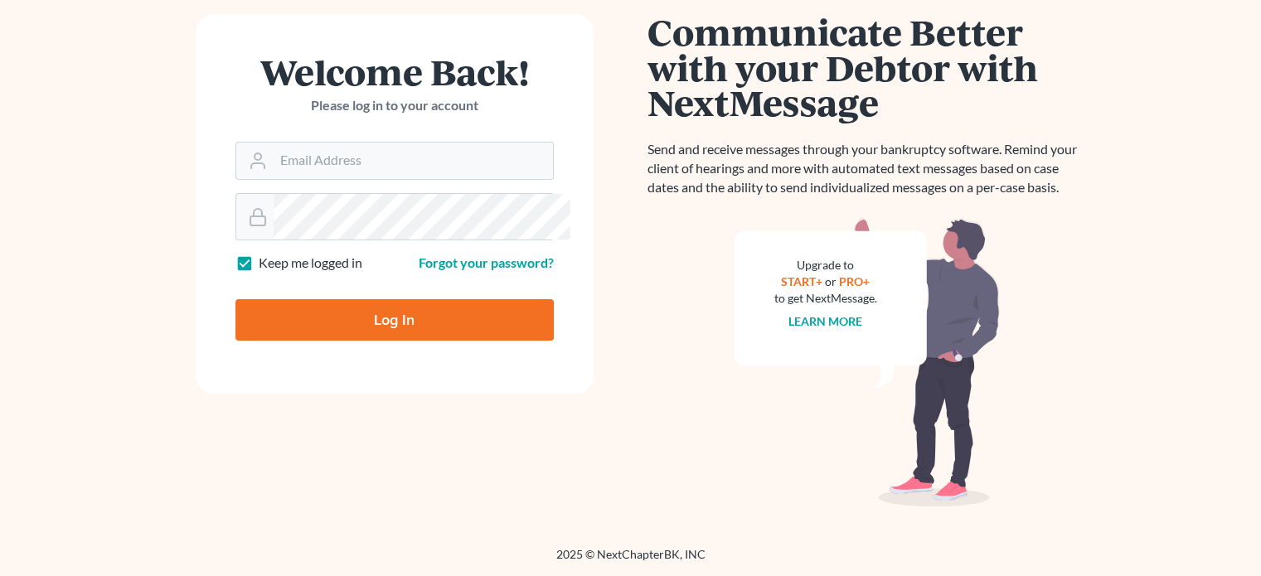
scroll to position [323, 0]
type input "[EMAIL_ADDRESS][DOMAIN_NAME]"
click at [330, 299] on input "Log In" at bounding box center [394, 319] width 318 height 41
type input "Thinking..."
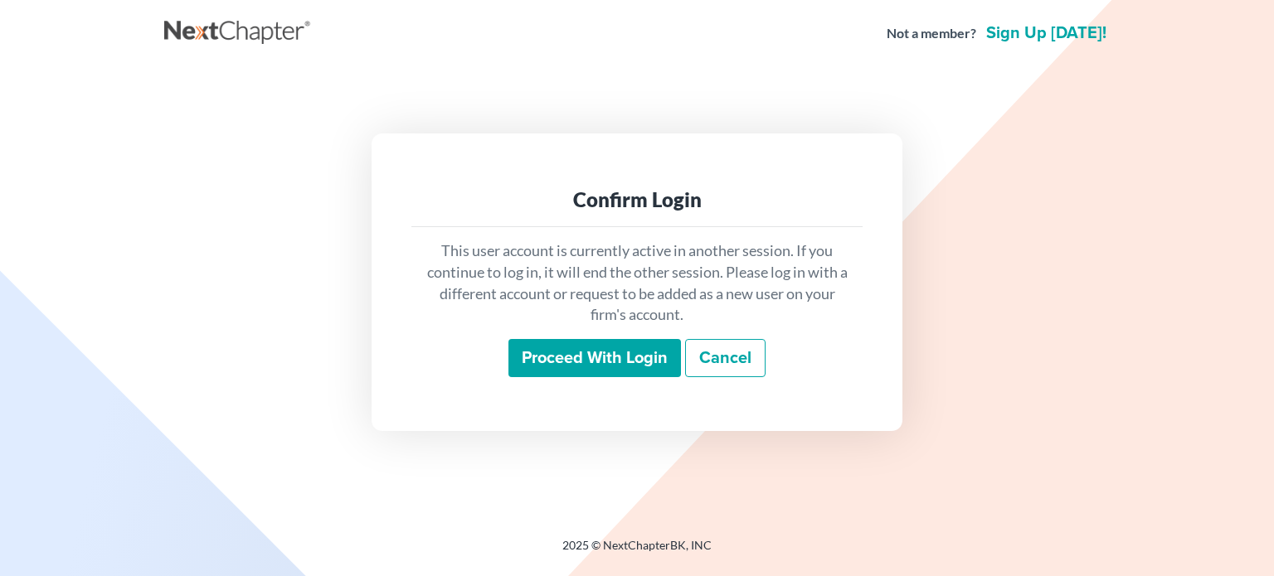
click at [551, 371] on input "Proceed with login" at bounding box center [594, 358] width 172 height 38
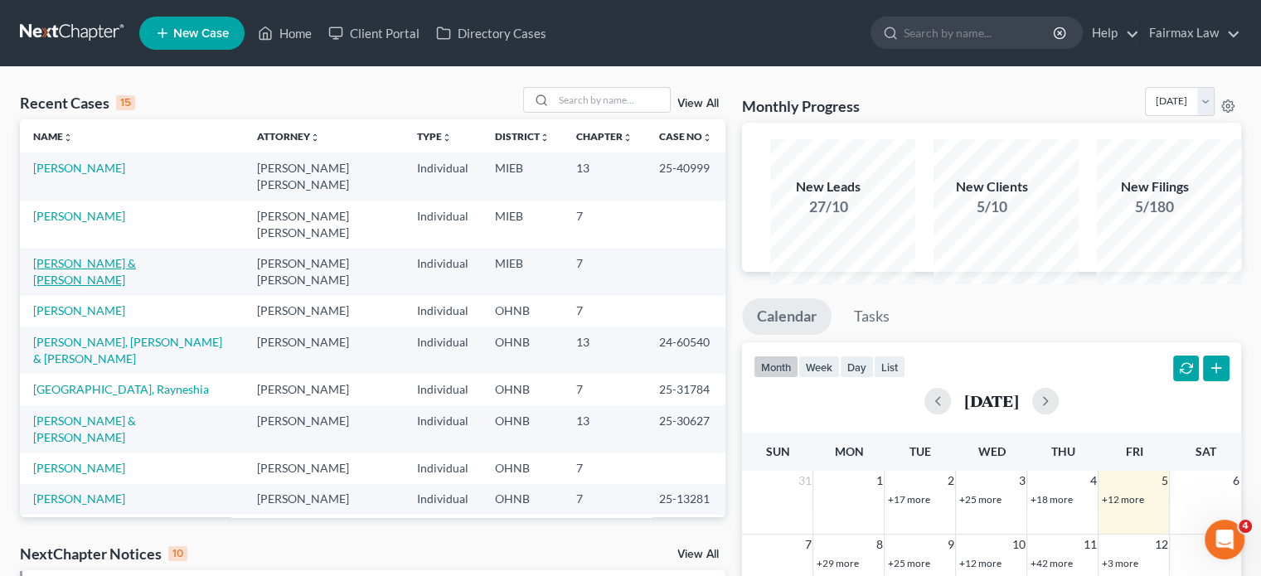
click at [76, 287] on link "[PERSON_NAME] & [PERSON_NAME]" at bounding box center [84, 271] width 103 height 31
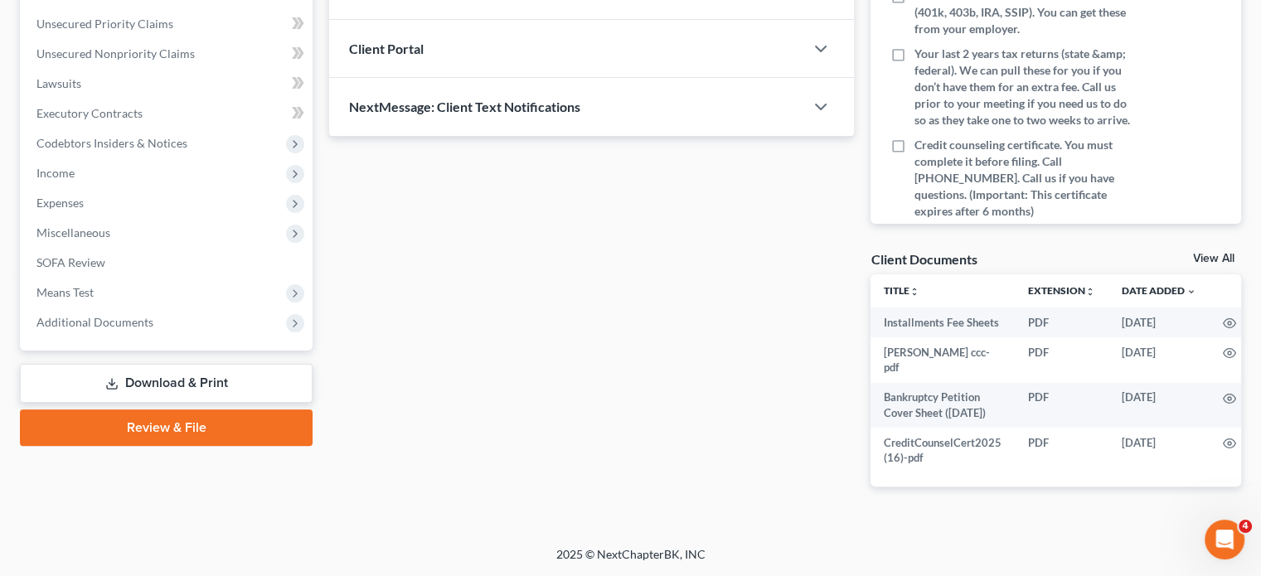
scroll to position [395, 0]
click at [173, 188] on span "Income" at bounding box center [167, 173] width 289 height 30
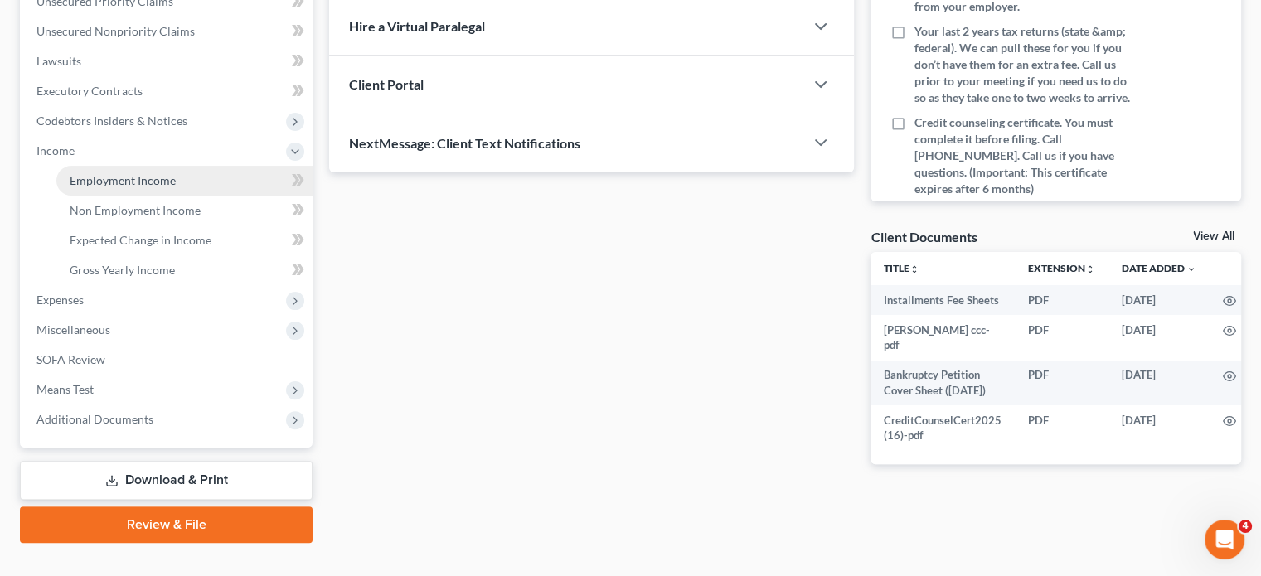
click at [152, 187] on span "Employment Income" at bounding box center [123, 180] width 106 height 14
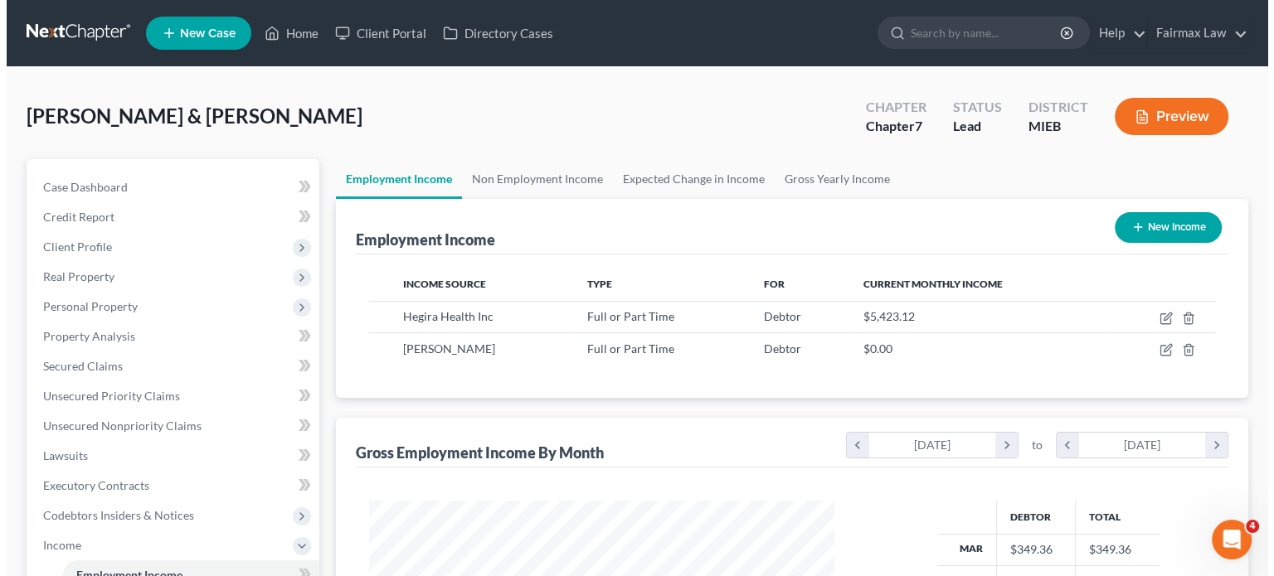
scroll to position [368, 498]
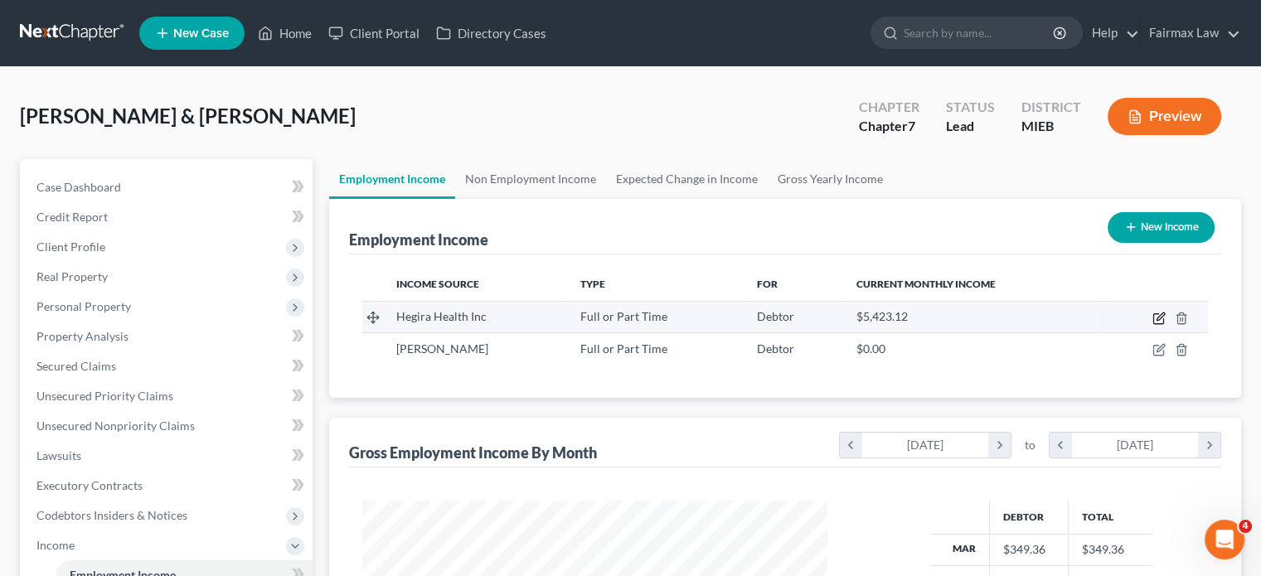
click at [1157, 320] on icon "button" at bounding box center [1160, 316] width 7 height 7
select select "0"
select select "23"
select select "2"
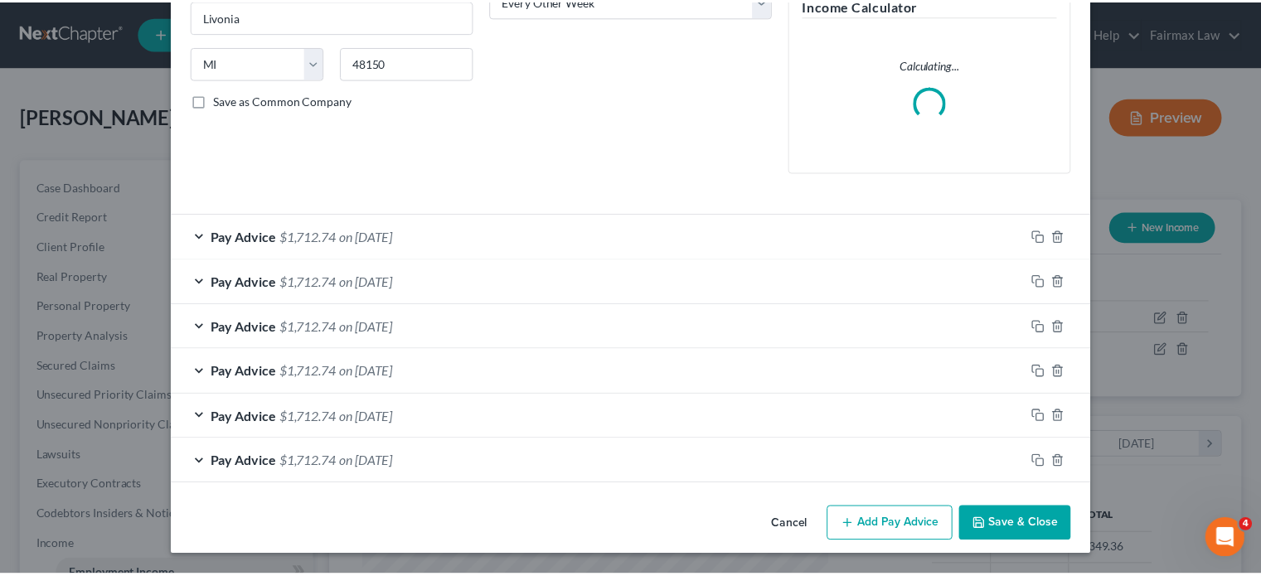
scroll to position [478, 0]
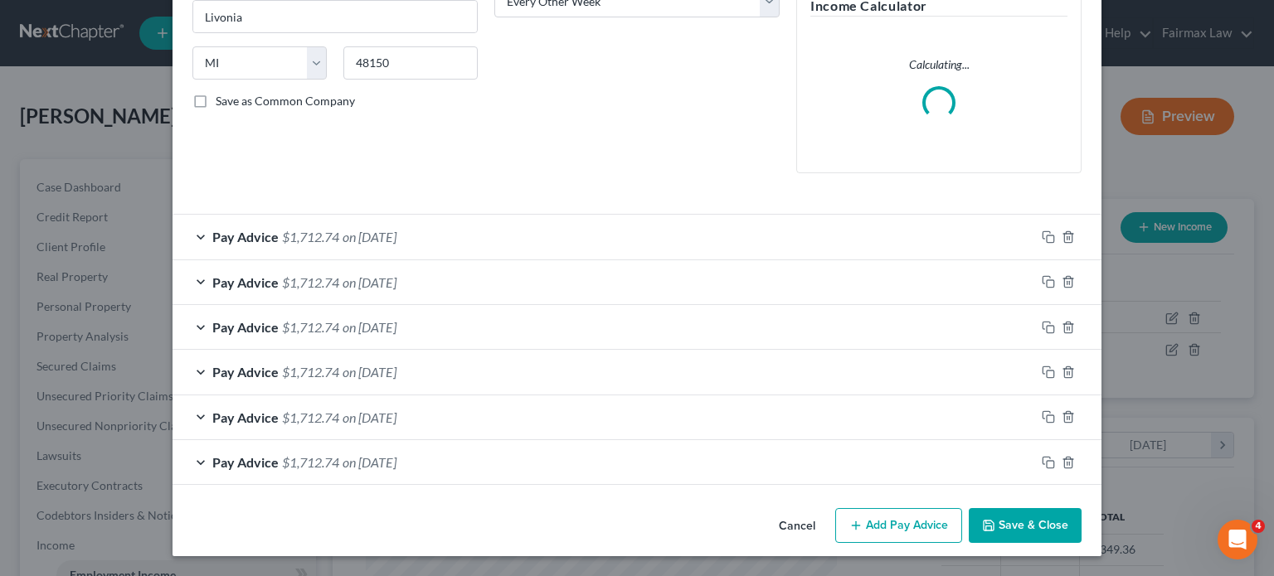
click at [828, 518] on button "Cancel" at bounding box center [796, 526] width 63 height 33
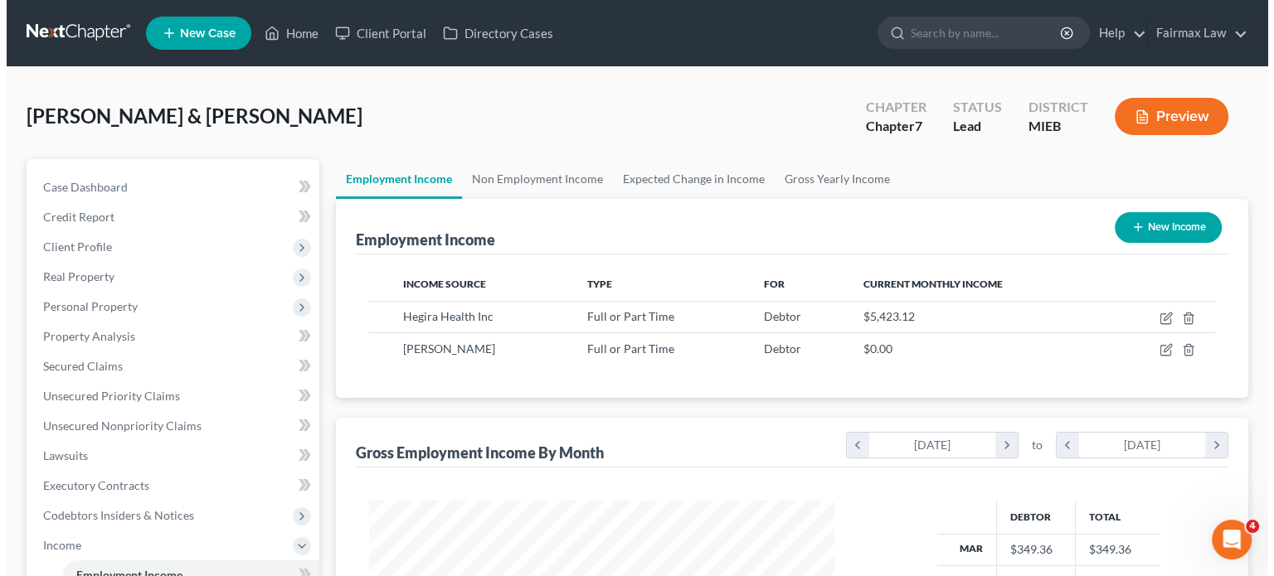
scroll to position [36, 0]
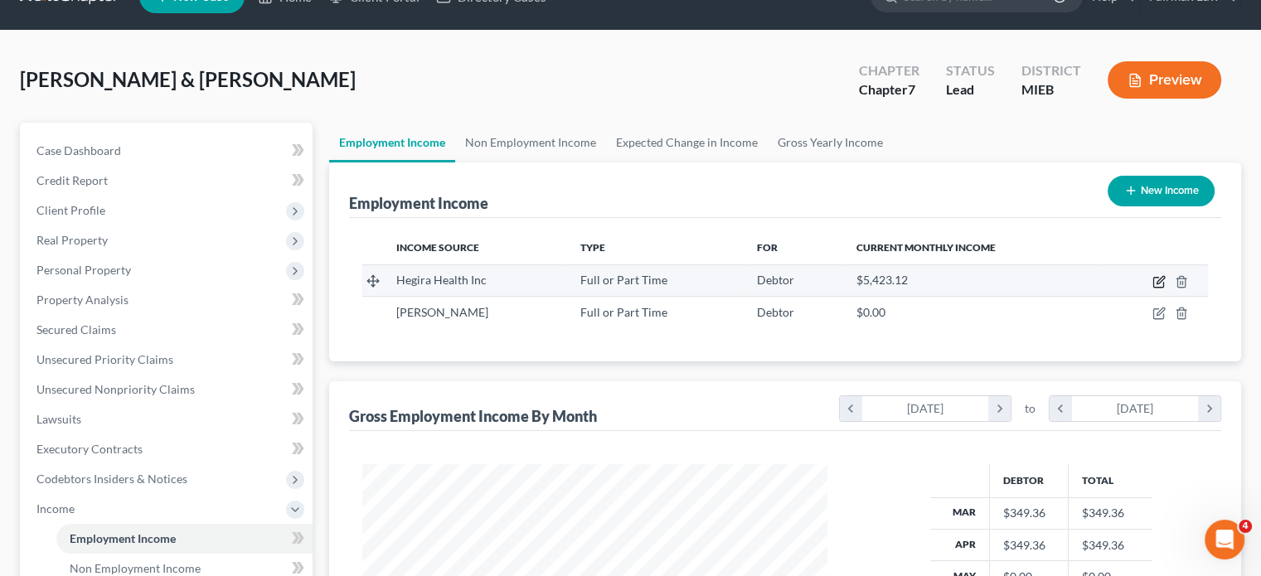
click at [1157, 284] on icon "button" at bounding box center [1160, 279] width 7 height 7
select select "0"
select select "23"
select select "2"
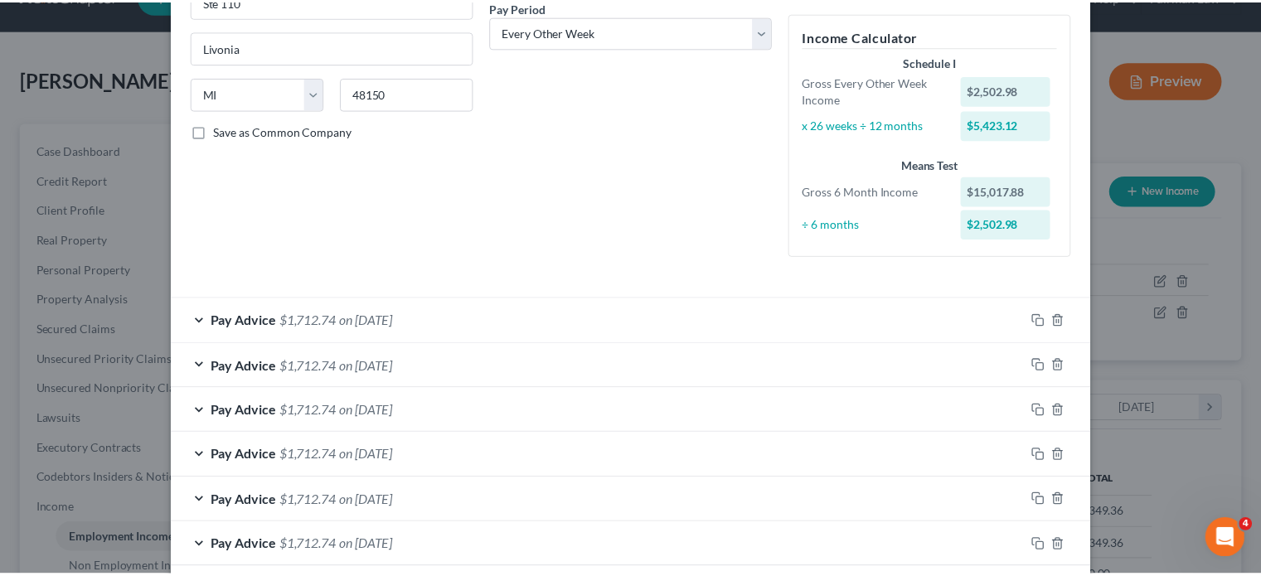
scroll to position [554, 0]
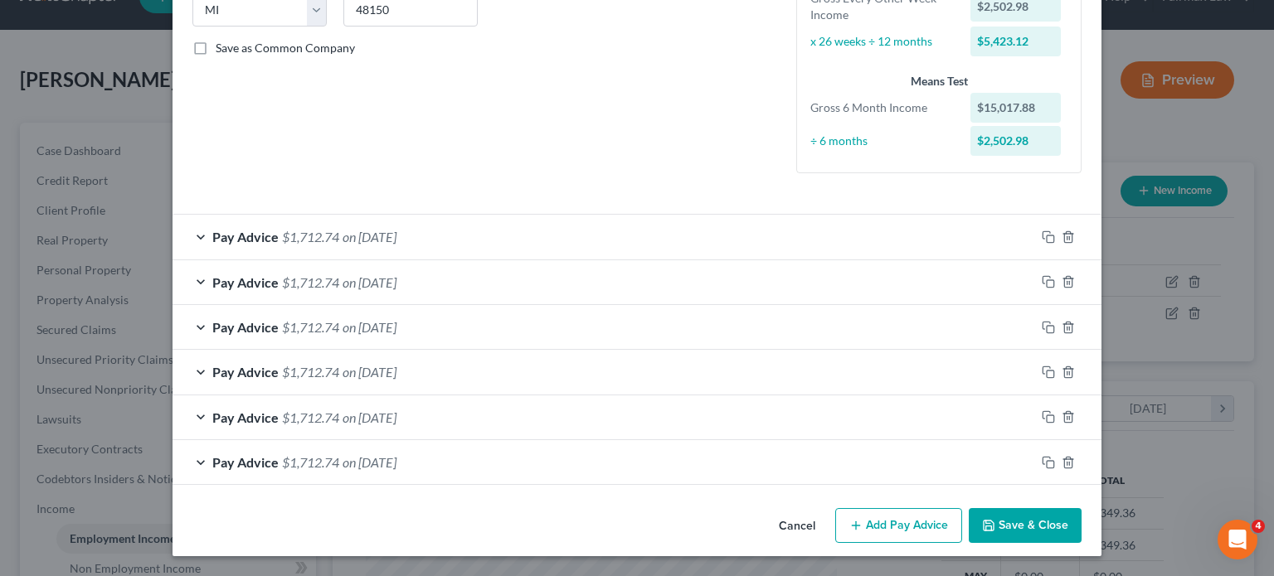
click at [828, 510] on button "Cancel" at bounding box center [796, 526] width 63 height 33
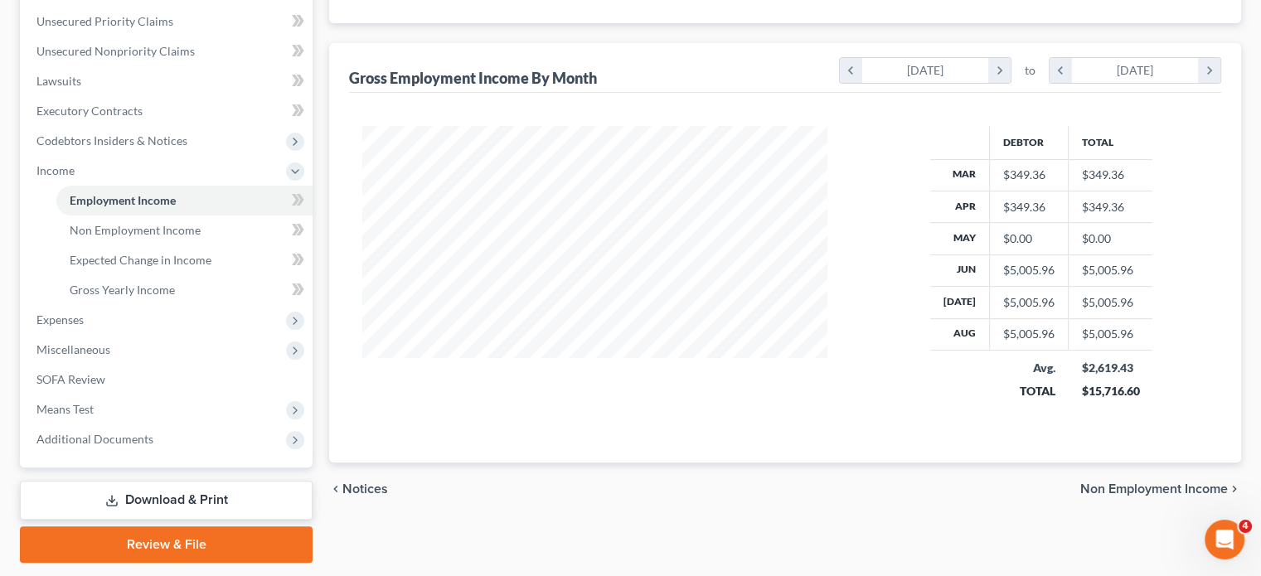
scroll to position [0, 0]
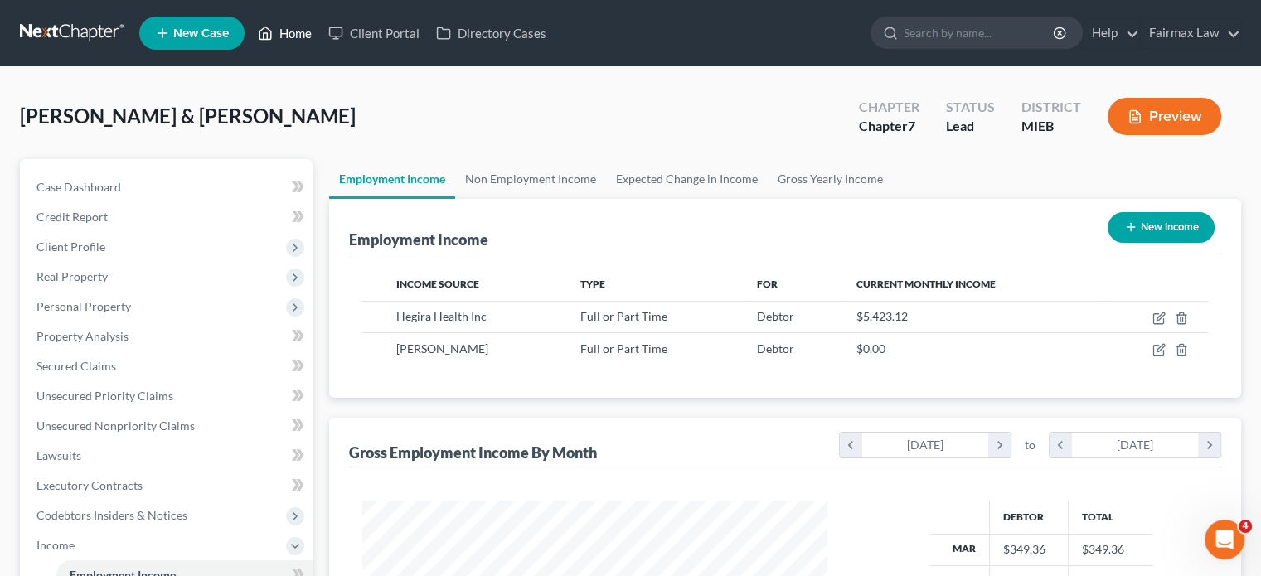
click at [320, 32] on link "Home" at bounding box center [285, 33] width 70 height 30
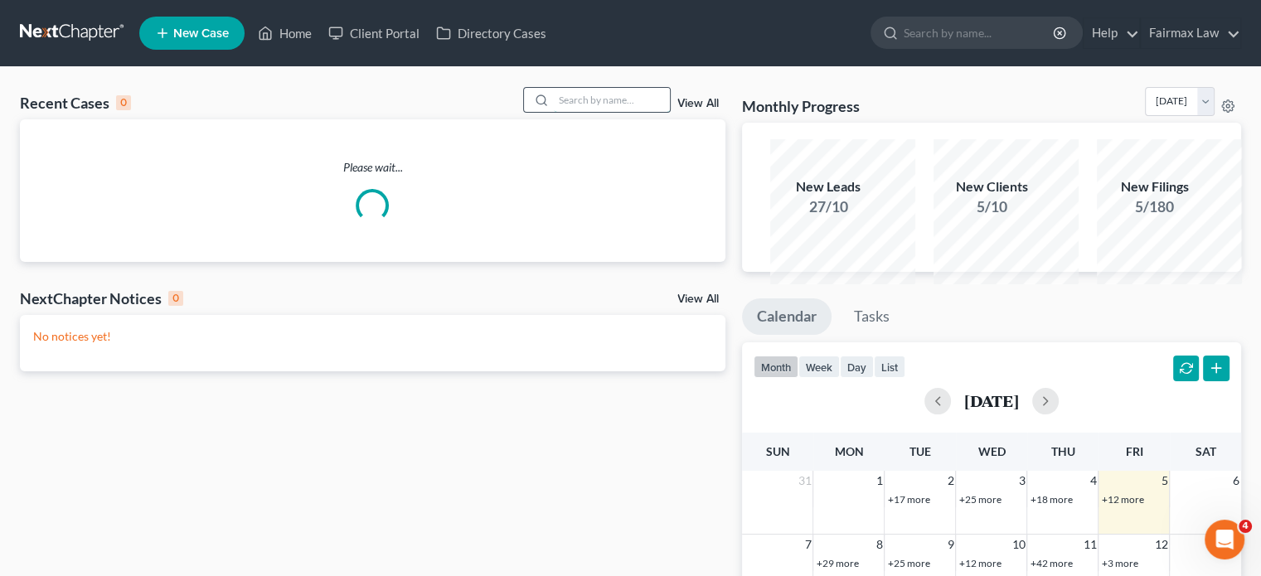
click at [575, 112] on input "search" at bounding box center [612, 100] width 116 height 24
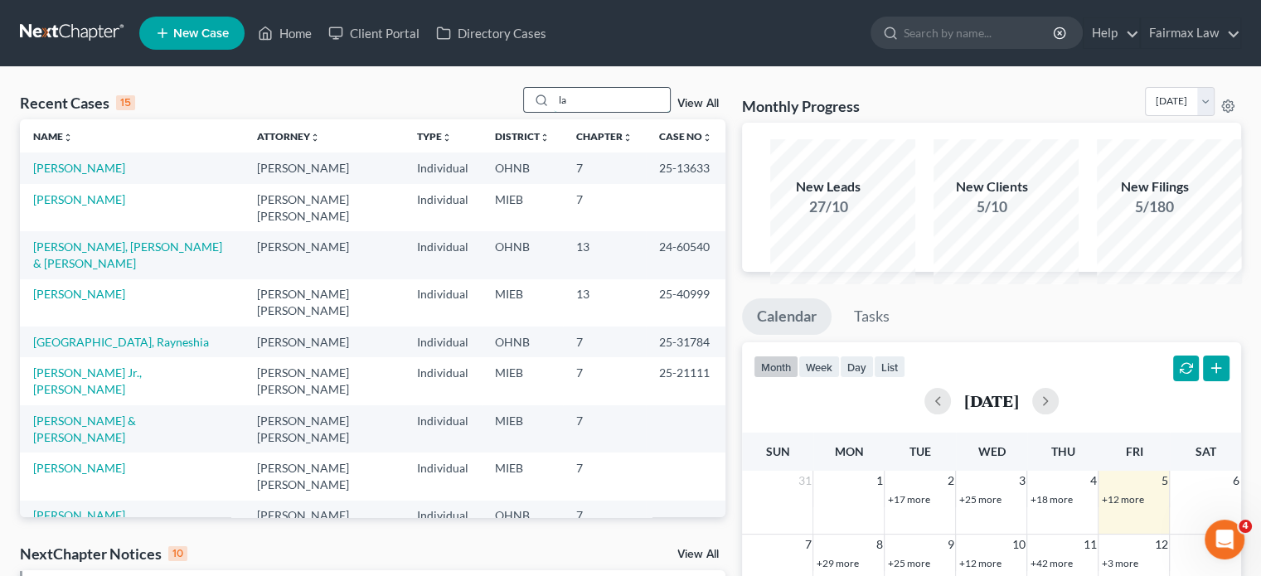
type input "l"
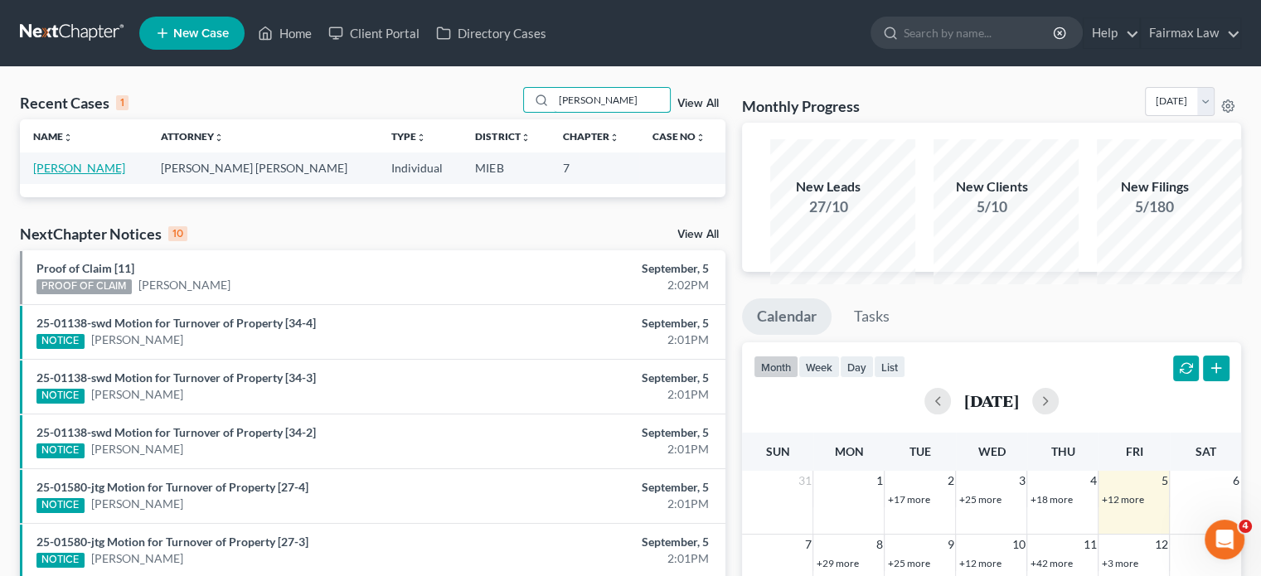
type input "alexis hill"
click at [85, 175] on link "Hill, Alexis" at bounding box center [79, 168] width 92 height 14
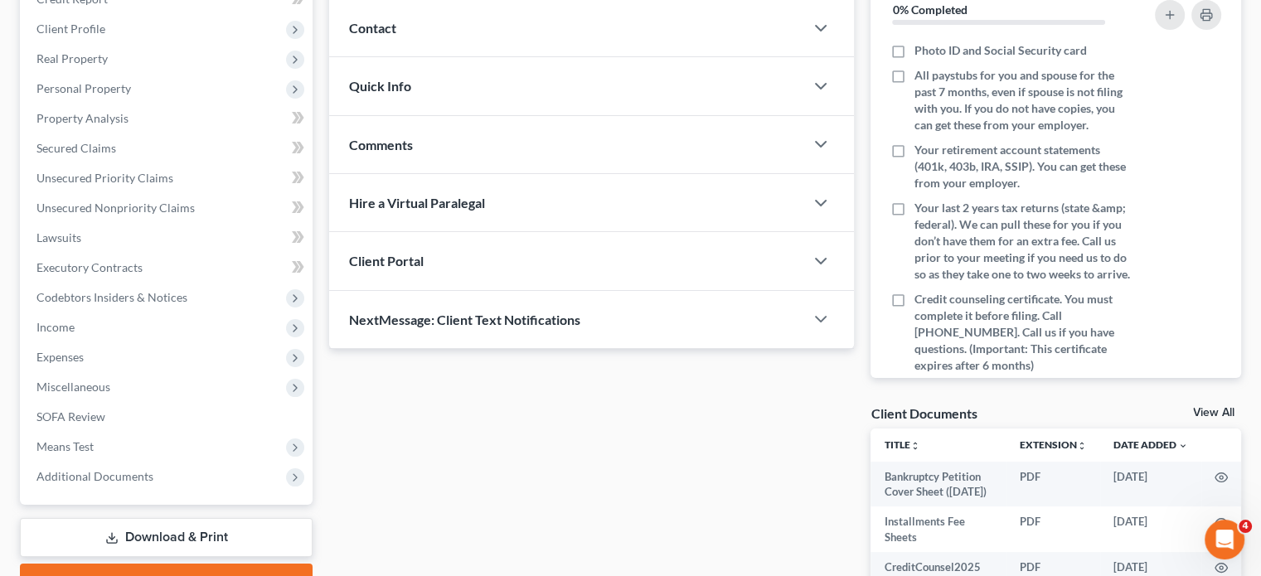
scroll to position [222, 0]
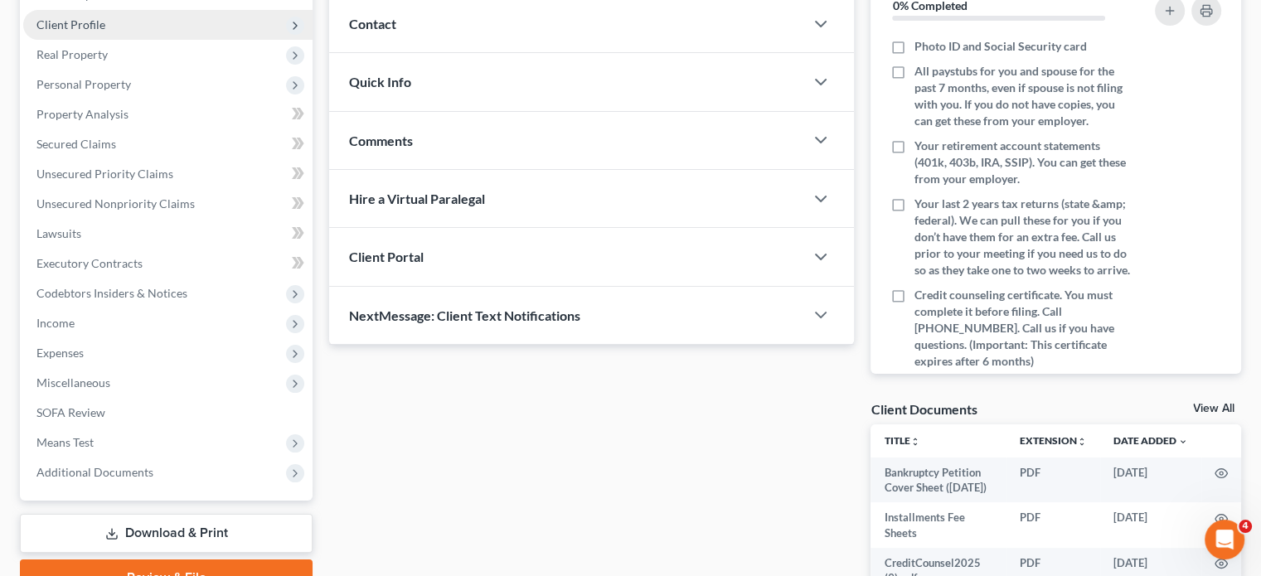
click at [146, 40] on span "Client Profile" at bounding box center [167, 25] width 289 height 30
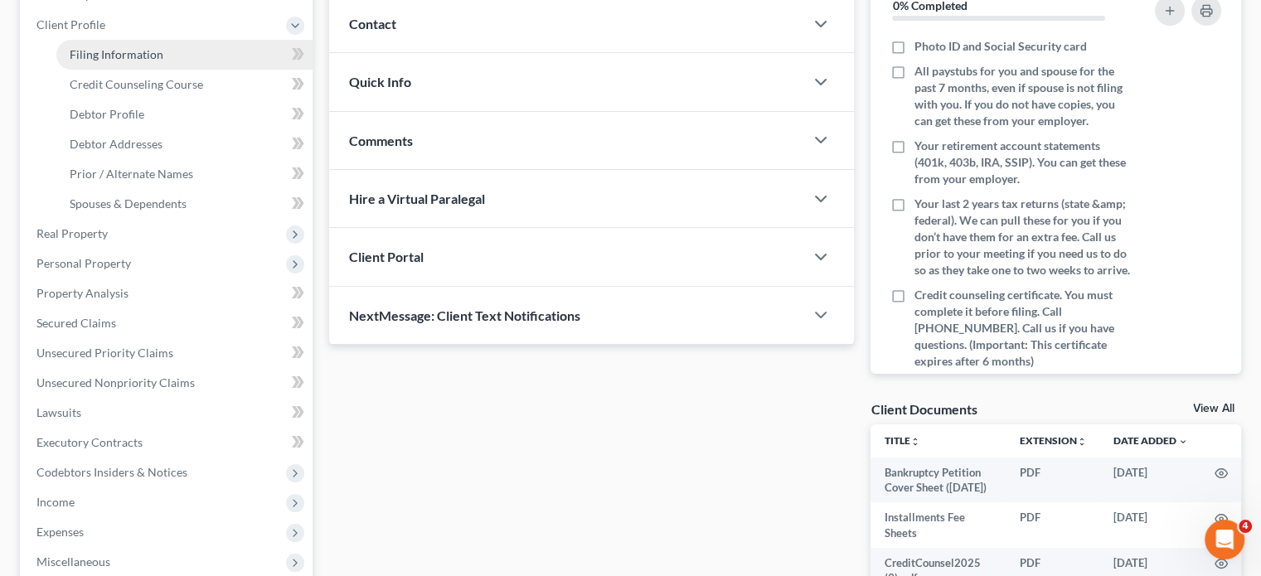
click at [163, 61] on span "Filing Information" at bounding box center [117, 54] width 94 height 14
select select "1"
select select "0"
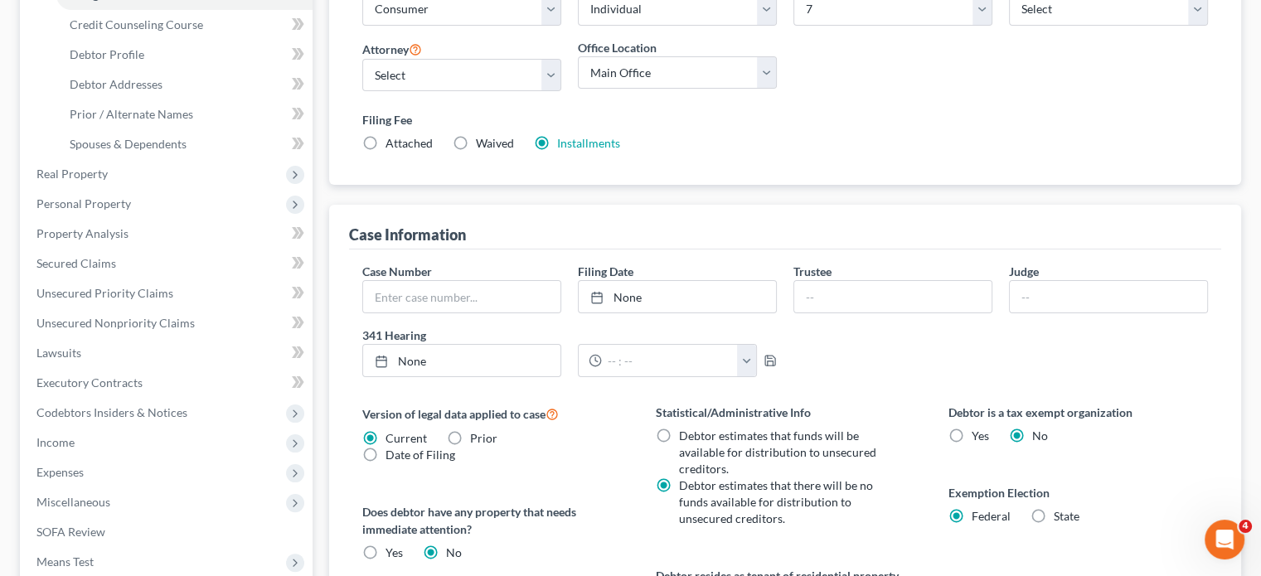
scroll to position [317, 0]
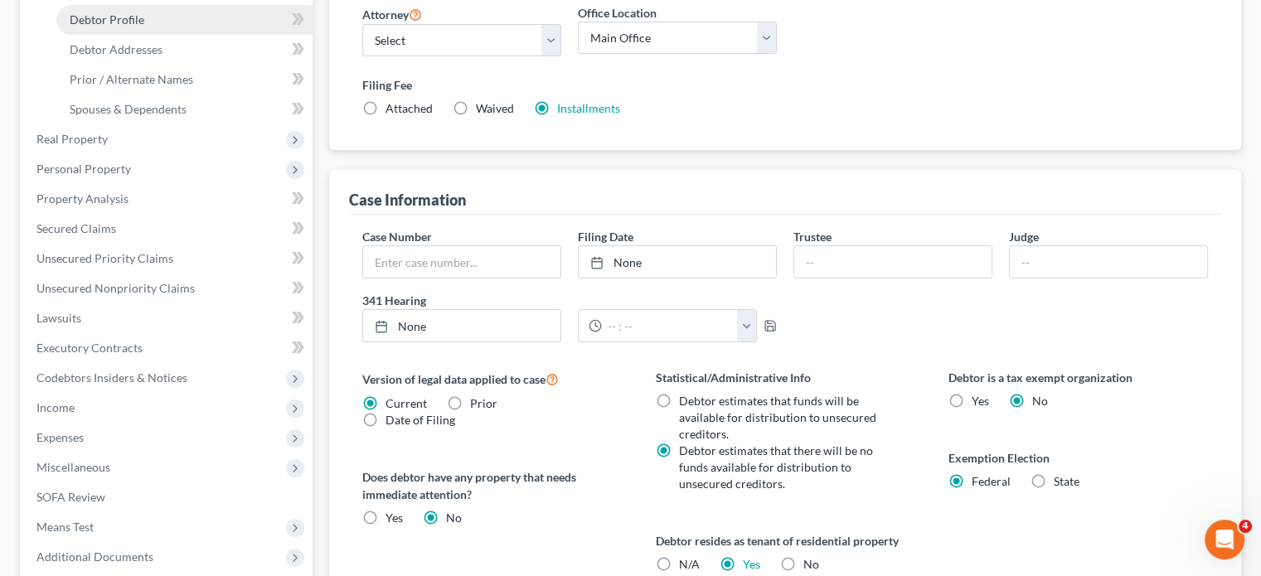
click at [144, 27] on span "Debtor Profile" at bounding box center [107, 19] width 75 height 14
select select "1"
select select "3"
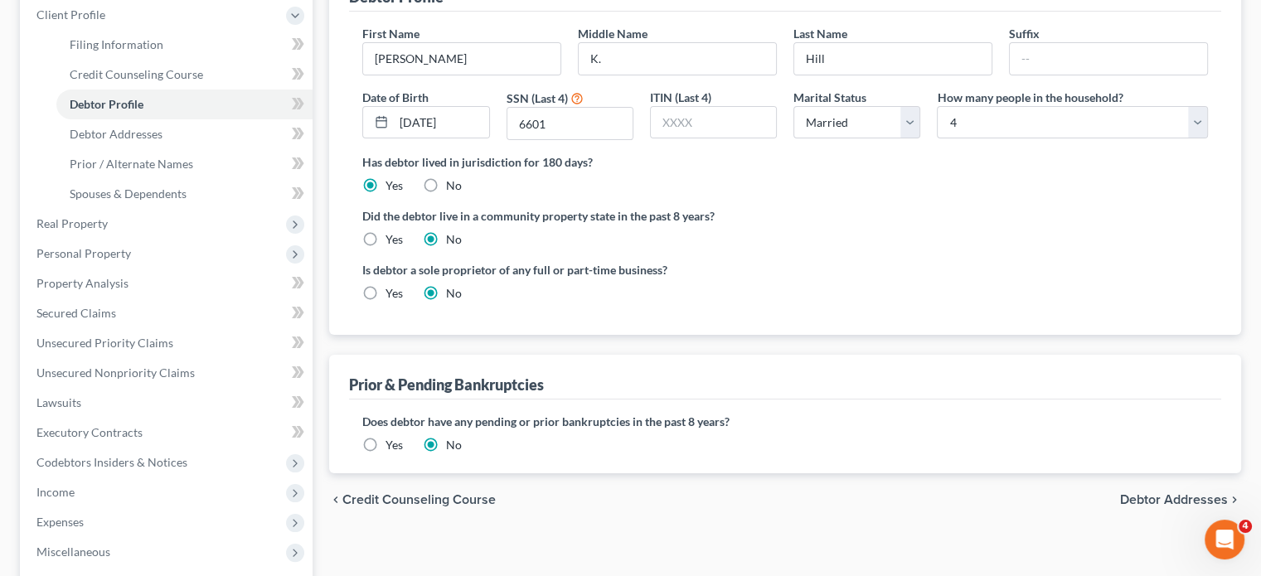
scroll to position [232, 0]
click at [211, 149] on link "Debtor Addresses" at bounding box center [184, 134] width 256 height 30
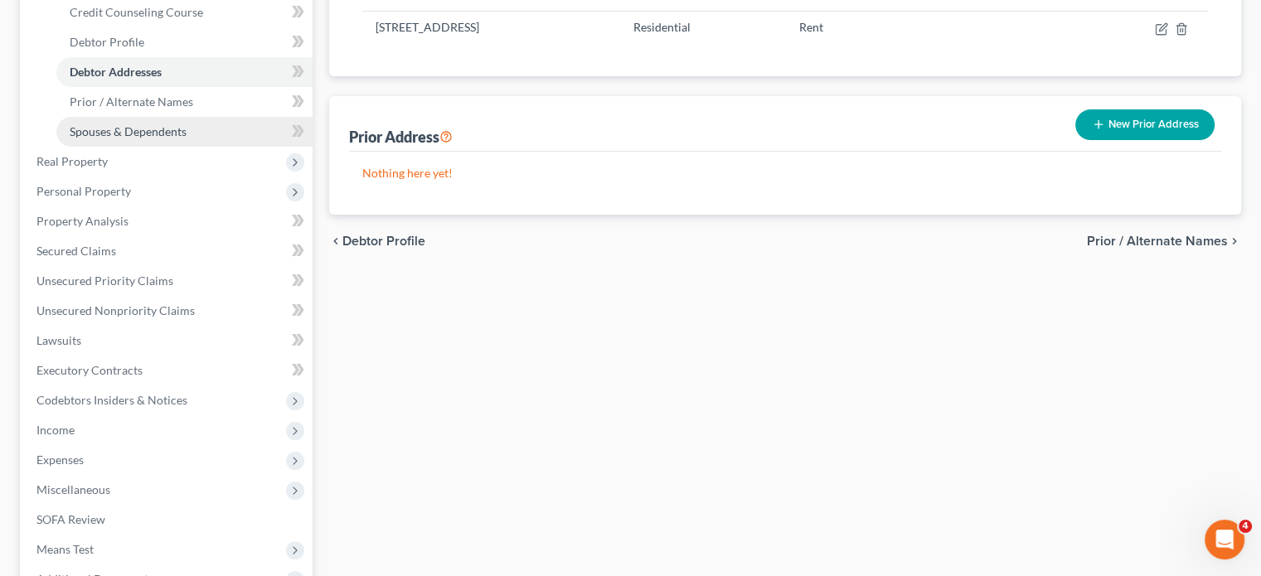
click at [187, 138] on span "Spouses & Dependents" at bounding box center [128, 131] width 117 height 14
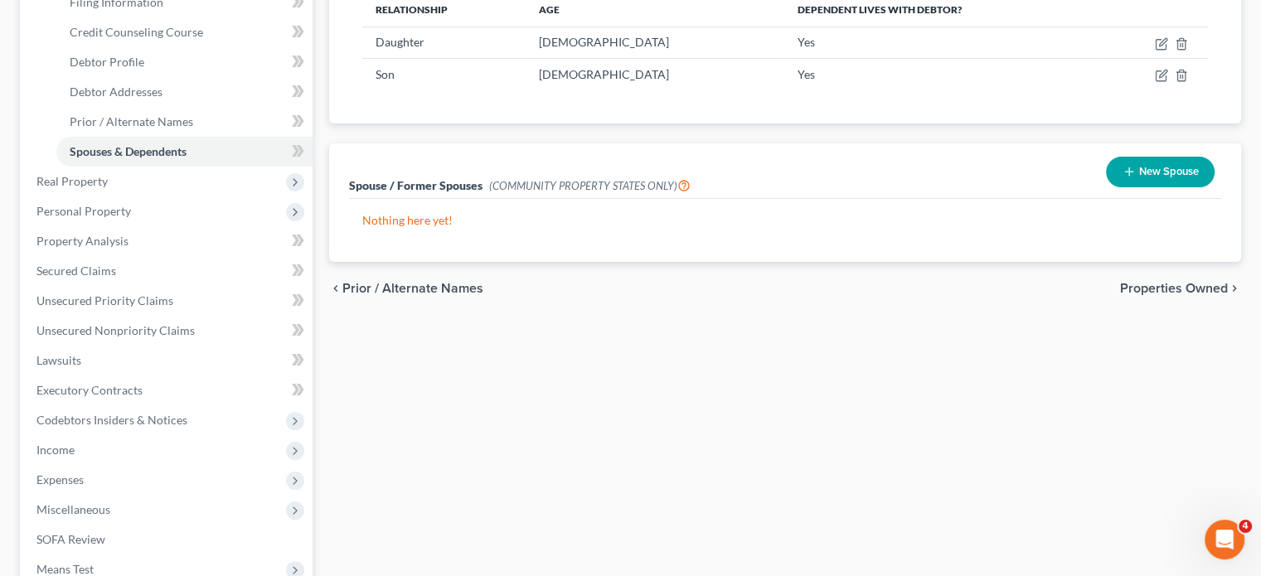
scroll to position [282, 0]
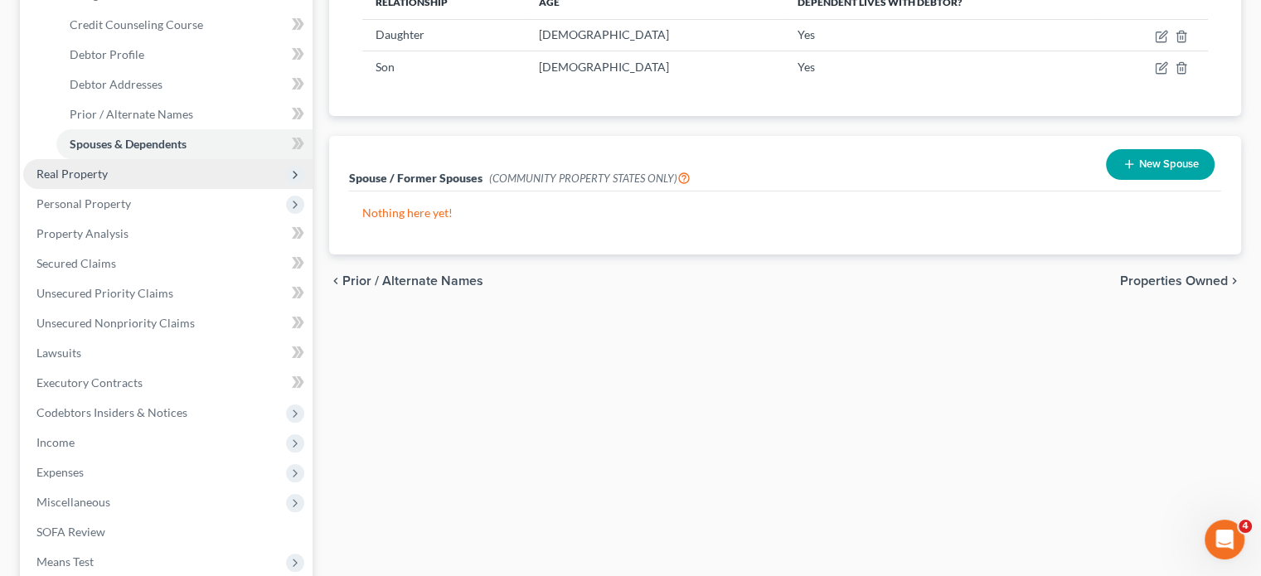
click at [237, 189] on span "Real Property" at bounding box center [167, 174] width 289 height 30
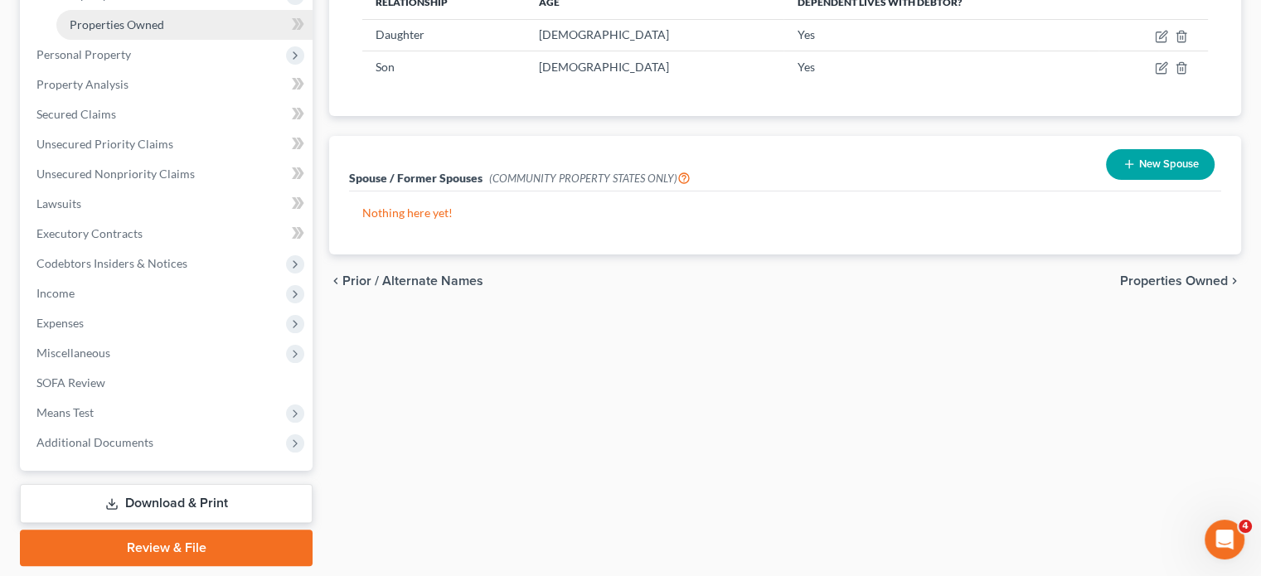
click at [164, 32] on span "Properties Owned" at bounding box center [117, 24] width 95 height 14
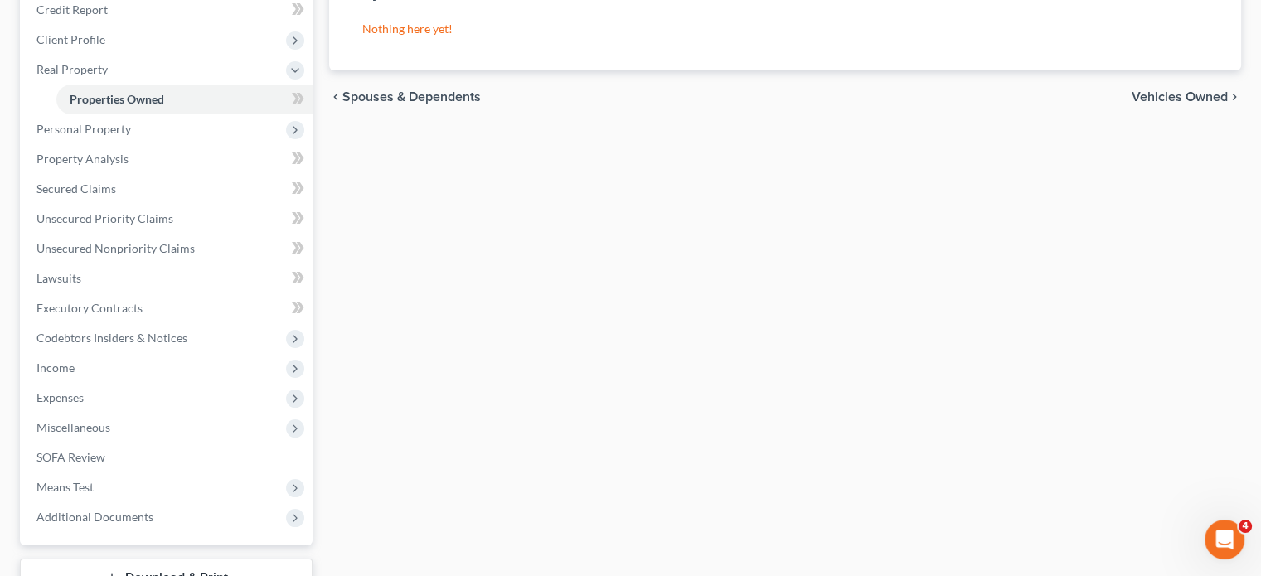
scroll to position [212, 0]
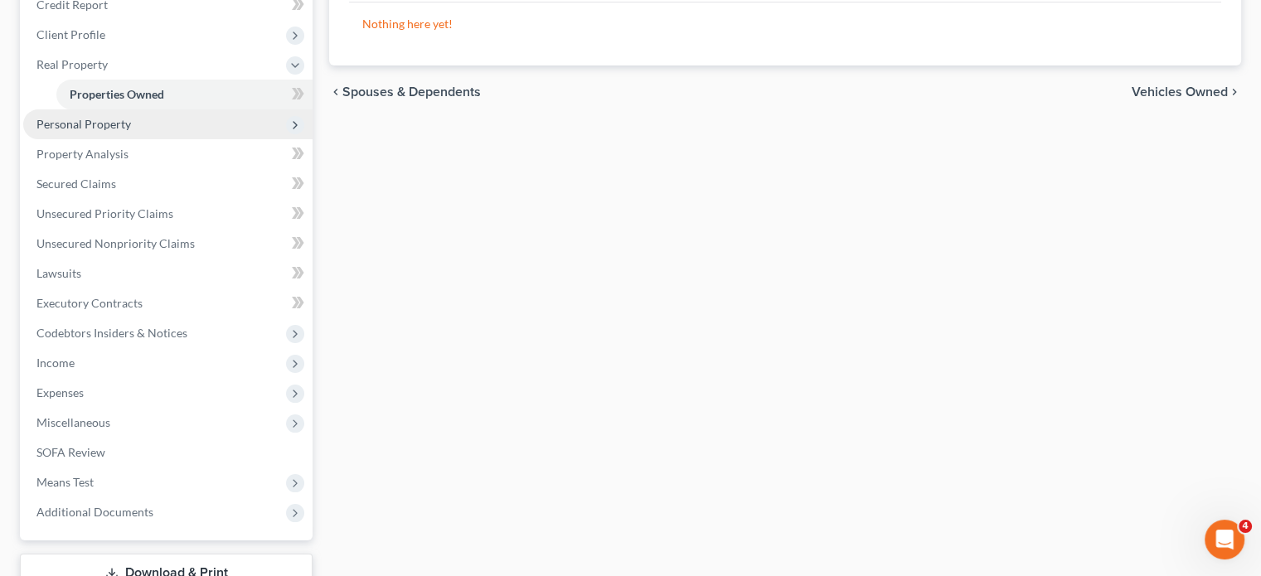
click at [197, 139] on span "Personal Property" at bounding box center [167, 124] width 289 height 30
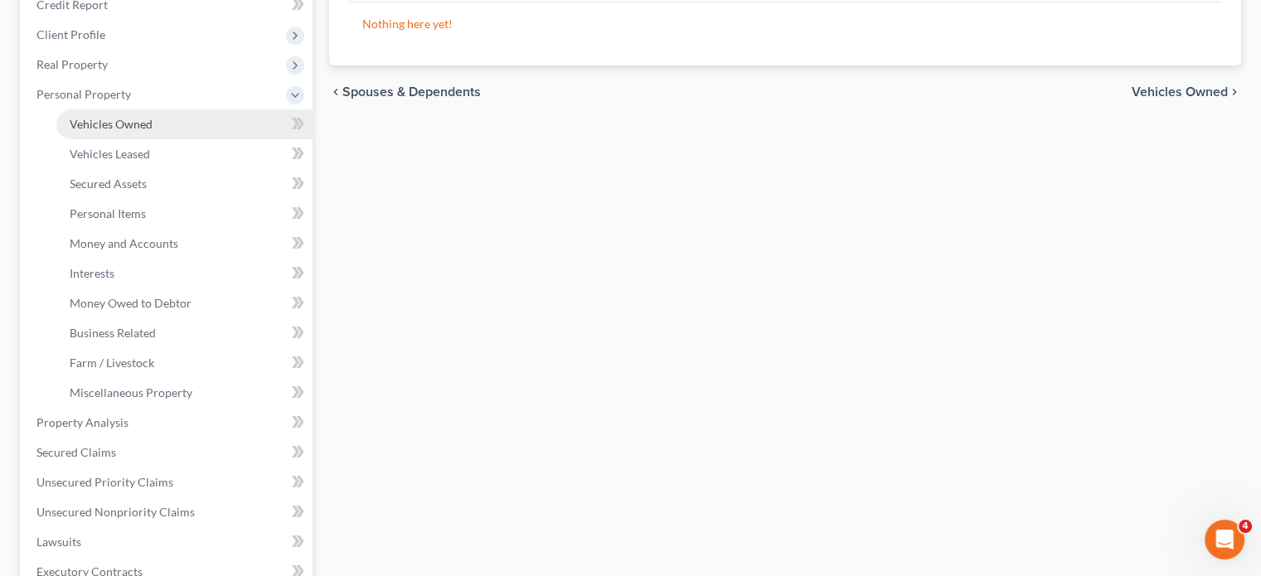
click at [186, 139] on link "Vehicles Owned" at bounding box center [184, 124] width 256 height 30
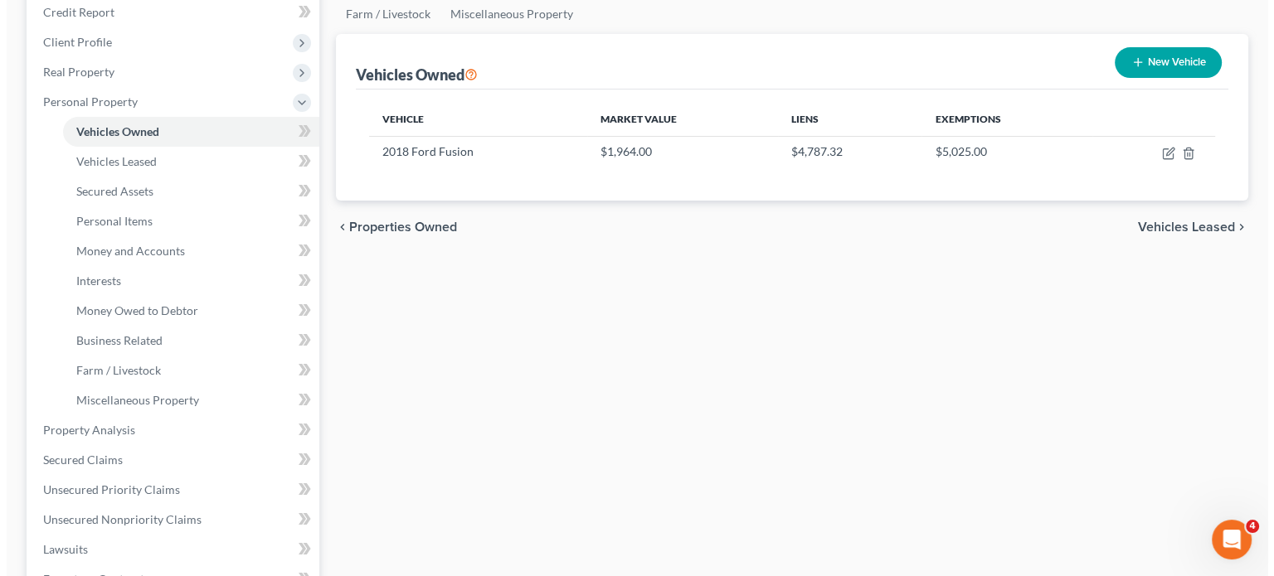
scroll to position [206, 0]
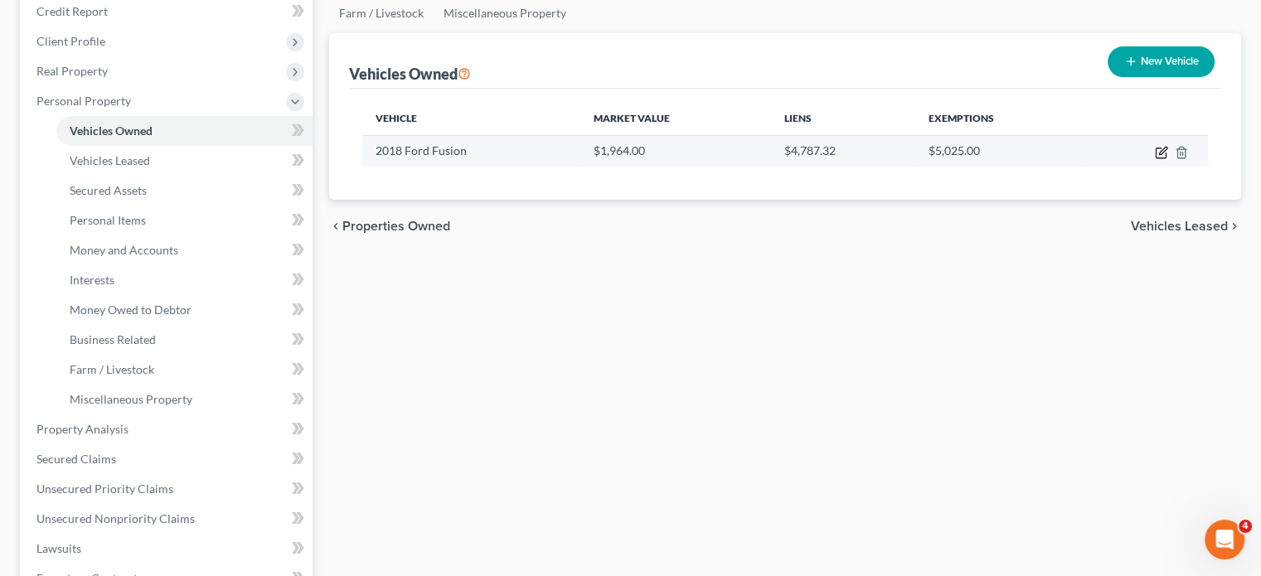
click at [1159, 154] on icon "button" at bounding box center [1162, 150] width 7 height 7
select select "0"
select select "8"
select select "2"
select select "0"
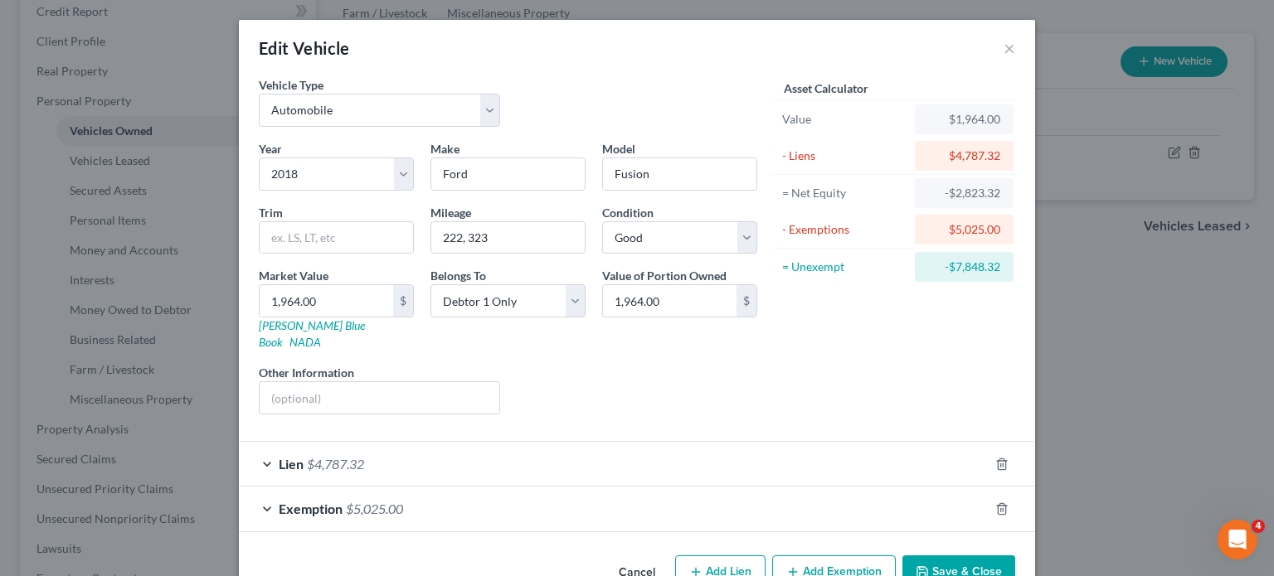
scroll to position [175, 0]
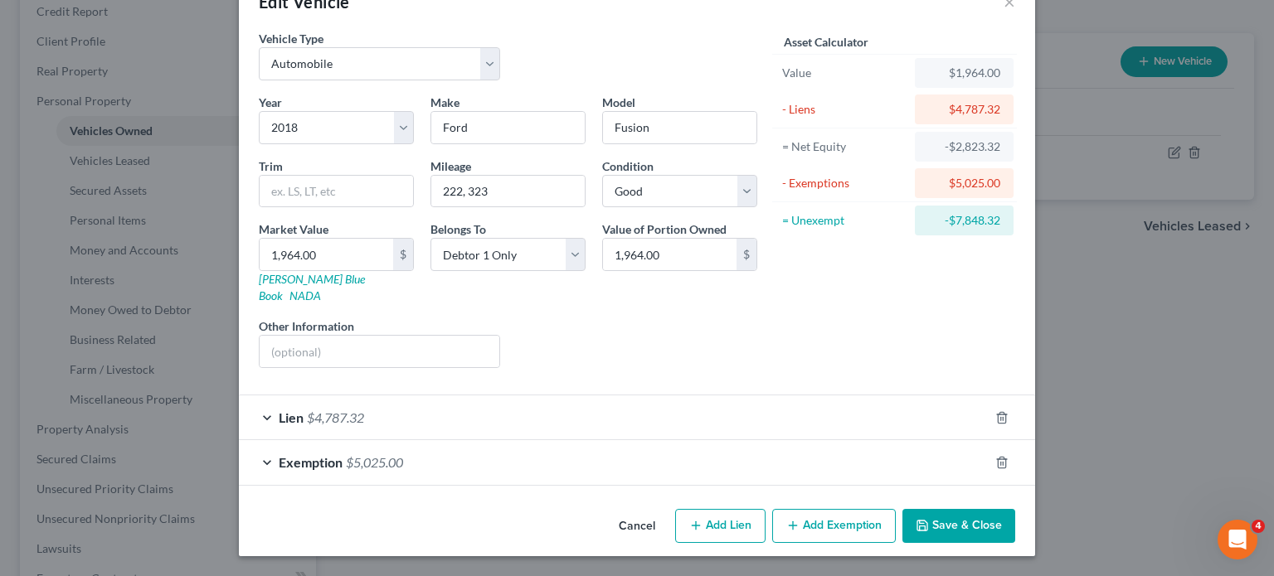
click at [988, 440] on div "Exemption $5,025.00" at bounding box center [614, 462] width 750 height 44
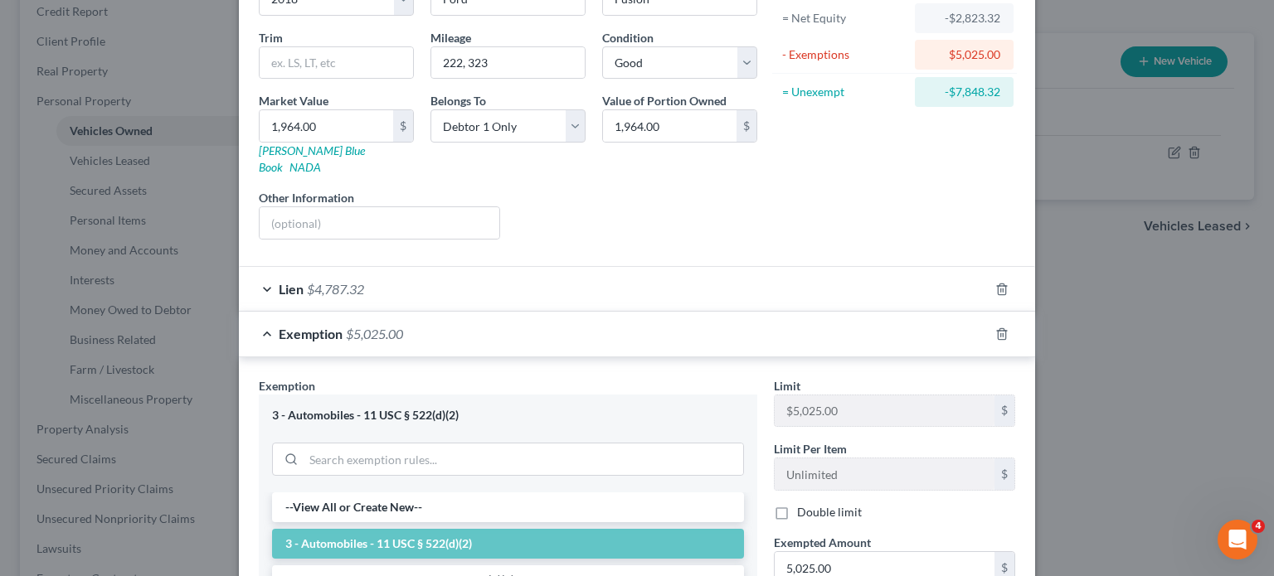
scroll to position [400, 0]
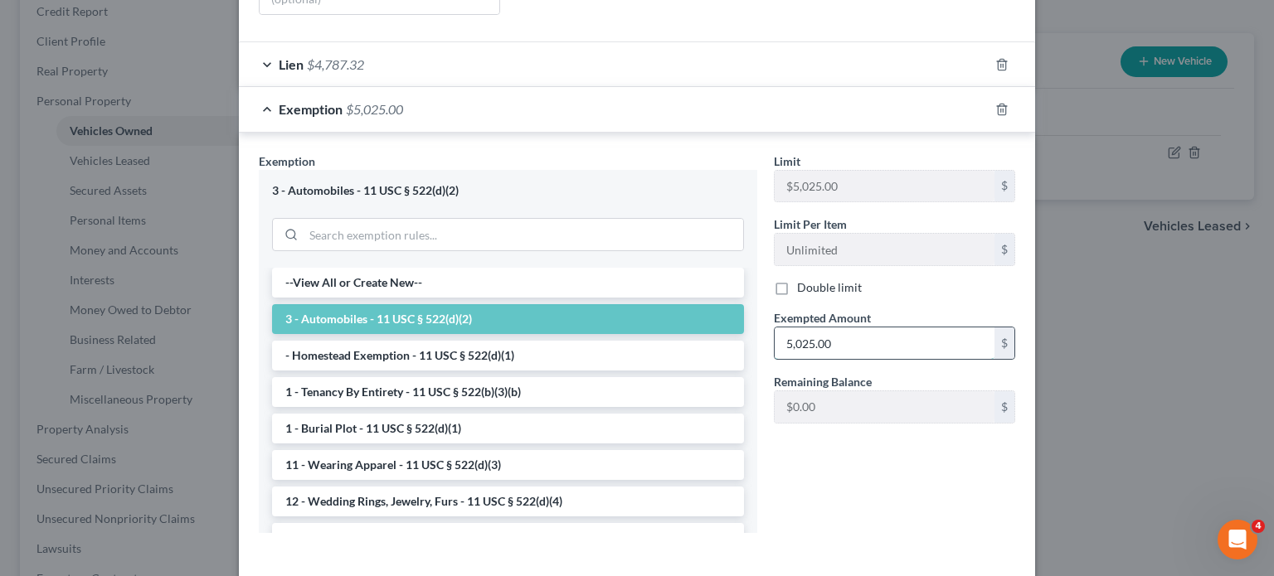
click at [912, 359] on input "5,025.00" at bounding box center [884, 344] width 220 height 32
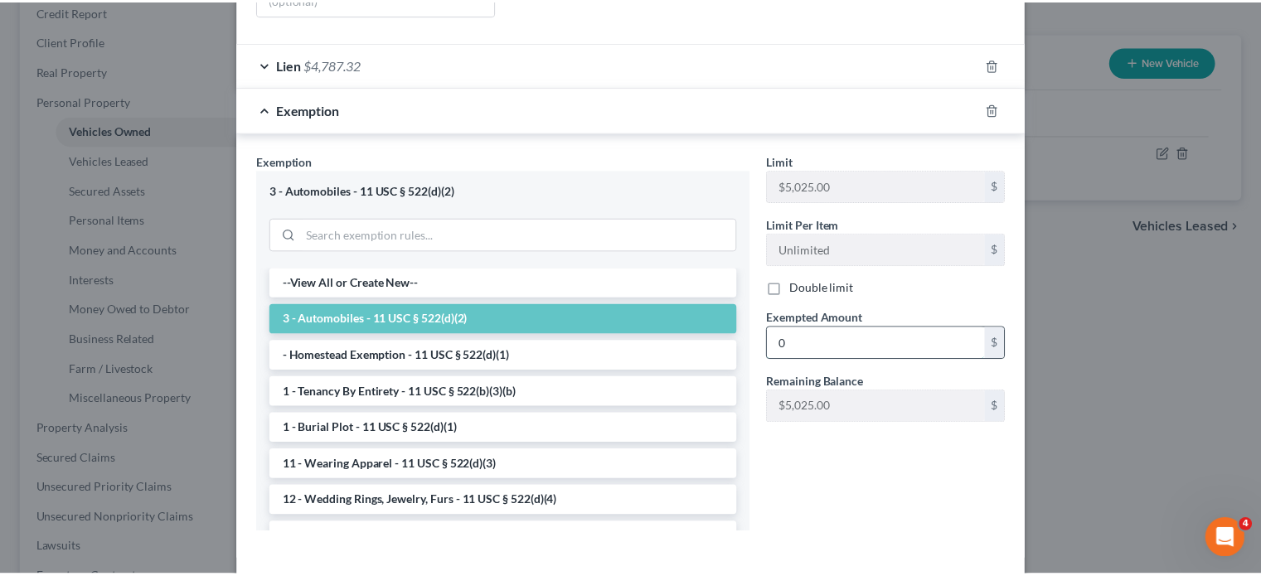
scroll to position [709, 0]
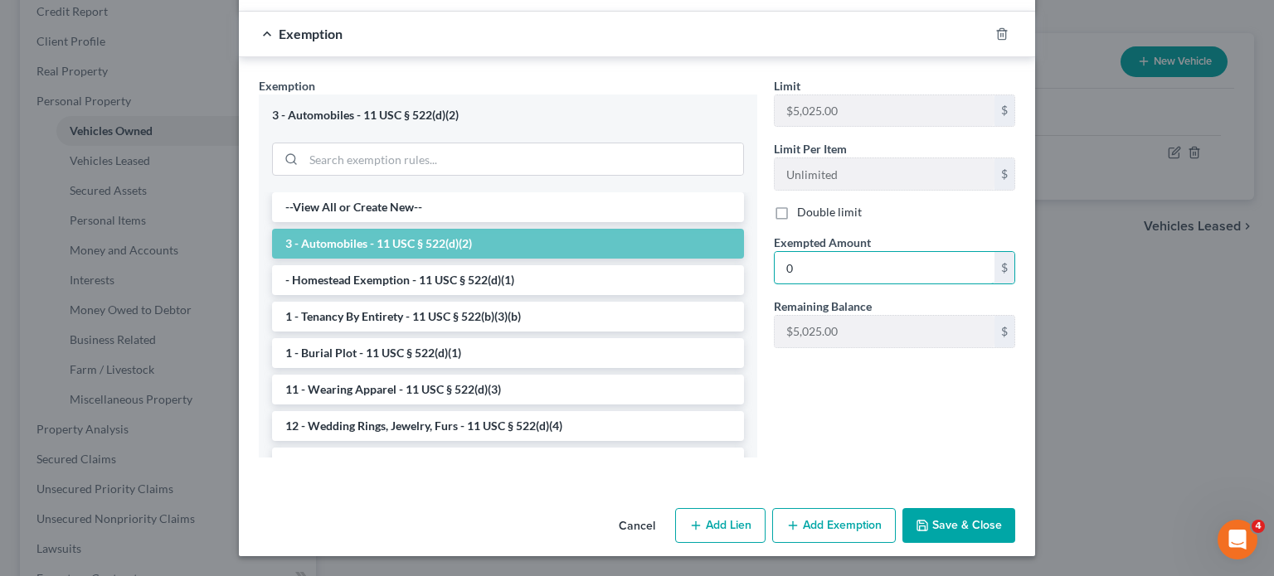
type input "0"
click at [1015, 509] on button "Save & Close" at bounding box center [958, 525] width 113 height 35
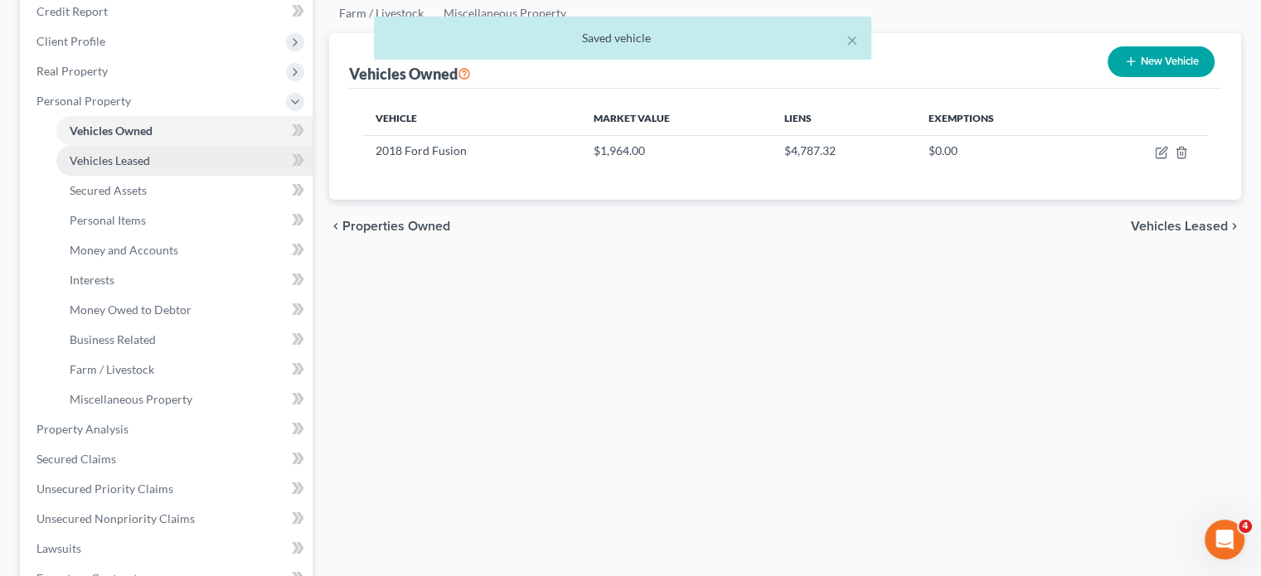
click at [192, 176] on link "Vehicles Leased" at bounding box center [184, 161] width 256 height 30
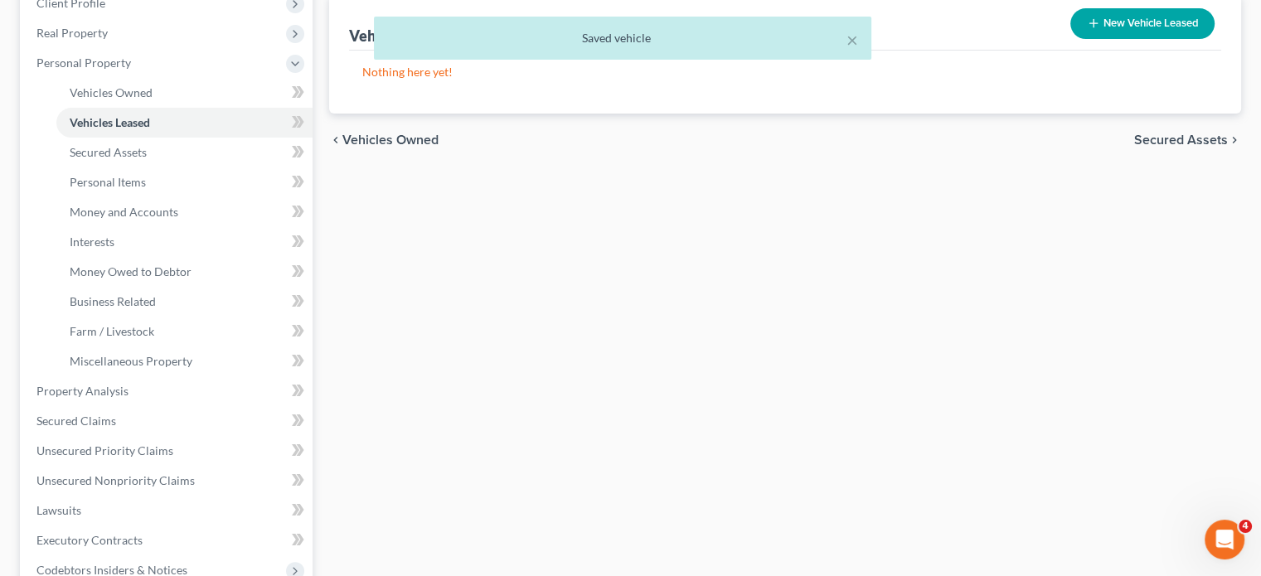
scroll to position [260, 0]
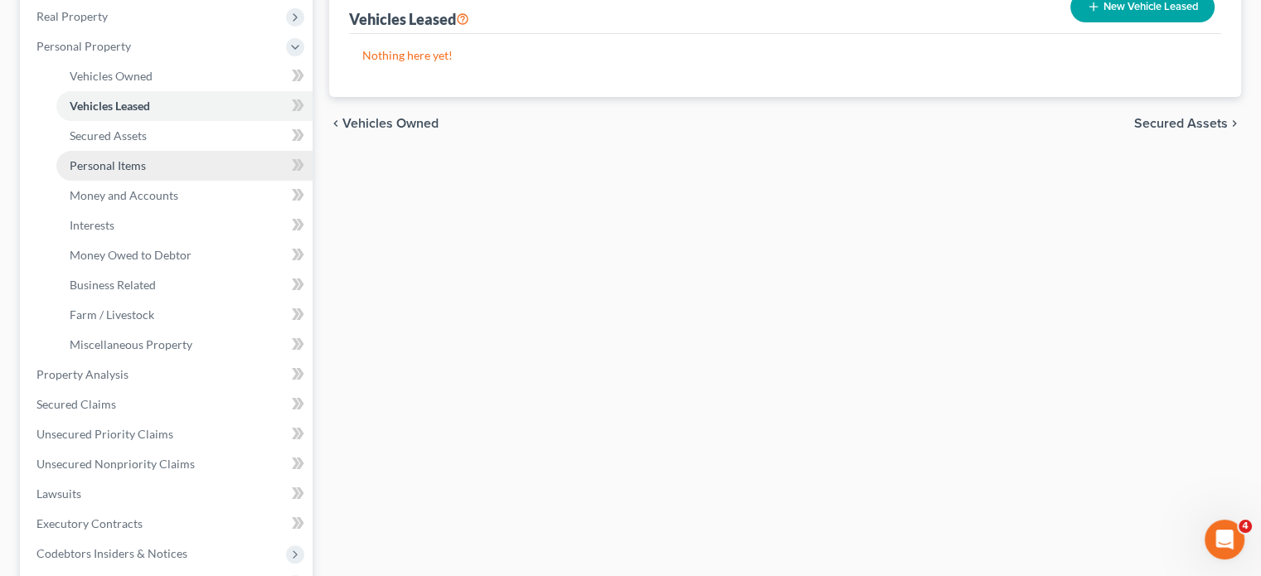
click at [143, 172] on span "Personal Items" at bounding box center [108, 165] width 76 height 14
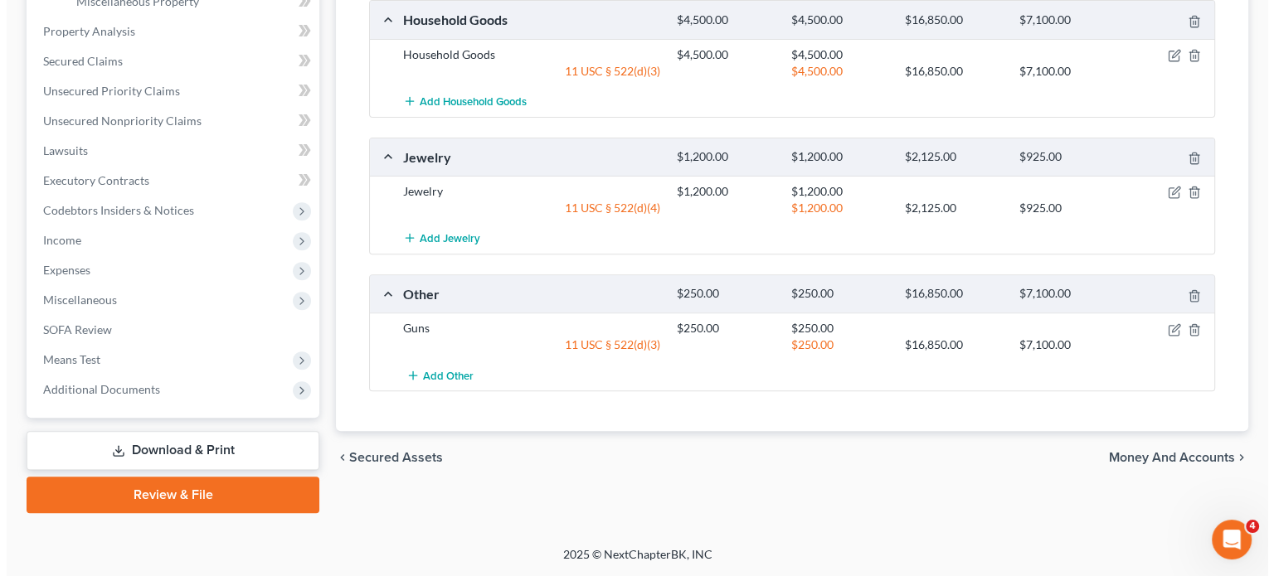
scroll to position [686, 0]
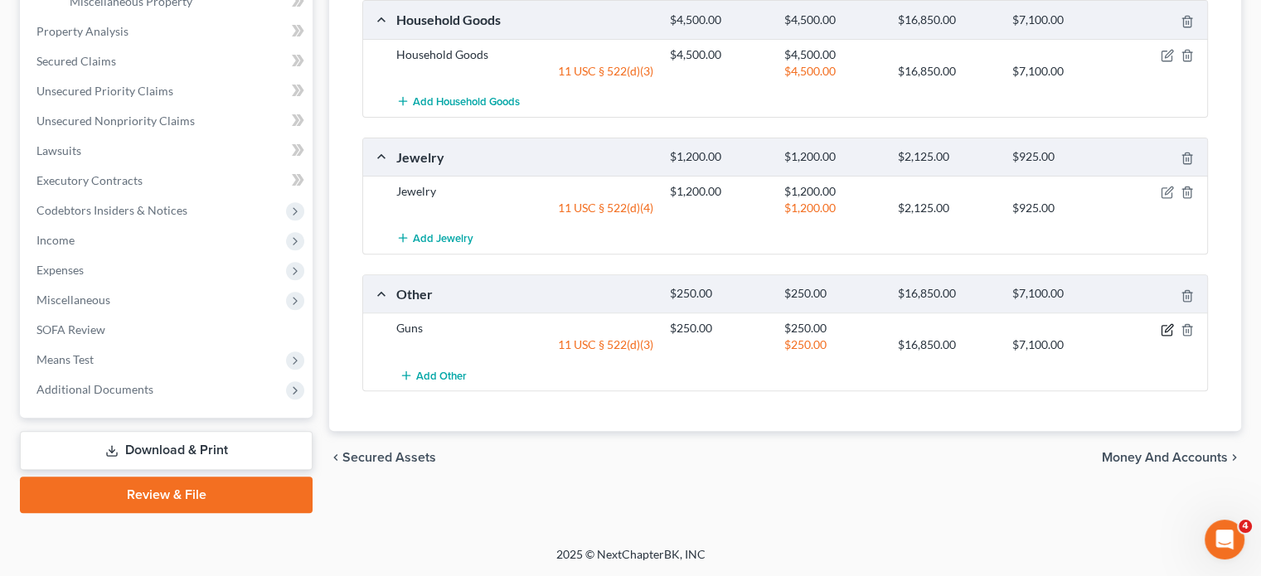
click at [1161, 337] on icon "button" at bounding box center [1167, 329] width 13 height 13
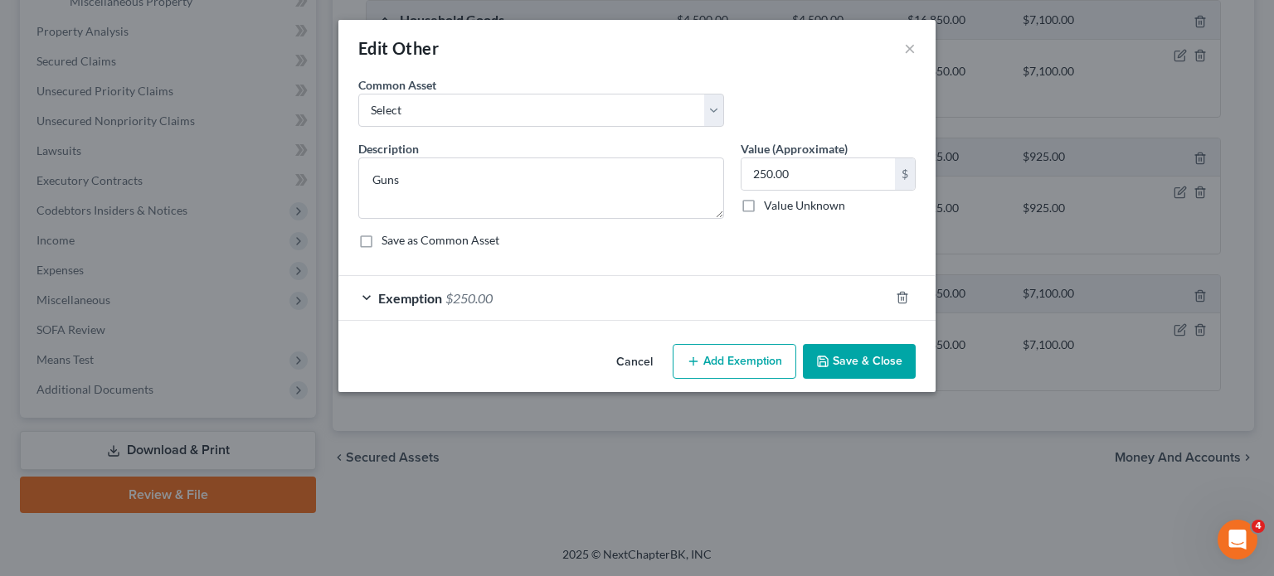
click at [511, 320] on div "Exemption $250.00" at bounding box center [613, 298] width 551 height 44
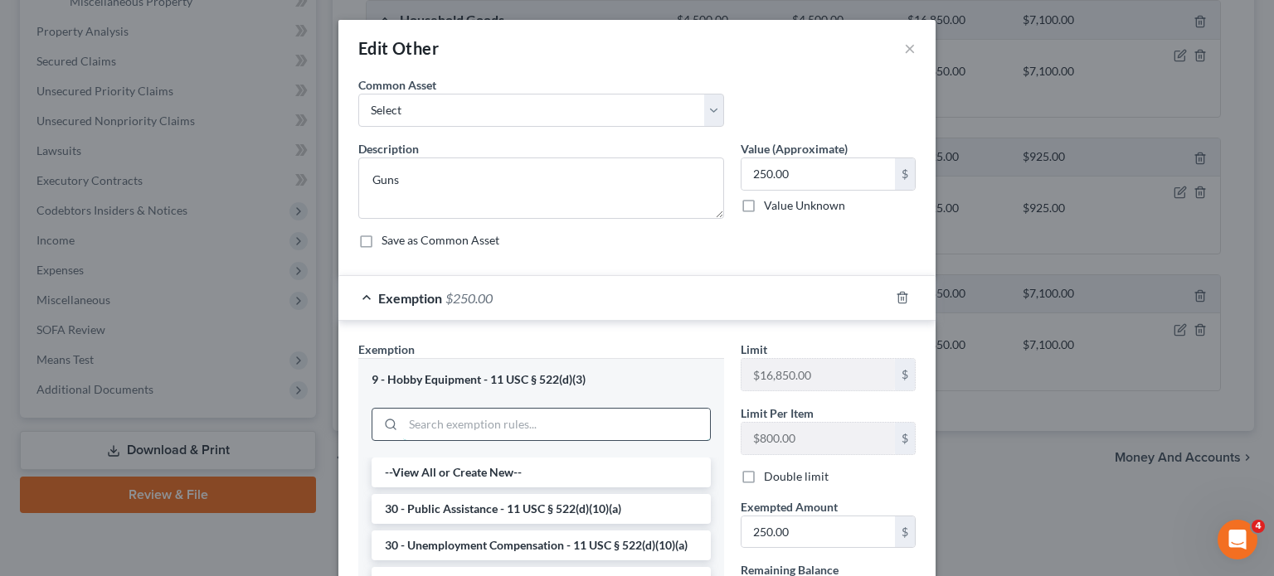
click at [435, 440] on input "search" at bounding box center [556, 425] width 307 height 32
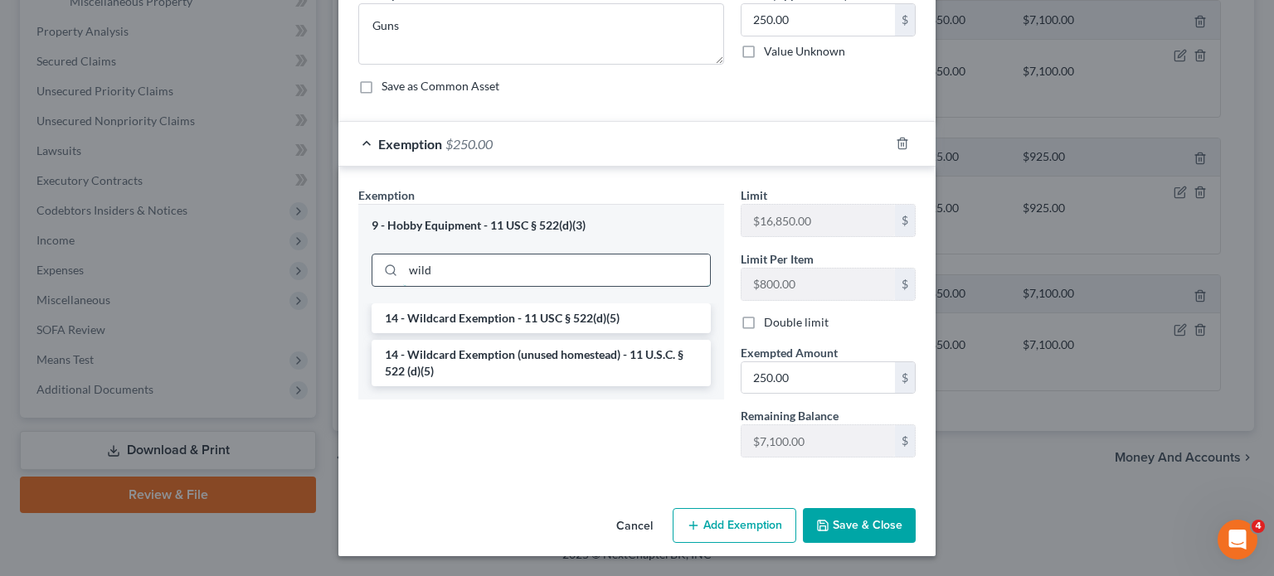
scroll to position [197, 0]
type input "wild"
click at [423, 386] on li "14 - Wildcard Exemption (unused homestead) - 11 U.S.C. § 522 (d)(5)" at bounding box center [540, 363] width 339 height 46
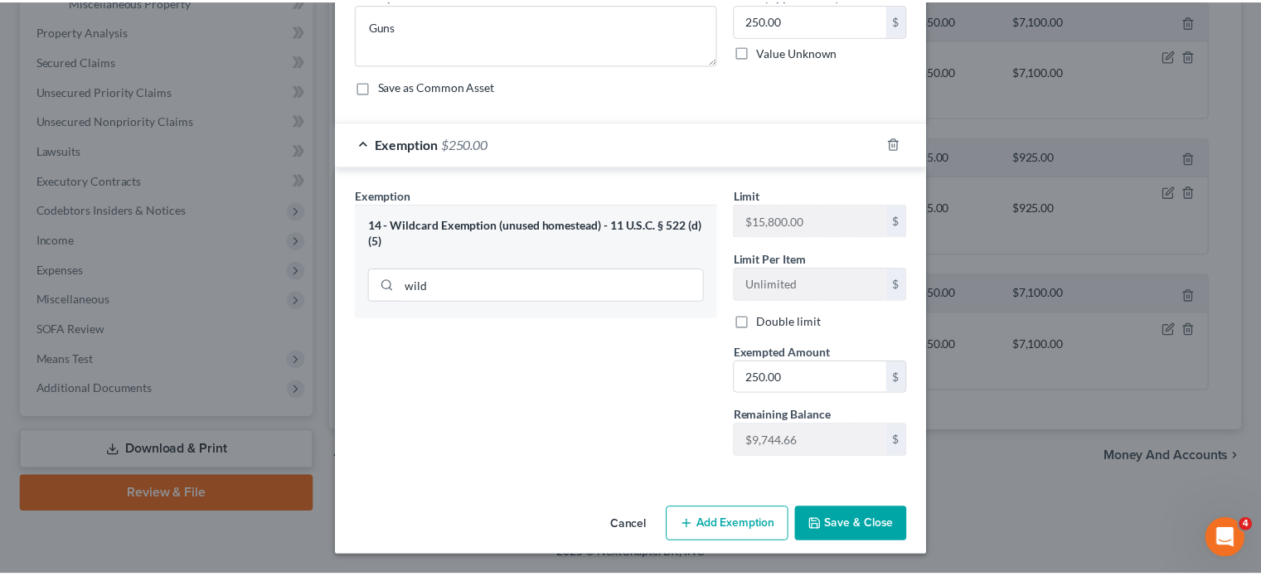
scroll to position [329, 0]
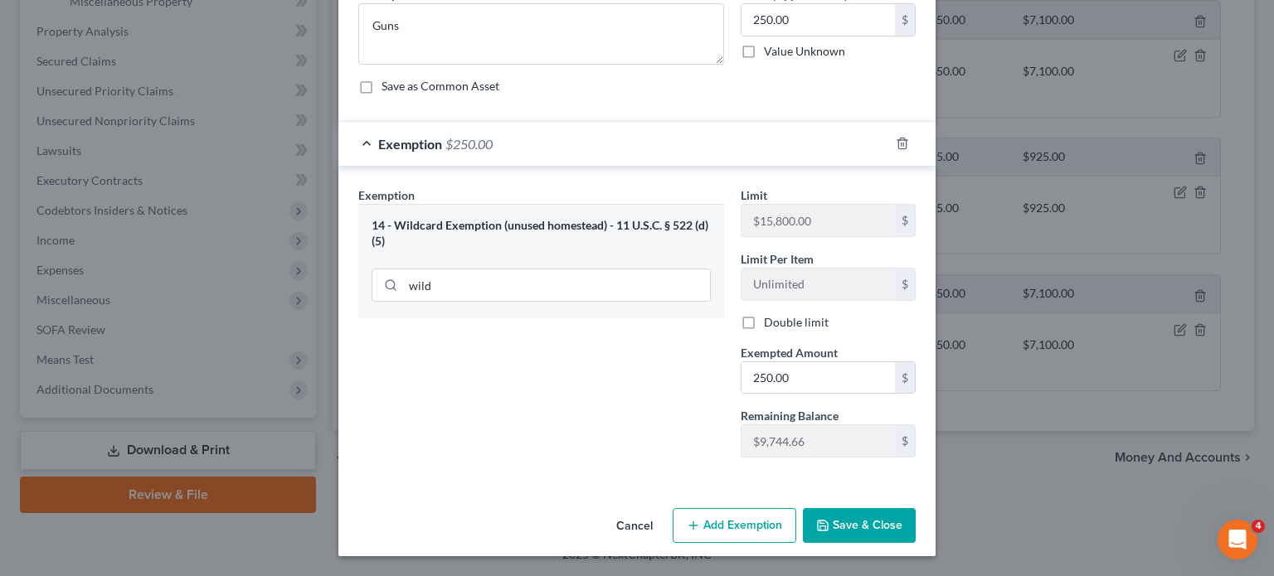
click at [915, 508] on button "Save & Close" at bounding box center [859, 525] width 113 height 35
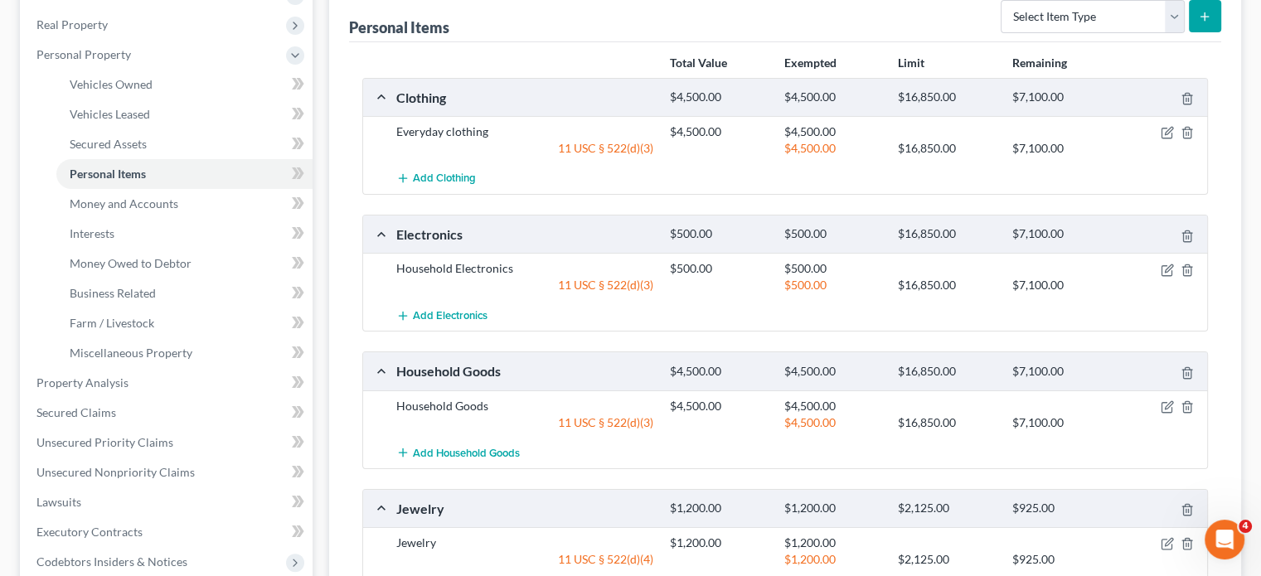
scroll to position [0, 0]
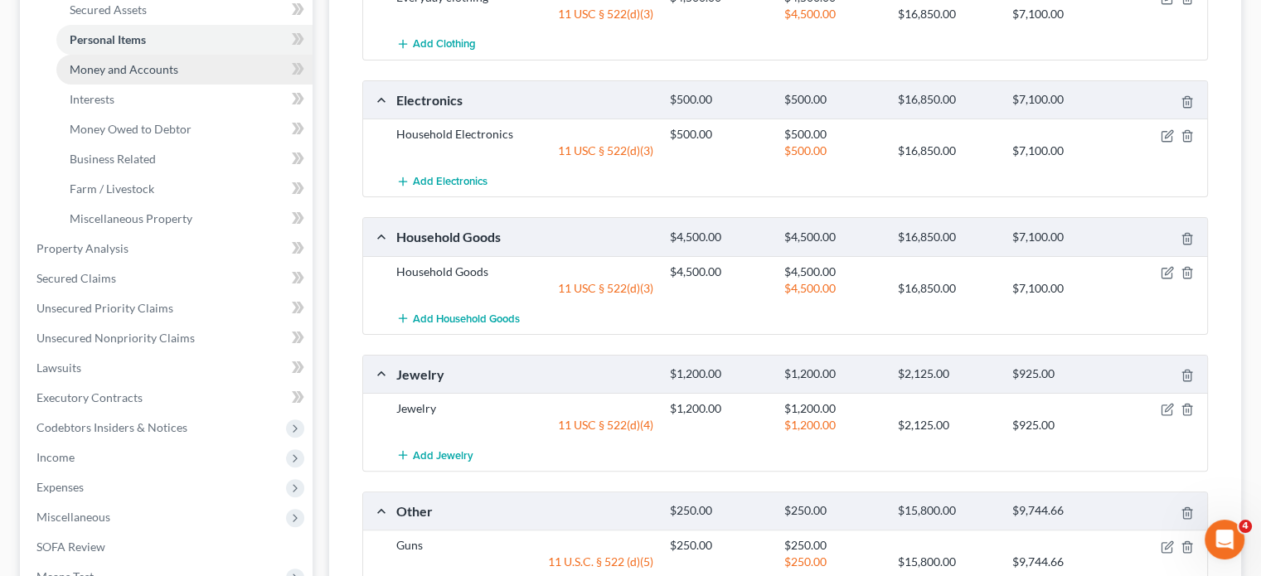
click at [214, 85] on link "Money and Accounts" at bounding box center [184, 70] width 256 height 30
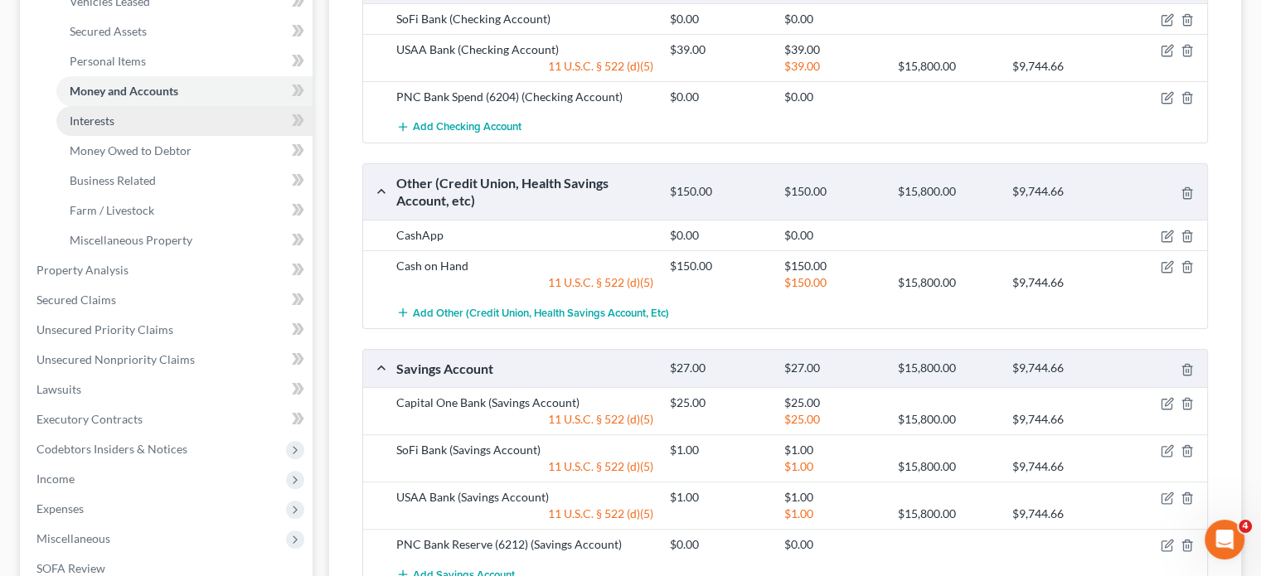
click at [186, 136] on link "Interests" at bounding box center [184, 121] width 256 height 30
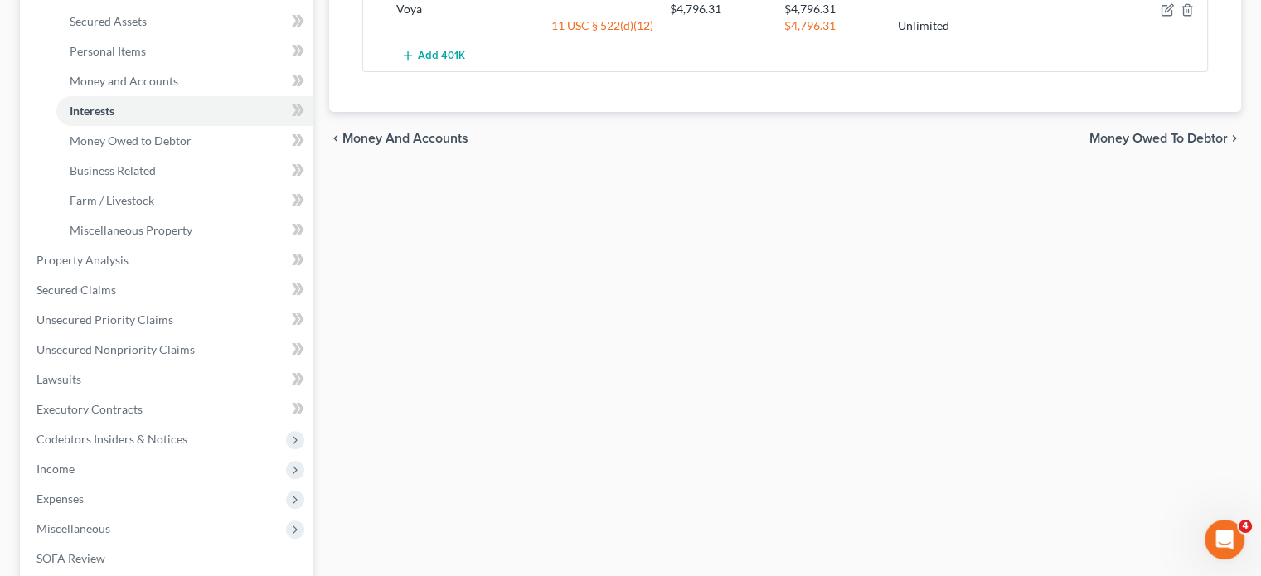
scroll to position [377, 0]
click at [192, 145] on span "Money Owed to Debtor" at bounding box center [131, 138] width 122 height 14
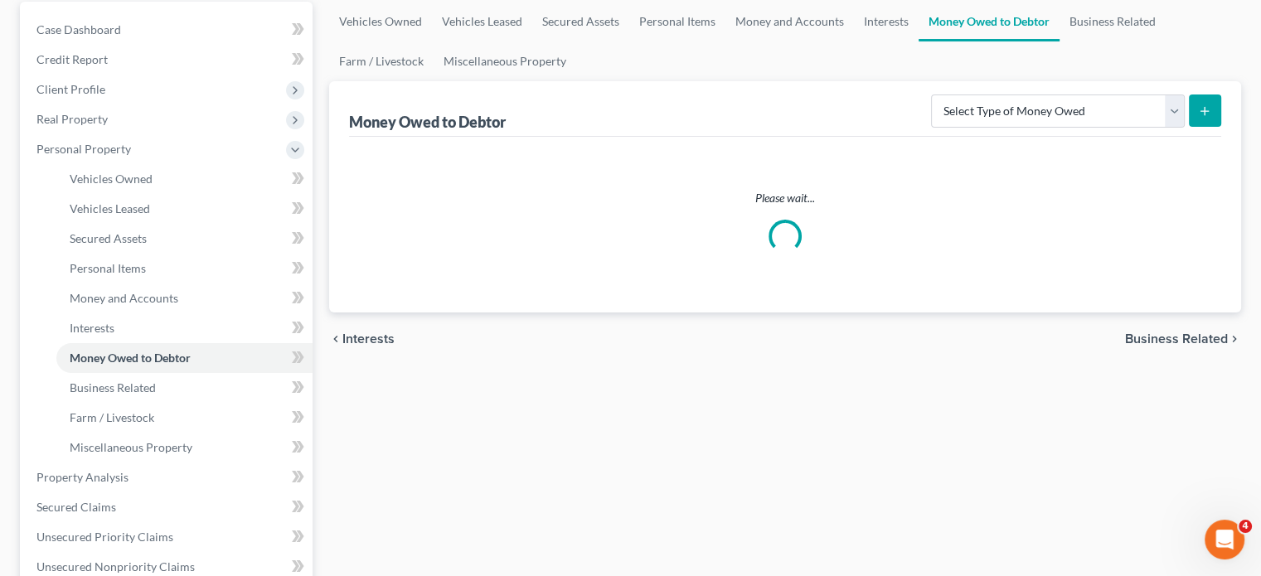
scroll to position [172, 0]
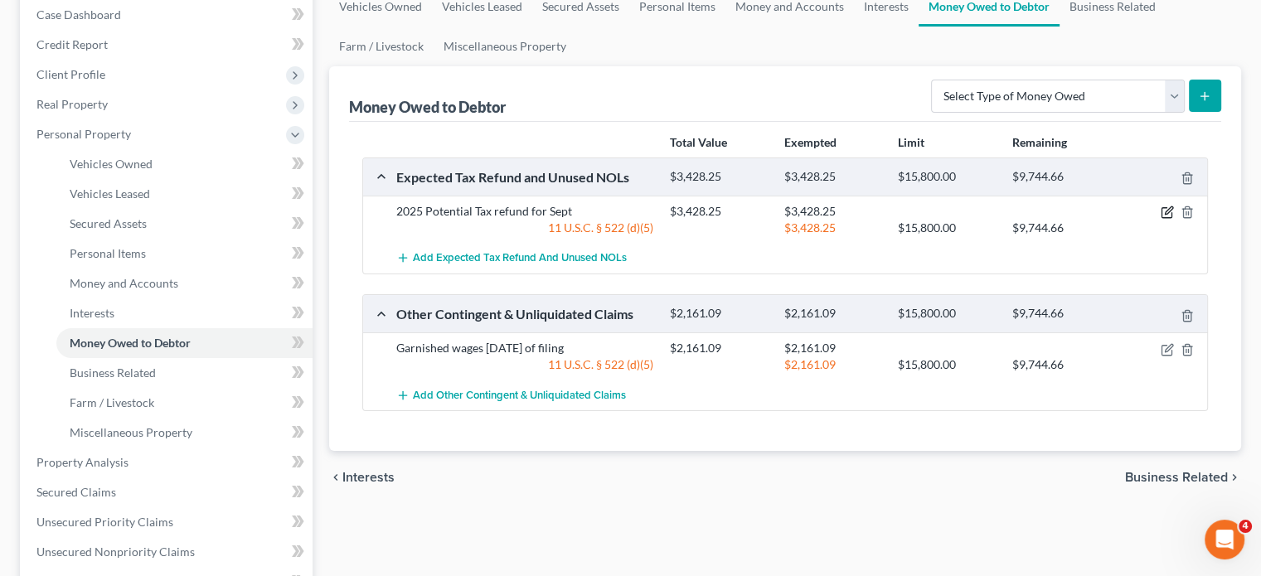
click at [1161, 219] on icon "button" at bounding box center [1167, 212] width 13 height 13
select select "0"
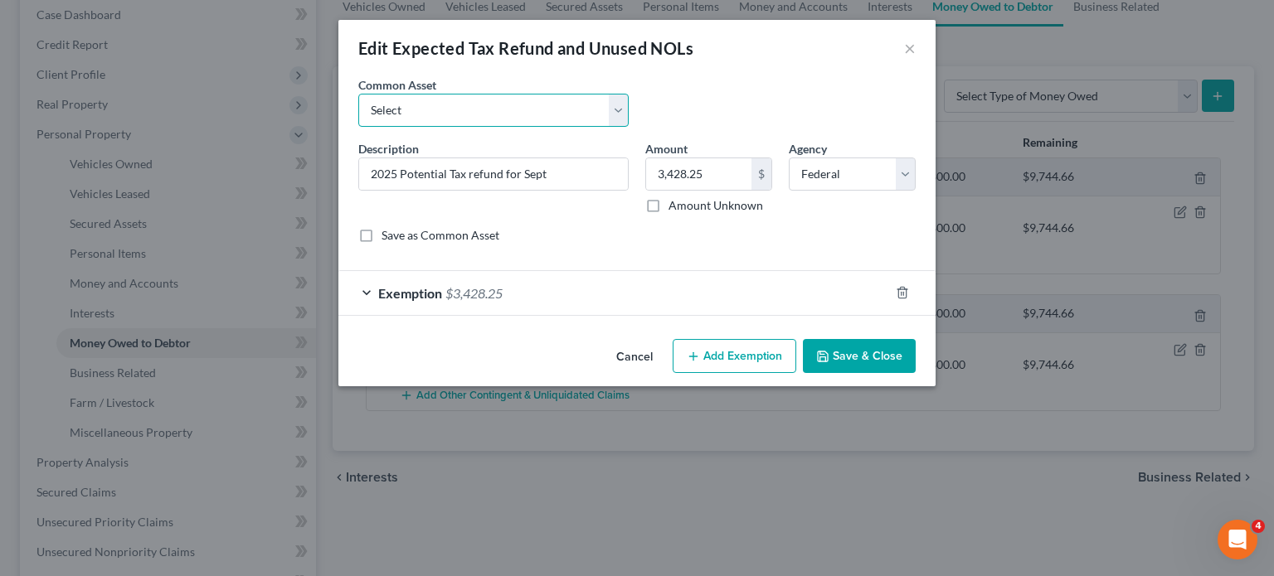
click at [527, 127] on select "Select Potential 2019 tax refunds - estimated and prorated Potential 2019 tax r…" at bounding box center [493, 110] width 270 height 33
click at [751, 190] on input "3,428.25" at bounding box center [698, 174] width 105 height 32
click at [433, 190] on input "2025 Potential Tax refund for Sept" at bounding box center [493, 174] width 269 height 32
click at [418, 127] on select "Select Potential 2019 tax refunds - estimated and prorated Potential 2019 tax r…" at bounding box center [493, 110] width 270 height 33
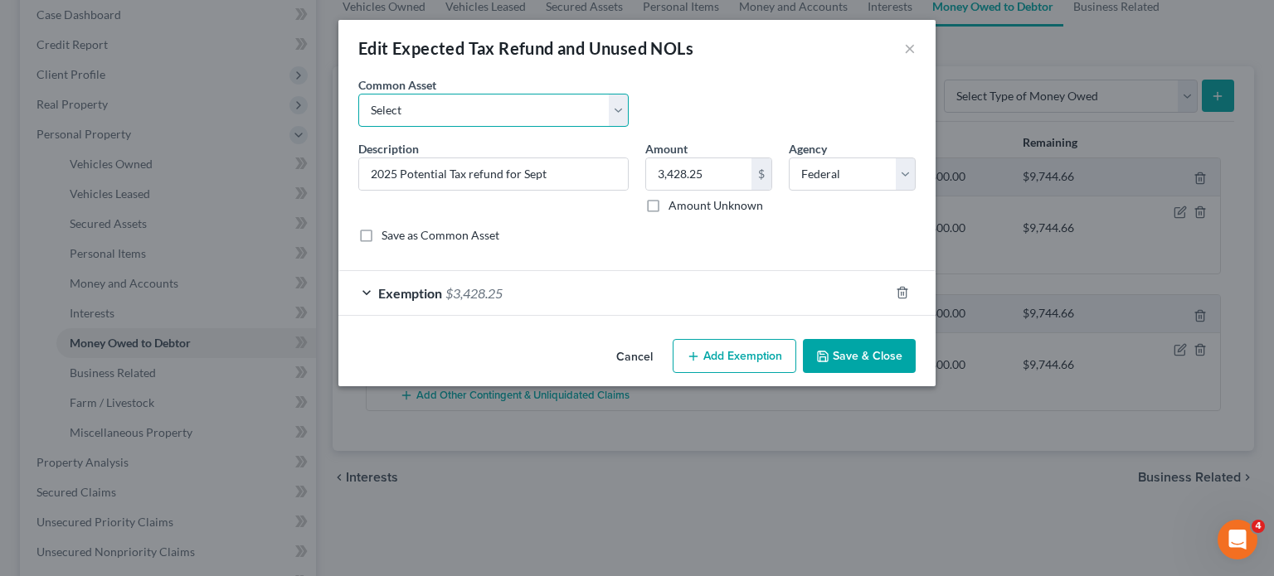
select select "67"
click at [358, 117] on select "Select Potential 2019 tax refunds - estimated and prorated Potential 2019 tax r…" at bounding box center [493, 110] width 270 height 33
type input "Potential 2025 tax refund - estimated and prorated"
click at [701, 190] on input "976.00" at bounding box center [698, 174] width 105 height 32
paste input "3,428.25"
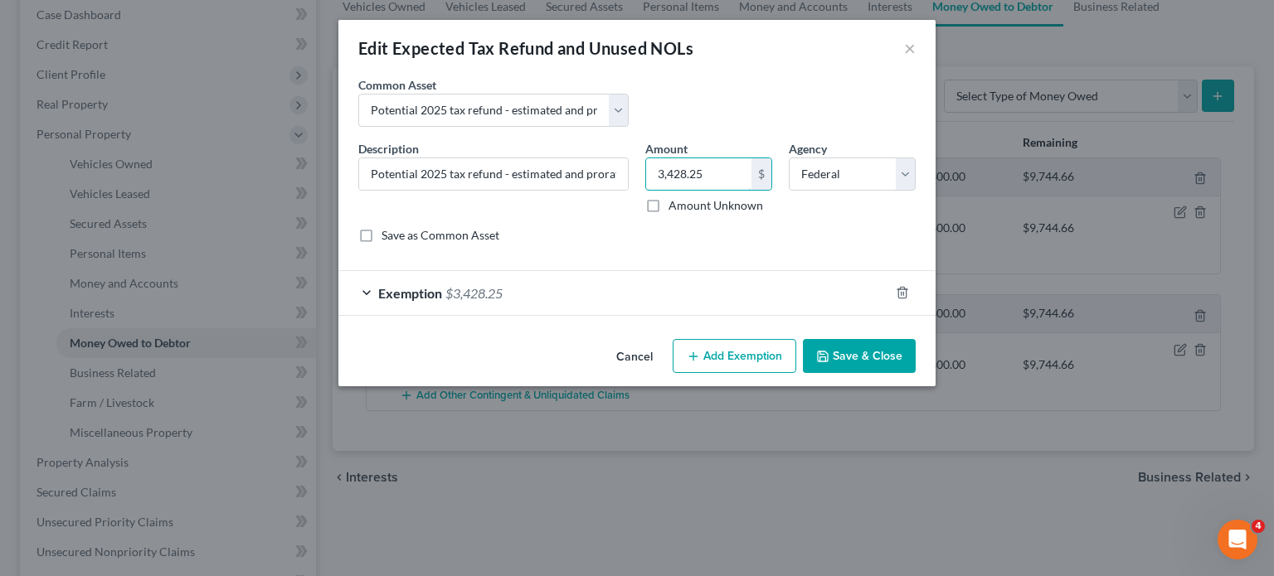
type input "3,428.25"
click at [889, 374] on button "Save & Close" at bounding box center [859, 356] width 113 height 35
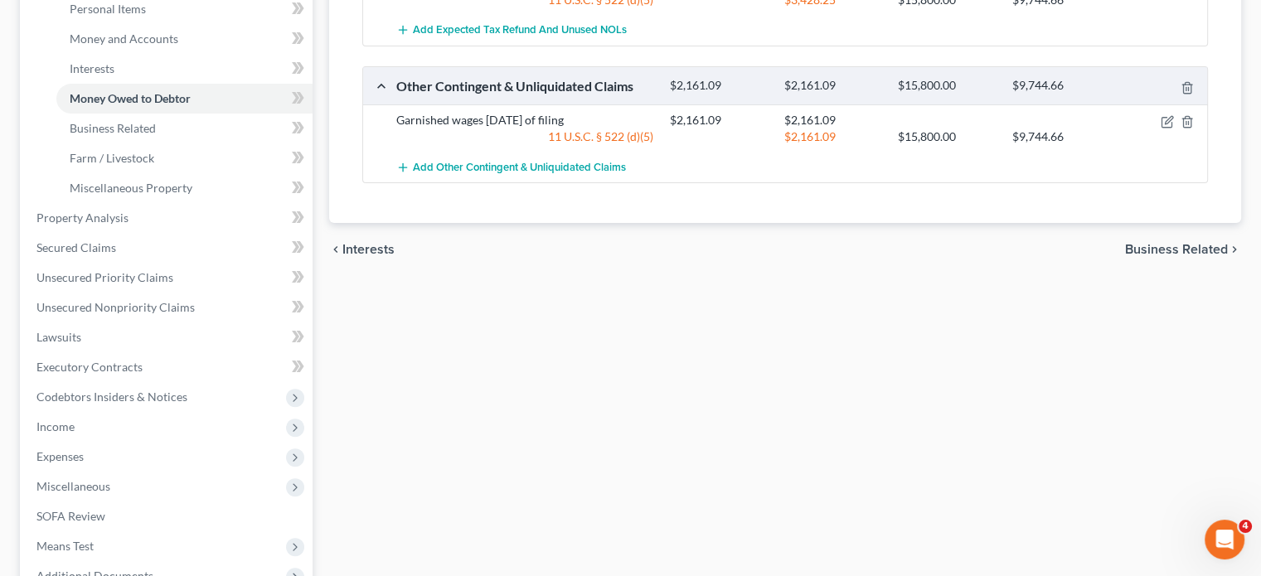
scroll to position [418, 0]
click at [156, 134] on span "Business Related" at bounding box center [113, 127] width 86 height 14
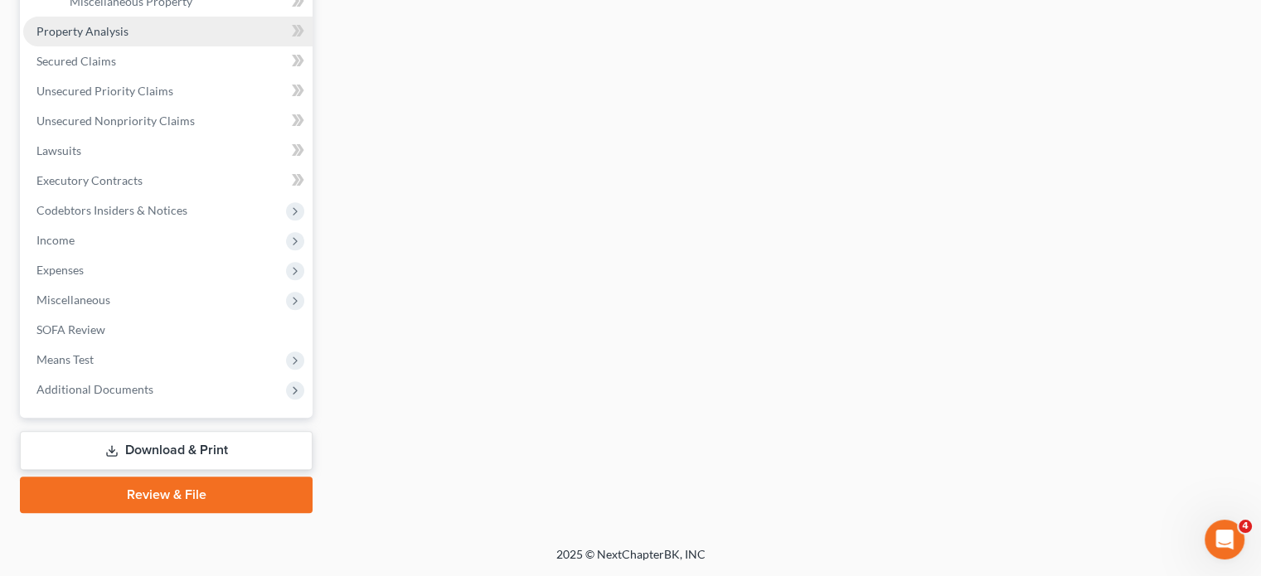
click at [129, 38] on span "Property Analysis" at bounding box center [82, 31] width 92 height 14
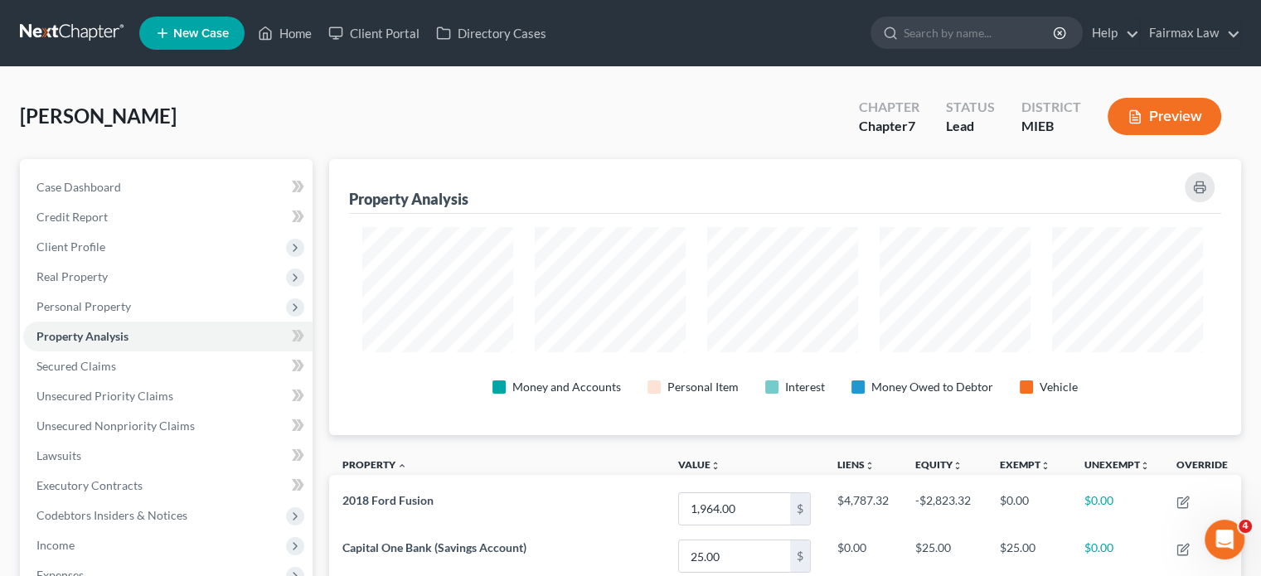
scroll to position [312, 905]
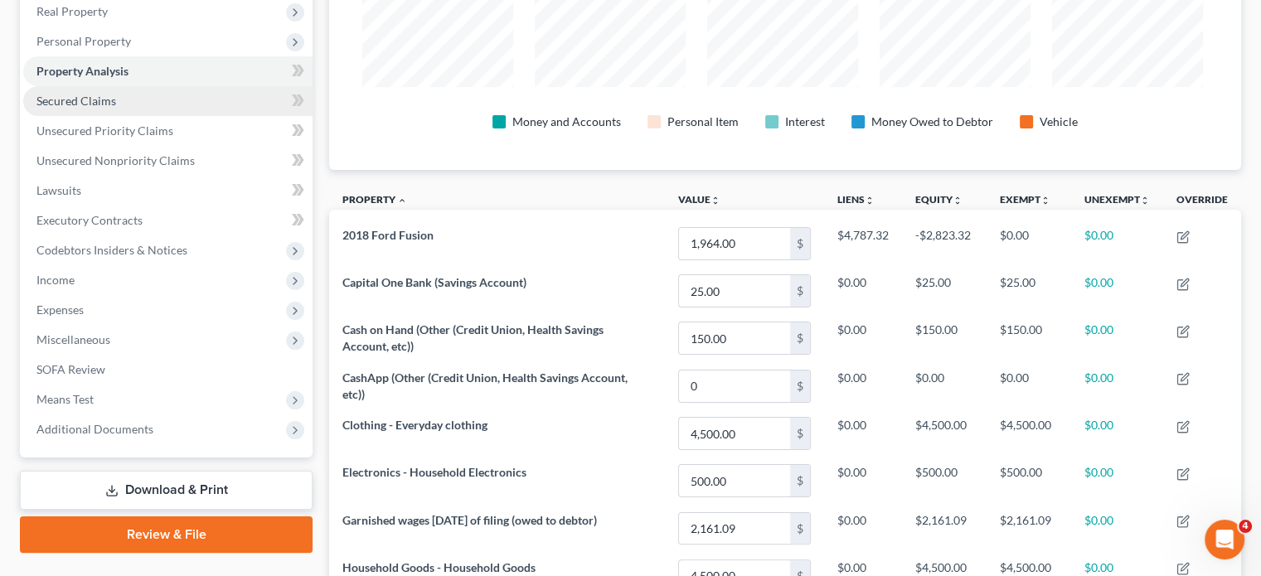
click at [179, 116] on link "Secured Claims" at bounding box center [167, 101] width 289 height 30
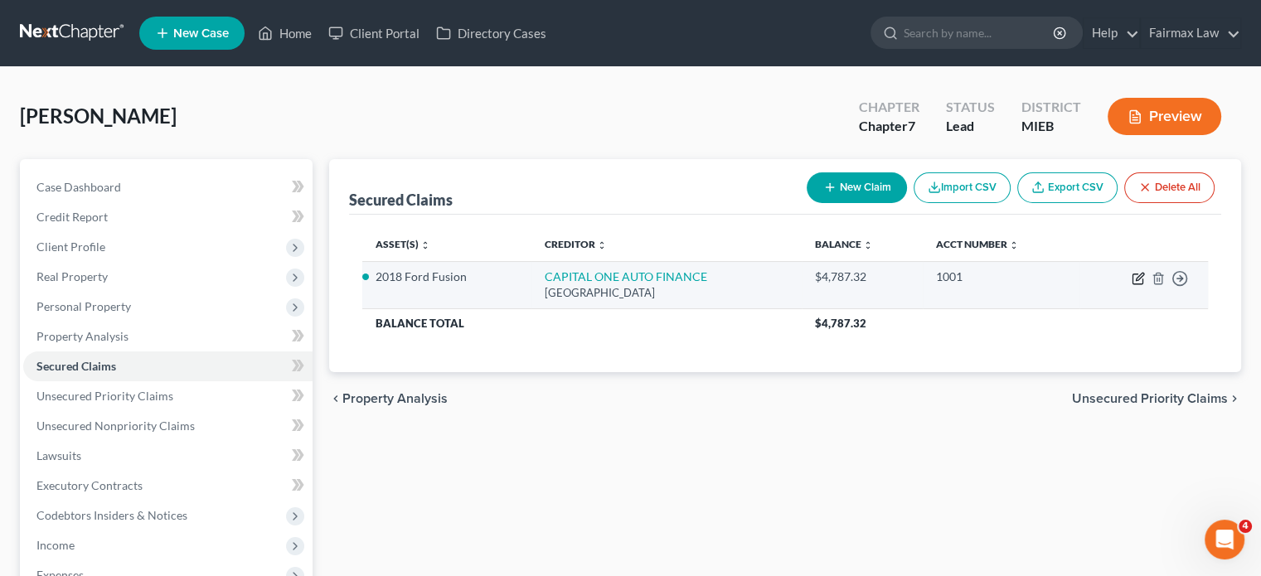
click at [1132, 285] on button "button" at bounding box center [1138, 278] width 13 height 13
select select "4"
select select "2"
select select "0"
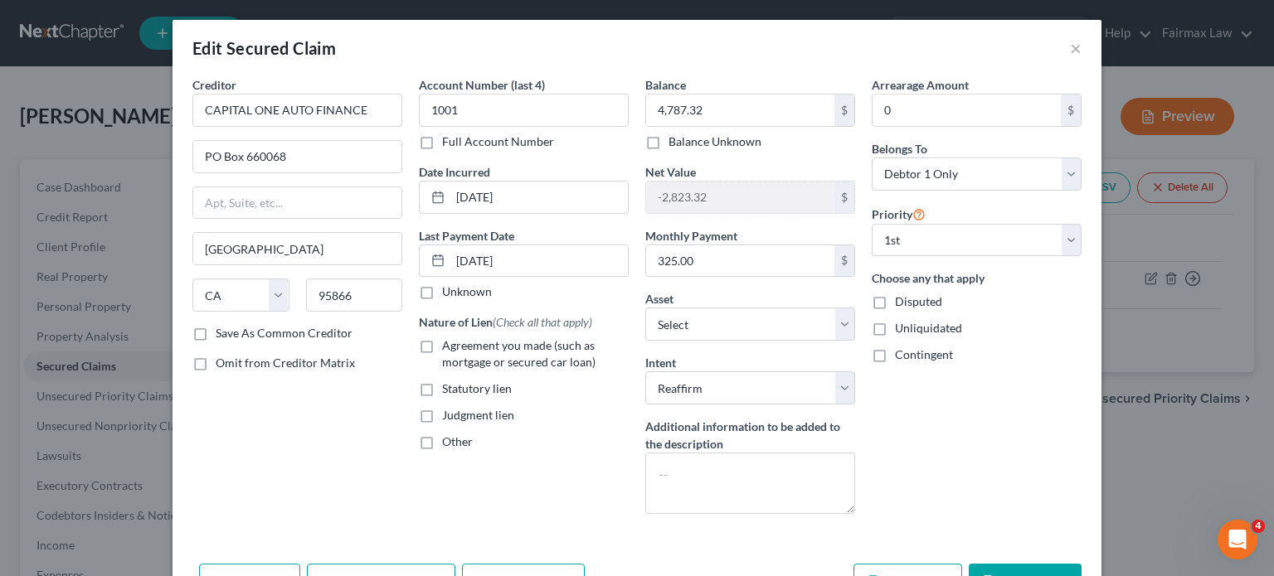
click at [442, 371] on label "Agreement you made (such as mortgage or secured car loan)" at bounding box center [535, 353] width 187 height 33
click at [449, 348] on input "Agreement you made (such as mortgage or secured car loan)" at bounding box center [454, 342] width 11 height 11
checkbox input "true"
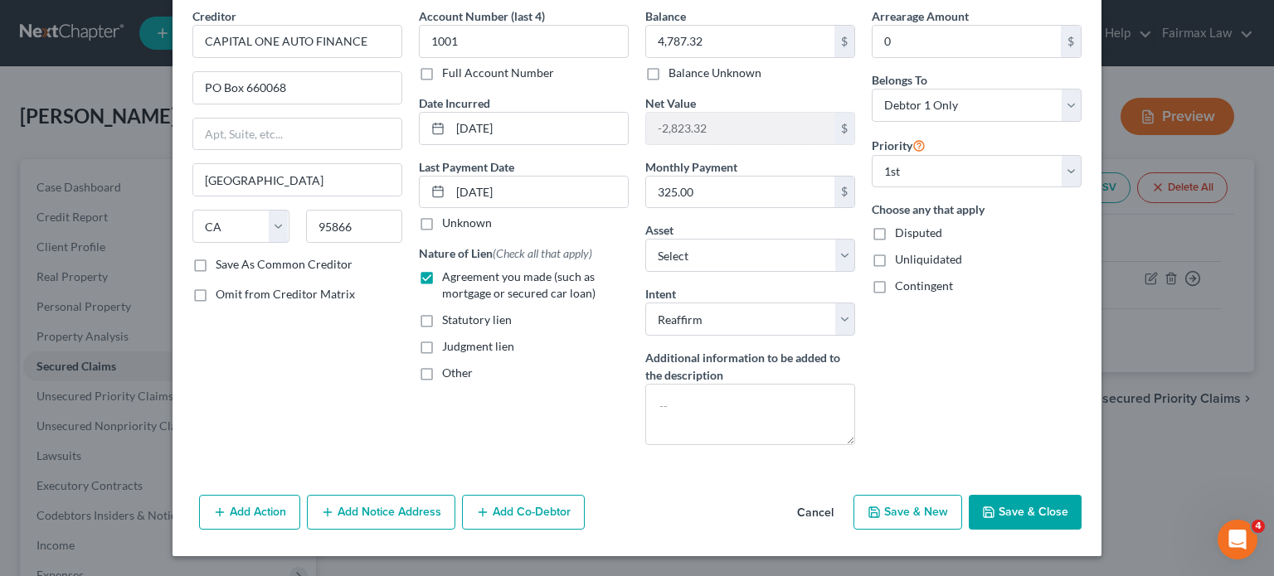
click at [1081, 503] on button "Save & Close" at bounding box center [1025, 512] width 113 height 35
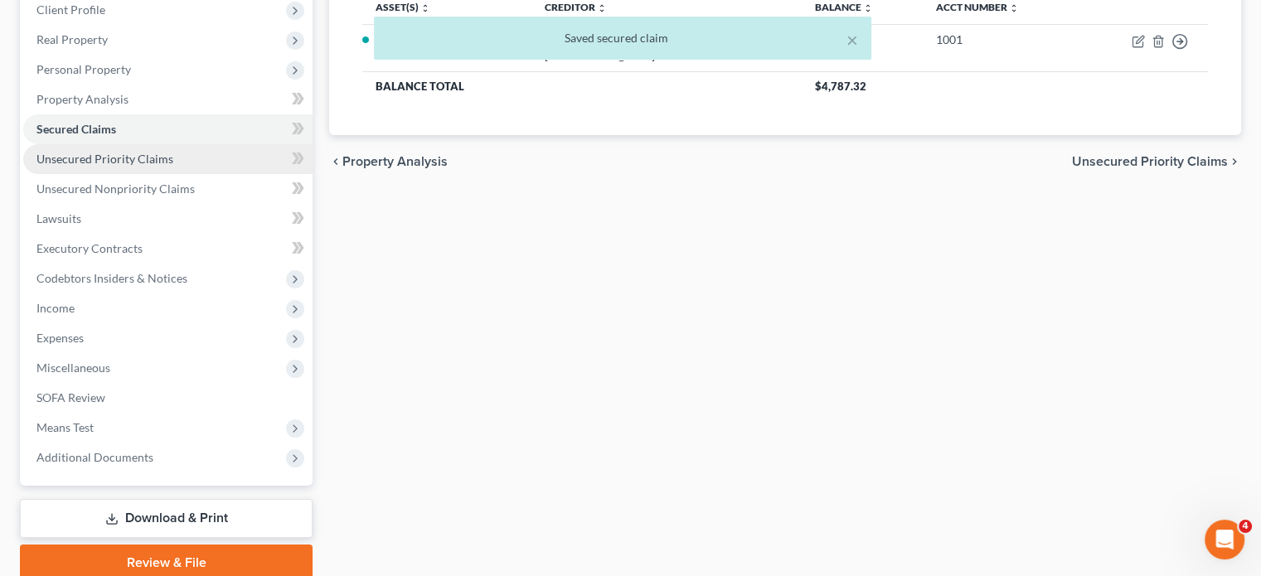
click at [173, 166] on span "Unsecured Priority Claims" at bounding box center [104, 159] width 137 height 14
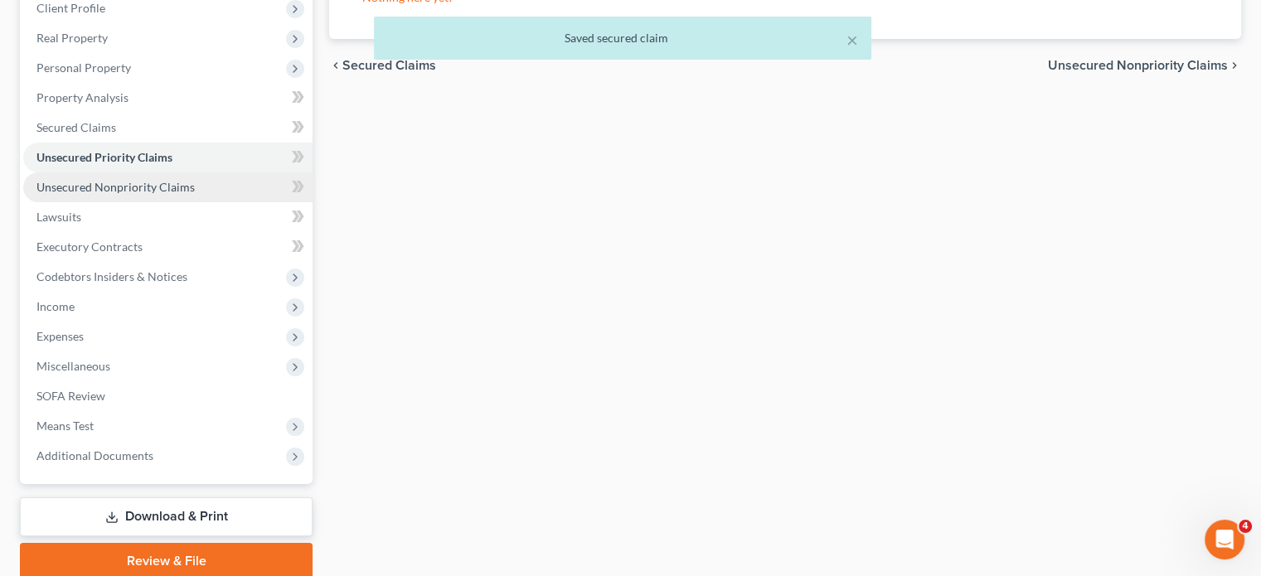
click at [177, 194] on span "Unsecured Nonpriority Claims" at bounding box center [115, 187] width 158 height 14
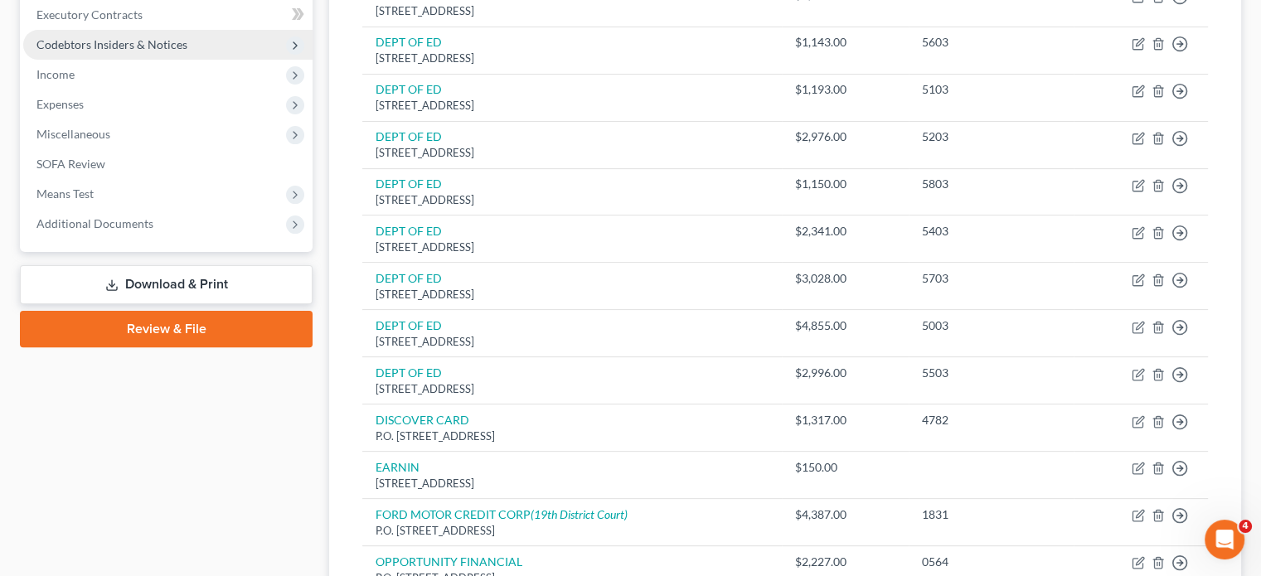
scroll to position [471, 0]
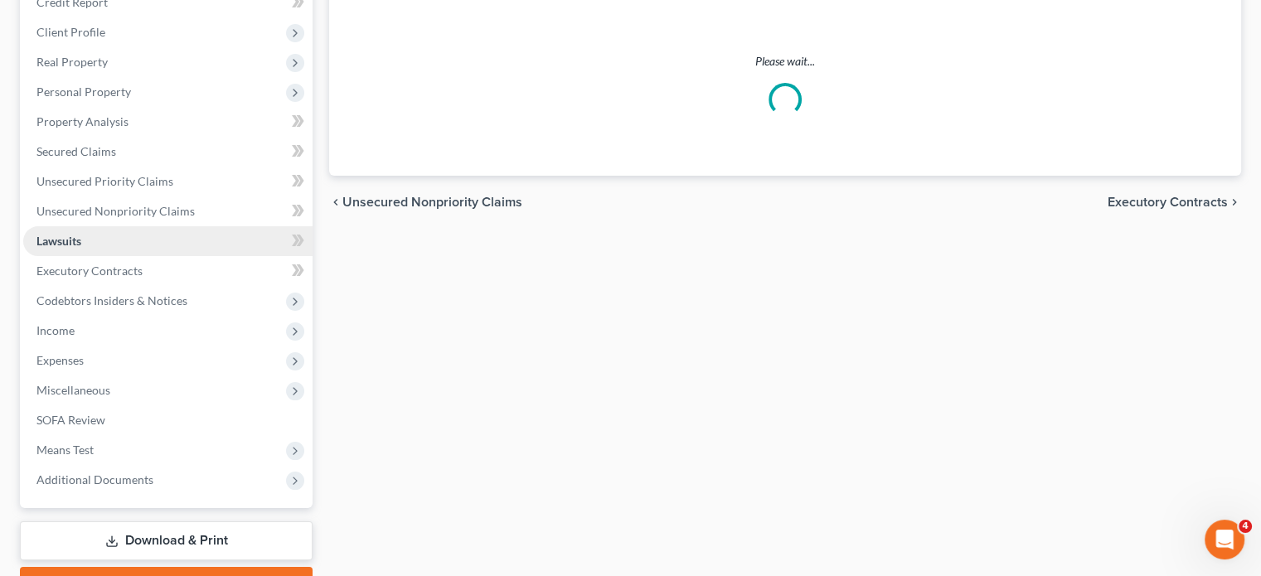
scroll to position [43, 0]
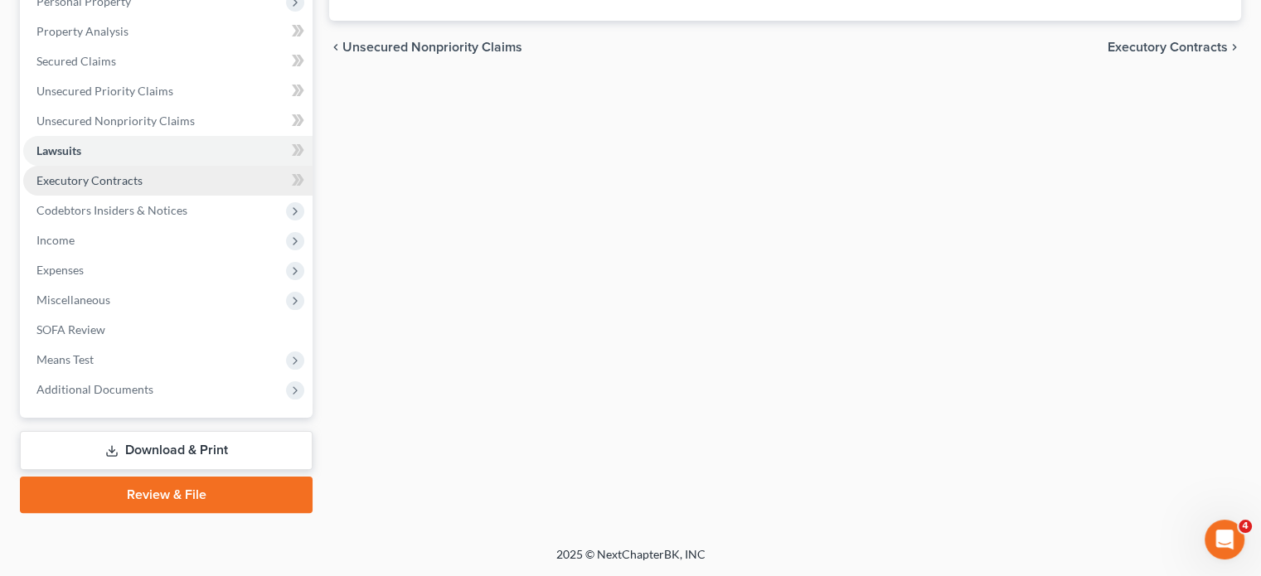
click at [143, 187] on span "Executory Contracts" at bounding box center [89, 180] width 106 height 14
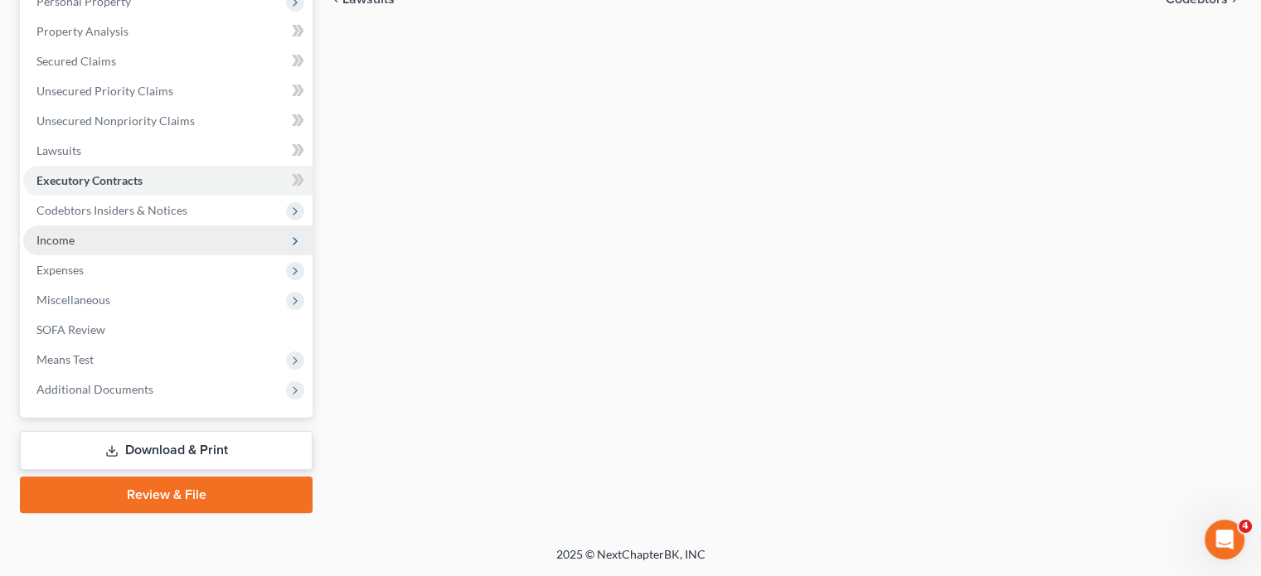
click at [99, 255] on span "Income" at bounding box center [167, 241] width 289 height 30
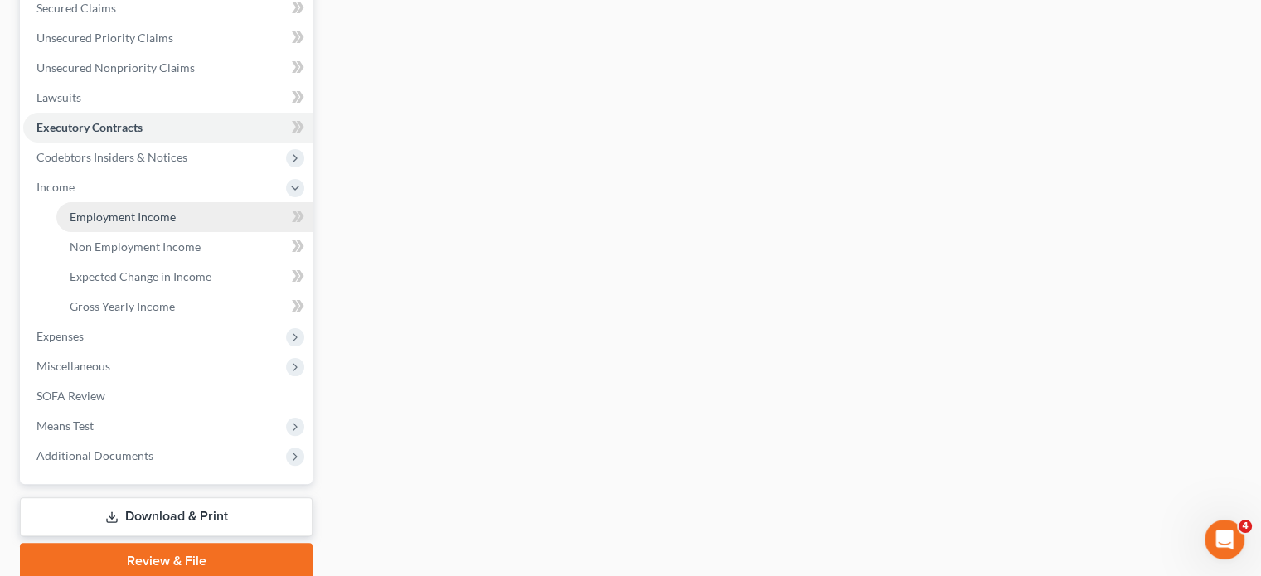
click at [107, 232] on link "Employment Income" at bounding box center [184, 217] width 256 height 30
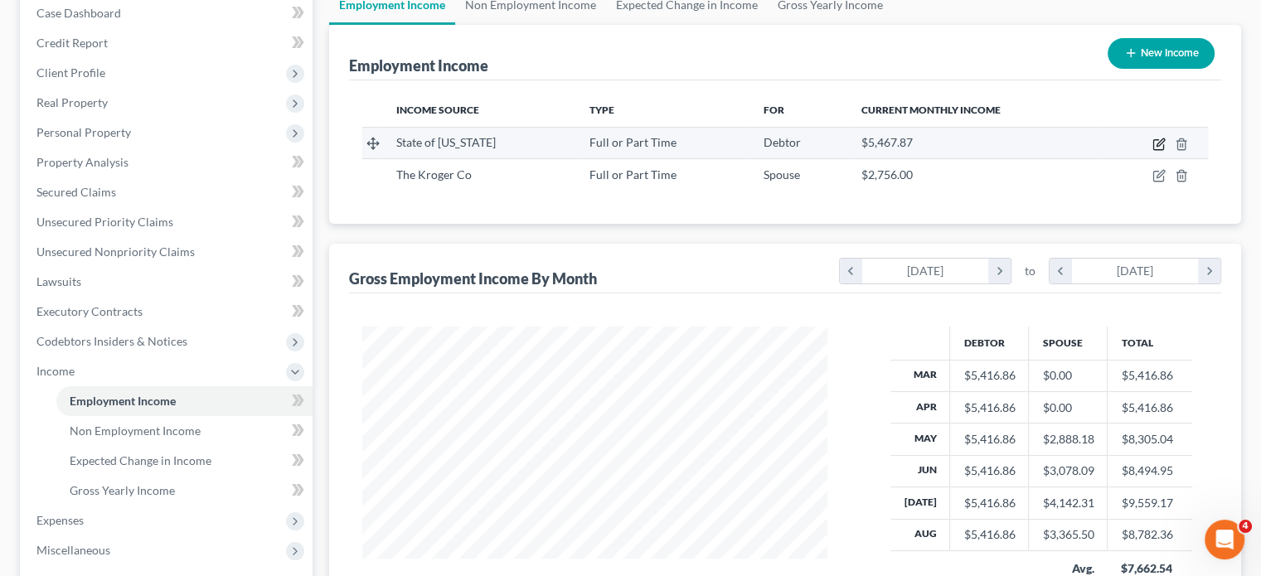
click at [1153, 151] on icon "button" at bounding box center [1159, 144] width 13 height 13
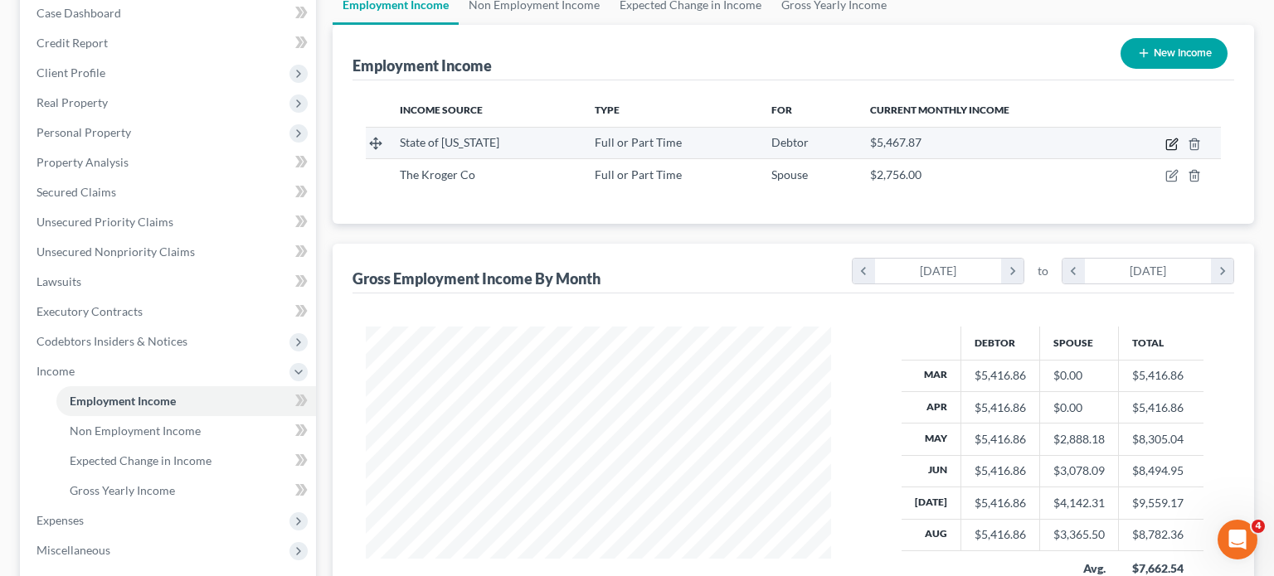
select select "0"
select select "23"
select select "2"
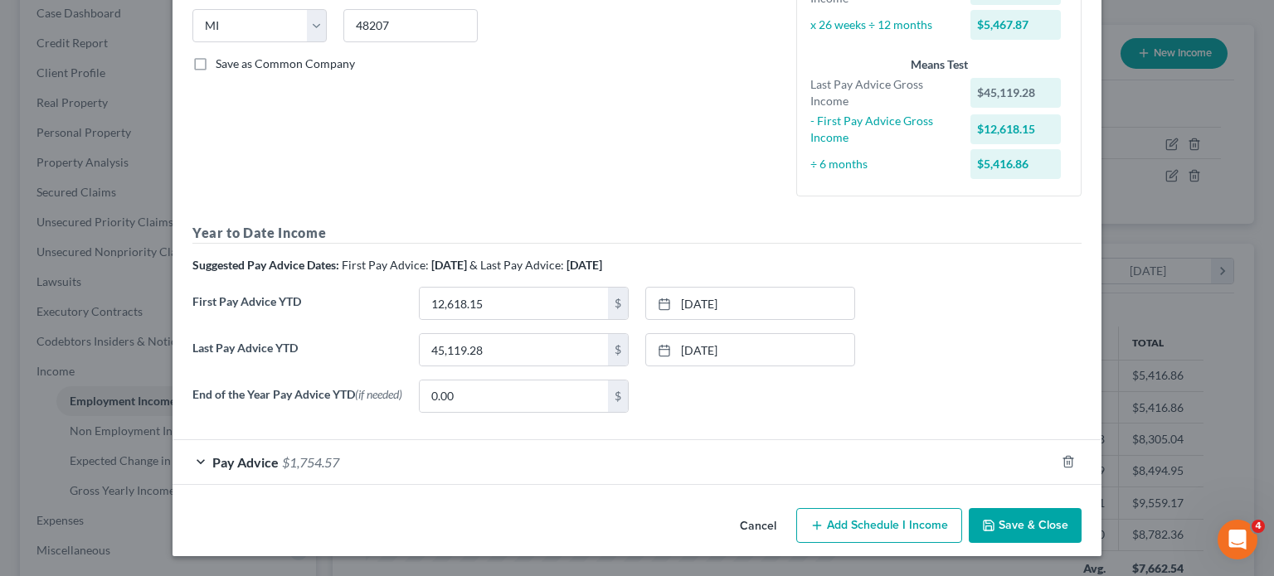
click at [679, 454] on div "Pay Advice $1,754.57" at bounding box center [613, 462] width 882 height 44
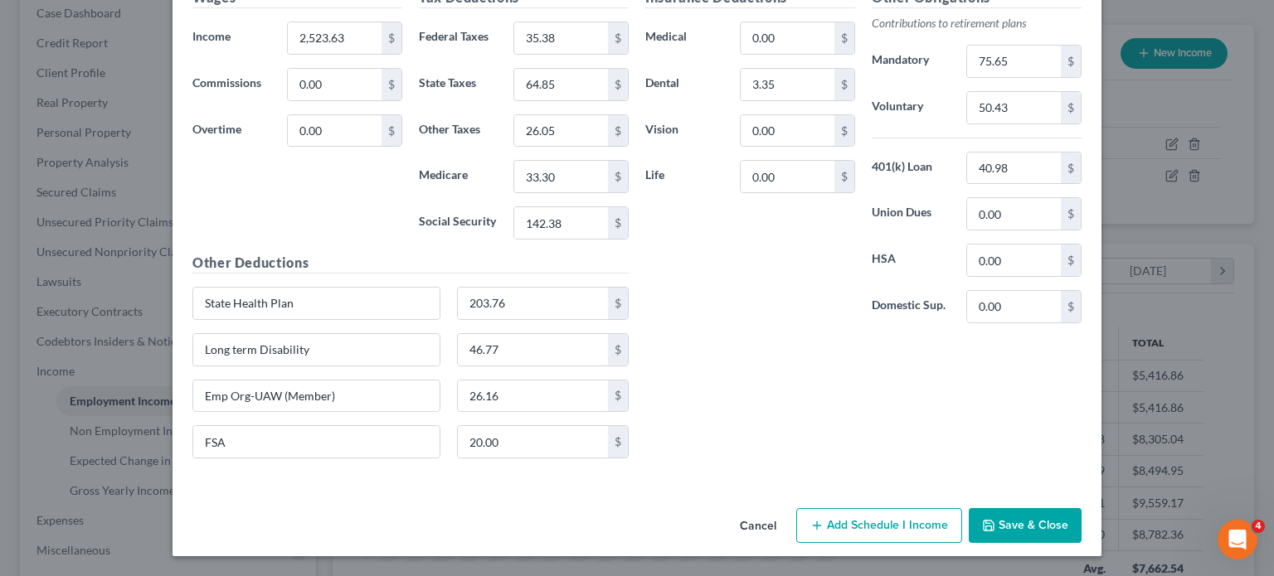
click at [995, 519] on icon "button" at bounding box center [988, 525] width 13 height 13
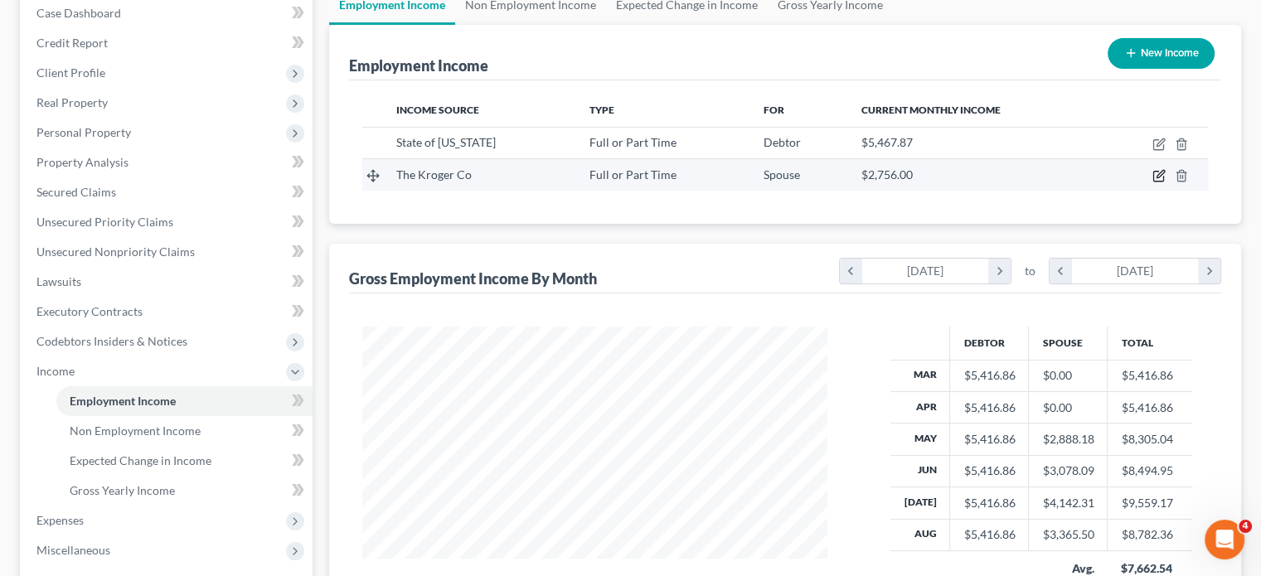
click at [1153, 182] on icon "button" at bounding box center [1159, 175] width 13 height 13
select select "0"
select select "36"
select select "3"
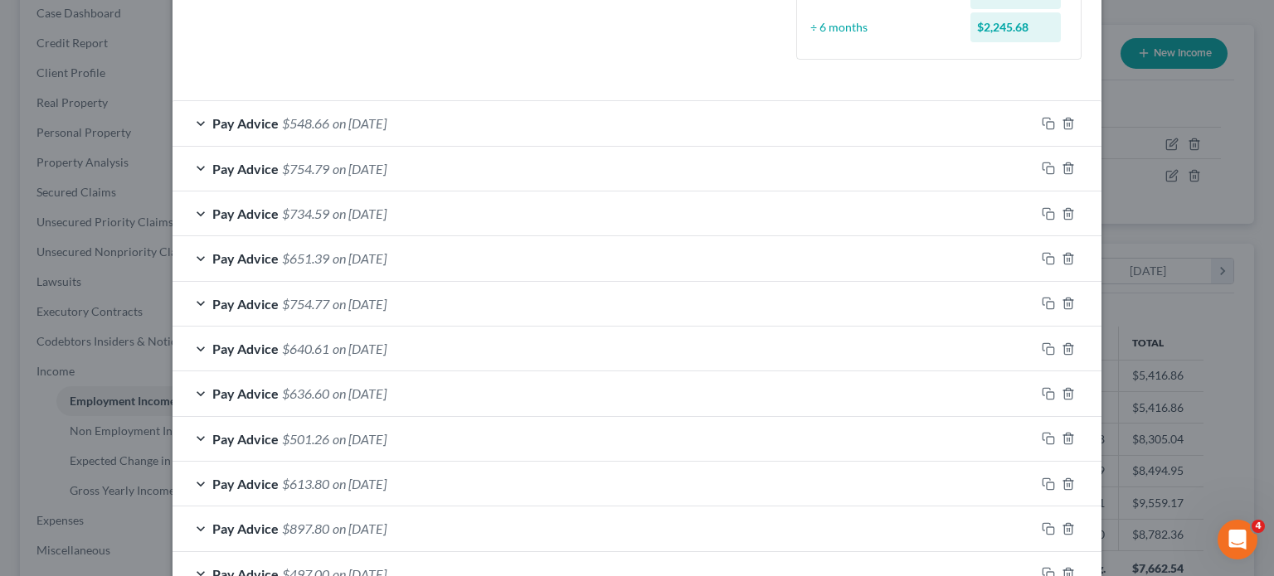
click at [565, 145] on div "Pay Advice $548.66 on 09/04/2025" at bounding box center [603, 123] width 862 height 44
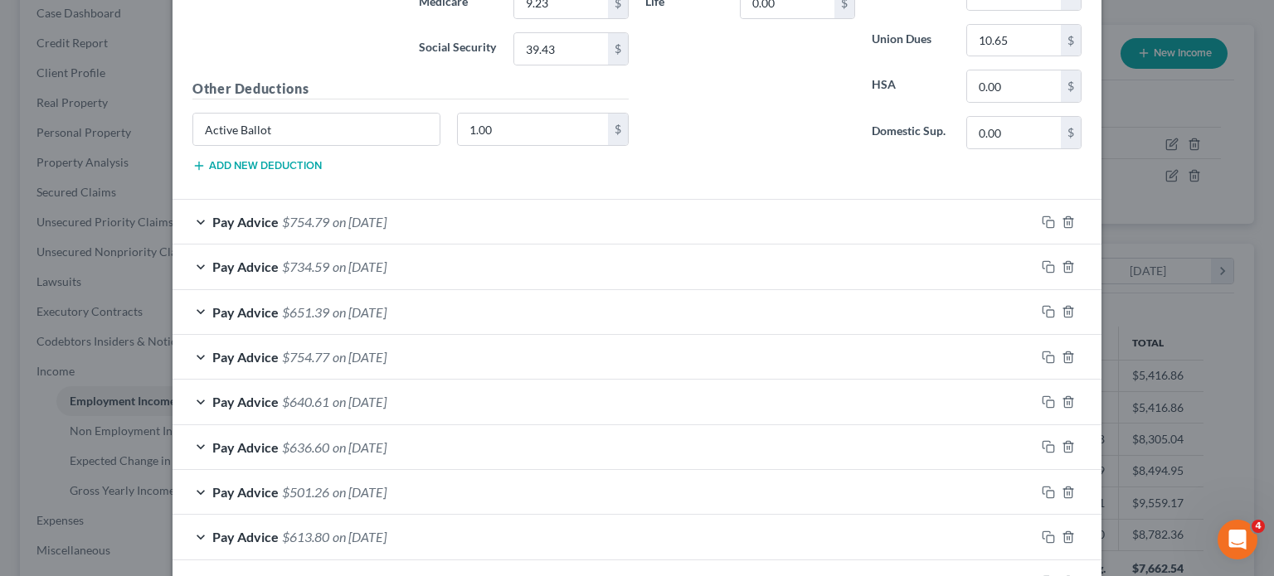
scroll to position [914, 0]
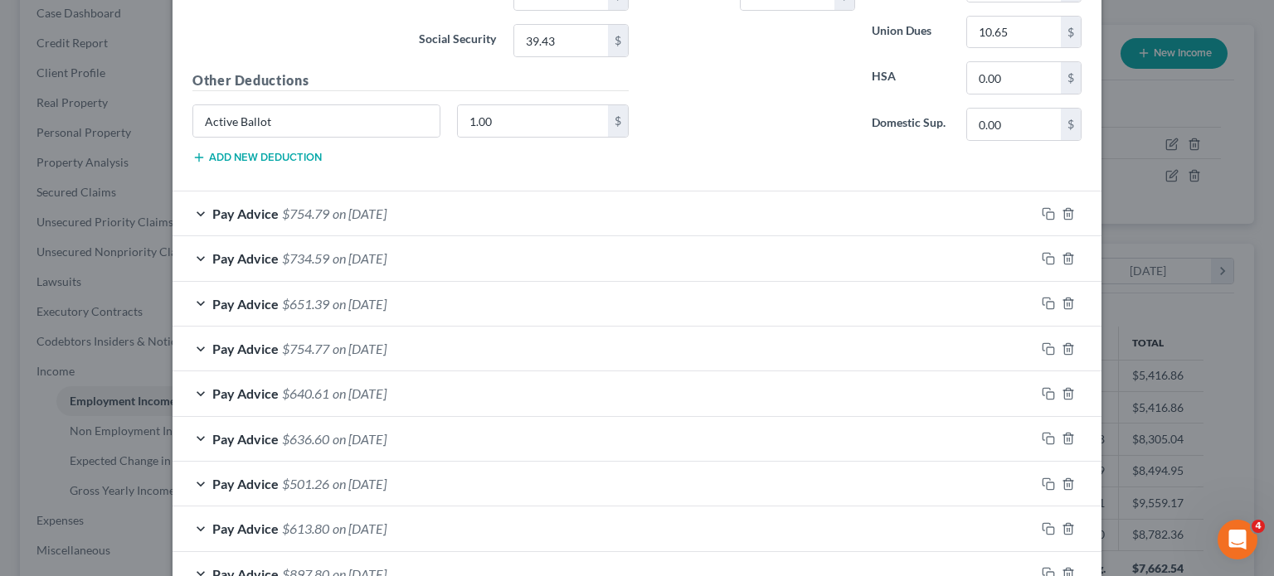
click at [477, 235] on div "Pay Advice $754.79 on 08/28/2025" at bounding box center [603, 214] width 862 height 44
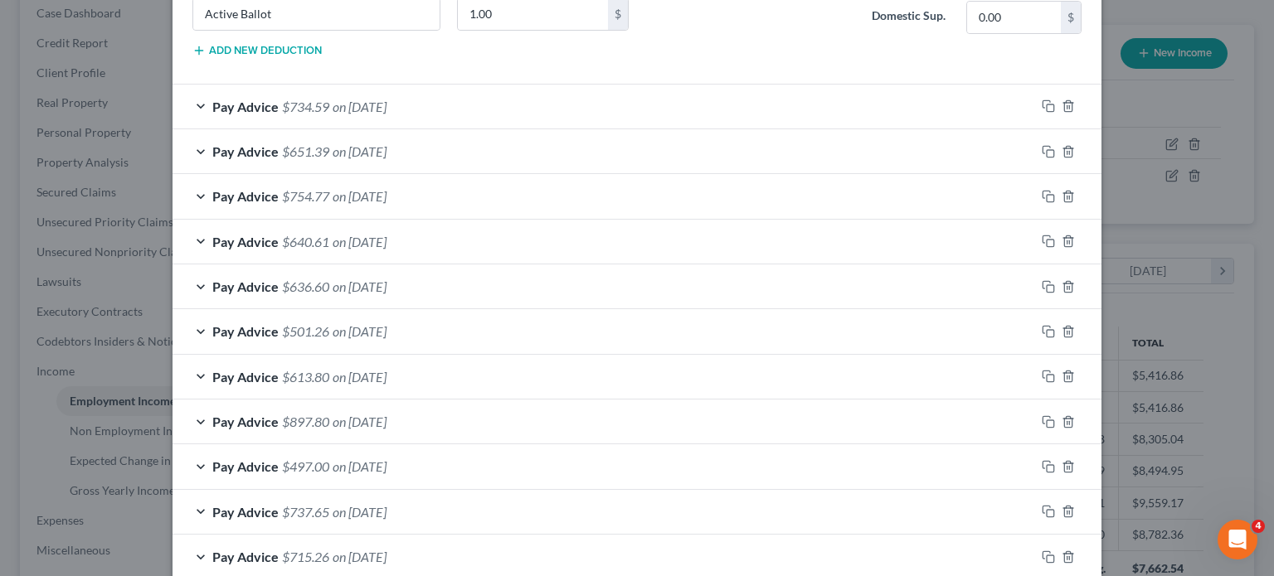
scroll to position [1566, 0]
click at [458, 129] on div "Pay Advice $734.59 on 08/21/2025" at bounding box center [603, 107] width 862 height 44
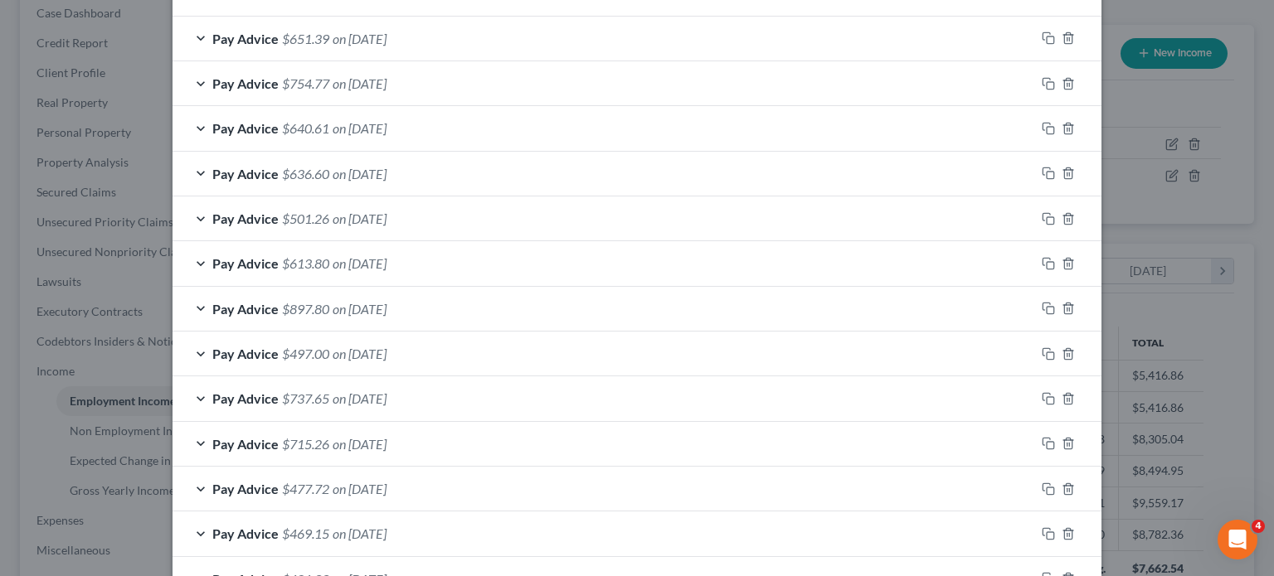
scroll to position [2212, 0]
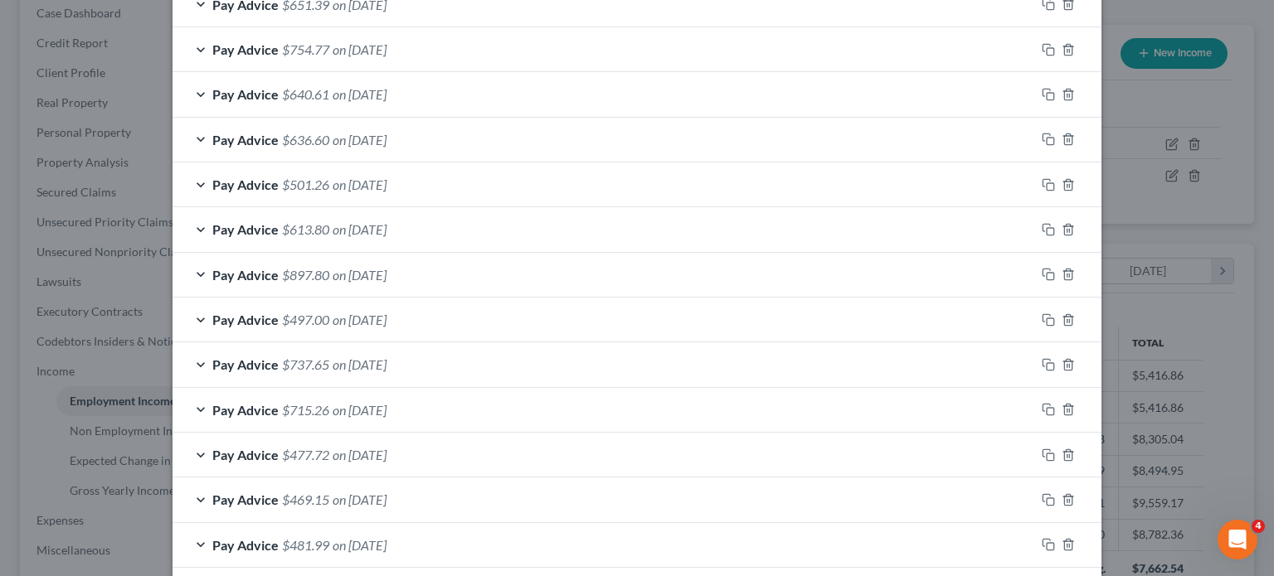
click at [426, 27] on div "Pay Advice $651.39 on 08/14/2025" at bounding box center [603, 5] width 862 height 44
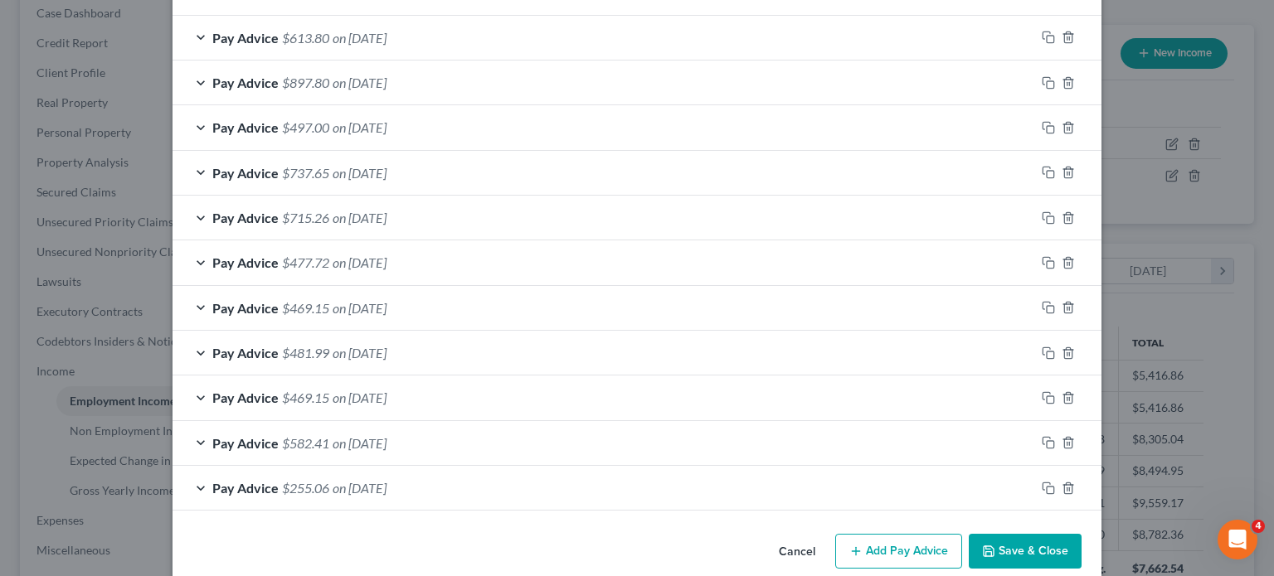
scroll to position [2905, 0]
drag, startPoint x: 426, startPoint y: 505, endPoint x: 381, endPoint y: 500, distance: 45.9
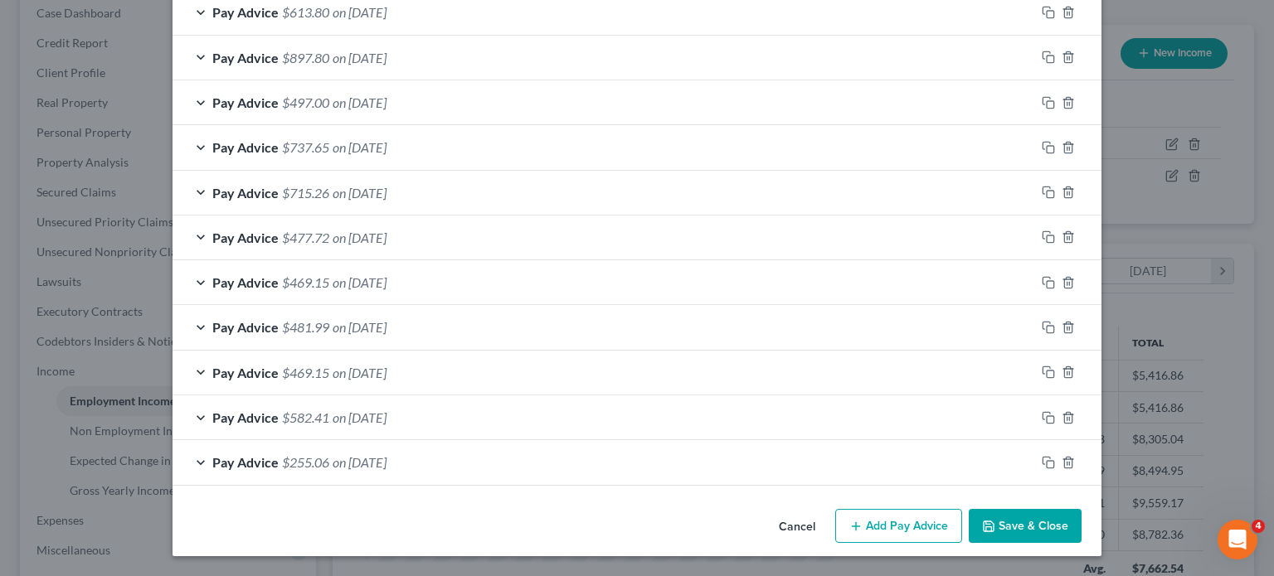
scroll to position [3658, 0]
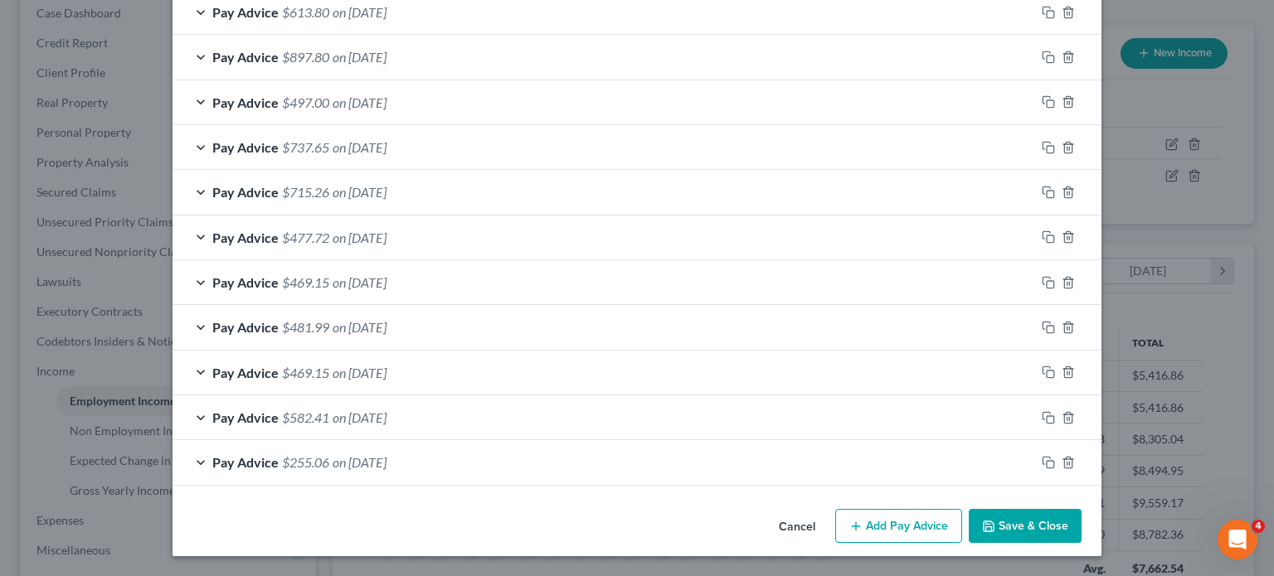
click at [591, 34] on div "Pay Advice $613.80 on 07/10/2025" at bounding box center [603, 12] width 862 height 44
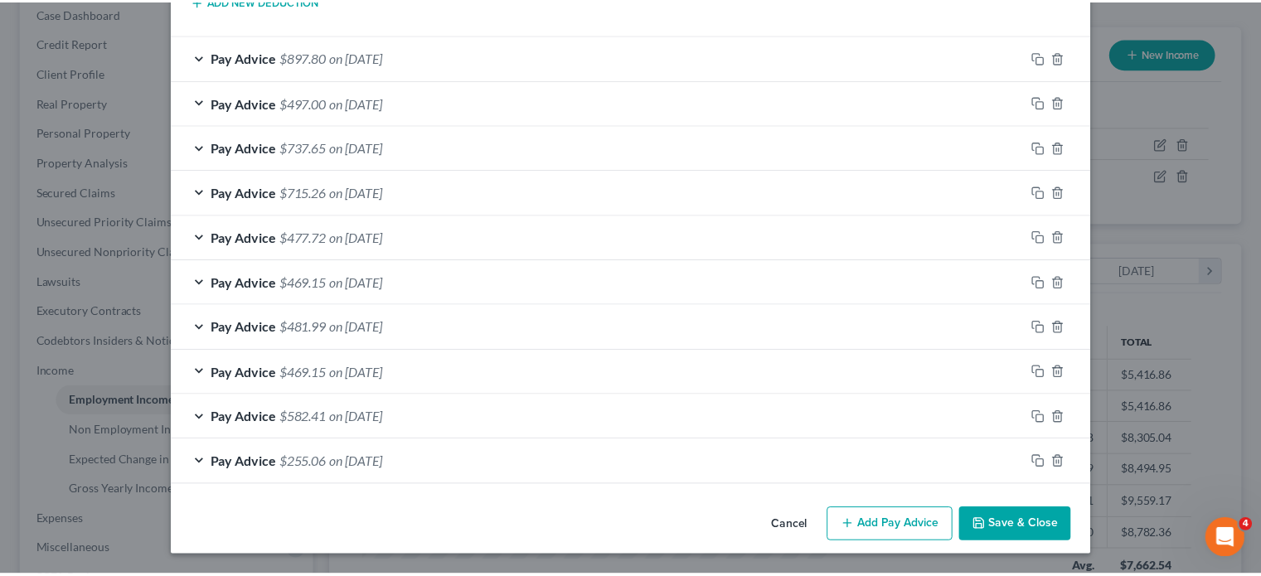
scroll to position [6817, 0]
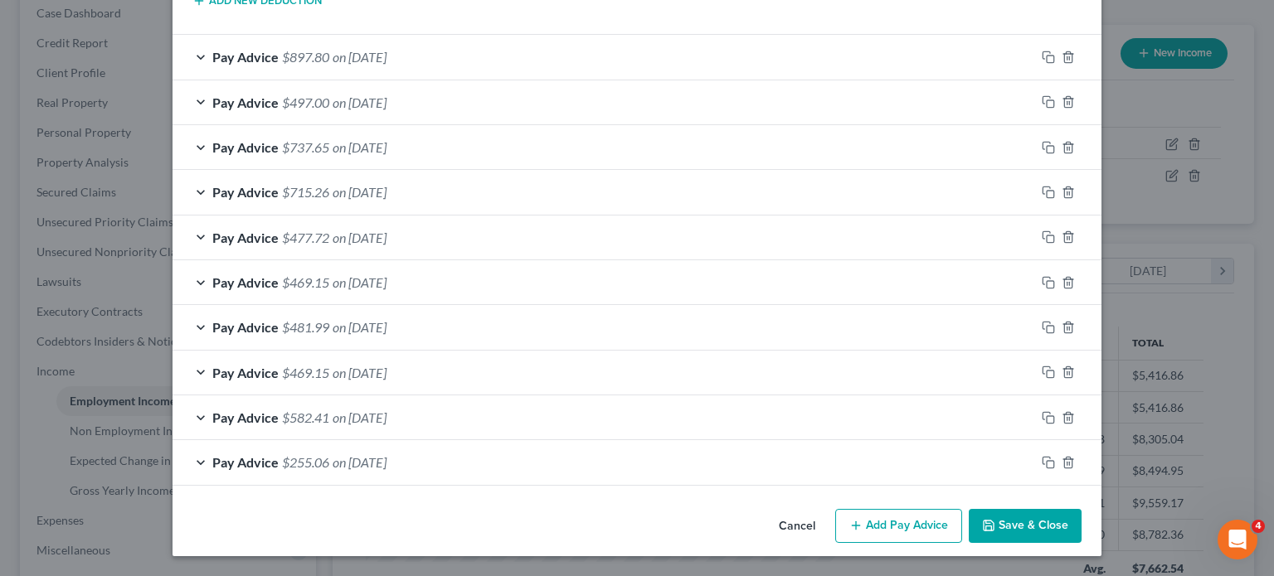
click at [1081, 517] on button "Save & Close" at bounding box center [1025, 526] width 113 height 35
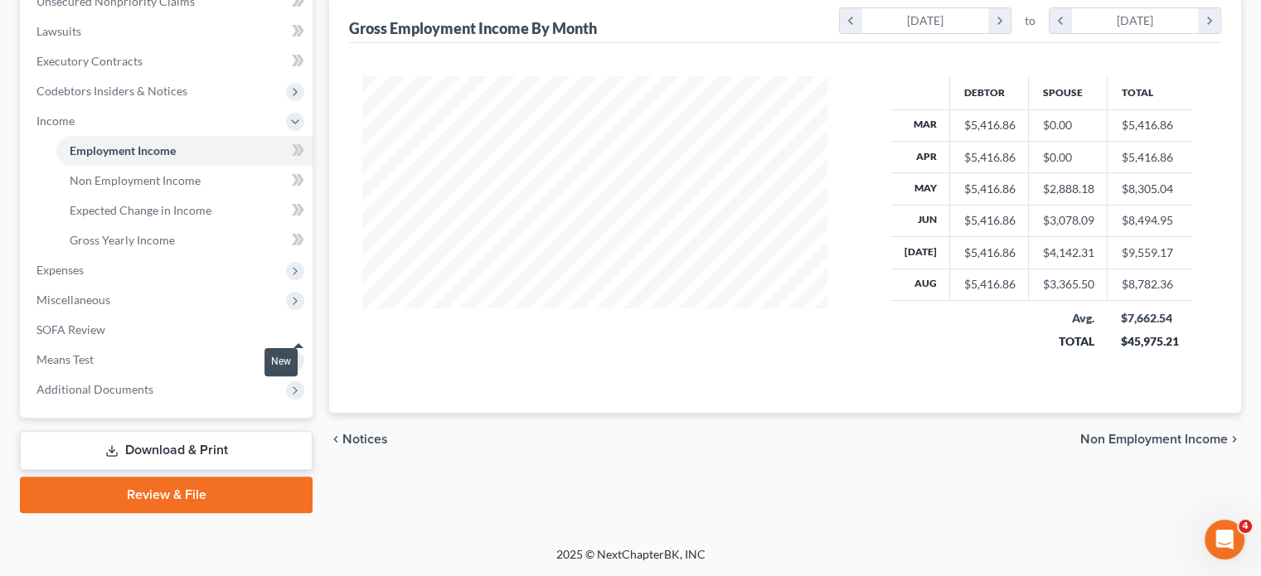
scroll to position [443, 0]
click at [168, 187] on span "Non Employment Income" at bounding box center [135, 180] width 131 height 14
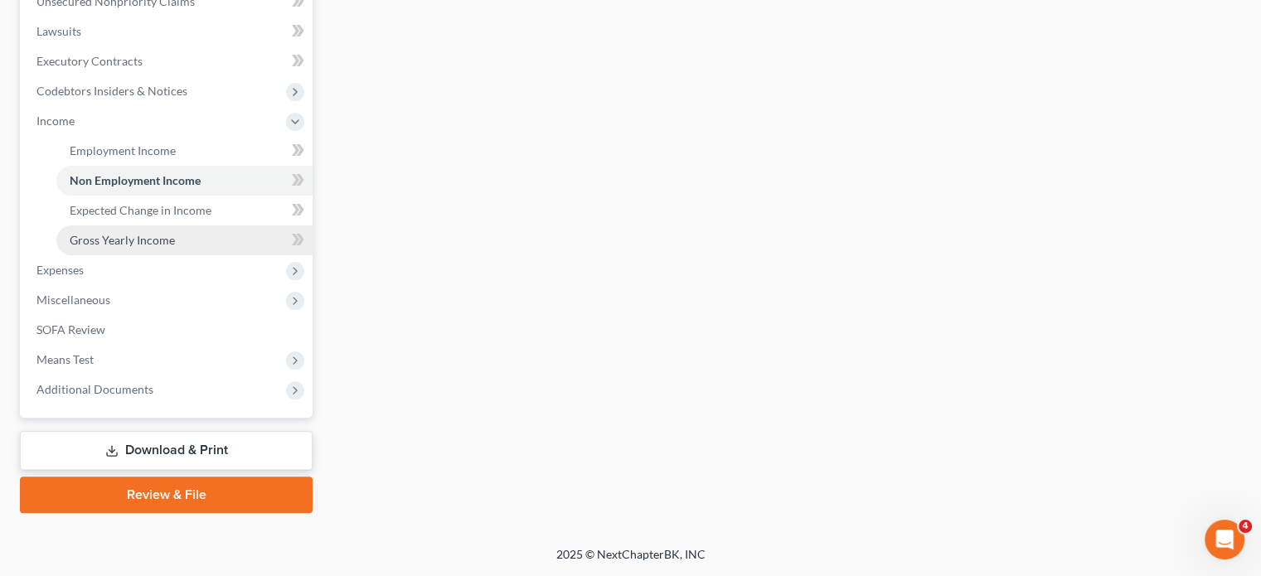
click at [175, 247] on span "Gross Yearly Income" at bounding box center [122, 240] width 105 height 14
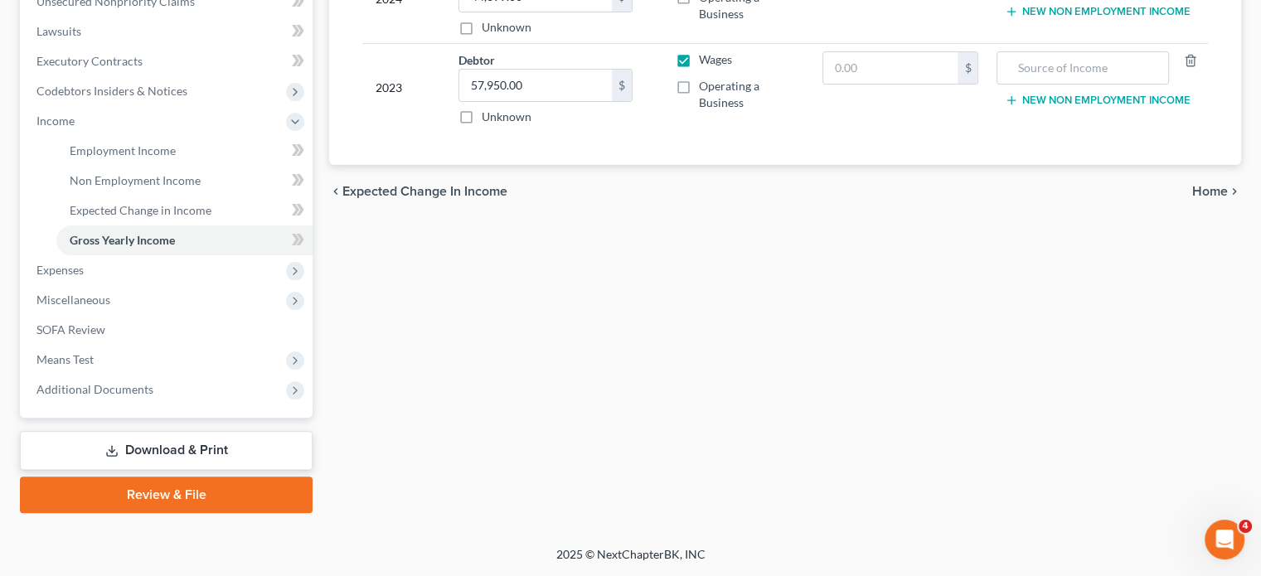
scroll to position [619, 0]
click at [153, 255] on span "Expenses" at bounding box center [167, 270] width 289 height 30
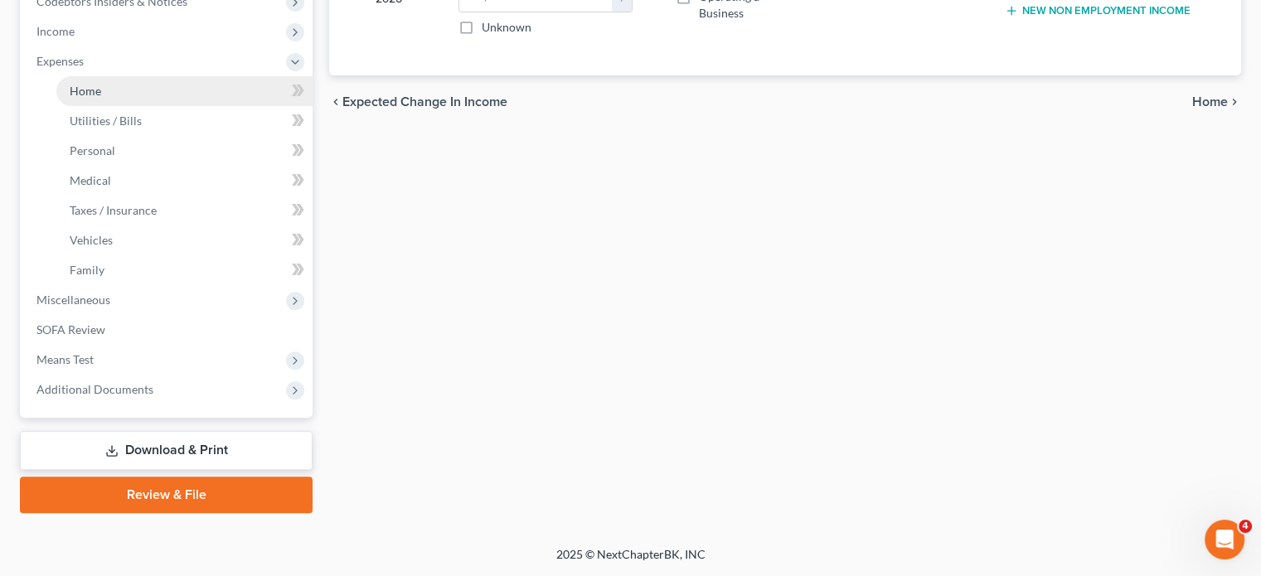
click at [126, 106] on link "Home" at bounding box center [184, 91] width 256 height 30
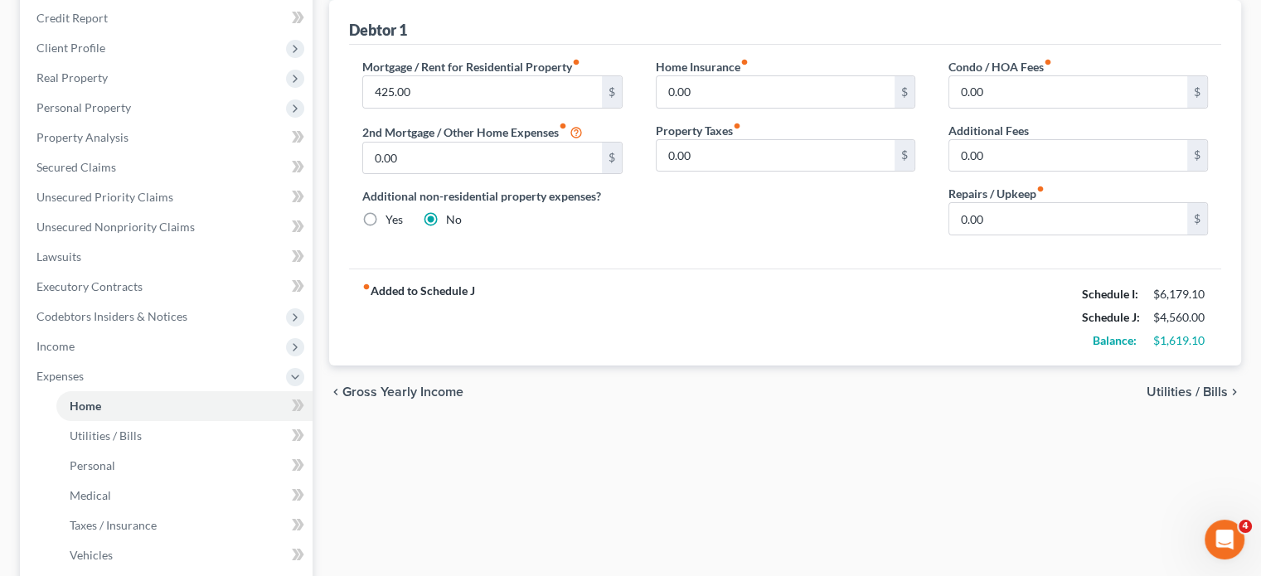
scroll to position [201, 0]
click at [161, 232] on span "Unsecured Nonpriority Claims" at bounding box center [115, 225] width 158 height 14
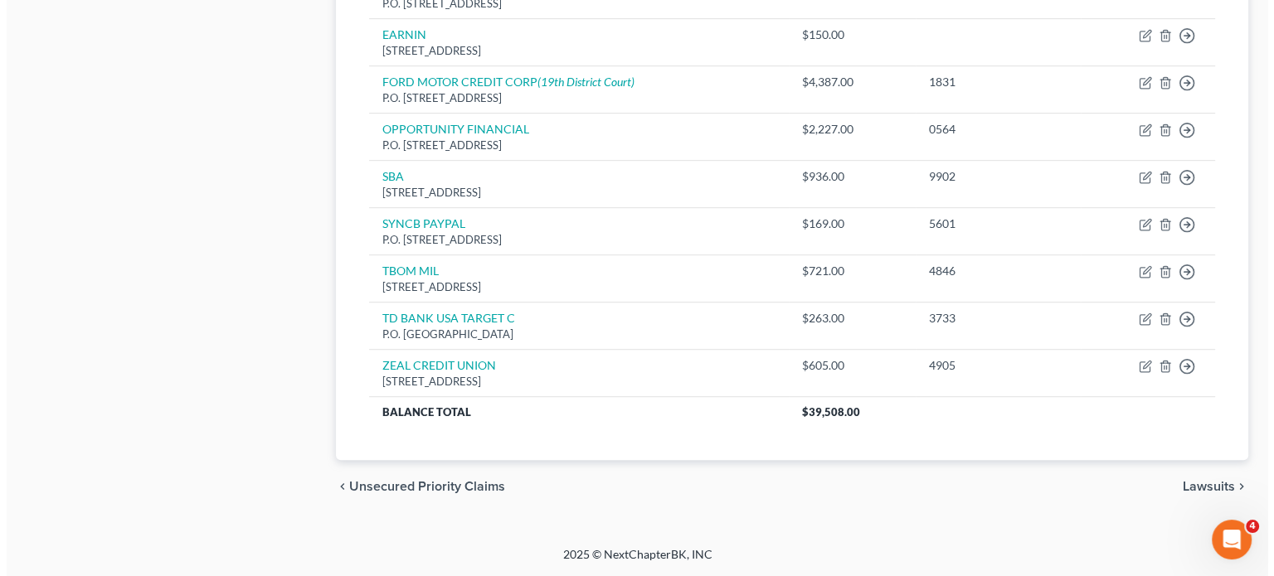
scroll to position [1048, 0]
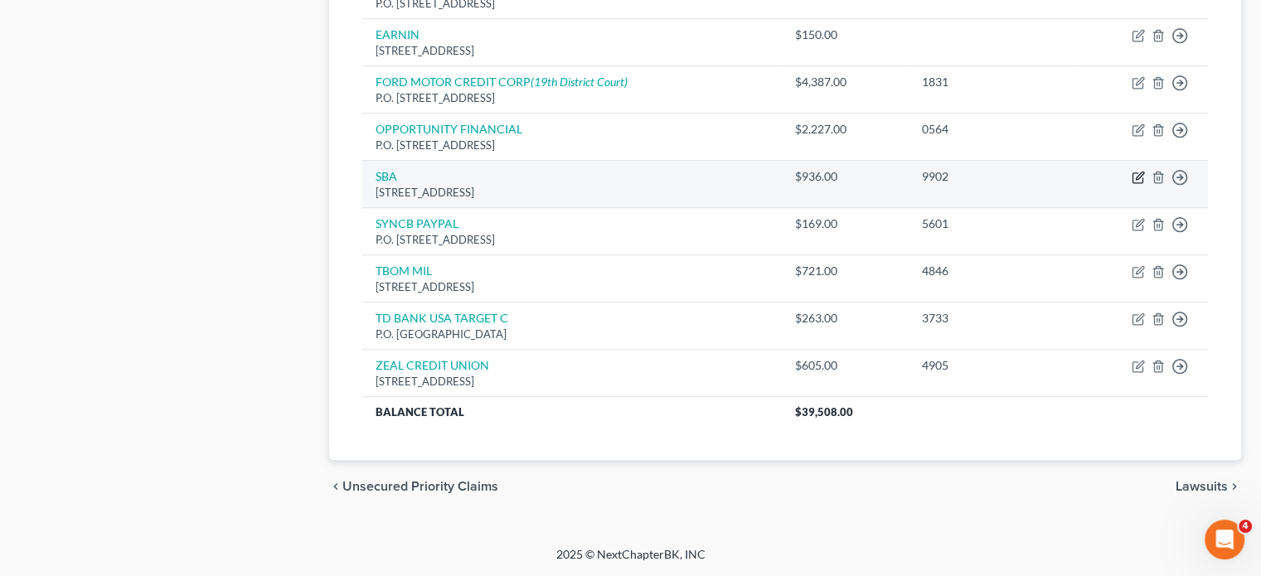
click at [1132, 184] on icon "button" at bounding box center [1138, 177] width 13 height 13
select select "50"
select select "14"
select select "0"
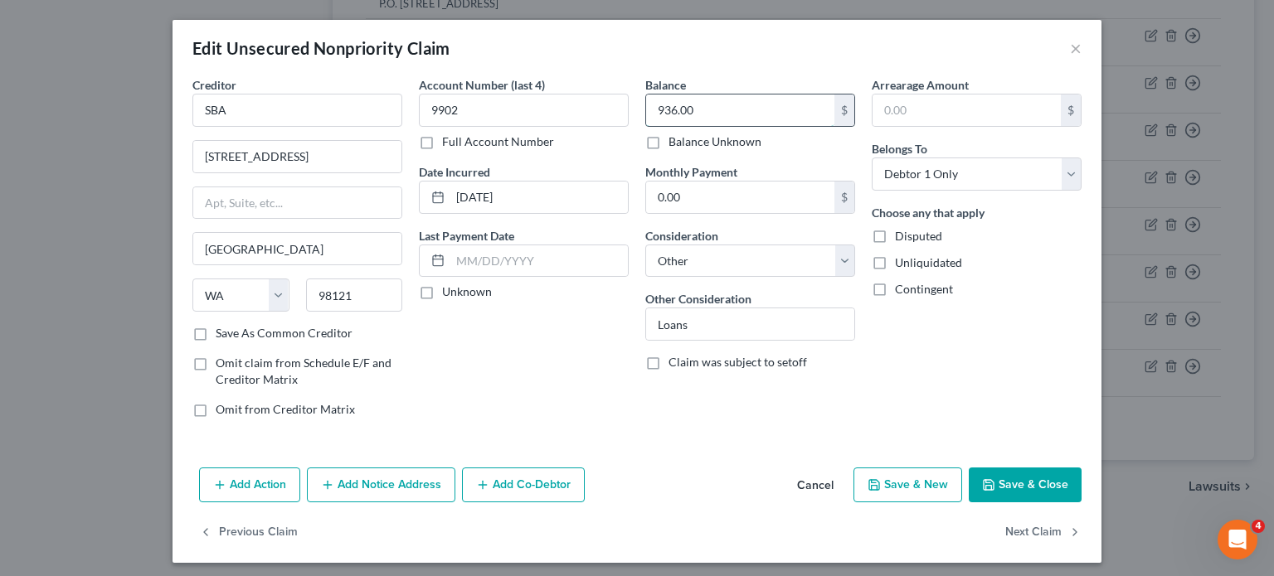
click at [726, 126] on input "936.00" at bounding box center [740, 111] width 188 height 32
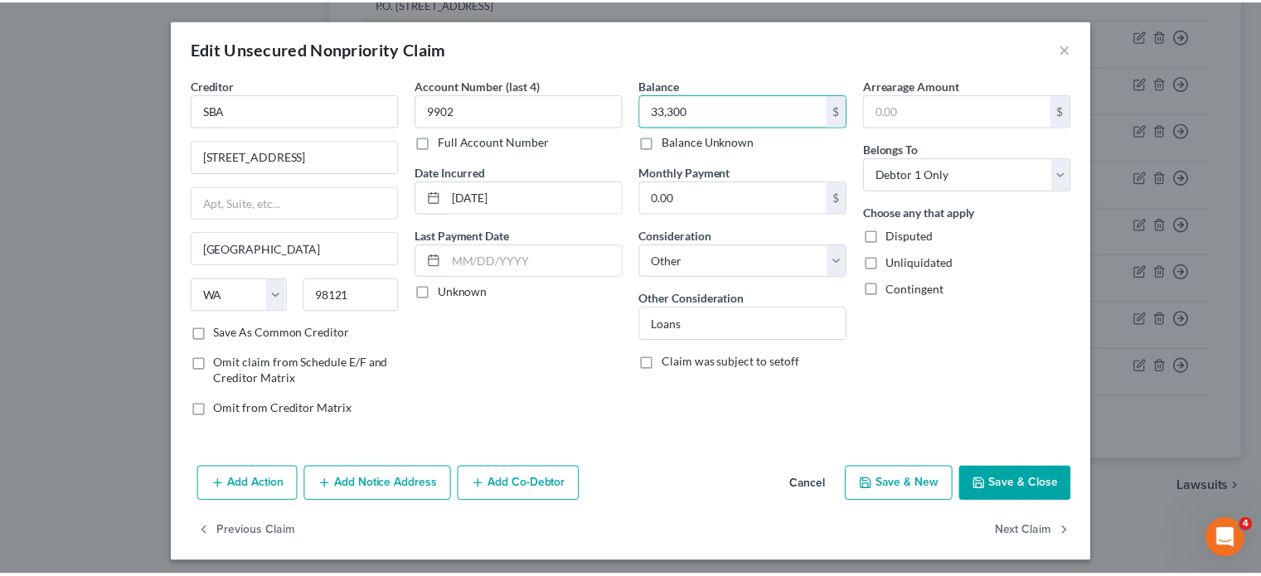
scroll to position [145, 0]
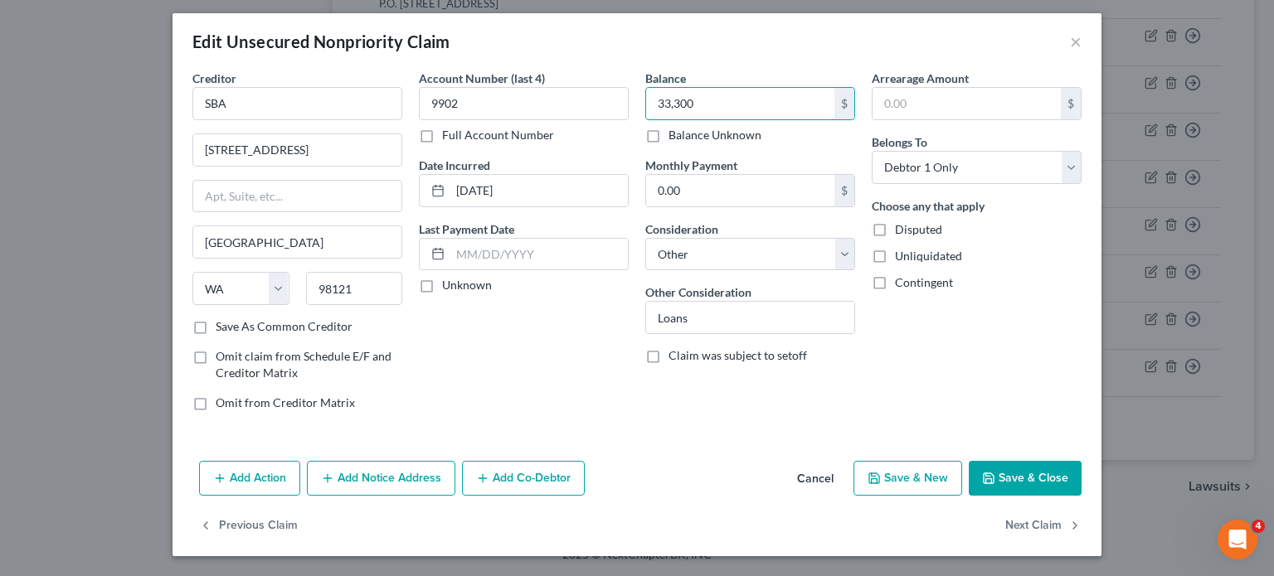
type input "33,300"
click at [1061, 461] on button "Save & Close" at bounding box center [1025, 478] width 113 height 35
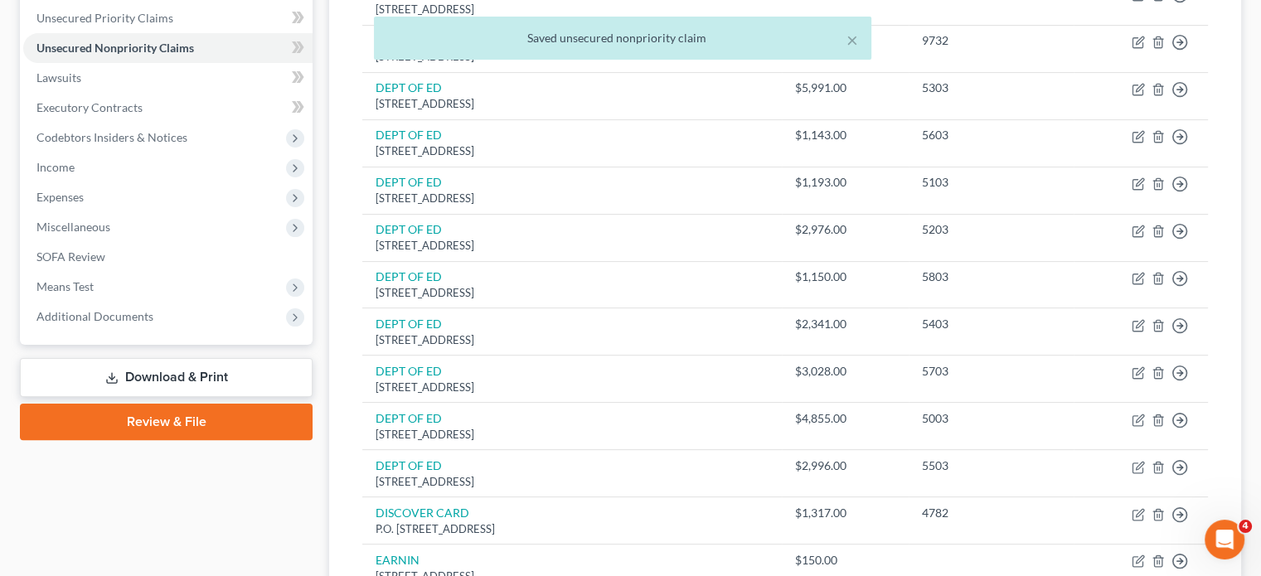
scroll to position [379, 0]
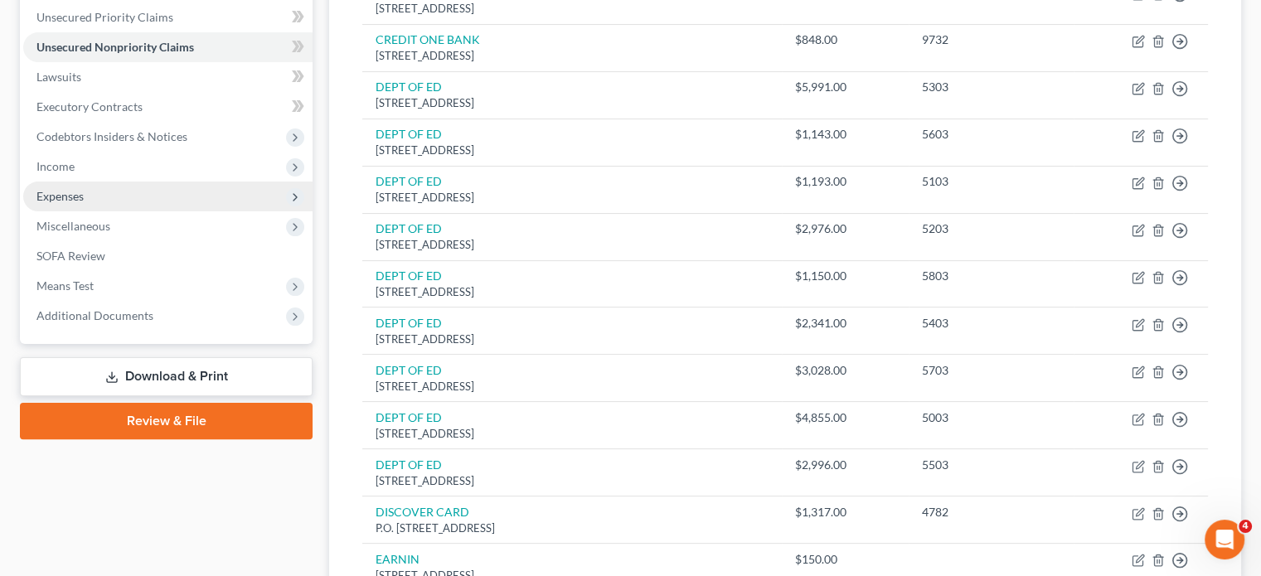
click at [139, 211] on span "Expenses" at bounding box center [167, 197] width 289 height 30
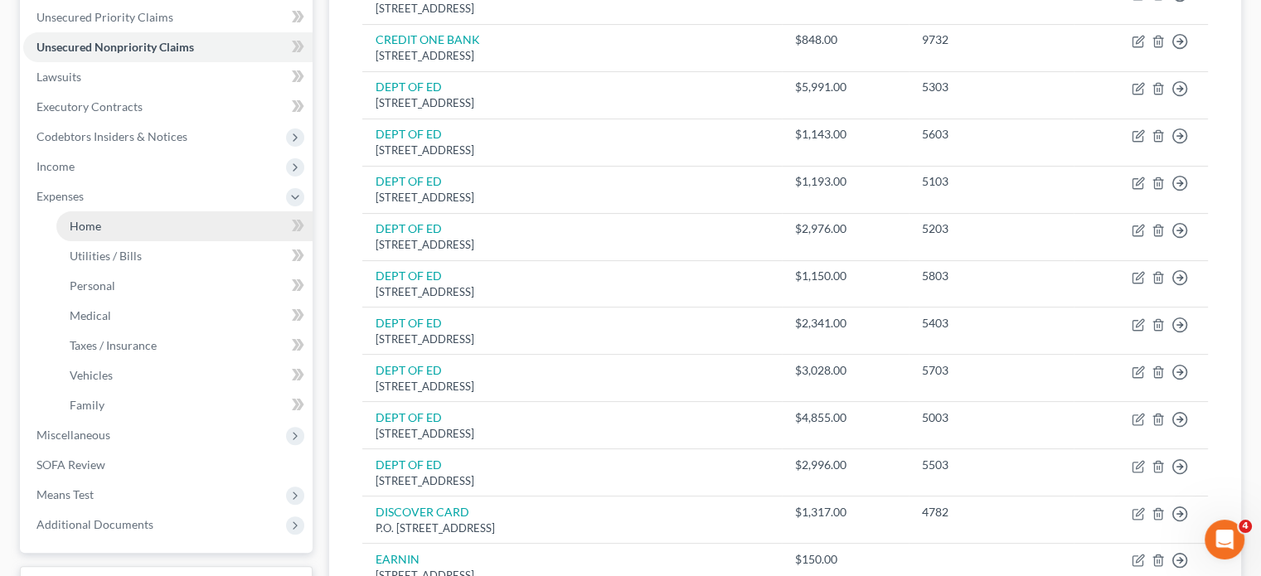
click at [139, 241] on link "Home" at bounding box center [184, 226] width 256 height 30
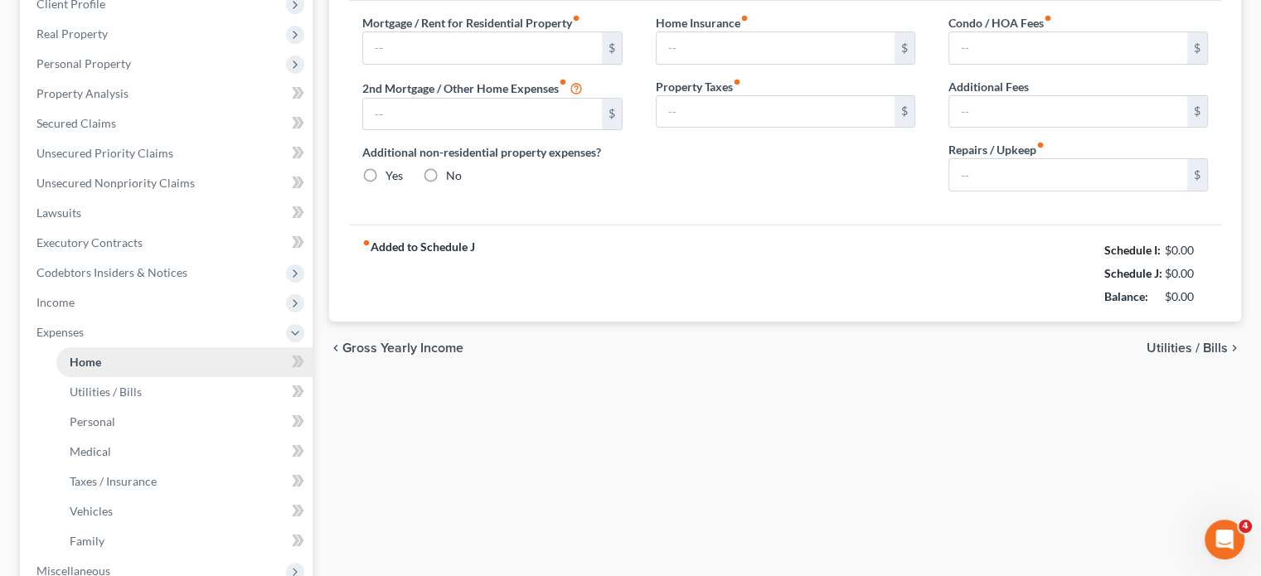
type input "425.00"
type input "0.00"
radio input "true"
type input "0.00"
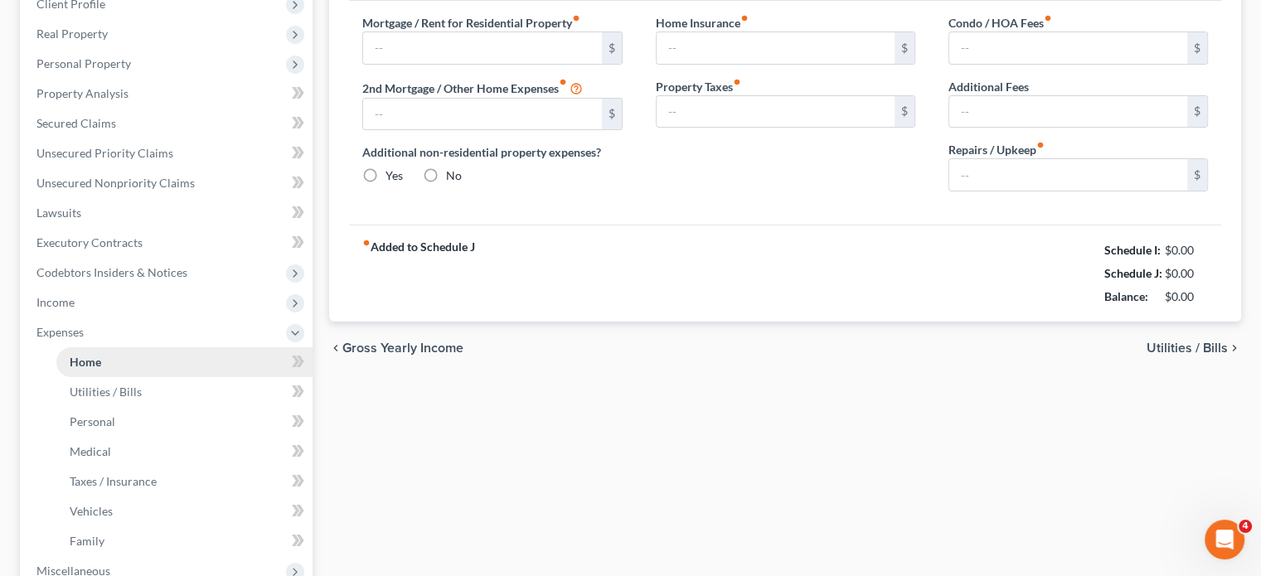
type input "0.00"
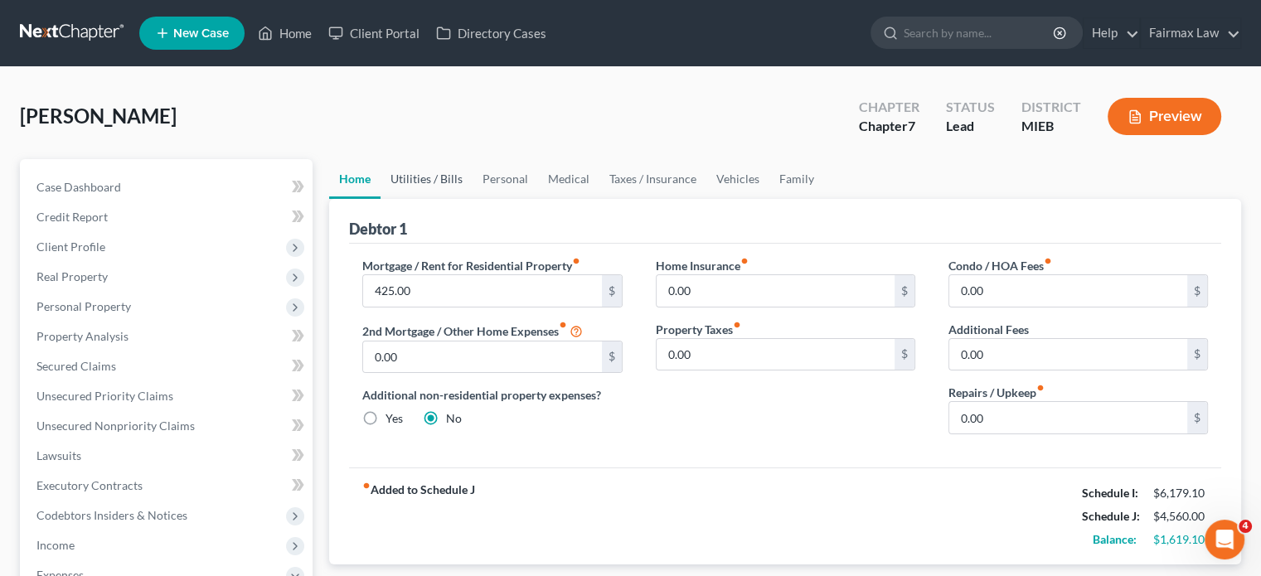
click at [459, 199] on link "Utilities / Bills" at bounding box center [427, 179] width 92 height 40
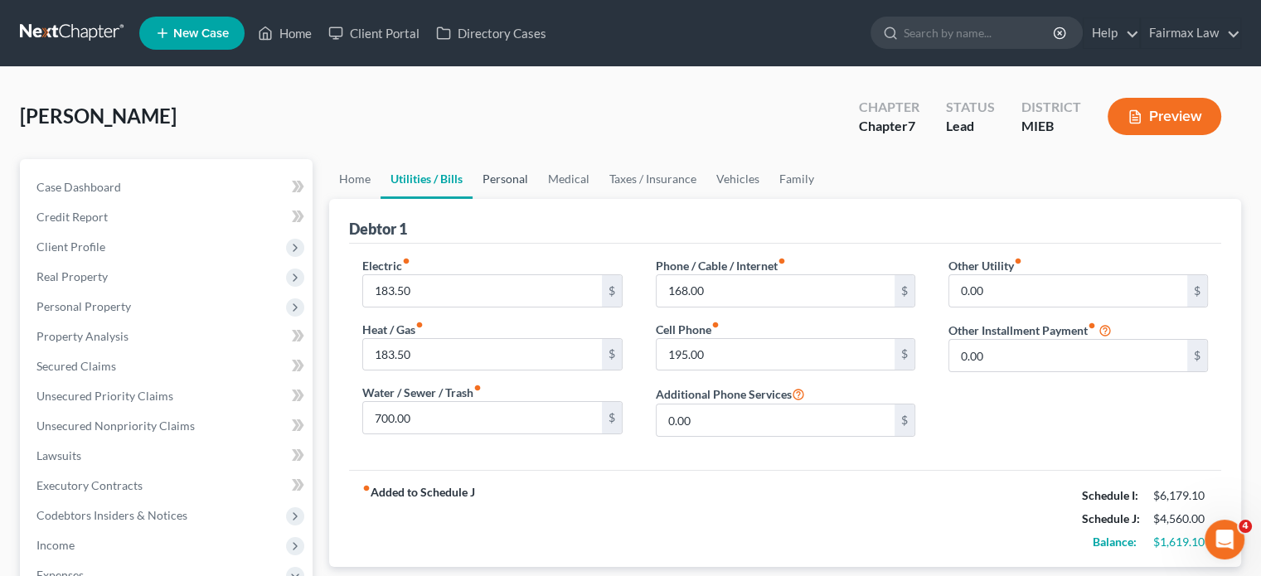
click at [538, 199] on link "Personal" at bounding box center [506, 179] width 66 height 40
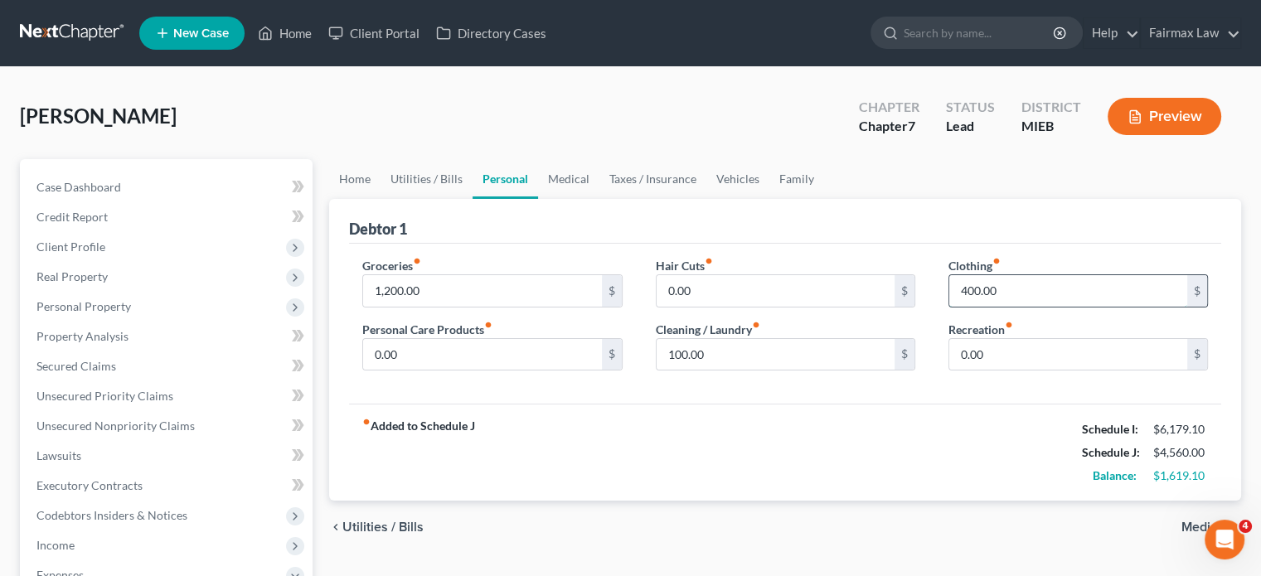
click at [1015, 307] on input "400.00" at bounding box center [1068, 291] width 238 height 32
type input "200"
click at [1044, 371] on input "0.00" at bounding box center [1068, 355] width 238 height 32
type input "100"
click at [441, 371] on input "0.00" at bounding box center [482, 355] width 238 height 32
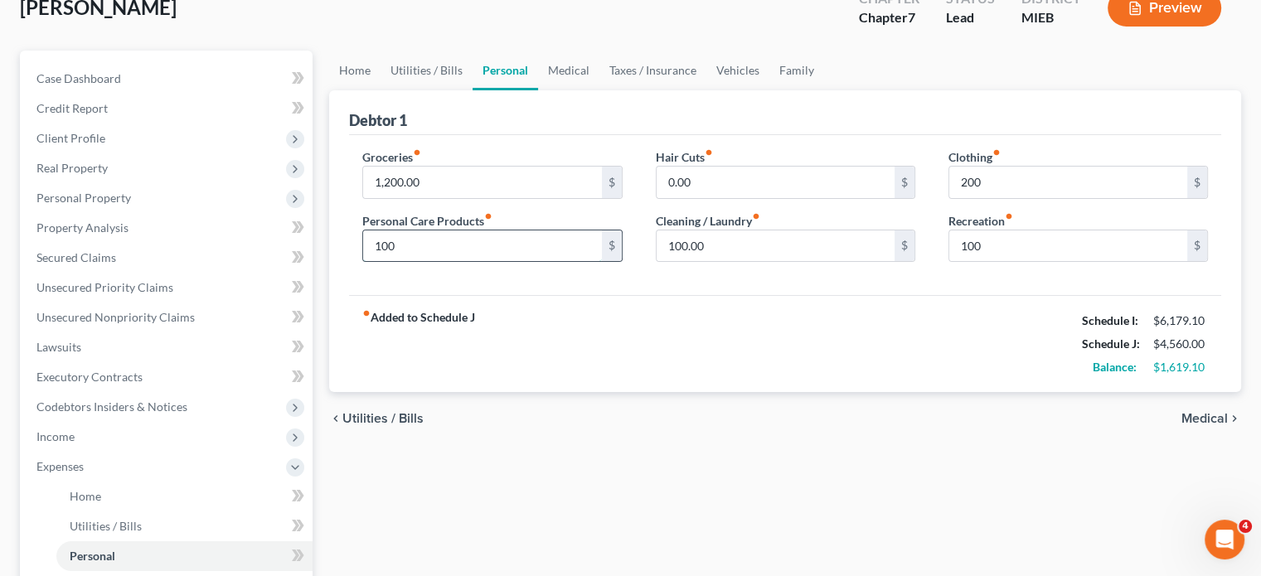
scroll to position [109, 0]
type input "100"
click at [600, 90] on link "Medical" at bounding box center [568, 70] width 61 height 40
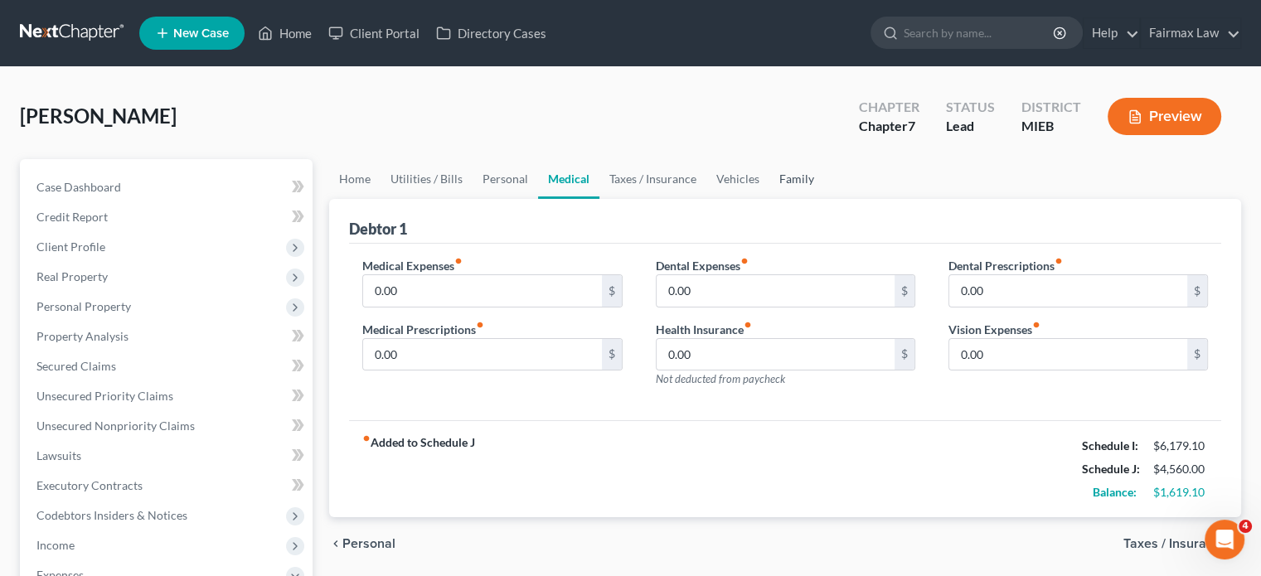
click at [824, 199] on link "Family" at bounding box center [797, 179] width 55 height 40
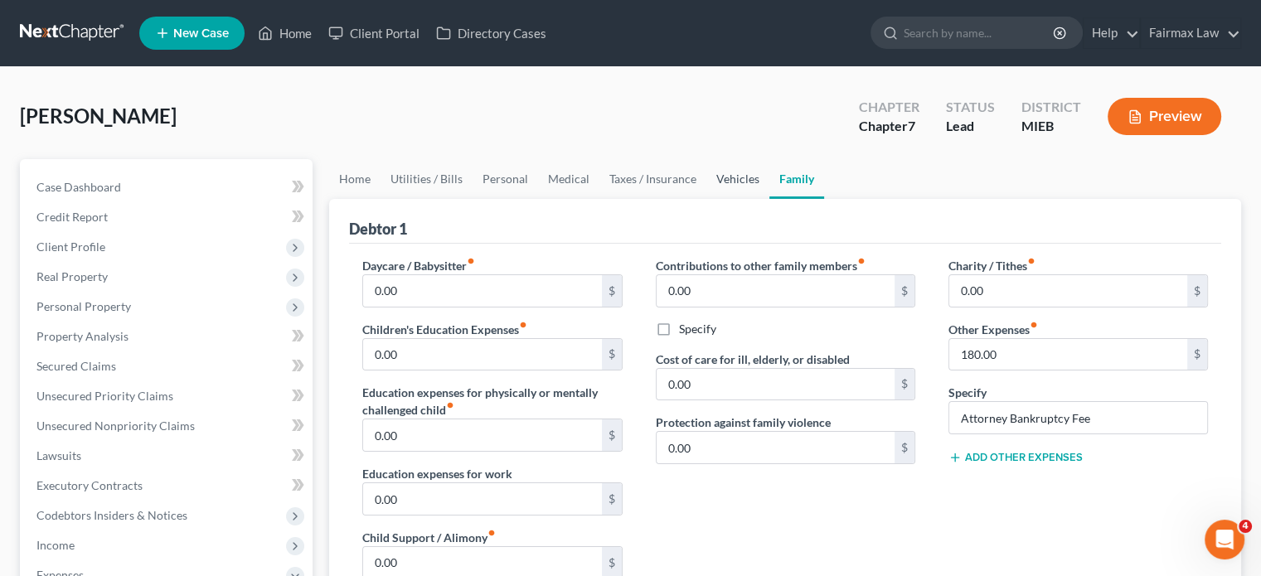
click at [770, 199] on link "Vehicles" at bounding box center [737, 179] width 63 height 40
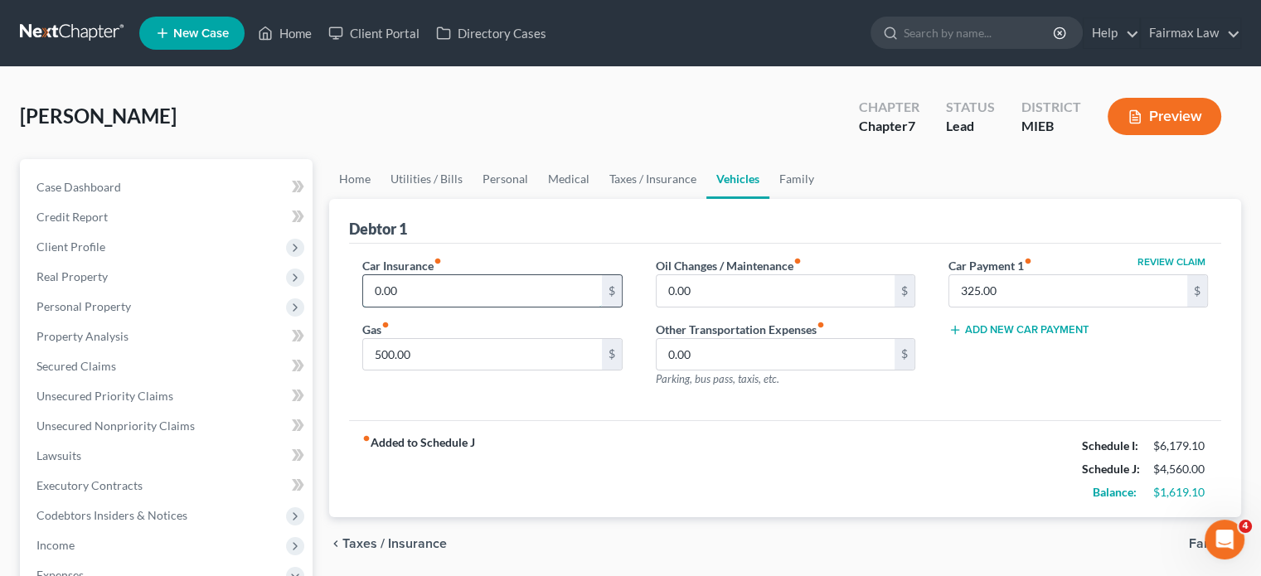
click at [472, 307] on input "0.00" at bounding box center [482, 291] width 238 height 32
type input "200"
click at [731, 307] on input "0.00" at bounding box center [776, 291] width 238 height 32
type input "100"
click at [824, 199] on link "Family" at bounding box center [797, 179] width 55 height 40
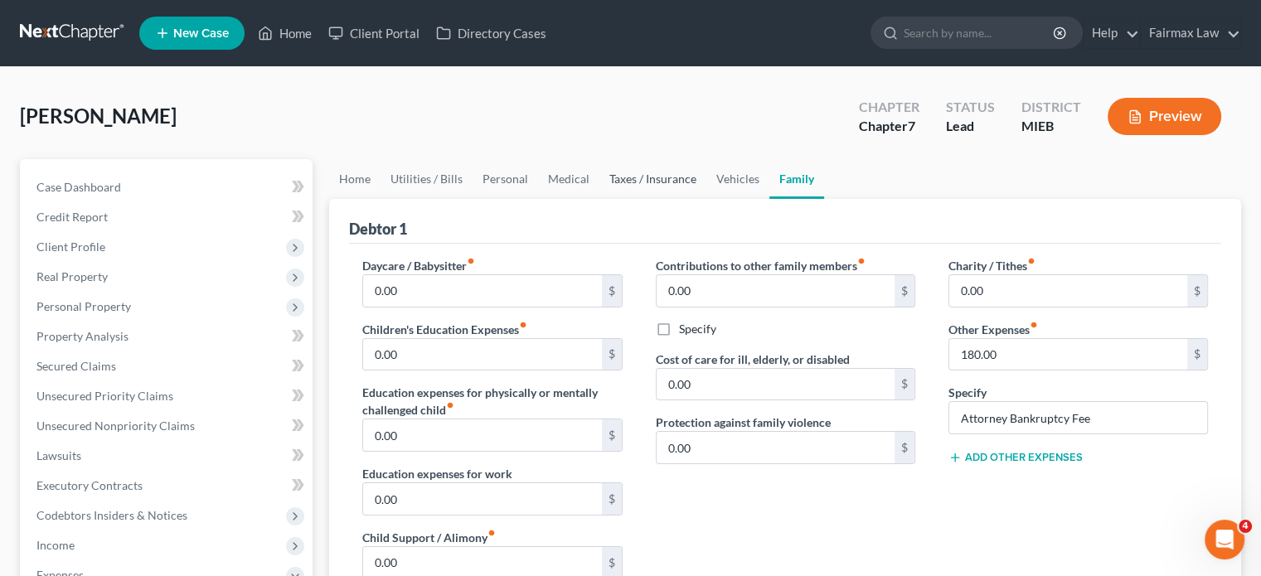
click at [706, 199] on link "Taxes / Insurance" at bounding box center [653, 179] width 107 height 40
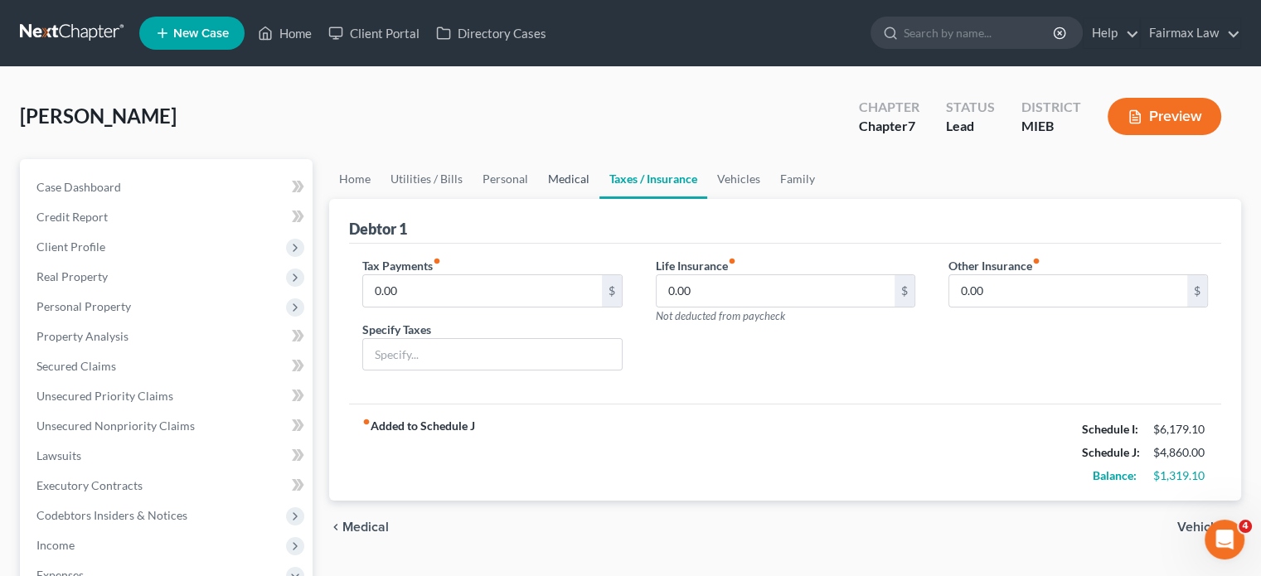
click at [600, 199] on link "Medical" at bounding box center [568, 179] width 61 height 40
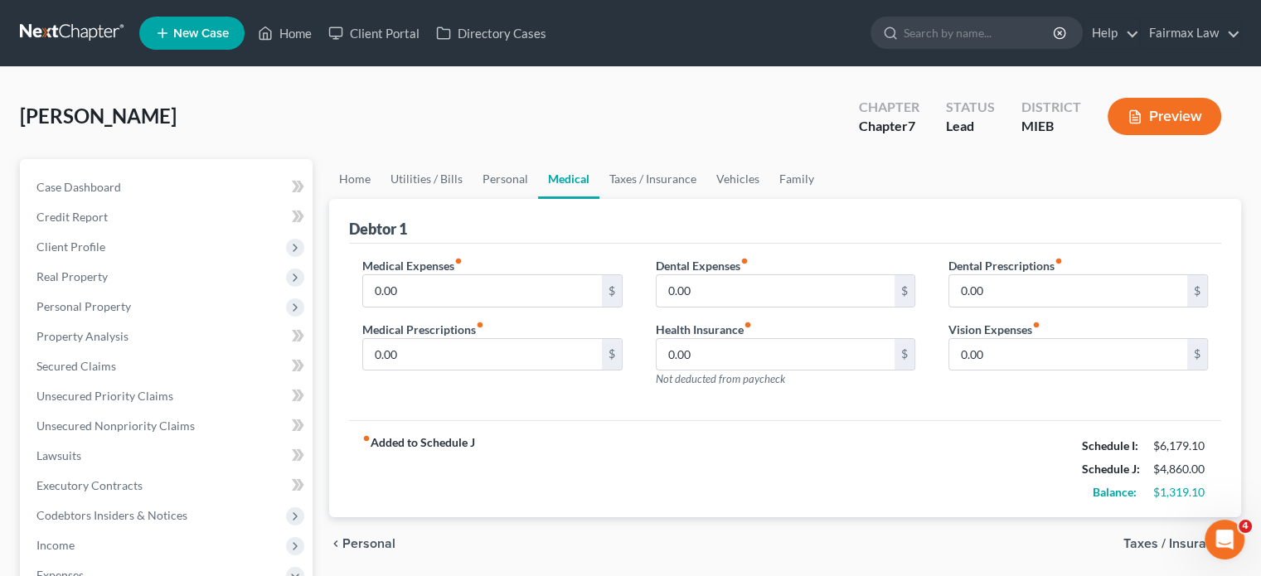
click at [447, 384] on div "Medical Expenses fiber_manual_record 0.00 $ Medical Prescriptions fiber_manual_…" at bounding box center [492, 329] width 293 height 144
click at [447, 381] on div "Medical Expenses fiber_manual_record 0.00 $ Medical Prescriptions fiber_manual_…" at bounding box center [492, 329] width 293 height 144
click at [449, 307] on input "0.00" at bounding box center [482, 291] width 238 height 32
type input "100"
click at [538, 199] on link "Personal" at bounding box center [506, 179] width 66 height 40
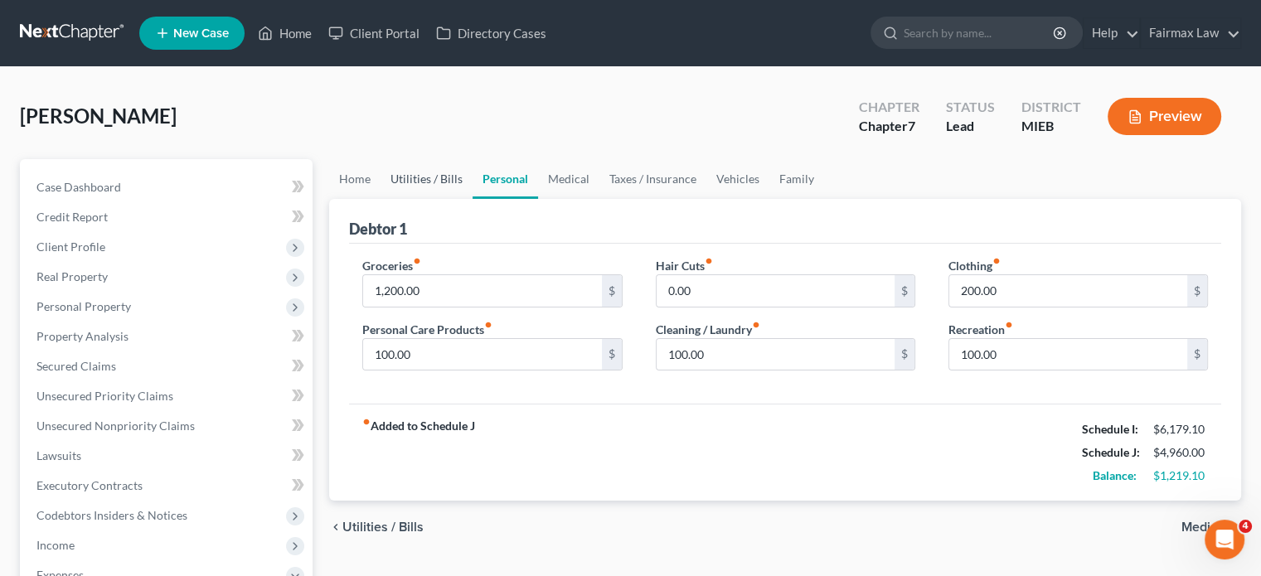
click at [459, 199] on link "Utilities / Bills" at bounding box center [427, 179] width 92 height 40
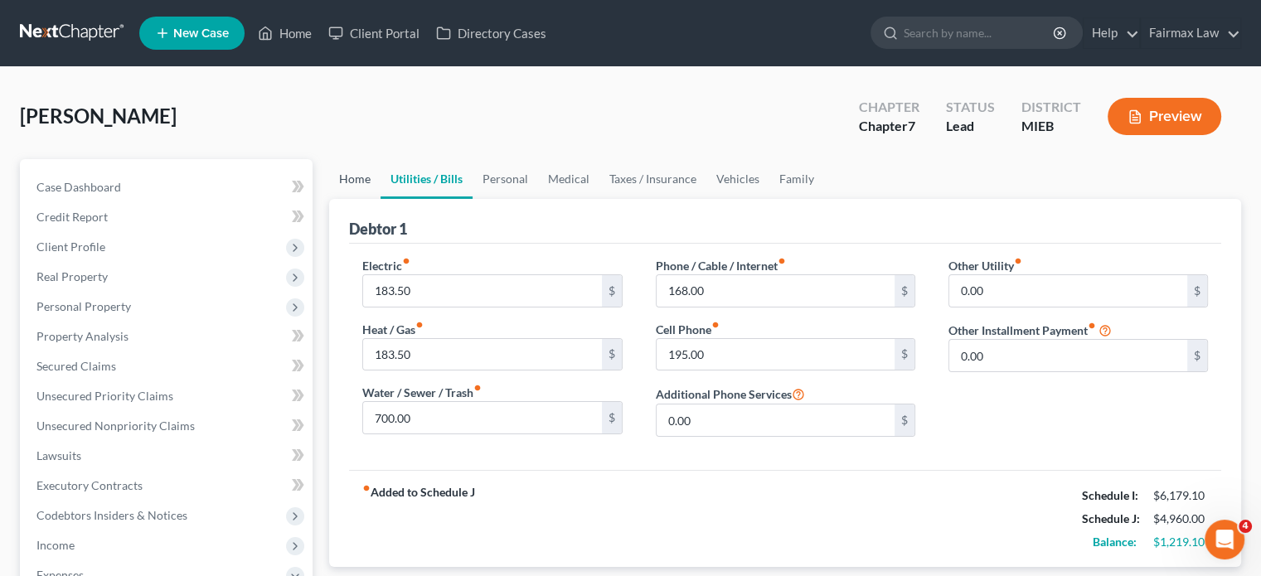
click at [365, 199] on link "Home" at bounding box center [354, 179] width 51 height 40
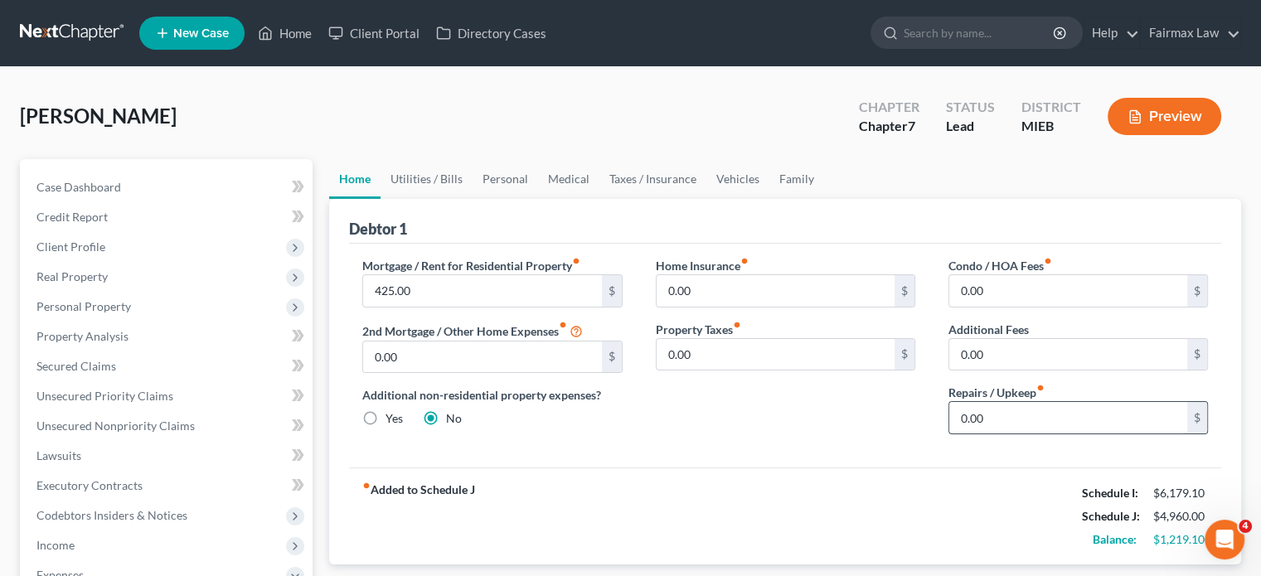
click at [1012, 434] on input "0.00" at bounding box center [1068, 418] width 238 height 32
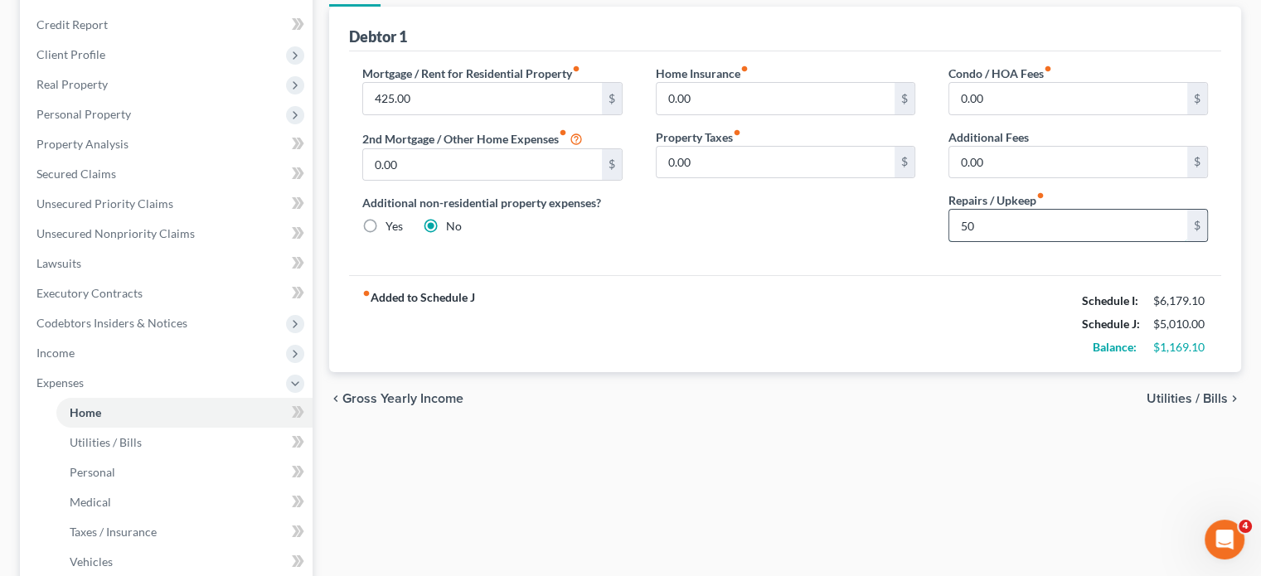
scroll to position [192, 0]
type input "50"
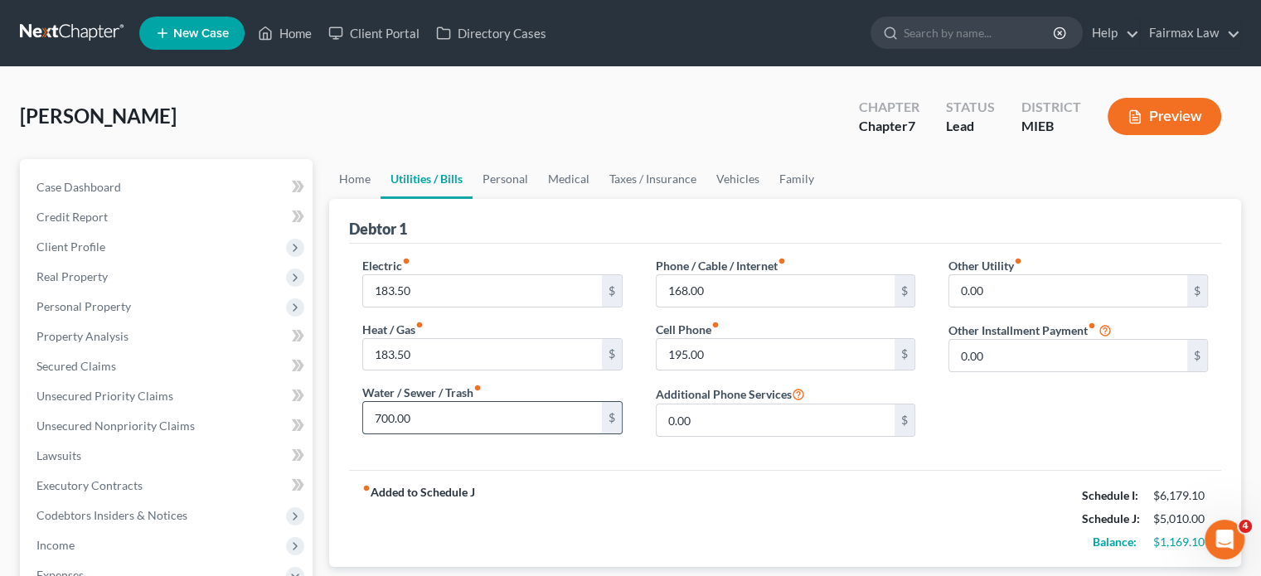
click at [436, 434] on input "700.00" at bounding box center [482, 418] width 238 height 32
type input "125"
click at [437, 307] on input "183.50" at bounding box center [482, 291] width 238 height 32
type input "250"
click at [538, 199] on link "Personal" at bounding box center [506, 179] width 66 height 40
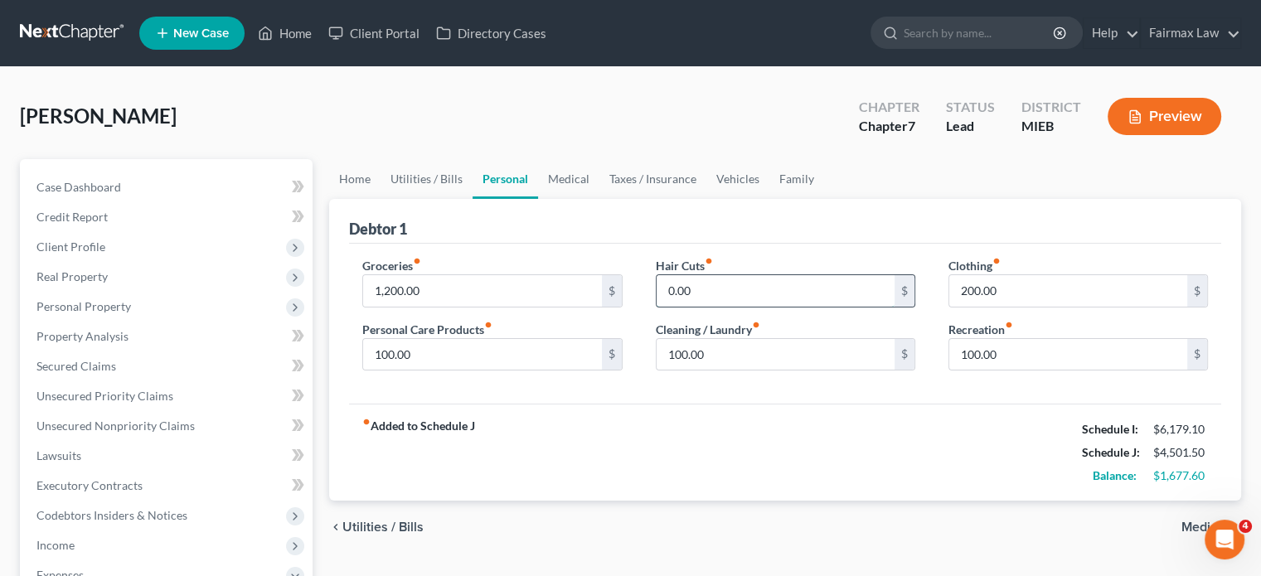
click at [707, 307] on input "0.00" at bounding box center [776, 291] width 238 height 32
type input "50"
click at [1024, 307] on input "200.00" at bounding box center [1068, 291] width 238 height 32
type input "300"
click at [770, 199] on link "Vehicles" at bounding box center [737, 179] width 63 height 40
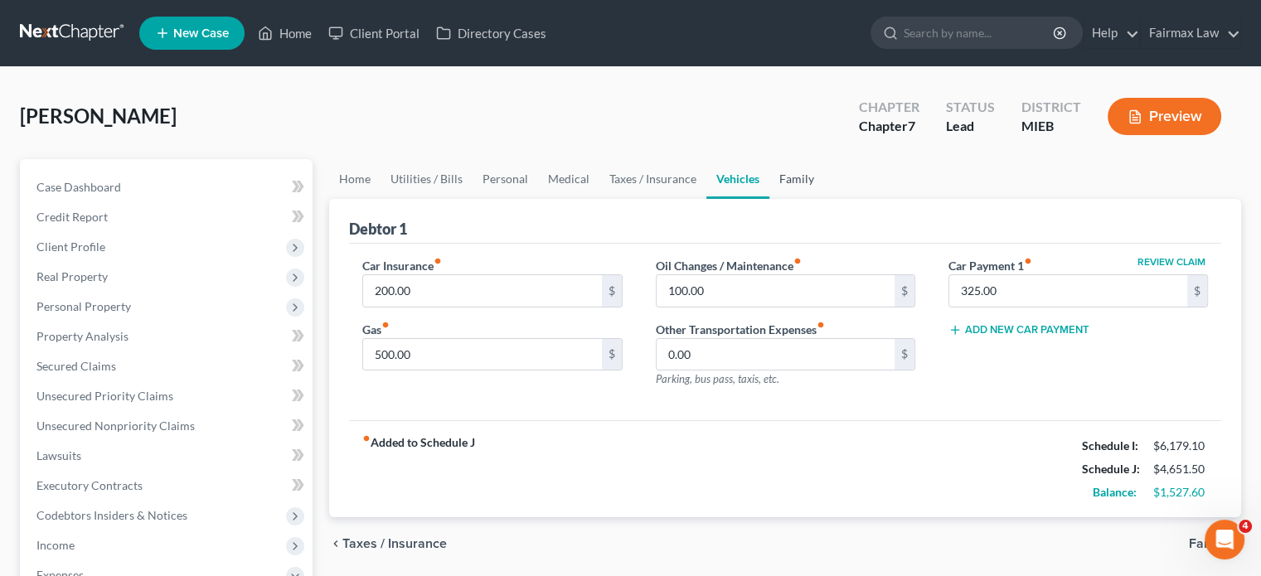
click at [824, 199] on link "Family" at bounding box center [797, 179] width 55 height 40
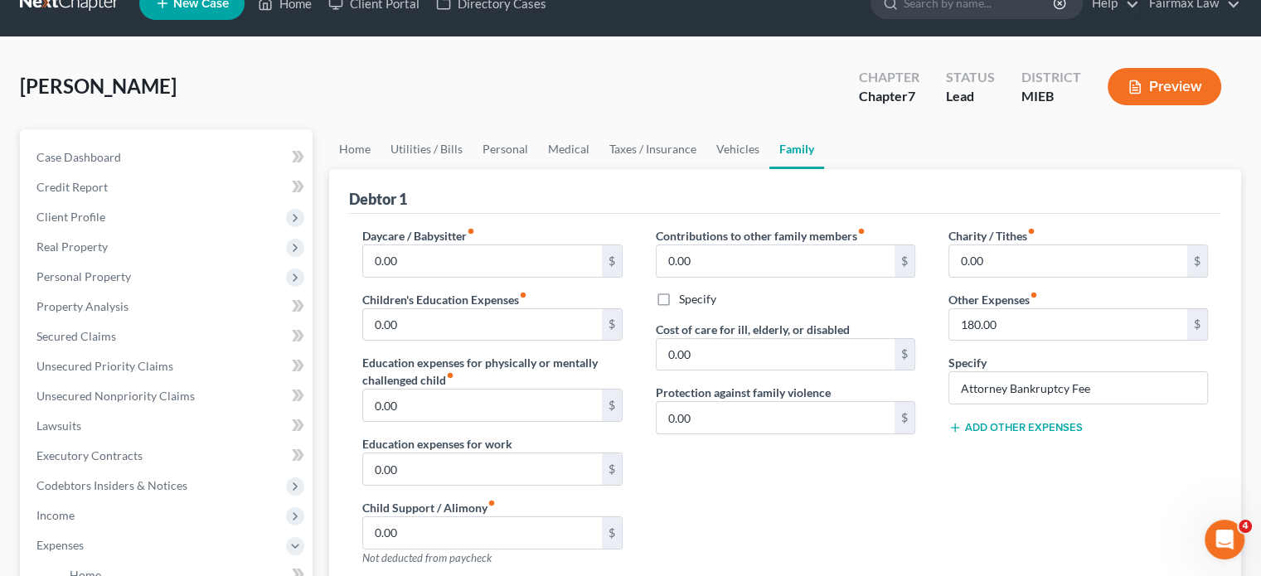
scroll to position [80, 0]
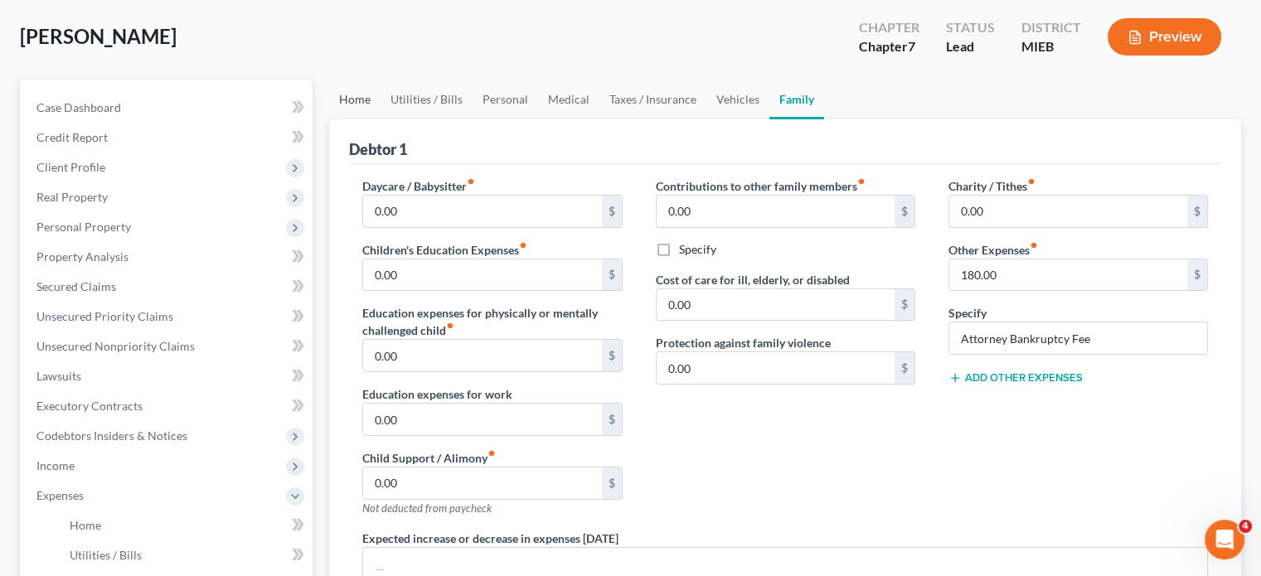
click at [366, 119] on link "Home" at bounding box center [354, 100] width 51 height 40
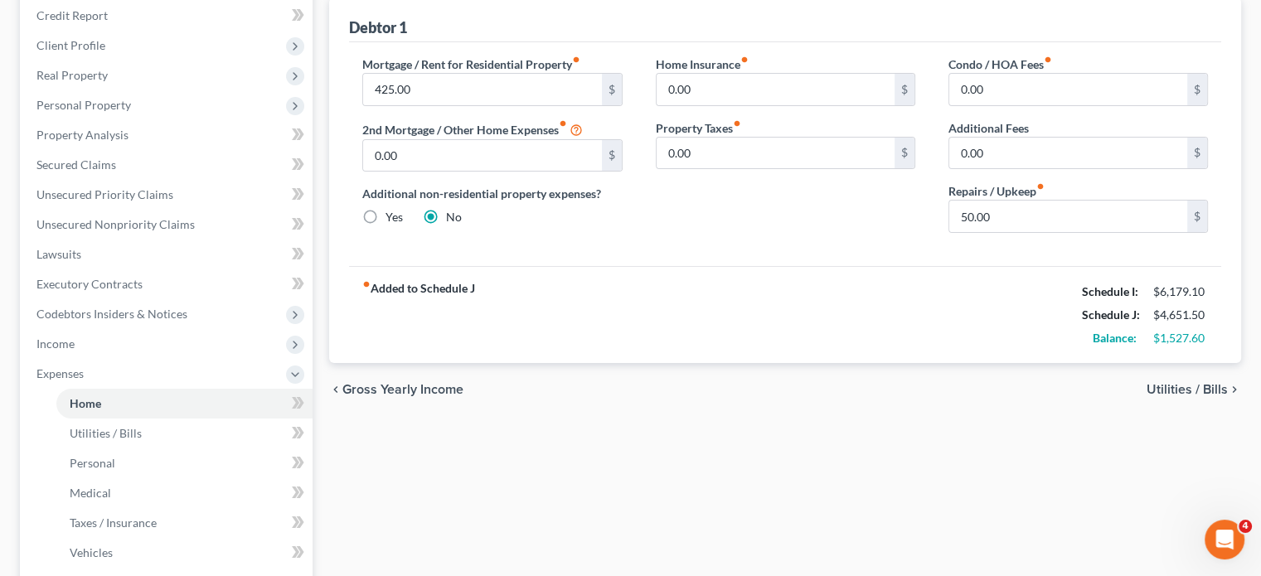
scroll to position [206, 0]
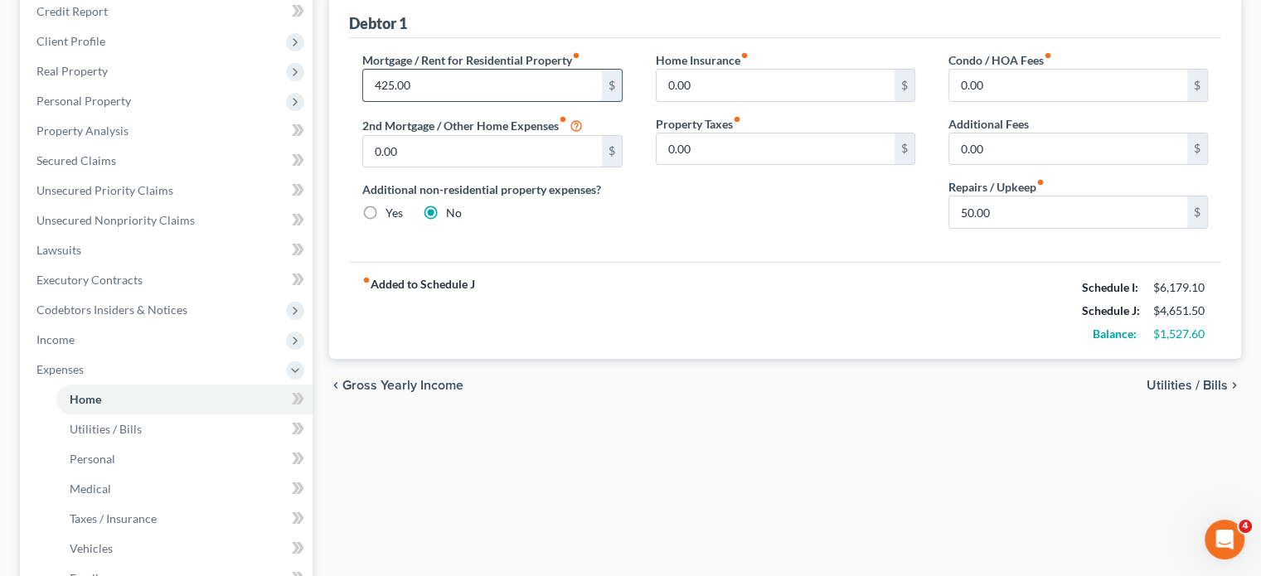
click at [464, 101] on input "425.00" at bounding box center [482, 86] width 238 height 32
type input "853"
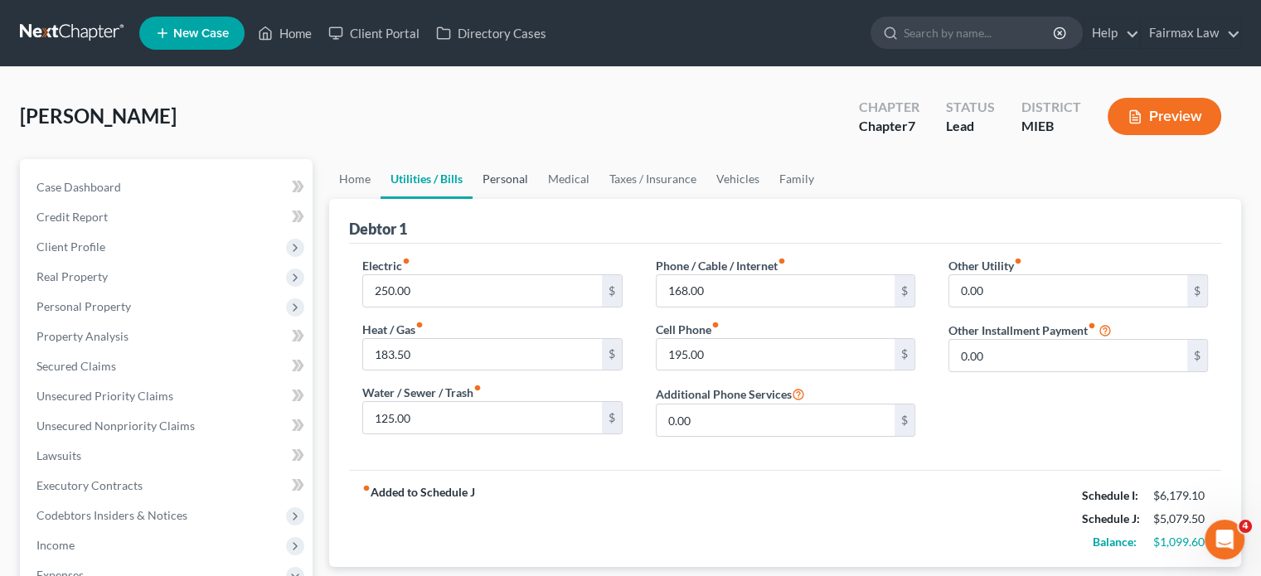
click at [538, 199] on link "Personal" at bounding box center [506, 179] width 66 height 40
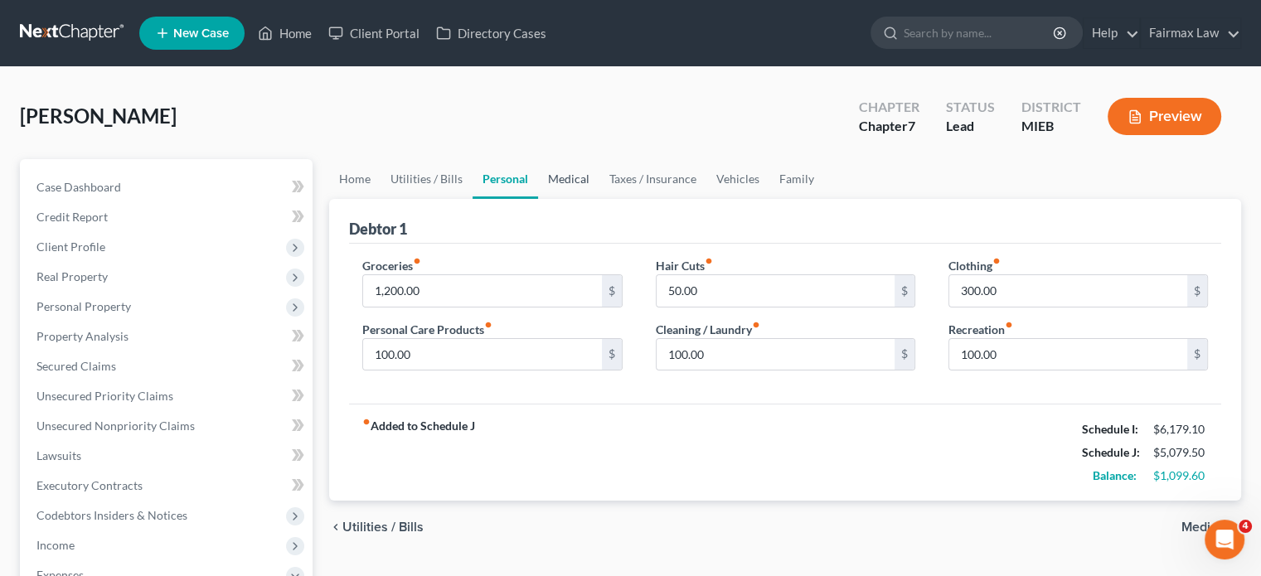
click at [600, 199] on link "Medical" at bounding box center [568, 179] width 61 height 40
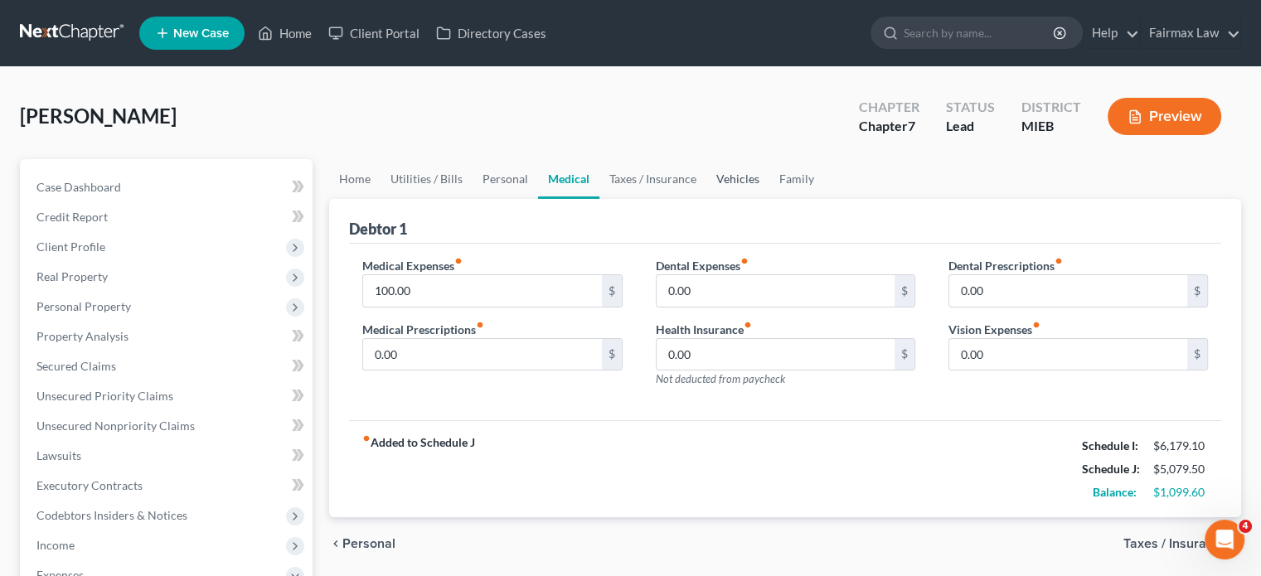
click at [770, 199] on link "Vehicles" at bounding box center [737, 179] width 63 height 40
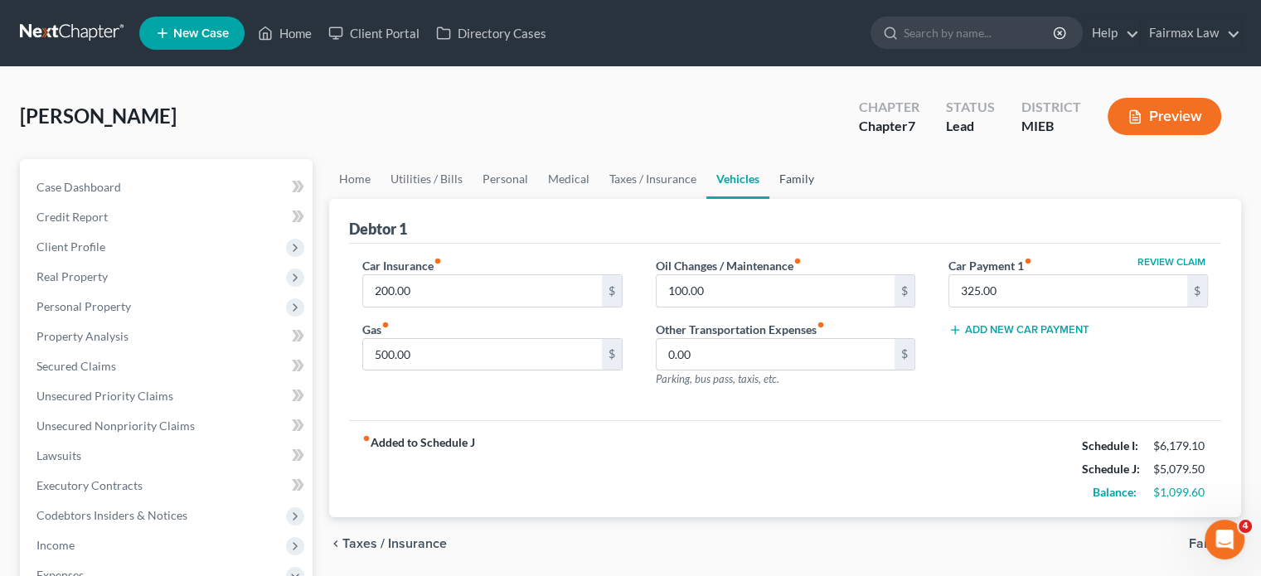
click at [824, 199] on link "Family" at bounding box center [797, 179] width 55 height 40
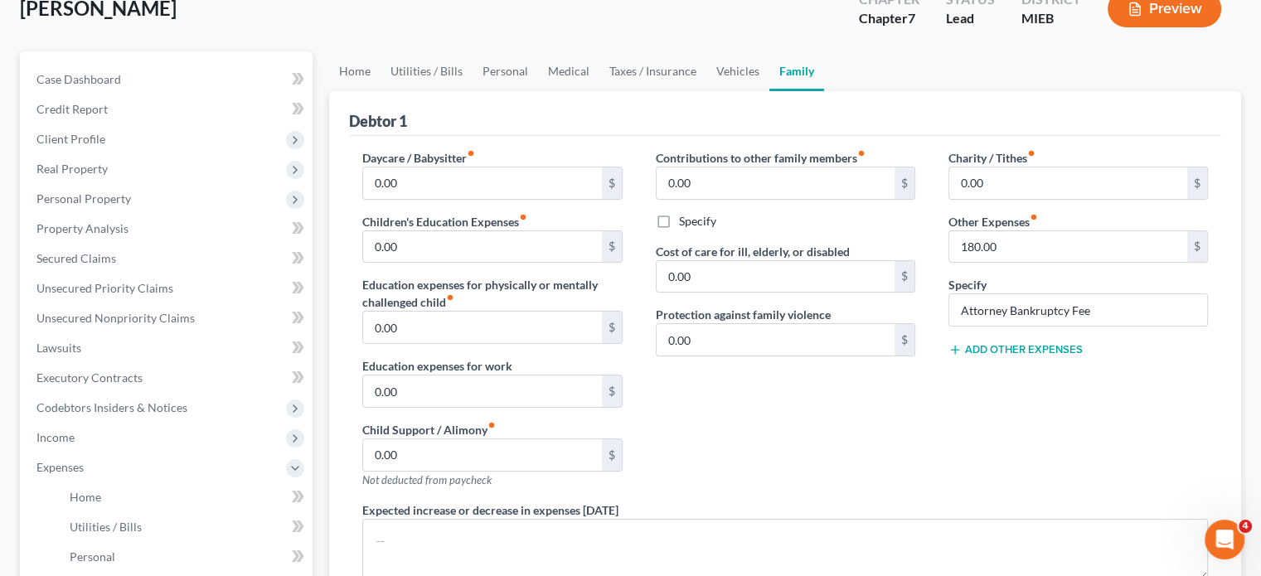
scroll to position [76, 0]
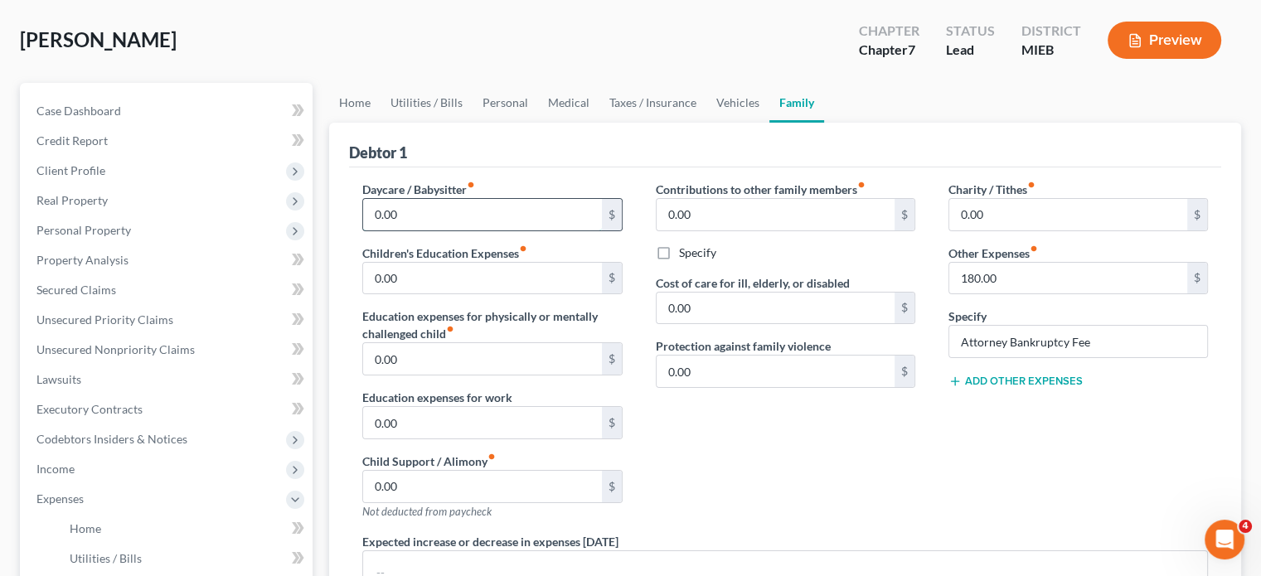
click at [414, 231] on input "0.00" at bounding box center [482, 215] width 238 height 32
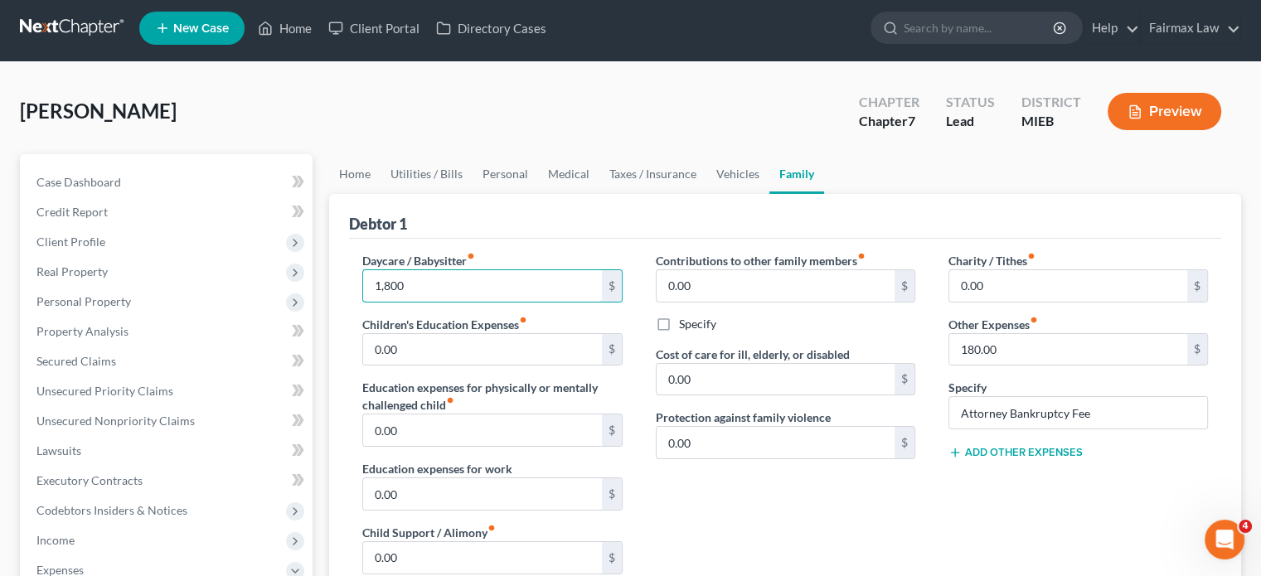
scroll to position [3, 0]
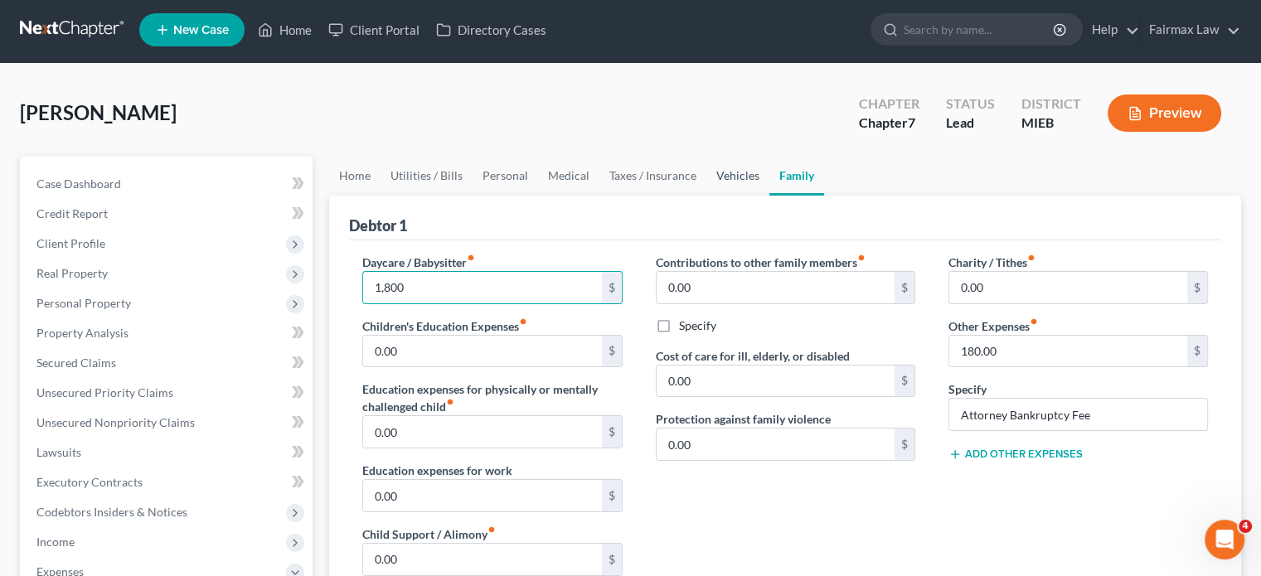
type input "1,800"
click at [770, 196] on link "Vehicles" at bounding box center [737, 176] width 63 height 40
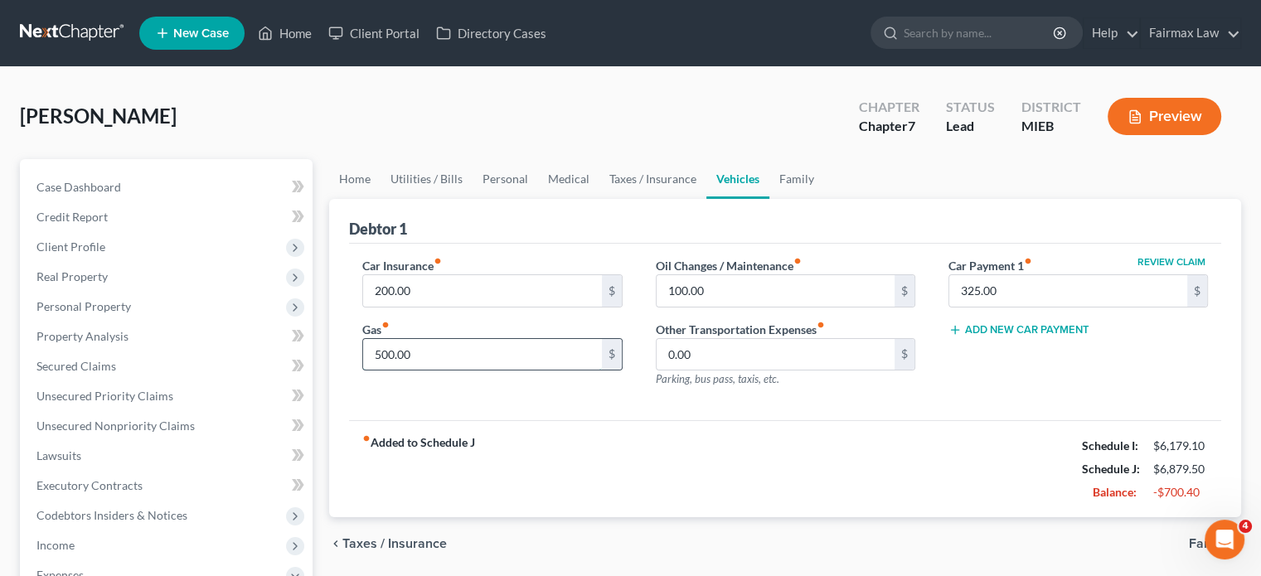
click at [504, 371] on input "500.00" at bounding box center [482, 355] width 238 height 32
type input "300"
click at [600, 199] on link "Medical" at bounding box center [568, 179] width 61 height 40
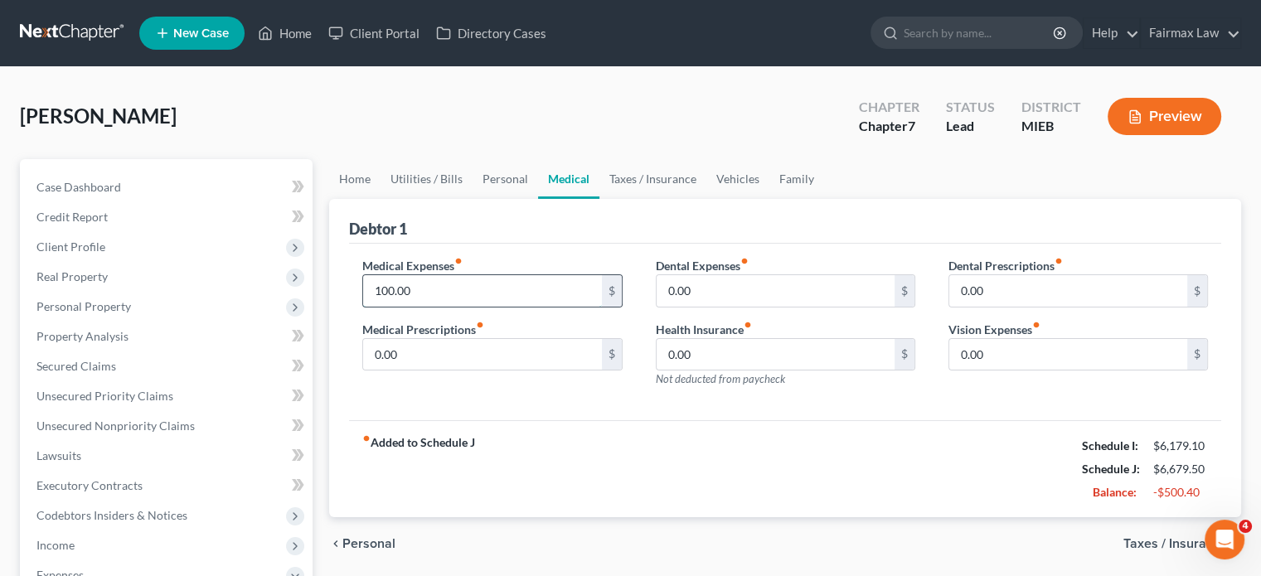
click at [488, 307] on input "100.00" at bounding box center [482, 291] width 238 height 32
click at [454, 199] on link "Utilities / Bills" at bounding box center [427, 179] width 92 height 40
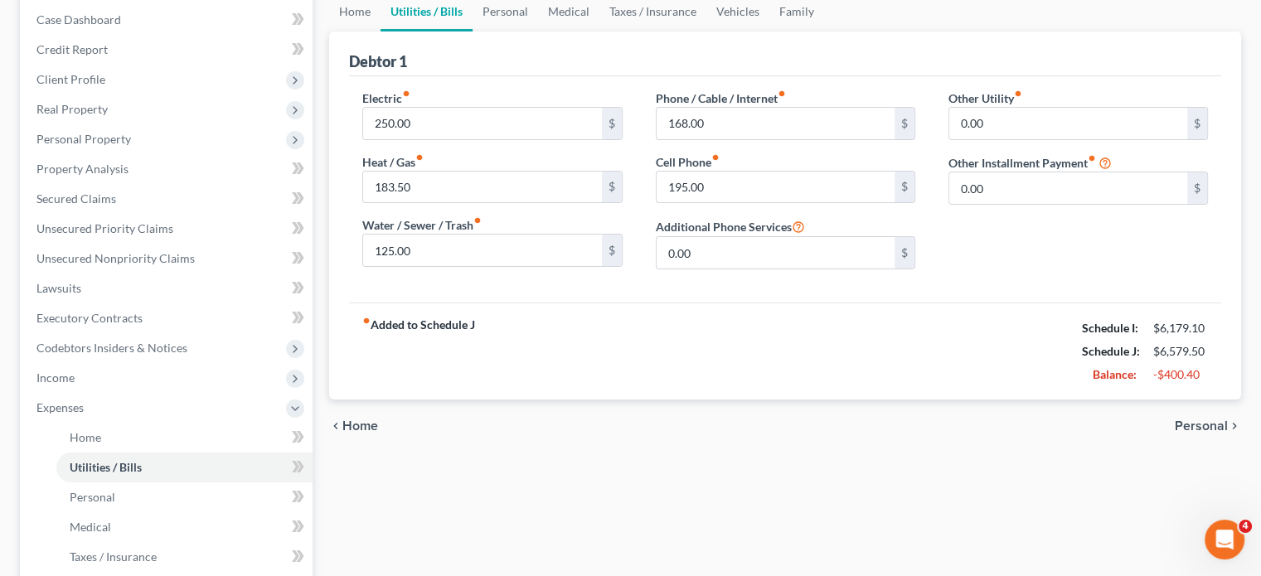
scroll to position [174, 0]
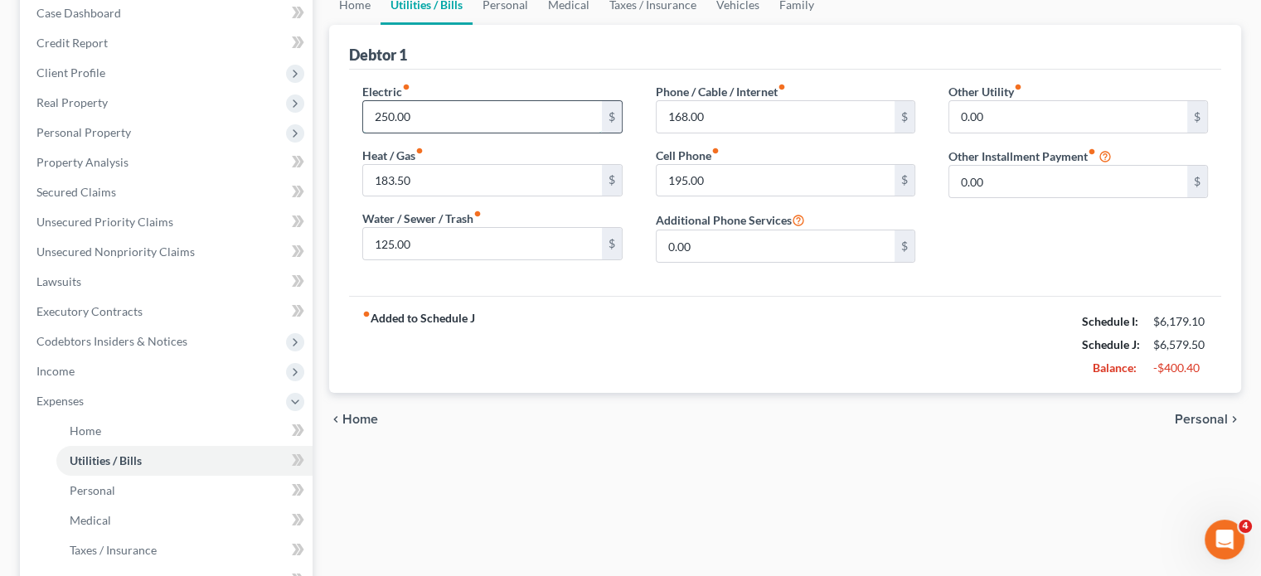
click at [444, 133] on input "250.00" at bounding box center [482, 117] width 238 height 32
type input "183.50"
click at [378, 25] on link "Home" at bounding box center [354, 5] width 51 height 40
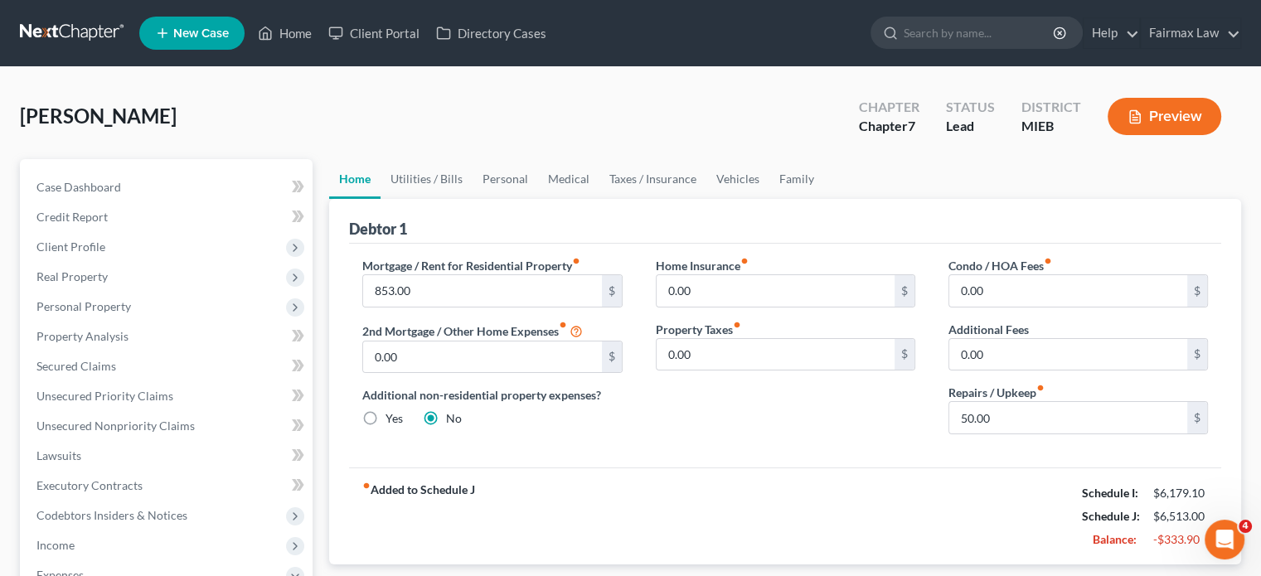
click at [1020, 448] on div "Condo / HOA Fees fiber_manual_record 0.00 $ Additional Fees 0.00 $ Repairs / Up…" at bounding box center [1078, 352] width 293 height 191
click at [1008, 434] on input "50.00" at bounding box center [1068, 418] width 238 height 32
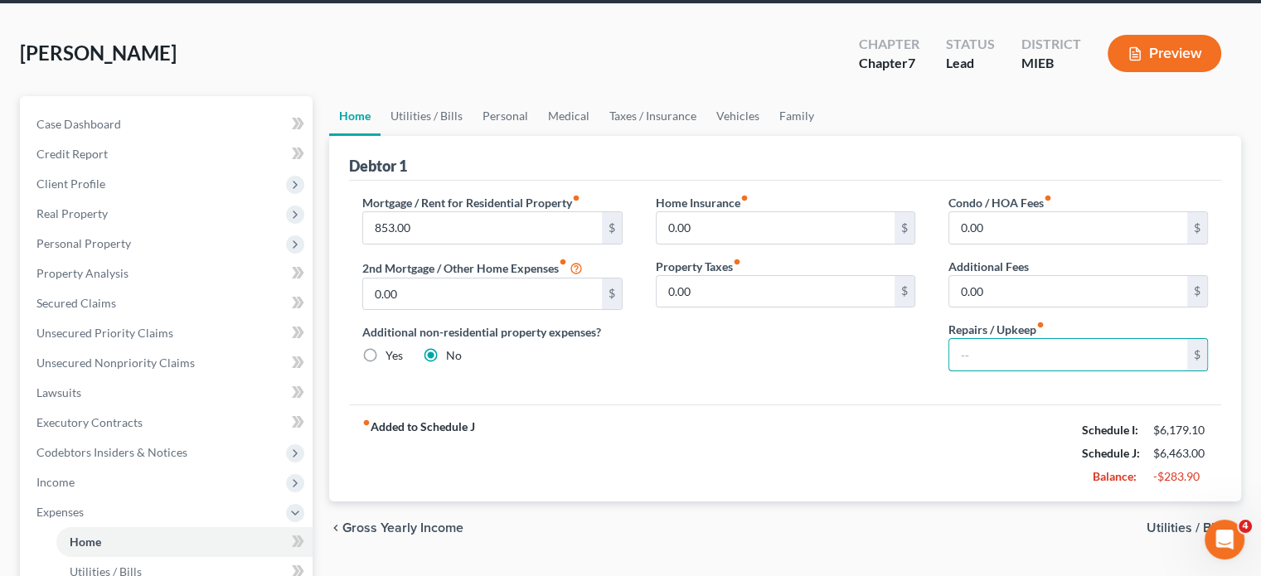
scroll to position [60, 0]
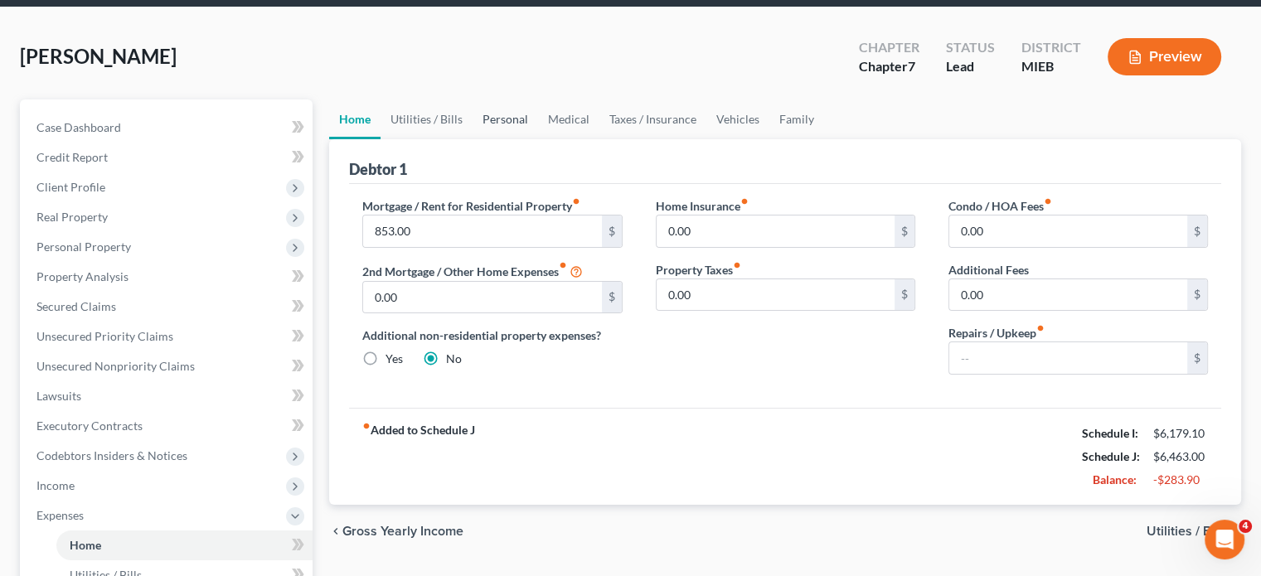
click at [538, 139] on link "Personal" at bounding box center [506, 120] width 66 height 40
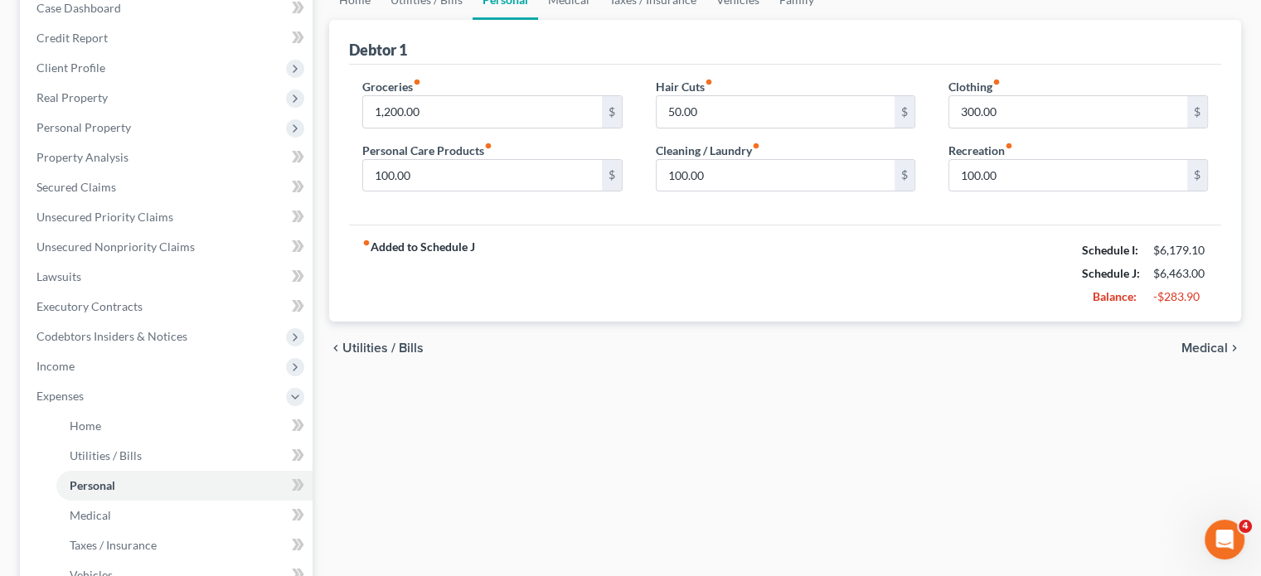
scroll to position [179, 0]
click at [457, 128] on input "1,200.00" at bounding box center [482, 112] width 238 height 32
type input "1,000"
click at [1006, 128] on input "300.00" at bounding box center [1068, 112] width 238 height 32
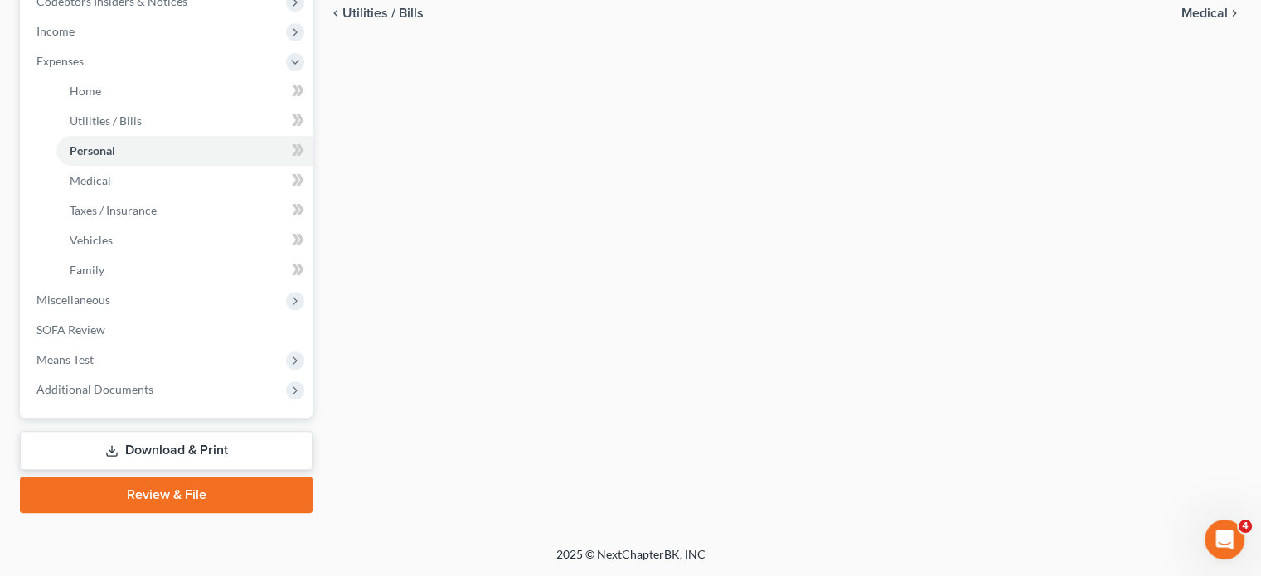
scroll to position [709, 0]
type input "200"
click at [151, 306] on span "Miscellaneous" at bounding box center [167, 300] width 289 height 30
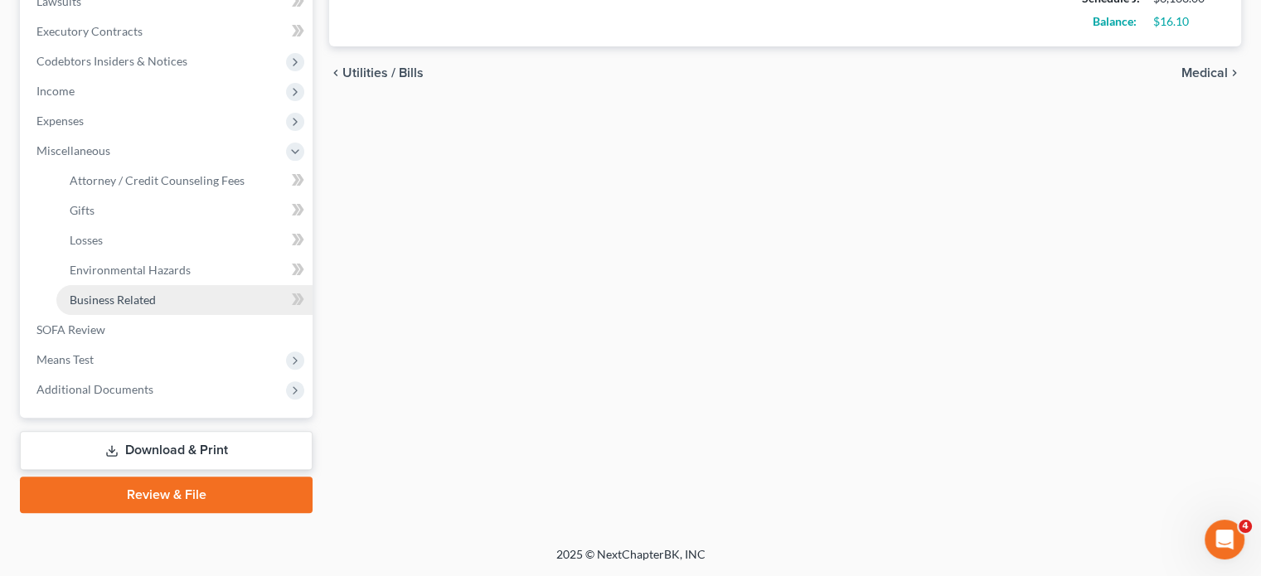
scroll to position [707, 0]
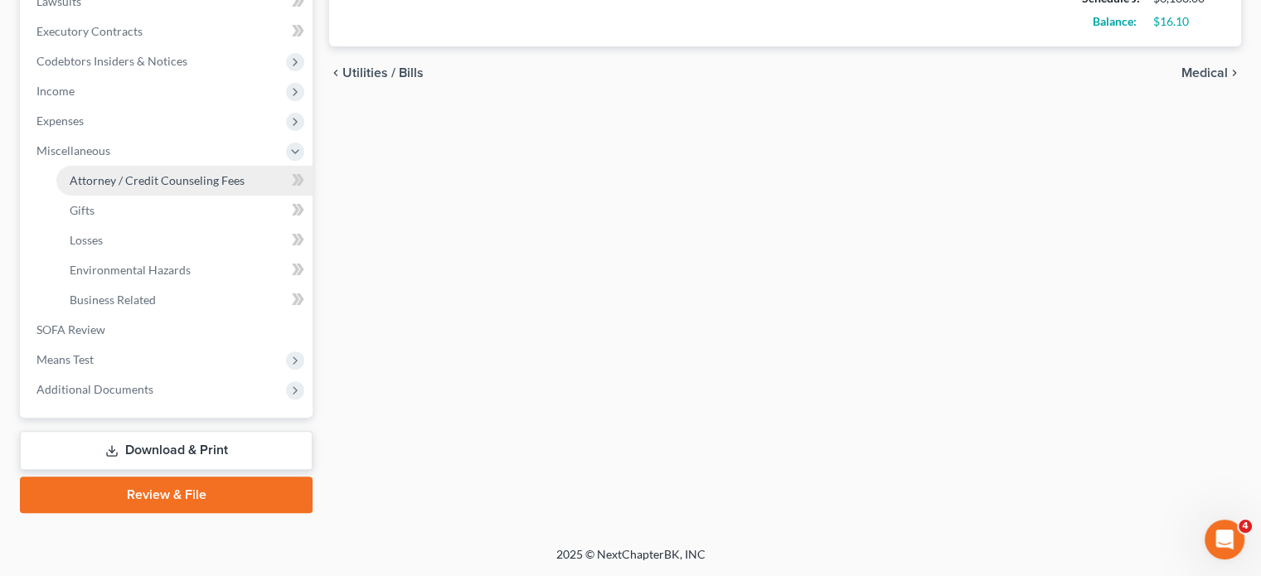
click at [197, 173] on span "Attorney / Credit Counseling Fees" at bounding box center [157, 180] width 175 height 14
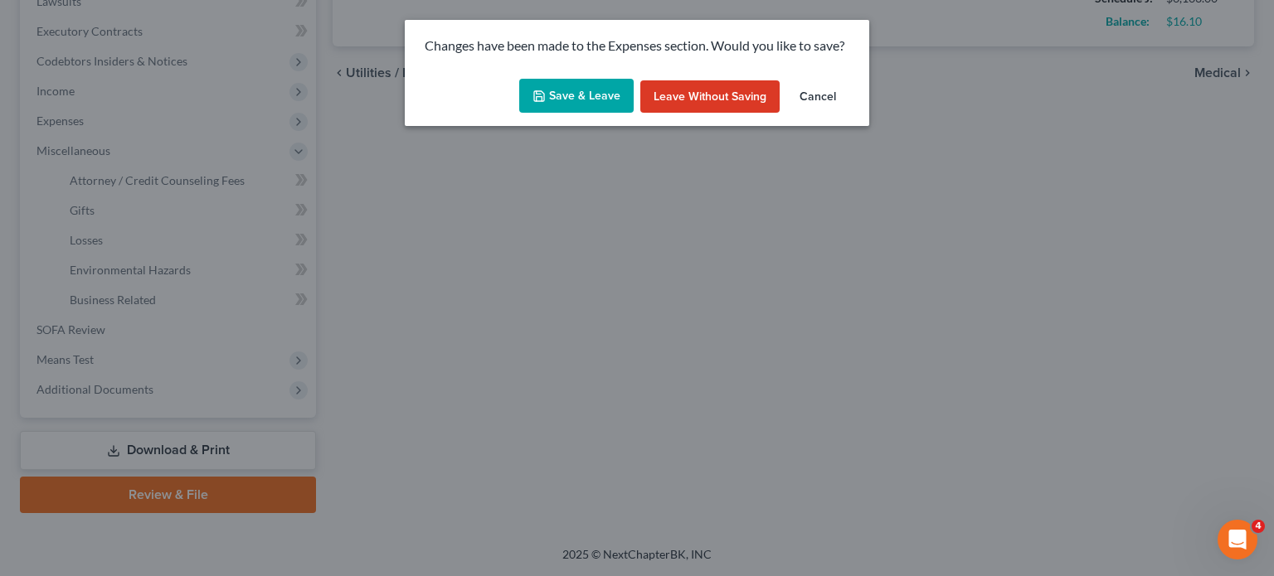
click at [571, 110] on button "Save & Leave" at bounding box center [576, 96] width 114 height 35
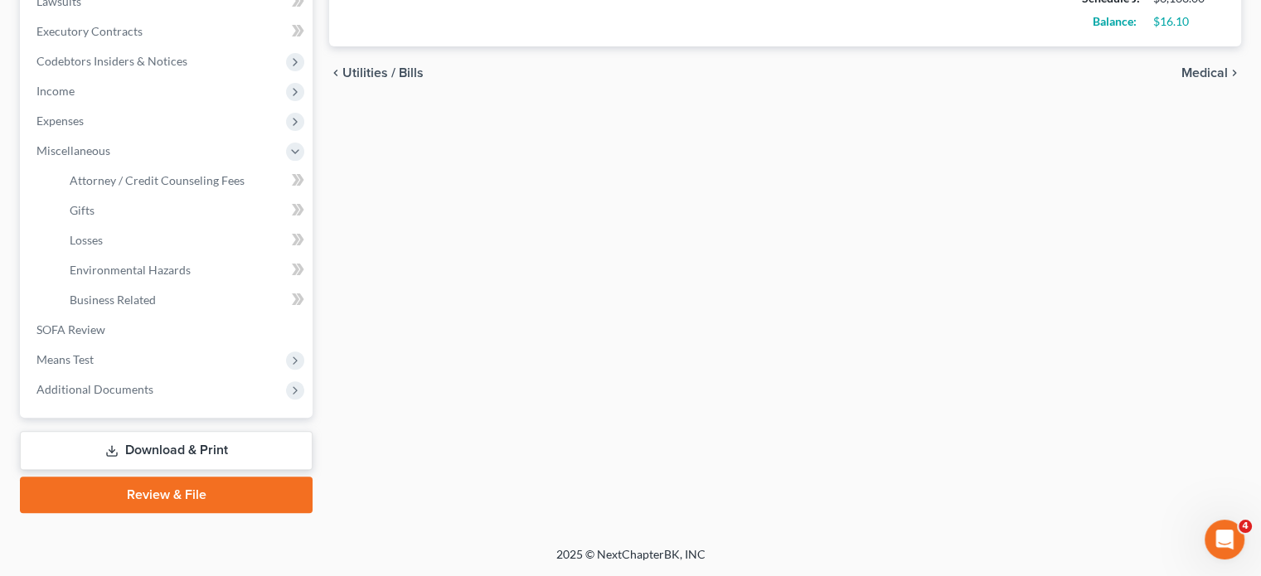
type input "1,000.00"
type input "200.00"
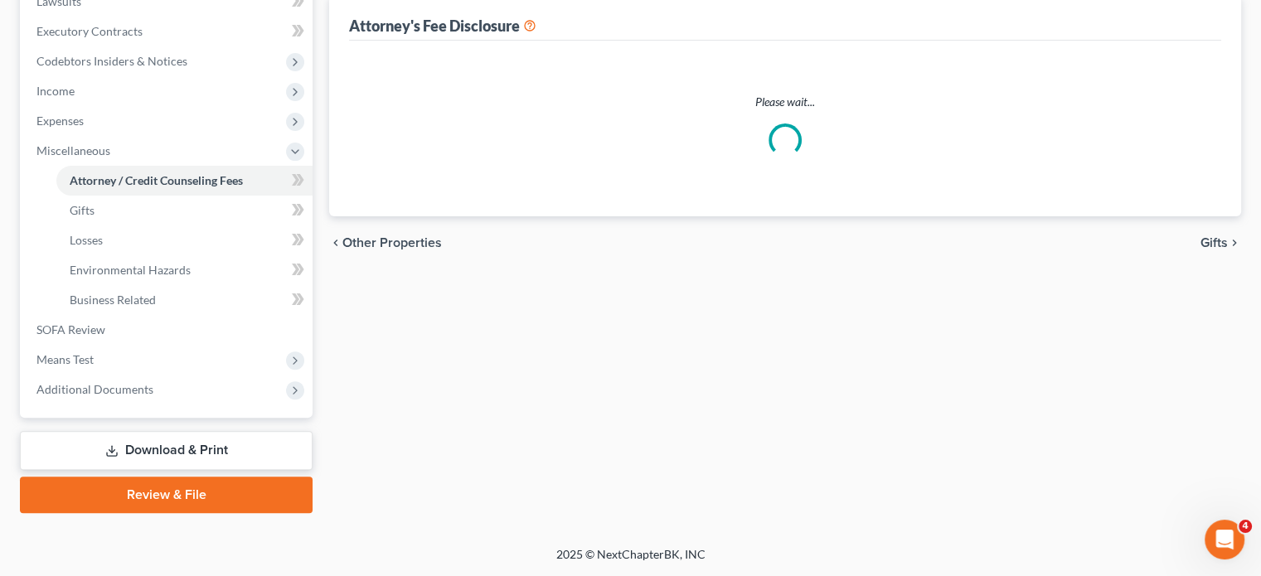
select select "2"
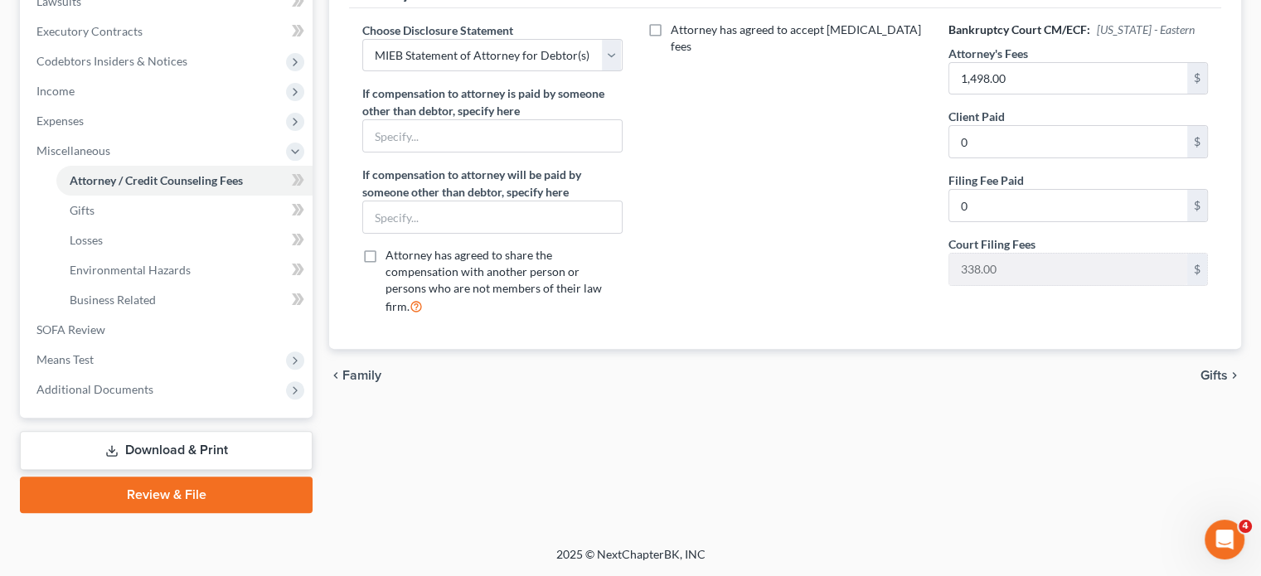
scroll to position [647, 0]
click at [163, 372] on span "Means Test" at bounding box center [167, 360] width 289 height 30
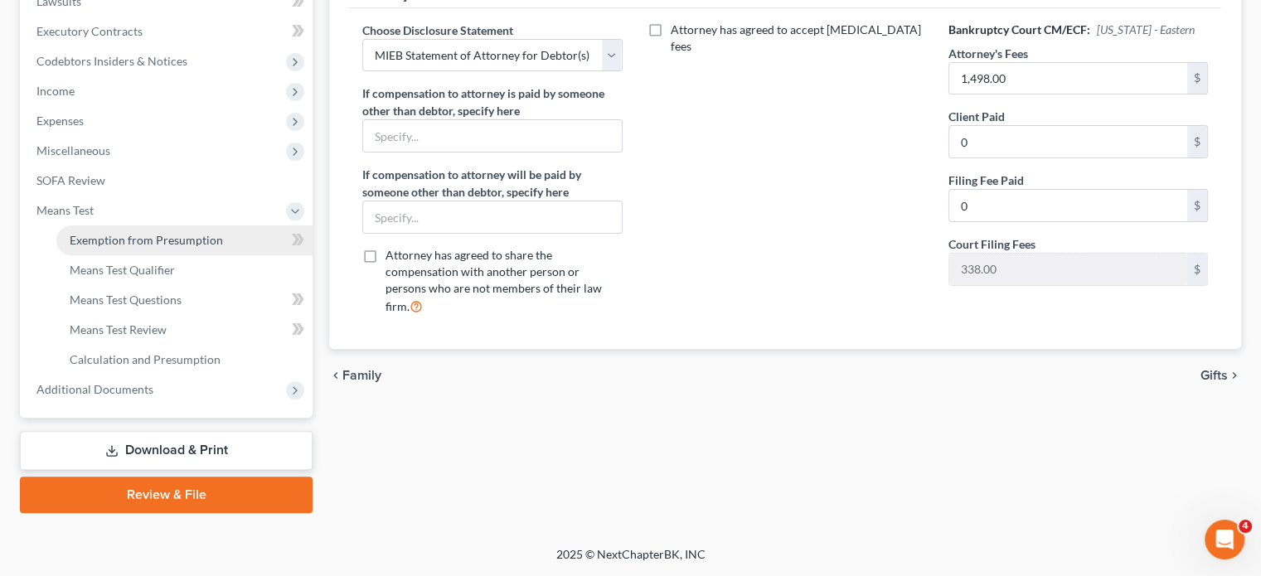
click at [196, 233] on span "Exemption from Presumption" at bounding box center [146, 240] width 153 height 14
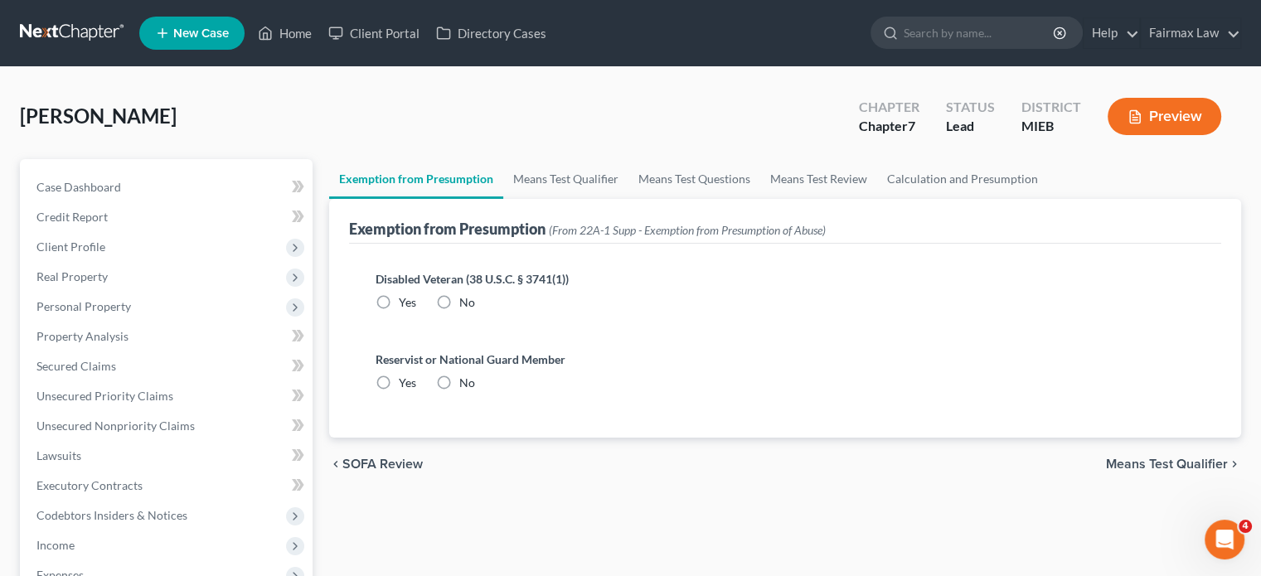
click at [475, 311] on label "No" at bounding box center [467, 302] width 16 height 17
click at [477, 305] on input "No" at bounding box center [471, 299] width 11 height 11
radio input "true"
click at [474, 391] on label "No" at bounding box center [467, 383] width 16 height 17
click at [474, 386] on input "No" at bounding box center [471, 380] width 11 height 11
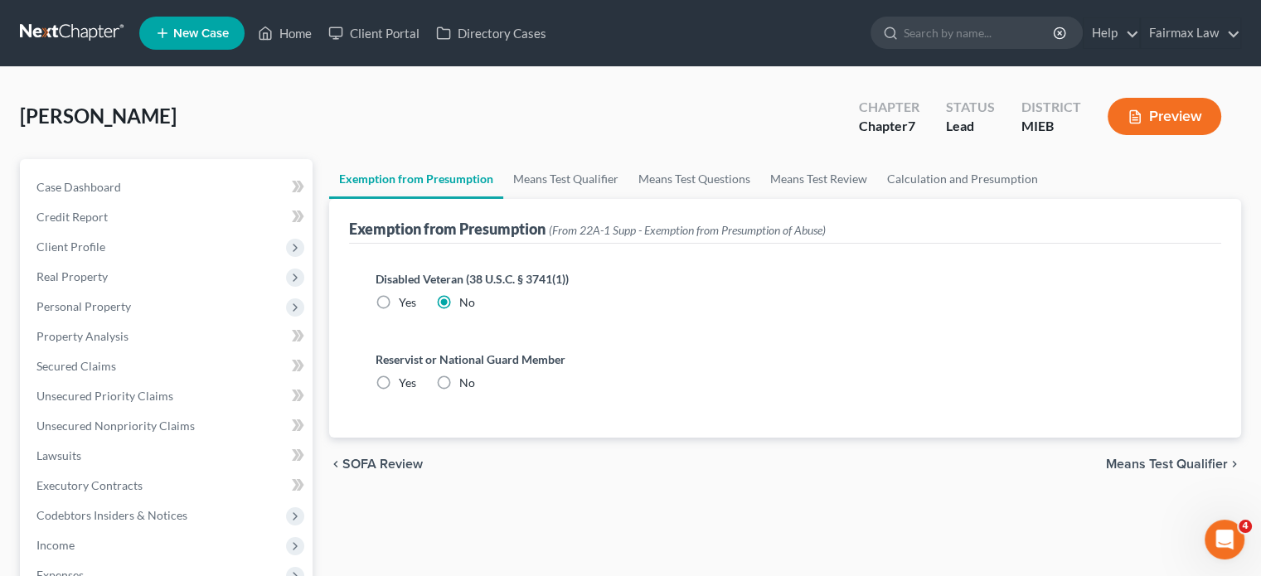
radio input "true"
click at [606, 199] on link "Means Test Qualifier" at bounding box center [565, 179] width 125 height 40
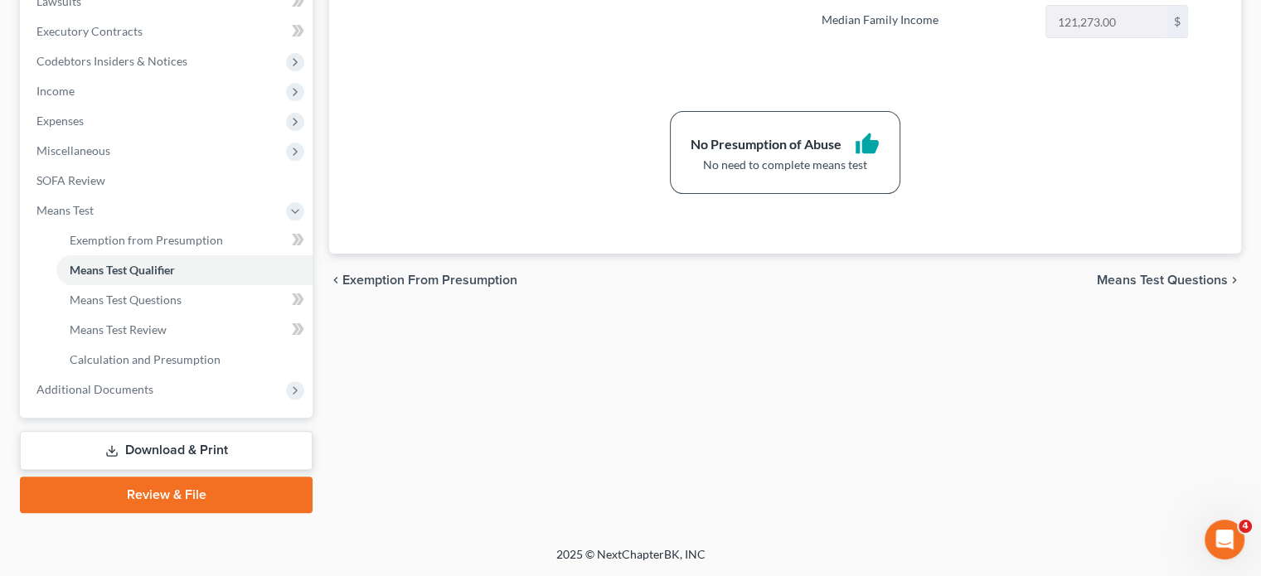
scroll to position [707, 0]
click at [182, 293] on span "Means Test Questions" at bounding box center [126, 300] width 112 height 14
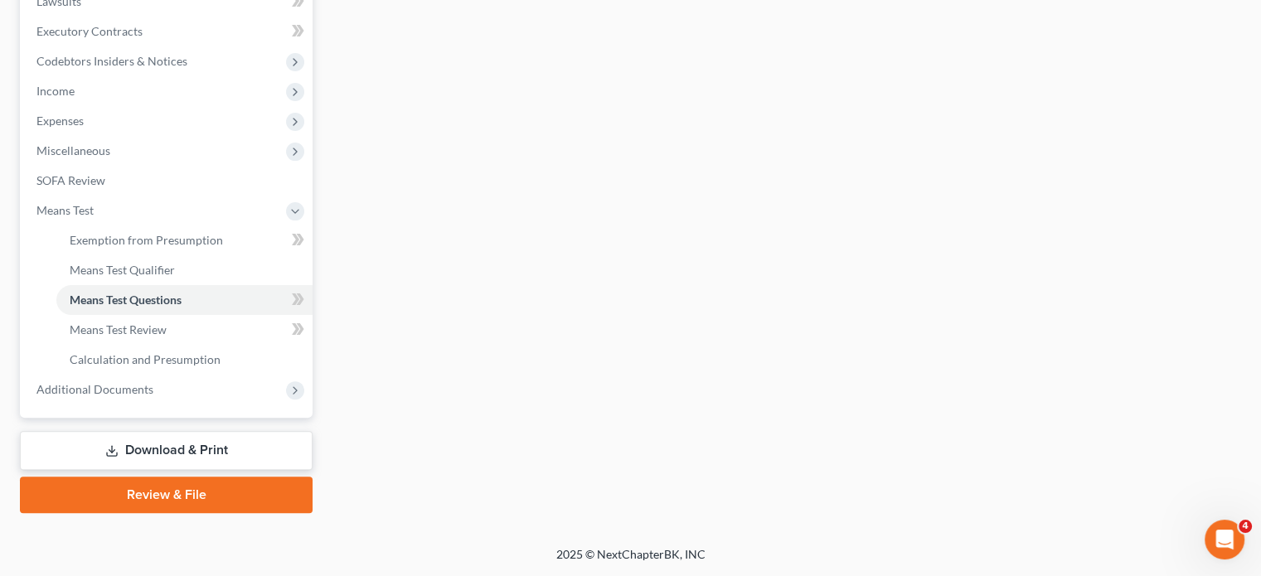
scroll to position [707, 0]
click at [153, 382] on span "Additional Documents" at bounding box center [94, 389] width 117 height 14
click at [196, 293] on span "Client Document Storage" at bounding box center [135, 300] width 130 height 14
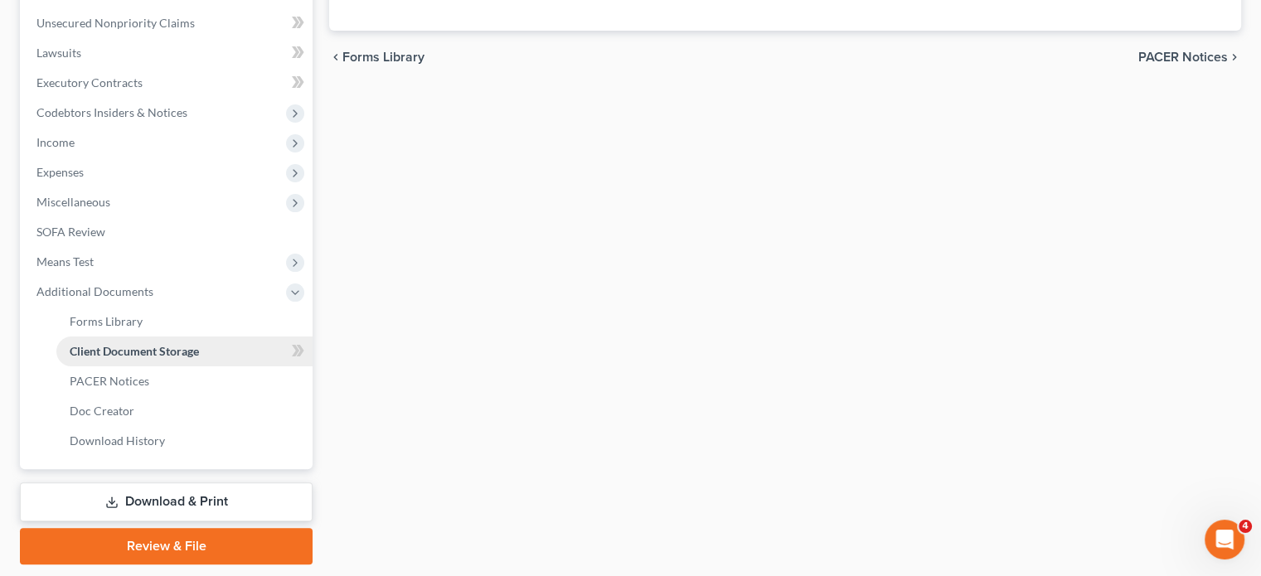
select select "7"
select select "32"
select select "6"
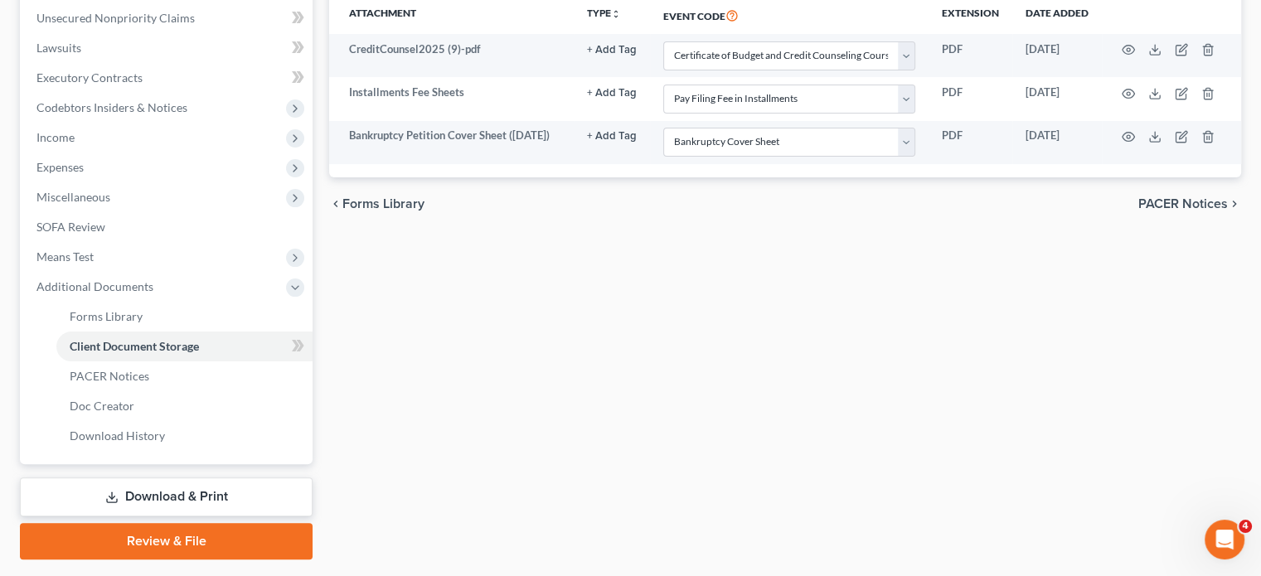
scroll to position [408, 0]
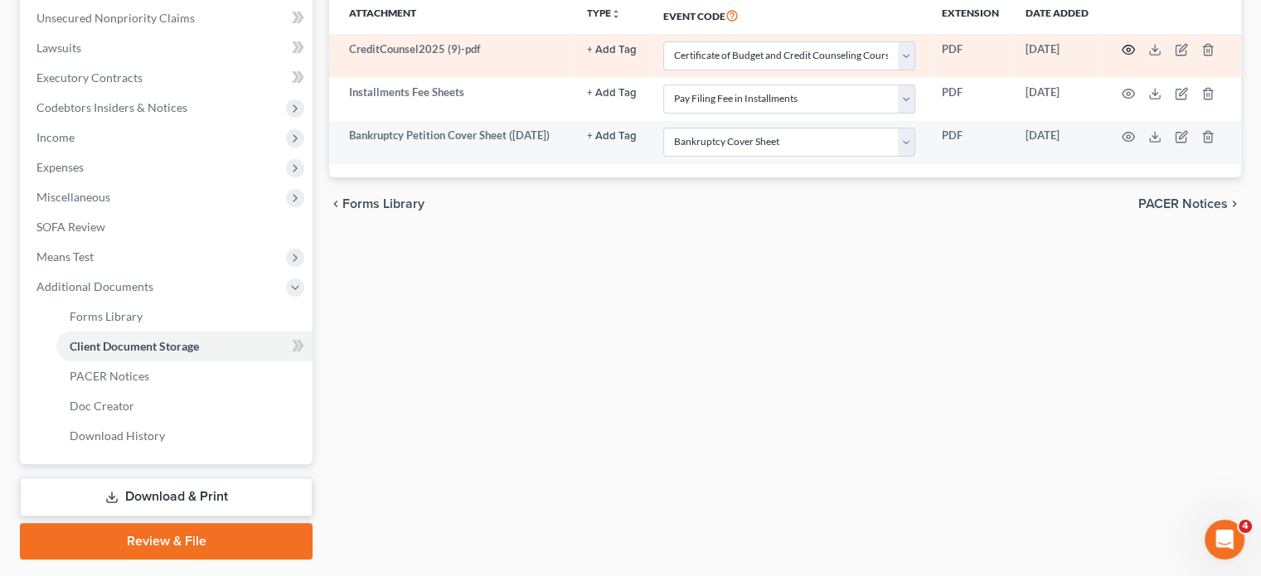
click at [1127, 51] on circle "button" at bounding box center [1128, 49] width 3 height 3
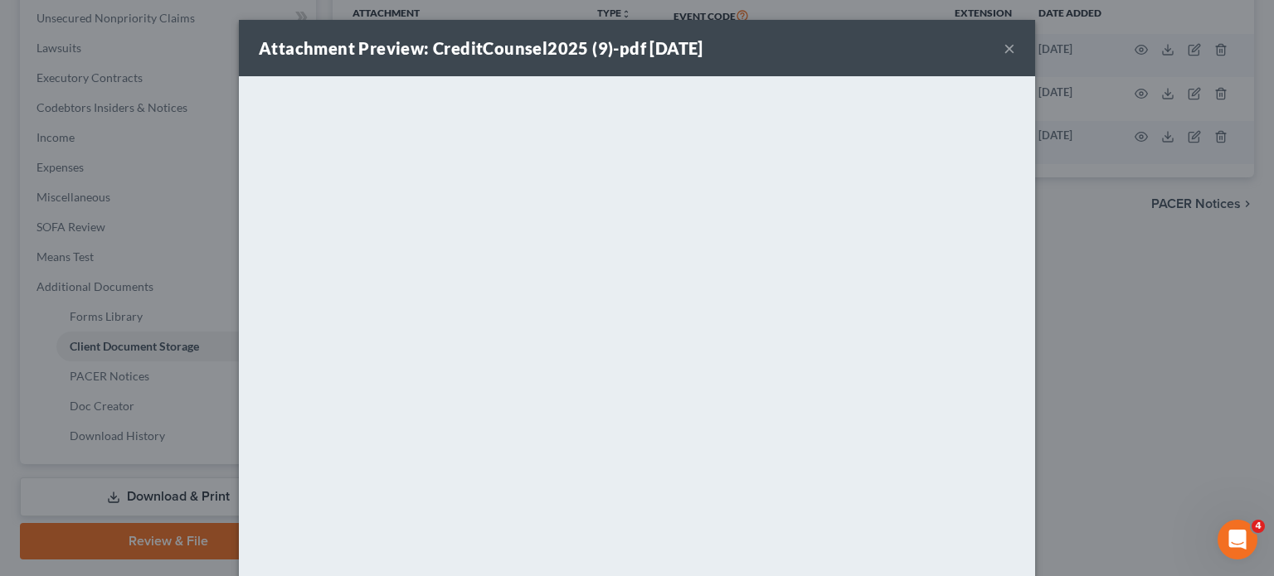
click at [1015, 52] on button "×" at bounding box center [1009, 48] width 12 height 20
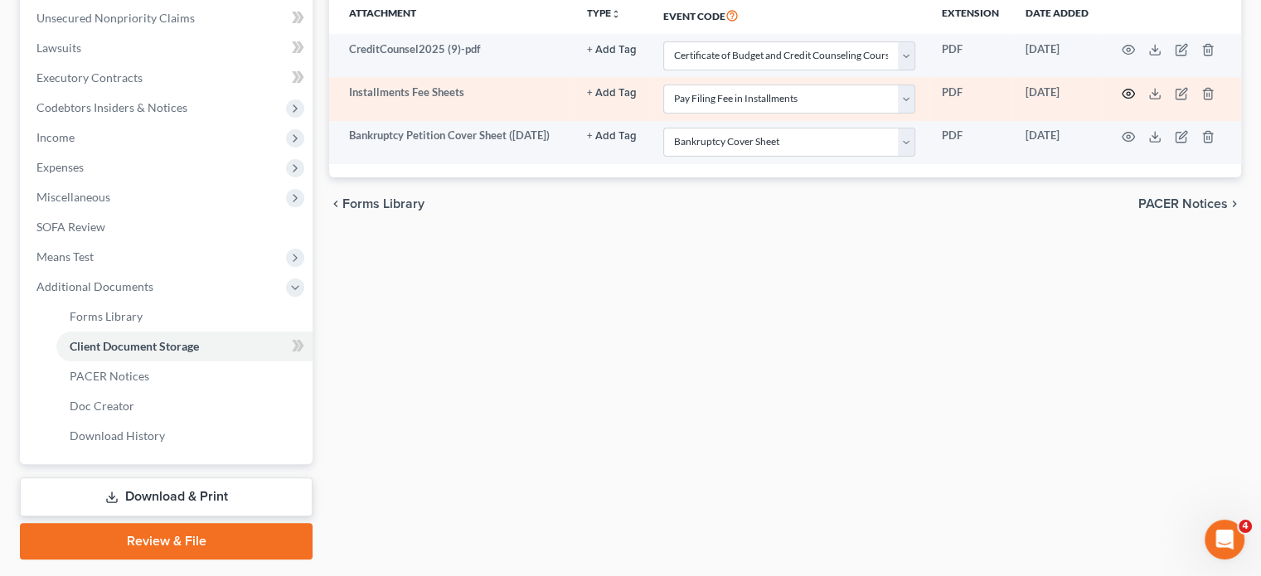
click at [1127, 95] on circle "button" at bounding box center [1128, 93] width 3 height 3
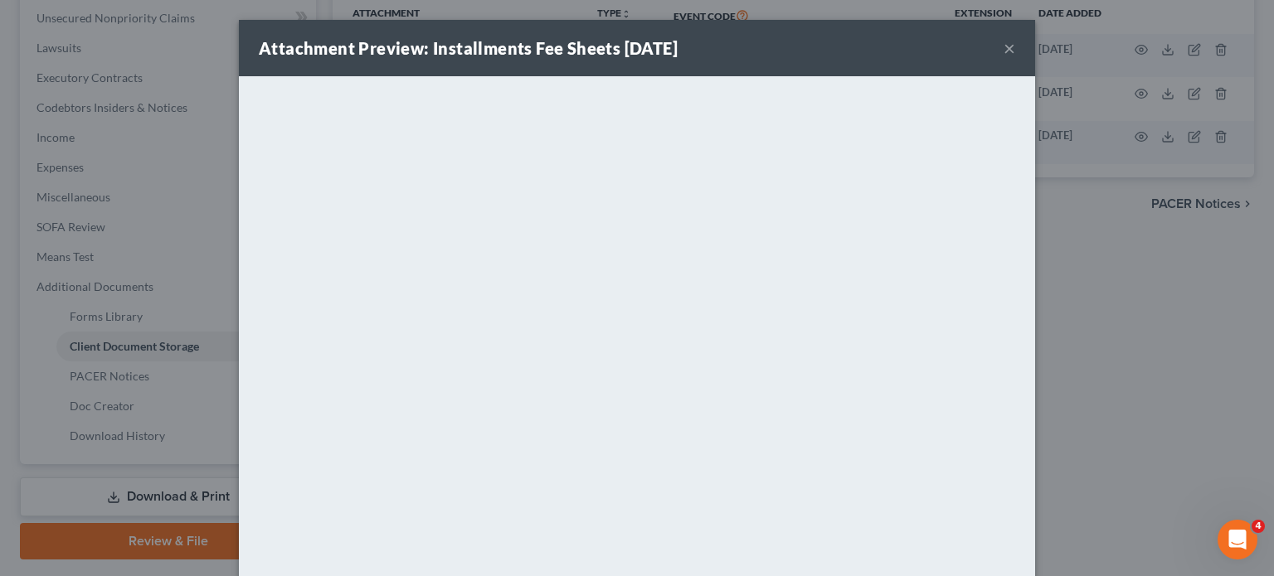
click at [1015, 56] on button "×" at bounding box center [1009, 48] width 12 height 20
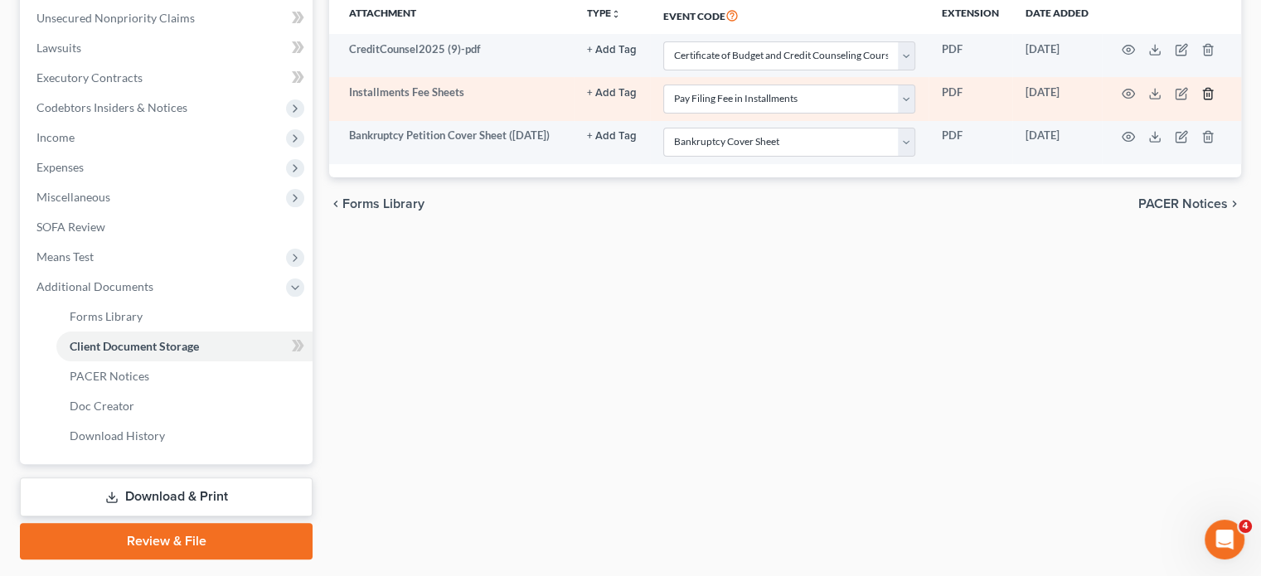
click at [1204, 100] on icon "button" at bounding box center [1208, 93] width 13 height 13
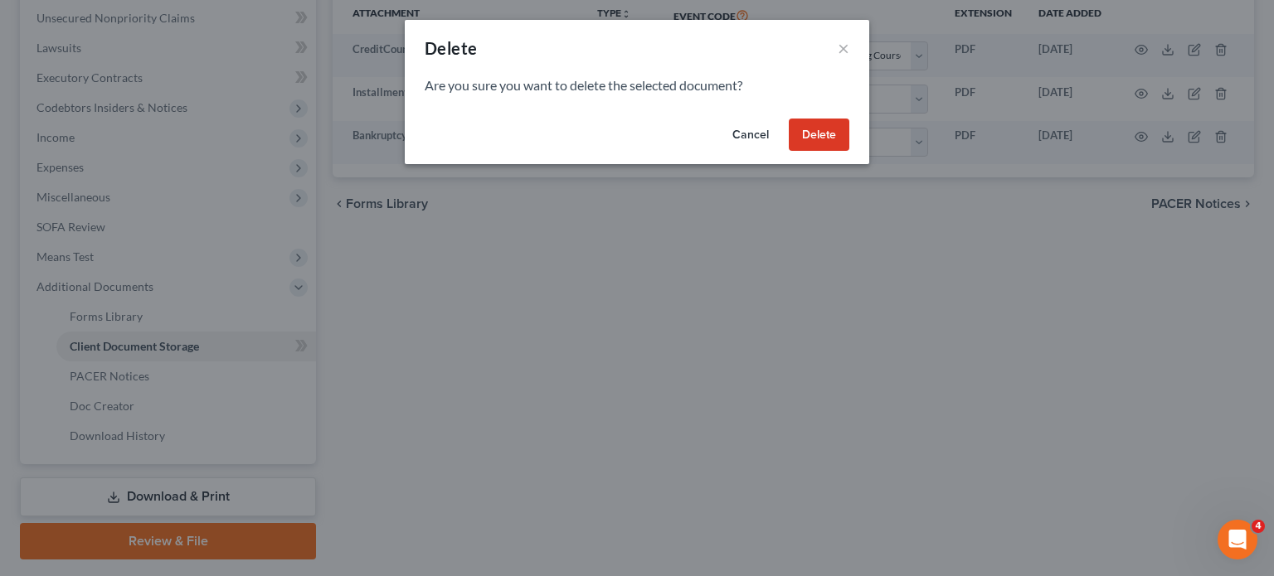
click at [849, 152] on button "Delete" at bounding box center [819, 135] width 61 height 33
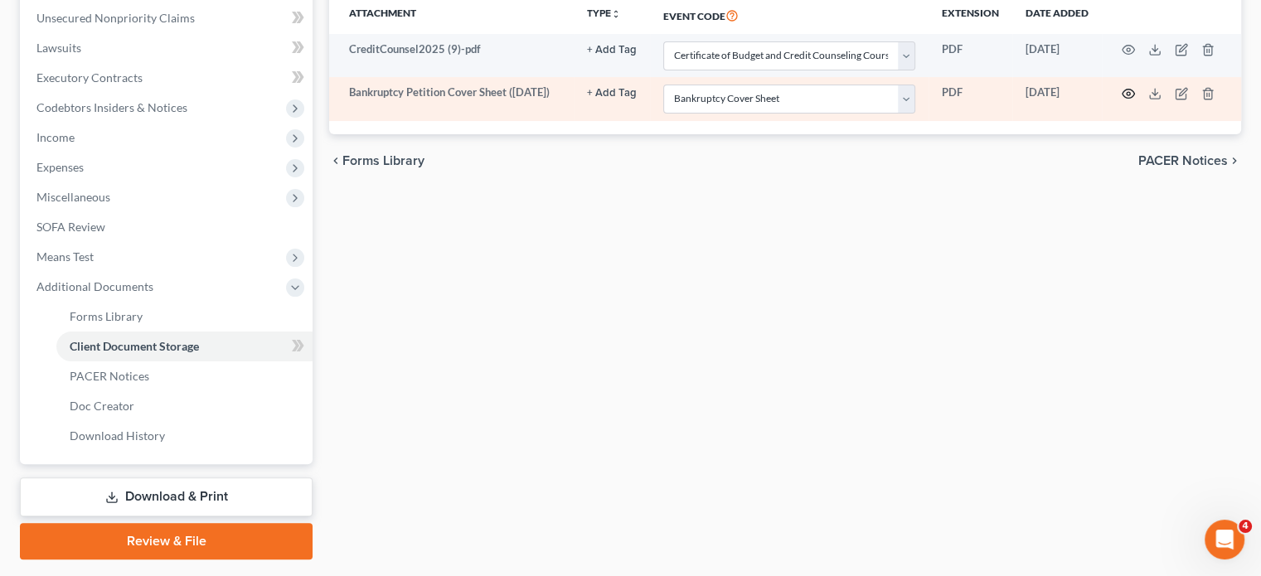
click at [1127, 95] on circle "button" at bounding box center [1128, 93] width 3 height 3
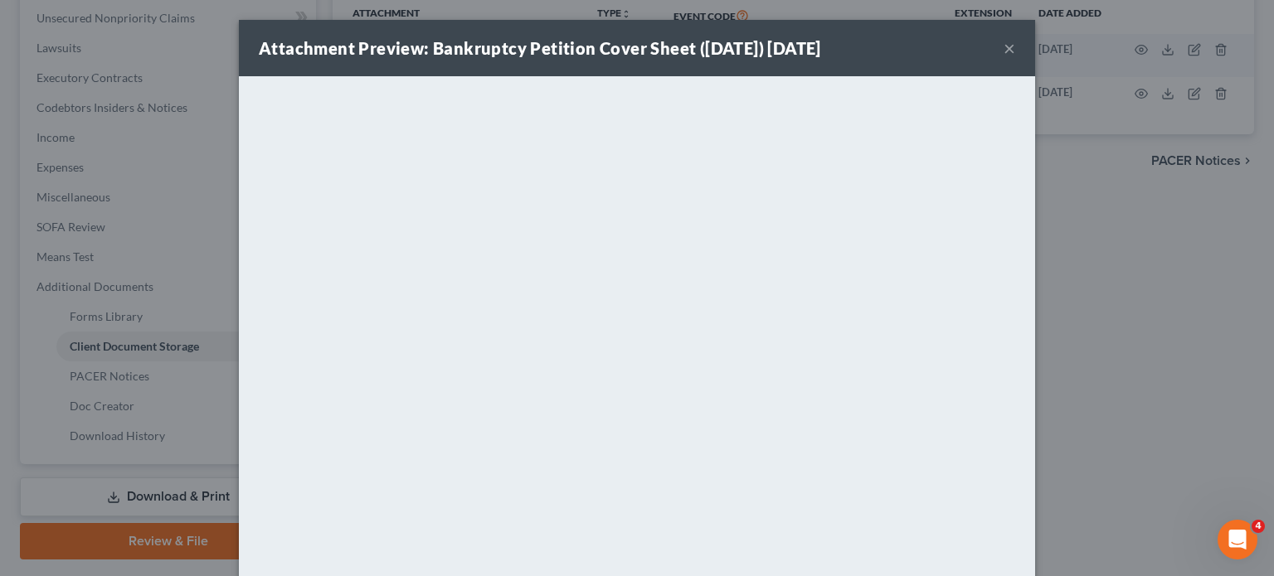
click at [1015, 58] on button "×" at bounding box center [1009, 48] width 12 height 20
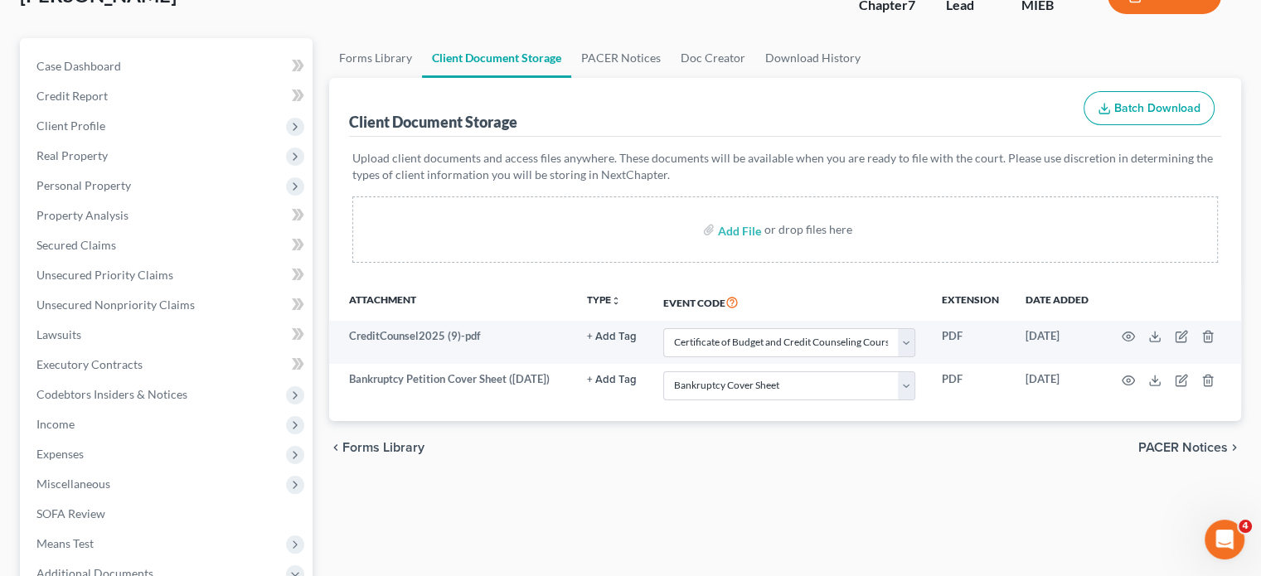
scroll to position [122, 0]
click at [235, 140] on span "Client Profile" at bounding box center [167, 125] width 289 height 30
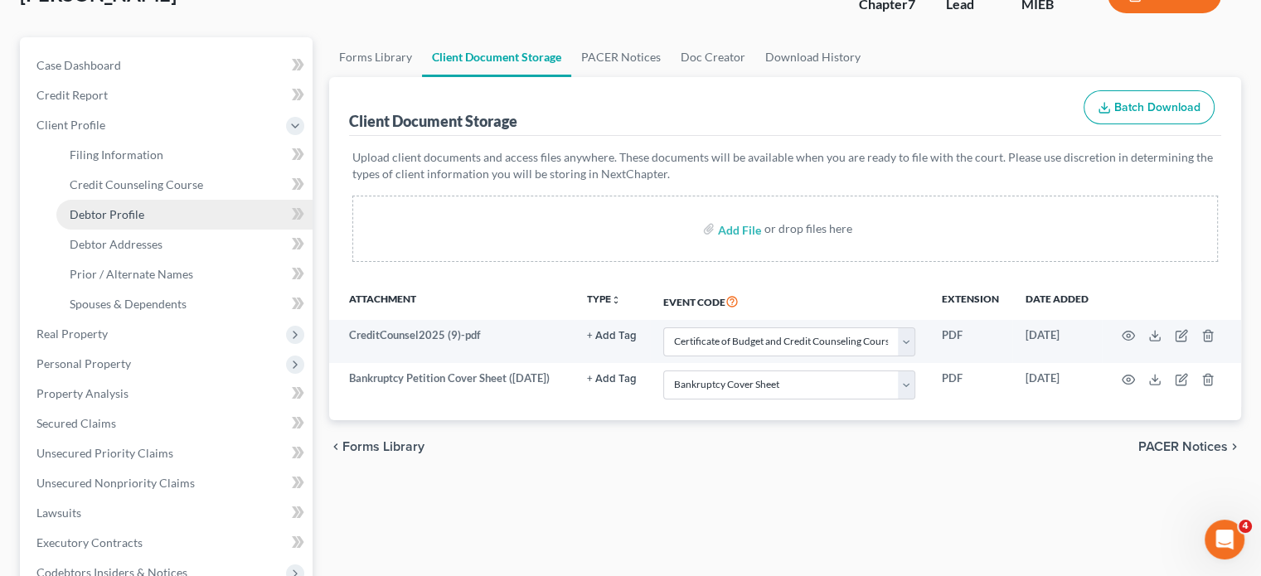
click at [144, 221] on span "Debtor Profile" at bounding box center [107, 214] width 75 height 14
select select "1"
select select "3"
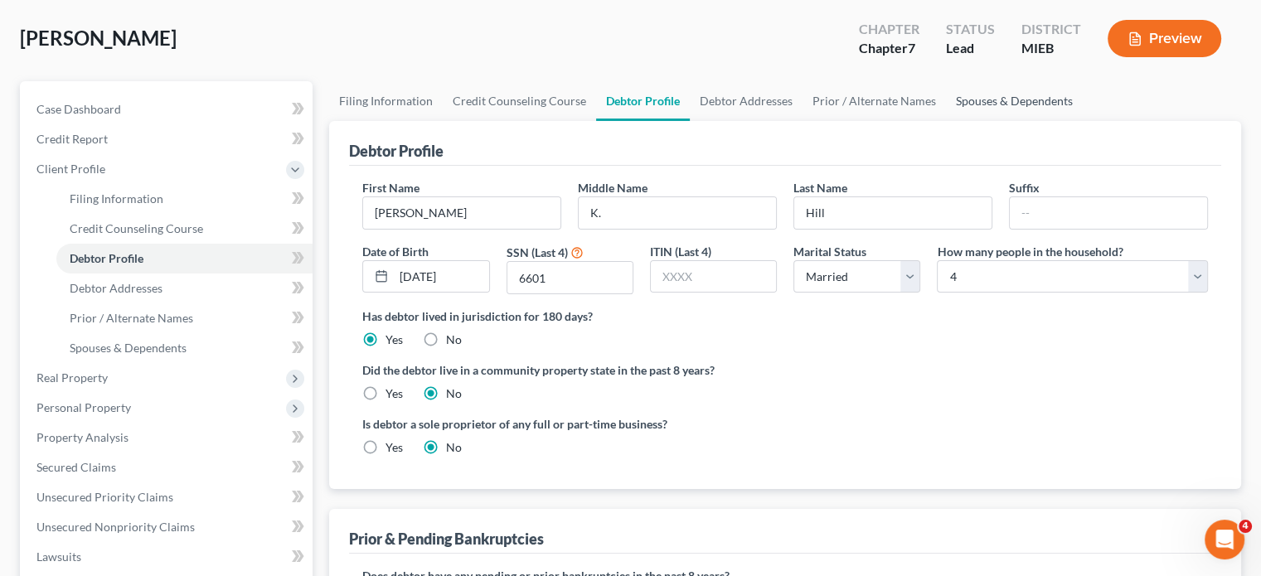
scroll to position [93, 0]
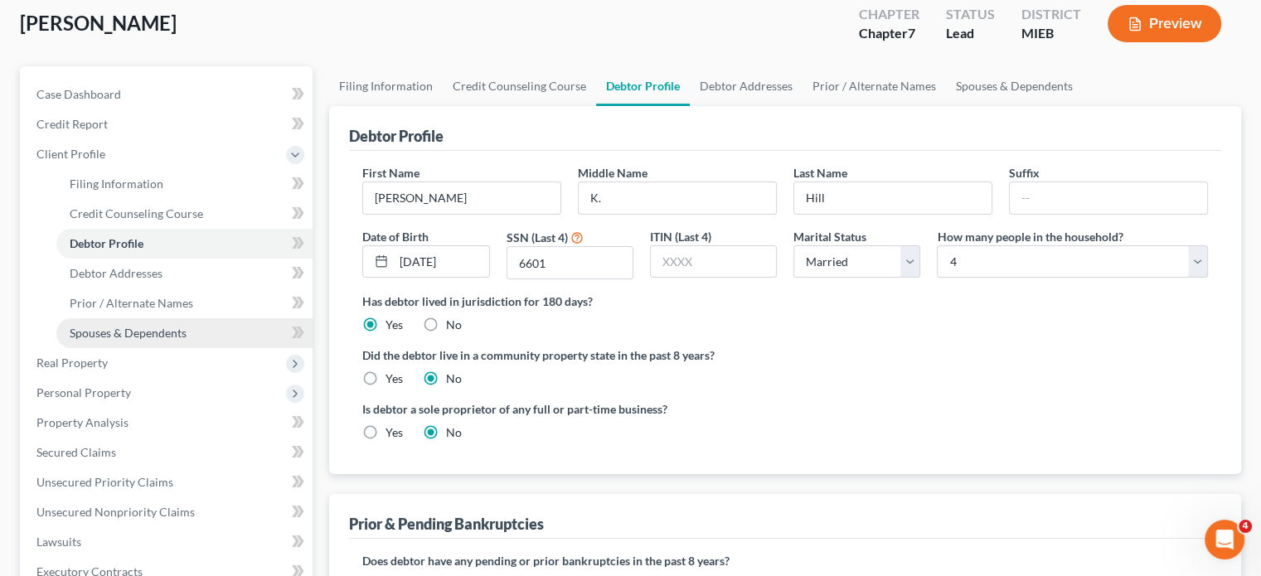
click at [170, 340] on span "Spouses & Dependents" at bounding box center [128, 333] width 117 height 14
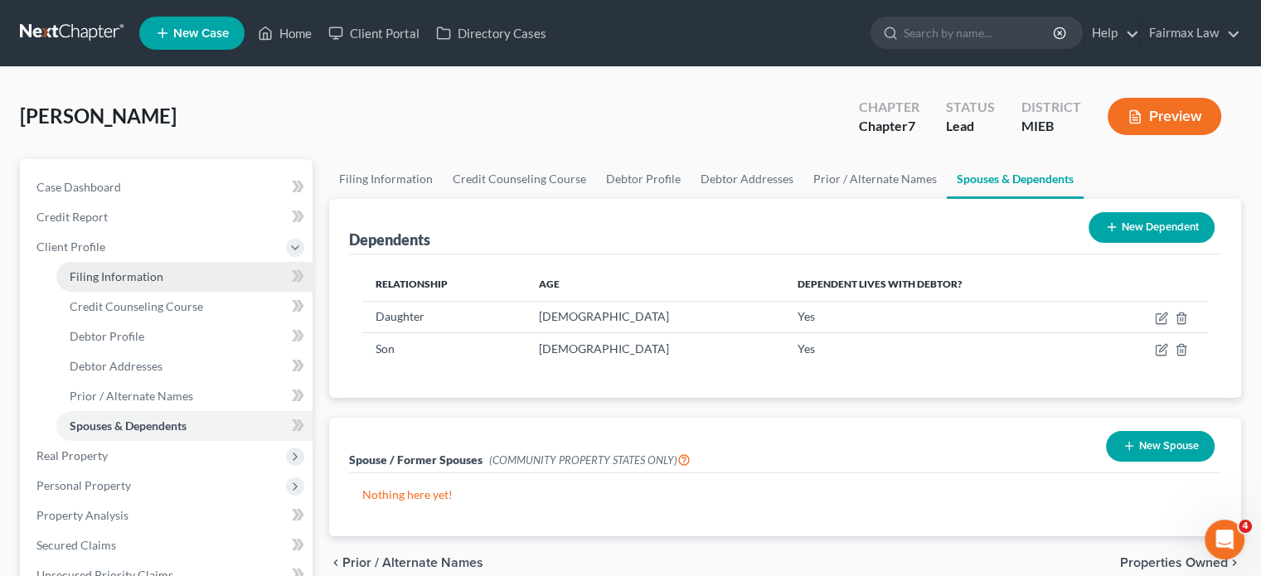
click at [163, 284] on span "Filing Information" at bounding box center [117, 276] width 94 height 14
select select "1"
select select "0"
select select "40"
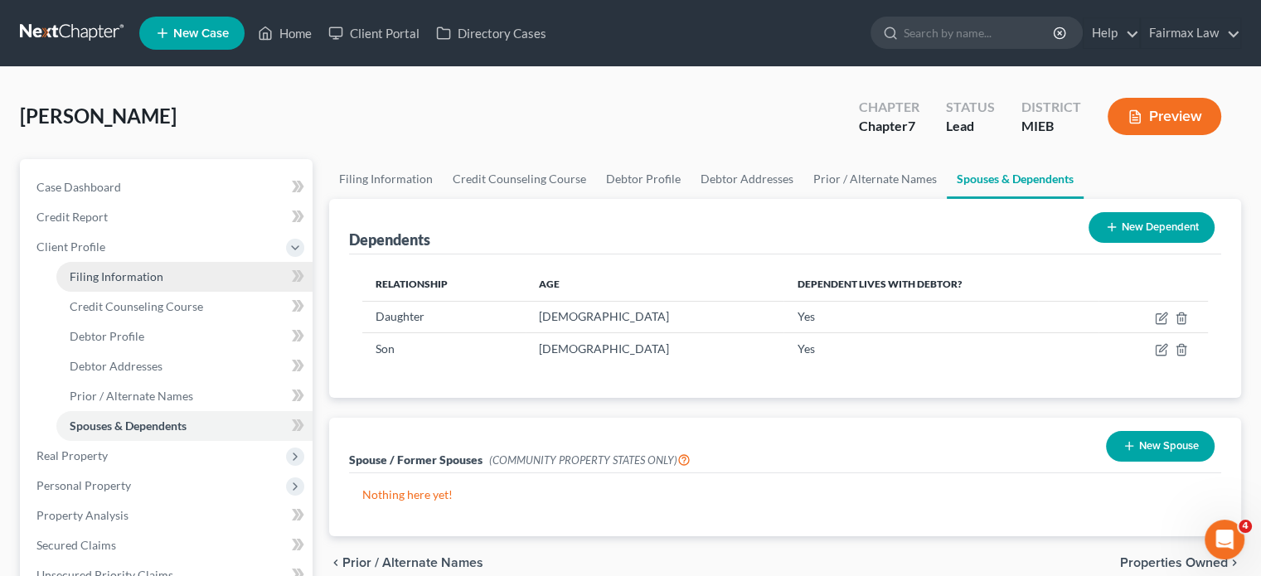
select select "0"
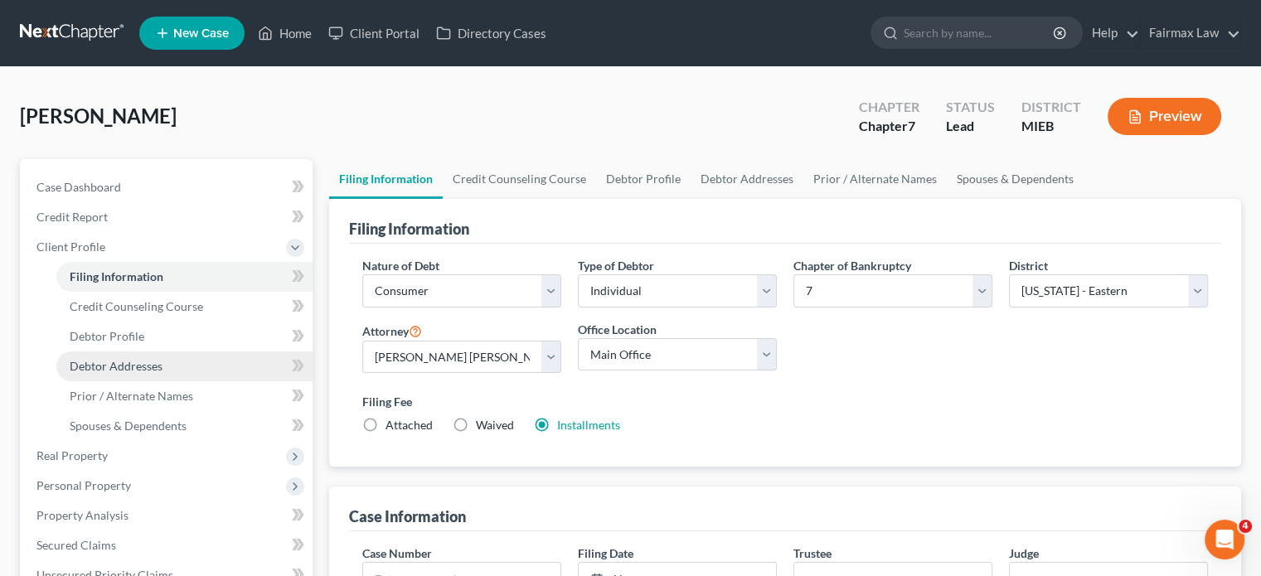
click at [163, 373] on span "Debtor Addresses" at bounding box center [116, 366] width 93 height 14
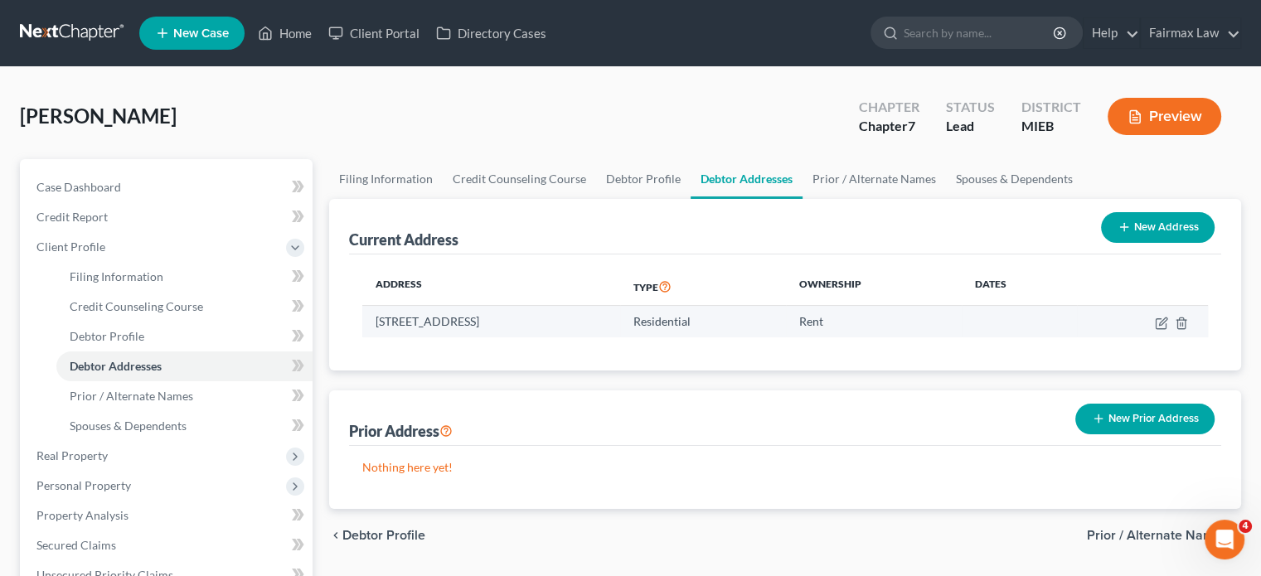
click at [1134, 337] on td at bounding box center [1142, 322] width 131 height 32
click at [1155, 330] on icon "button" at bounding box center [1161, 323] width 13 height 13
select select "23"
select select "0"
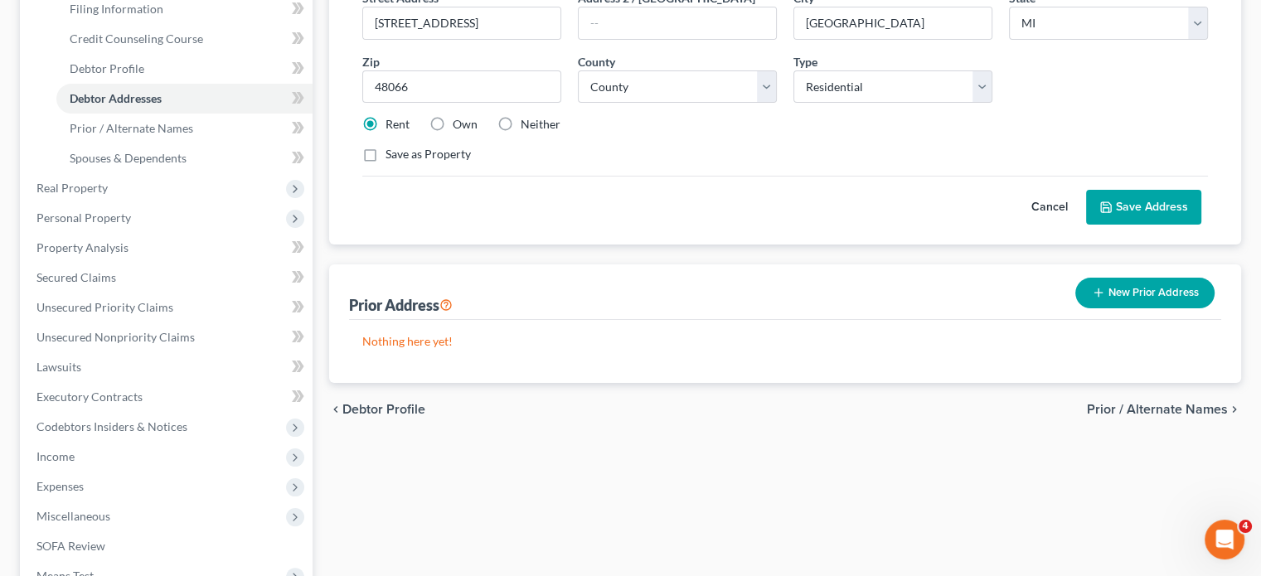
scroll to position [269, 0]
click at [557, 132] on label "Neither" at bounding box center [541, 123] width 40 height 17
click at [538, 126] on input "Neither" at bounding box center [532, 120] width 11 height 11
radio input "true"
click at [1098, 224] on button "Save Address" at bounding box center [1143, 206] width 115 height 35
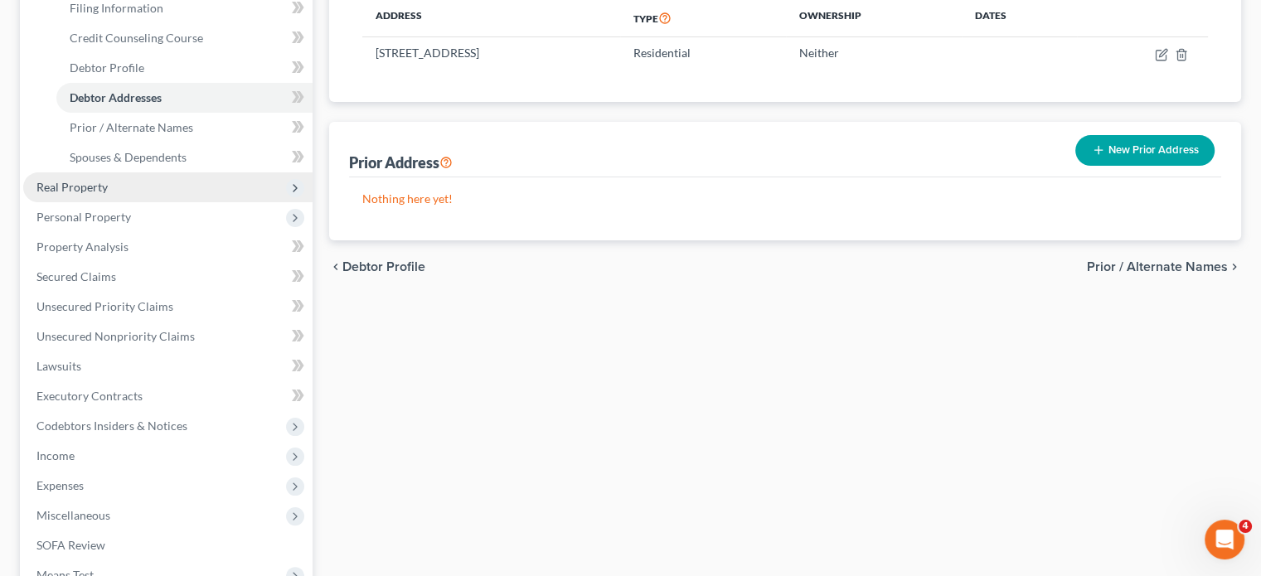
click at [230, 202] on span "Real Property" at bounding box center [167, 187] width 289 height 30
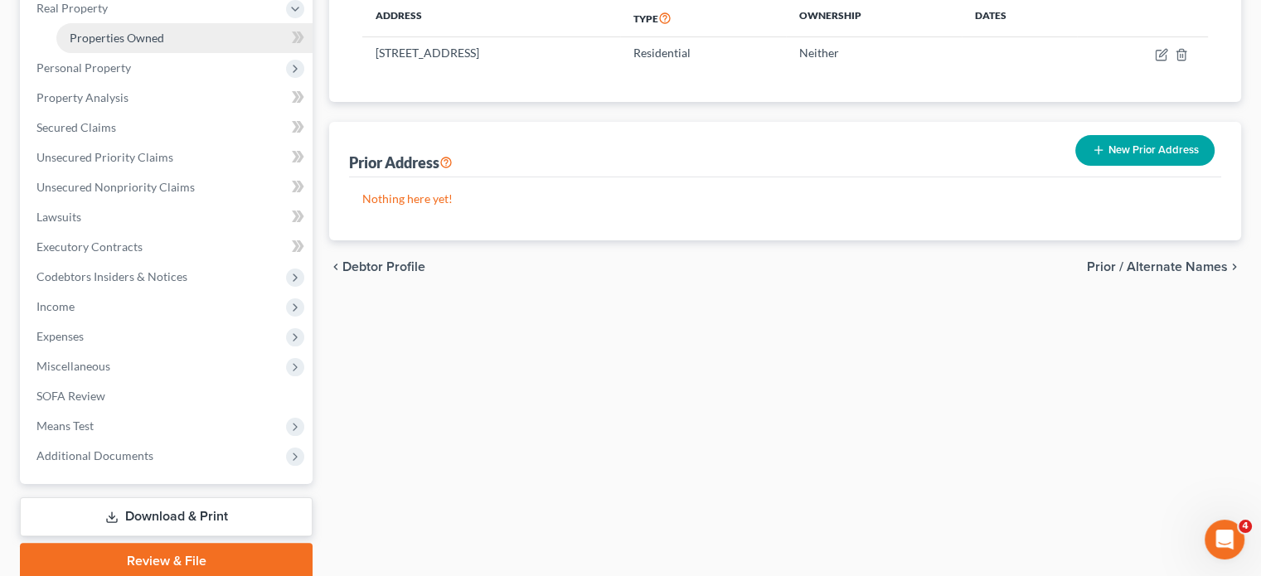
click at [164, 45] on span "Properties Owned" at bounding box center [117, 38] width 95 height 14
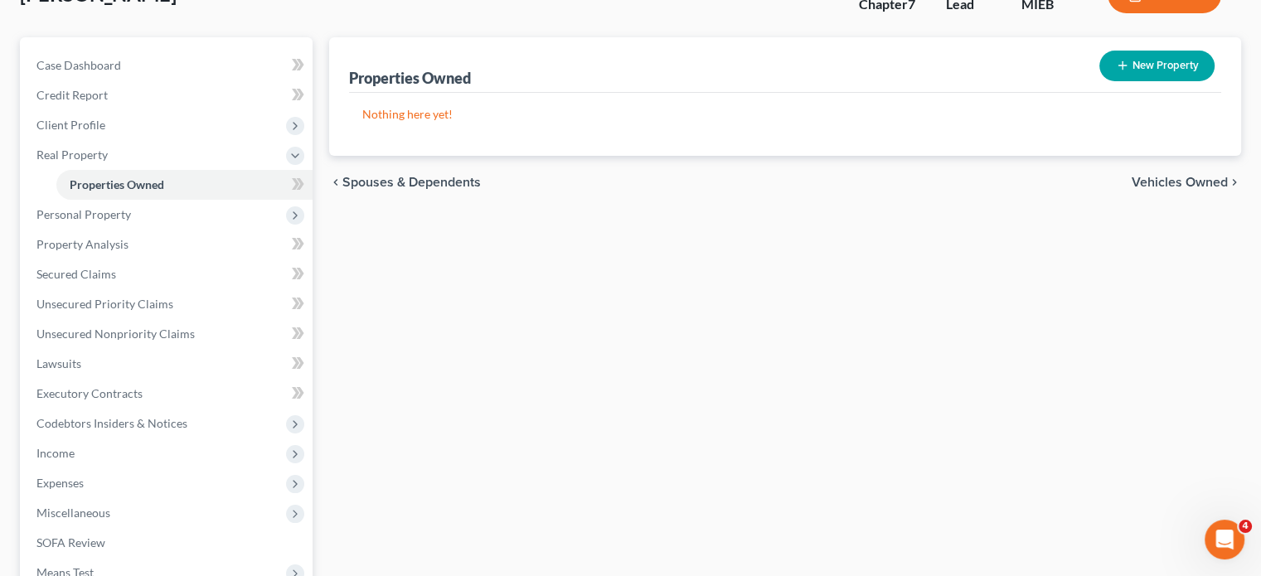
scroll to position [224, 0]
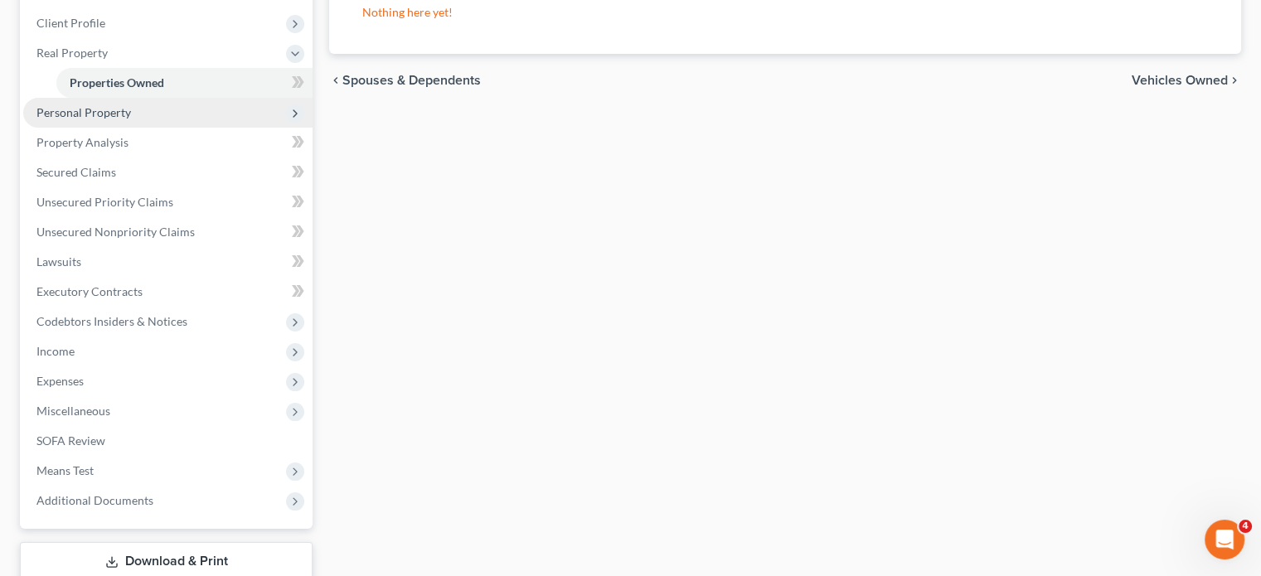
click at [219, 128] on span "Personal Property" at bounding box center [167, 113] width 289 height 30
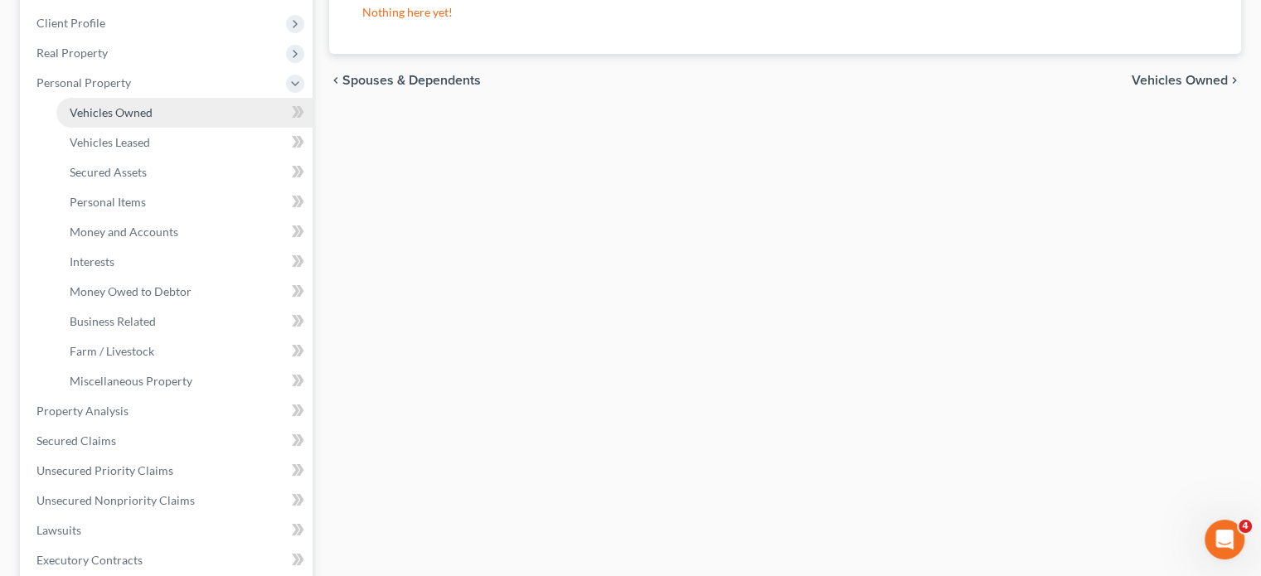
click at [197, 128] on link "Vehicles Owned" at bounding box center [184, 113] width 256 height 30
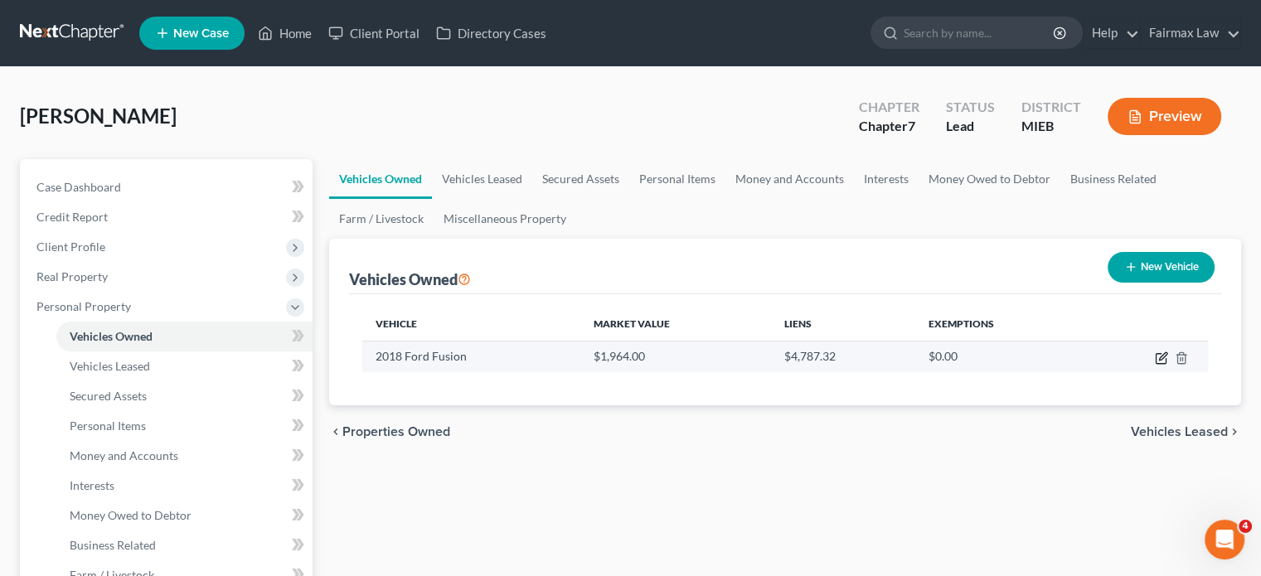
click at [1155, 365] on icon "button" at bounding box center [1161, 358] width 13 height 13
select select "0"
select select "8"
select select "2"
select select "0"
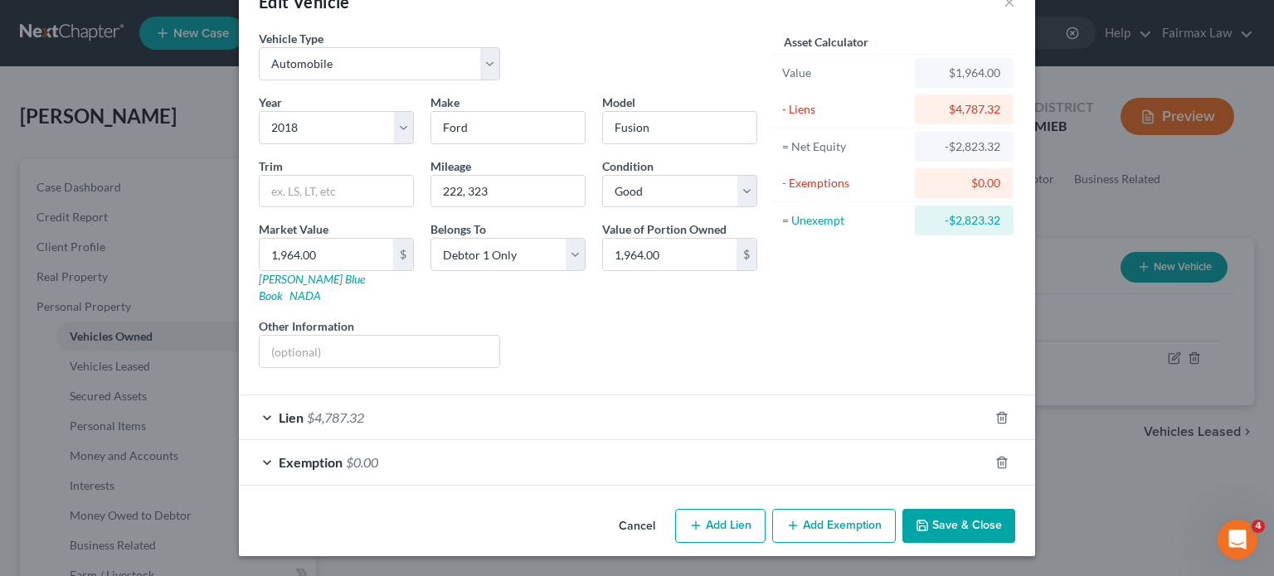
scroll to position [175, 0]
click at [704, 396] on div "Lien $4,787.32" at bounding box center [614, 418] width 750 height 44
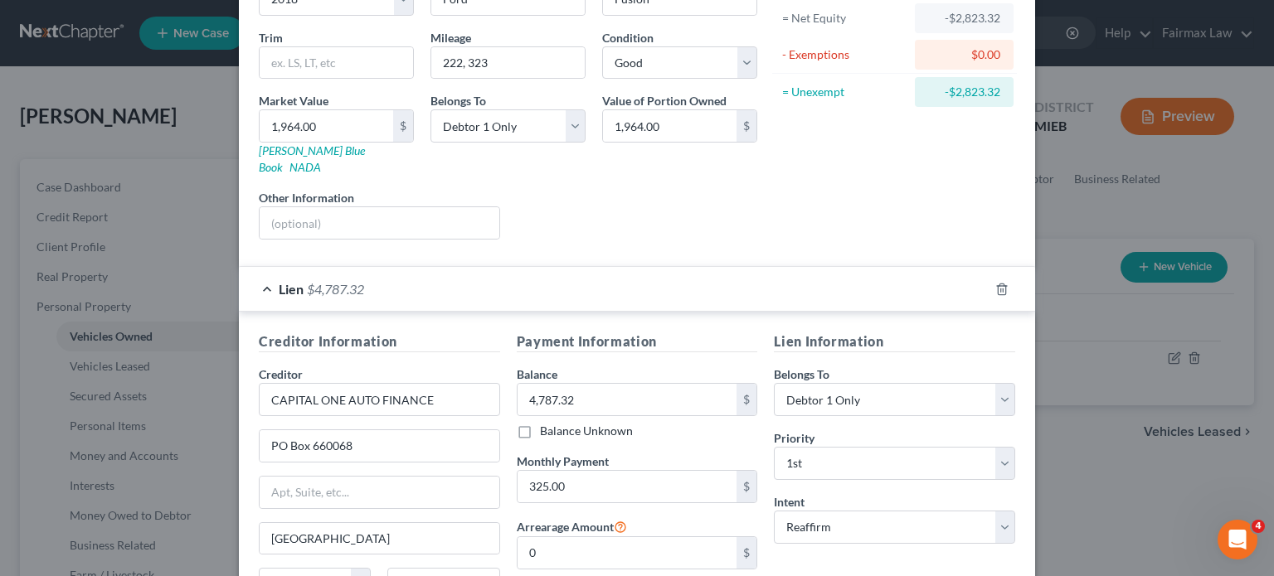
scroll to position [504, 0]
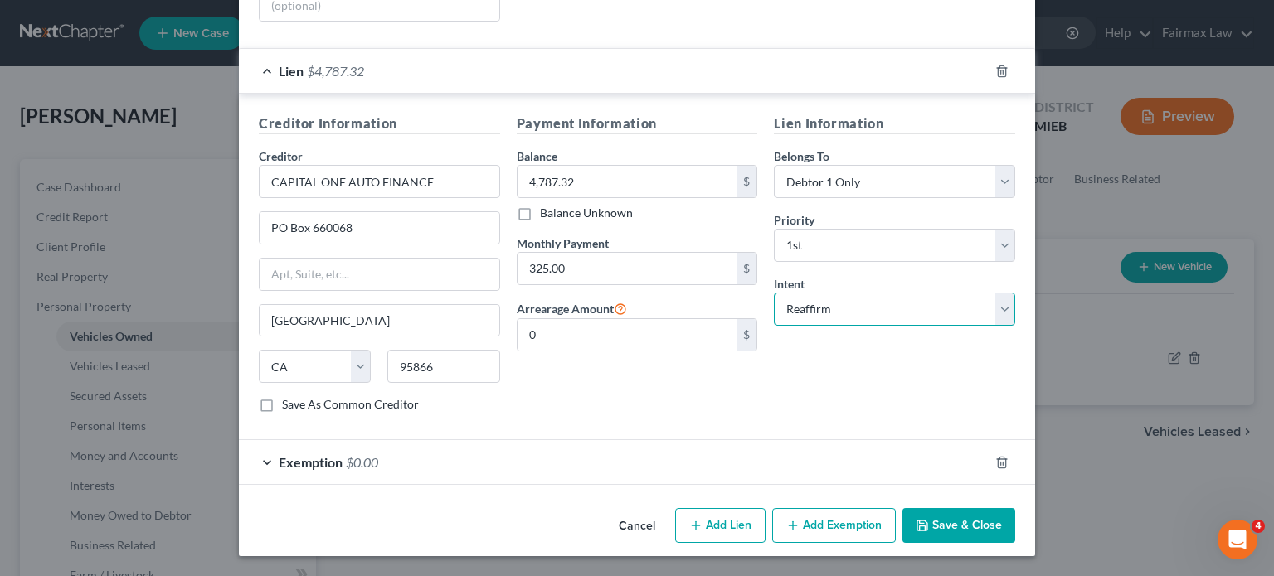
click at [896, 326] on select "Select Surrender Redeem Reaffirm Avoid Other" at bounding box center [894, 309] width 241 height 33
select select "0"
click at [799, 326] on select "Select Surrender Redeem Reaffirm Avoid Other" at bounding box center [894, 309] width 241 height 33
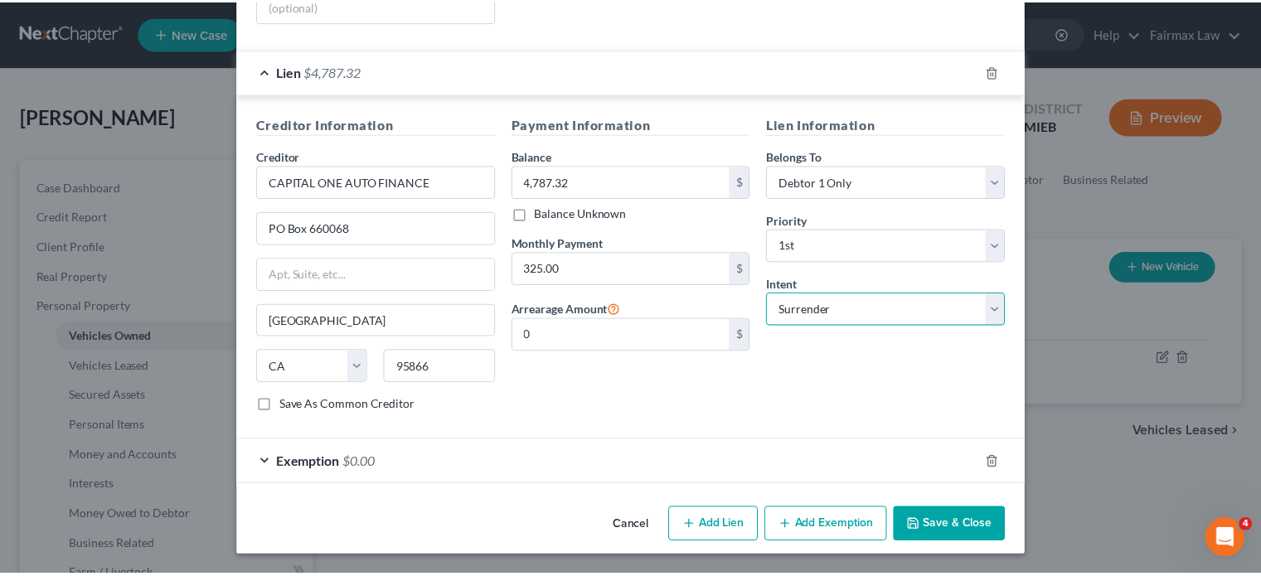
scroll to position [604, 0]
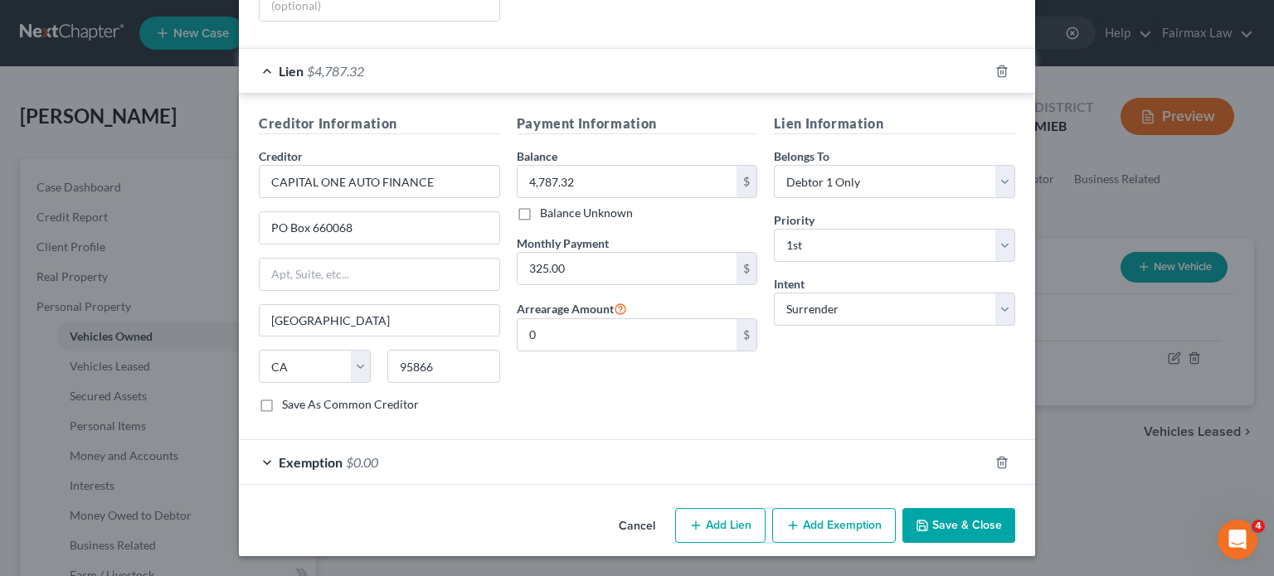
click at [927, 521] on icon "button" at bounding box center [922, 526] width 10 height 10
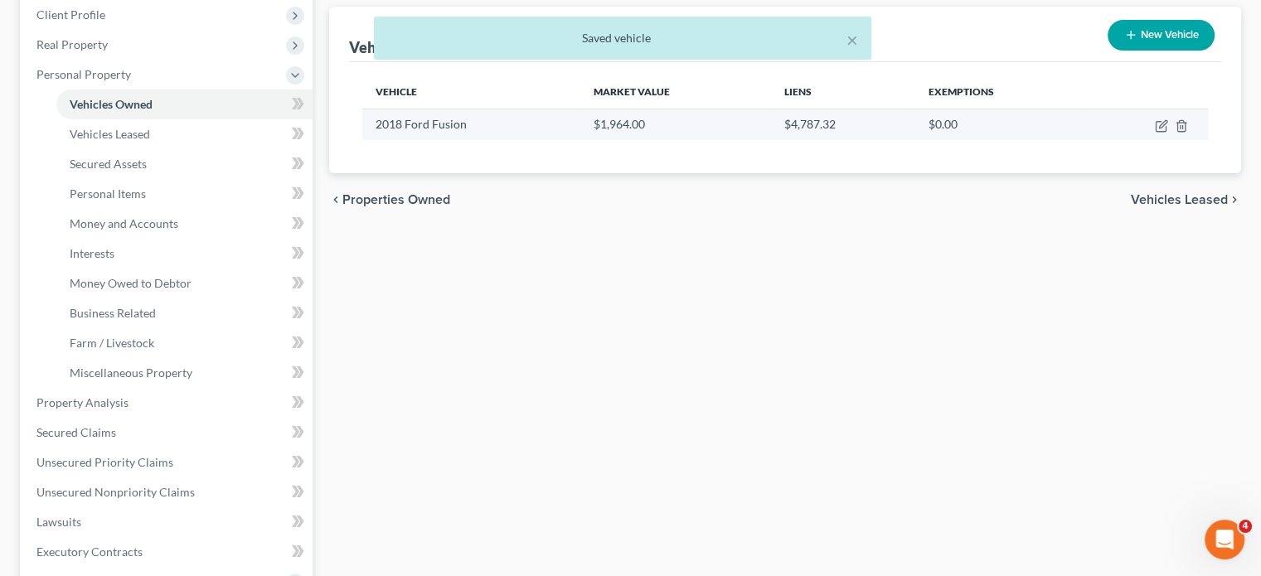
scroll to position [235, 0]
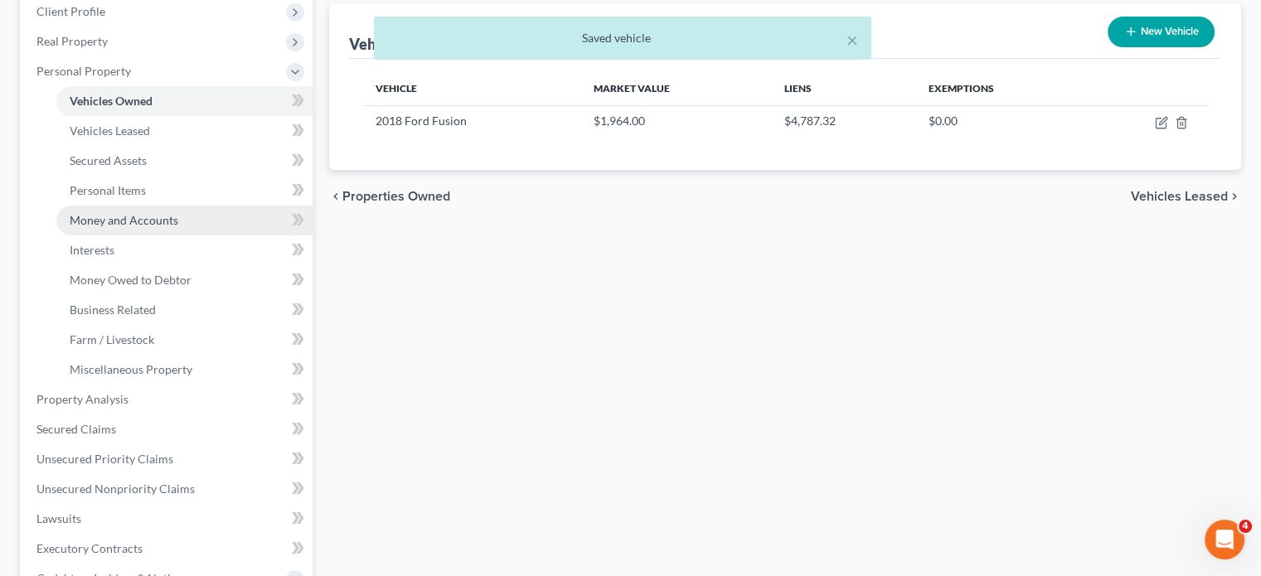
click at [166, 227] on span "Money and Accounts" at bounding box center [124, 220] width 109 height 14
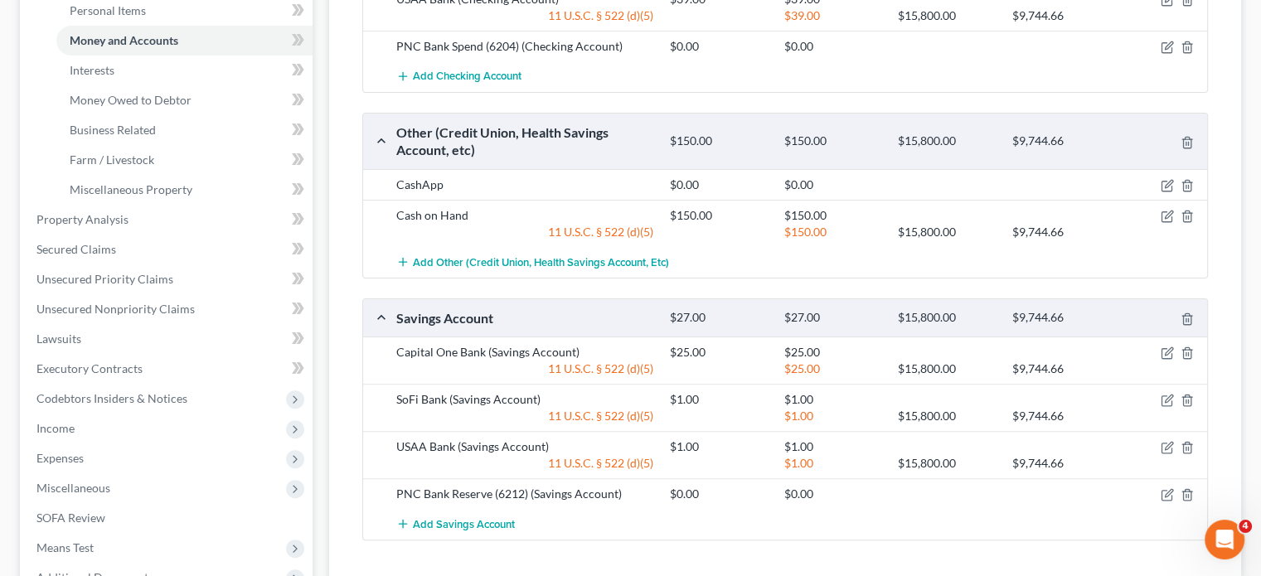
scroll to position [405, 0]
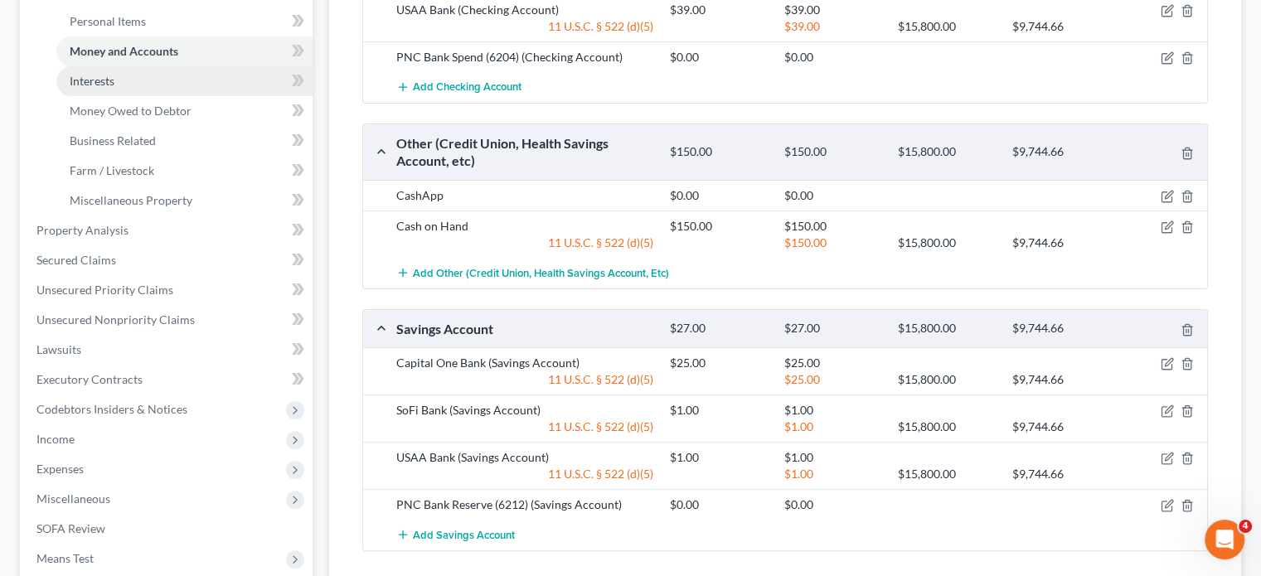
click at [171, 96] on link "Interests" at bounding box center [184, 81] width 256 height 30
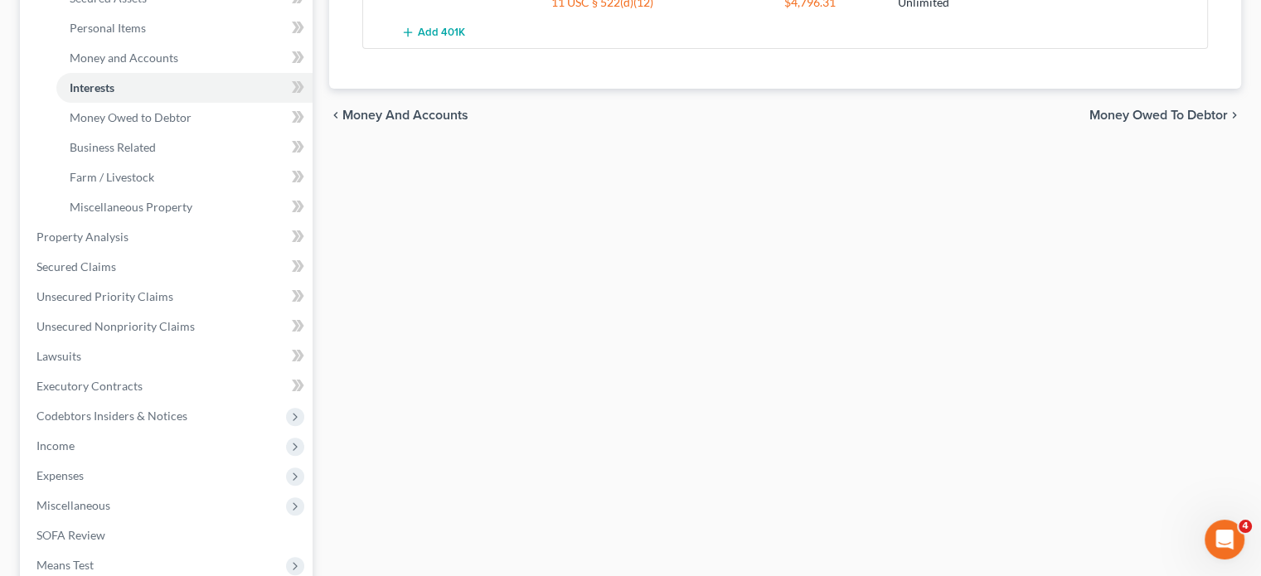
scroll to position [411, 0]
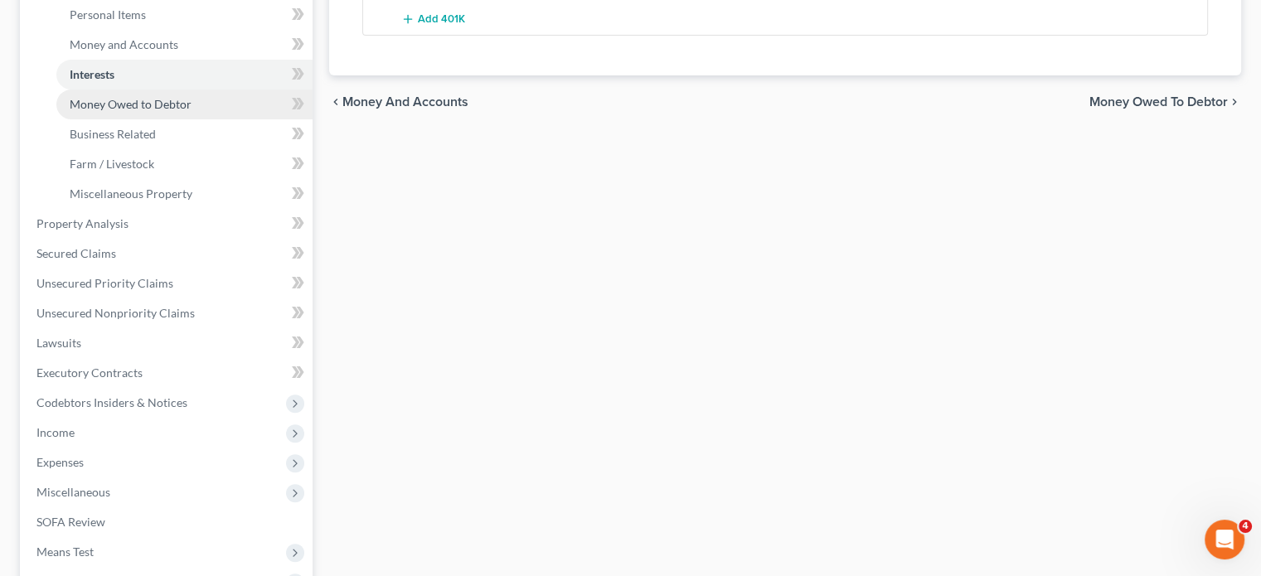
click at [192, 111] on span "Money Owed to Debtor" at bounding box center [131, 104] width 122 height 14
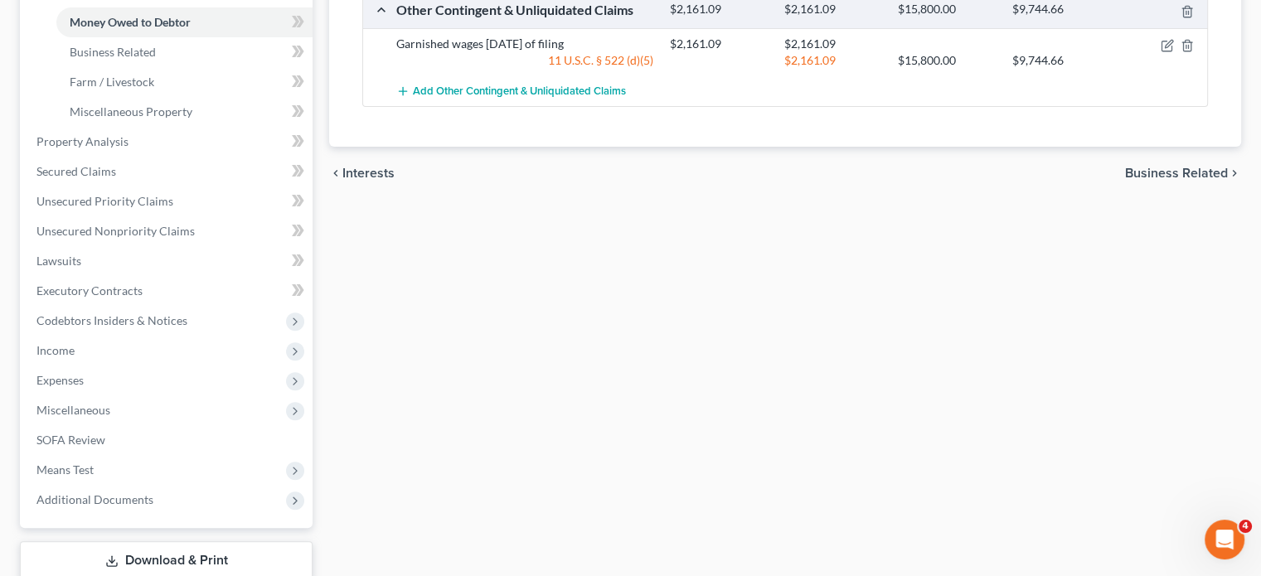
scroll to position [494, 0]
click at [156, 58] on span "Business Related" at bounding box center [113, 51] width 86 height 14
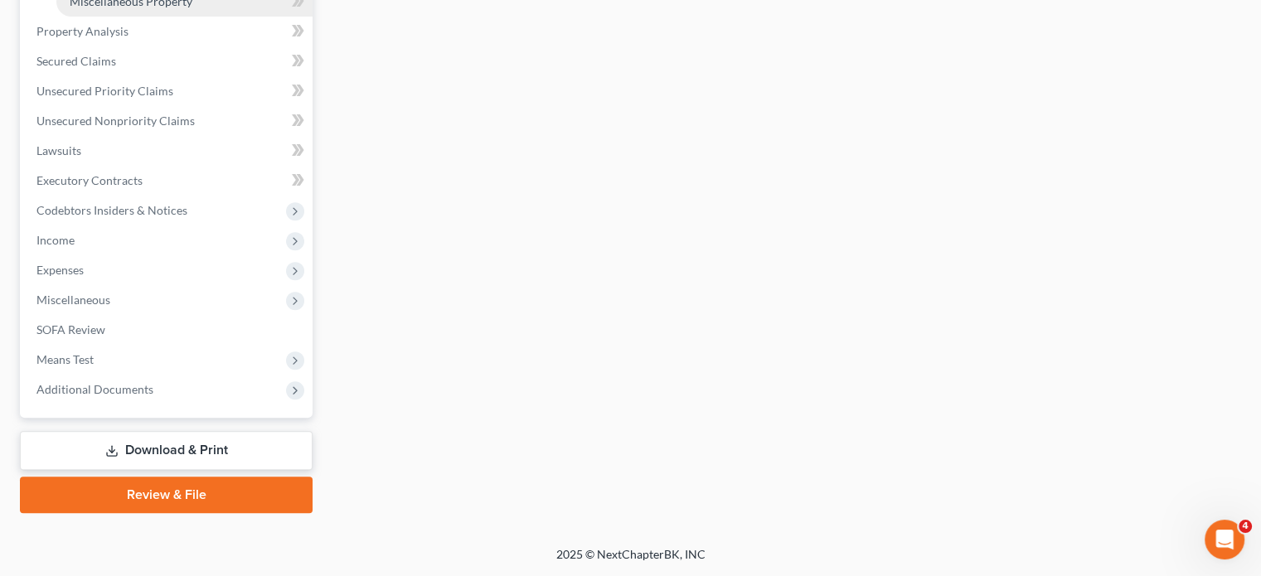
scroll to position [670, 0]
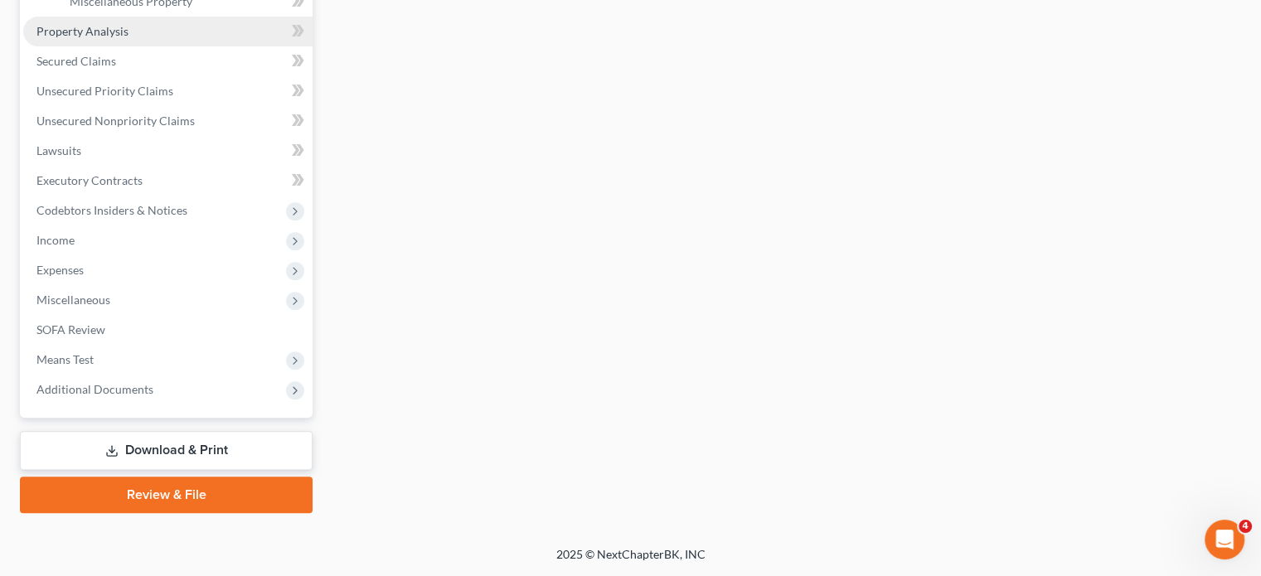
click at [129, 38] on span "Property Analysis" at bounding box center [82, 31] width 92 height 14
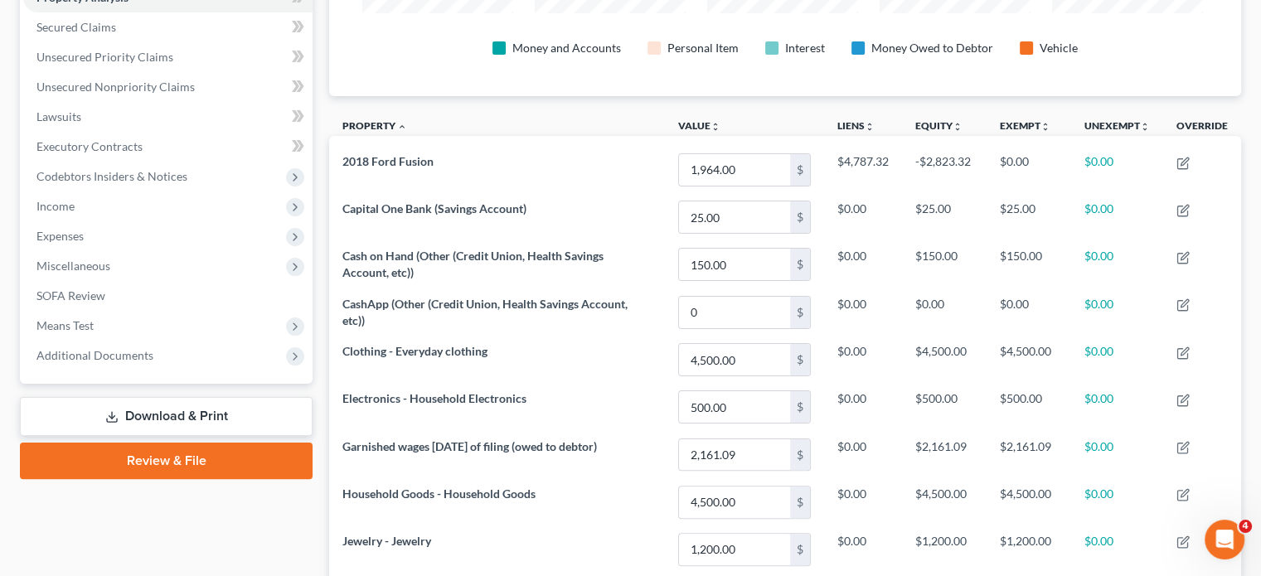
scroll to position [341, 0]
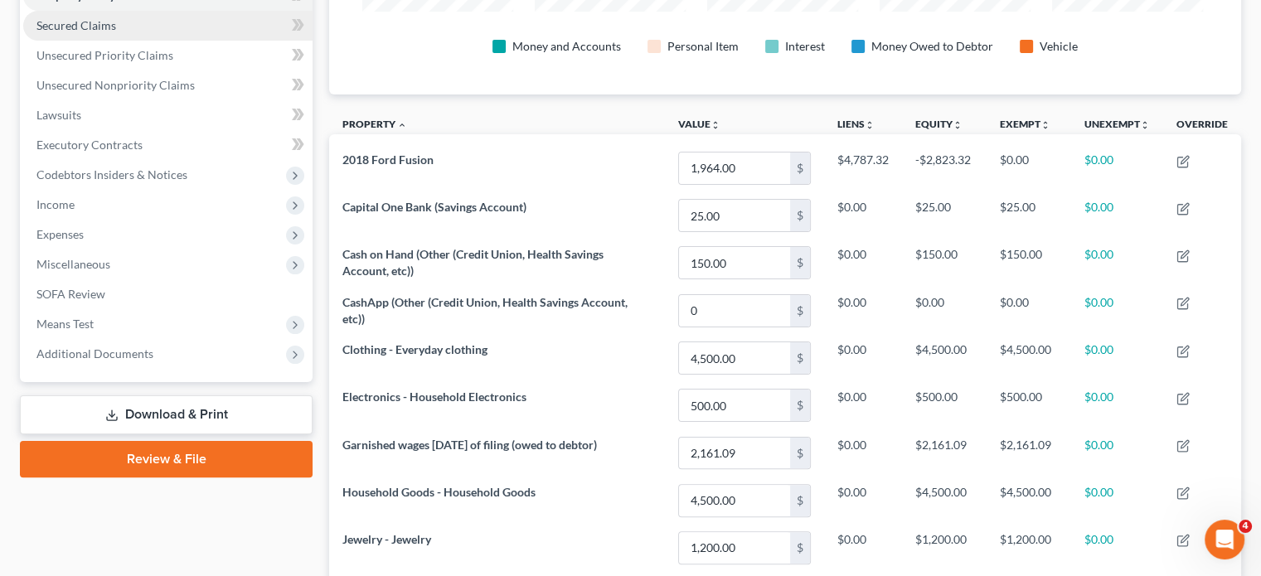
click at [100, 32] on span "Secured Claims" at bounding box center [76, 25] width 80 height 14
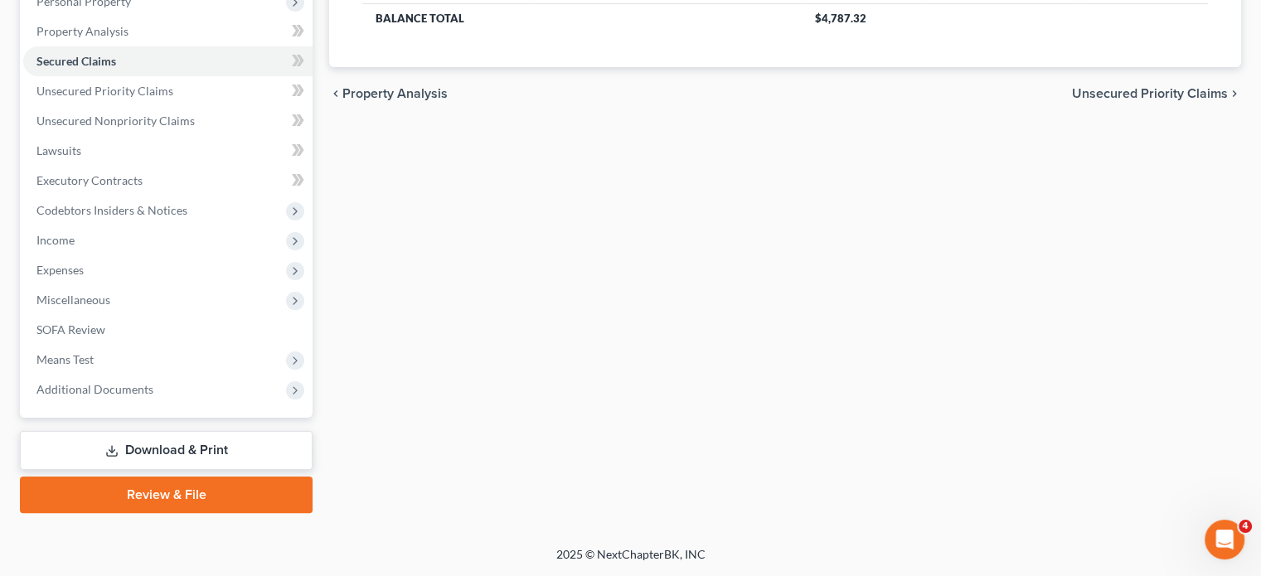
scroll to position [420, 0]
click at [163, 114] on span "Unsecured Nonpriority Claims" at bounding box center [115, 121] width 158 height 14
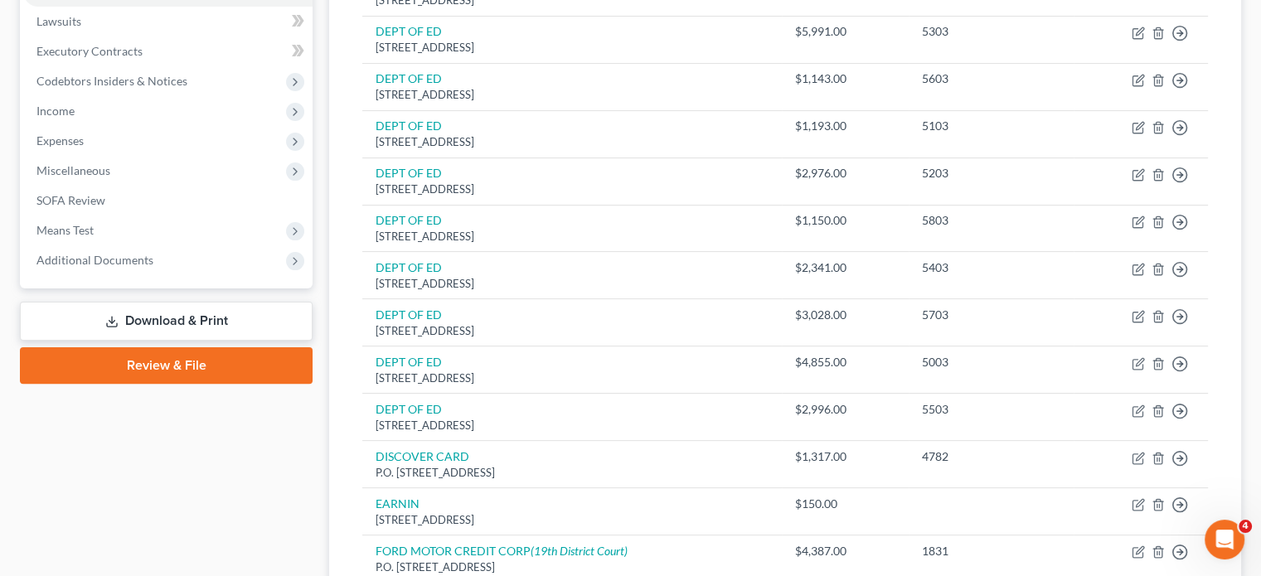
scroll to position [441, 0]
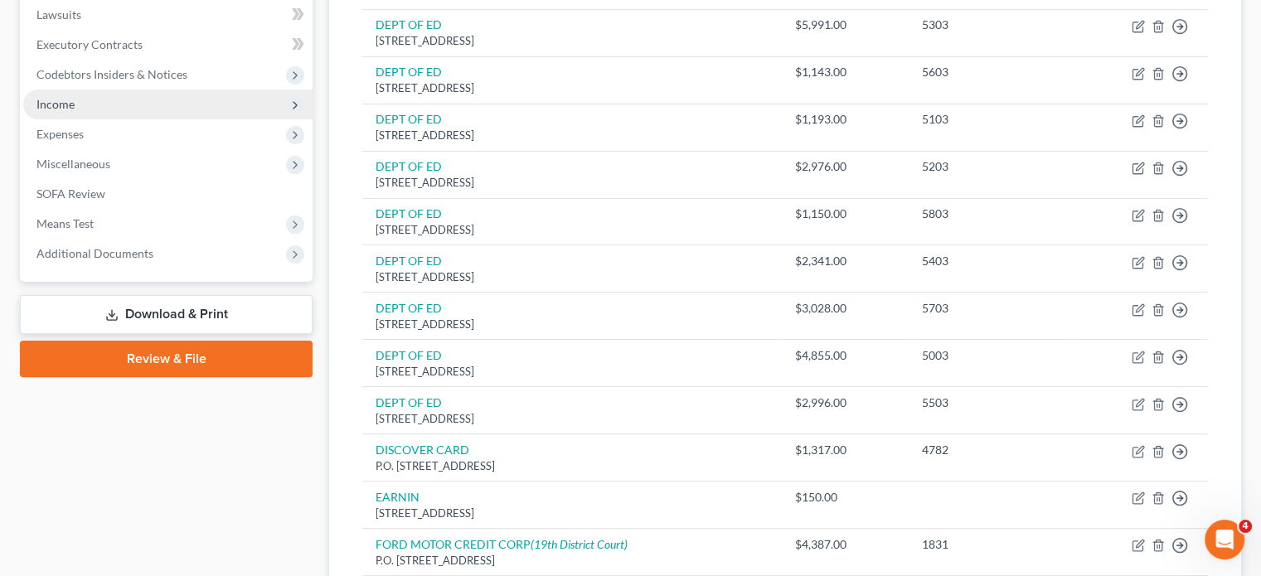
click at [95, 119] on span "Income" at bounding box center [167, 105] width 289 height 30
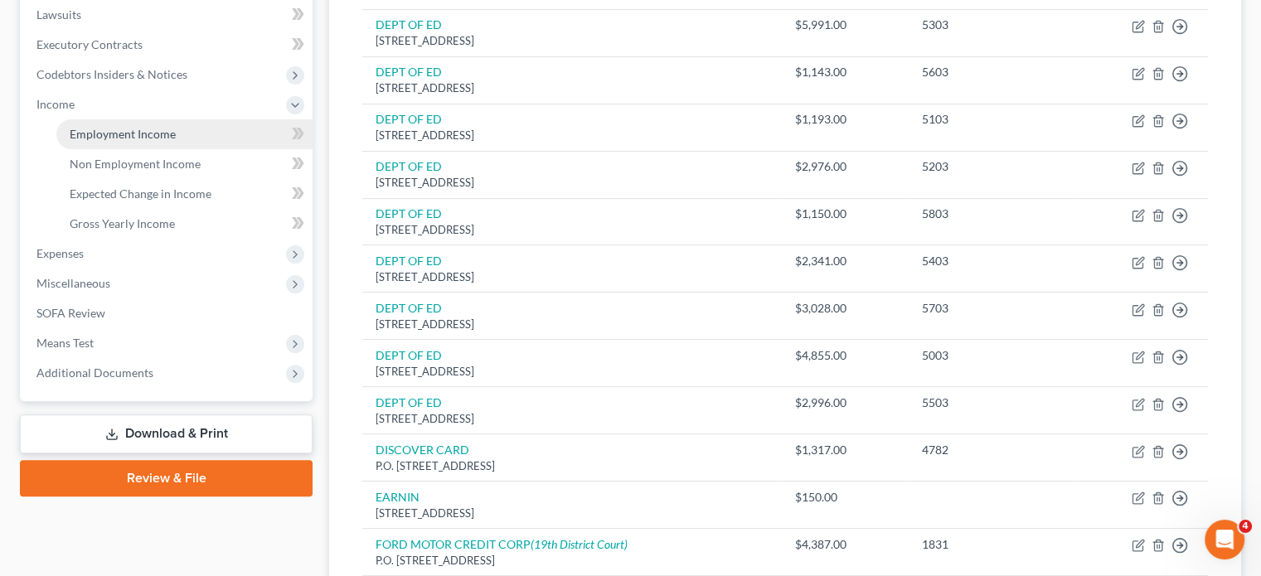
click at [125, 141] on span "Employment Income" at bounding box center [123, 134] width 106 height 14
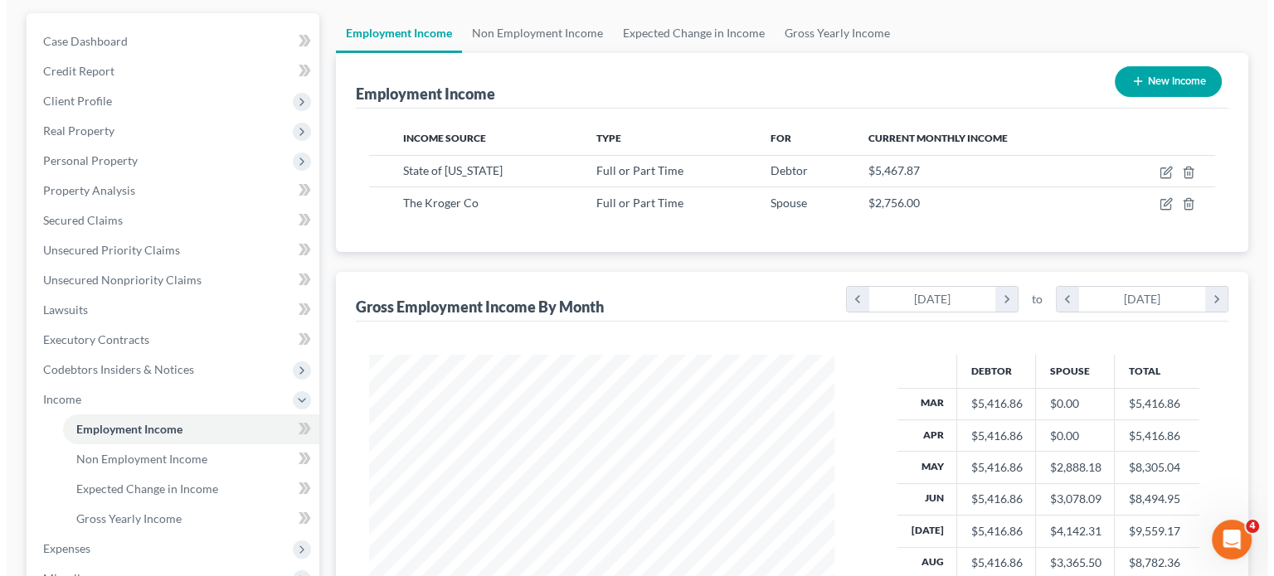
scroll to position [152, 0]
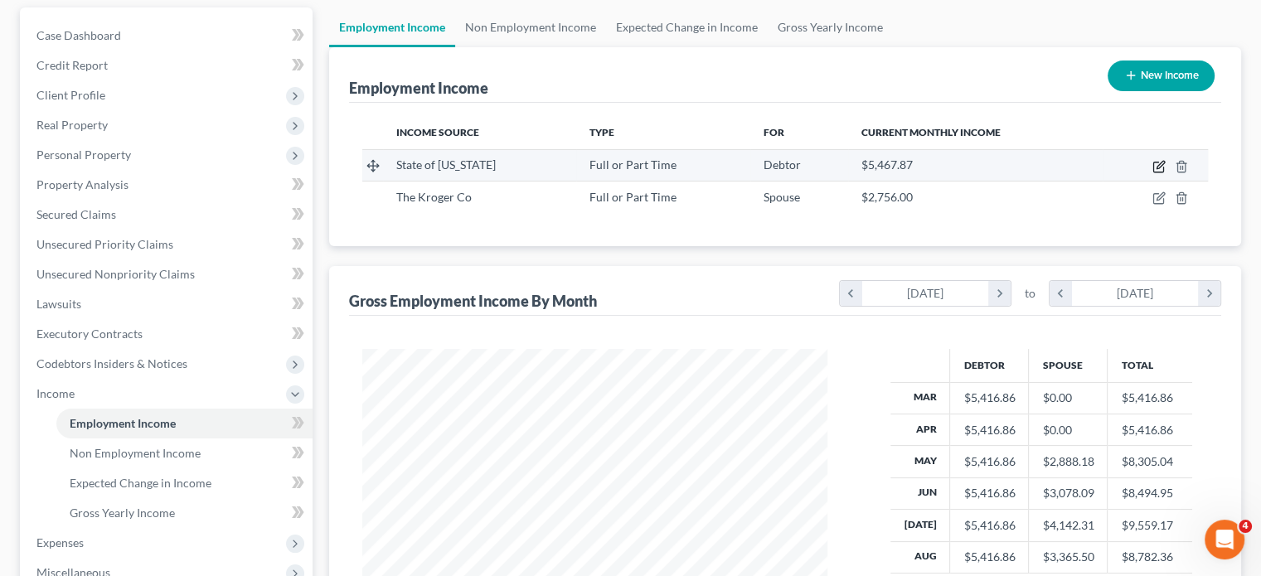
click at [1153, 172] on icon "button" at bounding box center [1158, 168] width 10 height 10
select select "0"
select select "23"
select select "2"
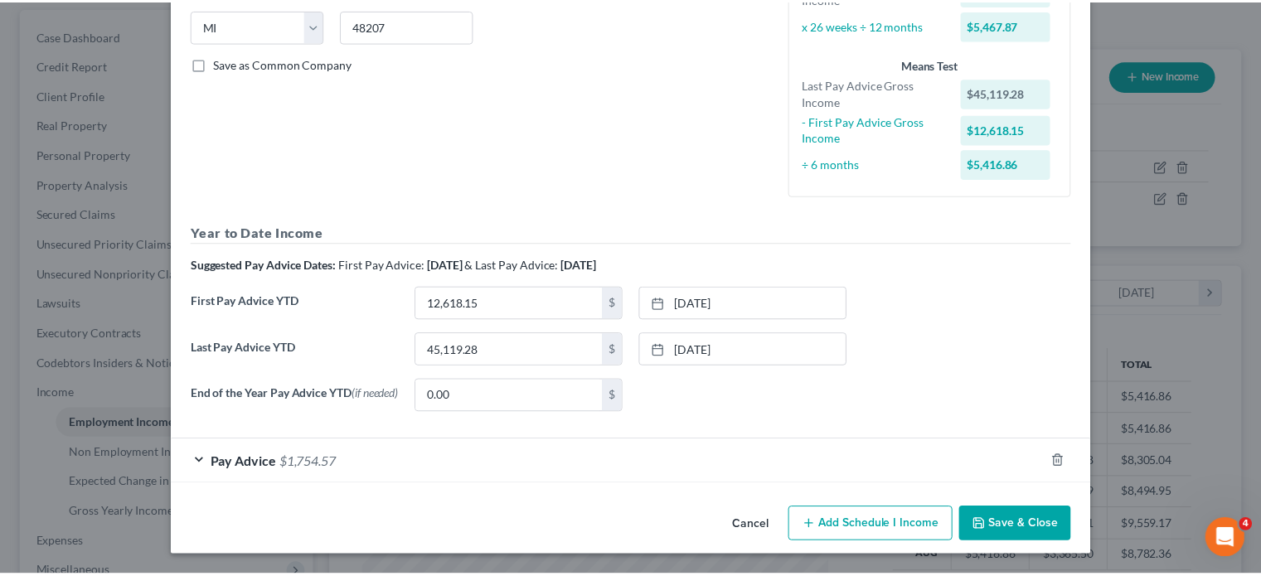
scroll to position [538, 0]
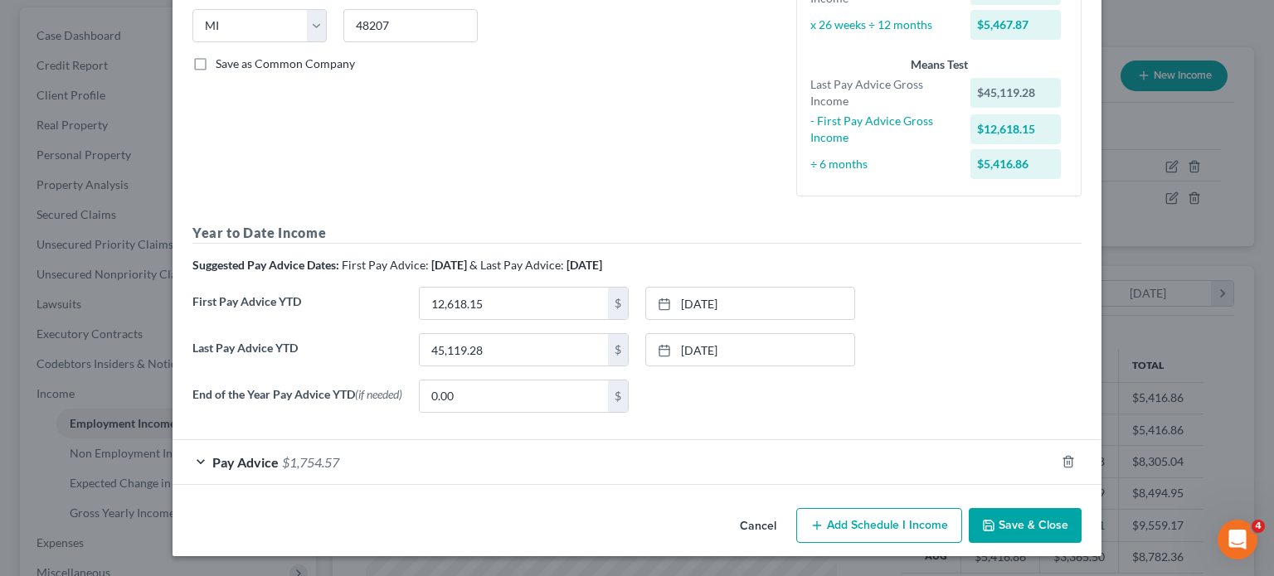
click at [789, 510] on button "Cancel" at bounding box center [757, 526] width 63 height 33
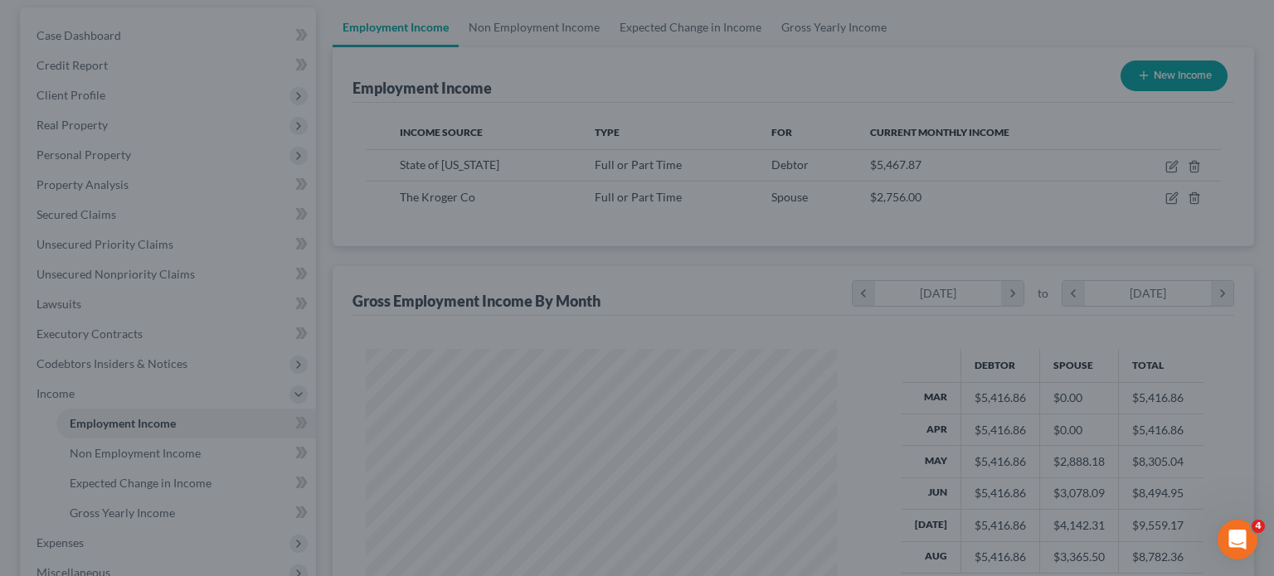
scroll to position [828852, 828723]
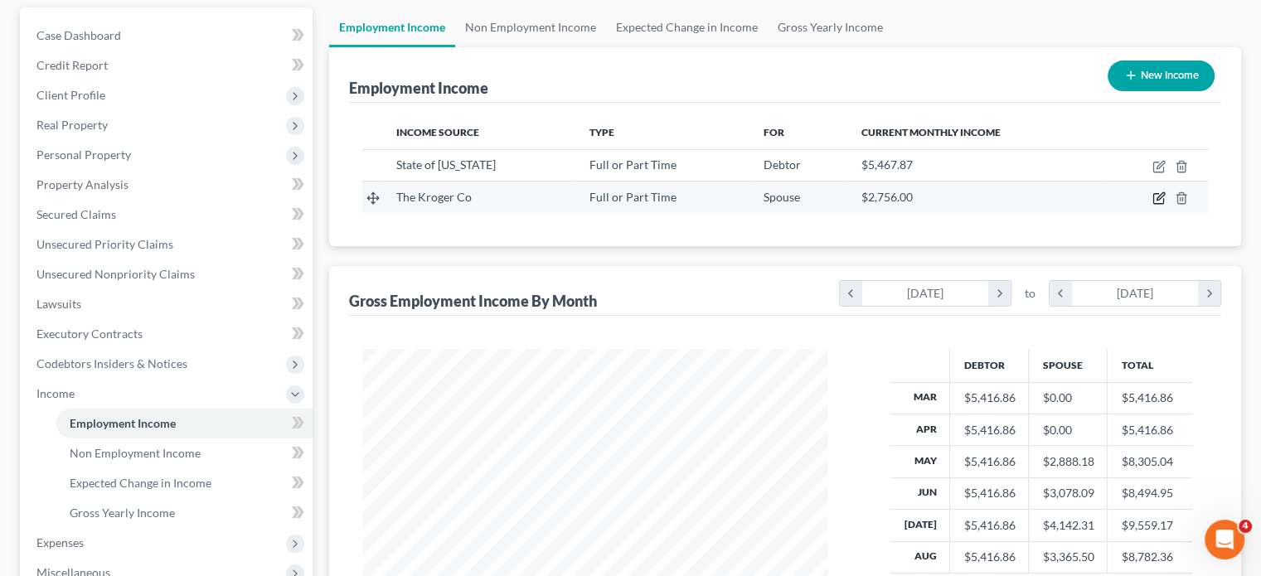
click at [1153, 205] on icon "button" at bounding box center [1159, 198] width 13 height 13
select select "0"
select select "36"
select select "3"
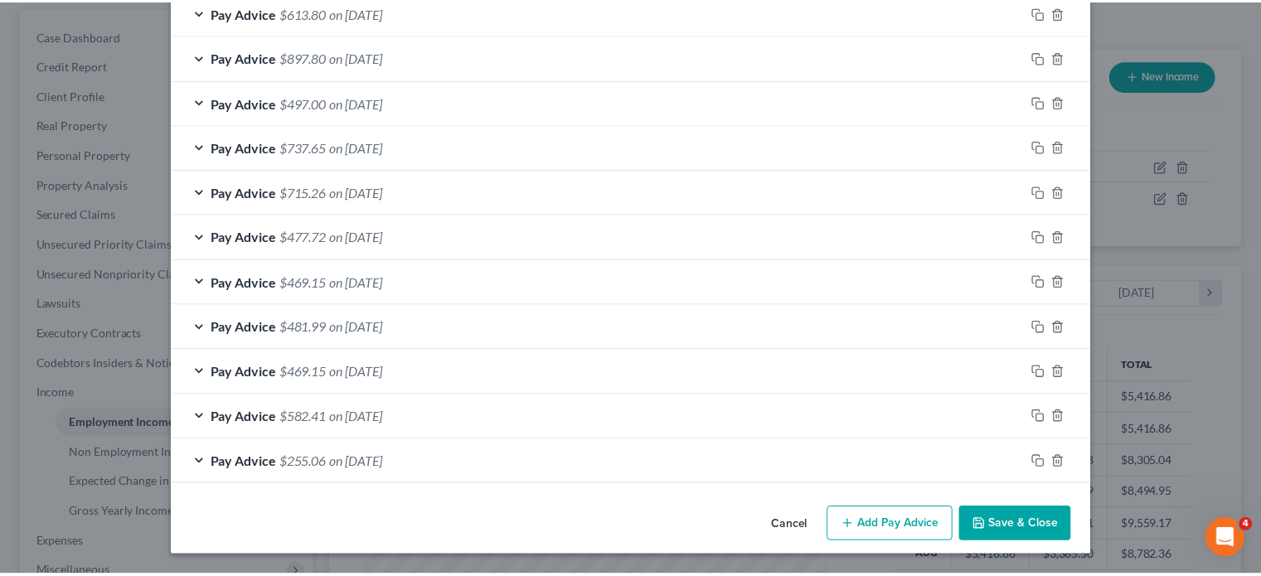
scroll to position [1277, 0]
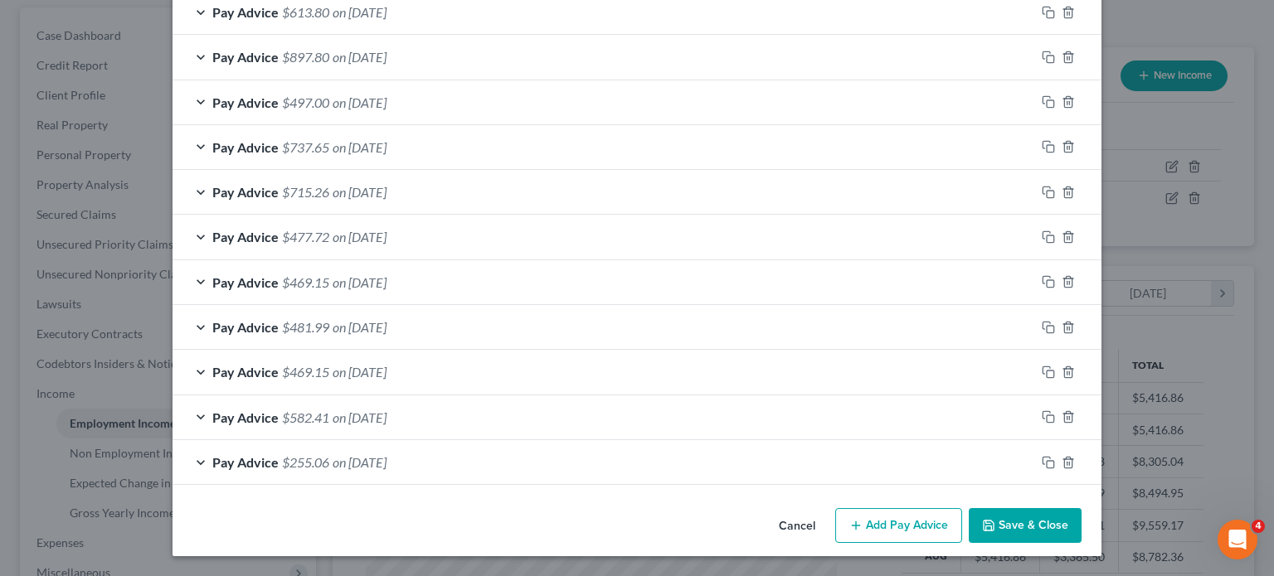
click at [828, 520] on button "Cancel" at bounding box center [796, 526] width 63 height 33
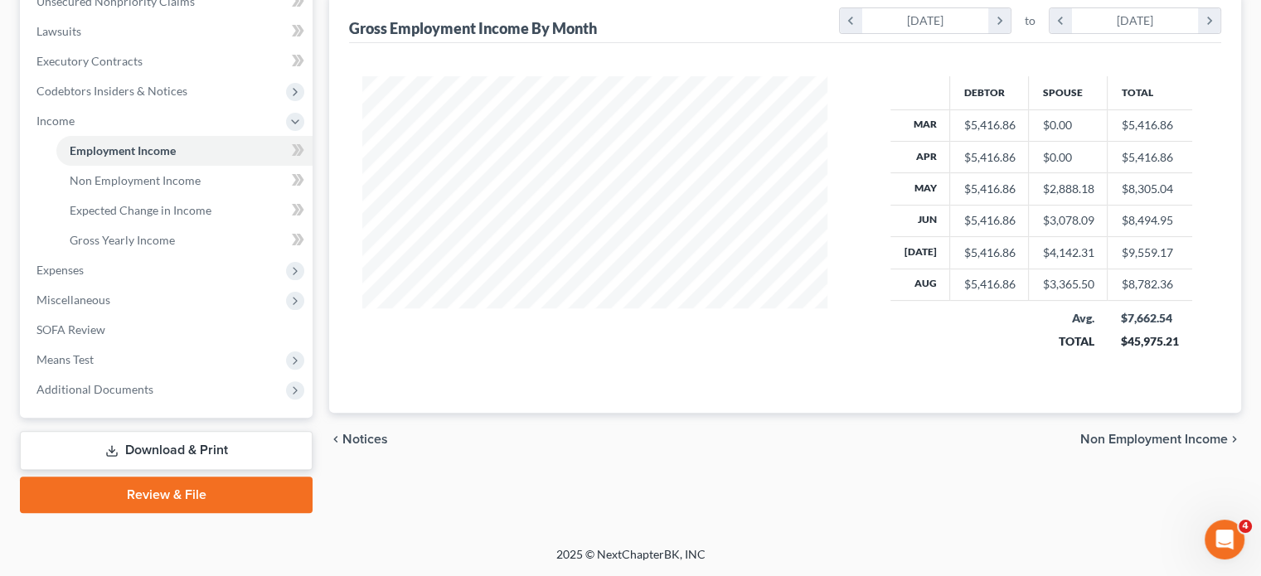
scroll to position [640, 0]
click at [179, 173] on span "Non Employment Income" at bounding box center [135, 180] width 131 height 14
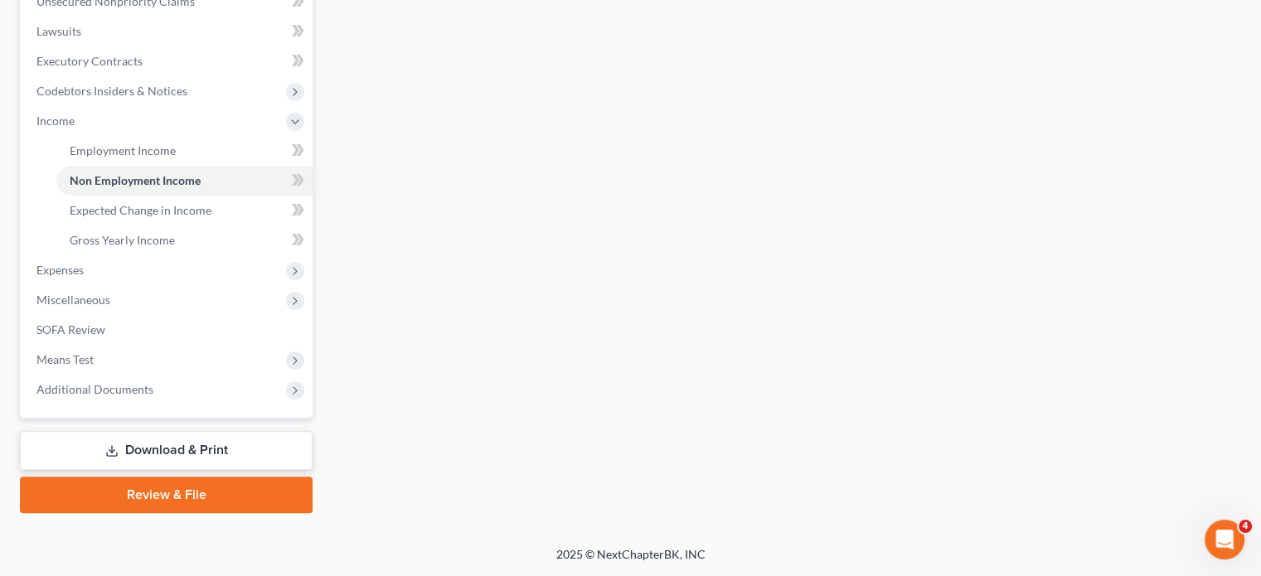
scroll to position [576, 0]
click at [113, 285] on span "Expenses" at bounding box center [167, 270] width 289 height 30
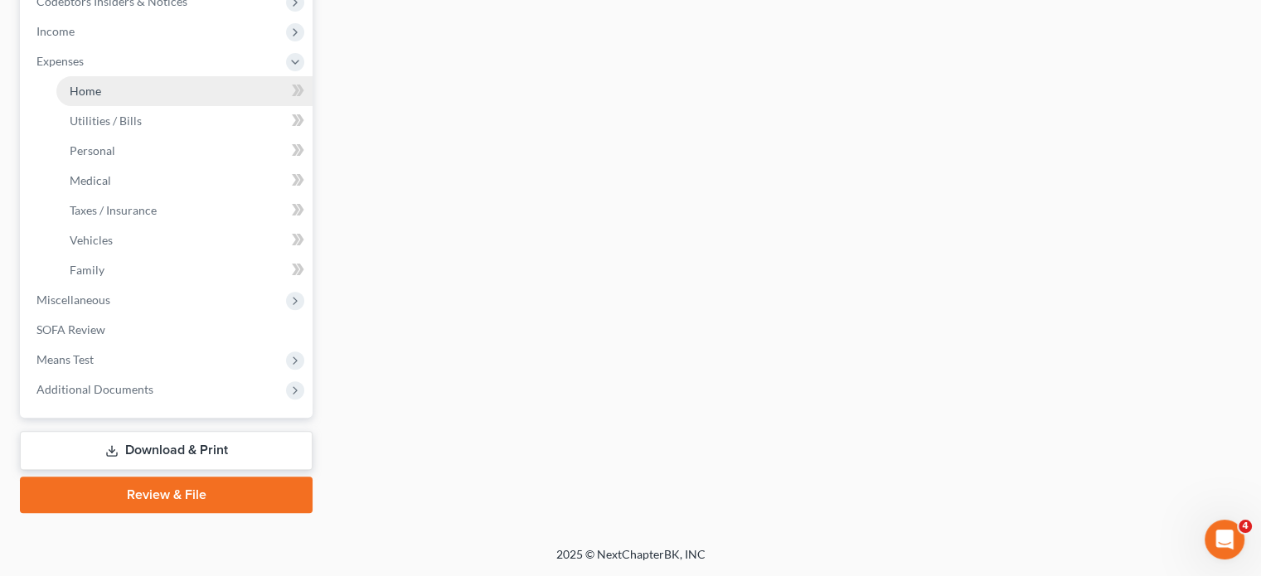
click at [133, 106] on link "Home" at bounding box center [184, 91] width 256 height 30
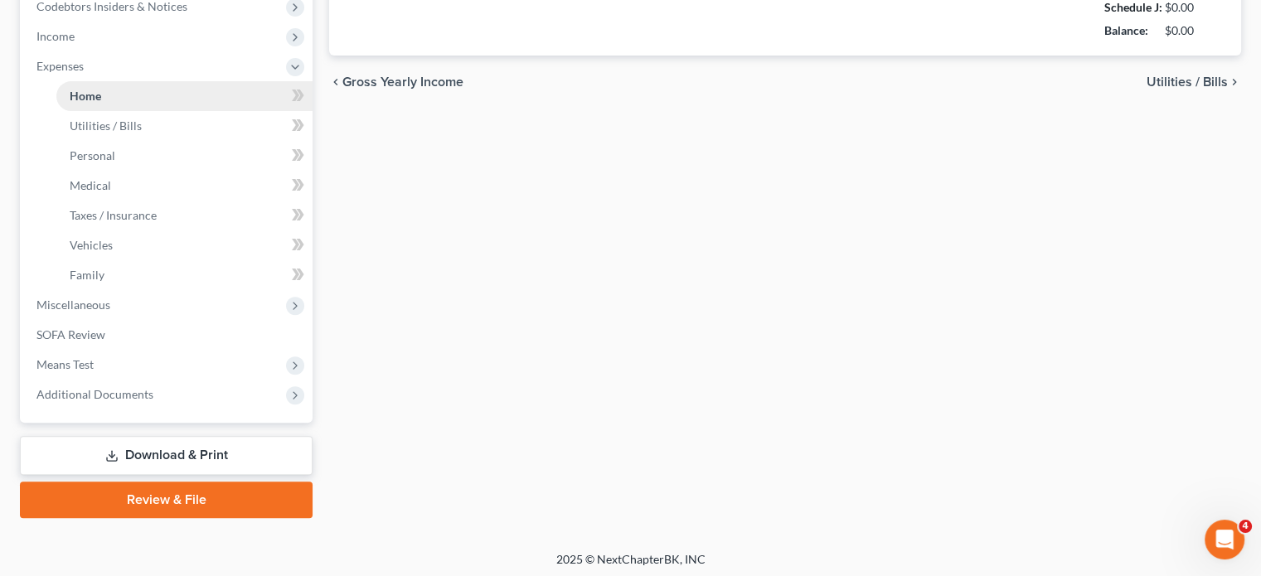
scroll to position [100, 0]
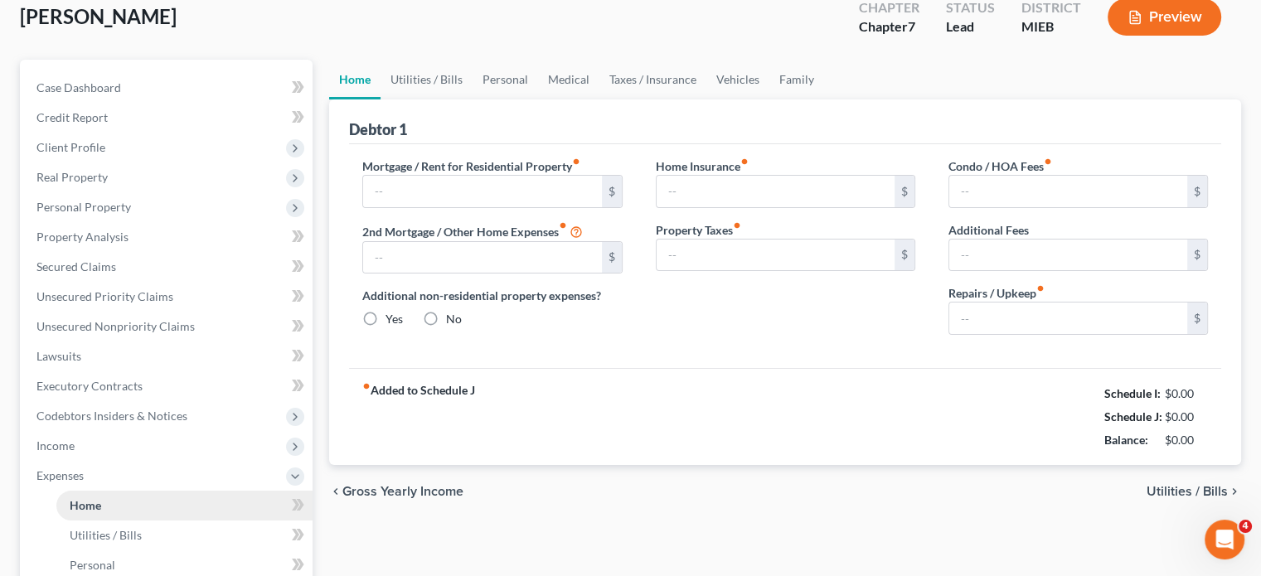
type input "853.00"
type input "0.00"
radio input "true"
type input "0.00"
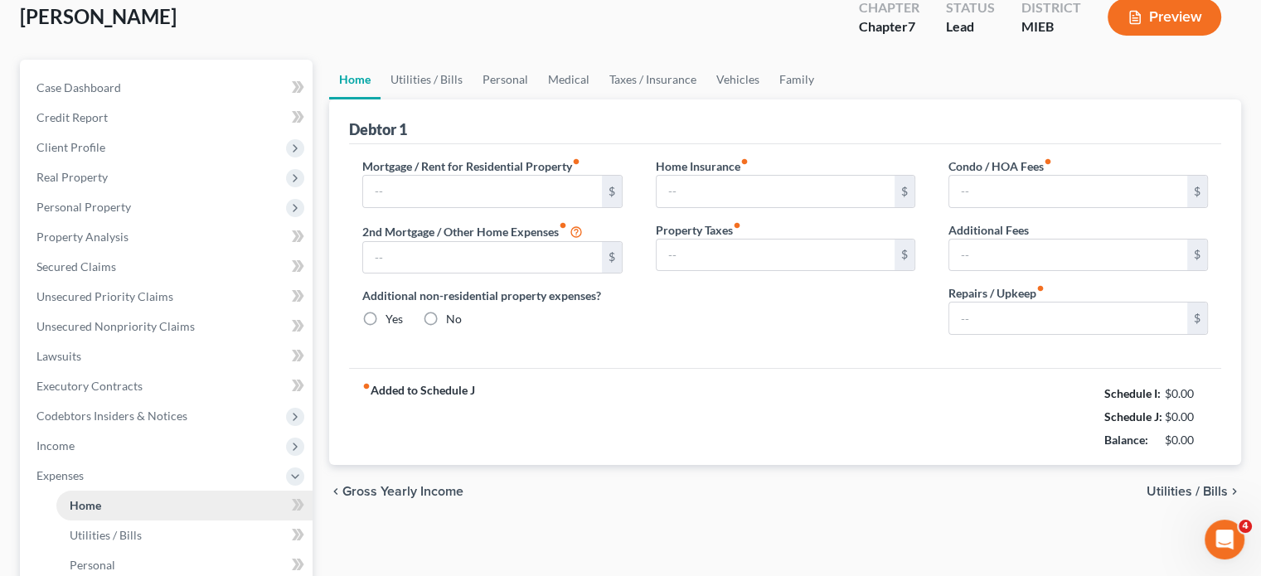
type input "0.00"
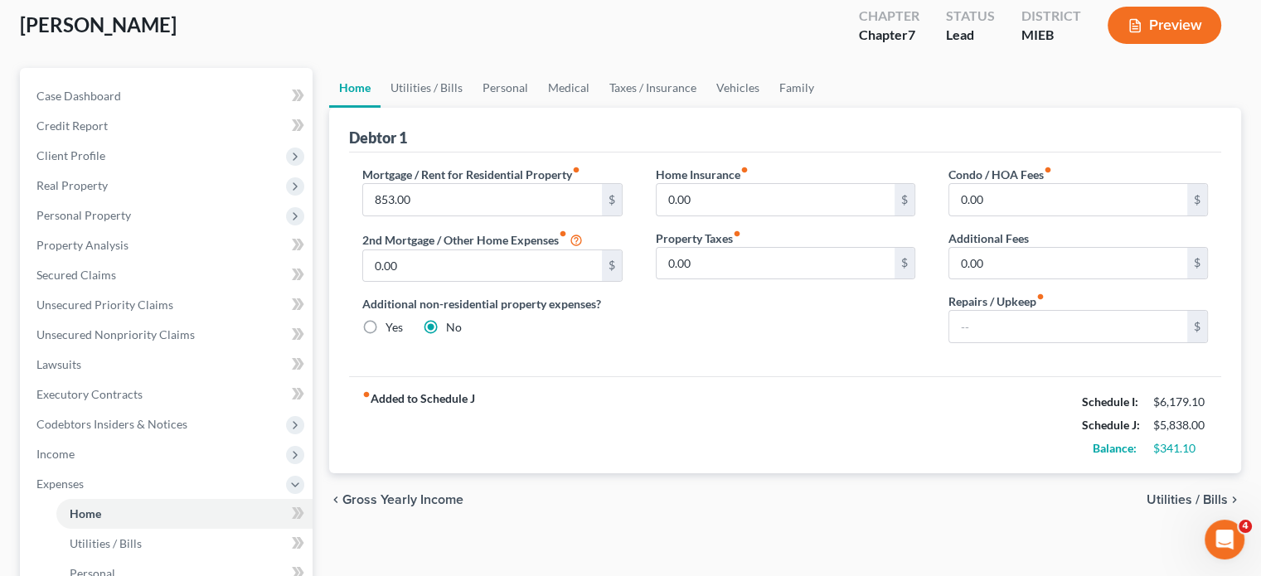
scroll to position [88, 0]
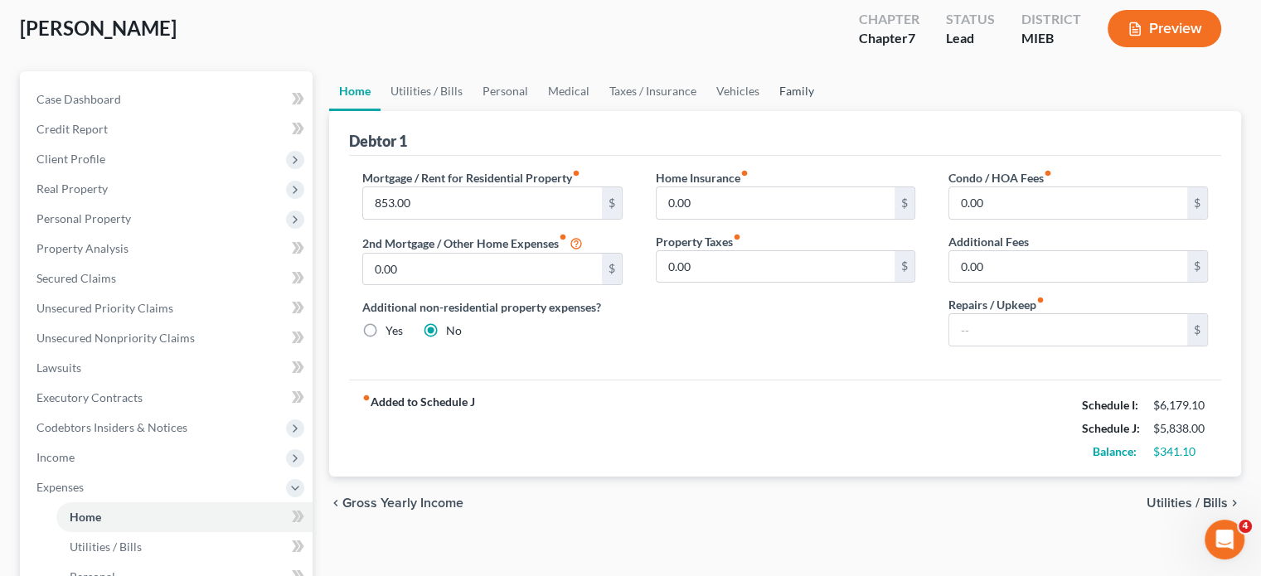
click at [824, 111] on link "Family" at bounding box center [797, 91] width 55 height 40
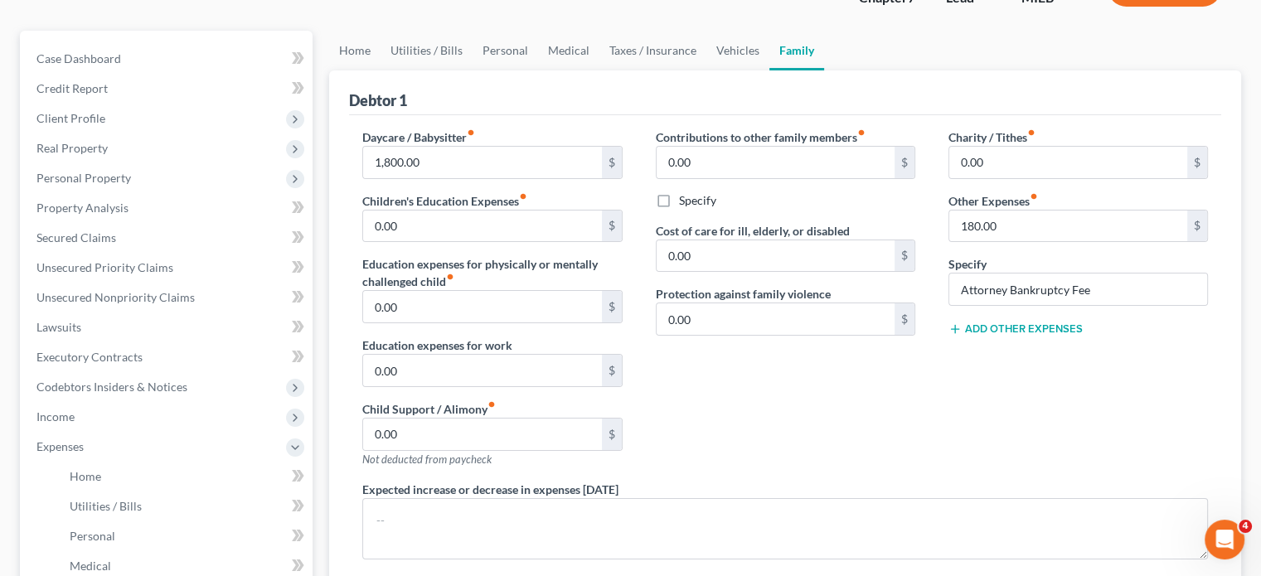
scroll to position [129, 0]
click at [538, 70] on link "Personal" at bounding box center [506, 50] width 66 height 40
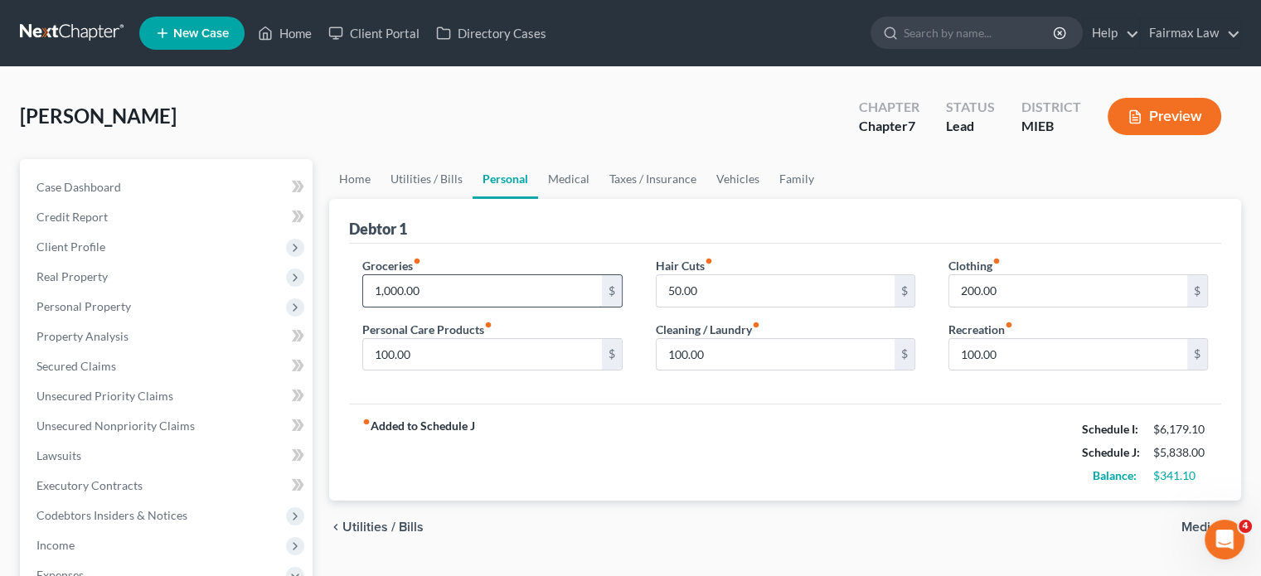
click at [469, 307] on input "1,000.00" at bounding box center [482, 291] width 238 height 32
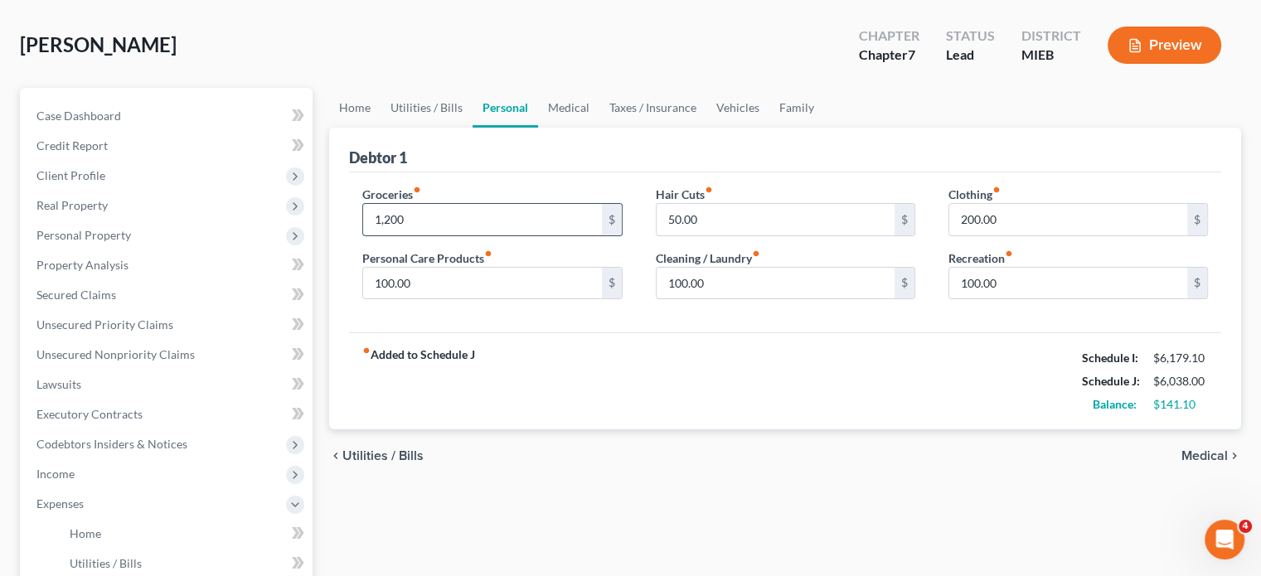
scroll to position [73, 0]
type input "1,200"
click at [378, 126] on link "Home" at bounding box center [354, 106] width 51 height 40
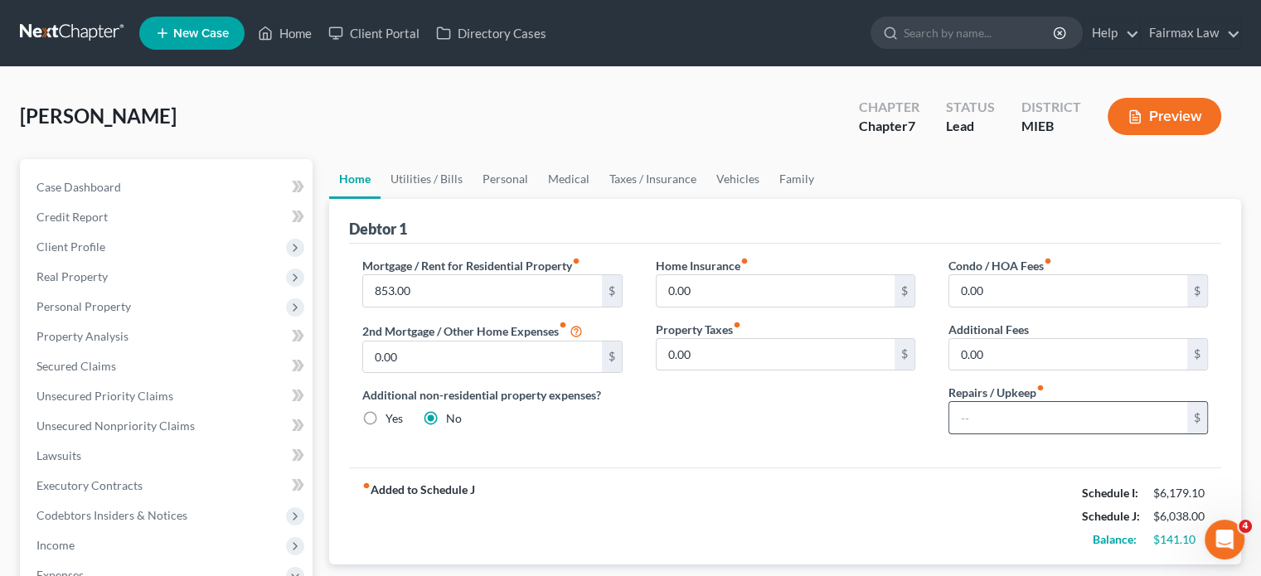
click at [979, 434] on input "text" at bounding box center [1068, 418] width 238 height 32
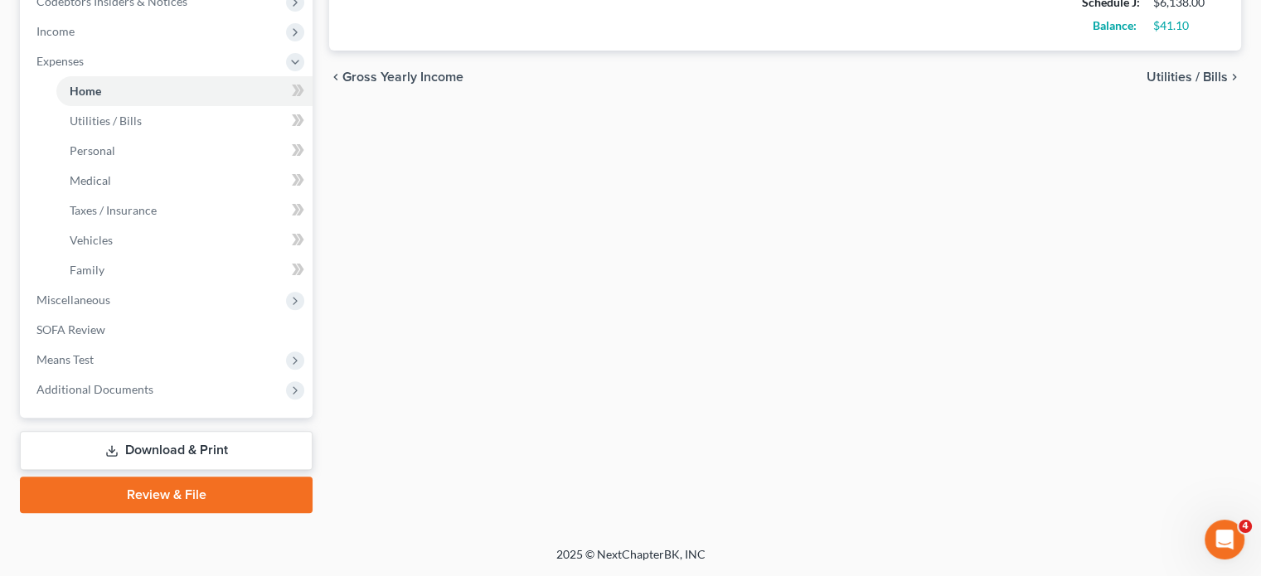
scroll to position [703, 0]
click at [206, 315] on span "Miscellaneous" at bounding box center [167, 300] width 289 height 30
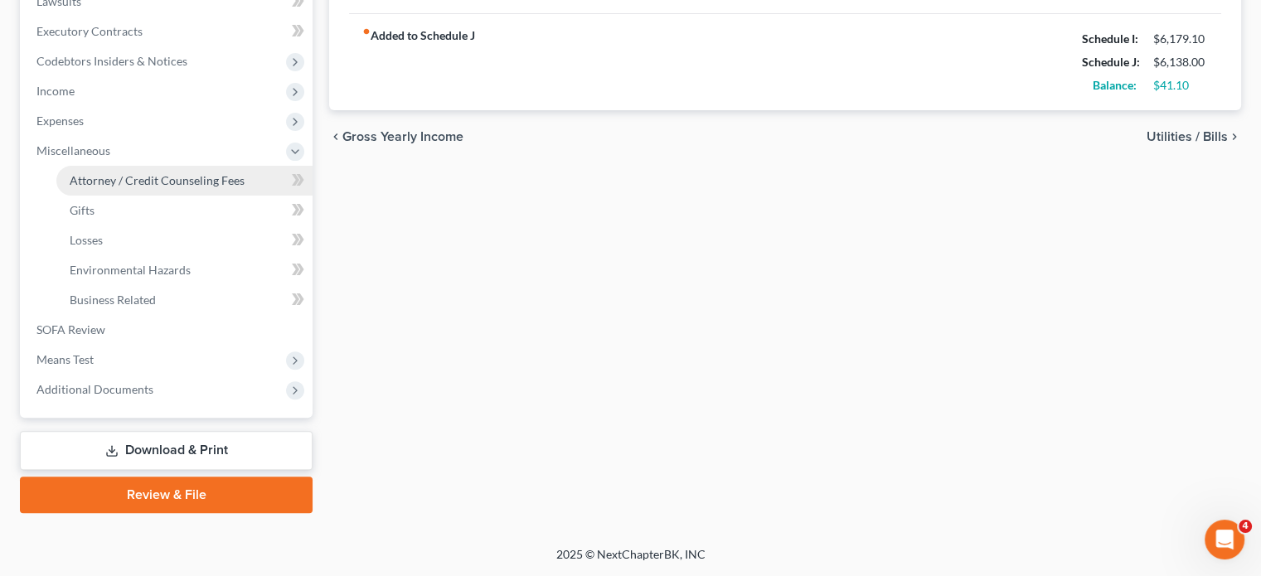
click at [163, 173] on span "Attorney / Credit Counseling Fees" at bounding box center [157, 180] width 175 height 14
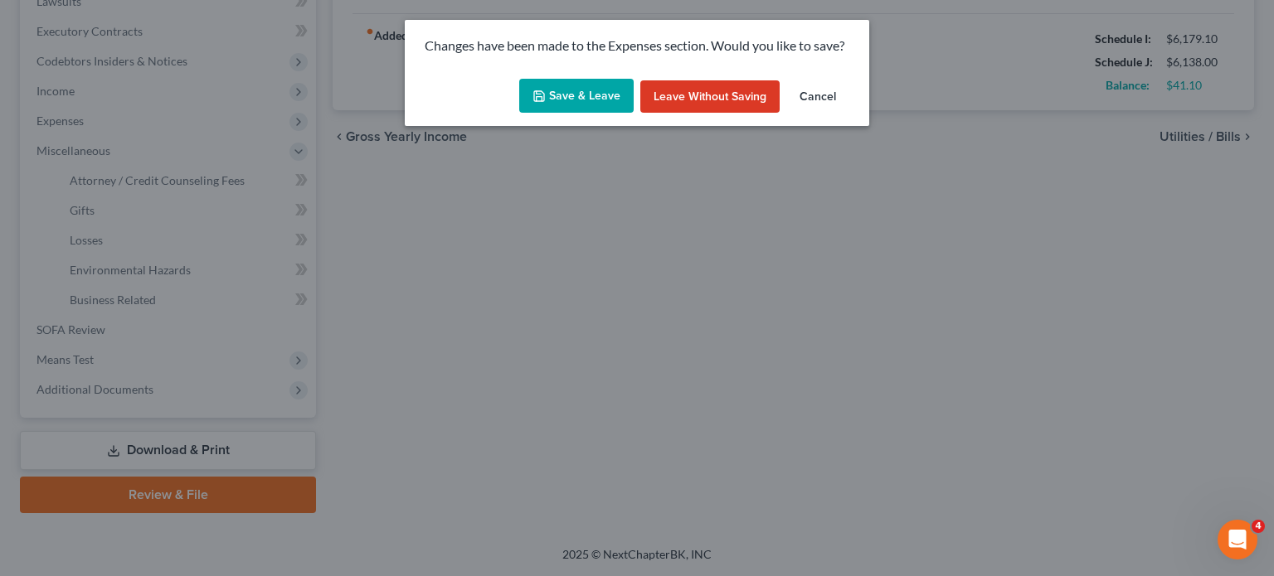
click at [529, 102] on button "Save & Leave" at bounding box center [576, 96] width 114 height 35
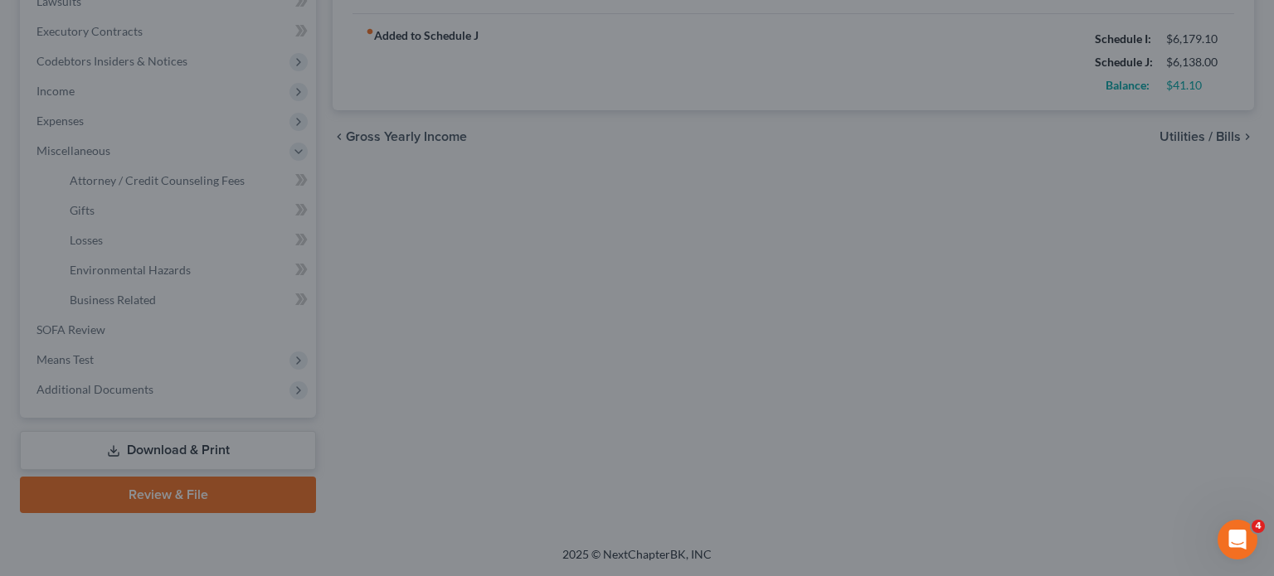
type input "100.00"
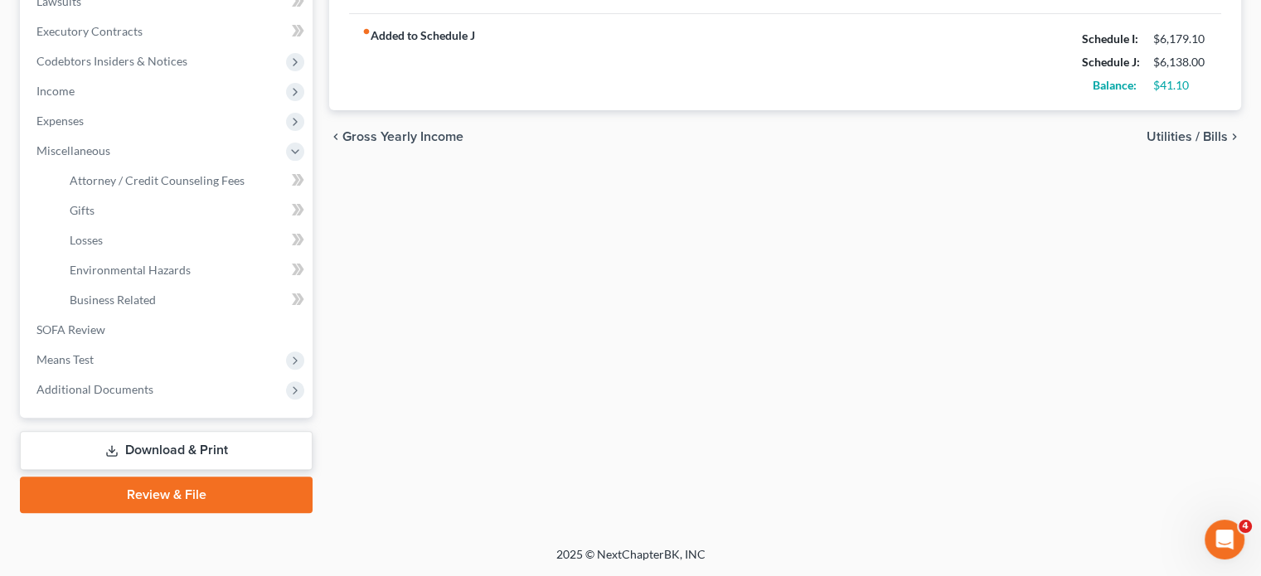
select select "2"
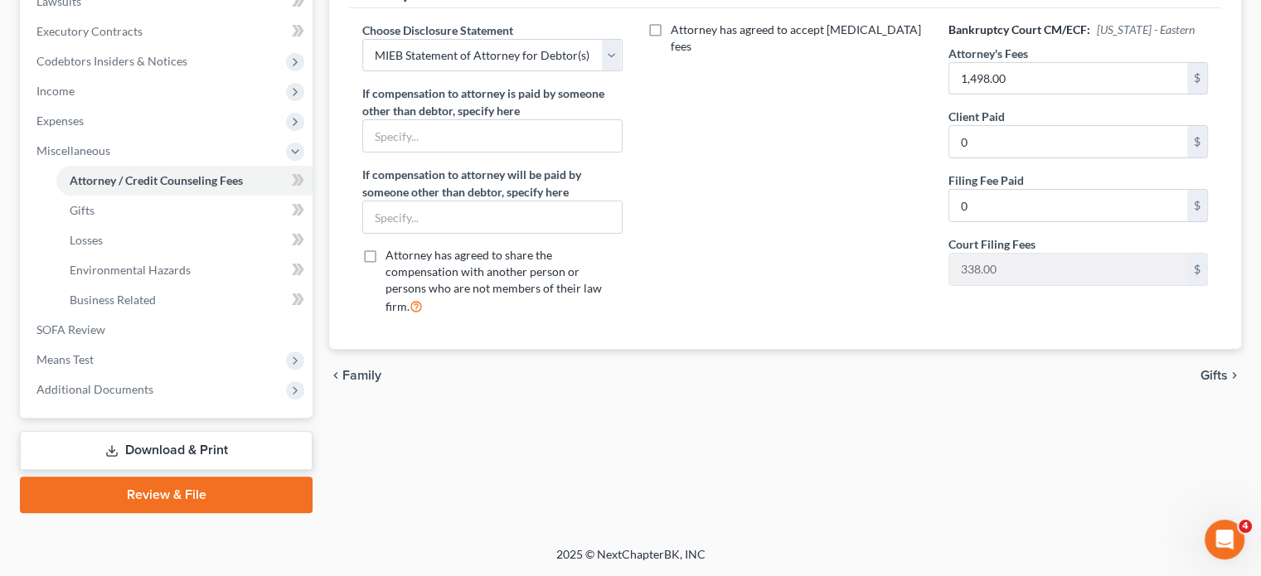
scroll to position [707, 0]
click at [121, 345] on span "Means Test" at bounding box center [167, 360] width 289 height 30
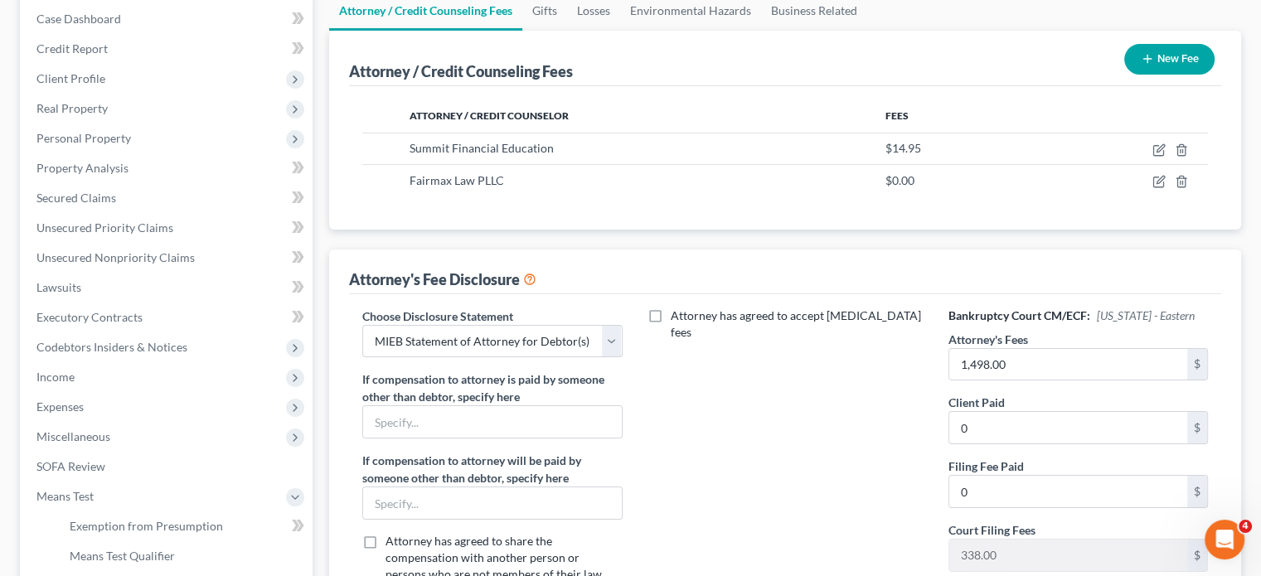
scroll to position [168, 0]
click at [133, 95] on span "Client Profile" at bounding box center [167, 80] width 289 height 30
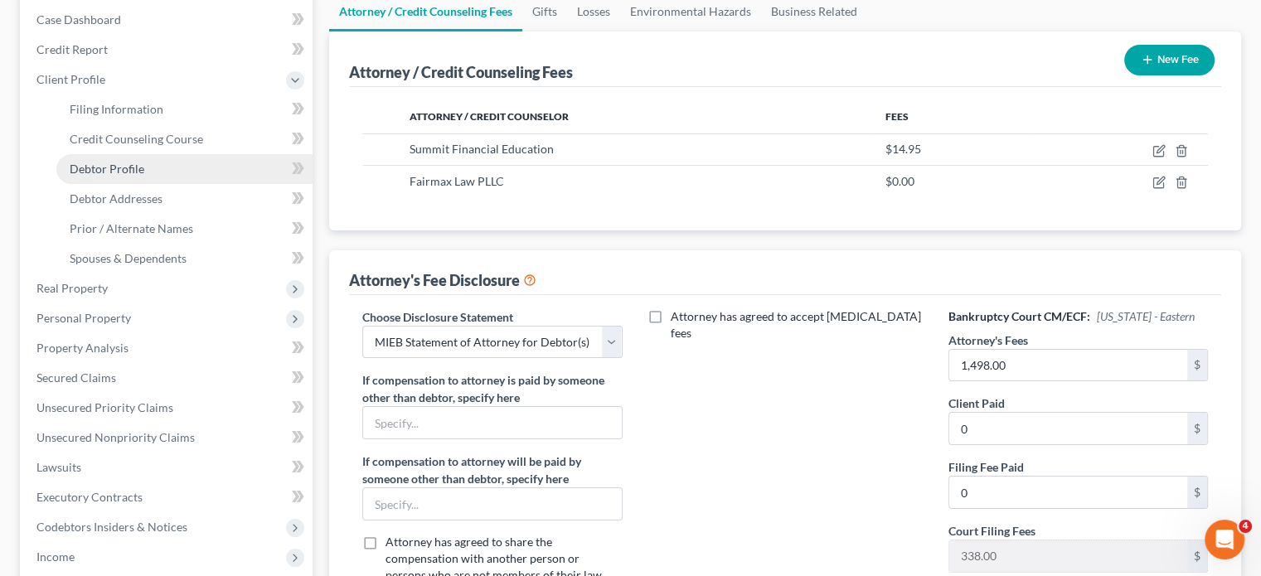
click at [144, 176] on span "Debtor Profile" at bounding box center [107, 169] width 75 height 14
select select "1"
select select "3"
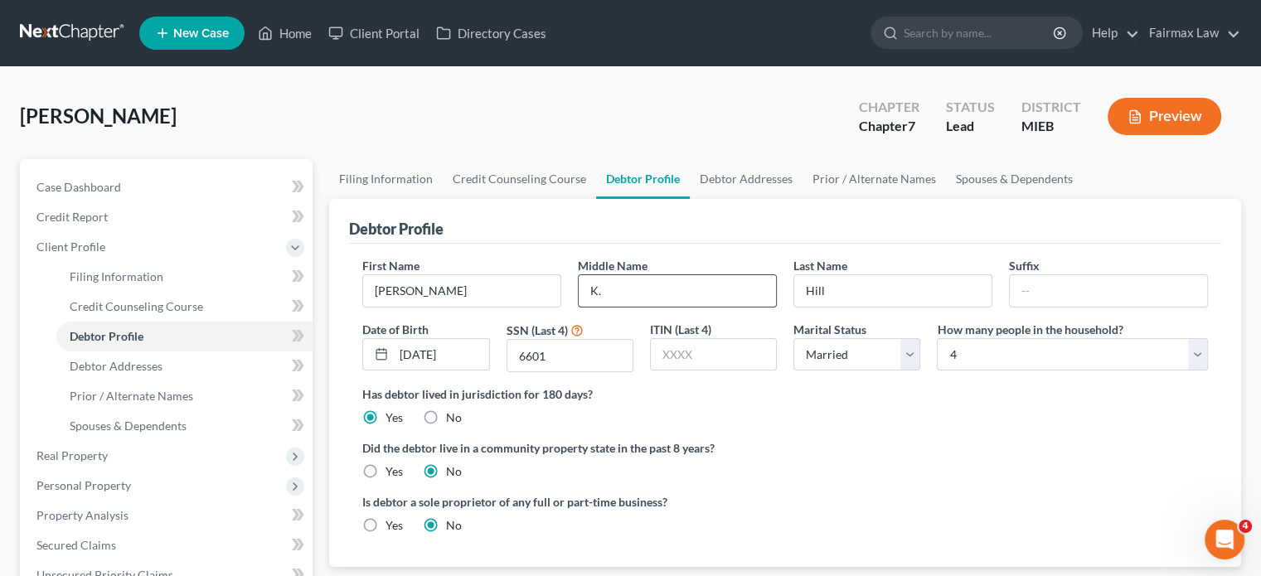
click at [617, 307] on input "K." at bounding box center [677, 291] width 197 height 32
type input "K"
click at [122, 284] on span "Filing Information" at bounding box center [117, 276] width 94 height 14
select select "1"
select select "0"
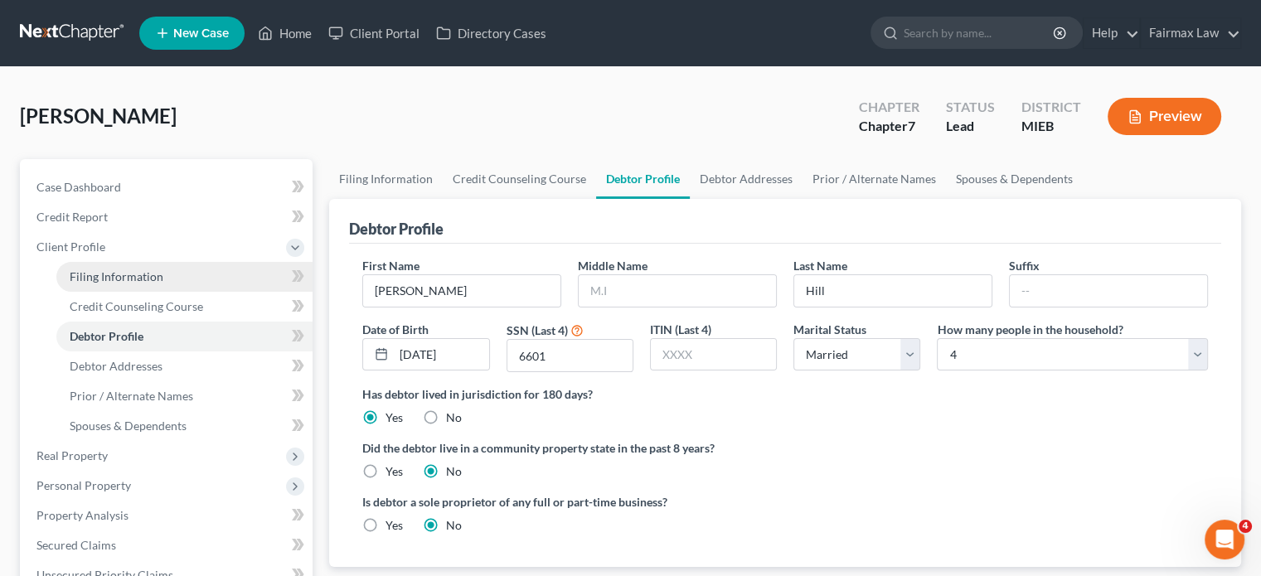
select select "0"
select select "40"
select select "0"
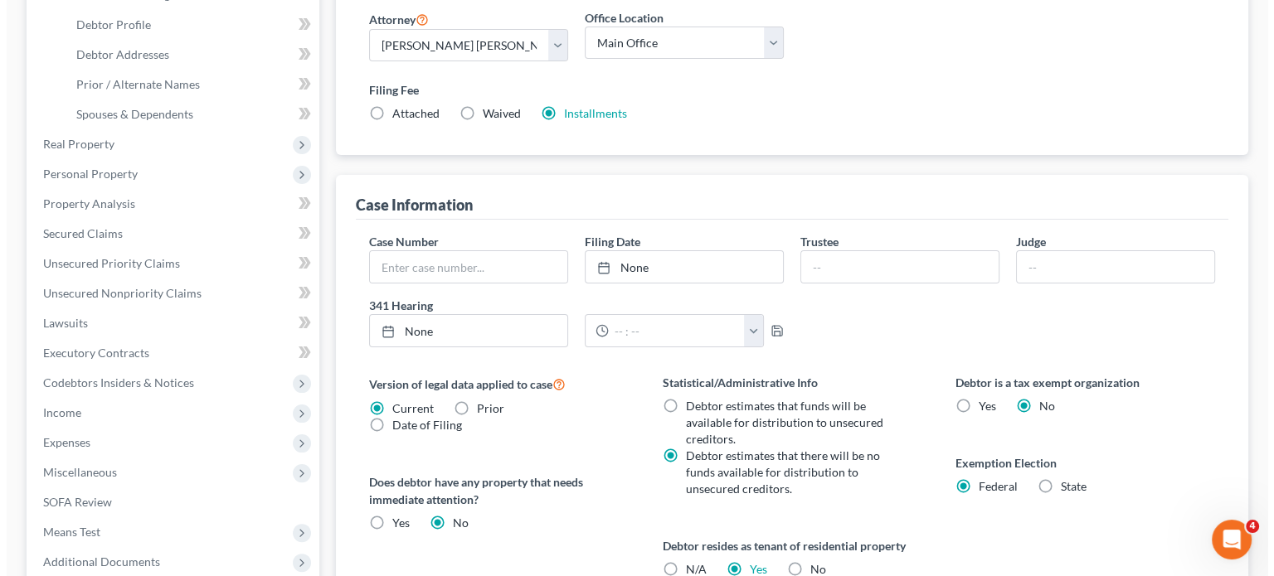
scroll to position [318, 0]
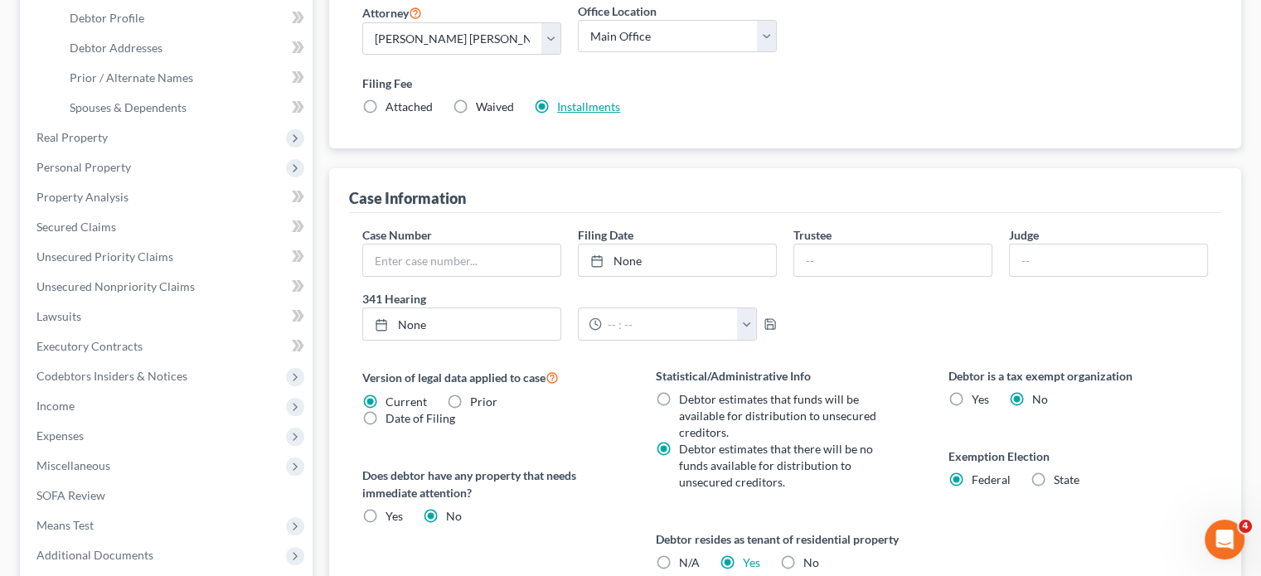
click at [620, 114] on link "Installments" at bounding box center [588, 107] width 63 height 14
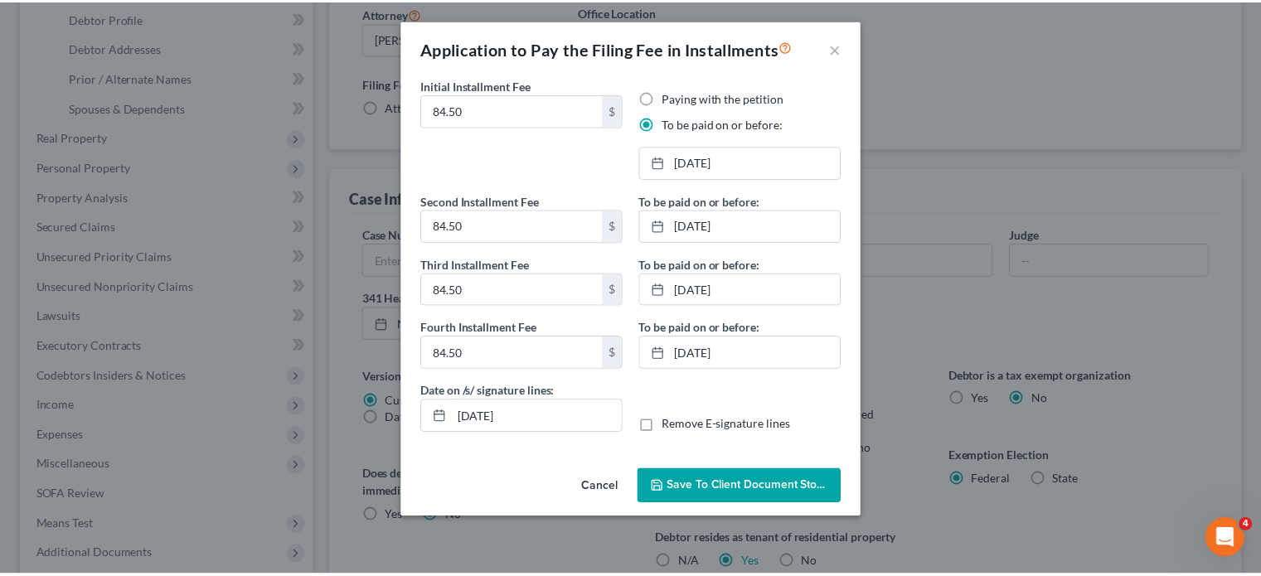
scroll to position [90, 0]
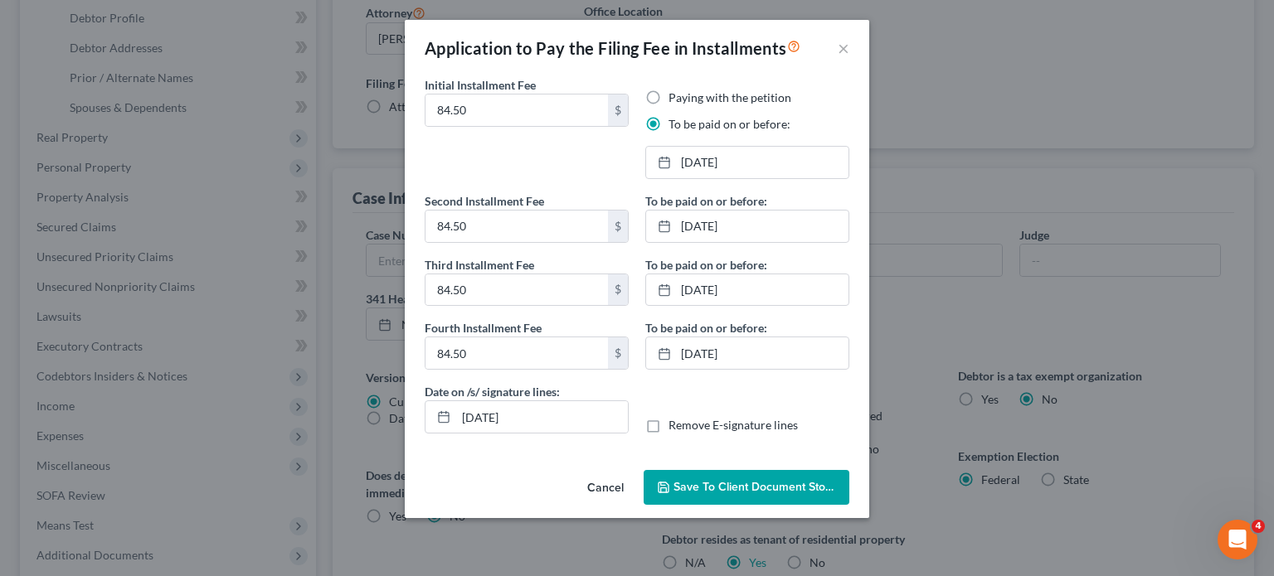
click at [683, 494] on span "Save to Client Document Storage" at bounding box center [761, 487] width 176 height 14
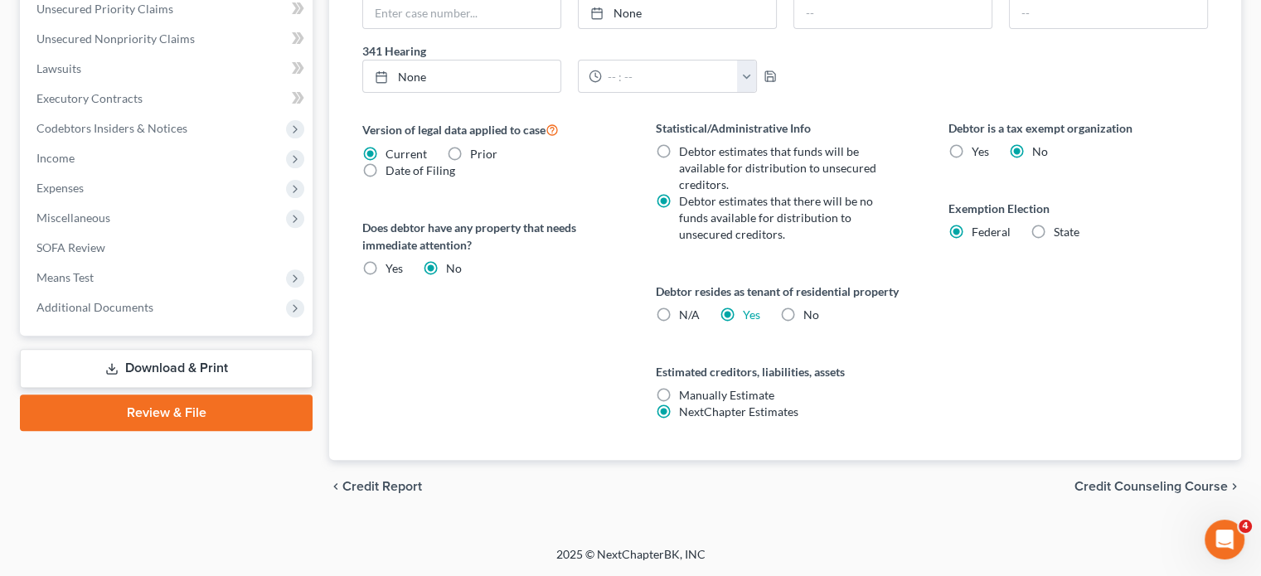
scroll to position [955, 0]
click at [153, 300] on span "Additional Documents" at bounding box center [94, 307] width 117 height 14
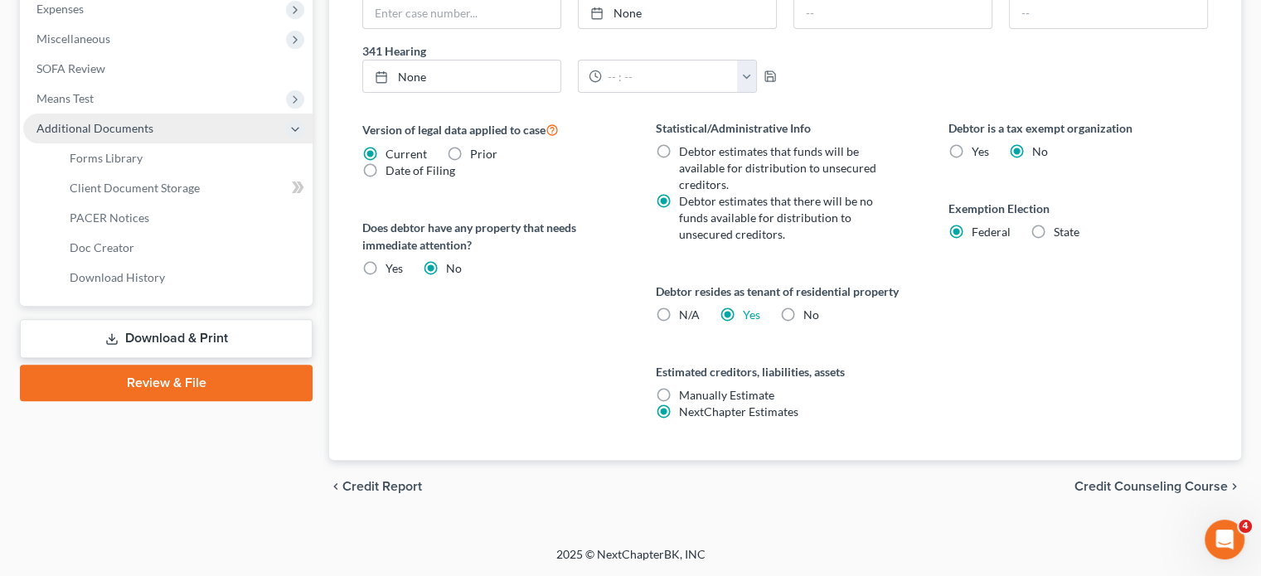
scroll to position [731, 0]
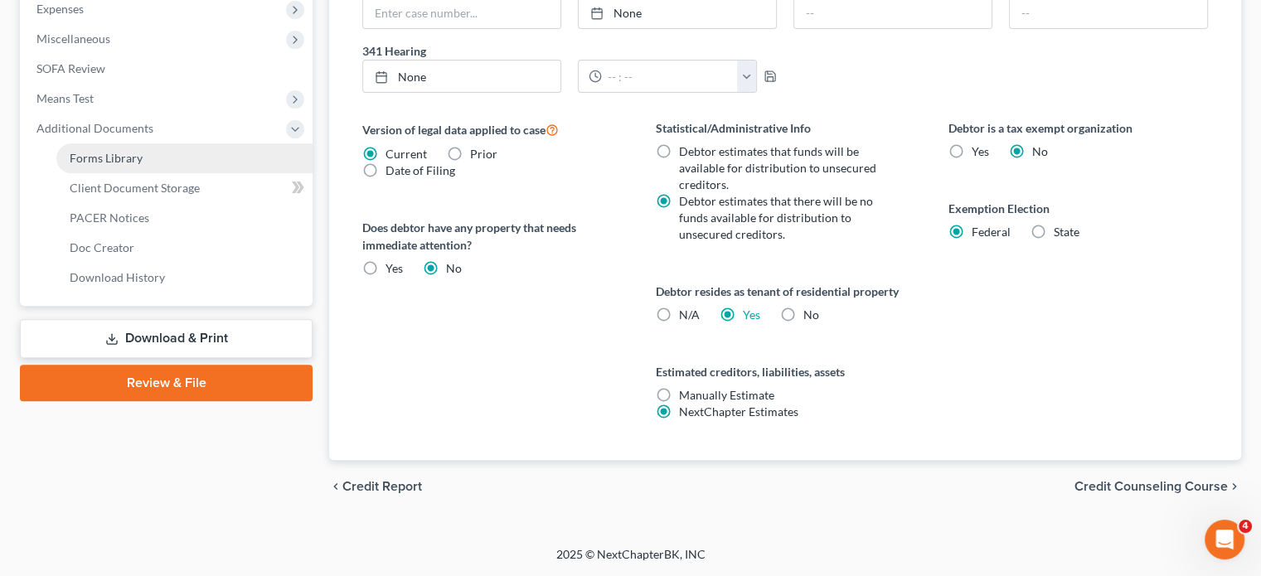
click at [219, 173] on link "Forms Library" at bounding box center [184, 158] width 256 height 30
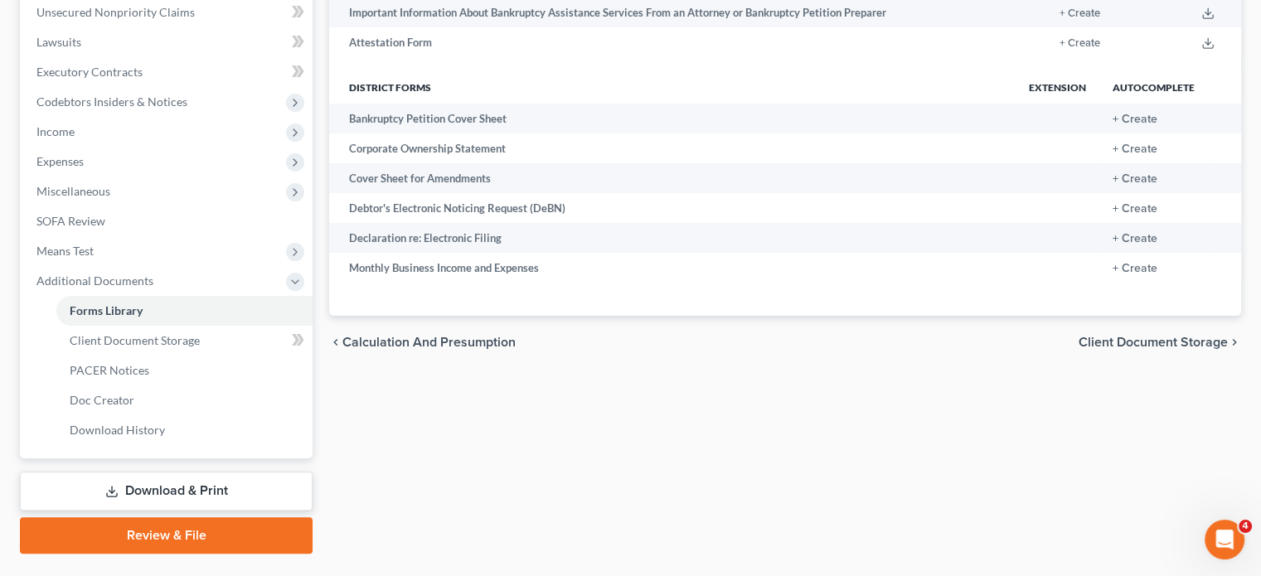
scroll to position [415, 0]
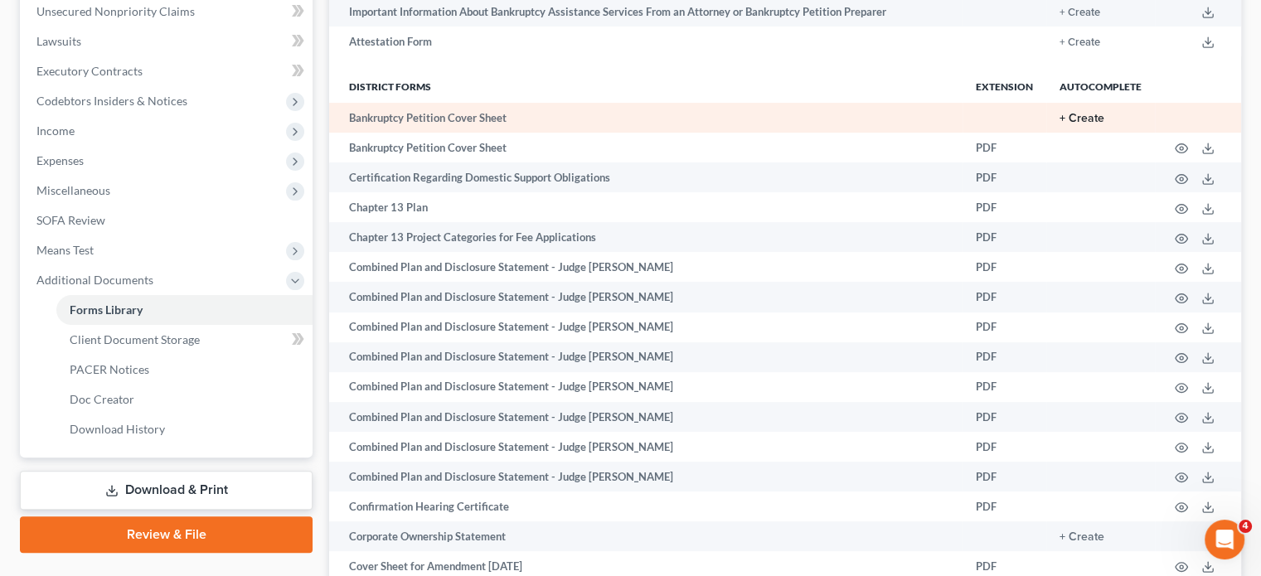
click at [1060, 124] on button "+ Create" at bounding box center [1082, 119] width 45 height 12
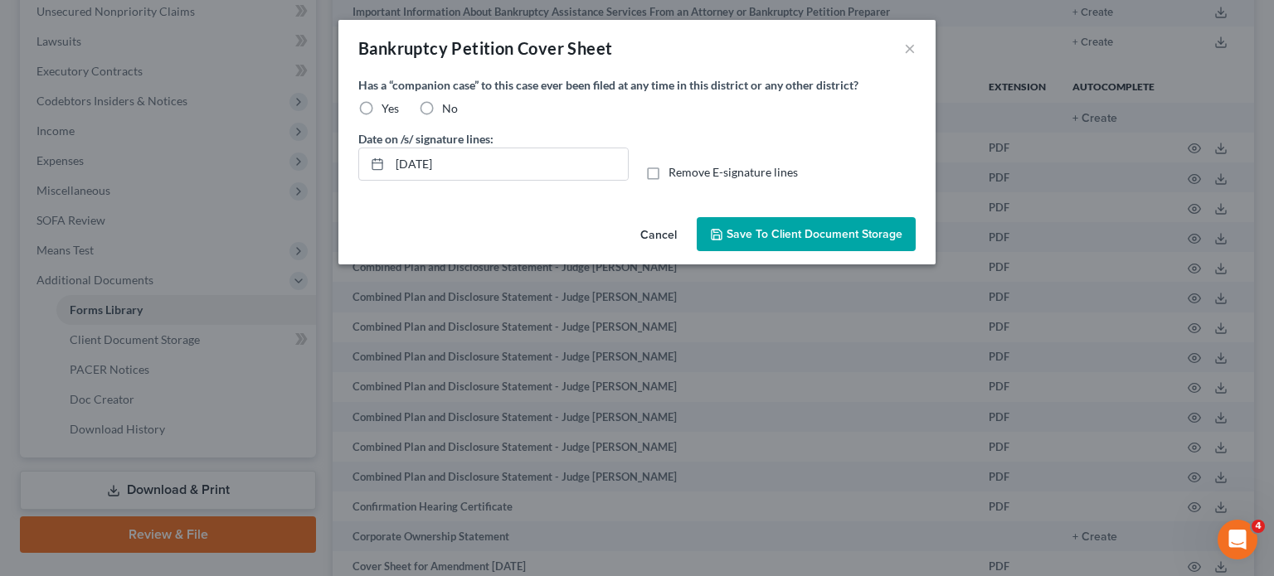
click at [442, 117] on label "No" at bounding box center [450, 108] width 16 height 17
click at [449, 111] on input "No" at bounding box center [454, 105] width 11 height 11
radio input "true"
click at [885, 241] on span "Save to Client Document Storage" at bounding box center [814, 234] width 176 height 14
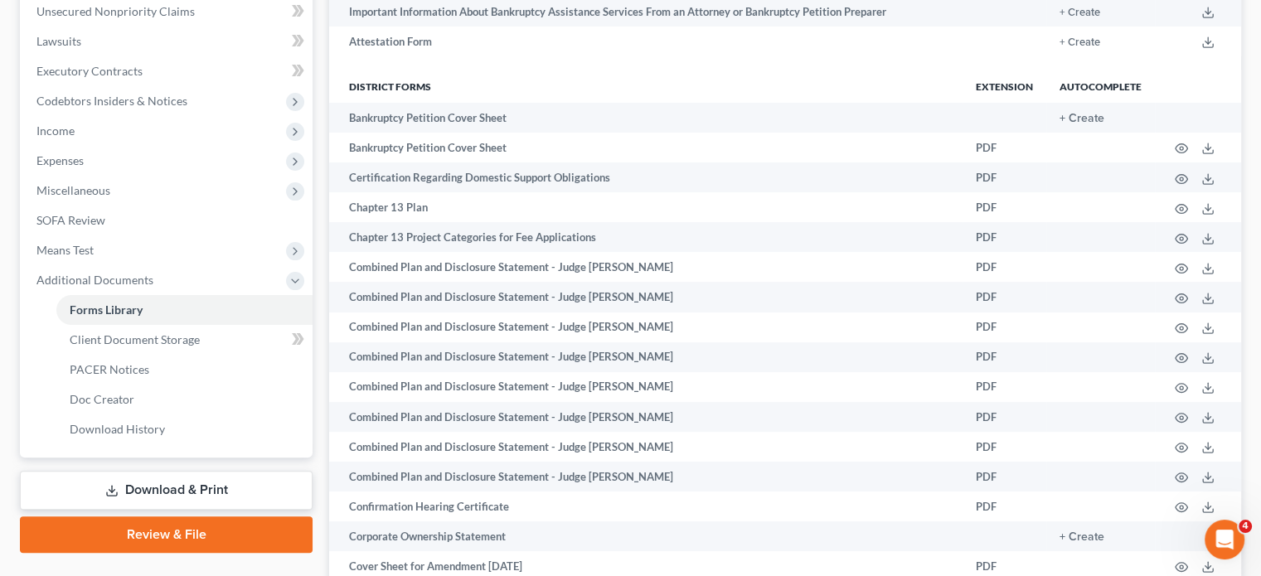
click at [657, 103] on th "District forms" at bounding box center [646, 86] width 634 height 33
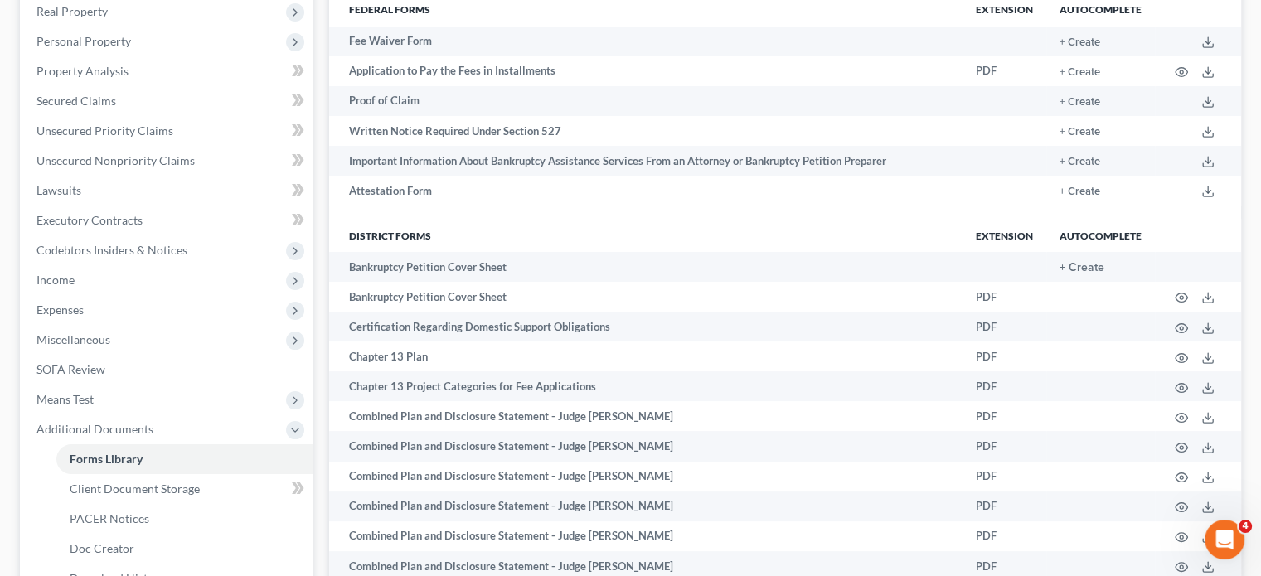
scroll to position [268, 0]
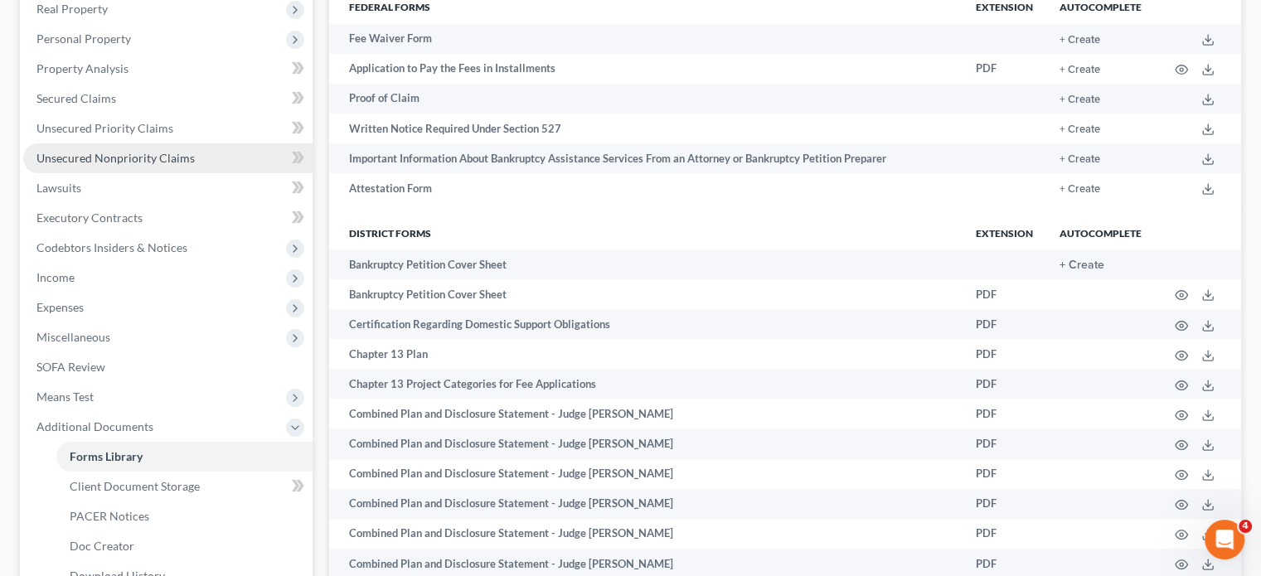
click at [164, 165] on span "Unsecured Nonpriority Claims" at bounding box center [115, 158] width 158 height 14
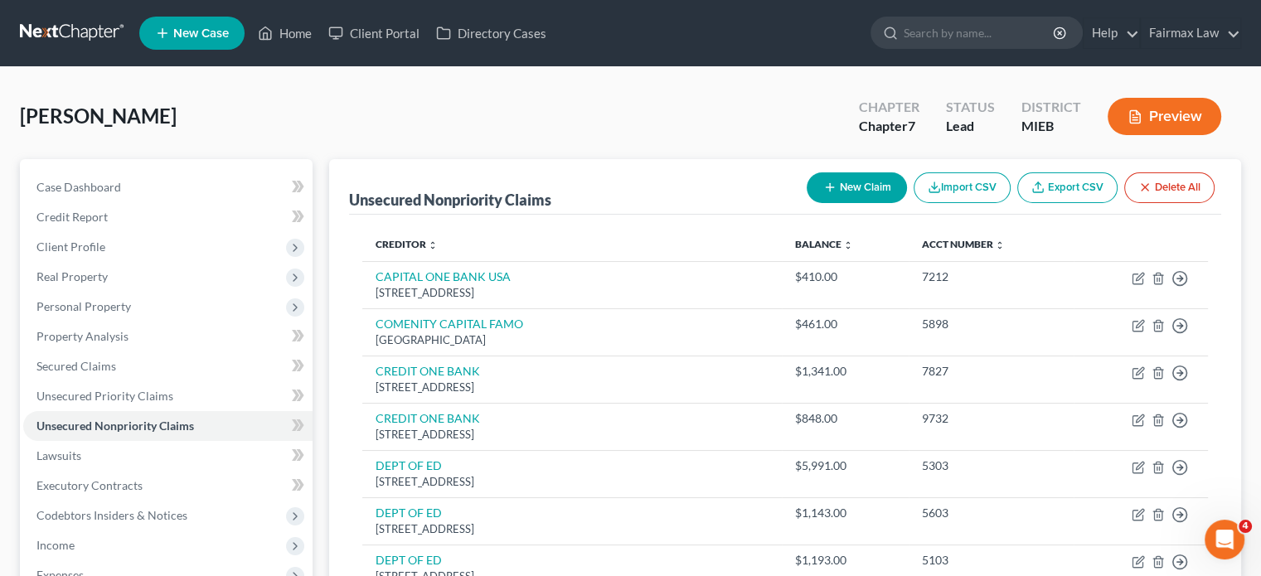
click at [800, 204] on div "New Claim Import CSV Export CSV Delete All" at bounding box center [1010, 188] width 421 height 44
click at [807, 203] on button "New Claim" at bounding box center [857, 187] width 100 height 31
select select "0"
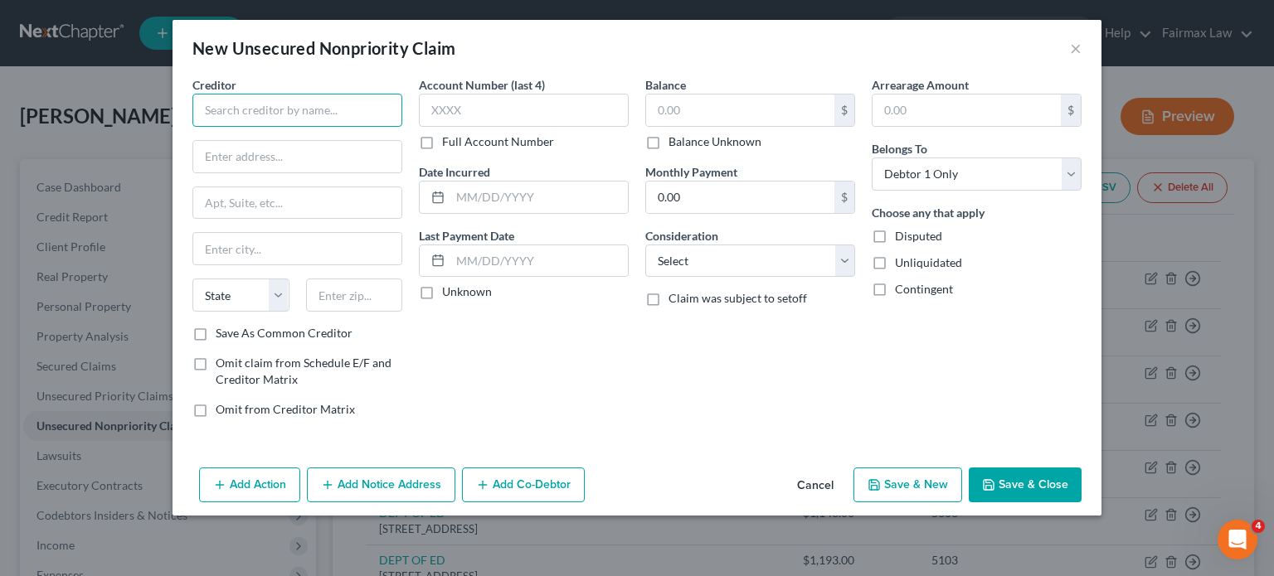
click at [268, 127] on input "text" at bounding box center [297, 110] width 210 height 33
type input "Sheer, Green & Burke, Co. LPA"
click at [193, 172] on input "text" at bounding box center [297, 157] width 208 height 32
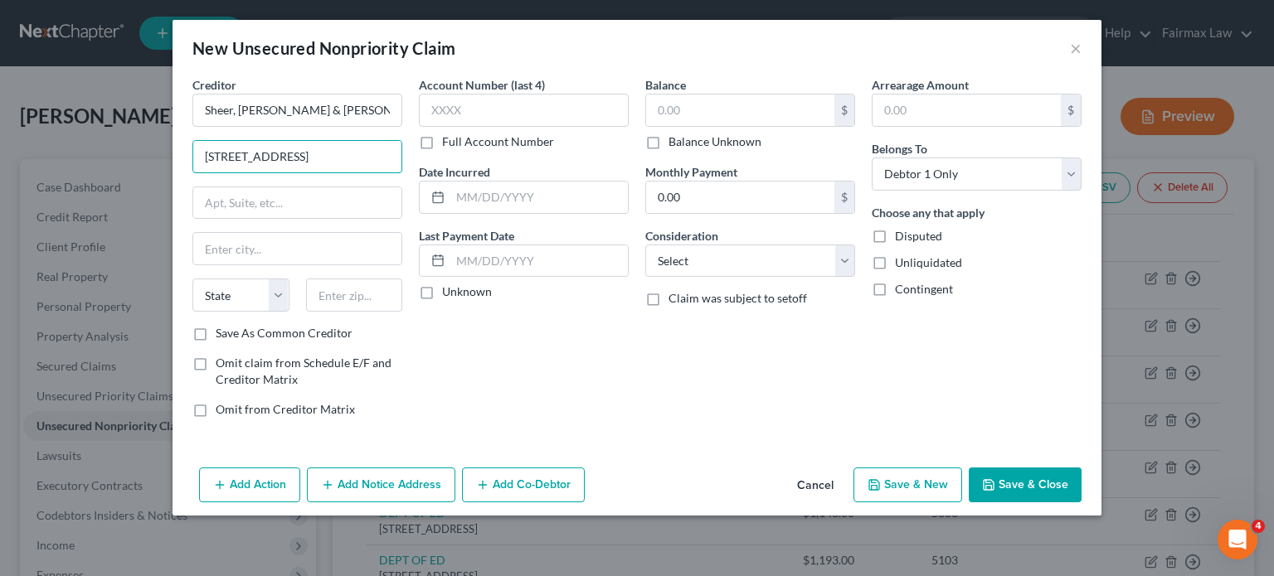
type input "1 Seagate Ste 640"
click at [306, 312] on input "text" at bounding box center [354, 295] width 97 height 33
type input "43604"
type input "Toledo"
select select "36"
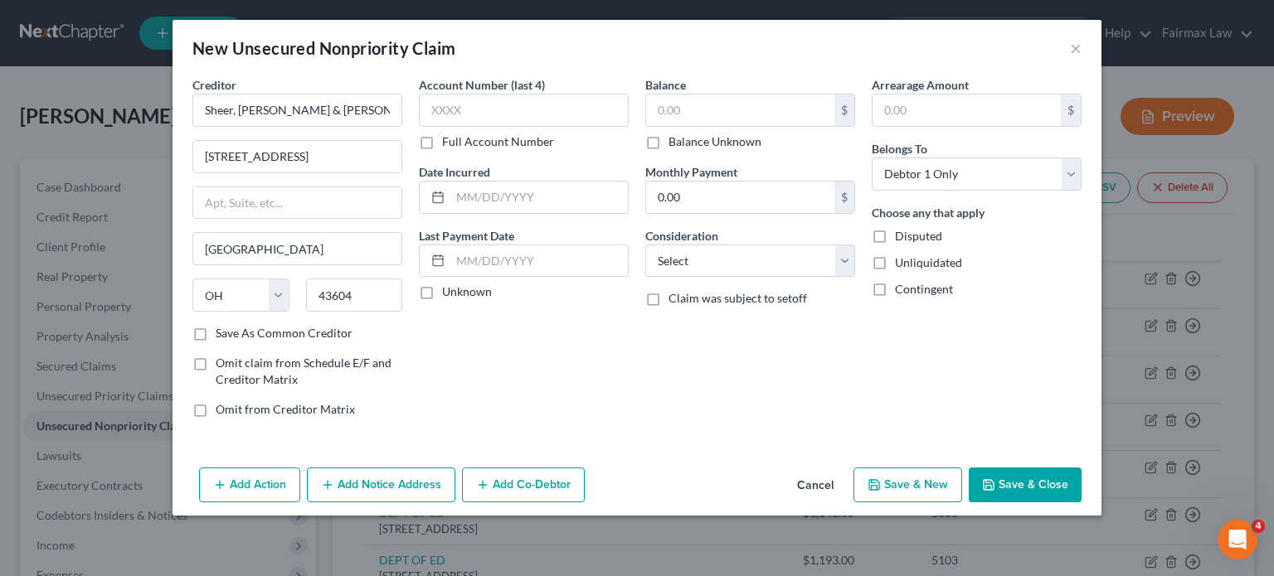
click at [448, 387] on div "Account Number (last 4) Full Account Number Date Incurred Last Payment Date Unk…" at bounding box center [523, 253] width 226 height 355
click at [663, 126] on input "text" at bounding box center [740, 111] width 188 height 32
type input "2,319.71"
click at [697, 278] on select "Select Cable / Satellite Services Collection Agency Credit Card Debt Debt Couns…" at bounding box center [750, 261] width 210 height 33
click at [645, 278] on select "Select Cable / Satellite Services Collection Agency Credit Card Debt Debt Couns…" at bounding box center [750, 261] width 210 height 33
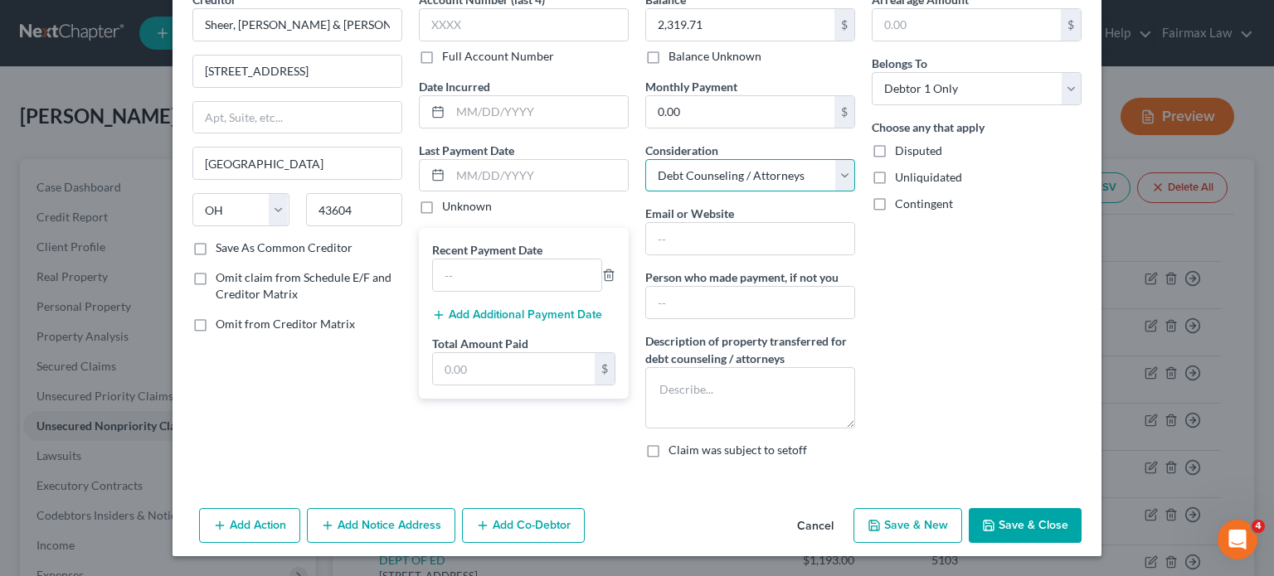
scroll to position [129, 0]
click at [855, 192] on select "Select Cable / Satellite Services Collection Agency Credit Card Debt Debt Couns…" at bounding box center [750, 175] width 210 height 33
select select "1"
click at [645, 192] on select "Select Cable / Satellite Services Collection Agency Credit Card Debt Debt Couns…" at bounding box center [750, 175] width 210 height 33
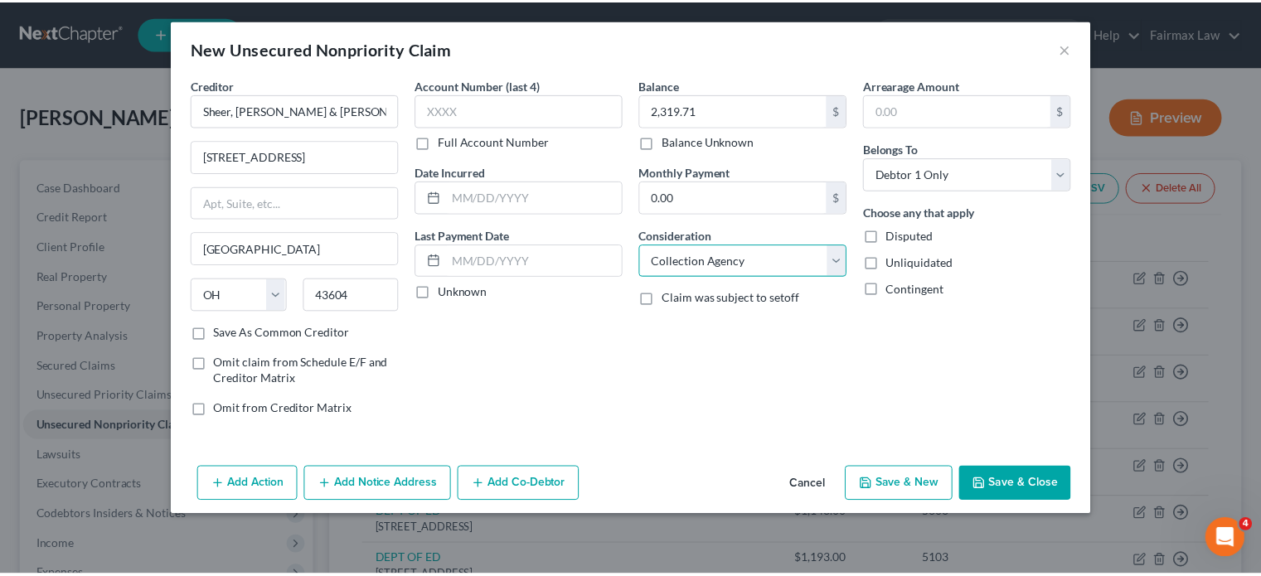
scroll to position [87, 0]
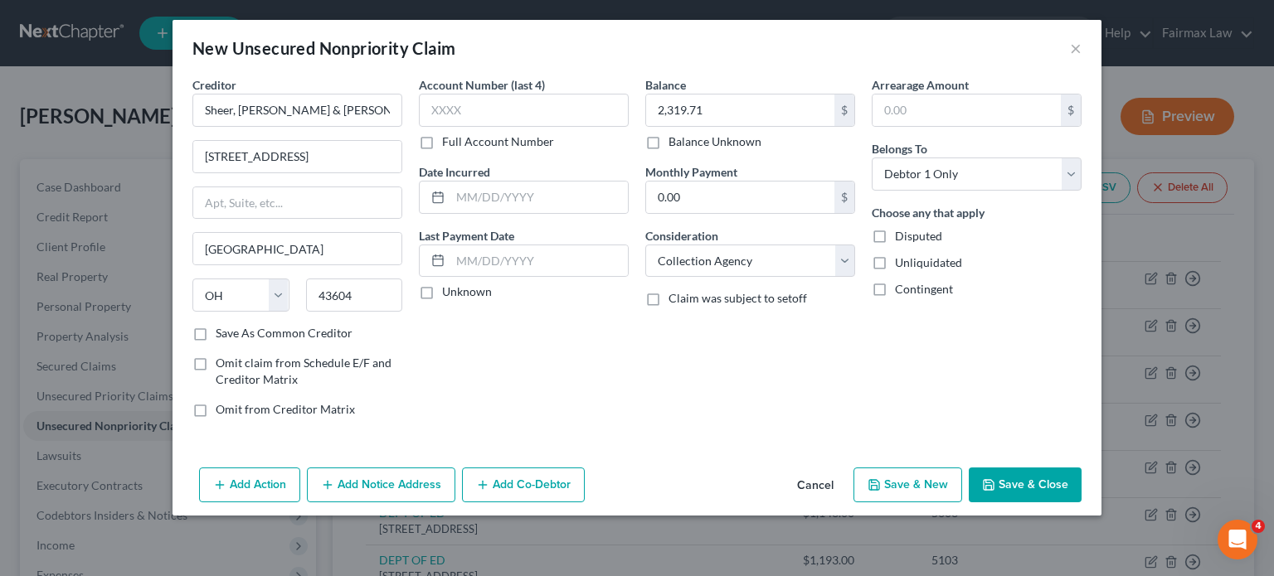
click at [1081, 503] on button "Save & Close" at bounding box center [1025, 485] width 113 height 35
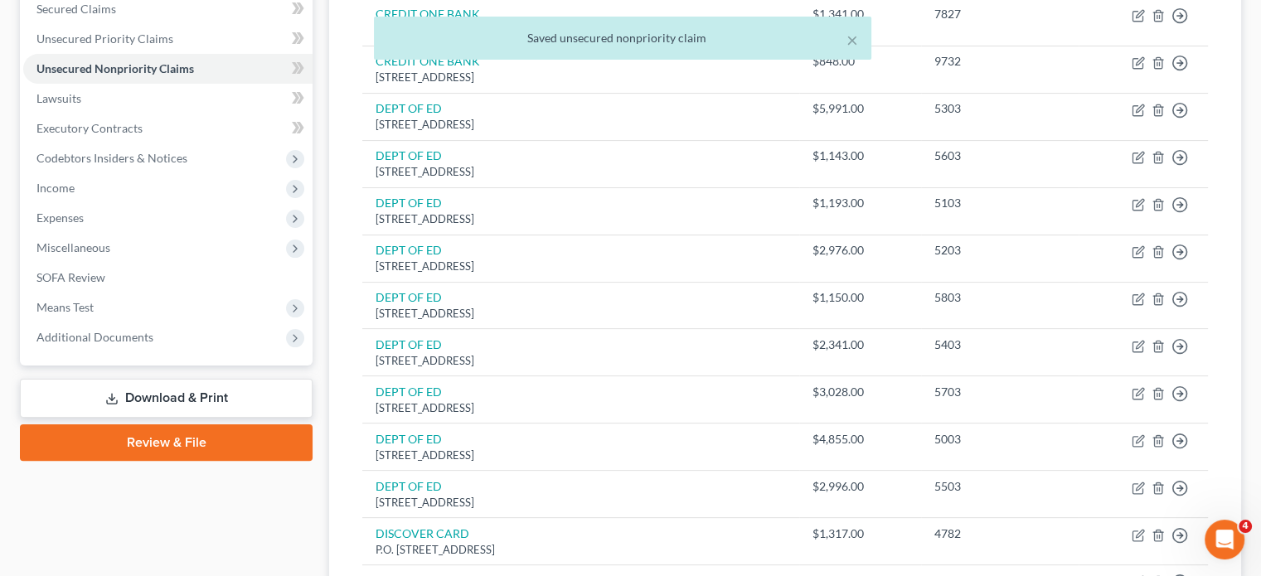
scroll to position [561, 0]
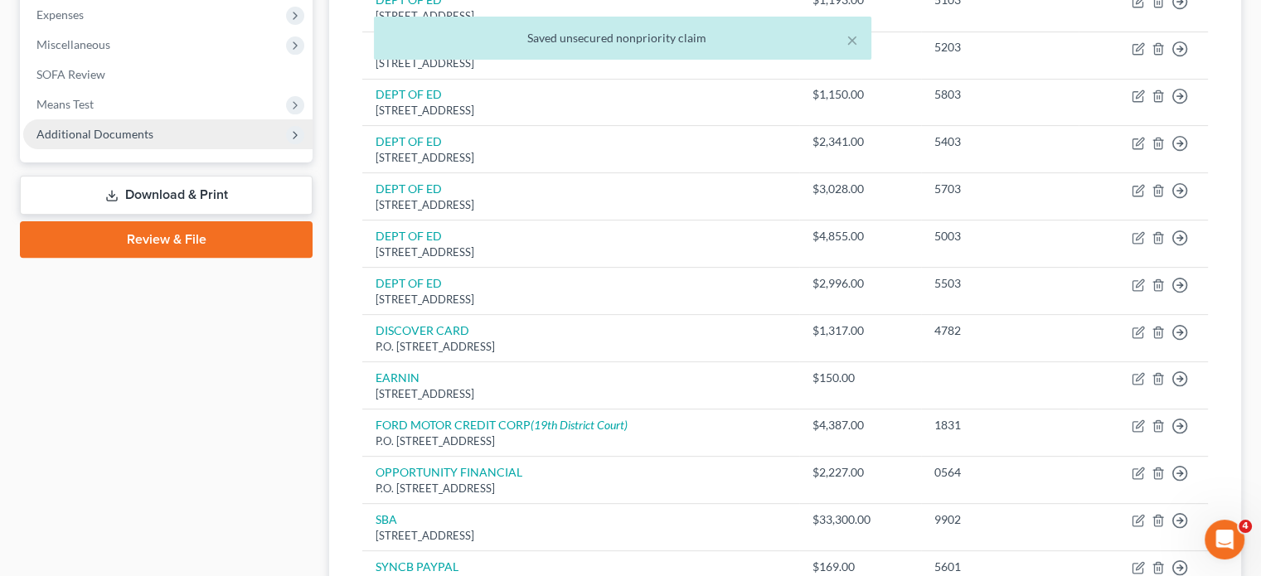
click at [235, 149] on span "Additional Documents" at bounding box center [167, 134] width 289 height 30
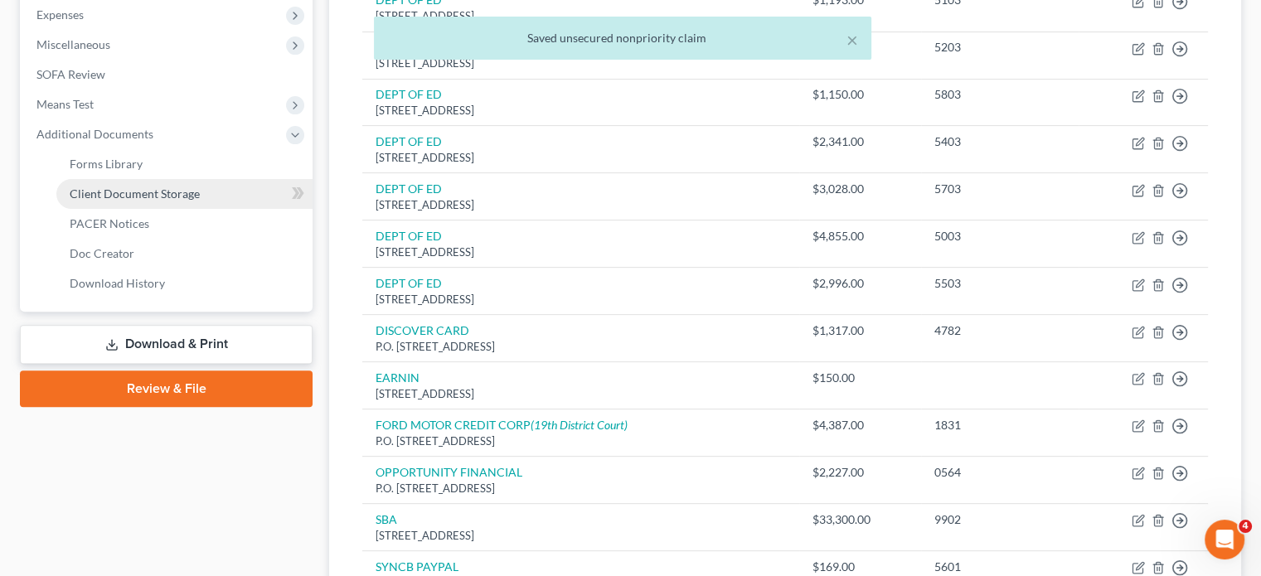
click at [155, 209] on link "Client Document Storage" at bounding box center [184, 194] width 256 height 30
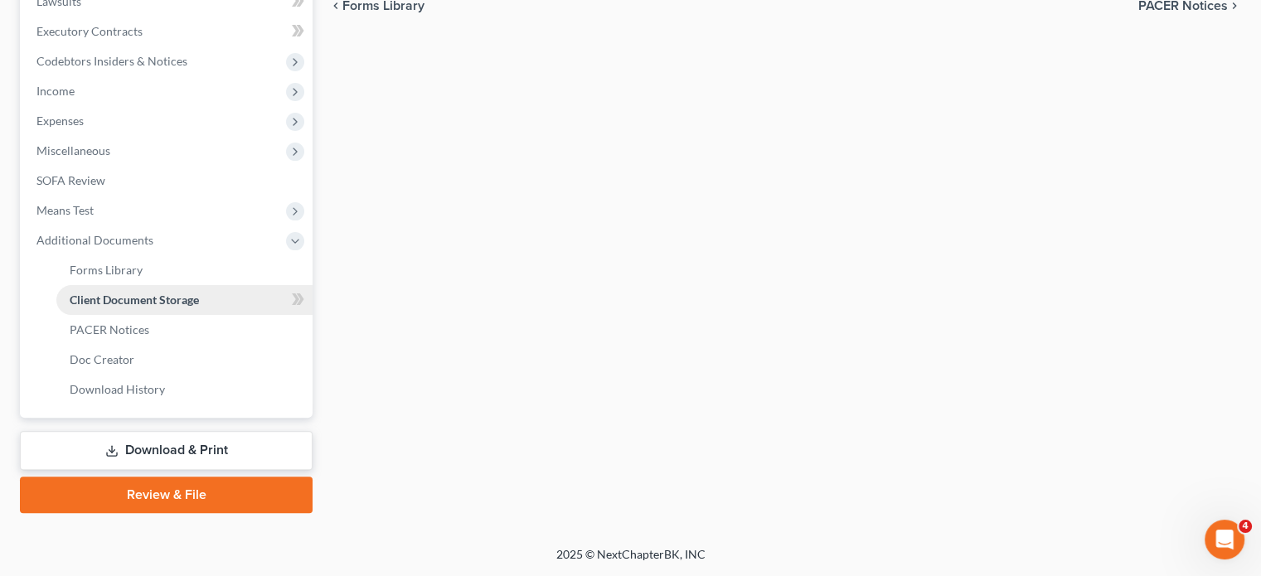
select select "7"
select select "6"
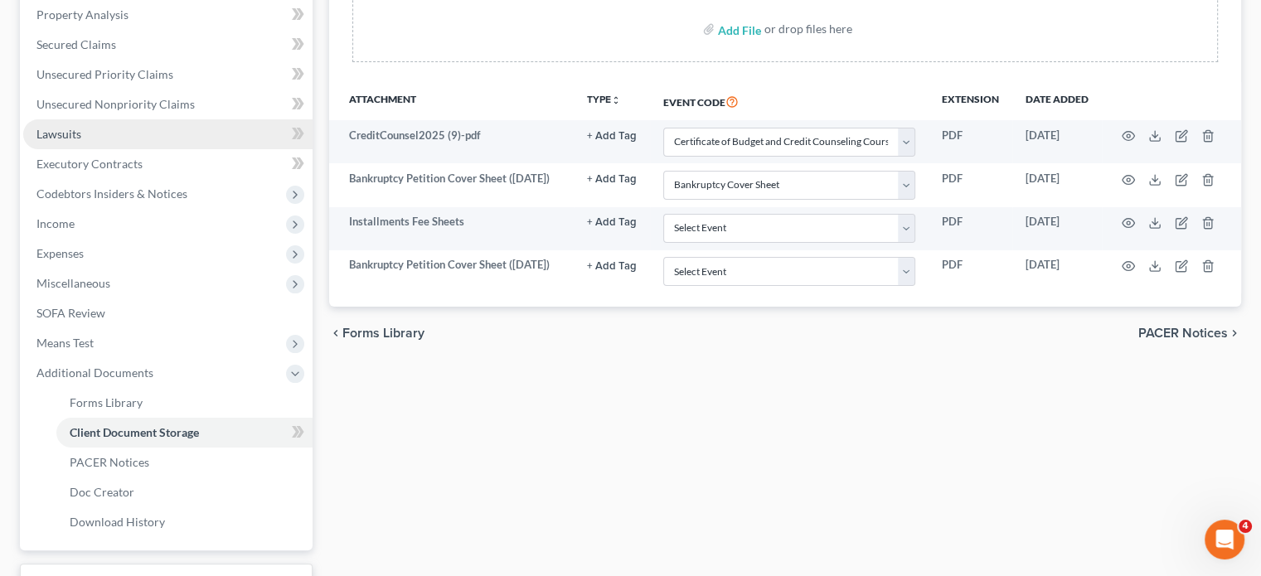
scroll to position [323, 0]
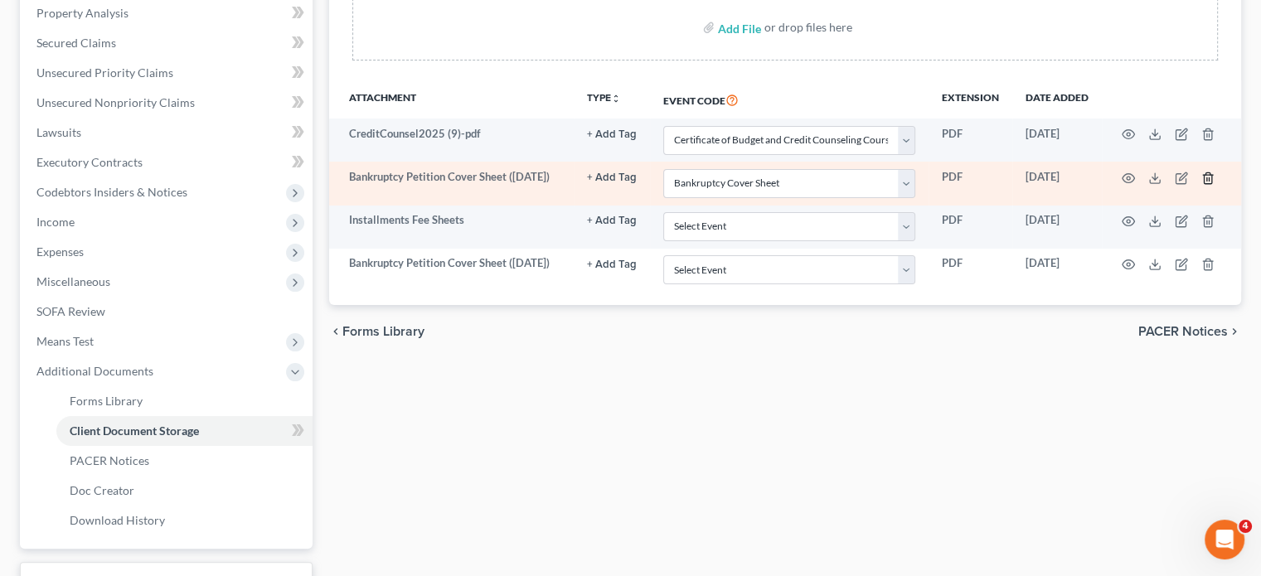
click at [1204, 185] on icon "button" at bounding box center [1208, 178] width 13 height 13
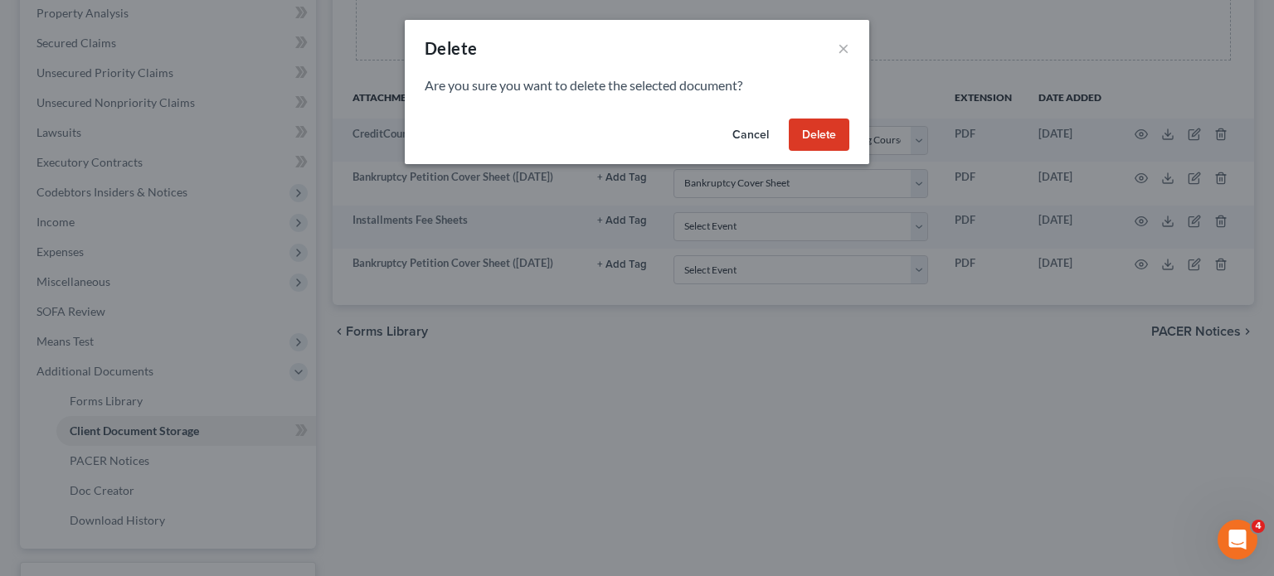
click at [849, 152] on button "Delete" at bounding box center [819, 135] width 61 height 33
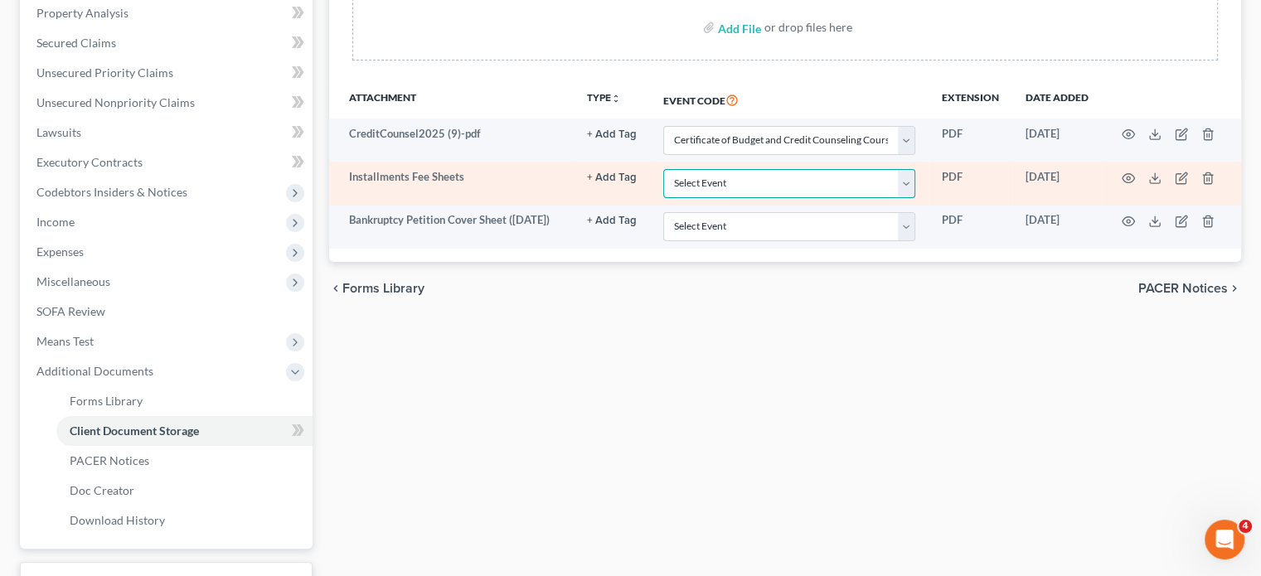
click at [749, 198] on select "Select Event 20 Largest Unsecured Creditors Amended Chapter 11 Plan Amended Cha…" at bounding box center [789, 183] width 252 height 29
select select "32"
click at [663, 198] on select "Select Event 20 Largest Unsecured Creditors Amended Chapter 11 Plan Amended Cha…" at bounding box center [789, 183] width 252 height 29
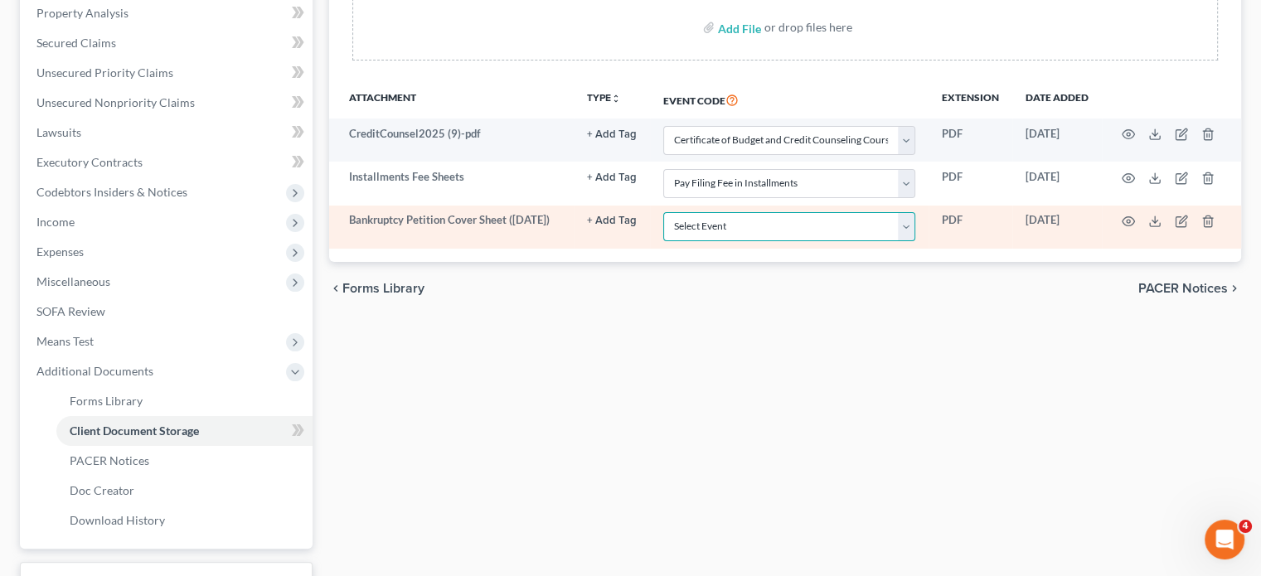
click at [663, 241] on select "Select Event 20 Largest Unsecured Creditors Amended Chapter 11 Plan Amended Cha…" at bounding box center [789, 226] width 252 height 29
select select "6"
click at [663, 241] on select "Select Event 20 Largest Unsecured Creditors Amended Chapter 11 Plan Amended Cha…" at bounding box center [789, 226] width 252 height 29
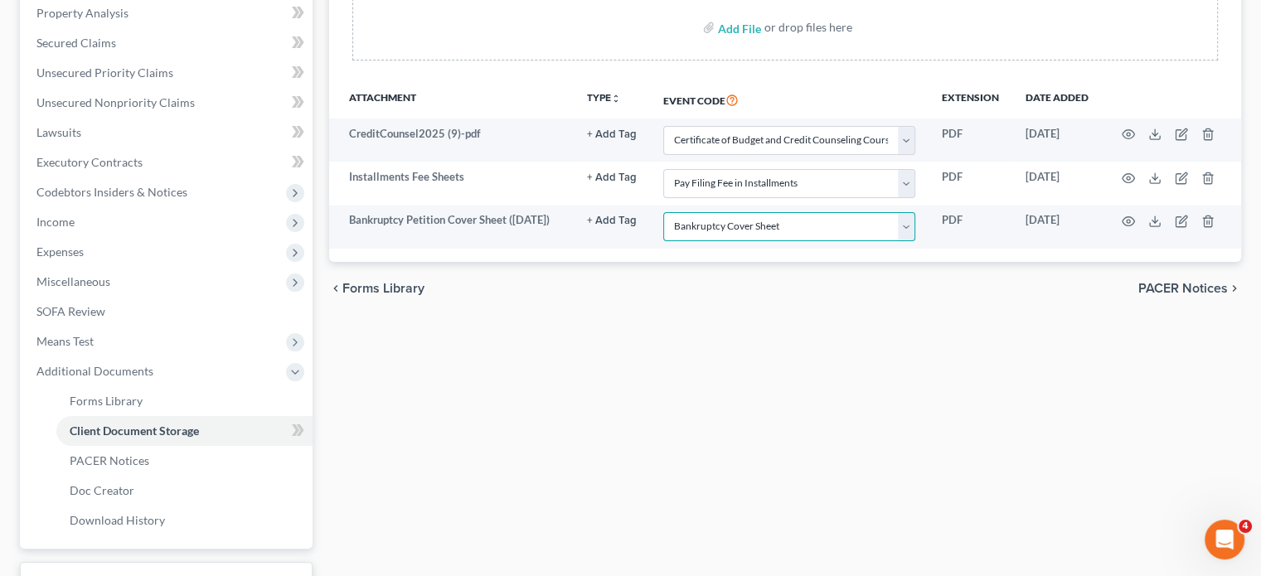
scroll to position [0, 0]
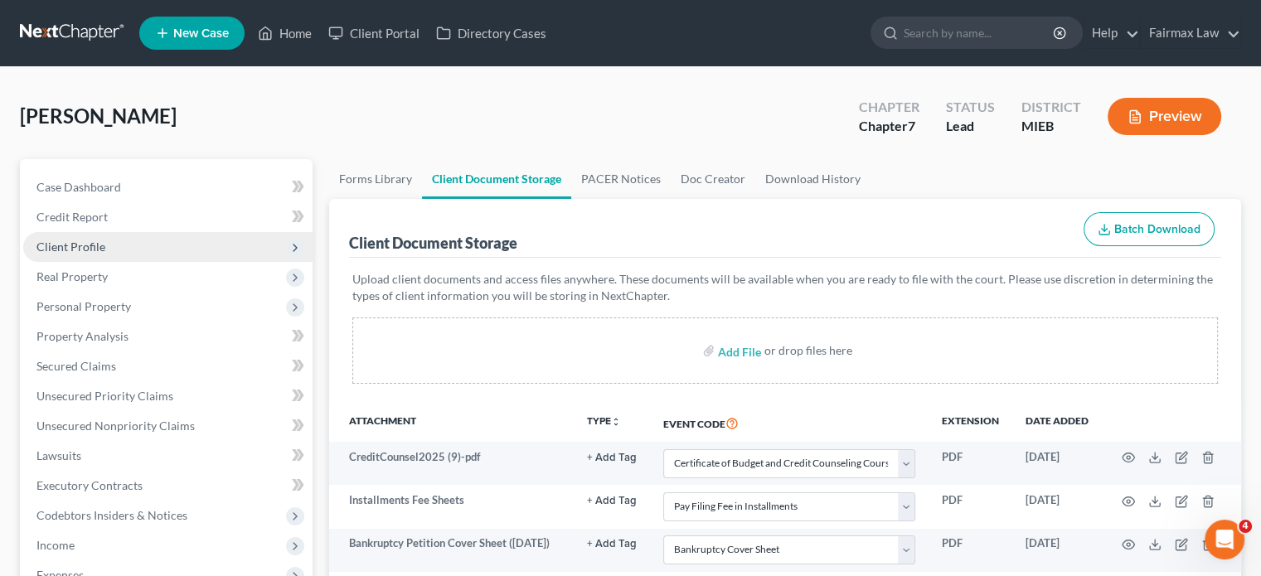
click at [153, 262] on span "Client Profile" at bounding box center [167, 247] width 289 height 30
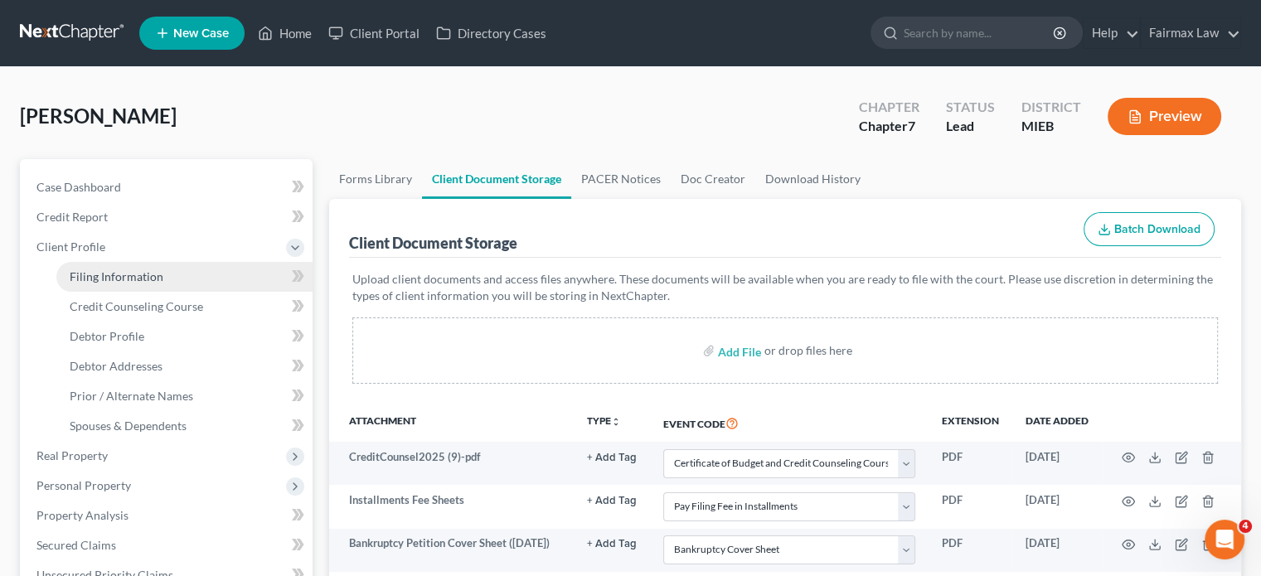
click at [126, 284] on span "Filing Information" at bounding box center [117, 276] width 94 height 14
select select "1"
select select "0"
select select "40"
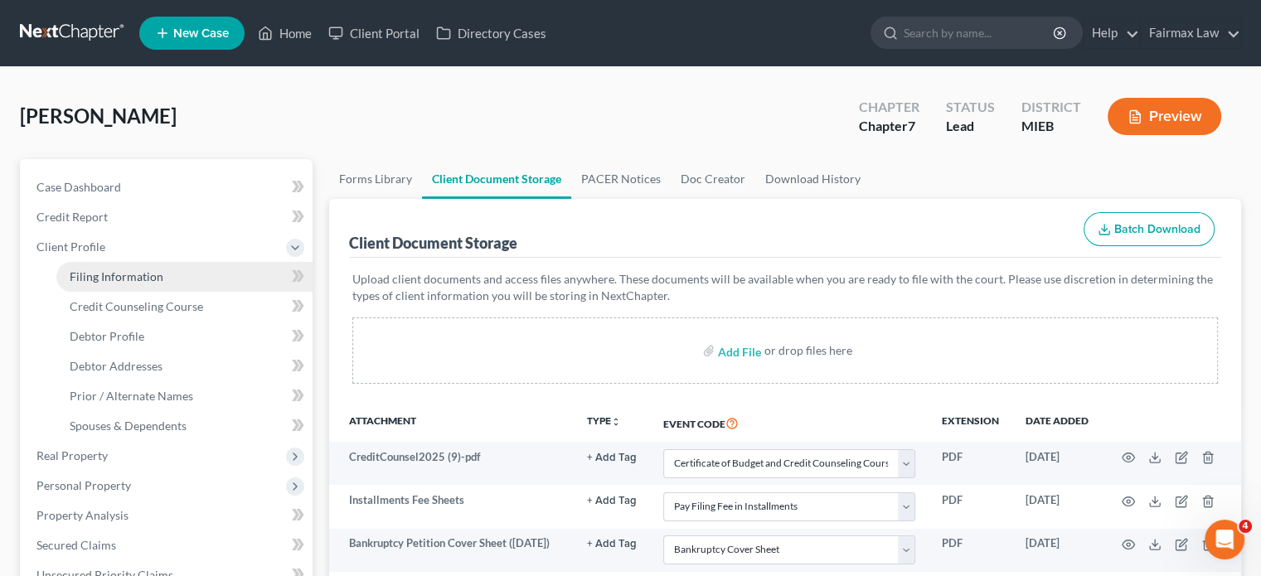
select select "0"
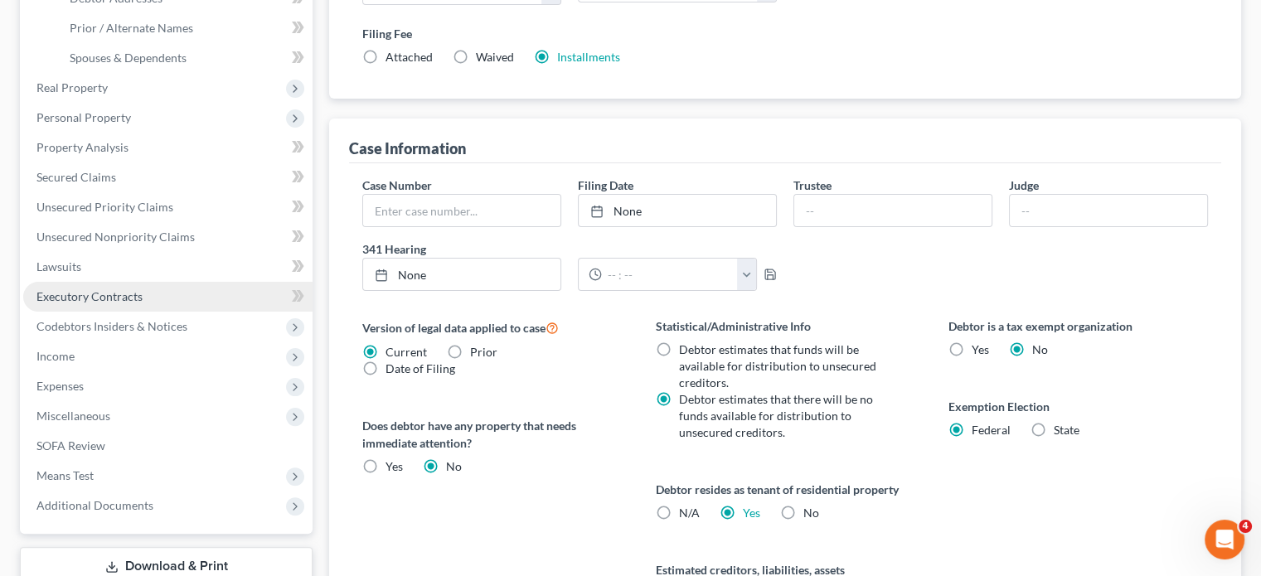
scroll to position [454, 0]
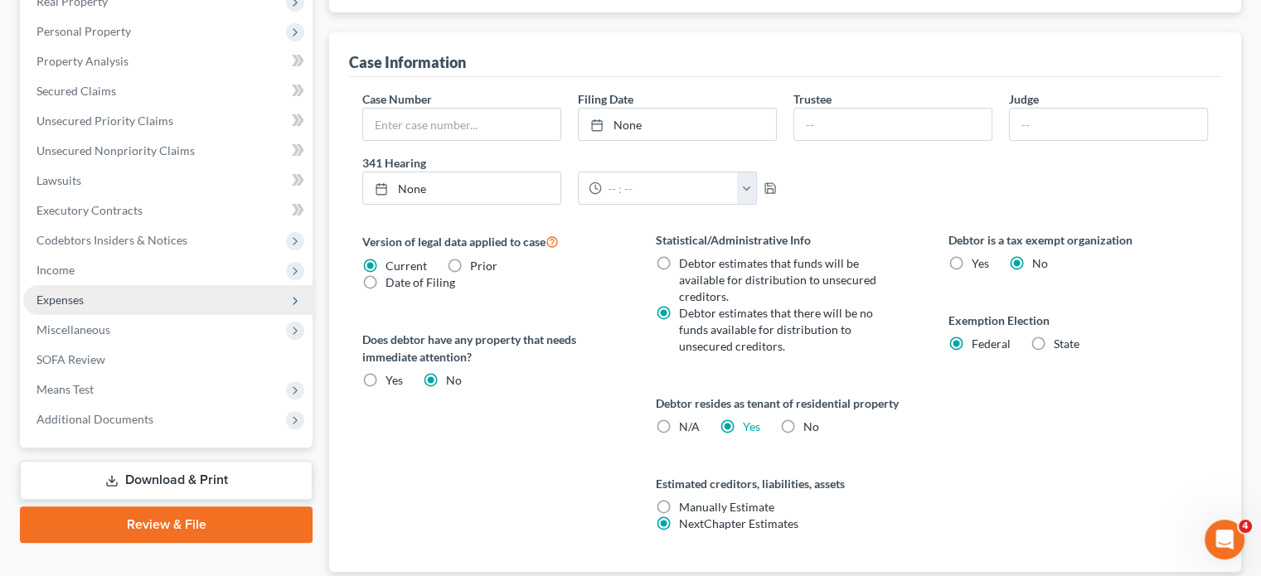
click at [84, 307] on span "Expenses" at bounding box center [59, 300] width 47 height 14
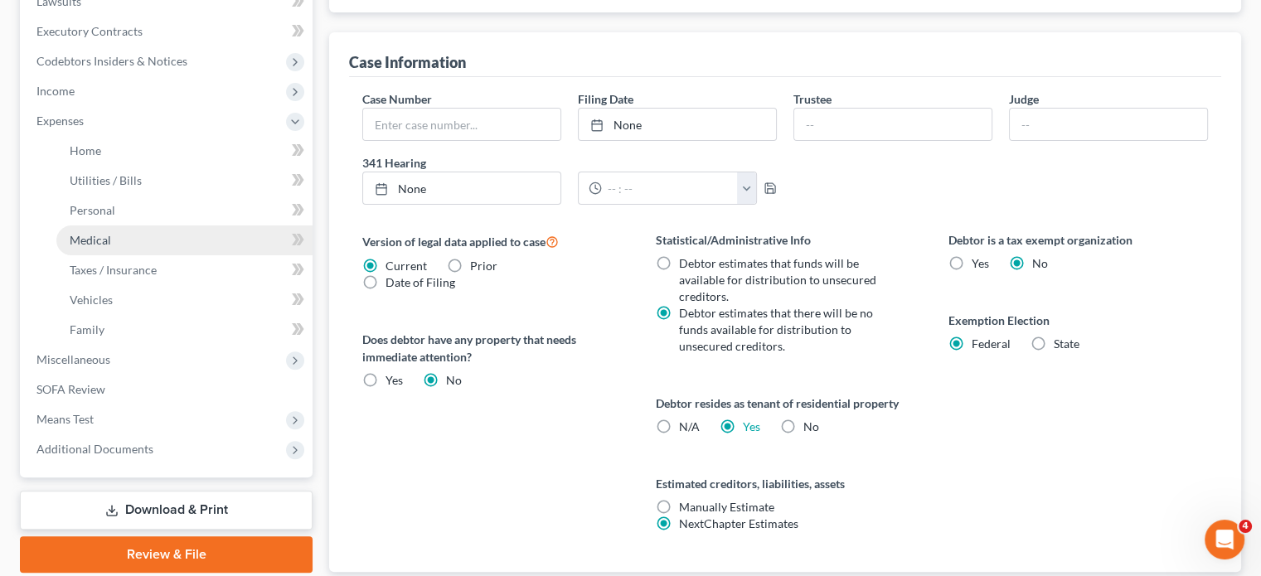
click at [108, 255] on link "Medical" at bounding box center [184, 241] width 256 height 30
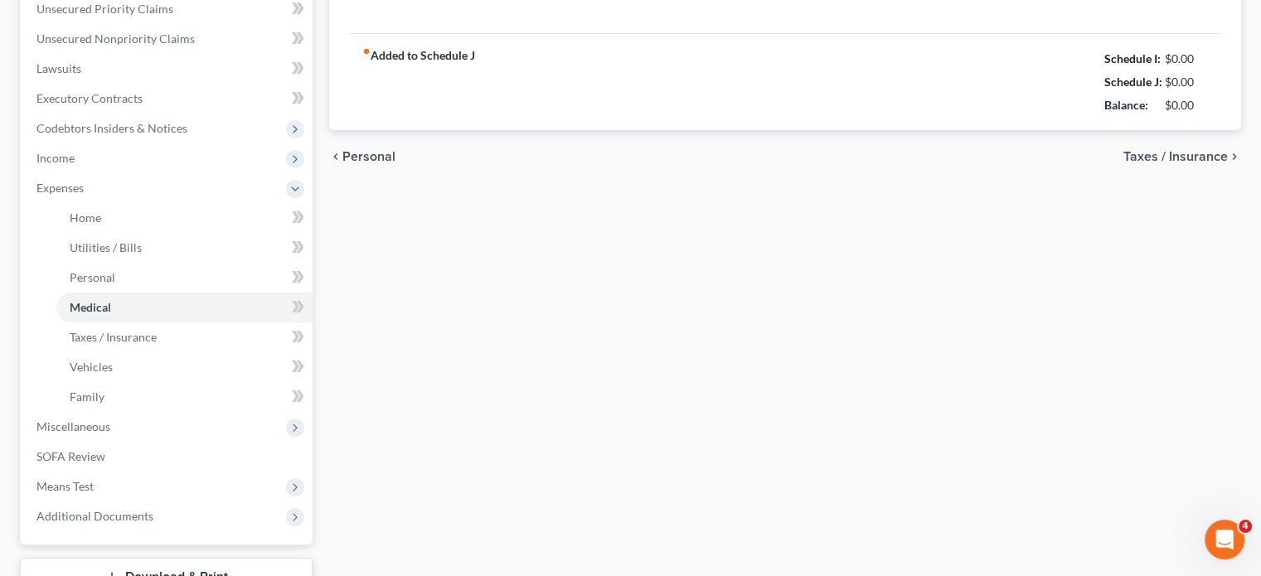
type input "0.00"
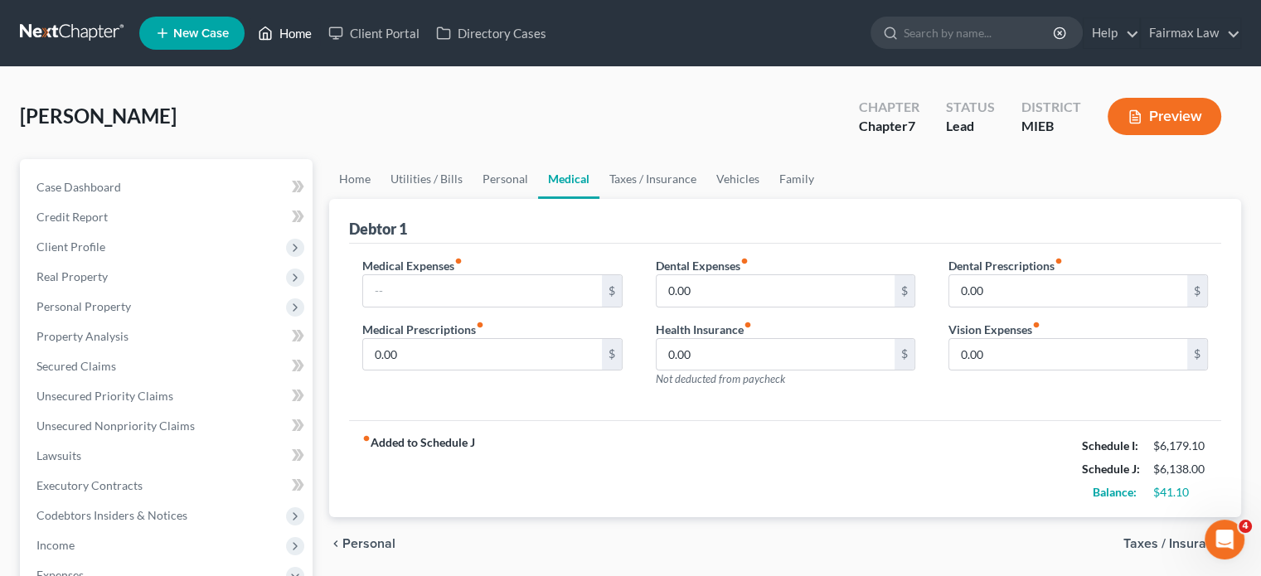
click at [320, 48] on link "Home" at bounding box center [285, 33] width 70 height 30
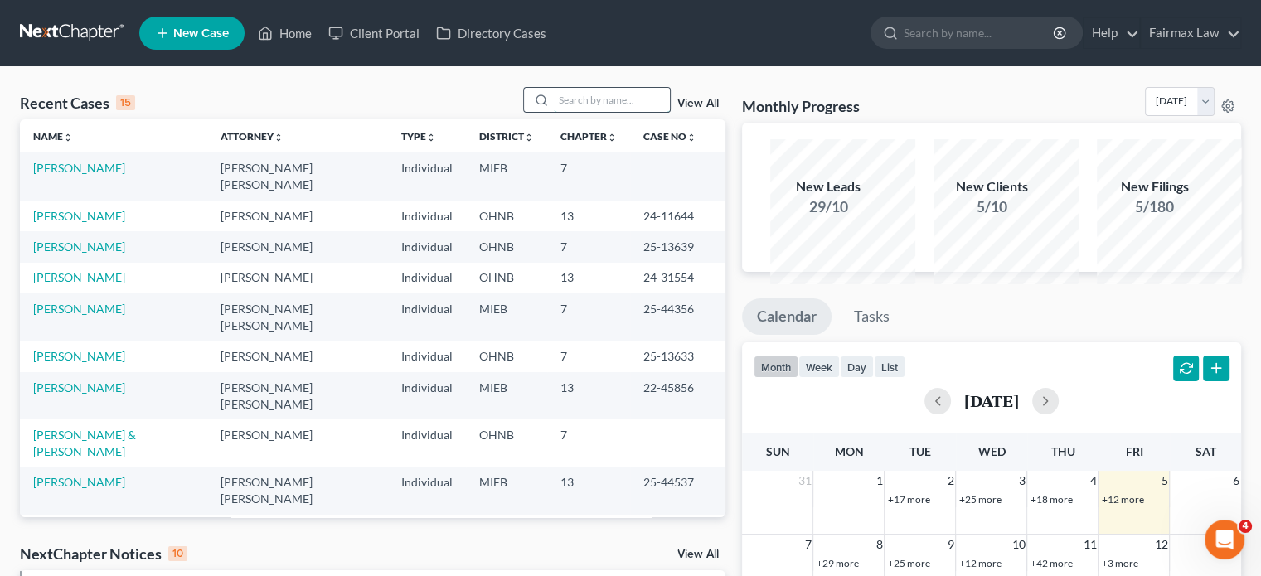
click at [585, 112] on input "search" at bounding box center [612, 100] width 116 height 24
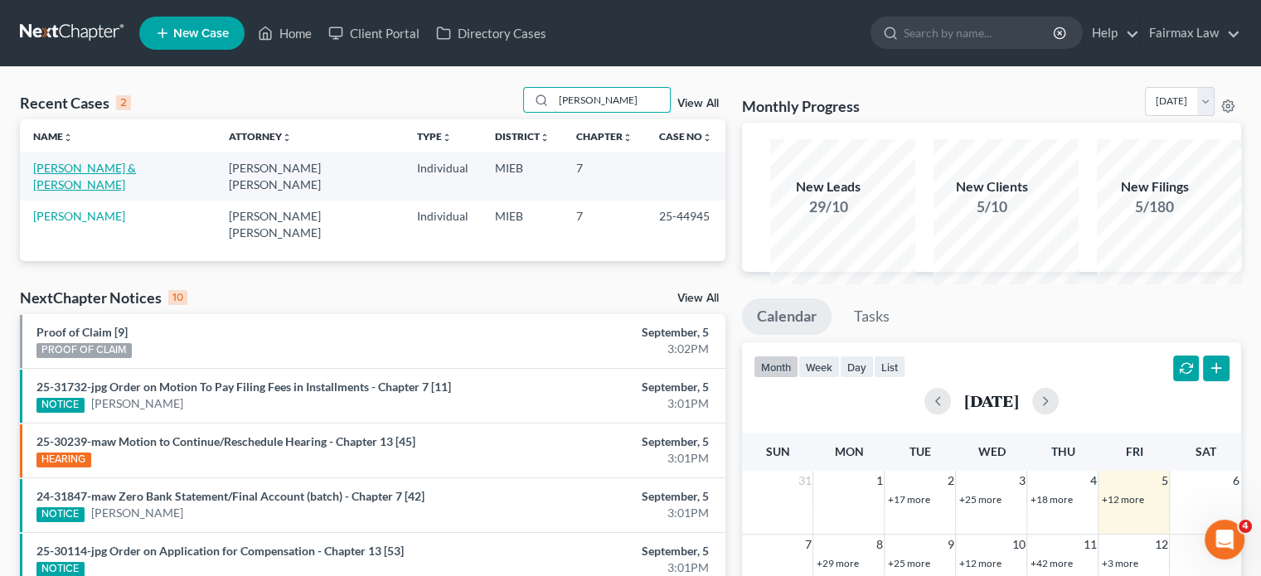
type input "drader"
click at [100, 192] on link "Drader, Jacob & Felicia" at bounding box center [84, 176] width 103 height 31
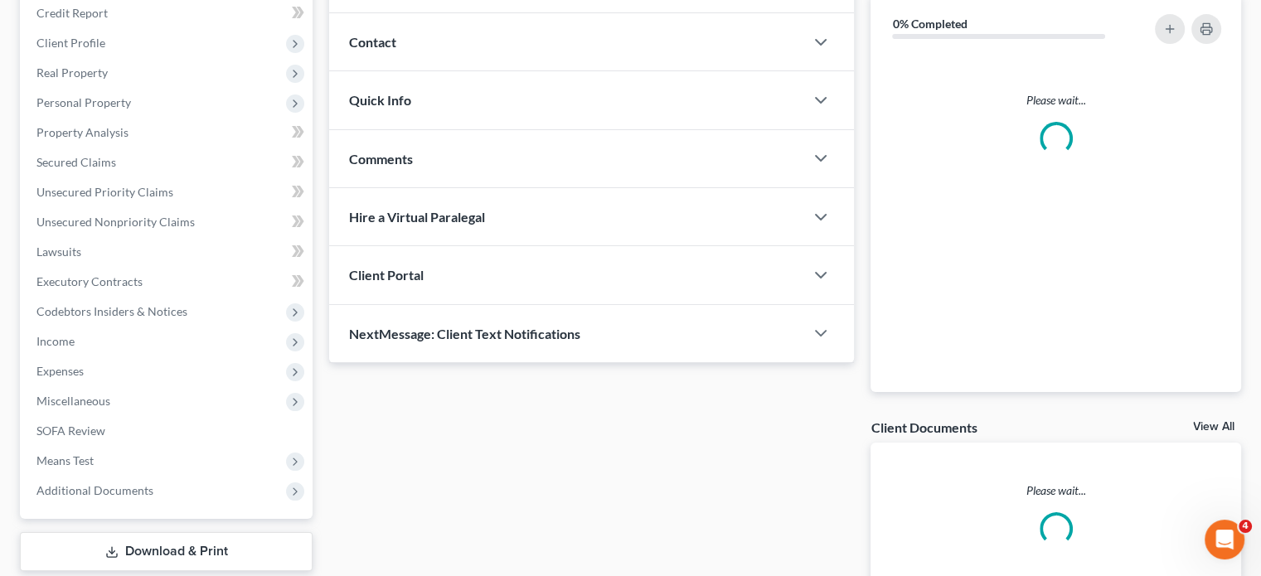
scroll to position [206, 0]
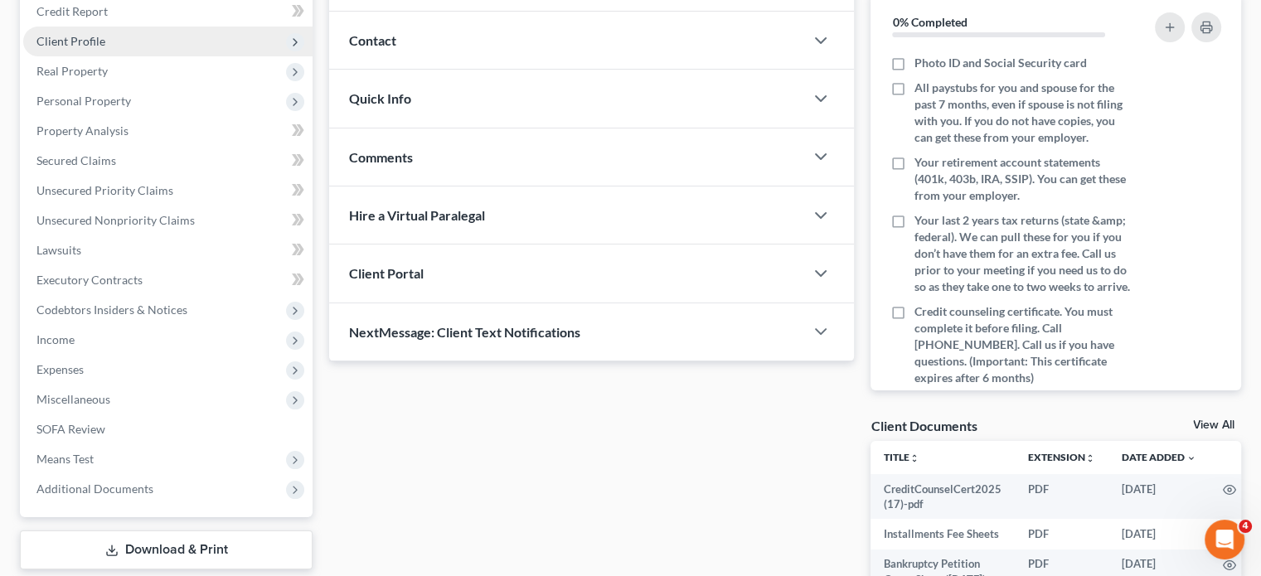
click at [145, 56] on span "Client Profile" at bounding box center [167, 42] width 289 height 30
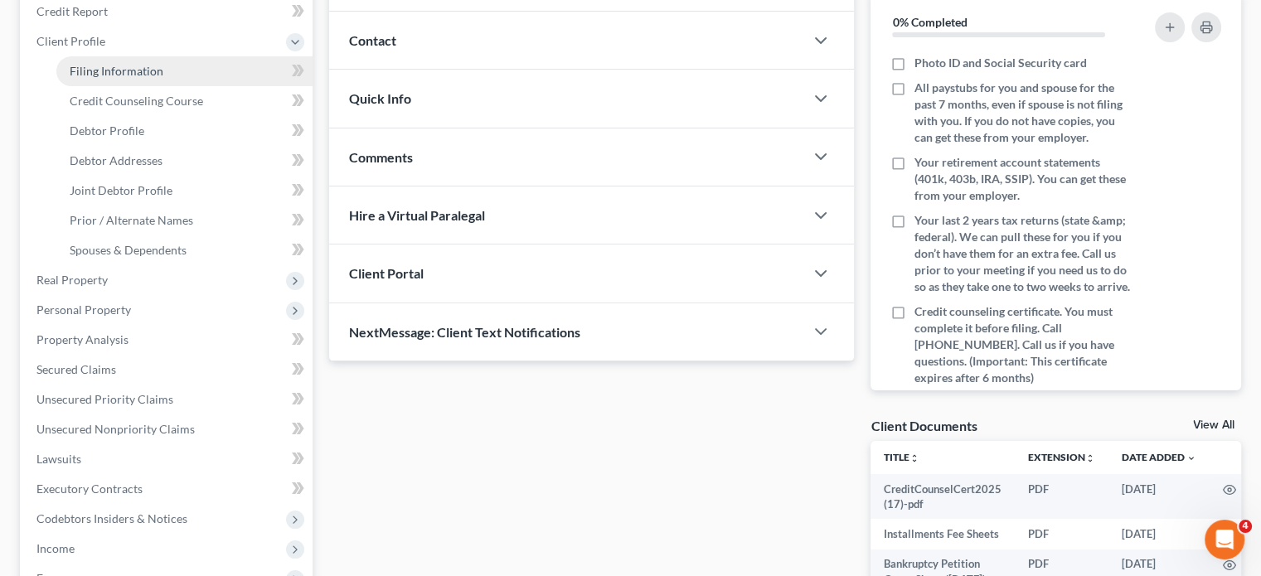
click at [133, 86] on link "Filing Information" at bounding box center [184, 71] width 256 height 30
select select "1"
select select "0"
select select "40"
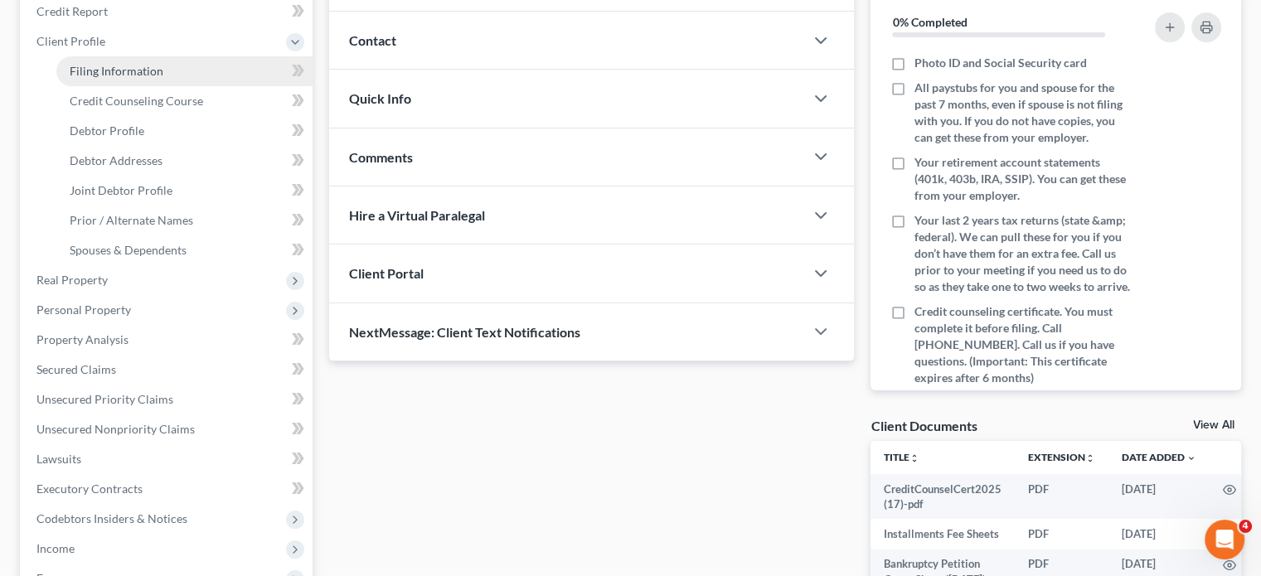
select select "0"
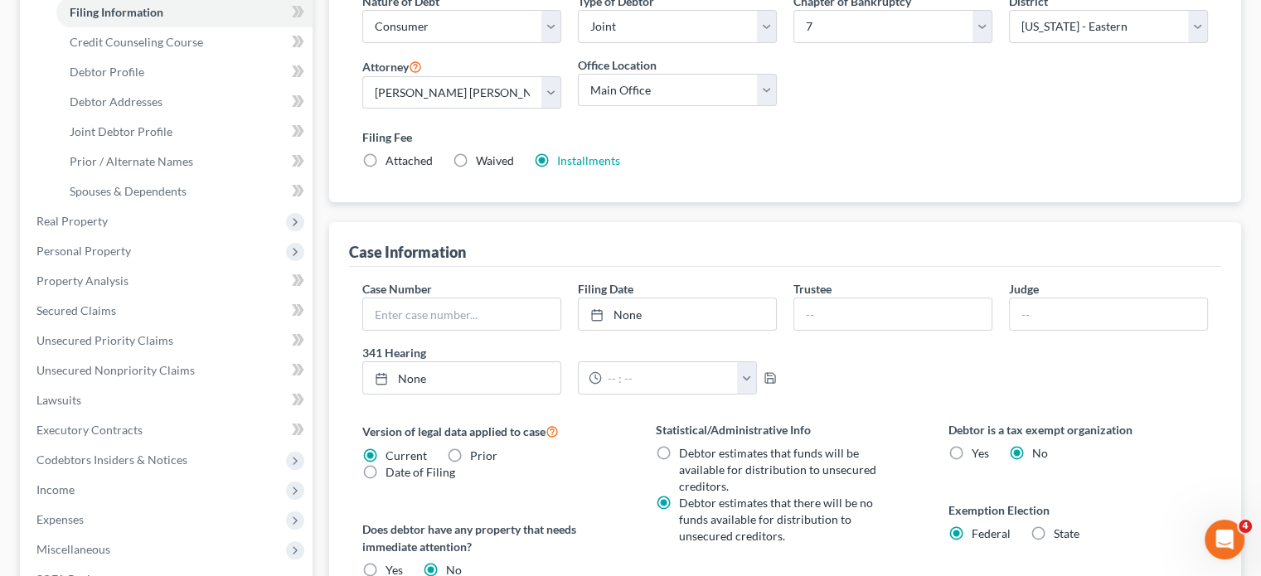
scroll to position [265, 0]
click at [126, 86] on link "Debtor Profile" at bounding box center [184, 71] width 256 height 30
select select "1"
select select "5"
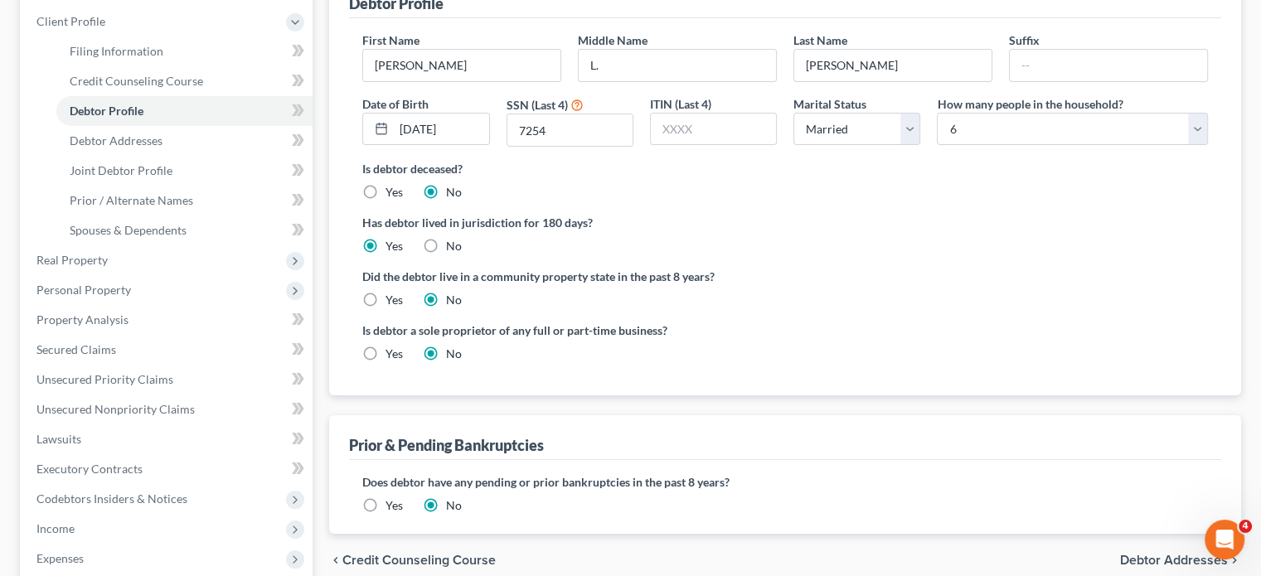
scroll to position [265, 0]
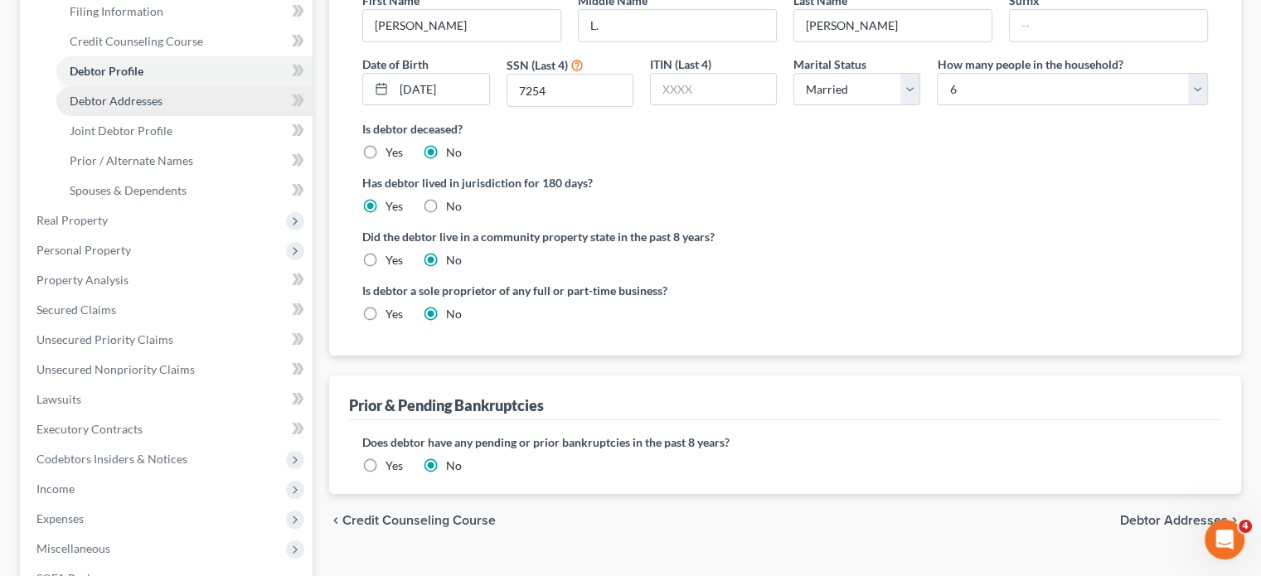
click at [188, 116] on link "Debtor Addresses" at bounding box center [184, 101] width 256 height 30
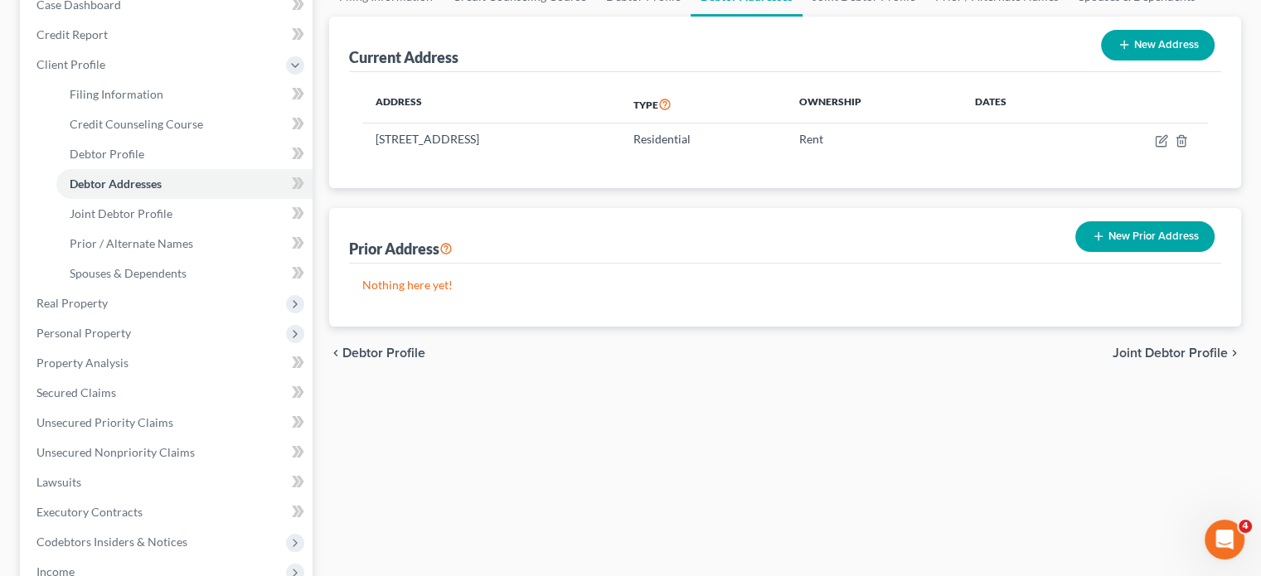
scroll to position [198, 0]
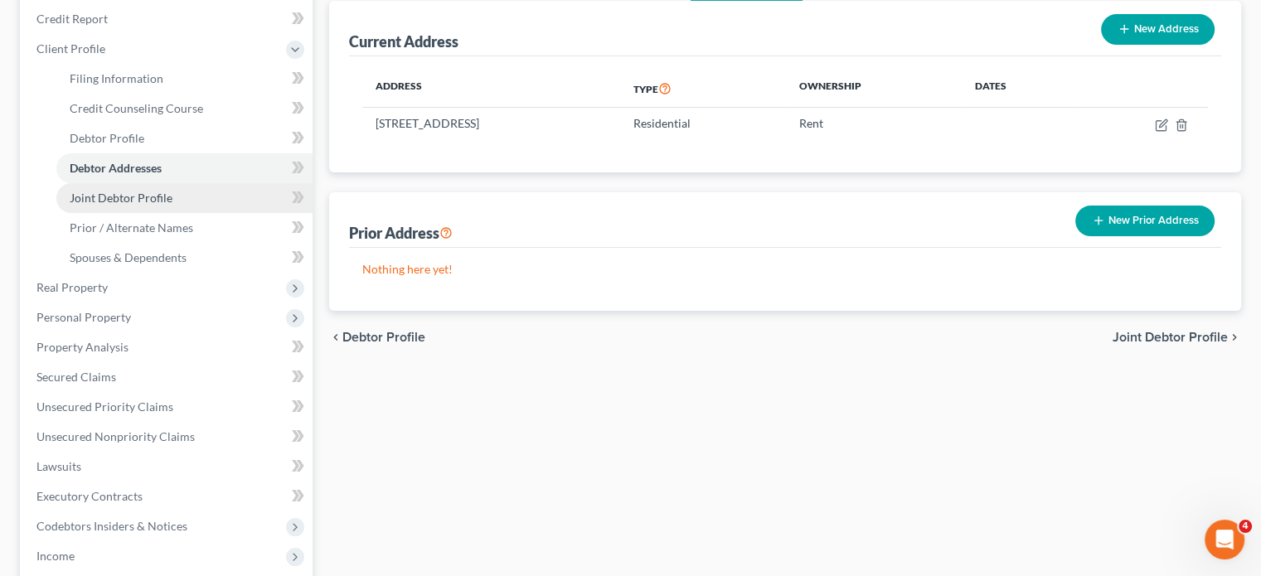
click at [218, 213] on link "Joint Debtor Profile" at bounding box center [184, 198] width 256 height 30
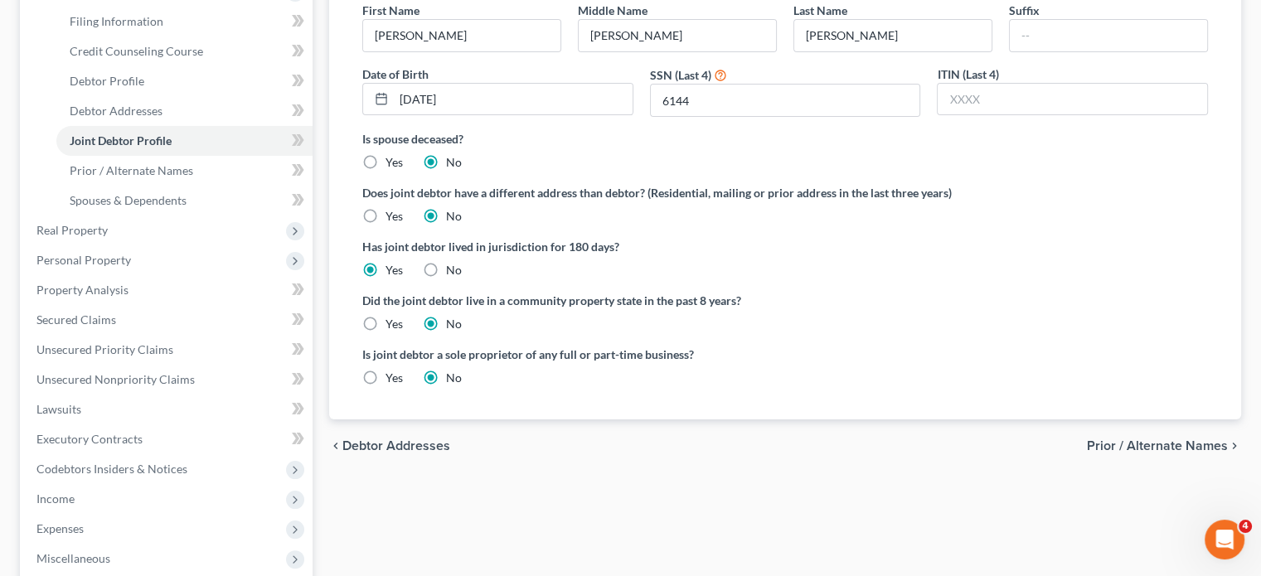
scroll to position [255, 0]
click at [187, 207] on span "Spouses & Dependents" at bounding box center [128, 200] width 117 height 14
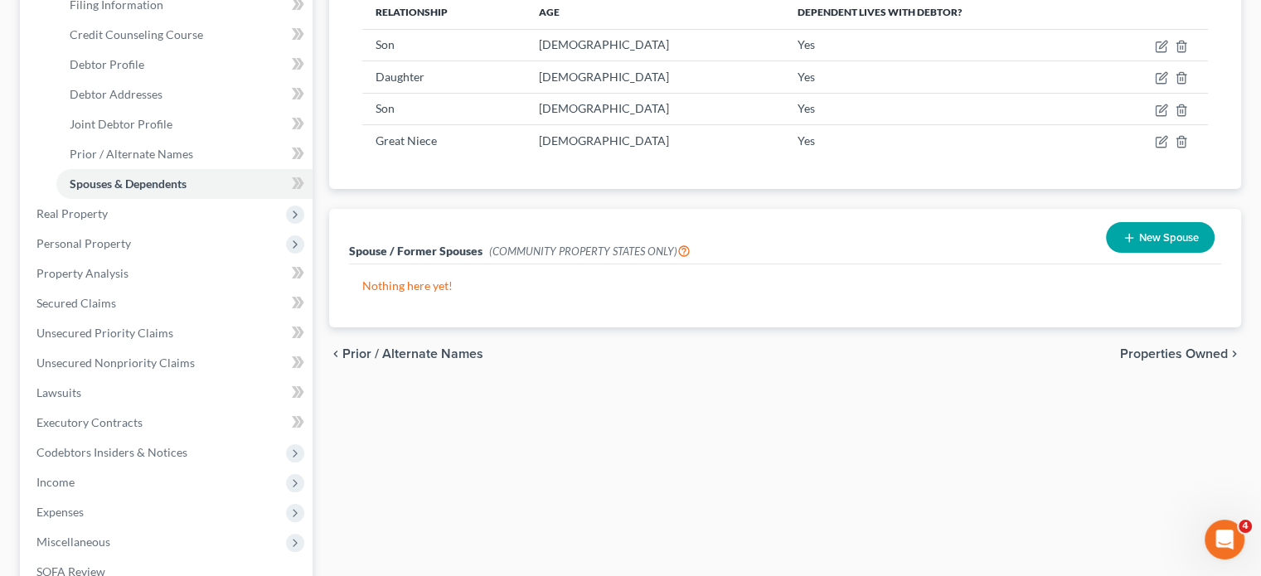
scroll to position [338, 0]
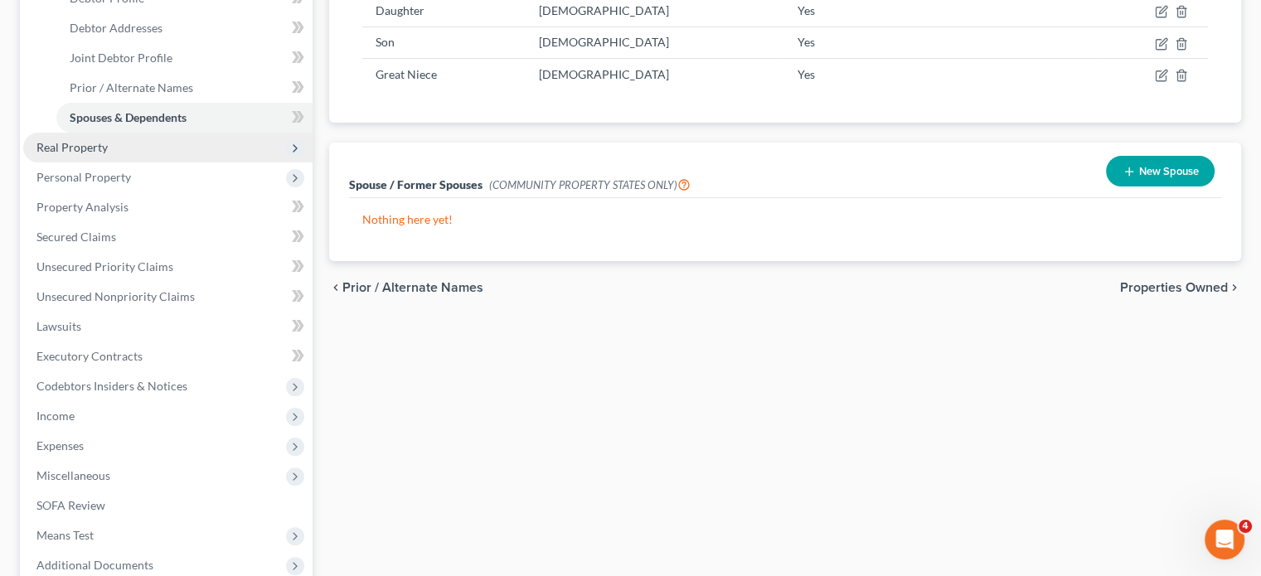
click at [204, 163] on span "Real Property" at bounding box center [167, 148] width 289 height 30
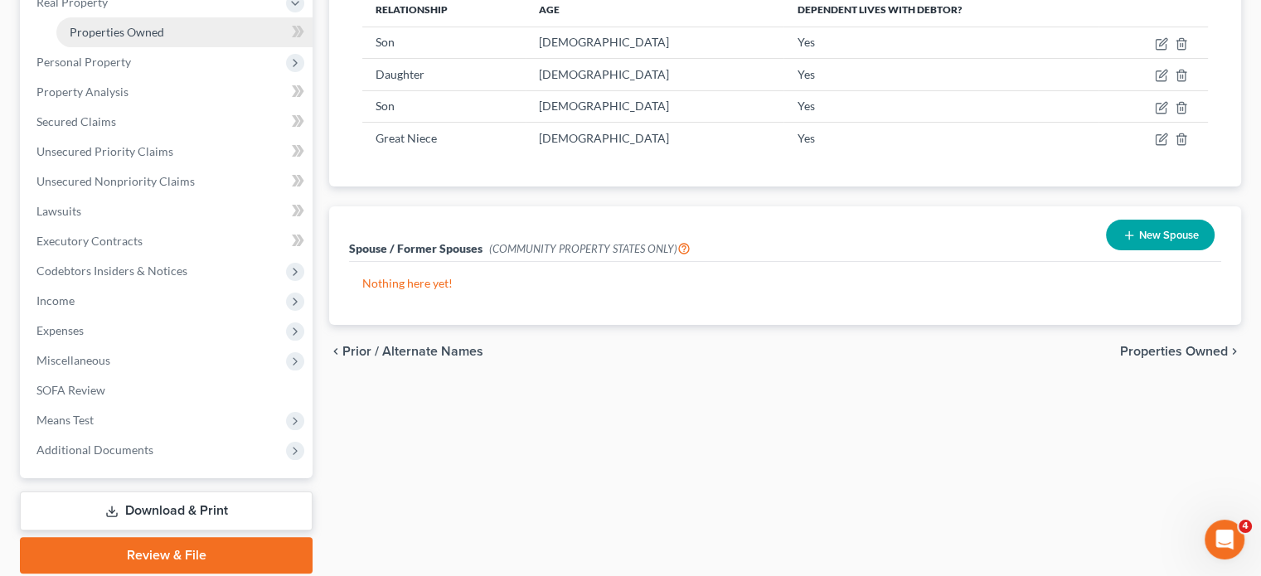
scroll to position [272, 0]
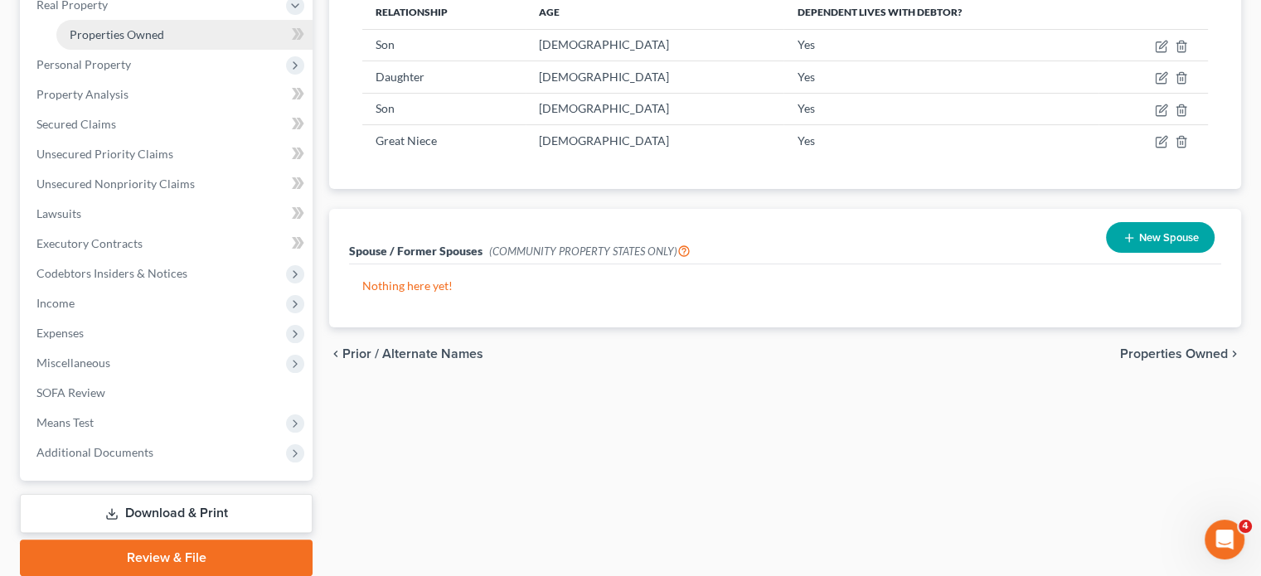
click at [199, 50] on link "Properties Owned" at bounding box center [184, 35] width 256 height 30
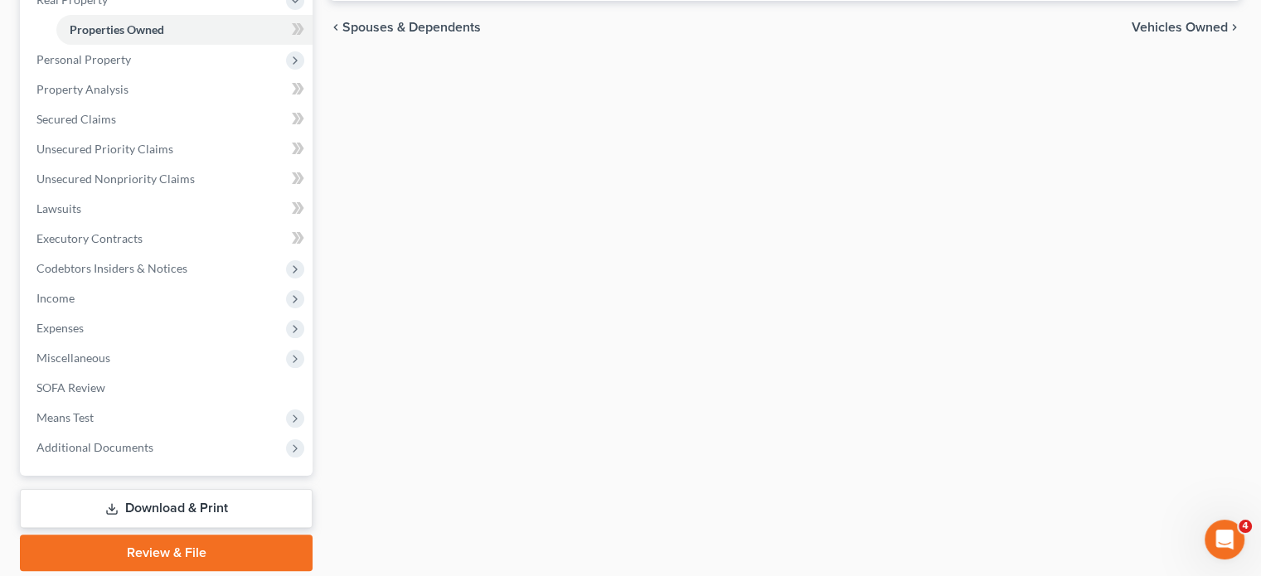
scroll to position [284, 0]
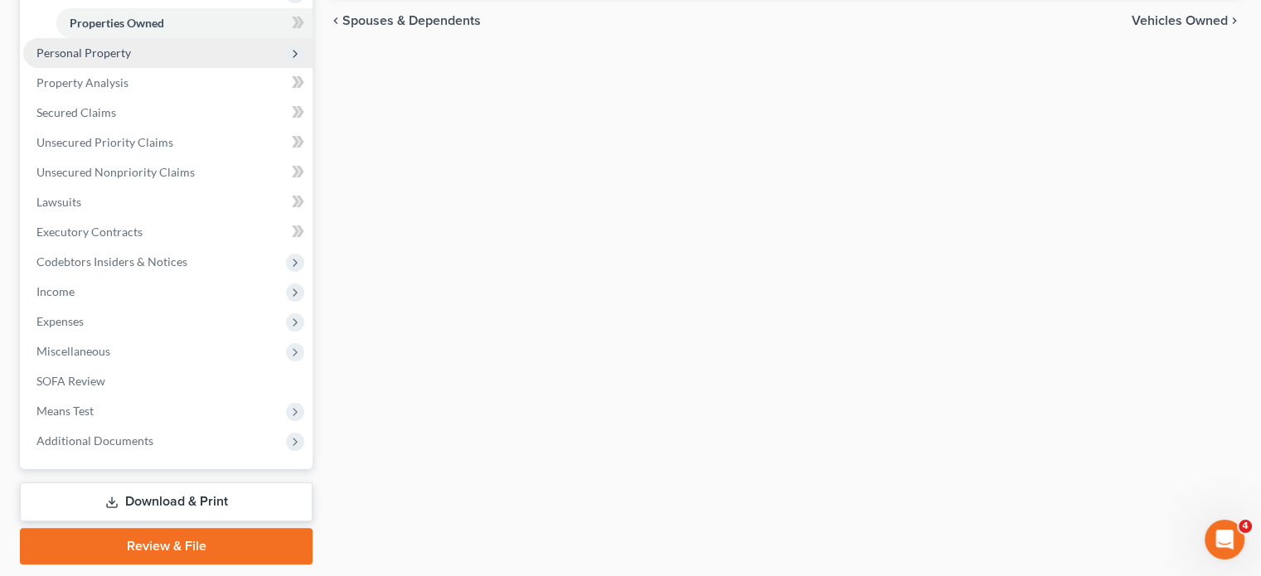
click at [179, 68] on span "Personal Property" at bounding box center [167, 53] width 289 height 30
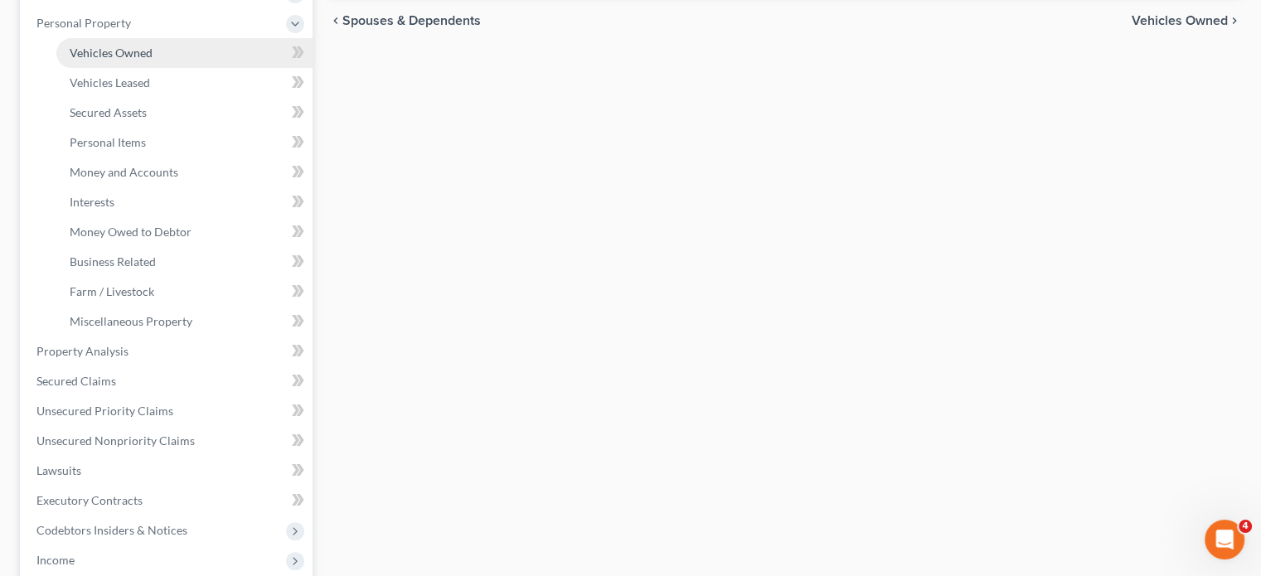
click at [153, 60] on span "Vehicles Owned" at bounding box center [111, 53] width 83 height 14
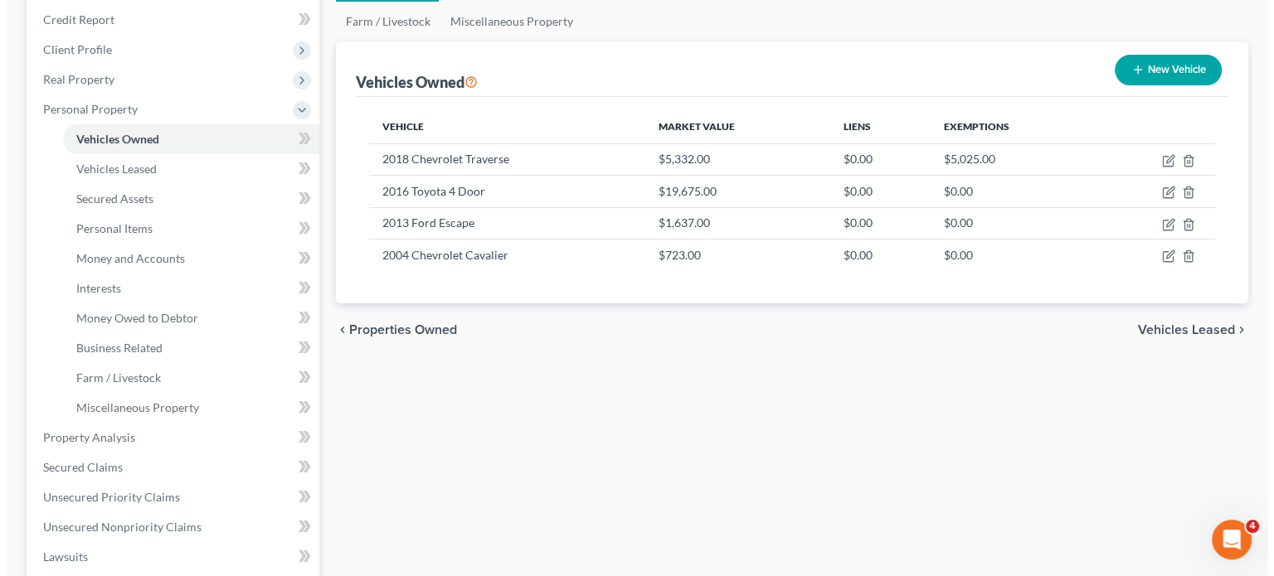
scroll to position [205, 0]
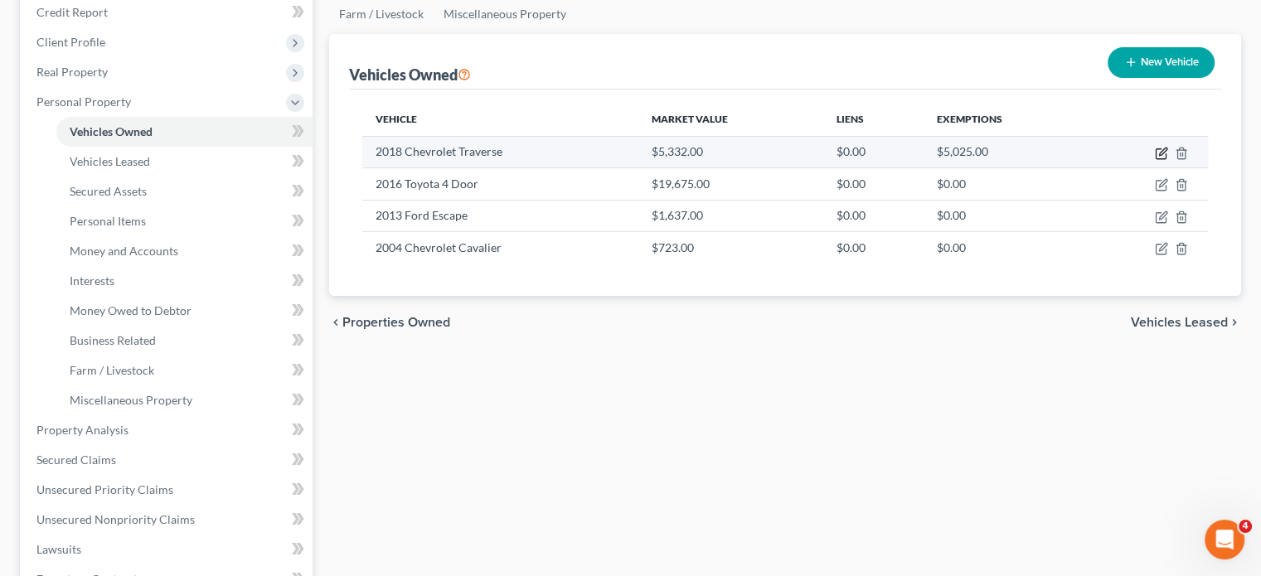
click at [1155, 160] on icon "button" at bounding box center [1161, 153] width 13 height 13
select select "0"
select select "8"
select select "2"
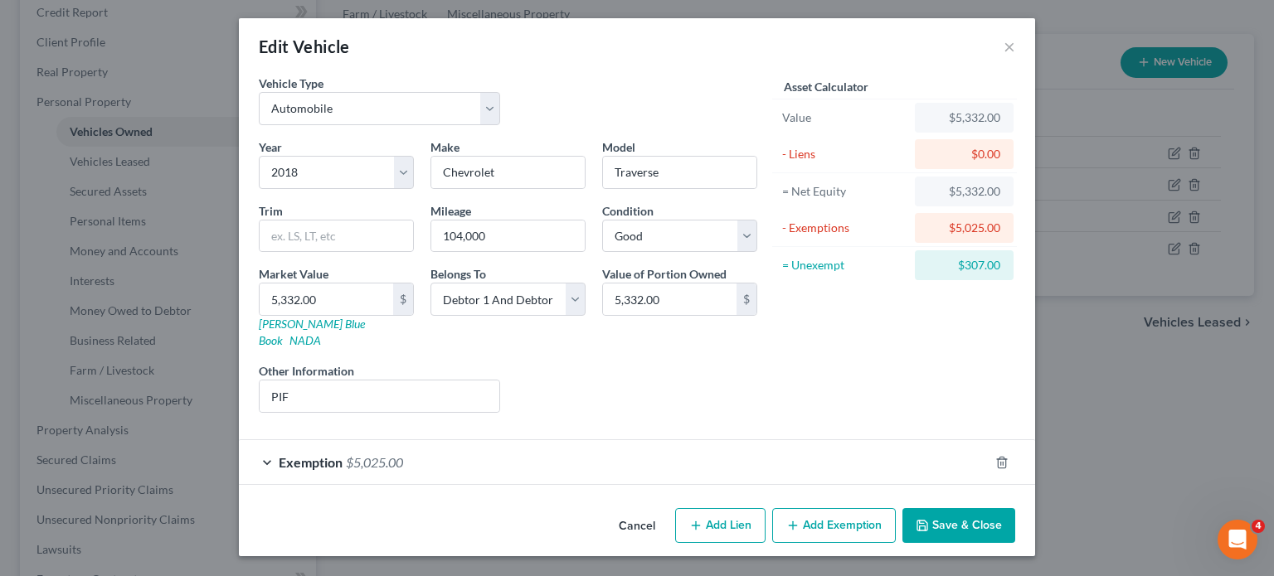
scroll to position [119, 0]
click at [1008, 456] on icon "button" at bounding box center [1001, 462] width 13 height 13
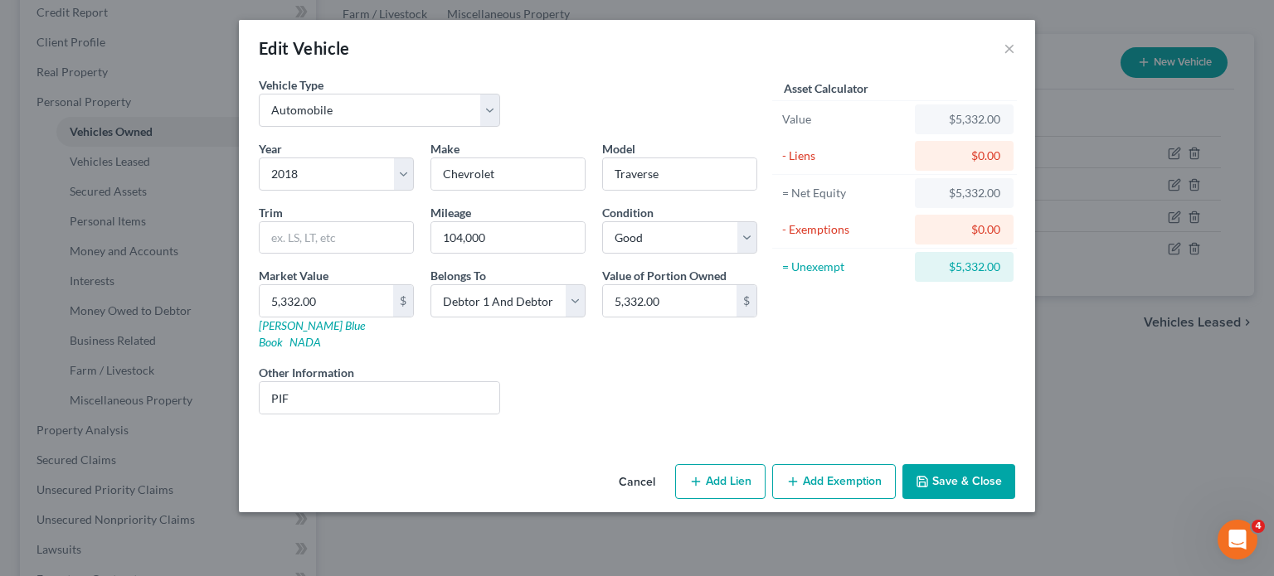
scroll to position [62, 0]
click at [259, 341] on link "Kelly Blue Book" at bounding box center [312, 333] width 106 height 31
click at [1035, 488] on div "Cancel Add Lien Add Lease Add Exemption Save & Close" at bounding box center [637, 485] width 796 height 55
click at [1015, 499] on button "Save & Close" at bounding box center [958, 481] width 113 height 35
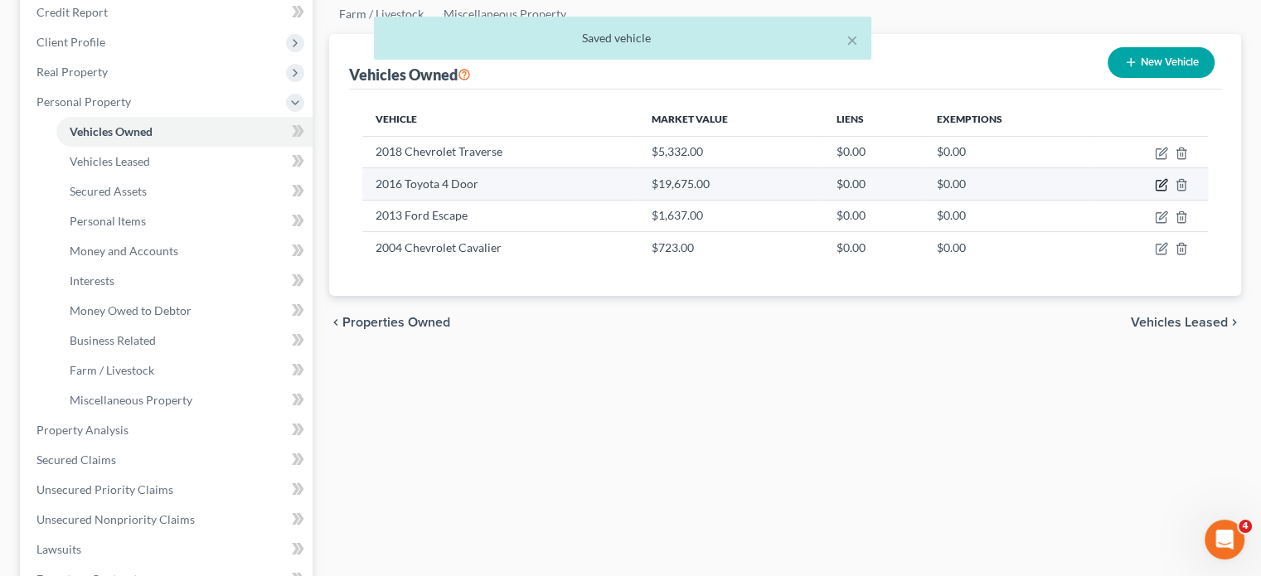
click at [1155, 192] on icon "button" at bounding box center [1161, 184] width 13 height 13
select select "0"
select select "10"
select select "2"
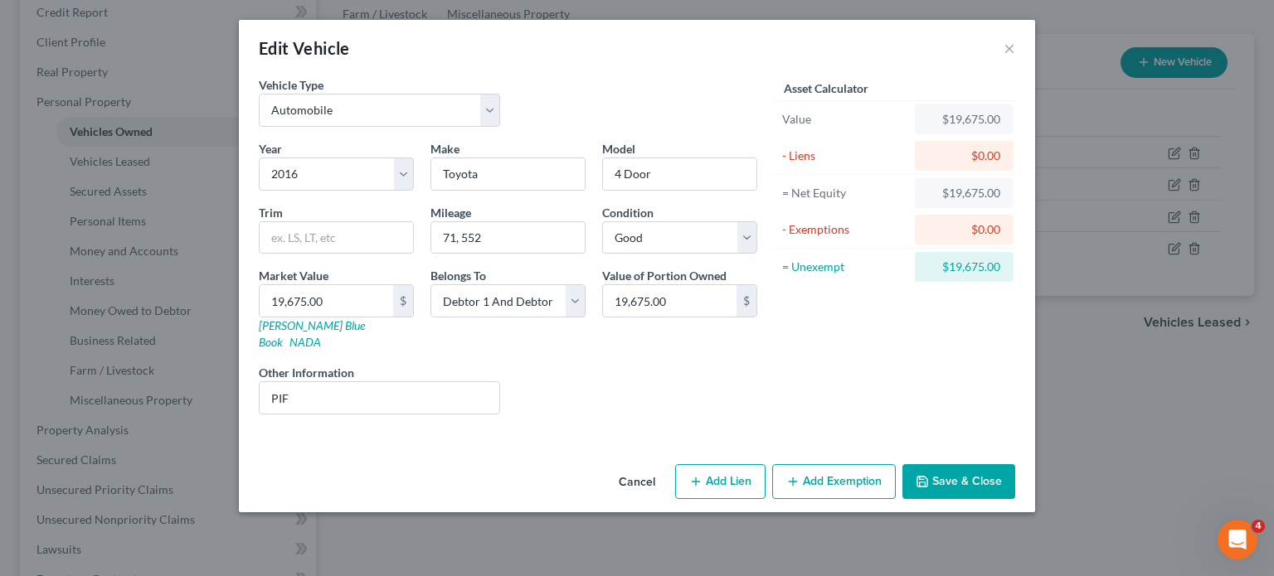
click at [250, 351] on div "Market Value 19,675.00 $ Kelly Blue Book NADA" at bounding box center [336, 309] width 172 height 84
click at [259, 349] on link "Kelly Blue Book" at bounding box center [312, 333] width 106 height 31
click at [262, 317] on input "19,675.00" at bounding box center [327, 301] width 134 height 32
type input "1"
type input "1.00"
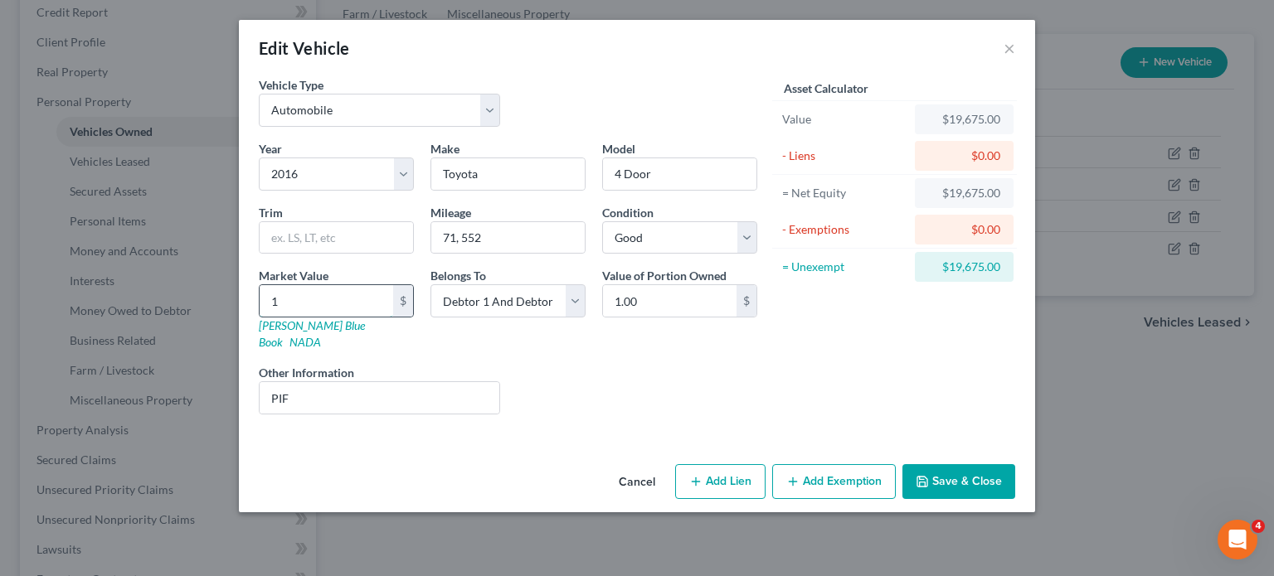
type input "10"
type input "10.00"
type input "105"
type input "105.00"
type input "1054"
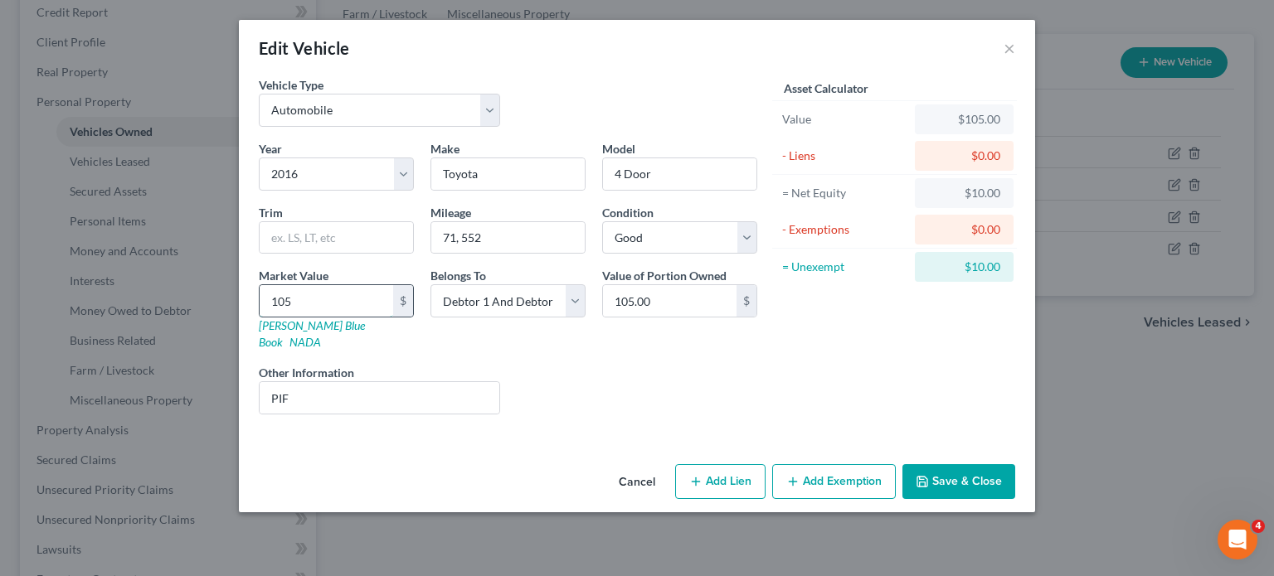
type input "1,054.00"
type input "1,0544"
type input "10,544.00"
type input "10,544"
click at [595, 415] on div "Liens Select" at bounding box center [637, 389] width 258 height 51
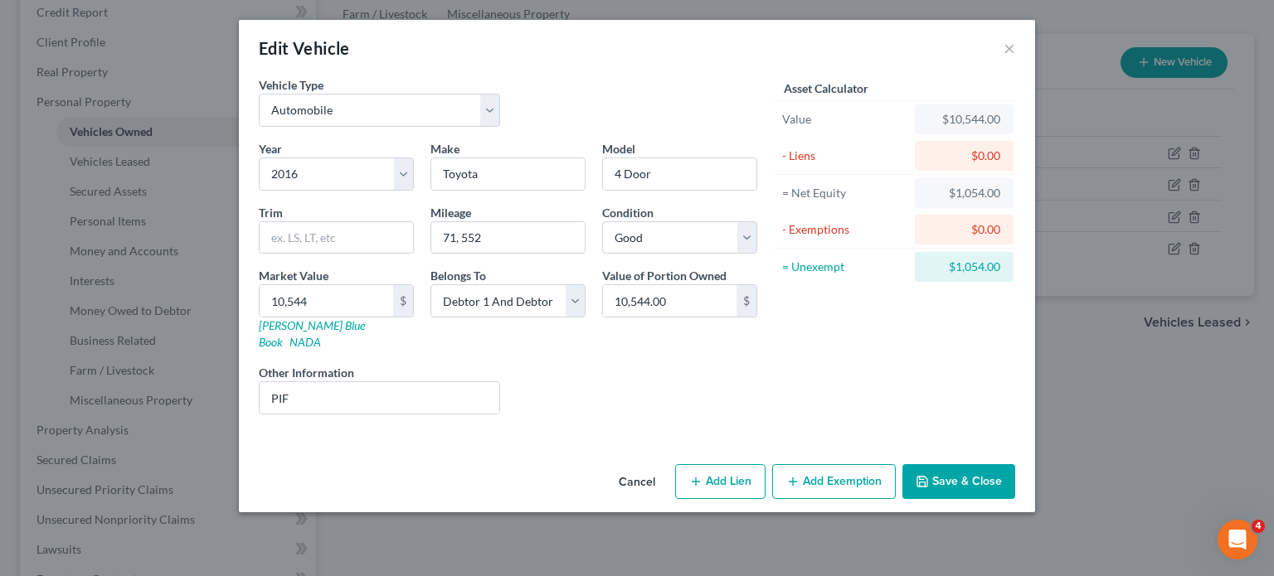
click at [850, 499] on button "Add Exemption" at bounding box center [834, 481] width 124 height 35
select select "2"
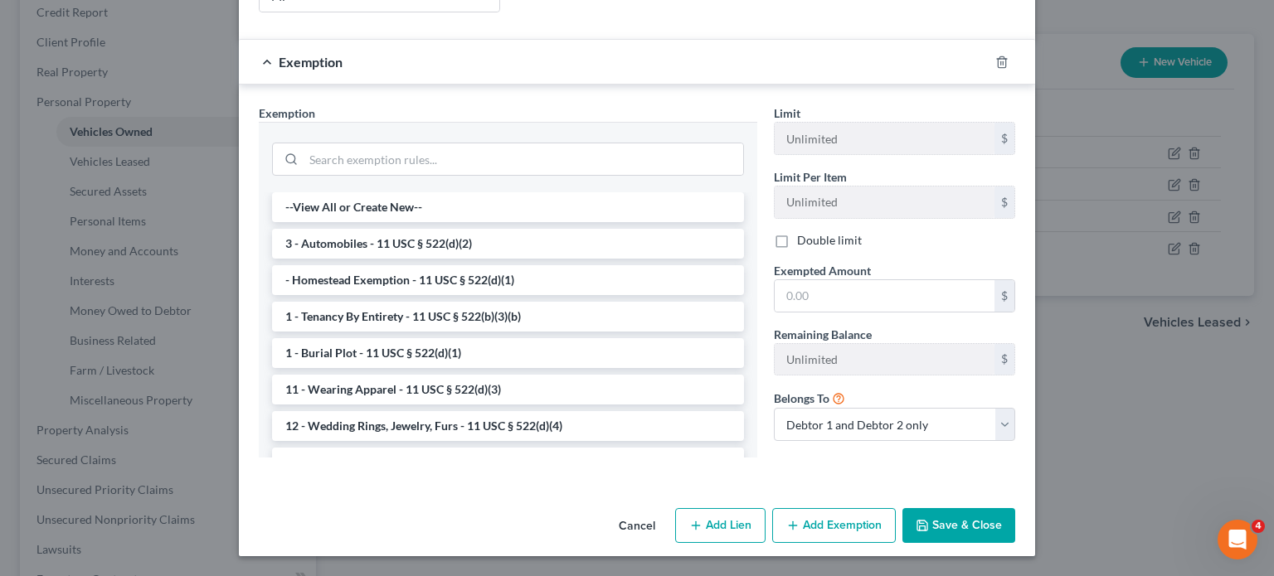
scroll to position [518, 0]
click at [809, 249] on label "Double limit" at bounding box center [829, 240] width 65 height 17
click at [809, 243] on input "Double limit" at bounding box center [809, 237] width 11 height 11
click at [537, 254] on li "3 - Automobiles - 11 USC § 522(d)(2)" at bounding box center [508, 244] width 472 height 30
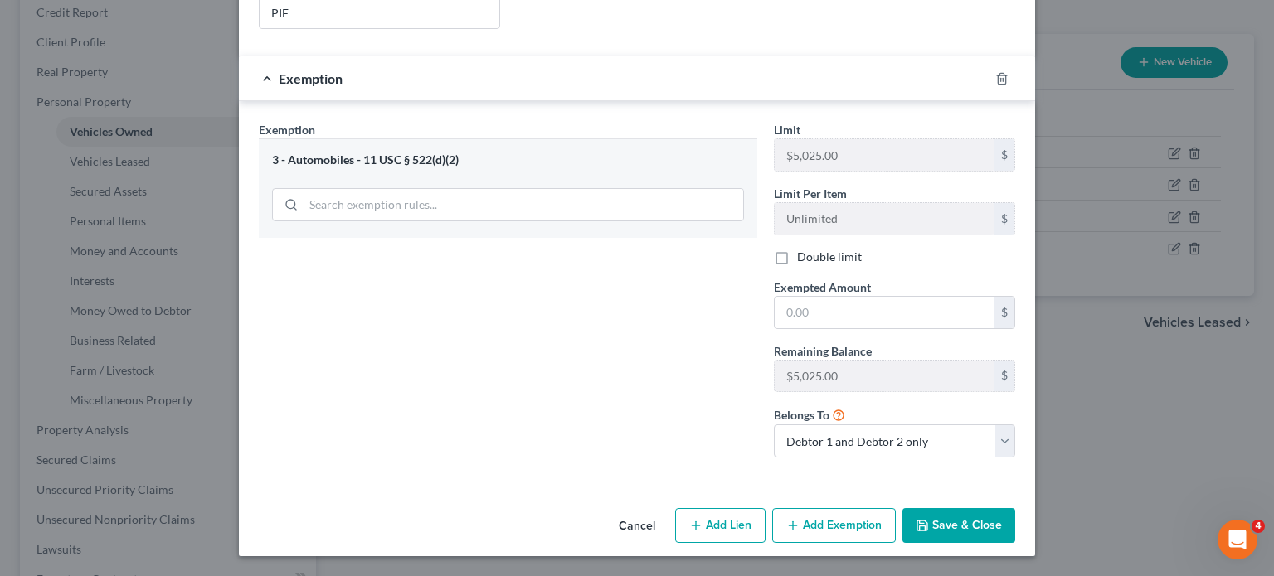
click at [813, 264] on label "Double limit" at bounding box center [829, 257] width 65 height 17
click at [813, 260] on input "Double limit" at bounding box center [809, 254] width 11 height 11
checkbox input "true"
click at [836, 321] on input "text" at bounding box center [884, 313] width 220 height 32
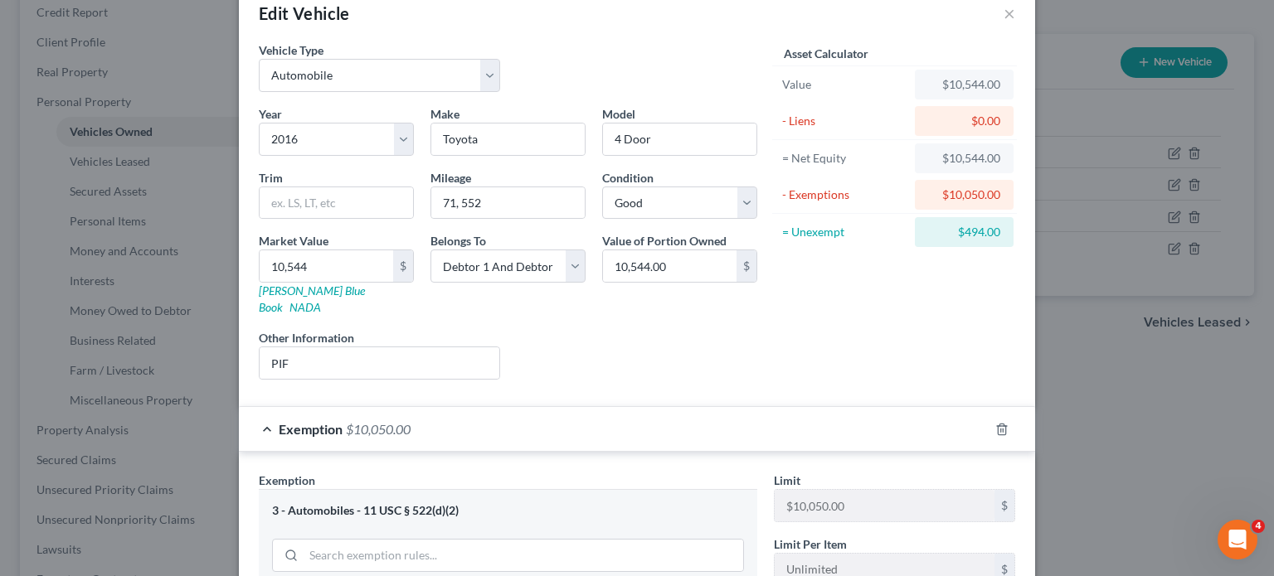
scroll to position [0, 0]
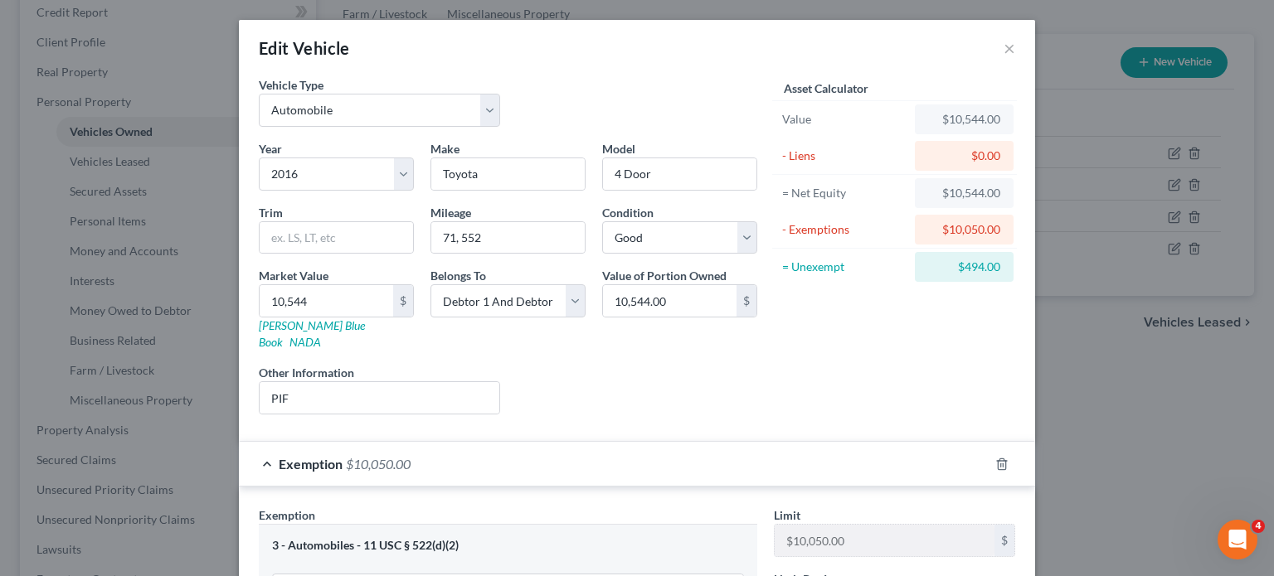
type input "10,050"
drag, startPoint x: 1090, startPoint y: 333, endPoint x: 1038, endPoint y: 329, distance: 51.5
click at [1013, 282] on div "$494.00" at bounding box center [964, 267] width 99 height 30
copy div "494.00"
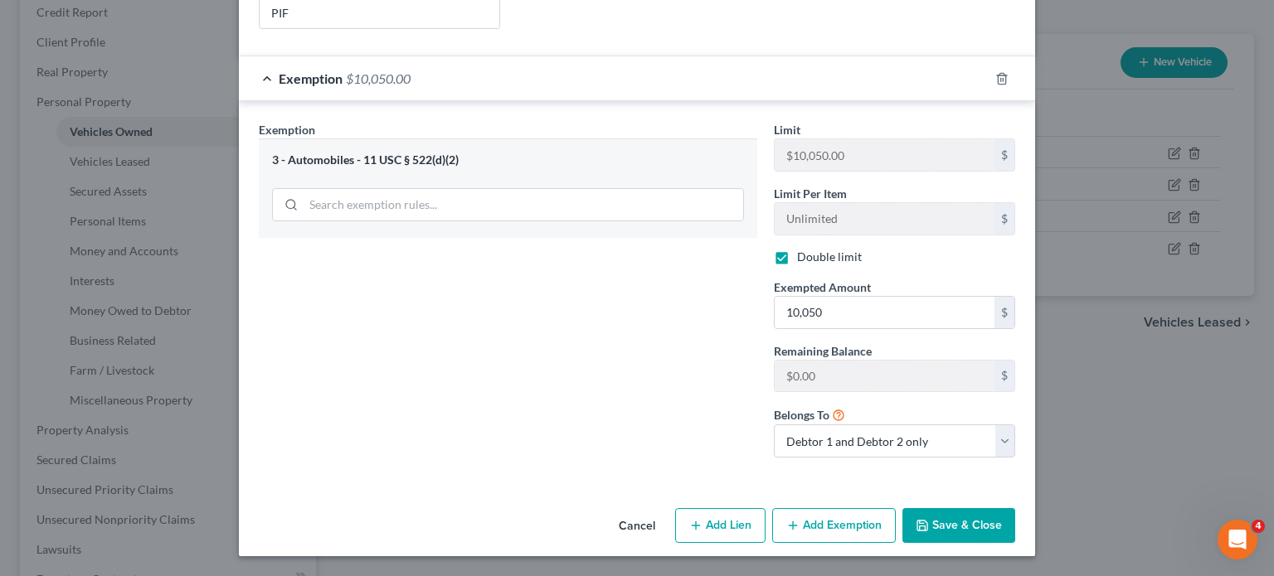
scroll to position [595, 0]
click at [886, 508] on button "Add Exemption" at bounding box center [834, 525] width 124 height 35
select select "2"
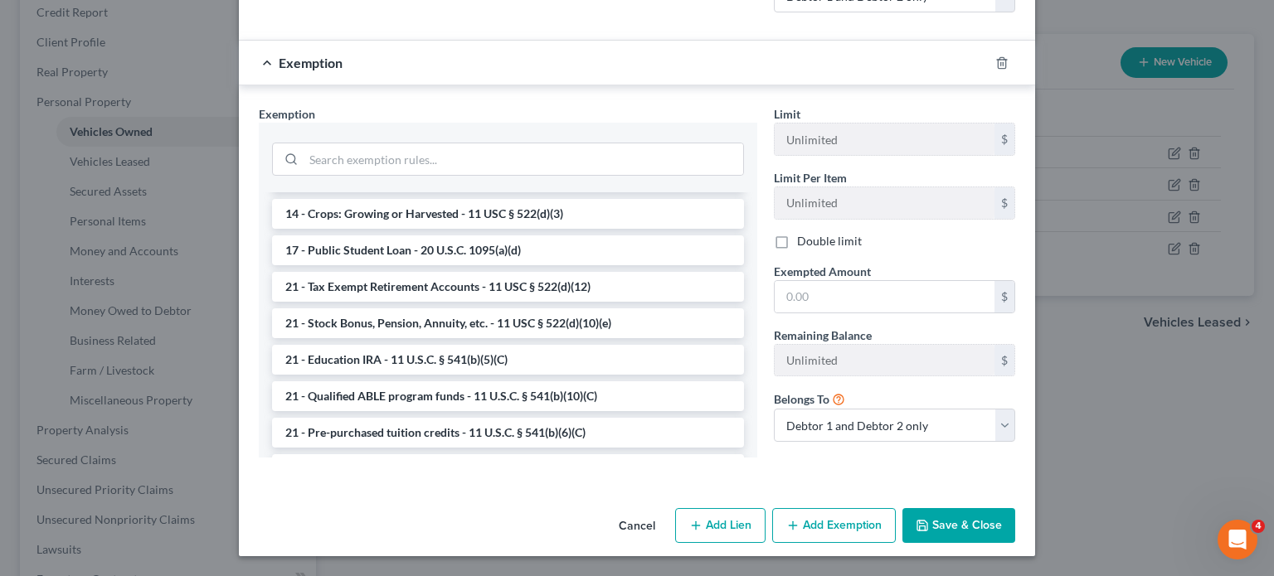
scroll to position [438, 0]
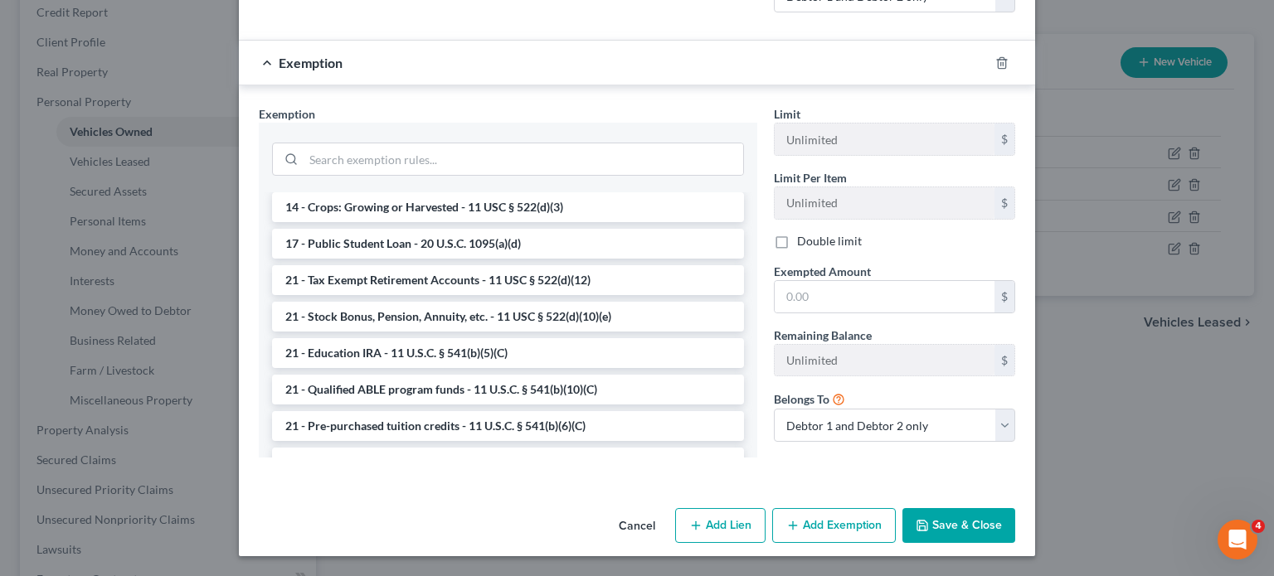
click at [491, 186] on li "14 - Wildcard Exemption (unused homestead) - 11 U.S.C. § 522 (d)(5)" at bounding box center [508, 171] width 472 height 30
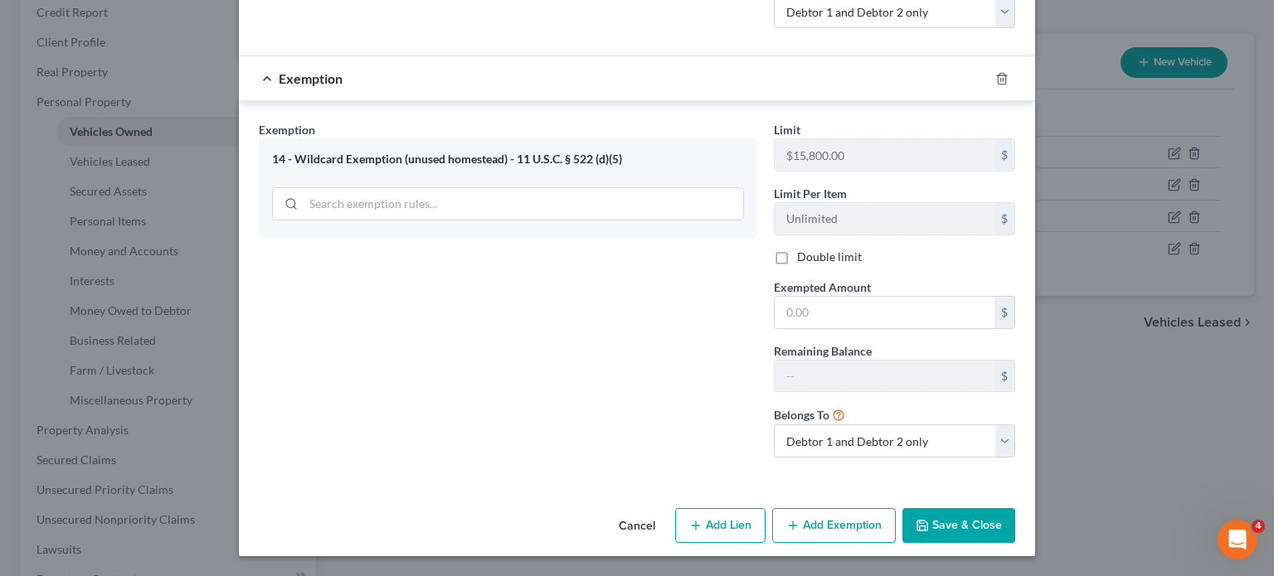
scroll to position [933, 0]
click at [807, 265] on label "Double limit" at bounding box center [829, 257] width 65 height 17
click at [807, 260] on input "Double limit" at bounding box center [809, 254] width 11 height 11
checkbox input "true"
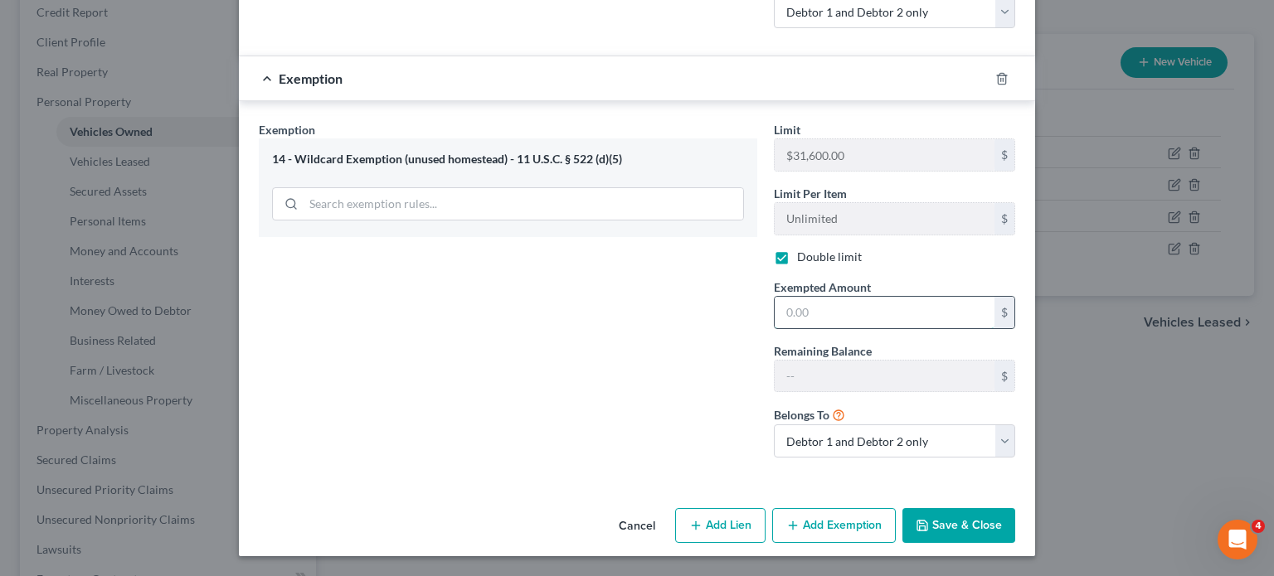
click at [838, 297] on input "text" at bounding box center [884, 313] width 220 height 32
paste input "494.00"
type input "494.00"
click at [1015, 526] on button "Save & Close" at bounding box center [958, 525] width 113 height 35
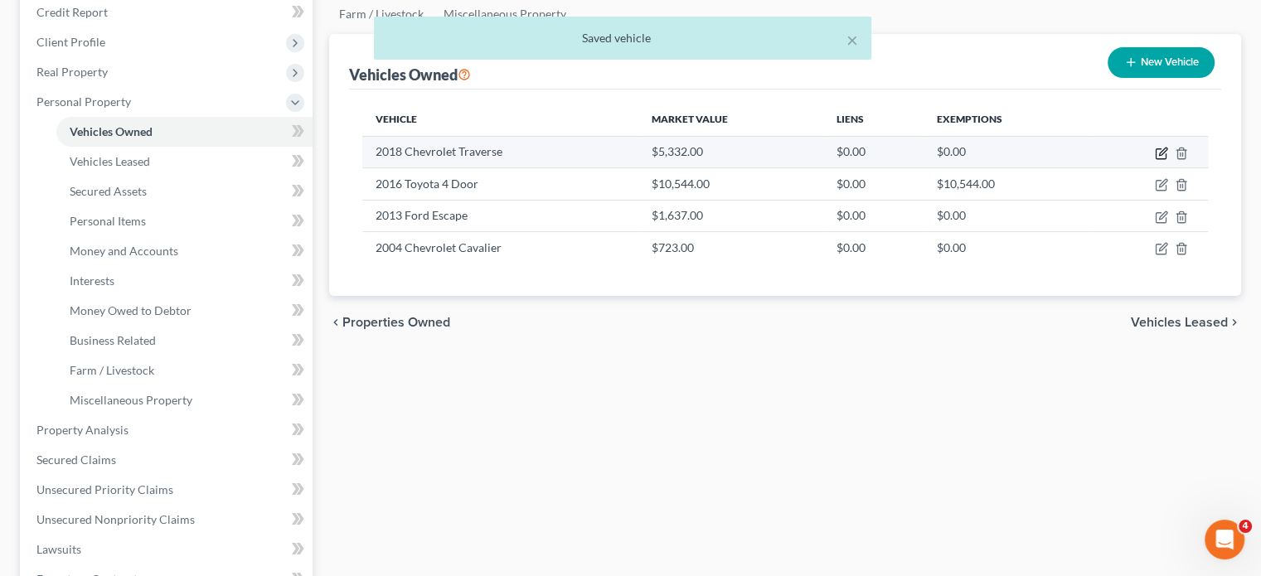
click at [1155, 160] on icon "button" at bounding box center [1161, 153] width 13 height 13
select select "0"
select select "8"
select select "2"
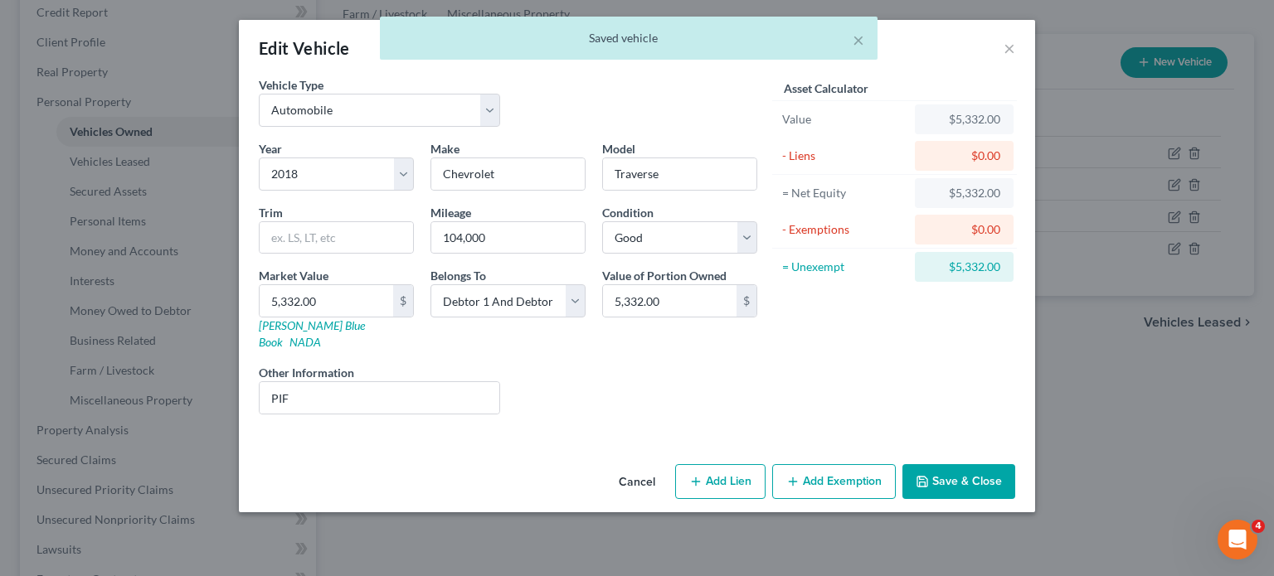
scroll to position [62, 0]
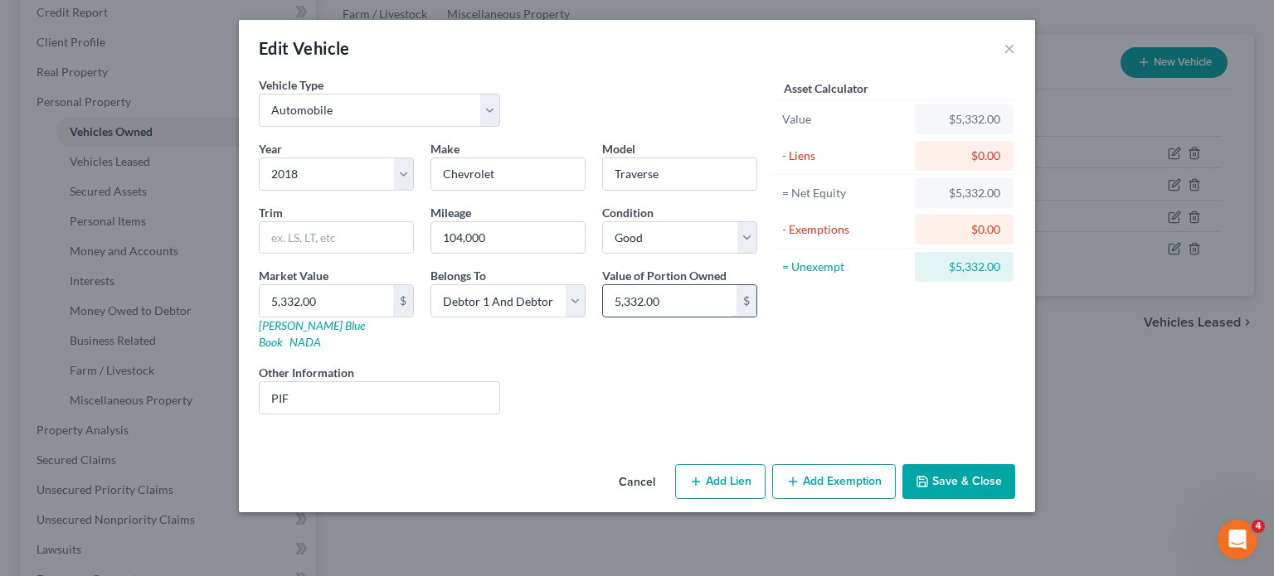
click at [680, 317] on input "5,332.00" at bounding box center [670, 301] width 134 height 32
click at [886, 499] on button "Add Exemption" at bounding box center [834, 481] width 124 height 35
select select "2"
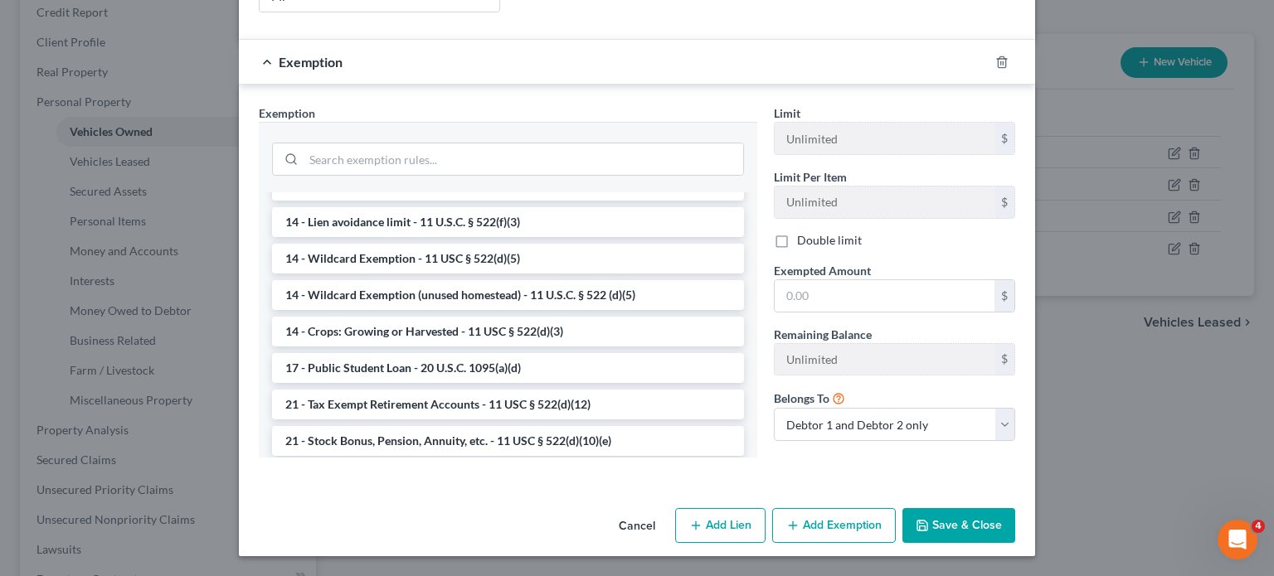
scroll to position [314, 0]
click at [557, 309] on li "14 - Wildcard Exemption (unused homestead) - 11 U.S.C. § 522 (d)(5)" at bounding box center [508, 294] width 472 height 30
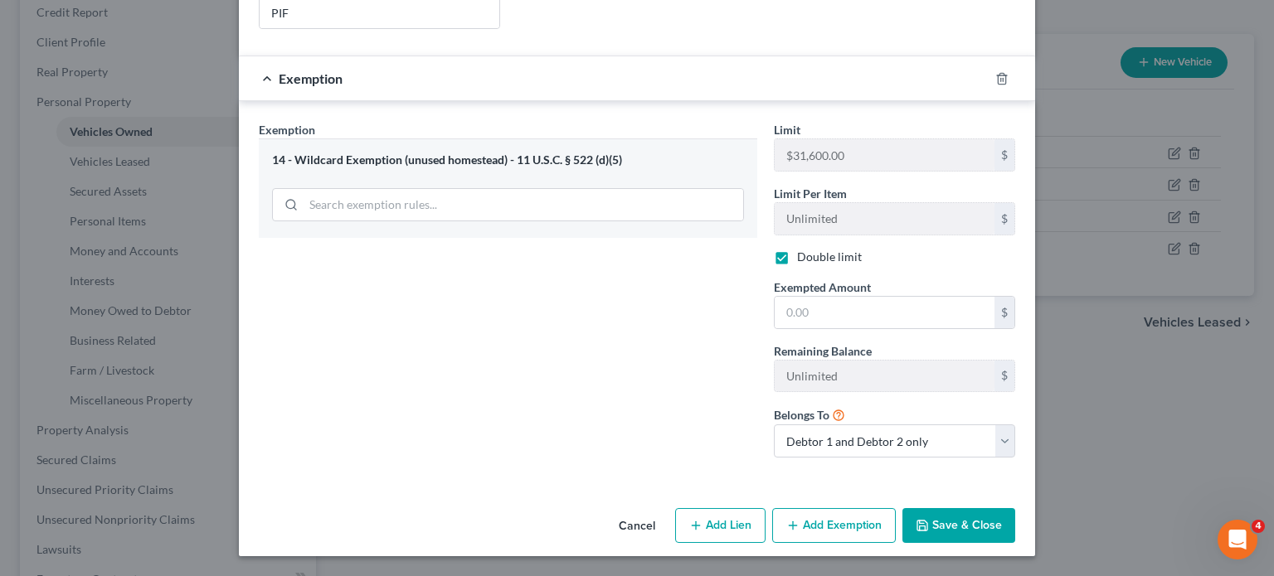
checkbox input "true"
click at [839, 297] on input "text" at bounding box center [884, 313] width 220 height 32
paste input "5,332.00"
type input "5,332.00"
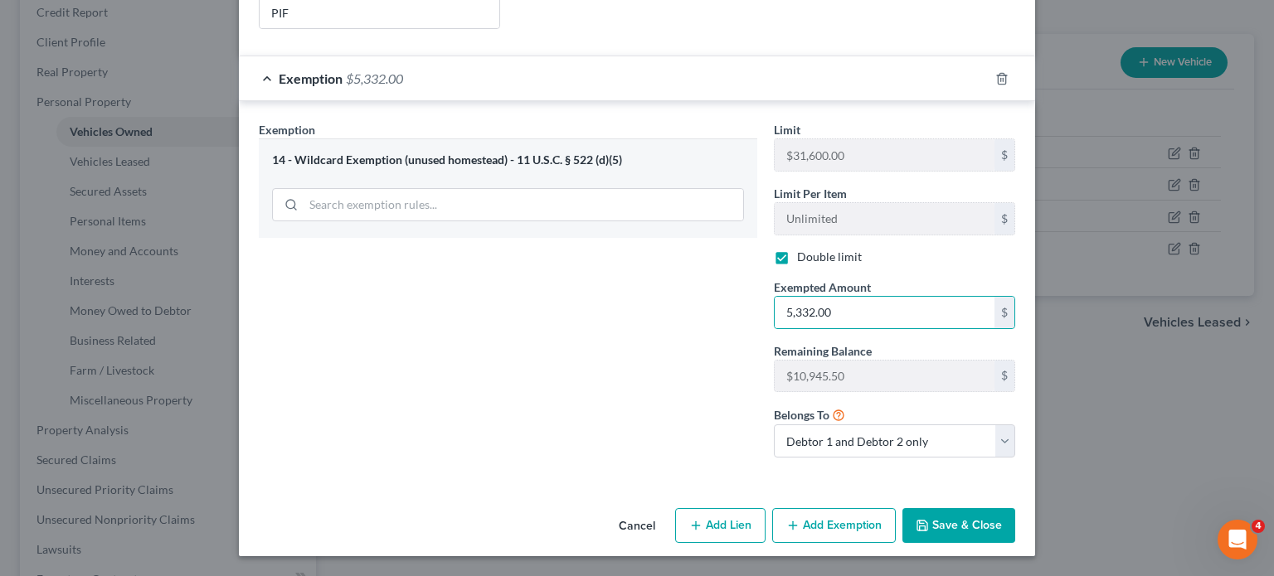
click at [984, 508] on button "Save & Close" at bounding box center [958, 525] width 113 height 35
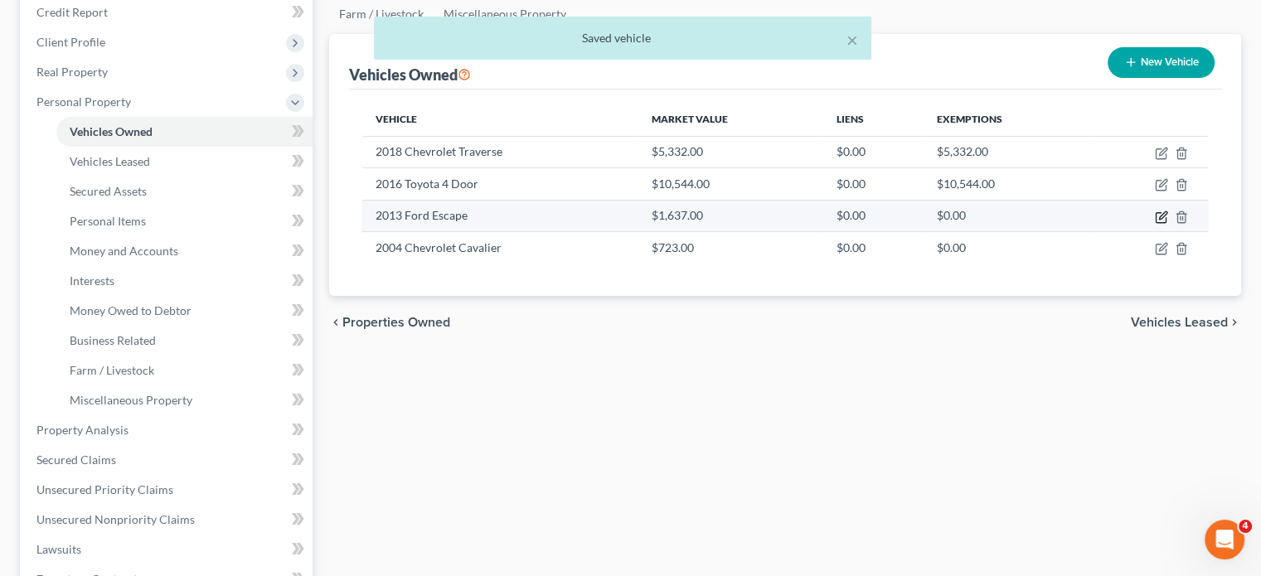
click at [1155, 224] on icon "button" at bounding box center [1161, 217] width 13 height 13
select select "0"
select select "13"
select select "2"
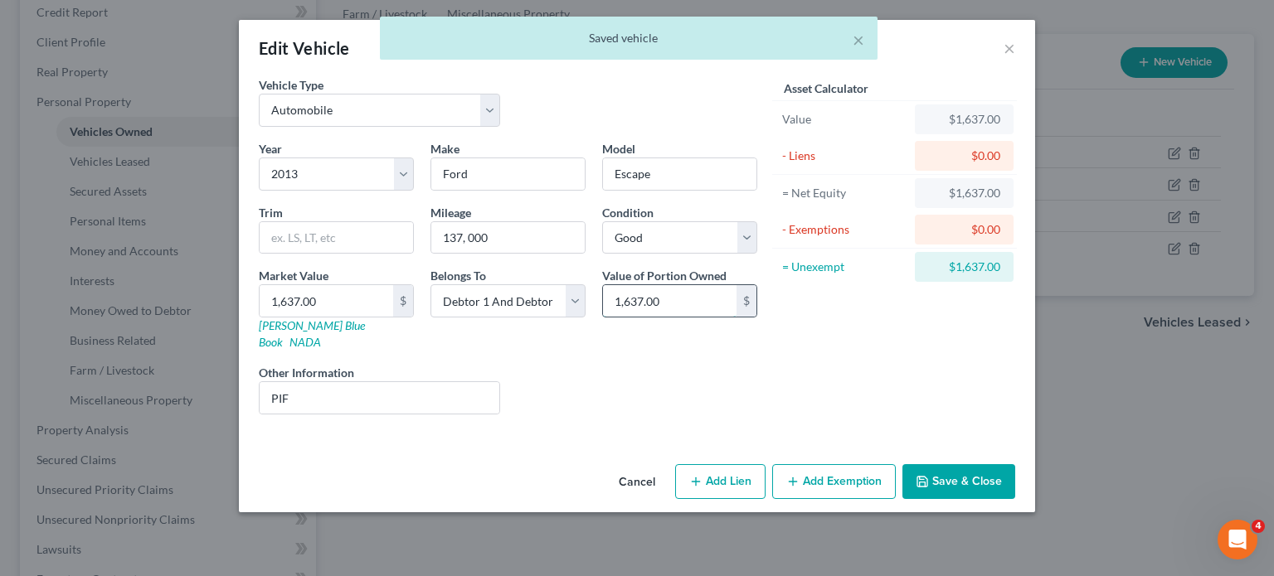
click at [701, 317] on input "1,637.00" at bounding box center [670, 301] width 134 height 32
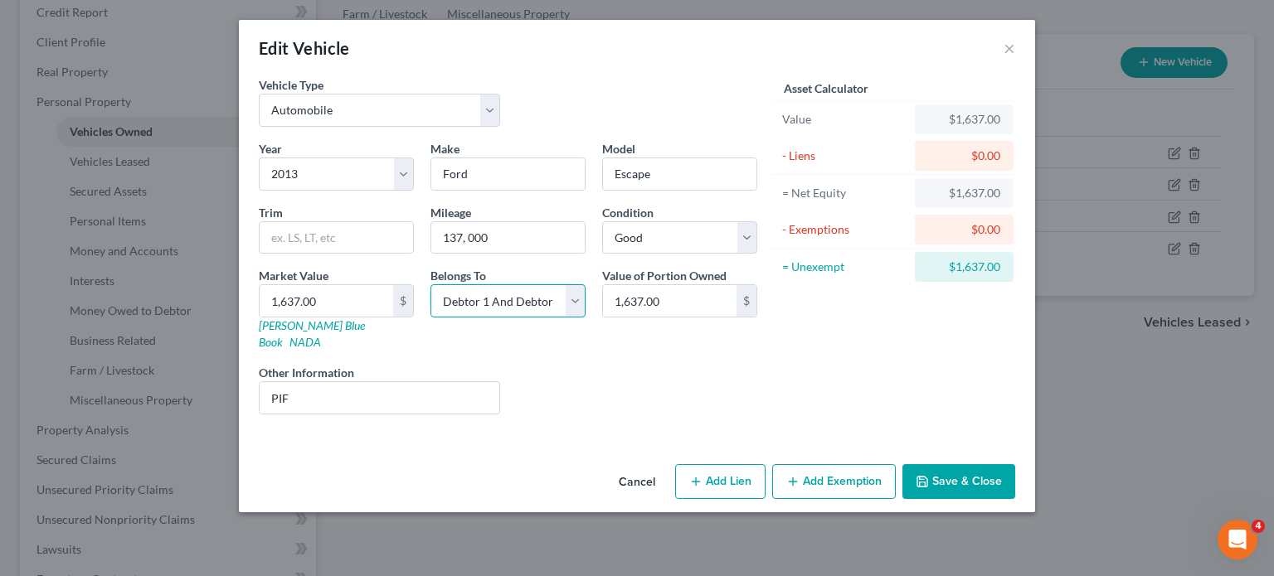
click at [430, 318] on select "Select Debtor 1 Only Debtor 2 Only Debtor 1 And Debtor 2 Only At Least One Of T…" at bounding box center [507, 300] width 155 height 33
select select "1"
click at [430, 318] on select "Select Debtor 1 Only Debtor 2 Only Debtor 1 And Debtor 2 Only At Least One Of T…" at bounding box center [507, 300] width 155 height 33
click at [896, 499] on button "Add Exemption" at bounding box center [834, 481] width 124 height 35
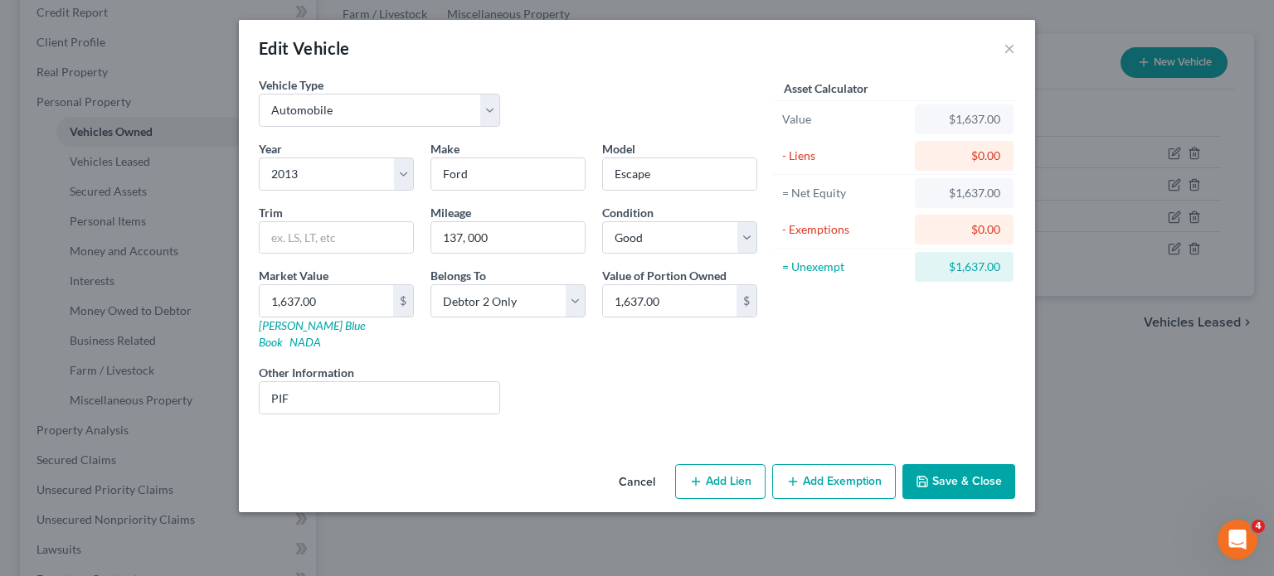
select select "2"
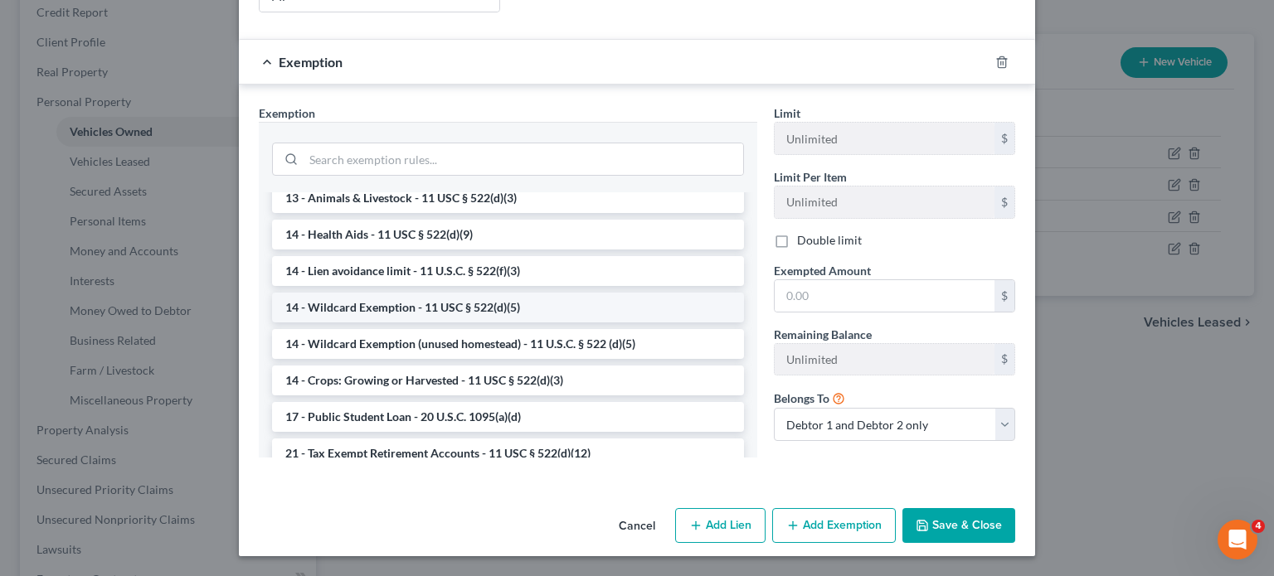
scroll to position [265, 0]
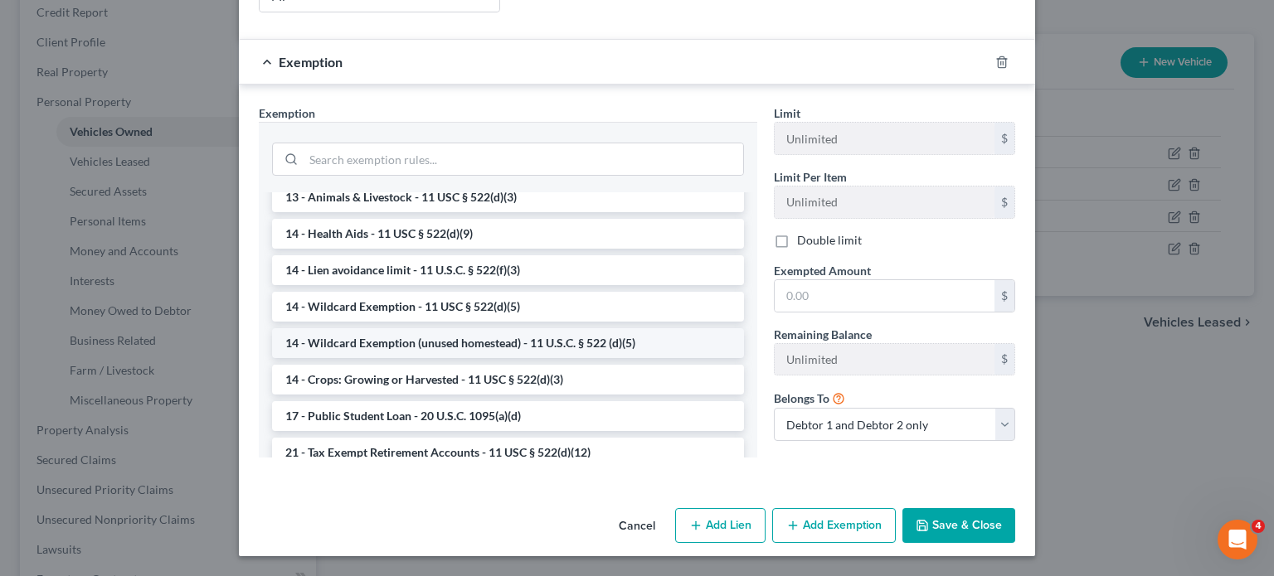
click at [544, 358] on li "14 - Wildcard Exemption (unused homestead) - 11 U.S.C. § 522 (d)(5)" at bounding box center [508, 343] width 472 height 30
checkbox input "true"
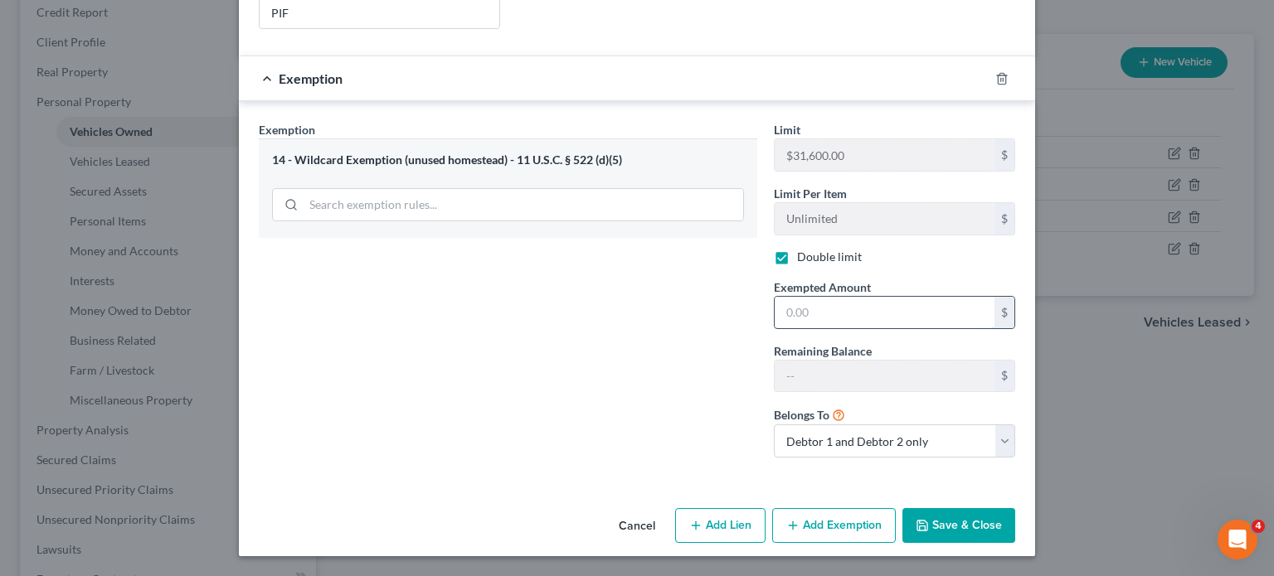
click at [849, 328] on input "text" at bounding box center [884, 313] width 220 height 32
click at [884, 458] on select "Debtor 1 only Debtor 2 only Debtor 1 and Debtor 2 only" at bounding box center [894, 441] width 241 height 33
select select "1"
click at [799, 458] on select "Debtor 1 only Debtor 2 only Debtor 1 and Debtor 2 only" at bounding box center [894, 441] width 241 height 33
click at [825, 294] on span "Exempted Amount" at bounding box center [822, 287] width 97 height 14
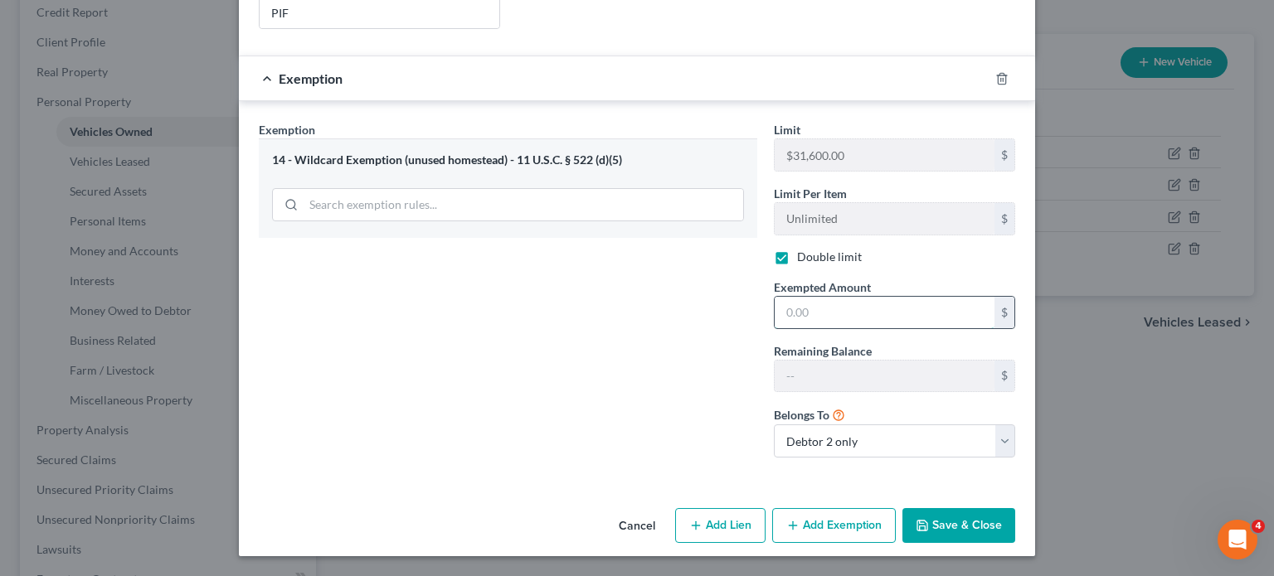
click at [830, 328] on input "text" at bounding box center [884, 313] width 220 height 32
paste input "1,637.00"
type input "1,637.00"
click at [1015, 510] on button "Save & Close" at bounding box center [958, 525] width 113 height 35
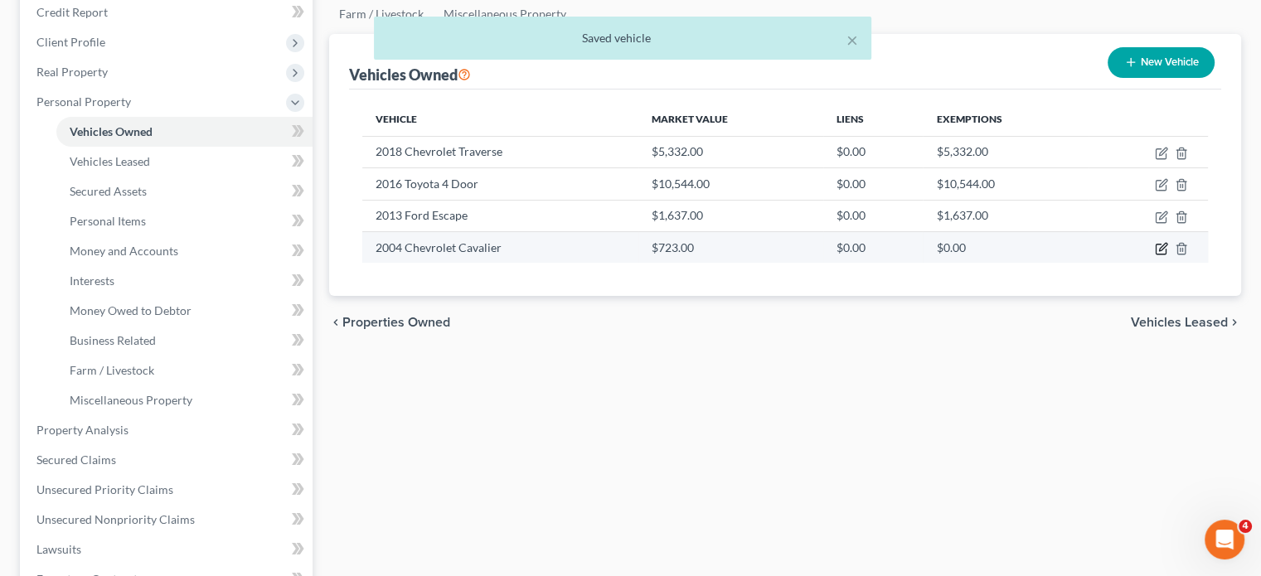
click at [1155, 255] on icon "button" at bounding box center [1161, 248] width 13 height 13
select select "0"
select select "22"
select select "3"
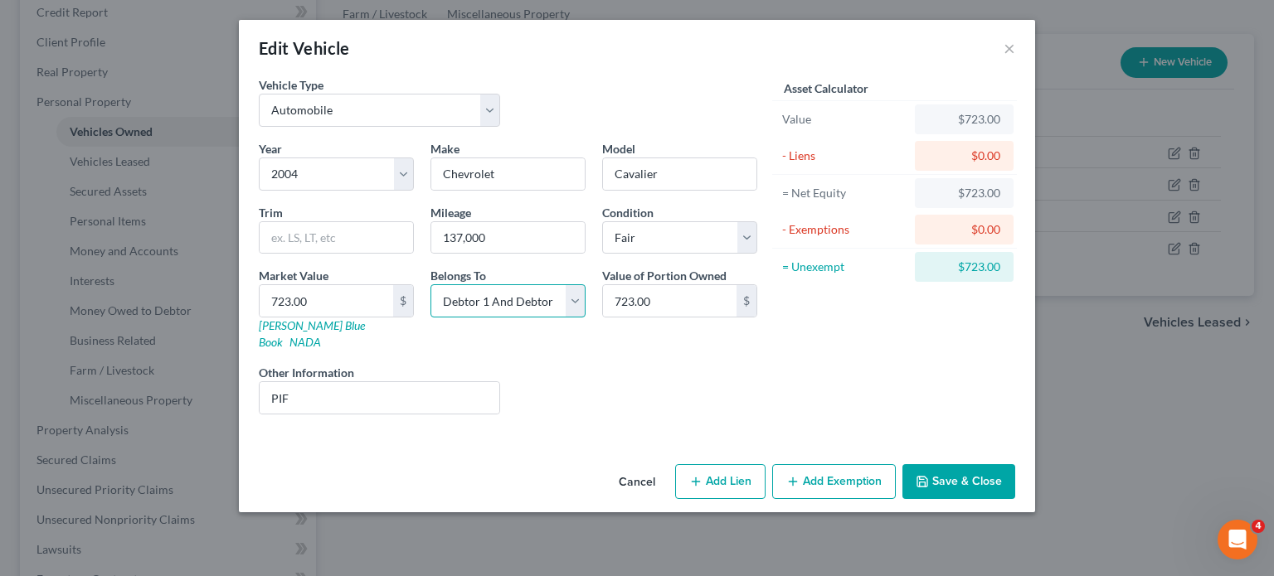
click at [430, 318] on select "Select Debtor 1 Only Debtor 2 Only Debtor 1 And Debtor 2 Only At Least One Of T…" at bounding box center [507, 300] width 155 height 33
select select "0"
click at [430, 318] on select "Select Debtor 1 Only Debtor 2 Only Debtor 1 And Debtor 2 Only At Least One Of T…" at bounding box center [507, 300] width 155 height 33
click at [861, 499] on button "Add Exemption" at bounding box center [834, 481] width 124 height 35
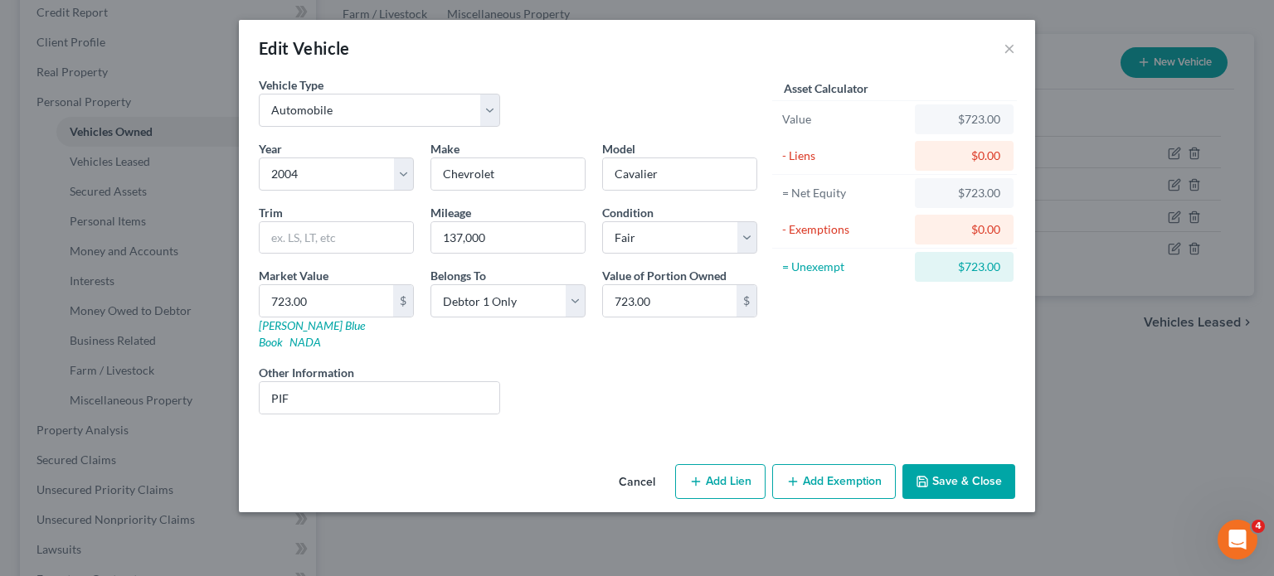
select select "2"
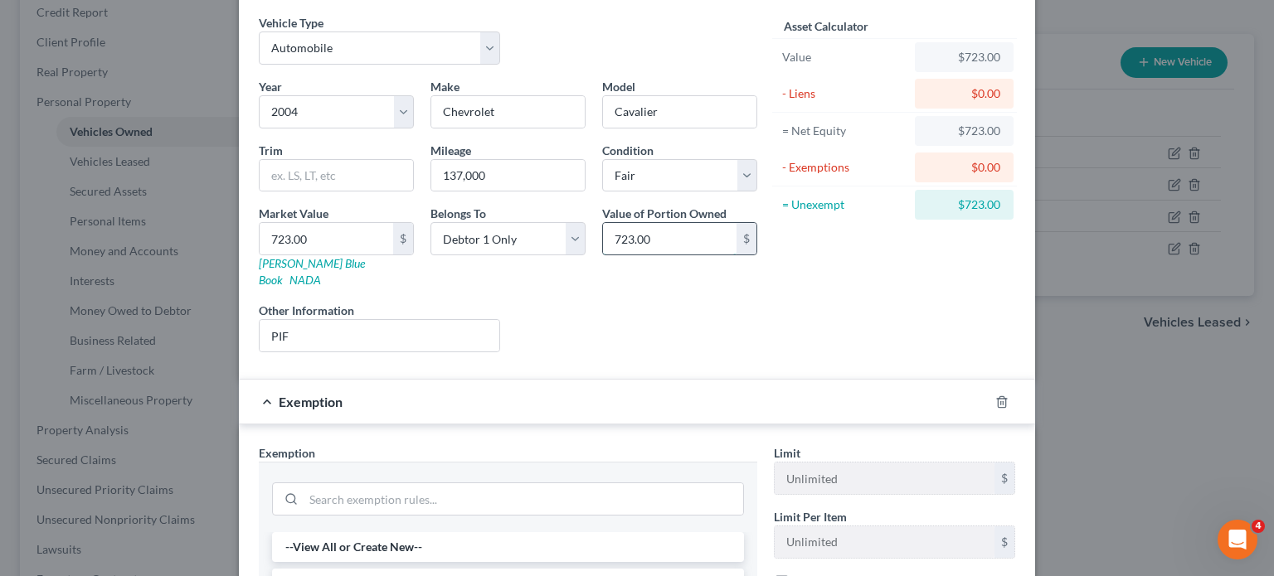
click at [687, 255] on input "723.00" at bounding box center [670, 239] width 134 height 32
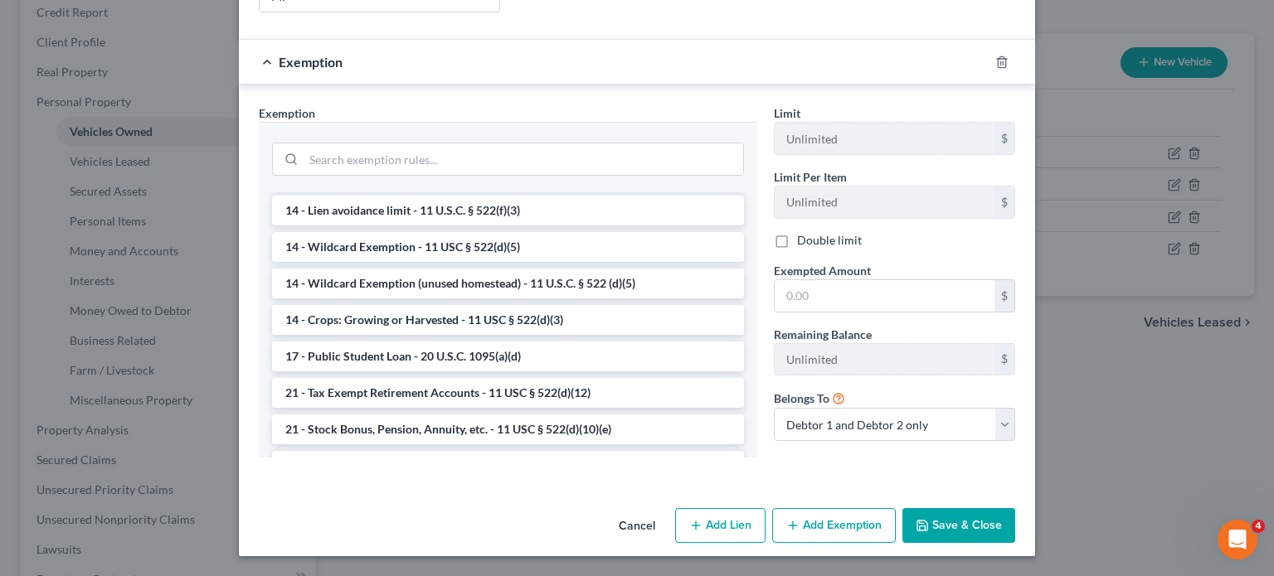
scroll to position [325, 0]
click at [493, 299] on li "14 - Wildcard Exemption (unused homestead) - 11 U.S.C. § 522 (d)(5)" at bounding box center [508, 284] width 472 height 30
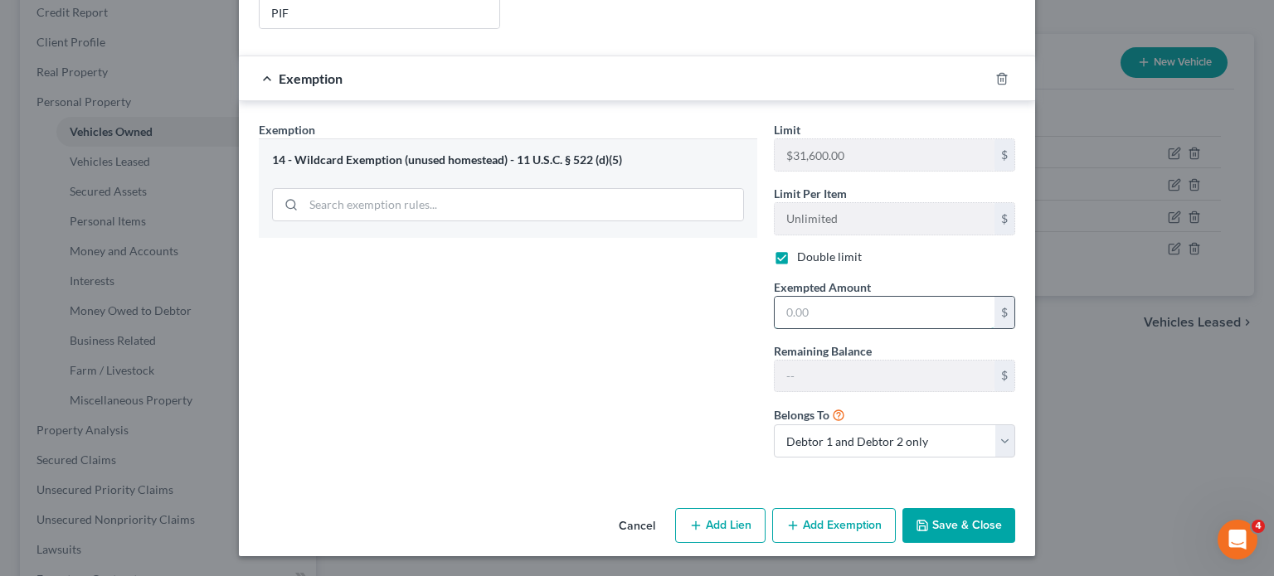
click at [806, 328] on input "text" at bounding box center [884, 313] width 220 height 32
click at [811, 265] on label "Double limit" at bounding box center [829, 257] width 65 height 17
click at [811, 260] on input "Double limit" at bounding box center [809, 254] width 11 height 11
checkbox input "false"
click at [857, 458] on select "Debtor 1 only Debtor 2 only Debtor 1 and Debtor 2 only" at bounding box center [894, 441] width 241 height 33
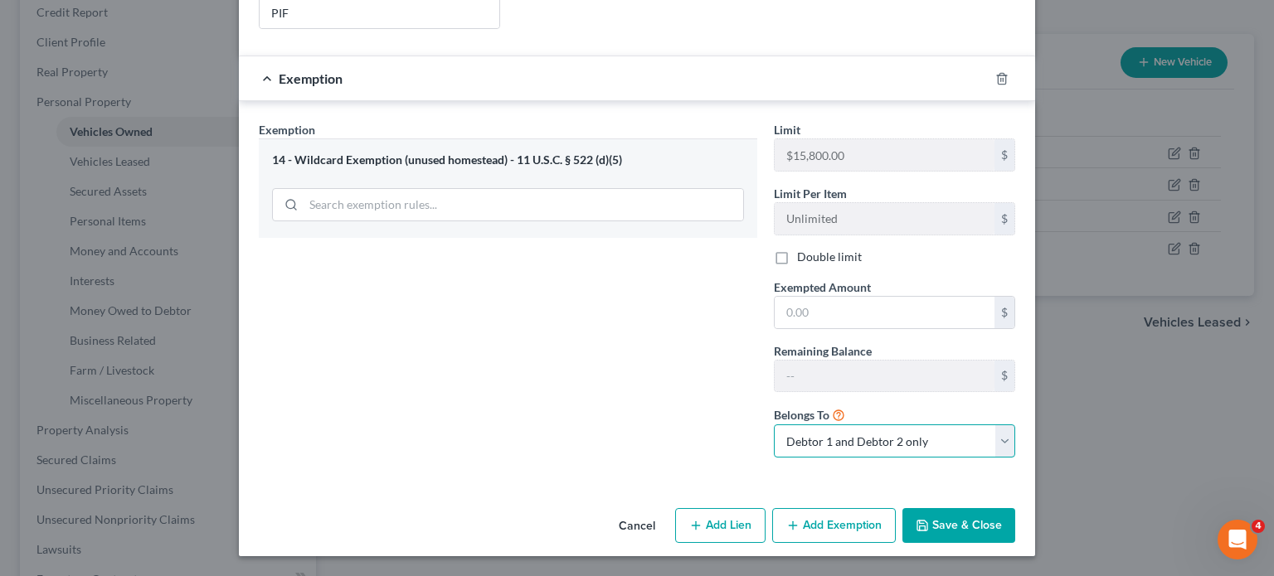
scroll to position [505, 0]
click at [850, 458] on select "Debtor 1 only Debtor 2 only Debtor 1 and Debtor 2 only" at bounding box center [894, 441] width 241 height 33
select select "1"
click at [799, 458] on select "Debtor 1 only Debtor 2 only Debtor 1 and Debtor 2 only" at bounding box center [894, 441] width 241 height 33
click at [823, 328] on input "text" at bounding box center [884, 313] width 220 height 32
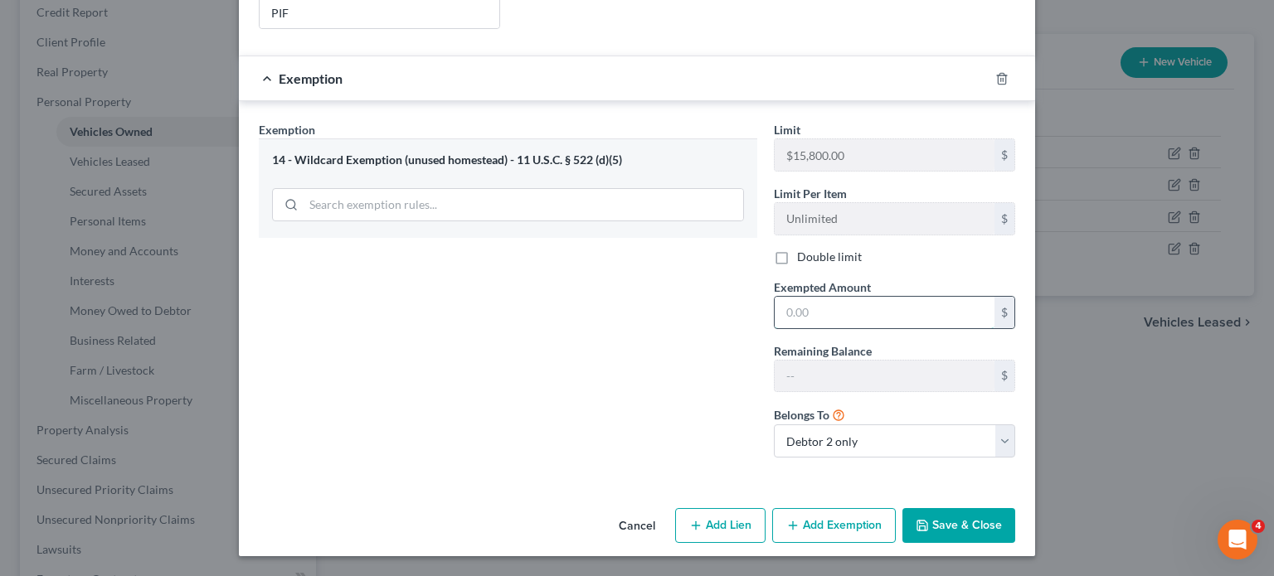
paste input "723.00"
type input "723.00"
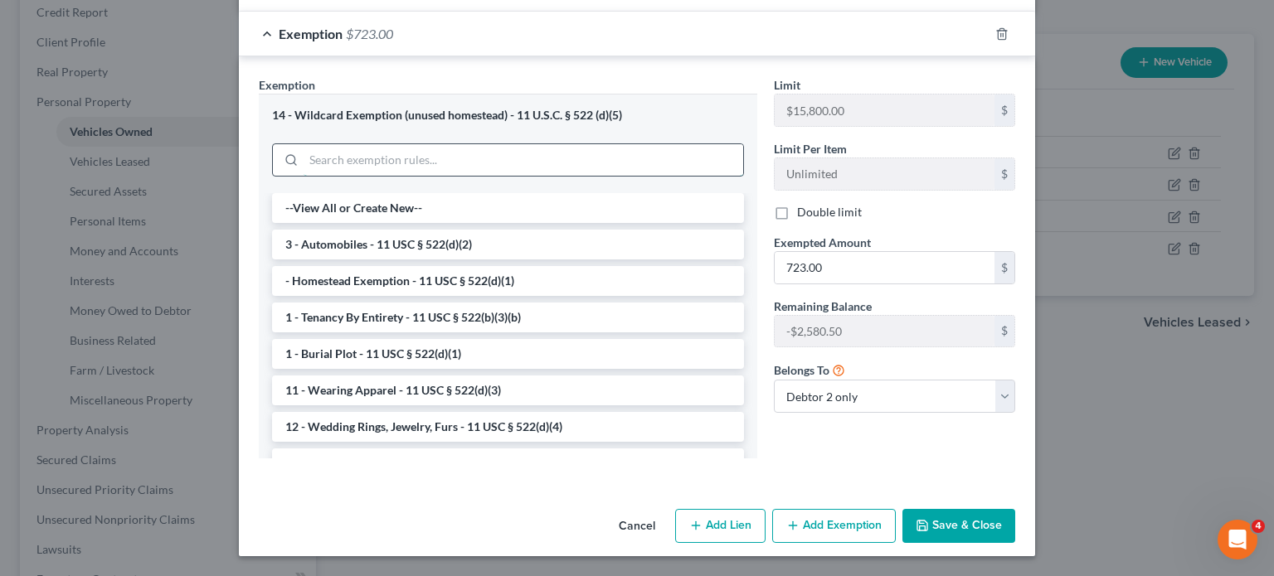
click at [464, 176] on input "search" at bounding box center [522, 160] width 439 height 32
click at [459, 176] on input "search" at bounding box center [522, 160] width 439 height 32
click at [459, 172] on div "14 - Wildcard Exemption (unused homestead) - 11 U.S.C. § 522 (d)(5)" at bounding box center [508, 143] width 498 height 99
click at [566, 124] on div "14 - Wildcard Exemption (unused homestead) - 11 U.S.C. § 522 (d)(5)" at bounding box center [508, 143] width 498 height 99
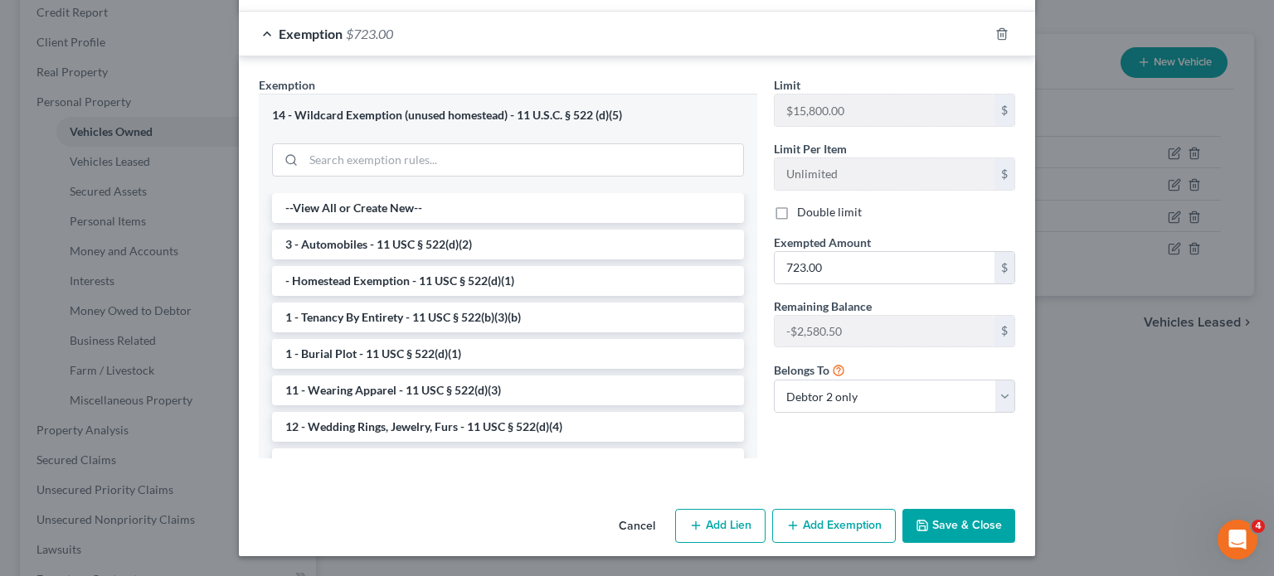
click at [1015, 522] on button "Save & Close" at bounding box center [958, 526] width 113 height 35
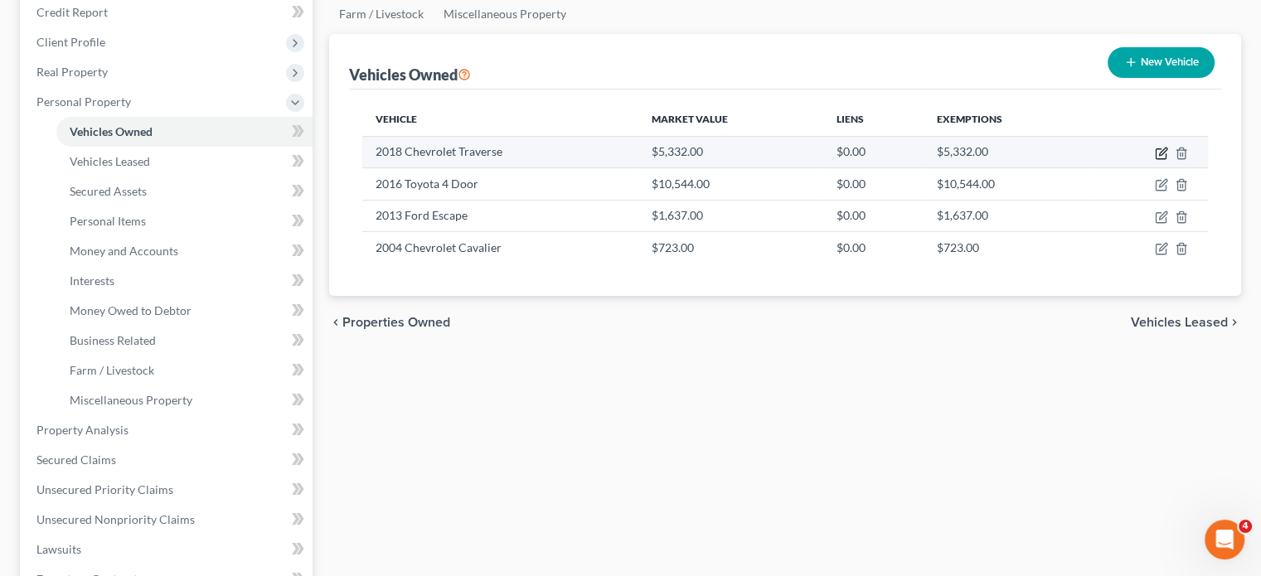
click at [1155, 160] on icon "button" at bounding box center [1161, 153] width 13 height 13
select select "0"
select select "8"
select select "2"
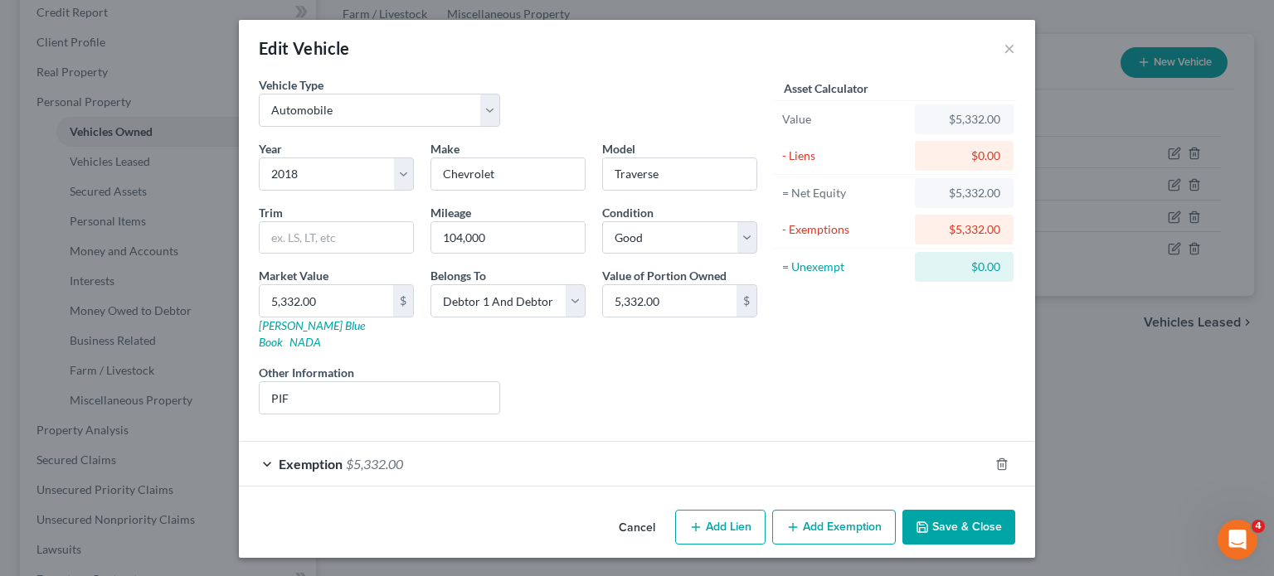
scroll to position [119, 0]
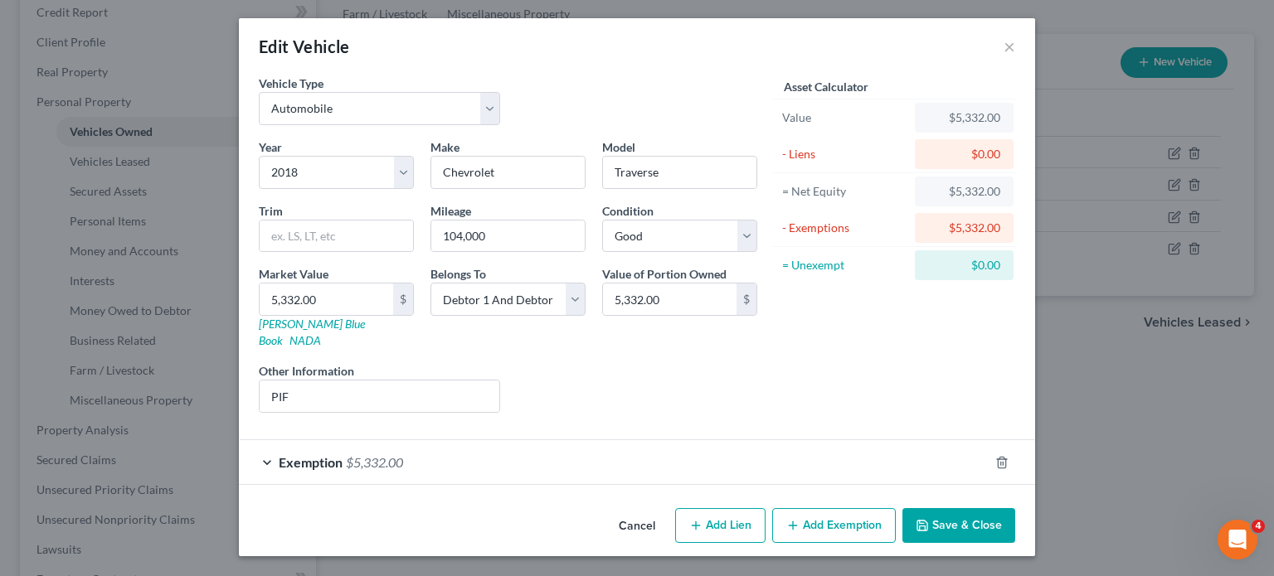
click at [977, 440] on div "Exemption $5,332.00" at bounding box center [614, 462] width 750 height 44
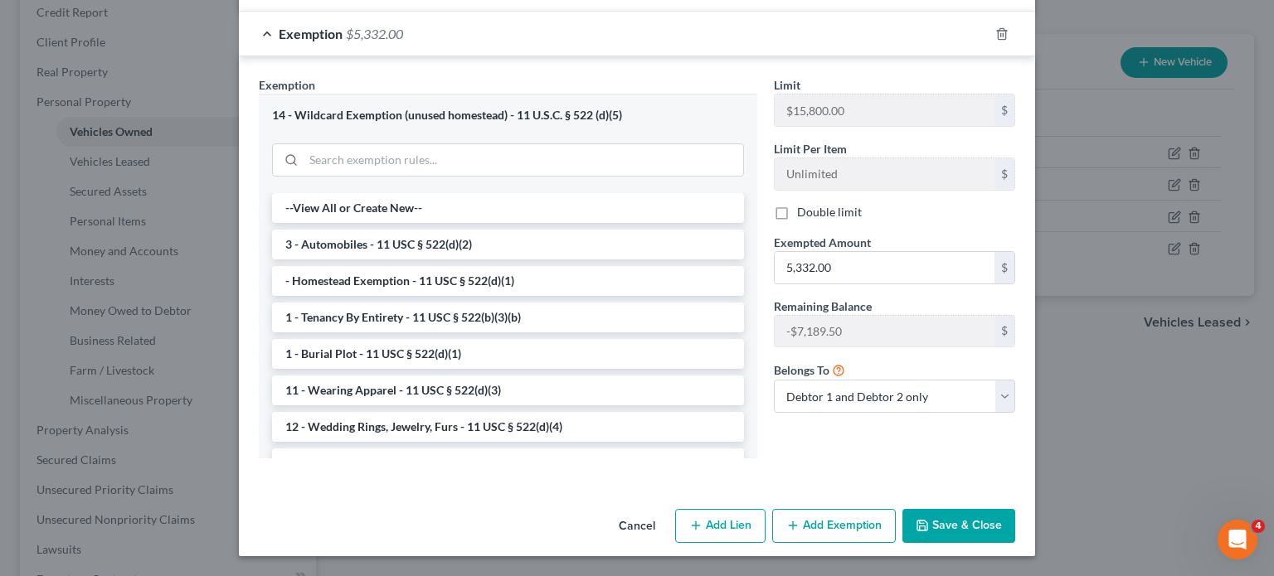
scroll to position [641, 0]
click at [940, 380] on select "Debtor 1 only Debtor 2 only Debtor 1 and Debtor 2 only" at bounding box center [894, 396] width 241 height 33
click at [799, 380] on select "Debtor 1 only Debtor 2 only Debtor 1 and Debtor 2 only" at bounding box center [894, 396] width 241 height 33
click at [873, 380] on select "Debtor 1 only Debtor 2 only Debtor 1 and Debtor 2 only" at bounding box center [894, 396] width 241 height 33
select select "1"
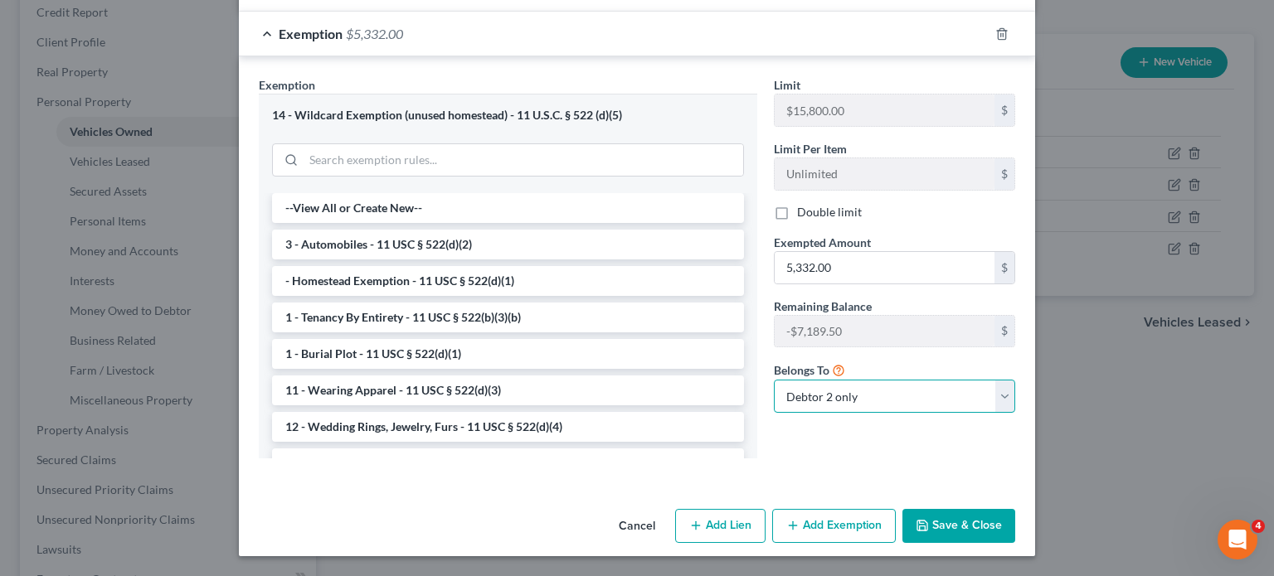
click at [799, 380] on select "Debtor 1 only Debtor 2 only Debtor 1 and Debtor 2 only" at bounding box center [894, 396] width 241 height 33
click at [658, 511] on button "Cancel" at bounding box center [636, 527] width 63 height 33
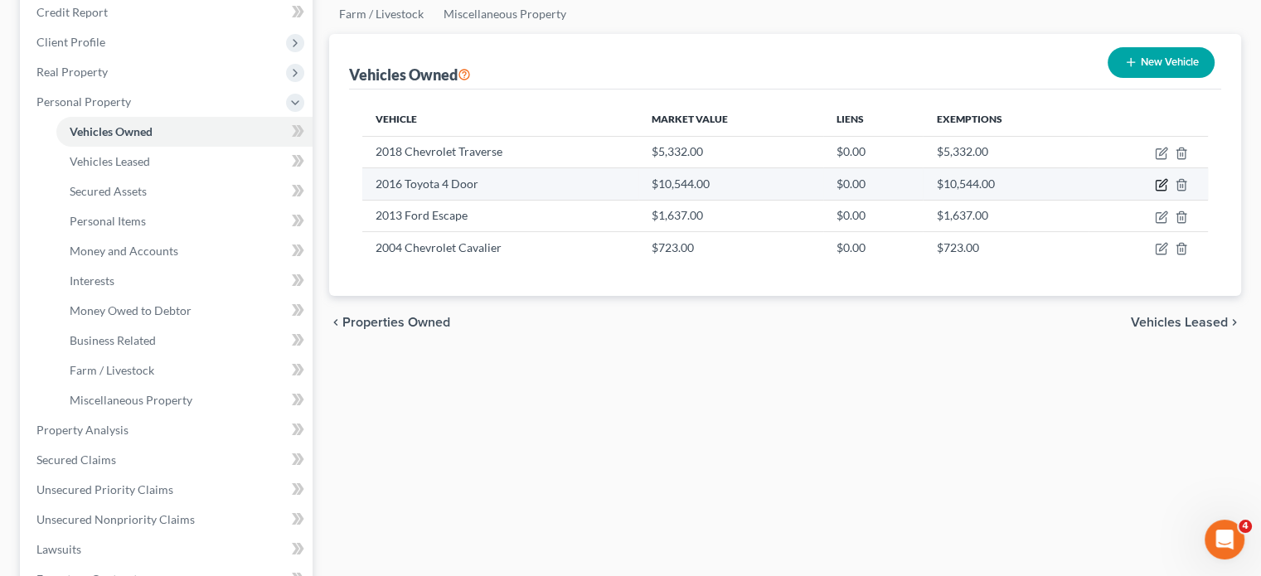
click at [1159, 187] on icon "button" at bounding box center [1162, 183] width 7 height 7
select select "0"
select select "10"
select select "2"
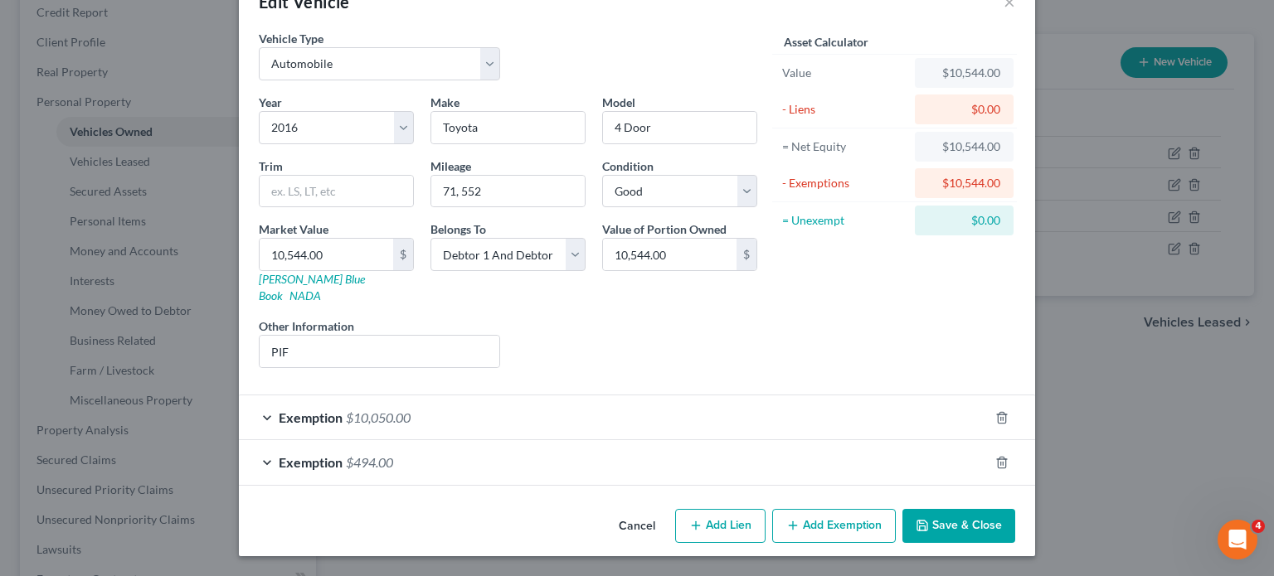
scroll to position [175, 0]
click at [640, 450] on div "Exemption $494.00" at bounding box center [614, 462] width 750 height 44
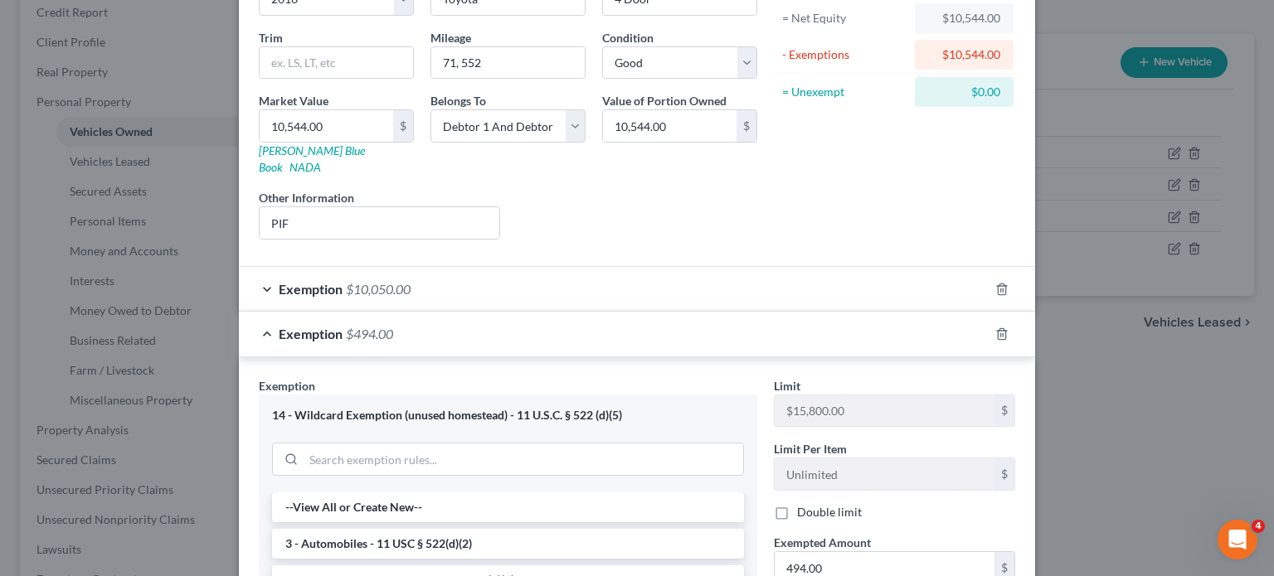
click at [645, 240] on div "Liens Select" at bounding box center [637, 214] width 258 height 51
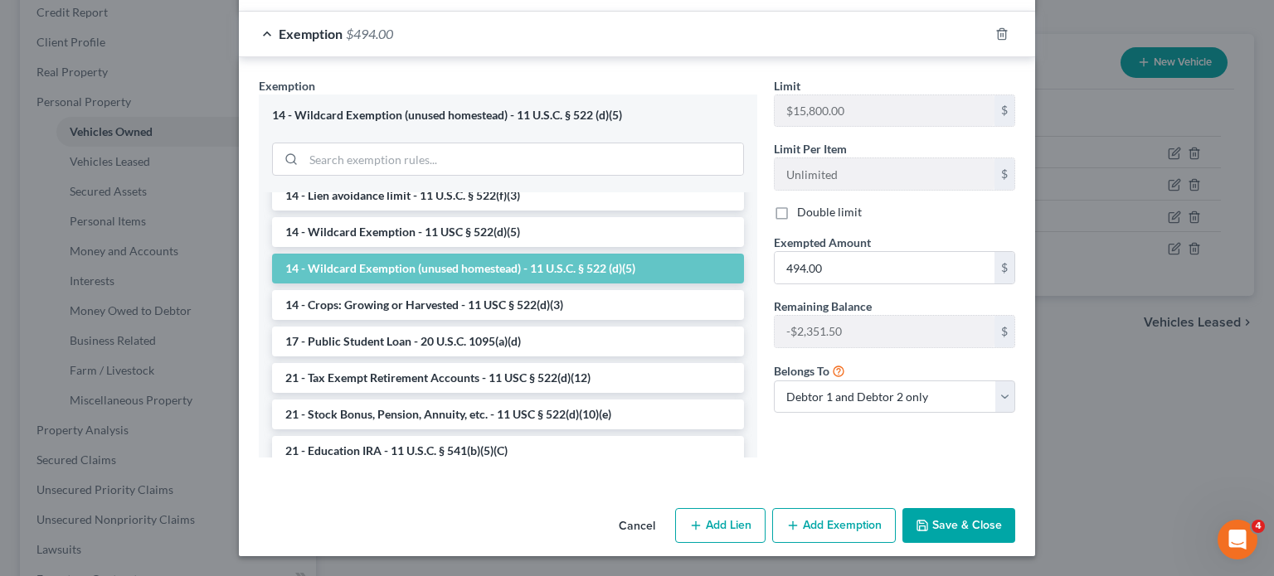
scroll to position [709, 0]
click at [654, 511] on button "Cancel" at bounding box center [636, 526] width 63 height 33
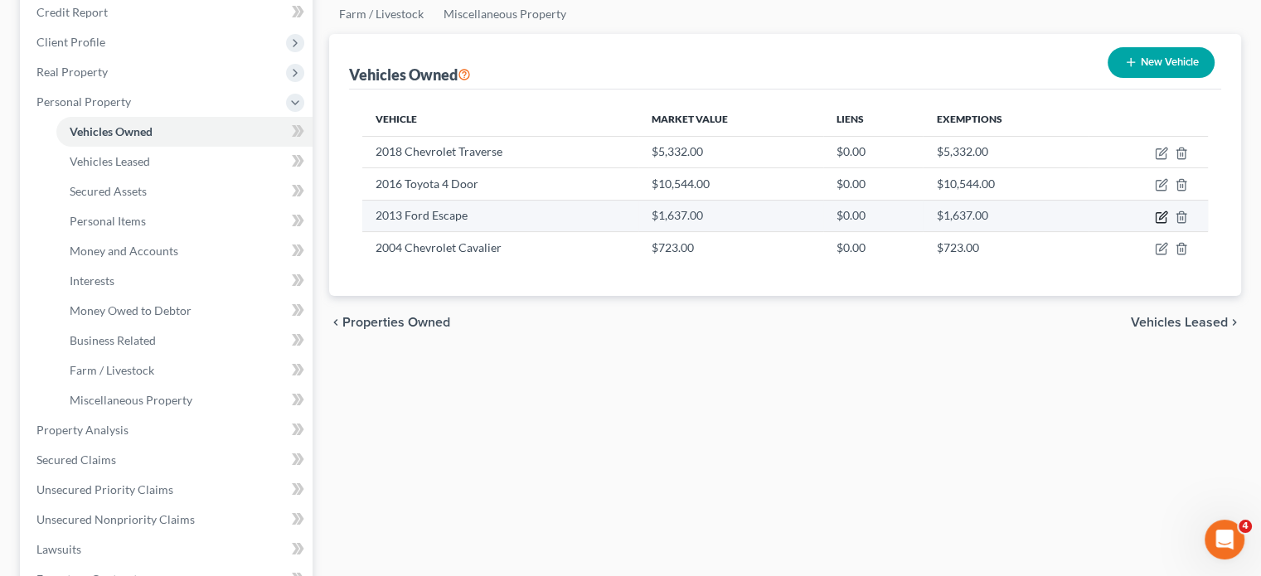
click at [1159, 219] on icon "button" at bounding box center [1162, 214] width 7 height 7
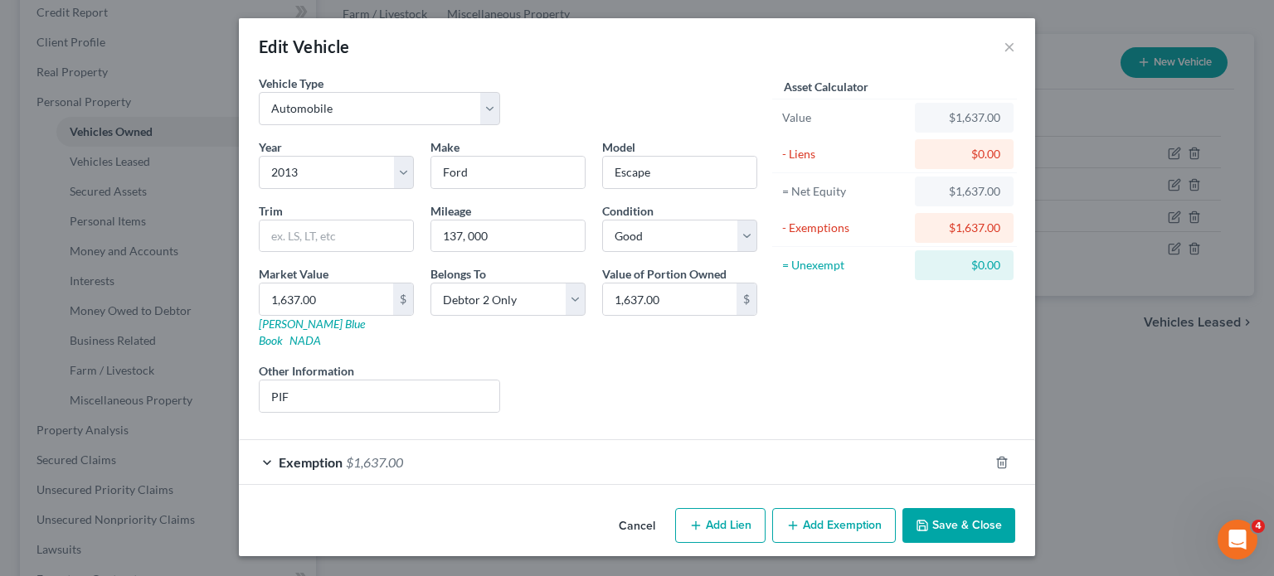
scroll to position [119, 0]
click at [613, 445] on div "Exemption $1,637.00" at bounding box center [614, 462] width 750 height 44
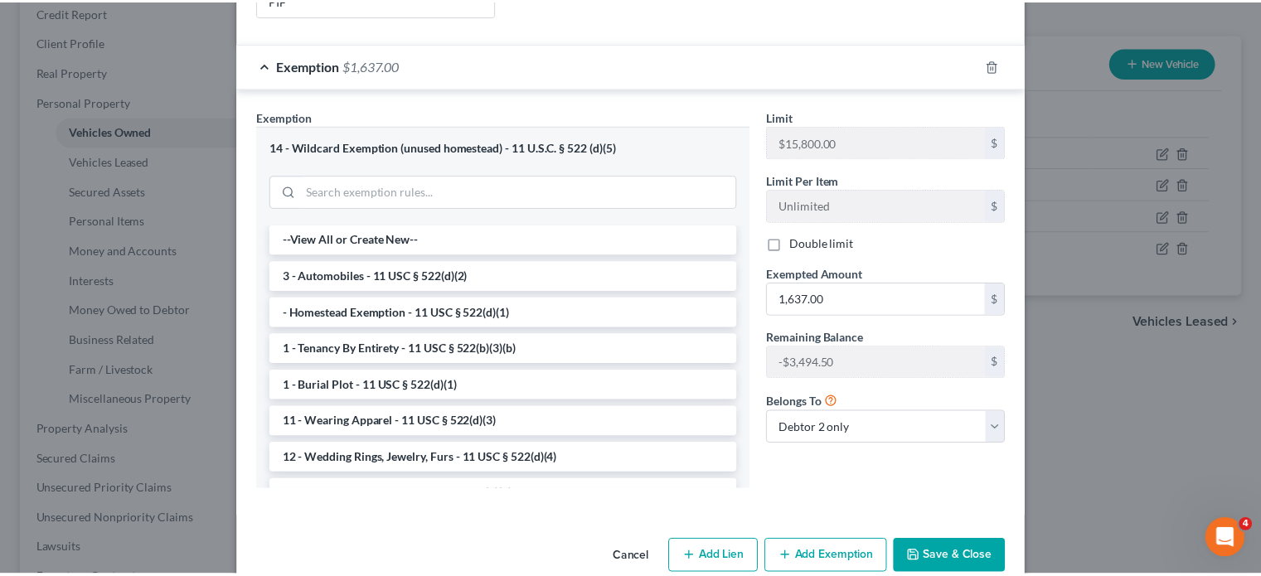
scroll to position [653, 0]
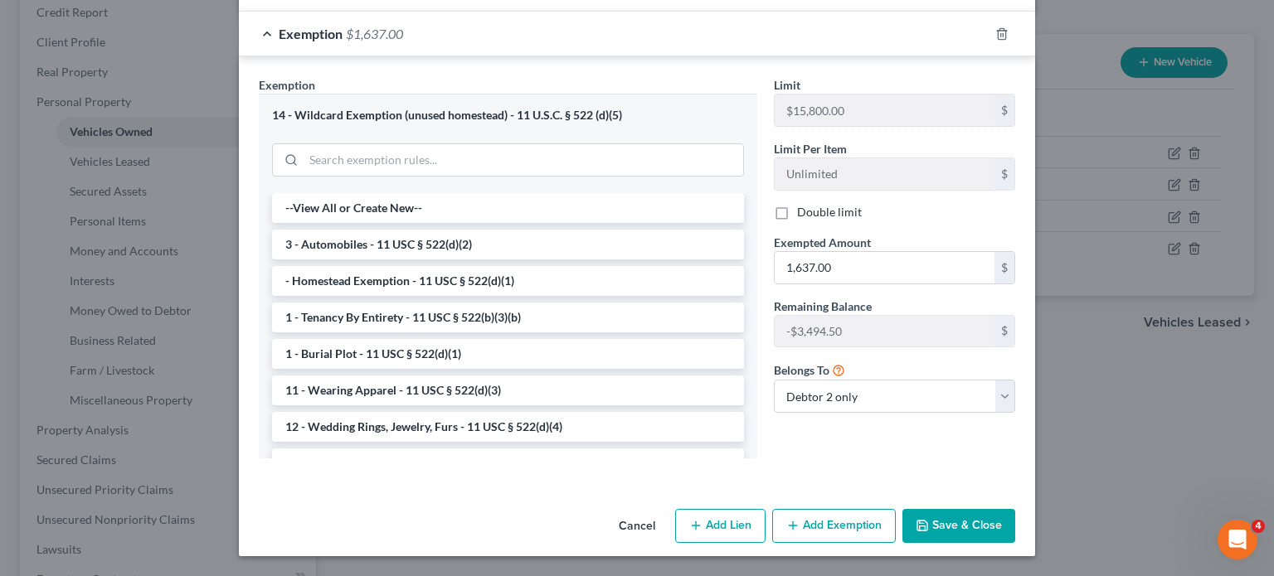
click at [1015, 509] on button "Save & Close" at bounding box center [958, 526] width 113 height 35
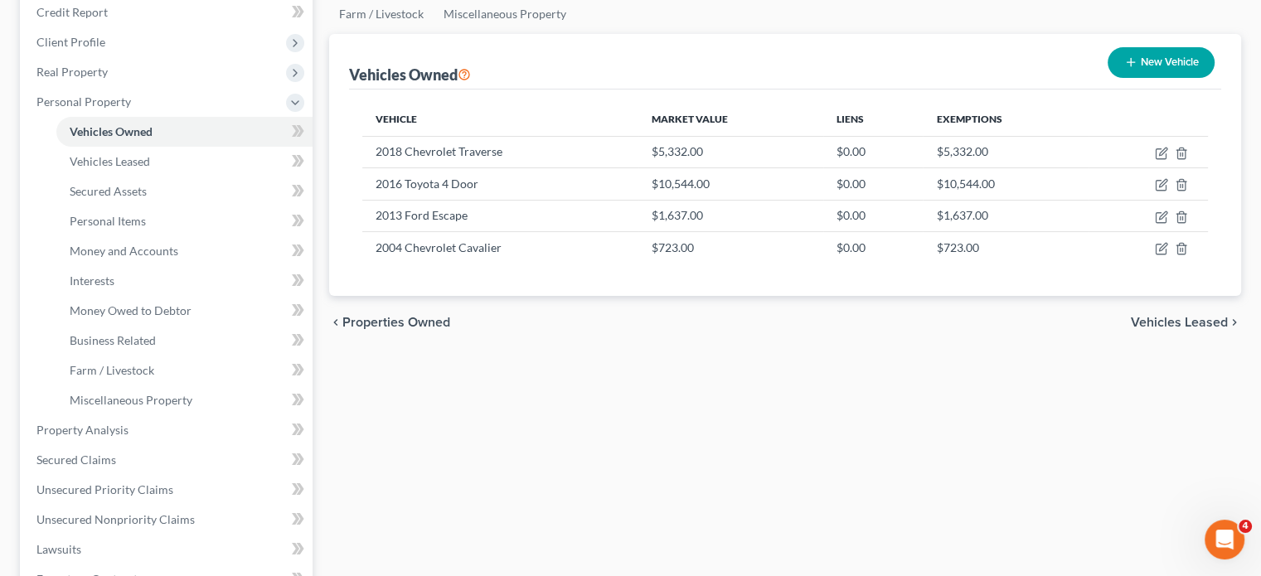
click at [518, 136] on th "Vehicle" at bounding box center [500, 119] width 276 height 33
click at [189, 236] on link "Personal Items" at bounding box center [184, 221] width 256 height 30
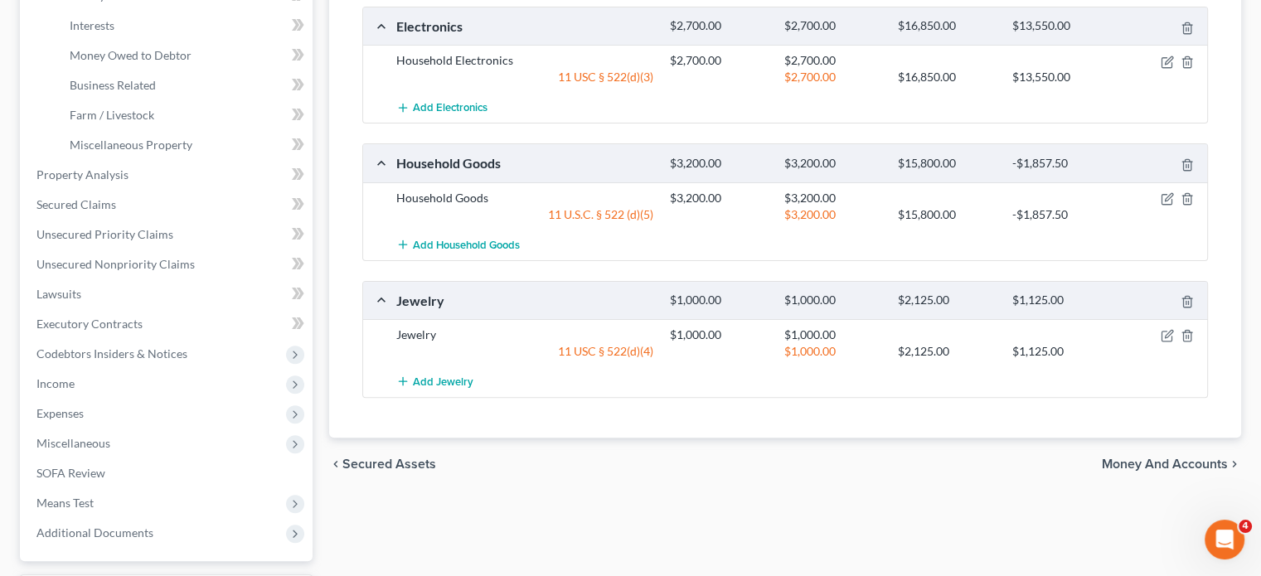
scroll to position [415, 0]
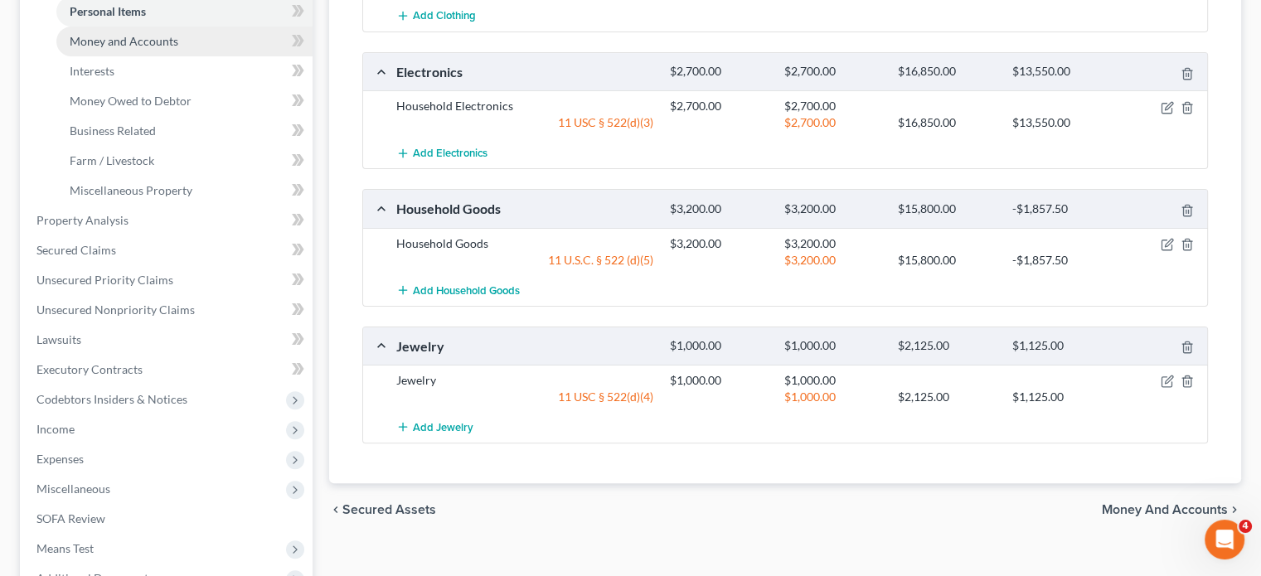
click at [222, 56] on link "Money and Accounts" at bounding box center [184, 42] width 256 height 30
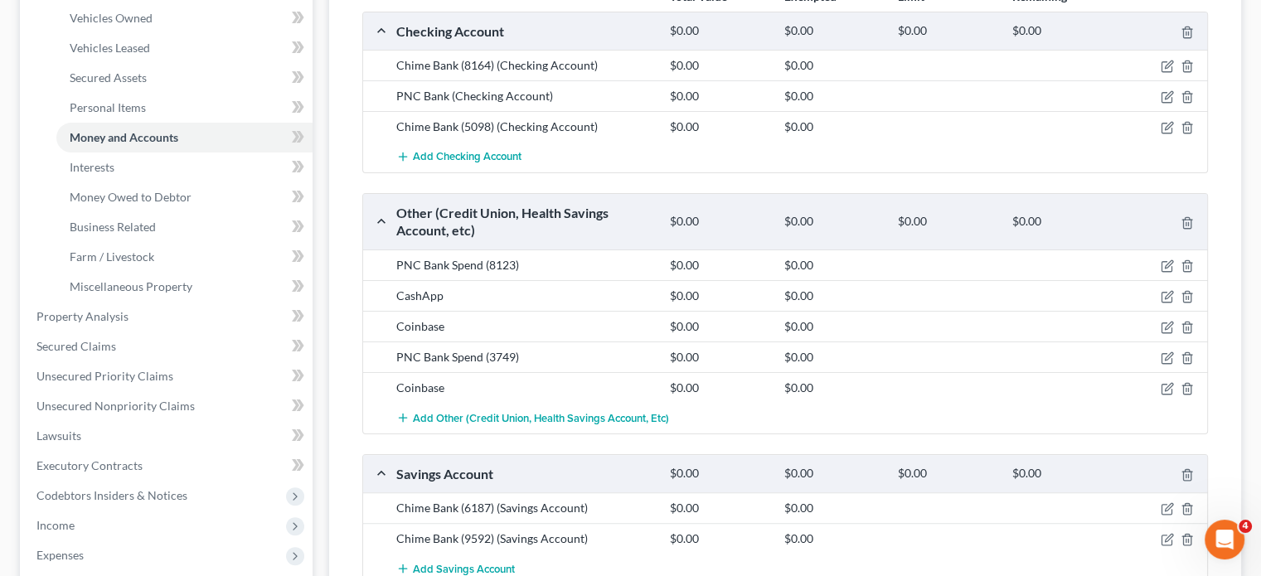
scroll to position [322, 0]
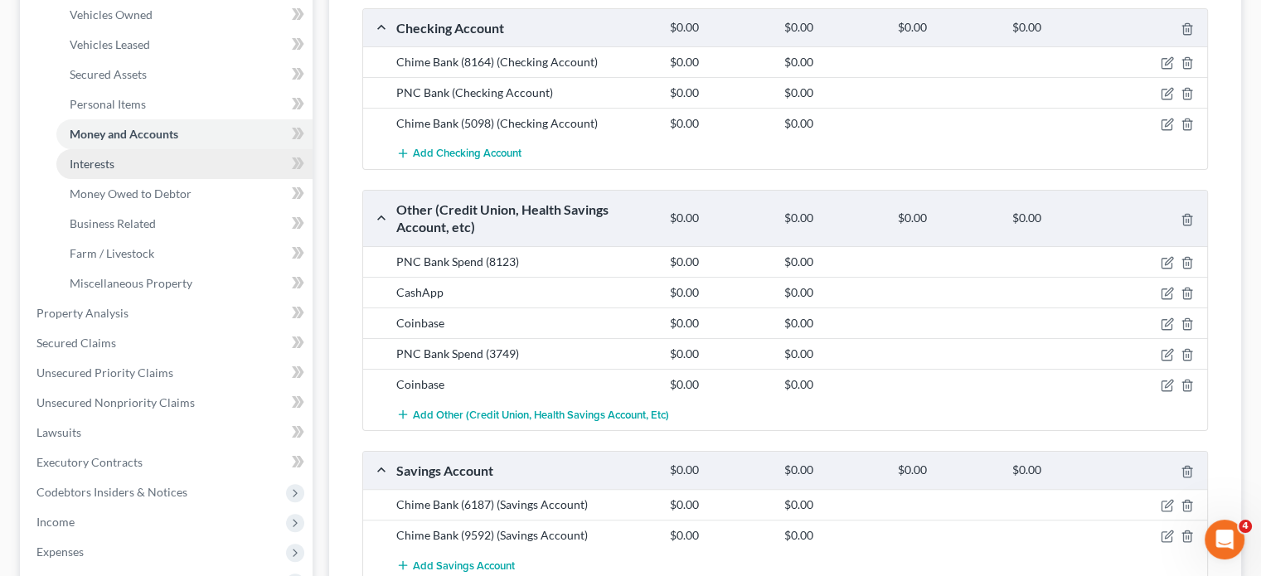
click at [159, 179] on link "Interests" at bounding box center [184, 164] width 256 height 30
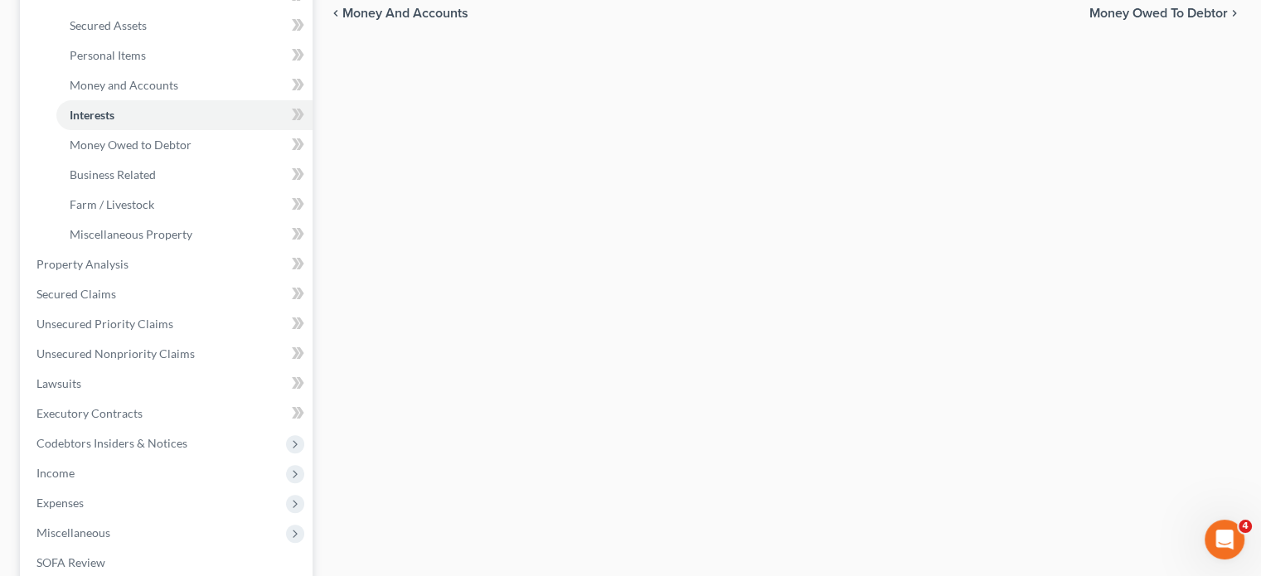
scroll to position [374, 0]
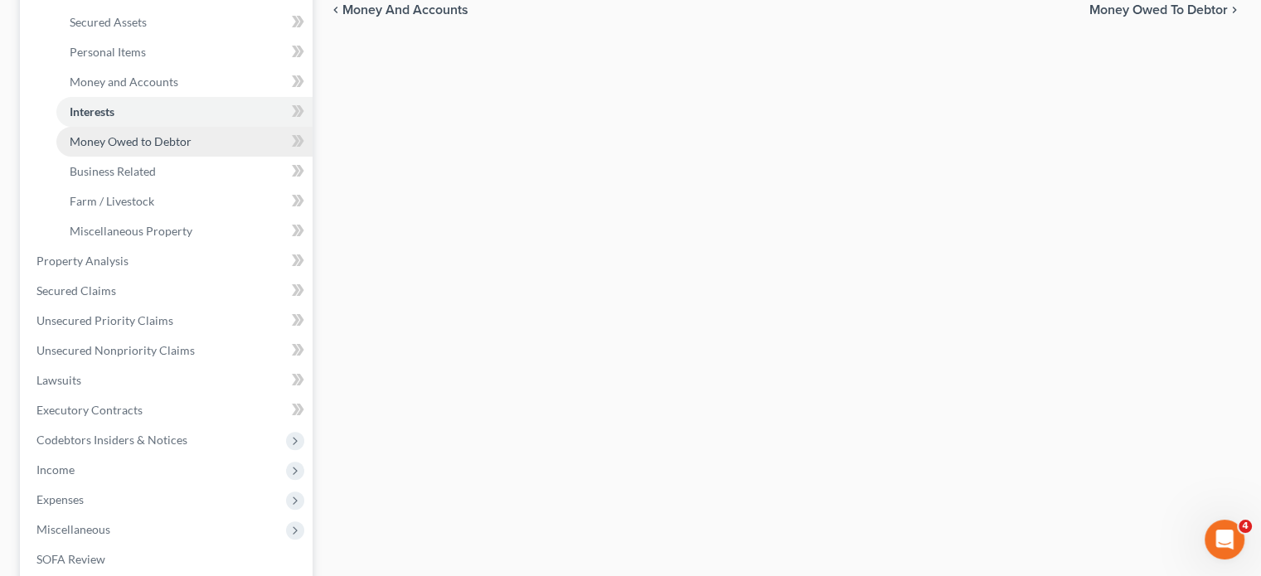
click at [192, 148] on span "Money Owed to Debtor" at bounding box center [131, 141] width 122 height 14
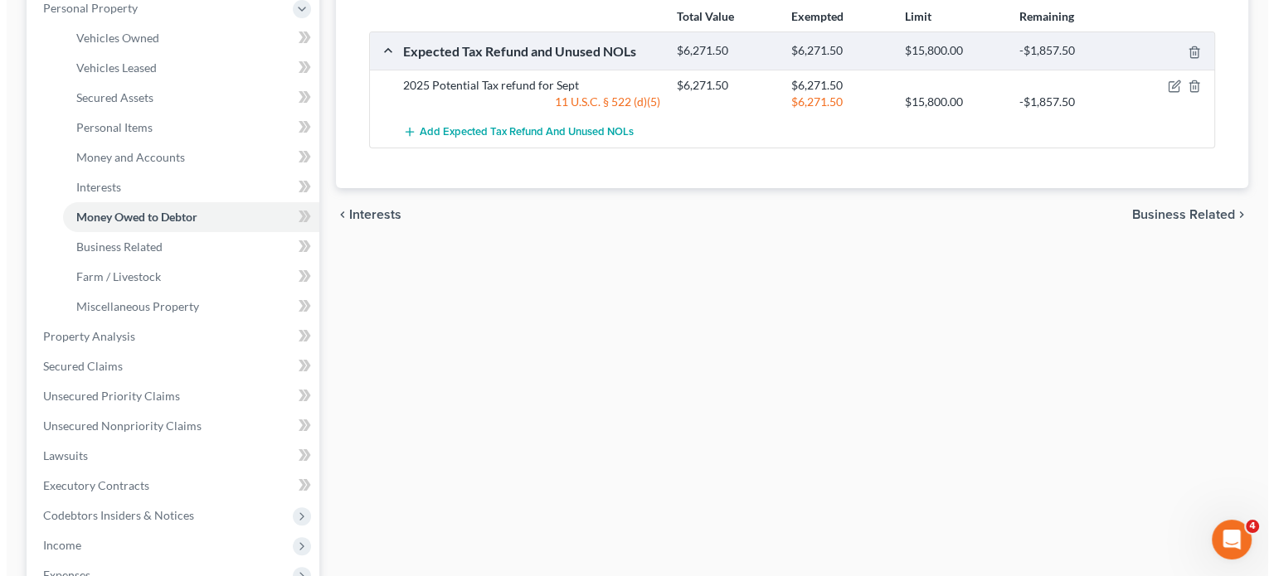
scroll to position [302, 0]
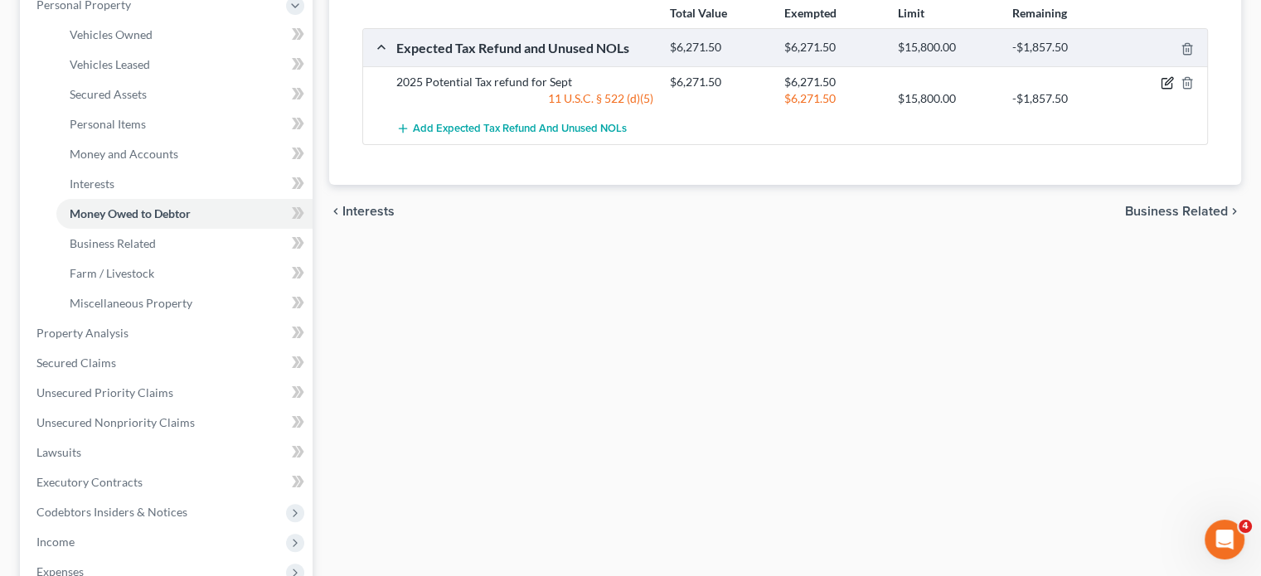
click at [1165, 85] on icon "button" at bounding box center [1168, 81] width 7 height 7
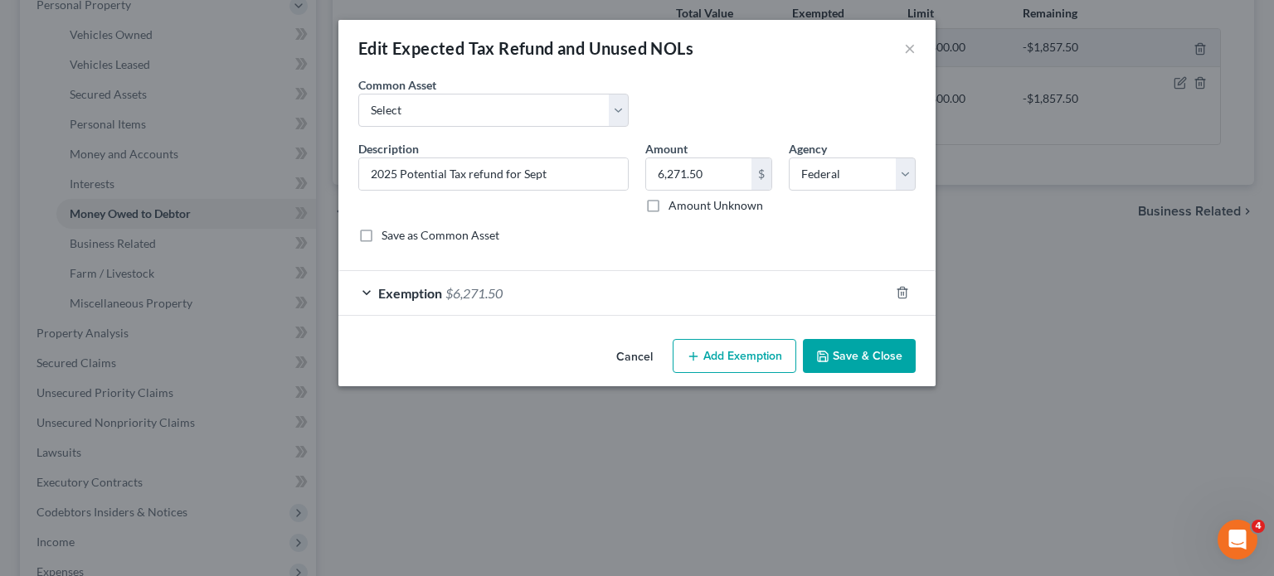
click at [740, 195] on div "Amount 6,271.50 $ Amount Unknown Balance Undetermined 6,271.50 $ Amount Unknown" at bounding box center [708, 177] width 143 height 74
click at [740, 190] on input "6,271.50" at bounding box center [698, 174] width 105 height 32
click at [512, 127] on select "Select Potential 2019 tax refunds - estimated and prorated Potential 2019 tax r…" at bounding box center [493, 110] width 270 height 33
click at [358, 117] on select "Select Potential 2019 tax refunds - estimated and prorated Potential 2019 tax r…" at bounding box center [493, 110] width 270 height 33
click at [716, 190] on input "976.00" at bounding box center [698, 174] width 105 height 32
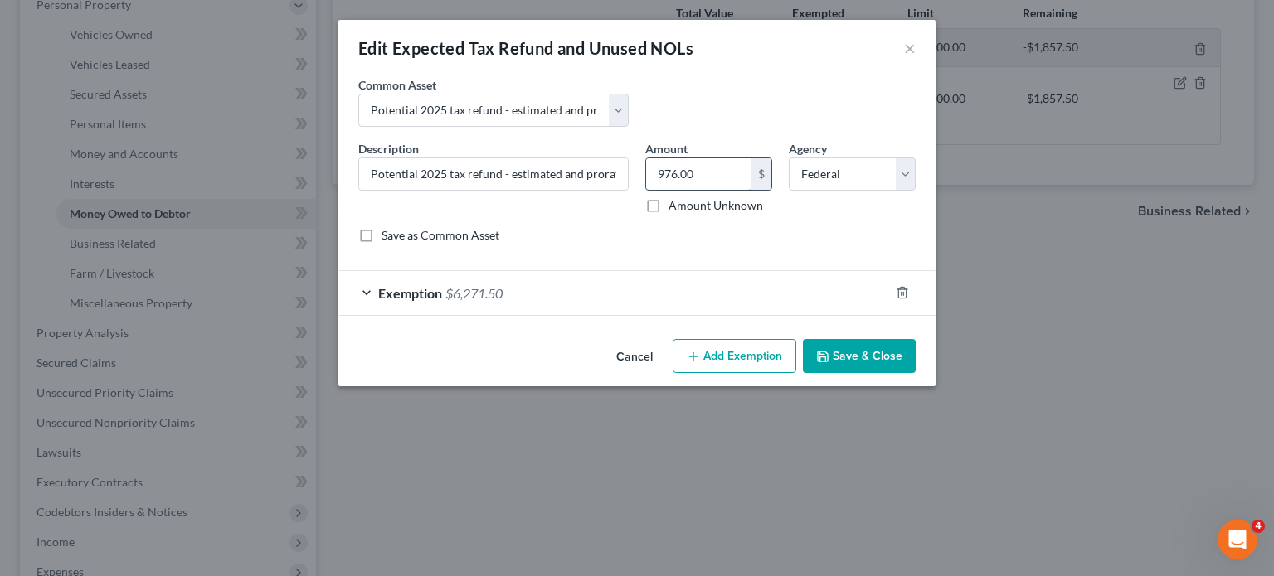
paste input "6,271.5"
click at [896, 374] on button "Save & Close" at bounding box center [859, 356] width 113 height 35
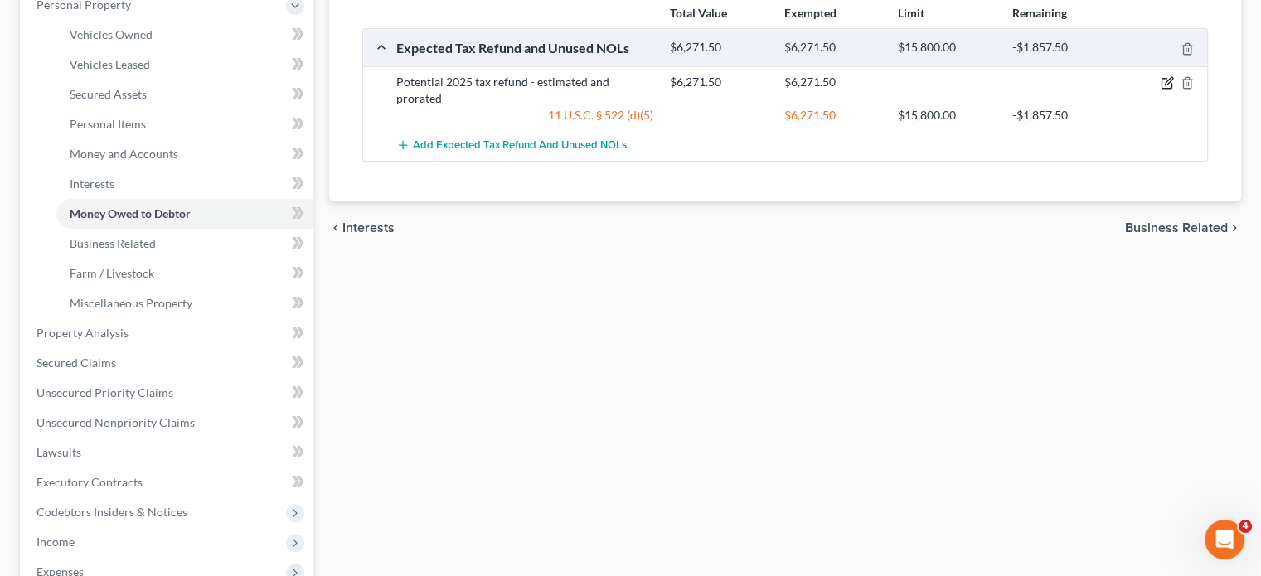
click at [1161, 90] on icon "button" at bounding box center [1167, 82] width 13 height 13
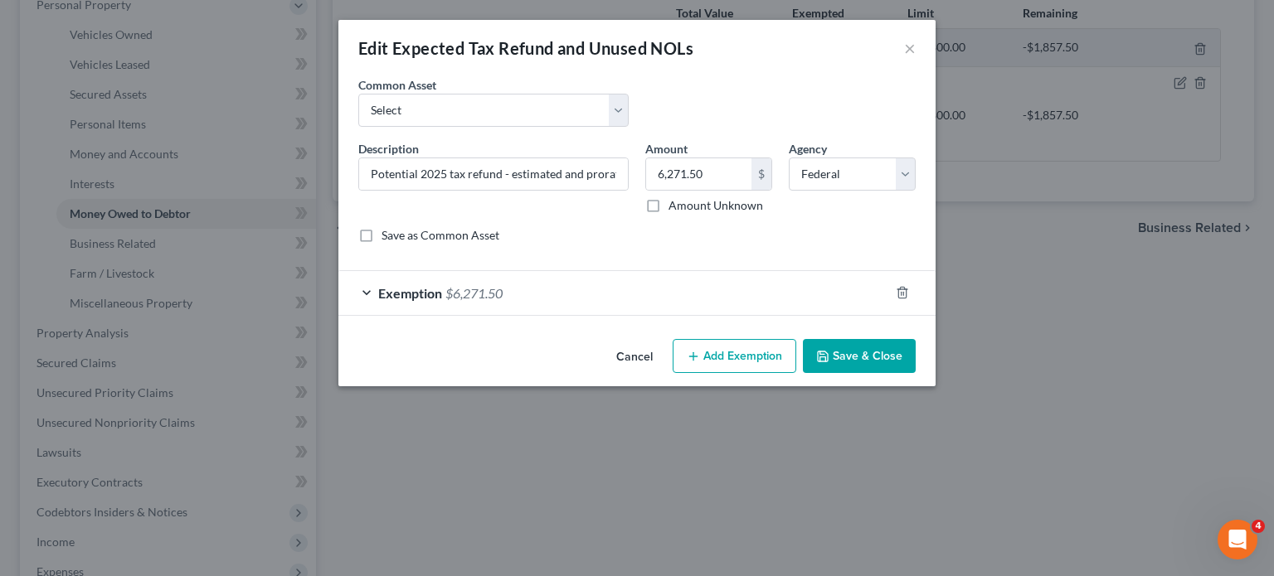
click at [713, 315] on div "Exemption $6,271.50" at bounding box center [613, 293] width 551 height 44
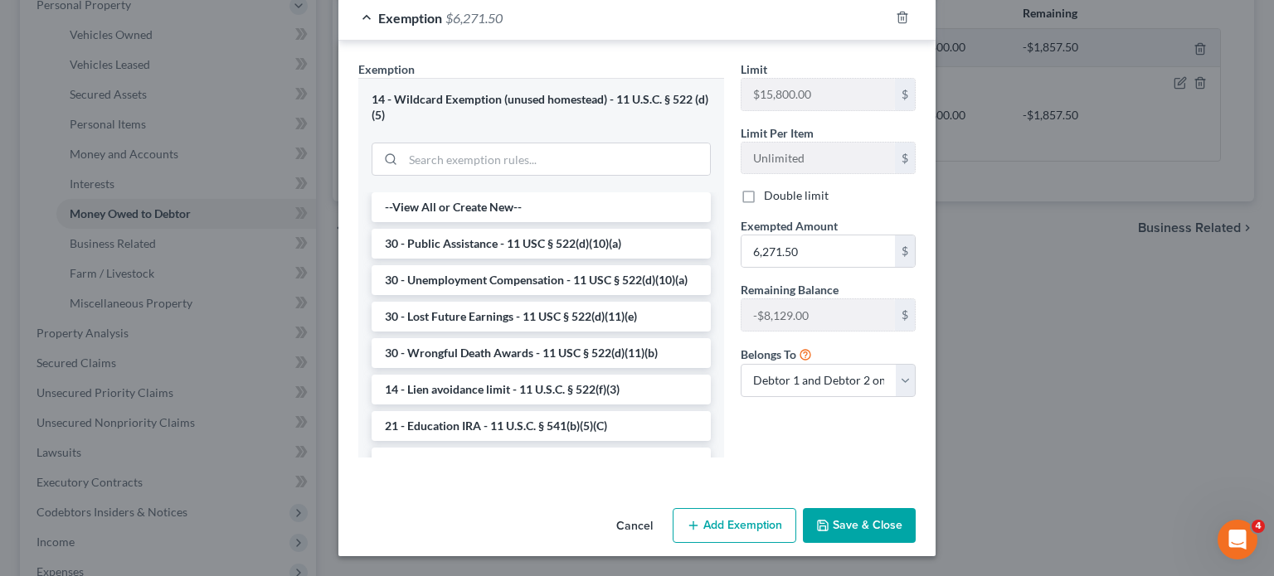
scroll to position [368, 0]
click at [776, 204] on label "Double limit" at bounding box center [796, 195] width 65 height 17
click at [776, 198] on input "Double limit" at bounding box center [775, 192] width 11 height 11
click at [774, 204] on label "Double limit" at bounding box center [796, 195] width 65 height 17
click at [774, 198] on input "Double limit" at bounding box center [775, 192] width 11 height 11
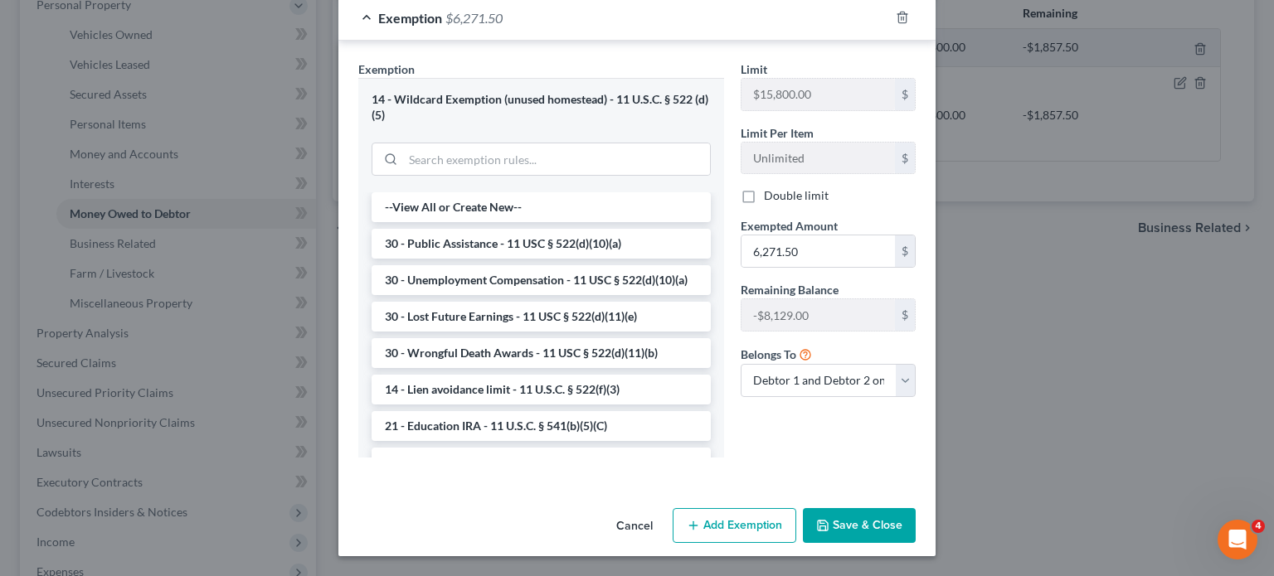
click at [764, 204] on label "Double limit" at bounding box center [796, 195] width 65 height 17
click at [770, 198] on input "Double limit" at bounding box center [775, 192] width 11 height 11
click at [752, 471] on div "Limit $15,800.00 $ Limit Per Item Unlimited $ Double limit Exempted Amount * 6,…" at bounding box center [828, 266] width 192 height 410
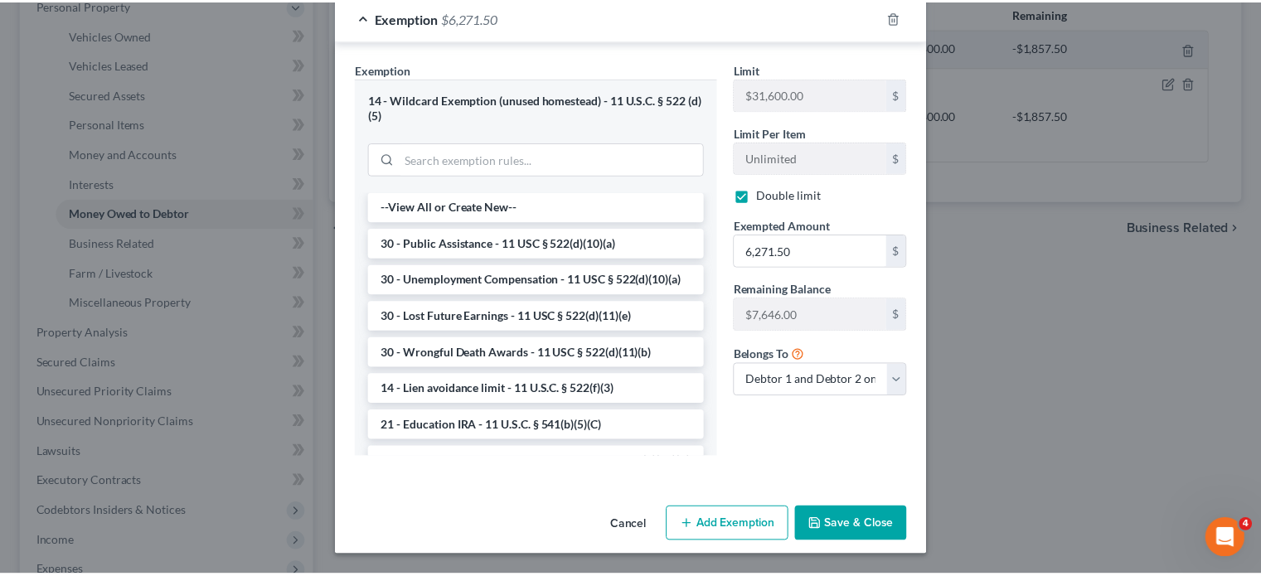
scroll to position [482, 0]
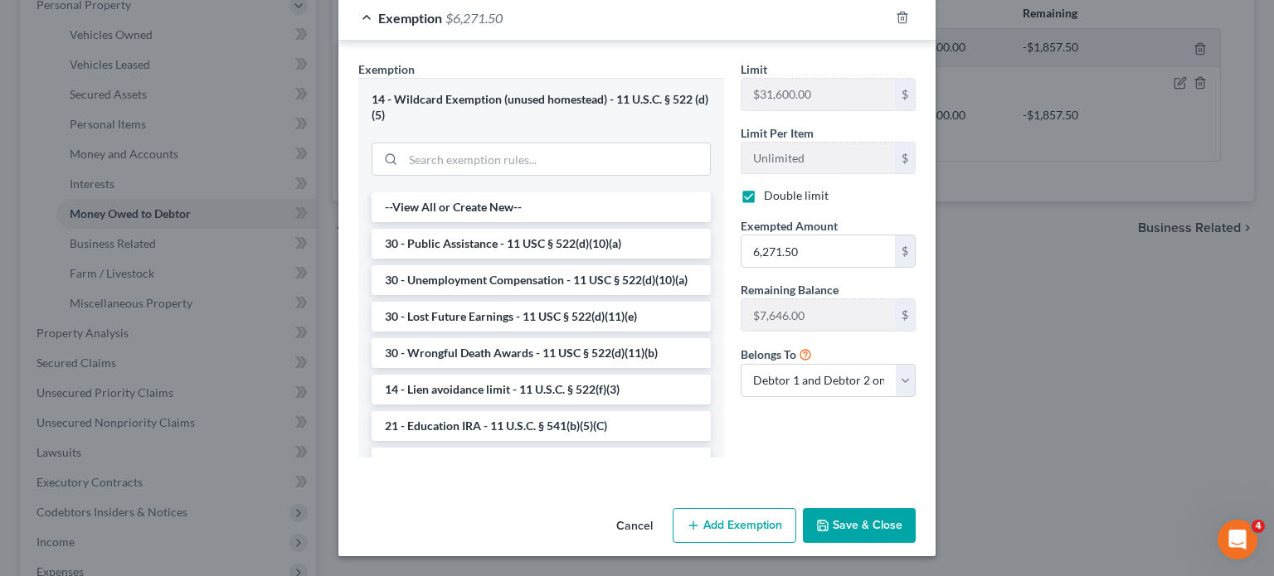
click at [915, 523] on button "Save & Close" at bounding box center [859, 525] width 113 height 35
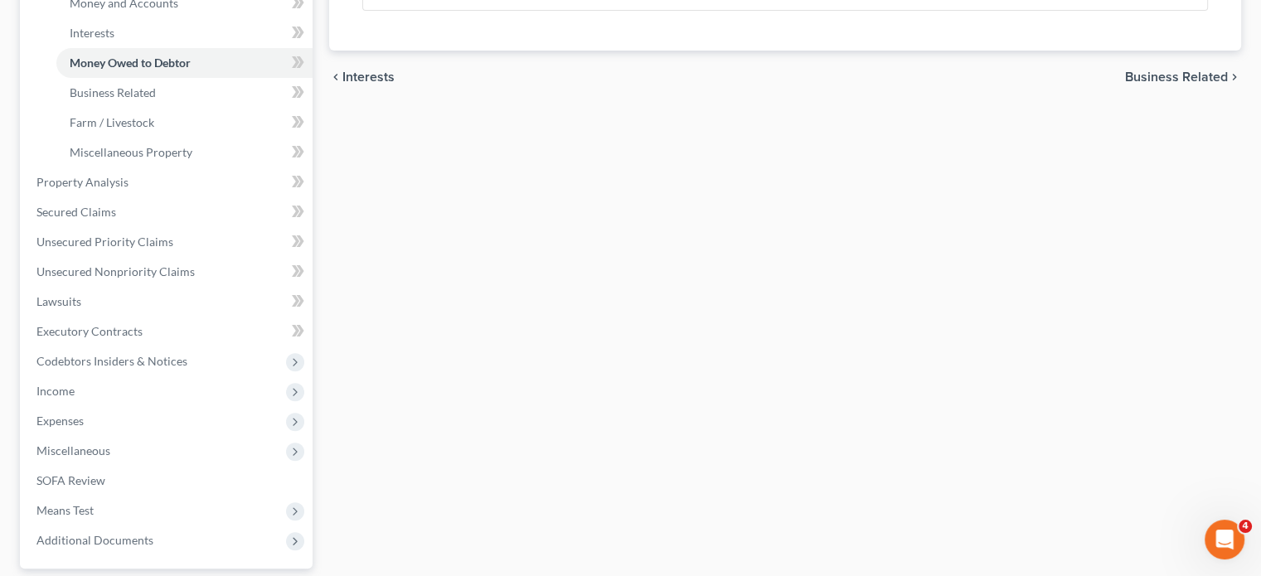
scroll to position [457, 0]
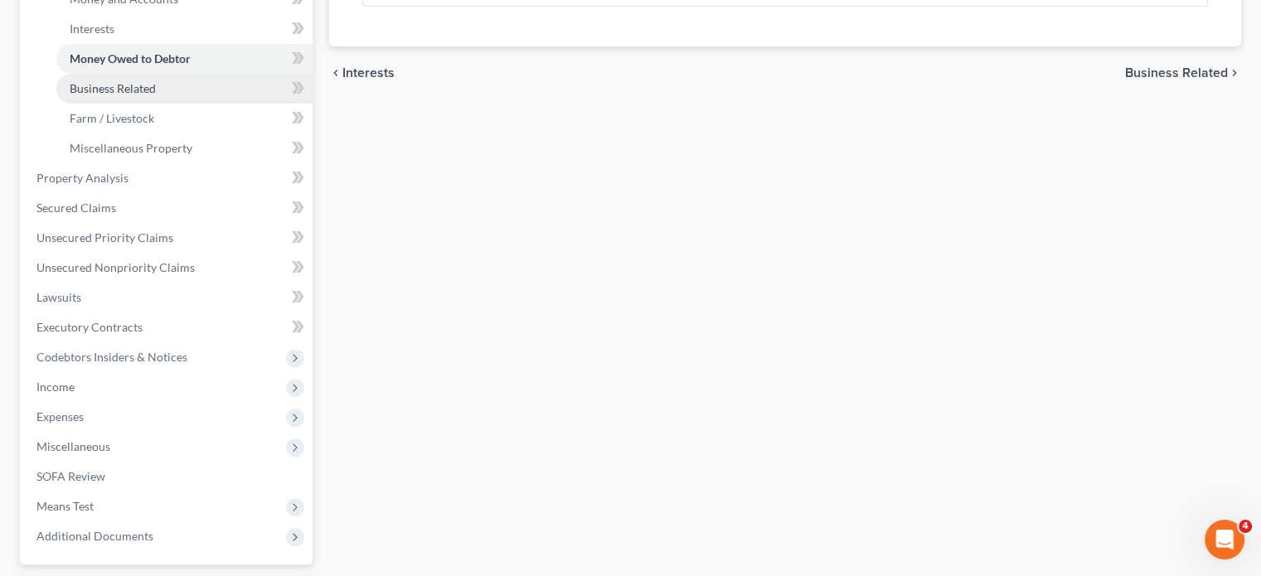
click at [136, 95] on span "Business Related" at bounding box center [113, 88] width 86 height 14
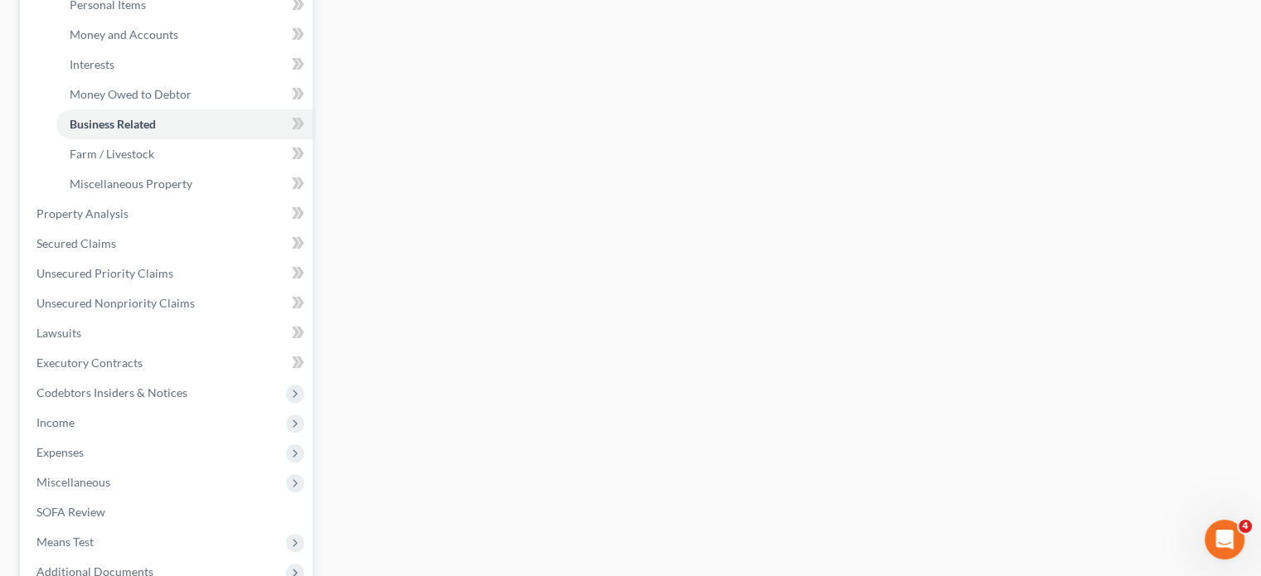
scroll to position [599, 0]
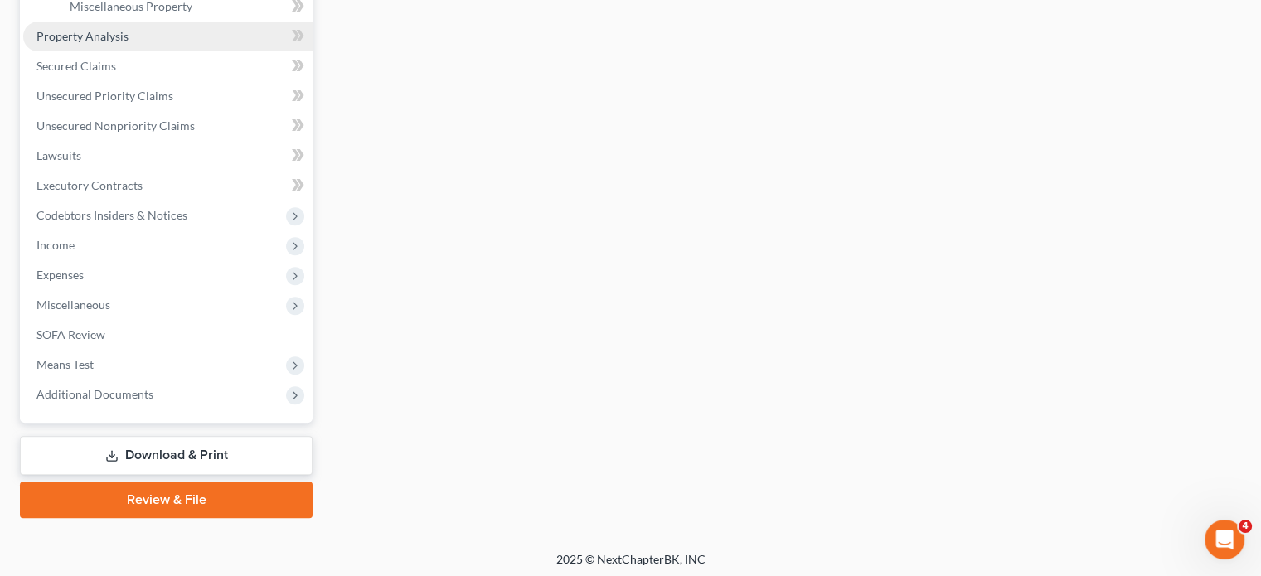
click at [163, 51] on link "Property Analysis" at bounding box center [167, 37] width 289 height 30
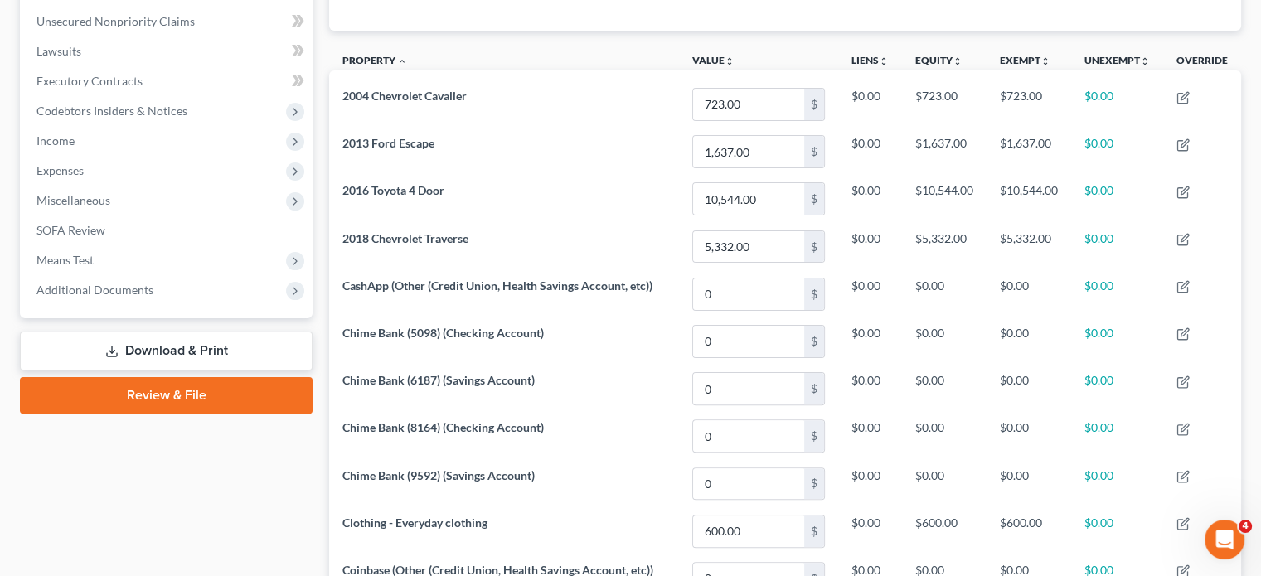
scroll to position [187, 0]
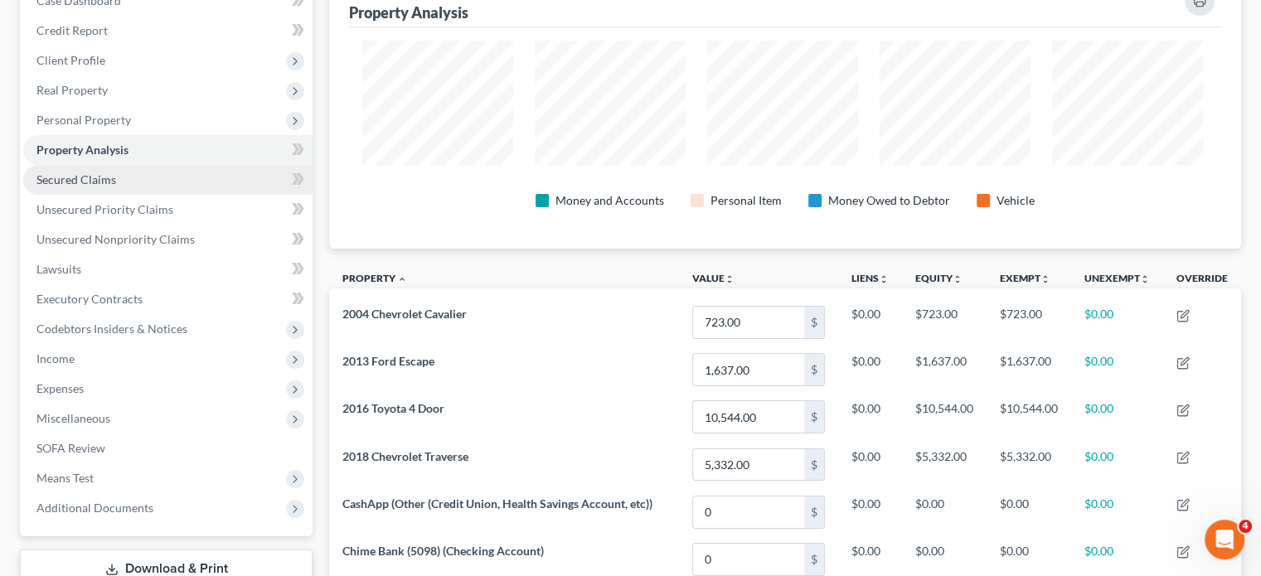
click at [151, 195] on link "Secured Claims" at bounding box center [167, 180] width 289 height 30
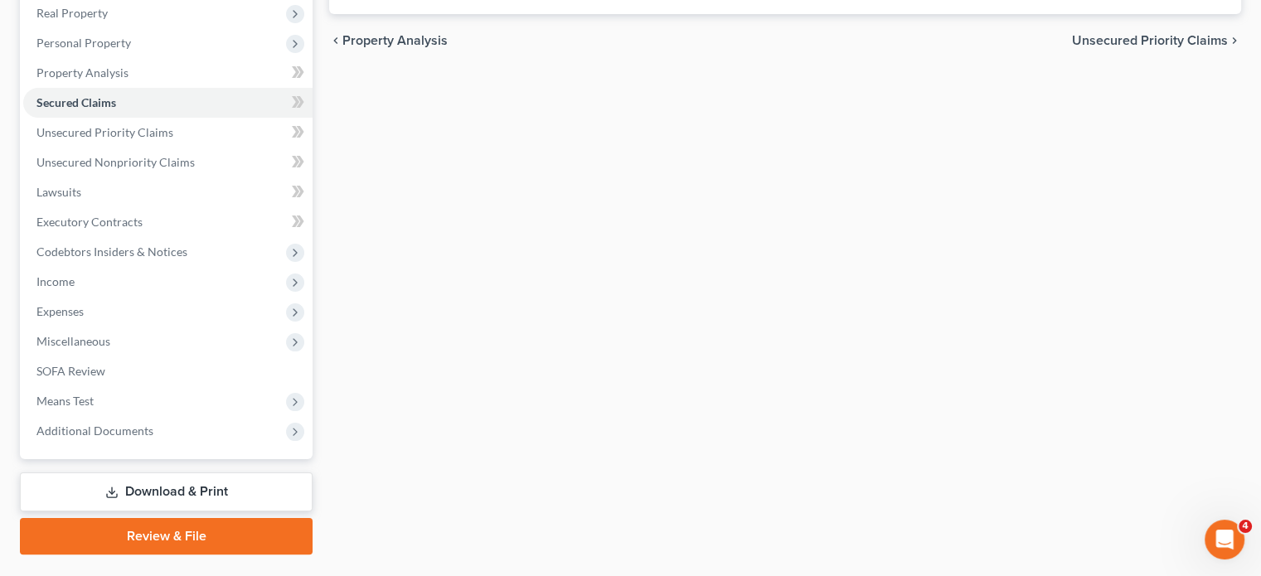
scroll to position [265, 0]
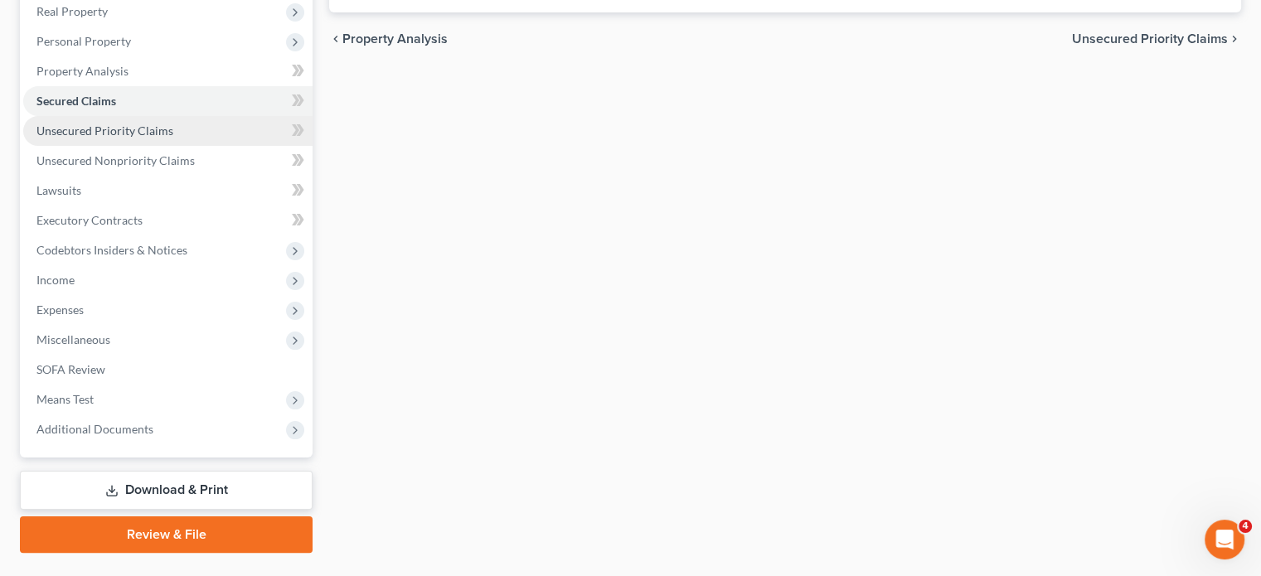
click at [136, 138] on span "Unsecured Priority Claims" at bounding box center [104, 131] width 137 height 14
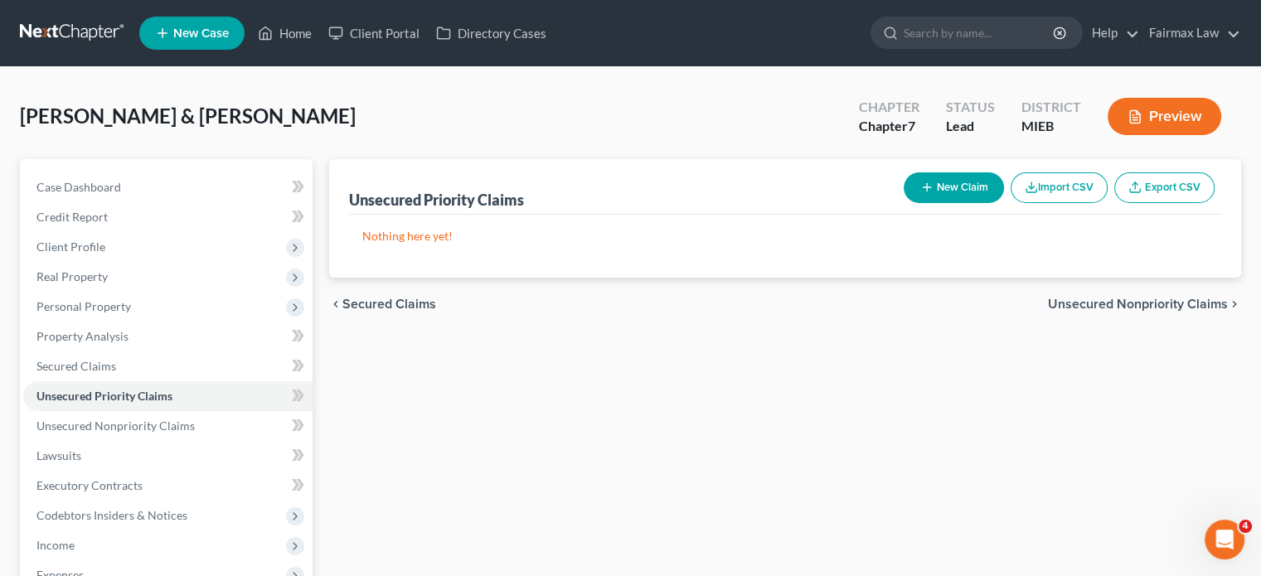
scroll to position [322, 0]
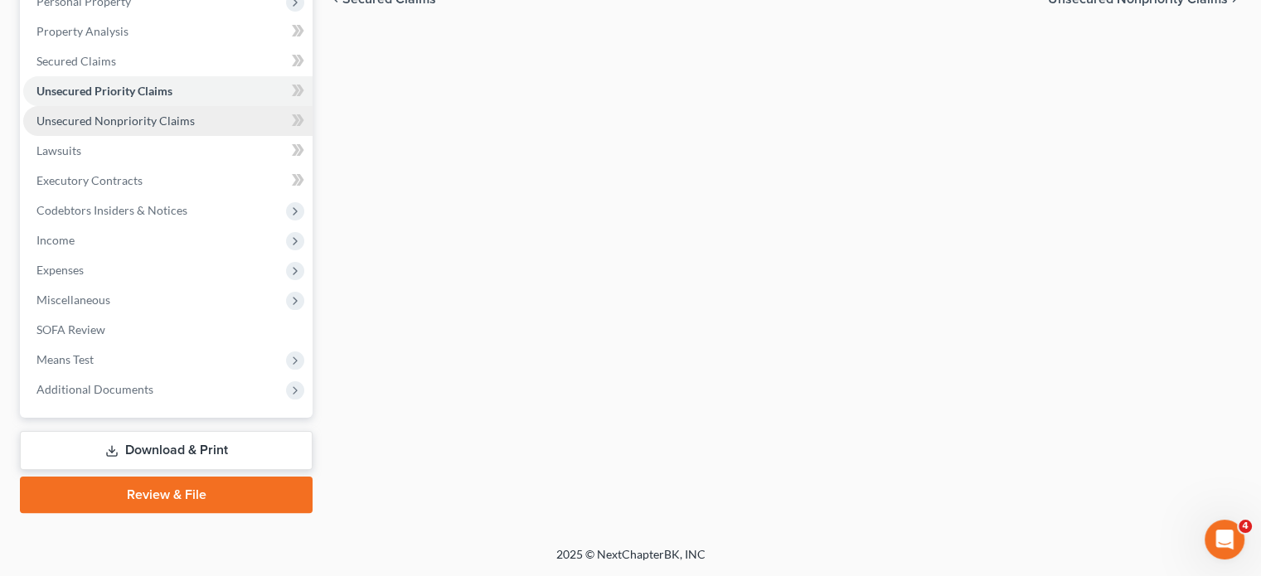
click at [156, 128] on span "Unsecured Nonpriority Claims" at bounding box center [115, 121] width 158 height 14
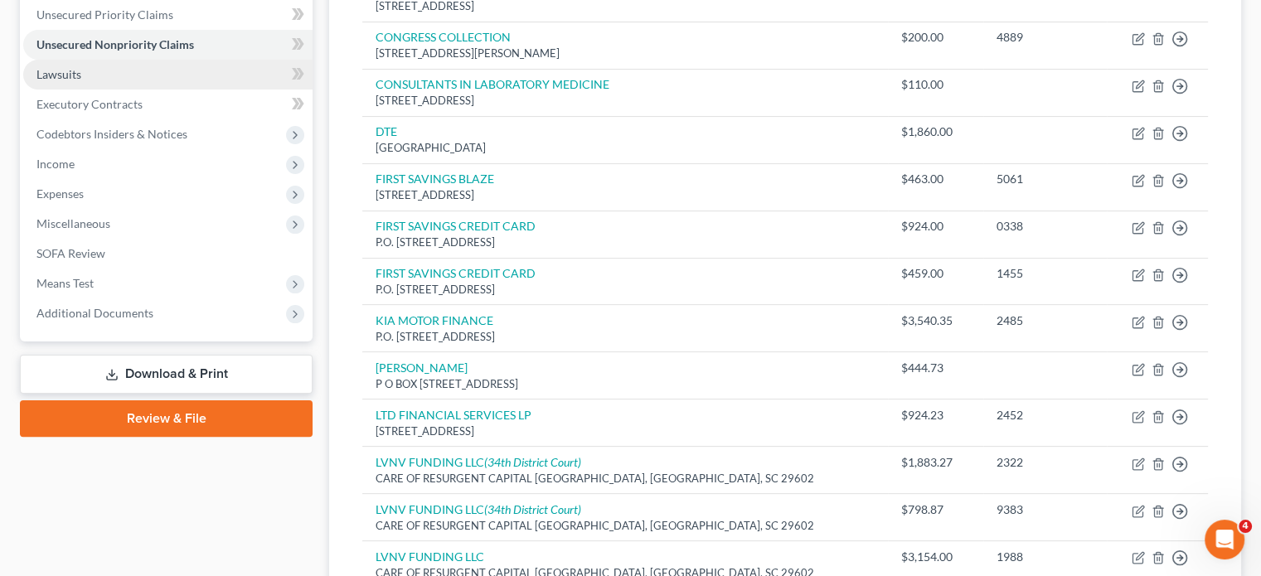
click at [148, 90] on link "Lawsuits" at bounding box center [167, 75] width 289 height 30
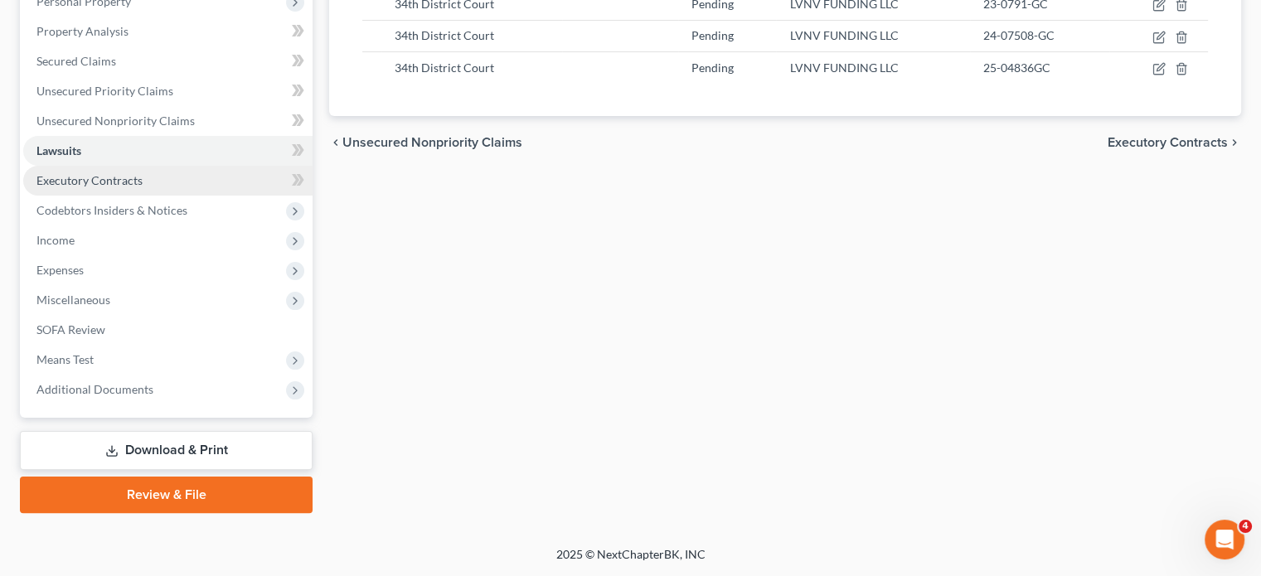
click at [143, 173] on span "Executory Contracts" at bounding box center [89, 180] width 106 height 14
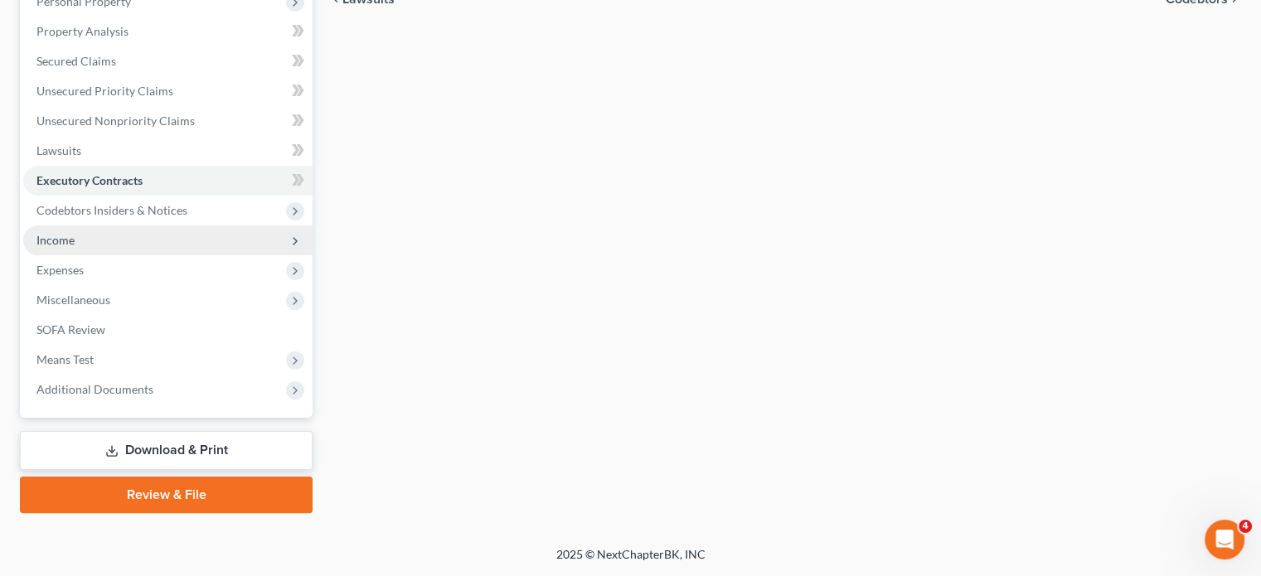
click at [143, 255] on span "Income" at bounding box center [167, 241] width 289 height 30
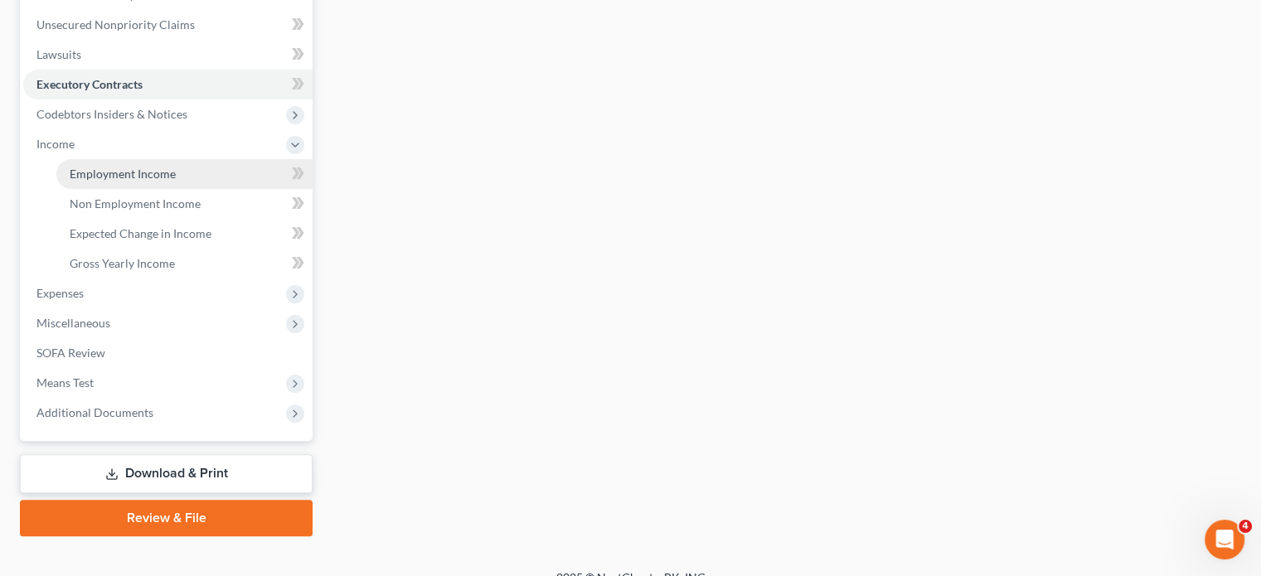
click at [93, 181] on span "Employment Income" at bounding box center [123, 174] width 106 height 14
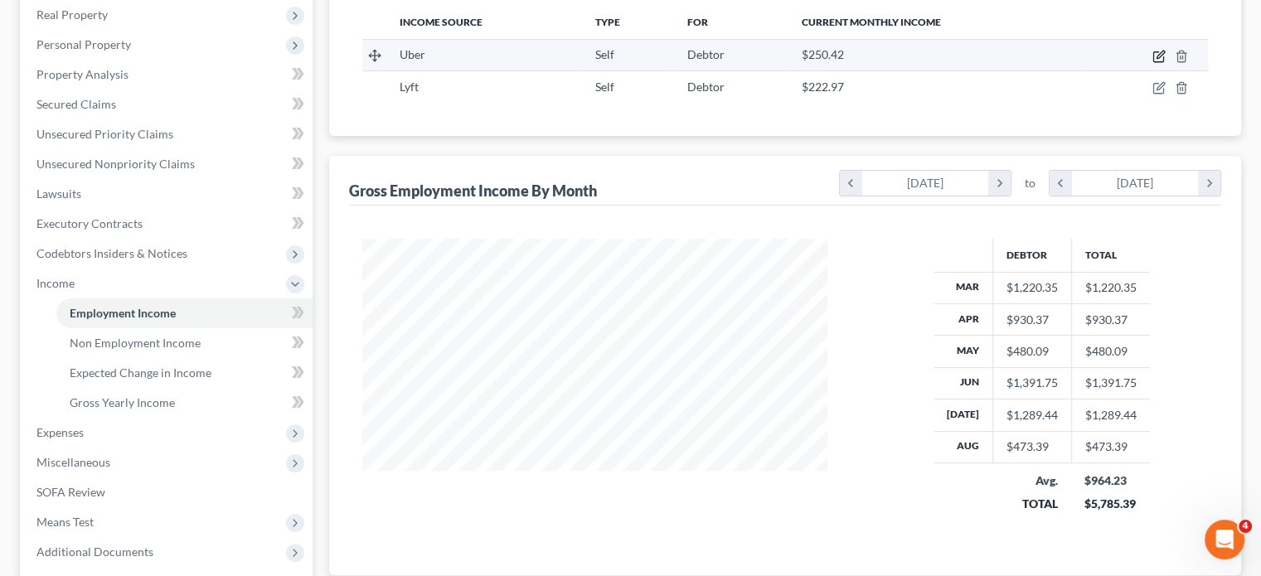
click at [1153, 63] on icon "button" at bounding box center [1159, 56] width 13 height 13
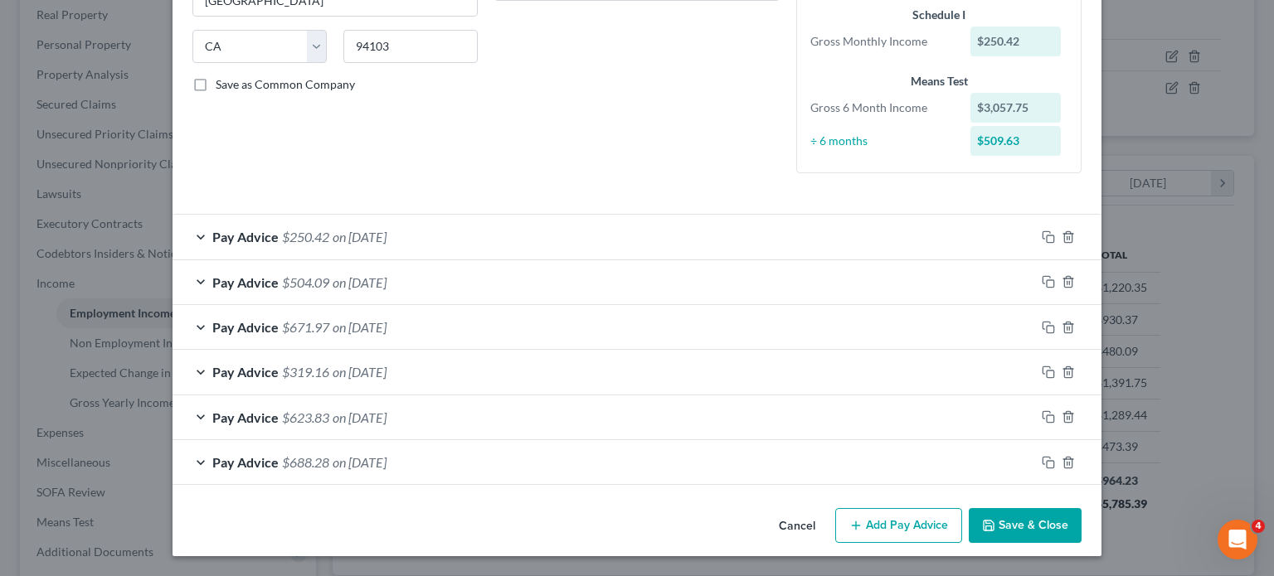
click at [511, 259] on div "Pay Advice $250.42 on 08/30/2025" at bounding box center [603, 237] width 862 height 44
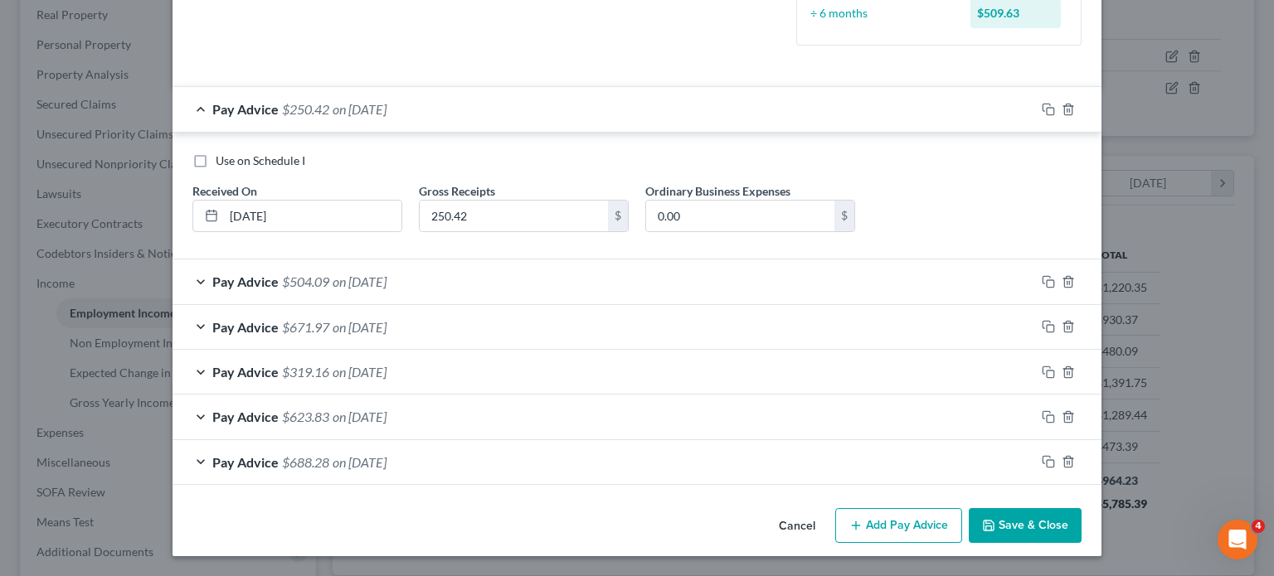
click at [433, 260] on div "Pay Advice $504.09 on 07/30/2025" at bounding box center [603, 282] width 862 height 44
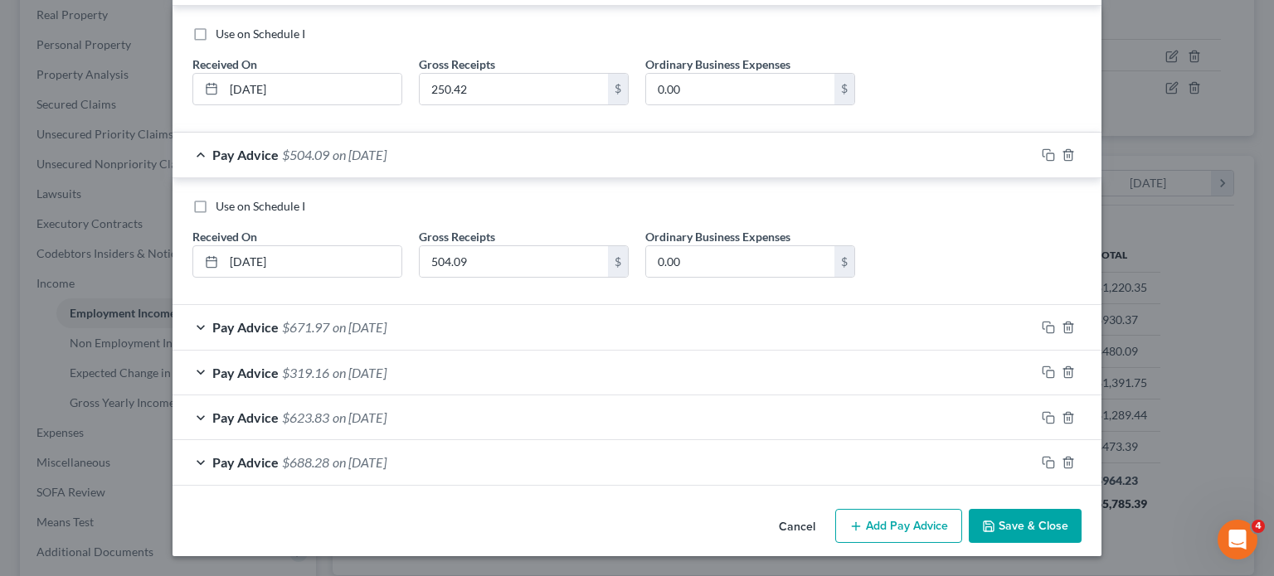
click at [424, 305] on div "Pay Advice $671.97 on 06/30/2025" at bounding box center [603, 327] width 862 height 44
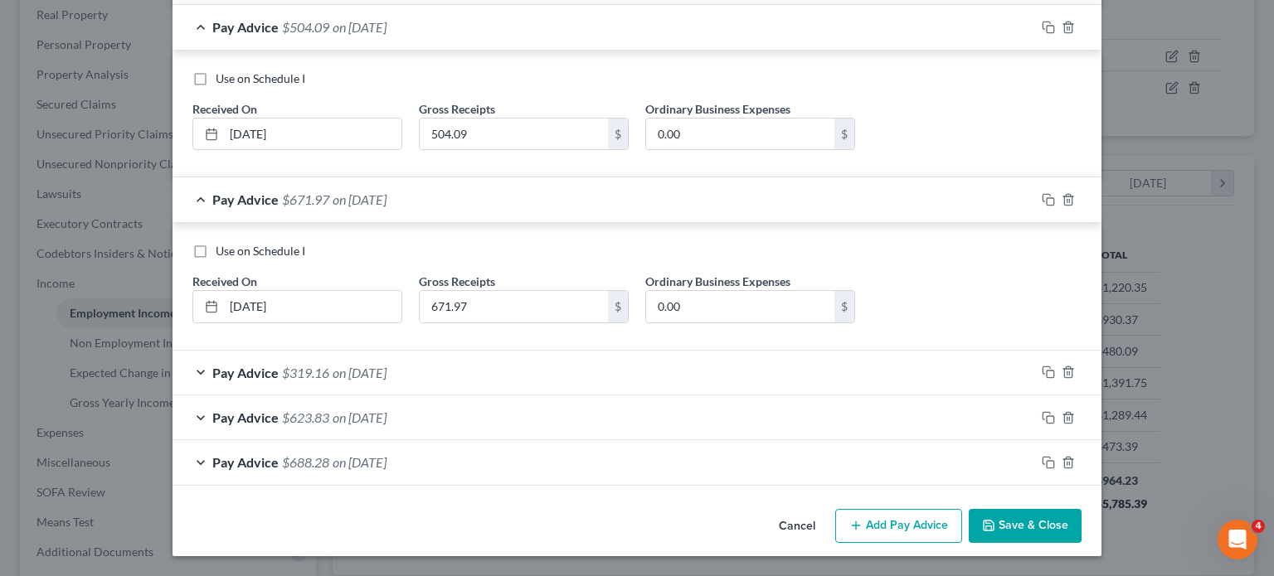
click at [414, 351] on div "Pay Advice $319.16 on 05/30/2025" at bounding box center [603, 373] width 862 height 44
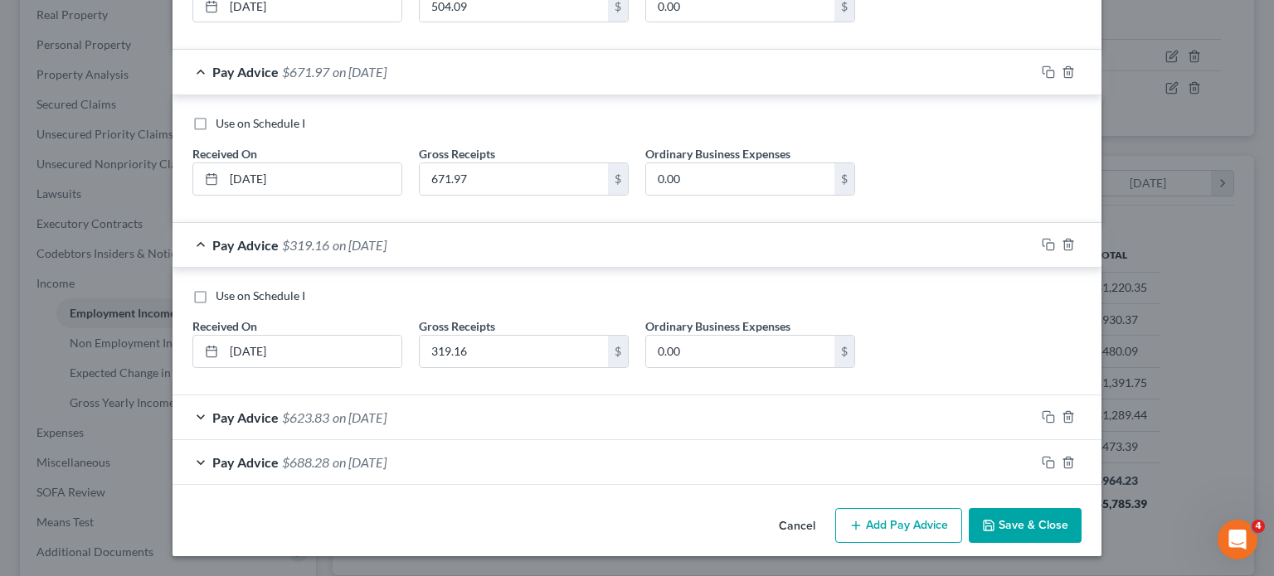
click at [418, 396] on div "Pay Advice $623.83 on 04/30/2025" at bounding box center [603, 418] width 862 height 44
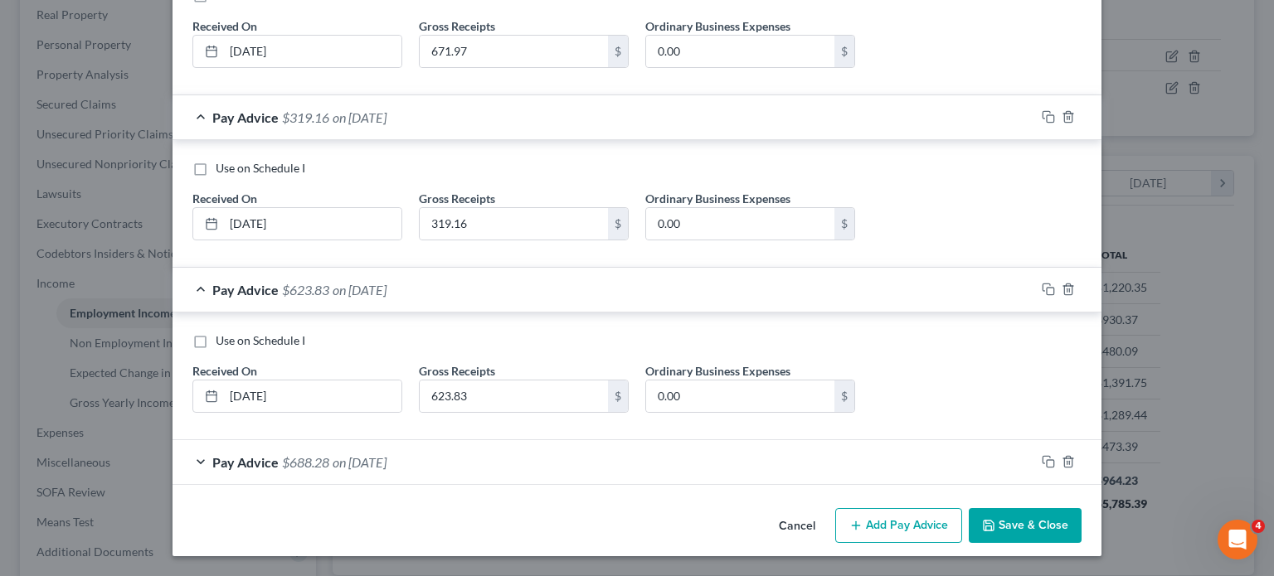
click at [463, 448] on div "Pay Advice $688.28 on 03/30/2025" at bounding box center [603, 462] width 862 height 44
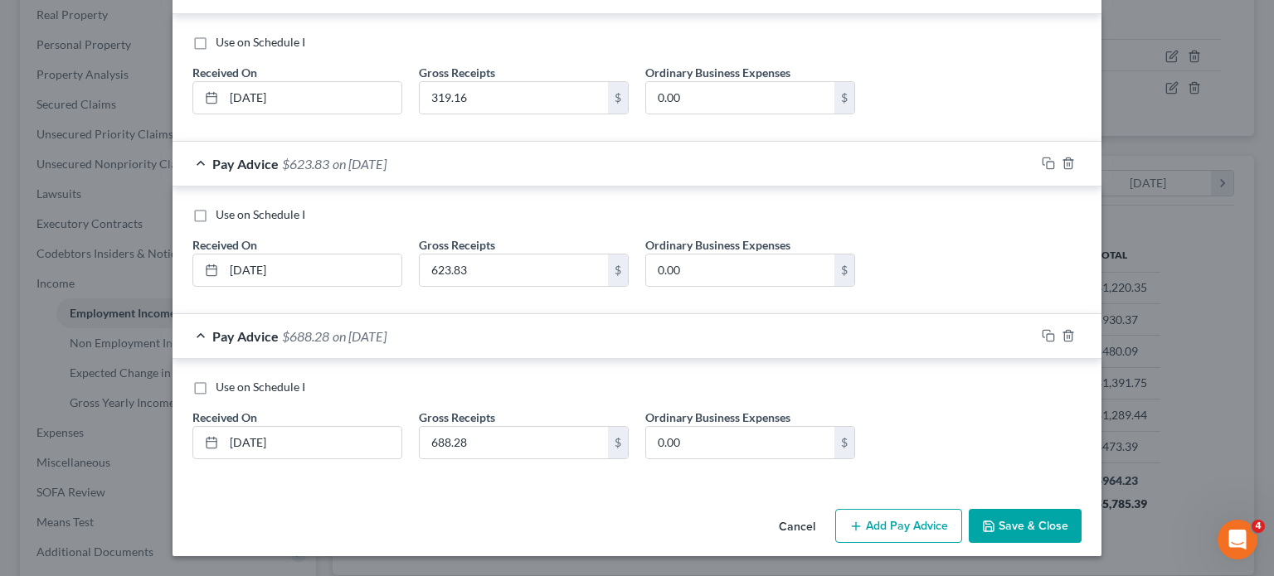
click at [828, 511] on button "Cancel" at bounding box center [796, 527] width 63 height 33
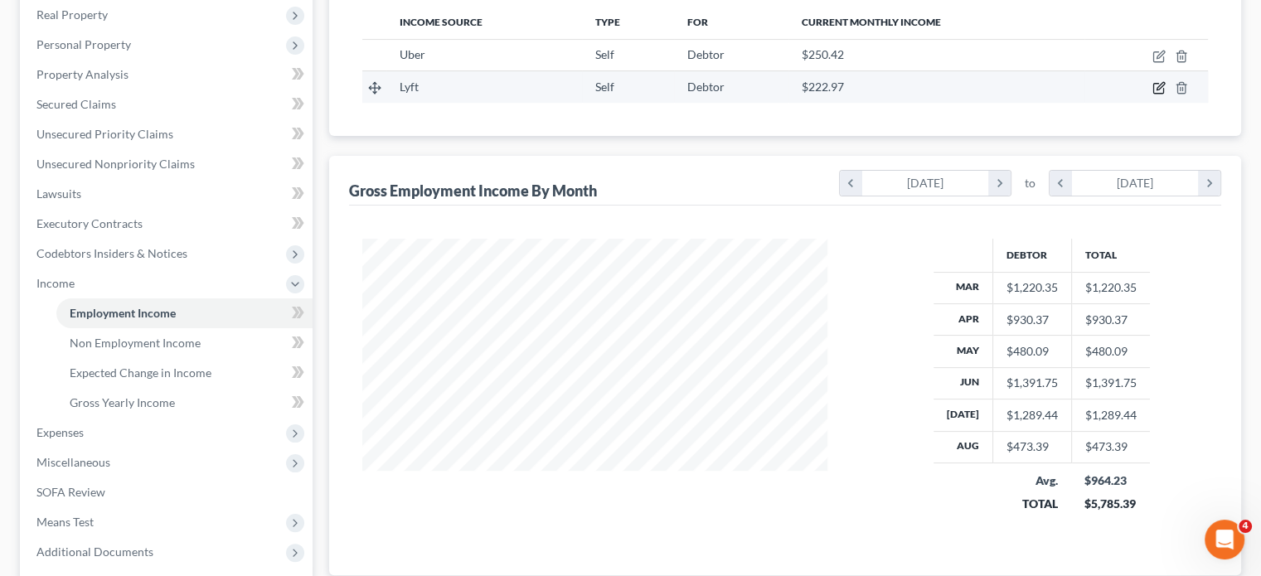
click at [1153, 95] on icon "button" at bounding box center [1159, 87] width 13 height 13
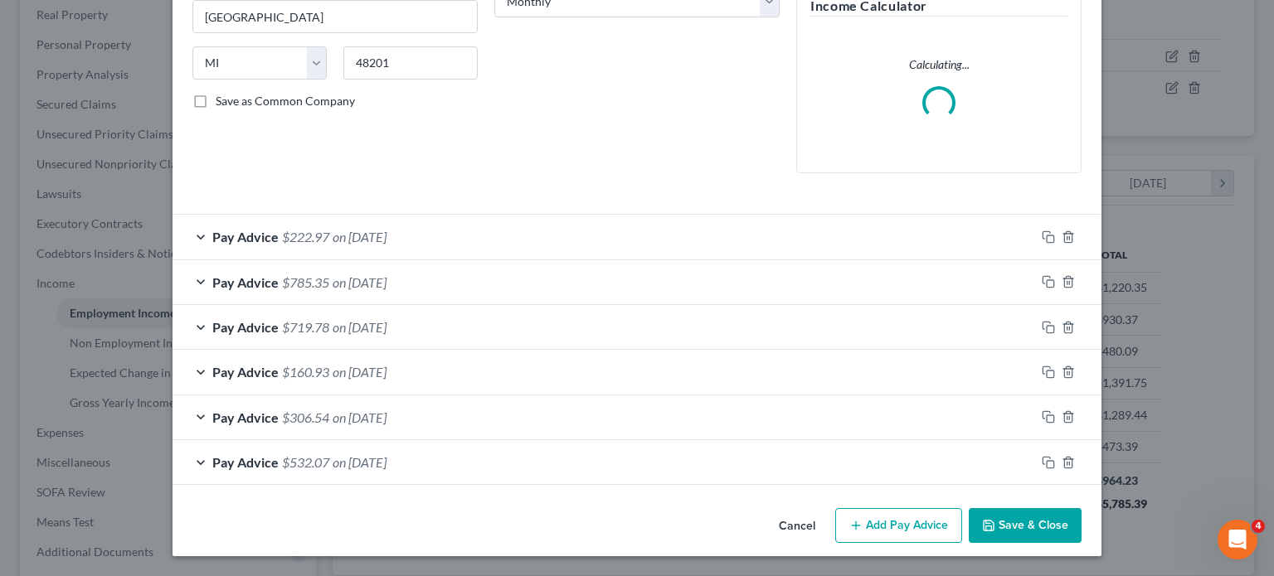
click at [448, 219] on div "Pay Advice $222.97 on 08/30/2025" at bounding box center [603, 237] width 862 height 44
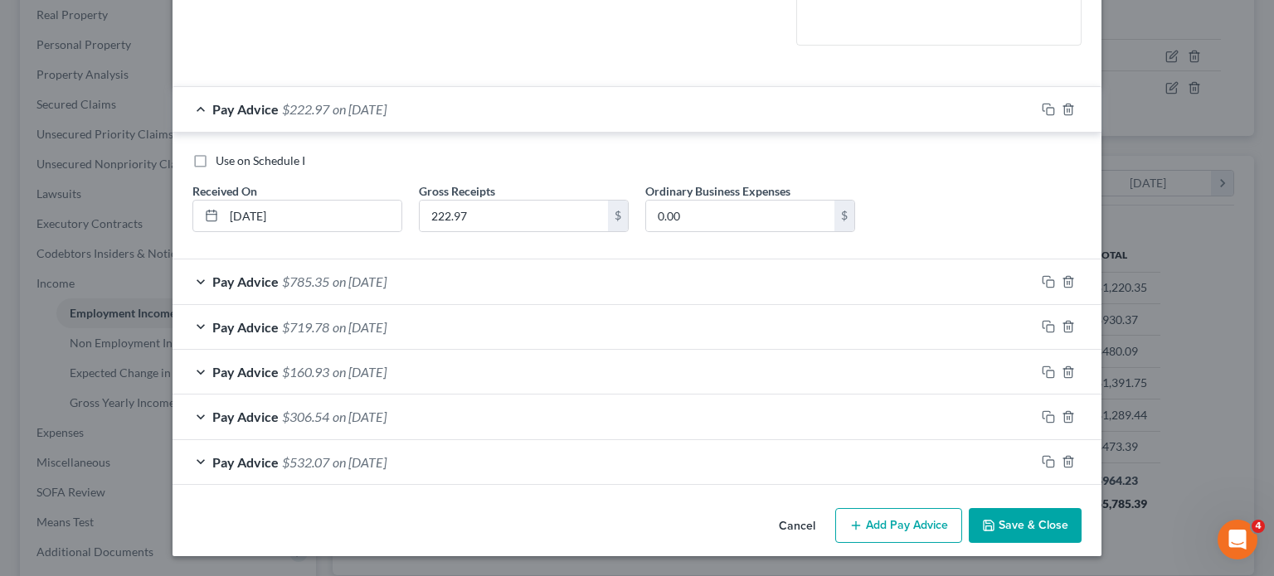
click at [448, 260] on div "Pay Advice $785.35 on 07/30/2025" at bounding box center [603, 282] width 862 height 44
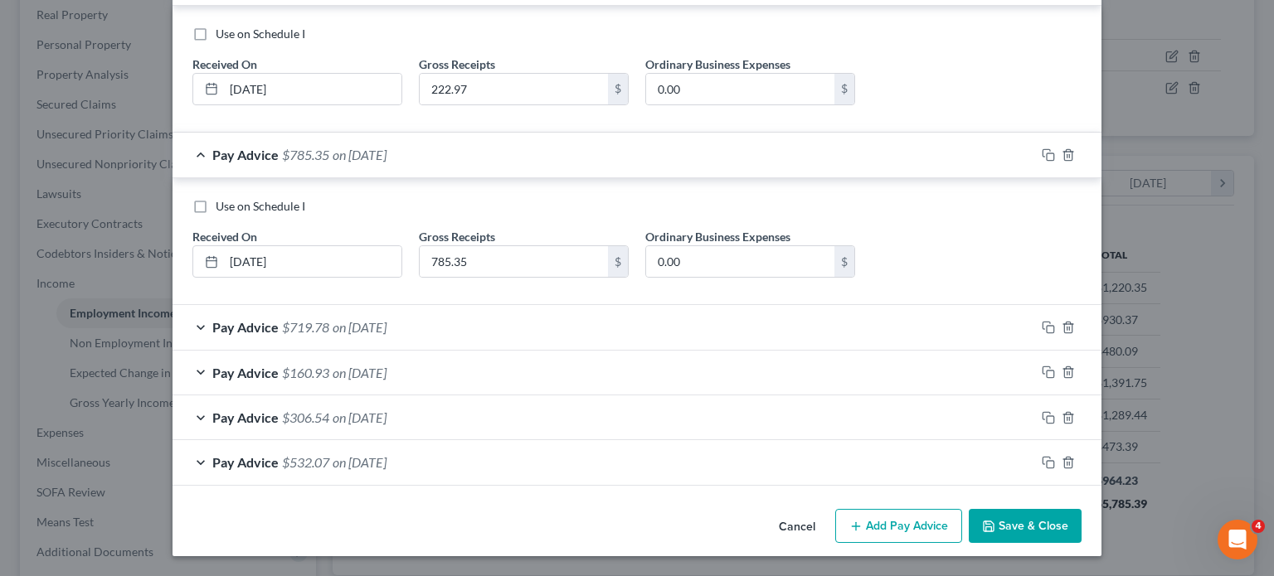
click at [418, 305] on div "Pay Advice $719.78 on 06/30/2025" at bounding box center [603, 327] width 862 height 44
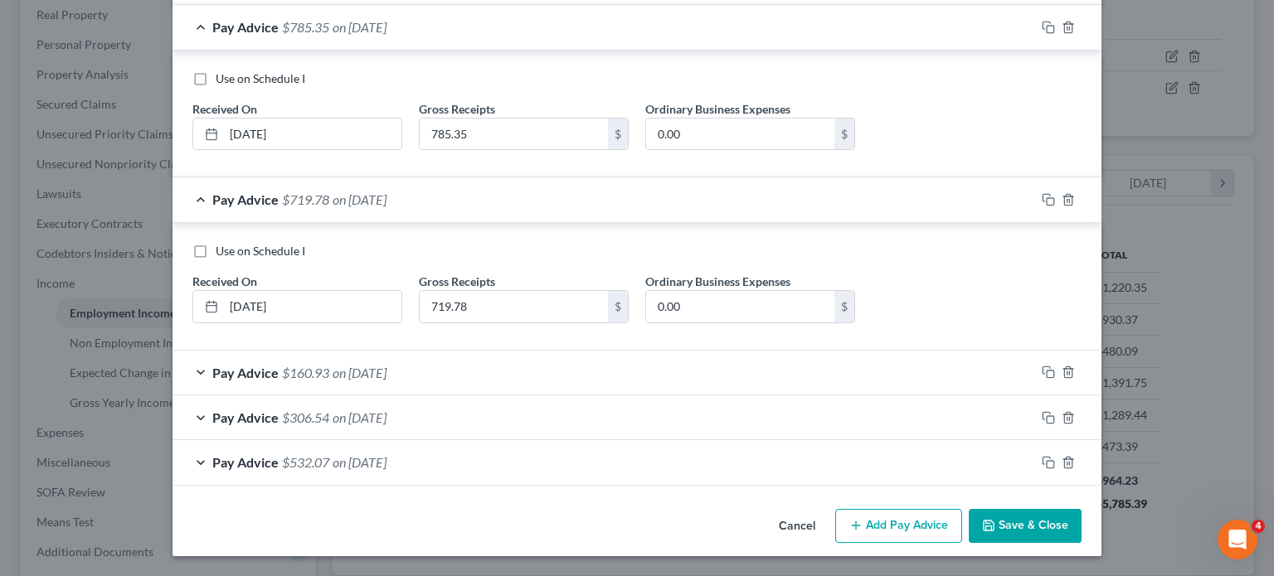
click at [417, 351] on div "Pay Advice $160.93 on 05/30/2025" at bounding box center [603, 373] width 862 height 44
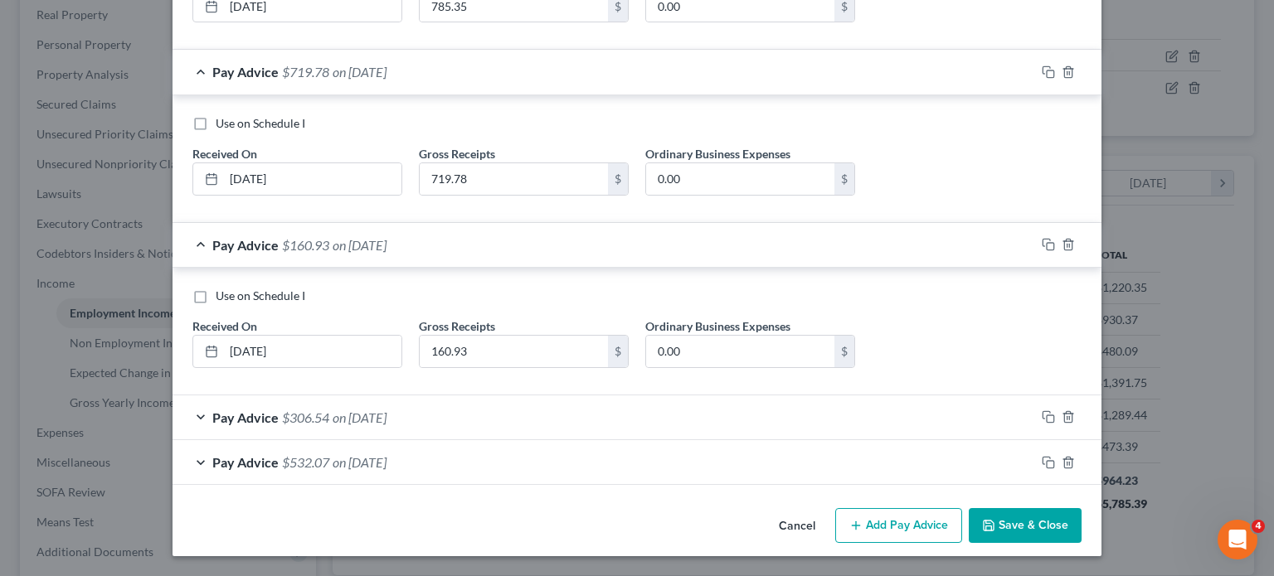
click at [417, 396] on div "Pay Advice $306.54 on 04/30/2025" at bounding box center [603, 418] width 862 height 44
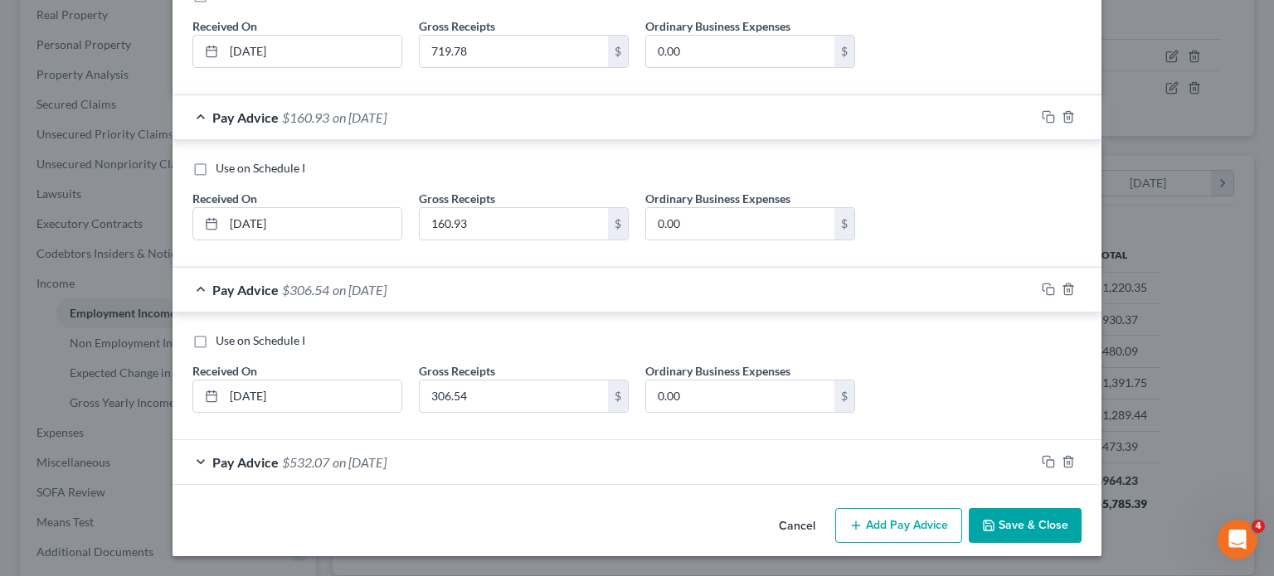
click at [401, 461] on div "Pay Advice $532.07 on 03/30/2025" at bounding box center [603, 462] width 862 height 44
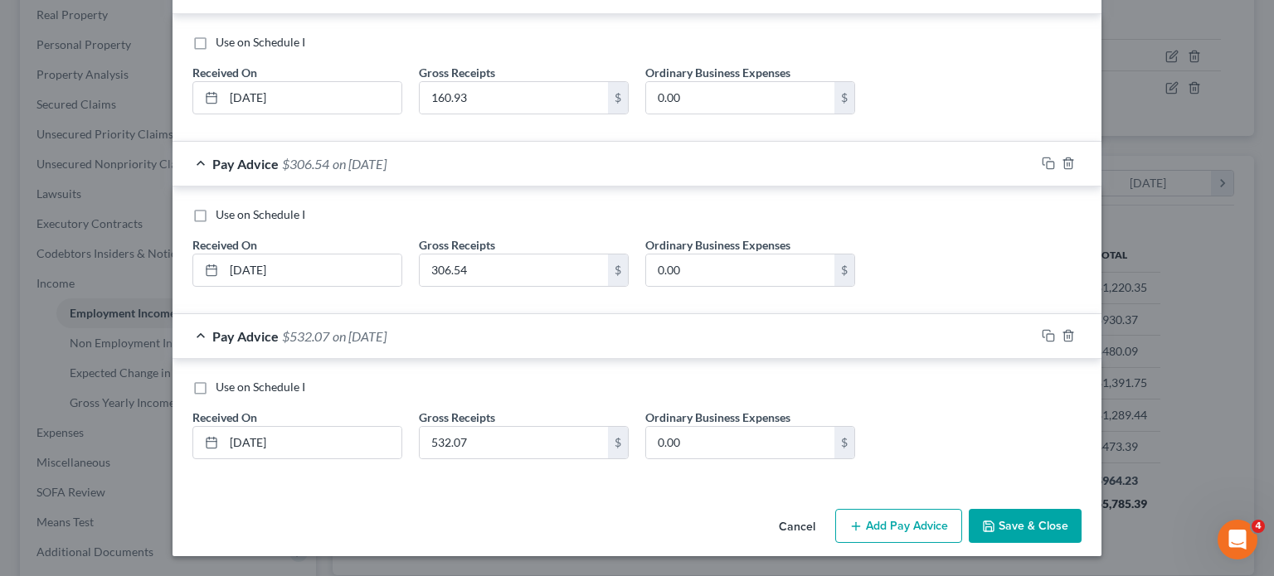
click at [401, 358] on div "Pay Advice $532.07 on 03/30/2025" at bounding box center [603, 336] width 862 height 44
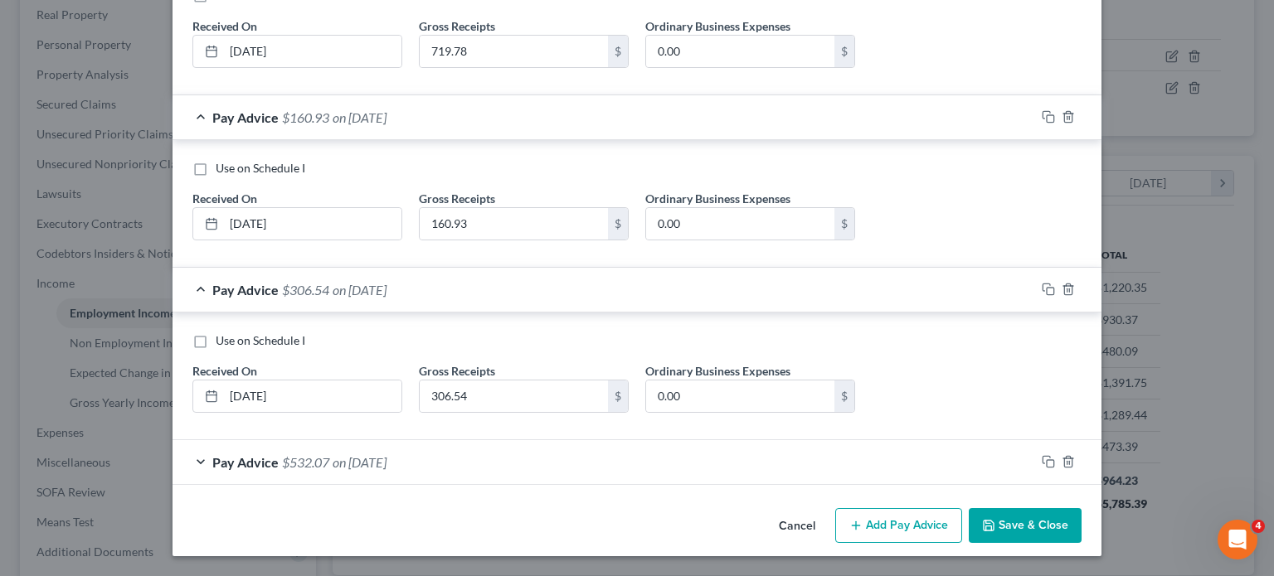
click at [401, 461] on div "Pay Advice $532.07 on 03/30/2025" at bounding box center [603, 462] width 862 height 44
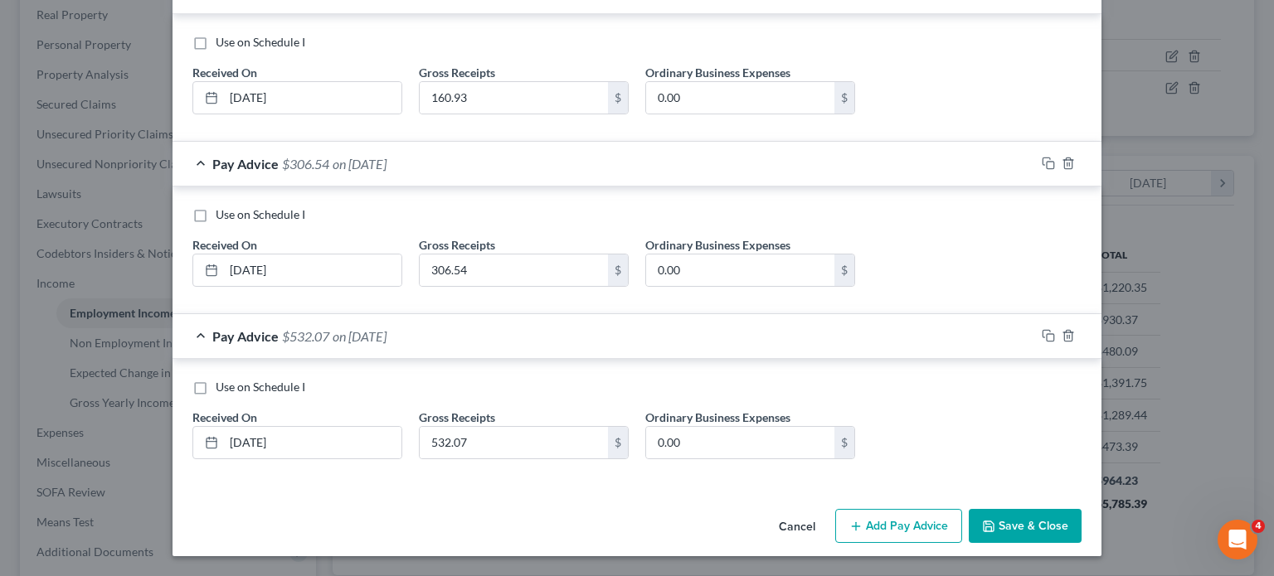
click at [1081, 534] on button "Save & Close" at bounding box center [1025, 526] width 113 height 35
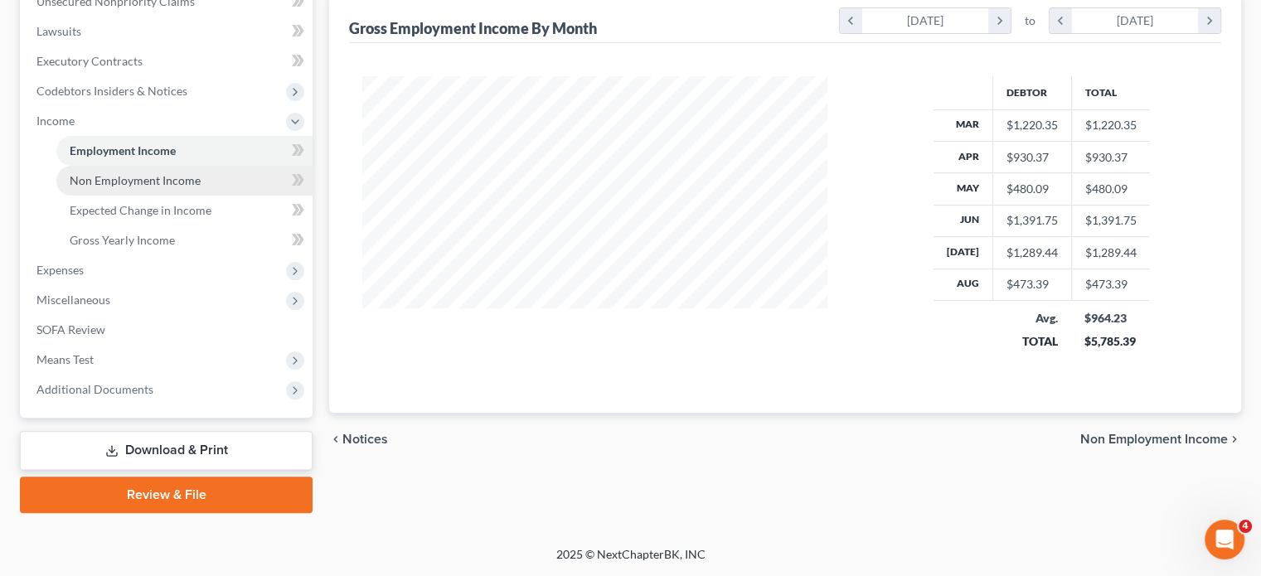
click at [242, 196] on link "Non Employment Income" at bounding box center [184, 181] width 256 height 30
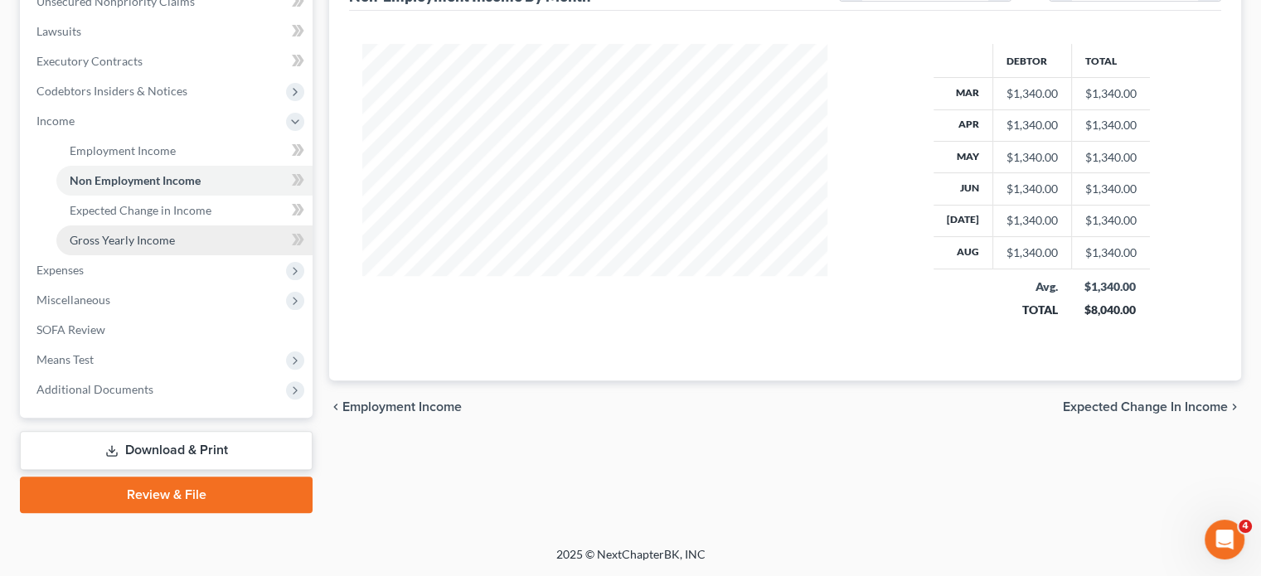
click at [158, 242] on span "Gross Yearly Income" at bounding box center [122, 240] width 105 height 14
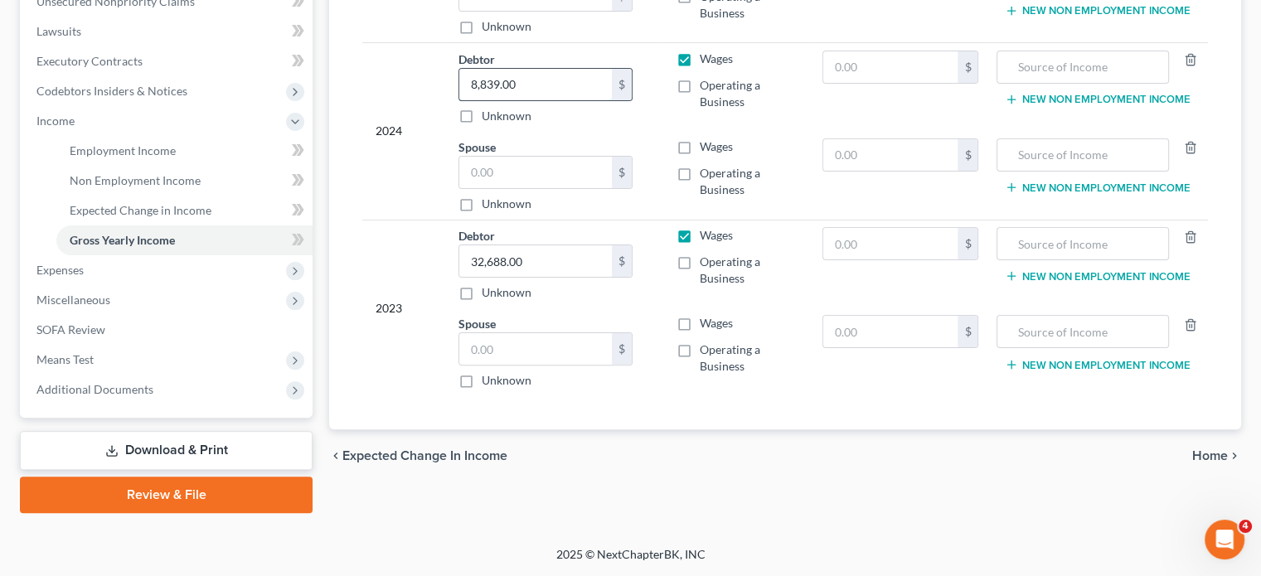
click at [584, 100] on input "8,839.00" at bounding box center [535, 85] width 153 height 32
click at [571, 188] on input "text" at bounding box center [535, 173] width 153 height 32
paste input "19,076"
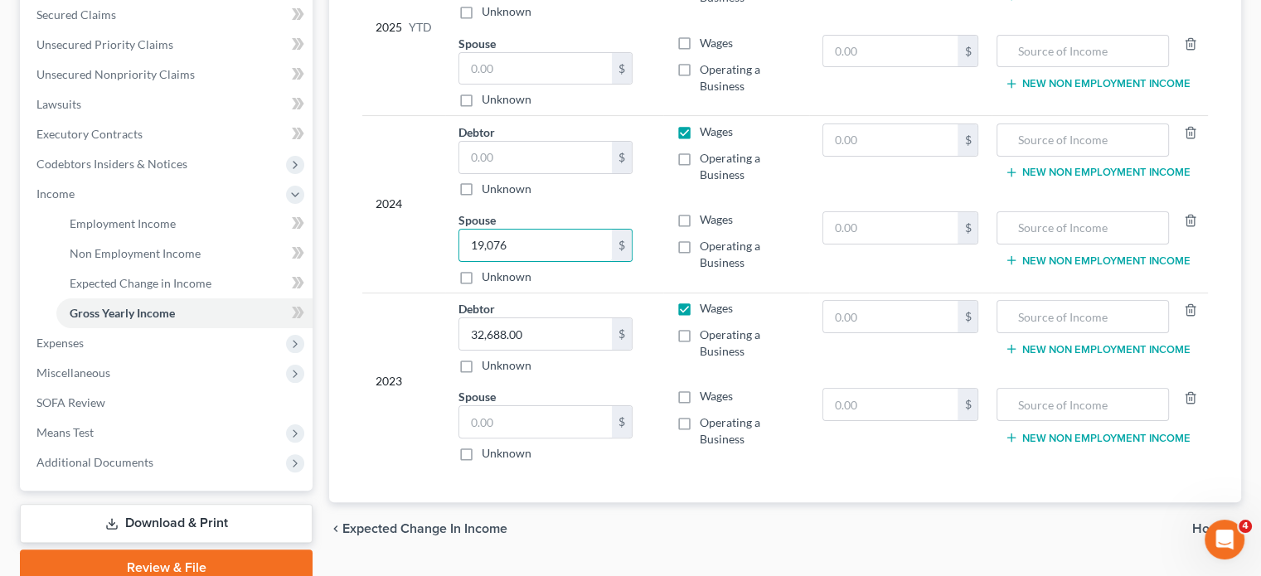
scroll to position [351, 0]
click at [543, 85] on input "text" at bounding box center [535, 70] width 153 height 32
paste input "5,794.39"
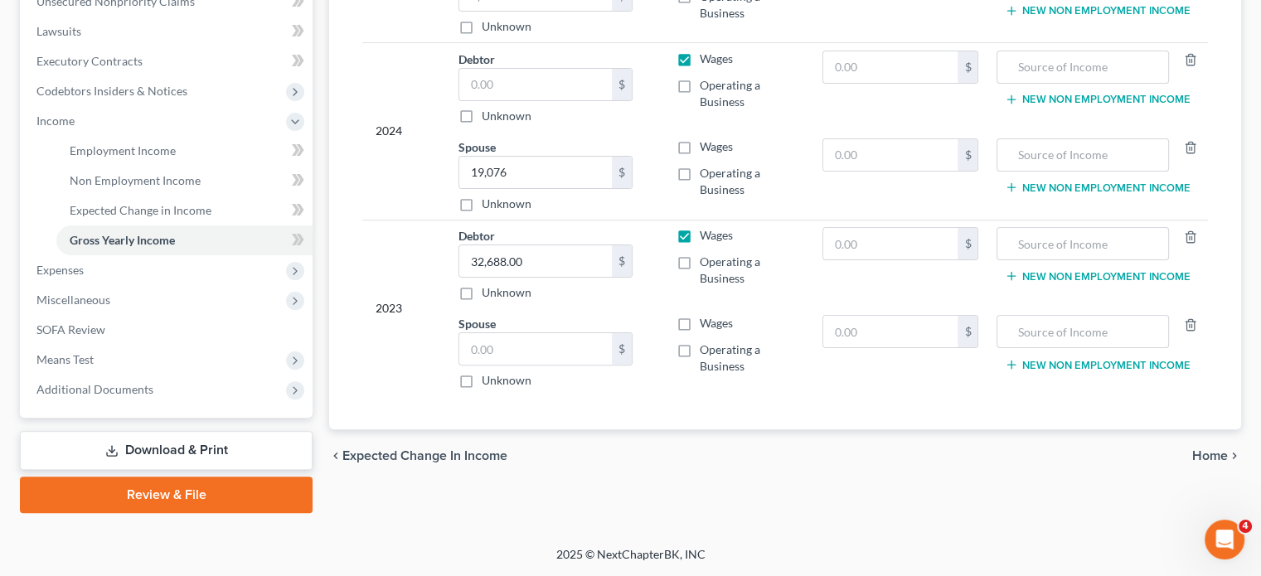
scroll to position [640, 0]
click at [571, 245] on input "32,688.00" at bounding box center [535, 261] width 153 height 32
click at [531, 338] on input "text" at bounding box center [535, 349] width 153 height 32
paste input "32,688.00"
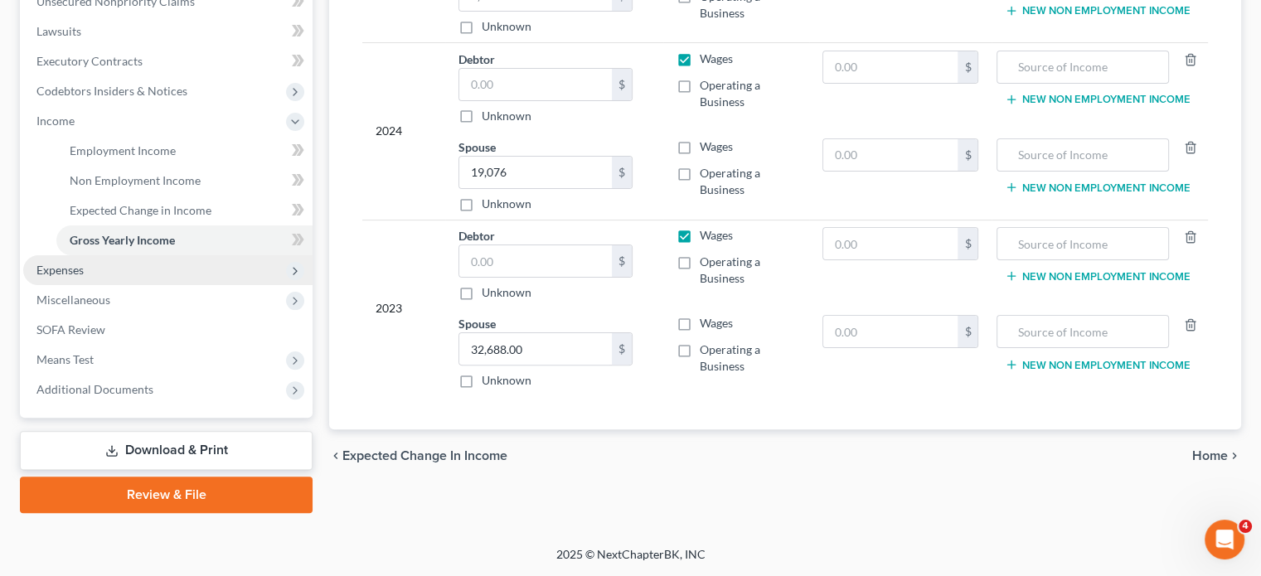
click at [221, 255] on span "Expenses" at bounding box center [167, 270] width 289 height 30
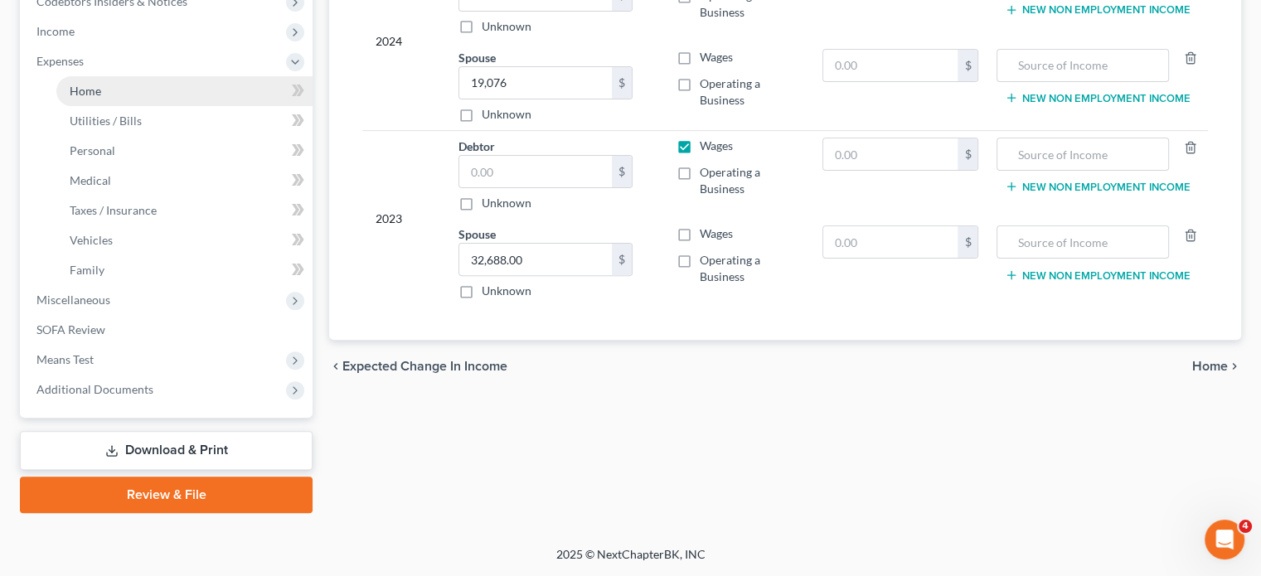
click at [164, 106] on link "Home" at bounding box center [184, 91] width 256 height 30
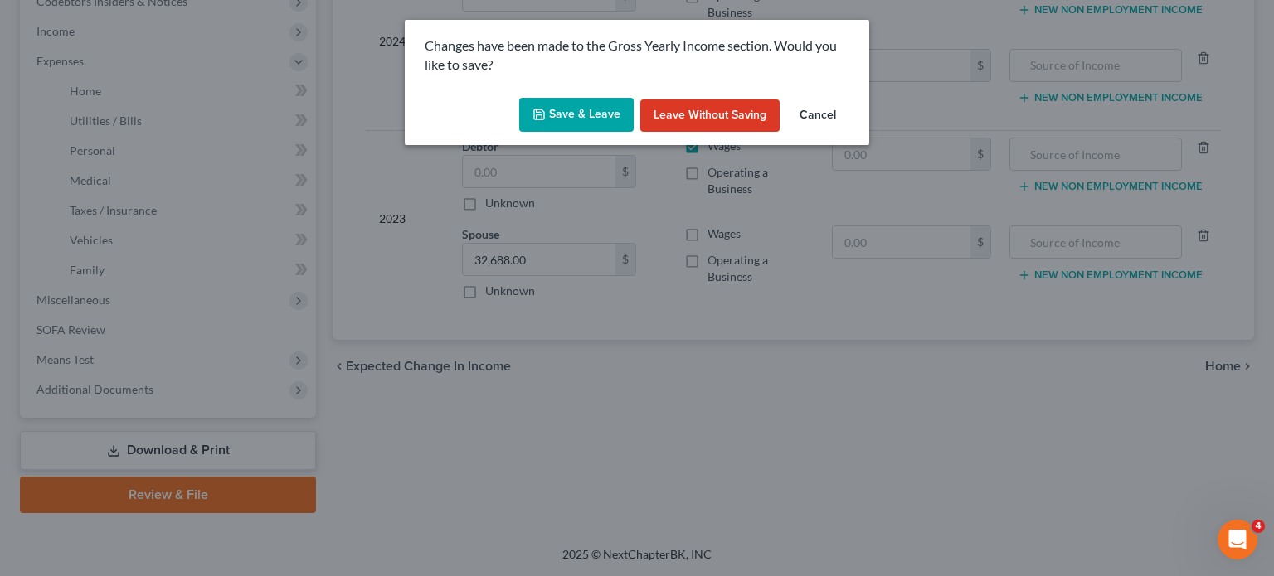
click at [584, 114] on div "Save & Leave Leave without Saving Cancel" at bounding box center [637, 118] width 464 height 55
click at [596, 133] on button "Save & Leave" at bounding box center [576, 115] width 114 height 35
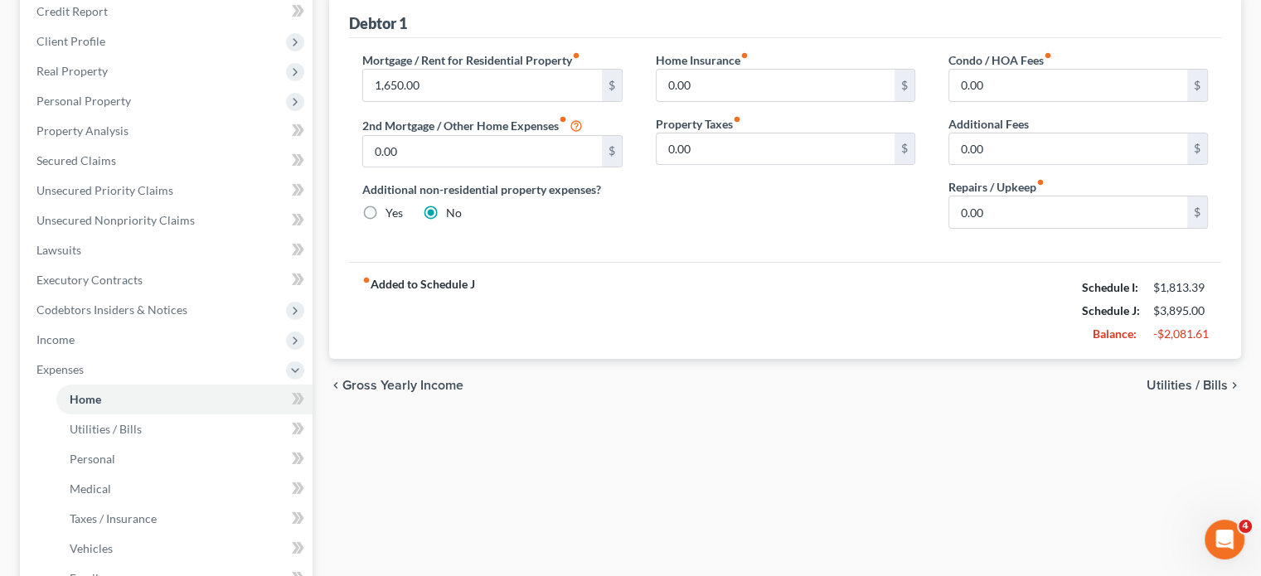
scroll to position [174, 0]
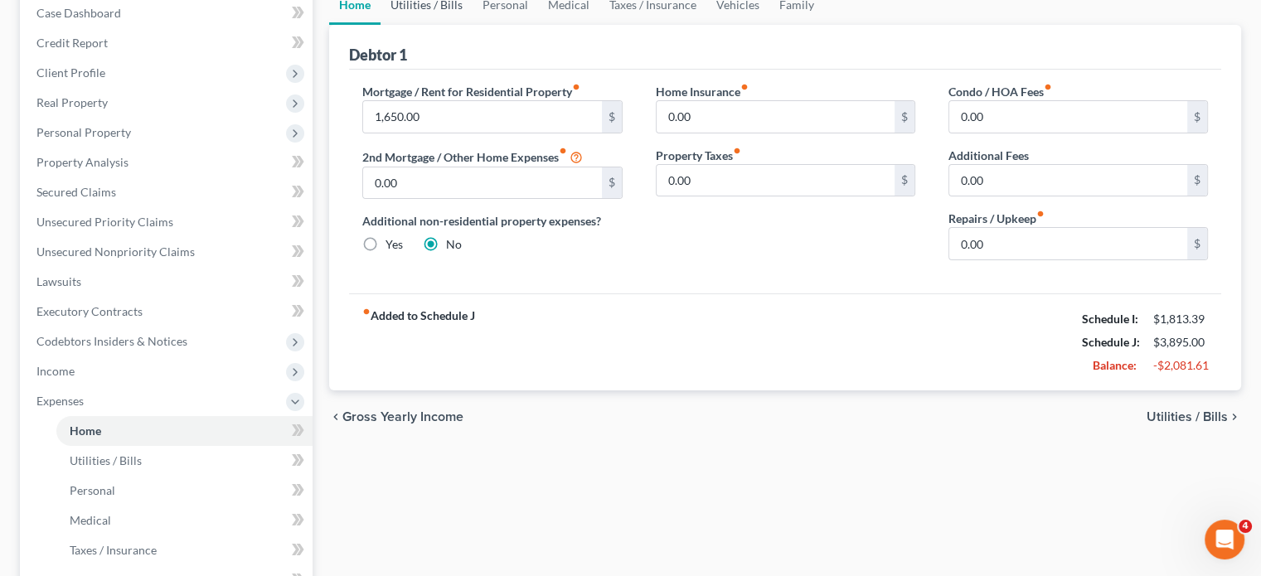
click at [439, 25] on link "Utilities / Bills" at bounding box center [427, 5] width 92 height 40
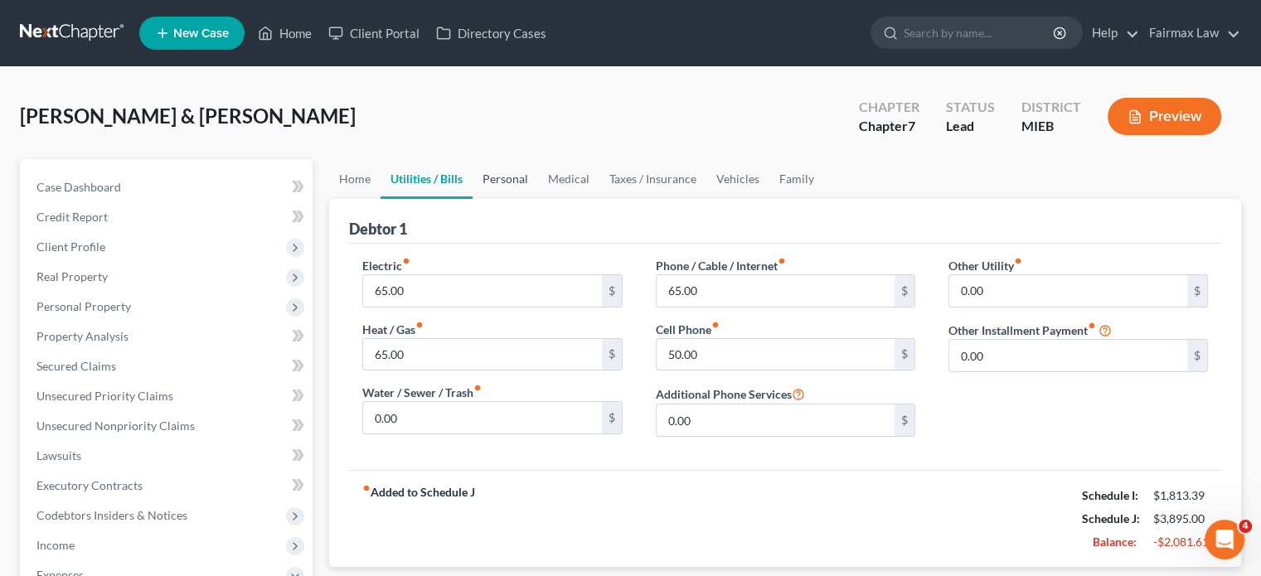
click at [537, 199] on link "Personal" at bounding box center [506, 179] width 66 height 40
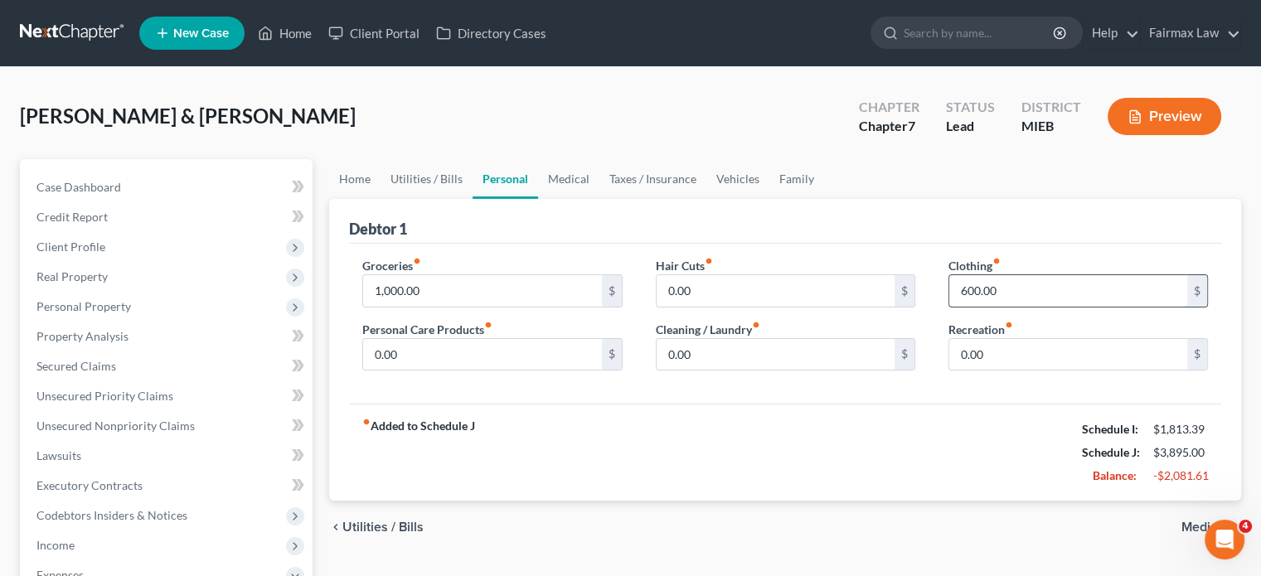
click at [1033, 307] on input "600.00" at bounding box center [1068, 291] width 238 height 32
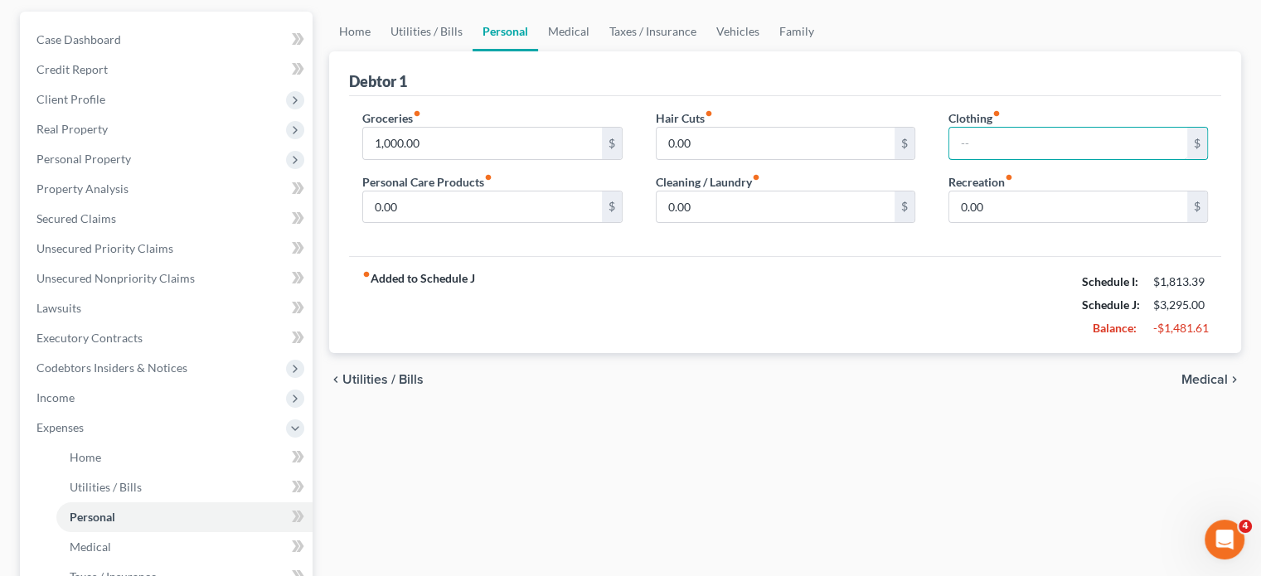
scroll to position [172, 0]
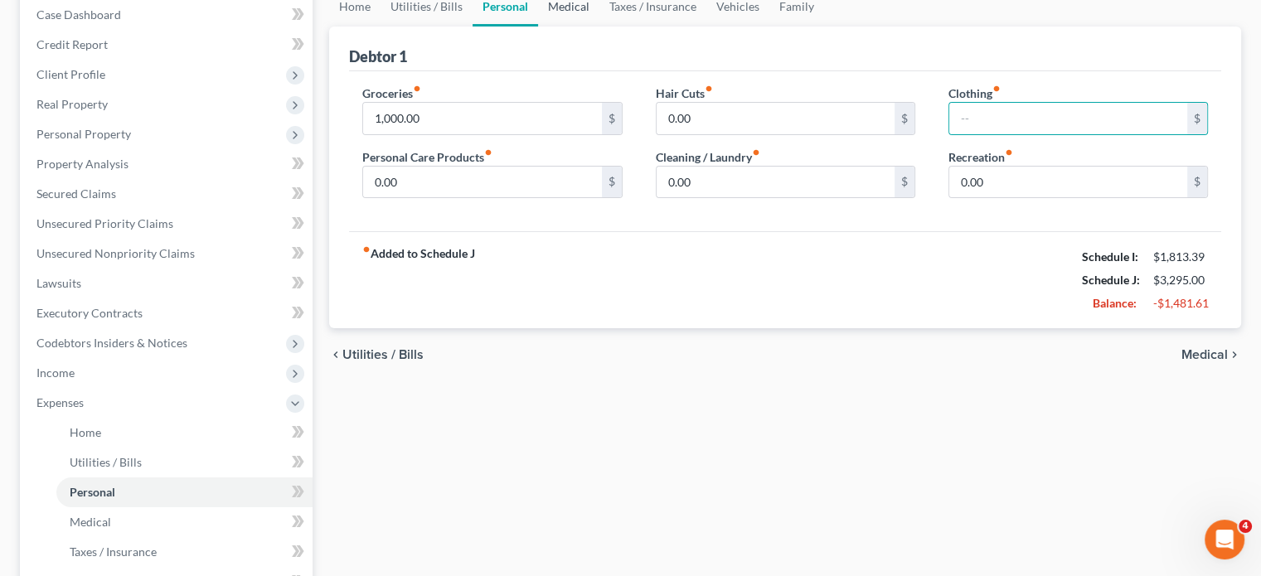
click at [600, 27] on link "Medical" at bounding box center [568, 7] width 61 height 40
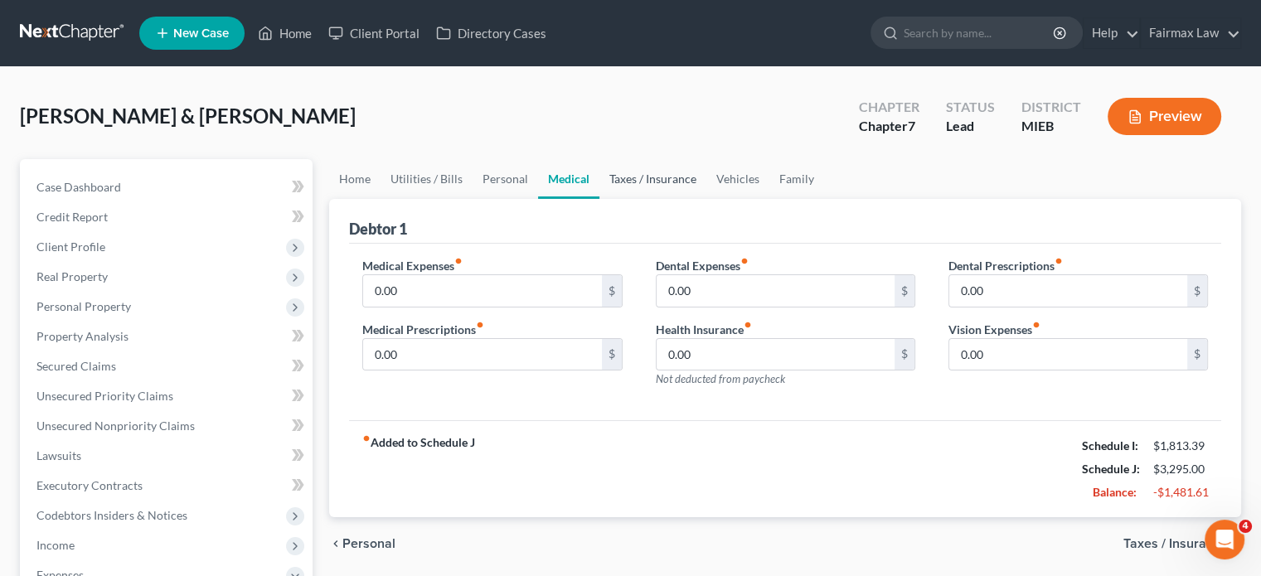
click at [706, 199] on link "Taxes / Insurance" at bounding box center [653, 179] width 107 height 40
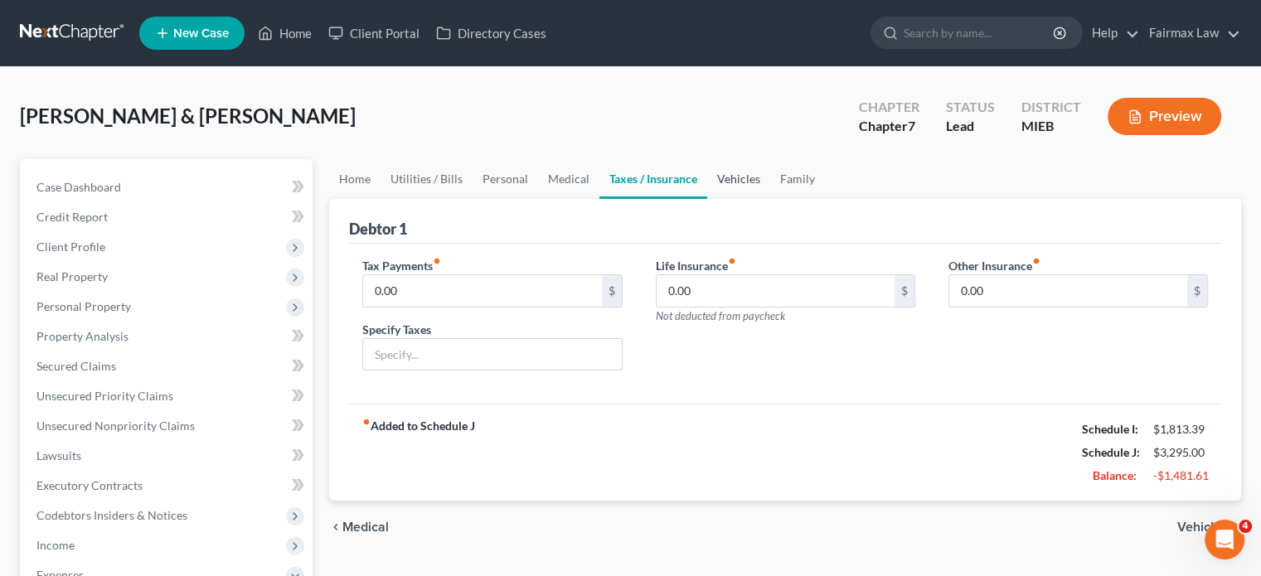
click at [770, 199] on link "Vehicles" at bounding box center [738, 179] width 63 height 40
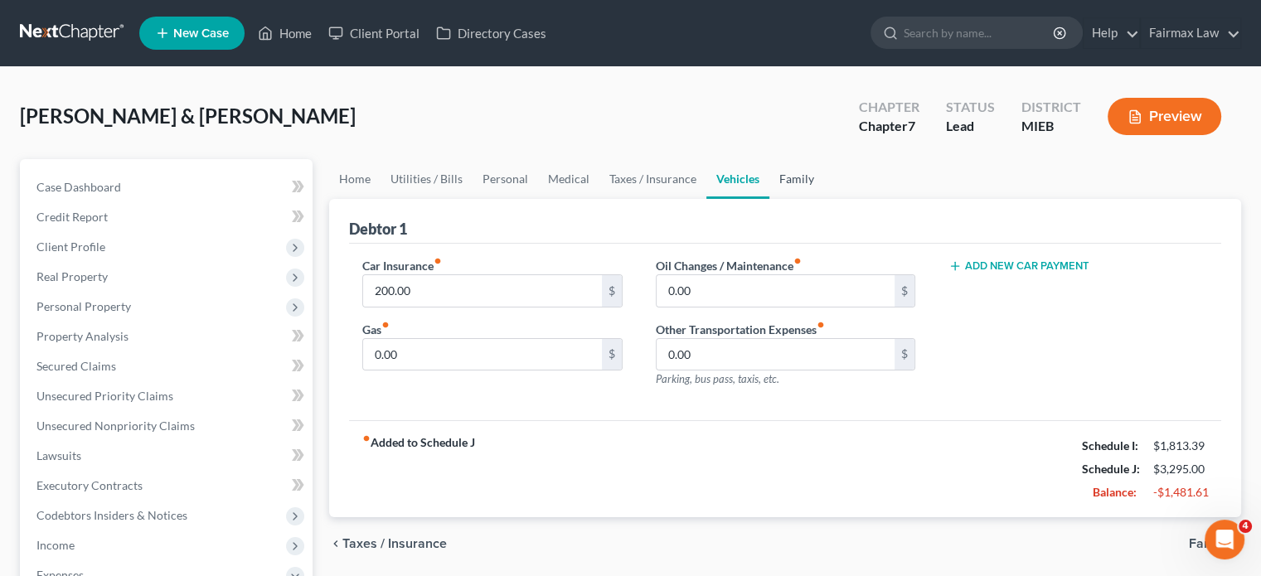
click at [824, 199] on link "Family" at bounding box center [797, 179] width 55 height 40
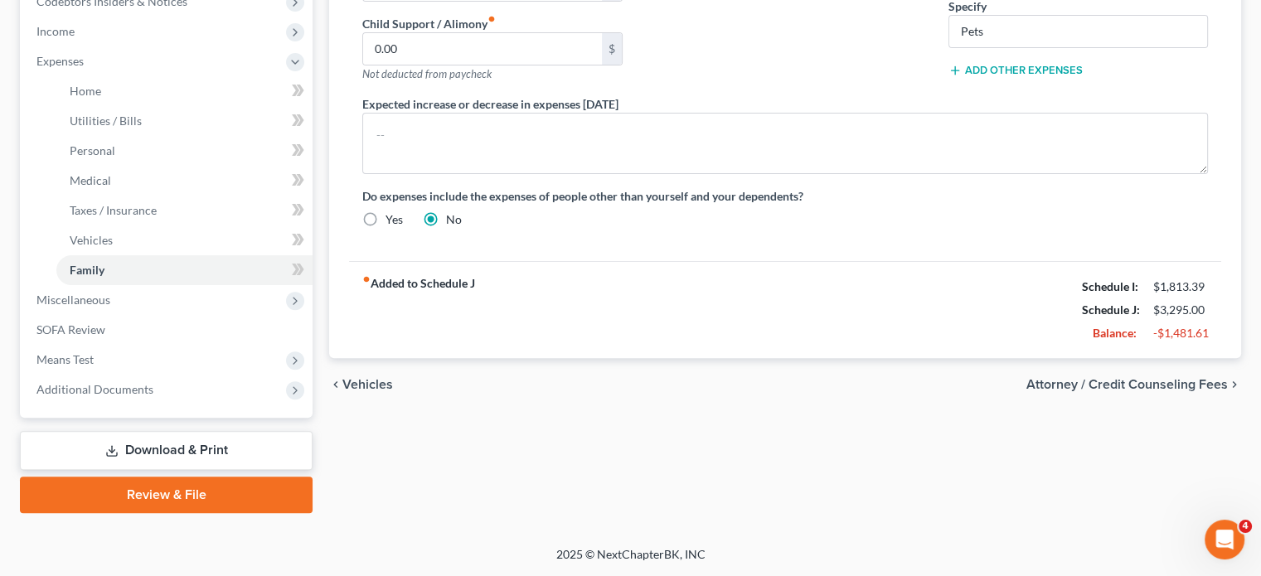
scroll to position [782, 0]
click at [149, 285] on span "Miscellaneous" at bounding box center [167, 300] width 289 height 30
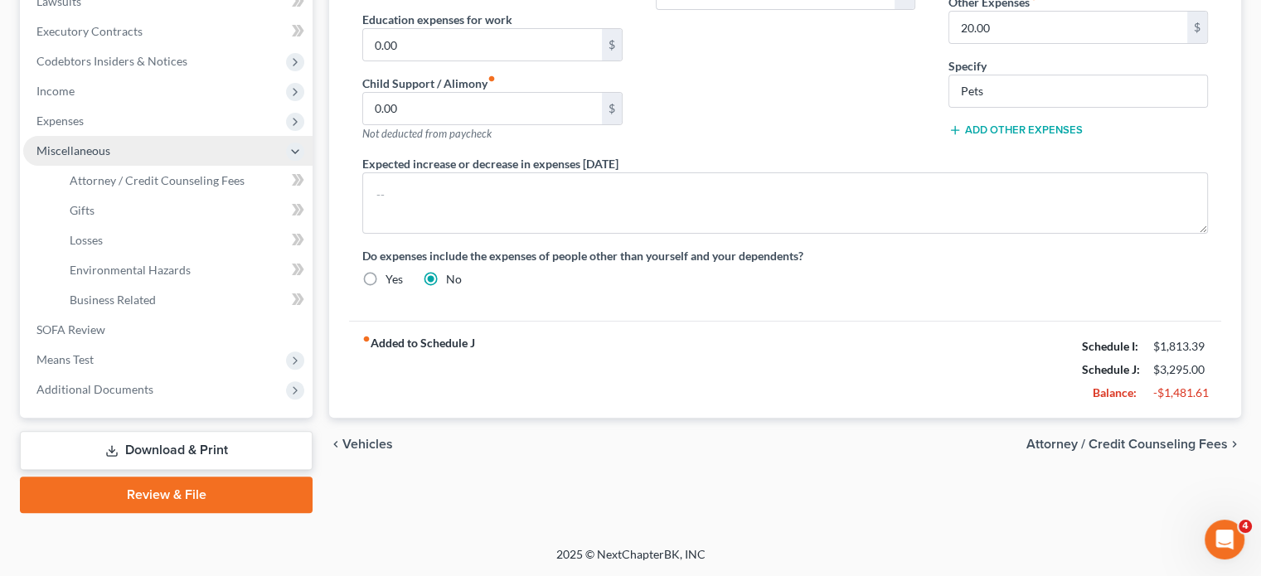
scroll to position [707, 0]
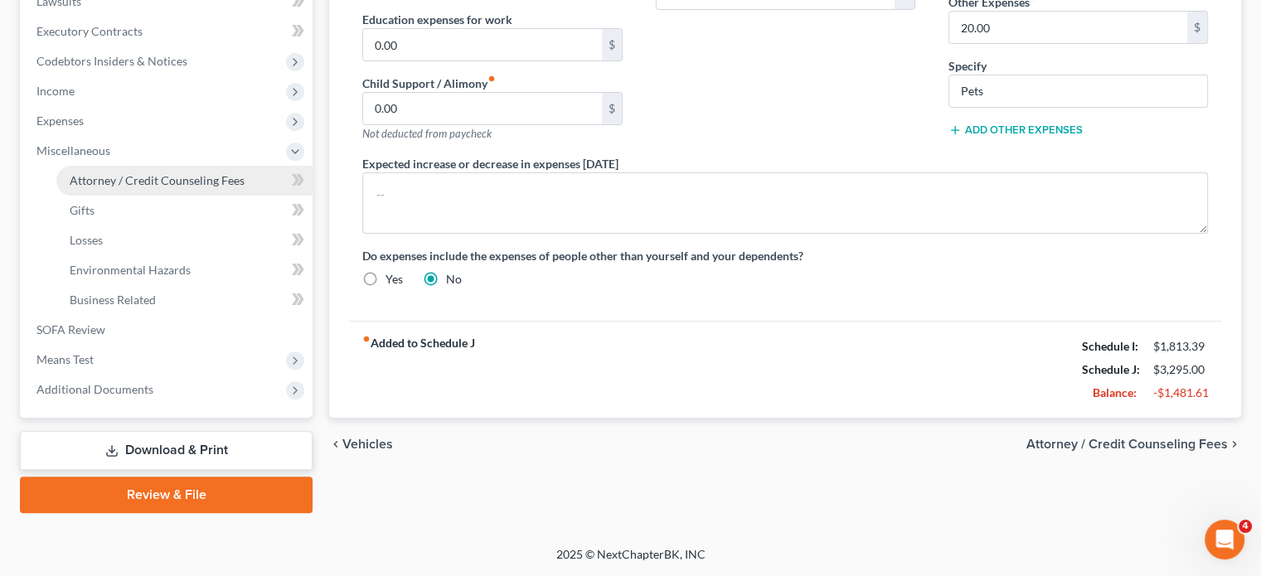
click at [138, 173] on span "Attorney / Credit Counseling Fees" at bounding box center [157, 180] width 175 height 14
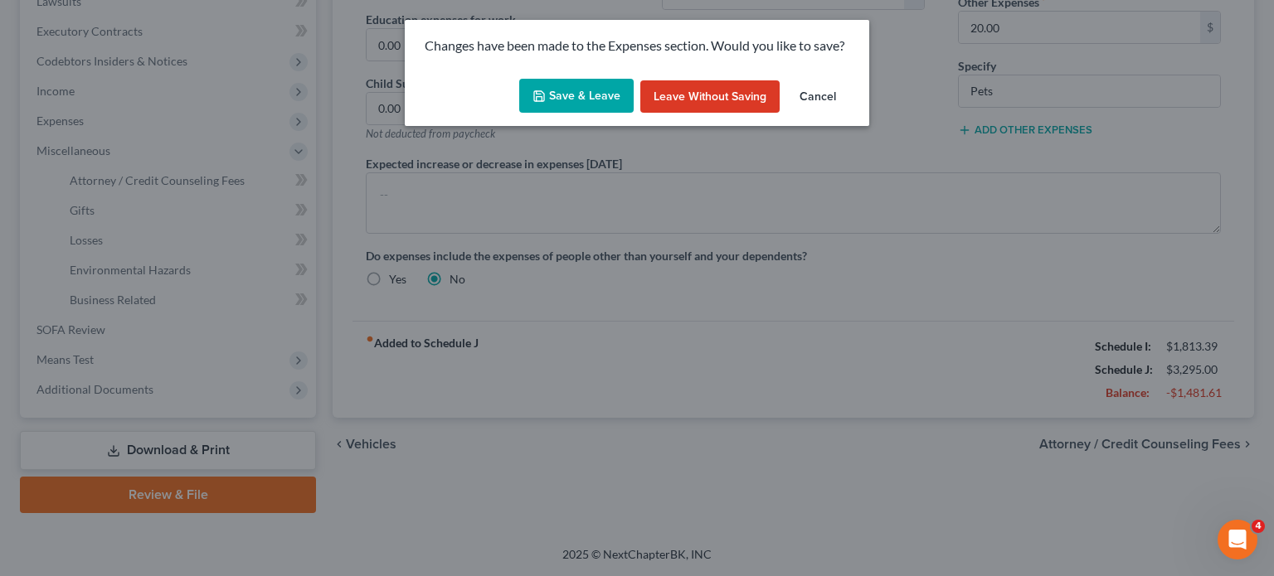
click at [580, 114] on button "Save & Leave" at bounding box center [576, 96] width 114 height 35
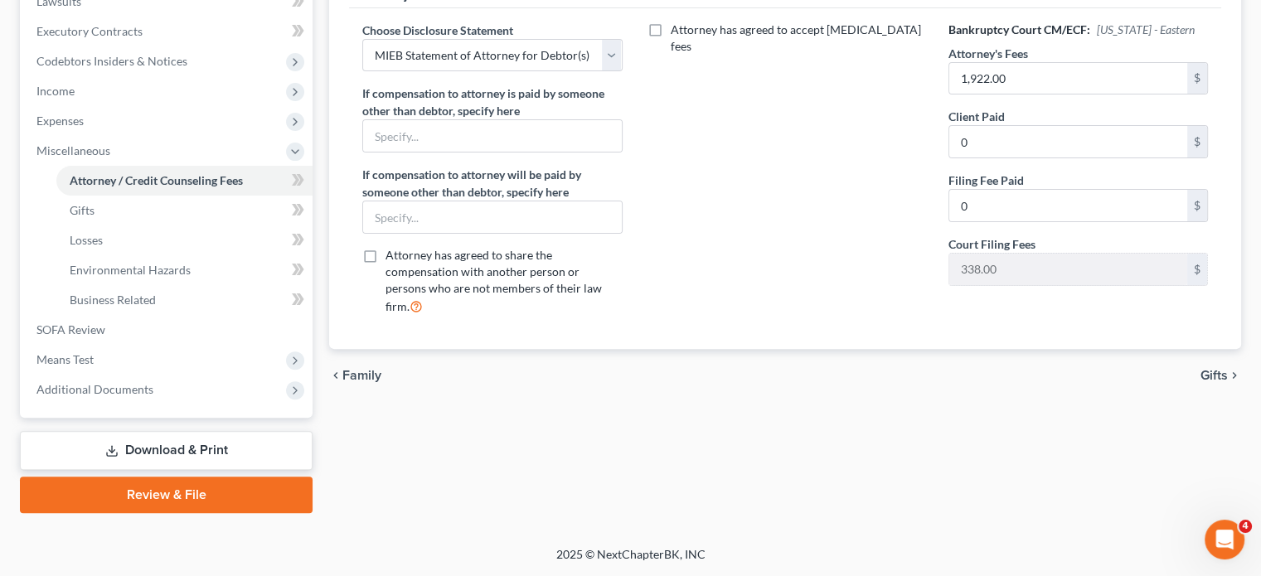
scroll to position [707, 0]
click at [129, 345] on span "Means Test" at bounding box center [167, 360] width 289 height 30
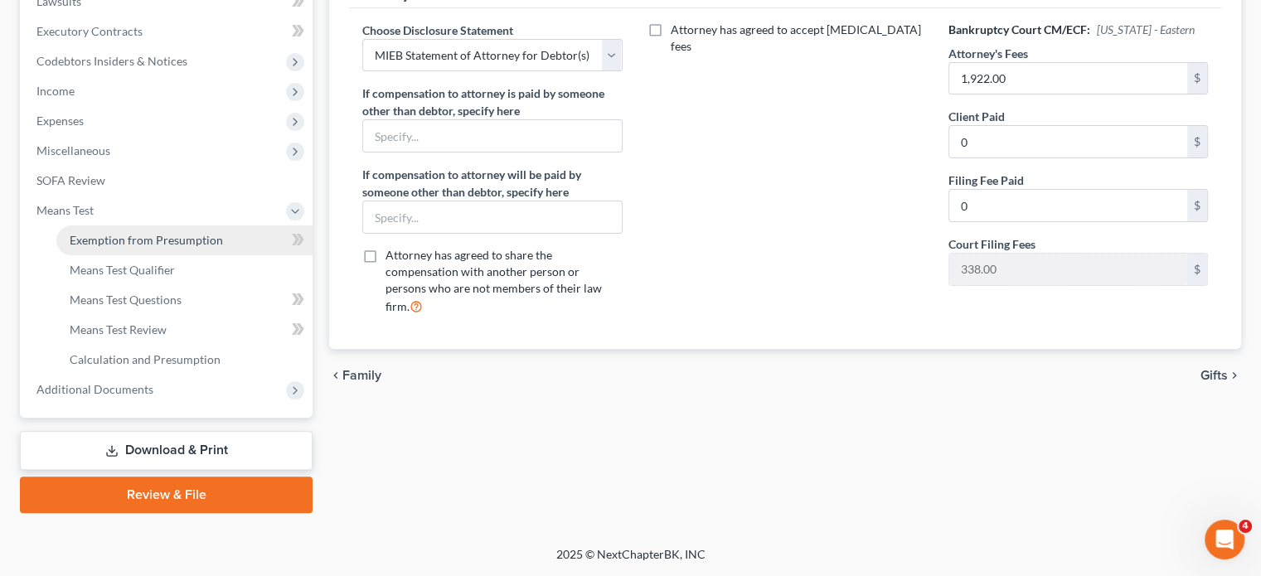
click at [146, 226] on link "Exemption from Presumption" at bounding box center [184, 241] width 256 height 30
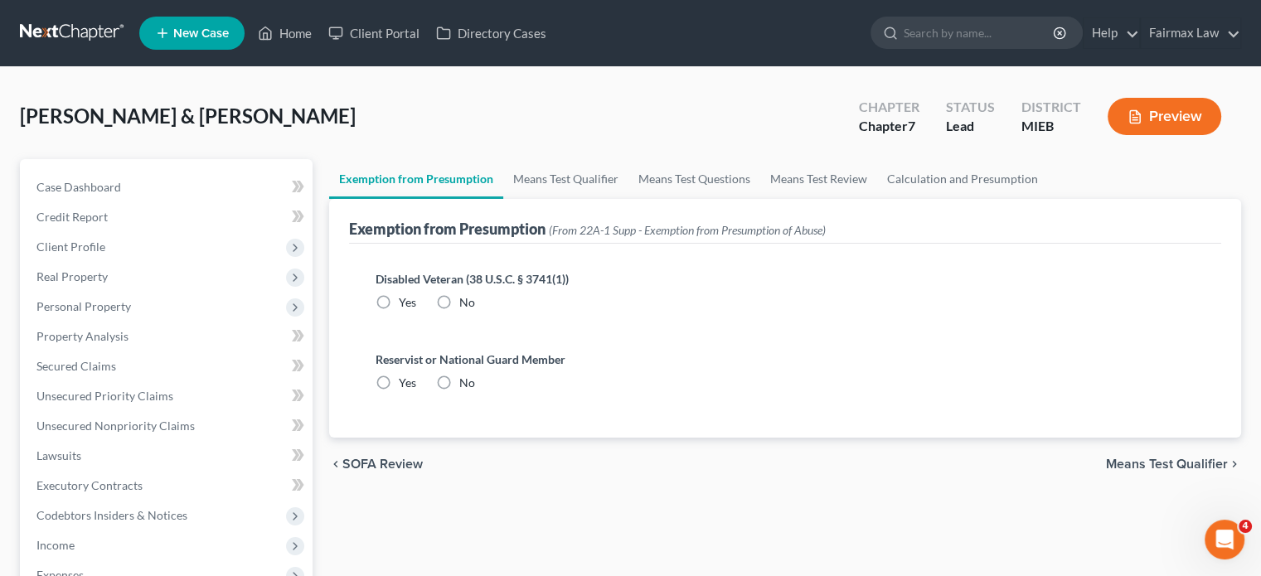
click at [474, 311] on label "No" at bounding box center [467, 302] width 16 height 17
click at [474, 305] on input "No" at bounding box center [471, 299] width 11 height 11
click at [475, 391] on label "No" at bounding box center [467, 383] width 16 height 17
click at [477, 386] on input "No" at bounding box center [471, 380] width 11 height 11
click at [586, 199] on link "Means Test Qualifier" at bounding box center [565, 179] width 125 height 40
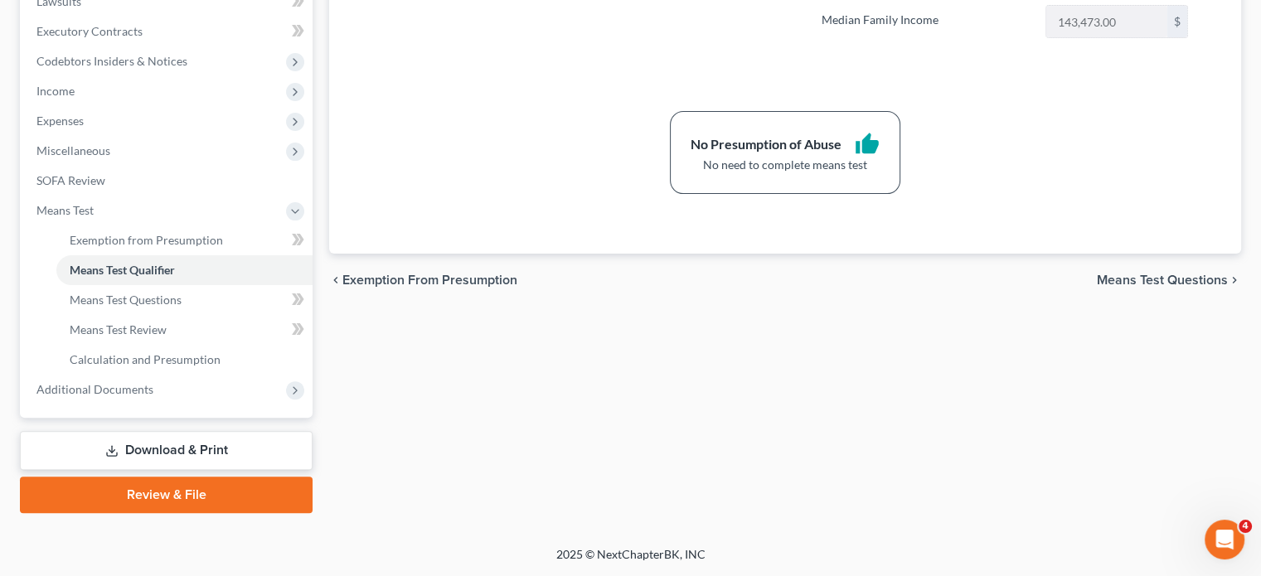
scroll to position [640, 0]
click at [129, 396] on span "Additional Documents" at bounding box center [94, 389] width 117 height 14
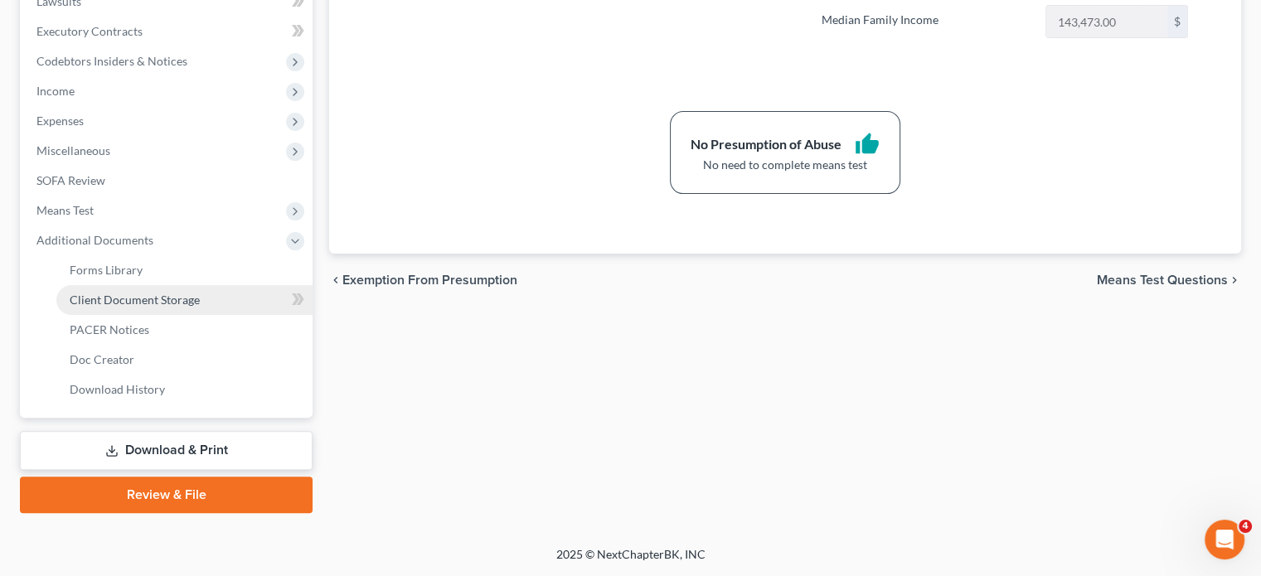
click at [179, 303] on span "Client Document Storage" at bounding box center [135, 300] width 130 height 14
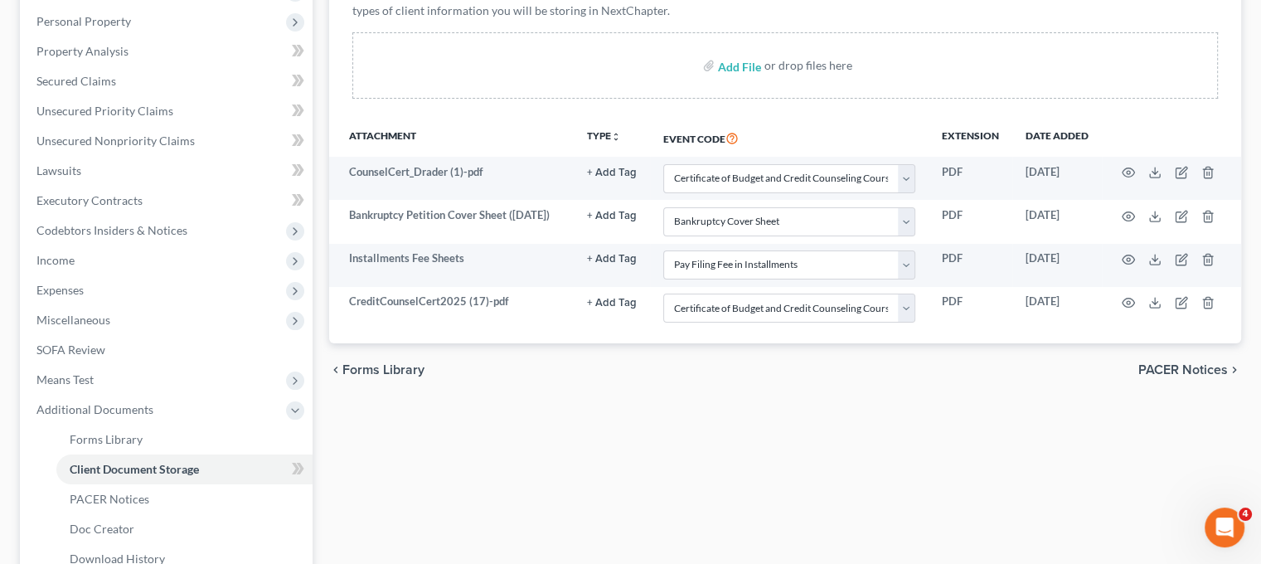
scroll to position [370, 0]
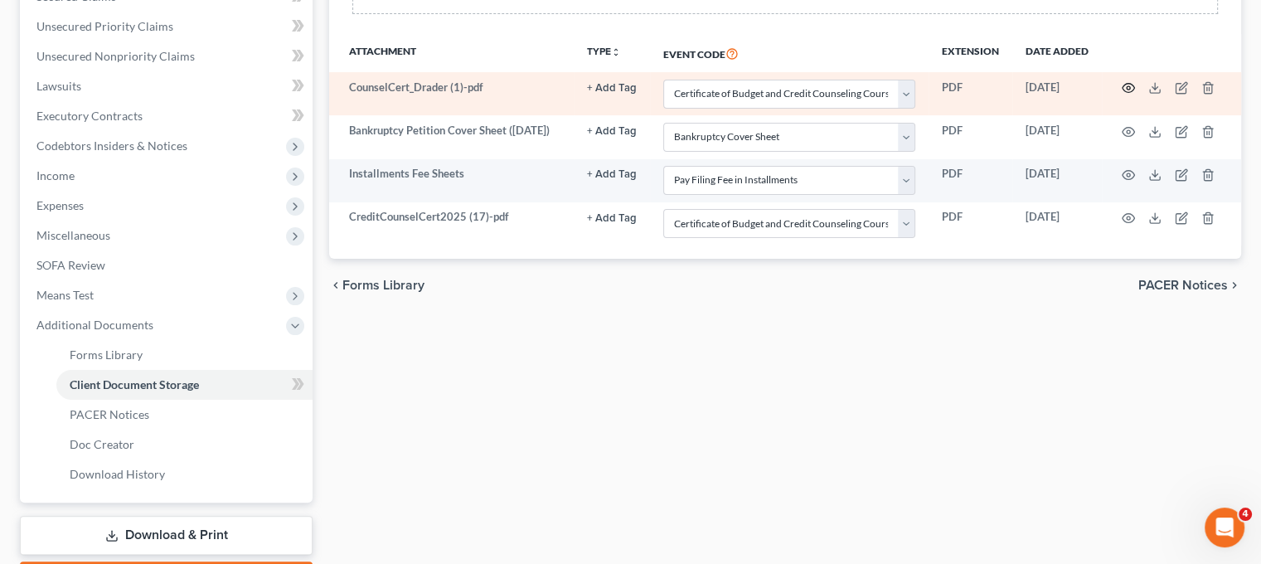
click at [1135, 93] on icon "button" at bounding box center [1129, 88] width 12 height 9
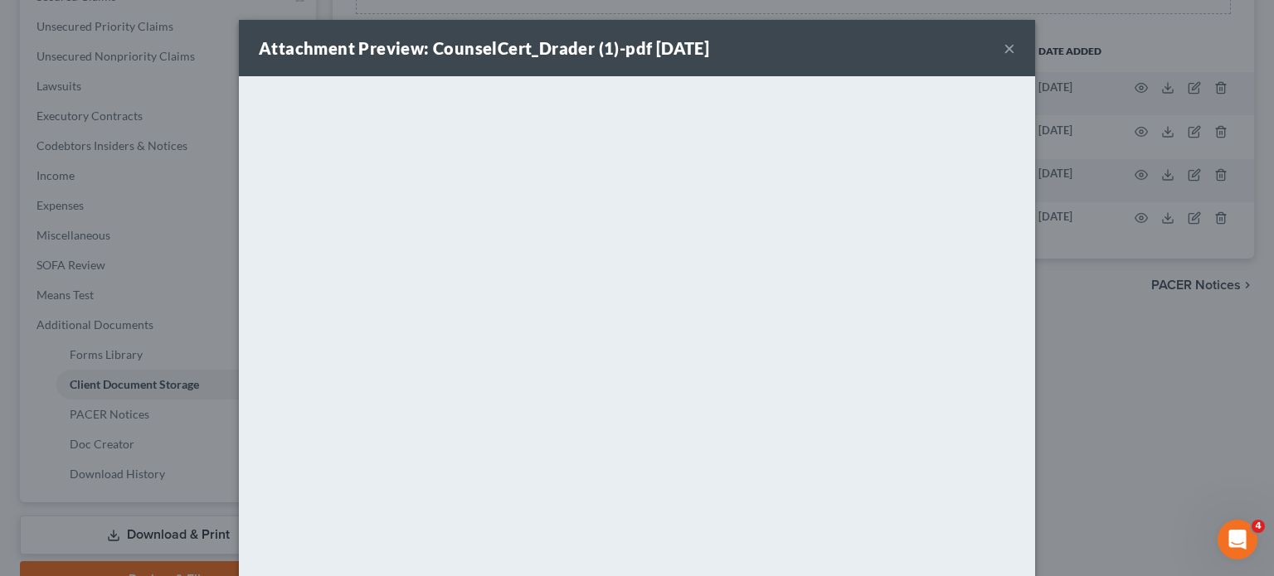
click at [1015, 58] on button "×" at bounding box center [1009, 48] width 12 height 20
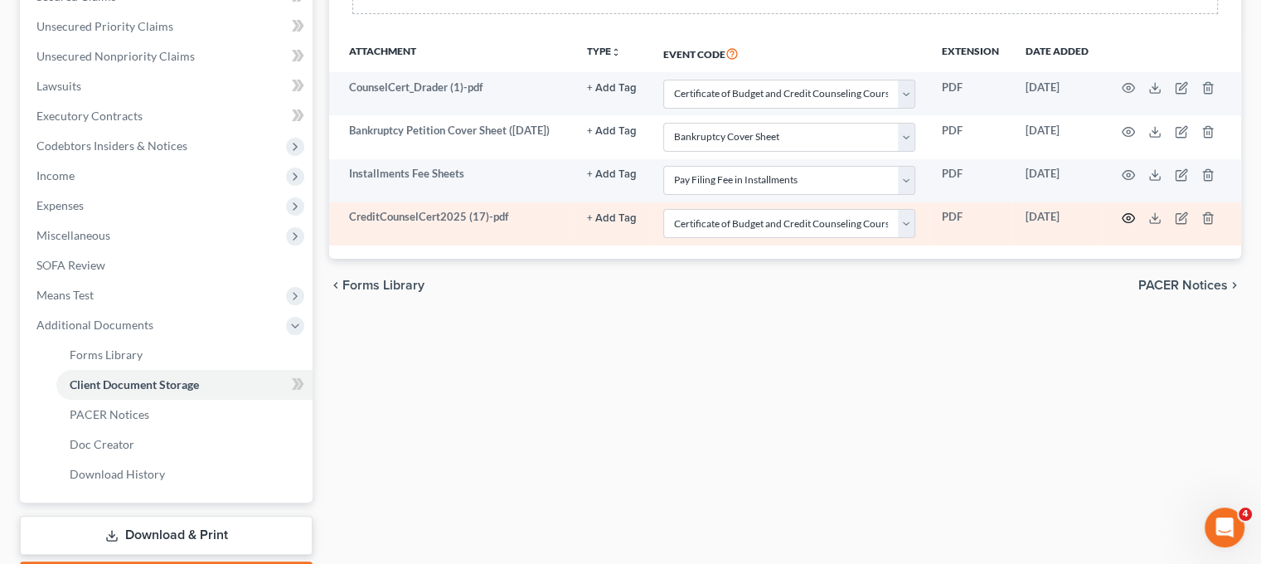
click at [1135, 225] on icon "button" at bounding box center [1128, 217] width 13 height 13
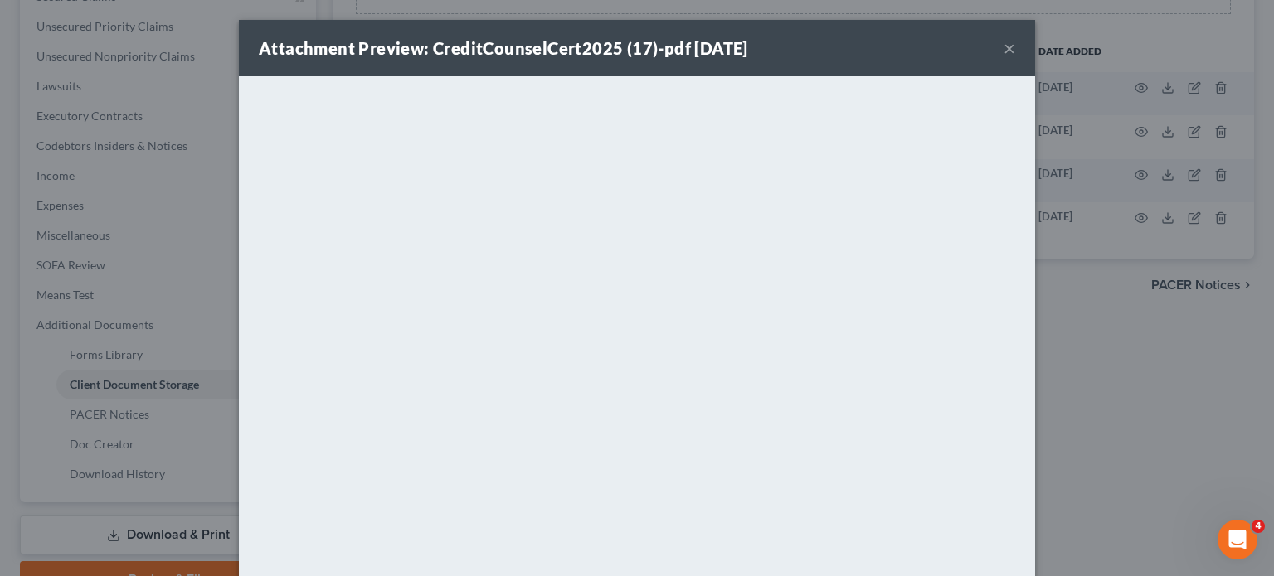
click at [1015, 56] on button "×" at bounding box center [1009, 48] width 12 height 20
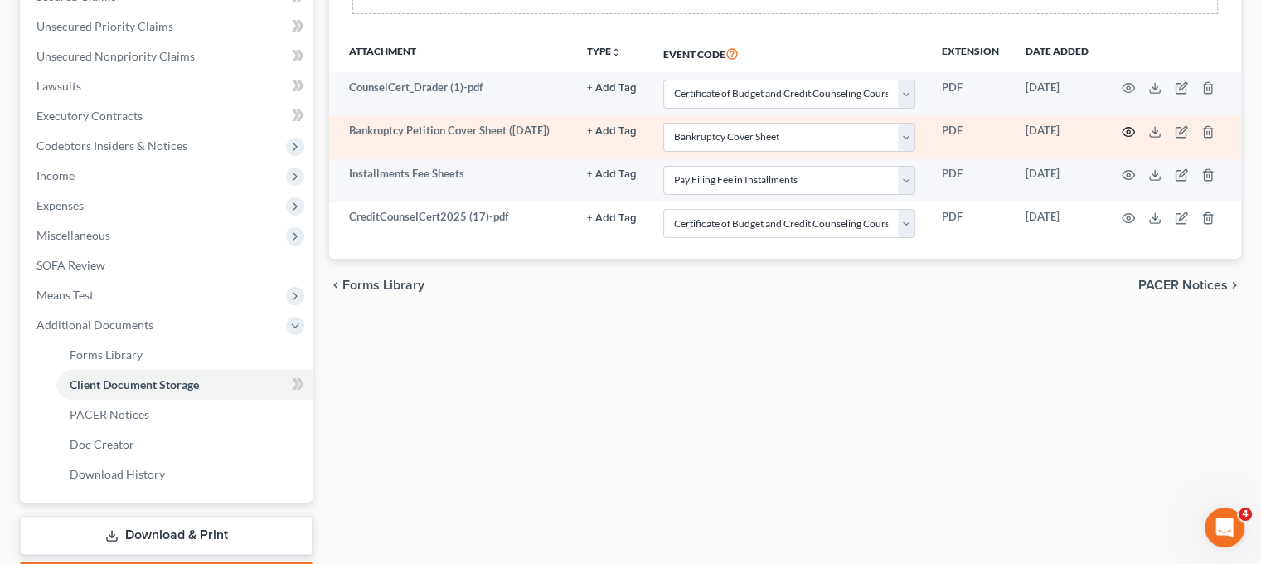
click at [1135, 138] on icon "button" at bounding box center [1128, 131] width 13 height 13
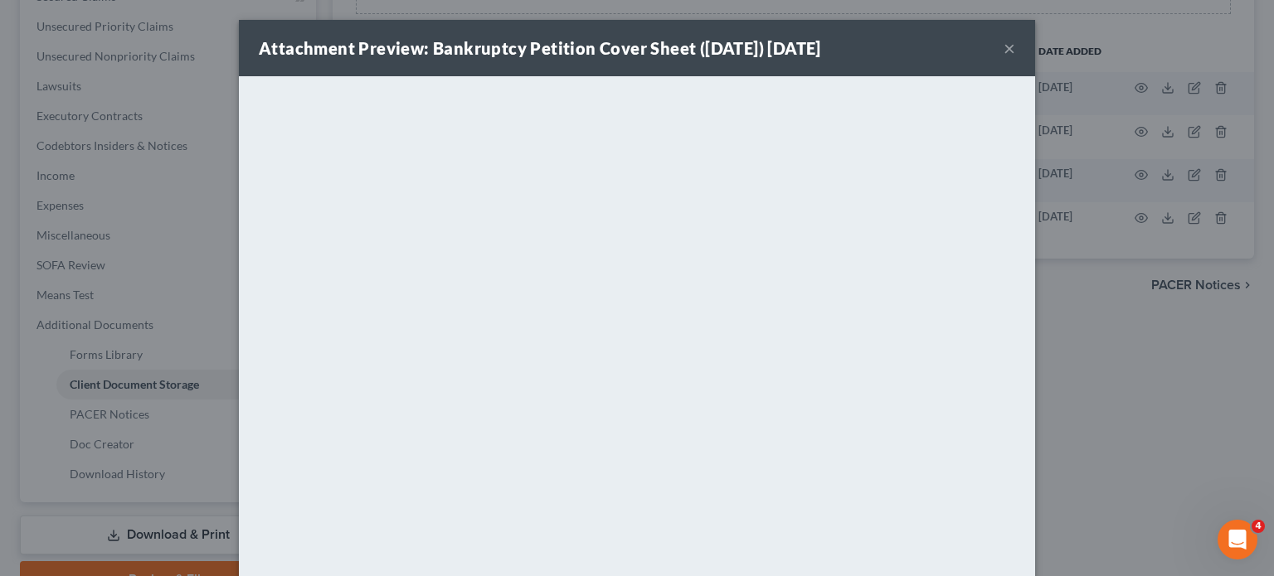
click at [1015, 58] on button "×" at bounding box center [1009, 48] width 12 height 20
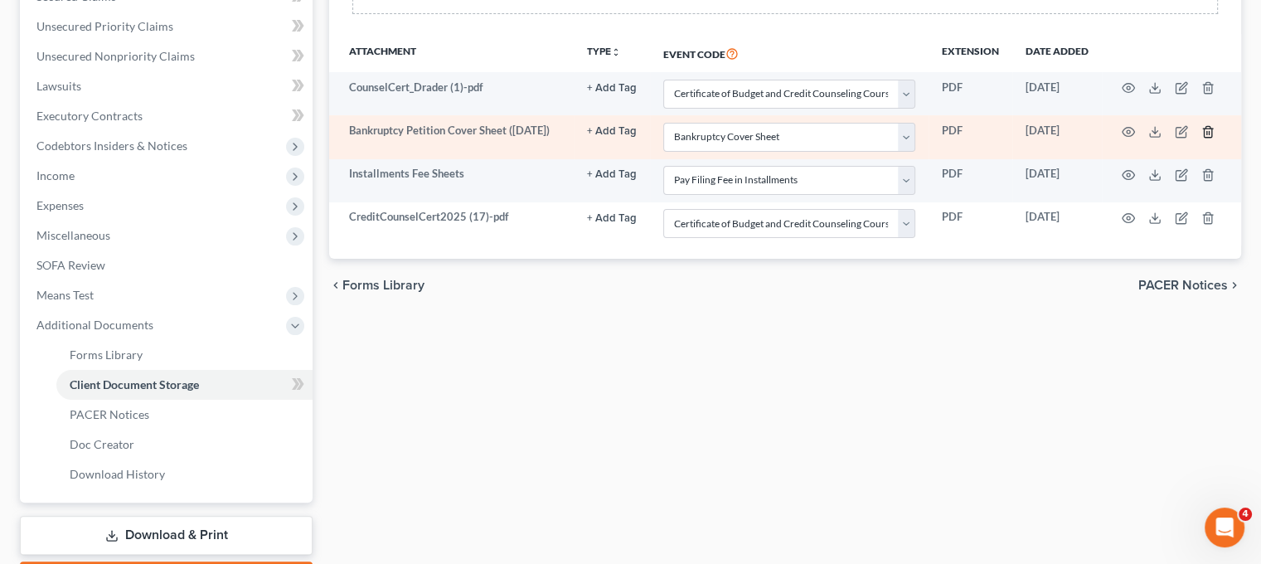
click at [1211, 137] on icon "button" at bounding box center [1207, 131] width 7 height 11
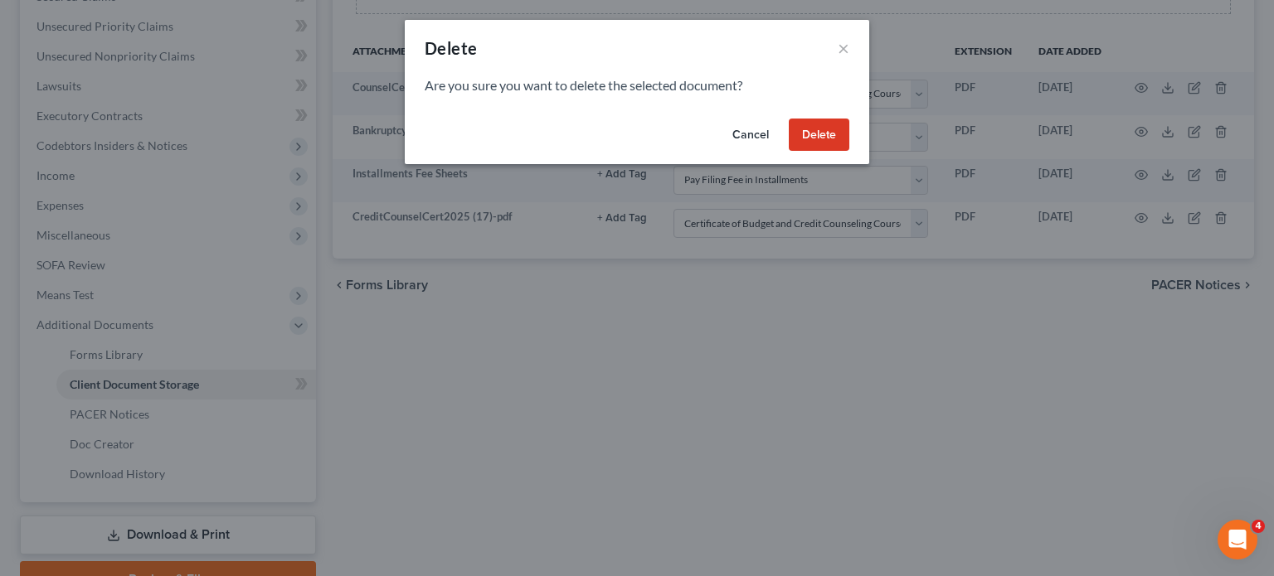
click at [849, 152] on button "Delete" at bounding box center [819, 135] width 61 height 33
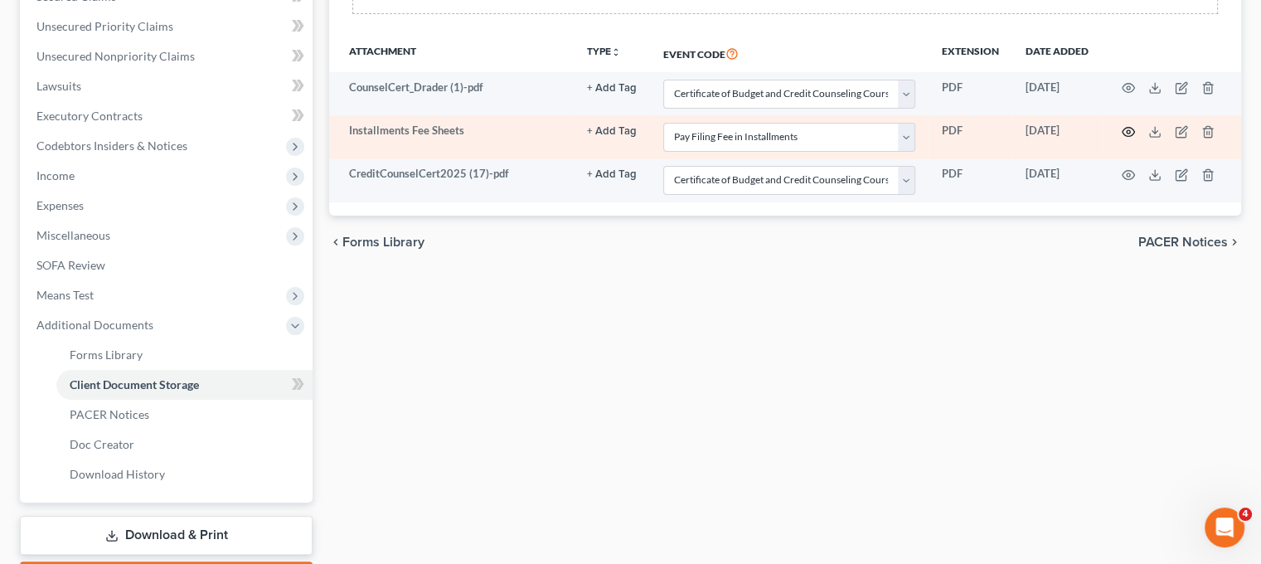
click at [1130, 134] on circle "button" at bounding box center [1128, 131] width 3 height 3
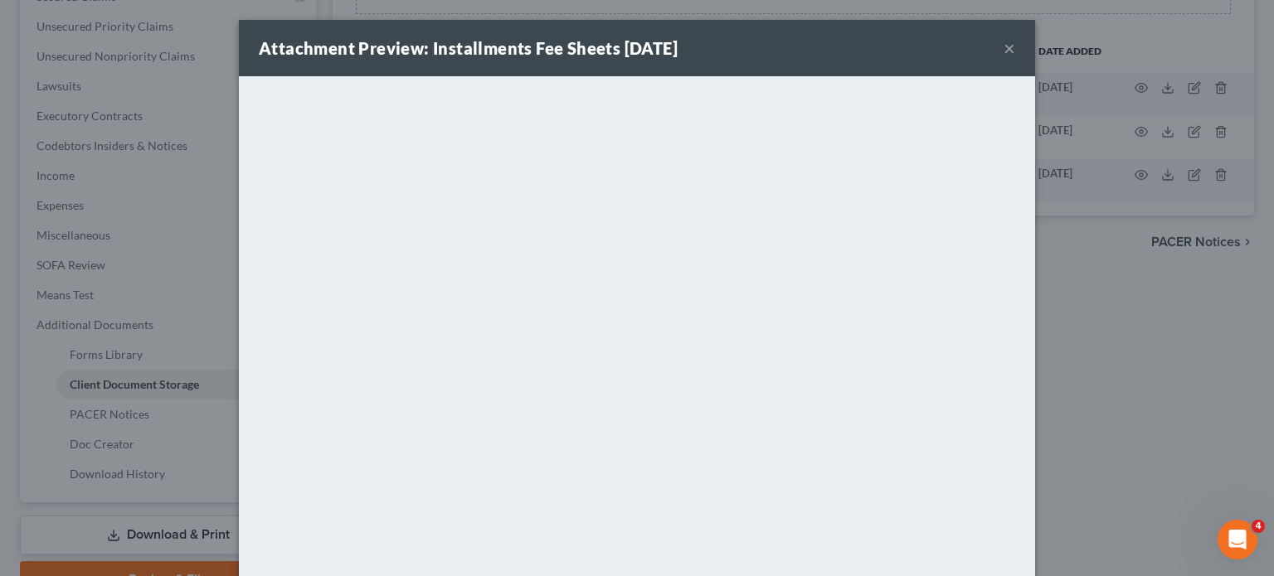
click at [1015, 58] on button "×" at bounding box center [1009, 48] width 12 height 20
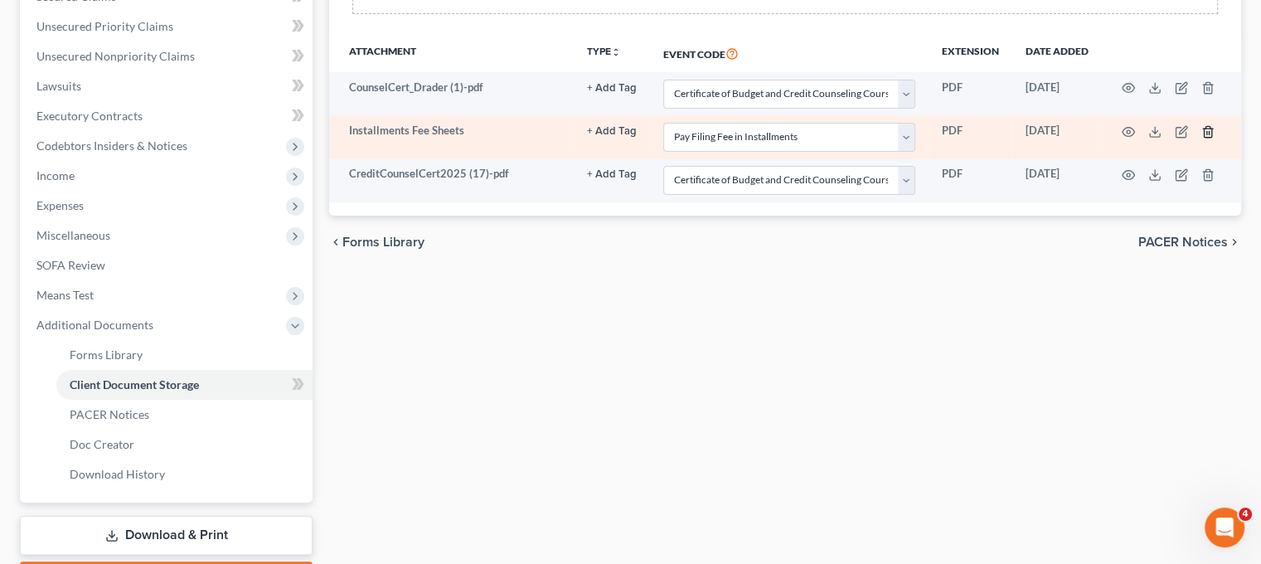
click at [1211, 137] on icon "button" at bounding box center [1207, 131] width 7 height 11
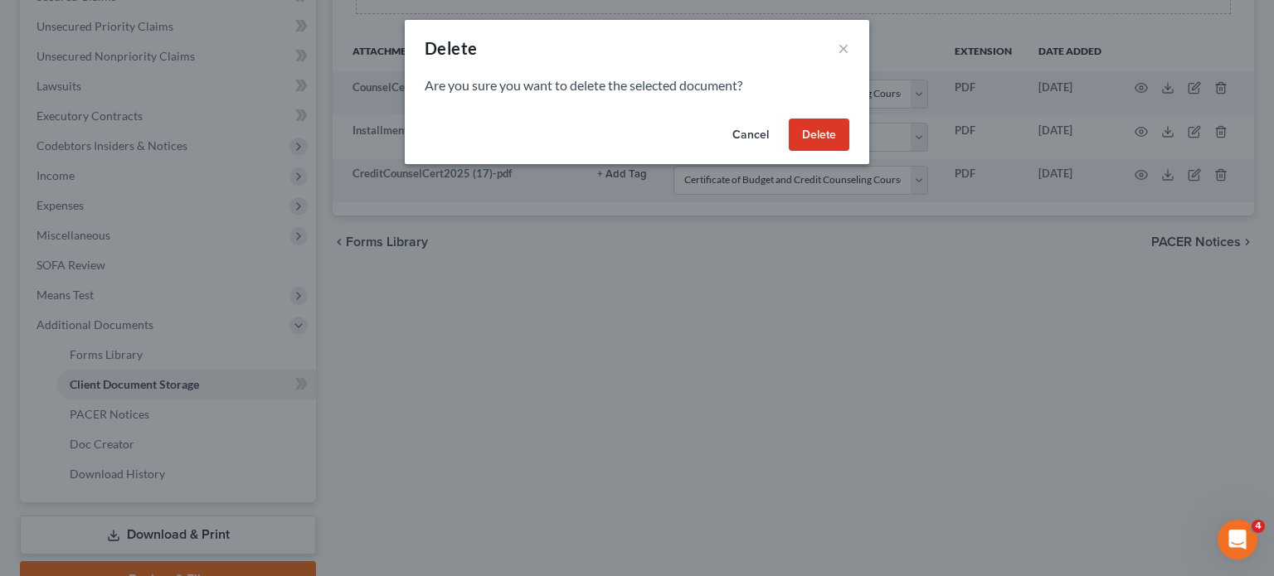
click at [849, 152] on button "Delete" at bounding box center [819, 135] width 61 height 33
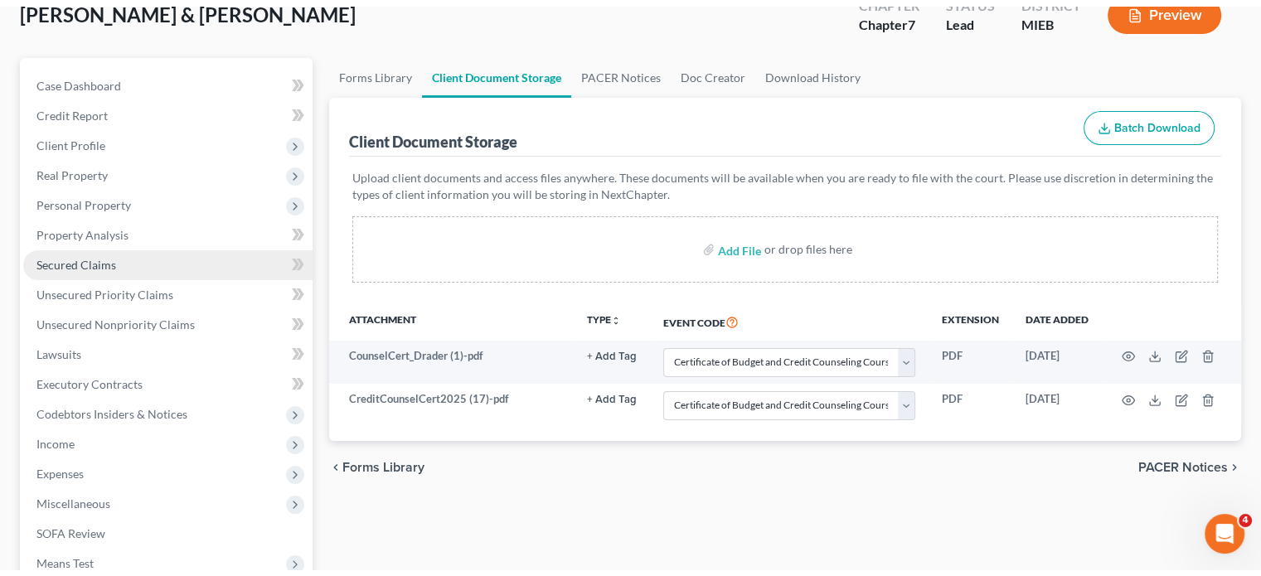
scroll to position [109, 0]
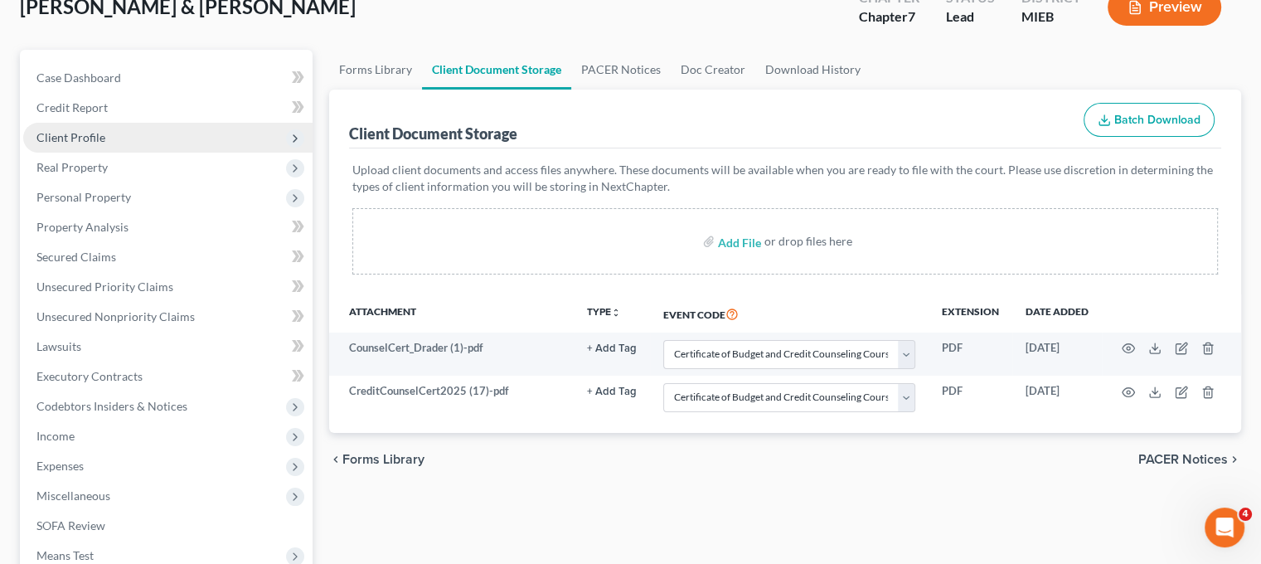
click at [164, 153] on span "Client Profile" at bounding box center [167, 138] width 289 height 30
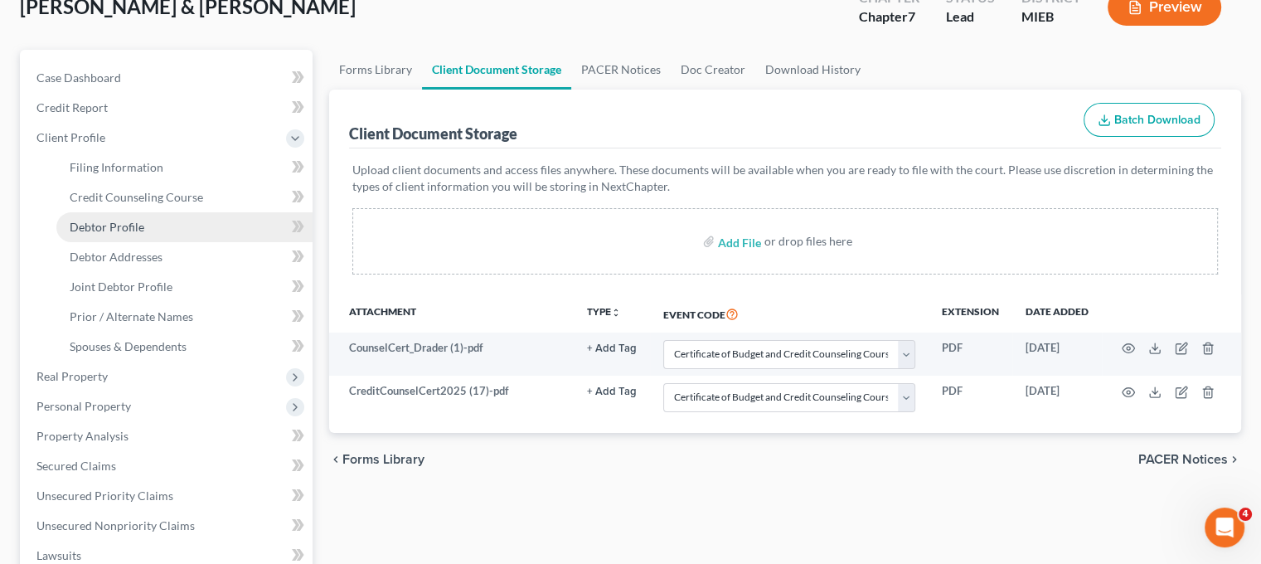
click at [198, 242] on link "Debtor Profile" at bounding box center [184, 227] width 256 height 30
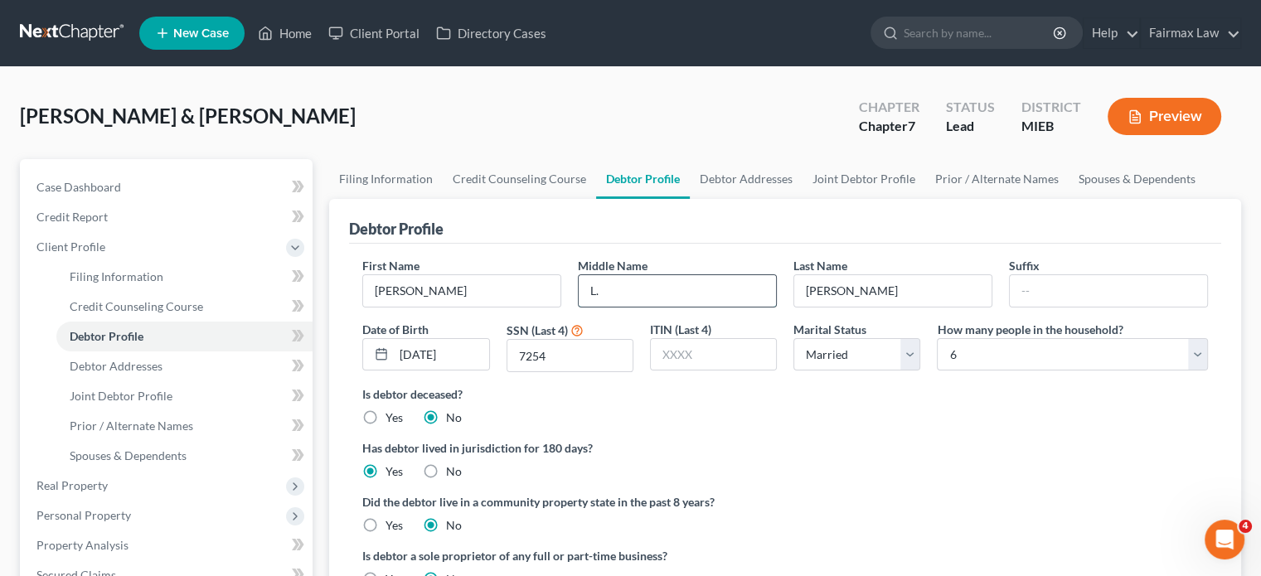
click at [677, 307] on input "L." at bounding box center [677, 291] width 197 height 32
click at [153, 403] on span "Joint Debtor Profile" at bounding box center [121, 396] width 103 height 14
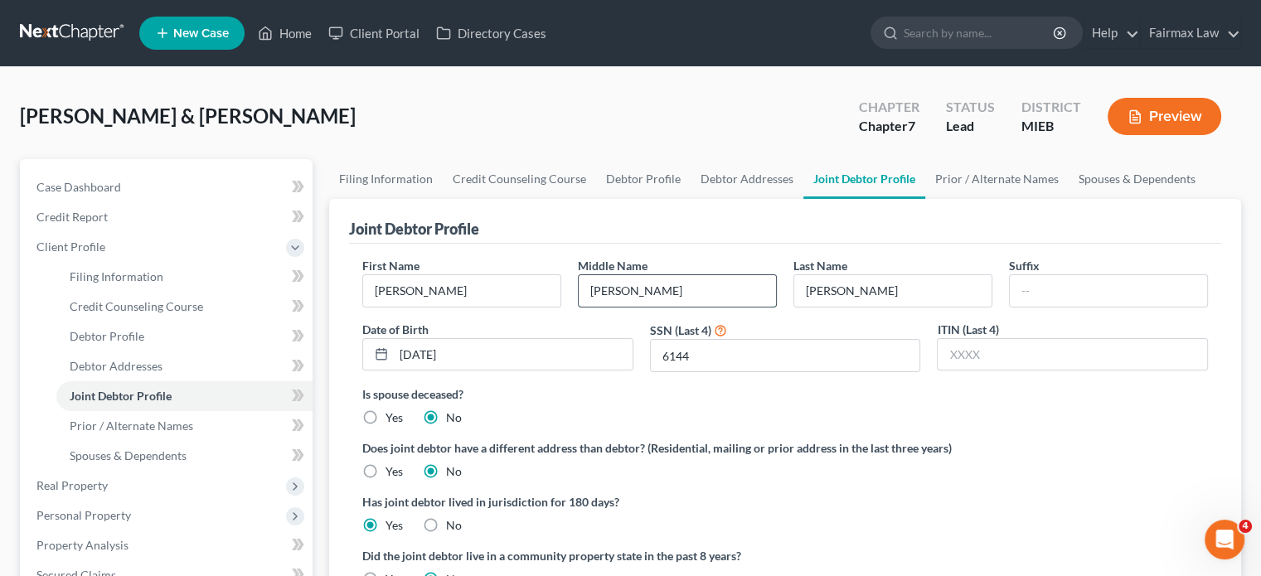
click at [655, 307] on input "J." at bounding box center [677, 291] width 197 height 32
click at [219, 292] on link "Filing Information" at bounding box center [184, 277] width 256 height 30
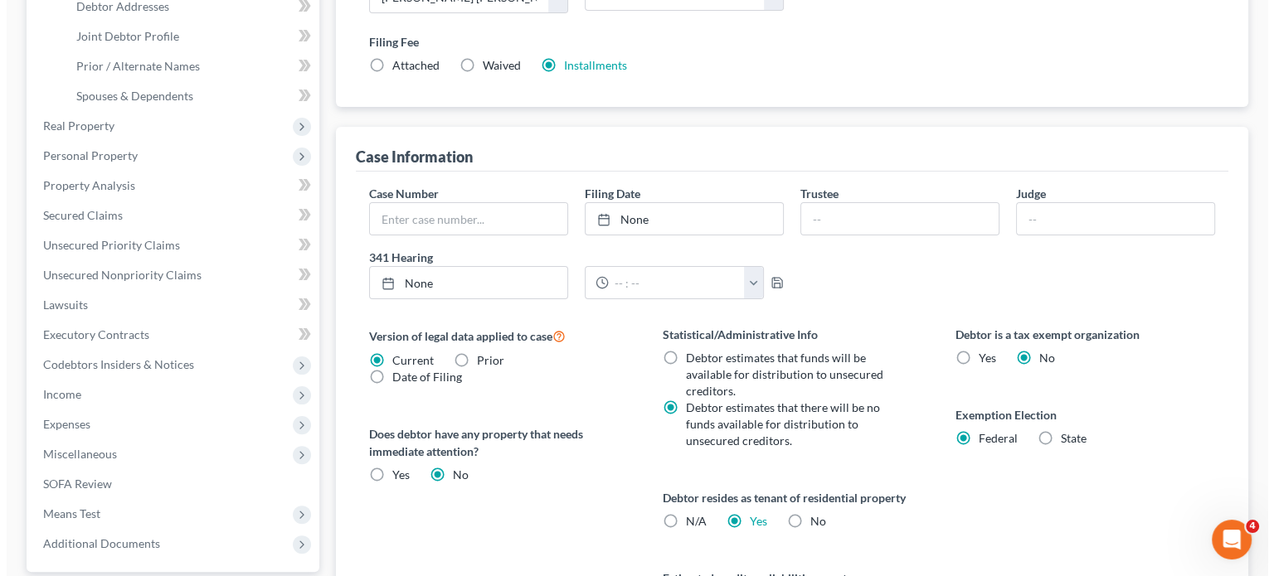
scroll to position [385, 0]
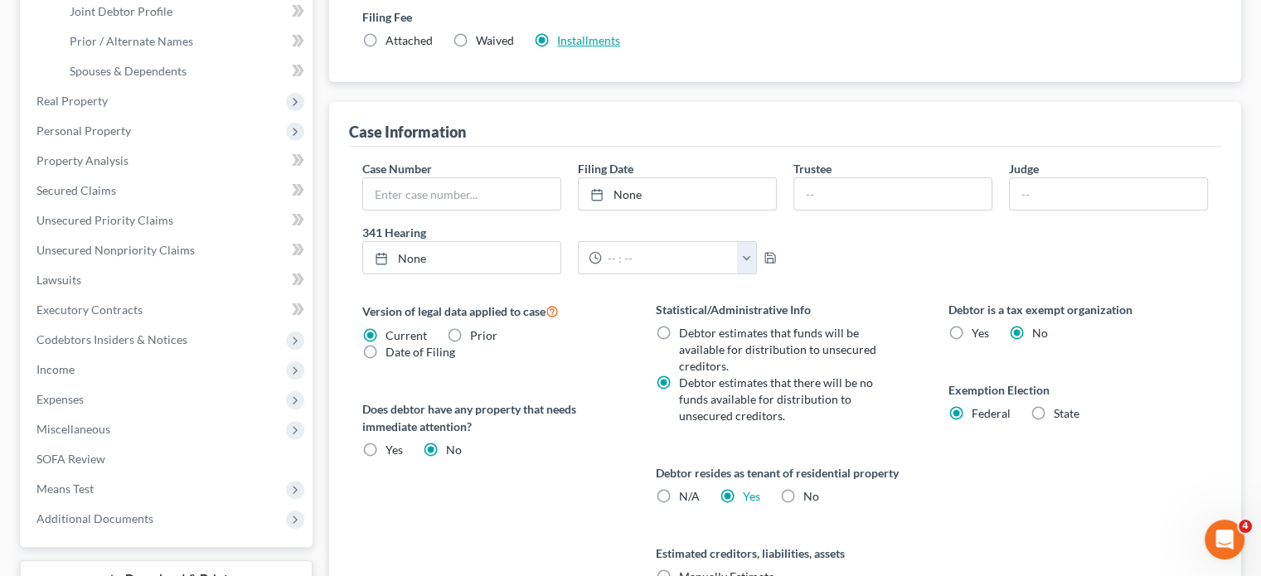
click at [620, 47] on link "Installments" at bounding box center [588, 40] width 63 height 14
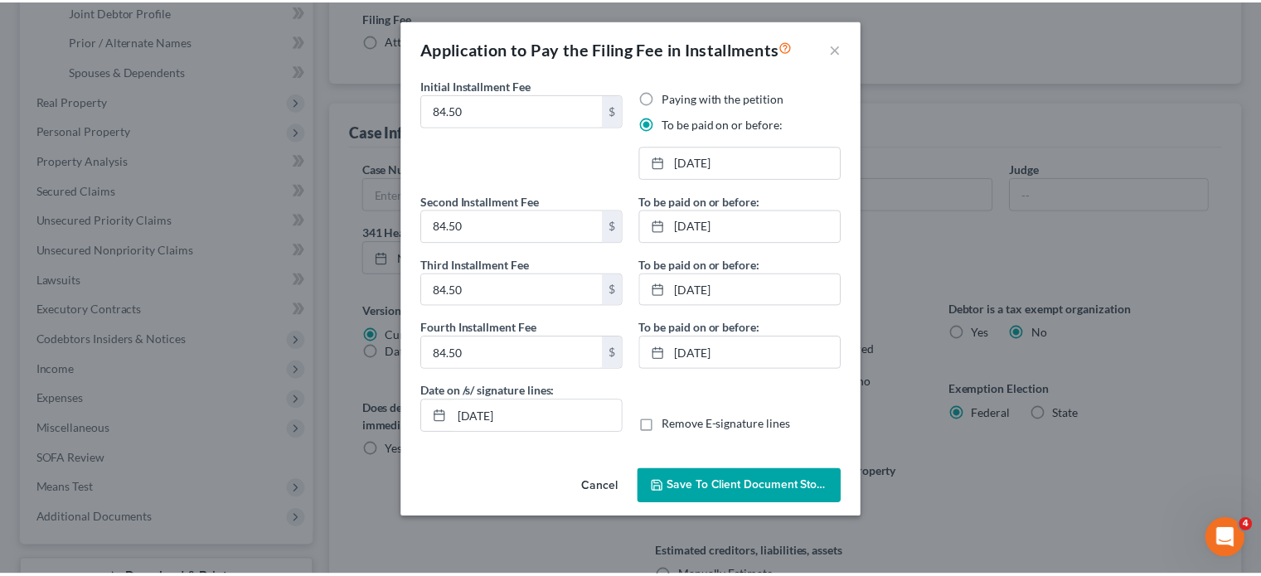
scroll to position [90, 0]
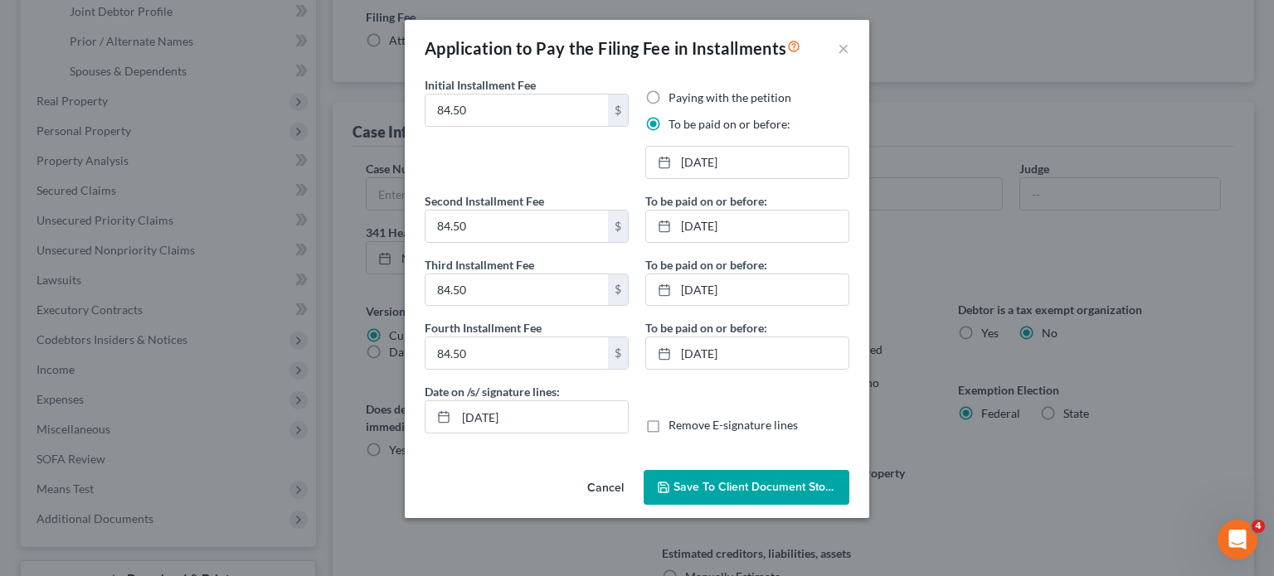
click at [756, 494] on span "Save to Client Document Storage" at bounding box center [761, 487] width 176 height 14
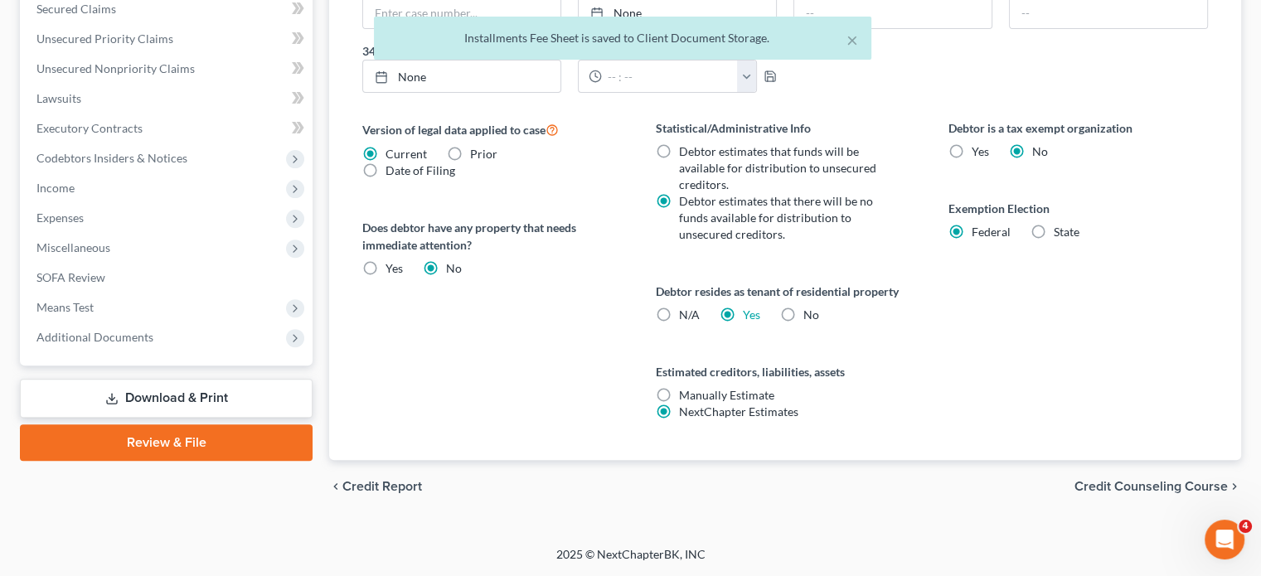
scroll to position [835, 0]
click at [234, 323] on span "Additional Documents" at bounding box center [167, 338] width 289 height 30
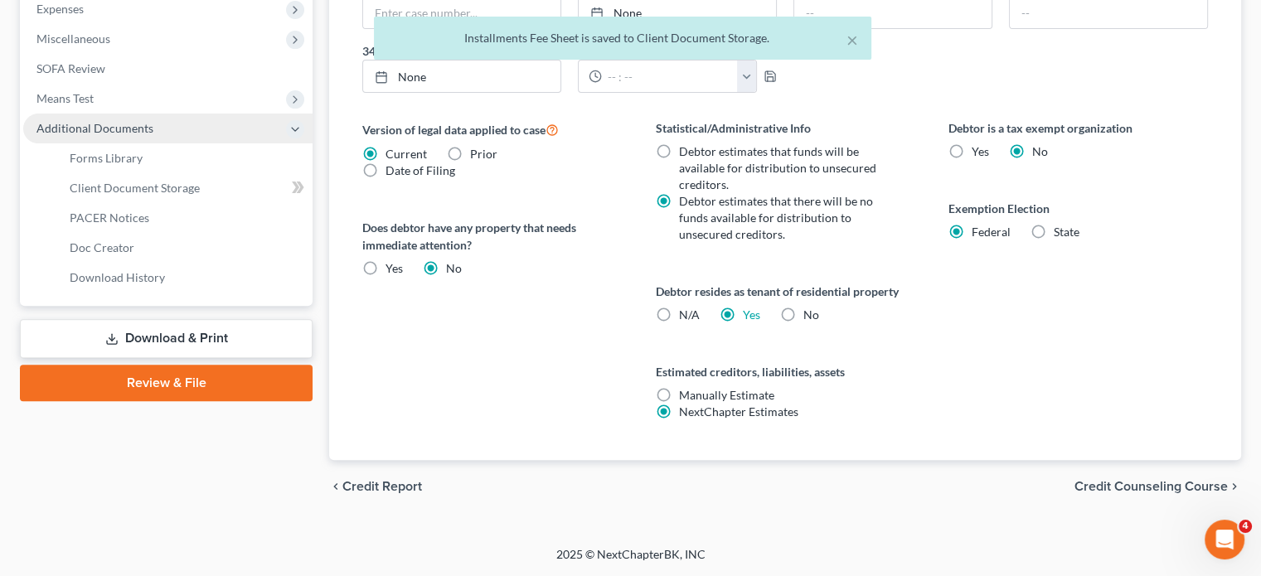
scroll to position [574, 0]
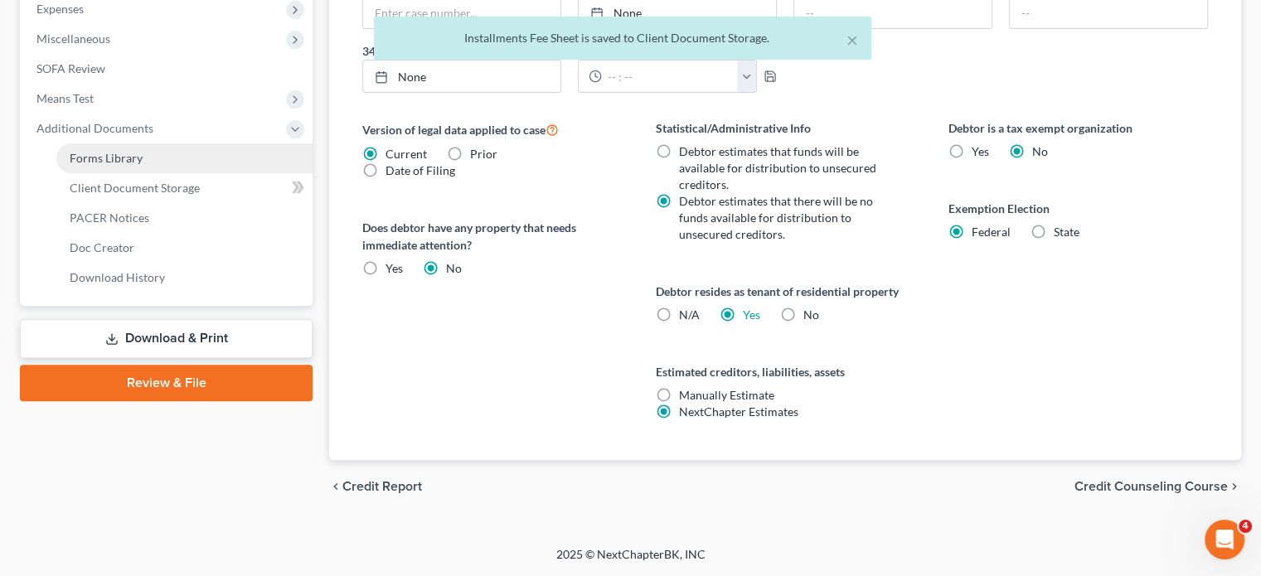
click at [199, 173] on link "Forms Library" at bounding box center [184, 158] width 256 height 30
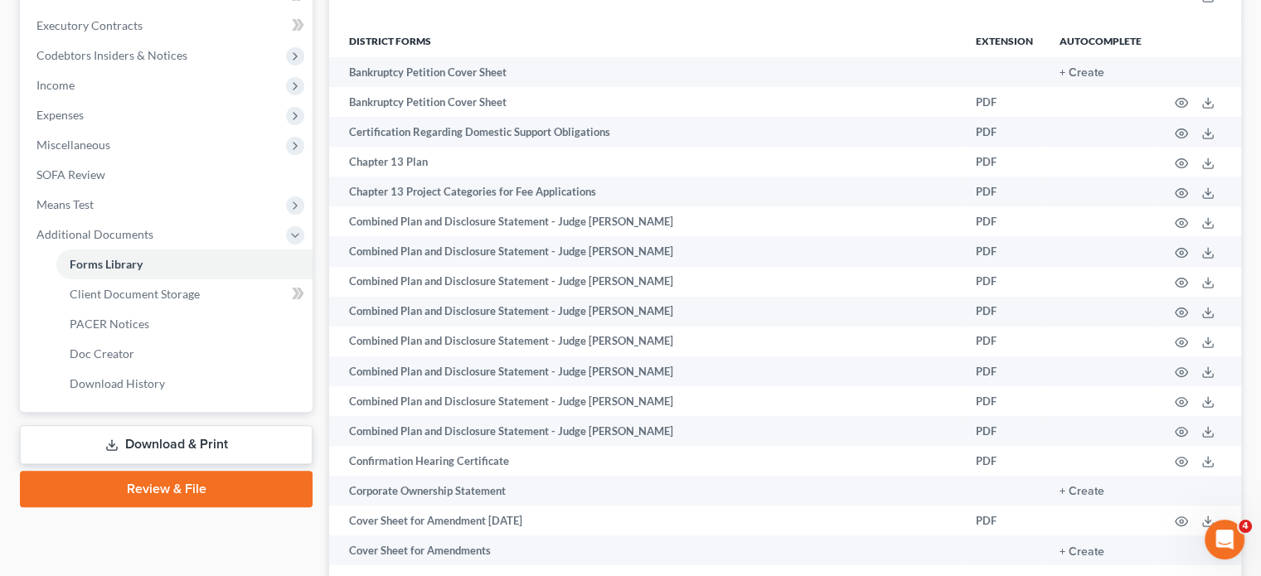
scroll to position [467, 0]
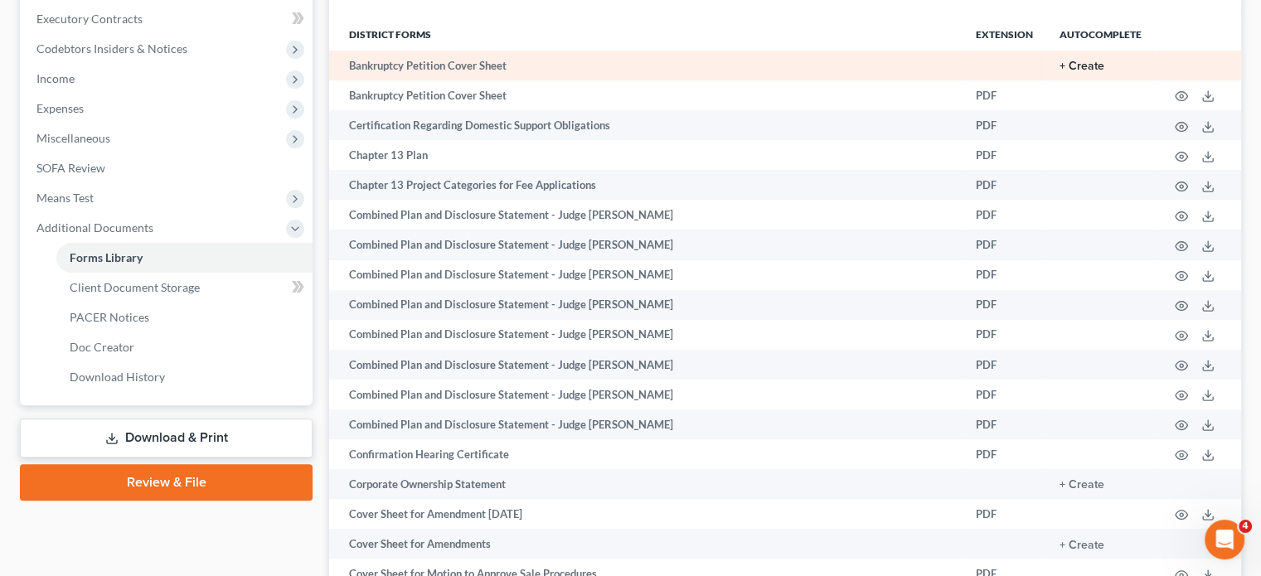
click at [1060, 72] on button "+ Create" at bounding box center [1082, 67] width 45 height 12
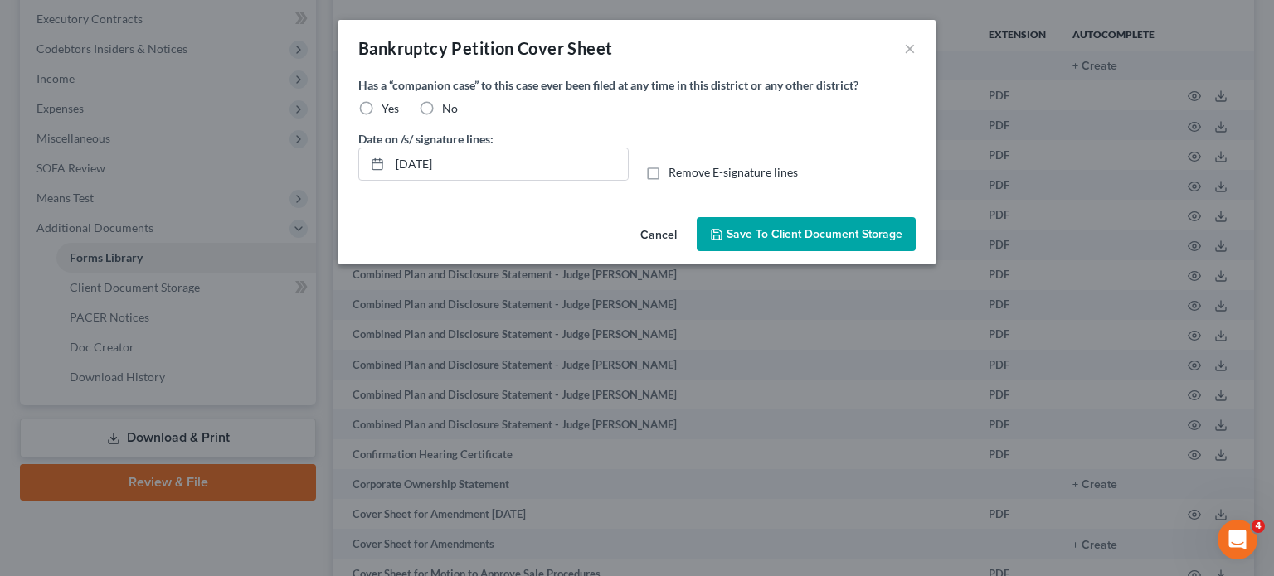
click at [442, 117] on label "No" at bounding box center [450, 108] width 16 height 17
click at [449, 111] on input "No" at bounding box center [454, 105] width 11 height 11
click at [794, 241] on span "Save to Client Document Storage" at bounding box center [814, 234] width 176 height 14
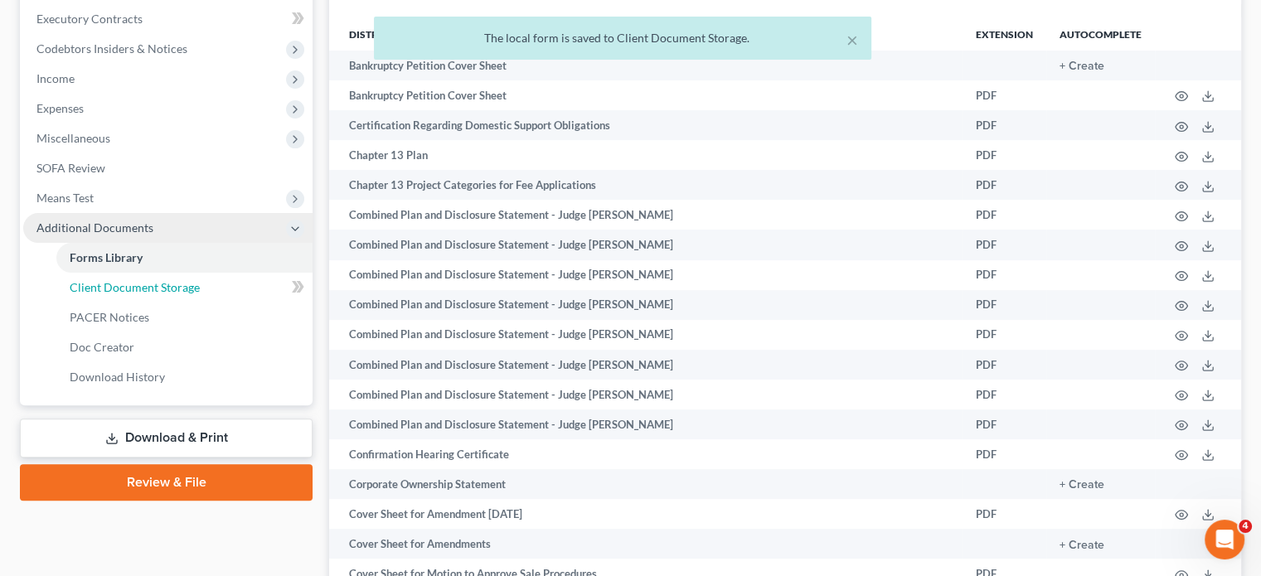
click at [182, 294] on span "Client Document Storage" at bounding box center [135, 287] width 130 height 14
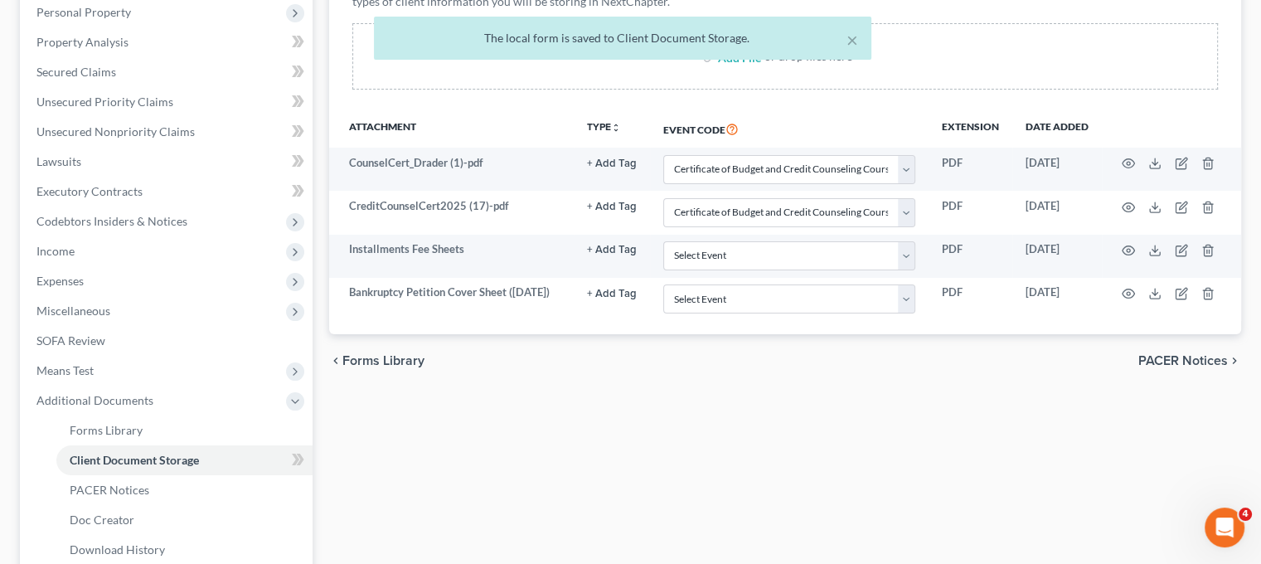
scroll to position [368, 10]
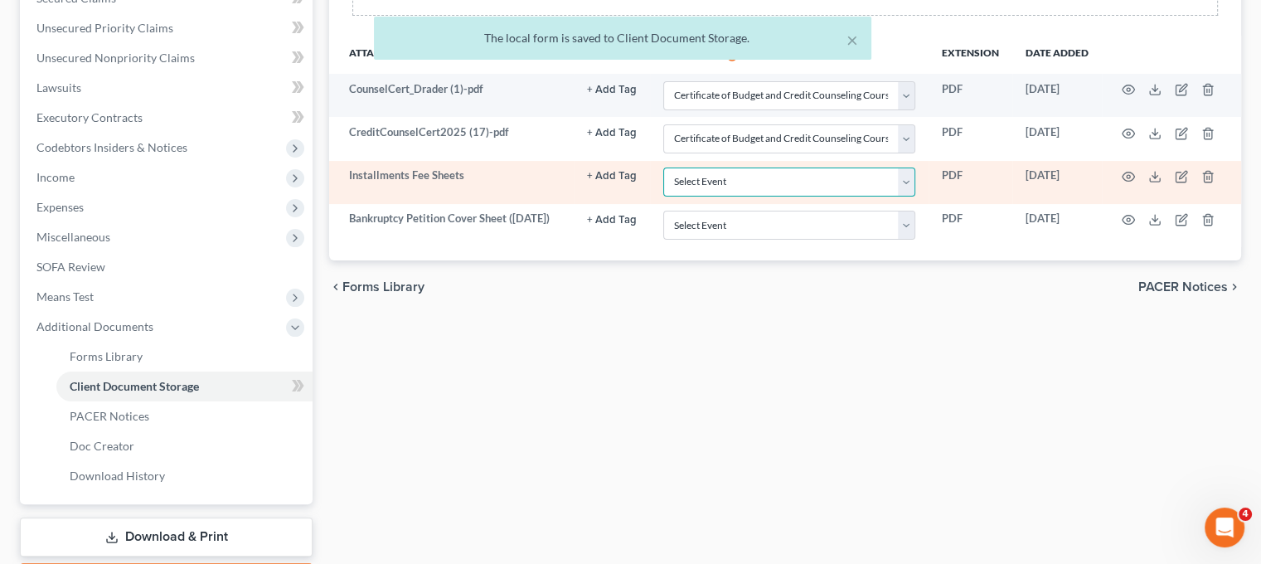
click at [744, 197] on select "Select Event 20 Largest Unsecured Creditors Amended Chapter 11 Plan Amended Cha…" at bounding box center [789, 182] width 252 height 29
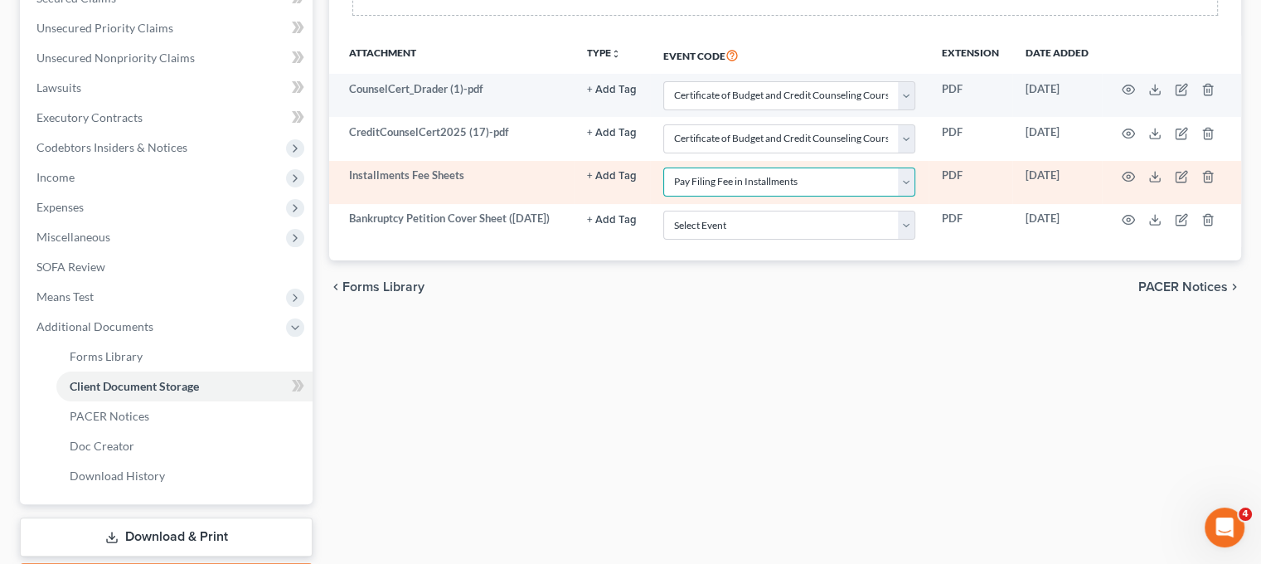
click at [663, 197] on select "Select Event 20 Largest Unsecured Creditors Amended Chapter 11 Plan Amended Cha…" at bounding box center [789, 182] width 252 height 29
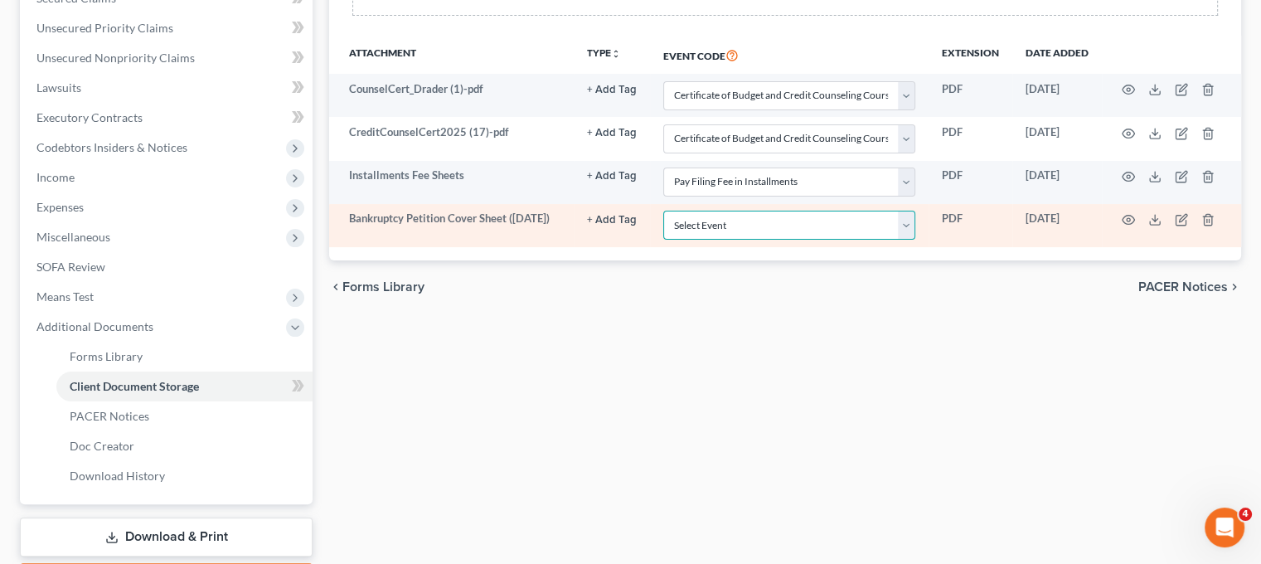
drag, startPoint x: 666, startPoint y: 374, endPoint x: 666, endPoint y: 362, distance: 11.6
click at [666, 240] on select "Select Event 20 Largest Unsecured Creditors Amended Chapter 11 Plan Amended Cha…" at bounding box center [789, 225] width 252 height 29
click at [663, 240] on select "Select Event 20 Largest Unsecured Creditors Amended Chapter 11 Plan Amended Cha…" at bounding box center [789, 225] width 252 height 29
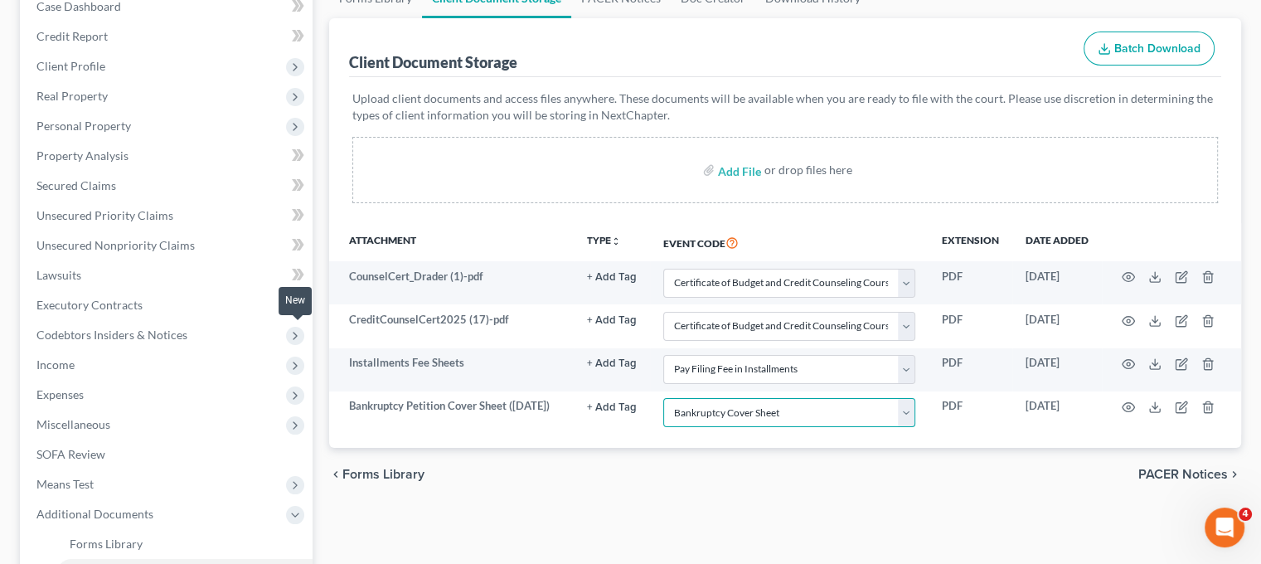
scroll to position [154, 0]
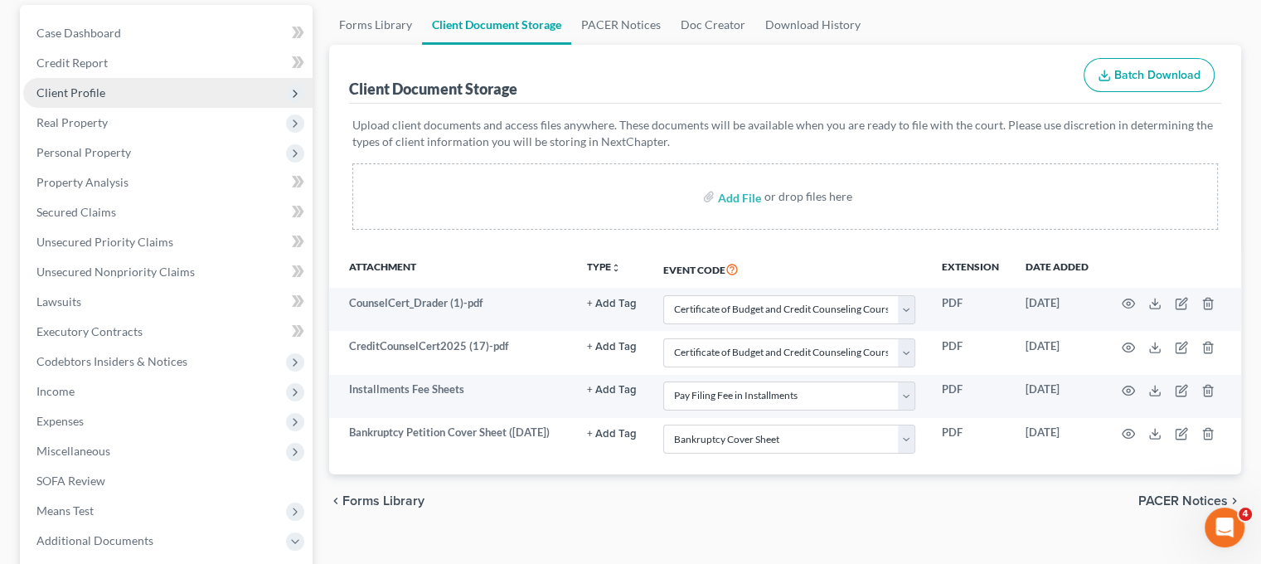
click at [163, 108] on span "Client Profile" at bounding box center [167, 93] width 289 height 30
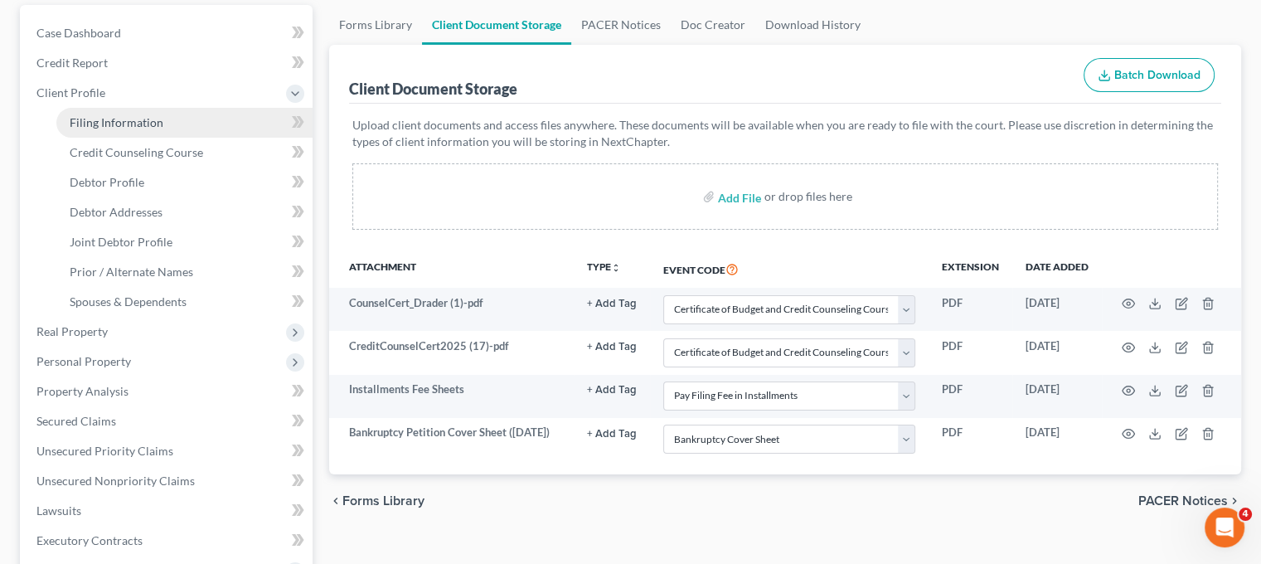
click at [163, 129] on span "Filing Information" at bounding box center [117, 122] width 94 height 14
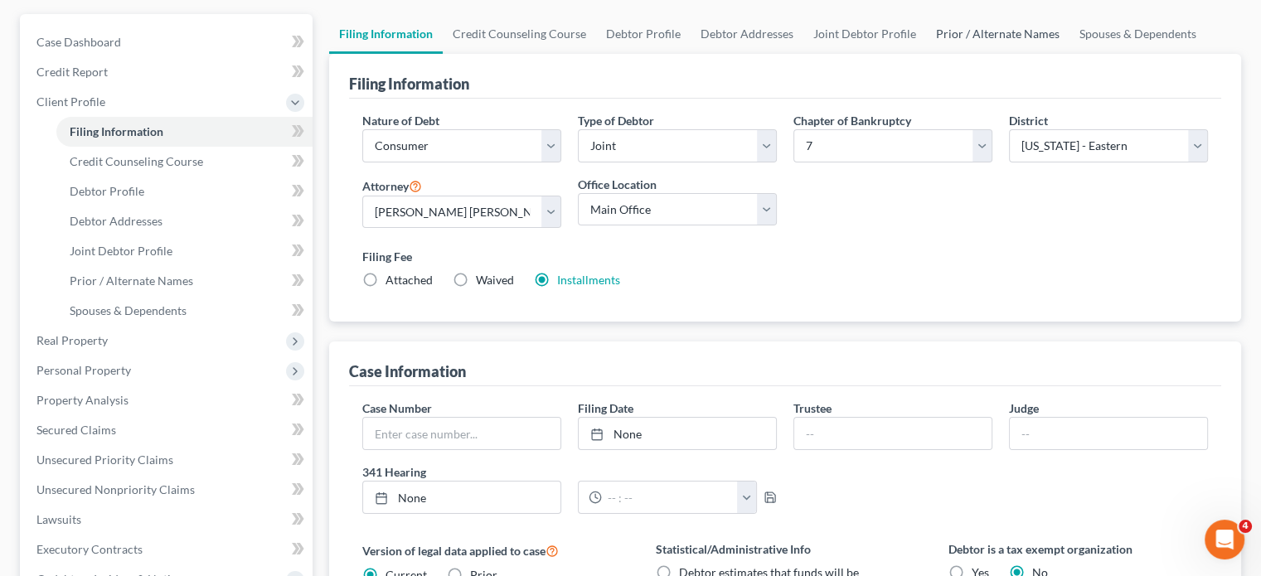
scroll to position [148, 0]
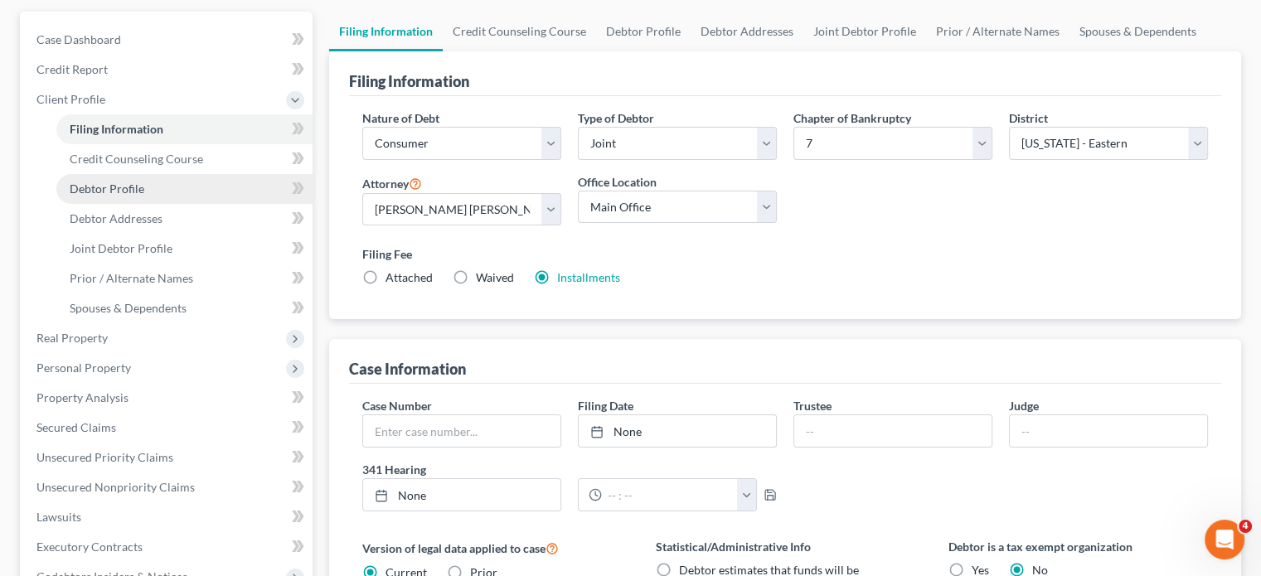
click at [191, 204] on link "Debtor Profile" at bounding box center [184, 189] width 256 height 30
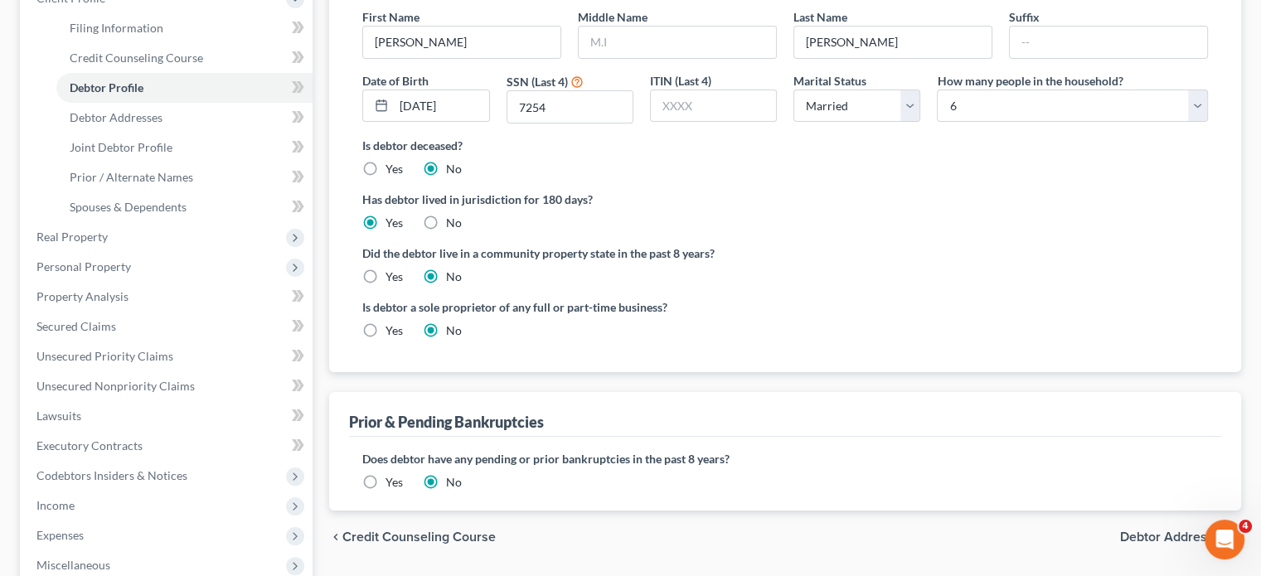
scroll to position [254, 0]
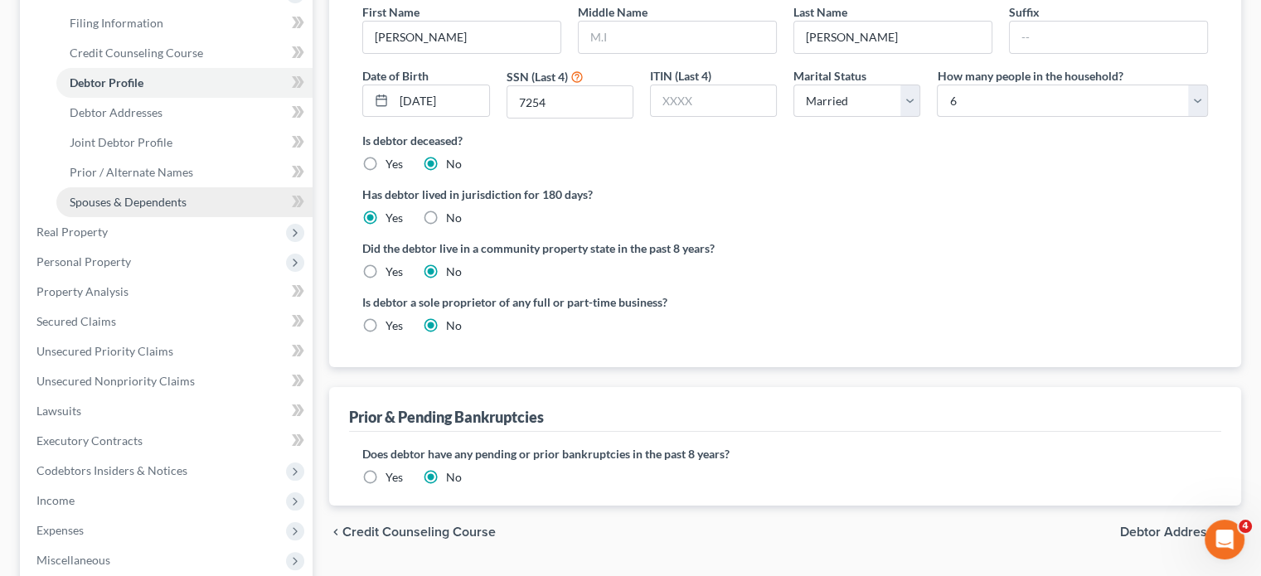
click at [187, 209] on span "Spouses & Dependents" at bounding box center [128, 202] width 117 height 14
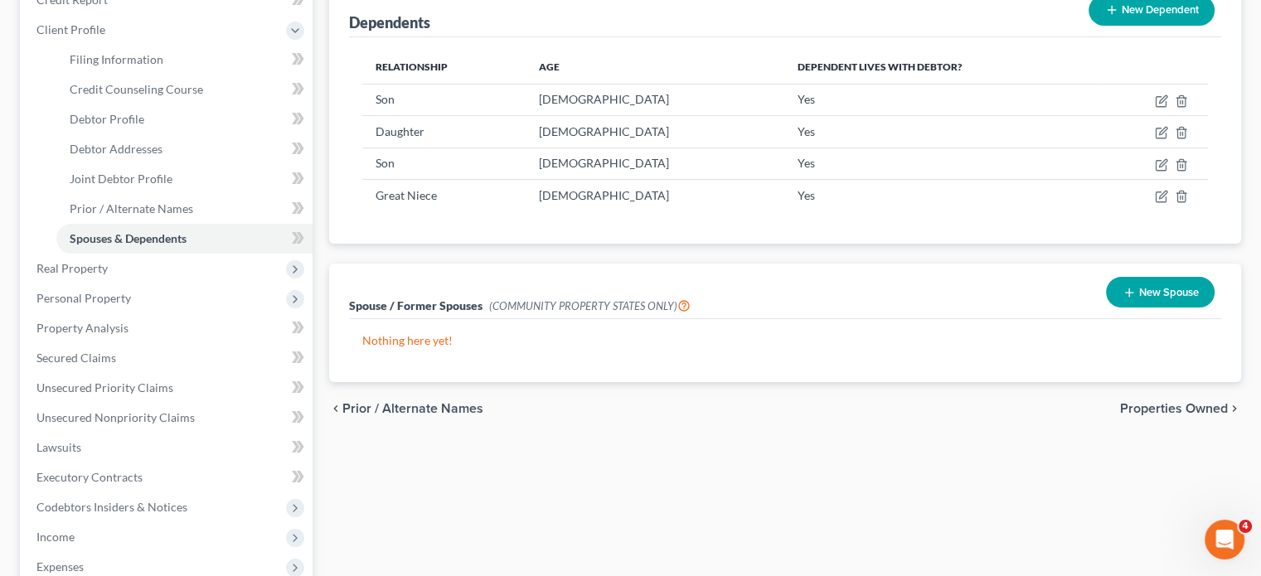
scroll to position [226, 0]
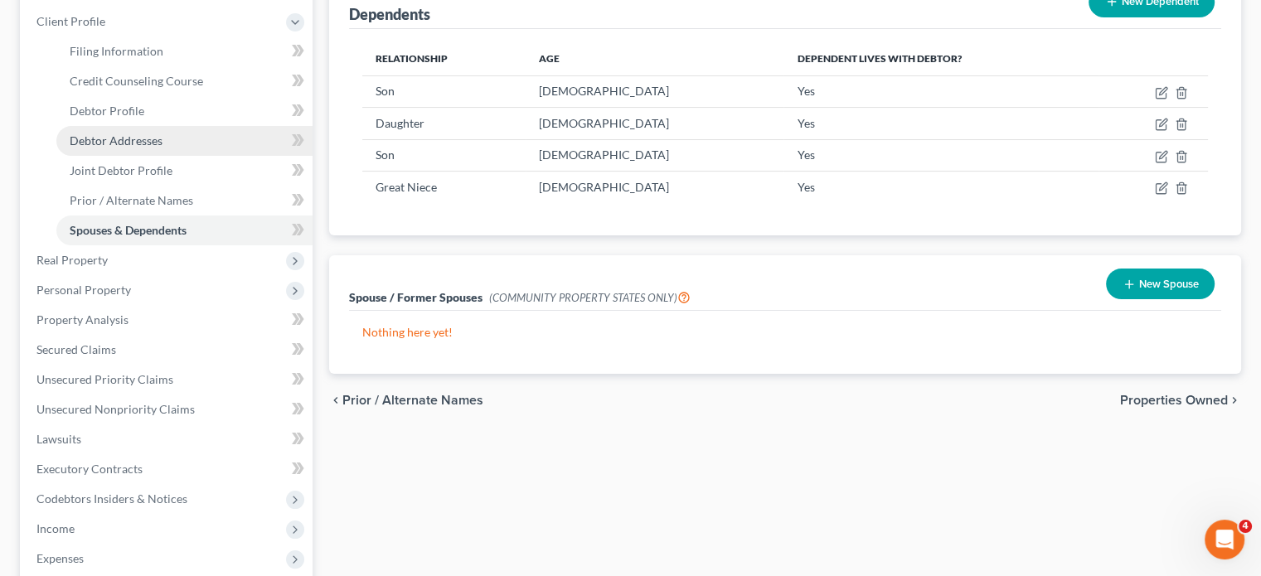
click at [153, 148] on span "Debtor Addresses" at bounding box center [116, 141] width 93 height 14
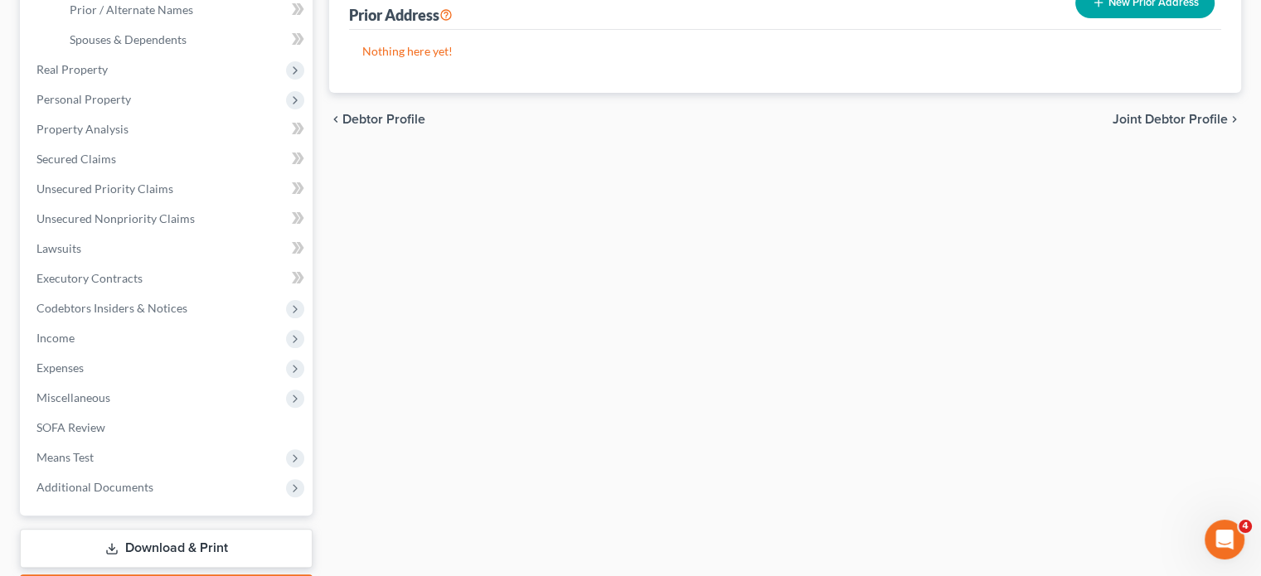
scroll to position [500, 0]
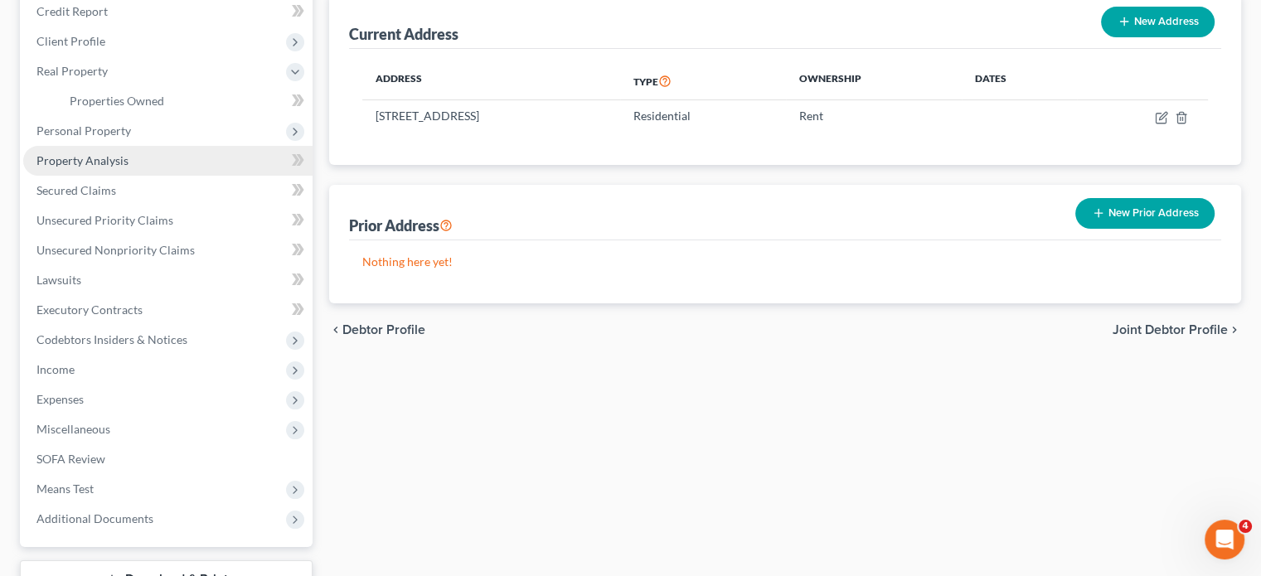
scroll to position [205, 0]
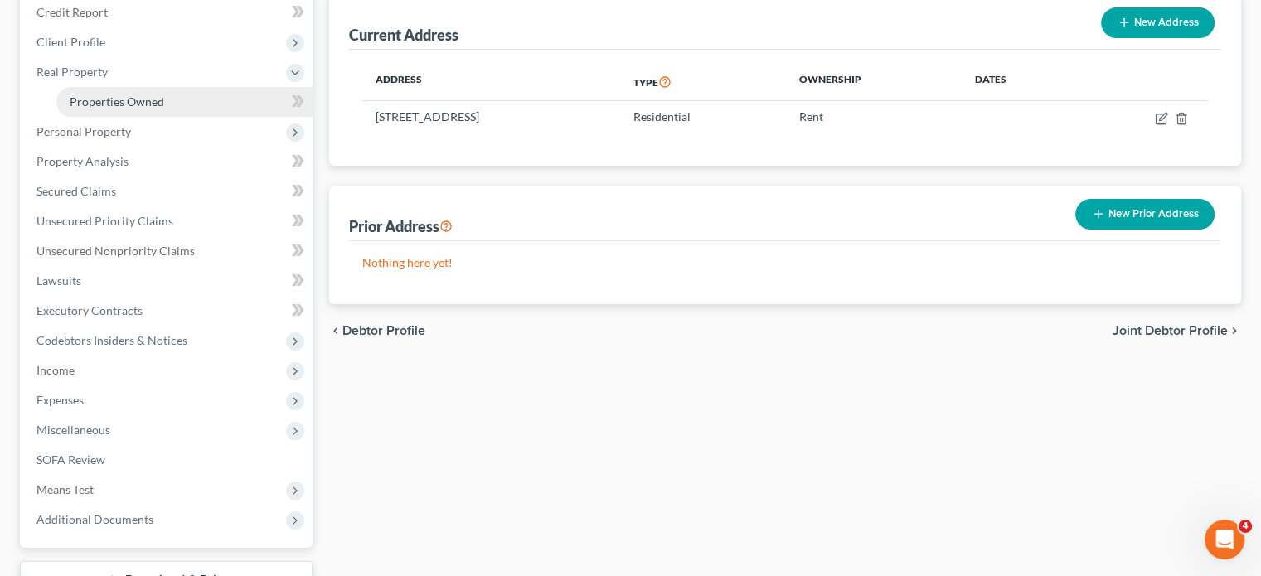
click at [164, 109] on span "Properties Owned" at bounding box center [117, 102] width 95 height 14
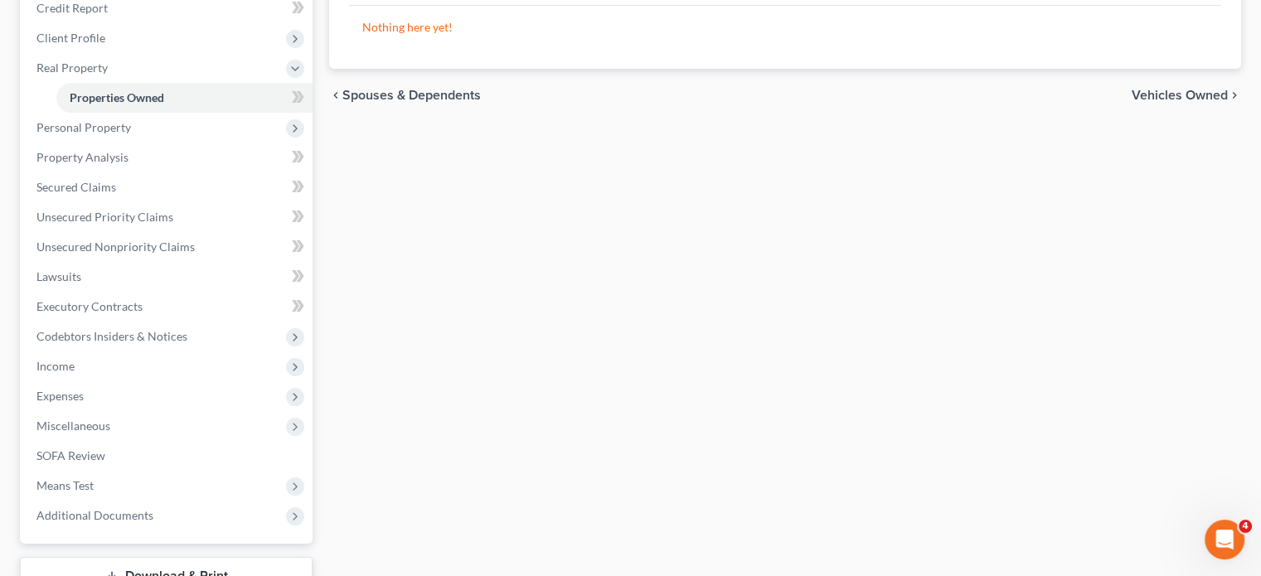
scroll to position [217, 0]
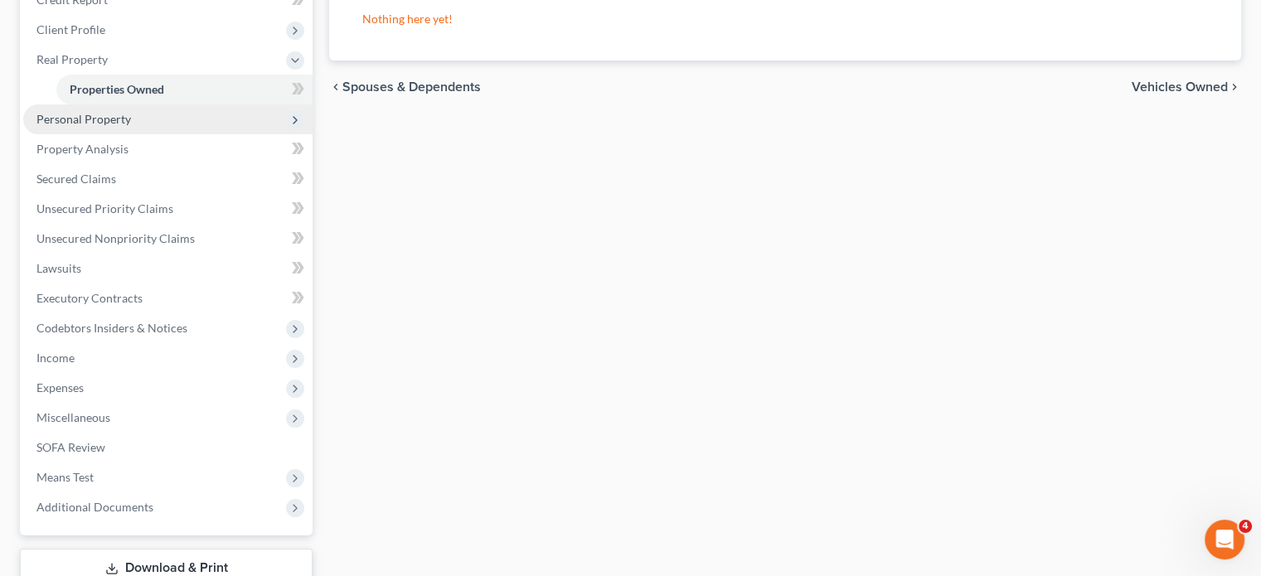
click at [166, 134] on span "Personal Property" at bounding box center [167, 119] width 289 height 30
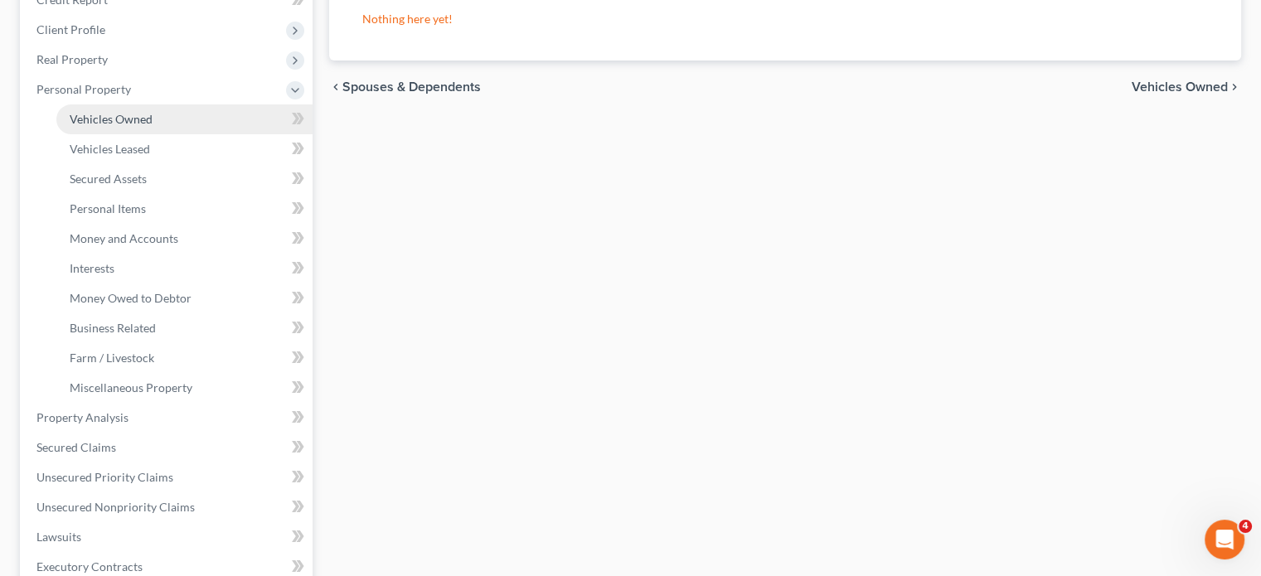
click at [191, 134] on link "Vehicles Owned" at bounding box center [184, 119] width 256 height 30
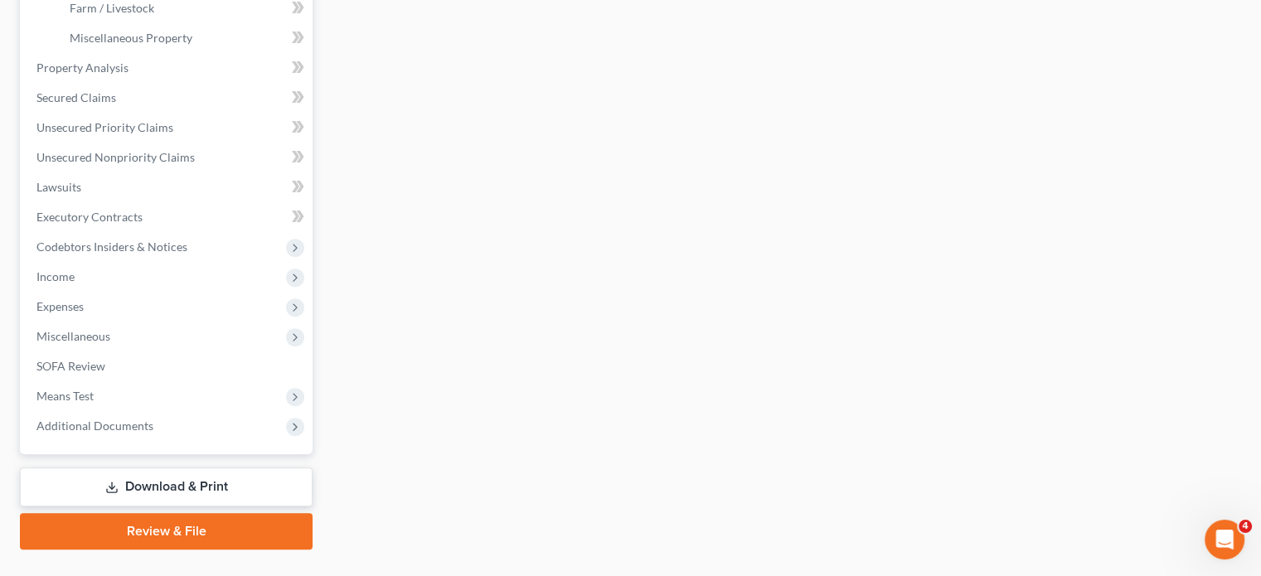
scroll to position [604, 0]
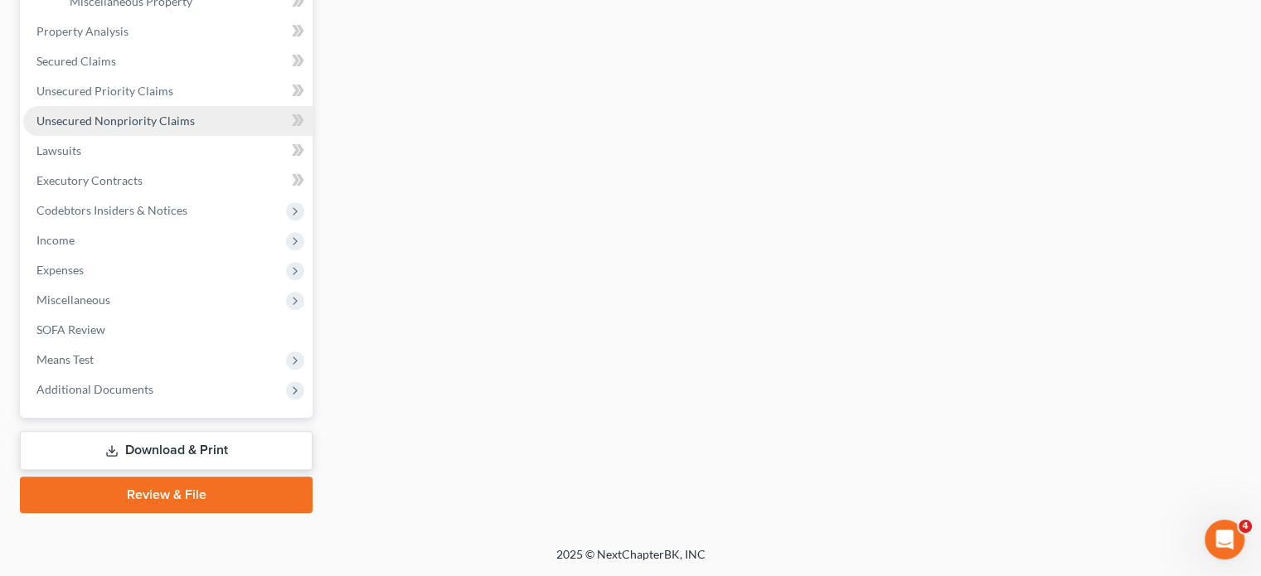
click at [179, 128] on span "Unsecured Nonpriority Claims" at bounding box center [115, 121] width 158 height 14
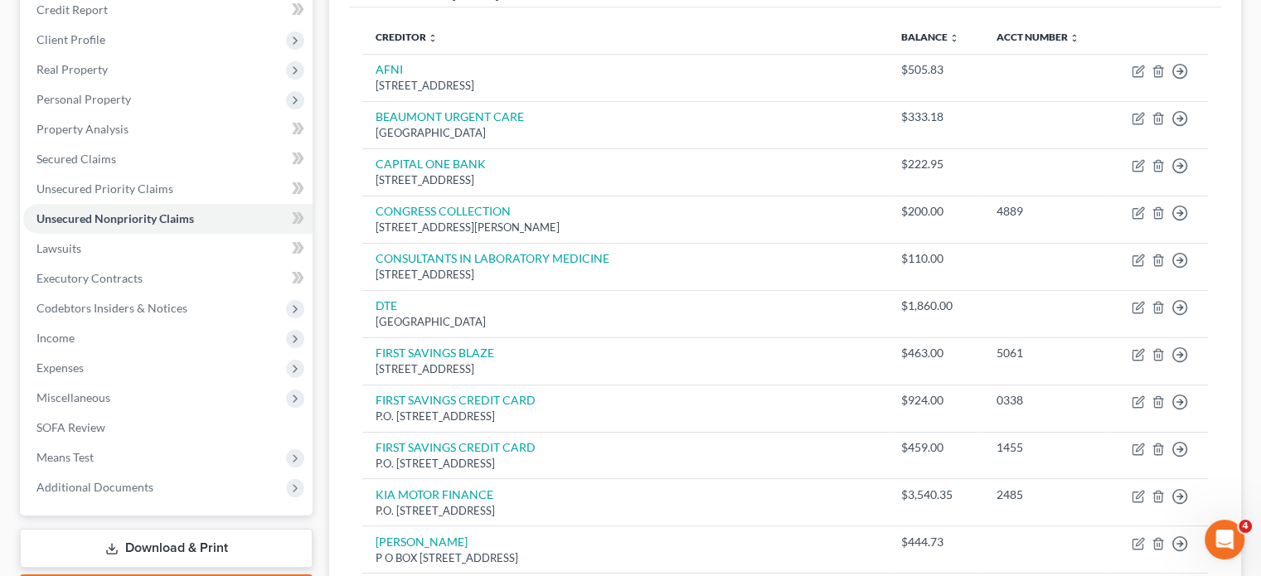
scroll to position [211, 0]
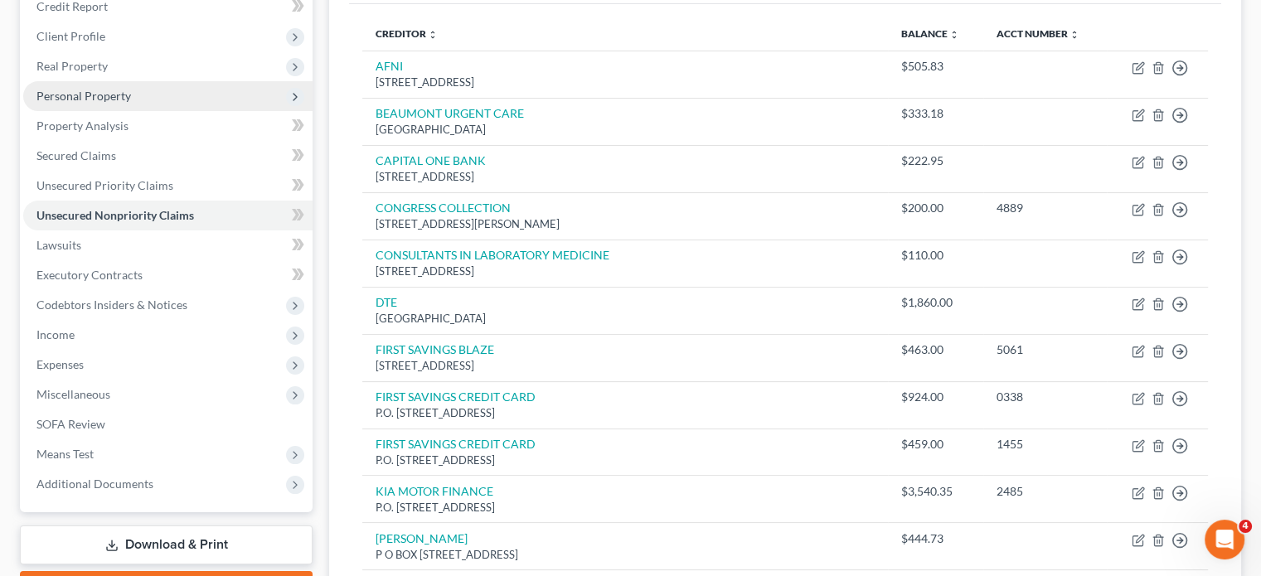
click at [131, 103] on span "Personal Property" at bounding box center [83, 96] width 95 height 14
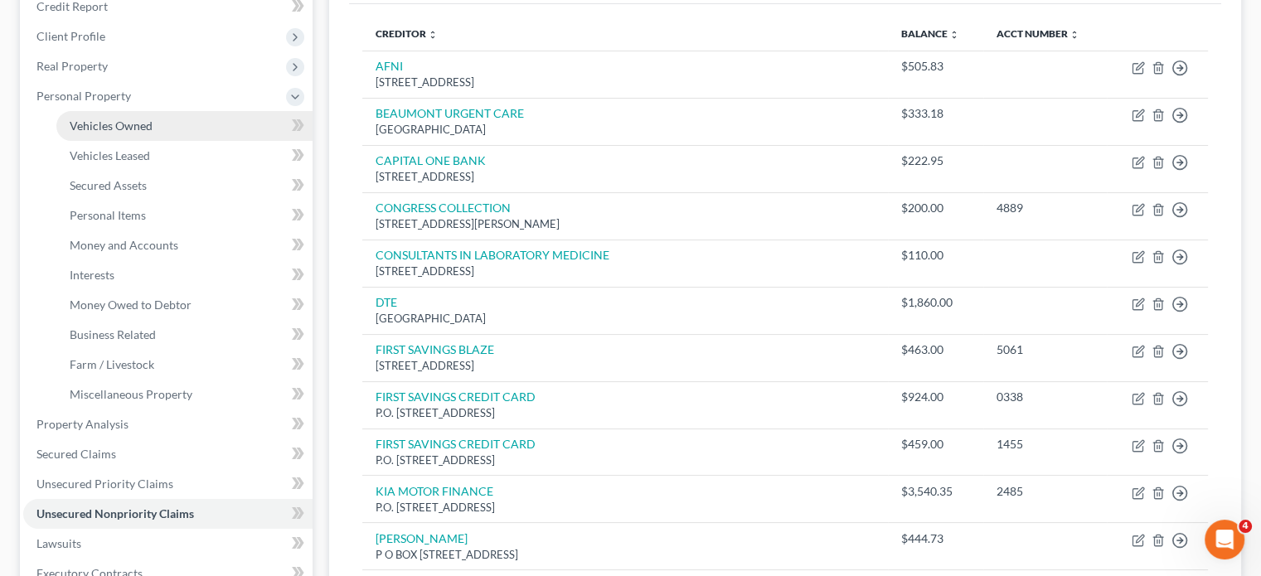
click at [153, 133] on span "Vehicles Owned" at bounding box center [111, 126] width 83 height 14
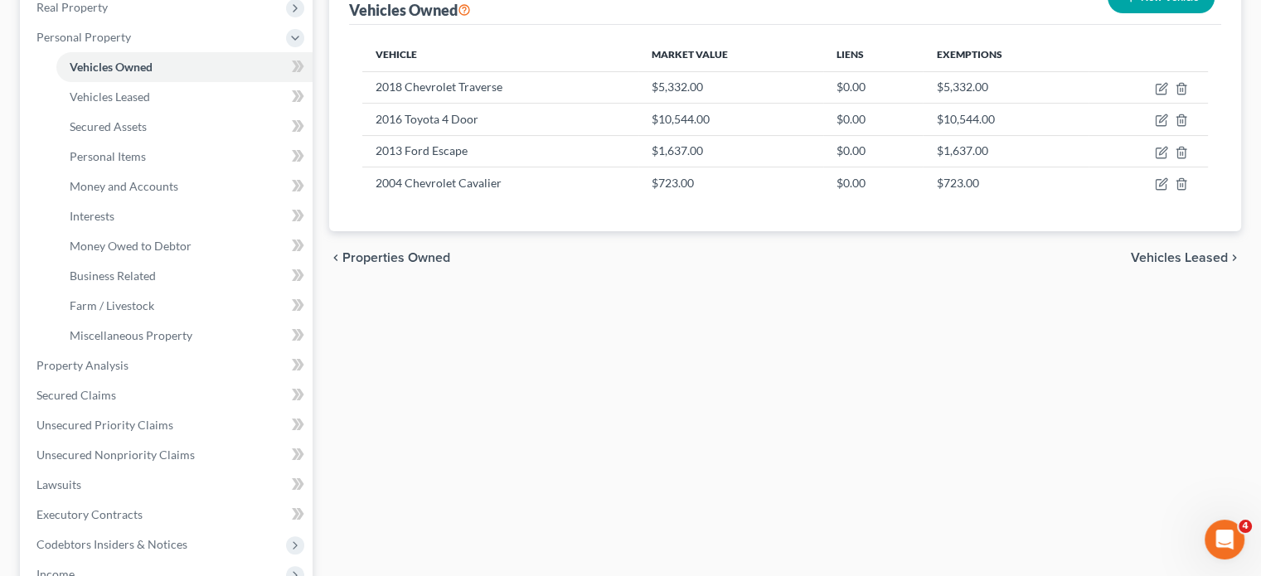
scroll to position [282, 0]
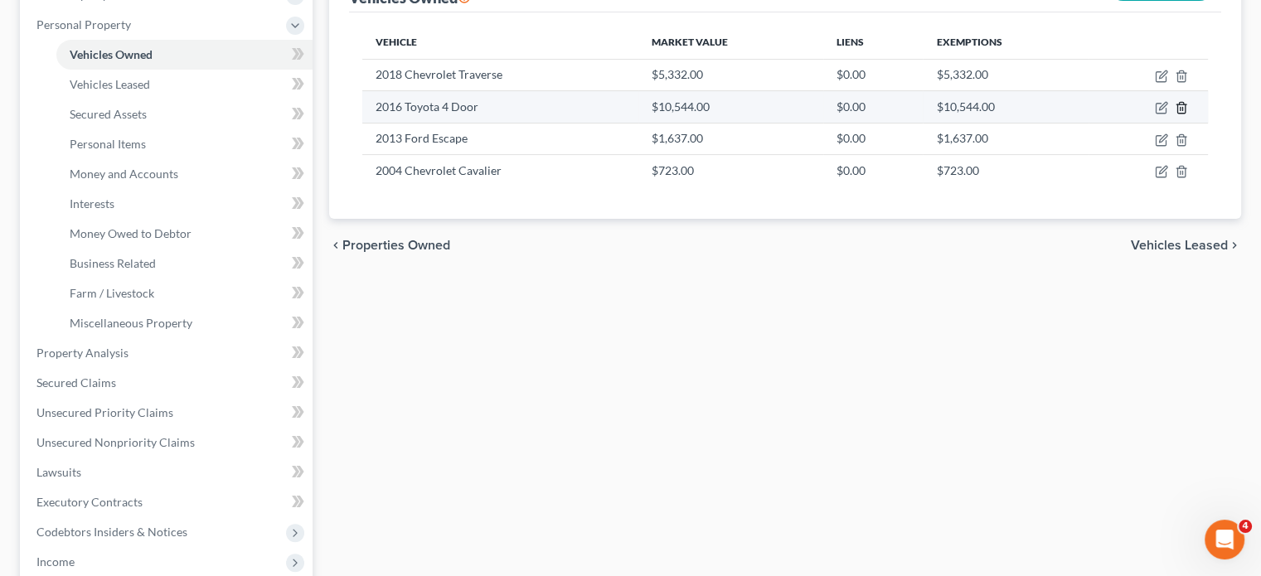
click at [1175, 114] on icon "button" at bounding box center [1181, 107] width 13 height 13
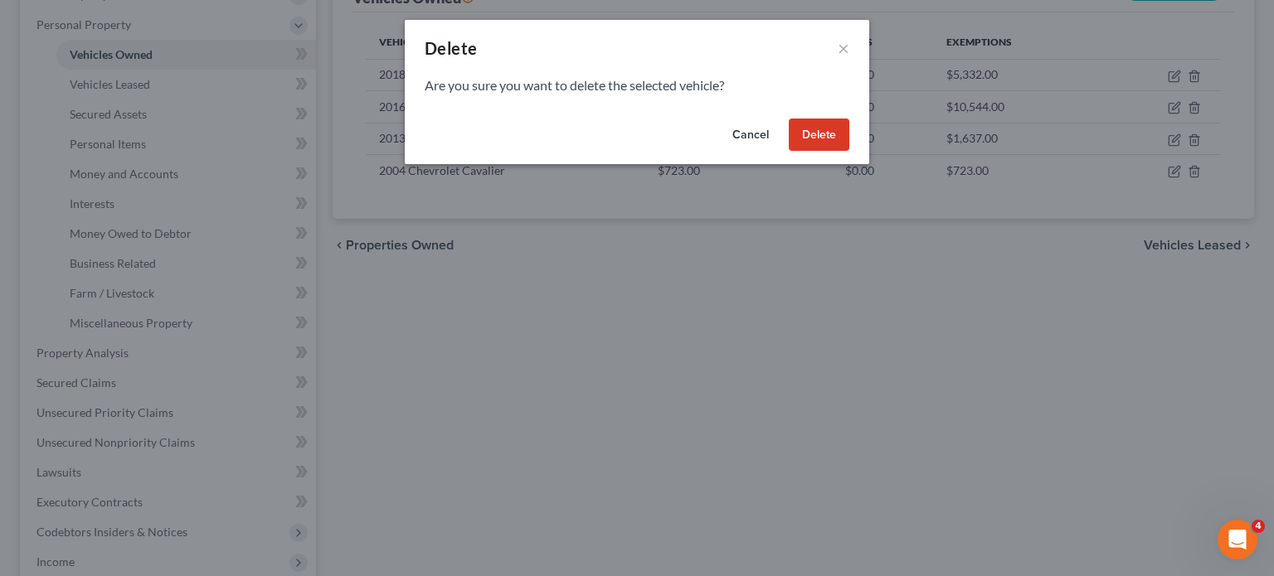
click at [849, 152] on button "Delete" at bounding box center [819, 135] width 61 height 33
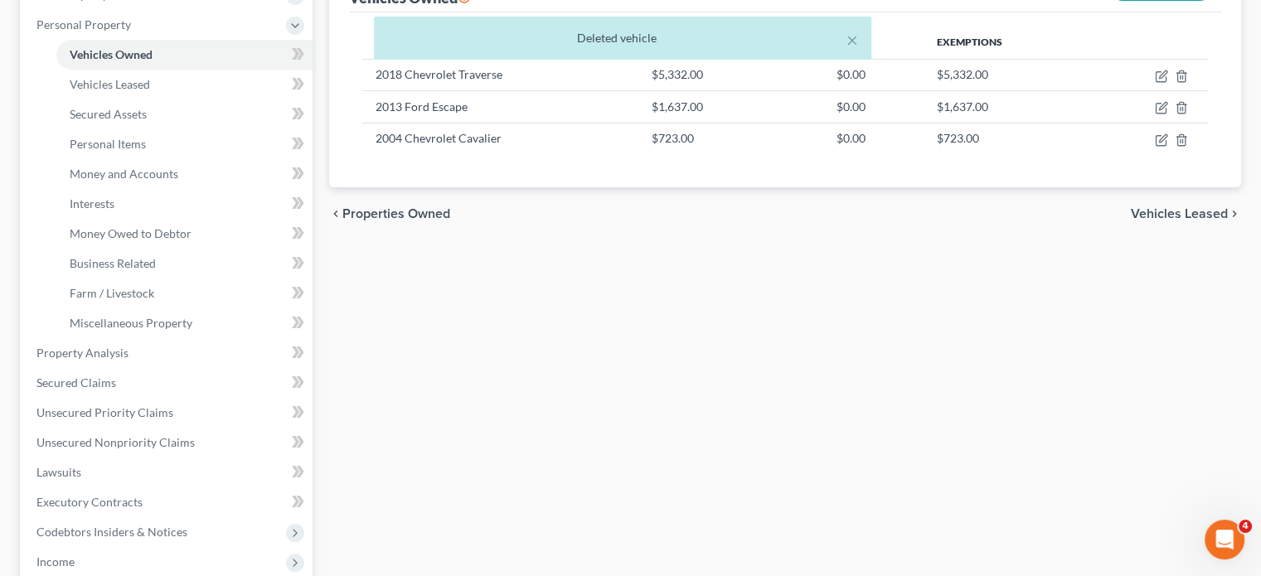
click at [597, 240] on div "chevron_left Properties Owned Vehicles Leased chevron_right" at bounding box center [785, 213] width 912 height 53
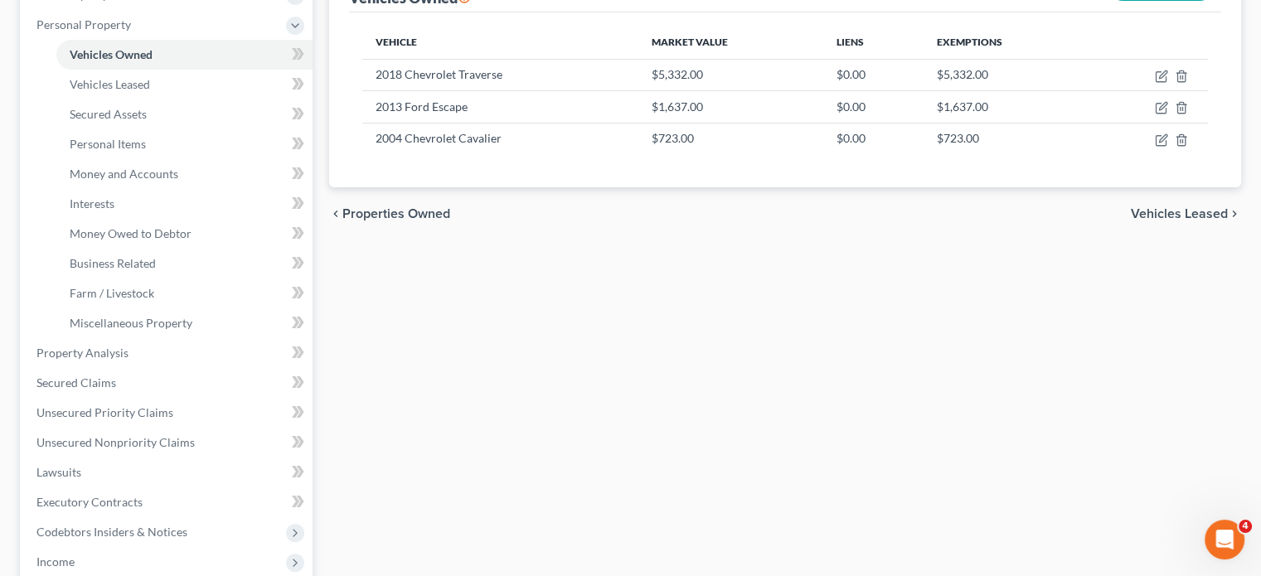
click at [553, 240] on div "chevron_left Properties Owned Vehicles Leased chevron_right" at bounding box center [785, 213] width 912 height 53
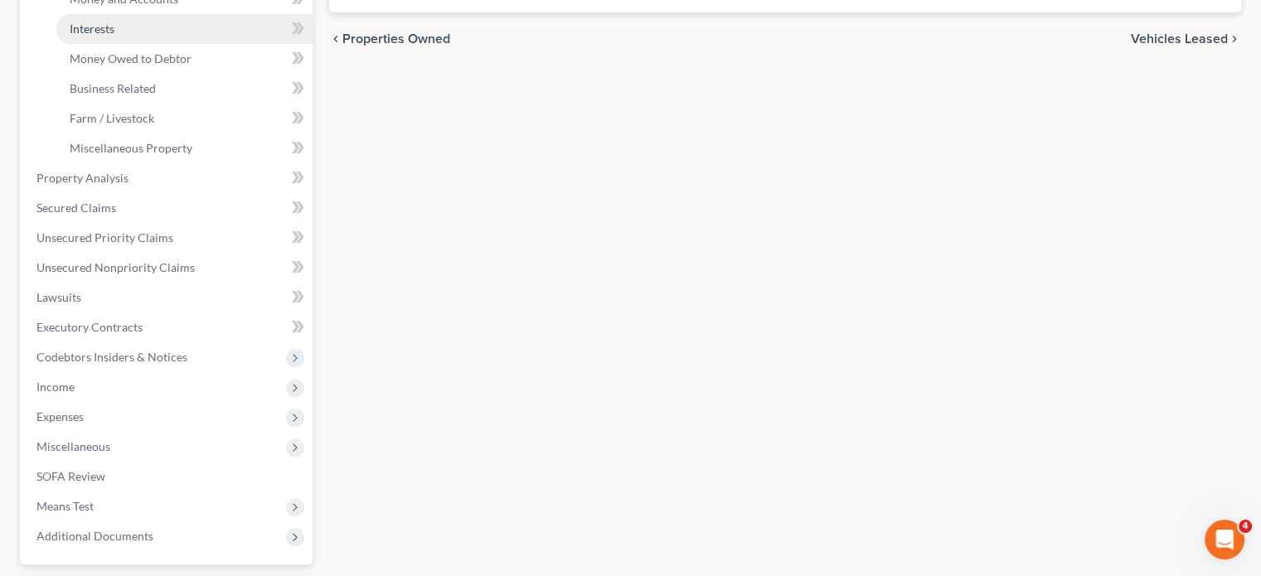
scroll to position [462, 0]
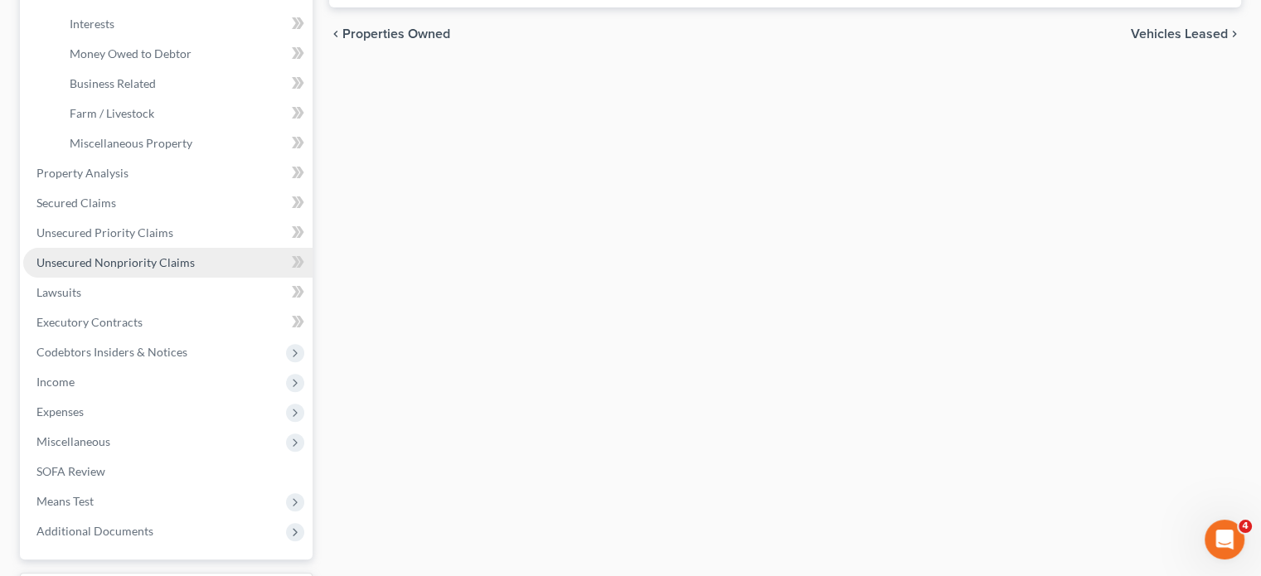
click at [116, 269] on span "Unsecured Nonpriority Claims" at bounding box center [115, 262] width 158 height 14
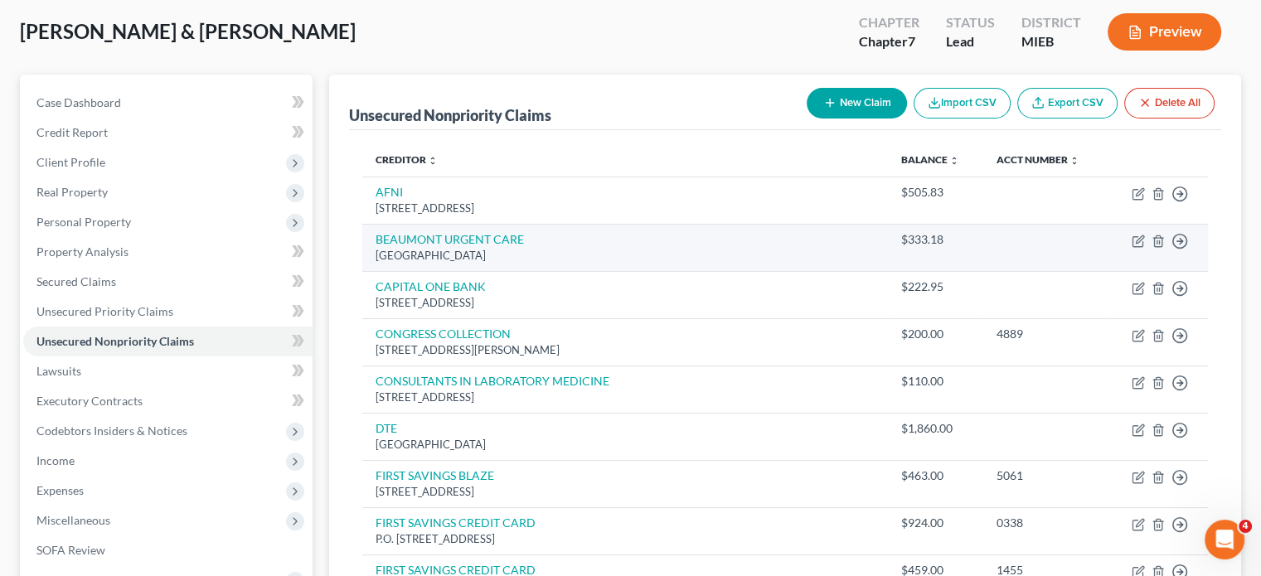
scroll to position [85, 0]
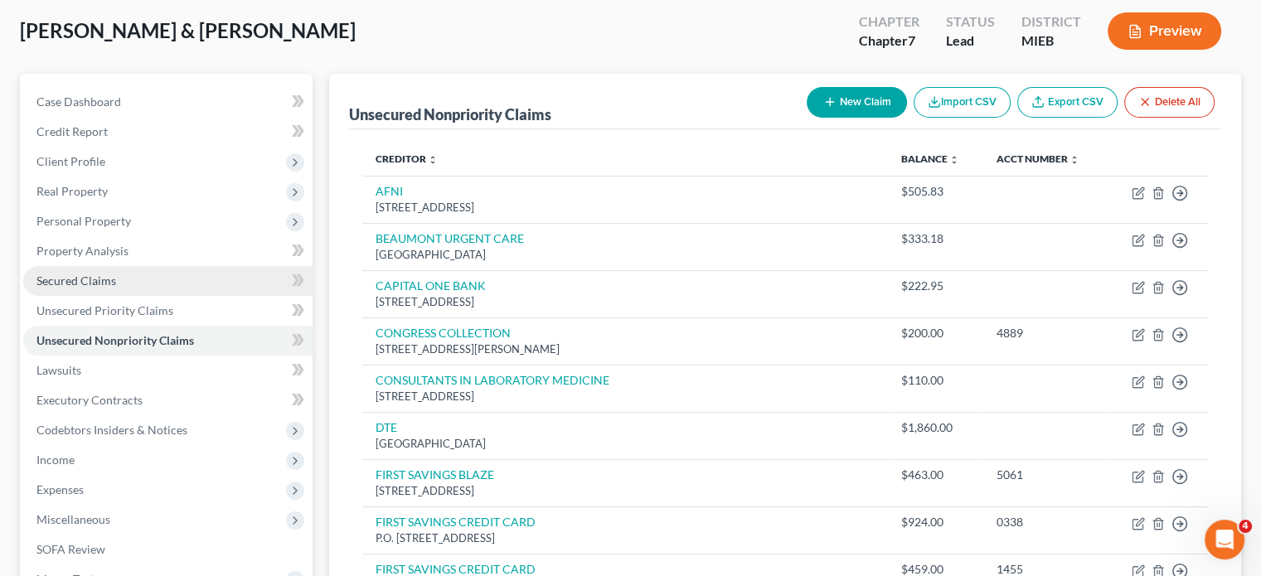
click at [106, 288] on span "Secured Claims" at bounding box center [76, 281] width 80 height 14
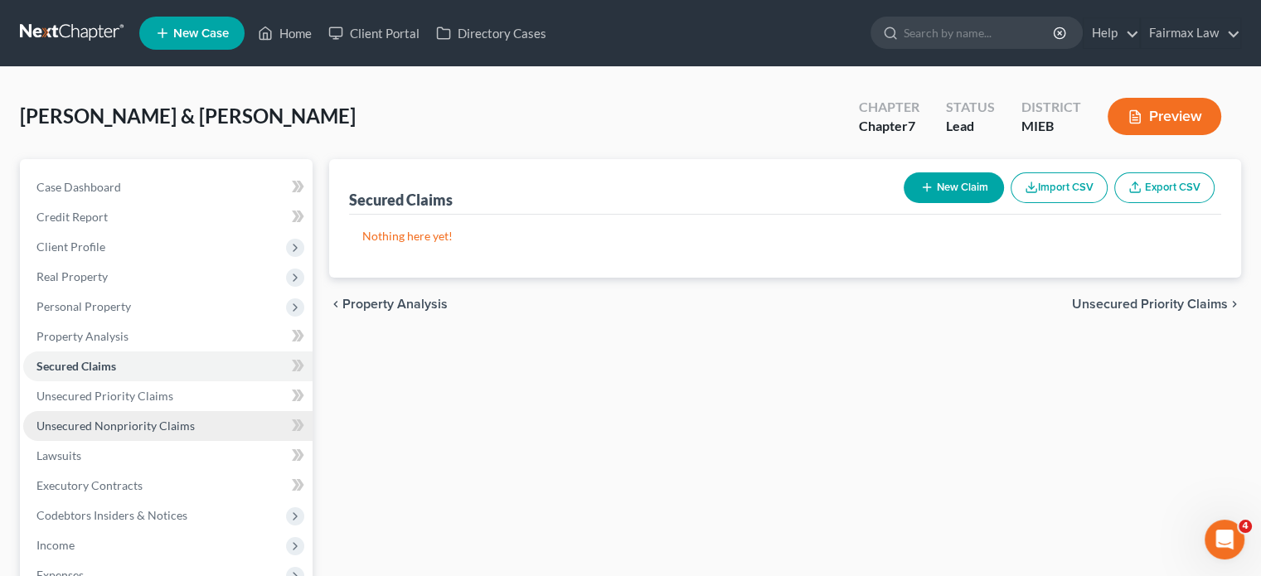
click at [149, 433] on span "Unsecured Nonpriority Claims" at bounding box center [115, 426] width 158 height 14
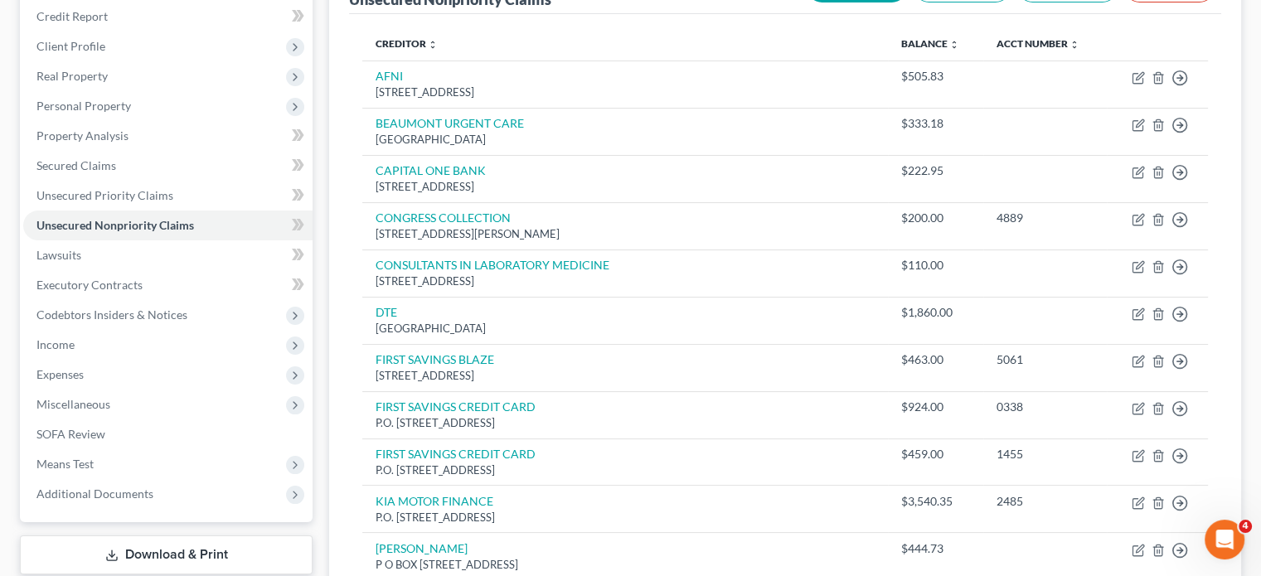
scroll to position [222, 0]
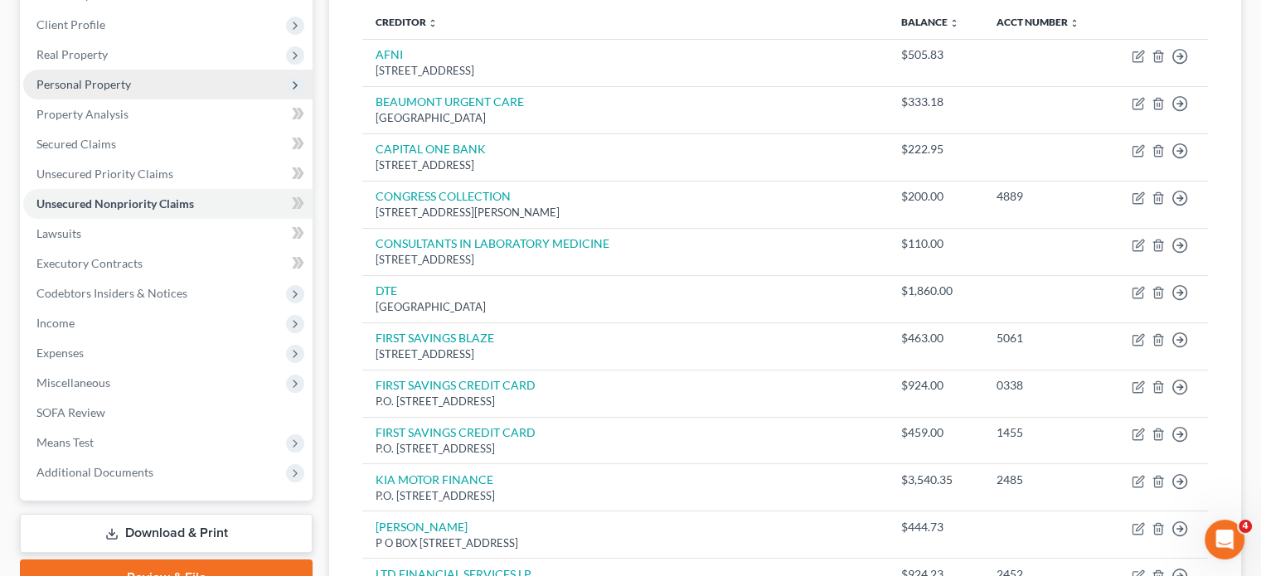
click at [168, 100] on span "Personal Property" at bounding box center [167, 85] width 289 height 30
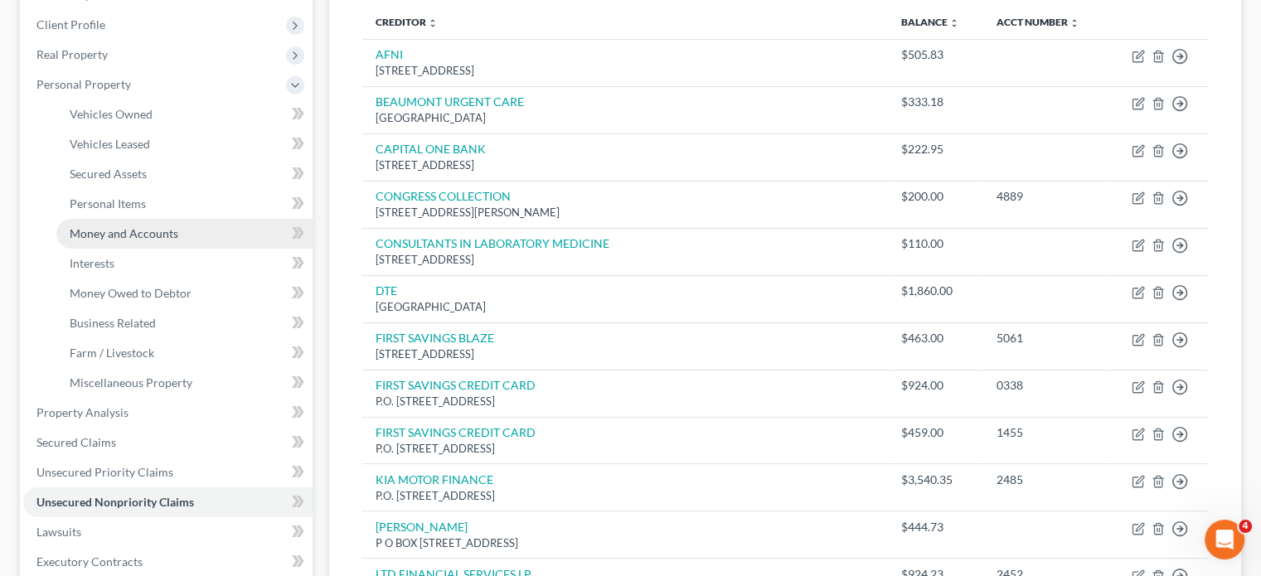
click at [156, 240] on span "Money and Accounts" at bounding box center [124, 233] width 109 height 14
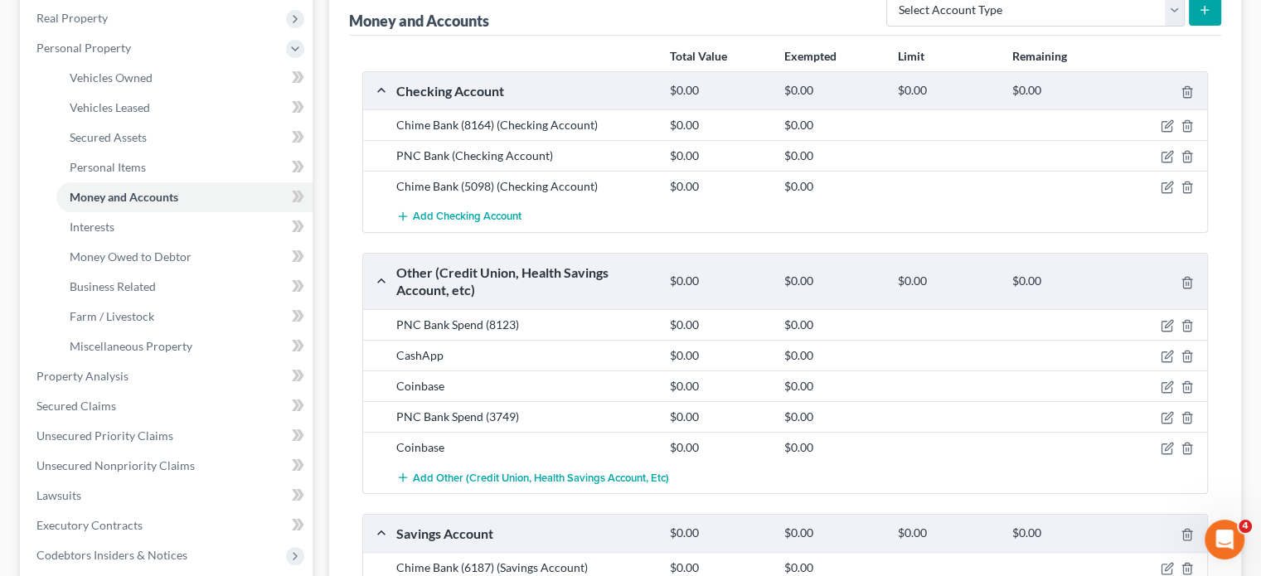
scroll to position [252, 0]
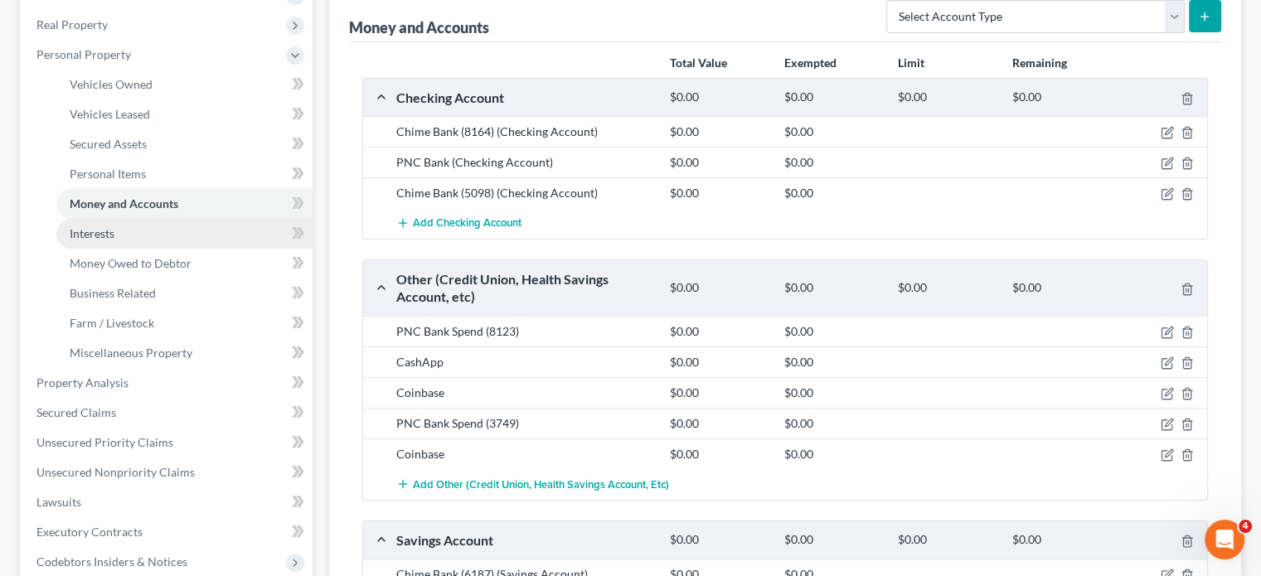
click at [160, 249] on link "Interests" at bounding box center [184, 234] width 256 height 30
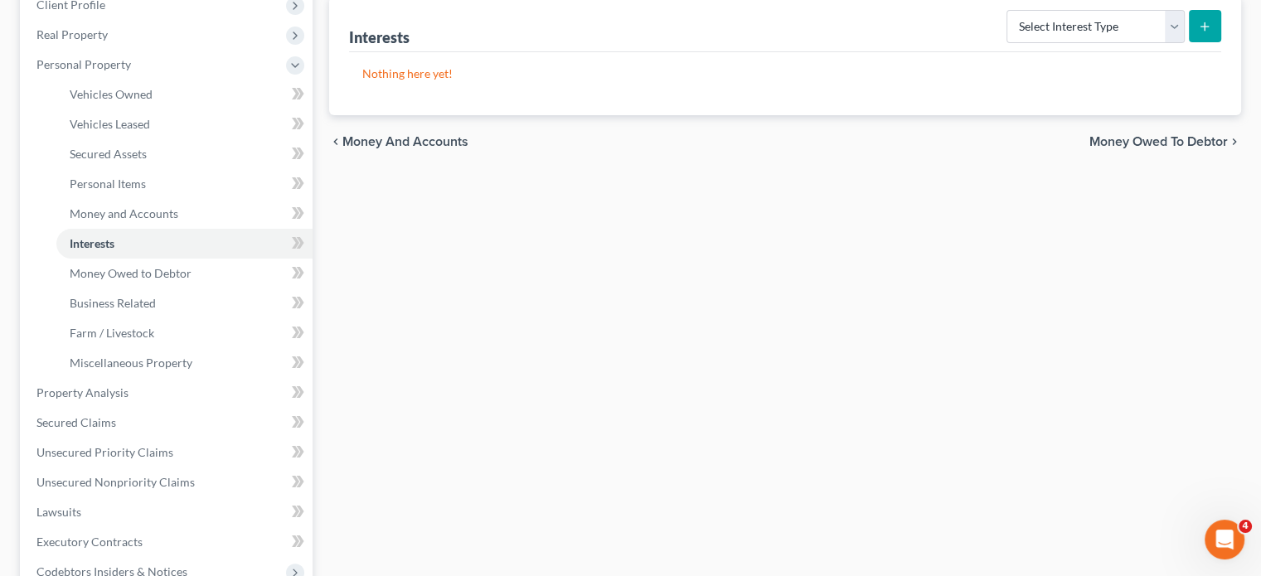
scroll to position [254, 0]
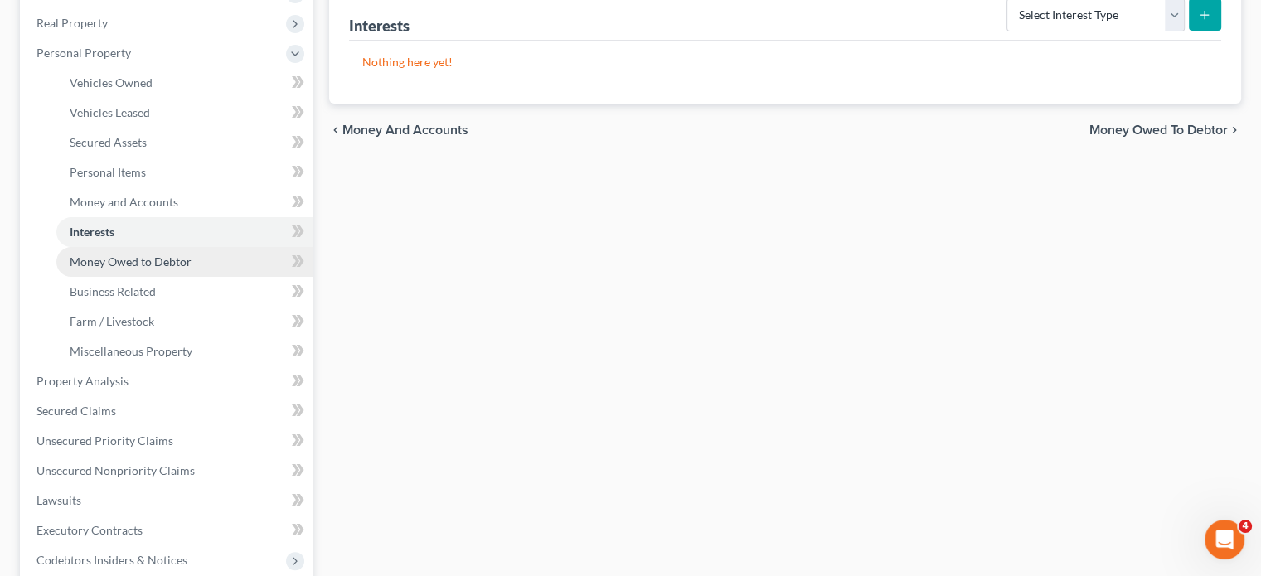
click at [239, 277] on link "Money Owed to Debtor" at bounding box center [184, 262] width 256 height 30
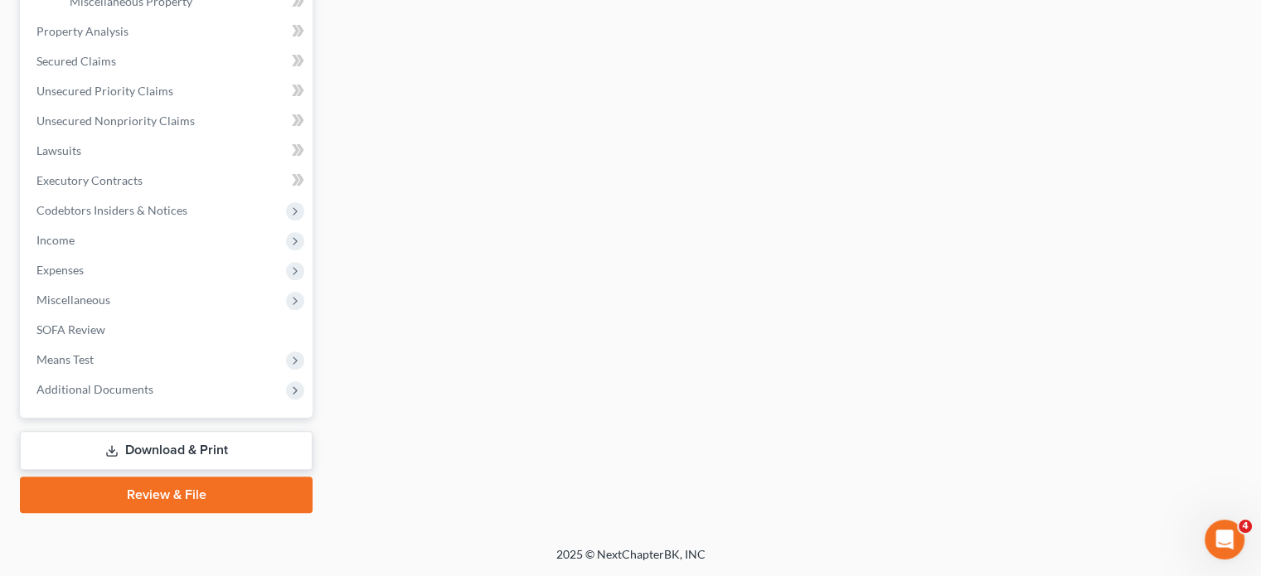
scroll to position [665, 0]
click at [106, 166] on link "Lawsuits" at bounding box center [167, 151] width 289 height 30
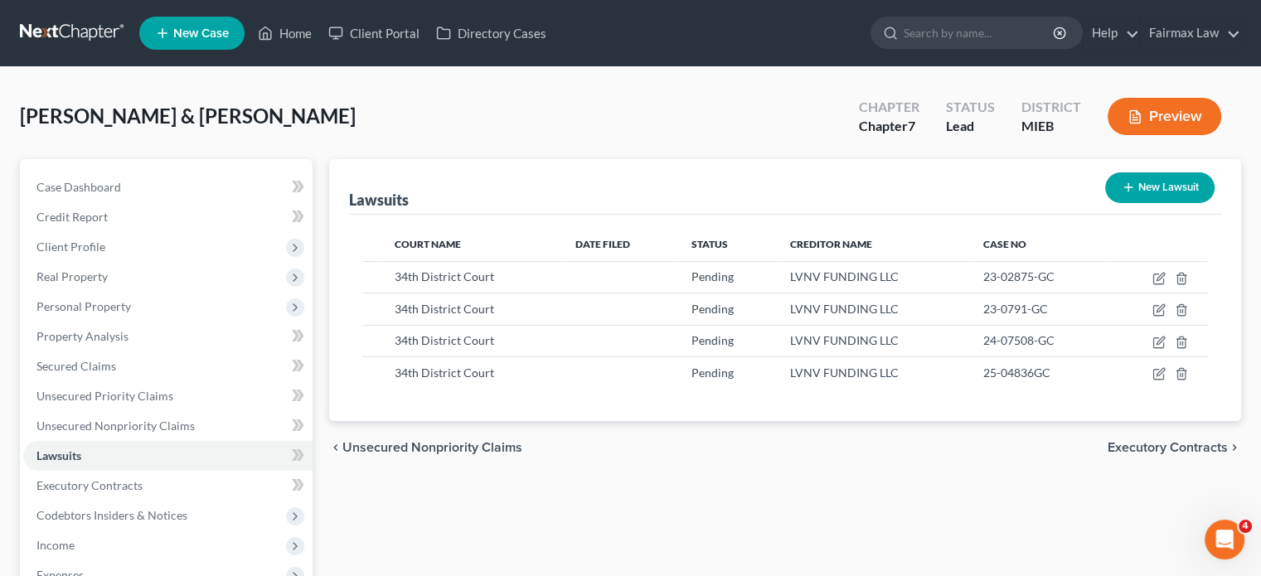
click at [1150, 203] on button "New Lawsuit" at bounding box center [1159, 187] width 109 height 31
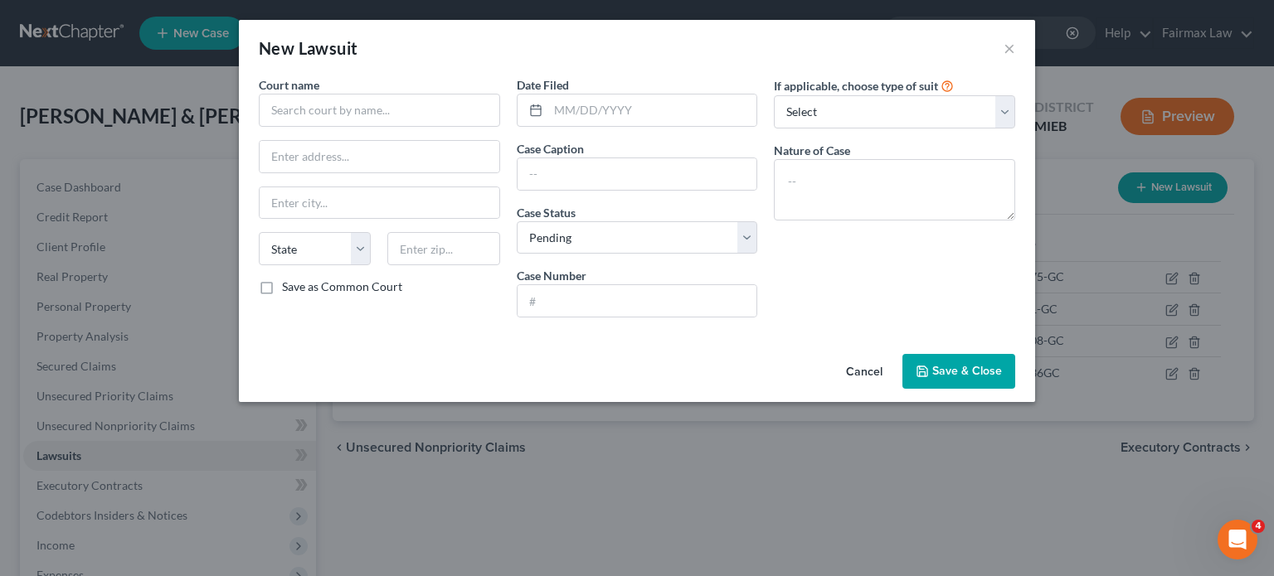
click at [896, 389] on button "Cancel" at bounding box center [864, 372] width 63 height 33
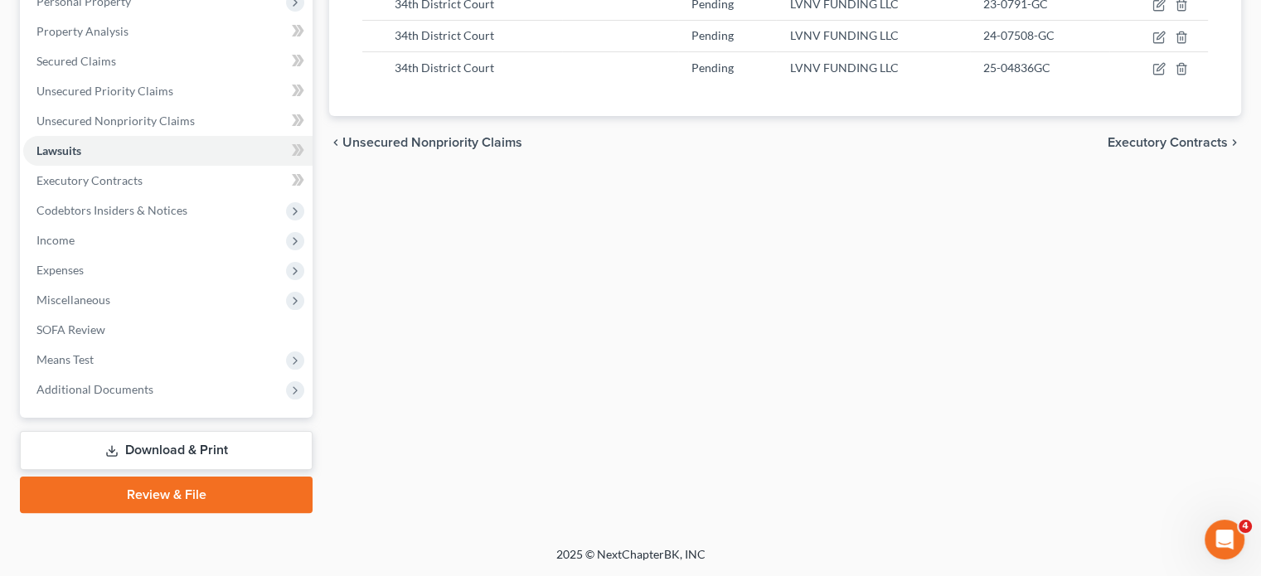
scroll to position [521, 0]
click at [206, 285] on span "Miscellaneous" at bounding box center [167, 300] width 289 height 30
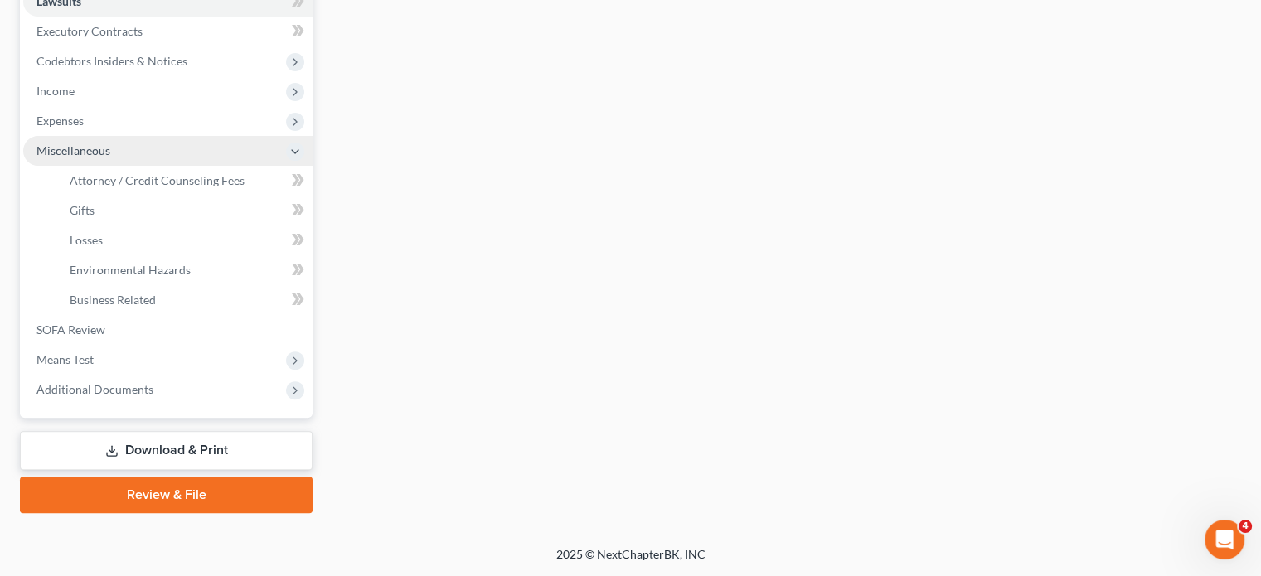
click at [206, 166] on span "Miscellaneous" at bounding box center [167, 151] width 289 height 30
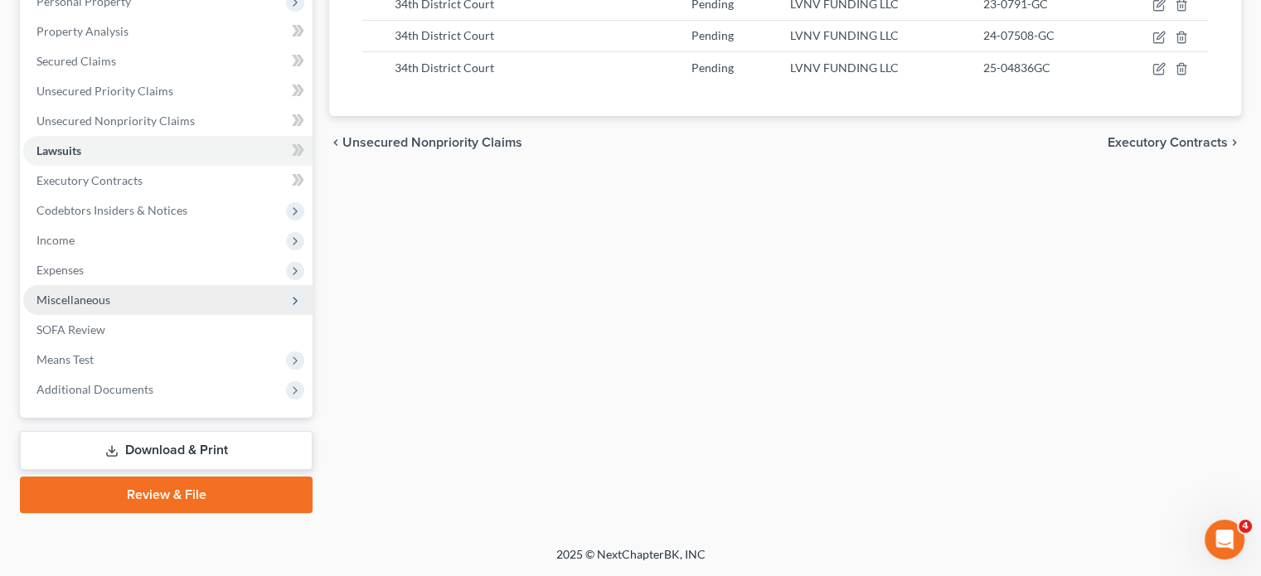
click at [206, 285] on span "Miscellaneous" at bounding box center [167, 300] width 289 height 30
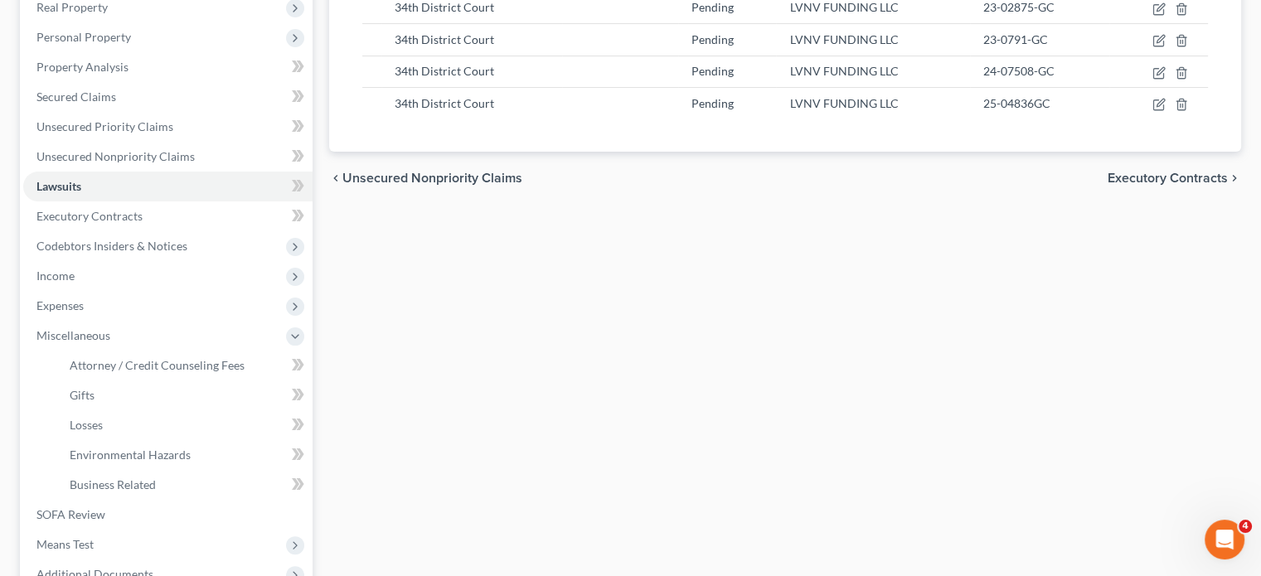
scroll to position [272, 0]
click at [179, 229] on link "Executory Contracts" at bounding box center [167, 214] width 289 height 30
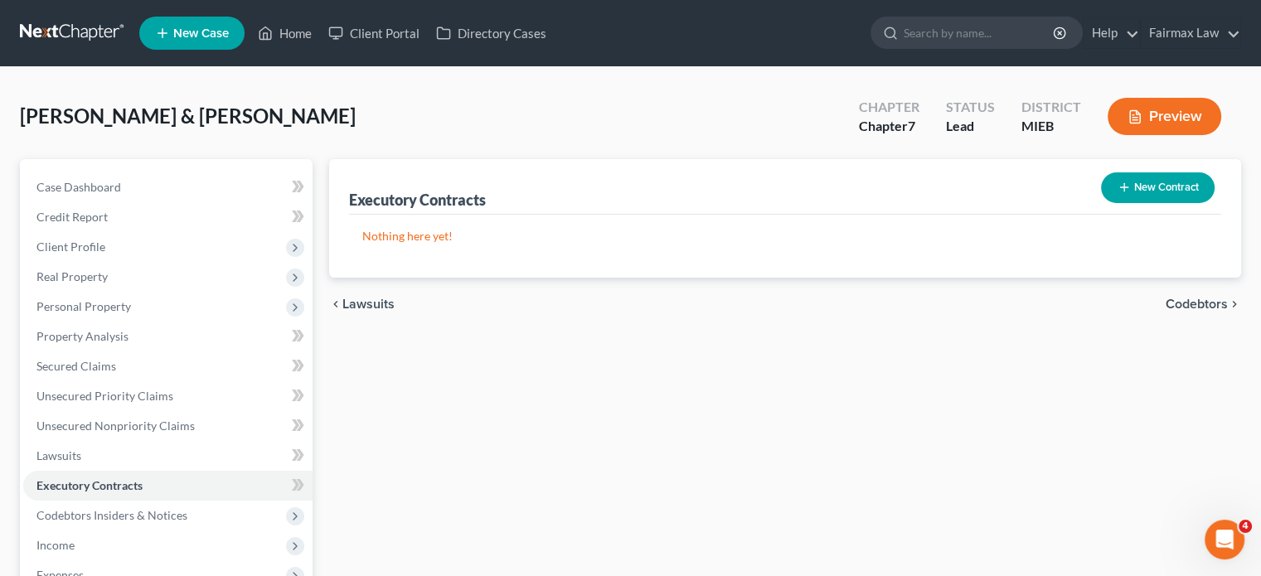
click at [1101, 203] on button "New Contract" at bounding box center [1158, 187] width 114 height 31
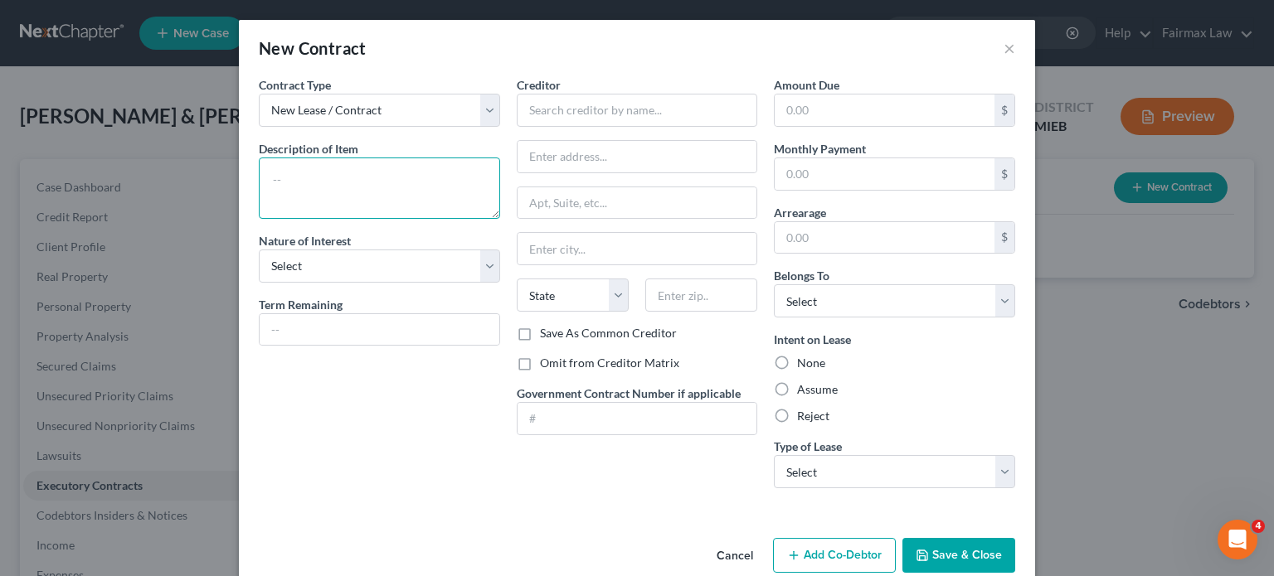
click at [265, 219] on textarea at bounding box center [379, 188] width 241 height 61
click at [259, 283] on select "Select Purchaser Agent Lessor Lessee" at bounding box center [379, 266] width 241 height 33
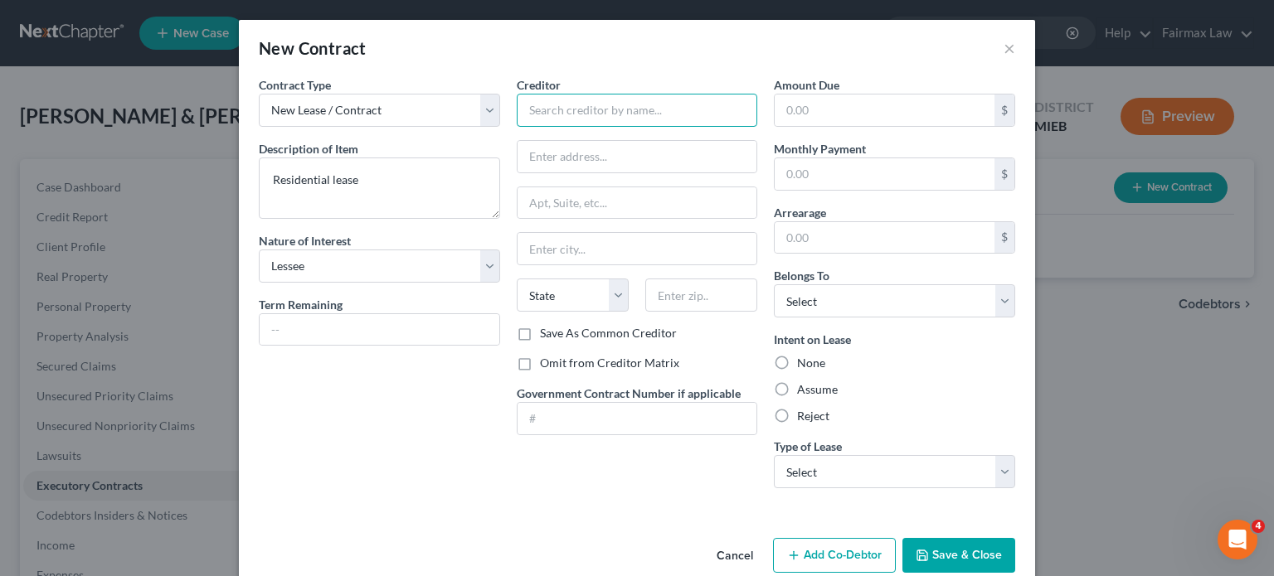
click at [532, 127] on input "text" at bounding box center [637, 110] width 241 height 33
click at [540, 371] on label "Omit from Creditor Matrix" at bounding box center [609, 363] width 139 height 17
click at [546, 366] on input "Omit from Creditor Matrix" at bounding box center [551, 360] width 11 height 11
click at [816, 398] on label "Assume" at bounding box center [817, 389] width 41 height 17
click at [814, 392] on input "Assume" at bounding box center [809, 386] width 11 height 11
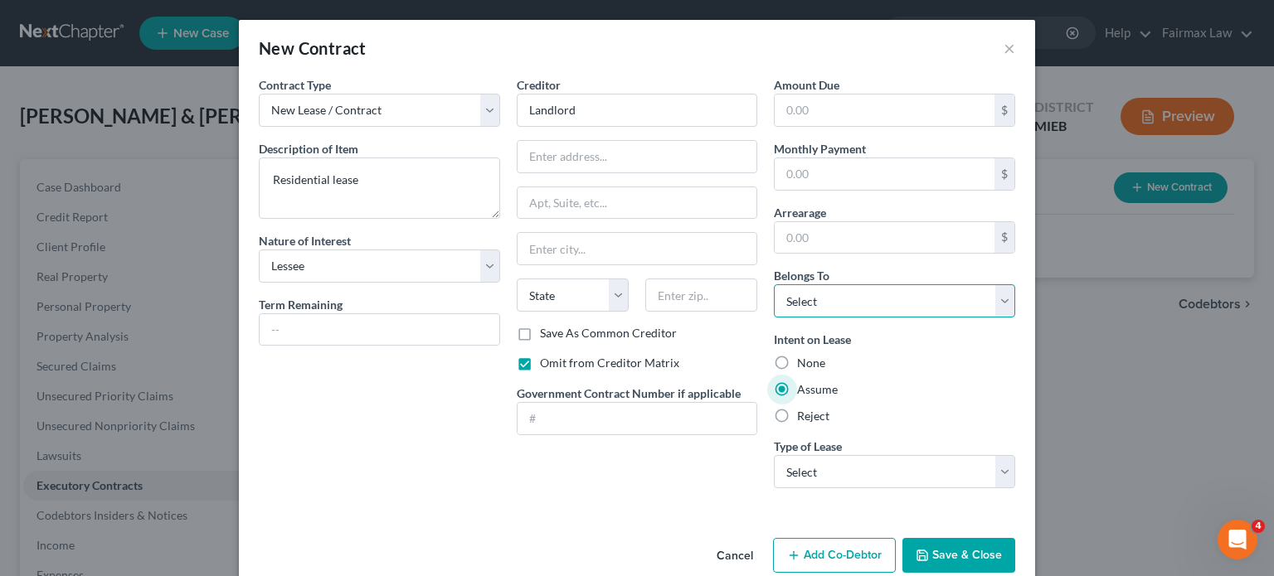
click at [881, 318] on select "Select Debtor 1 Only Debtor 2 Only Debtor 1 And Debtor 2 Only At Least One Of T…" at bounding box center [894, 300] width 241 height 33
click at [799, 318] on select "Select Debtor 1 Only Debtor 2 Only Debtor 1 And Debtor 2 Only At Least One Of T…" at bounding box center [894, 300] width 241 height 33
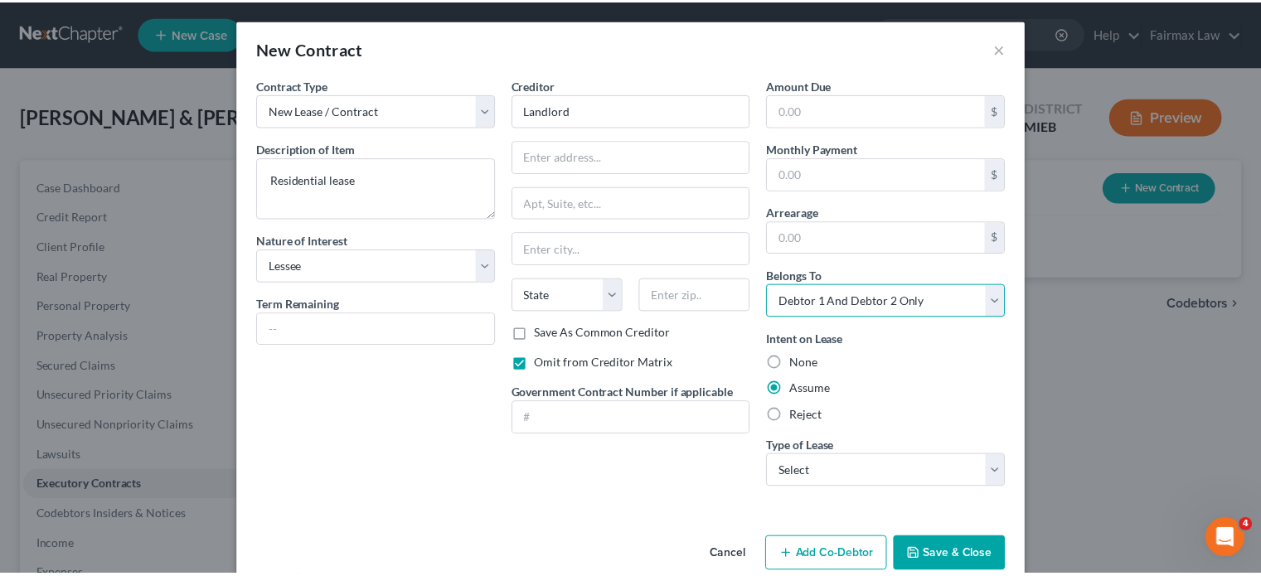
scroll to position [175, 0]
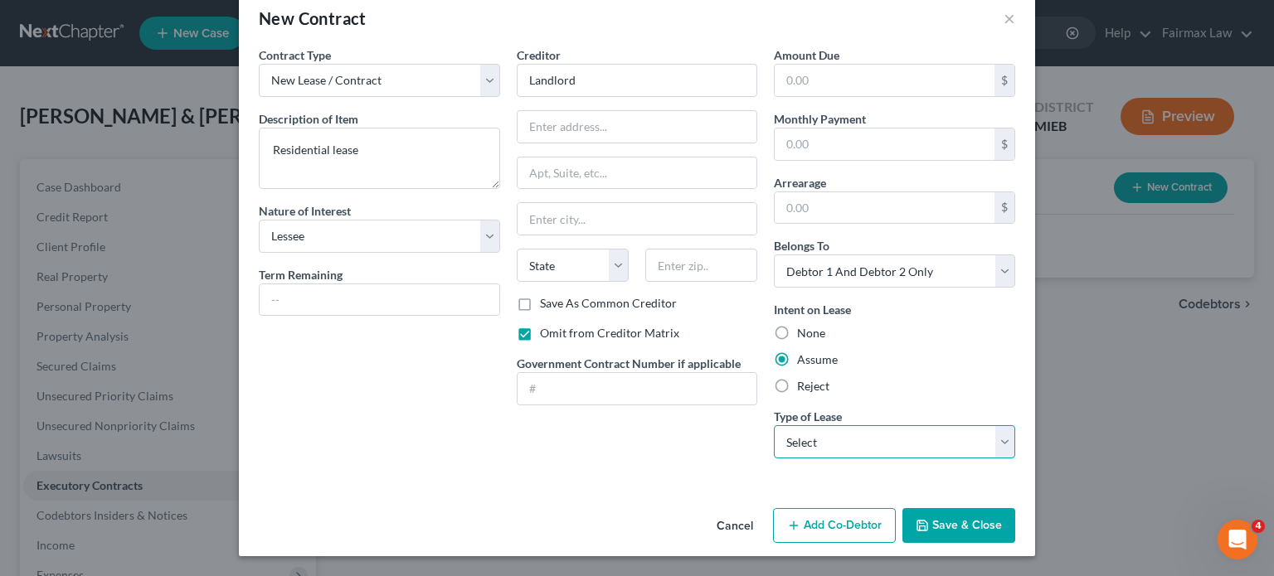
click at [881, 425] on select "Select Real Estate Car Other" at bounding box center [894, 441] width 241 height 33
click at [799, 425] on select "Select Real Estate Car Other" at bounding box center [894, 441] width 241 height 33
click at [1015, 508] on button "Save & Close" at bounding box center [958, 525] width 113 height 35
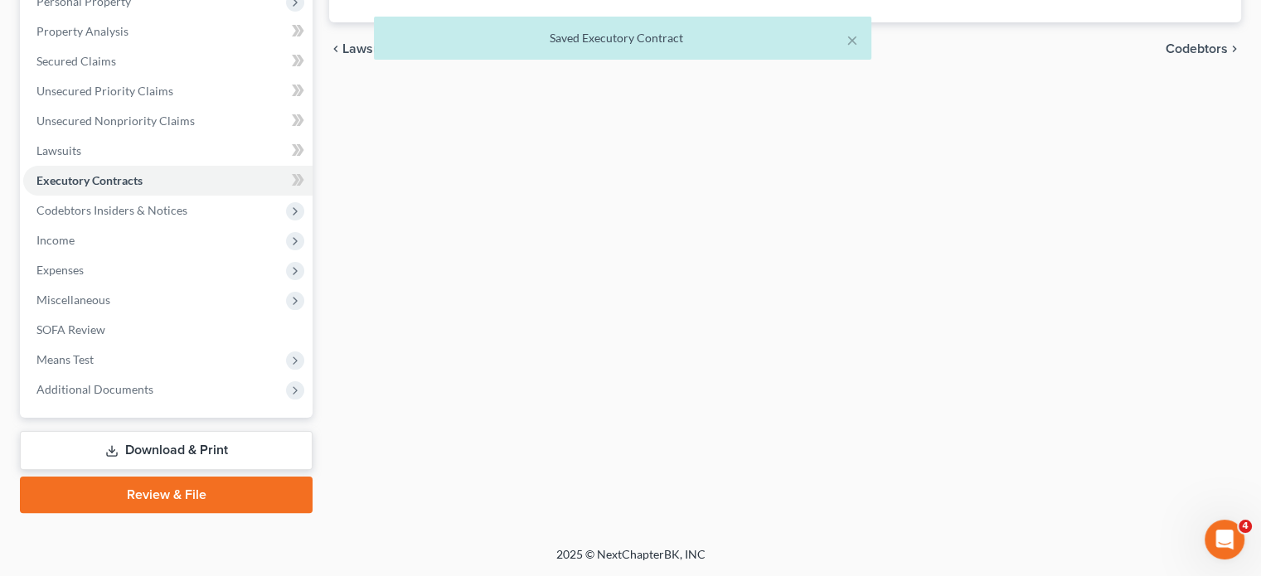
scroll to position [468, 0]
click at [186, 226] on span "Income" at bounding box center [167, 241] width 289 height 30
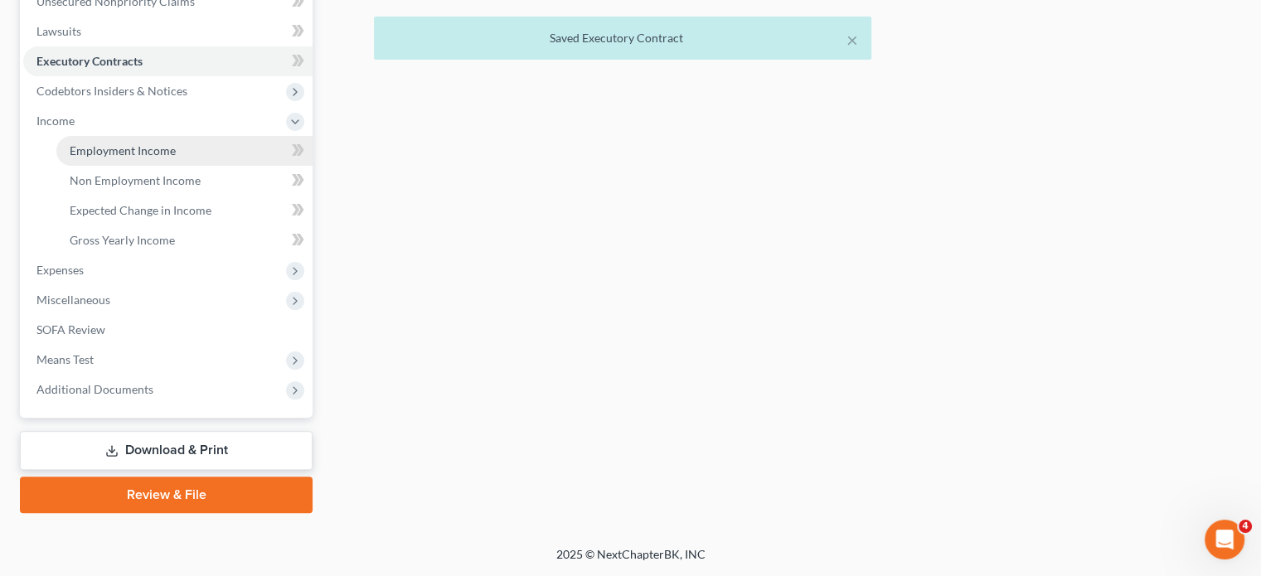
click at [102, 158] on span "Employment Income" at bounding box center [123, 150] width 106 height 14
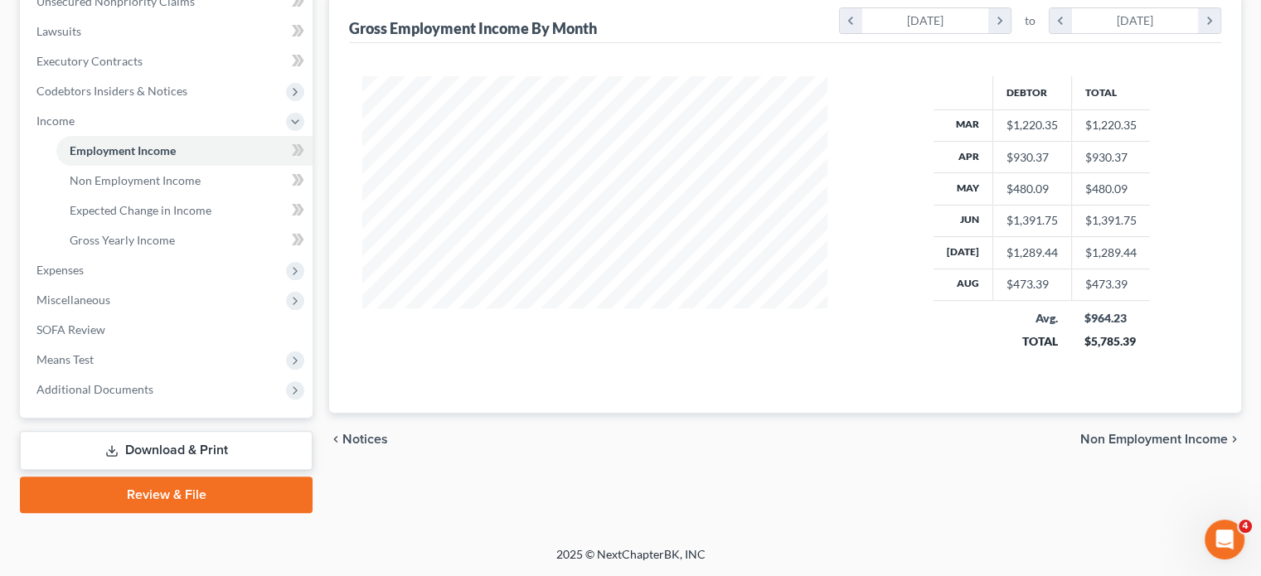
scroll to position [670, 0]
click at [180, 173] on span "Non Employment Income" at bounding box center [135, 180] width 131 height 14
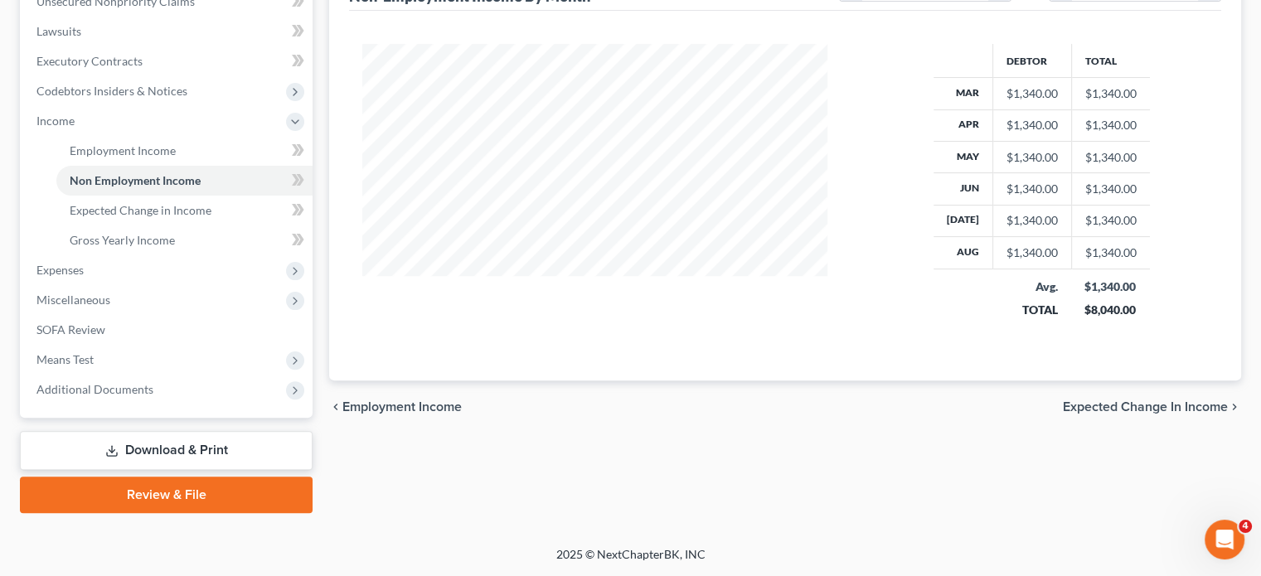
scroll to position [670, 0]
click at [84, 263] on span "Expenses" at bounding box center [59, 270] width 47 height 14
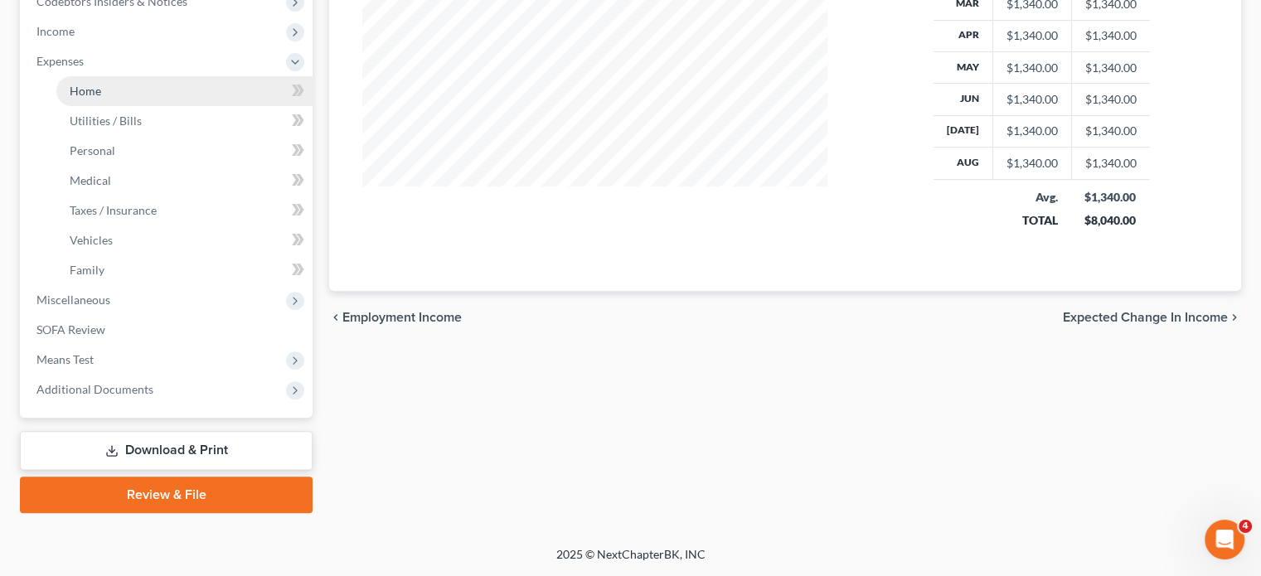
click at [129, 76] on link "Home" at bounding box center [184, 91] width 256 height 30
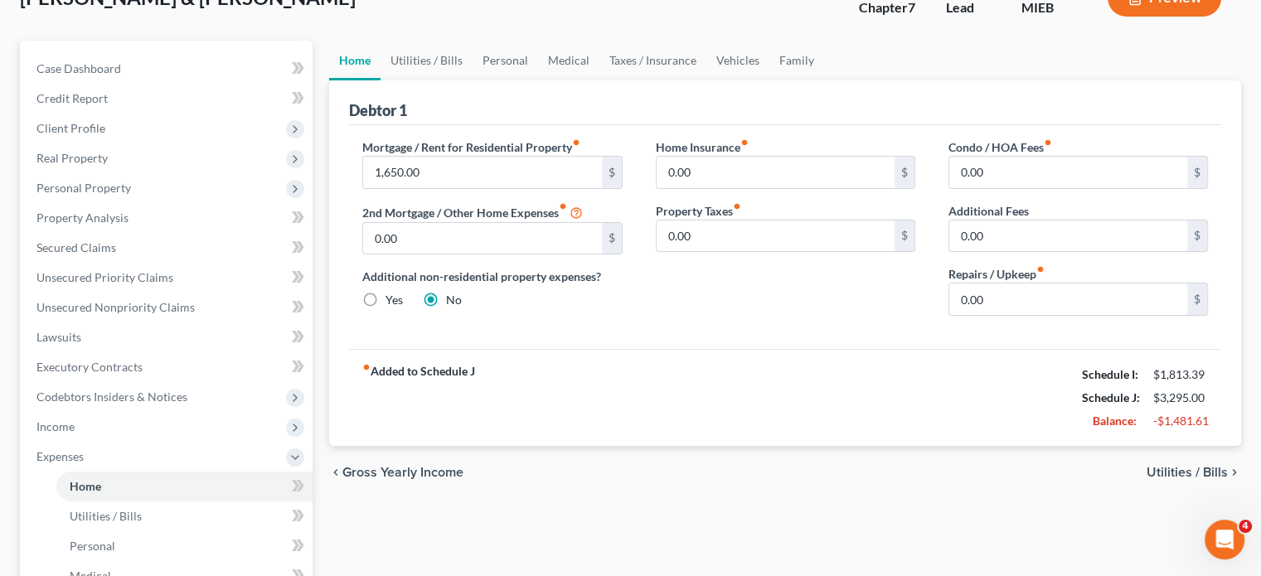
scroll to position [148, 0]
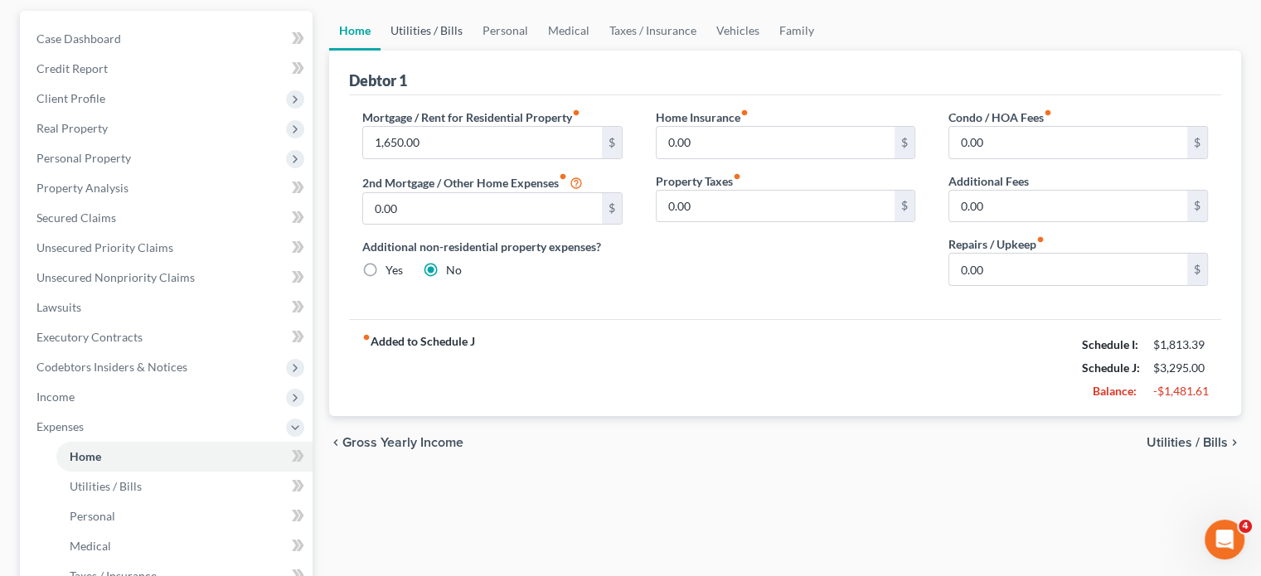
click at [451, 51] on link "Utilities / Bills" at bounding box center [427, 31] width 92 height 40
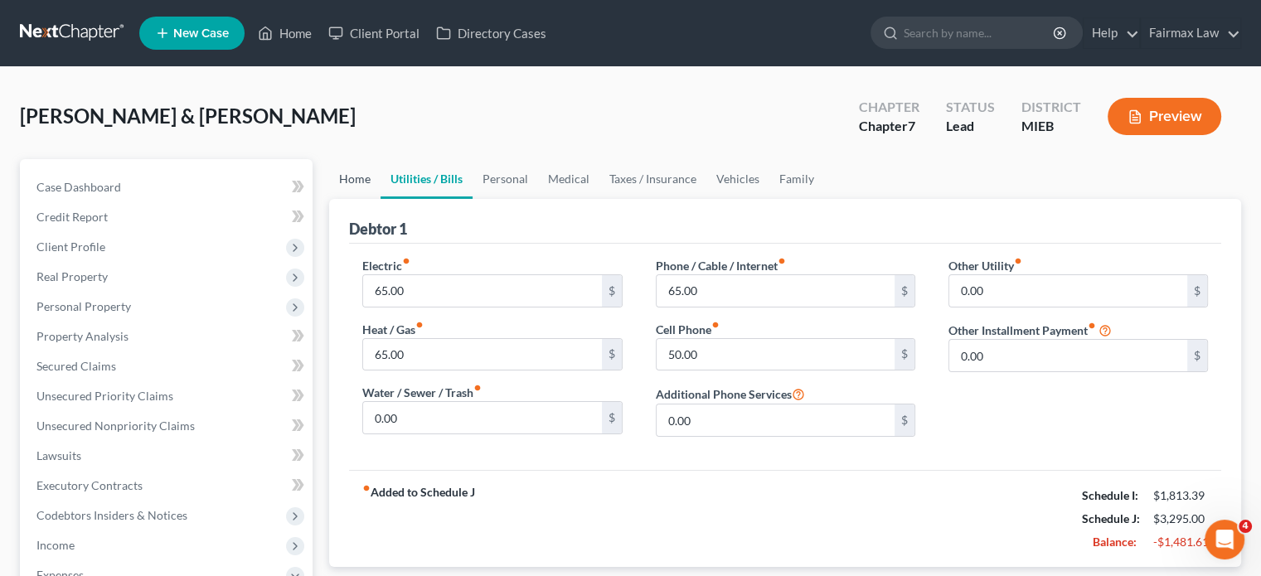
click at [368, 199] on link "Home" at bounding box center [354, 179] width 51 height 40
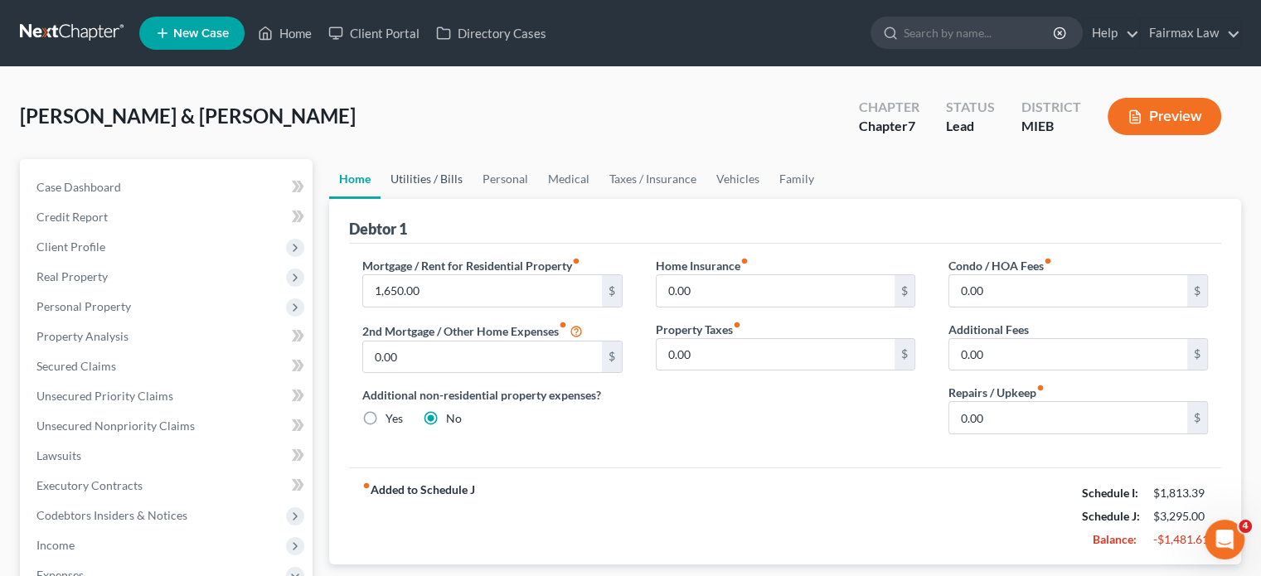
click at [450, 199] on link "Utilities / Bills" at bounding box center [427, 179] width 92 height 40
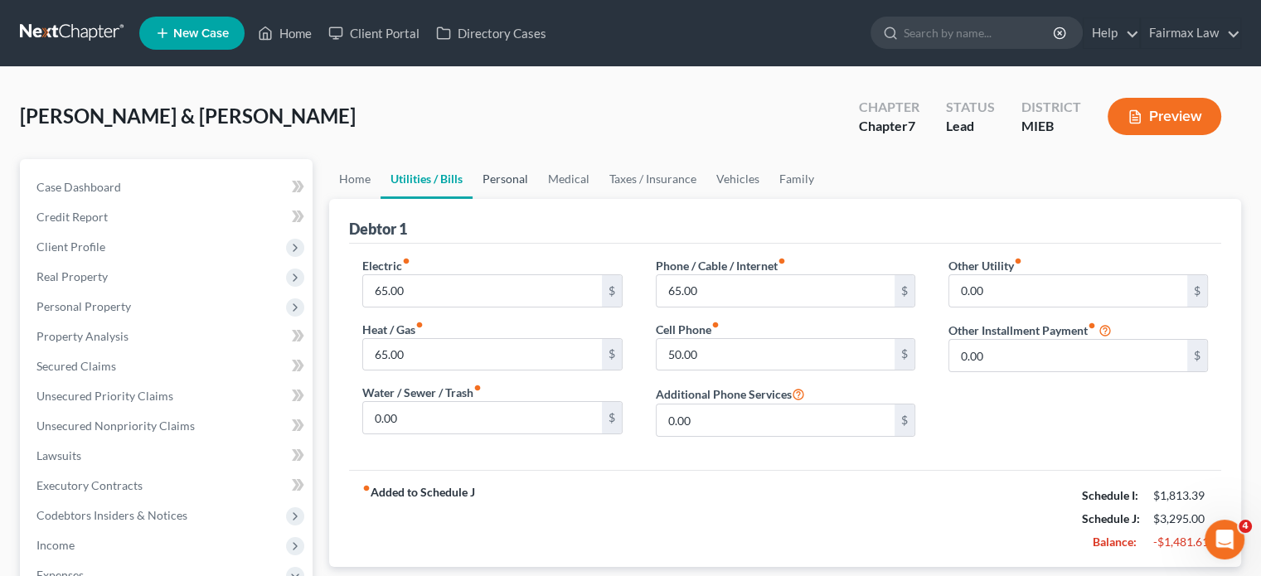
click at [538, 199] on link "Personal" at bounding box center [506, 179] width 66 height 40
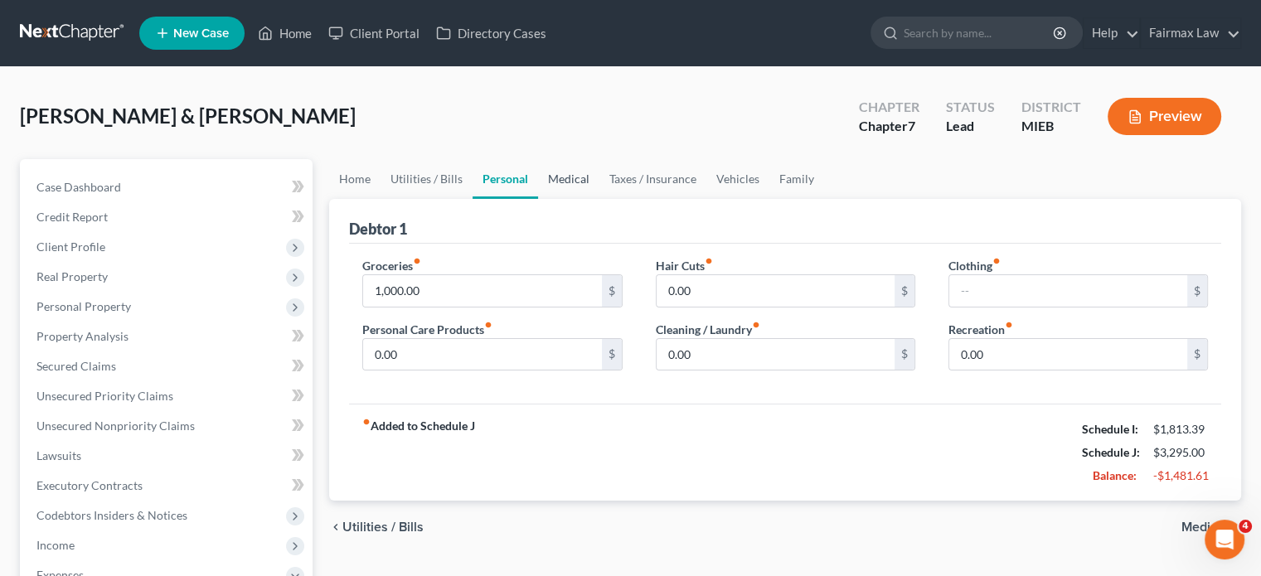
click at [600, 199] on link "Medical" at bounding box center [568, 179] width 61 height 40
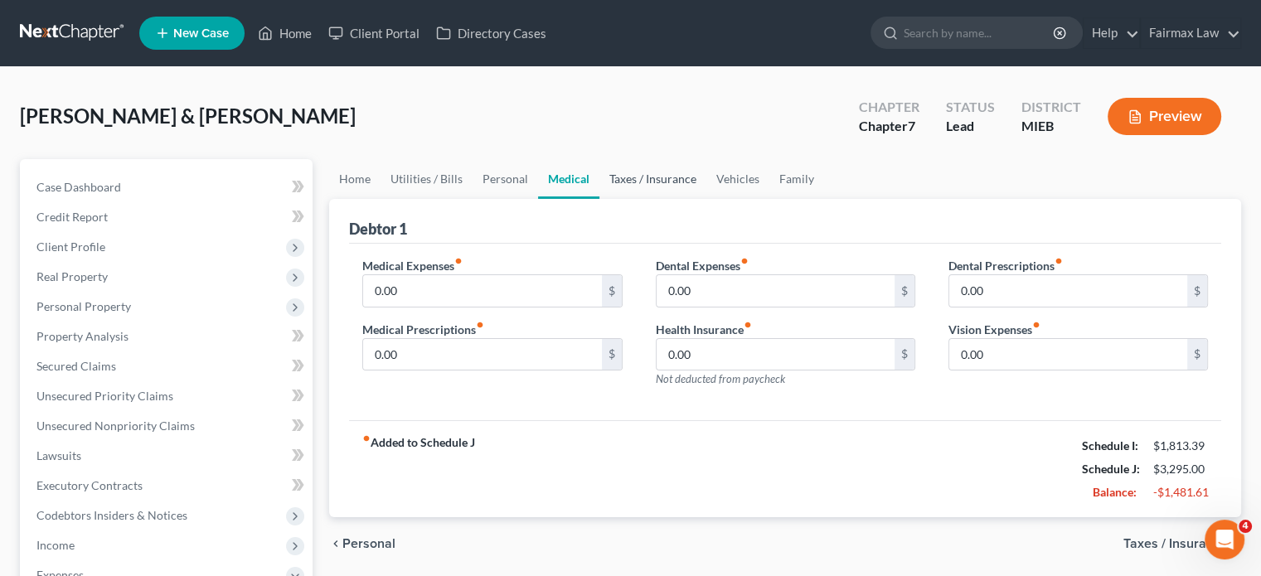
click at [697, 199] on link "Taxes / Insurance" at bounding box center [653, 179] width 107 height 40
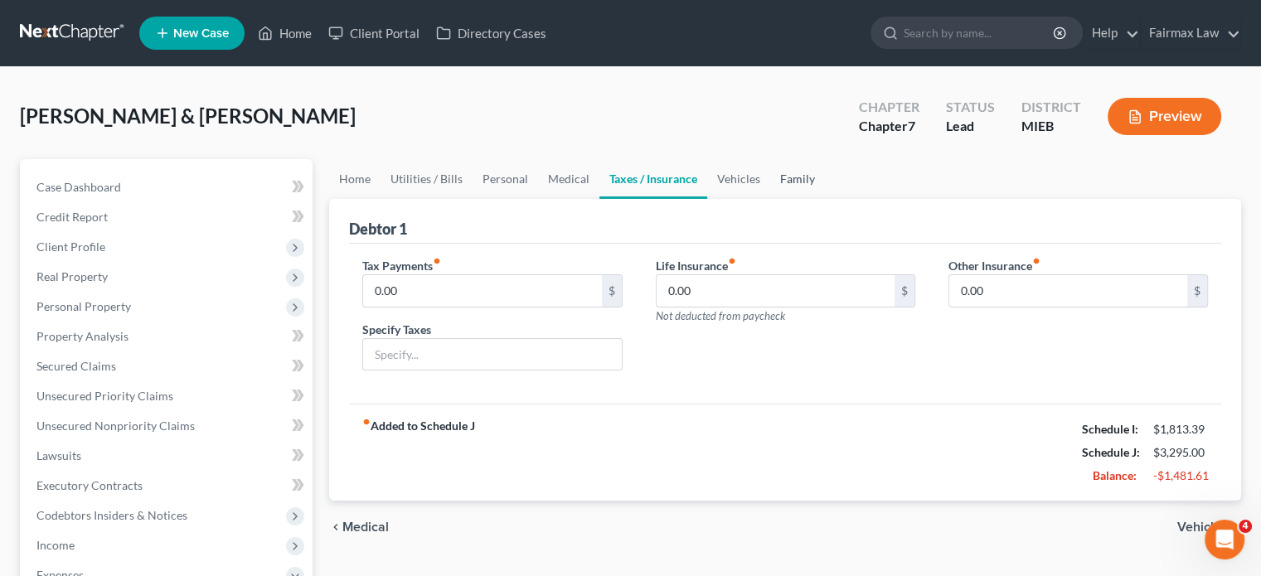
click at [825, 199] on link "Family" at bounding box center [797, 179] width 55 height 40
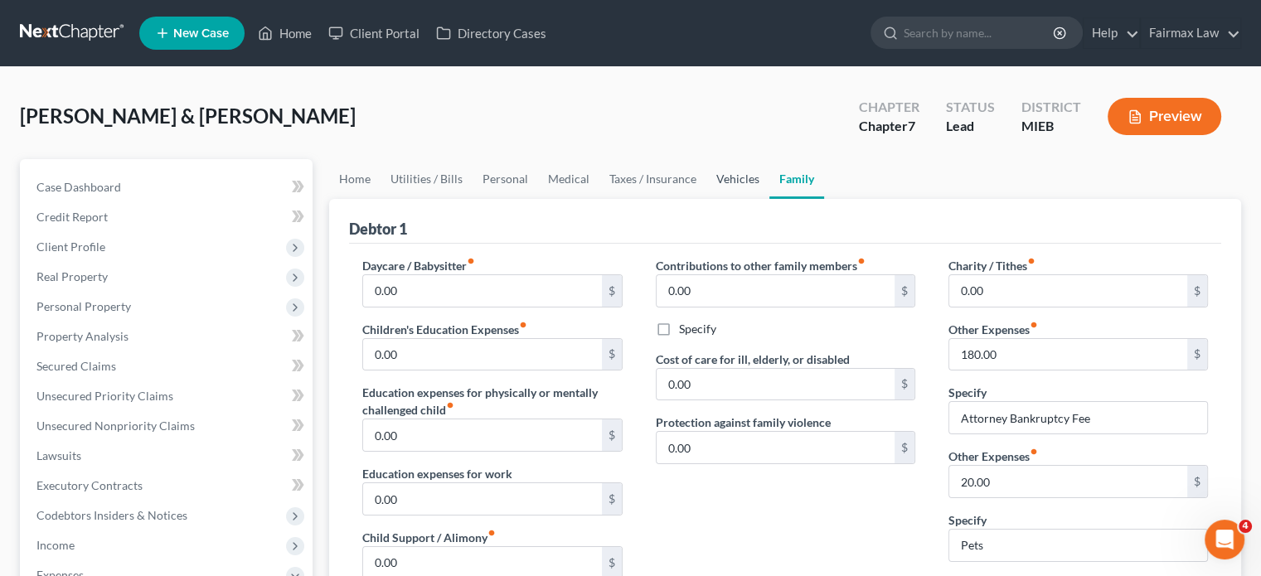
click at [770, 199] on link "Vehicles" at bounding box center [737, 179] width 63 height 40
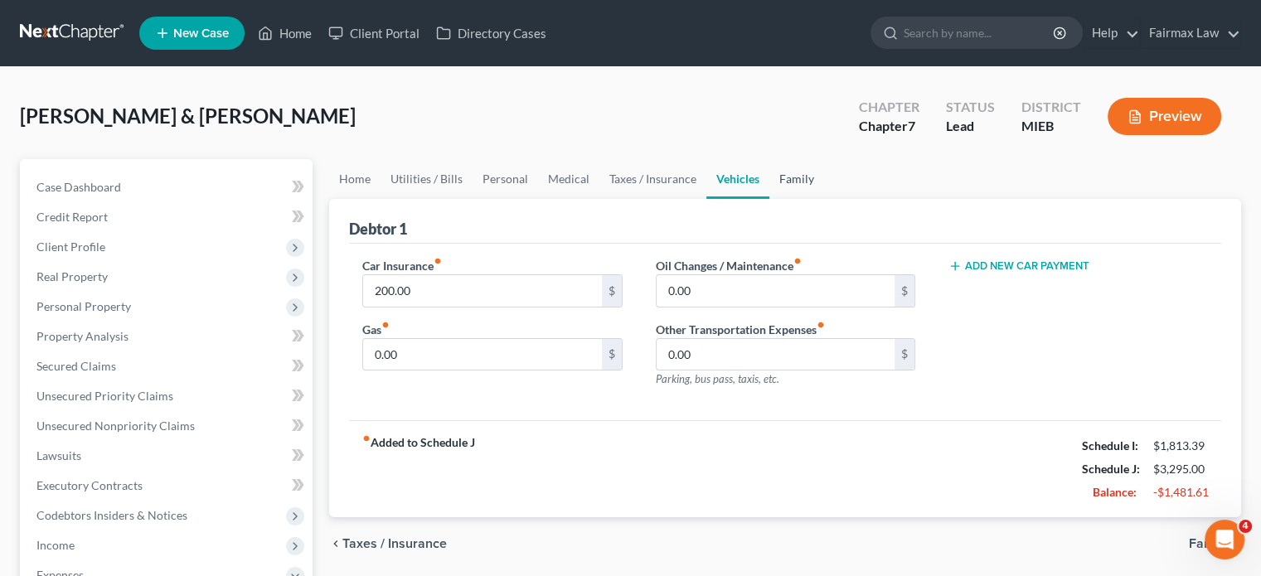
click at [824, 199] on link "Family" at bounding box center [797, 179] width 55 height 40
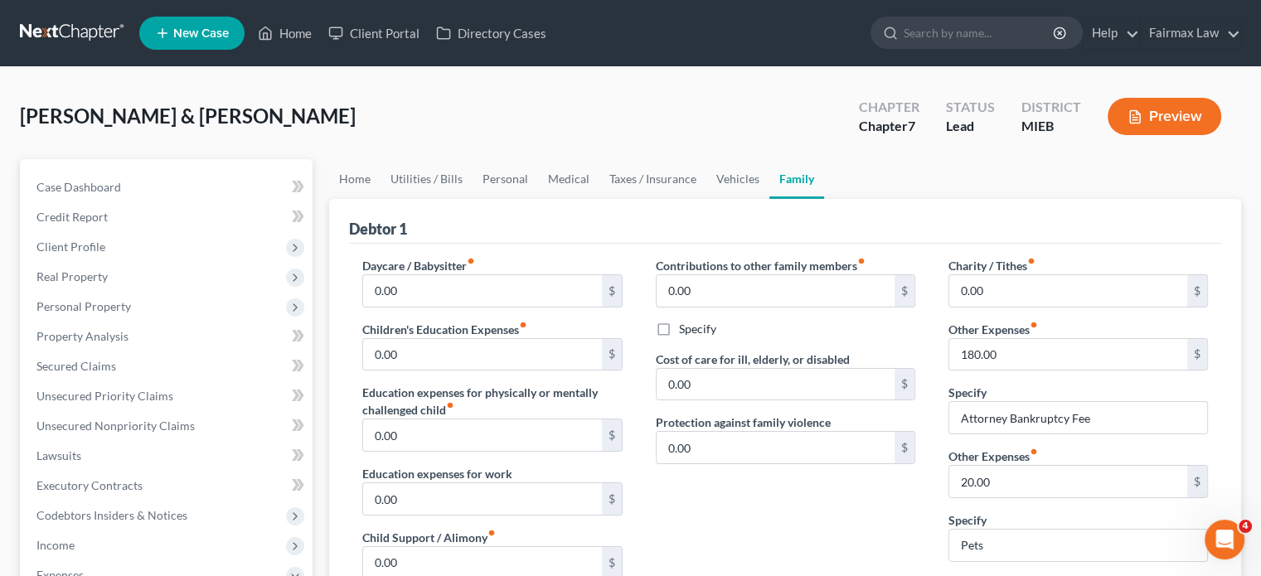
scroll to position [35, 0]
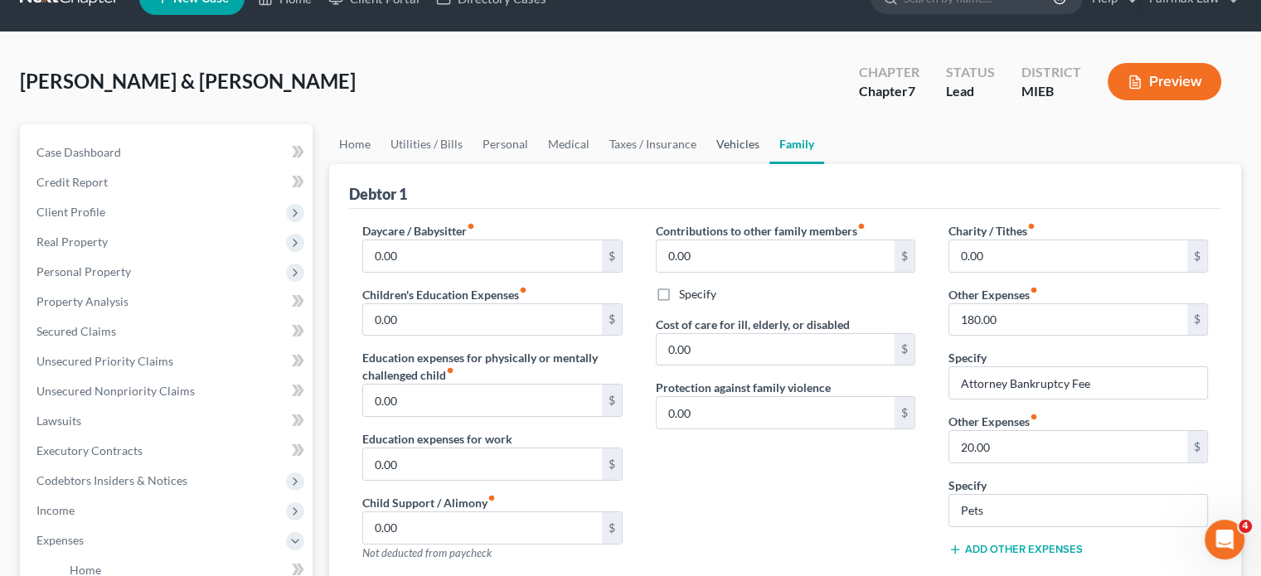
click at [770, 164] on link "Vehicles" at bounding box center [737, 144] width 63 height 40
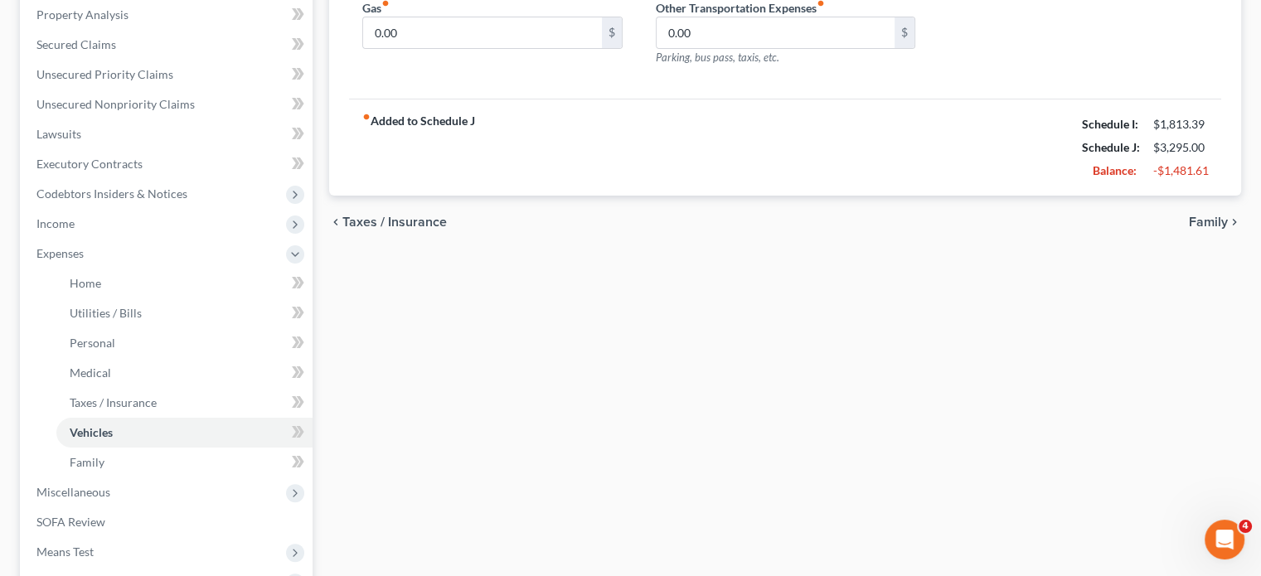
scroll to position [325, 0]
click at [421, 46] on input "0.00" at bounding box center [482, 30] width 238 height 32
click at [501, 407] on div "Home Utilities / Bills Personal Medical Taxes / Insurance Vehicles Family Debto…" at bounding box center [785, 268] width 929 height 868
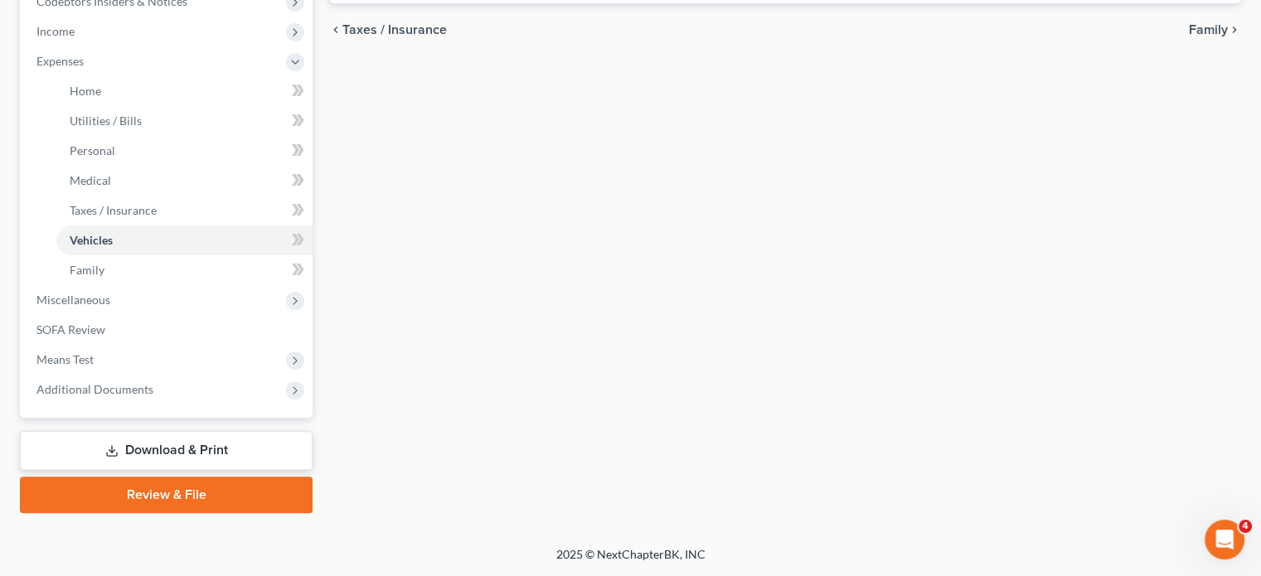
scroll to position [716, 0]
click at [137, 294] on span "Miscellaneous" at bounding box center [167, 300] width 289 height 30
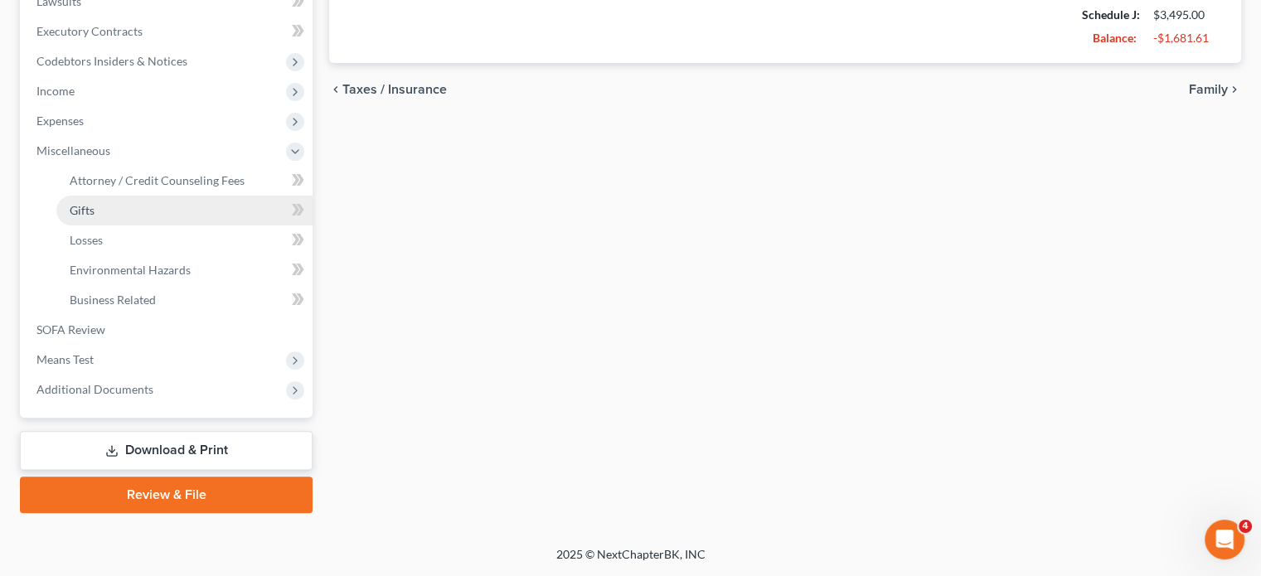
scroll to position [707, 0]
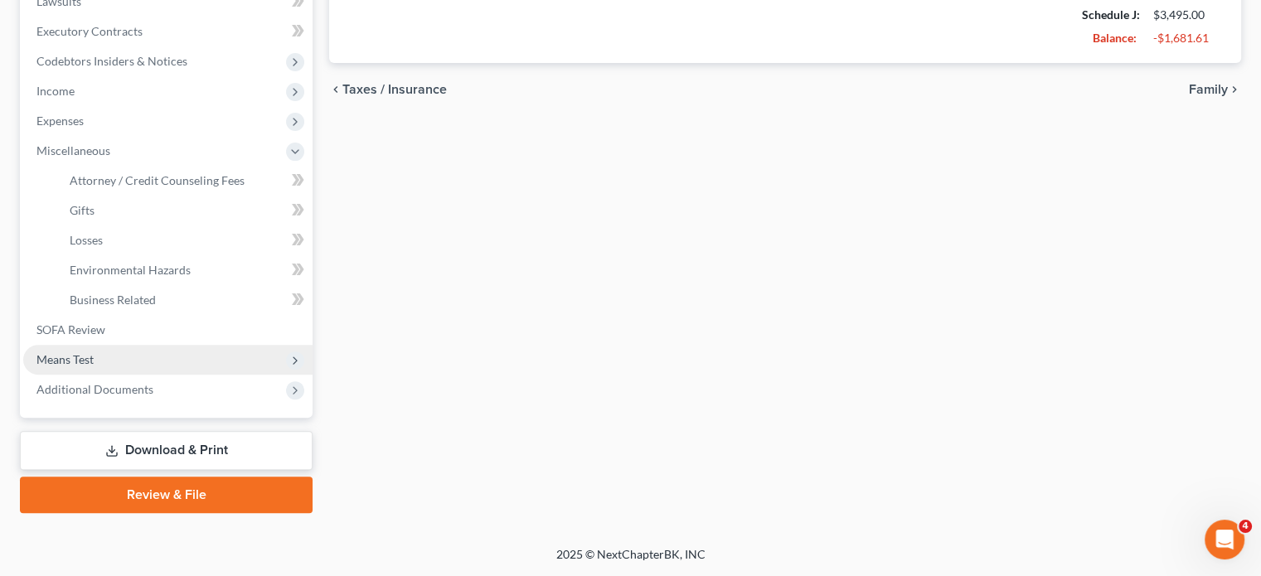
click at [140, 345] on span "Means Test" at bounding box center [167, 360] width 289 height 30
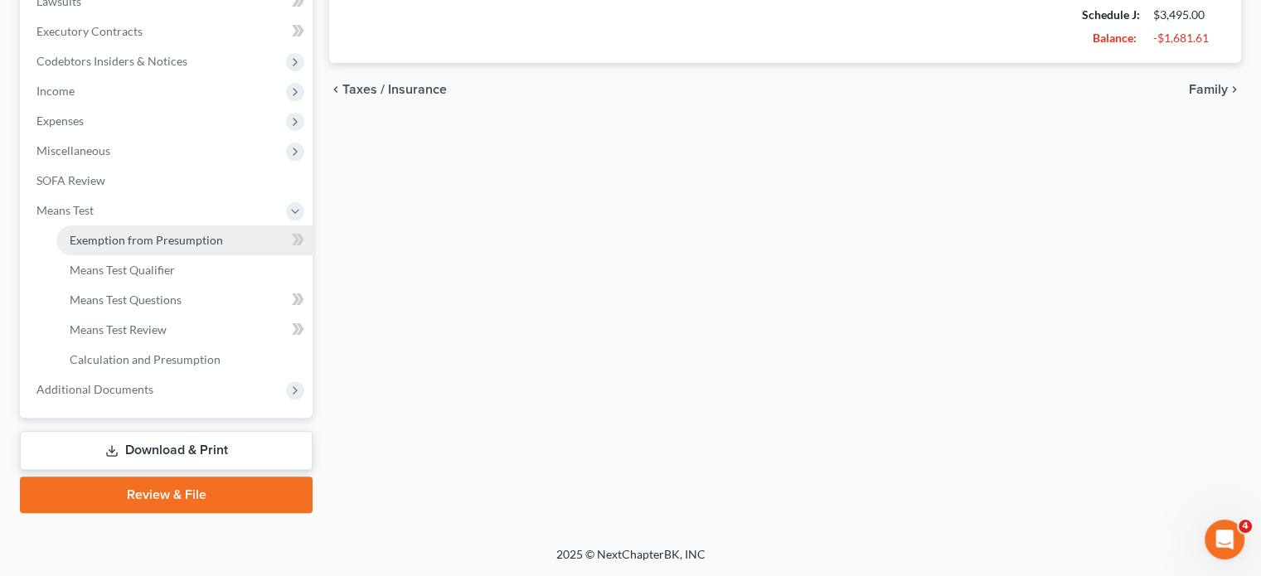
click at [160, 233] on span "Exemption from Presumption" at bounding box center [146, 240] width 153 height 14
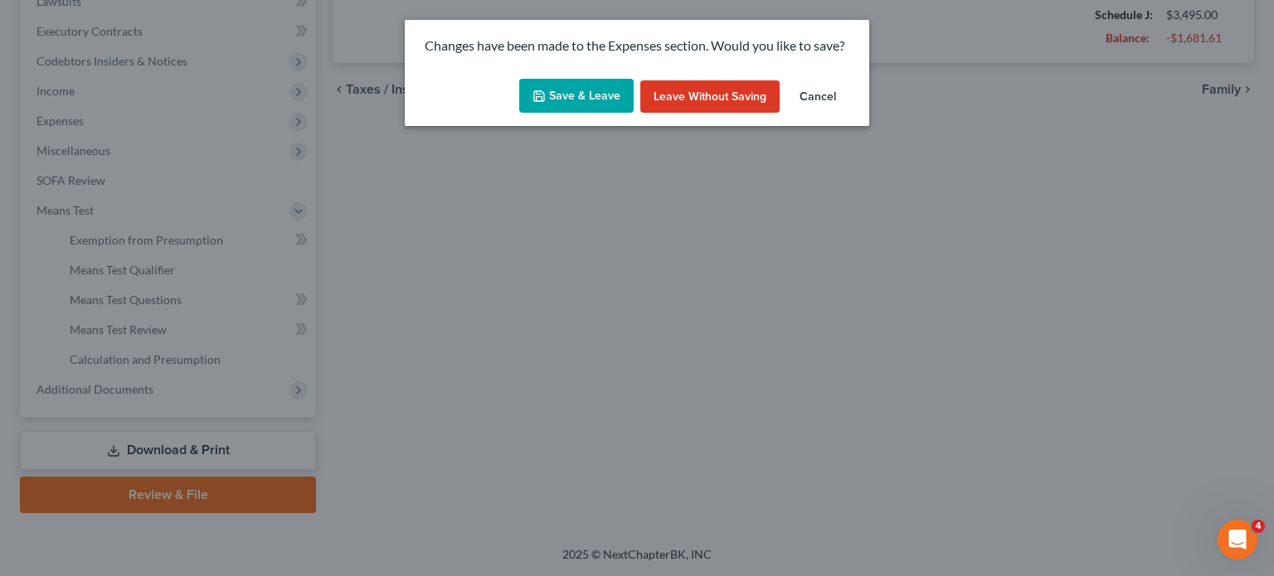
click at [622, 114] on button "Save & Leave" at bounding box center [576, 96] width 114 height 35
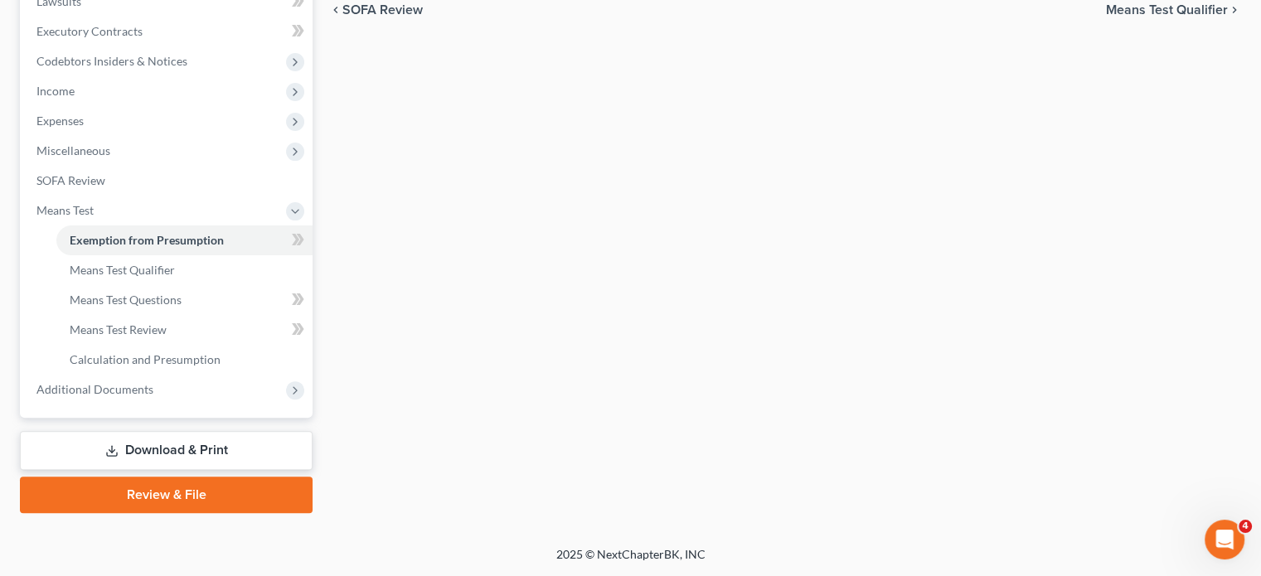
scroll to position [707, 0]
click at [153, 382] on span "Additional Documents" at bounding box center [94, 389] width 117 height 14
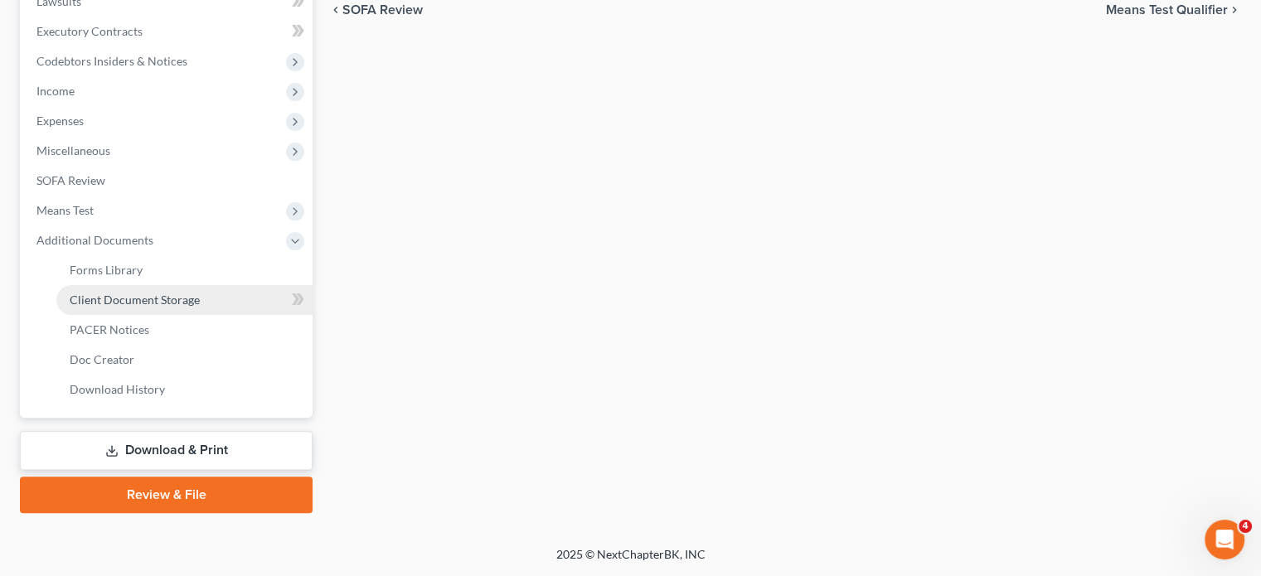
click at [187, 293] on span "Client Document Storage" at bounding box center [135, 300] width 130 height 14
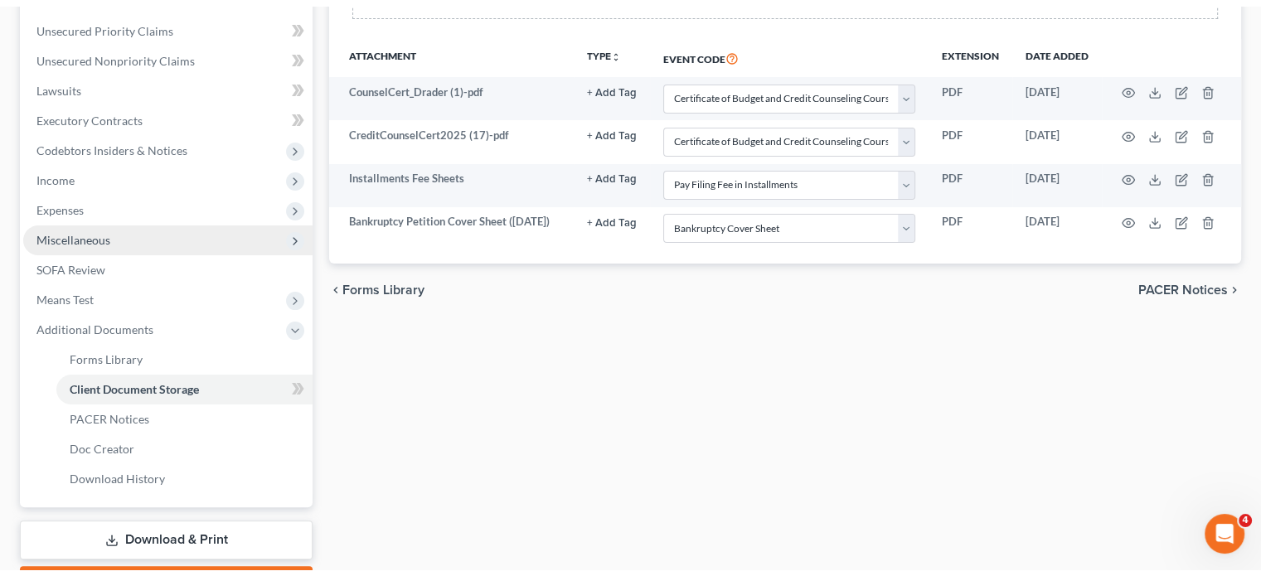
scroll to position [471, 0]
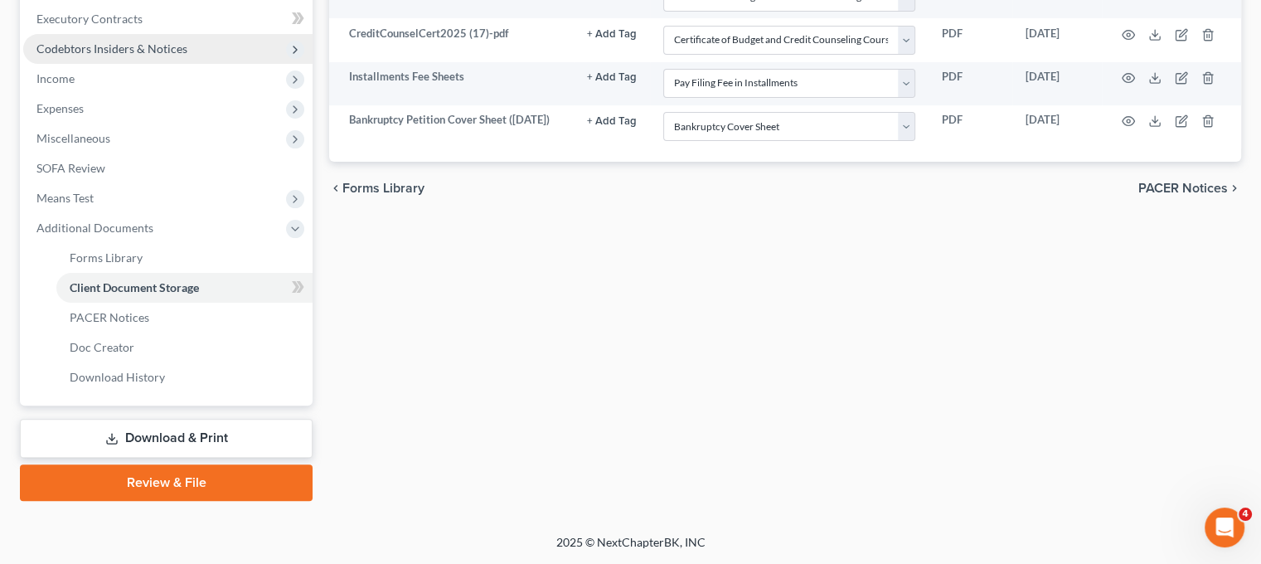
click at [125, 56] on span "Codebtors Insiders & Notices" at bounding box center [111, 48] width 151 height 14
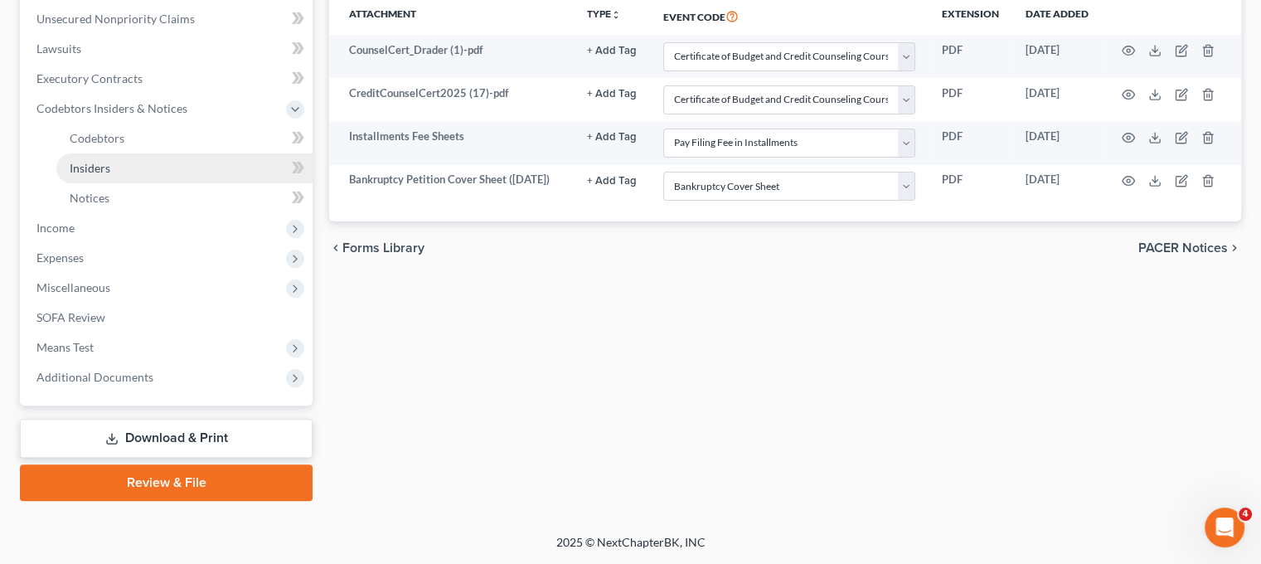
click at [110, 175] on span "Insiders" at bounding box center [90, 168] width 41 height 14
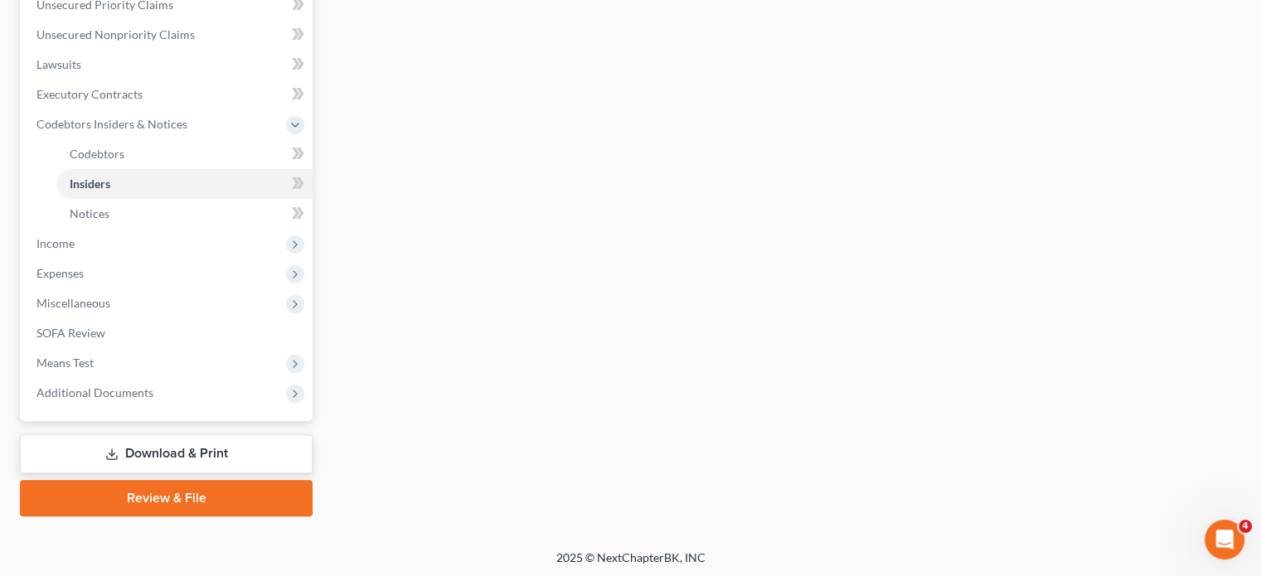
scroll to position [633, 0]
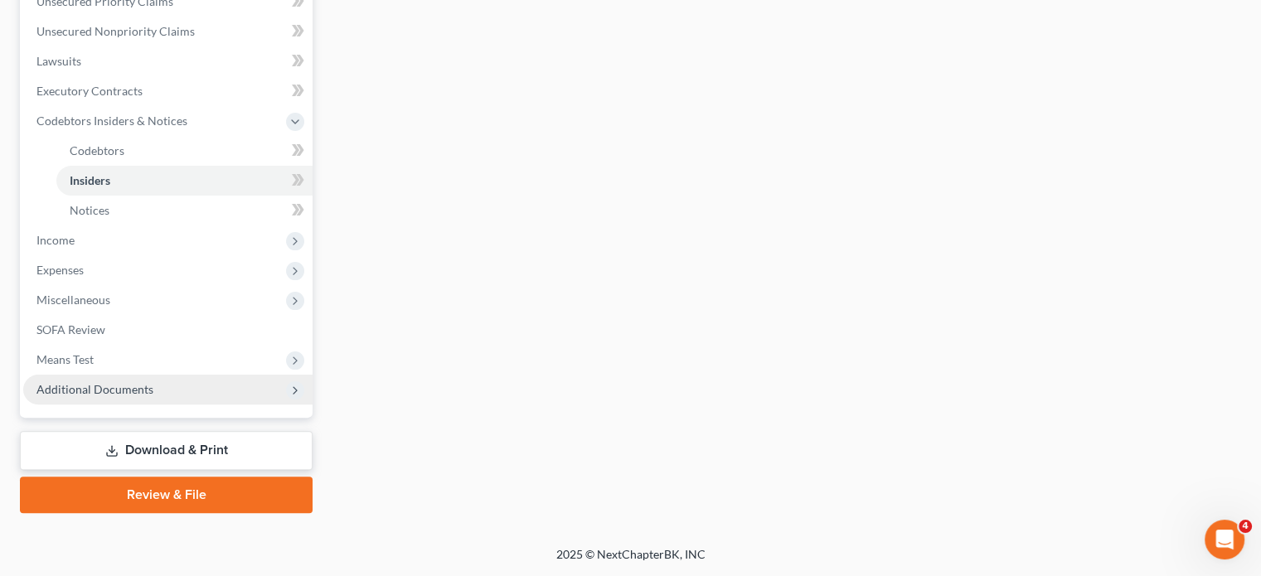
click at [120, 382] on span "Additional Documents" at bounding box center [94, 389] width 117 height 14
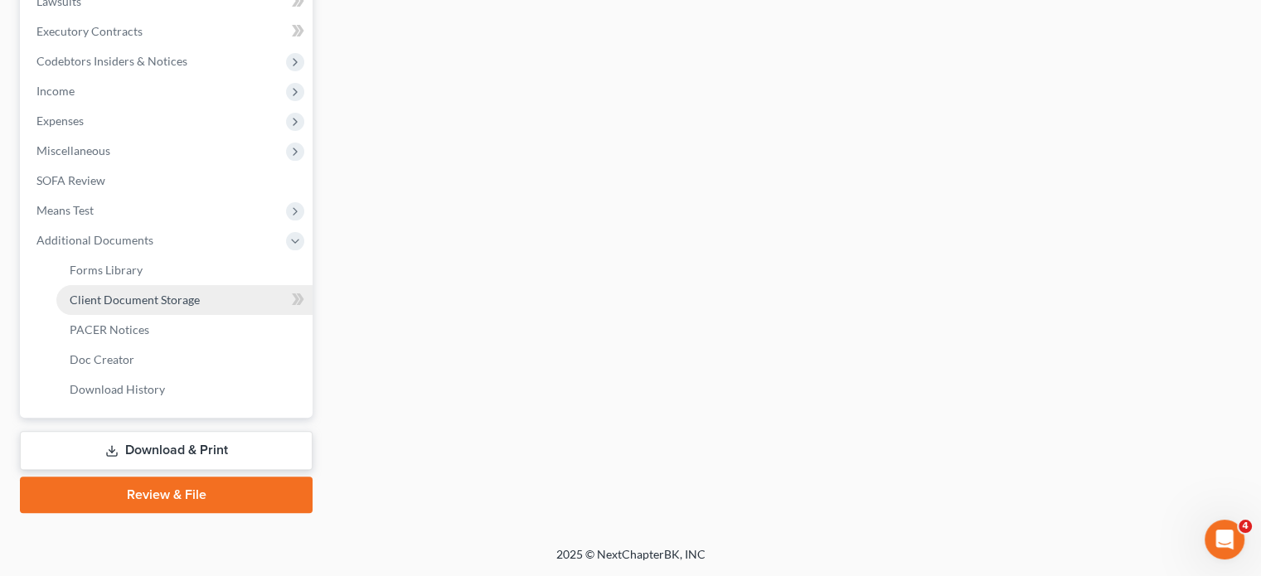
click at [176, 307] on span "Client Document Storage" at bounding box center [135, 300] width 130 height 14
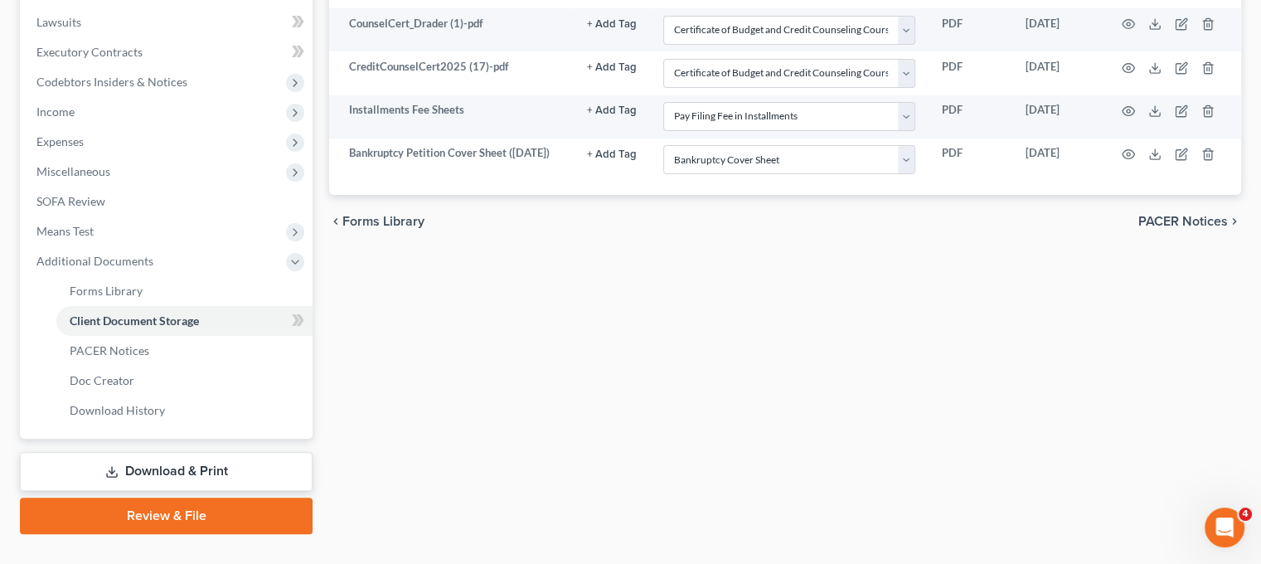
scroll to position [444, 0]
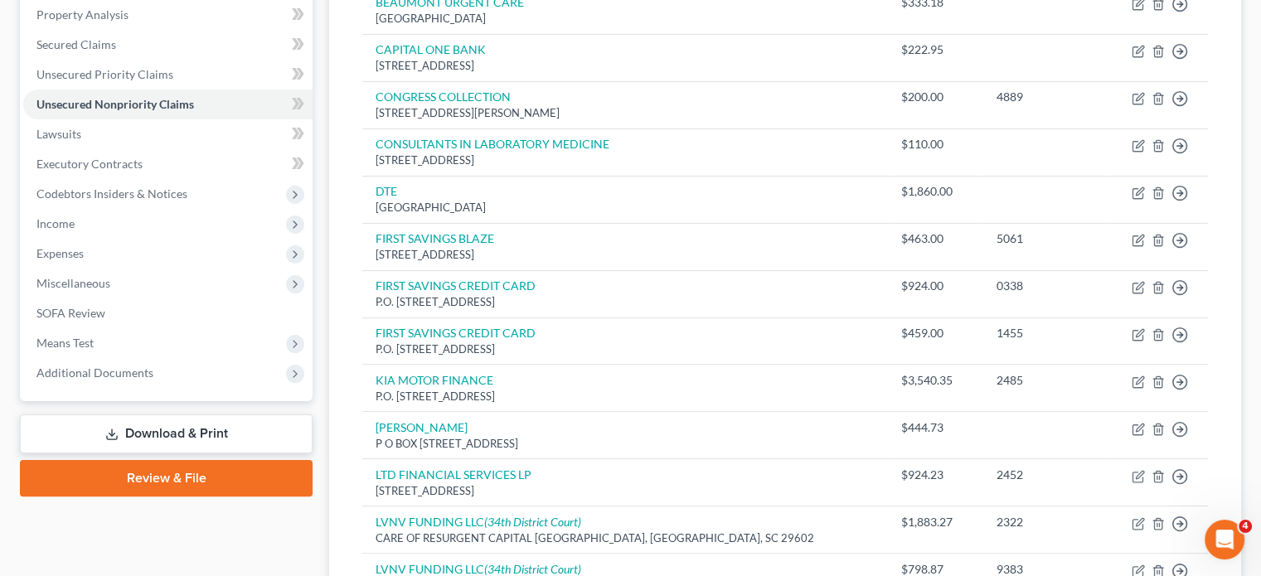
scroll to position [343, 0]
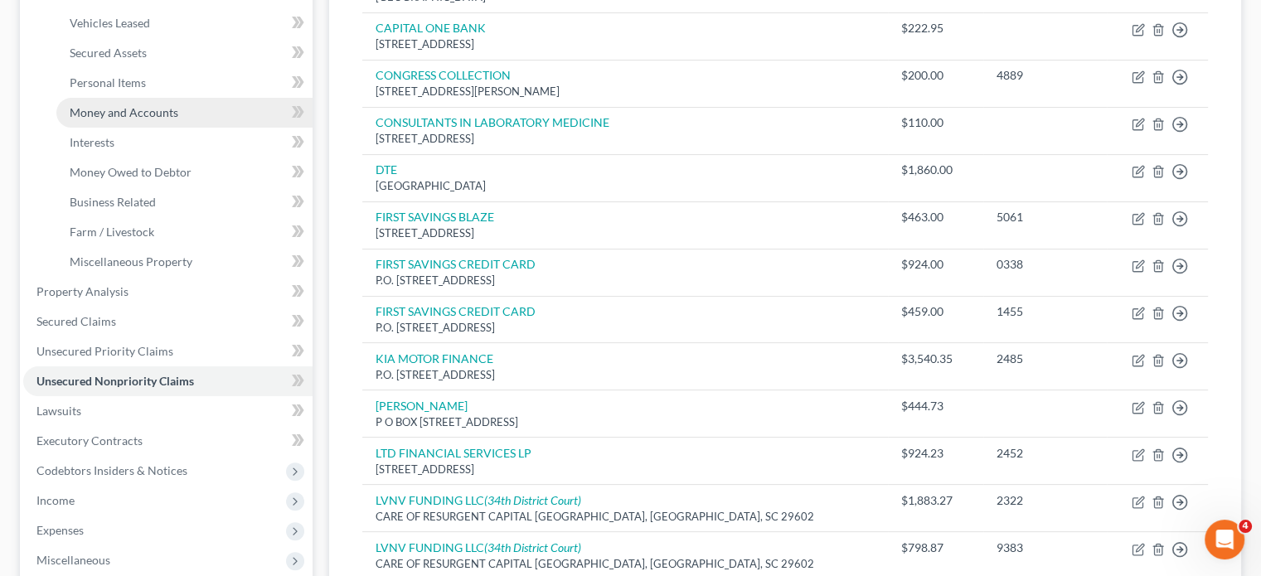
click at [170, 119] on span "Money and Accounts" at bounding box center [124, 112] width 109 height 14
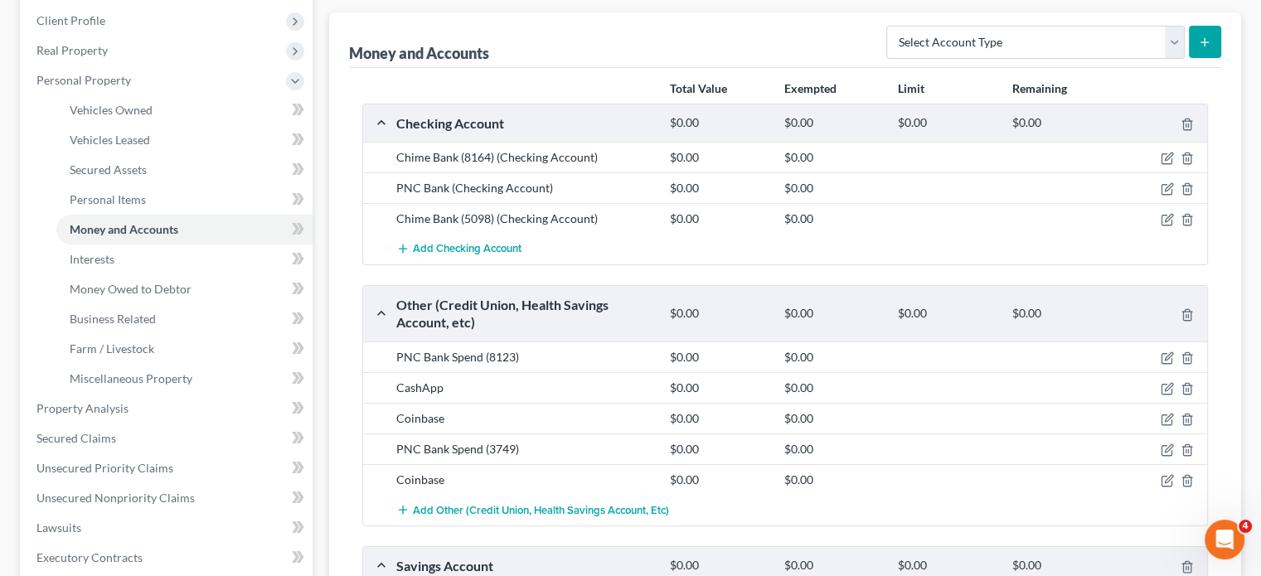
scroll to position [232, 0]
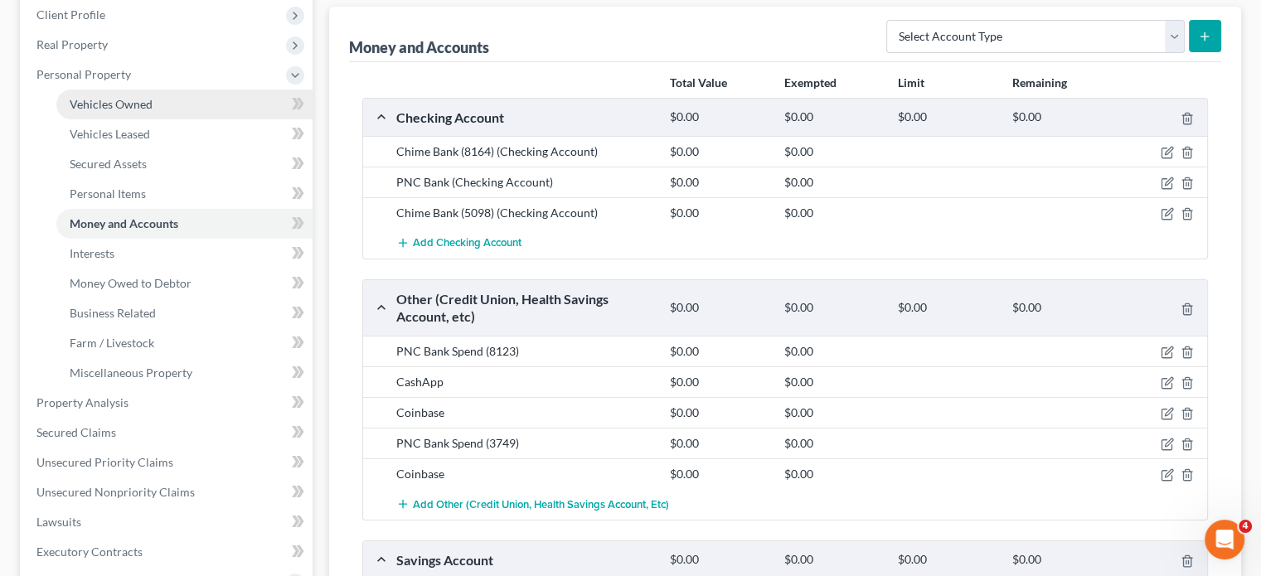
click at [153, 111] on span "Vehicles Owned" at bounding box center [111, 104] width 83 height 14
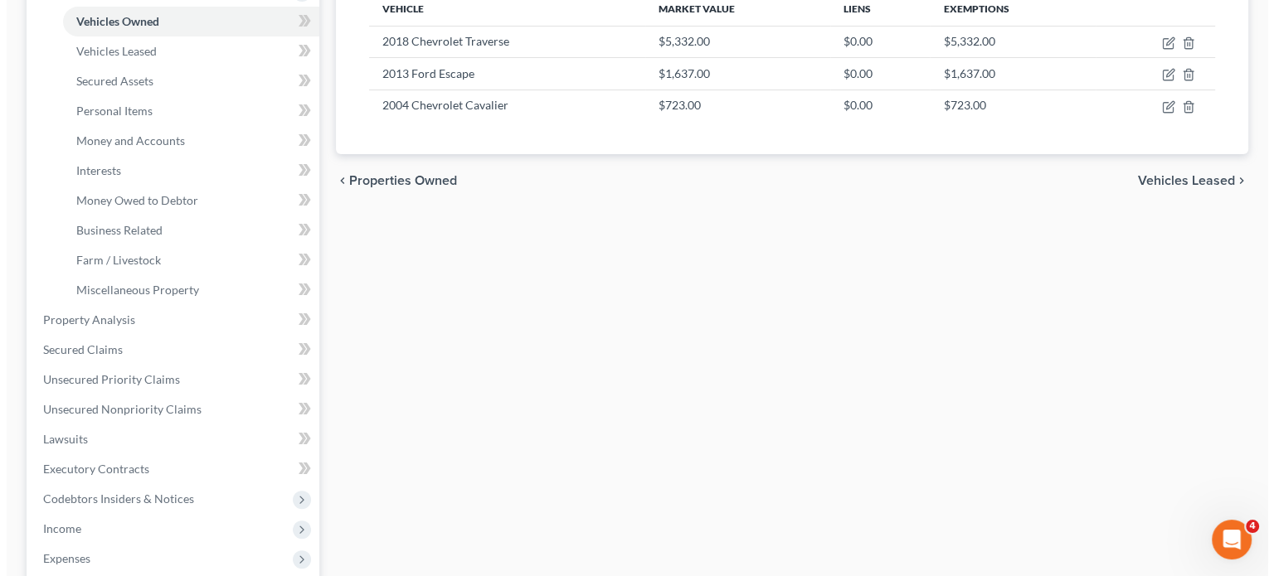
scroll to position [315, 0]
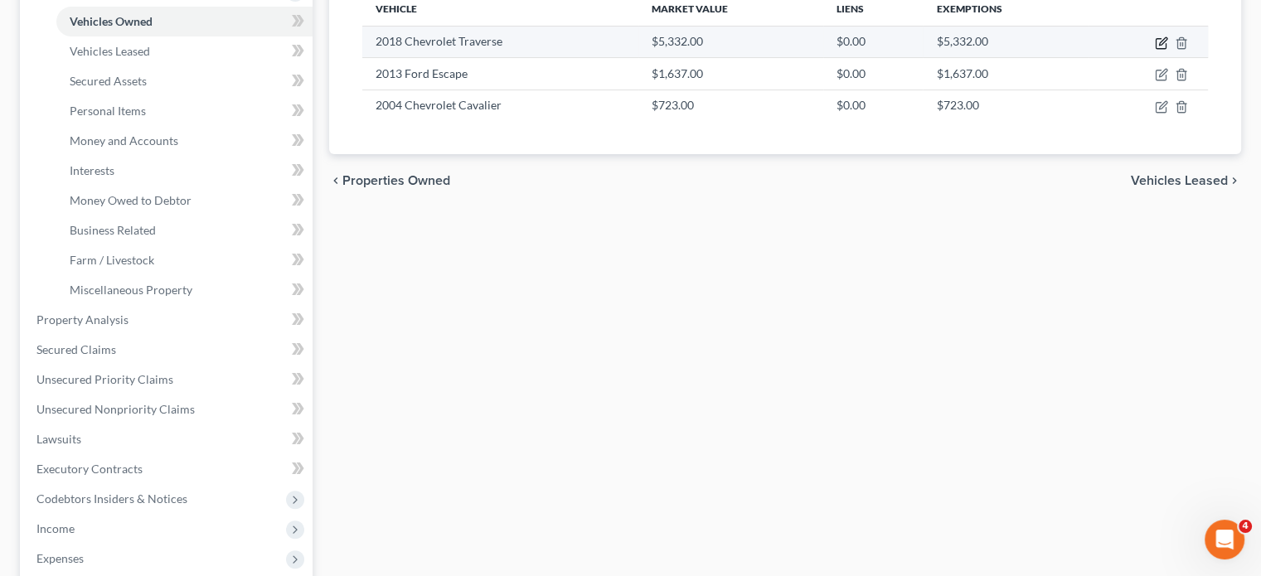
click at [1155, 50] on icon "button" at bounding box center [1161, 42] width 13 height 13
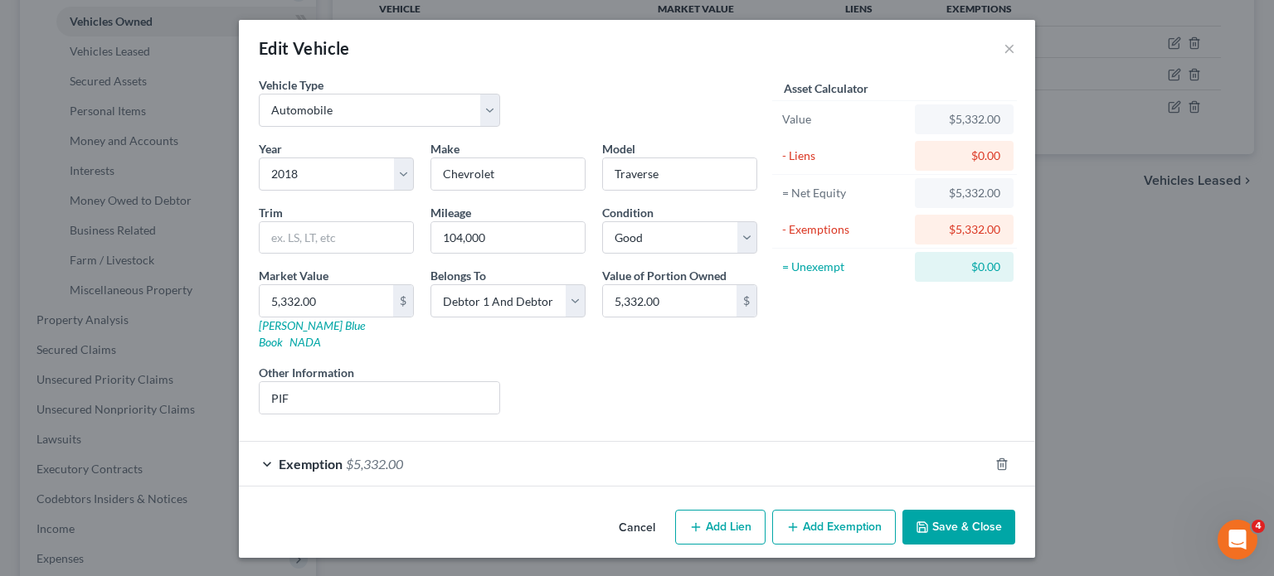
scroll to position [119, 0]
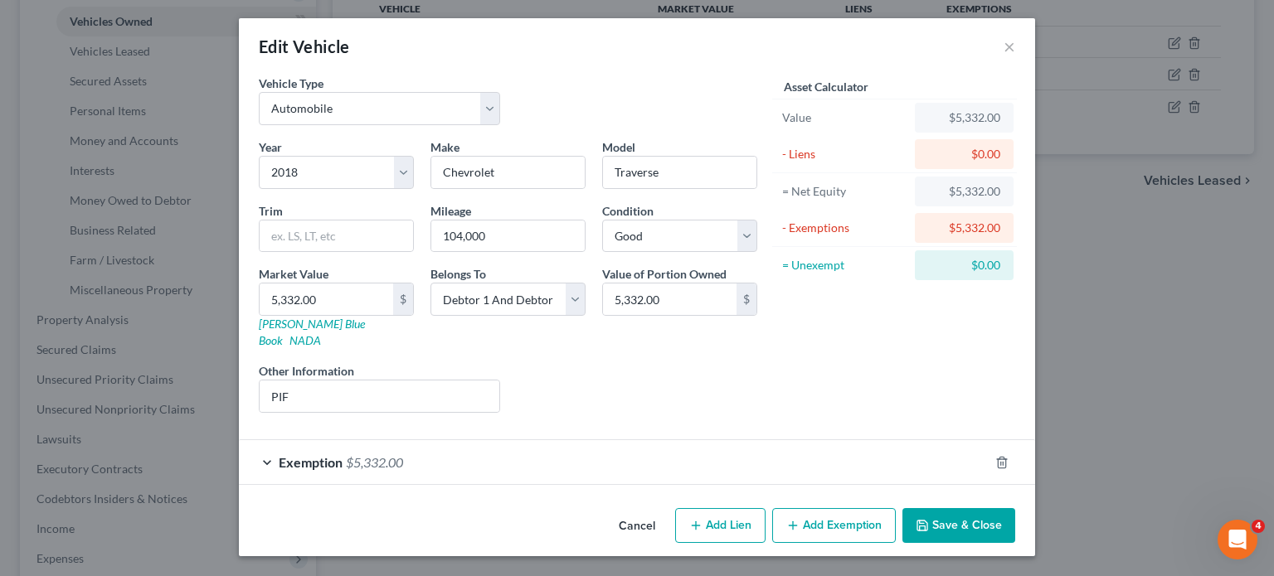
click at [865, 448] on div "Exemption $5,332.00" at bounding box center [614, 462] width 750 height 44
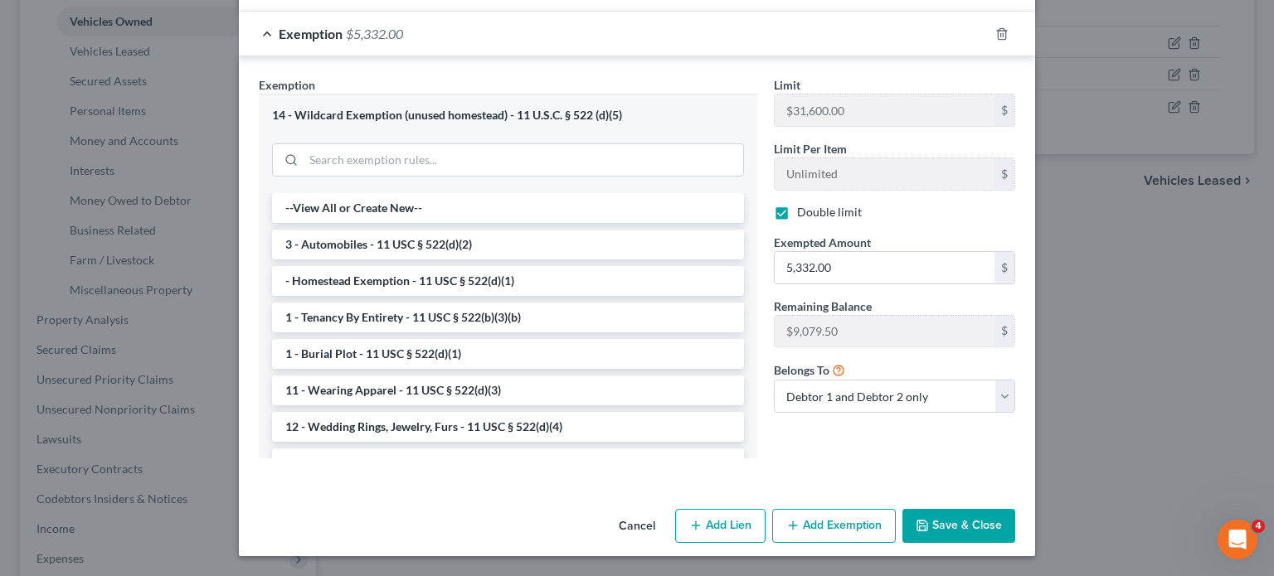
scroll to position [489, 0]
click at [451, 260] on li "3 - Automobiles - 11 USC § 522(d)(2)" at bounding box center [508, 245] width 472 height 30
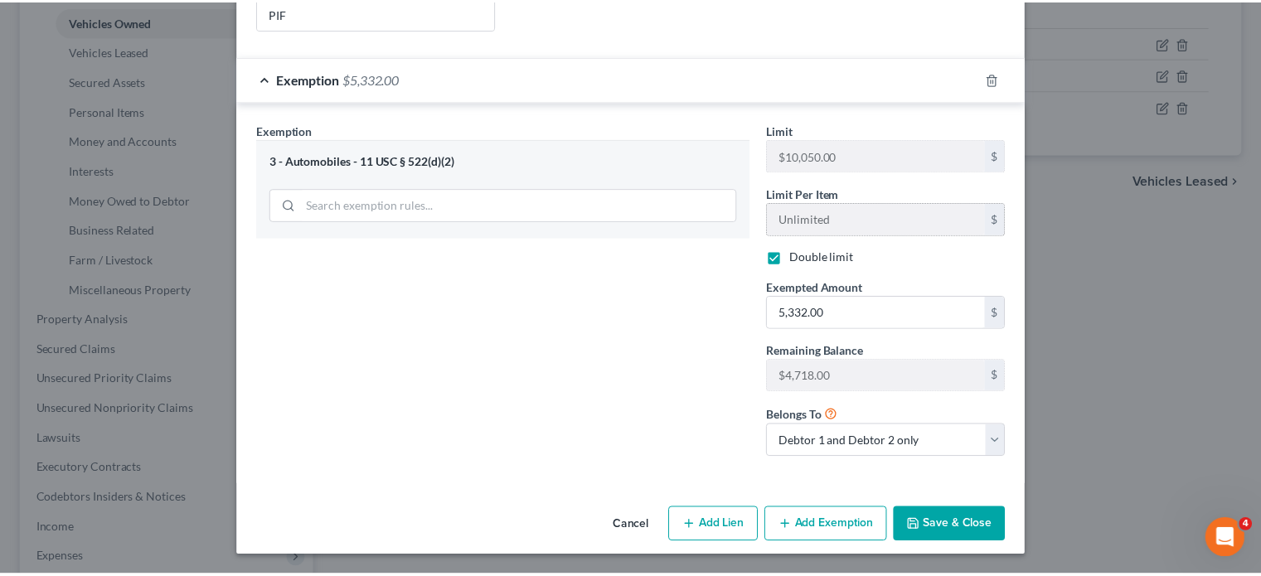
scroll to position [595, 0]
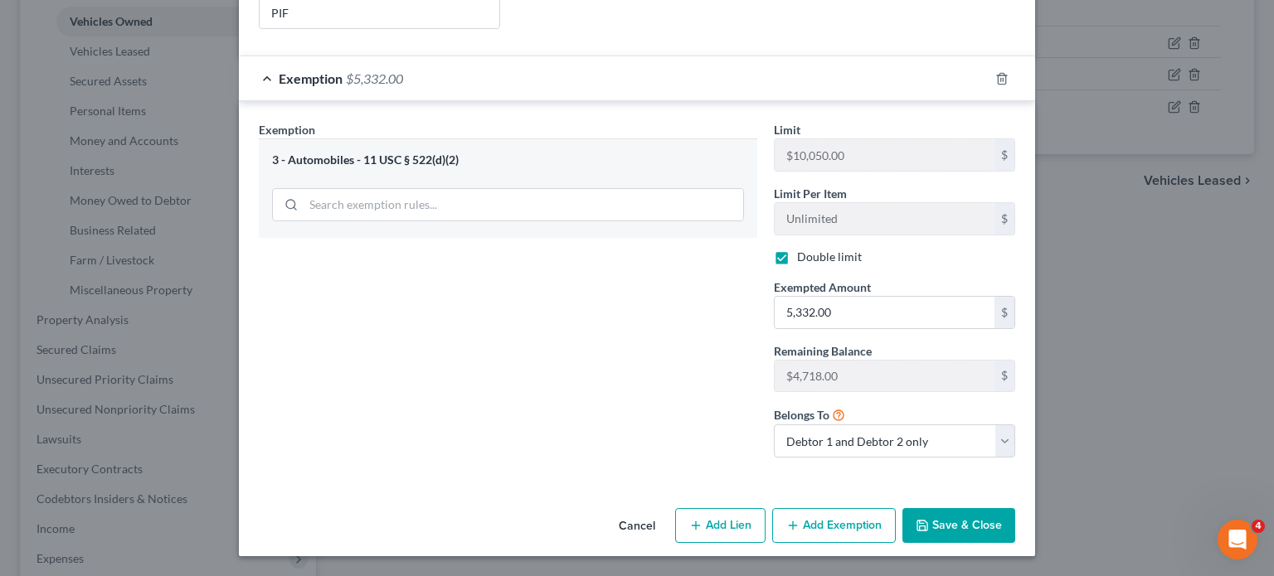
click at [1014, 508] on button "Save & Close" at bounding box center [958, 525] width 113 height 35
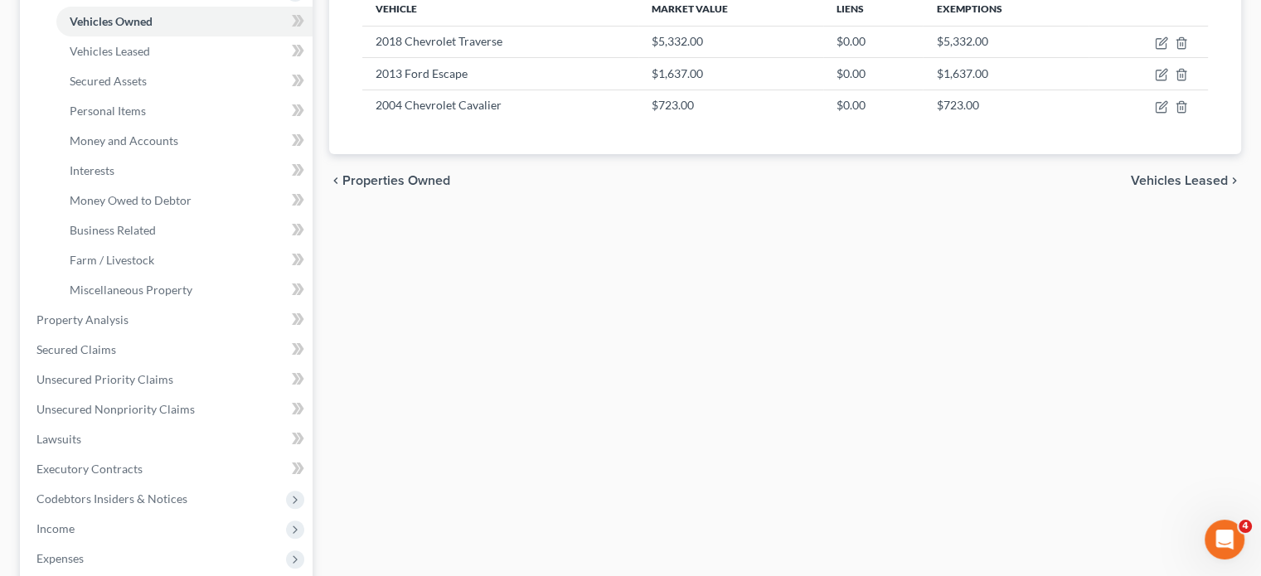
scroll to position [0, 0]
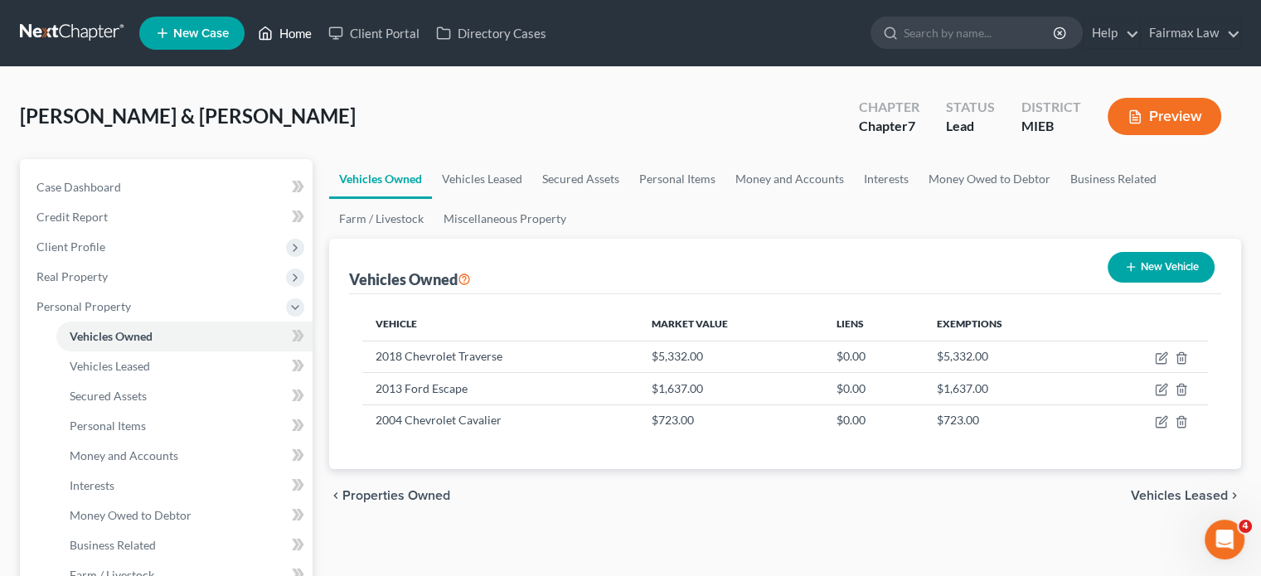
click at [320, 40] on link "Home" at bounding box center [285, 33] width 70 height 30
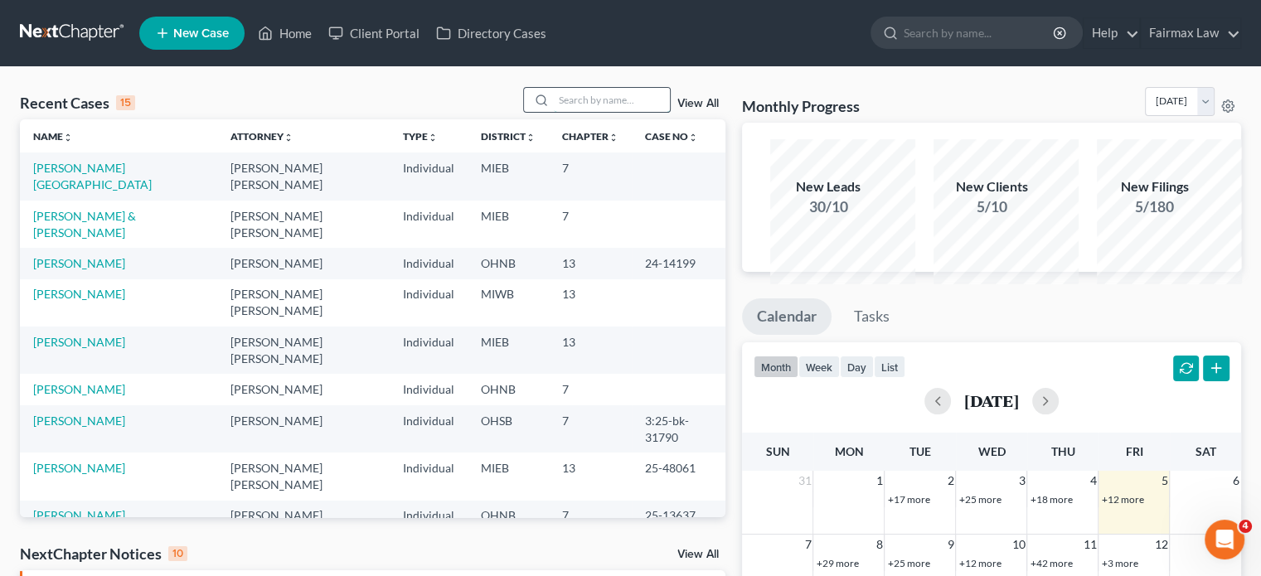
click at [554, 112] on input "search" at bounding box center [612, 100] width 116 height 24
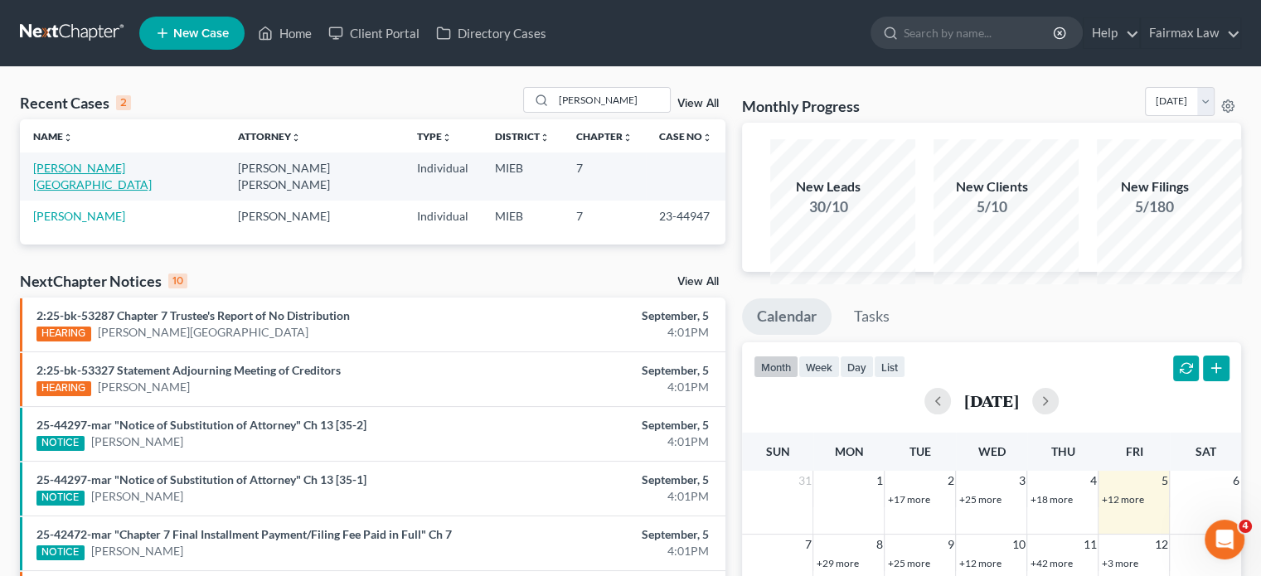
click at [80, 192] on link "Ford, Shawntia" at bounding box center [92, 176] width 119 height 31
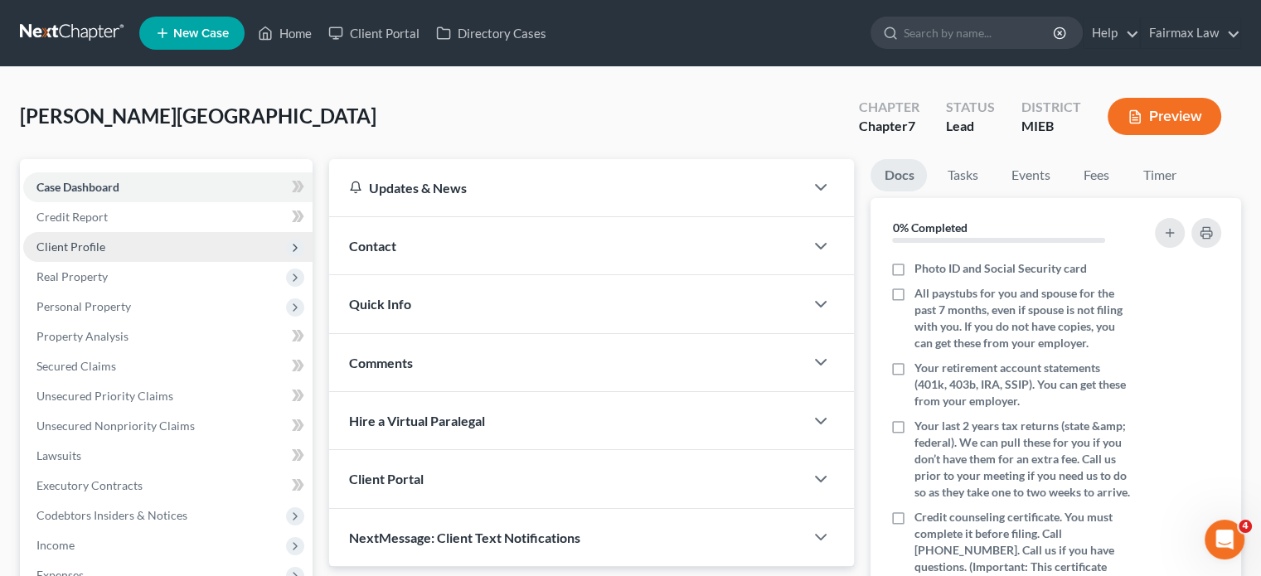
click at [143, 262] on span "Client Profile" at bounding box center [167, 247] width 289 height 30
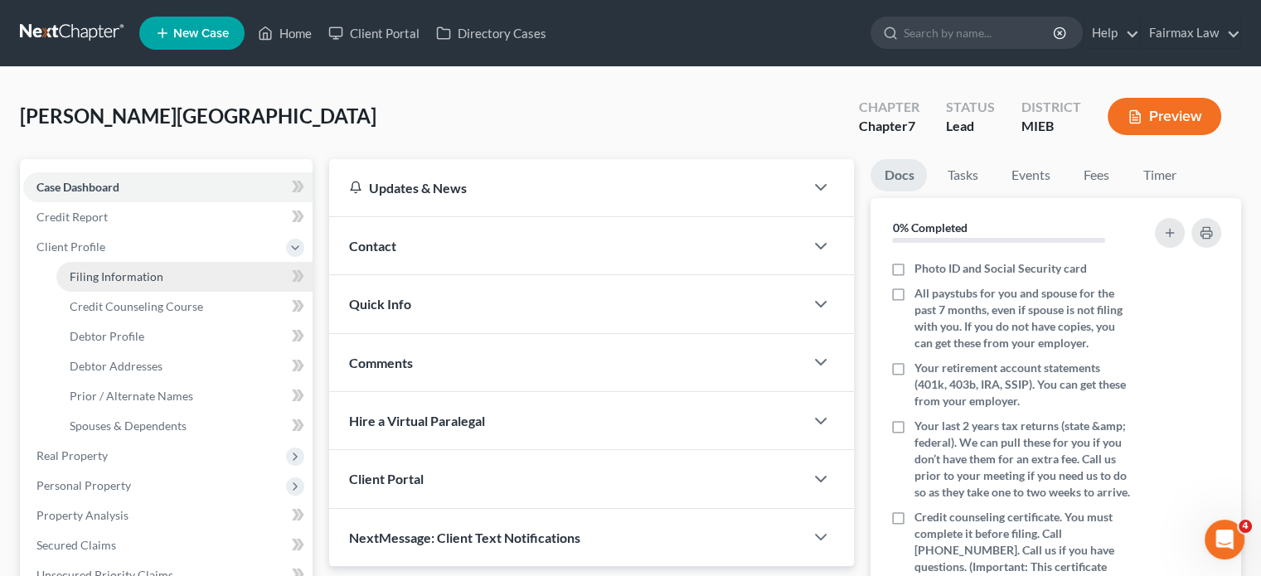
click at [160, 284] on span "Filing Information" at bounding box center [117, 276] width 94 height 14
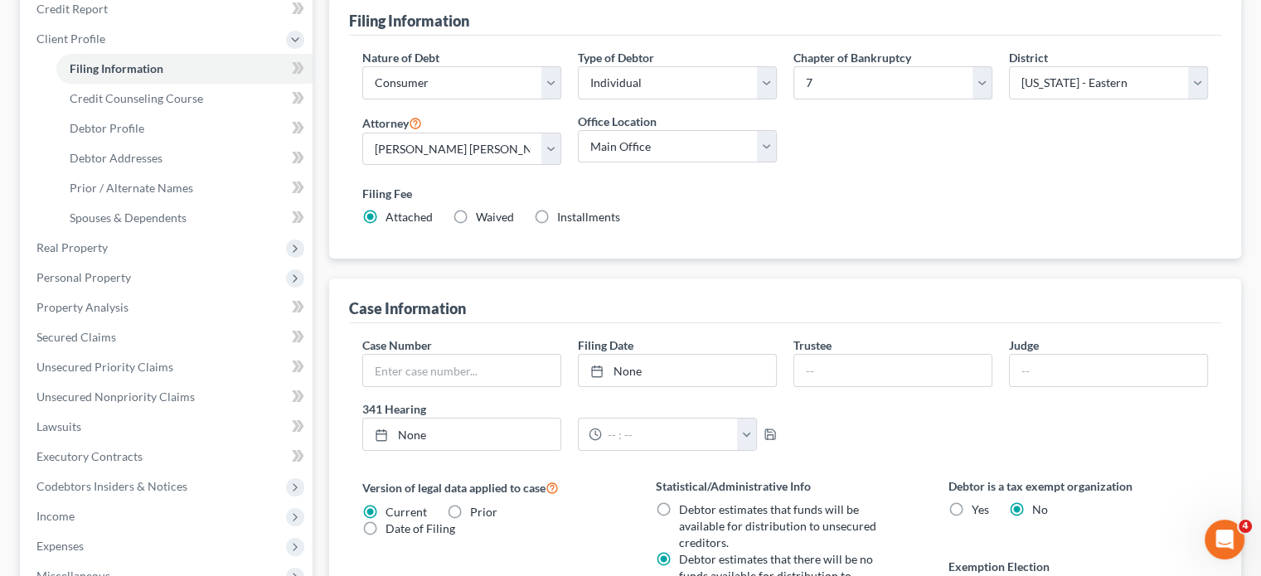
scroll to position [271, 0]
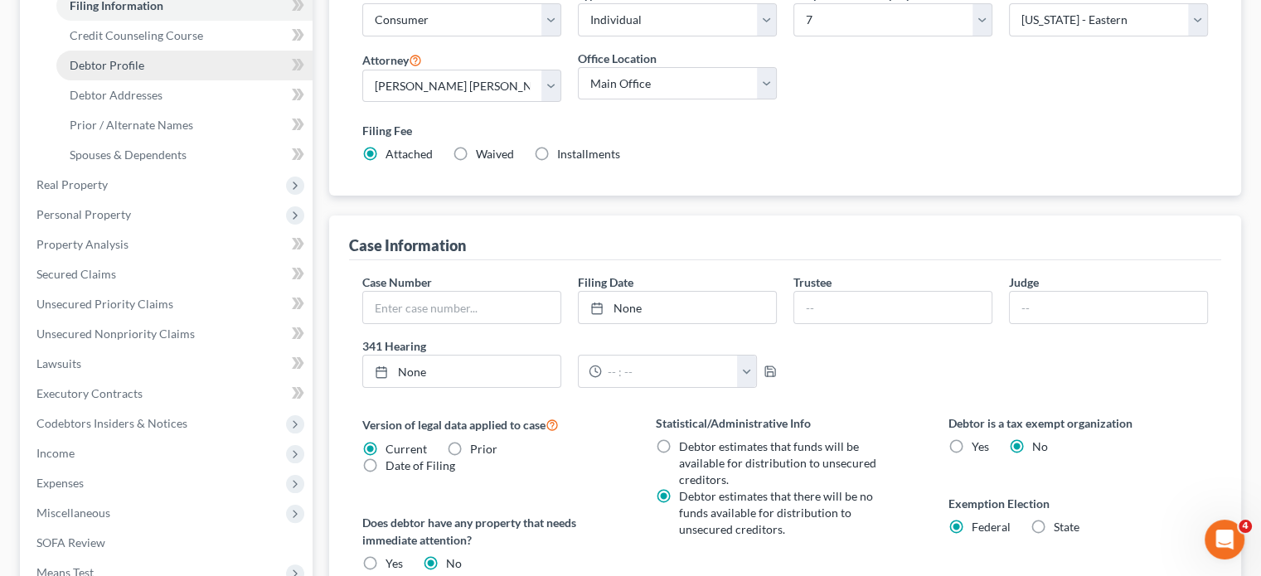
click at [177, 80] on link "Debtor Profile" at bounding box center [184, 66] width 256 height 30
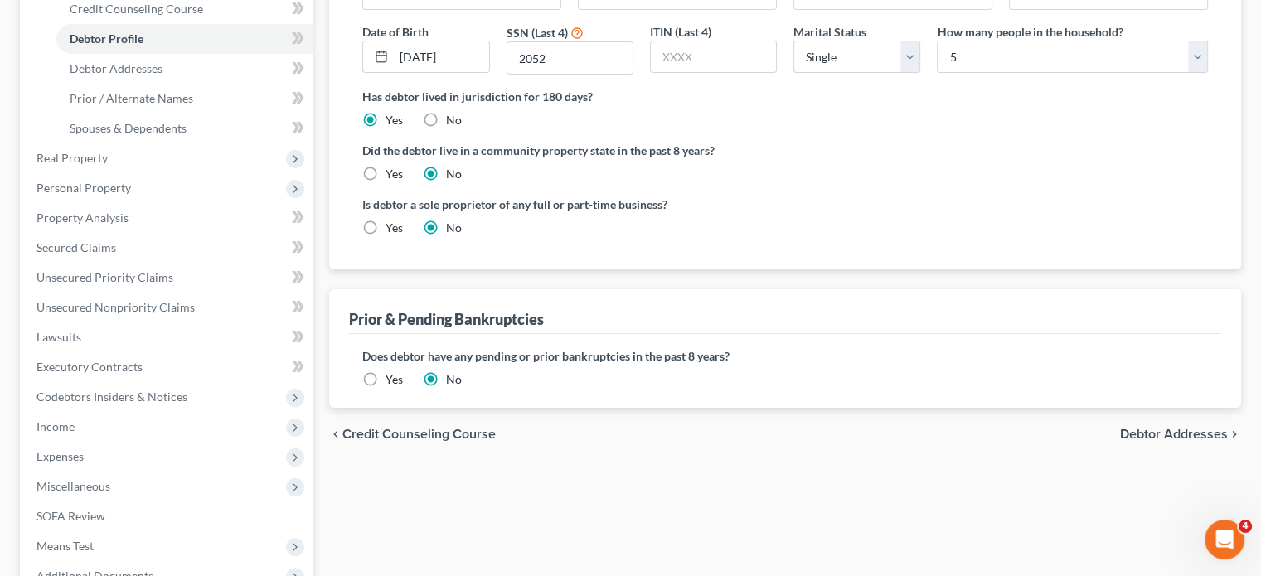
scroll to position [300, 0]
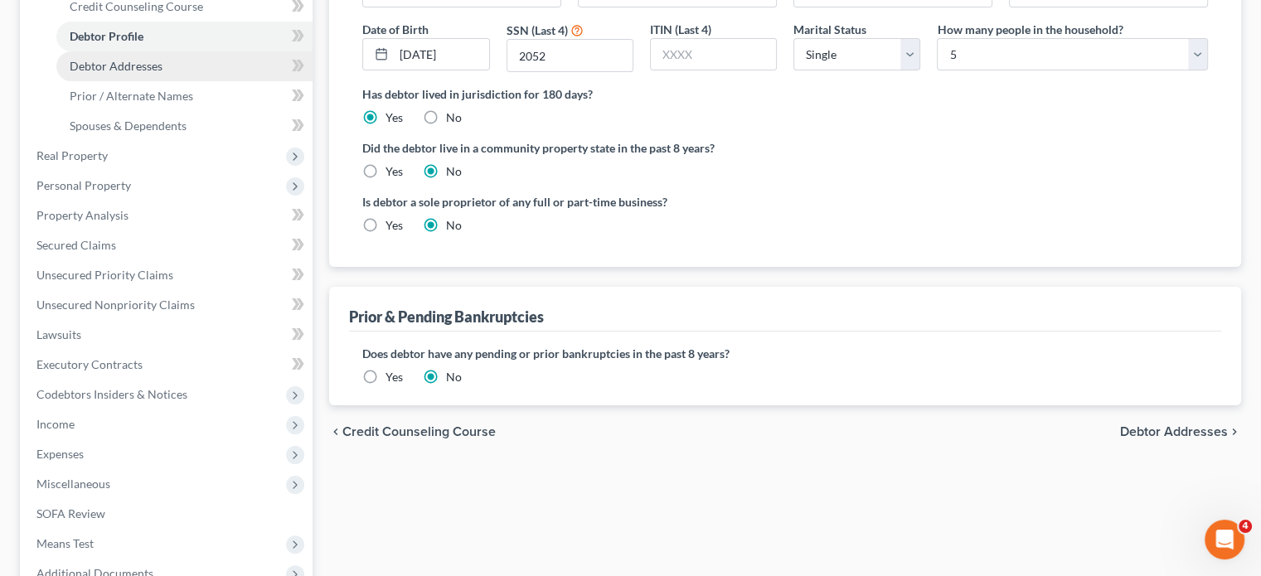
click at [242, 81] on link "Debtor Addresses" at bounding box center [184, 66] width 256 height 30
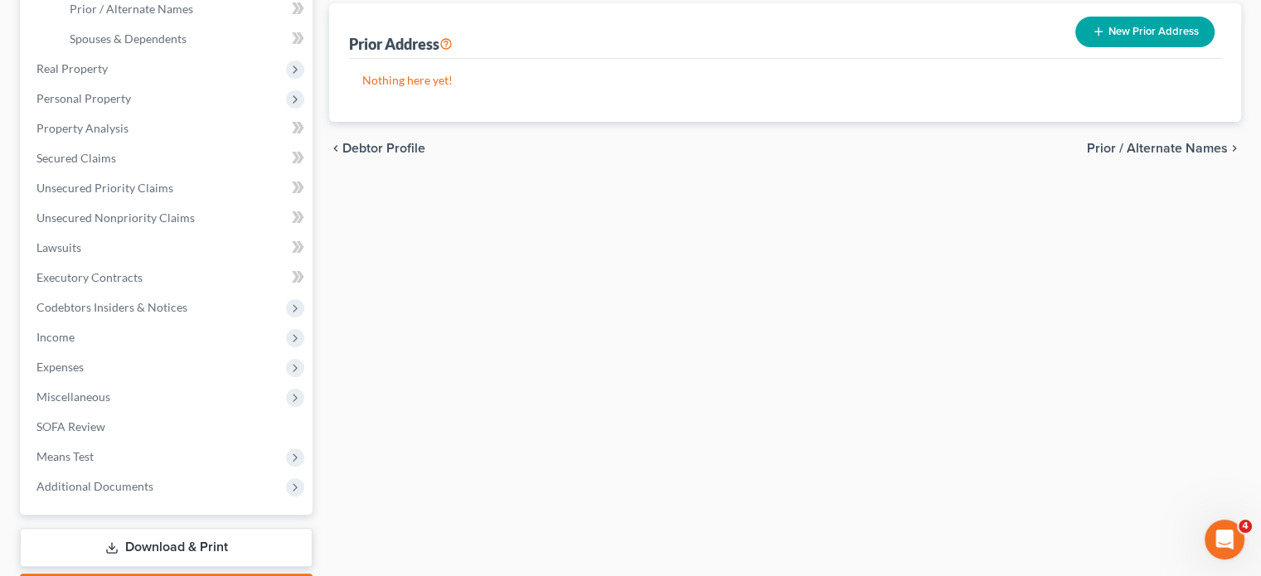
scroll to position [388, 0]
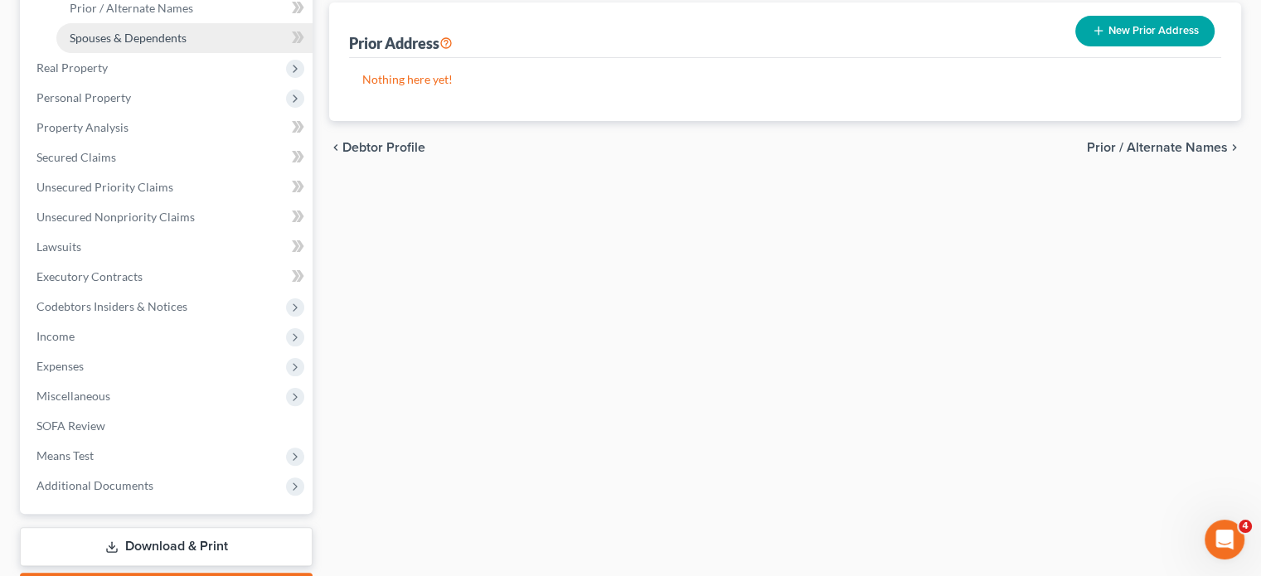
click at [233, 53] on link "Spouses & Dependents" at bounding box center [184, 38] width 256 height 30
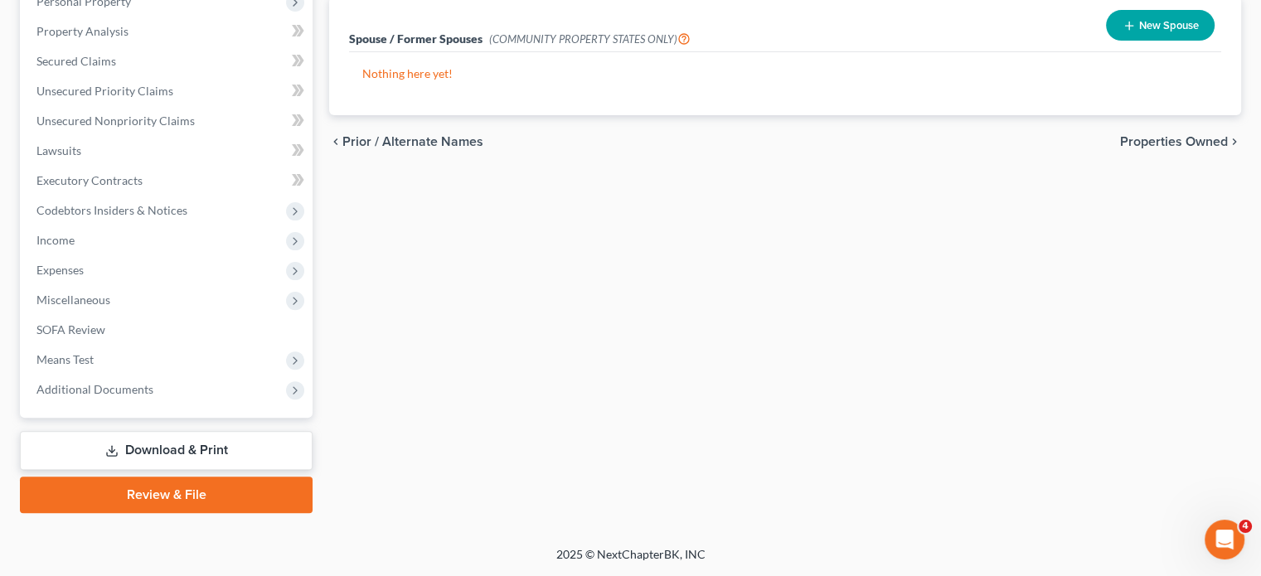
scroll to position [496, 0]
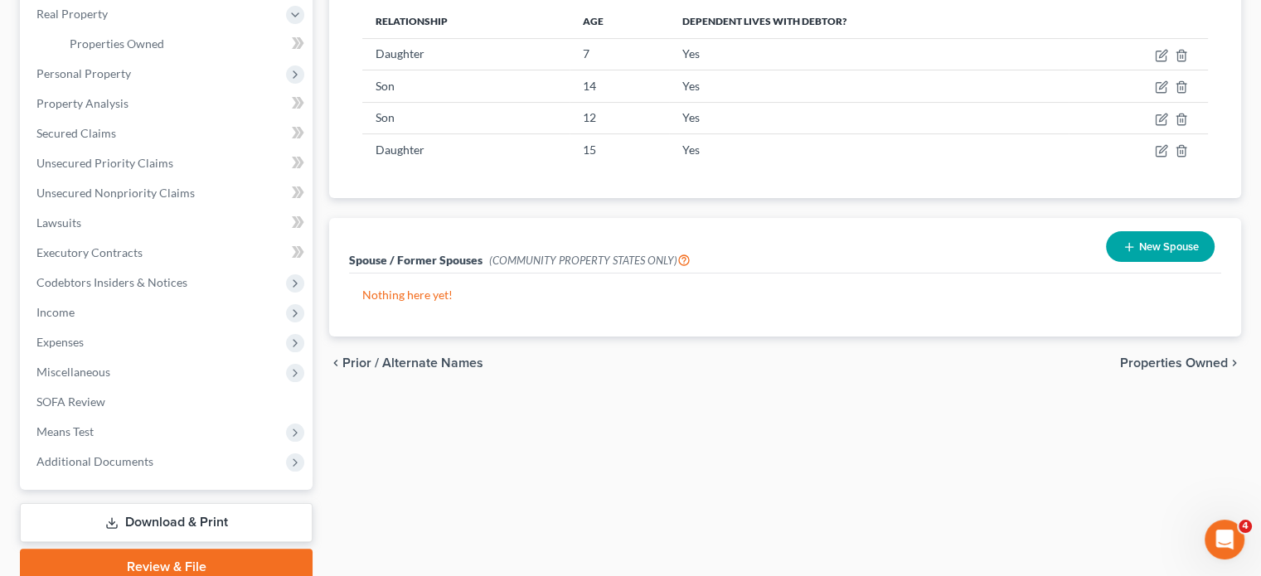
scroll to position [264, 0]
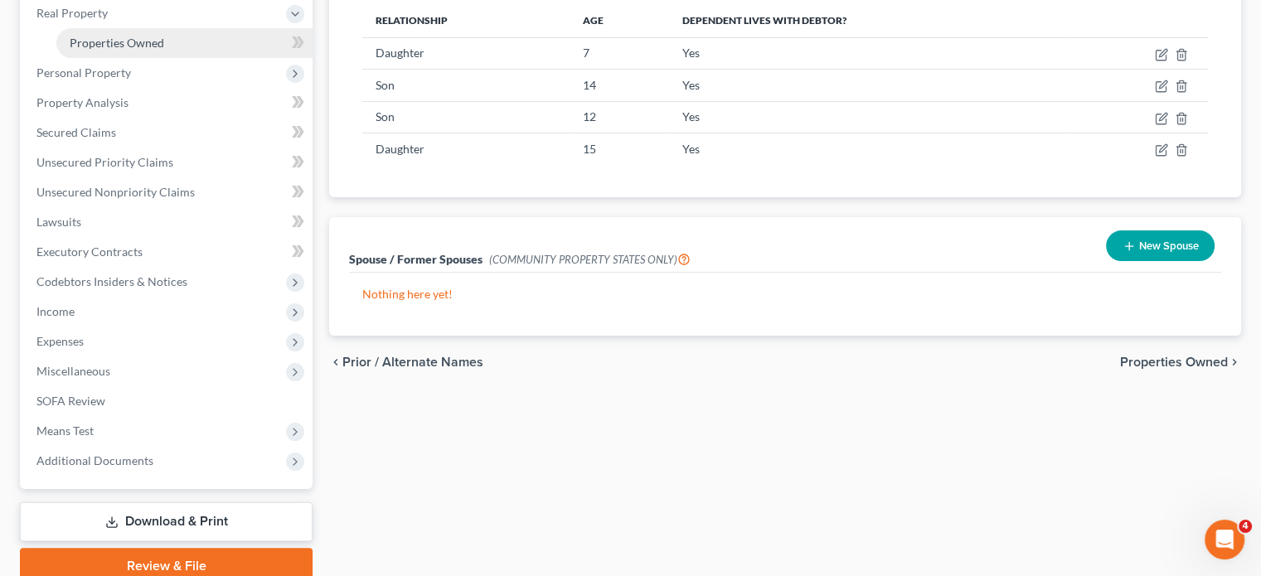
click at [149, 58] on link "Properties Owned" at bounding box center [184, 43] width 256 height 30
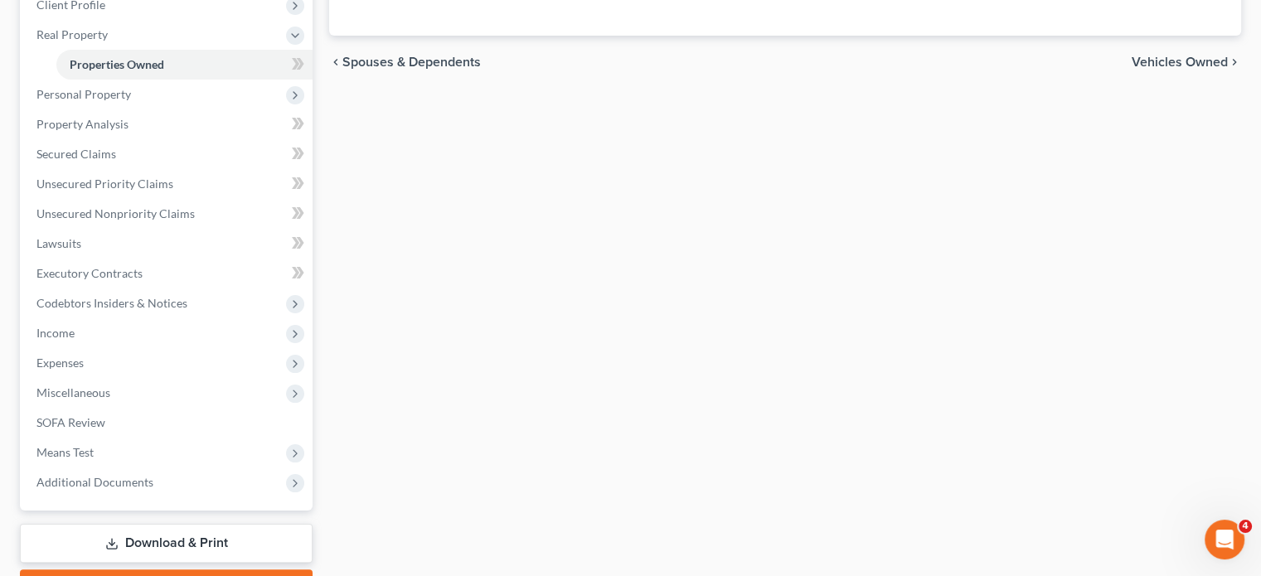
scroll to position [249, 0]
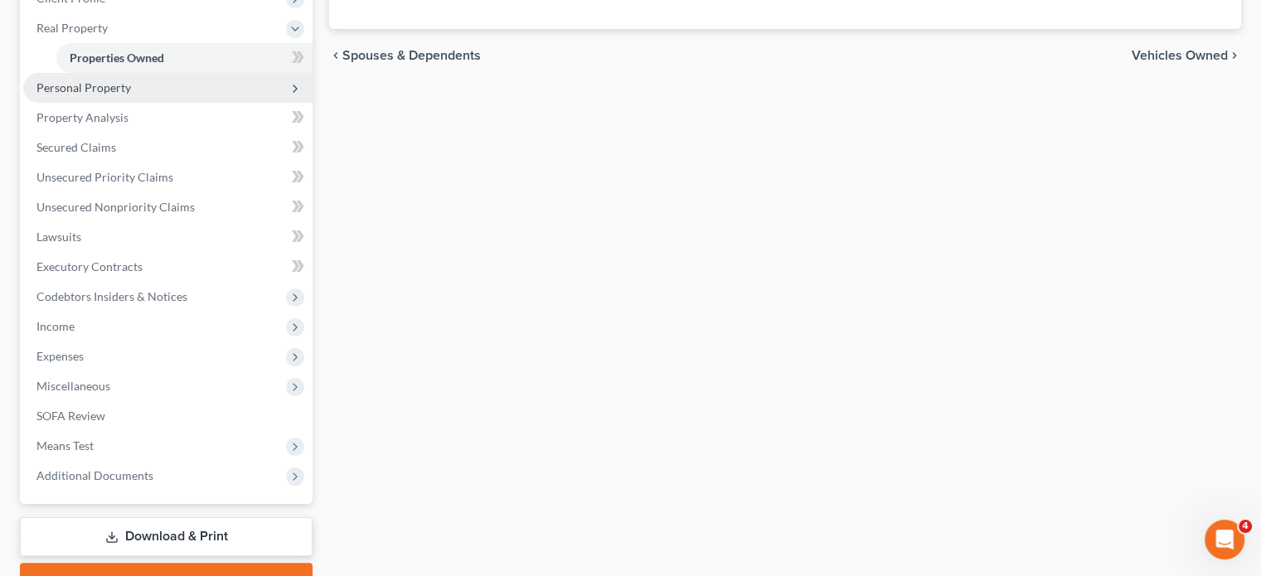
click at [183, 103] on span "Personal Property" at bounding box center [167, 88] width 289 height 30
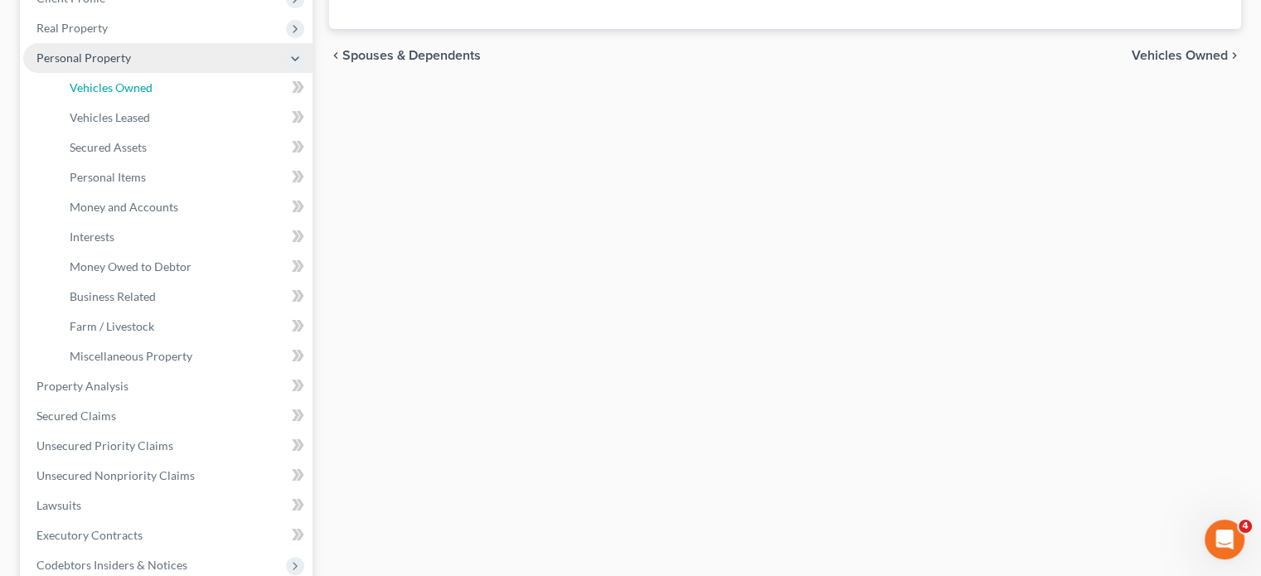
click at [183, 103] on link "Vehicles Owned" at bounding box center [184, 88] width 256 height 30
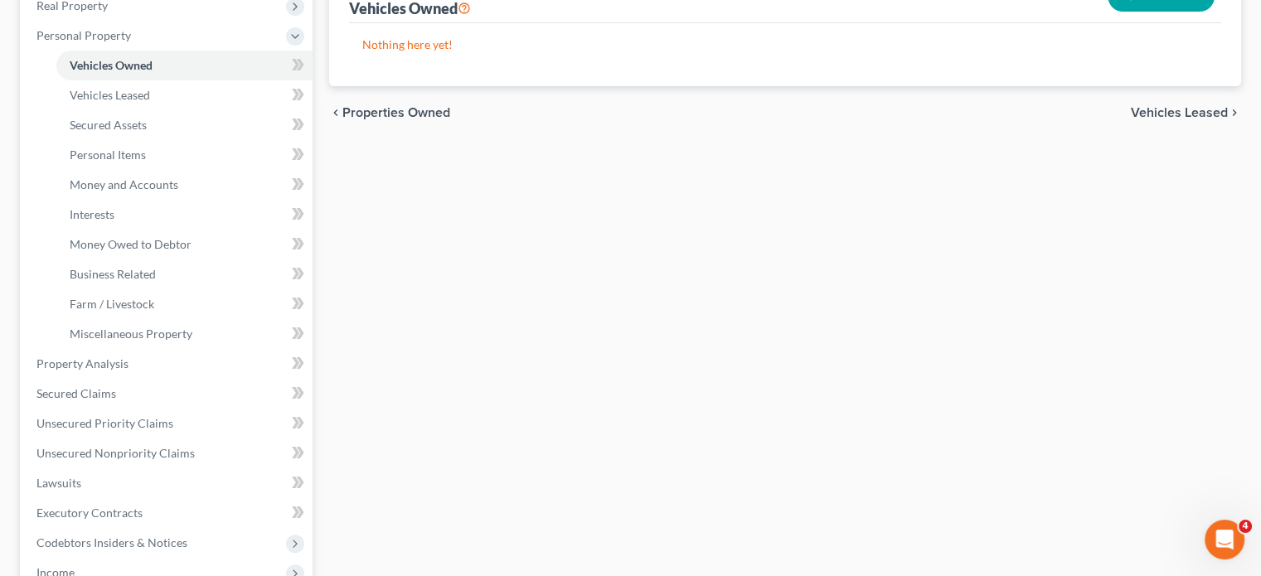
scroll to position [274, 0]
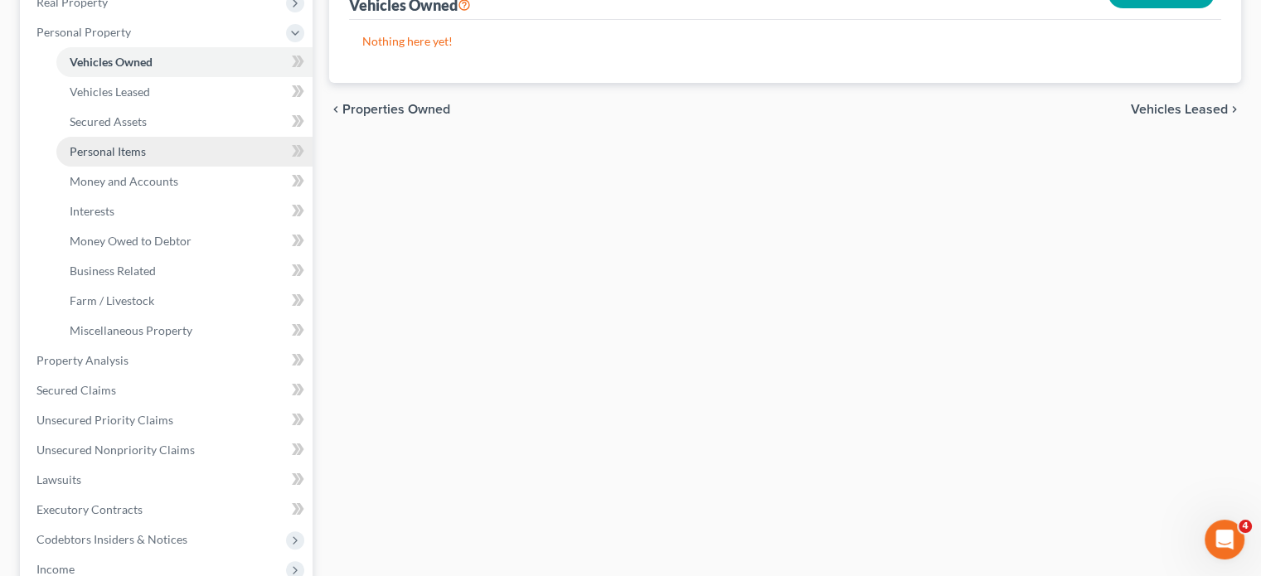
click at [186, 167] on link "Personal Items" at bounding box center [184, 152] width 256 height 30
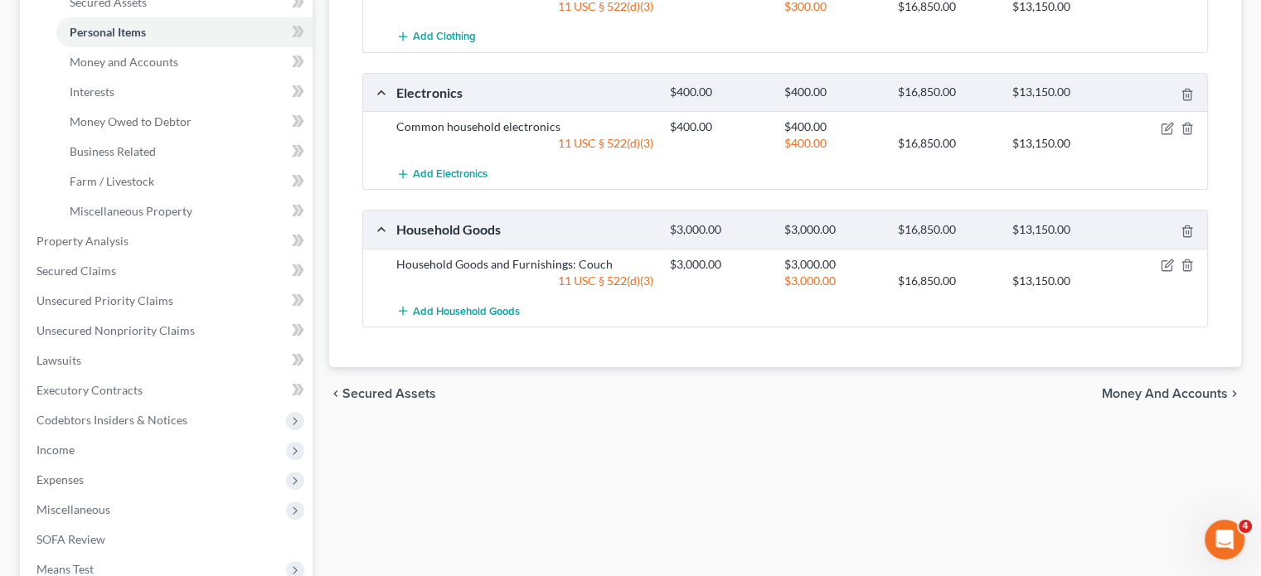
scroll to position [414, 0]
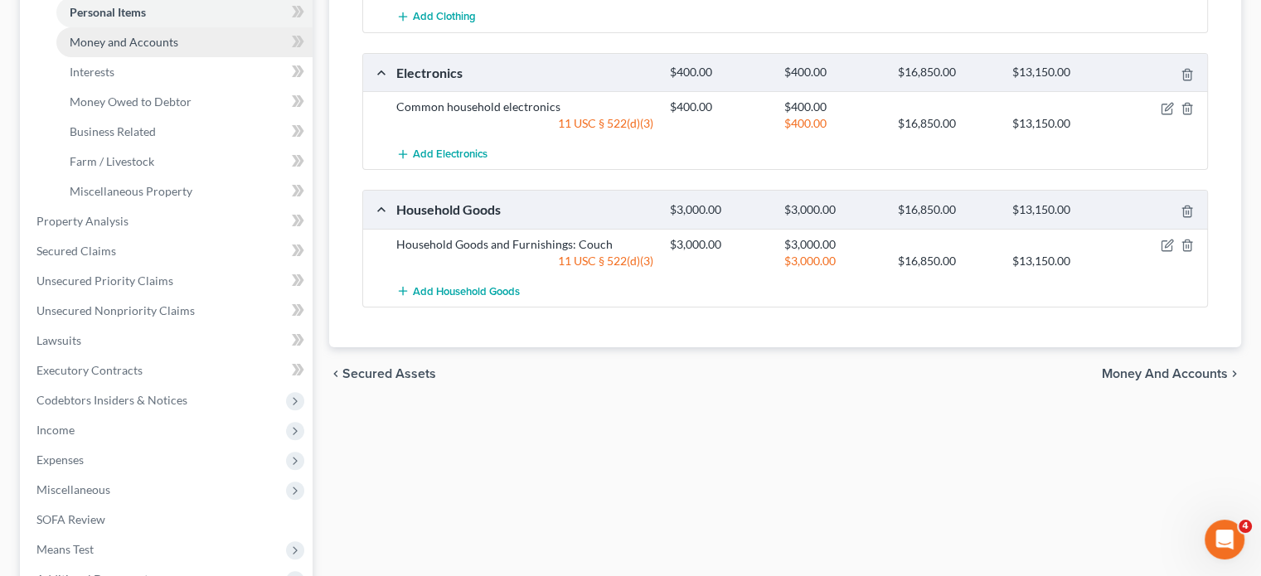
click at [178, 49] on span "Money and Accounts" at bounding box center [124, 42] width 109 height 14
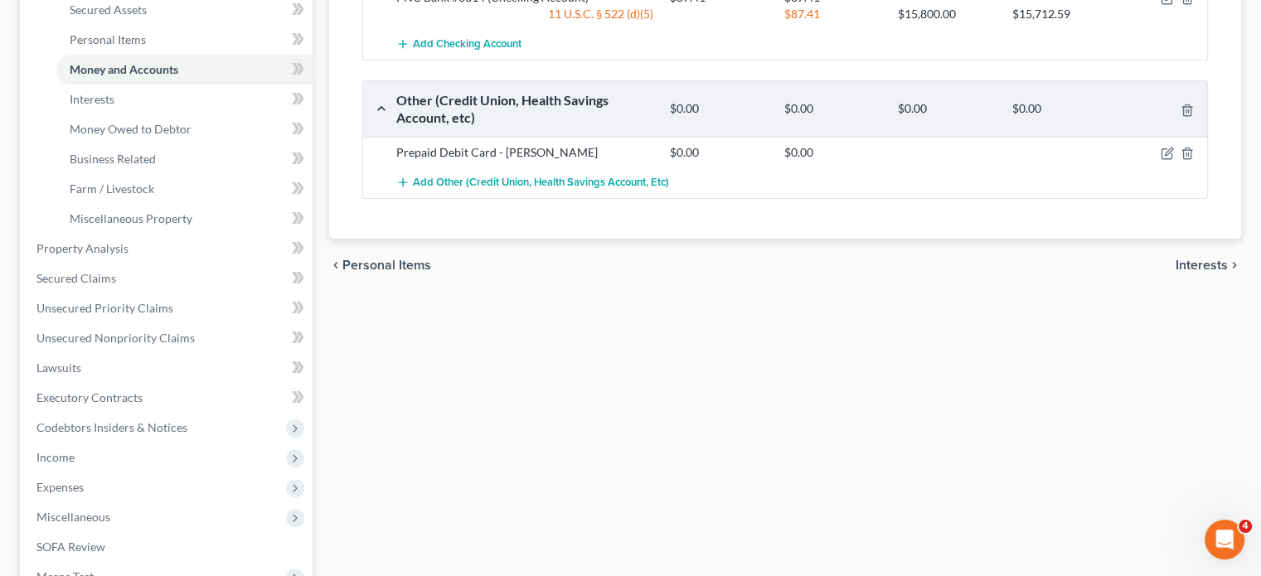
scroll to position [391, 0]
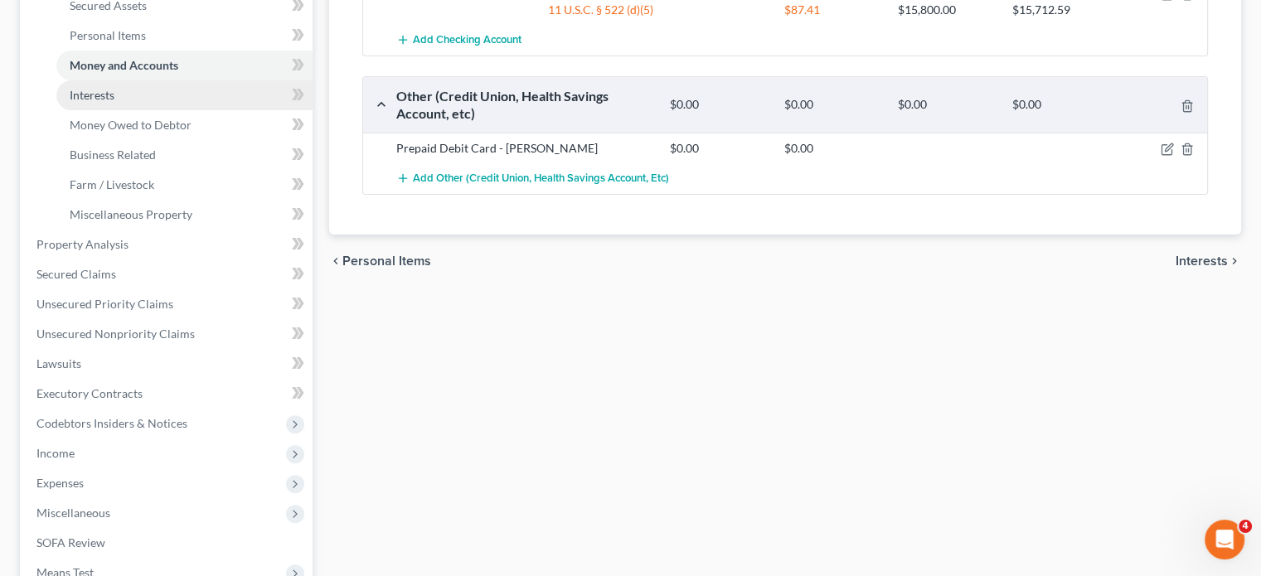
click at [156, 110] on link "Interests" at bounding box center [184, 95] width 256 height 30
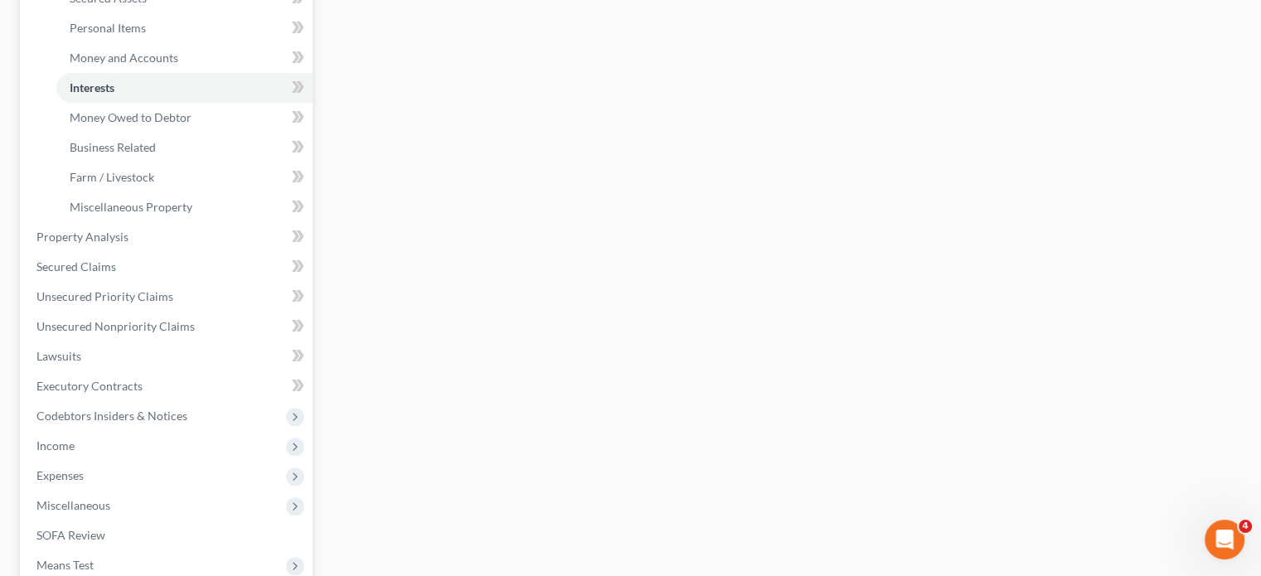
scroll to position [405, 0]
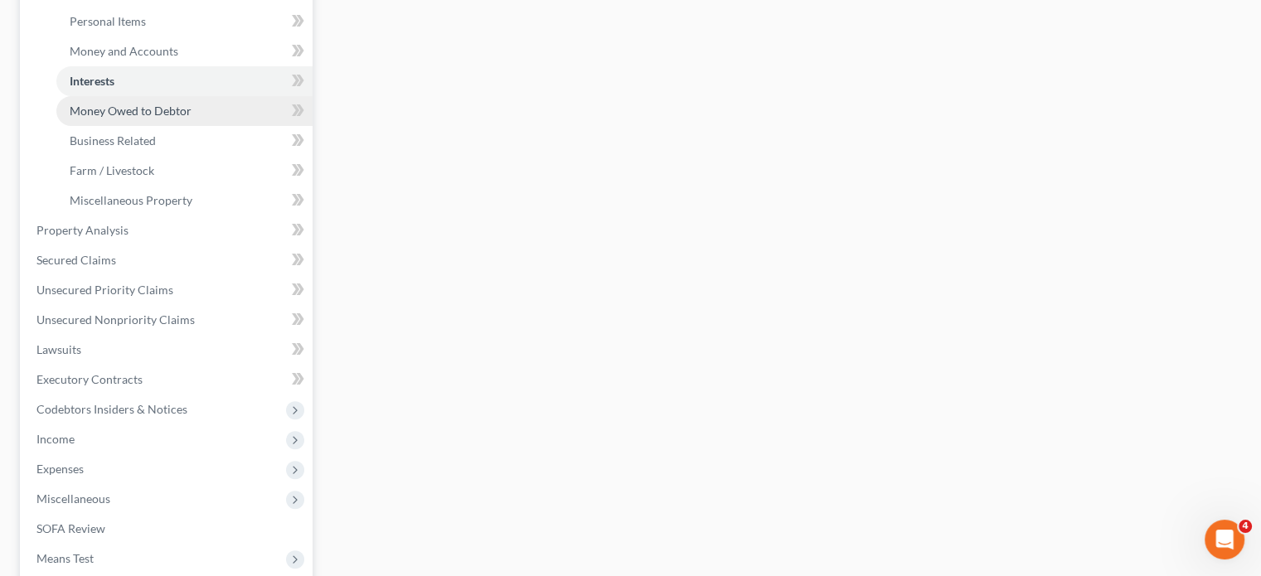
click at [164, 118] on span "Money Owed to Debtor" at bounding box center [131, 111] width 122 height 14
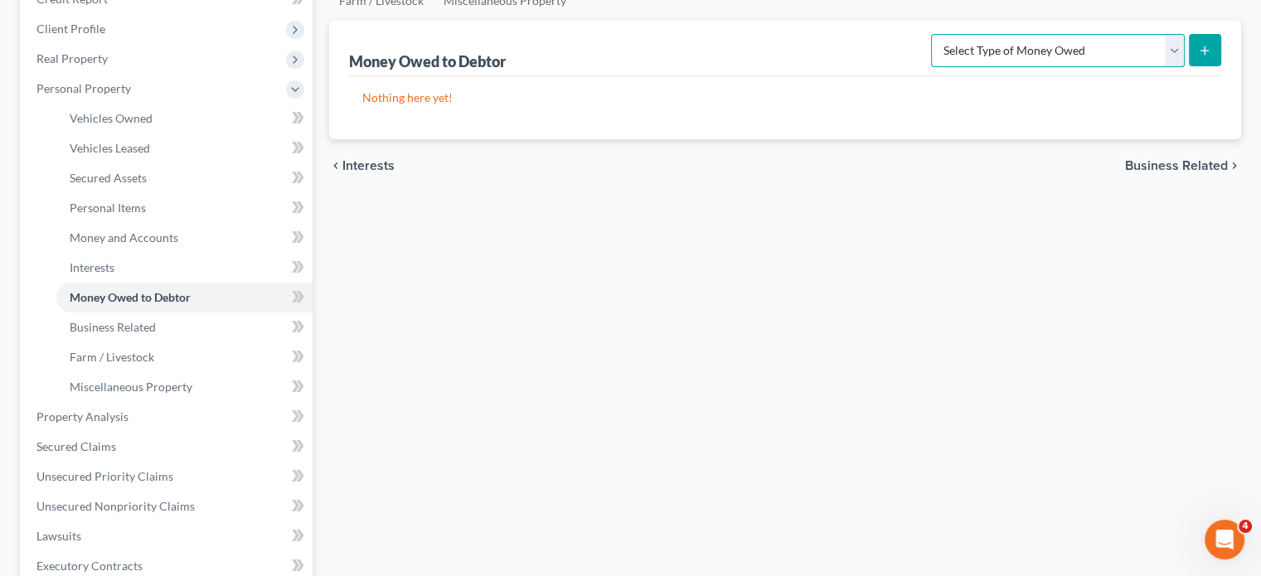
click at [1077, 67] on select "Select Type of Money Owed Accounts Receivable Alimony Child Support Claims Agai…" at bounding box center [1058, 50] width 254 height 33
click at [931, 67] on select "Select Type of Money Owed Accounts Receivable Alimony Child Support Claims Agai…" at bounding box center [1058, 50] width 254 height 33
click at [1205, 54] on line "submit" at bounding box center [1205, 49] width 0 height 7
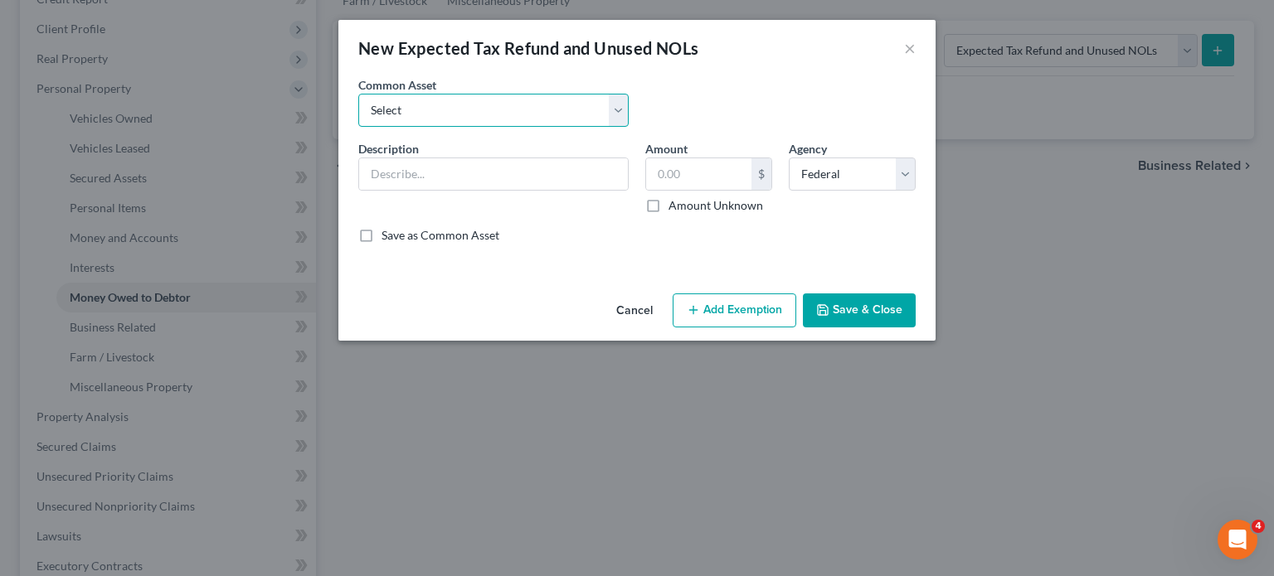
drag, startPoint x: 544, startPoint y: 143, endPoint x: 541, endPoint y: 152, distance: 9.5
click at [544, 127] on select "Select Potential 2019 tax refunds - estimated and prorated Potential 2019 tax r…" at bounding box center [493, 110] width 270 height 33
click at [358, 117] on select "Select Potential 2019 tax refunds - estimated and prorated Potential 2019 tax r…" at bounding box center [493, 110] width 270 height 33
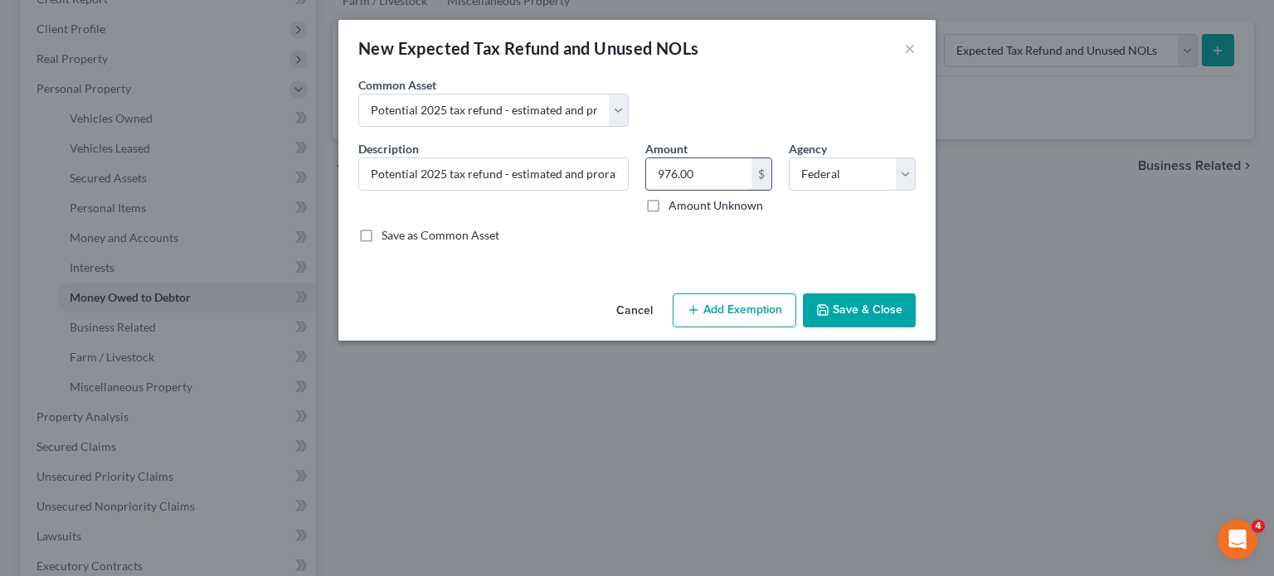
click at [710, 190] on input "976.00" at bounding box center [698, 174] width 105 height 32
paste input "6,641"
click at [765, 328] on button "Add Exemption" at bounding box center [734, 311] width 124 height 35
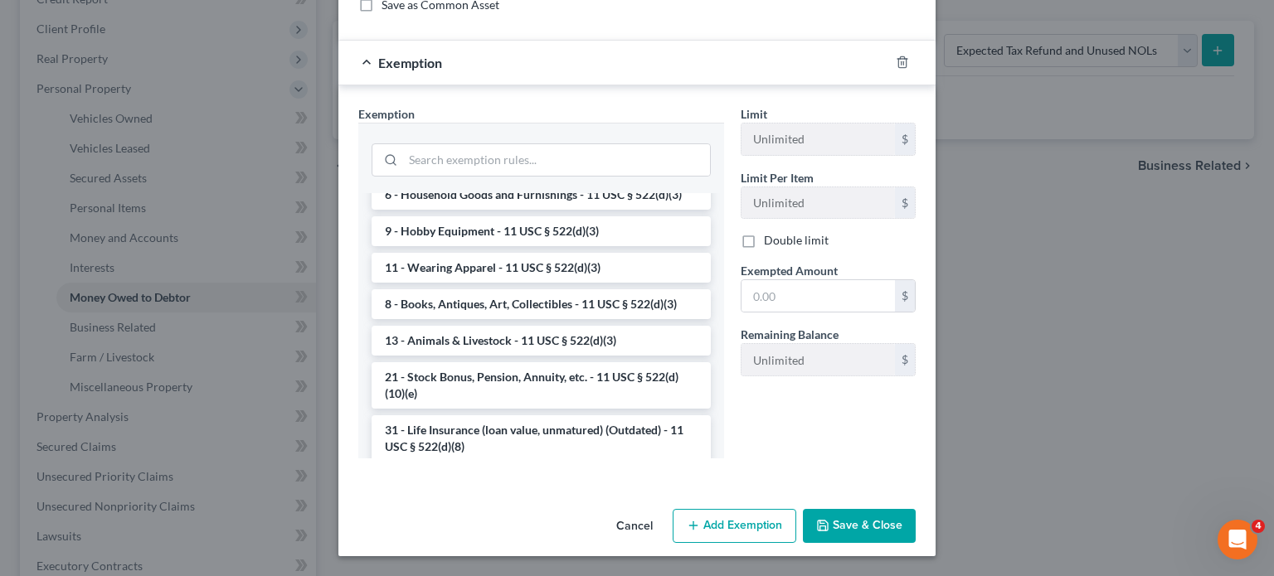
scroll to position [1180, 0]
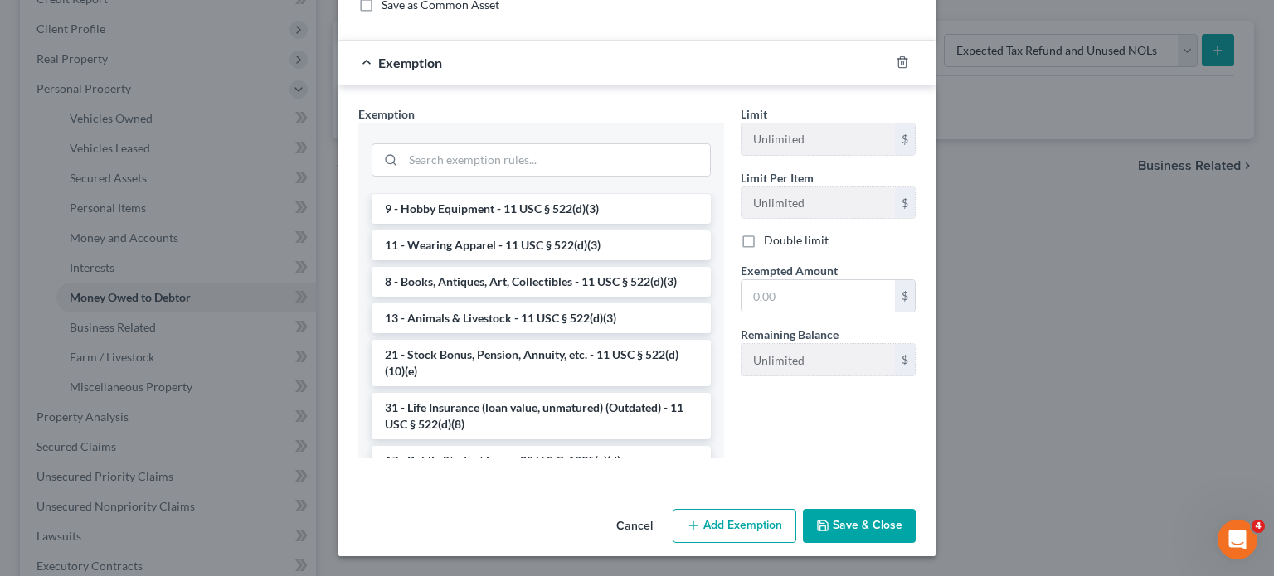
click at [460, 41] on li "14 - Wildcard Exemption (unused homestead) - 11 U.S.C. § 522 (d)(5)" at bounding box center [540, 18] width 339 height 46
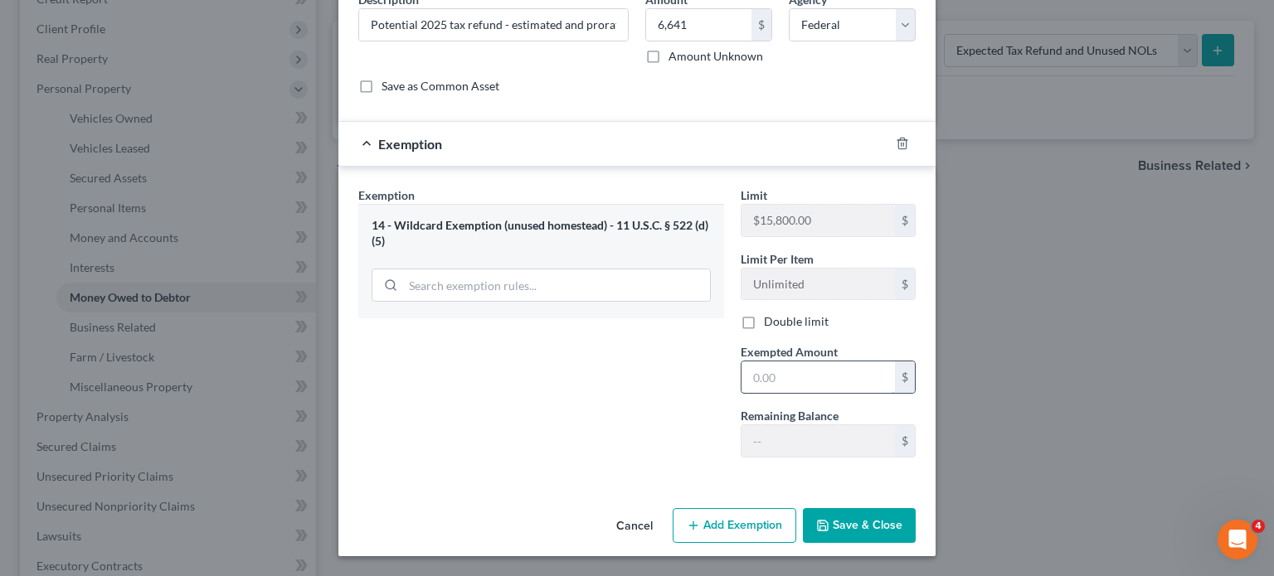
click at [796, 393] on input "text" at bounding box center [817, 378] width 153 height 32
paste input "6,641"
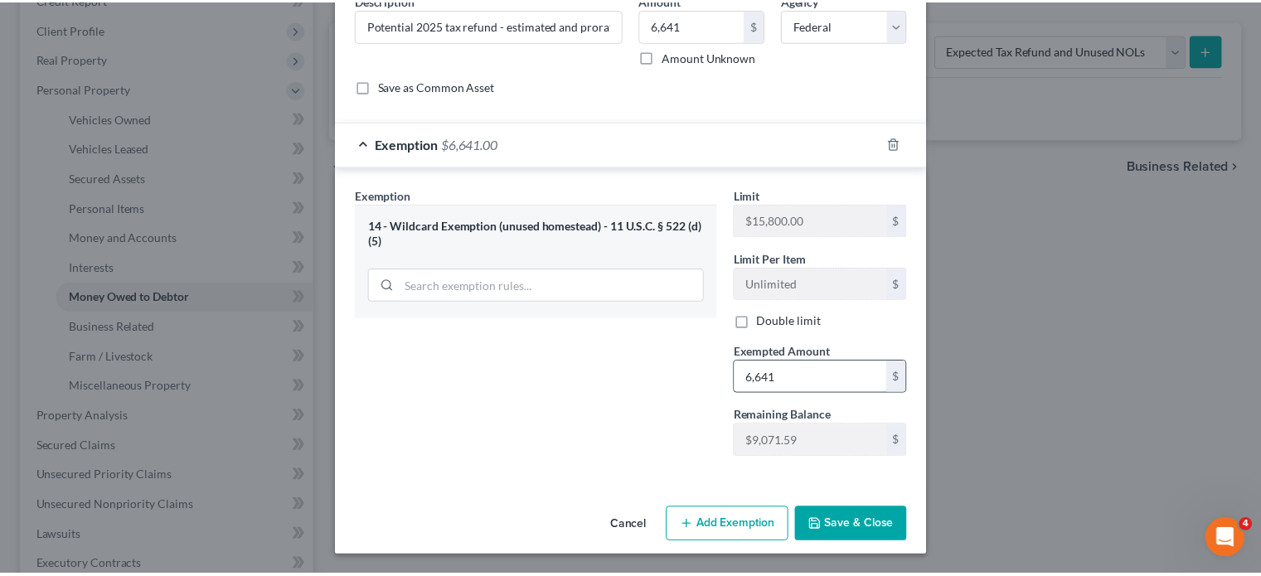
scroll to position [323, 0]
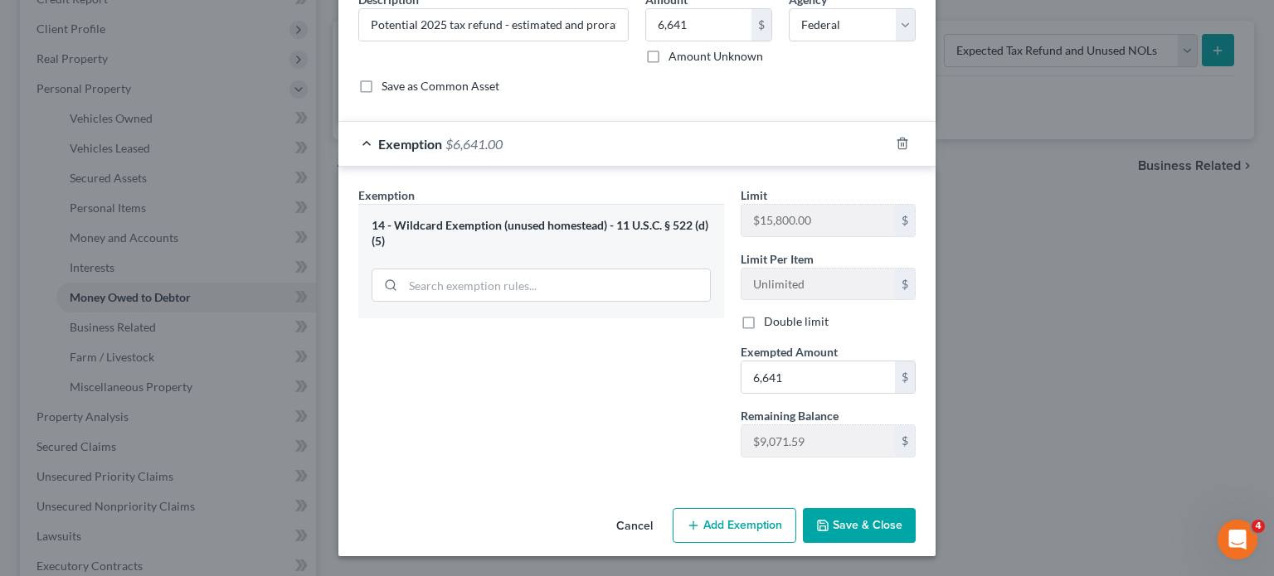
click at [900, 510] on button "Save & Close" at bounding box center [859, 525] width 113 height 35
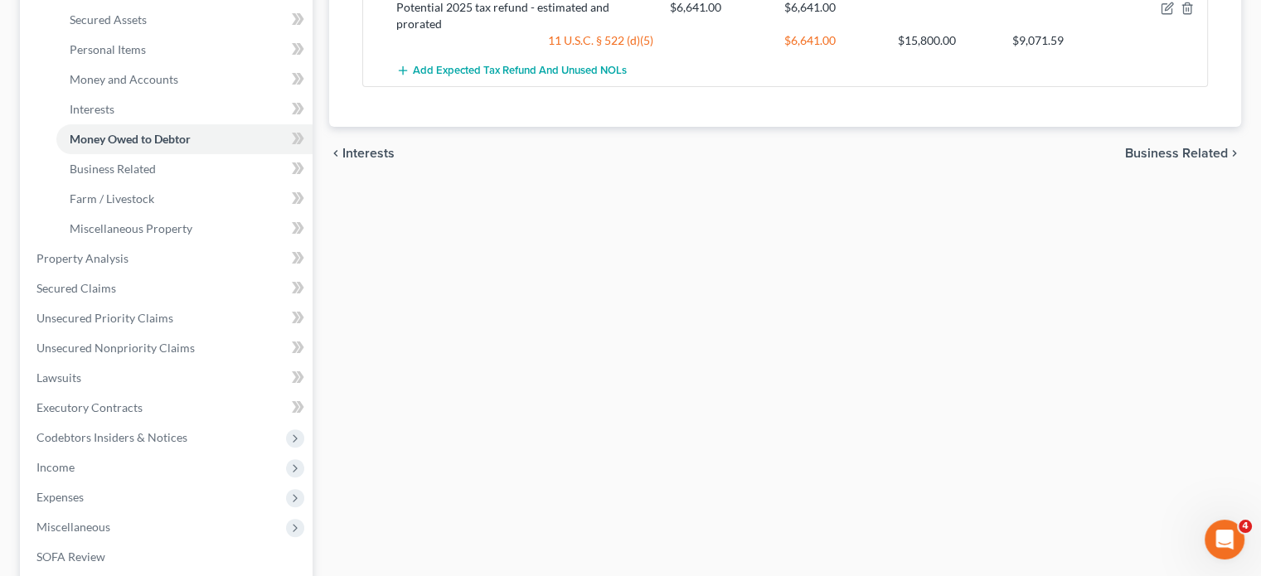
scroll to position [493, 0]
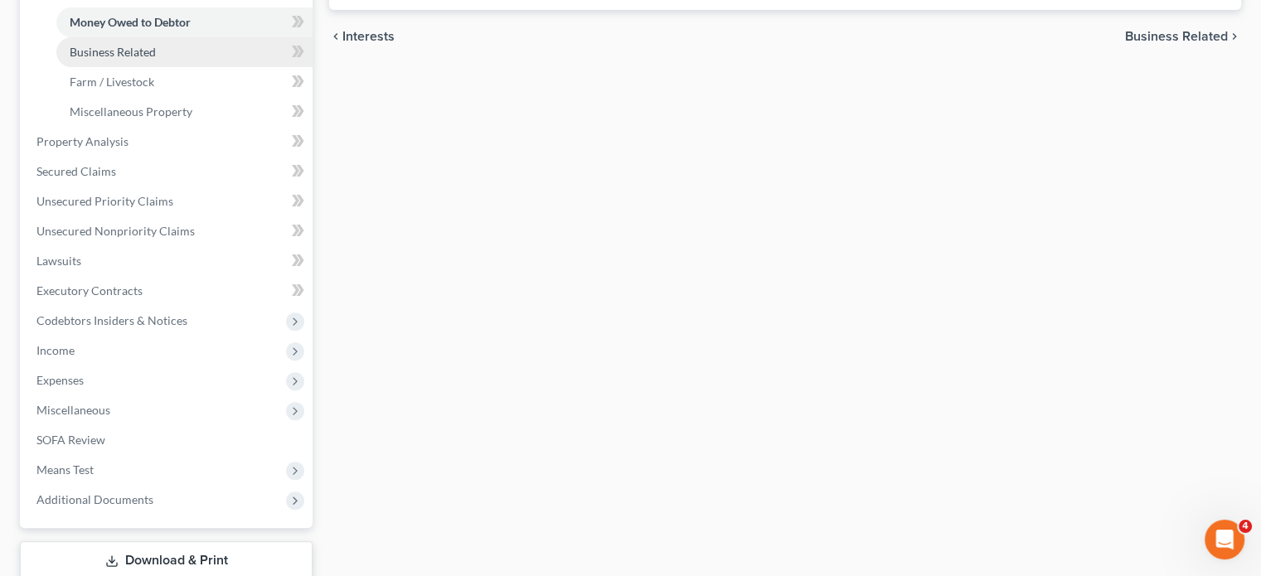
click at [155, 59] on span "Business Related" at bounding box center [113, 52] width 86 height 14
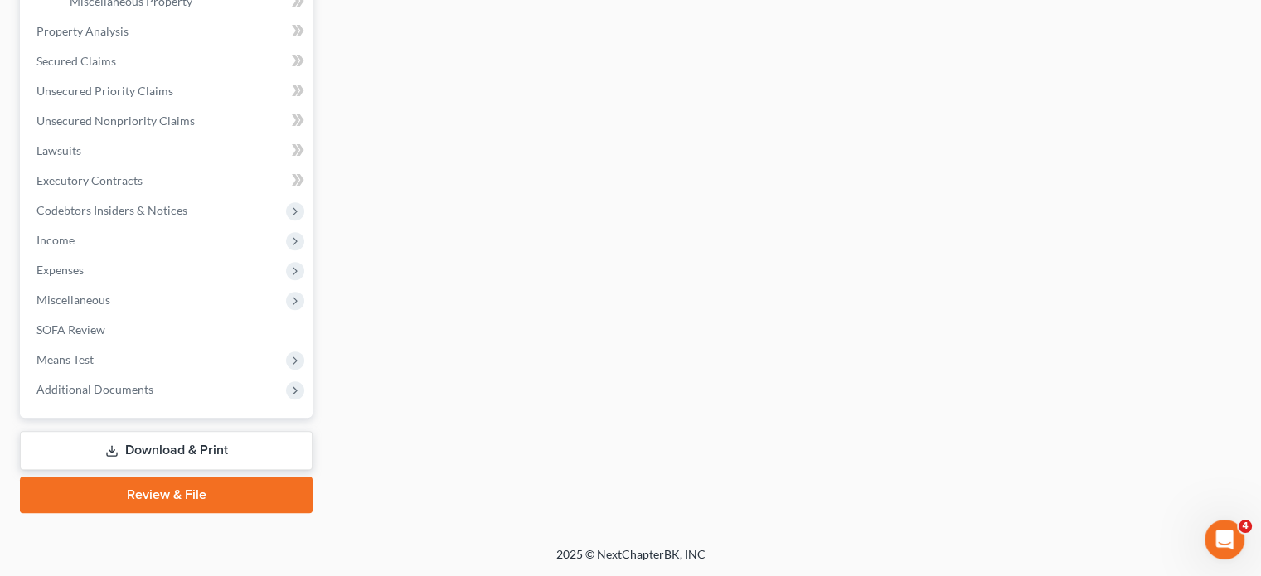
scroll to position [634, 0]
click at [162, 46] on link "Property Analysis" at bounding box center [167, 32] width 289 height 30
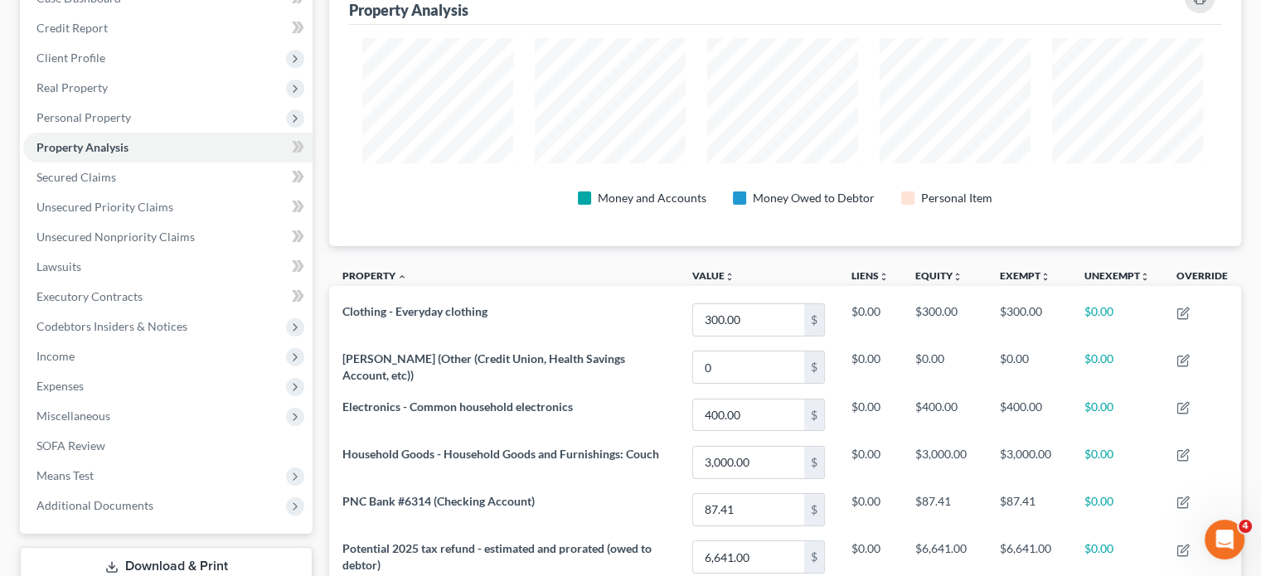
scroll to position [190, 0]
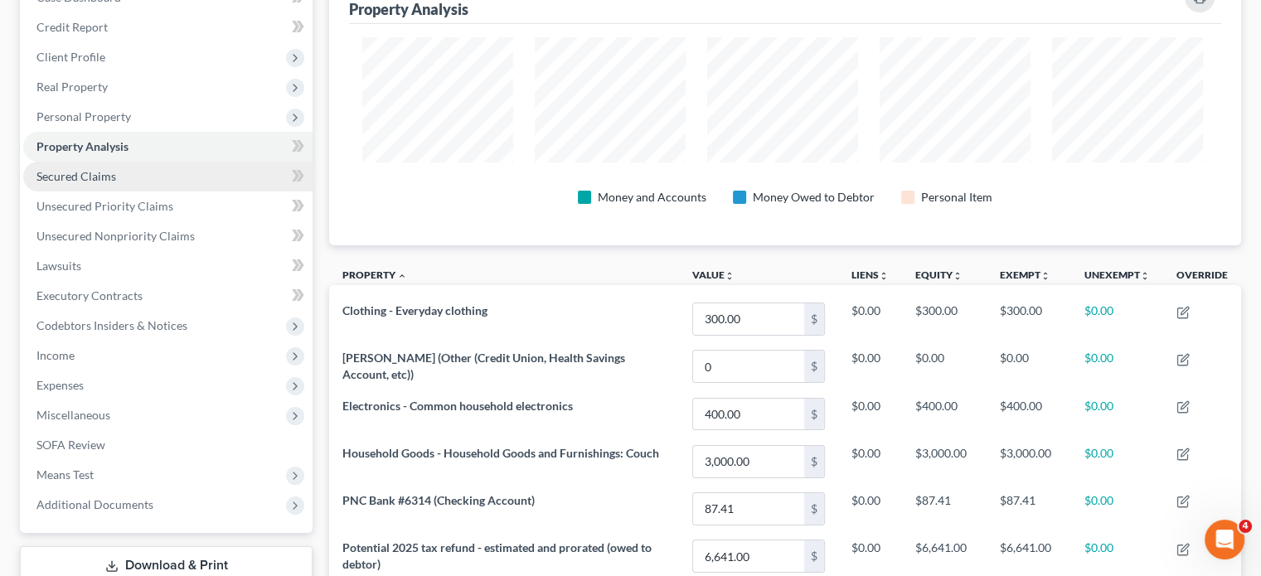
click at [107, 183] on span "Secured Claims" at bounding box center [76, 176] width 80 height 14
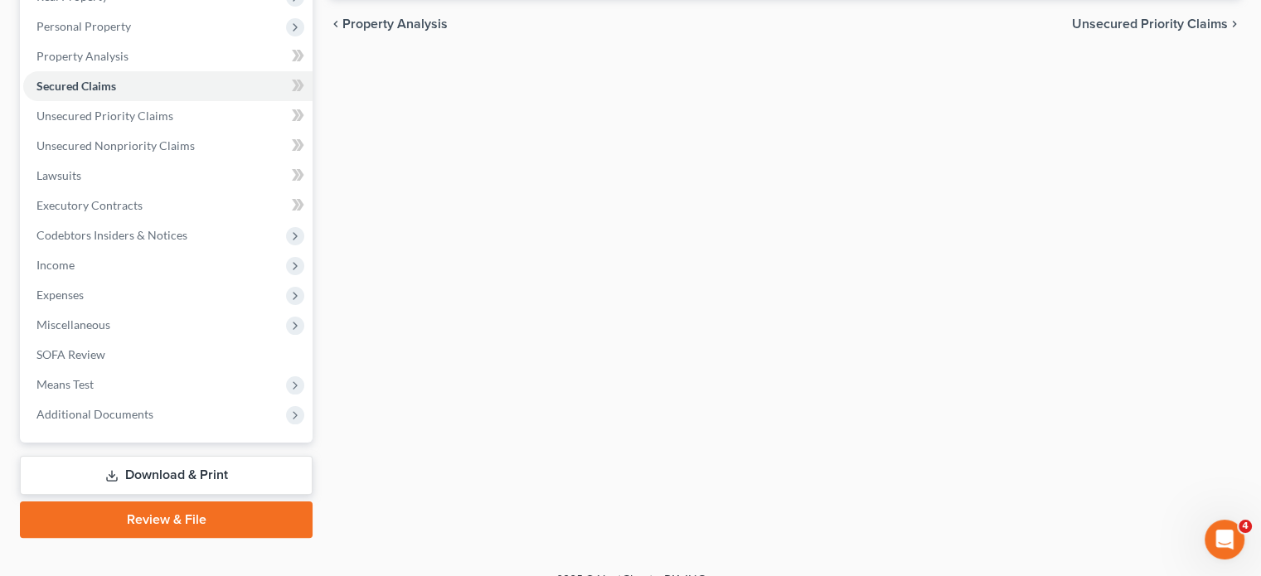
scroll to position [284, 0]
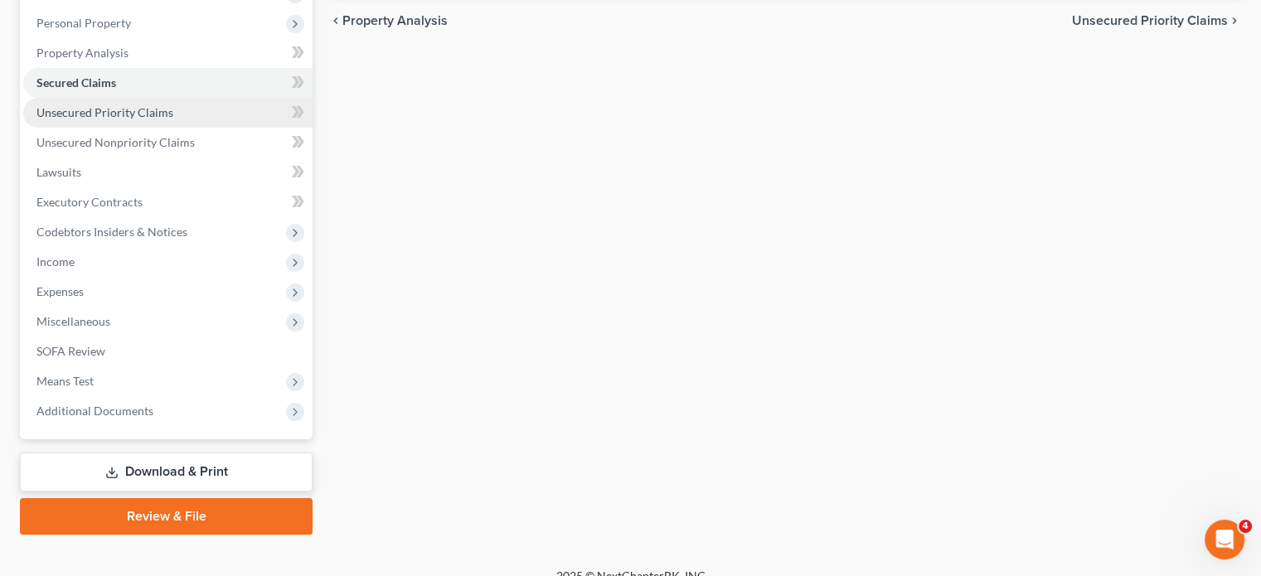
click at [149, 119] on span "Unsecured Priority Claims" at bounding box center [104, 112] width 137 height 14
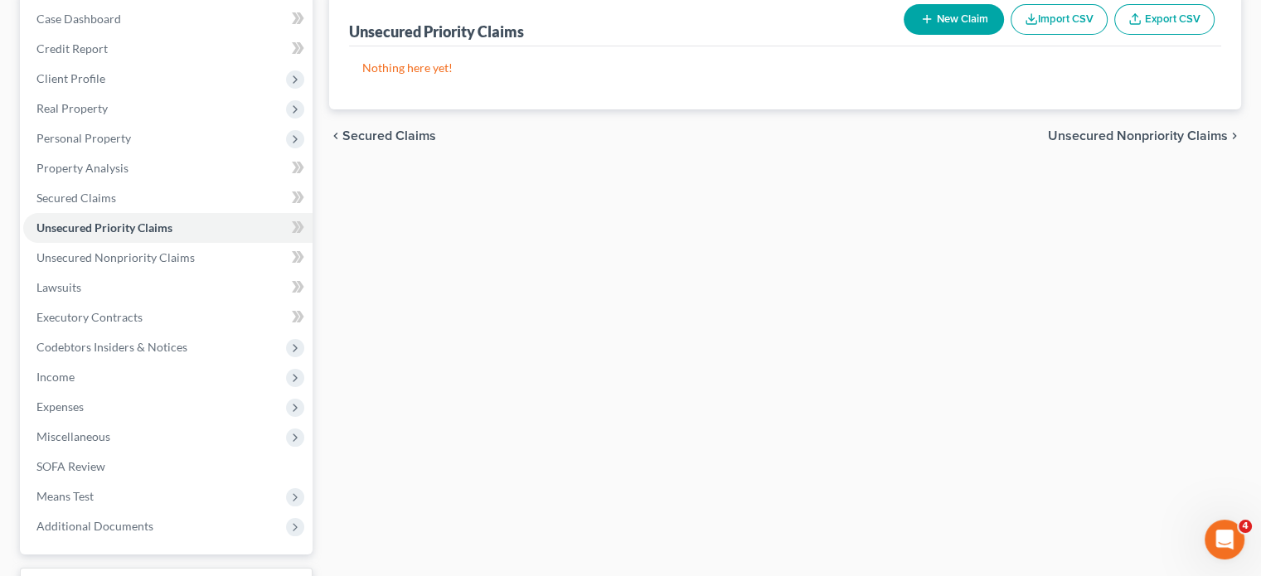
scroll to position [169, 0]
click at [95, 264] on span "Unsecured Nonpriority Claims" at bounding box center [115, 257] width 158 height 14
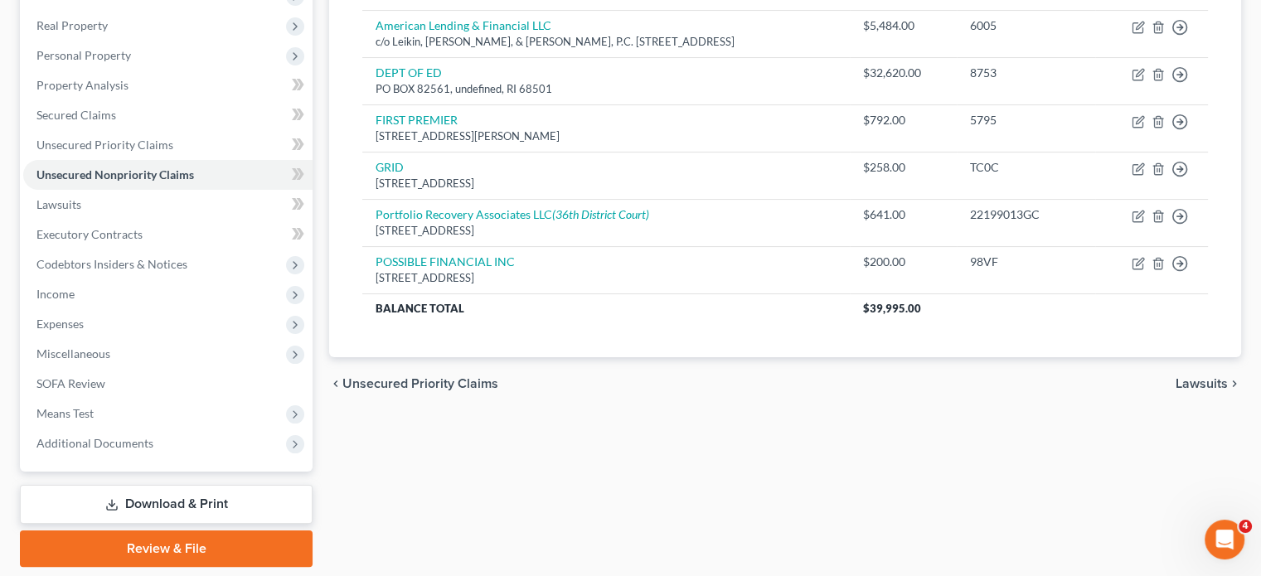
scroll to position [261, 0]
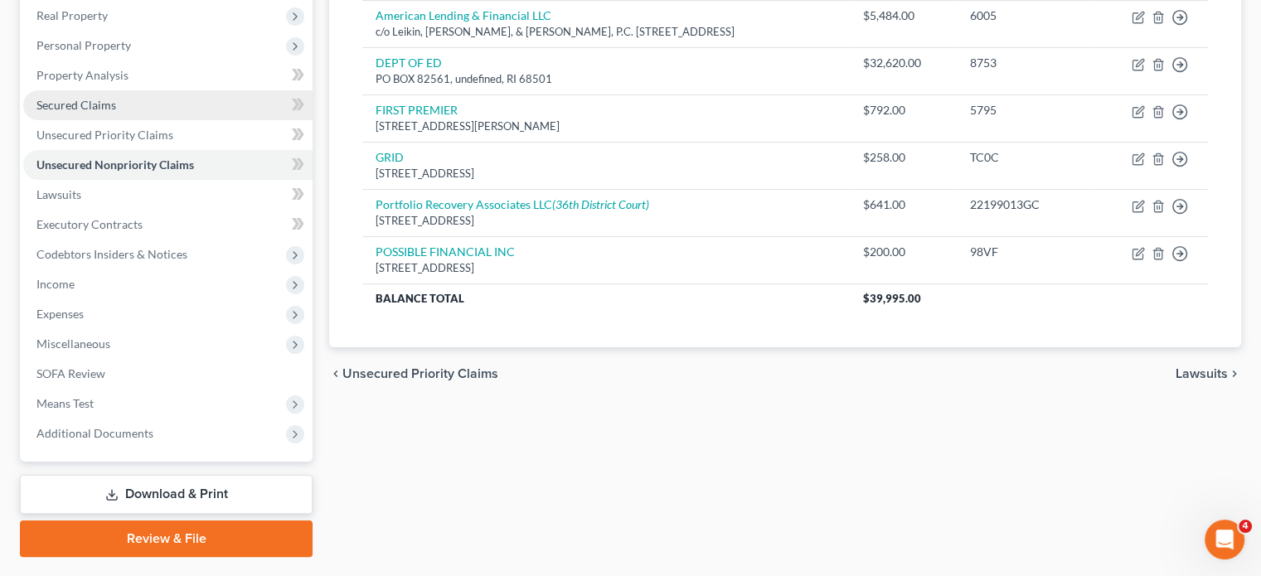
click at [106, 112] on span "Secured Claims" at bounding box center [76, 105] width 80 height 14
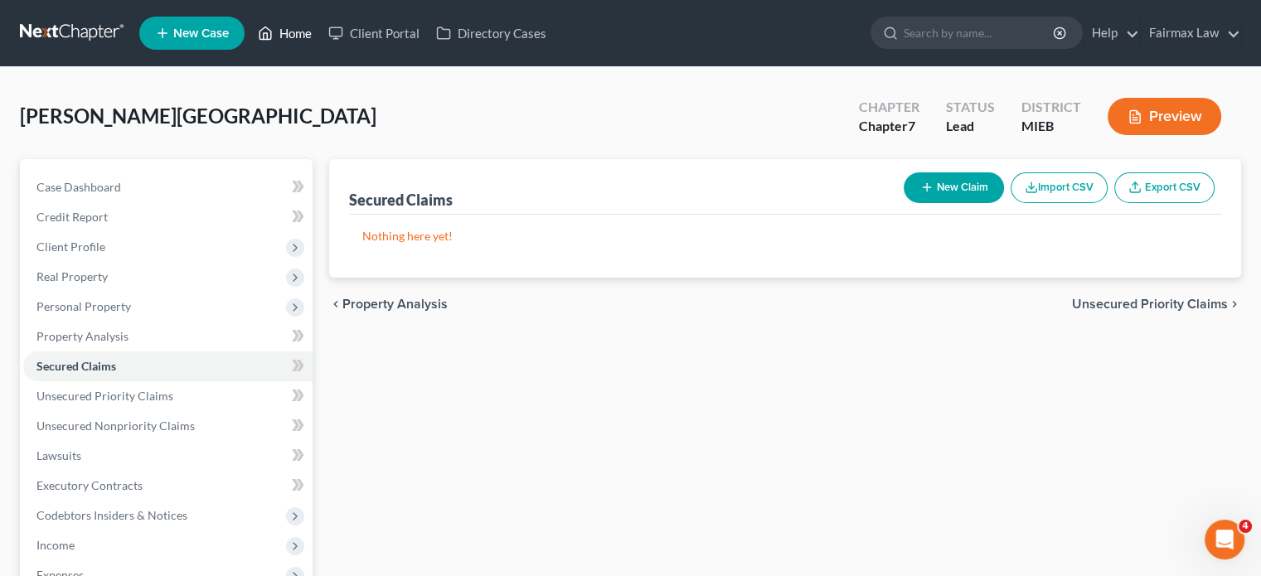
click at [273, 43] on icon at bounding box center [265, 33] width 15 height 20
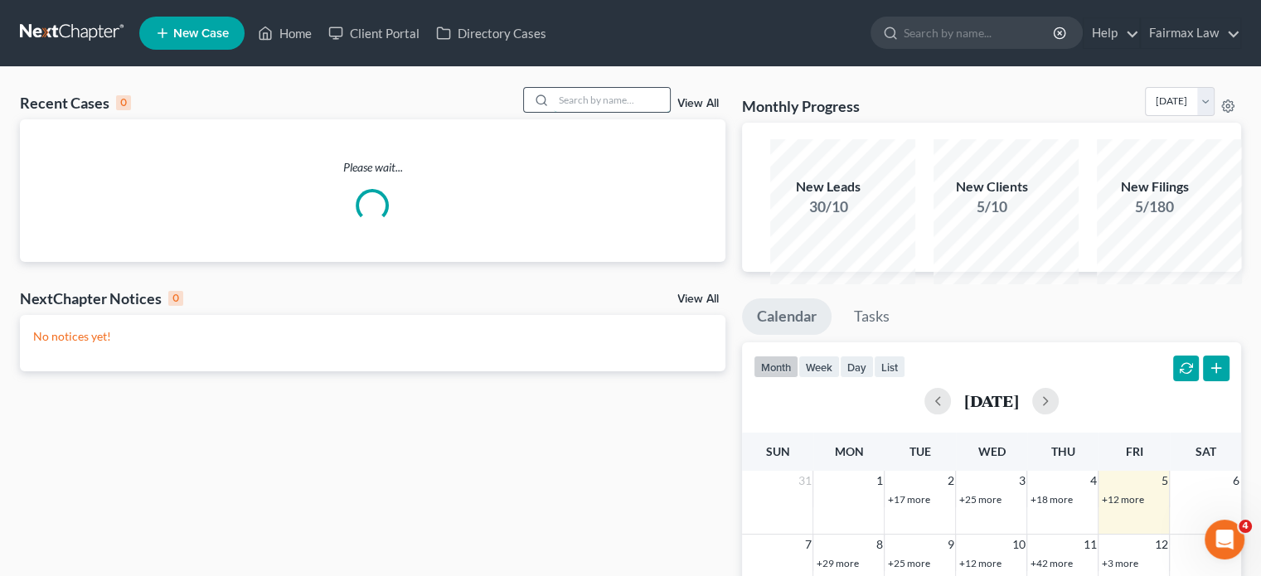
click at [554, 112] on input "search" at bounding box center [612, 100] width 116 height 24
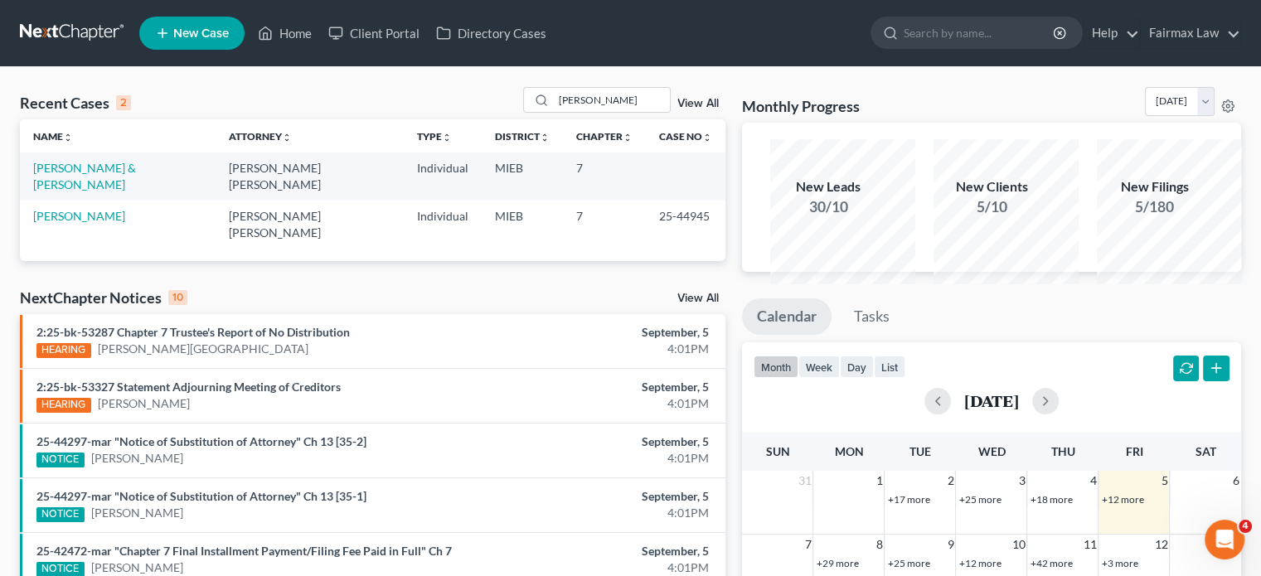
click at [72, 200] on td "Drader, Jacob & Felicia" at bounding box center [118, 176] width 196 height 47
click at [66, 192] on link "Drader, Jacob & Felicia" at bounding box center [84, 176] width 103 height 31
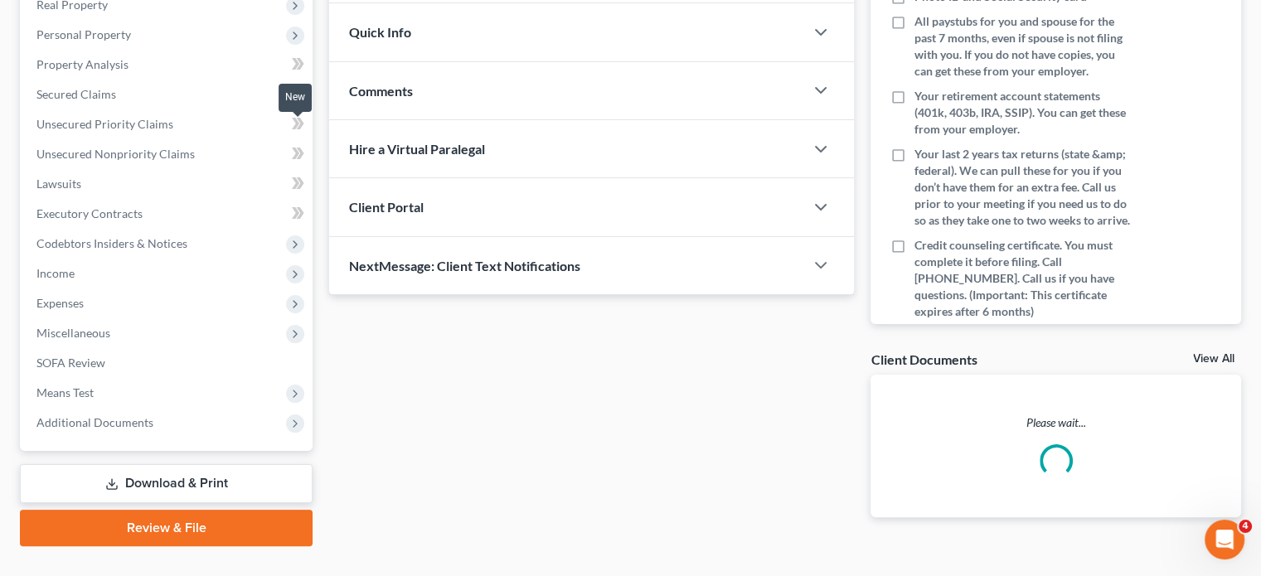
scroll to position [272, 0]
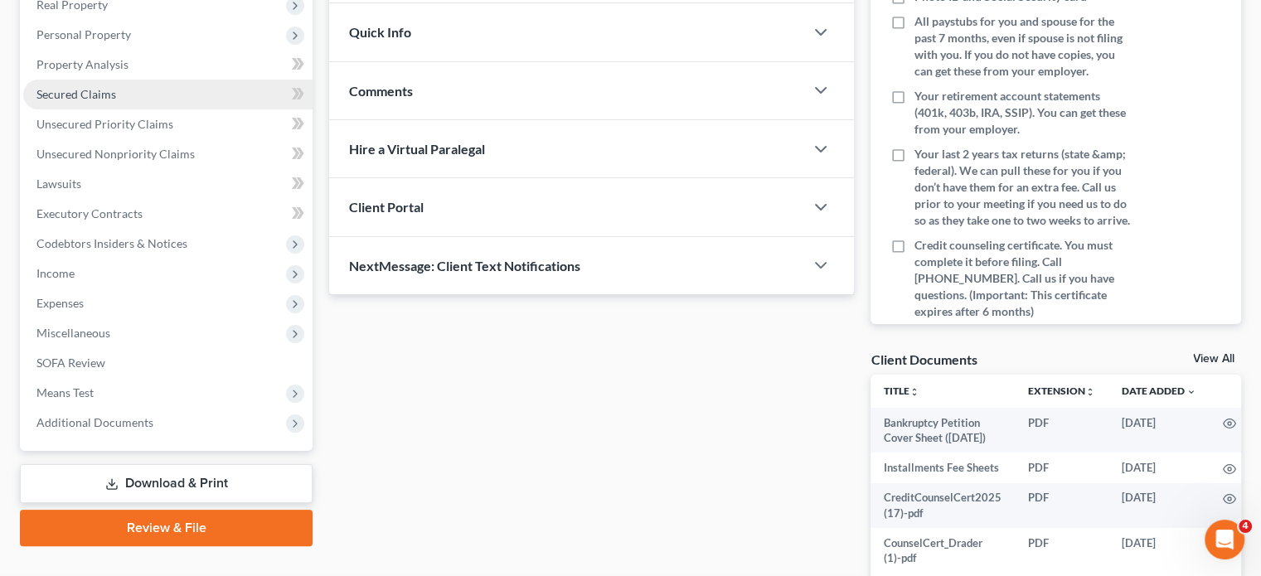
click at [184, 109] on link "Secured Claims" at bounding box center [167, 95] width 289 height 30
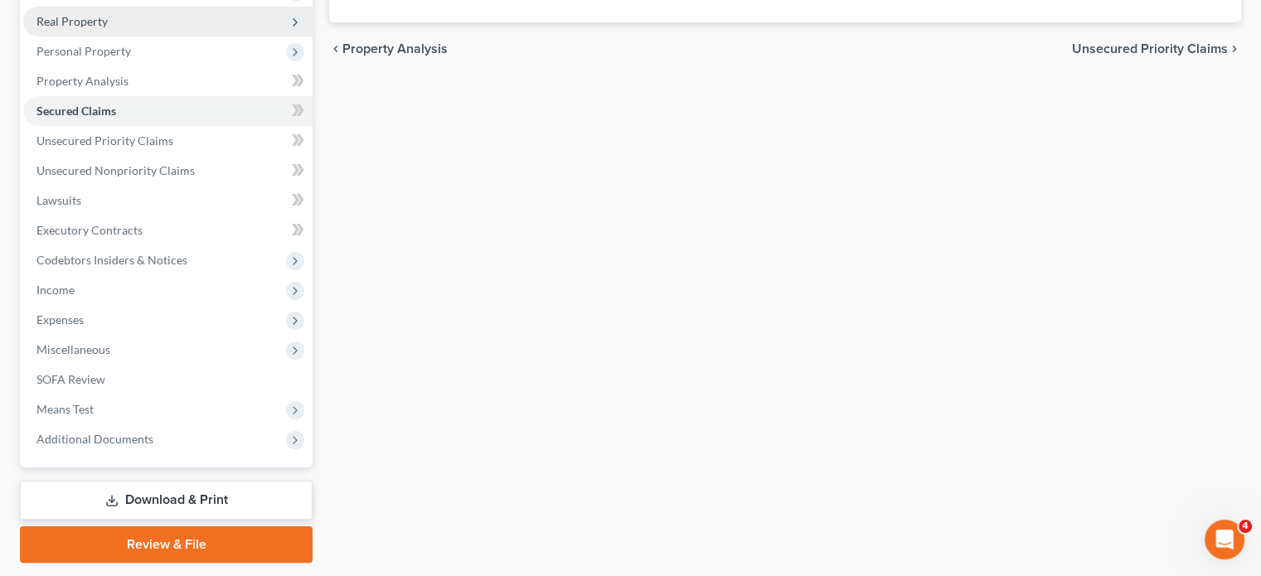
scroll to position [262, 0]
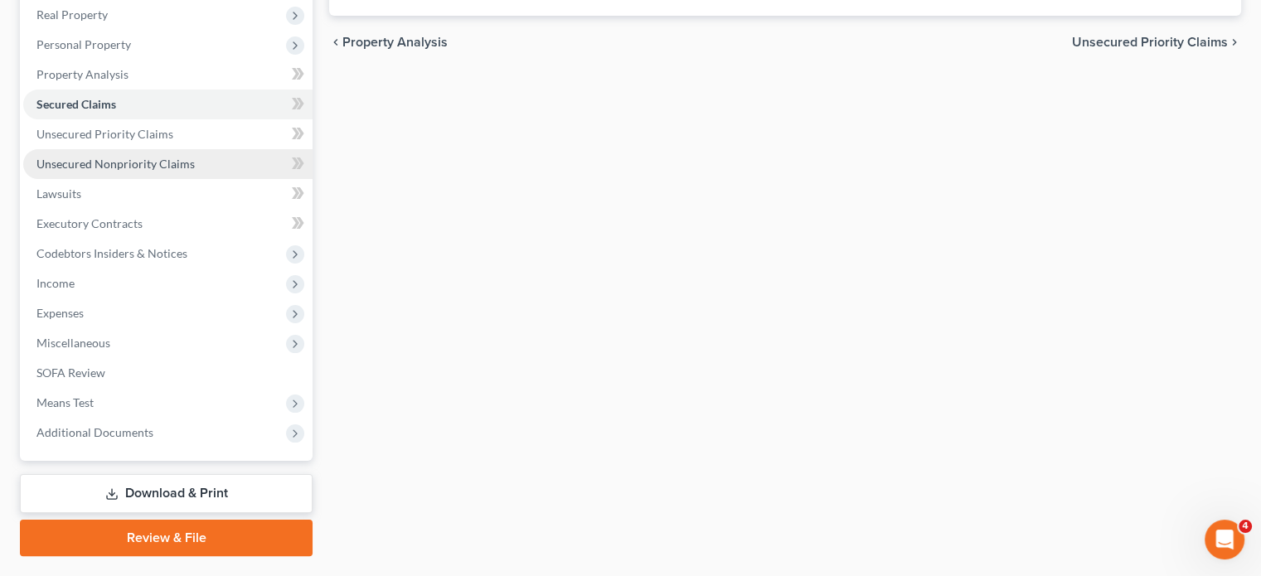
click at [168, 171] on span "Unsecured Nonpriority Claims" at bounding box center [115, 164] width 158 height 14
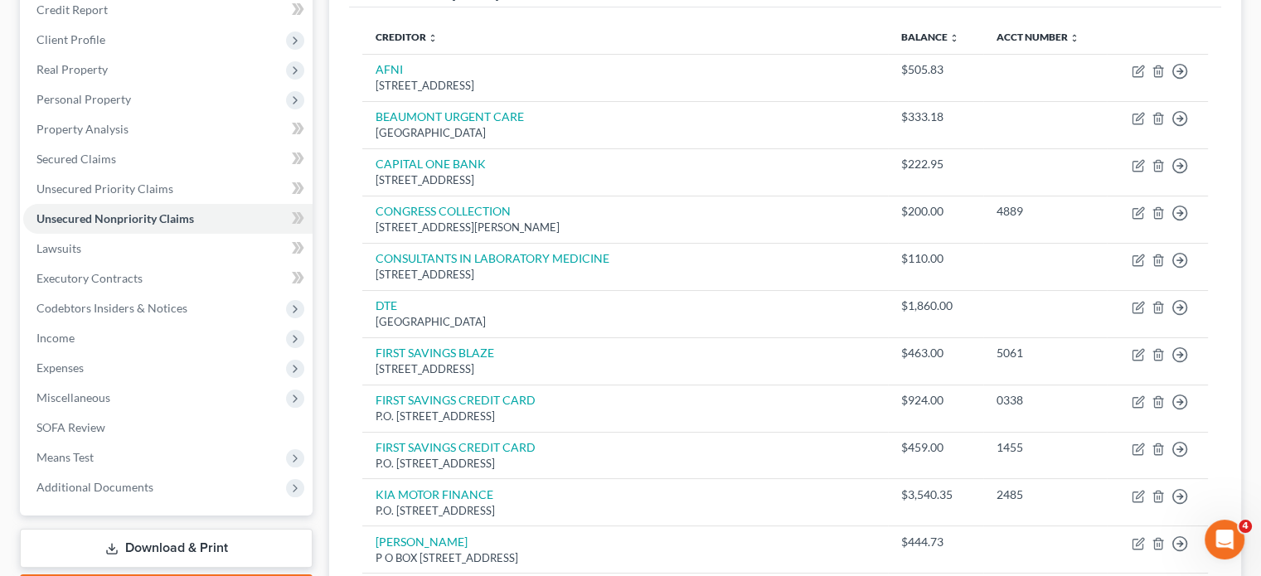
scroll to position [24, 0]
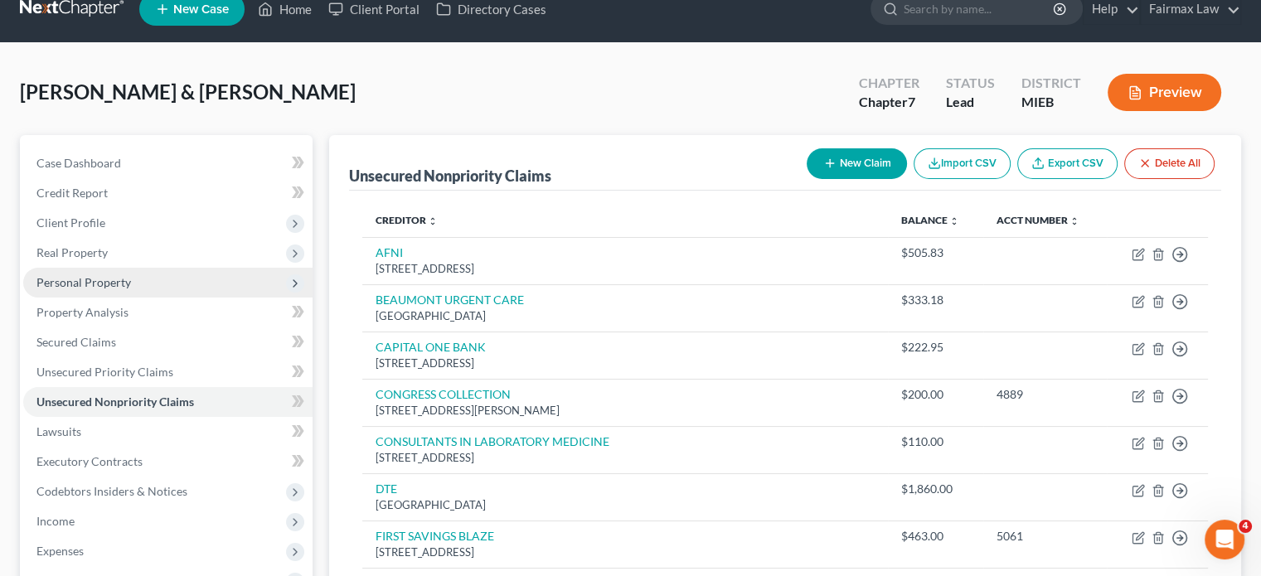
click at [149, 298] on span "Personal Property" at bounding box center [167, 283] width 289 height 30
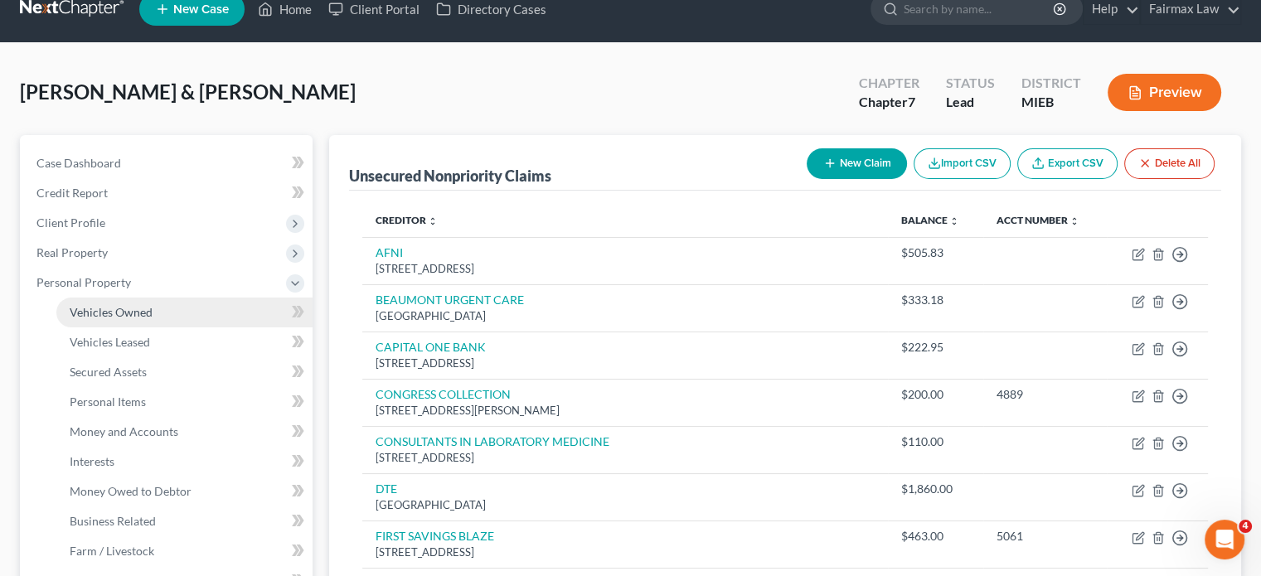
click at [153, 319] on span "Vehicles Owned" at bounding box center [111, 312] width 83 height 14
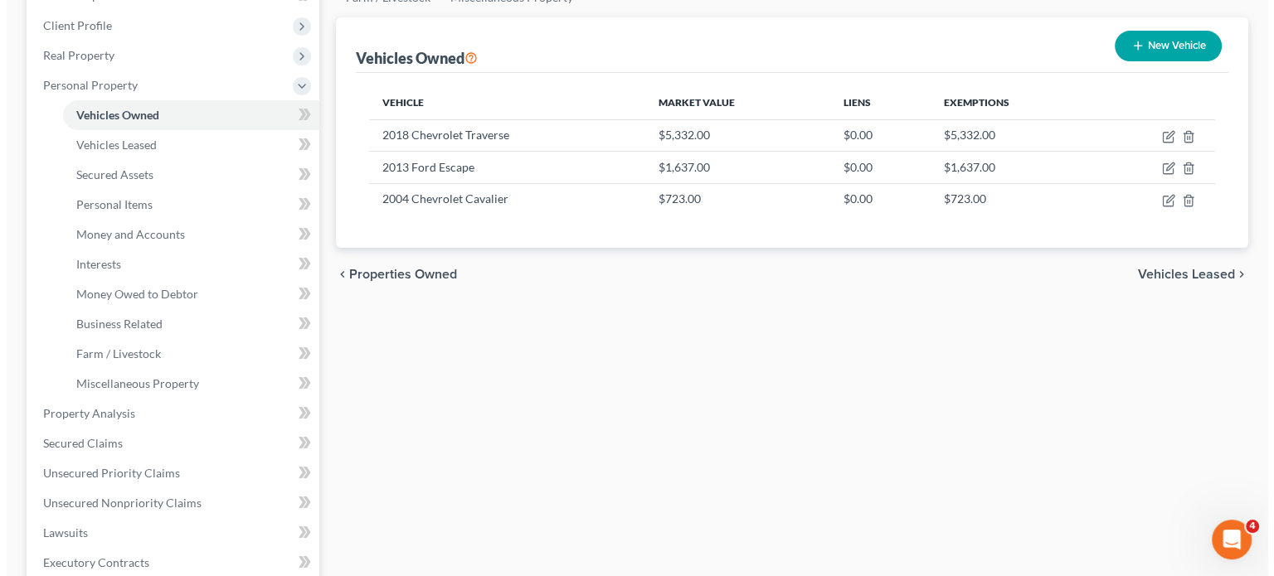
scroll to position [226, 0]
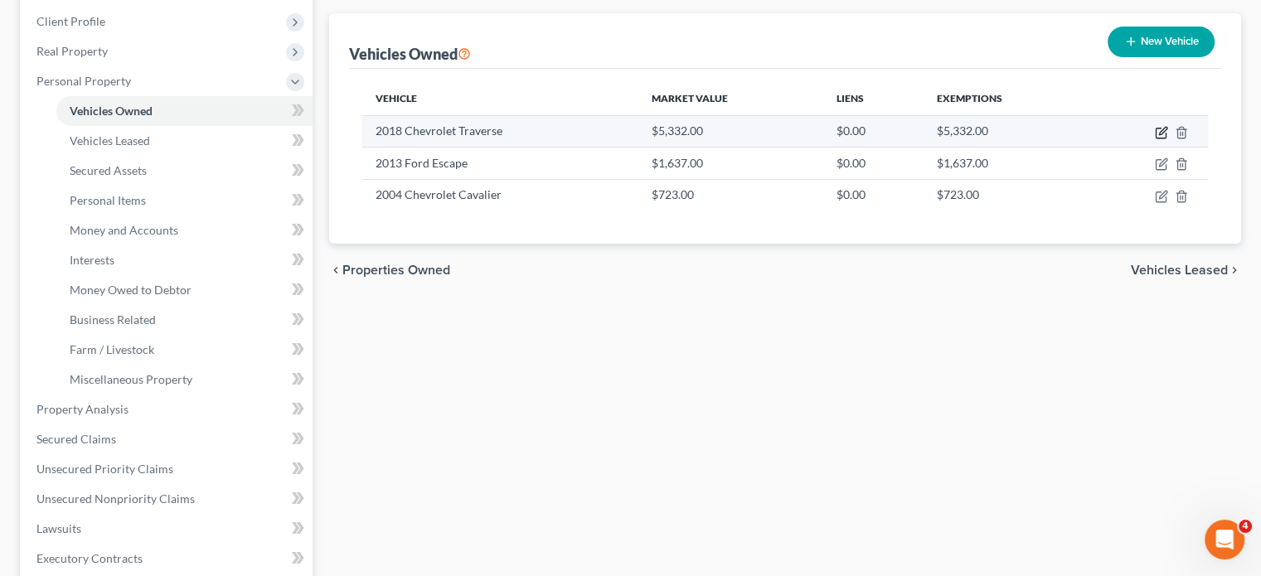
click at [1155, 139] on icon "button" at bounding box center [1161, 132] width 13 height 13
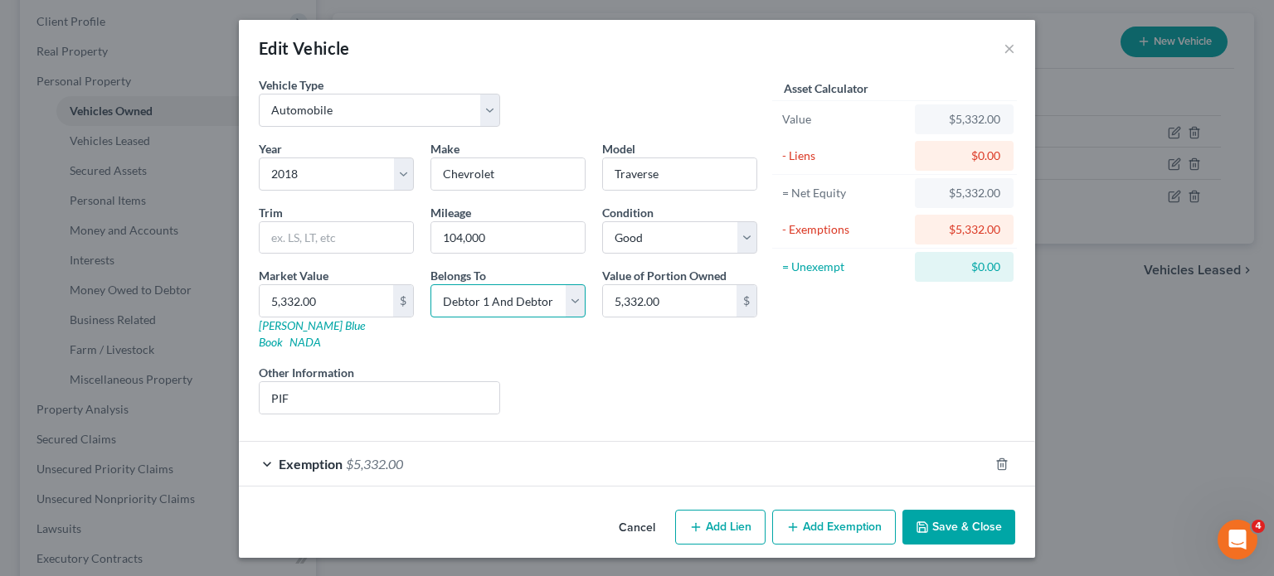
drag, startPoint x: 498, startPoint y: 382, endPoint x: 488, endPoint y: 392, distance: 14.1
click at [498, 318] on select "Select Debtor 1 Only Debtor 2 Only Debtor 1 And Debtor 2 Only At Least One Of T…" at bounding box center [507, 300] width 155 height 33
click at [430, 318] on select "Select Debtor 1 Only Debtor 2 Only Debtor 1 And Debtor 2 Only At Least One Of T…" at bounding box center [507, 300] width 155 height 33
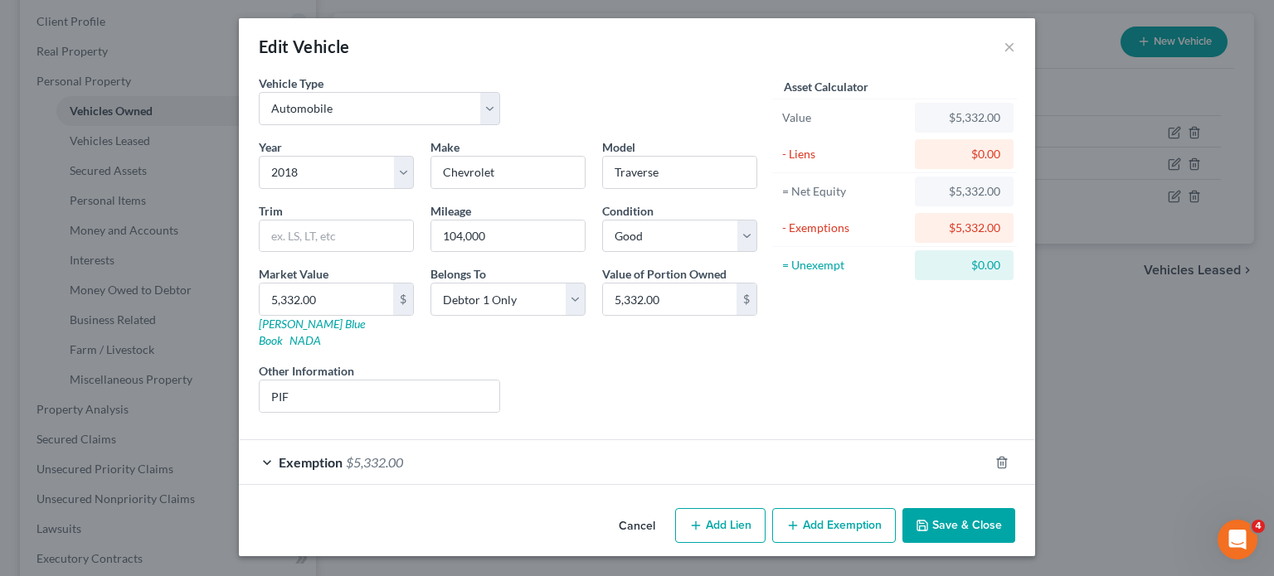
click at [982, 440] on div "Exemption $5,332.00" at bounding box center [614, 462] width 750 height 44
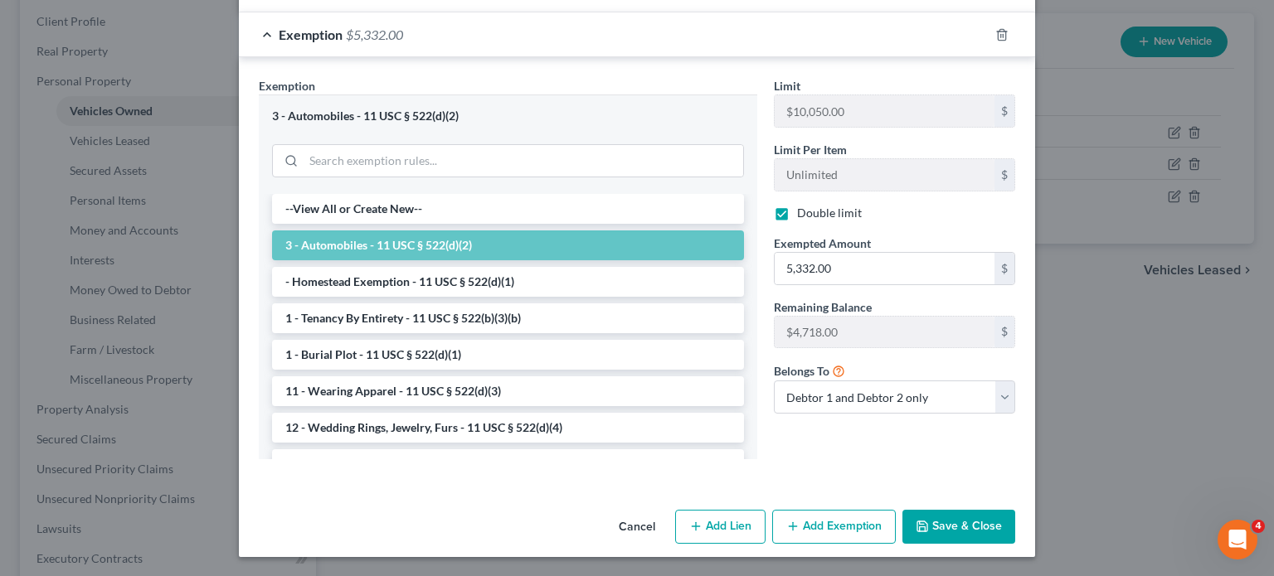
scroll to position [454, 0]
click at [805, 221] on label "Double limit" at bounding box center [829, 212] width 65 height 17
click at [805, 215] on input "Double limit" at bounding box center [809, 209] width 11 height 11
click at [889, 284] on input "5,332.00" at bounding box center [884, 268] width 220 height 32
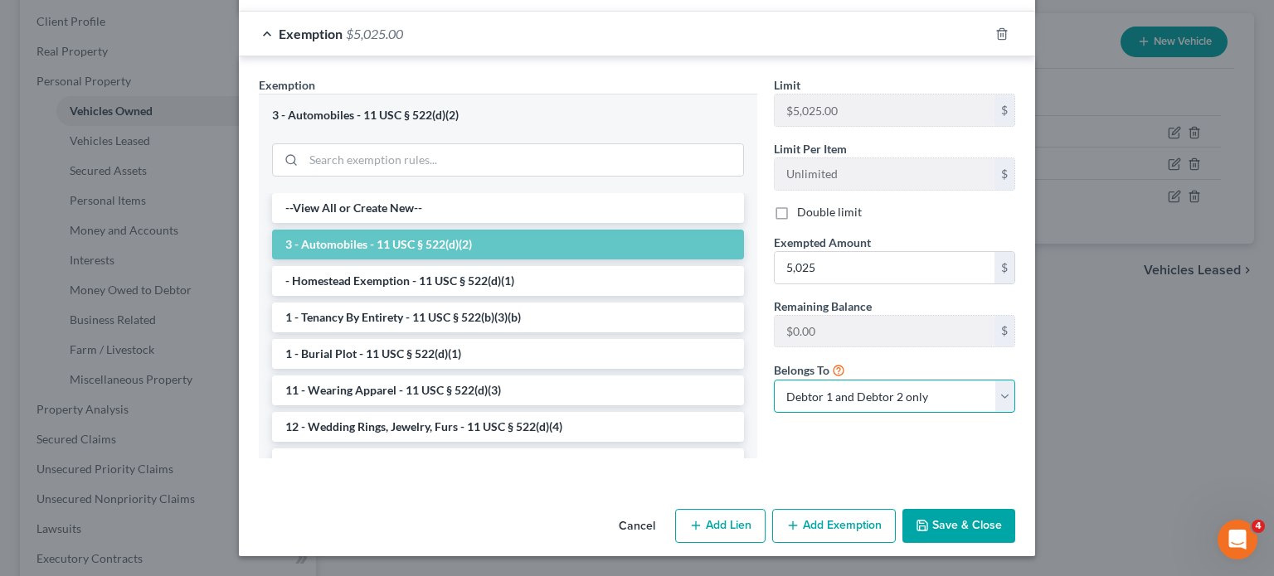
drag, startPoint x: 863, startPoint y: 354, endPoint x: 860, endPoint y: 366, distance: 12.1
click at [863, 380] on select "Debtor 1 only Debtor 2 only Debtor 1 and Debtor 2 only" at bounding box center [894, 396] width 241 height 33
click at [799, 380] on select "Debtor 1 only Debtor 2 only Debtor 1 and Debtor 2 only" at bounding box center [894, 396] width 241 height 33
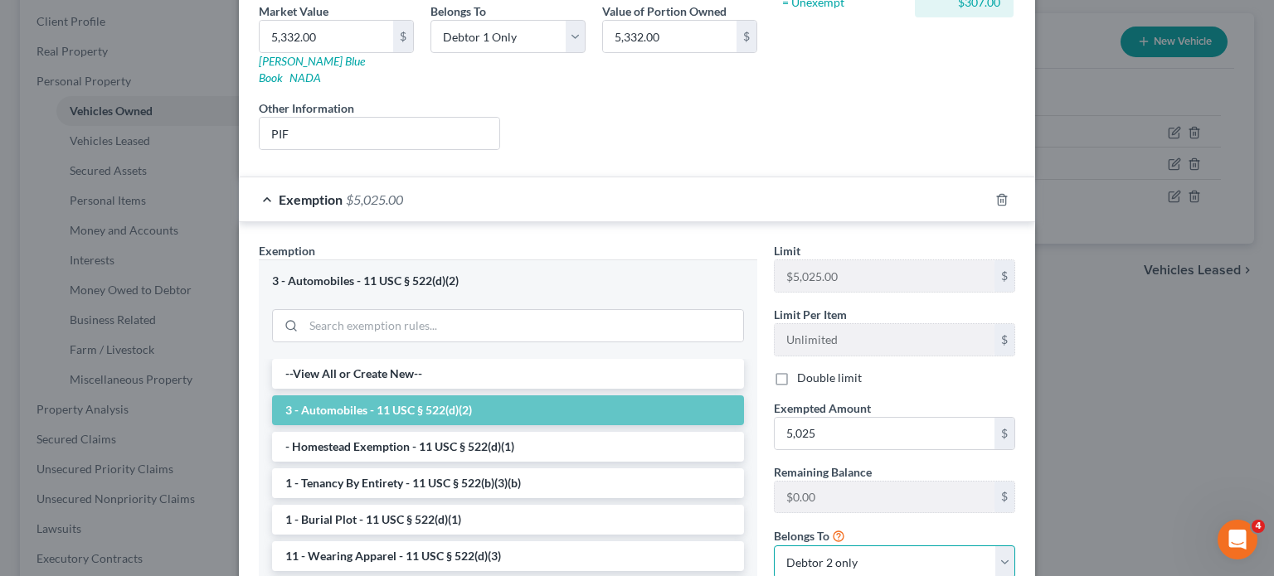
scroll to position [265, 0]
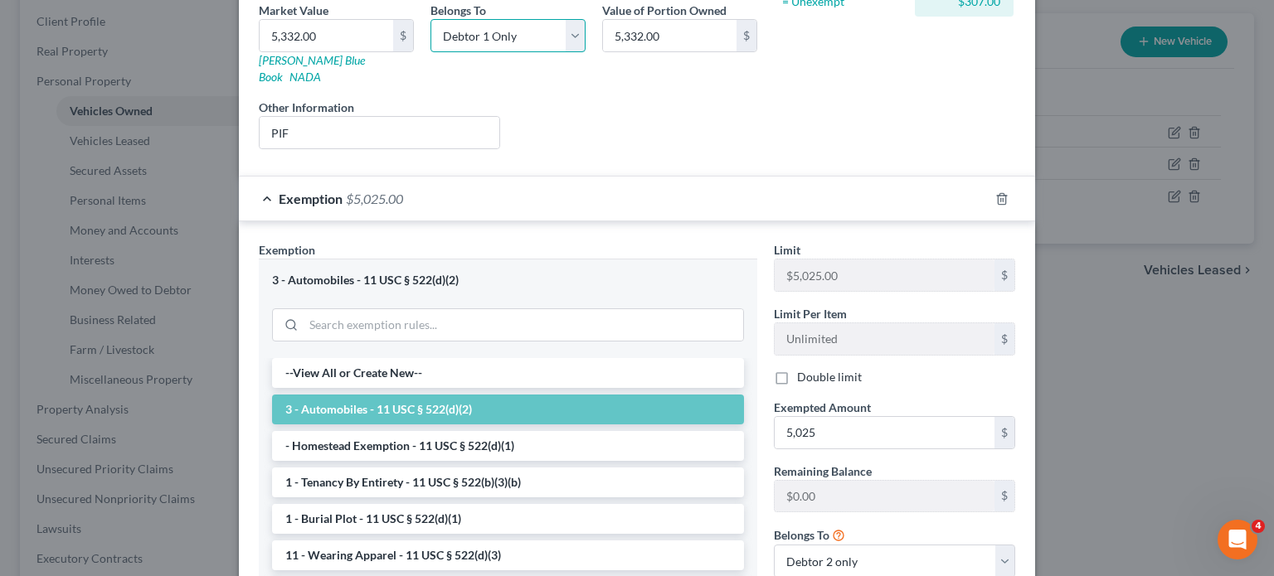
drag, startPoint x: 483, startPoint y: 104, endPoint x: 482, endPoint y: 128, distance: 24.1
click at [483, 52] on select "Select Debtor 1 Only Debtor 2 Only Debtor 1 And Debtor 2 Only At Least One Of T…" at bounding box center [507, 35] width 155 height 33
click at [430, 52] on select "Select Debtor 1 Only Debtor 2 Only Debtor 1 And Debtor 2 Only At Least One Of T…" at bounding box center [507, 35] width 155 height 33
drag, startPoint x: 1088, startPoint y: 70, endPoint x: 1039, endPoint y: 69, distance: 48.9
click at [1013, 17] on div "$307.00" at bounding box center [964, 2] width 99 height 30
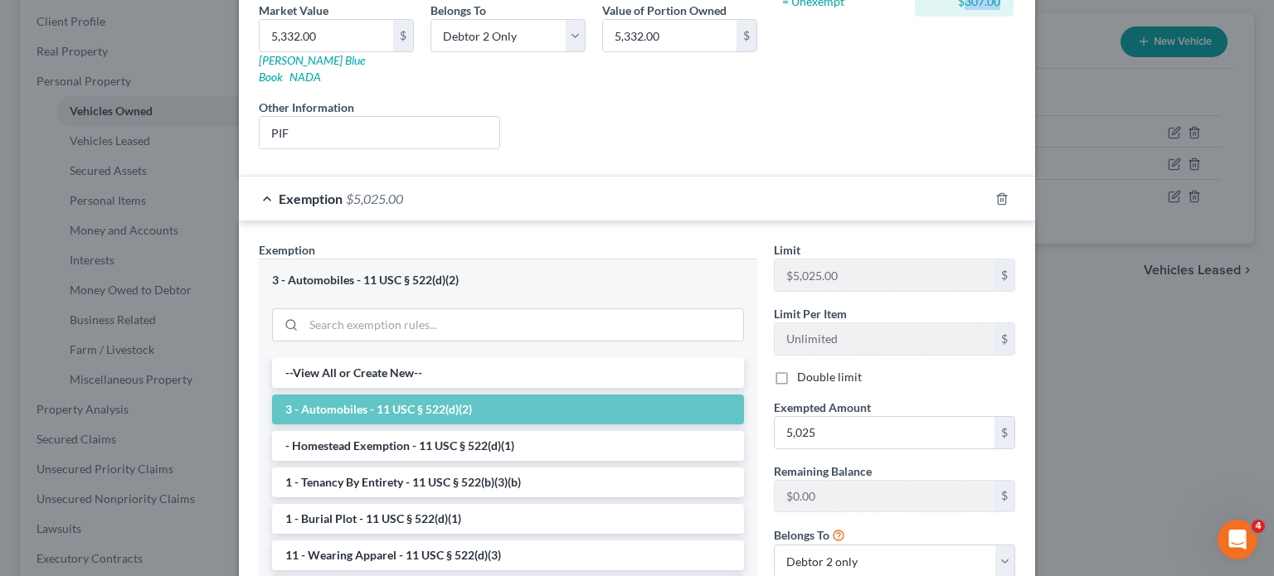
copy div "307.00"
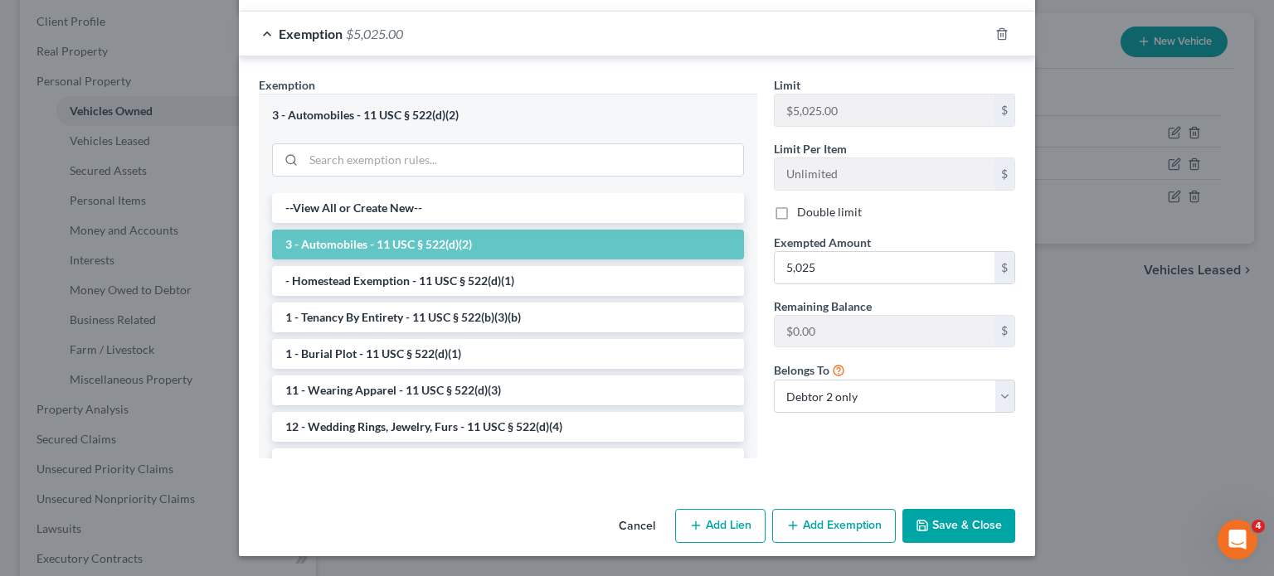
click at [881, 520] on button "Add Exemption" at bounding box center [834, 526] width 124 height 35
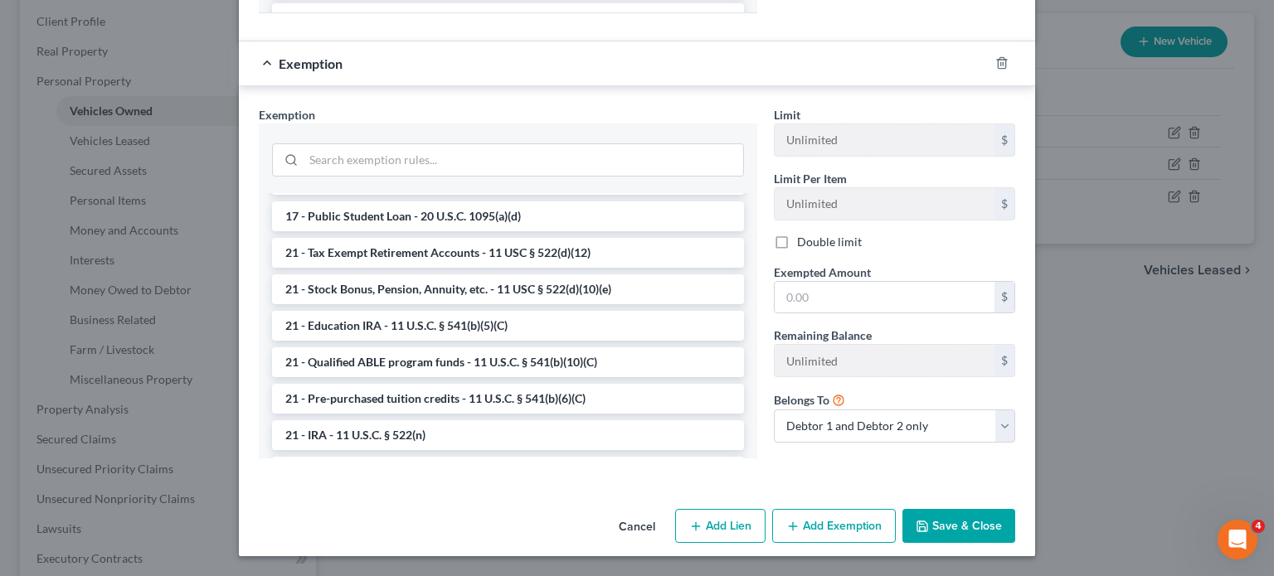
scroll to position [468, 0]
click at [405, 157] on li "14 - Wildcard Exemption (unused homestead) - 11 U.S.C. § 522 (d)(5)" at bounding box center [508, 142] width 472 height 30
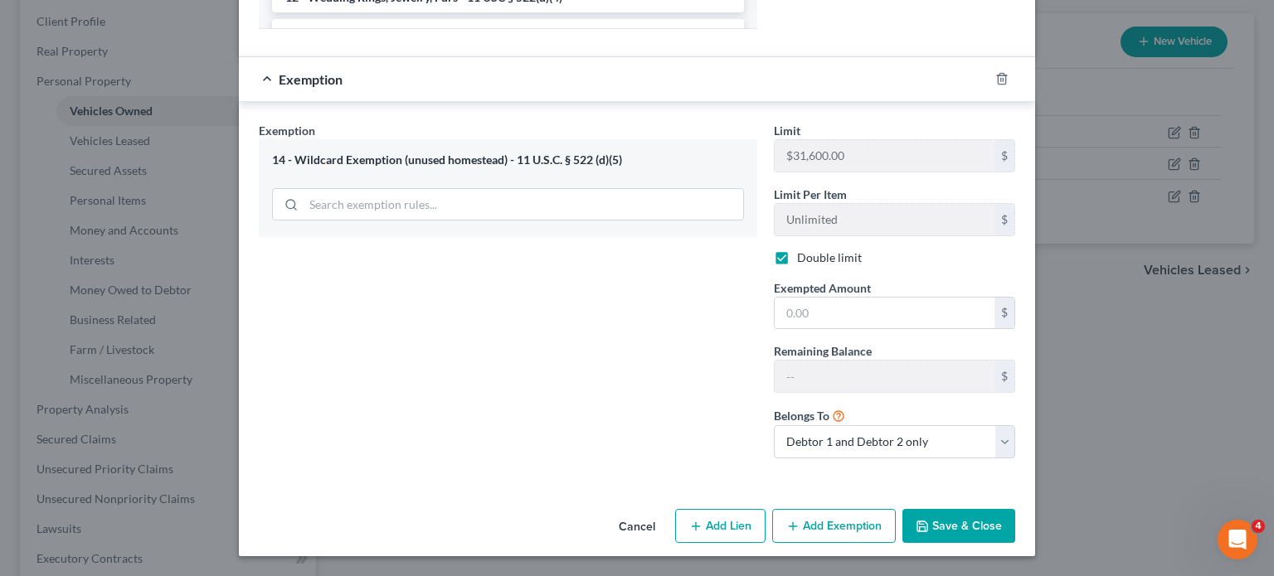
click at [809, 266] on label "Double limit" at bounding box center [829, 258] width 65 height 17
click at [809, 260] on input "Double limit" at bounding box center [809, 255] width 11 height 11
click at [850, 329] on input "text" at bounding box center [884, 314] width 220 height 32
paste input "307.00"
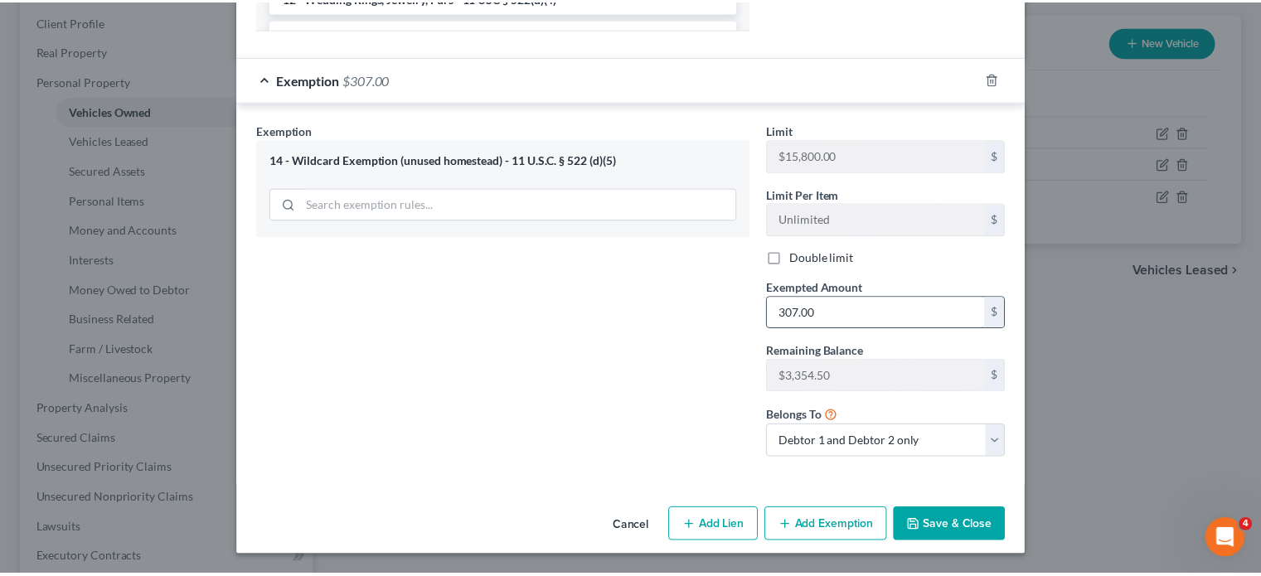
scroll to position [1187, 0]
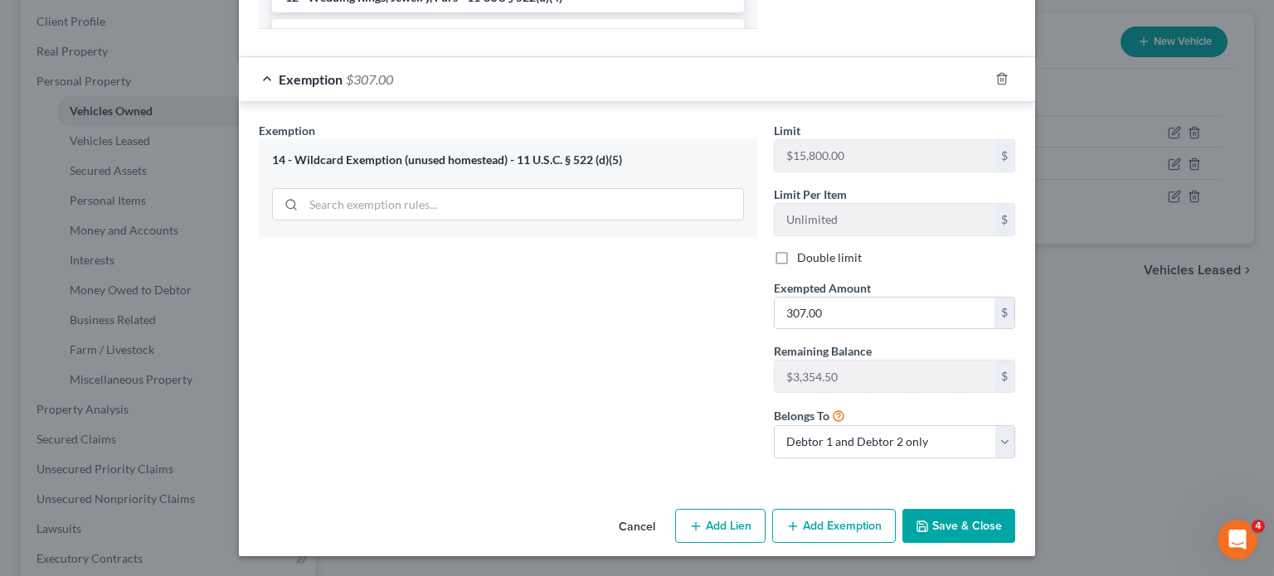
click at [915, 406] on div "Belongs To * Debtor 1 only Debtor 2 only Debtor 1 and Debtor 2 only" at bounding box center [894, 432] width 258 height 52
click at [881, 425] on select "Debtor 1 only Debtor 2 only Debtor 1 and Debtor 2 only" at bounding box center [894, 441] width 241 height 33
click at [799, 425] on select "Debtor 1 only Debtor 2 only Debtor 1 and Debtor 2 only" at bounding box center [894, 441] width 241 height 33
click at [1015, 512] on button "Save & Close" at bounding box center [958, 526] width 113 height 35
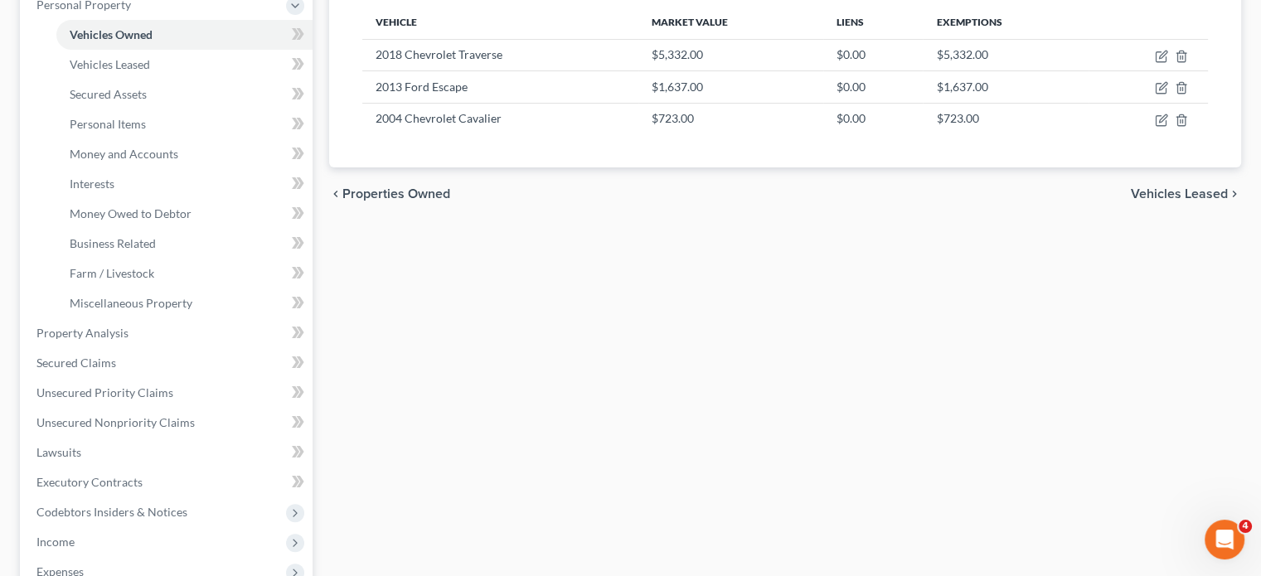
scroll to position [0, 0]
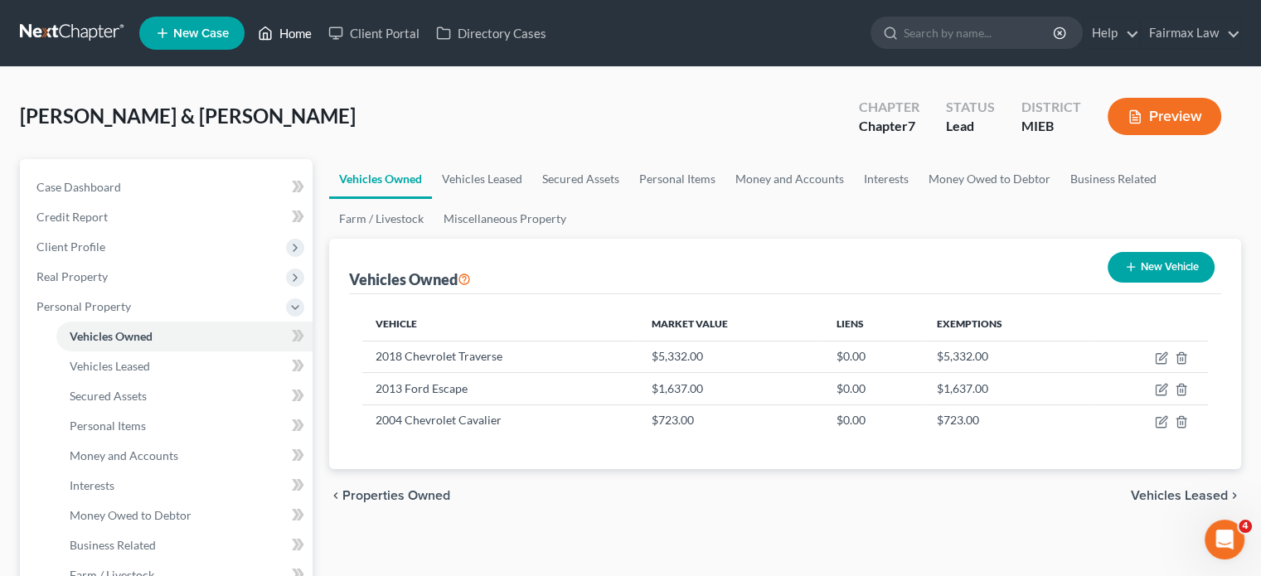
click at [320, 32] on link "Home" at bounding box center [285, 33] width 70 height 30
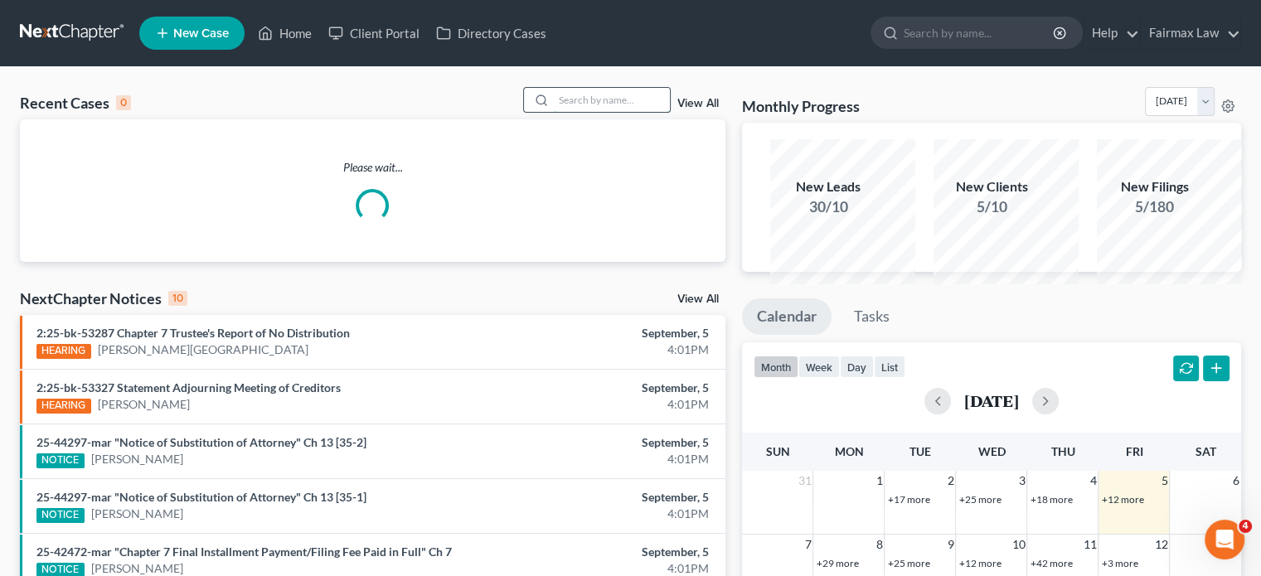
click at [554, 112] on input "search" at bounding box center [612, 100] width 116 height 24
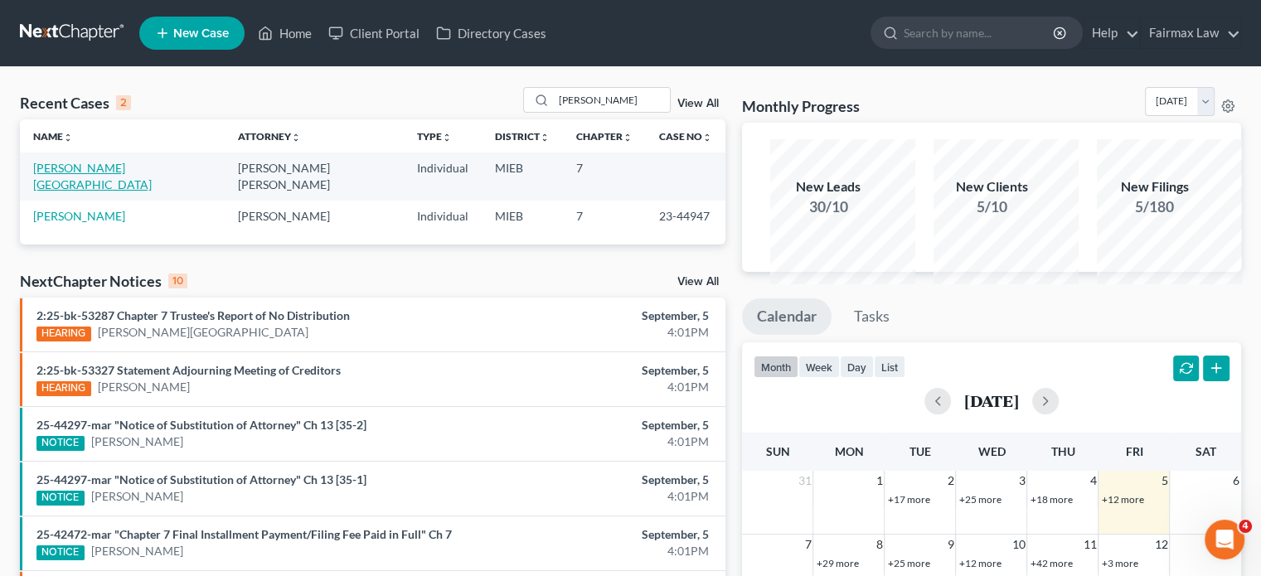
click at [109, 192] on link "Ford, Shawntia" at bounding box center [92, 176] width 119 height 31
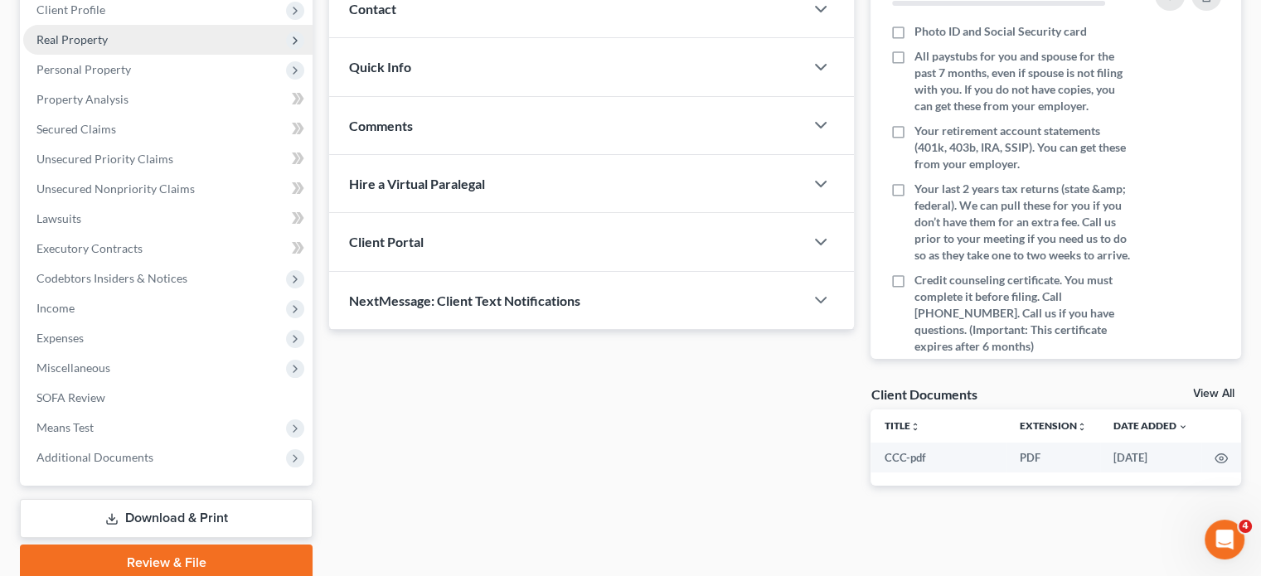
scroll to position [271, 0]
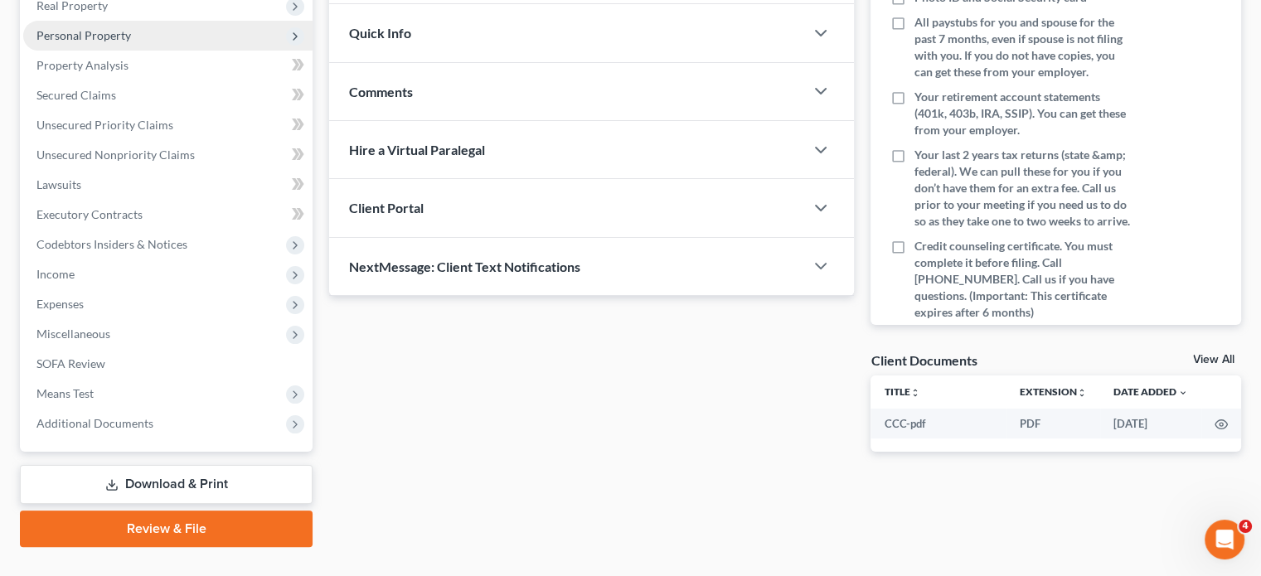
click at [179, 51] on span "Personal Property" at bounding box center [167, 36] width 289 height 30
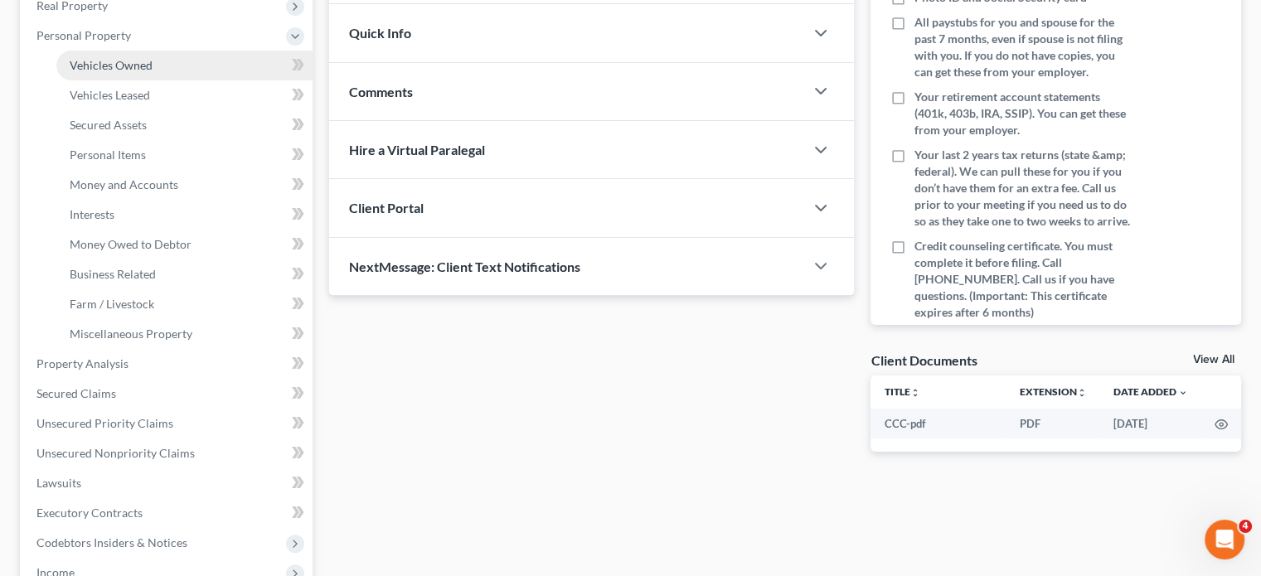
click at [200, 80] on link "Vehicles Owned" at bounding box center [184, 66] width 256 height 30
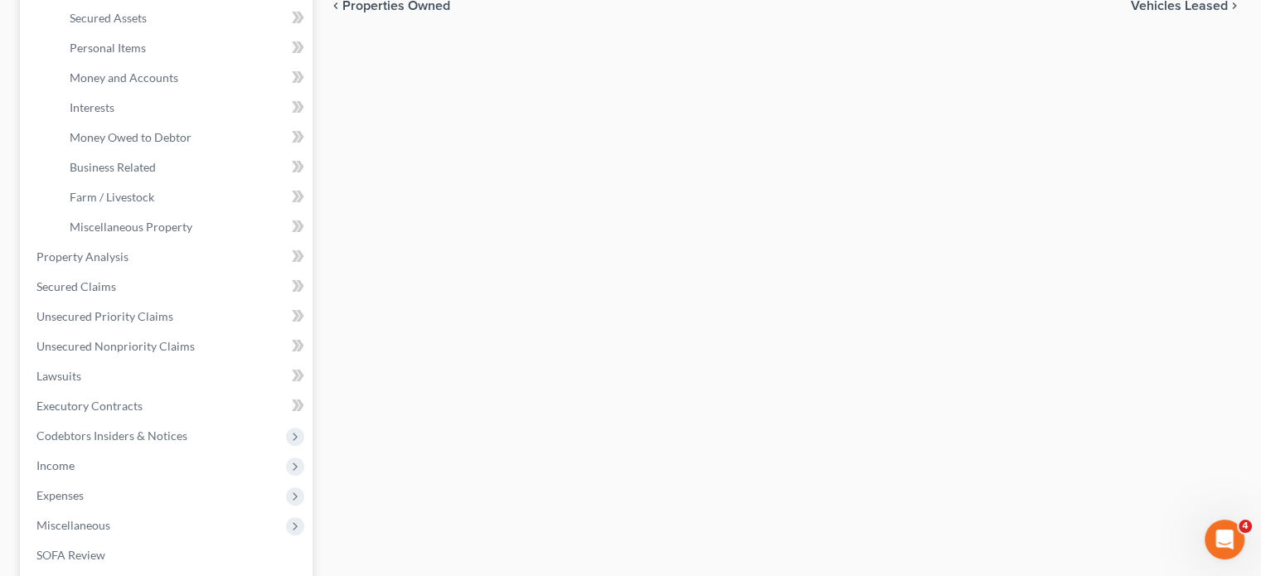
scroll to position [380, 0]
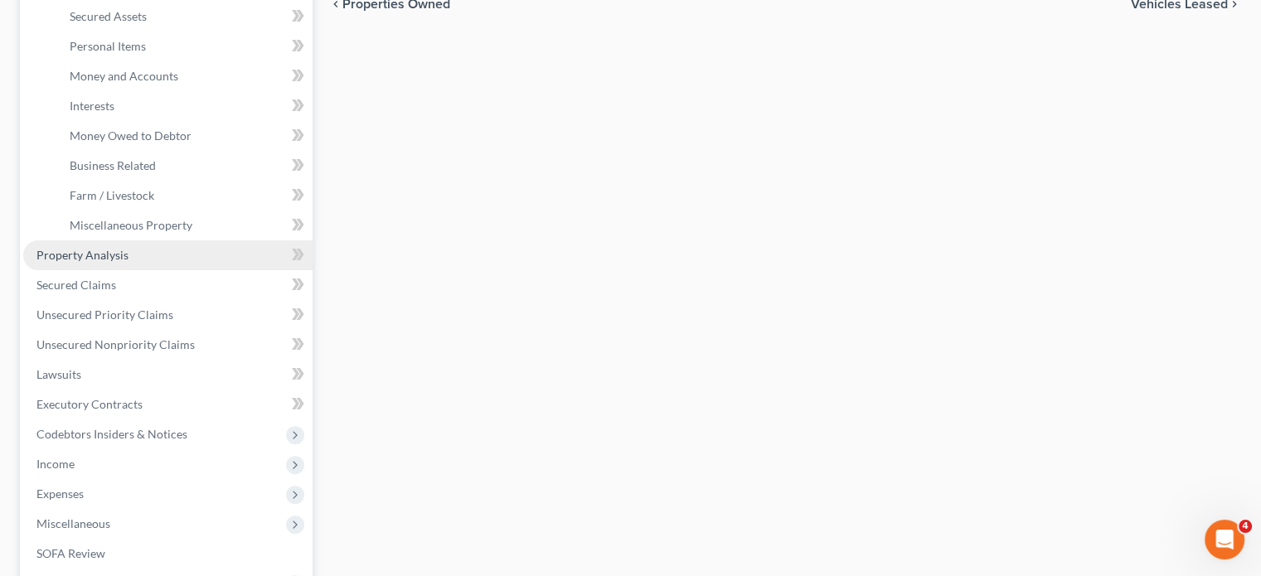
click at [109, 270] on link "Property Analysis" at bounding box center [167, 255] width 289 height 30
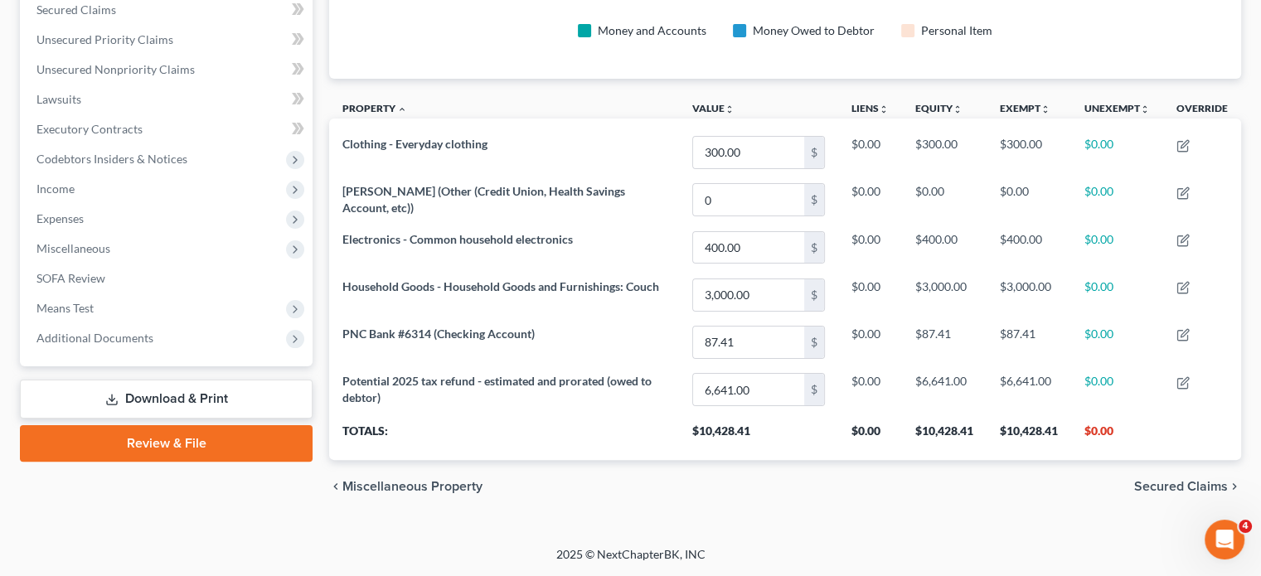
scroll to position [417, 0]
click at [178, 76] on span "Unsecured Nonpriority Claims" at bounding box center [115, 69] width 158 height 14
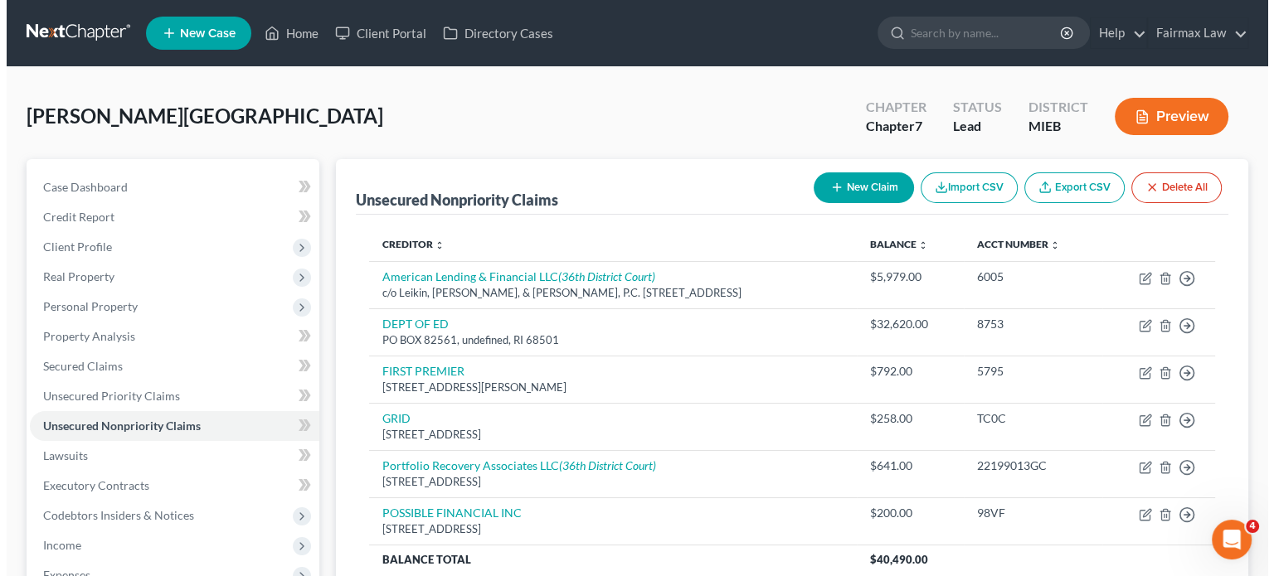
scroll to position [66, 0]
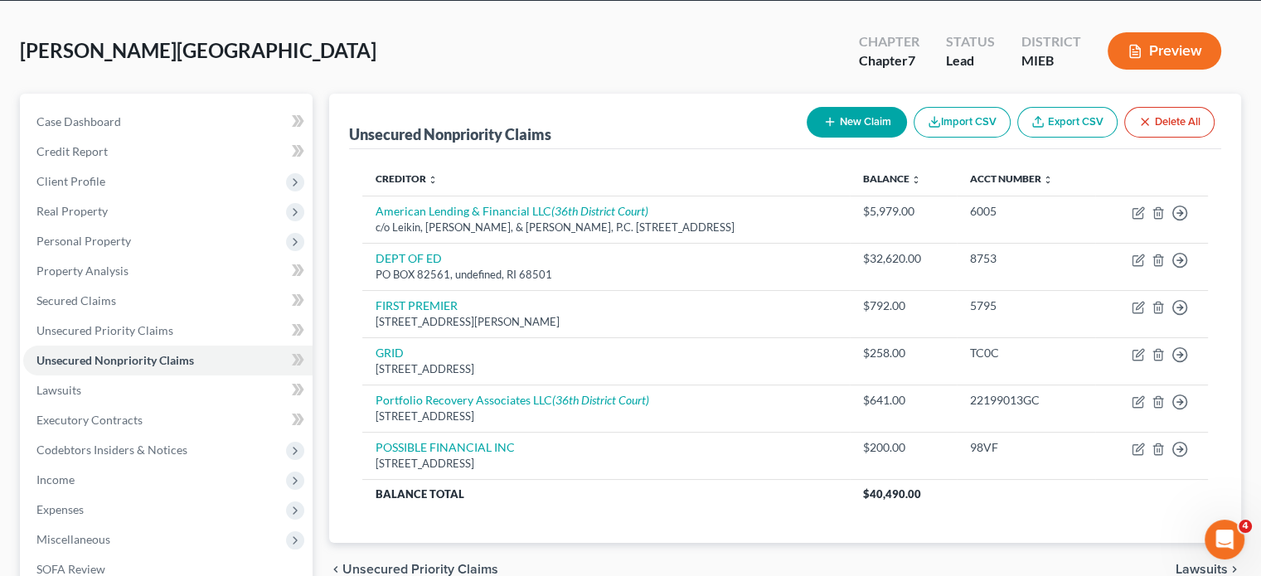
click at [807, 138] on button "New Claim" at bounding box center [857, 122] width 100 height 31
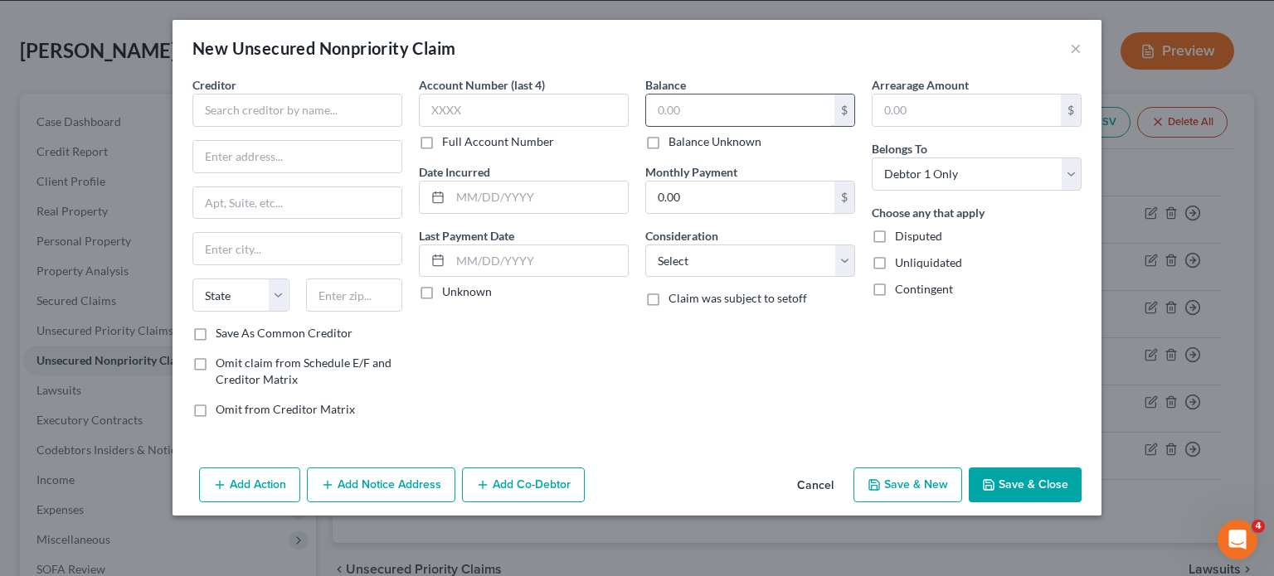
click at [666, 126] on input "text" at bounding box center [740, 111] width 188 height 32
click at [194, 120] on input "text" at bounding box center [297, 110] width 210 height 33
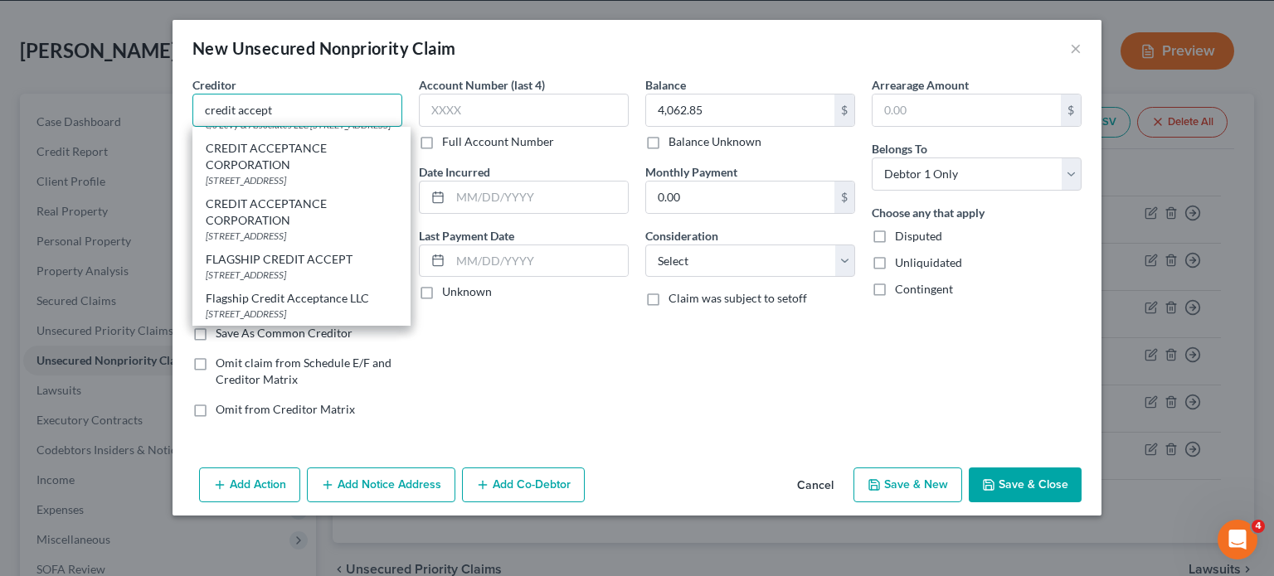
scroll to position [1029, 0]
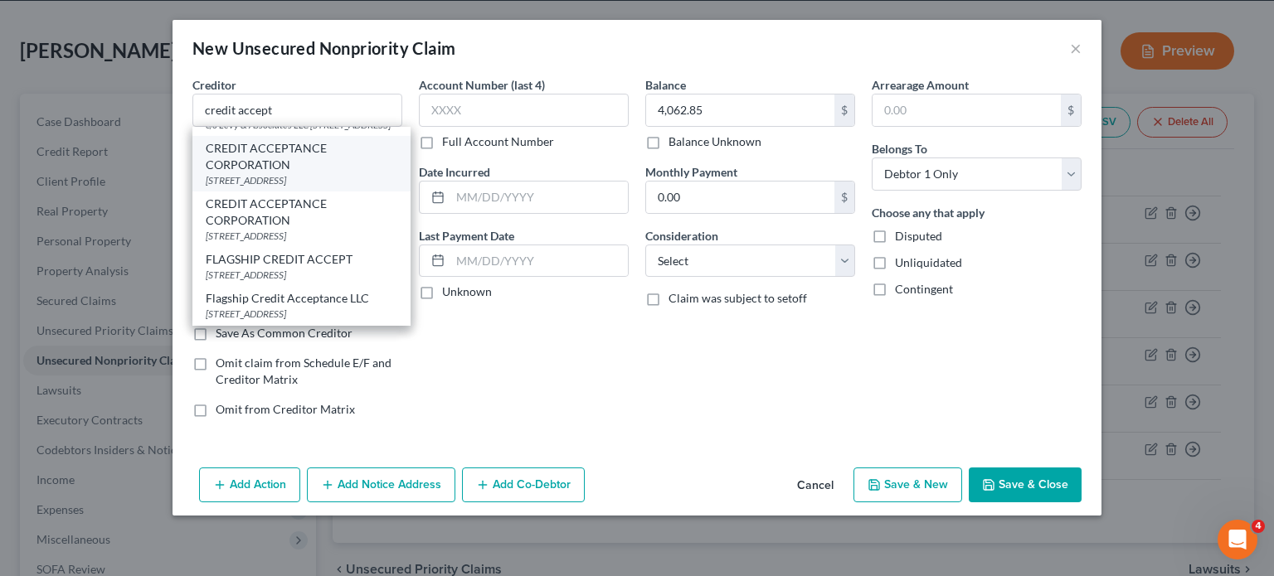
click at [206, 173] on div "CREDIT ACCEPTANCE CORPORATION" at bounding box center [302, 156] width 192 height 33
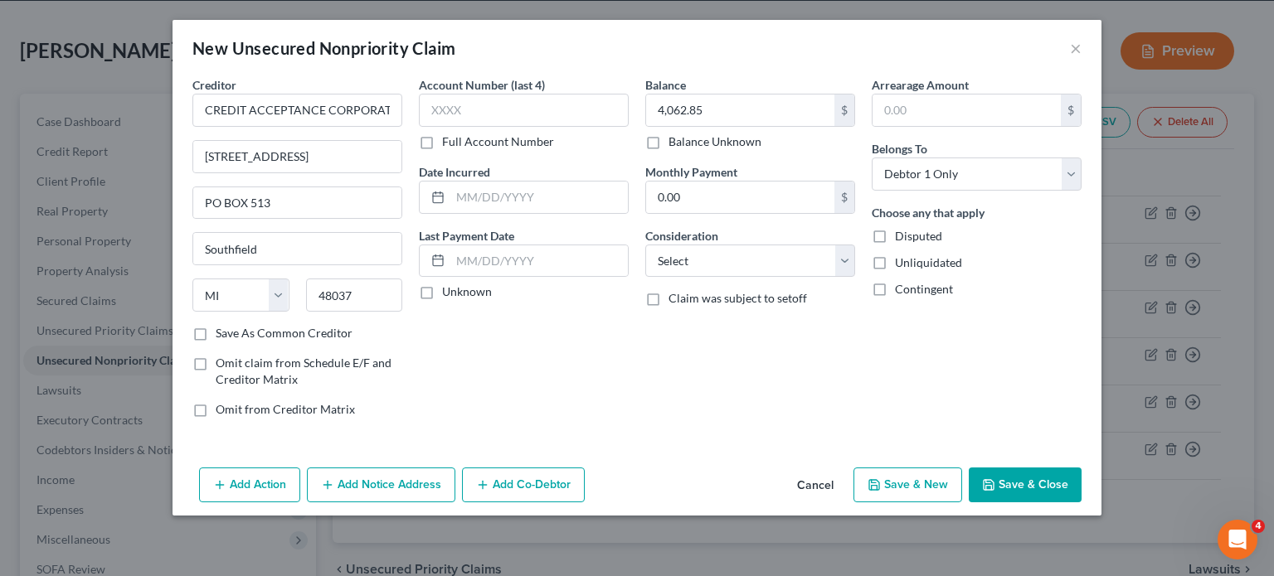
scroll to position [0, 0]
click at [670, 278] on select "Select Cable / Satellite Services Collection Agency Credit Card Debt Debt Couns…" at bounding box center [750, 261] width 210 height 33
click at [645, 278] on select "Select Cable / Satellite Services Collection Agency Credit Card Debt Debt Couns…" at bounding box center [750, 261] width 210 height 33
click at [686, 340] on input "text" at bounding box center [750, 324] width 208 height 32
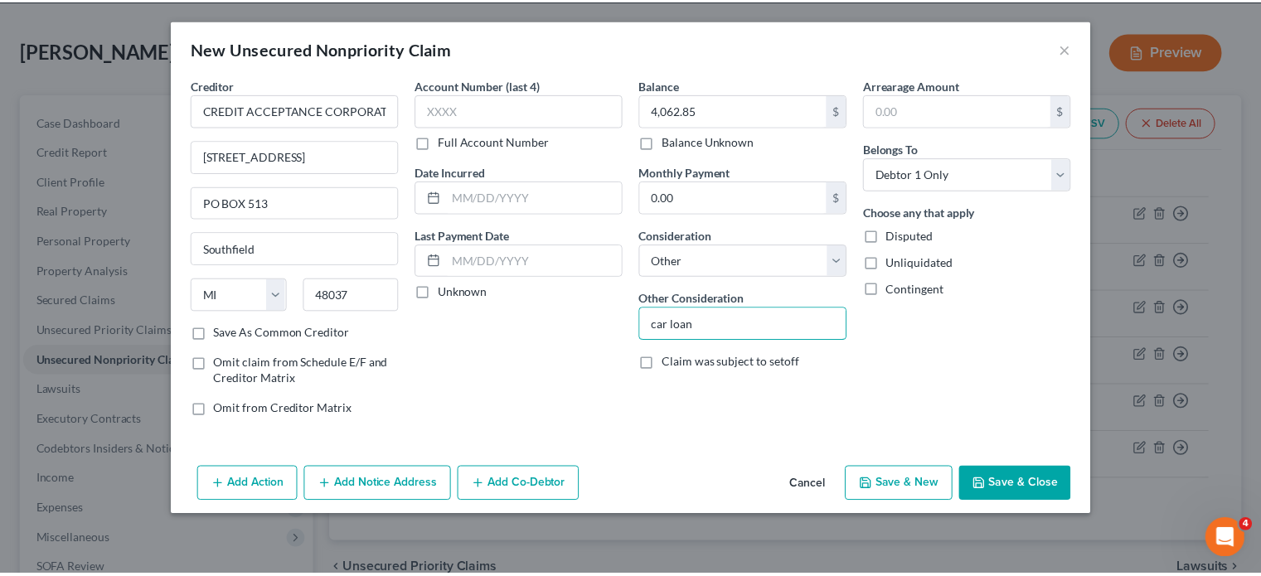
scroll to position [87, 0]
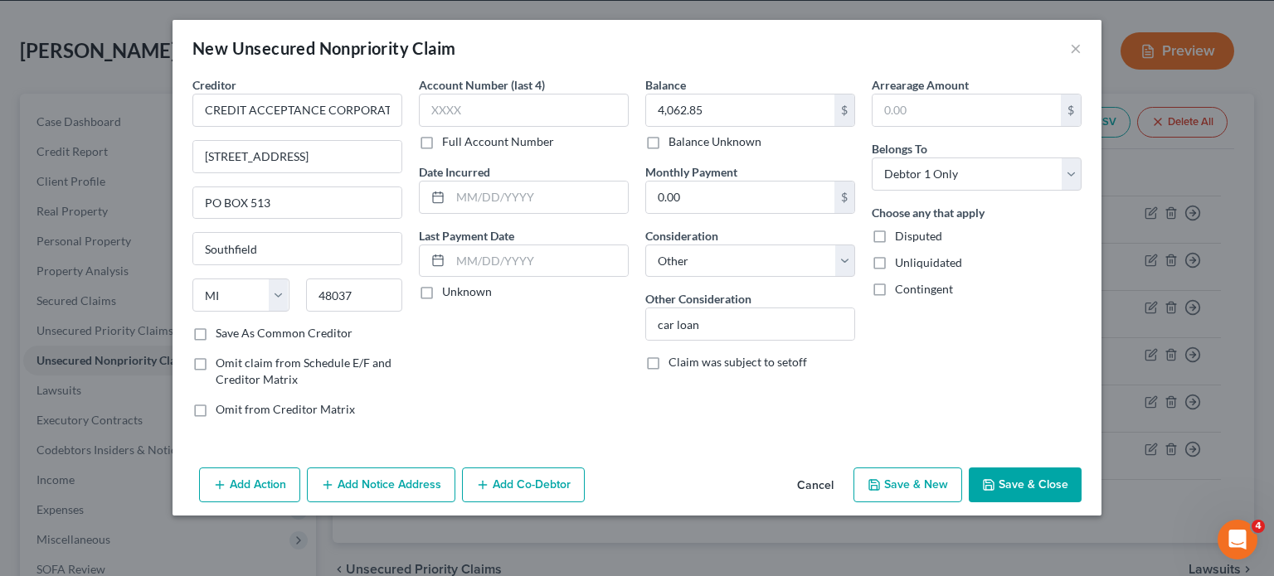
click at [1081, 503] on button "Save & Close" at bounding box center [1025, 485] width 113 height 35
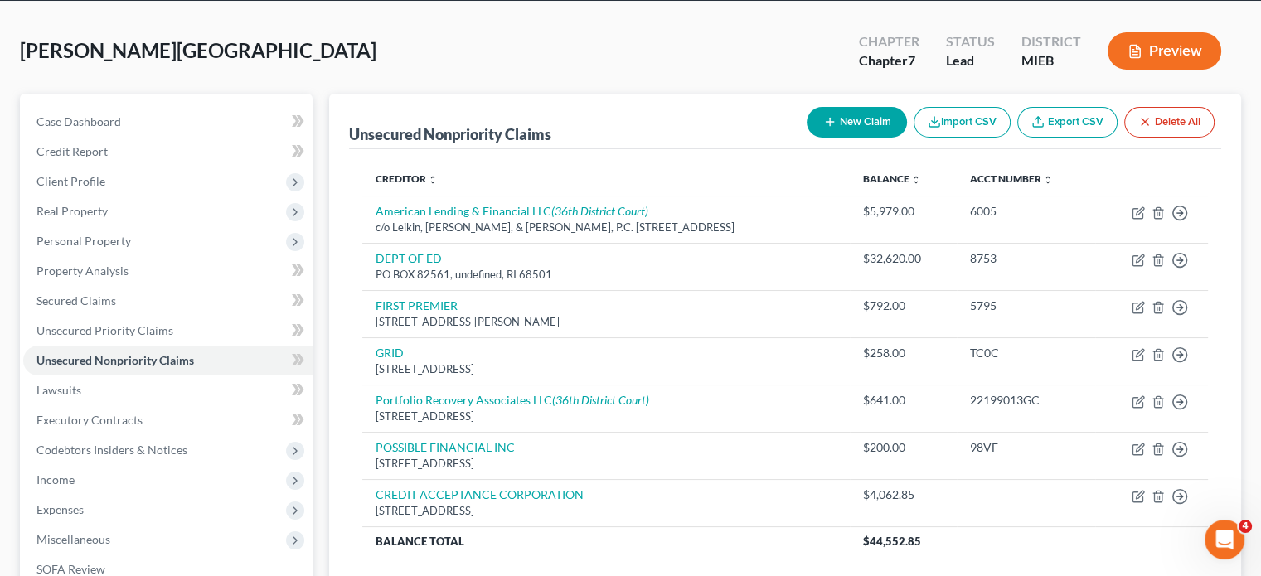
scroll to position [411, 0]
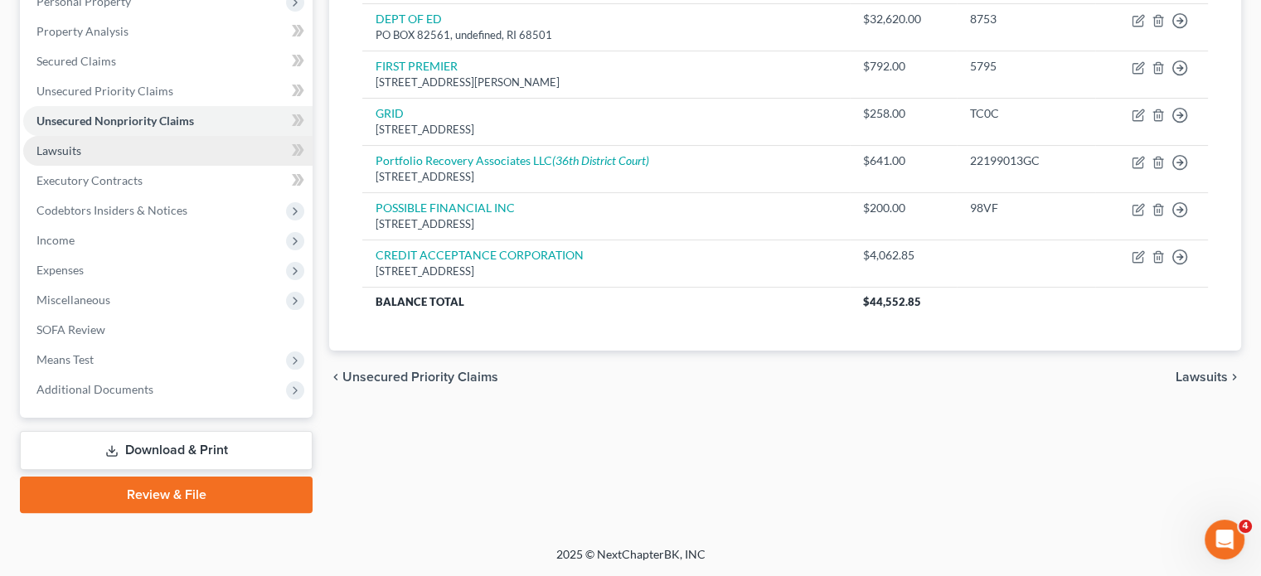
click at [112, 154] on link "Lawsuits" at bounding box center [167, 151] width 289 height 30
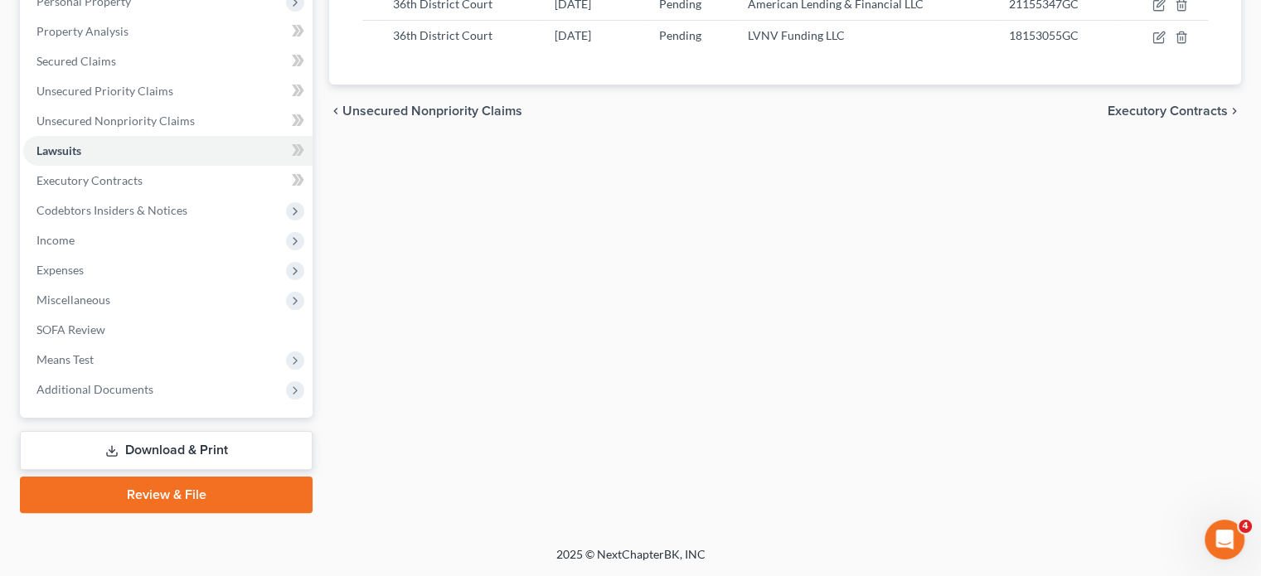
scroll to position [351, 0]
click at [216, 196] on link "Executory Contracts" at bounding box center [167, 181] width 289 height 30
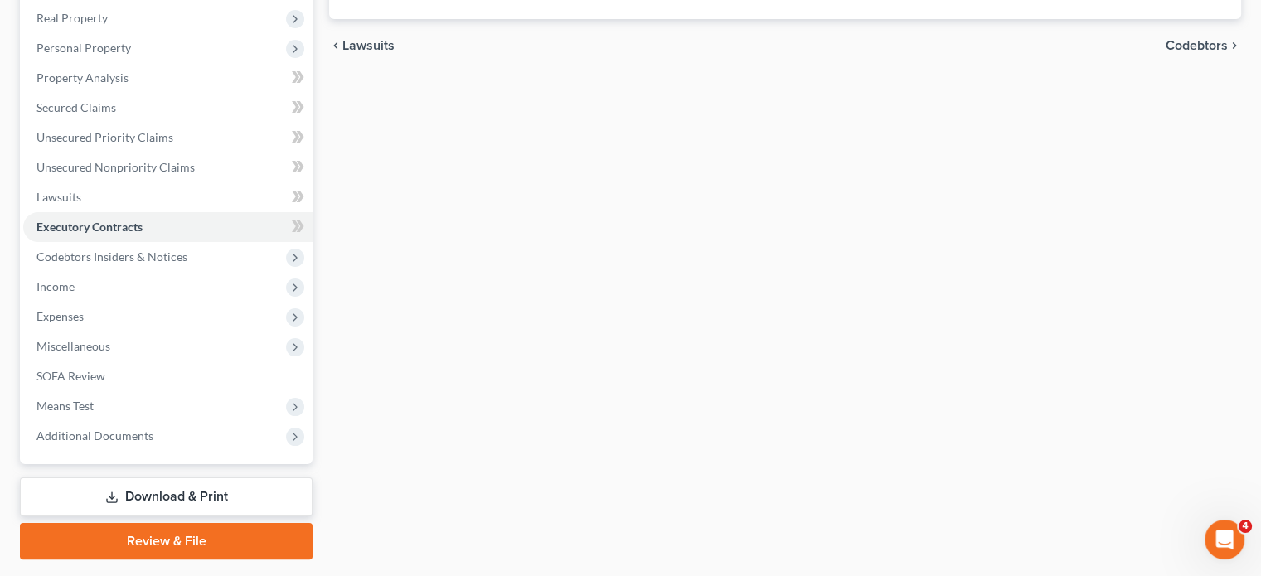
scroll to position [285, 0]
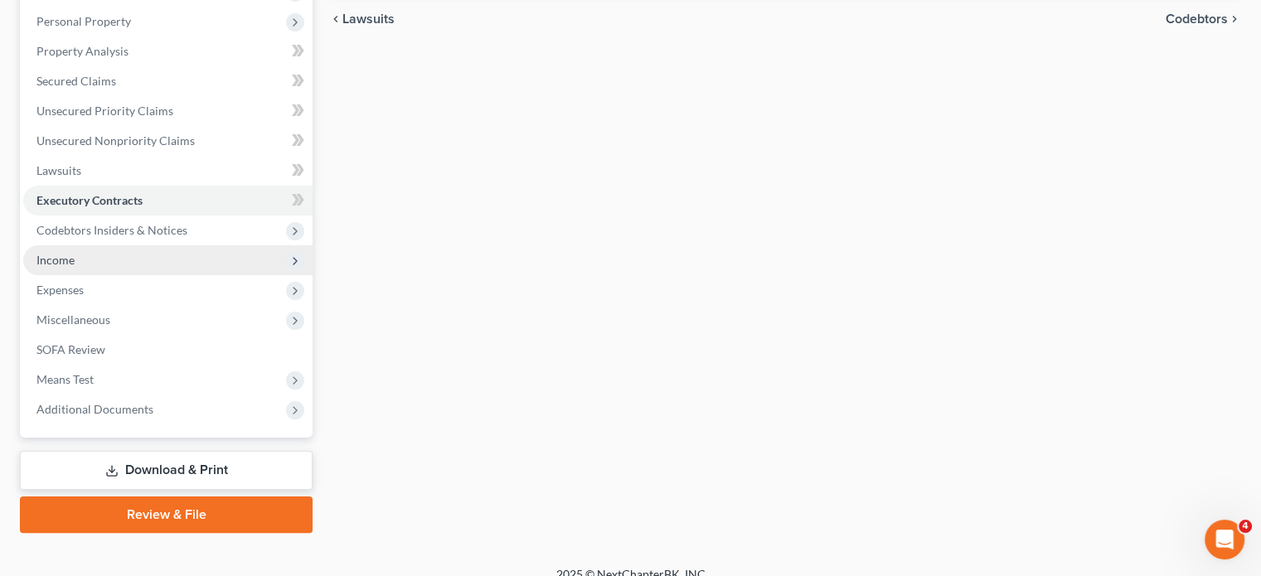
click at [158, 275] on span "Income" at bounding box center [167, 260] width 289 height 30
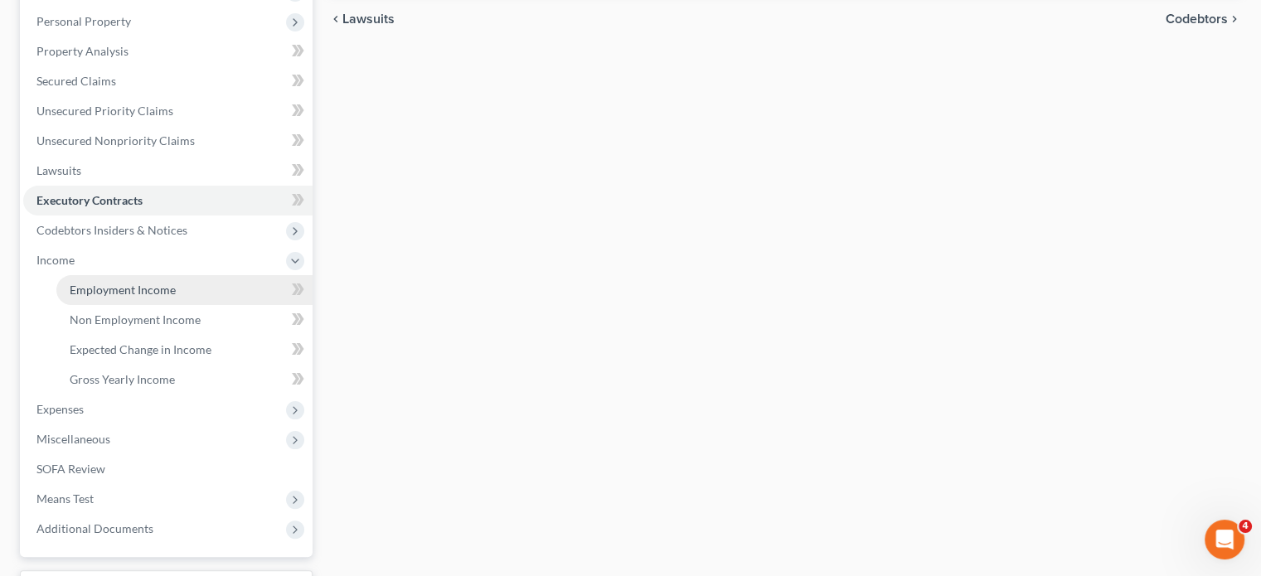
click at [154, 297] on span "Employment Income" at bounding box center [123, 290] width 106 height 14
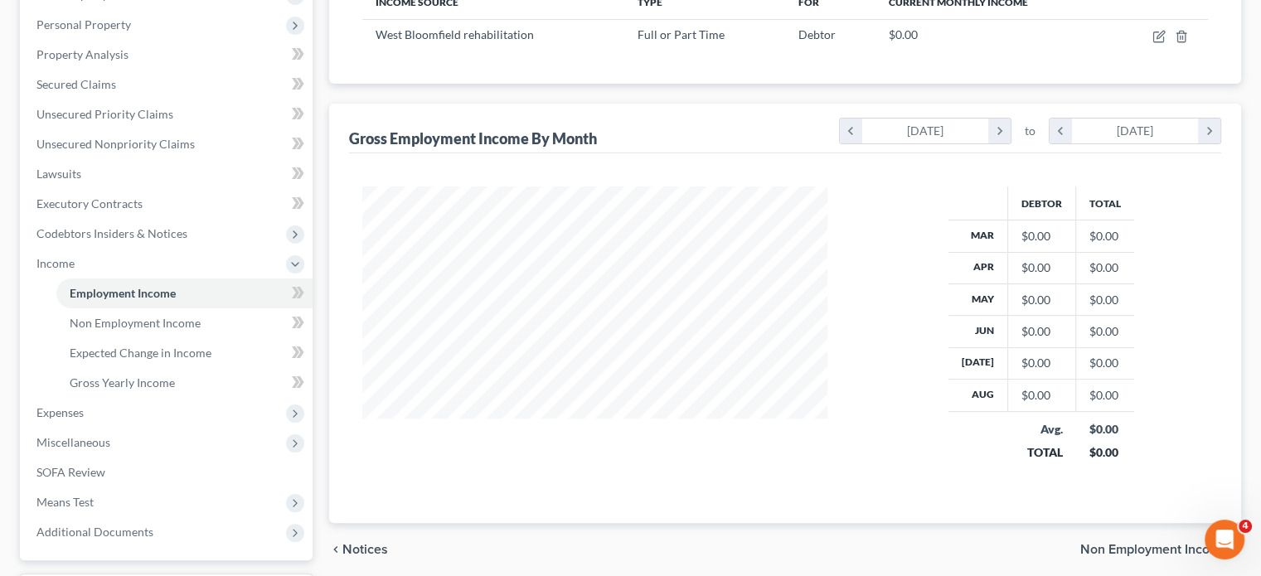
scroll to position [86, 0]
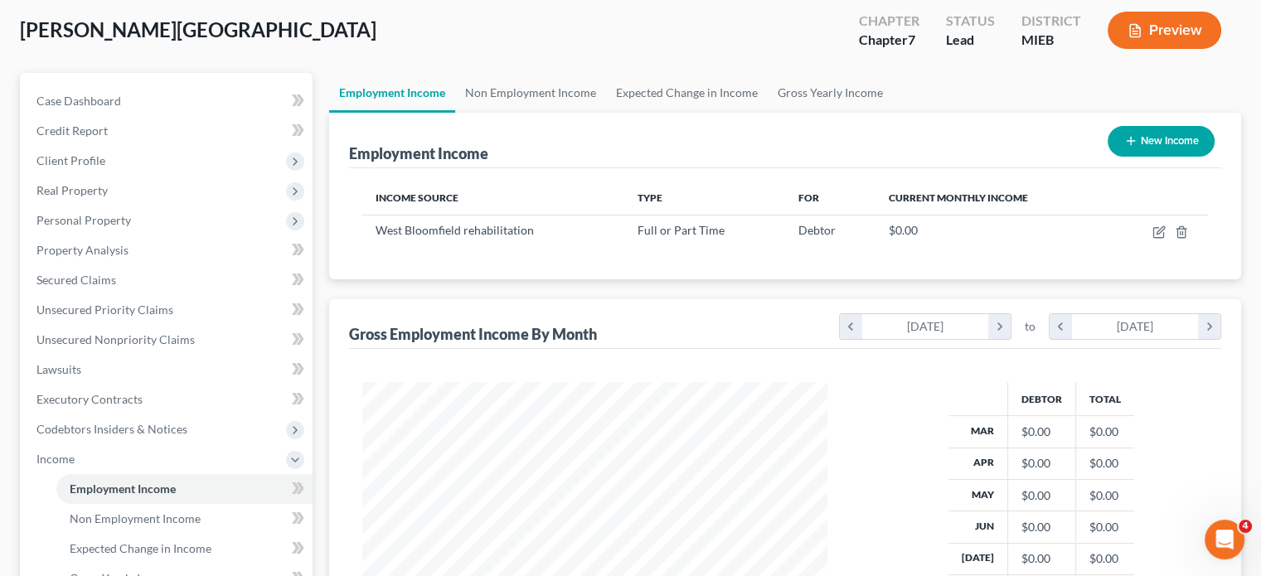
click at [428, 113] on link "Employment Income" at bounding box center [392, 93] width 126 height 40
click at [565, 113] on link "Non Employment Income" at bounding box center [530, 93] width 151 height 40
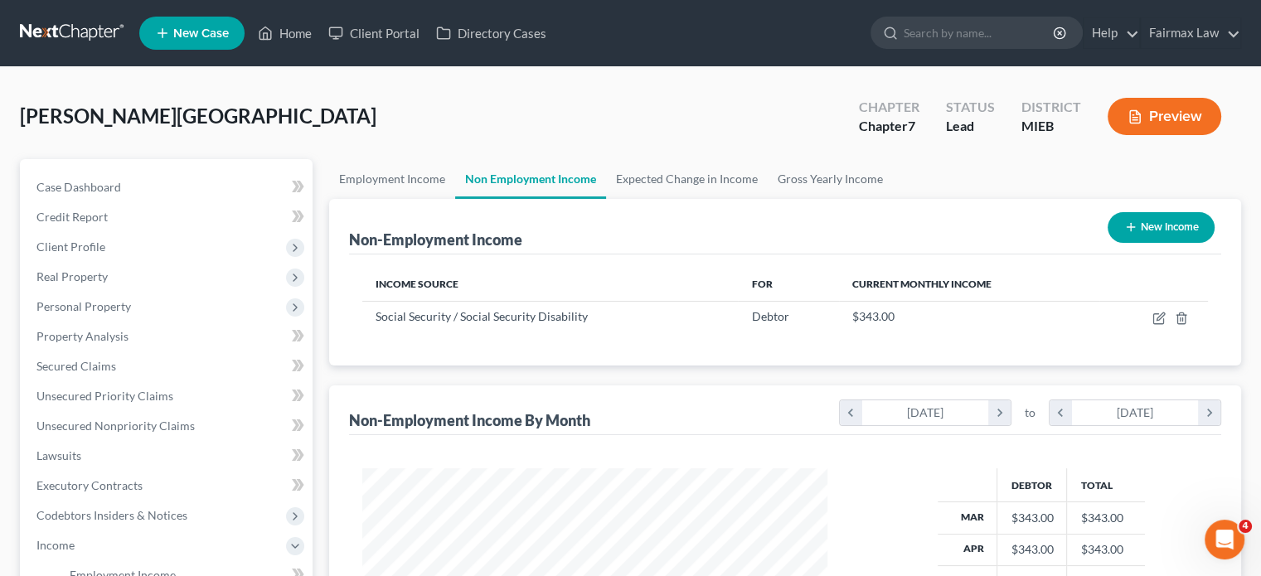
scroll to position [368, 498]
click at [392, 199] on link "Employment Income" at bounding box center [392, 179] width 126 height 40
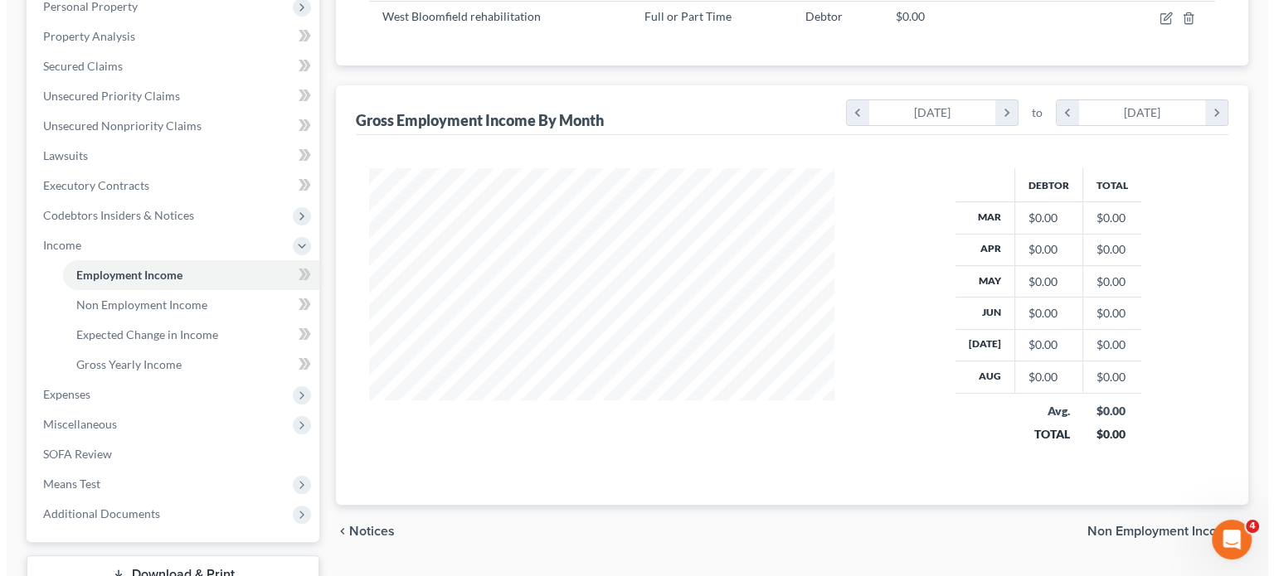
scroll to position [302, 0]
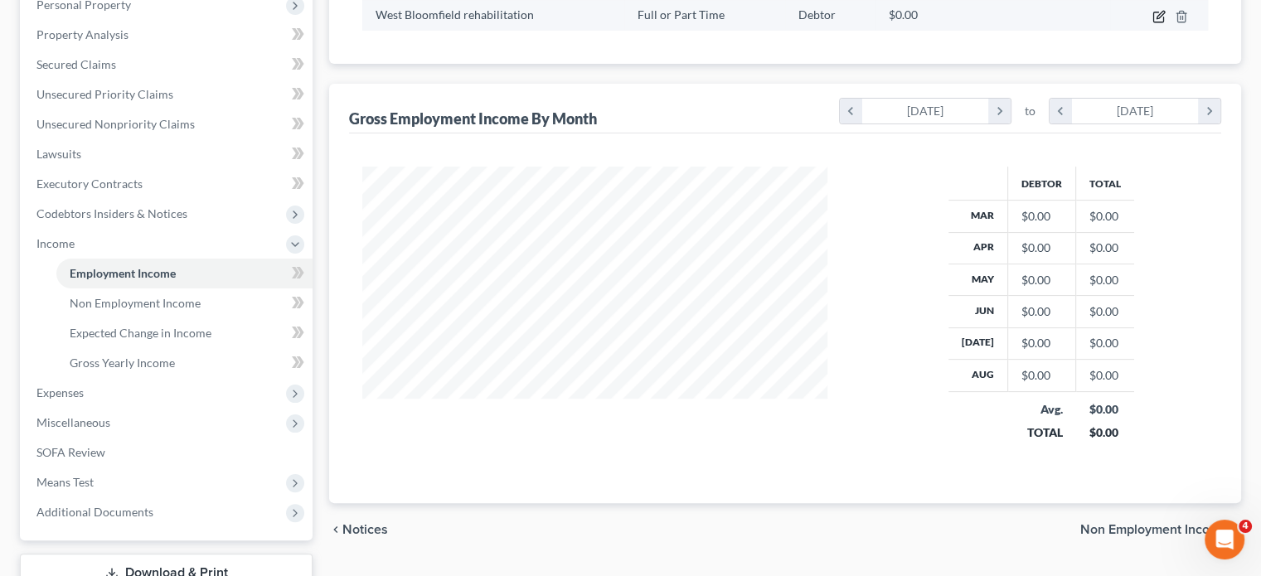
click at [1157, 18] on icon "button" at bounding box center [1160, 14] width 7 height 7
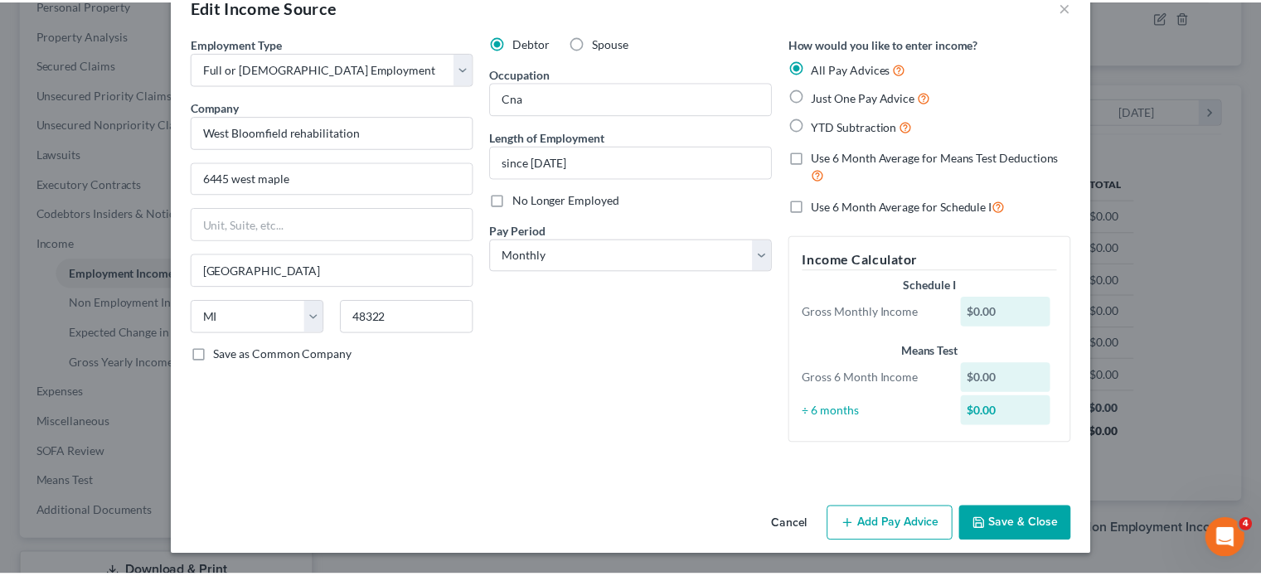
scroll to position [172, 0]
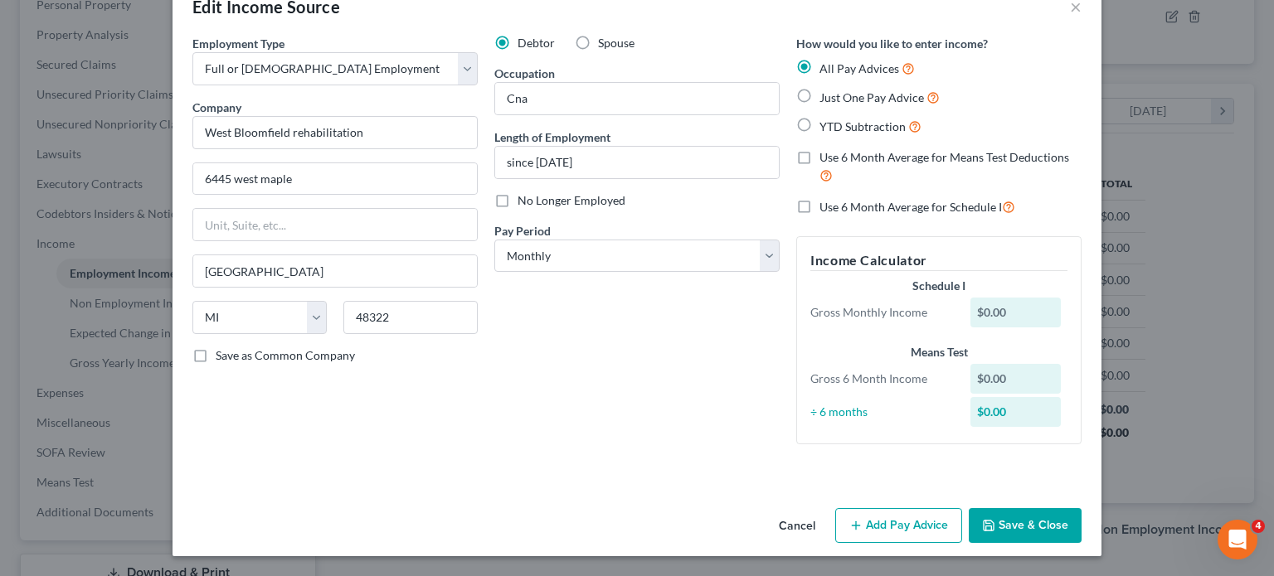
click at [828, 514] on button "Cancel" at bounding box center [796, 526] width 63 height 33
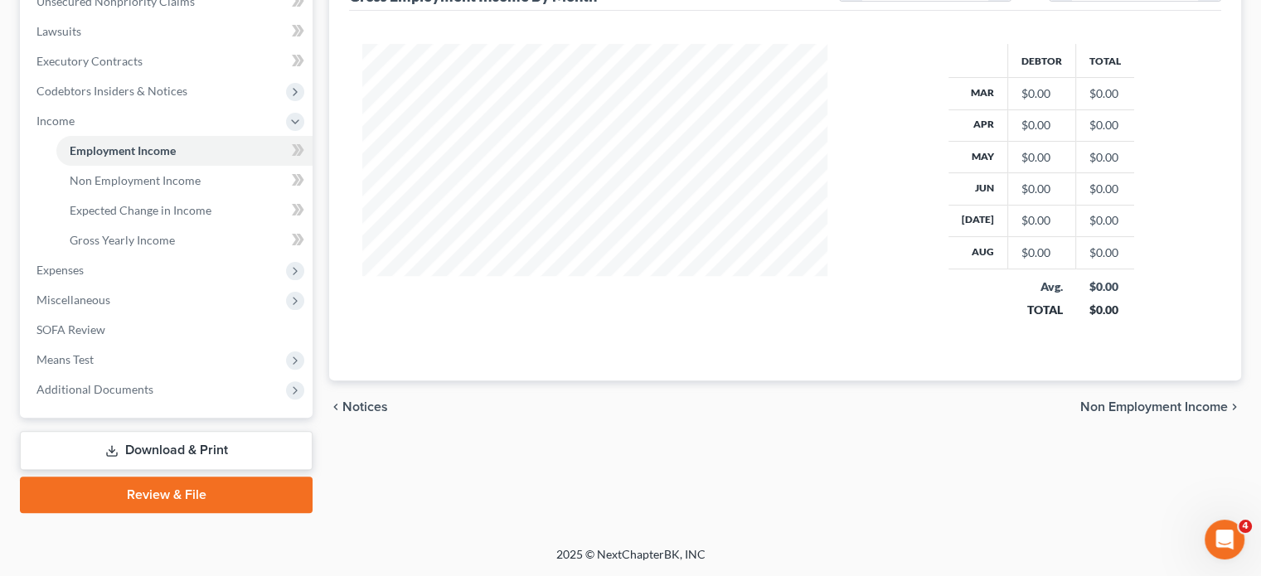
scroll to position [550, 0]
click at [83, 285] on span "Expenses" at bounding box center [167, 270] width 289 height 30
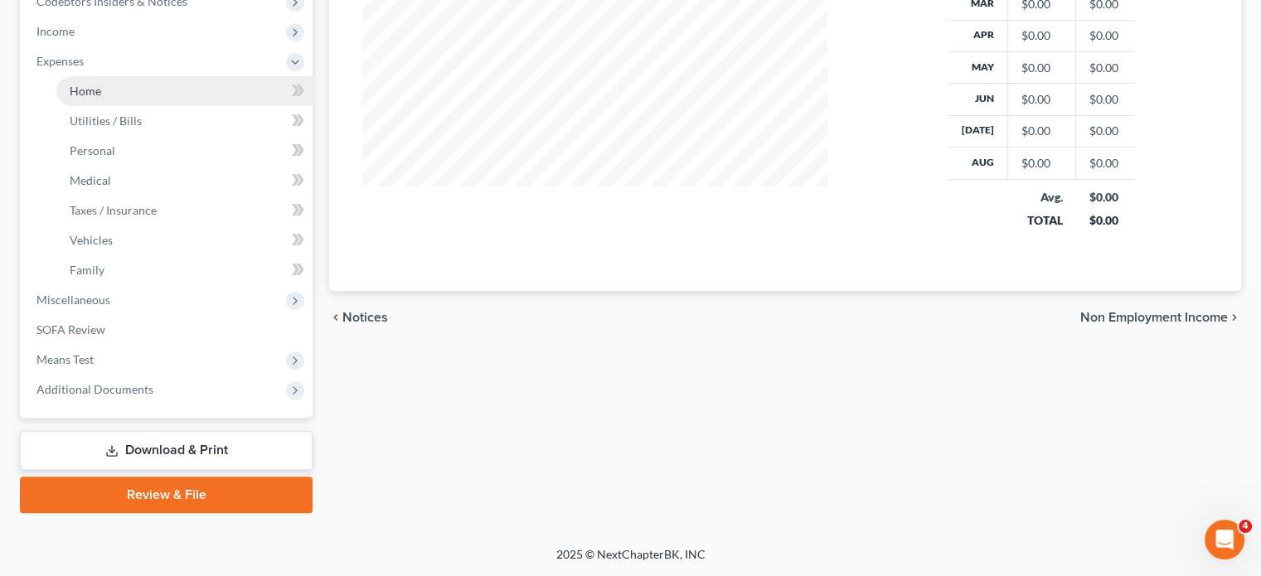
click at [146, 106] on link "Home" at bounding box center [184, 91] width 256 height 30
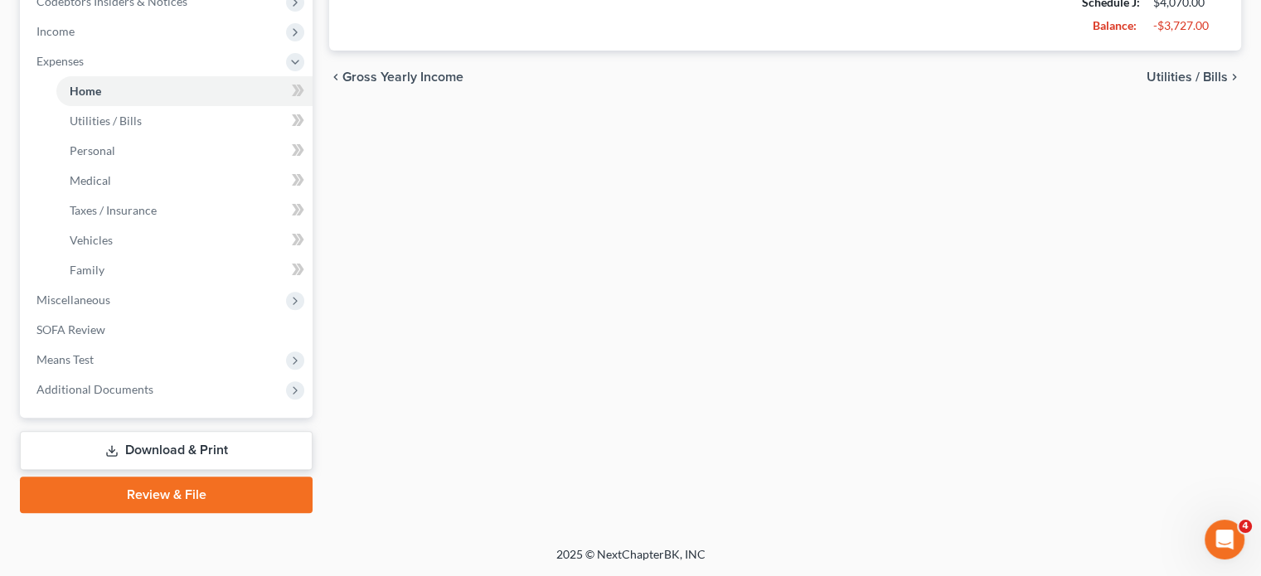
scroll to position [762, 0]
click at [137, 285] on span "Miscellaneous" at bounding box center [167, 300] width 289 height 30
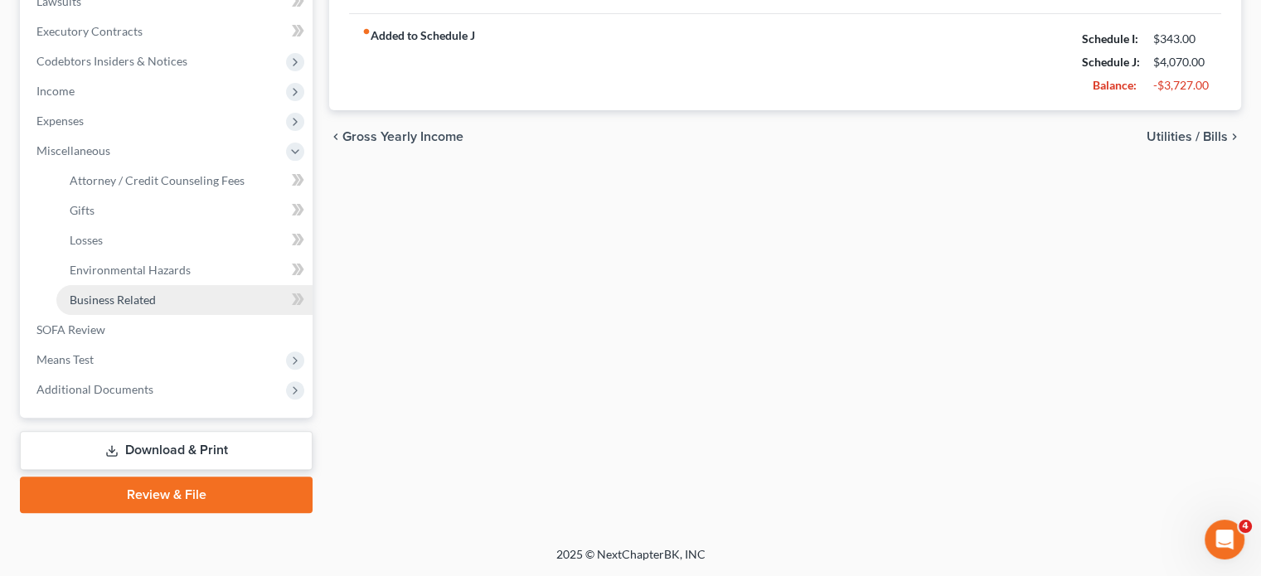
scroll to position [707, 0]
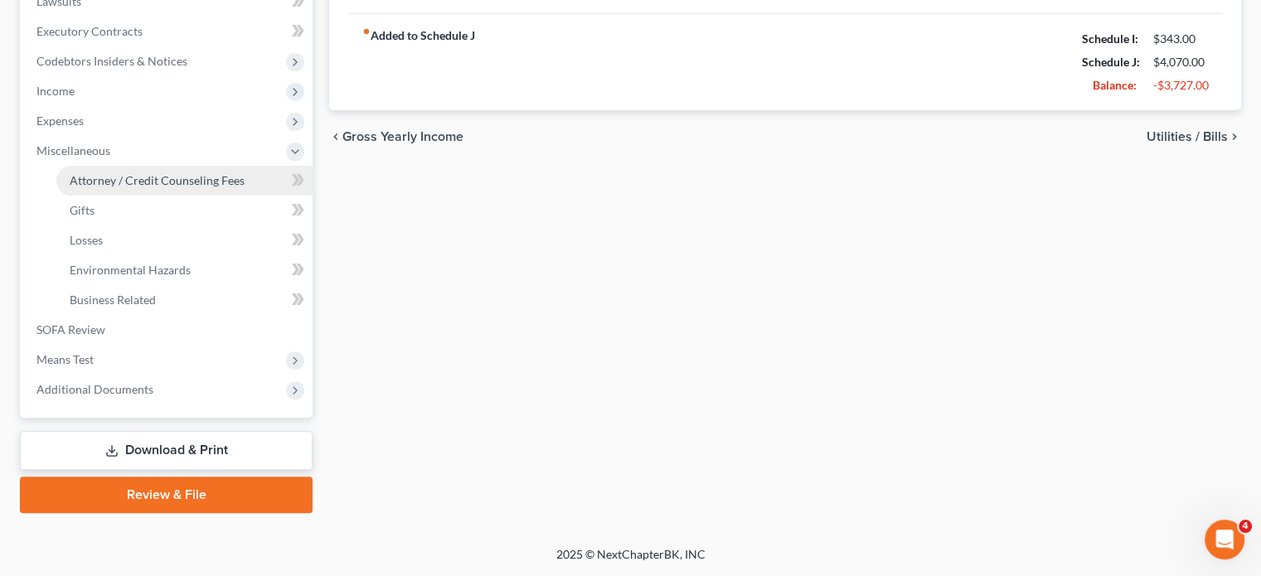
click at [139, 173] on span "Attorney / Credit Counseling Fees" at bounding box center [157, 180] width 175 height 14
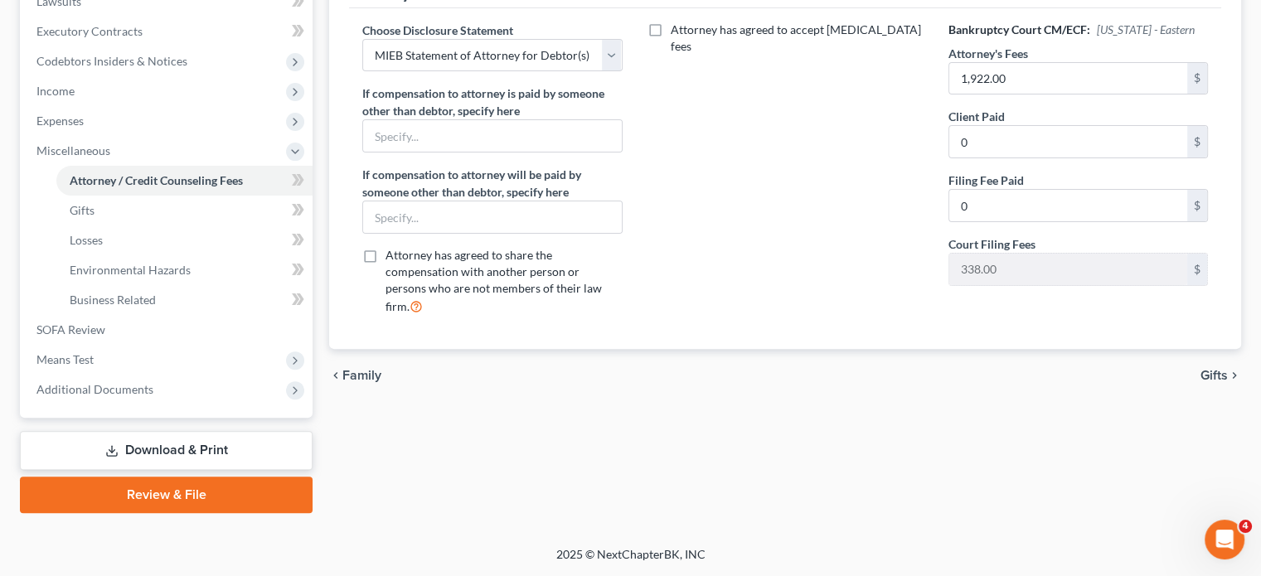
scroll to position [707, 0]
click at [140, 345] on span "Means Test" at bounding box center [167, 360] width 289 height 30
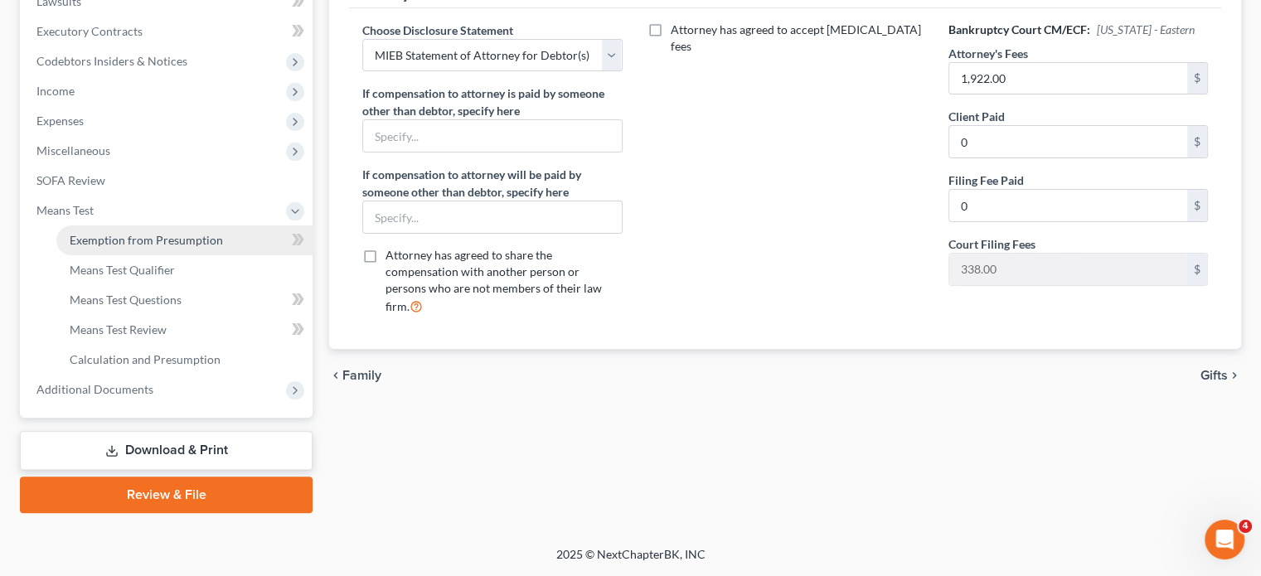
click at [126, 233] on span "Exemption from Presumption" at bounding box center [146, 240] width 153 height 14
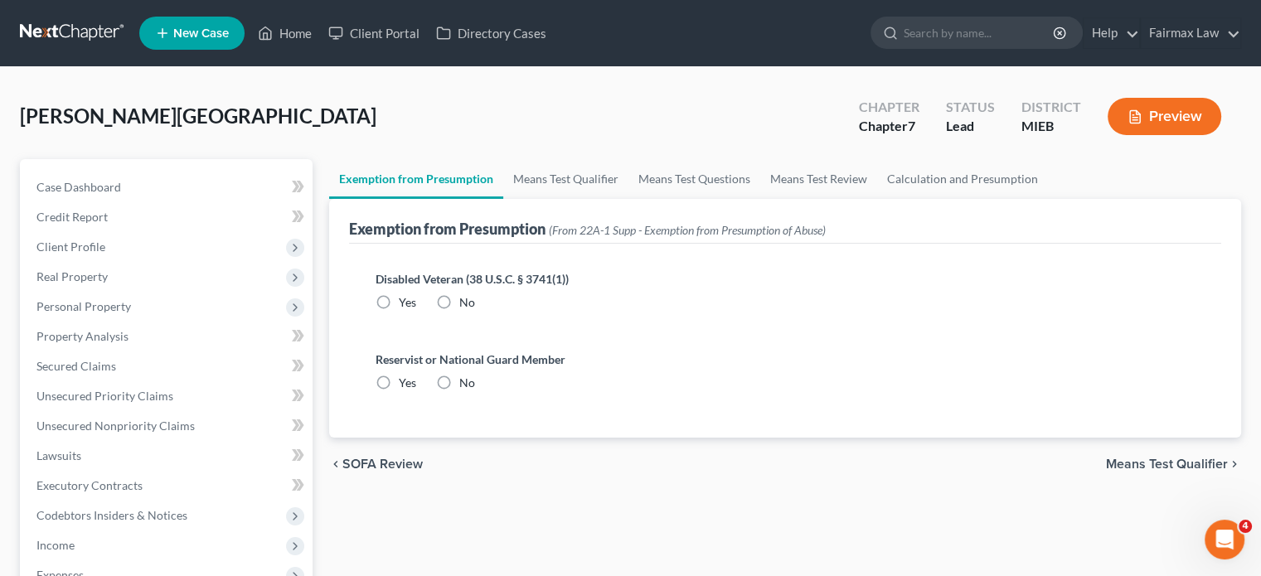
scroll to position [7, 0]
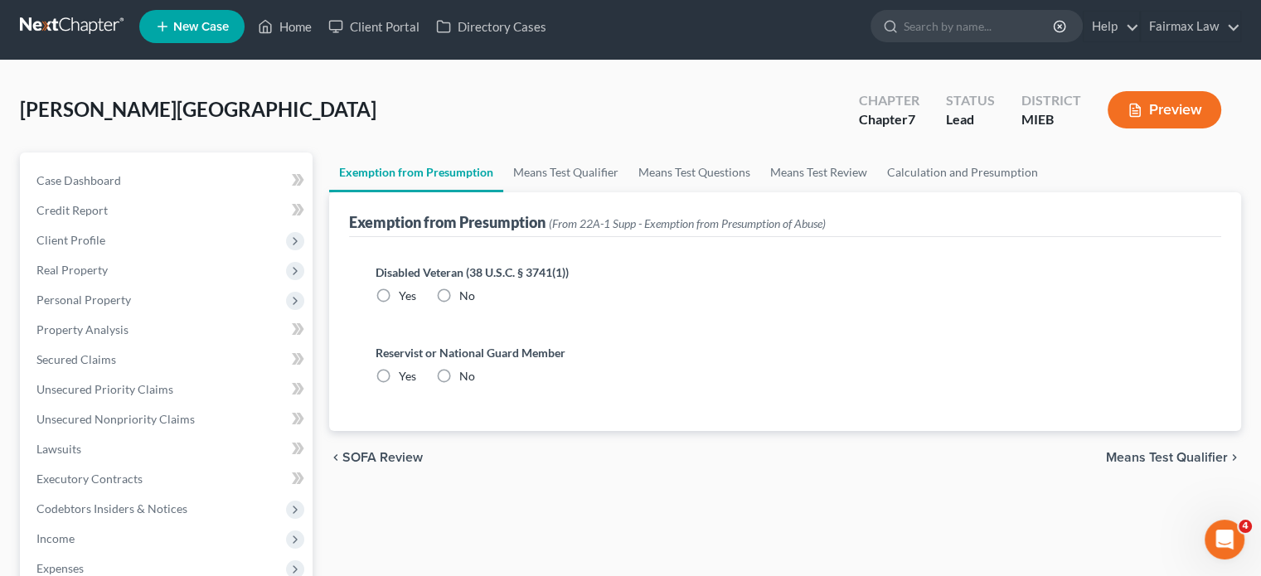
click at [475, 304] on label "No" at bounding box center [467, 296] width 16 height 17
click at [477, 299] on input "No" at bounding box center [471, 293] width 11 height 11
click at [475, 385] on label "No" at bounding box center [467, 376] width 16 height 17
click at [477, 379] on input "No" at bounding box center [471, 373] width 11 height 11
click at [619, 192] on link "Means Test Qualifier" at bounding box center [565, 173] width 125 height 40
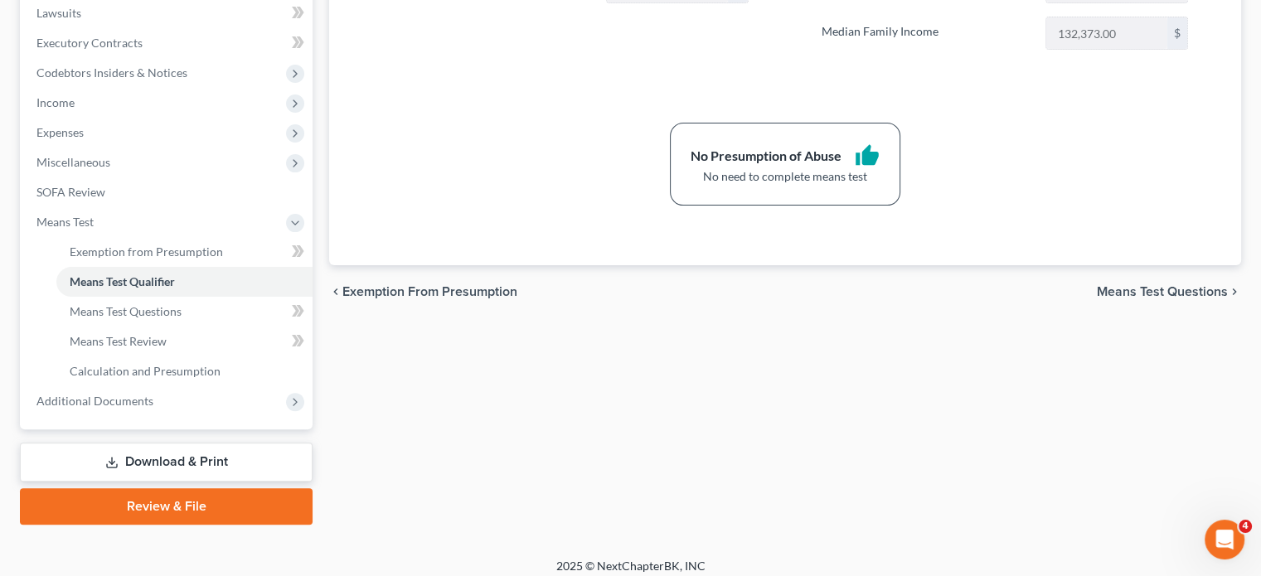
scroll to position [707, 0]
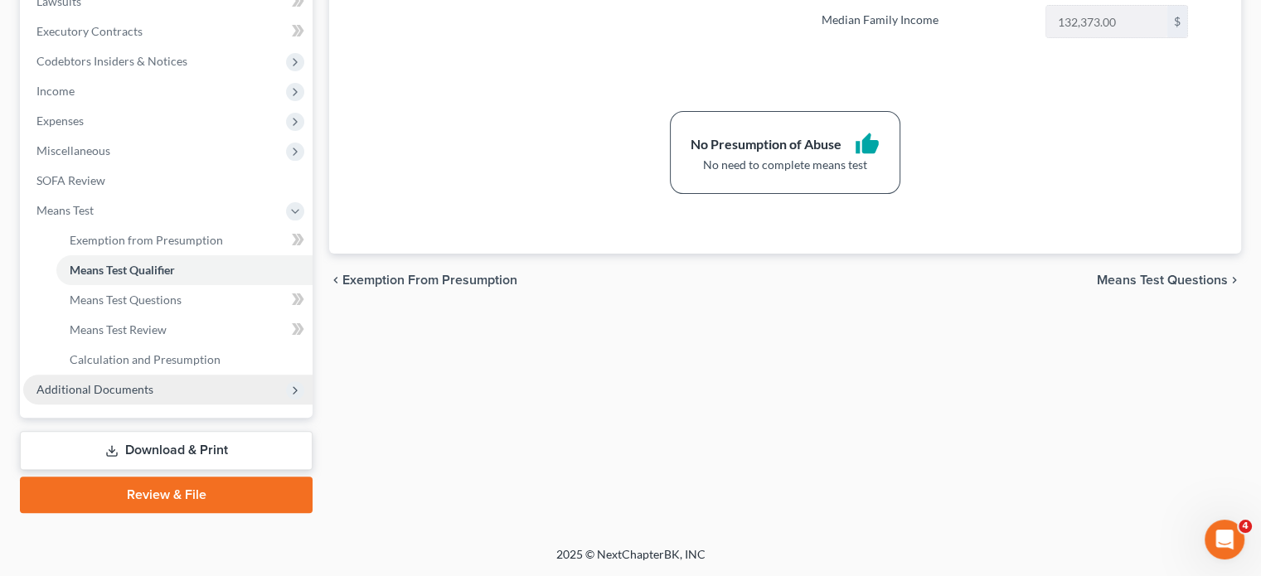
click at [189, 375] on span "Additional Documents" at bounding box center [167, 390] width 289 height 30
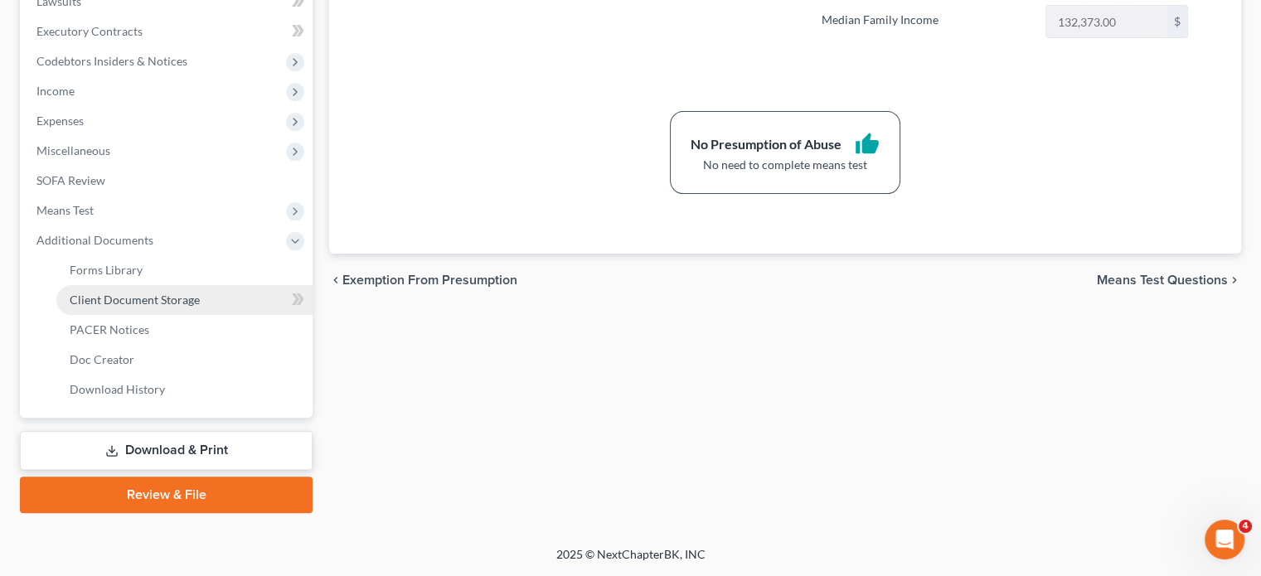
click at [167, 293] on span "Client Document Storage" at bounding box center [135, 300] width 130 height 14
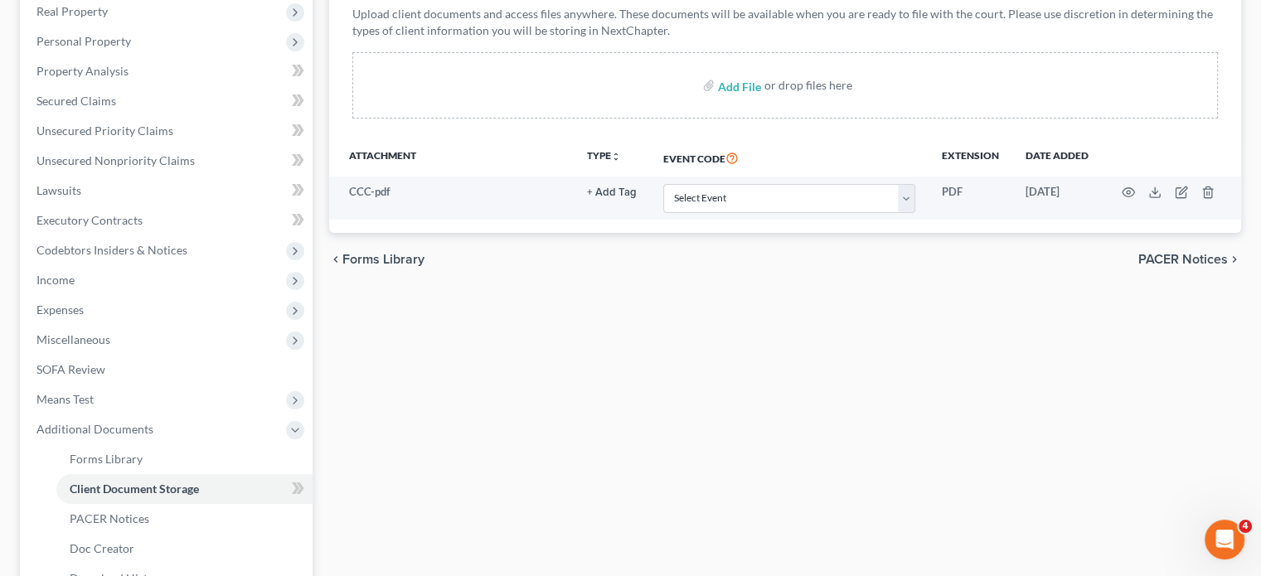
scroll to position [269, 0]
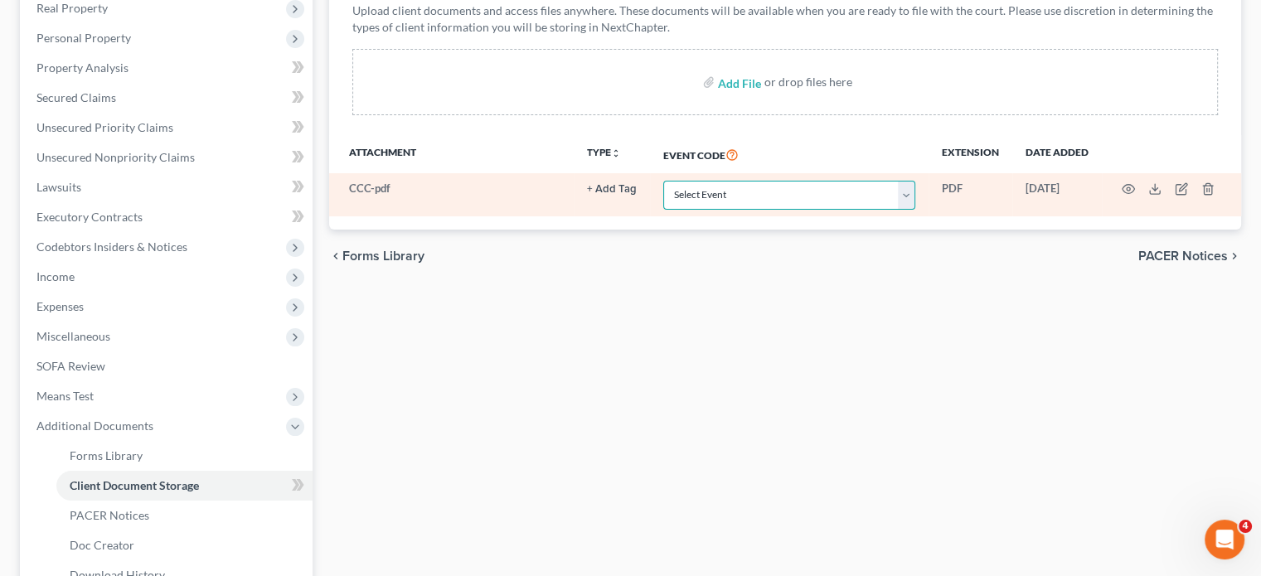
click at [794, 210] on select "Select Event 20 Largest Unsecured Creditors Amended Chapter 11 Plan Amended Cha…" at bounding box center [789, 195] width 252 height 29
click at [663, 210] on select "Select Event 20 Largest Unsecured Creditors Amended Chapter 11 Plan Amended Cha…" at bounding box center [789, 195] width 252 height 29
click at [1123, 194] on icon "button" at bounding box center [1129, 189] width 12 height 9
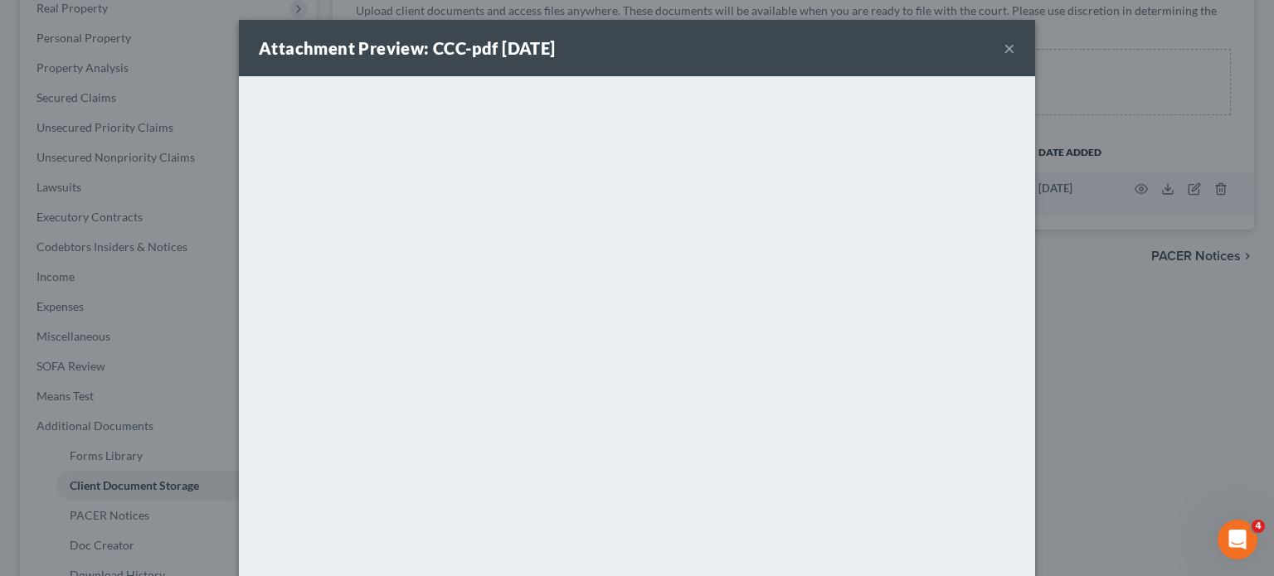
click at [1015, 58] on button "×" at bounding box center [1009, 48] width 12 height 20
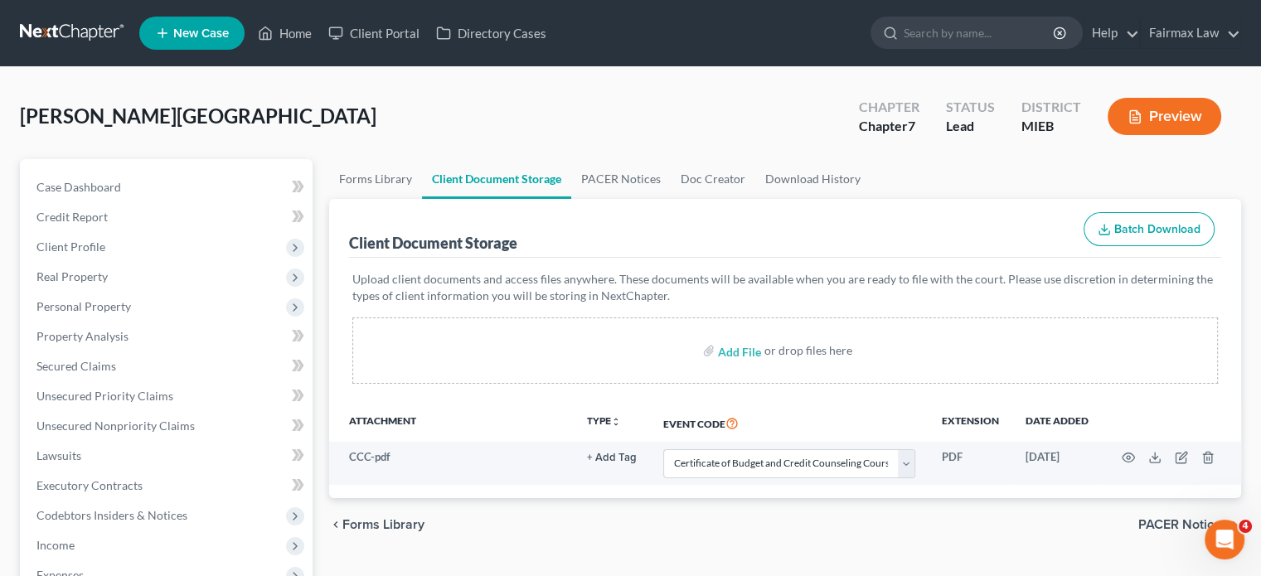
scroll to position [6, 0]
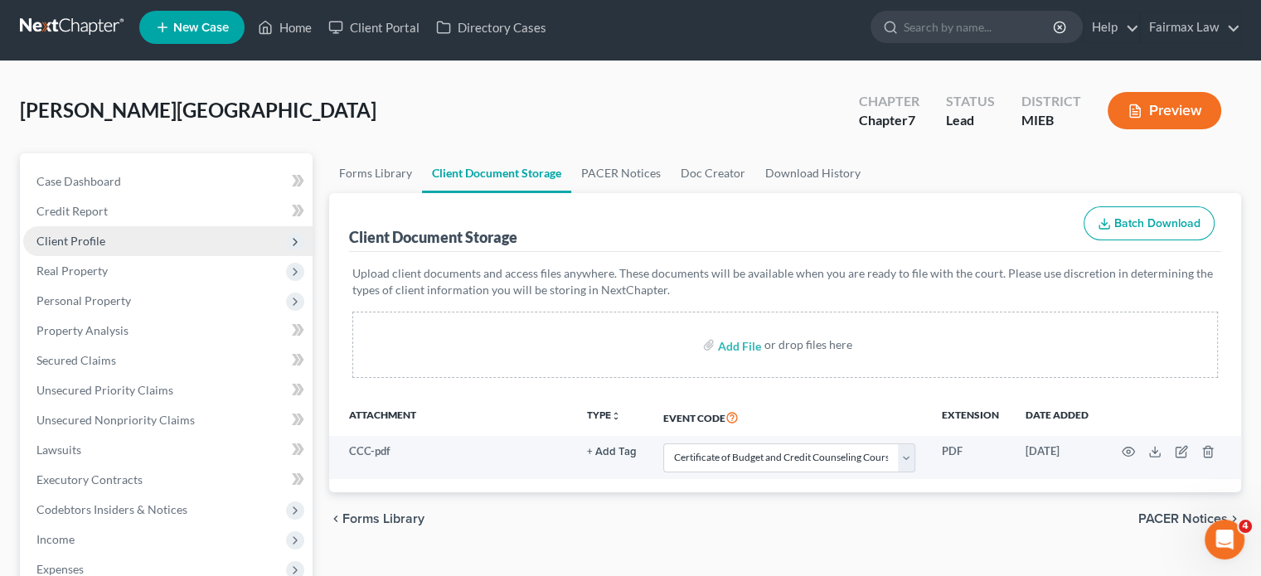
click at [147, 256] on span "Client Profile" at bounding box center [167, 241] width 289 height 30
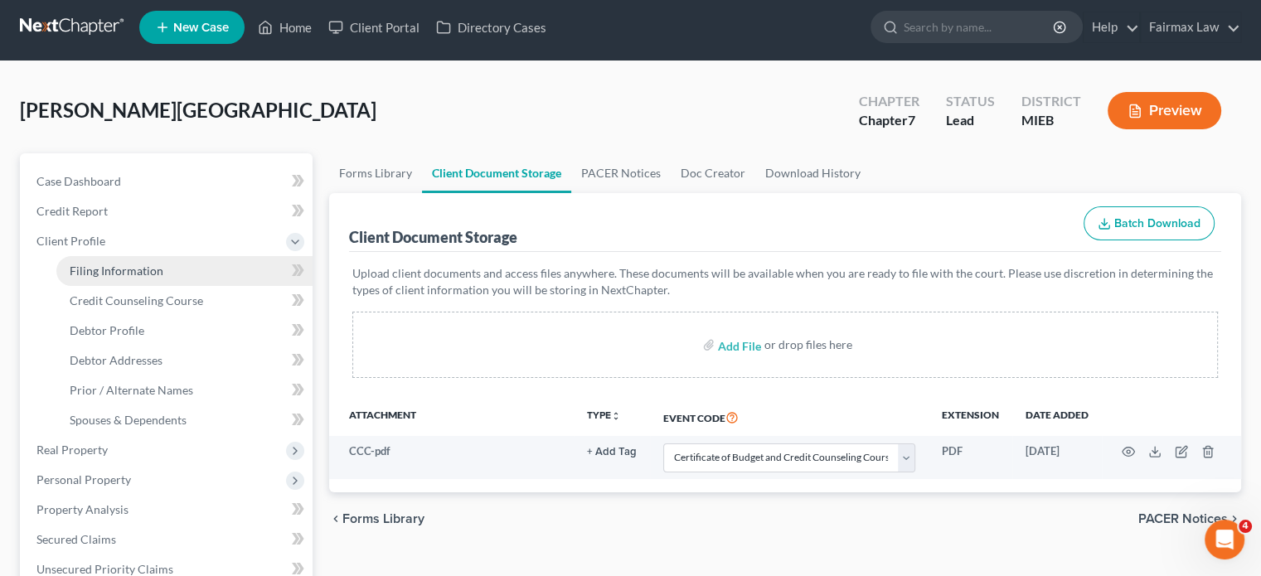
click at [163, 278] on span "Filing Information" at bounding box center [117, 271] width 94 height 14
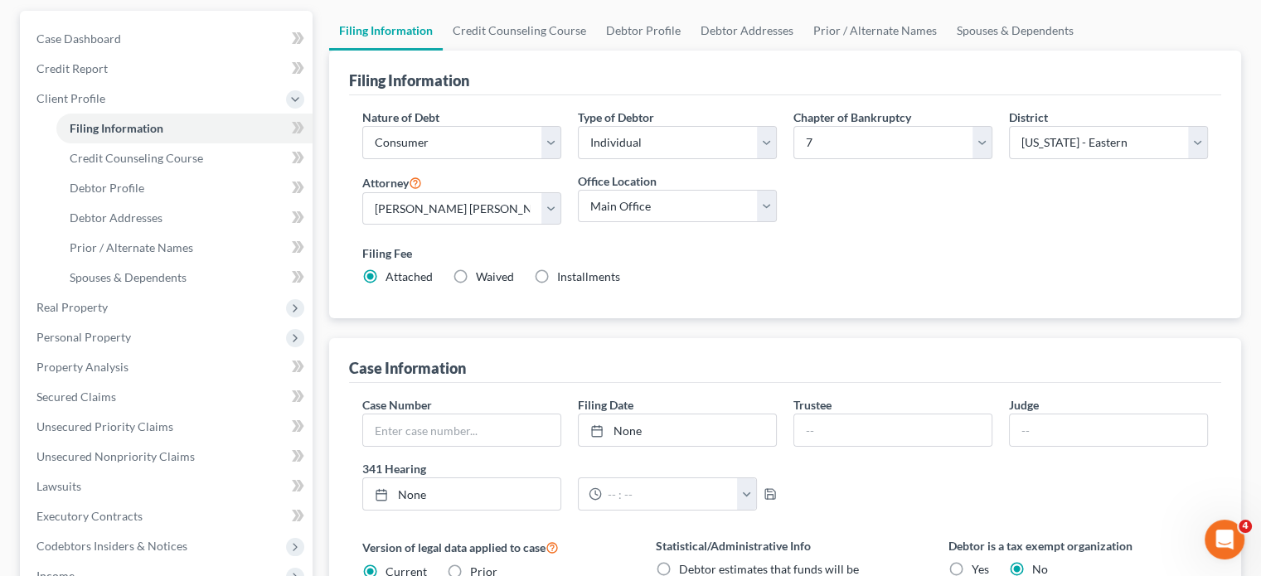
scroll to position [154, 0]
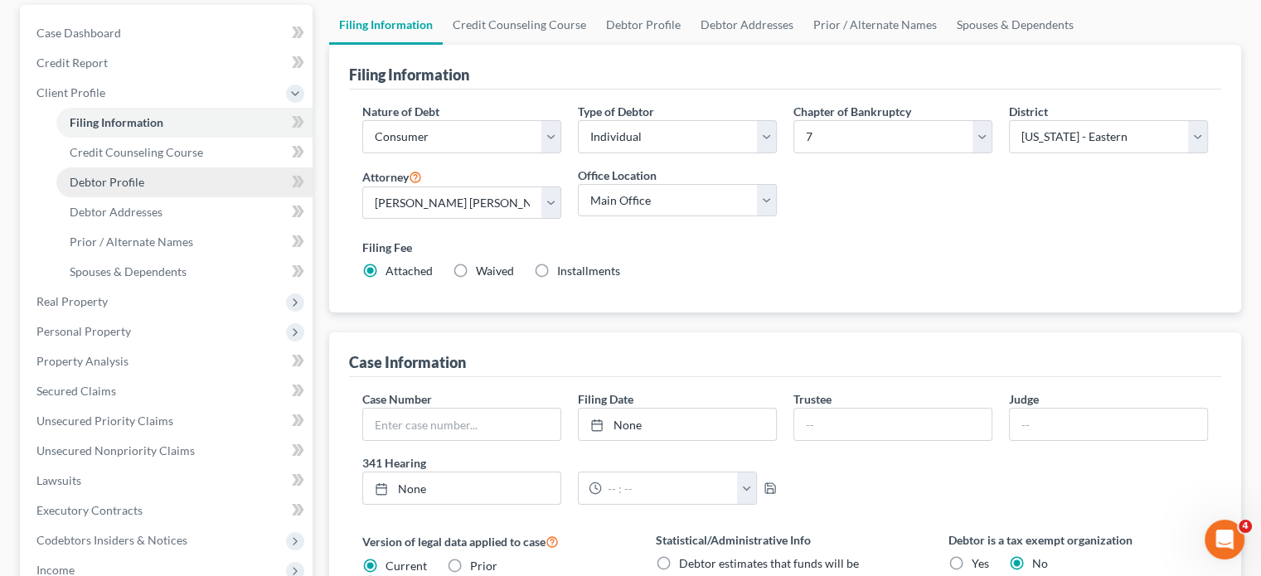
click at [228, 197] on link "Debtor Profile" at bounding box center [184, 183] width 256 height 30
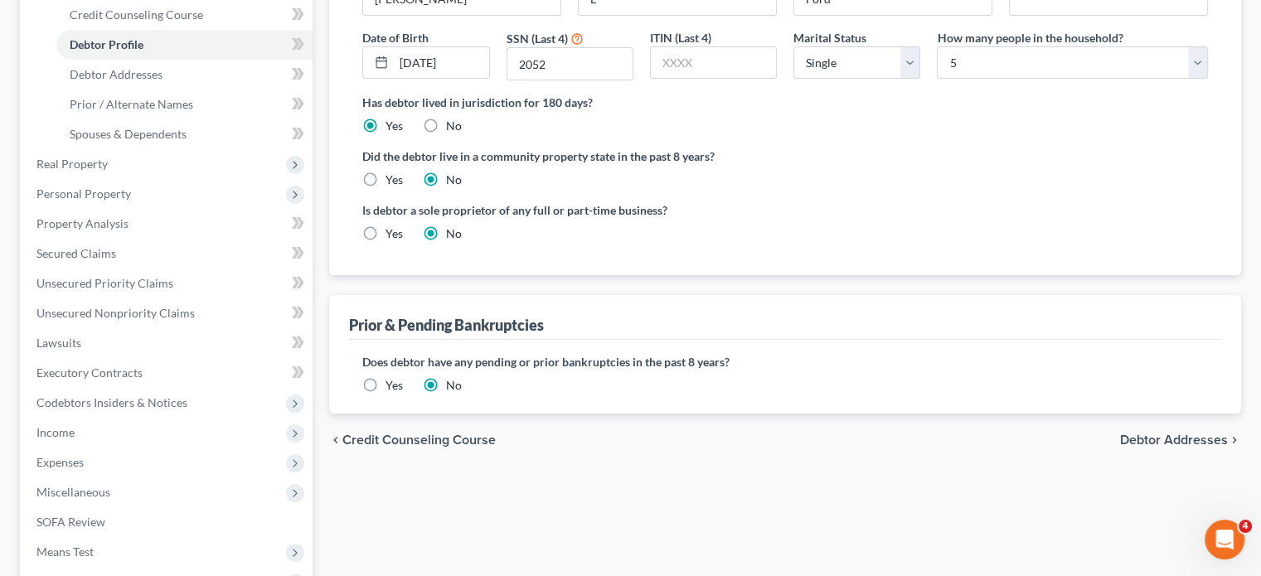
scroll to position [294, 0]
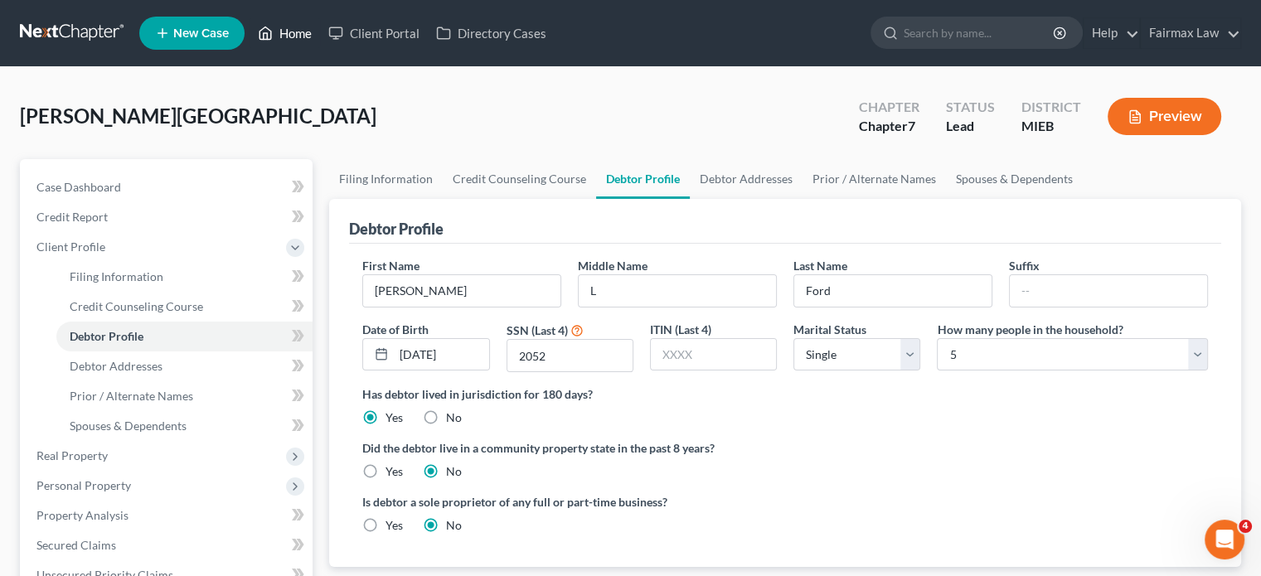
click at [320, 39] on link "Home" at bounding box center [285, 33] width 70 height 30
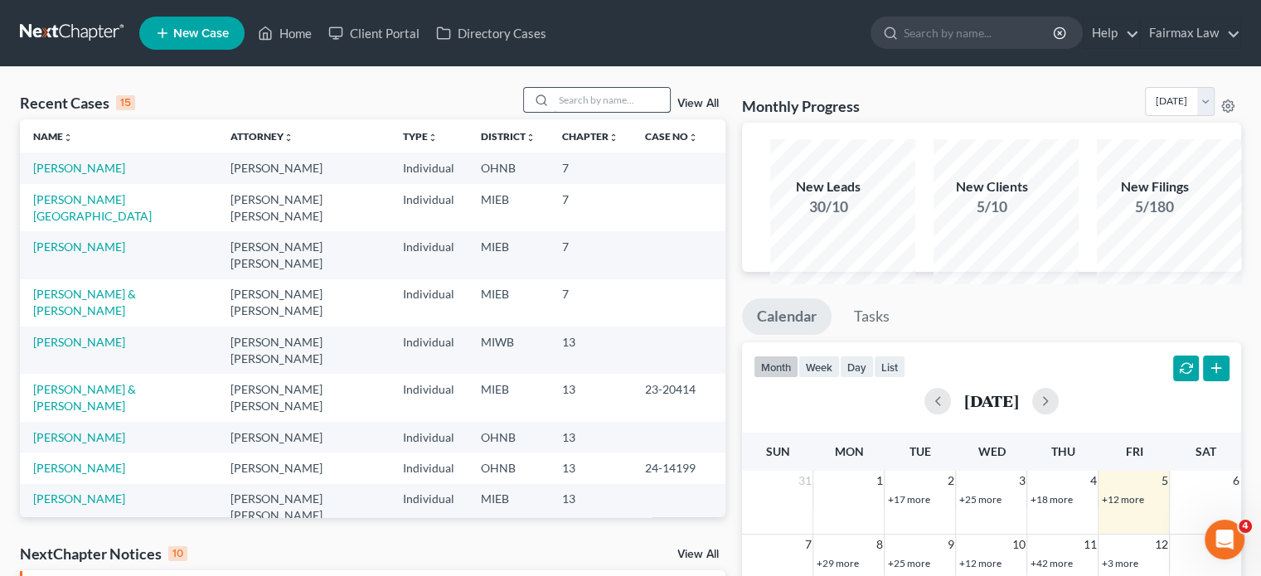
click at [560, 112] on input "search" at bounding box center [612, 100] width 116 height 24
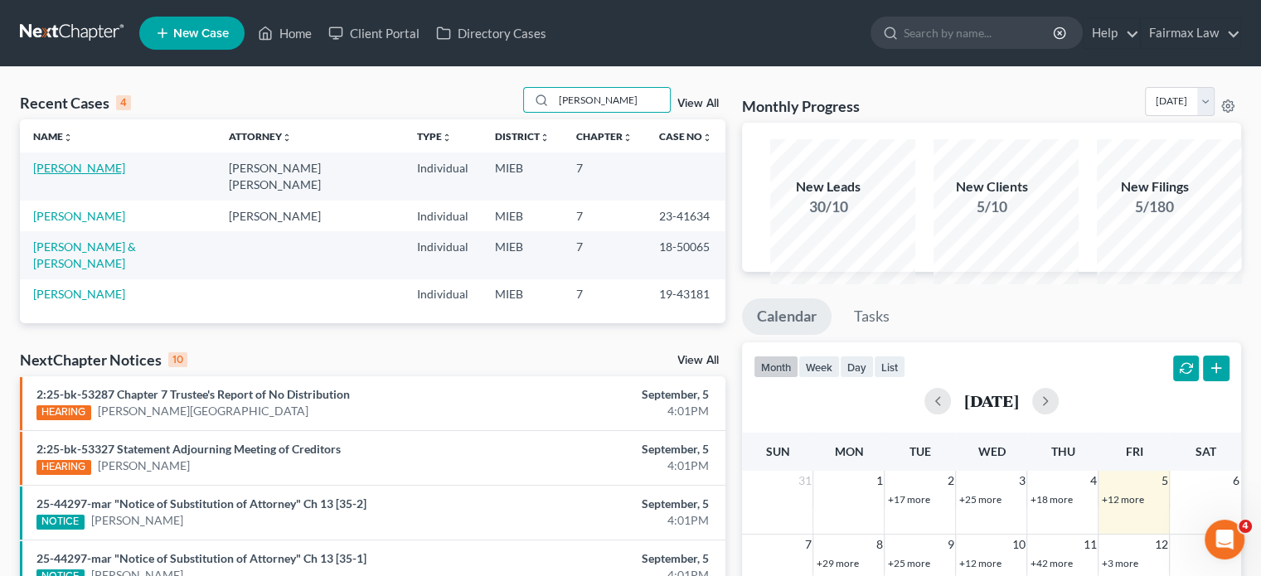
click at [93, 175] on link "[PERSON_NAME]" at bounding box center [79, 168] width 92 height 14
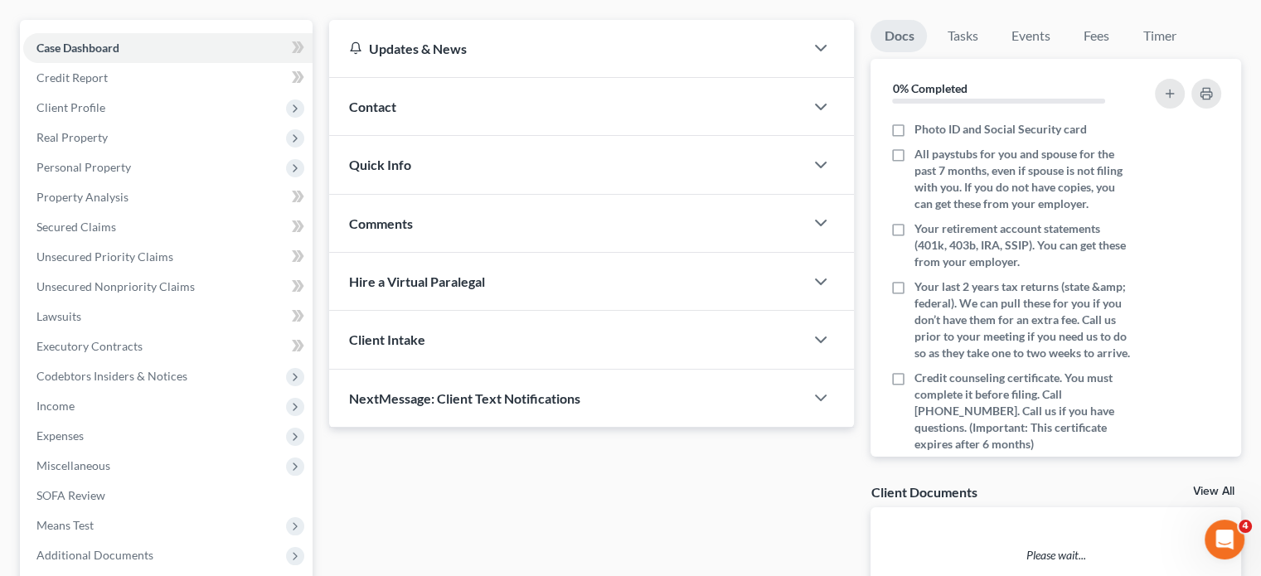
scroll to position [144, 0]
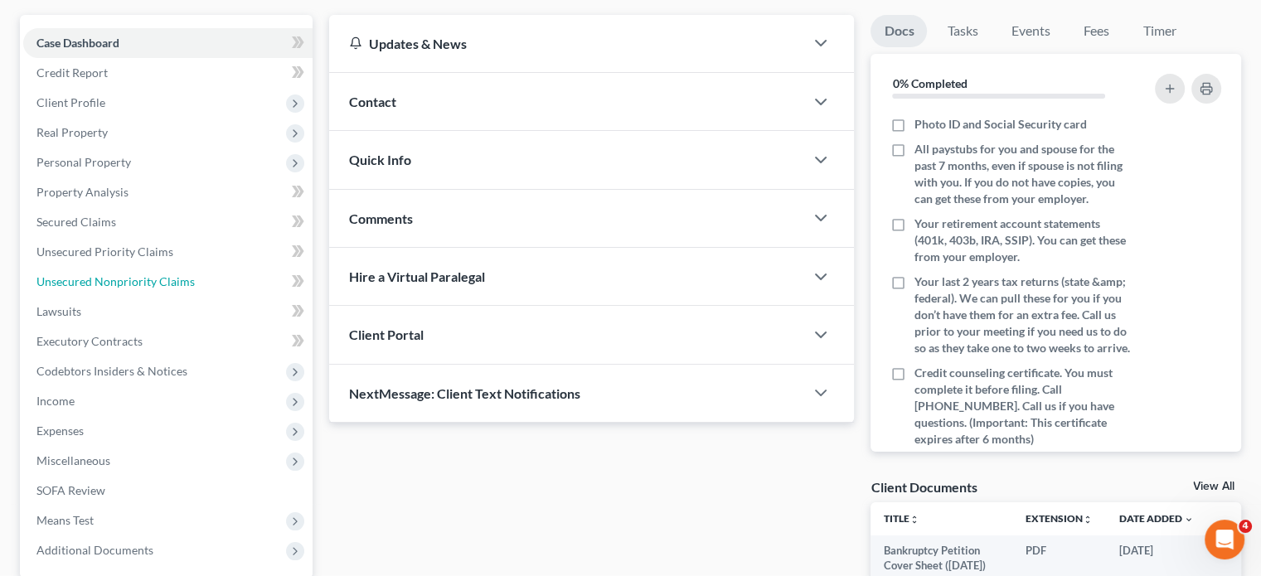
click at [172, 297] on link "Unsecured Nonpriority Claims" at bounding box center [167, 282] width 289 height 30
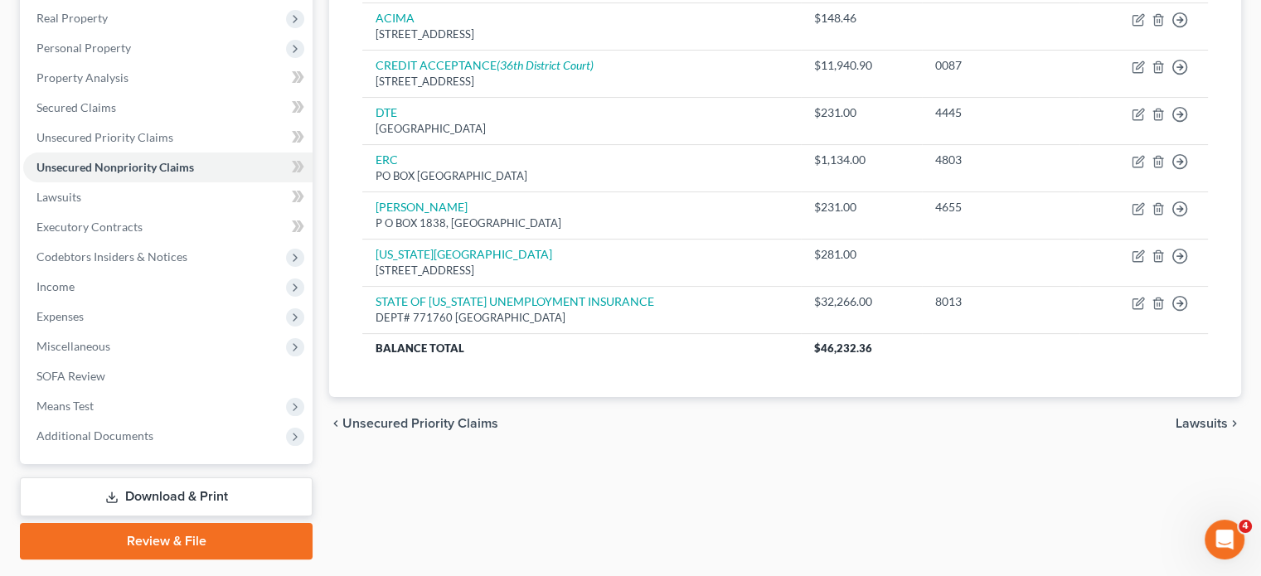
scroll to position [259, 0]
click at [156, 212] on link "Lawsuits" at bounding box center [167, 197] width 289 height 30
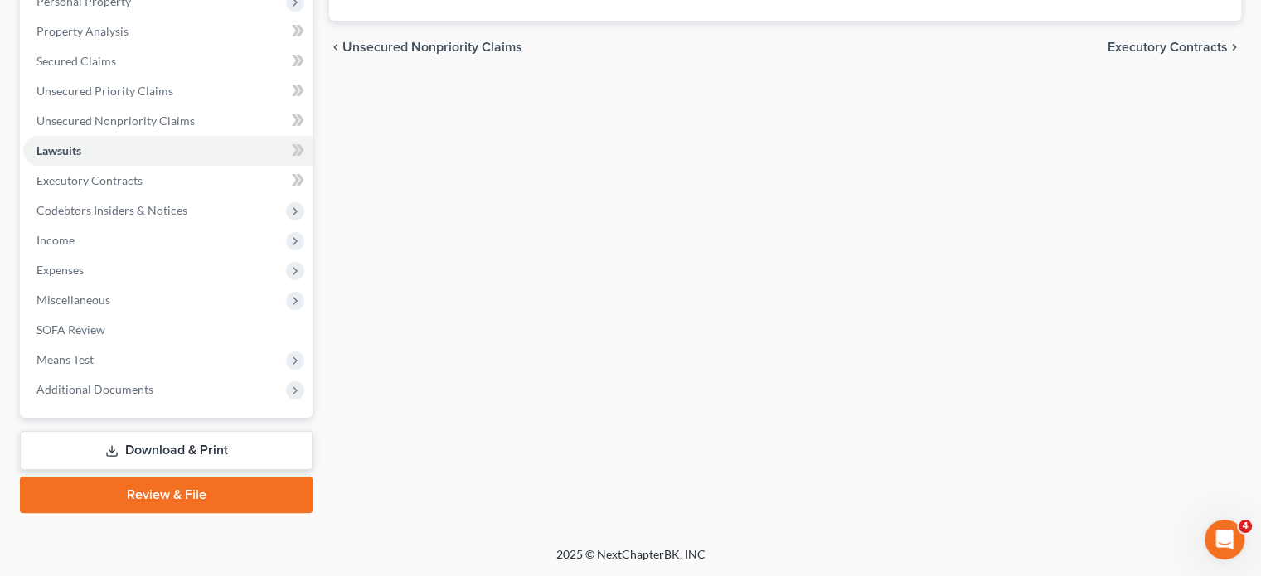
scroll to position [428, 0]
click at [156, 255] on span "Income" at bounding box center [167, 241] width 289 height 30
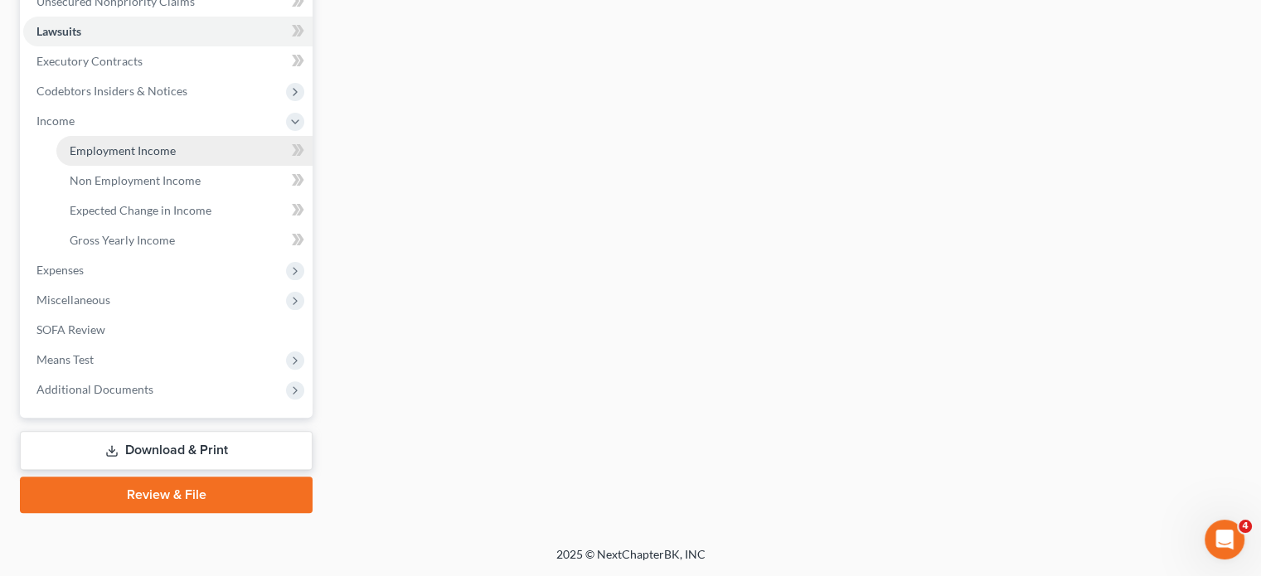
click at [104, 166] on link "Employment Income" at bounding box center [184, 151] width 256 height 30
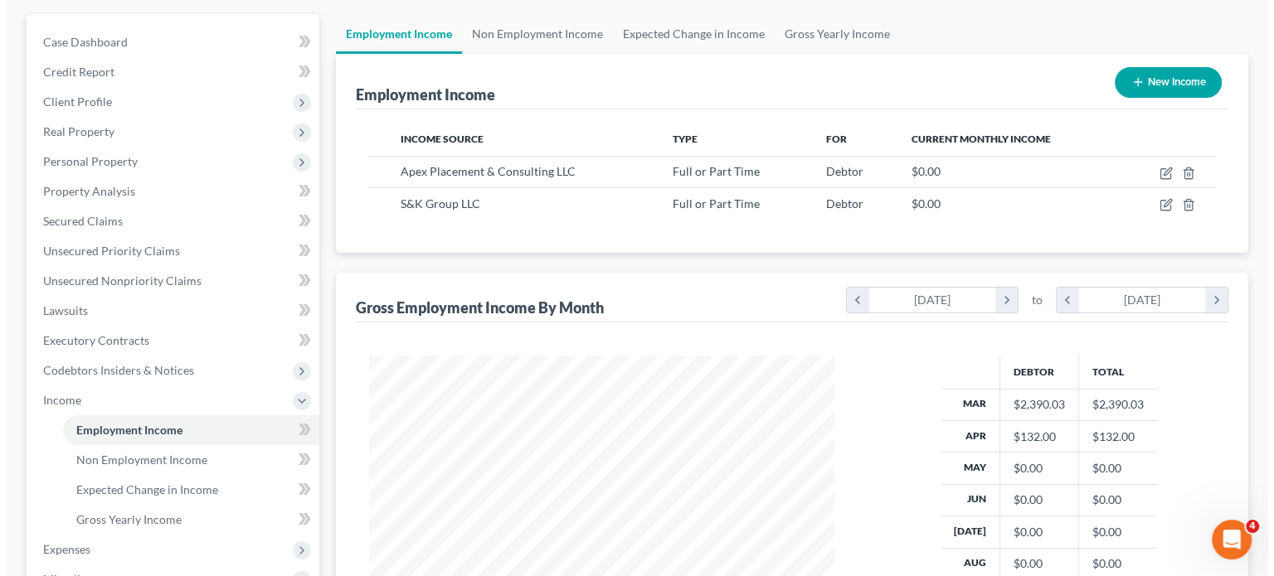
scroll to position [142, 0]
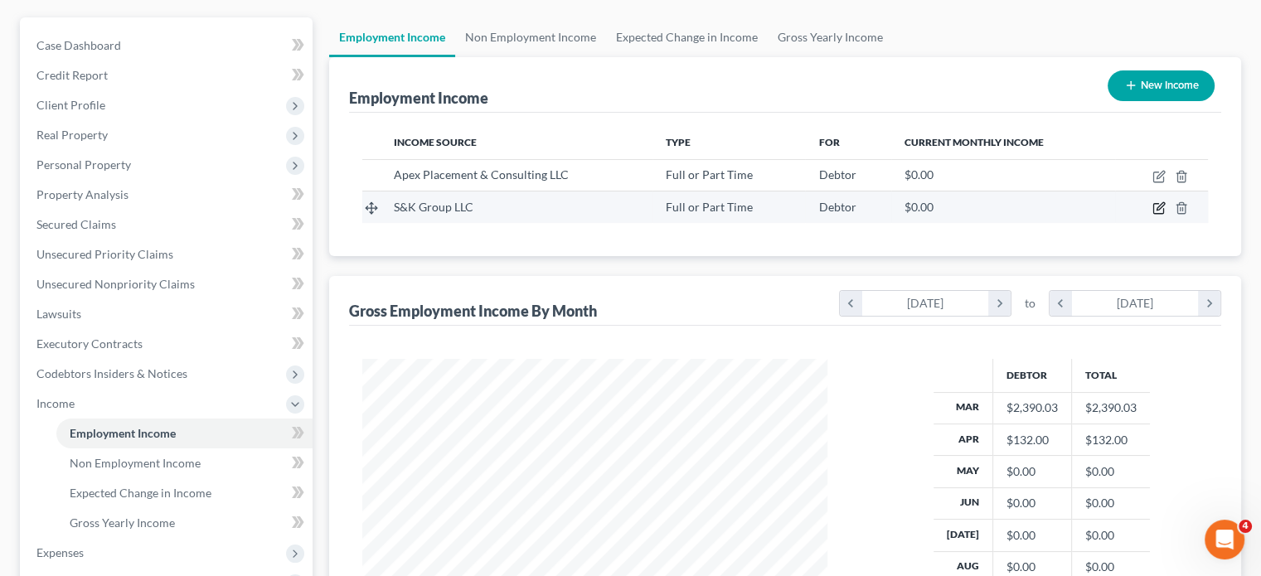
click at [1153, 215] on icon "button" at bounding box center [1159, 208] width 13 height 13
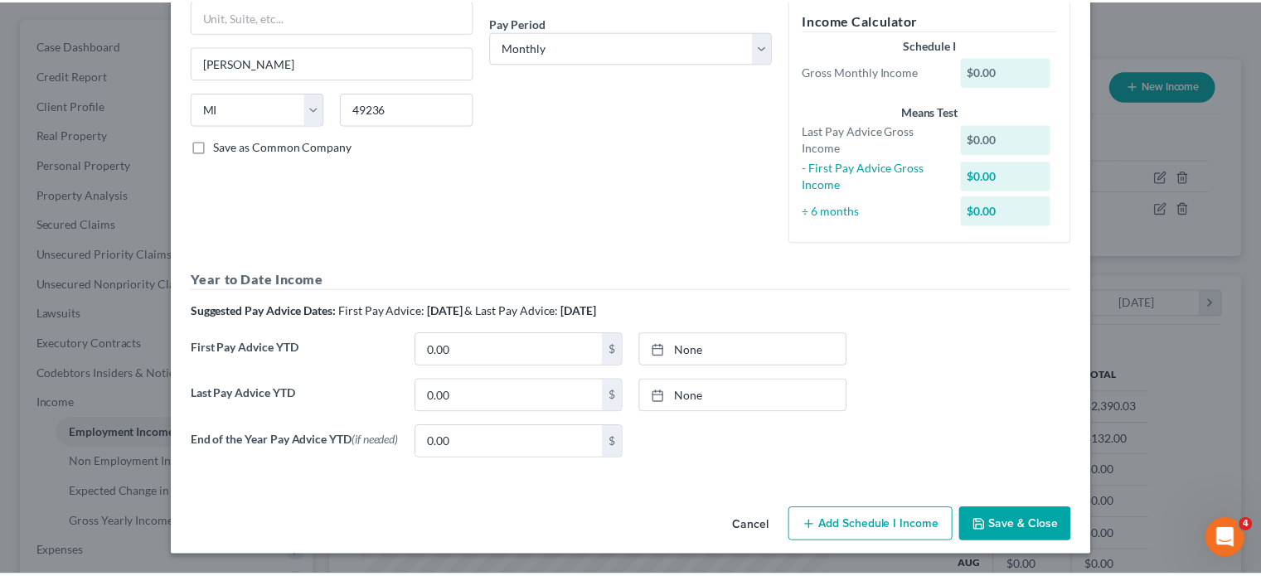
scroll to position [436, 0]
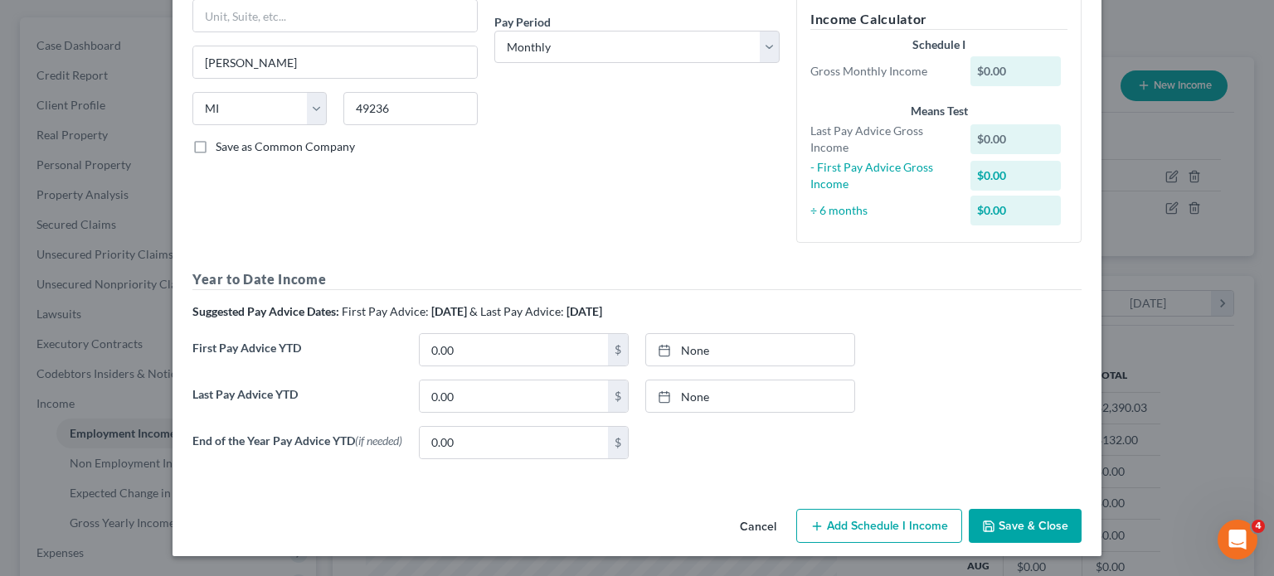
drag, startPoint x: 793, startPoint y: 494, endPoint x: 856, endPoint y: 241, distance: 260.6
click at [789, 511] on button "Cancel" at bounding box center [757, 527] width 63 height 33
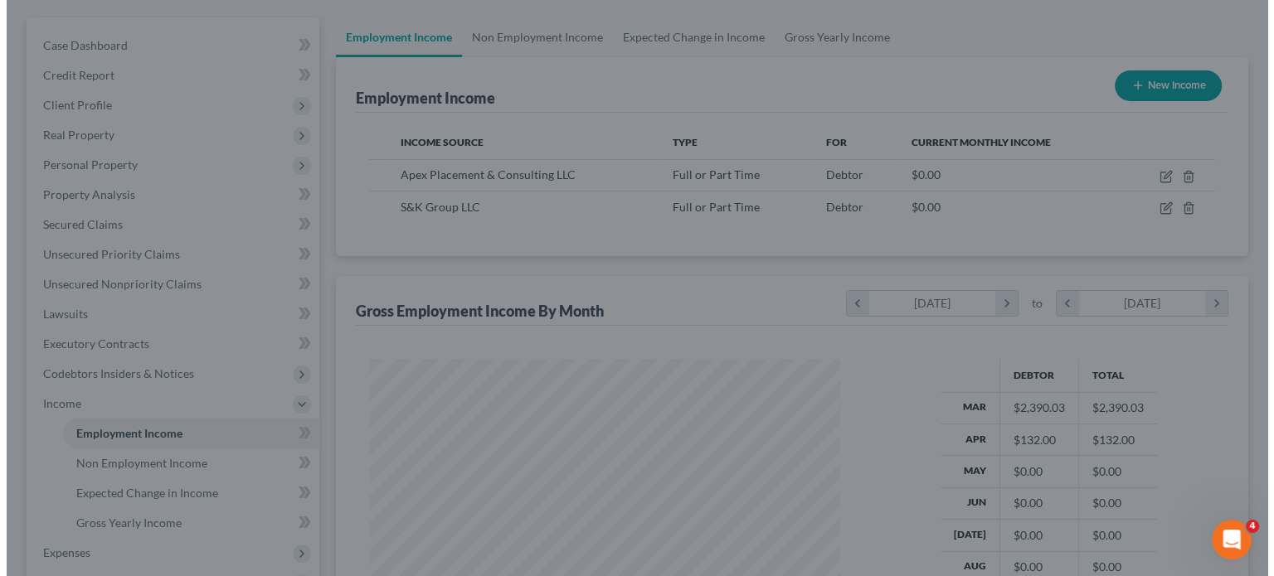
scroll to position [828852, 828723]
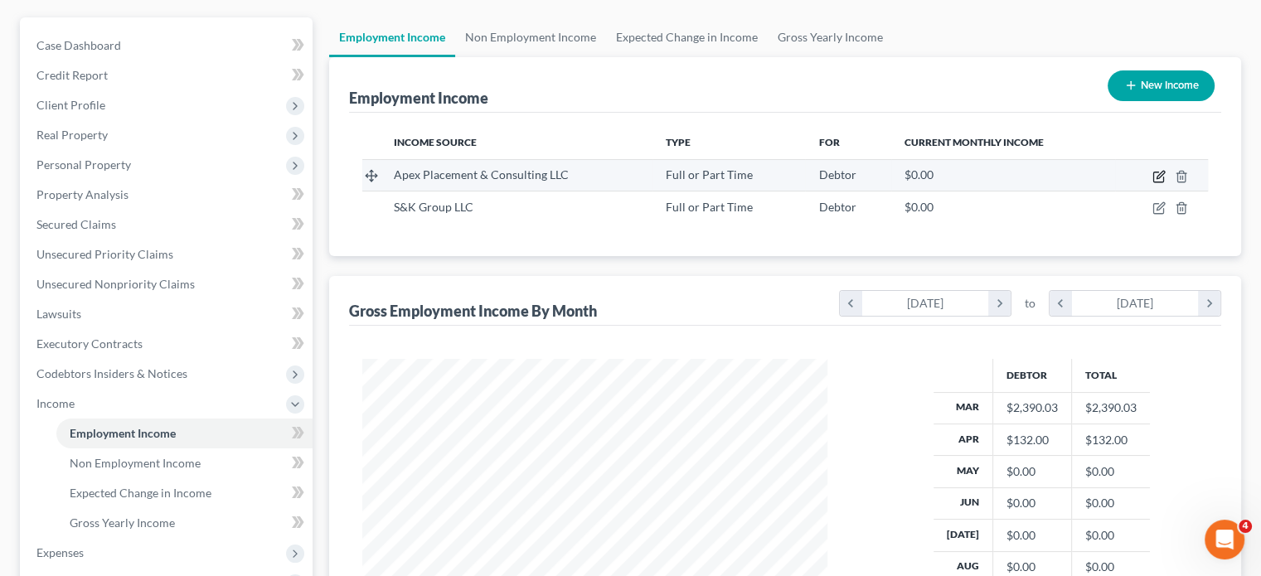
click at [1153, 182] on icon "button" at bounding box center [1158, 177] width 10 height 10
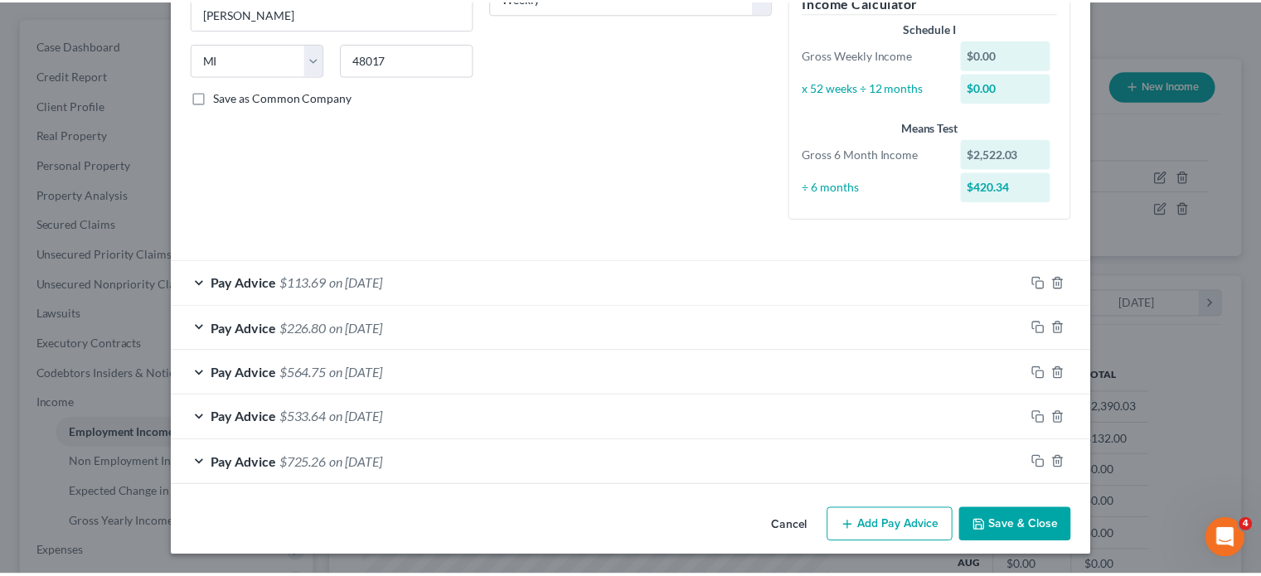
scroll to position [493, 0]
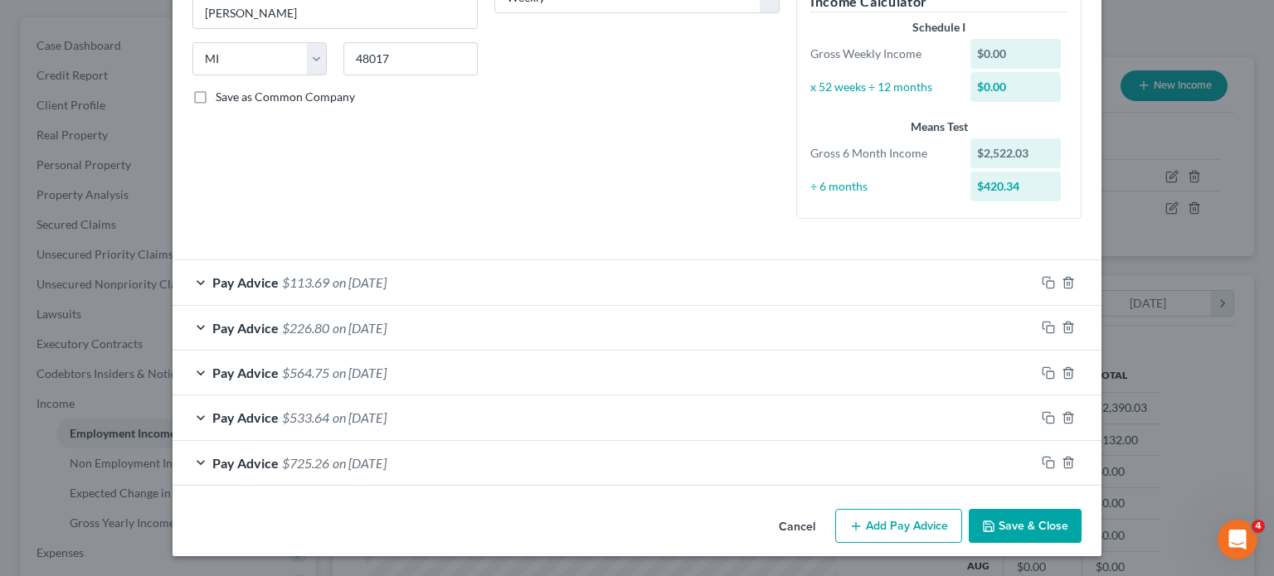
click at [828, 511] on button "Cancel" at bounding box center [796, 527] width 63 height 33
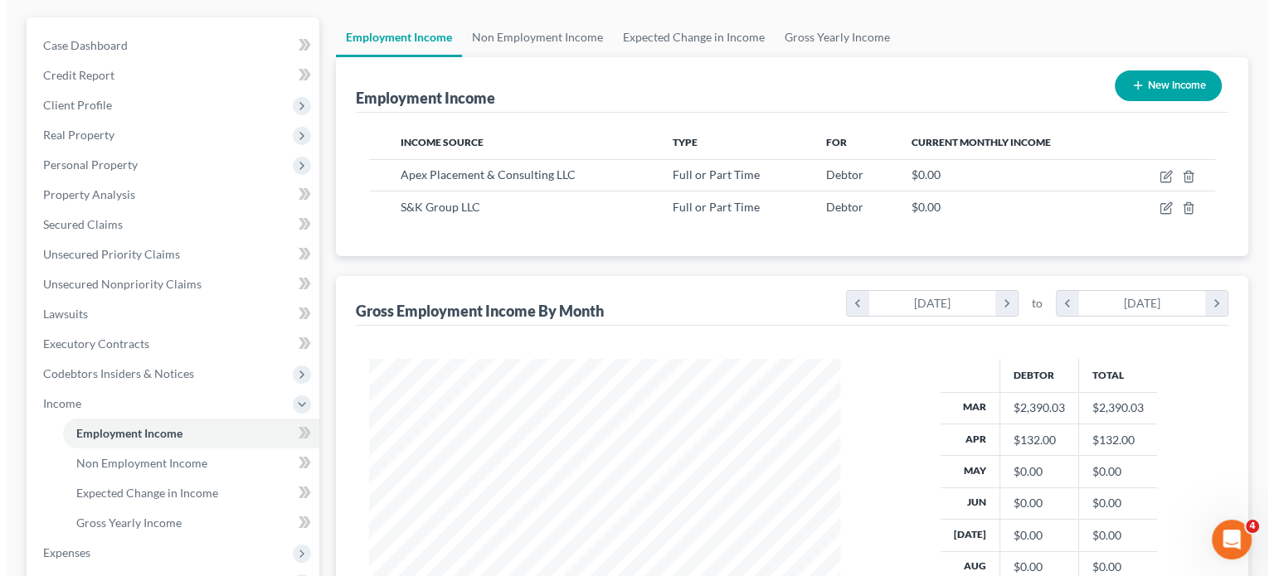
scroll to position [828852, 828723]
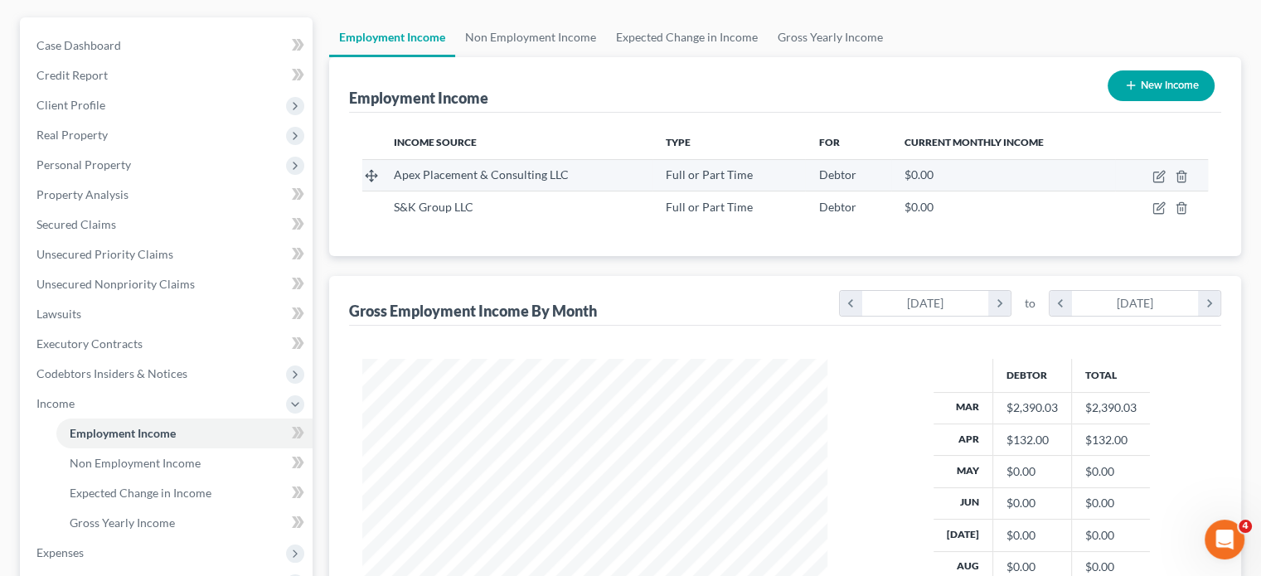
click at [1145, 191] on td at bounding box center [1161, 175] width 93 height 32
click at [1153, 183] on icon "button" at bounding box center [1159, 176] width 13 height 13
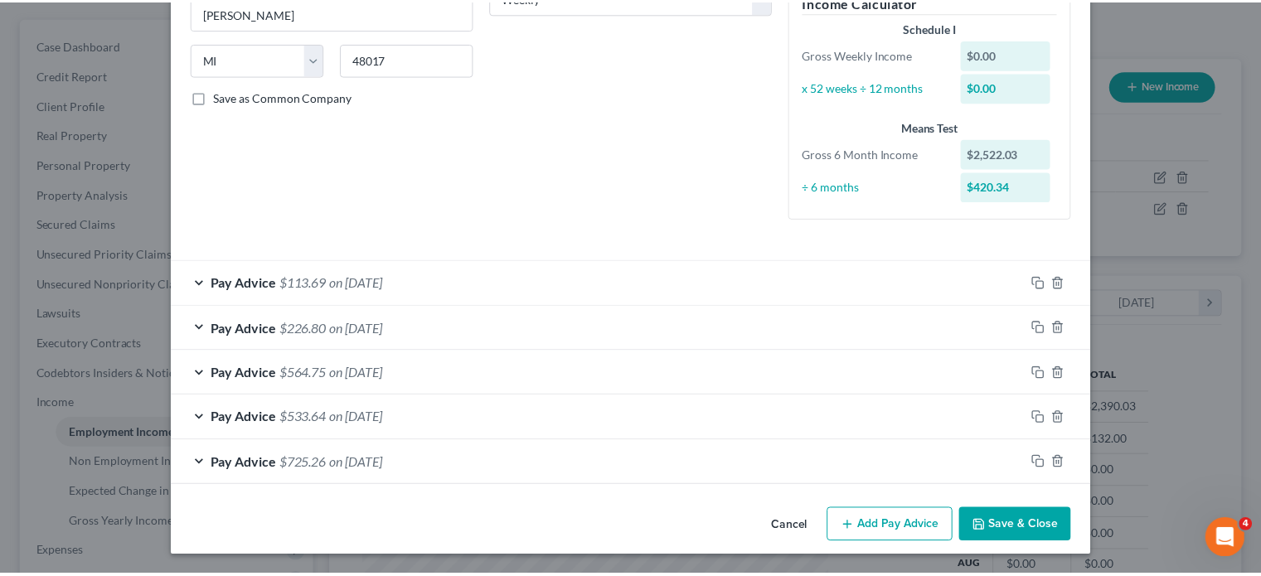
scroll to position [493, 0]
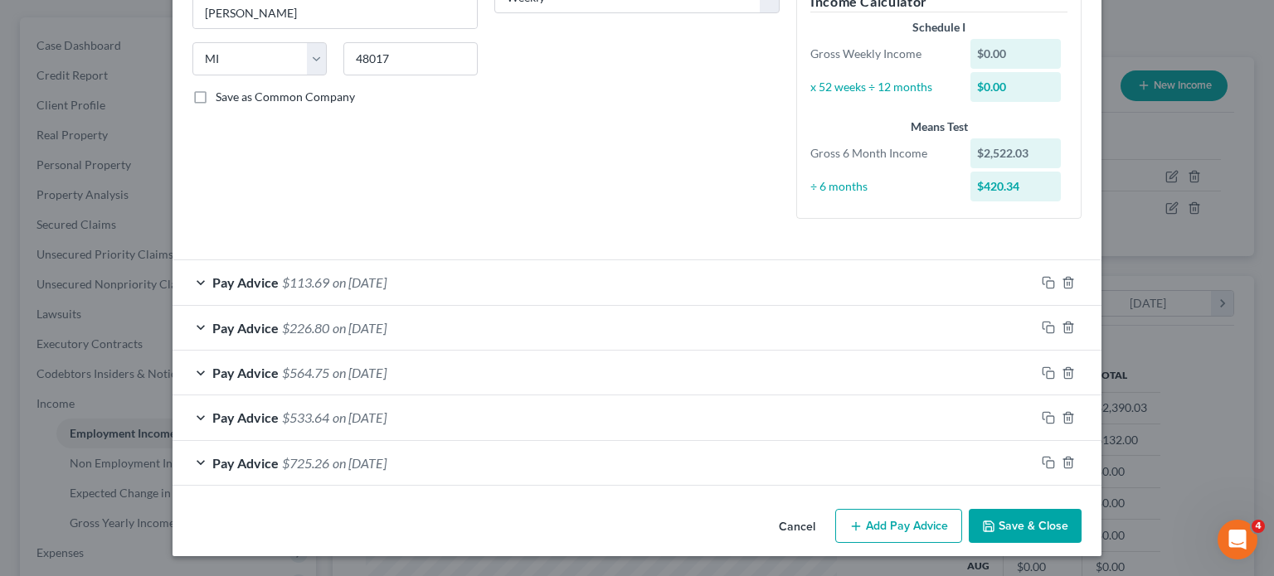
click at [825, 525] on button "Cancel" at bounding box center [796, 527] width 63 height 33
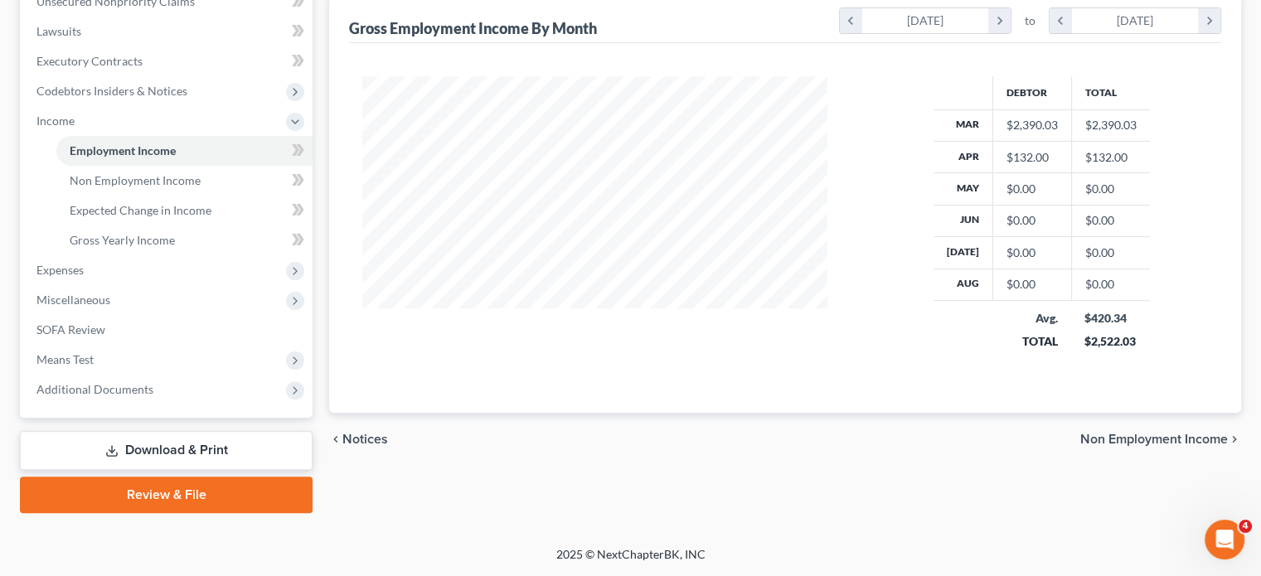
scroll to position [0, 0]
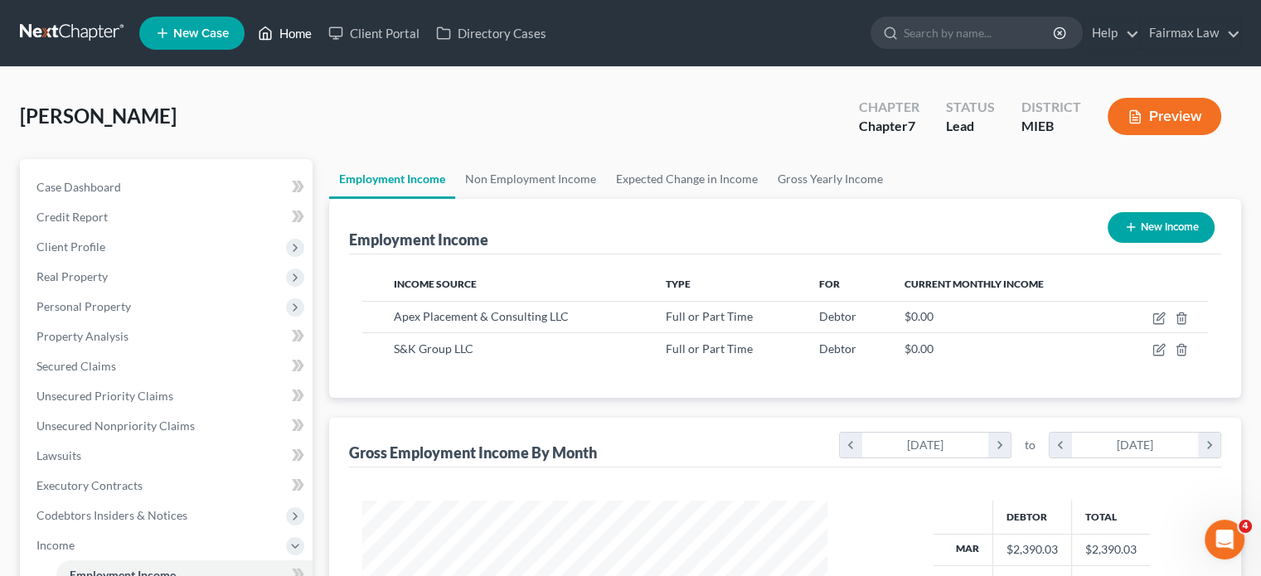
click at [320, 35] on link "Home" at bounding box center [285, 33] width 70 height 30
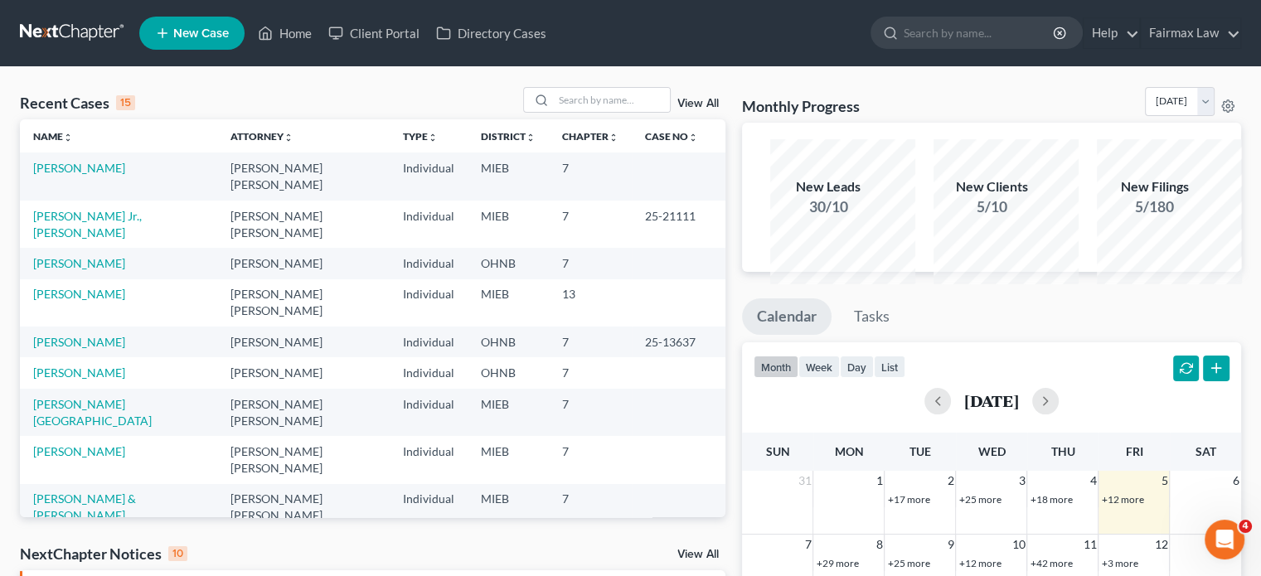
click at [80, 200] on td "[PERSON_NAME]" at bounding box center [118, 176] width 197 height 47
click at [96, 175] on link "[PERSON_NAME]" at bounding box center [79, 168] width 92 height 14
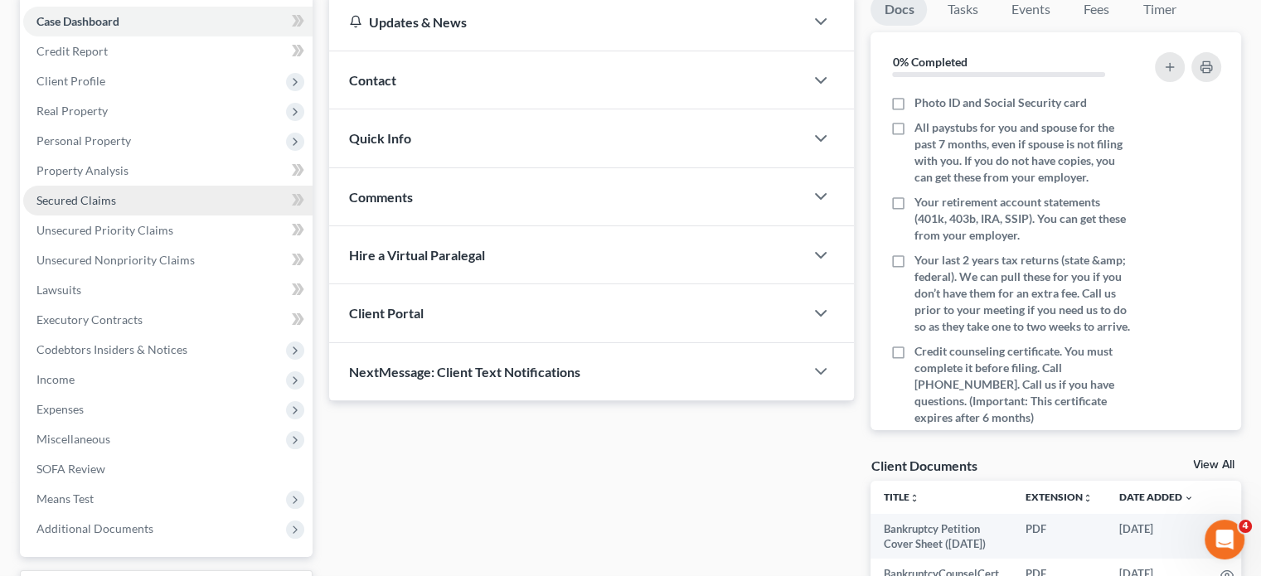
scroll to position [166, 0]
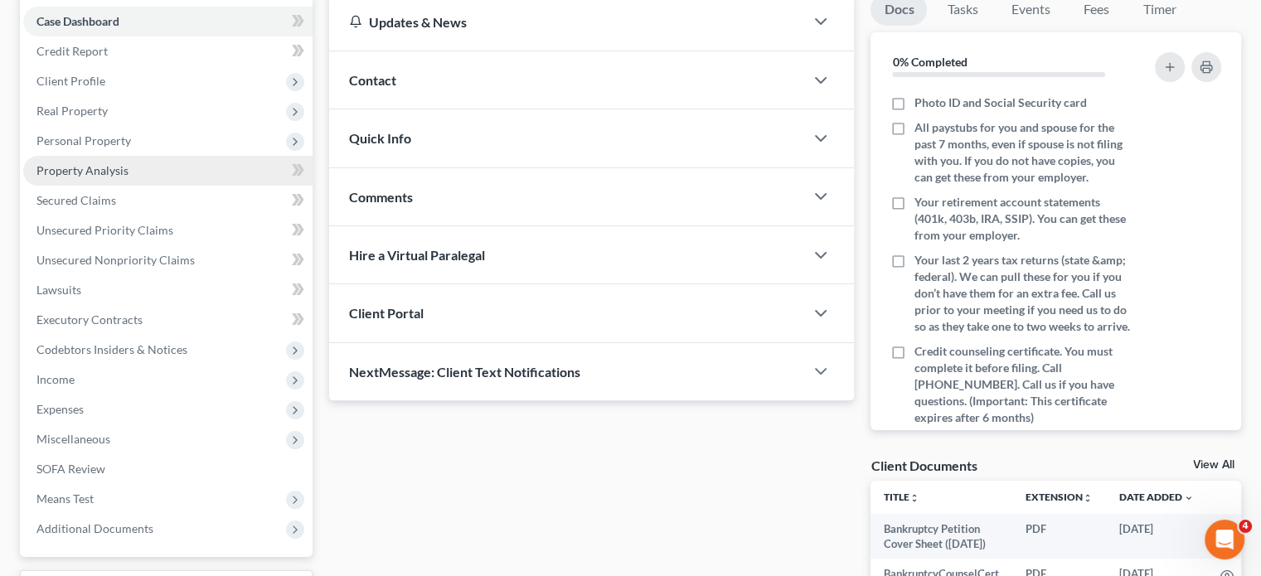
click at [192, 186] on link "Property Analysis" at bounding box center [167, 171] width 289 height 30
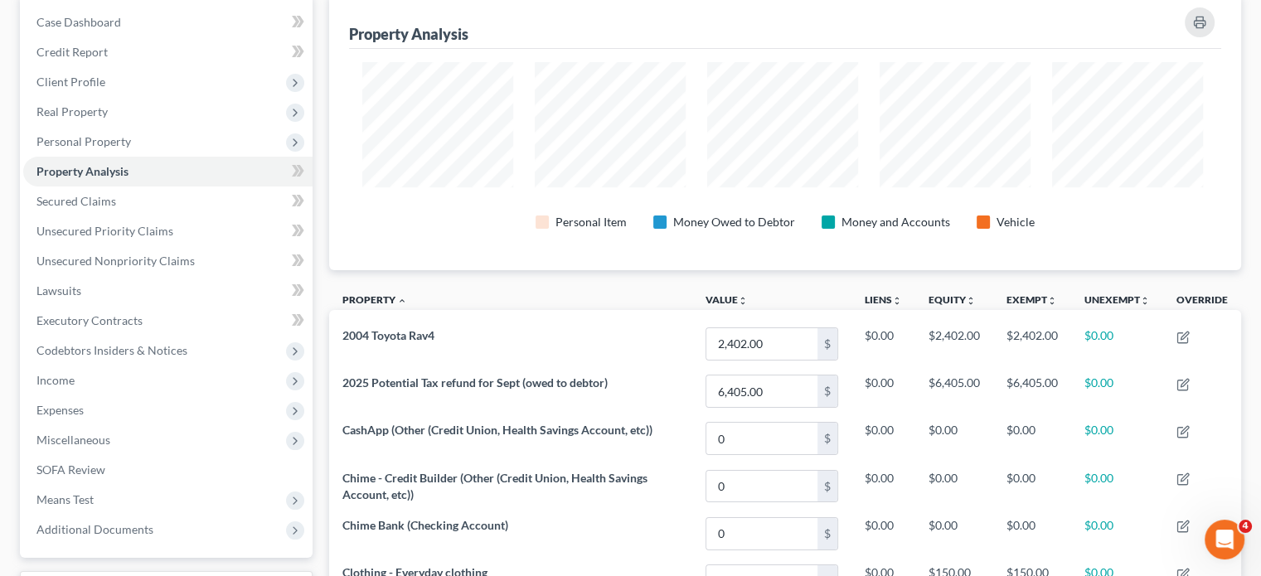
scroll to position [156, 0]
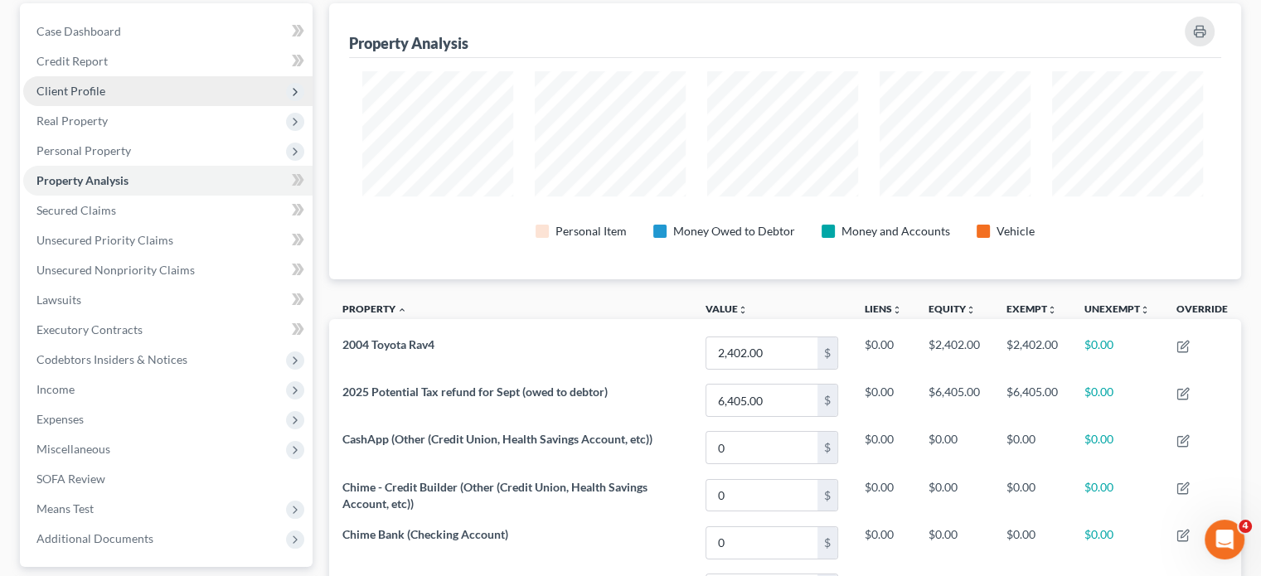
click at [172, 106] on span "Client Profile" at bounding box center [167, 91] width 289 height 30
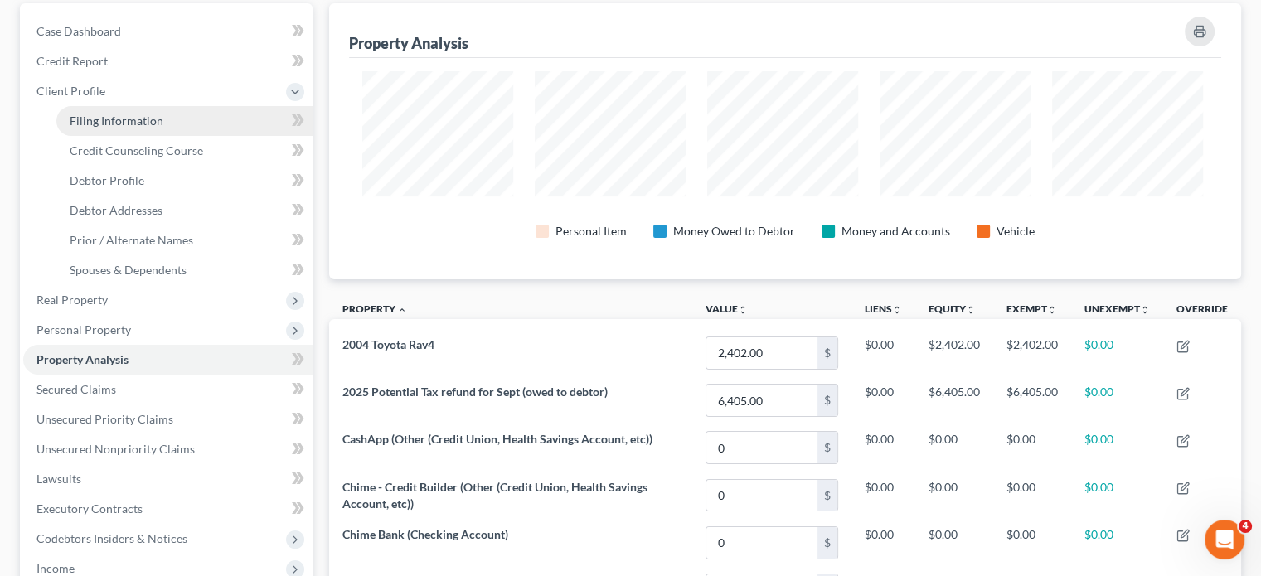
click at [163, 128] on span "Filing Information" at bounding box center [117, 121] width 94 height 14
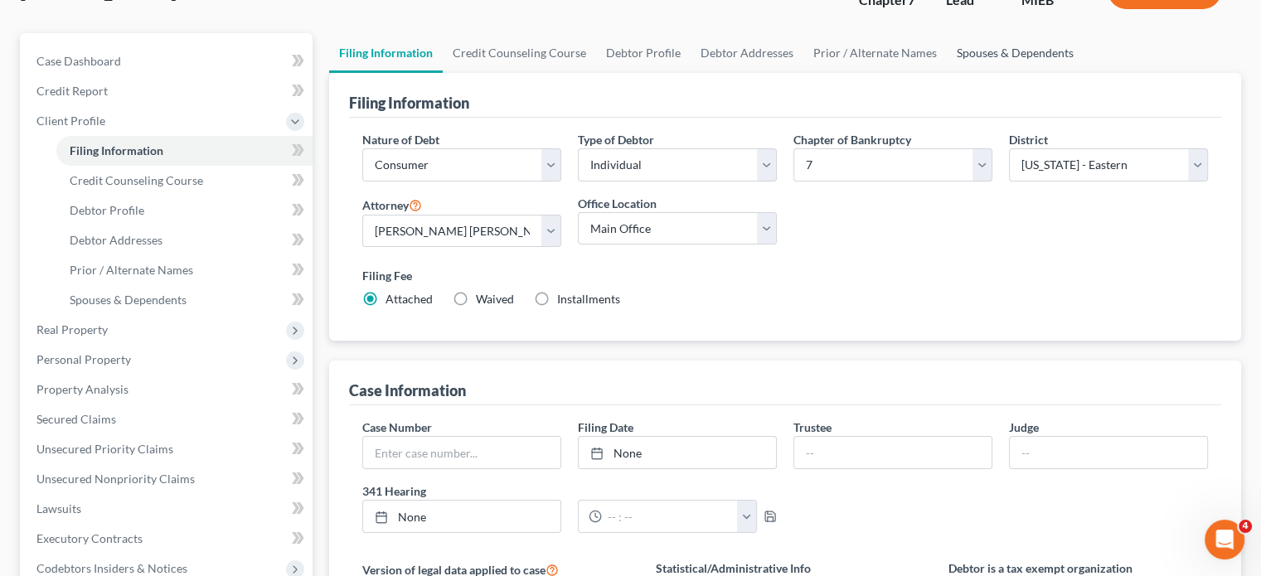
scroll to position [138, 0]
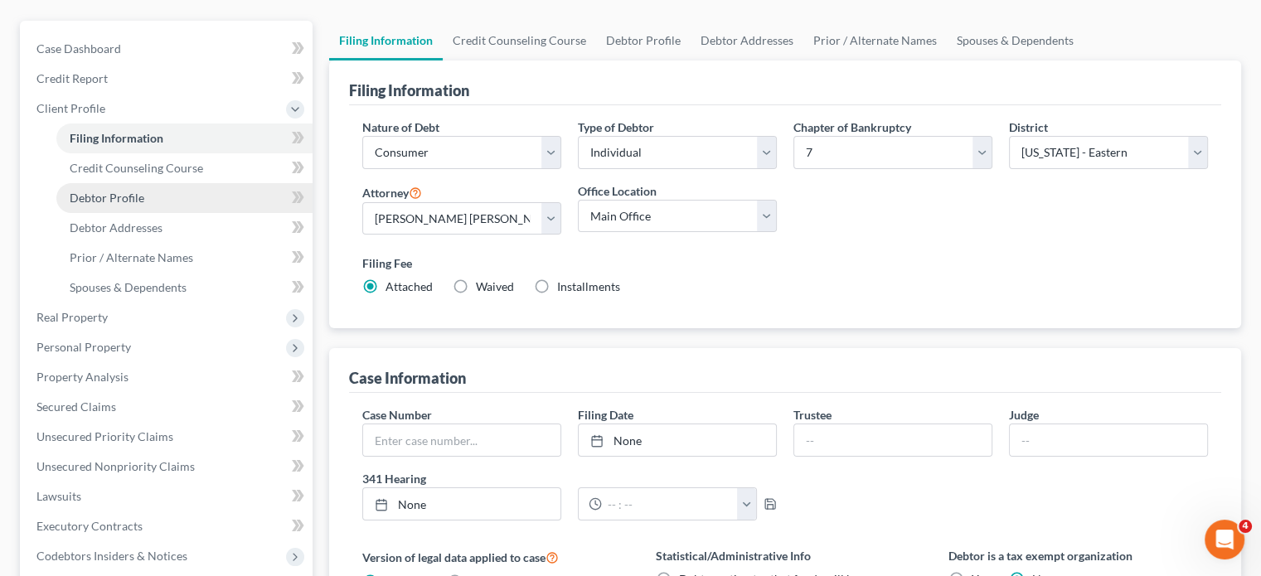
click at [172, 213] on link "Debtor Profile" at bounding box center [184, 198] width 256 height 30
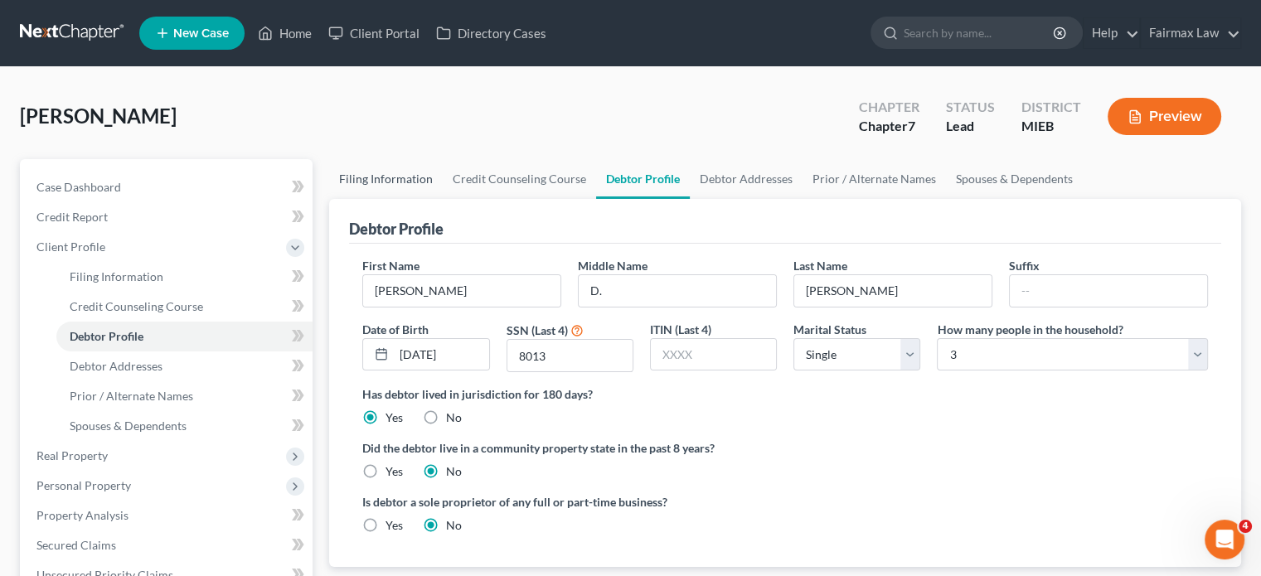
scroll to position [333, 0]
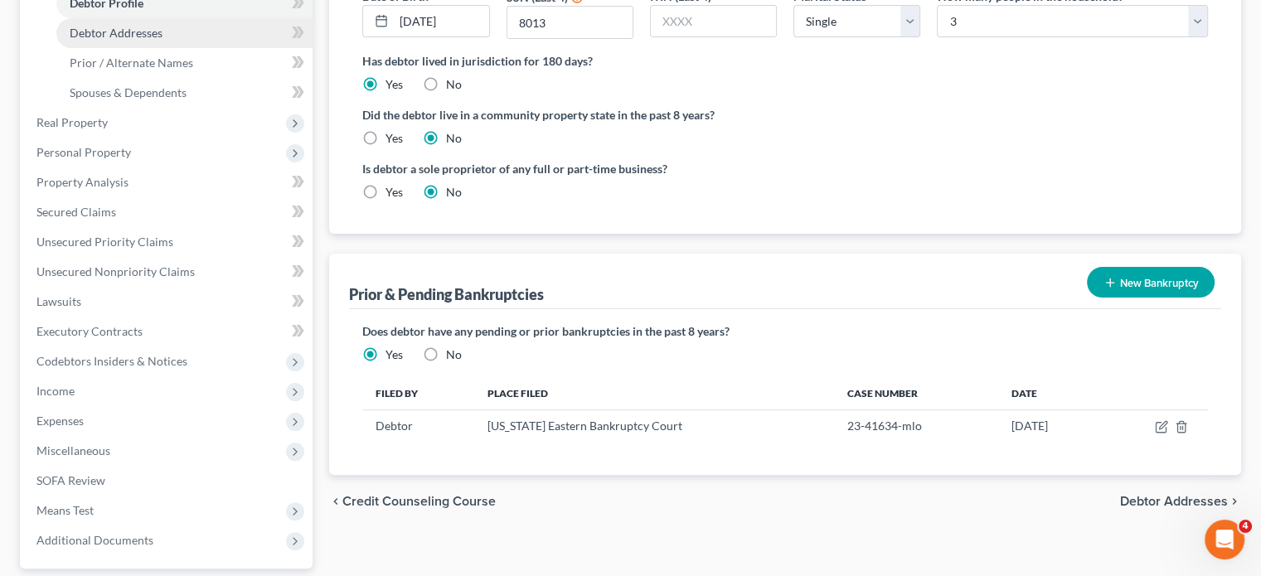
click at [173, 48] on link "Debtor Addresses" at bounding box center [184, 33] width 256 height 30
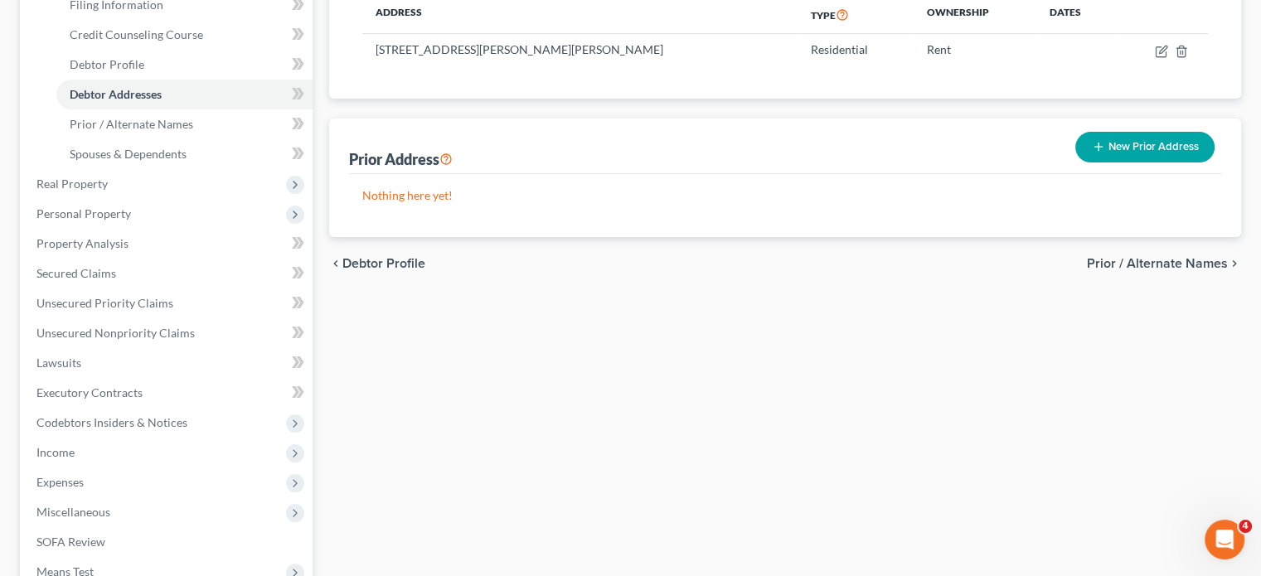
scroll to position [272, 0]
click at [187, 161] on span "Spouses & Dependents" at bounding box center [128, 154] width 117 height 14
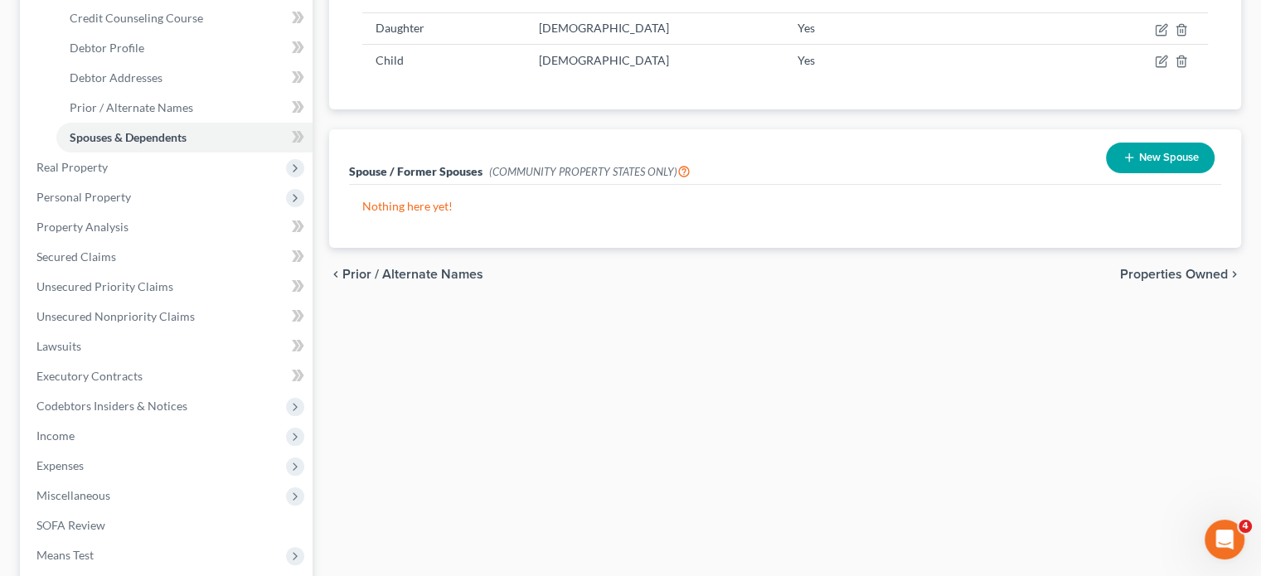
scroll to position [297, 0]
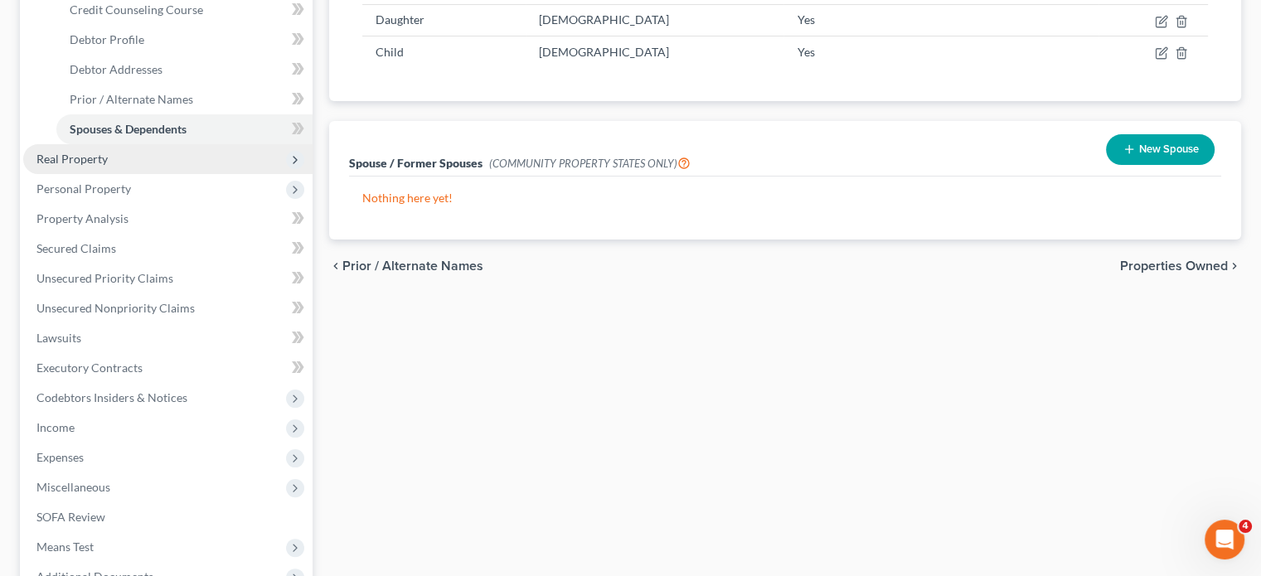
click at [202, 174] on span "Real Property" at bounding box center [167, 159] width 289 height 30
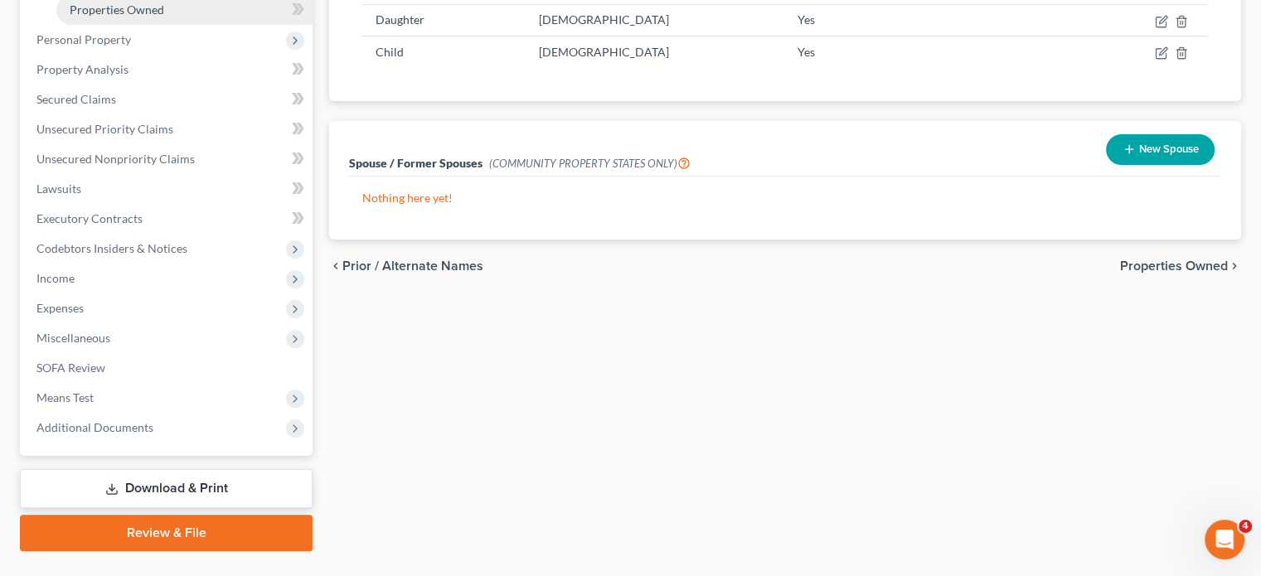
click at [146, 17] on span "Properties Owned" at bounding box center [117, 9] width 95 height 14
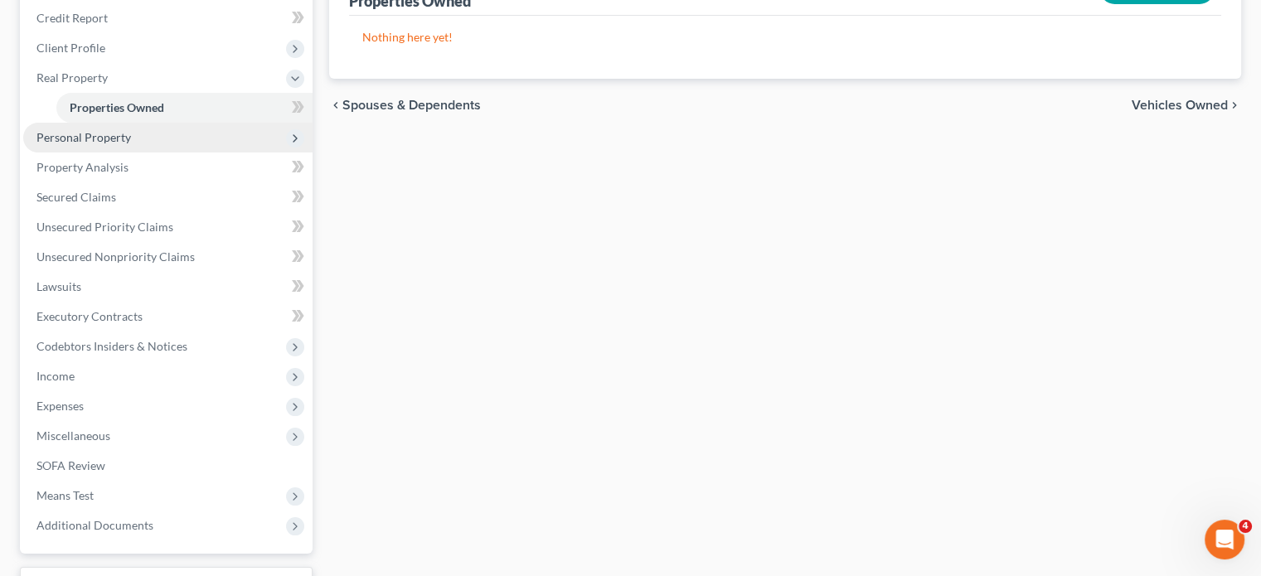
click at [131, 144] on span "Personal Property" at bounding box center [83, 137] width 95 height 14
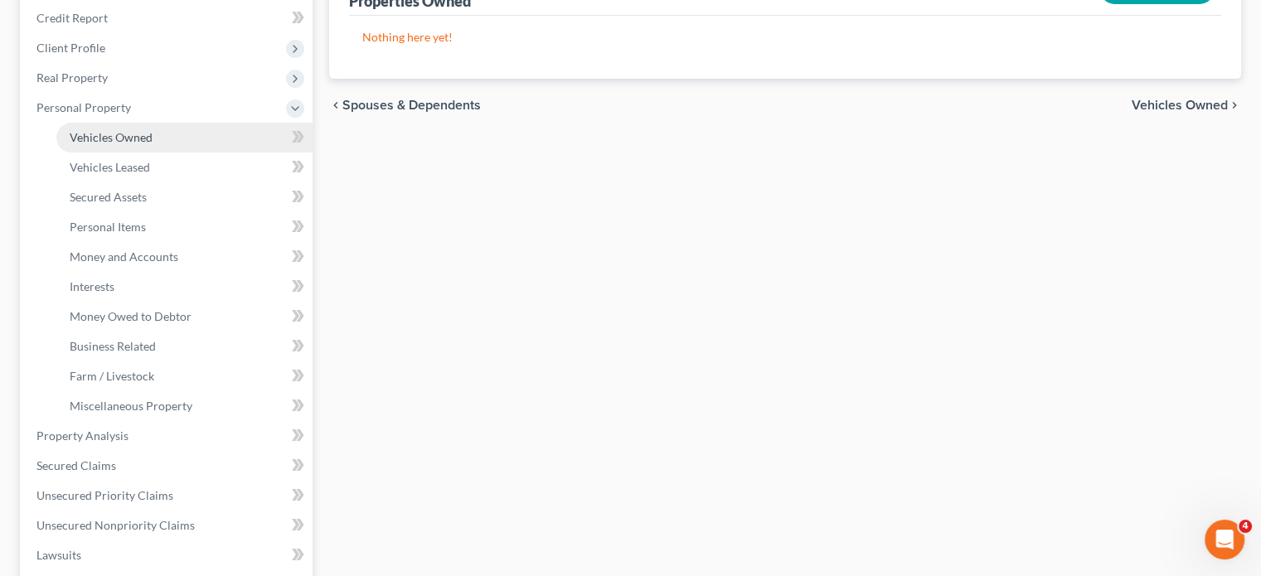
click at [128, 144] on span "Vehicles Owned" at bounding box center [111, 137] width 83 height 14
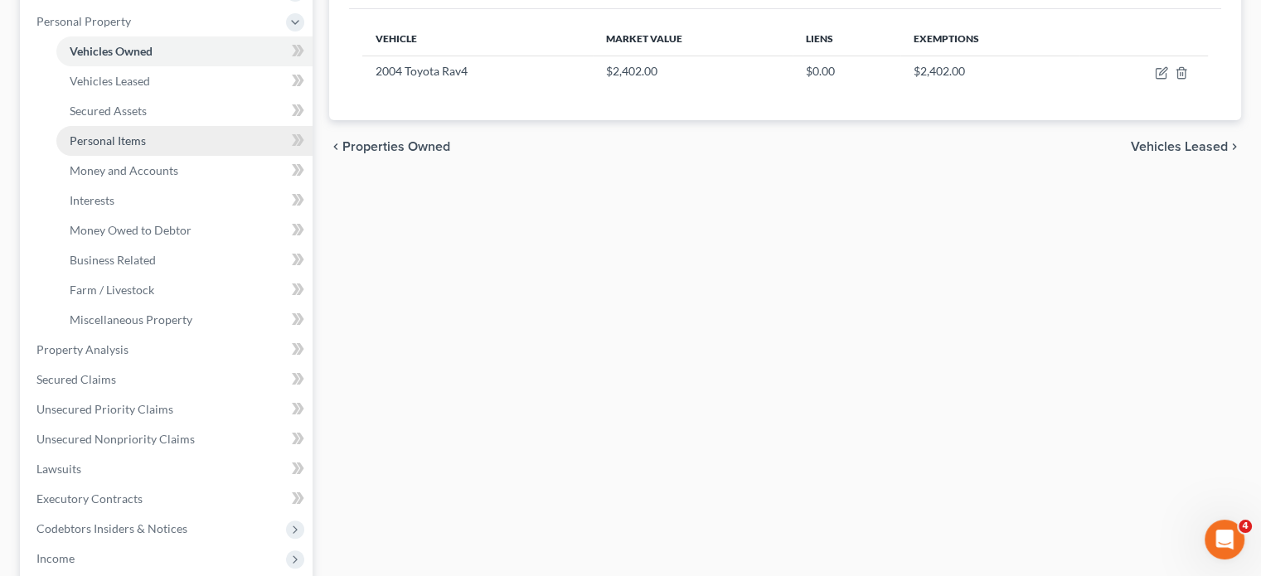
click at [174, 156] on link "Personal Items" at bounding box center [184, 141] width 256 height 30
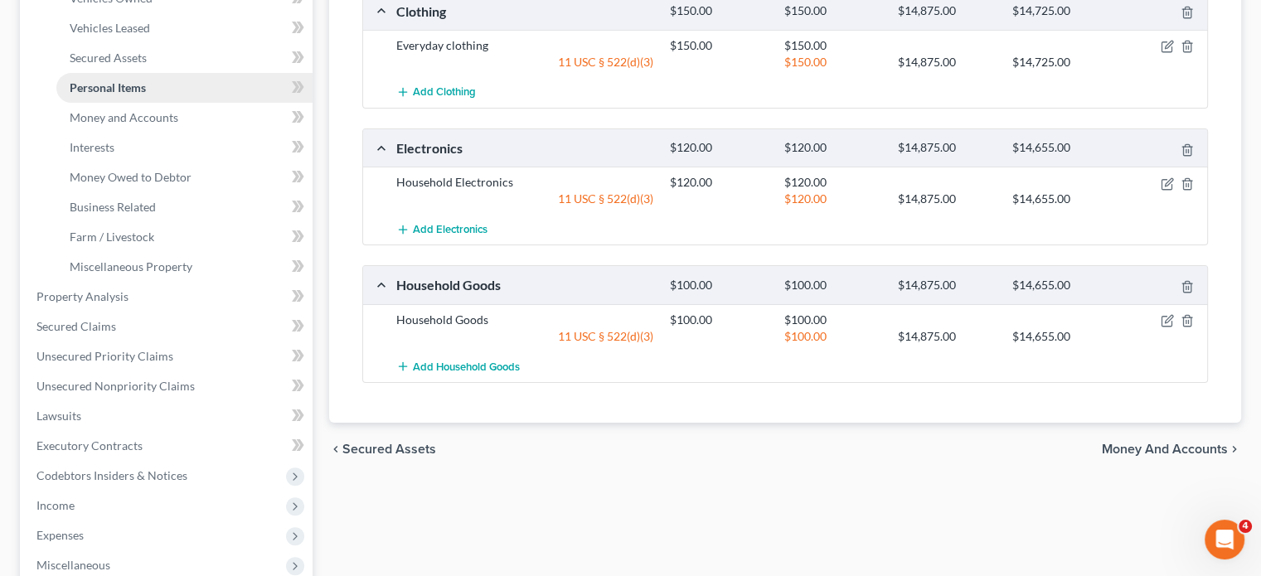
scroll to position [338, 0]
click at [114, 184] on span "Money Owed to Debtor" at bounding box center [131, 177] width 122 height 14
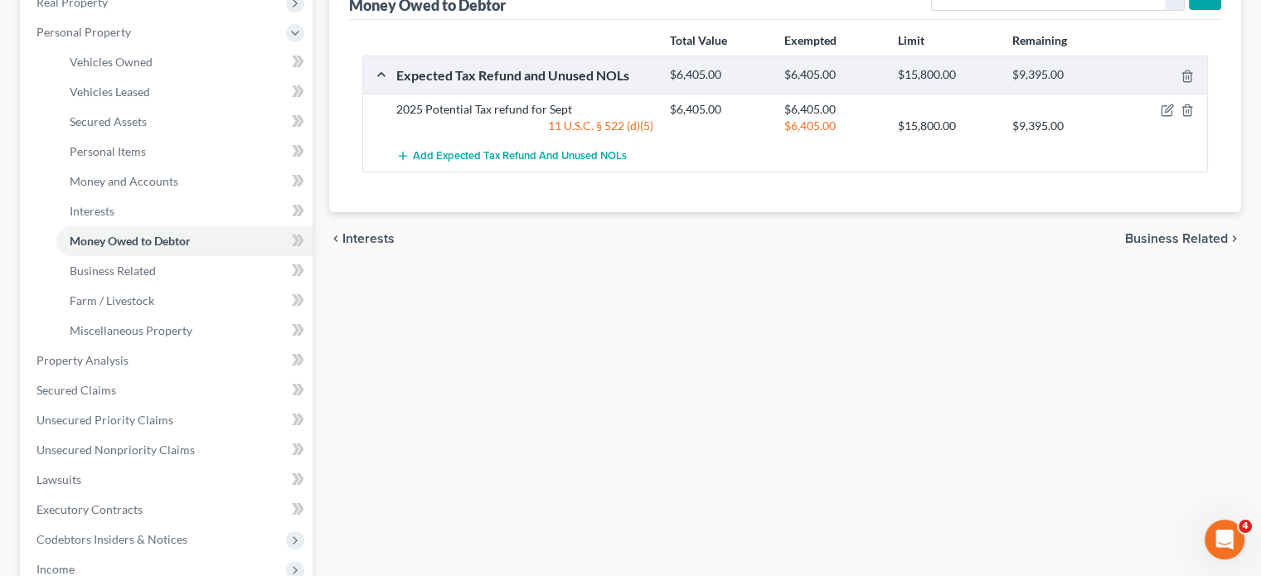
scroll to position [275, 0]
click at [1161, 116] on icon "button" at bounding box center [1167, 109] width 13 height 13
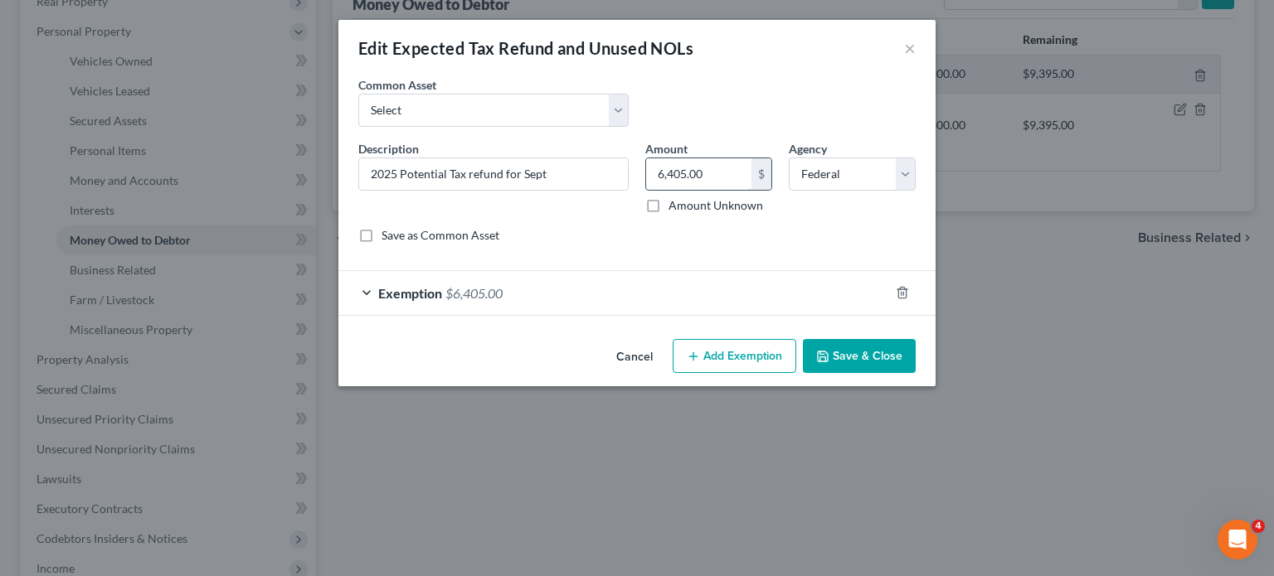
click at [750, 190] on input "6,405.00" at bounding box center [698, 174] width 105 height 32
click at [534, 123] on select "Select Potential 2019 tax refunds - estimated and prorated Potential 2019 tax r…" at bounding box center [493, 110] width 270 height 33
click at [459, 140] on div "Common Asset Select Potential 2019 tax refunds - estimated and prorated Potenti…" at bounding box center [637, 108] width 574 height 64
click at [453, 127] on select "Select Potential 2019 tax refunds - estimated and prorated Potential 2019 tax r…" at bounding box center [493, 110] width 270 height 33
click at [358, 117] on select "Select Potential 2019 tax refunds - estimated and prorated Potential 2019 tax r…" at bounding box center [493, 110] width 270 height 33
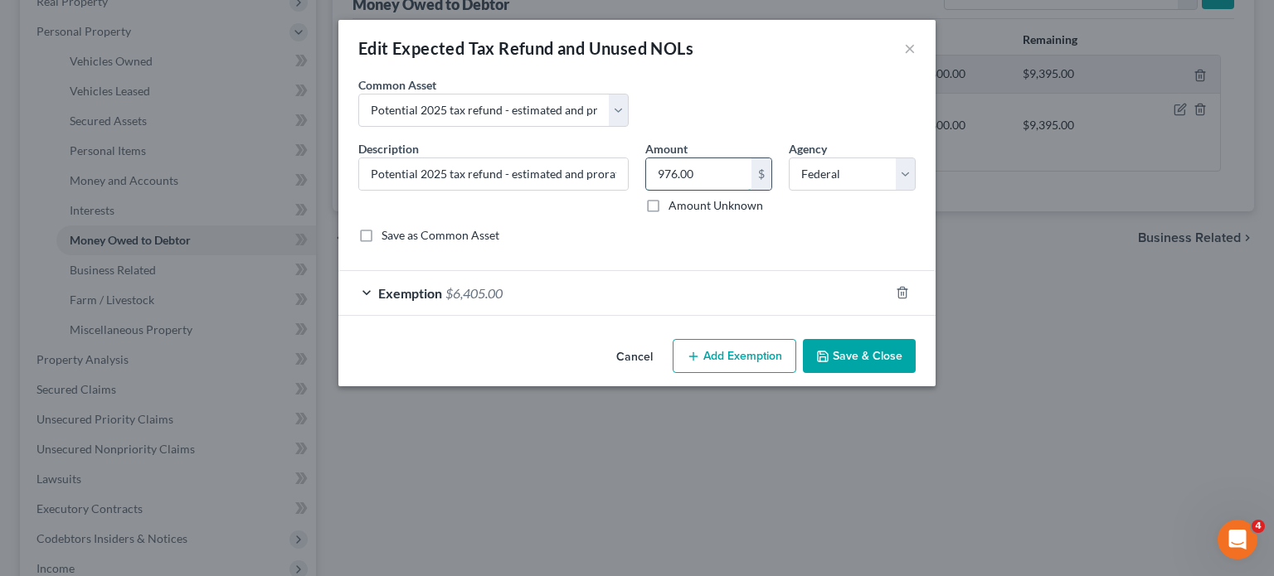
click at [702, 190] on input "976.00" at bounding box center [698, 174] width 105 height 32
paste input "6,405"
click at [826, 361] on polyline "button" at bounding box center [823, 359] width 6 height 4
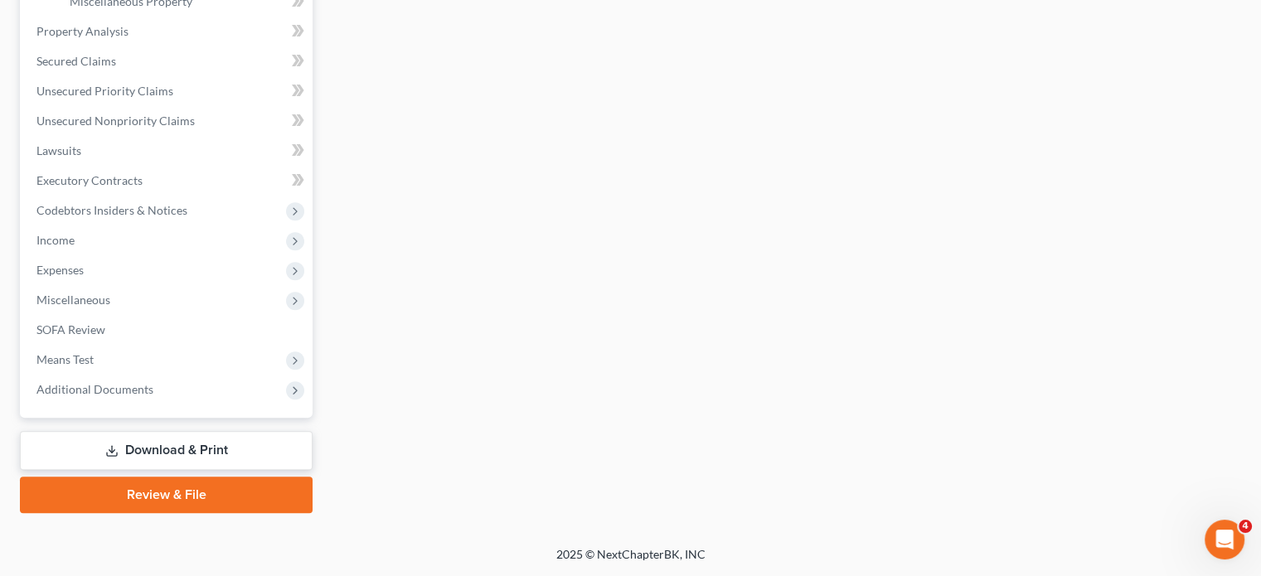
scroll to position [610, 0]
drag, startPoint x: 137, startPoint y: 221, endPoint x: 200, endPoint y: 240, distance: 65.6
click at [116, 68] on span "Secured Claims" at bounding box center [76, 61] width 80 height 14
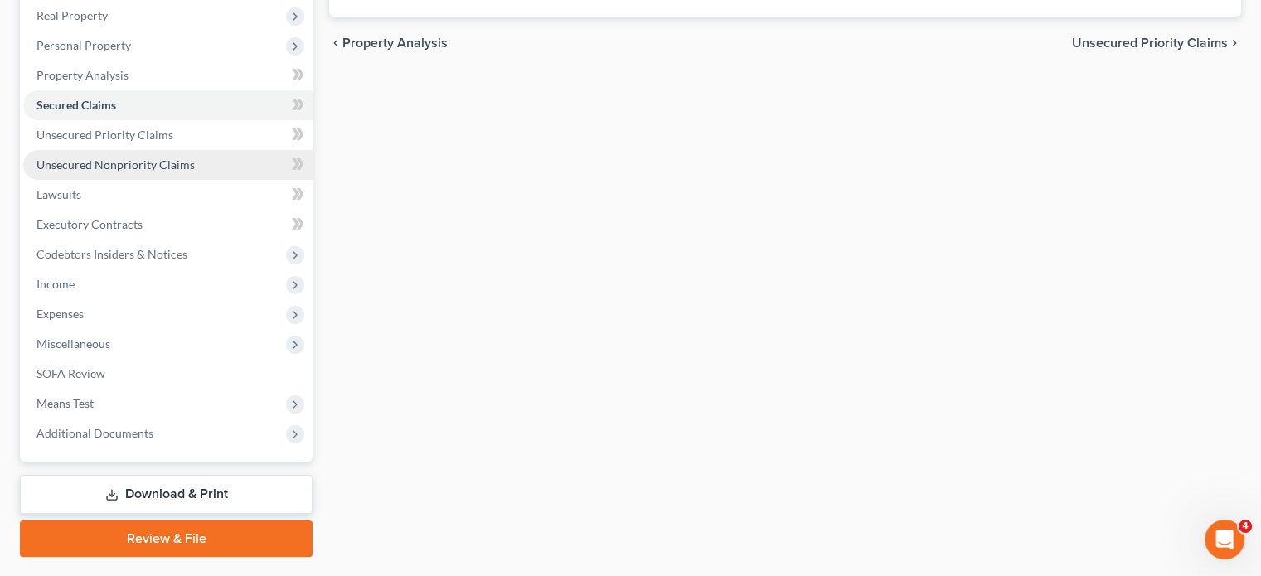
scroll to position [262, 0]
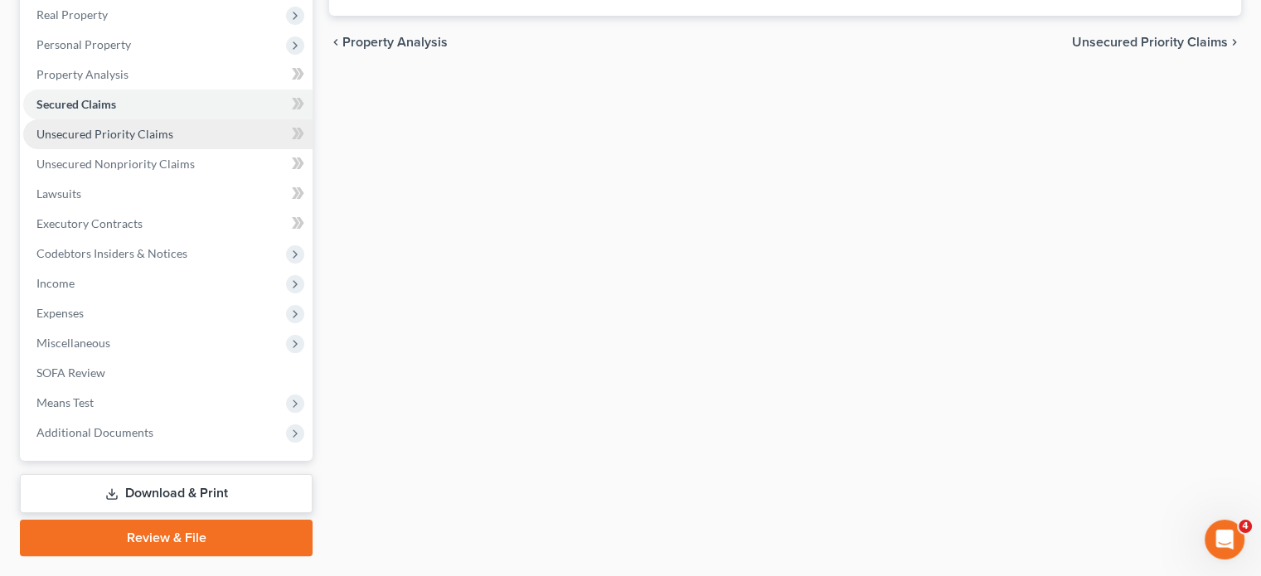
click at [173, 141] on span "Unsecured Priority Claims" at bounding box center [104, 134] width 137 height 14
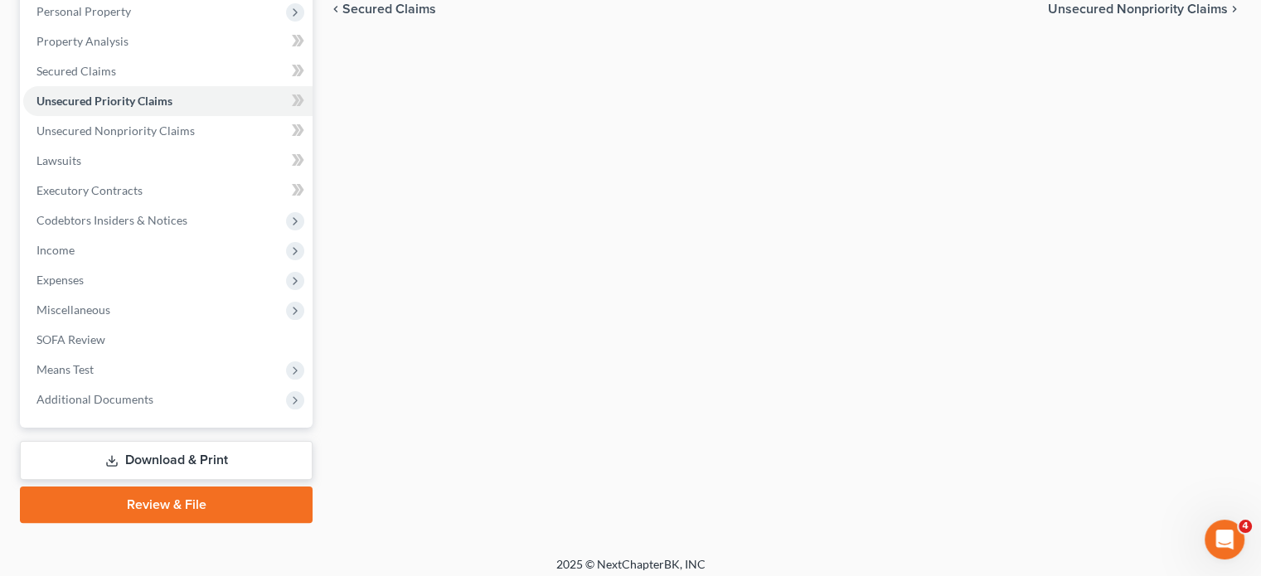
scroll to position [298, 0]
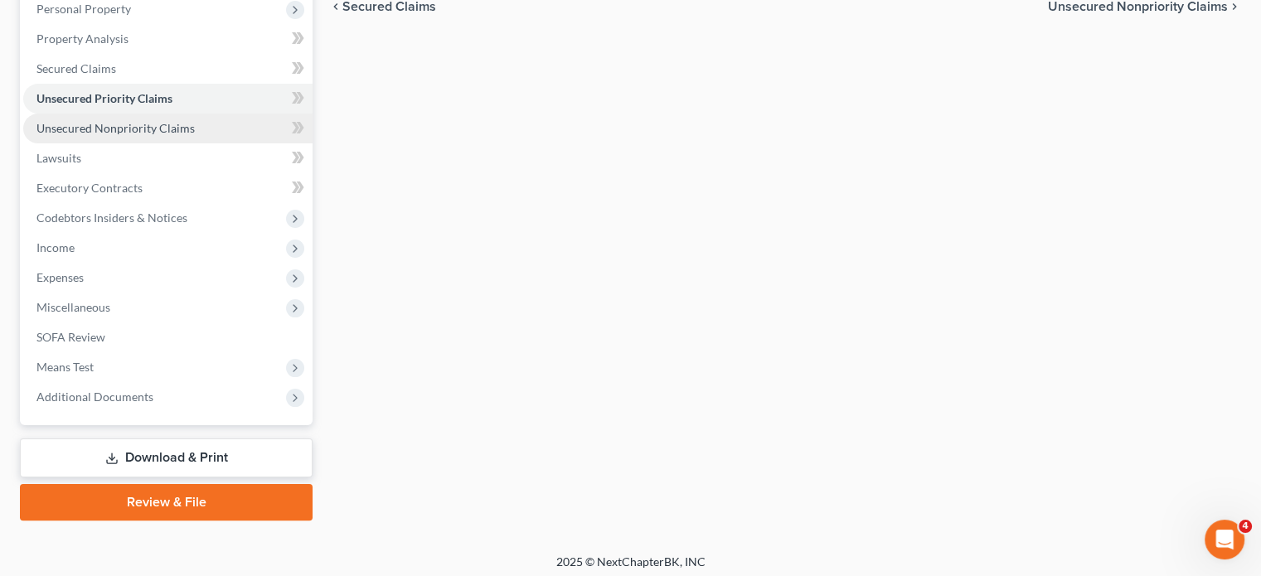
click at [127, 143] on link "Unsecured Nonpriority Claims" at bounding box center [167, 129] width 289 height 30
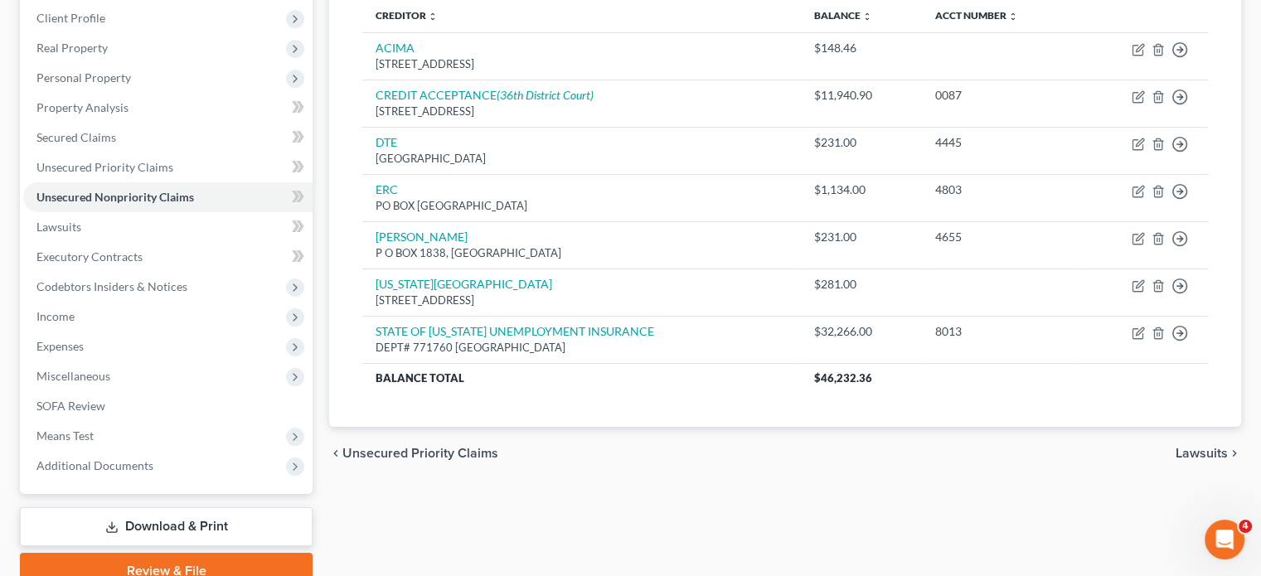
scroll to position [231, 0]
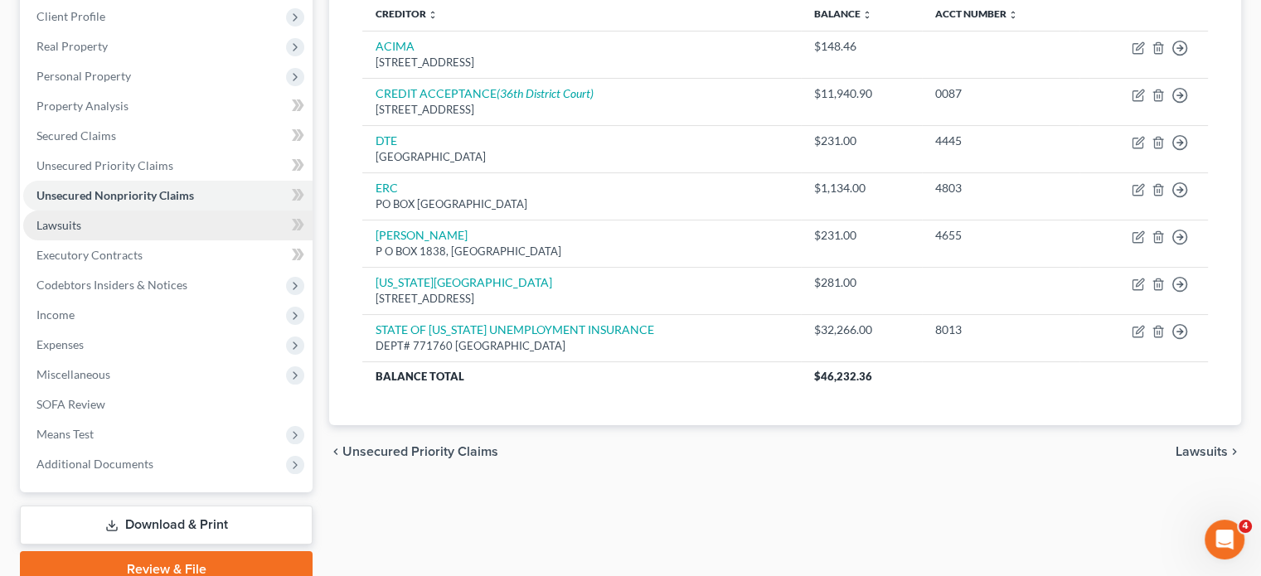
click at [160, 240] on link "Lawsuits" at bounding box center [167, 226] width 289 height 30
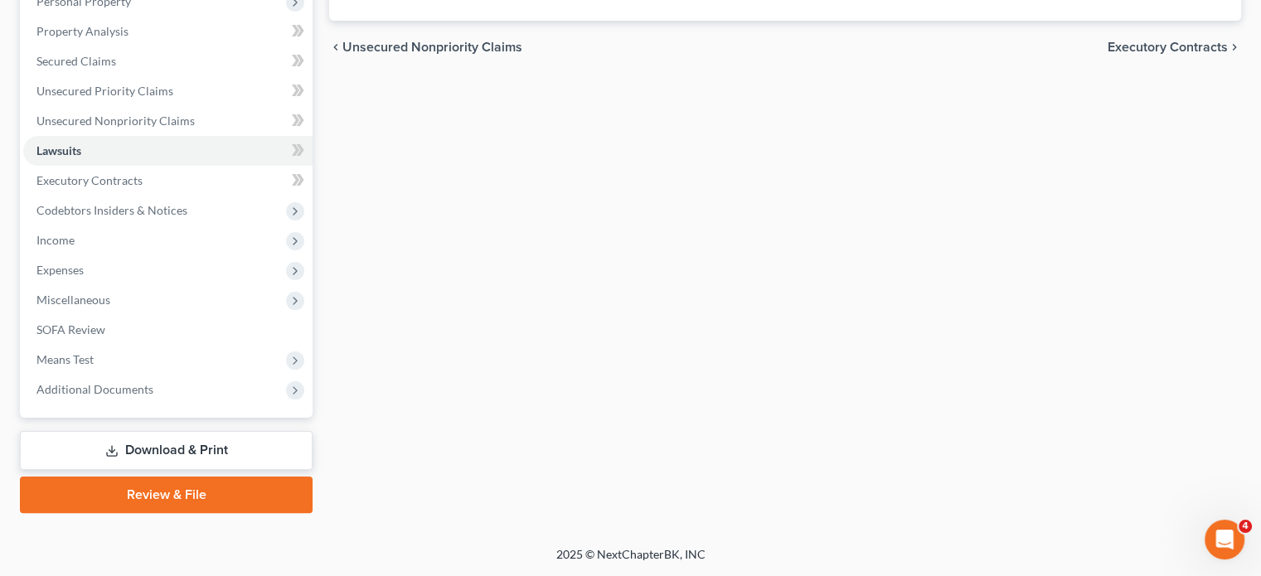
scroll to position [387, 0]
click at [143, 187] on span "Executory Contracts" at bounding box center [89, 180] width 106 height 14
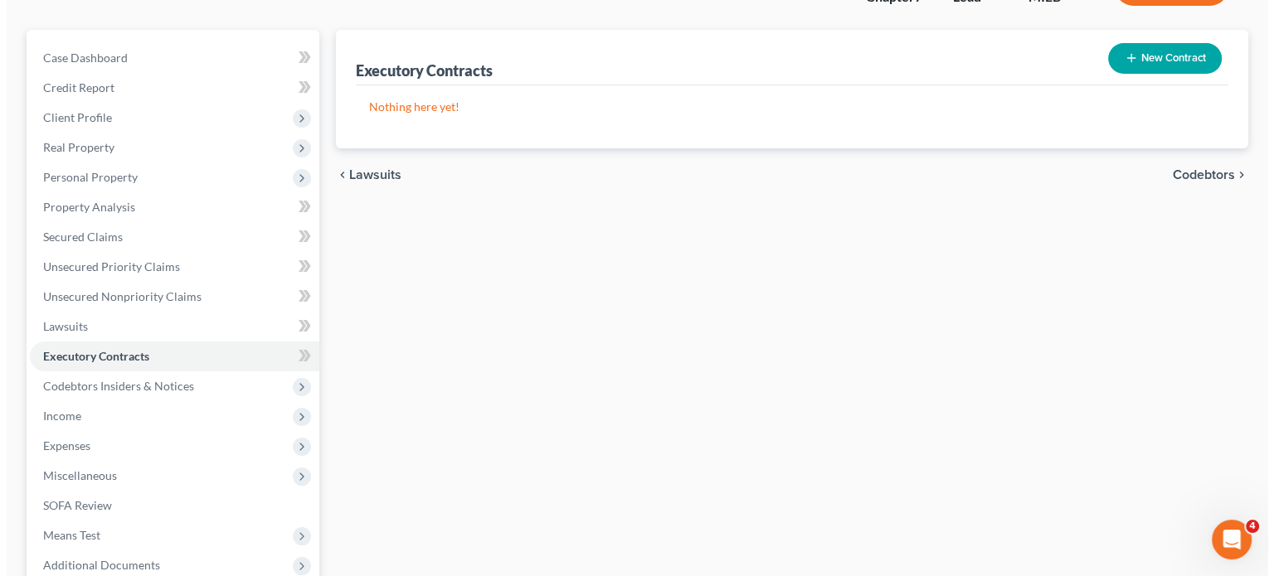
scroll to position [129, 0]
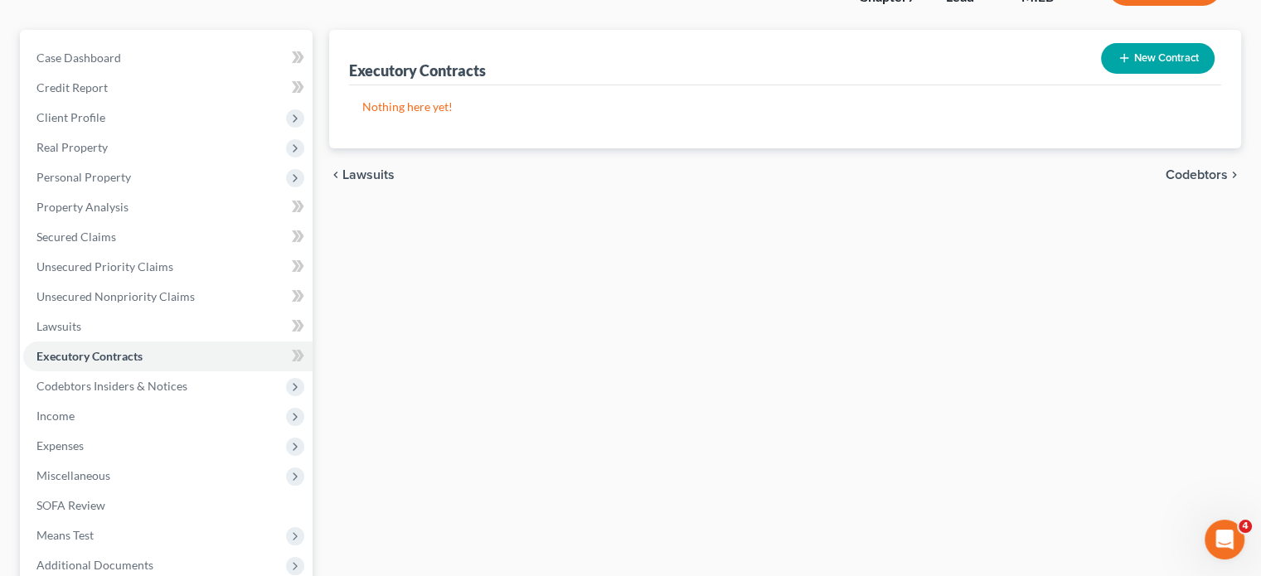
click at [1119, 74] on button "New Contract" at bounding box center [1158, 58] width 114 height 31
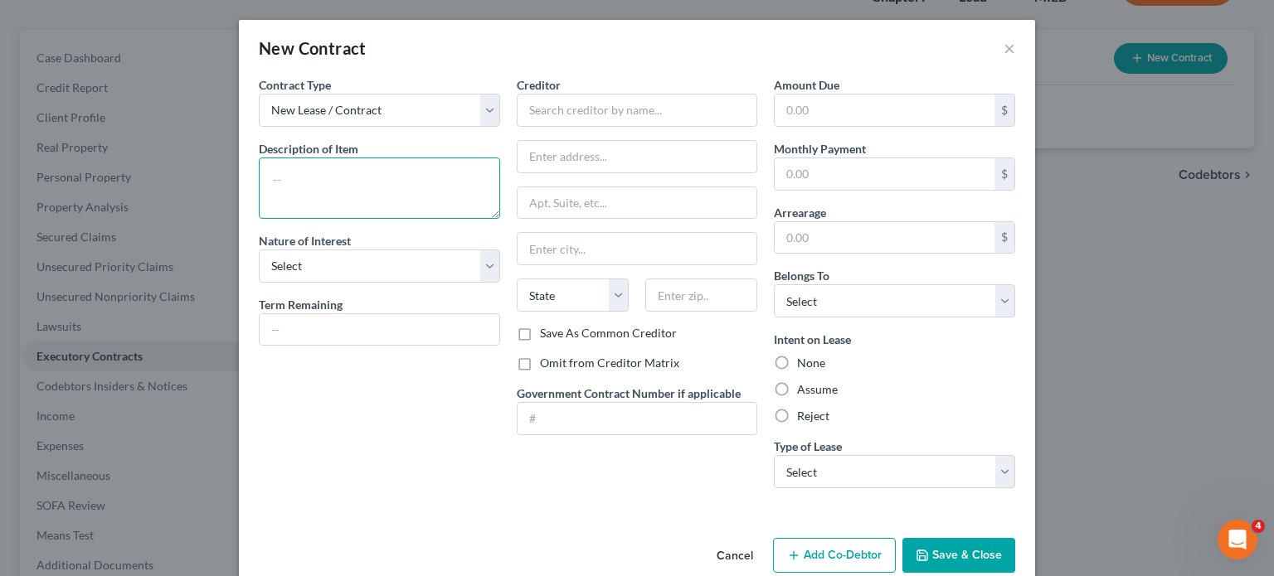
click at [259, 219] on textarea at bounding box center [379, 188] width 241 height 61
drag, startPoint x: 309, startPoint y: 321, endPoint x: 308, endPoint y: 333, distance: 12.5
click at [309, 283] on select "Select Purchaser Agent Lessor Lessee" at bounding box center [379, 266] width 241 height 33
click at [259, 283] on select "Select Purchaser Agent Lessor Lessee" at bounding box center [379, 266] width 241 height 33
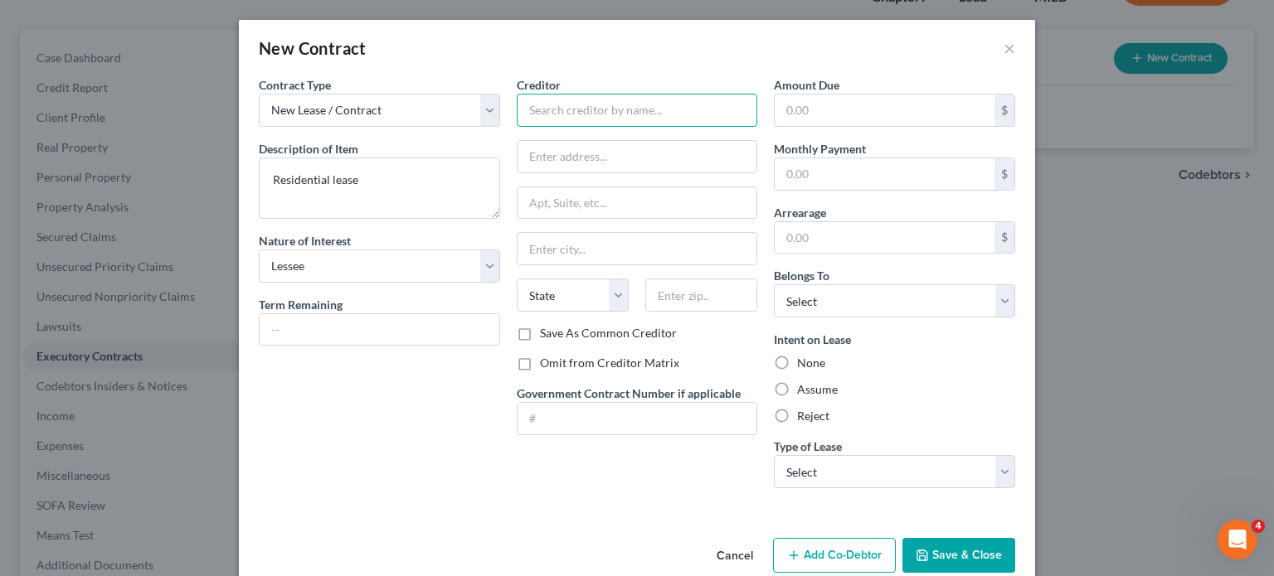
click at [570, 127] on input "text" at bounding box center [637, 110] width 241 height 33
click at [540, 371] on label "Omit from Creditor Matrix" at bounding box center [609, 363] width 139 height 17
click at [546, 366] on input "Omit from Creditor Matrix" at bounding box center [551, 360] width 11 height 11
click at [807, 398] on label "Assume" at bounding box center [817, 389] width 41 height 17
click at [807, 392] on input "Assume" at bounding box center [809, 386] width 11 height 11
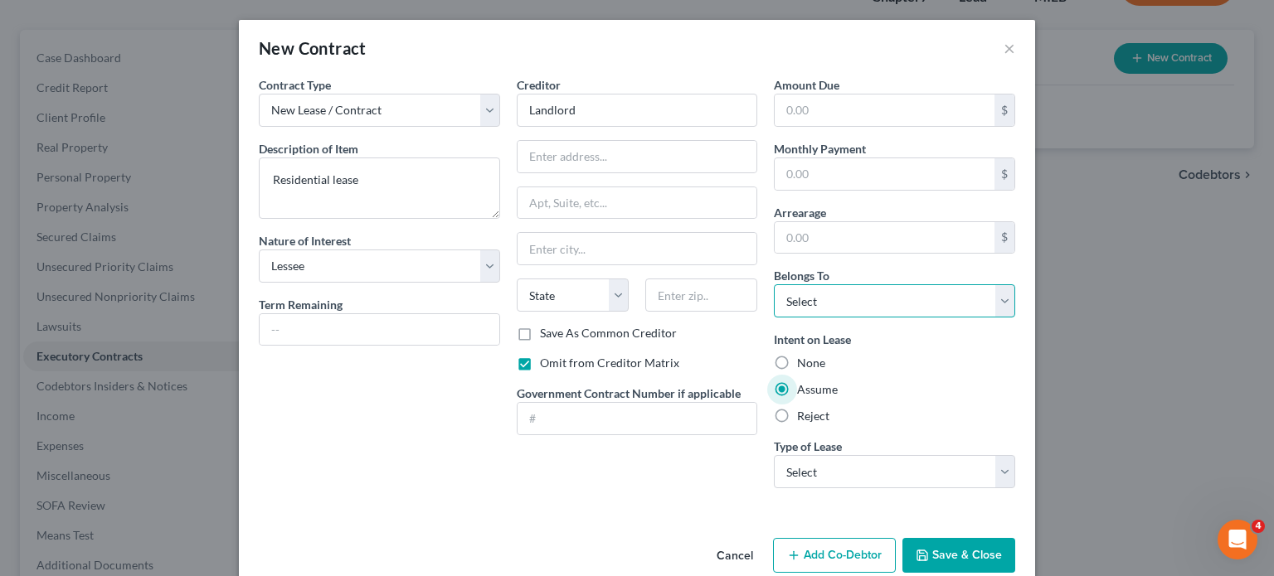
click at [955, 318] on select "Select Debtor 1 Only Debtor 2 Only Debtor 1 And Debtor 2 Only At Least One Of T…" at bounding box center [894, 300] width 241 height 33
click at [799, 318] on select "Select Debtor 1 Only Debtor 2 Only Debtor 1 And Debtor 2 Only At Least One Of T…" at bounding box center [894, 300] width 241 height 33
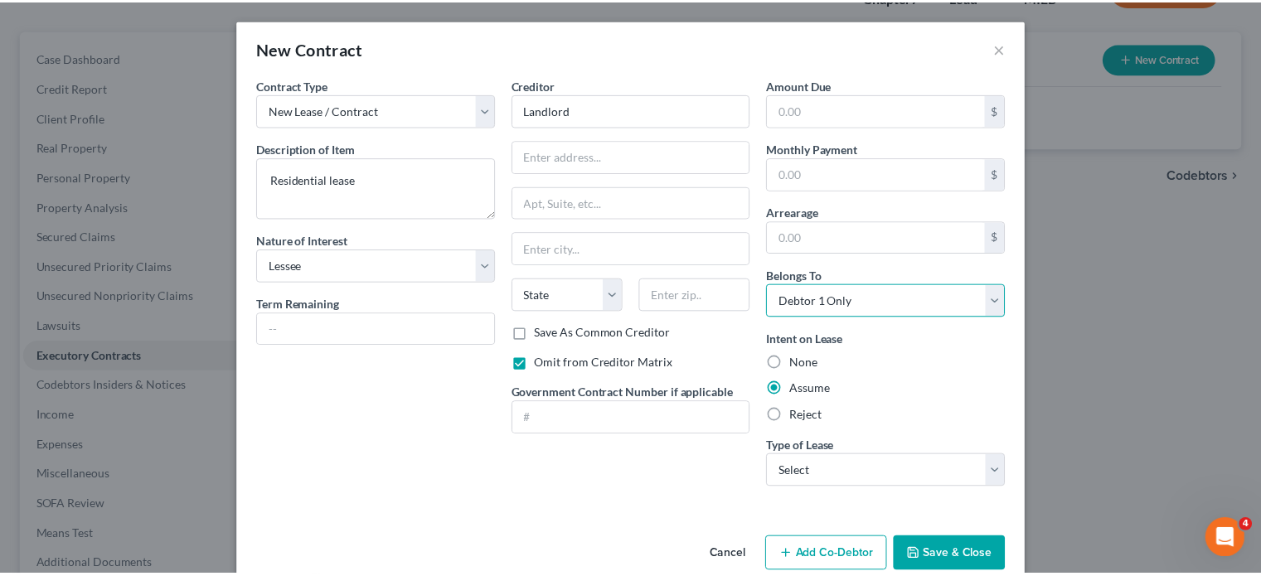
scroll to position [175, 0]
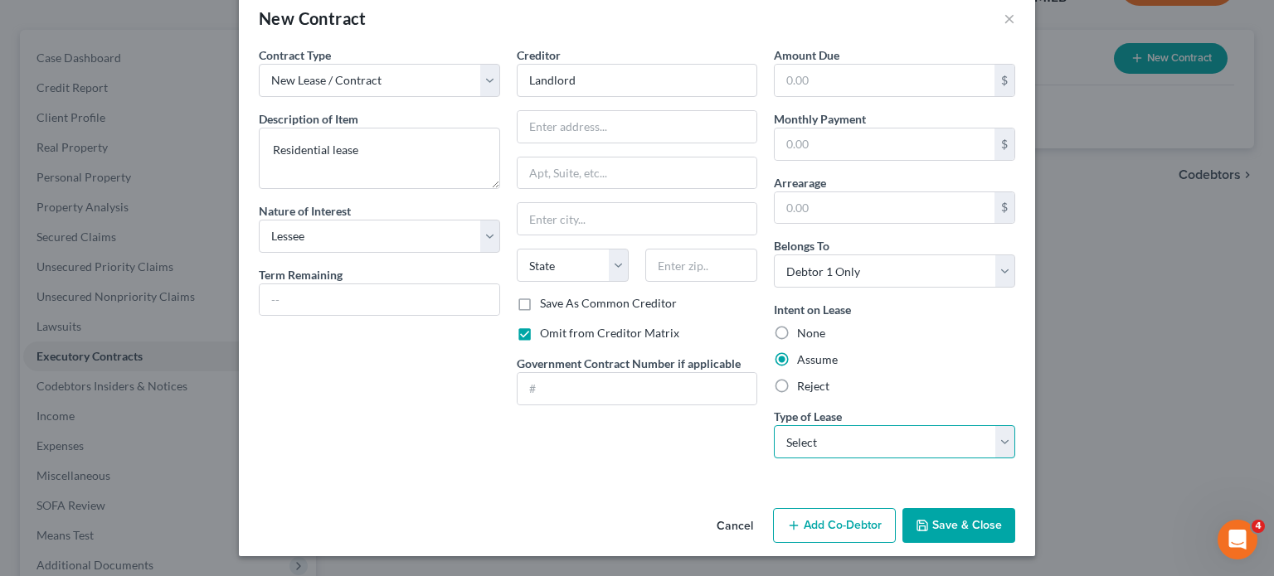
drag, startPoint x: 944, startPoint y: 396, endPoint x: 931, endPoint y: 428, distance: 34.2
click at [944, 425] on select "Select Real Estate Car Other" at bounding box center [894, 441] width 241 height 33
click at [799, 425] on select "Select Real Estate Car Other" at bounding box center [894, 441] width 241 height 33
click at [1012, 511] on button "Save & Close" at bounding box center [958, 525] width 113 height 35
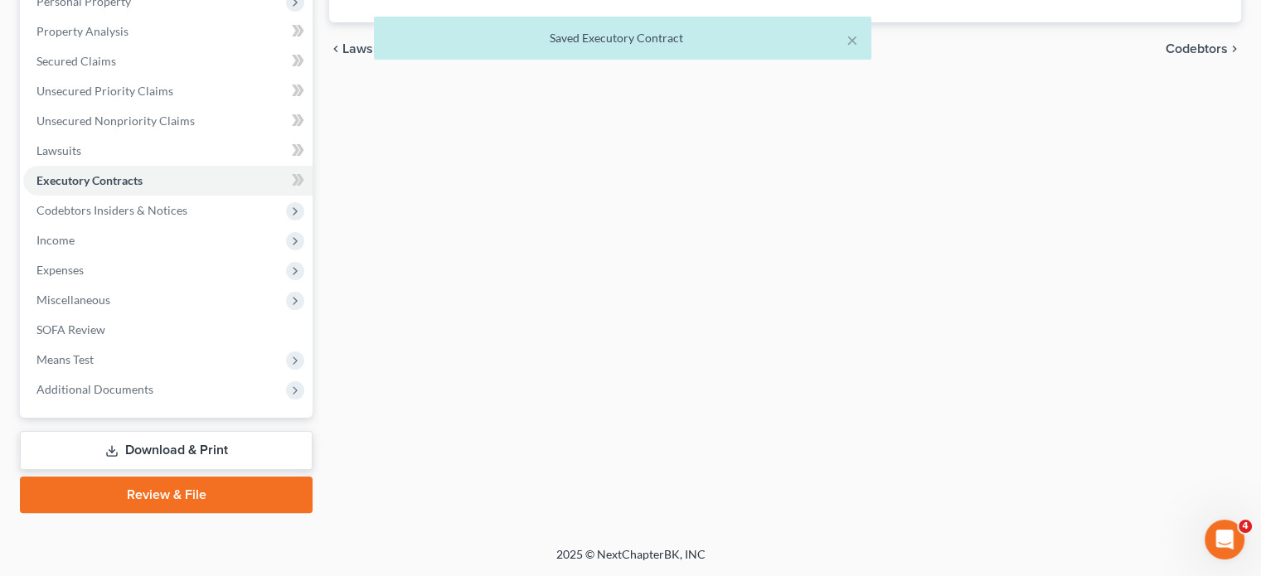
scroll to position [421, 0]
click at [196, 255] on span "Income" at bounding box center [167, 241] width 289 height 30
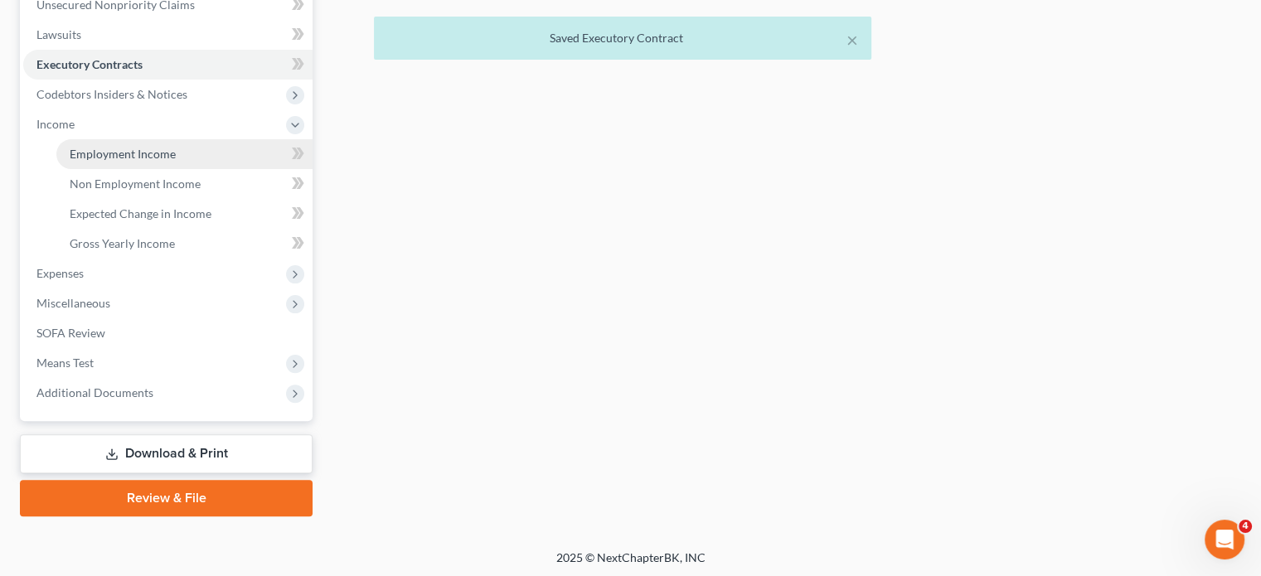
click at [166, 169] on link "Employment Income" at bounding box center [184, 154] width 256 height 30
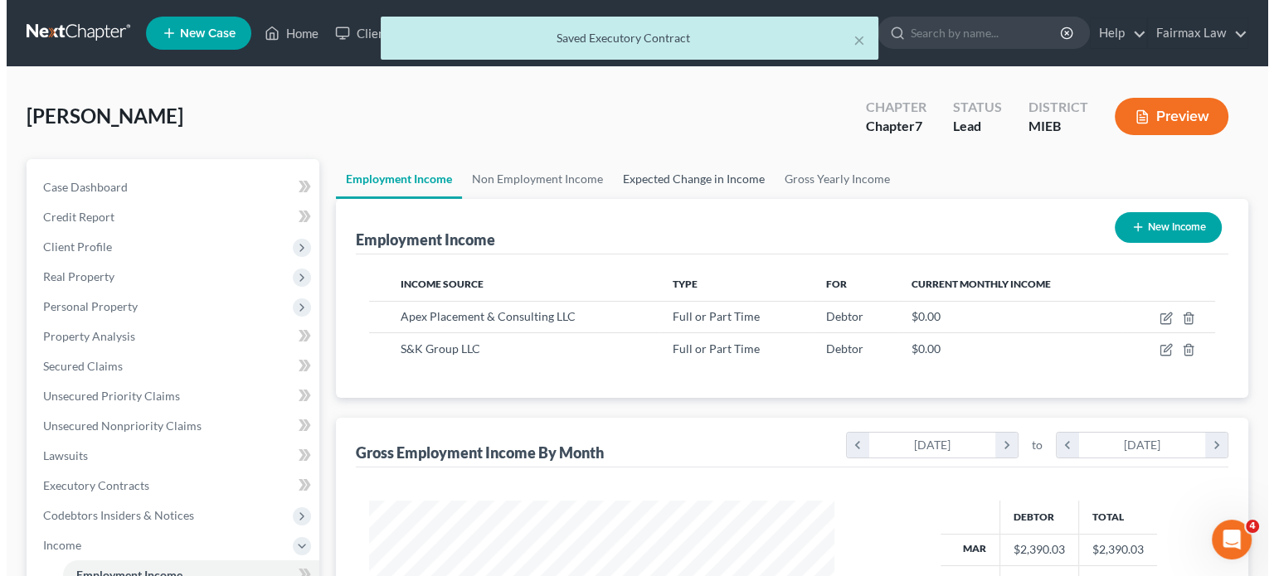
scroll to position [169, 0]
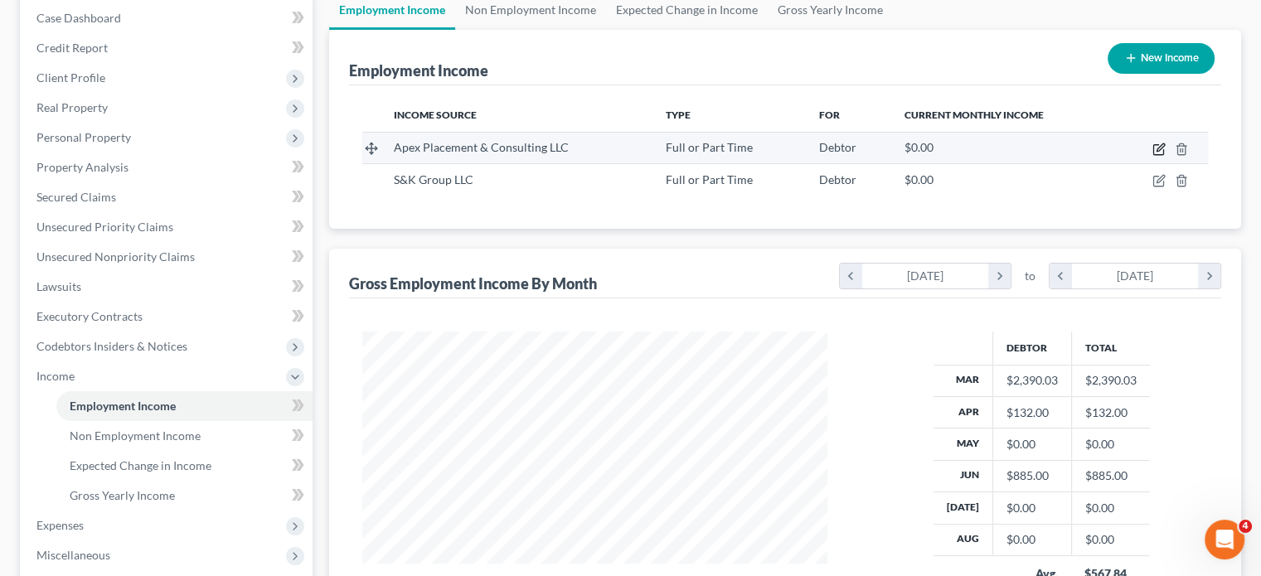
click at [1153, 156] on icon "button" at bounding box center [1159, 149] width 13 height 13
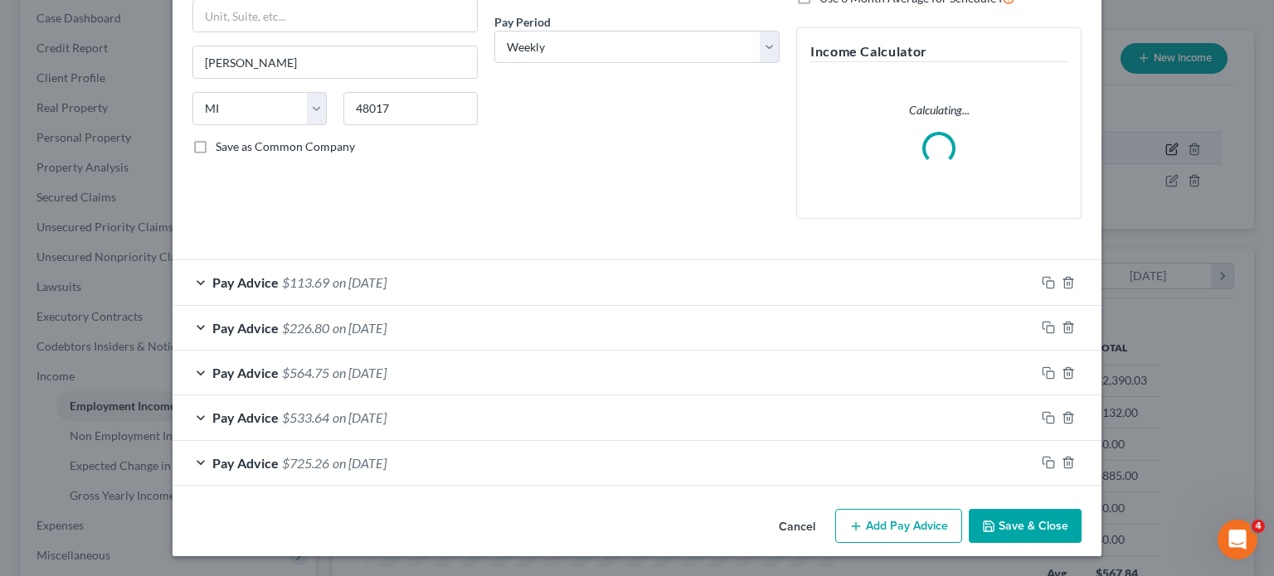
scroll to position [431, 0]
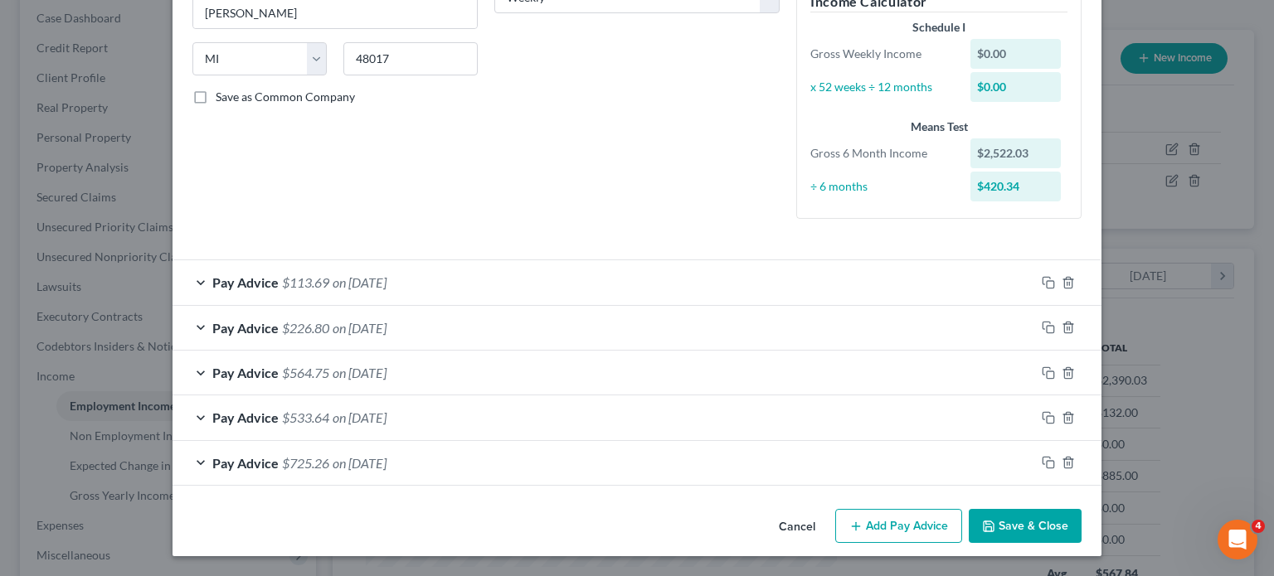
click at [737, 265] on div "Pay Advice $113.69 on 04/04/2025" at bounding box center [603, 282] width 862 height 44
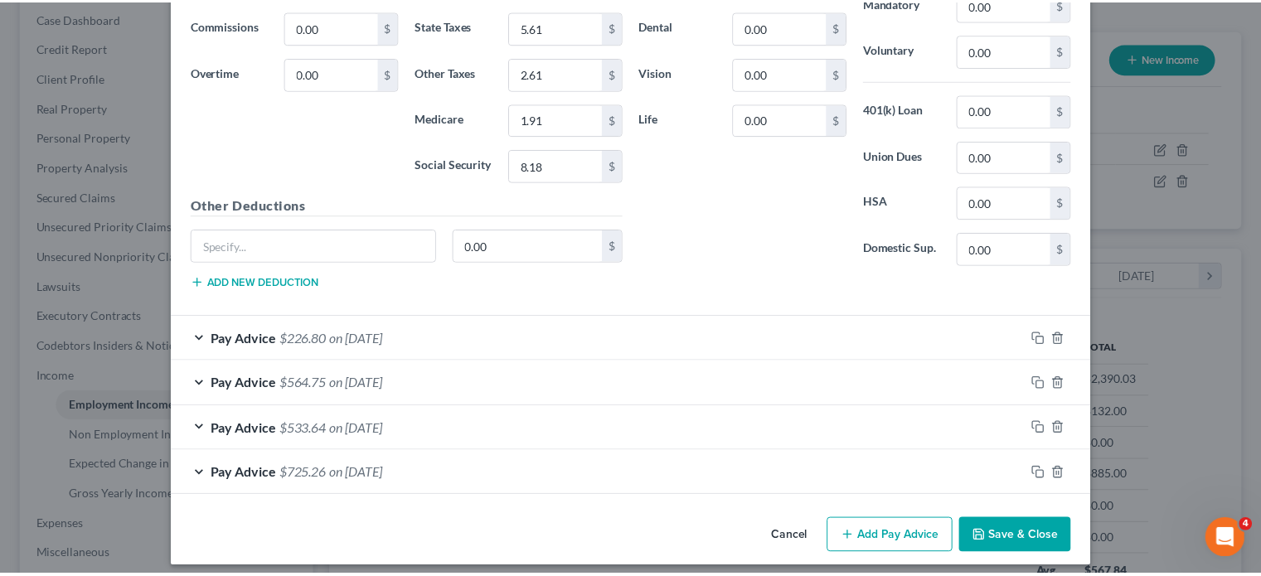
scroll to position [1109, 0]
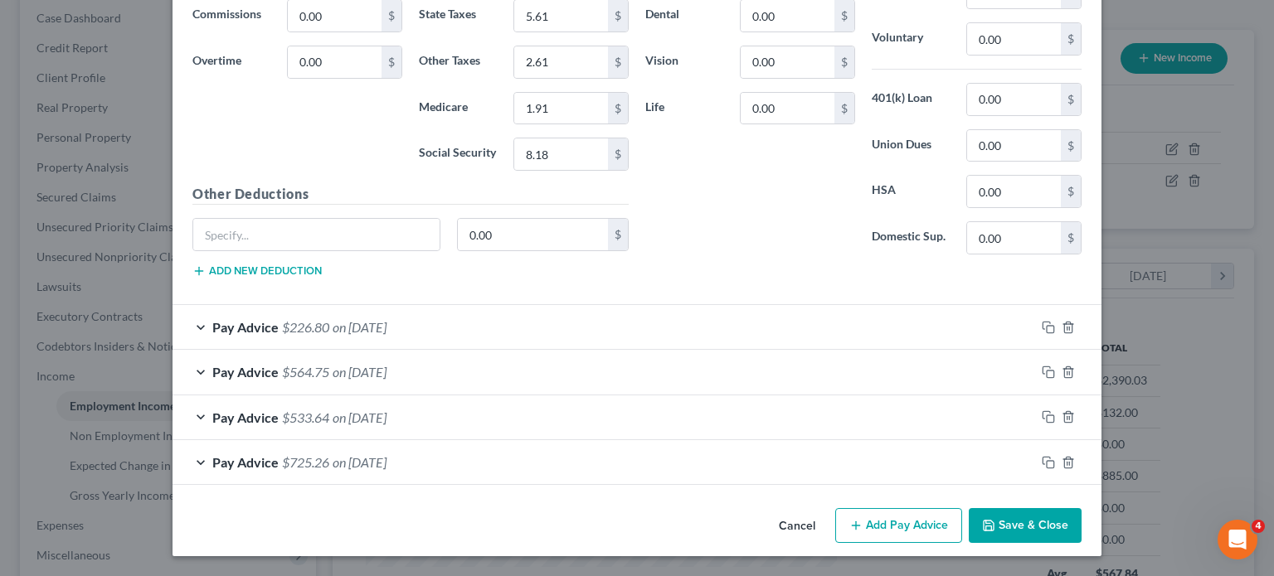
click at [828, 510] on button "Cancel" at bounding box center [796, 526] width 63 height 33
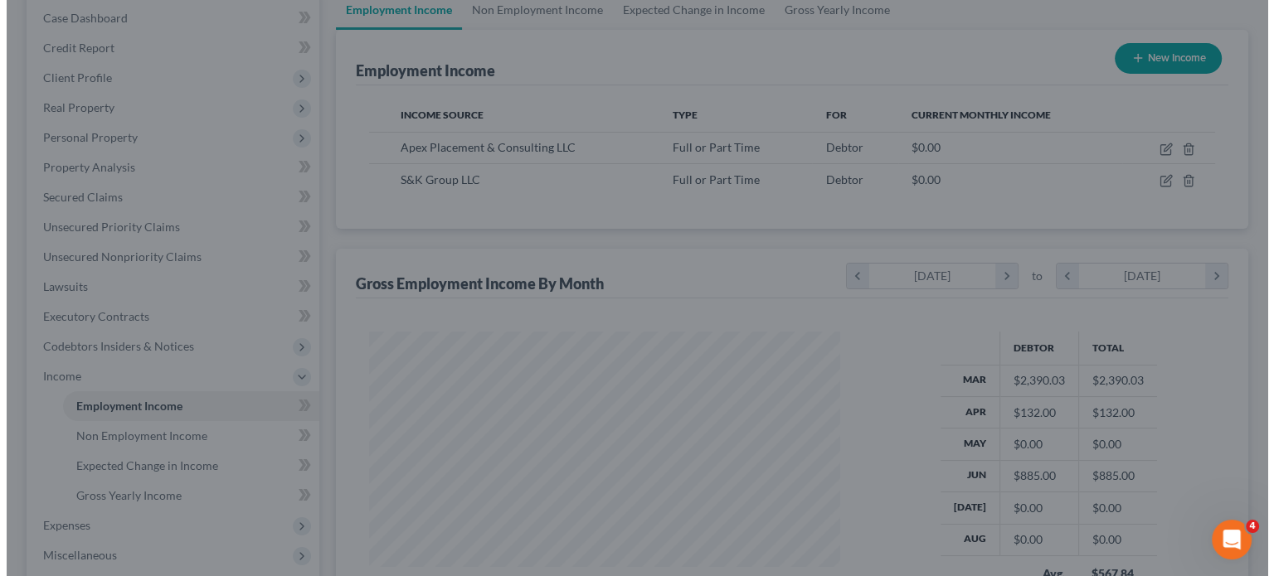
scroll to position [828852, 828723]
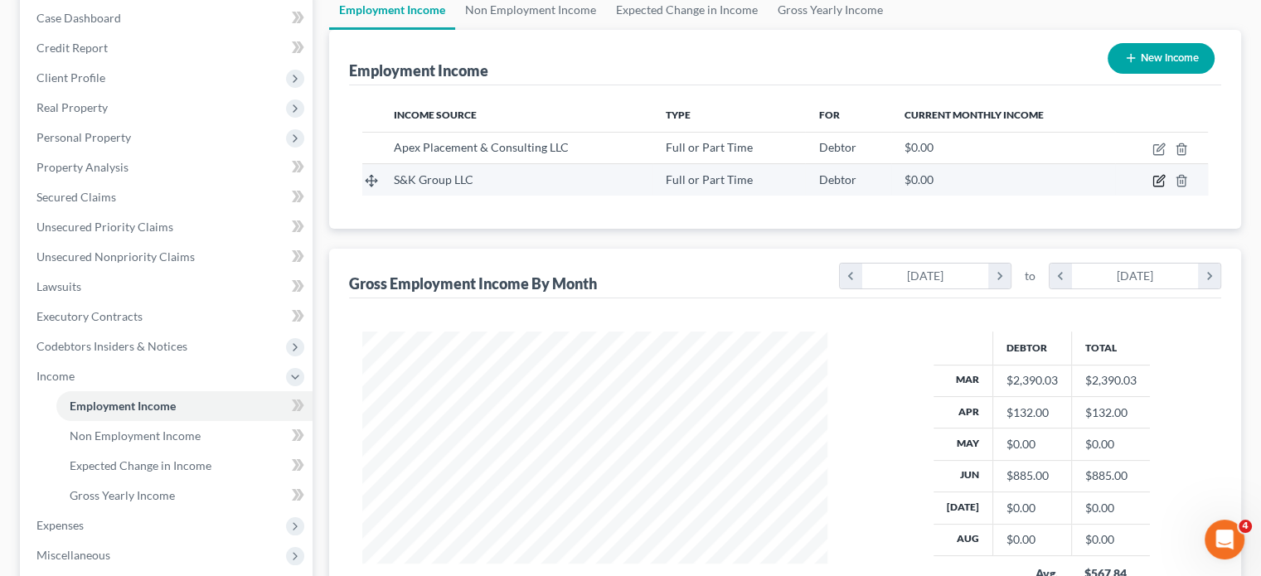
click at [1153, 187] on icon "button" at bounding box center [1159, 180] width 13 height 13
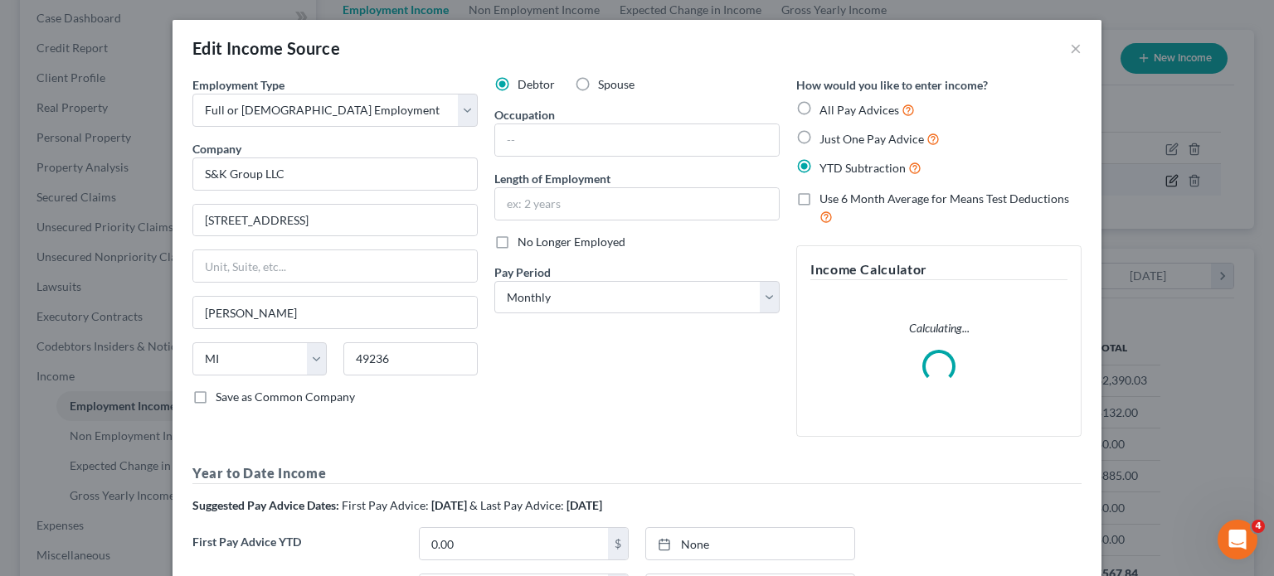
scroll to position [828852, 828717]
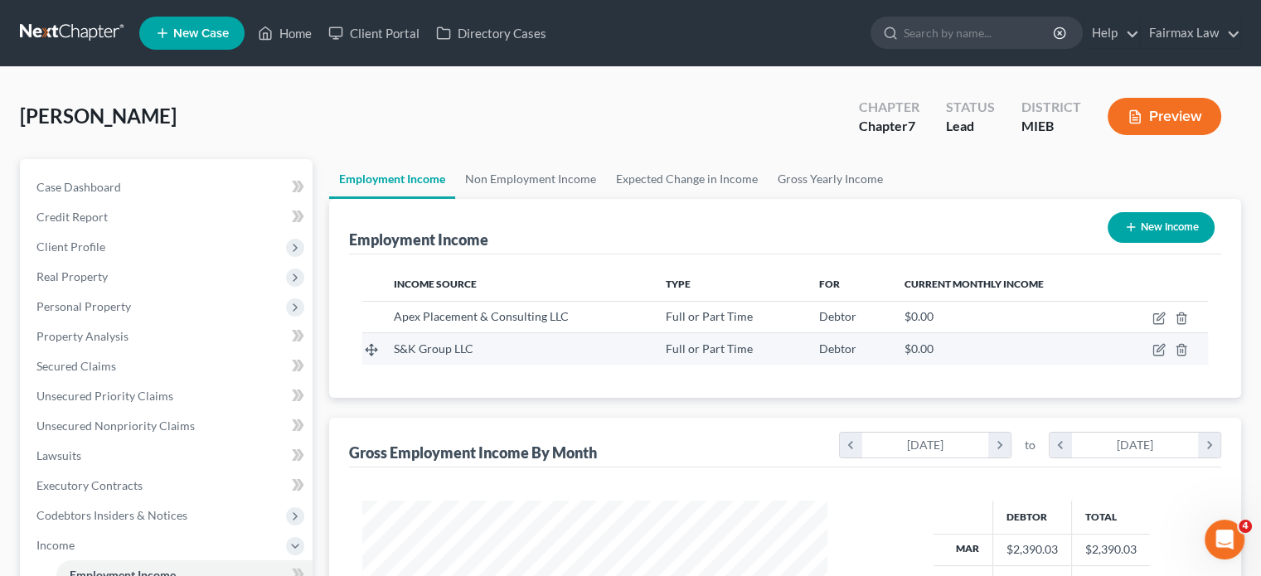
click at [1130, 365] on td at bounding box center [1161, 349] width 93 height 32
click at [1153, 357] on icon "button" at bounding box center [1159, 349] width 13 height 13
select select "0"
select select "23"
select select "2"
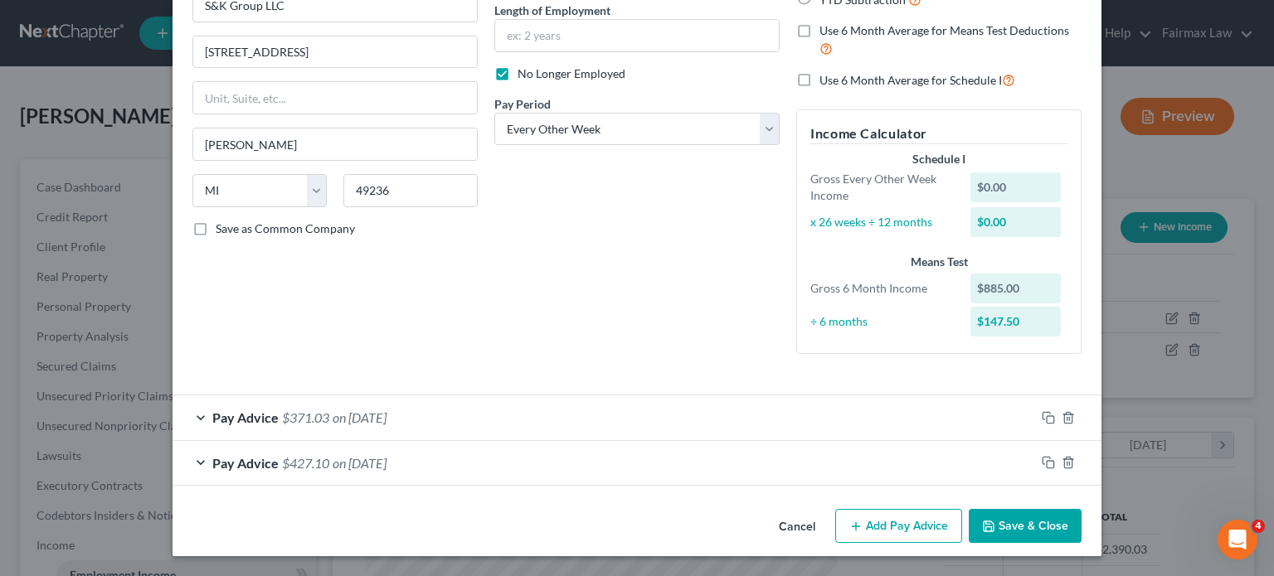
scroll to position [329, 0]
click at [474, 396] on div "Pay Advice $371.03 on [DATE]" at bounding box center [603, 418] width 862 height 44
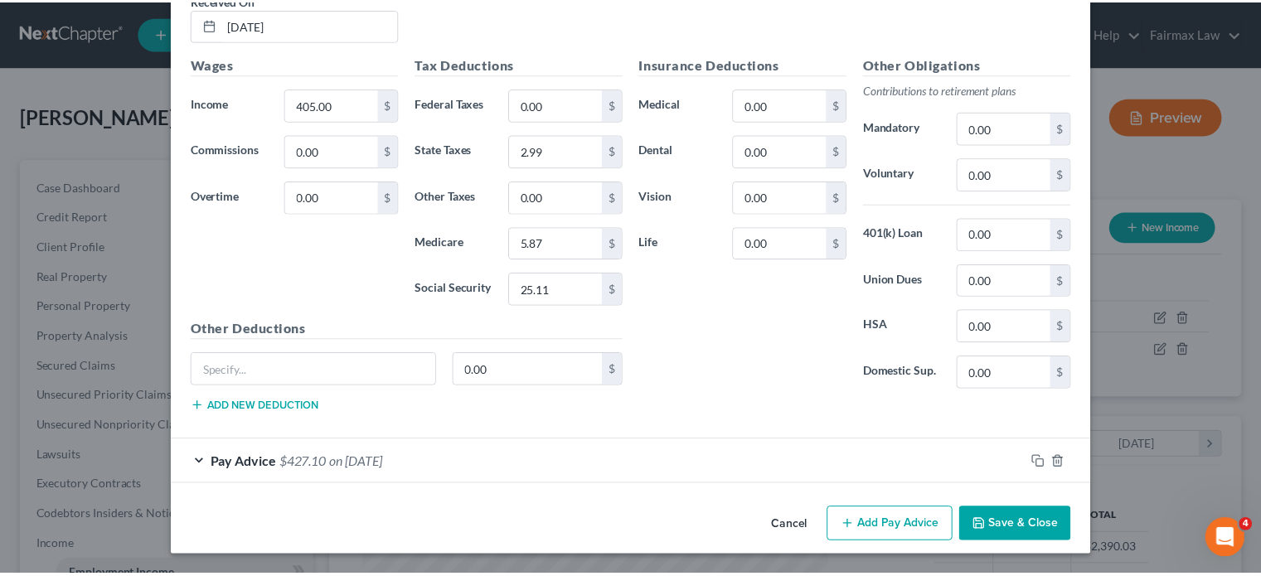
scroll to position [945, 0]
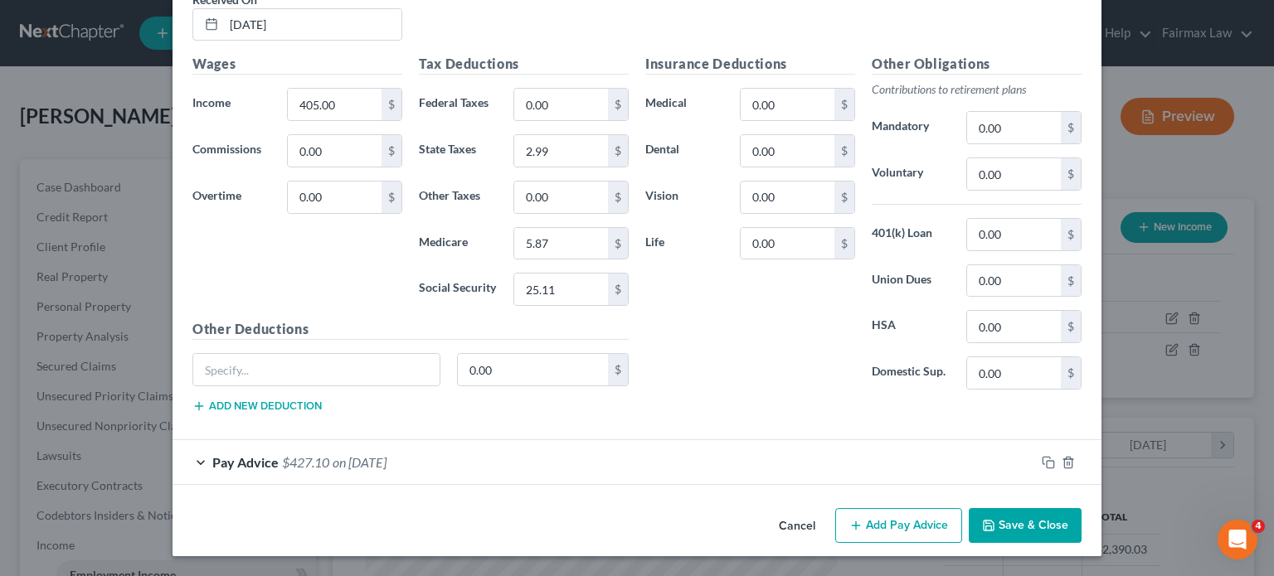
click at [828, 523] on button "Cancel" at bounding box center [796, 526] width 63 height 33
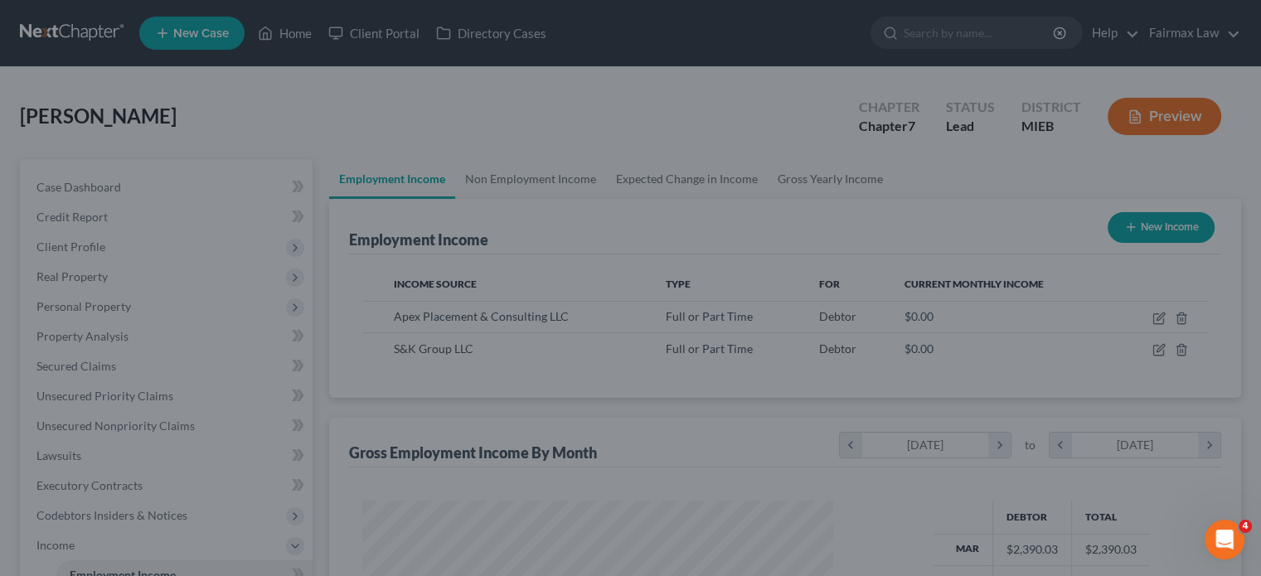
scroll to position [828852, 828723]
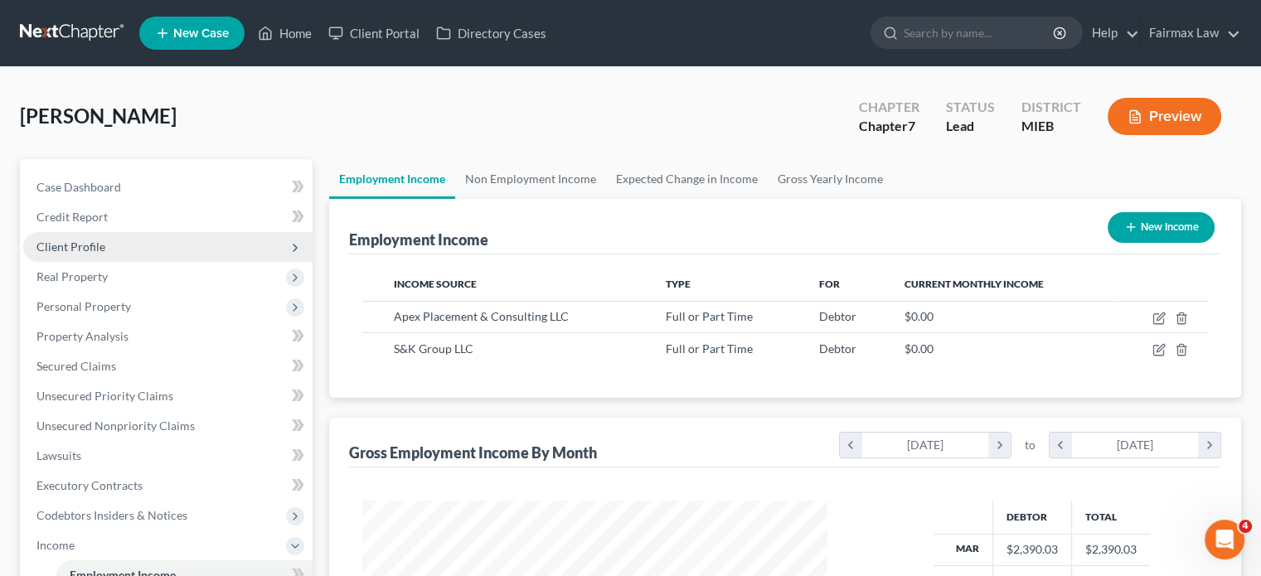
click at [222, 262] on span "Client Profile" at bounding box center [167, 247] width 289 height 30
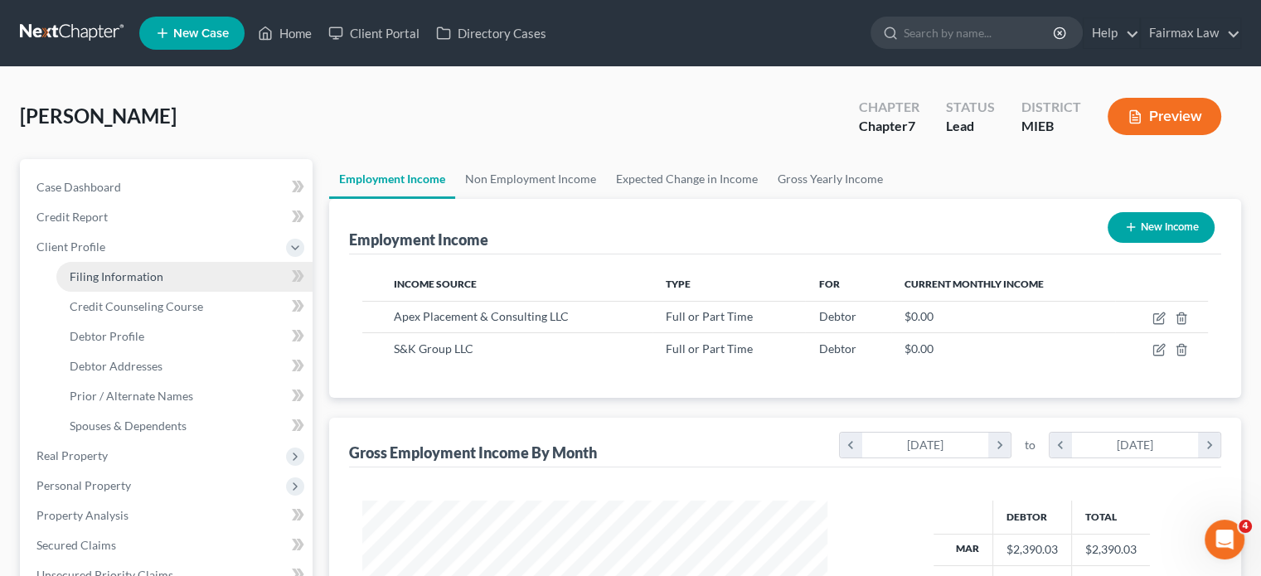
click at [163, 284] on span "Filing Information" at bounding box center [117, 276] width 94 height 14
select select "1"
select select "0"
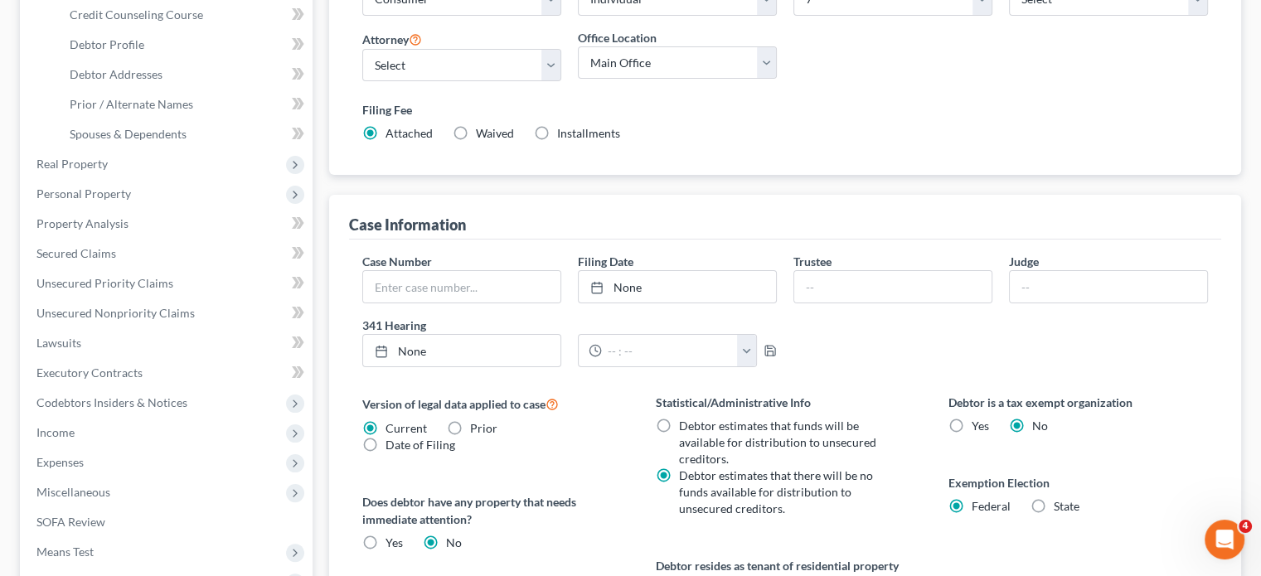
scroll to position [312, 0]
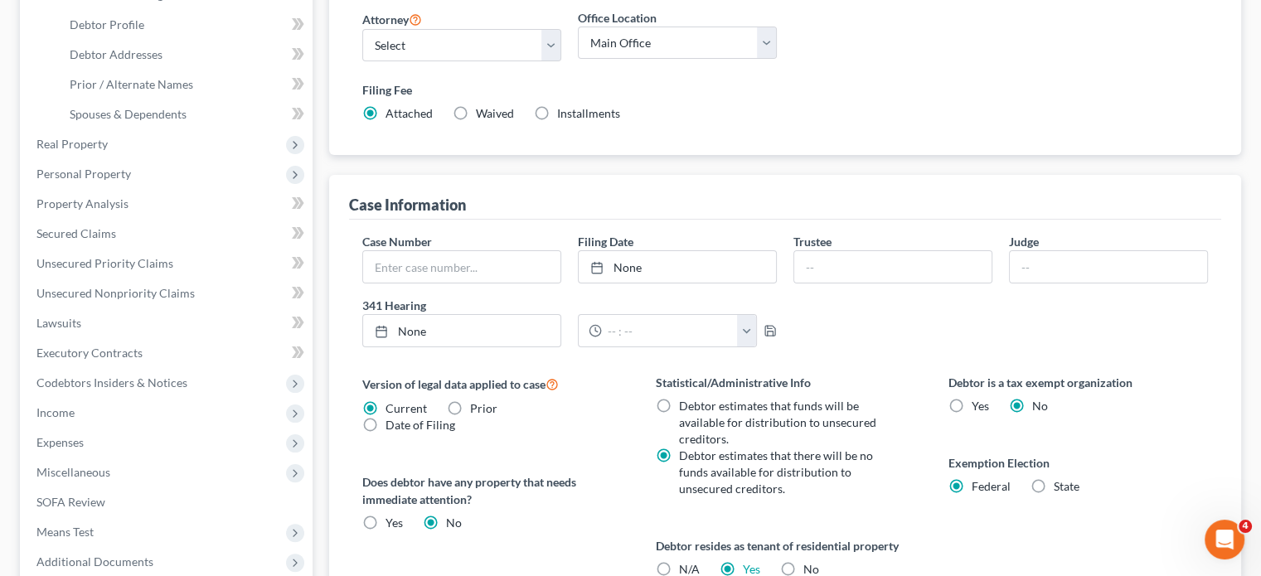
click at [501, 122] on label "Waived Waived" at bounding box center [495, 113] width 38 height 17
click at [493, 116] on input "Waived Waived" at bounding box center [488, 110] width 11 height 11
radio input "true"
radio input "false"
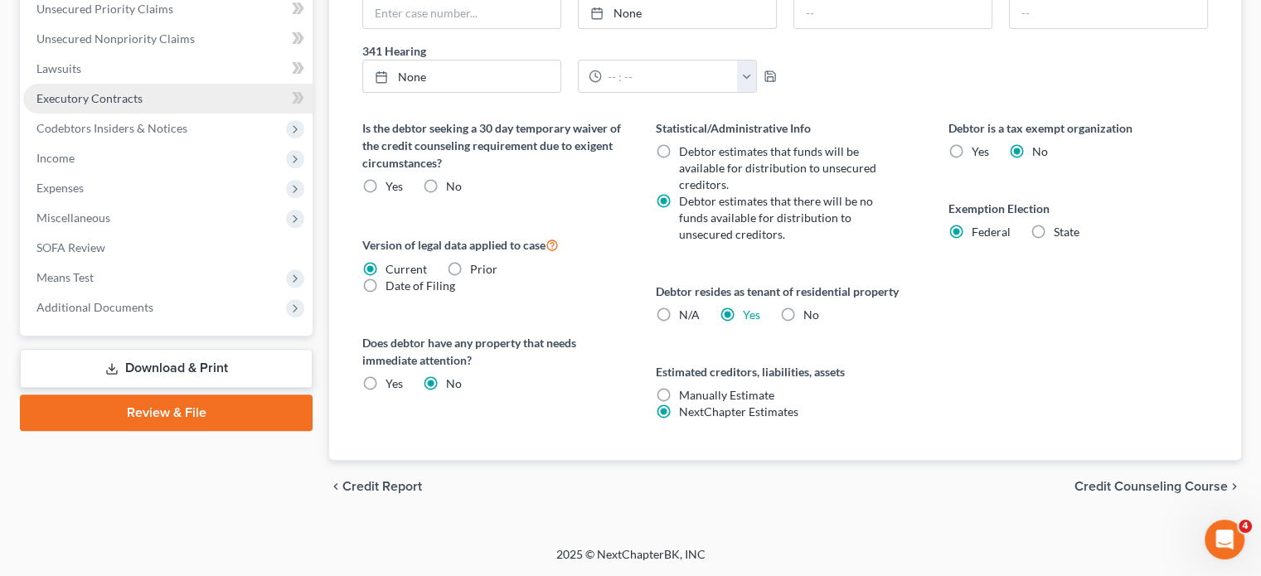
scroll to position [739, 0]
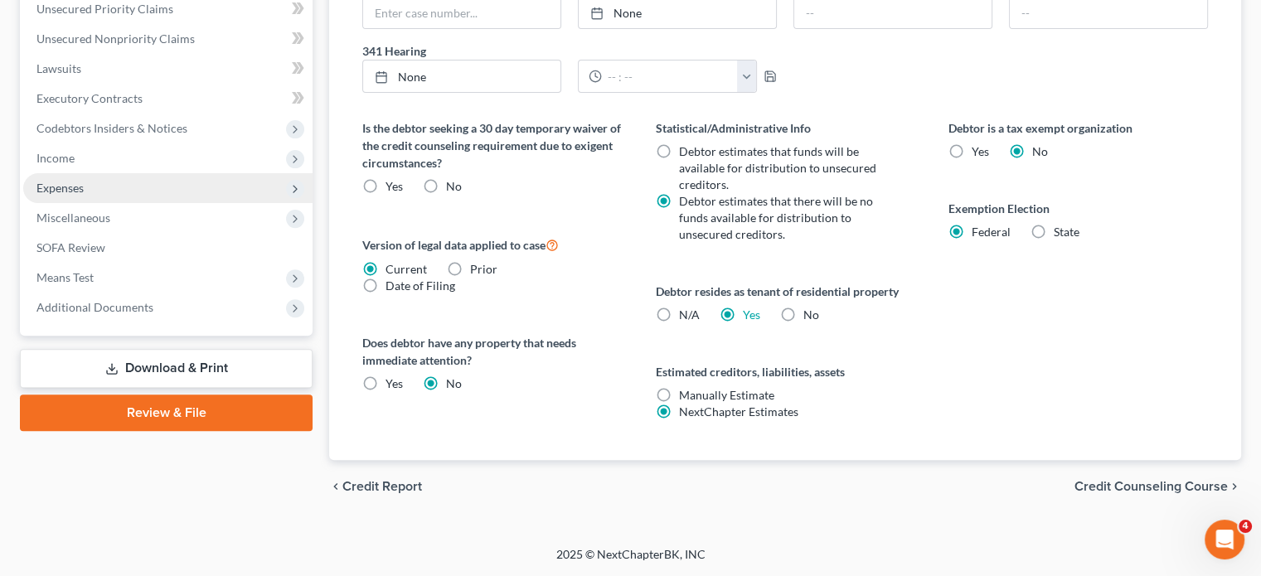
click at [84, 195] on span "Expenses" at bounding box center [59, 188] width 47 height 14
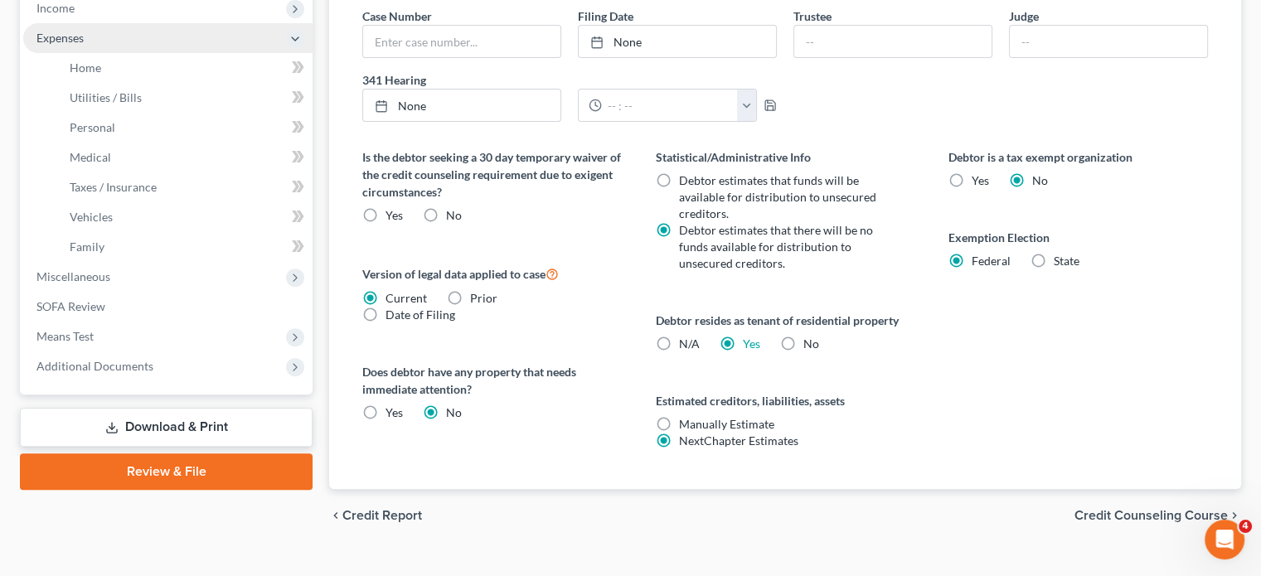
scroll to position [515, 0]
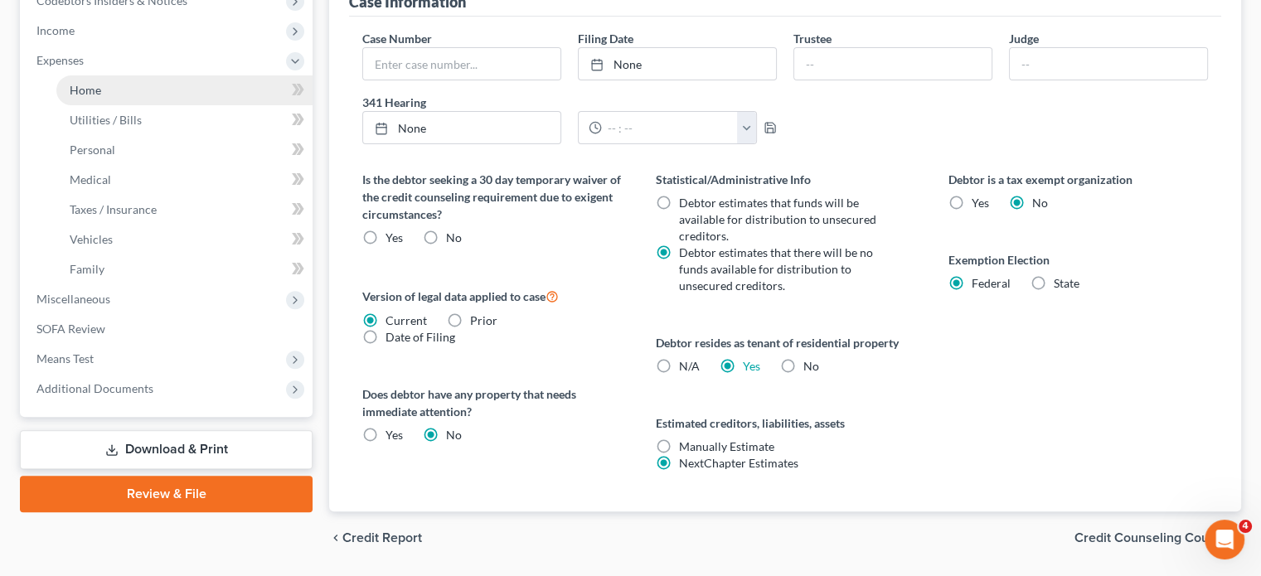
click at [127, 105] on link "Home" at bounding box center [184, 90] width 256 height 30
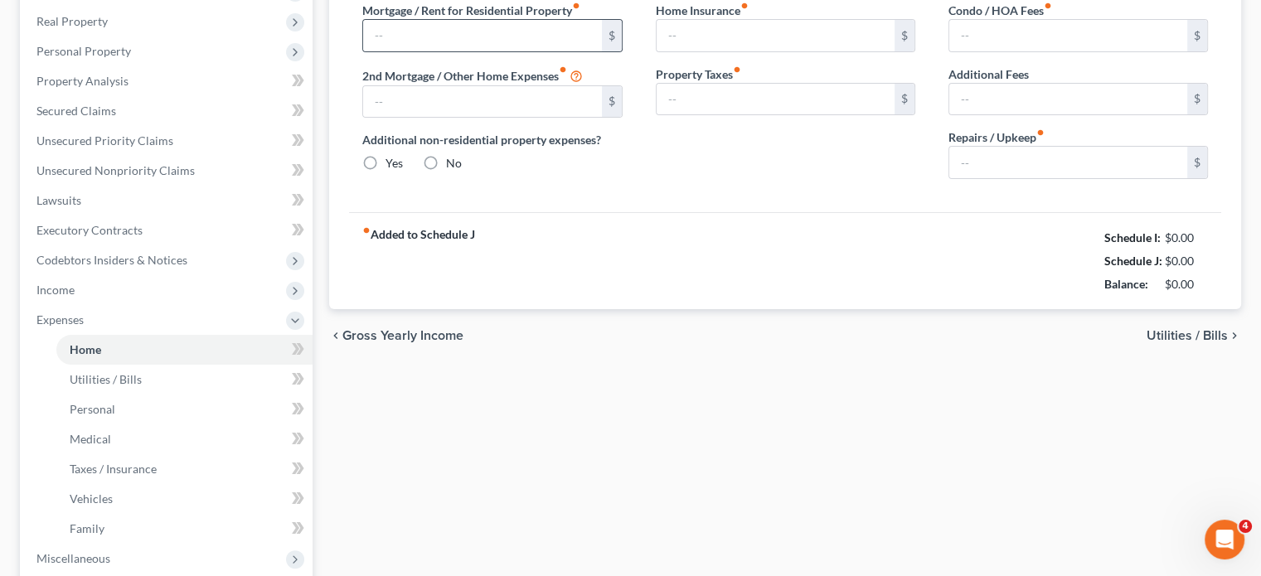
type input "0.00"
radio input "true"
type input "0.00"
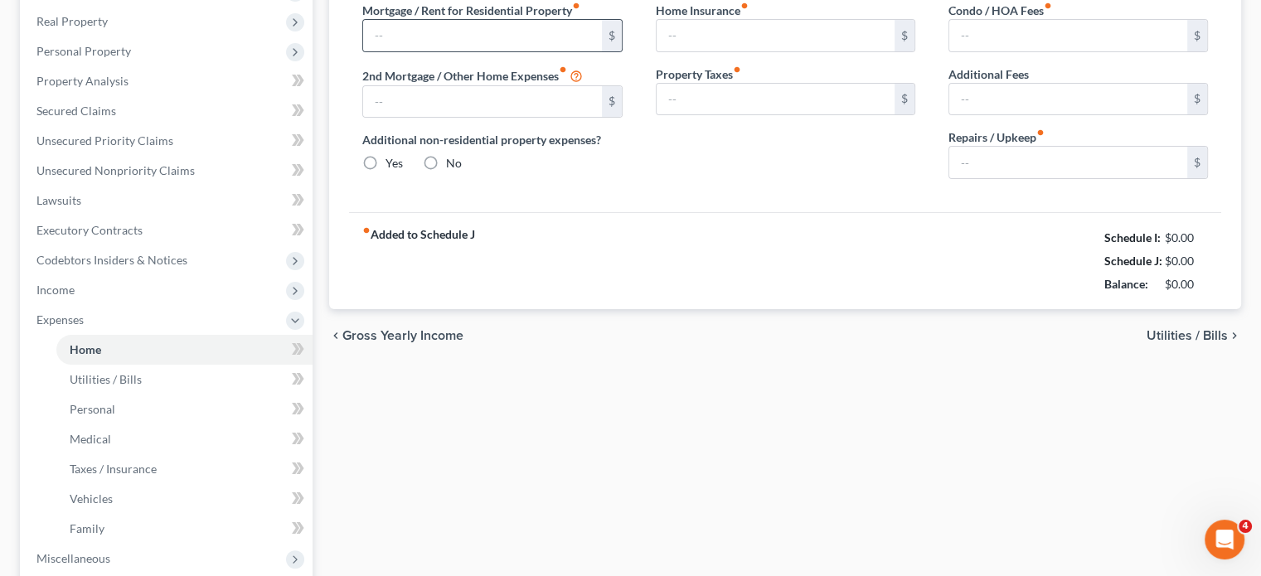
type input "0.00"
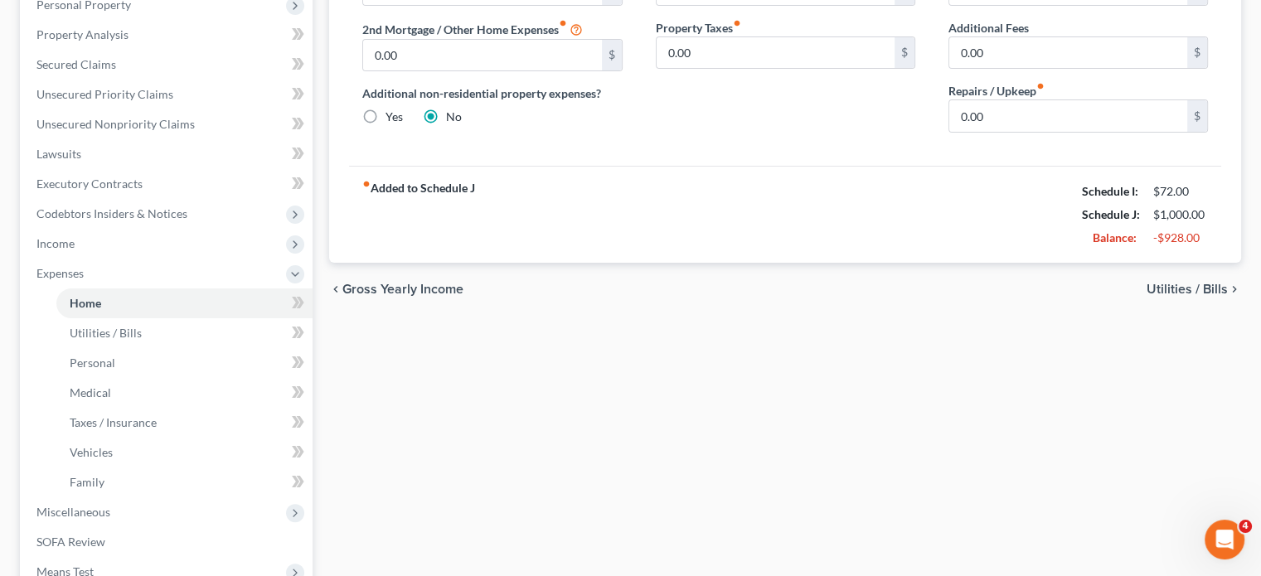
scroll to position [172, 0]
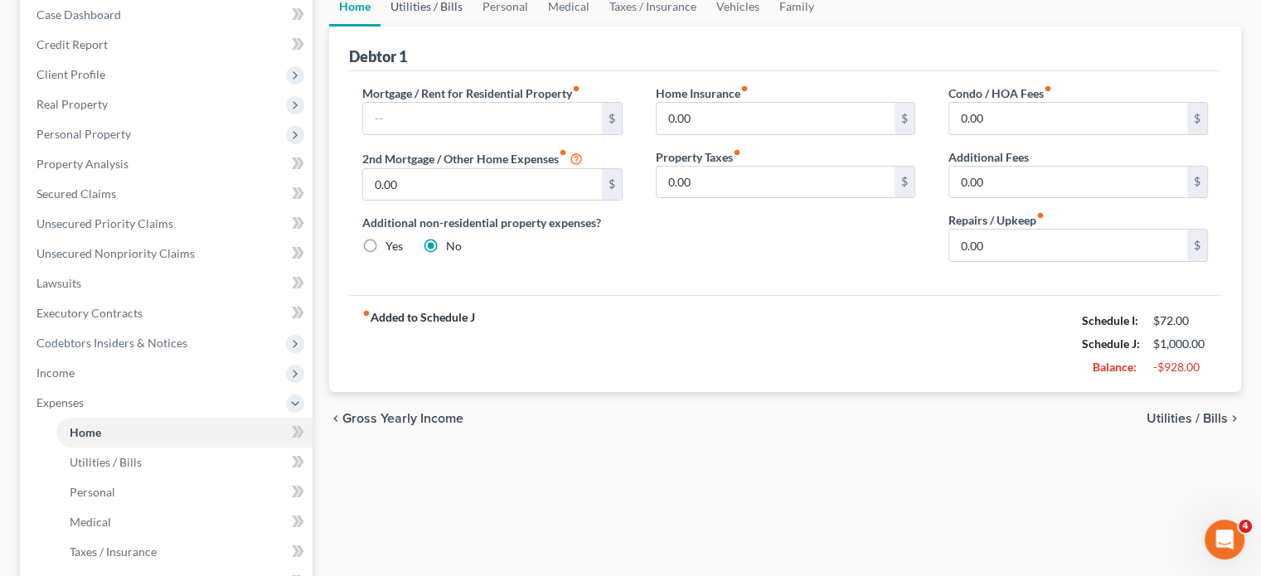
click at [459, 27] on link "Utilities / Bills" at bounding box center [427, 7] width 92 height 40
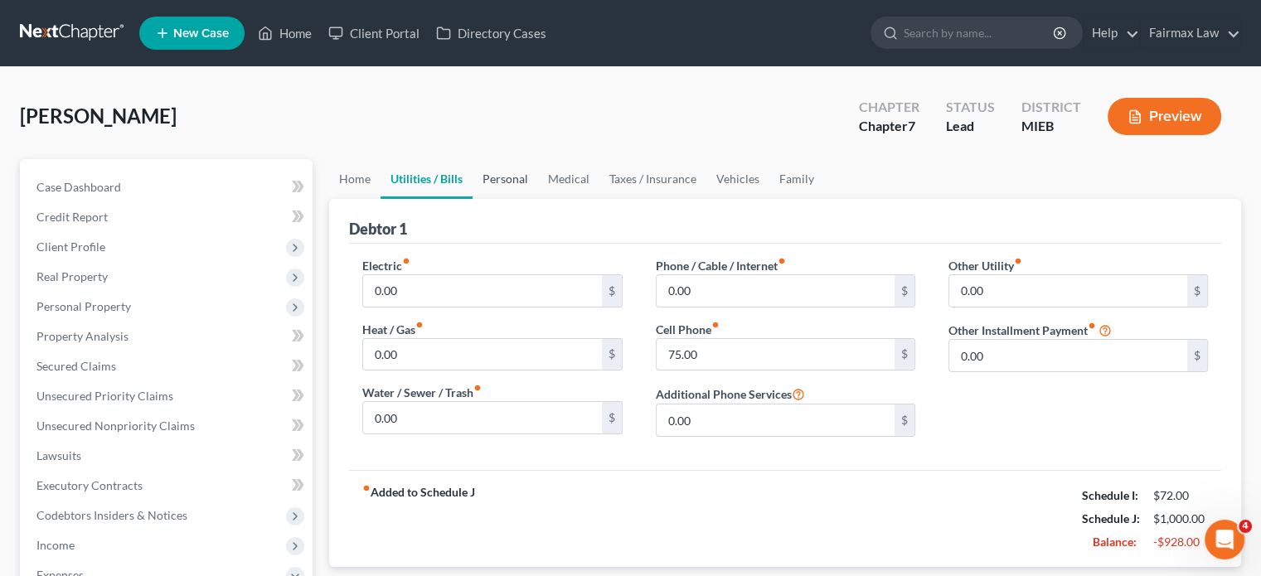
click at [536, 199] on link "Personal" at bounding box center [506, 179] width 66 height 40
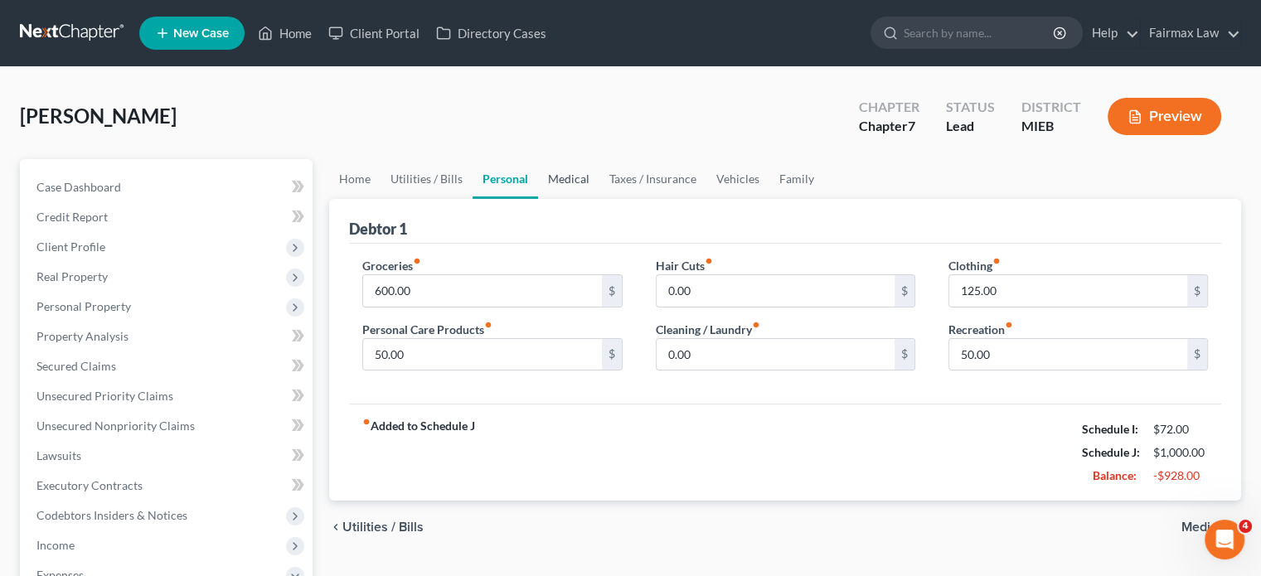
click at [600, 199] on link "Medical" at bounding box center [568, 179] width 61 height 40
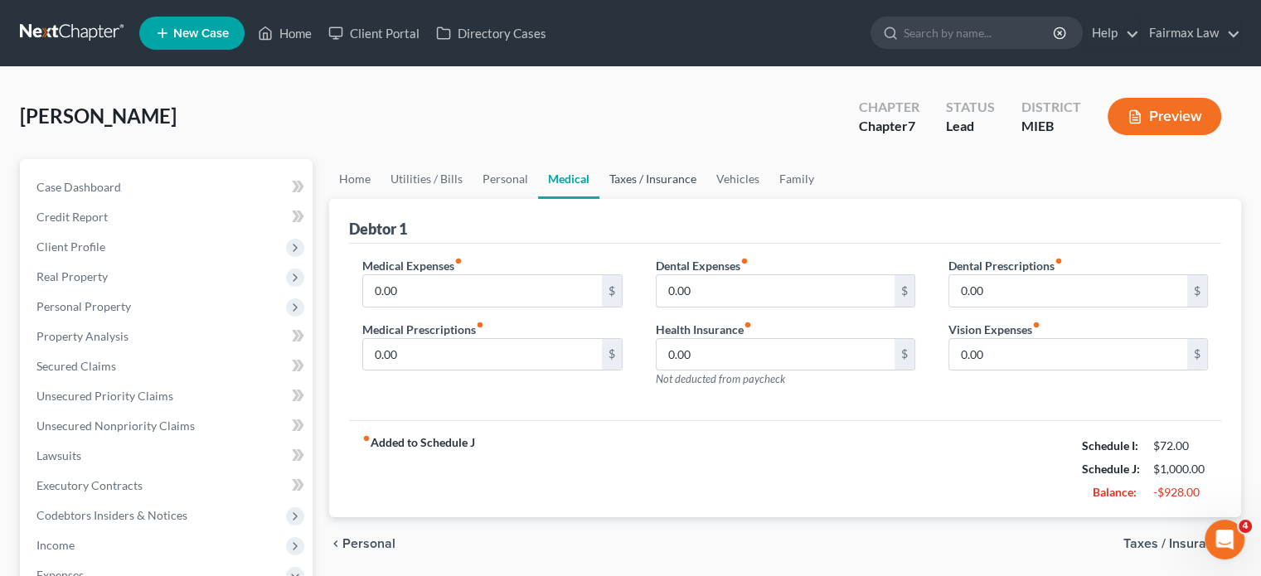
click at [706, 199] on link "Taxes / Insurance" at bounding box center [653, 179] width 107 height 40
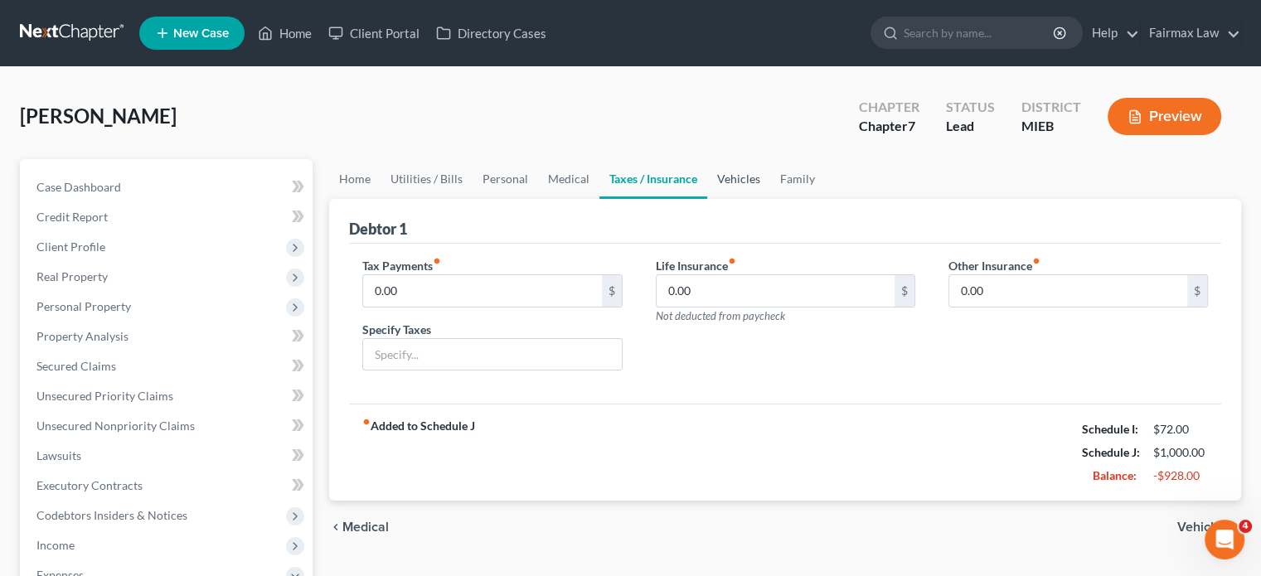
click at [770, 199] on link "Vehicles" at bounding box center [738, 179] width 63 height 40
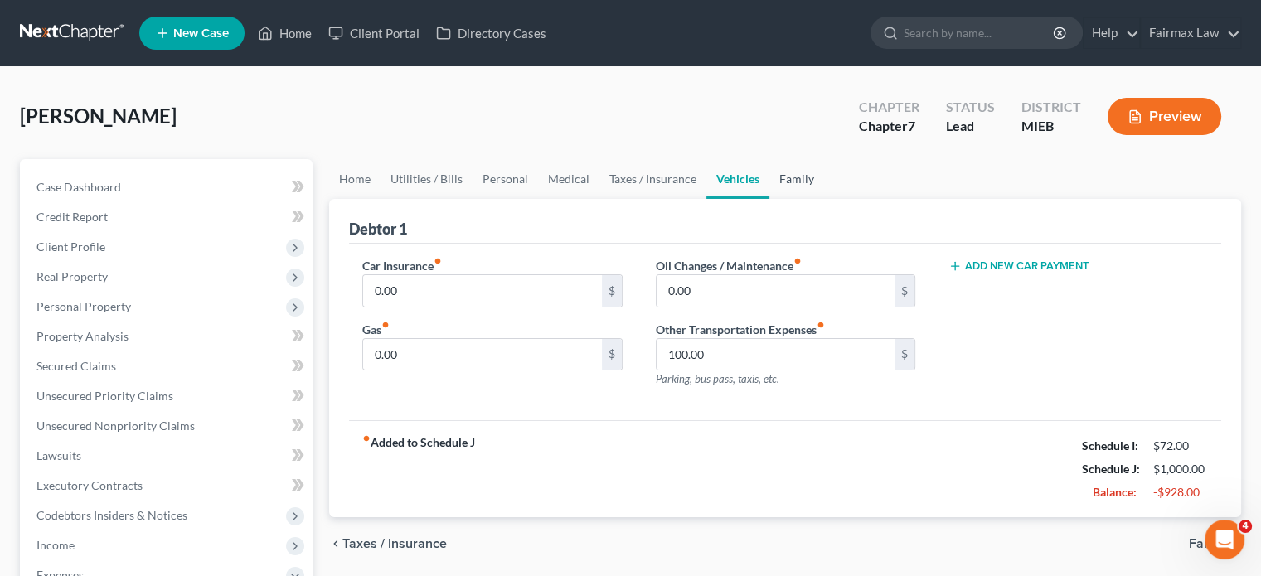
click at [824, 199] on link "Family" at bounding box center [797, 179] width 55 height 40
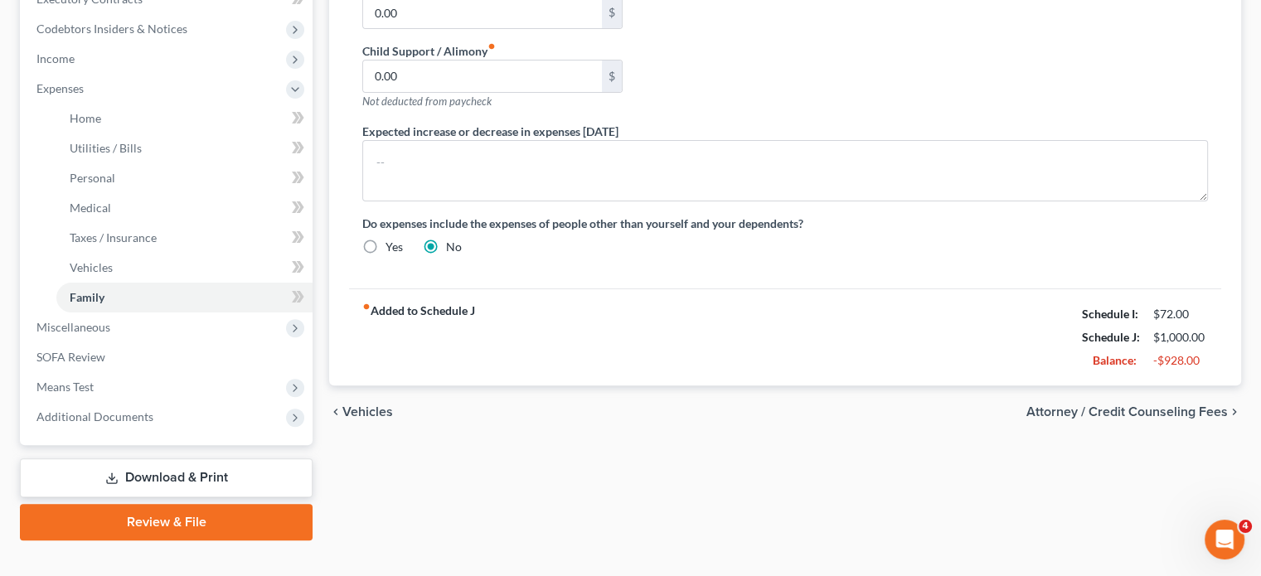
scroll to position [782, 0]
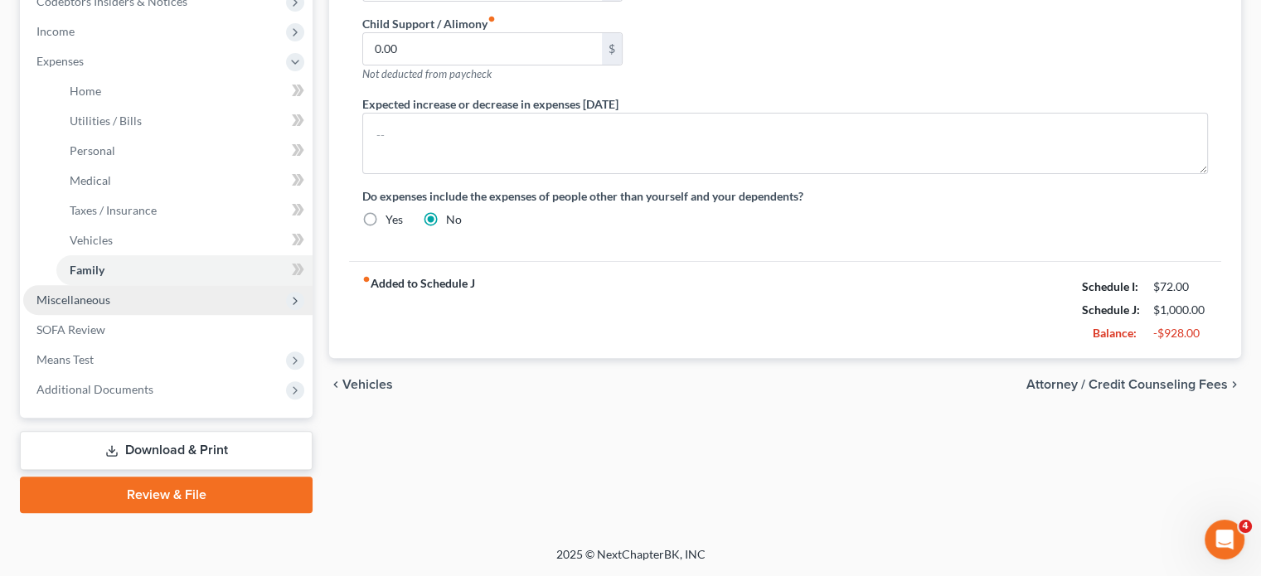
click at [109, 285] on span "Miscellaneous" at bounding box center [167, 300] width 289 height 30
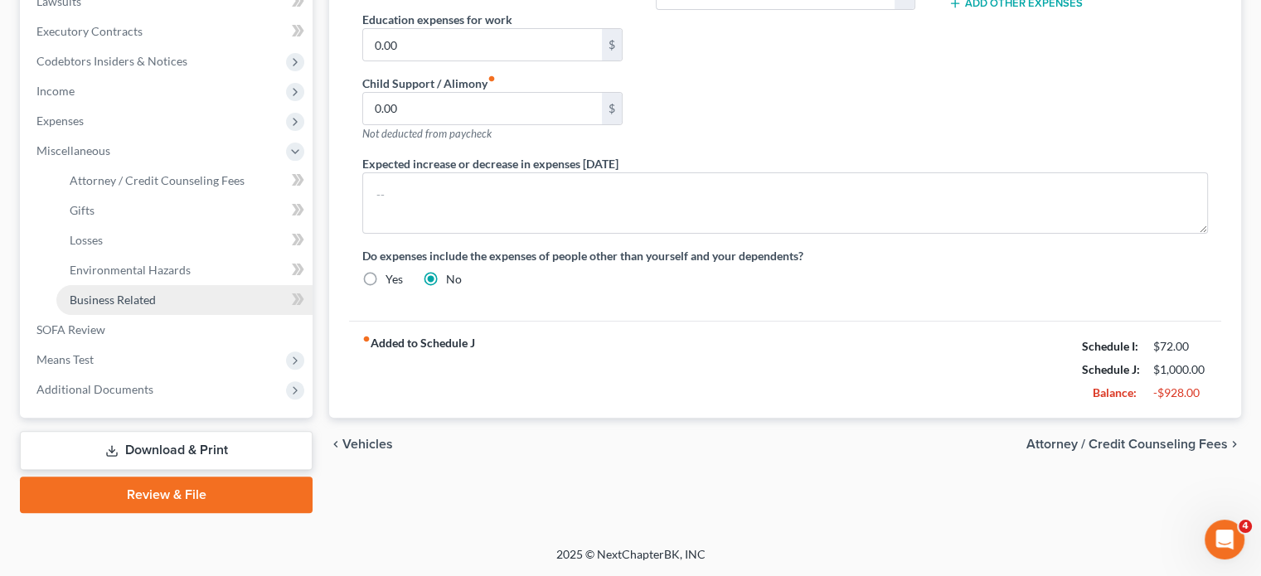
scroll to position [707, 0]
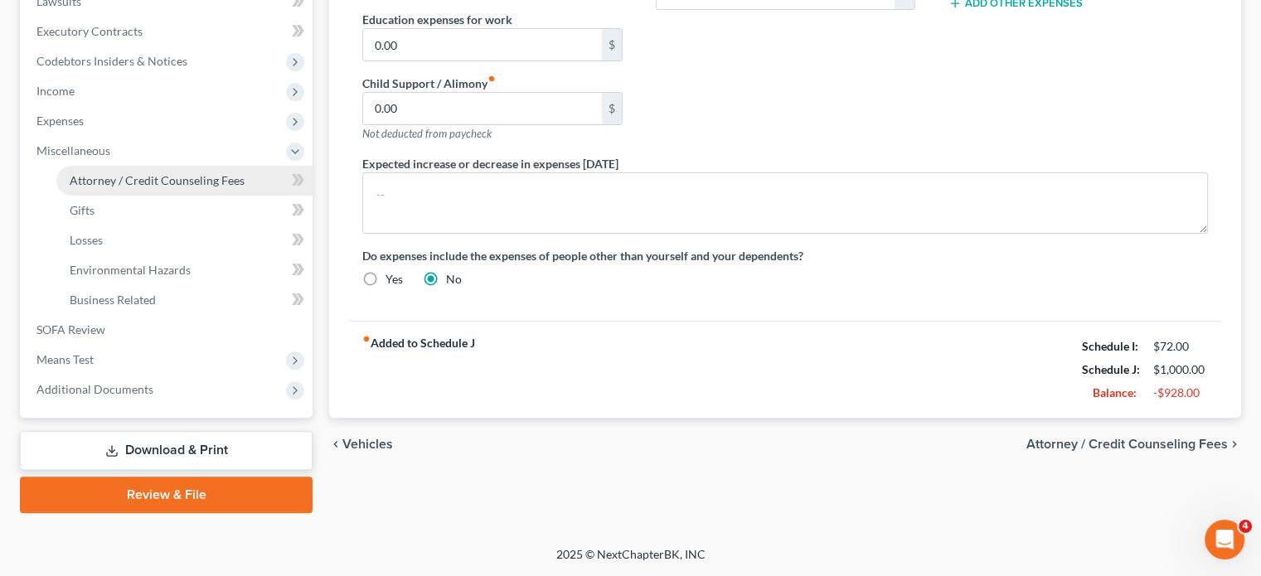
click at [126, 166] on link "Attorney / Credit Counseling Fees" at bounding box center [184, 181] width 256 height 30
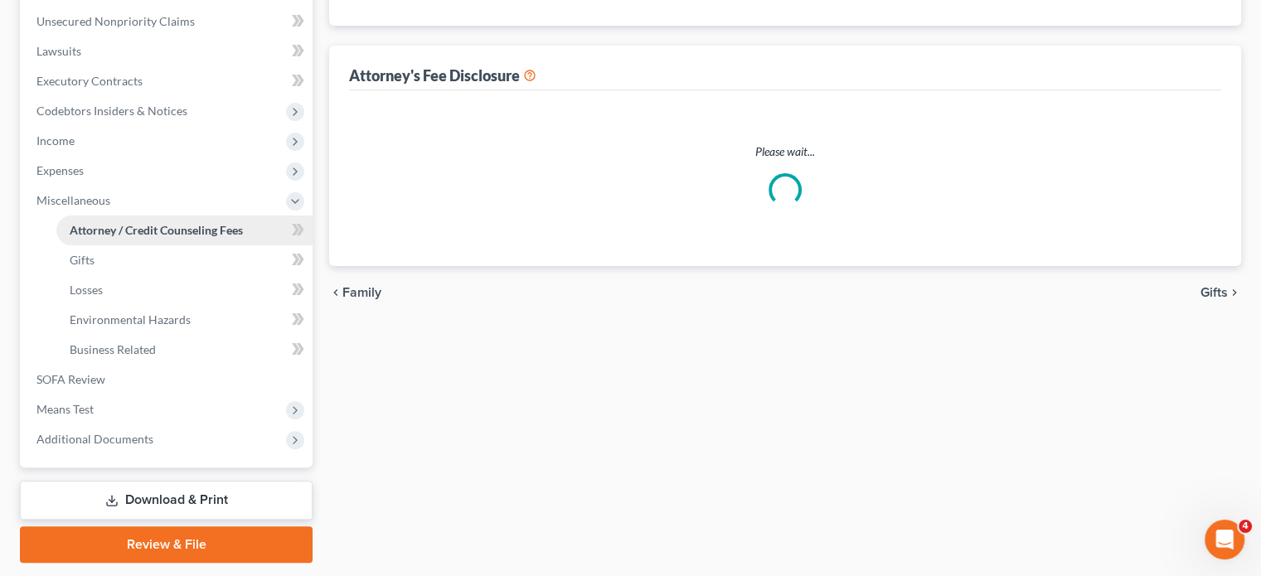
select select "2"
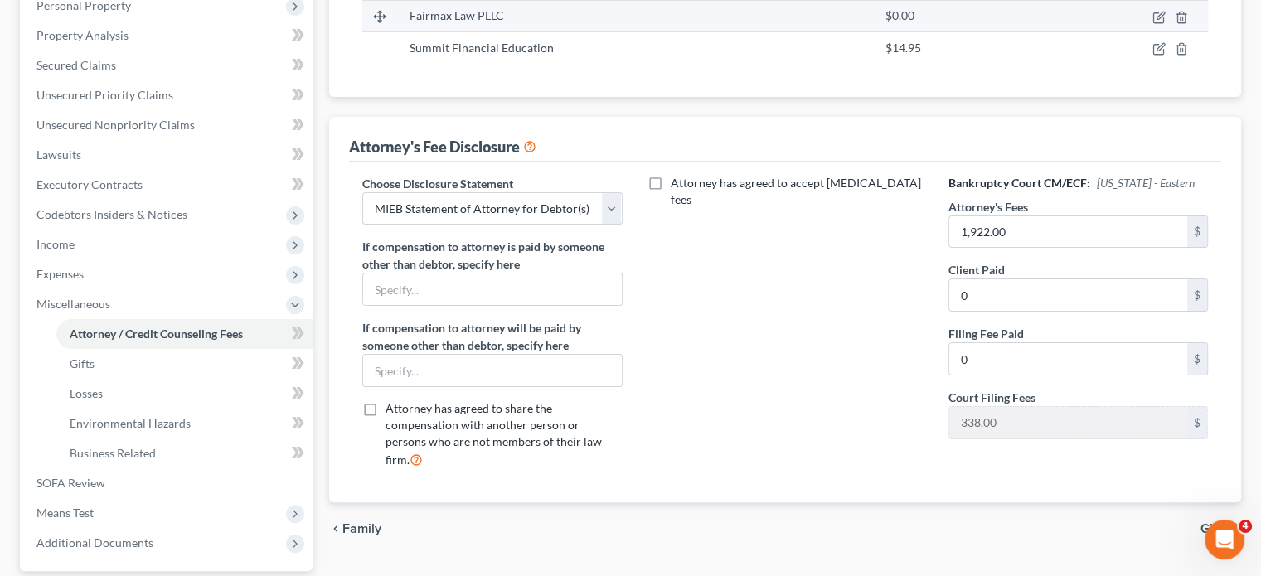
scroll to position [371, 0]
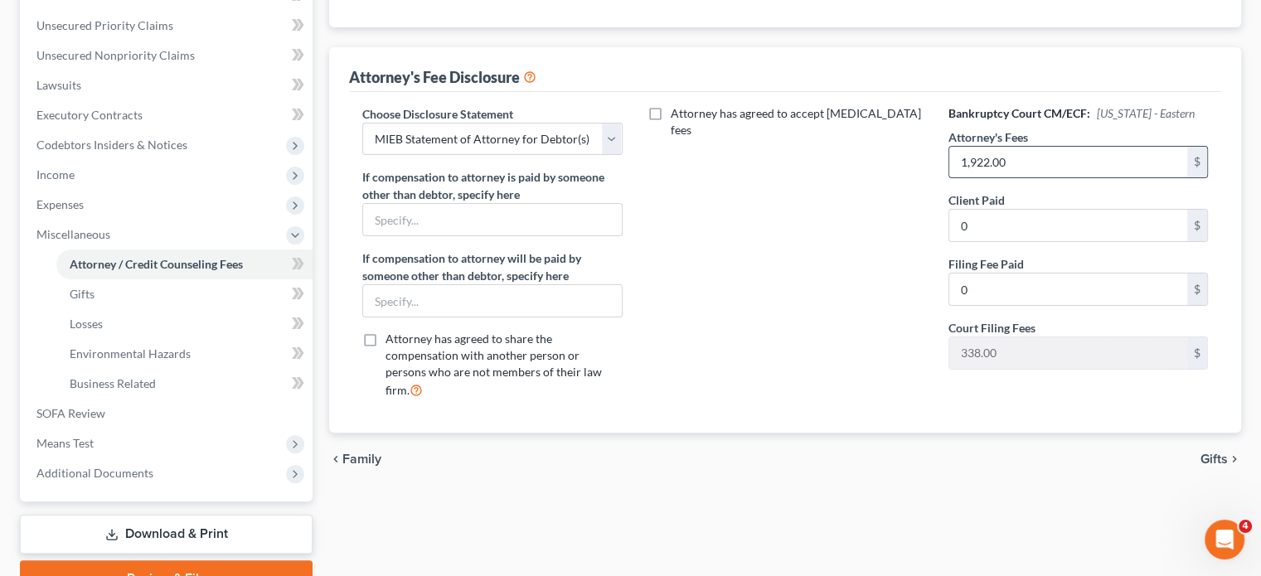
click at [1056, 178] on input "1,922.00" at bounding box center [1068, 163] width 238 height 32
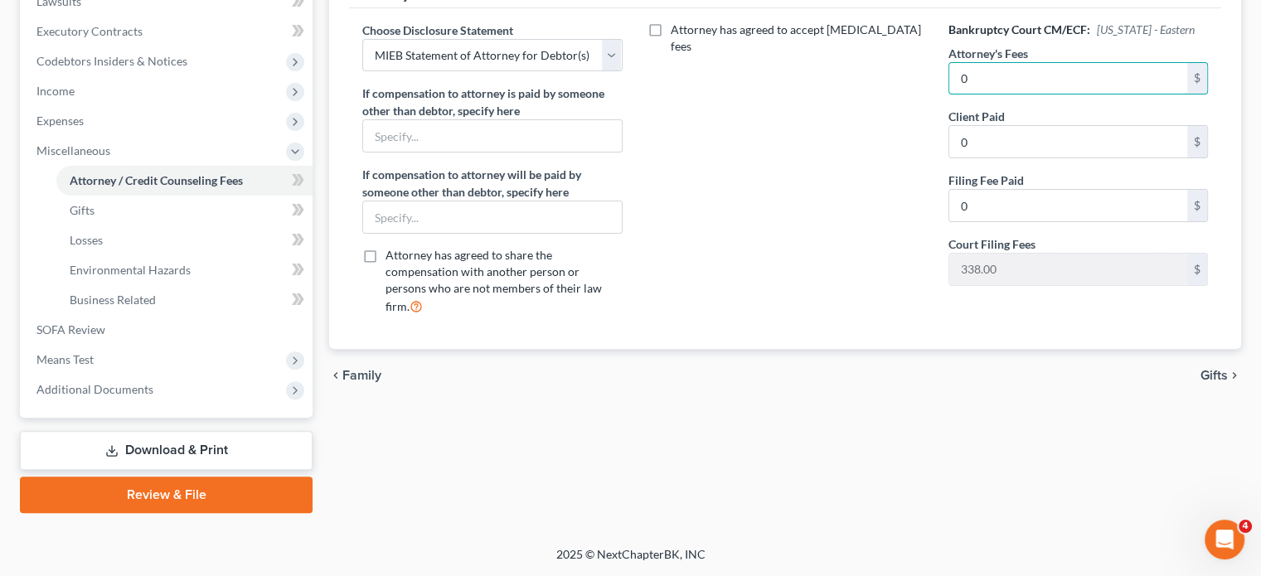
scroll to position [707, 0]
type input "0"
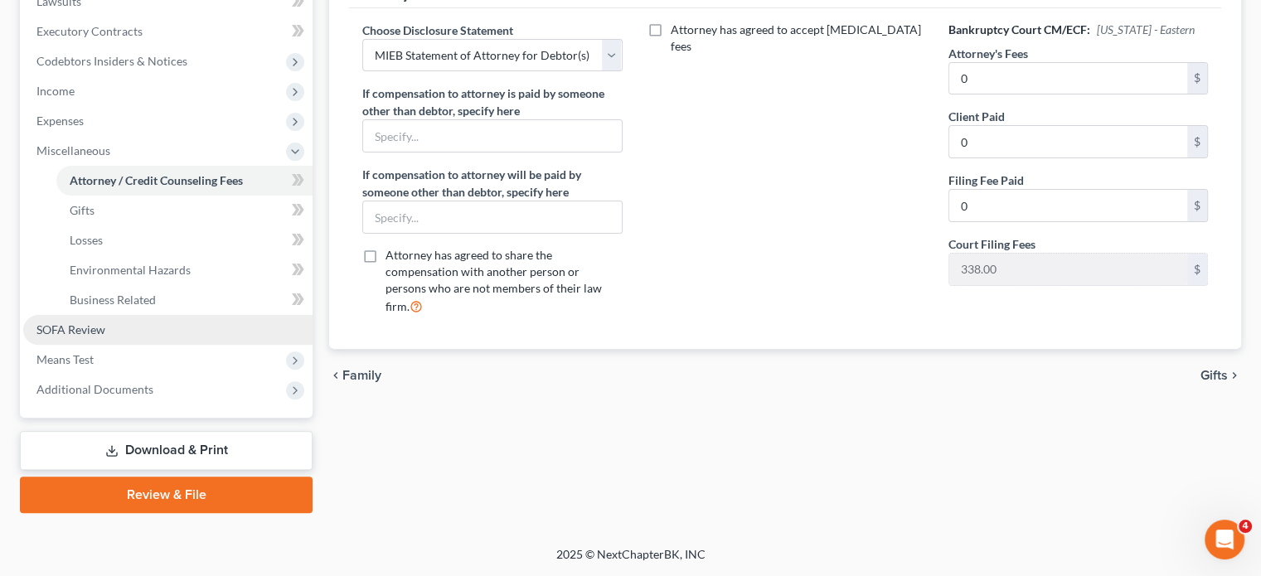
click at [135, 315] on link "SOFA Review" at bounding box center [167, 330] width 289 height 30
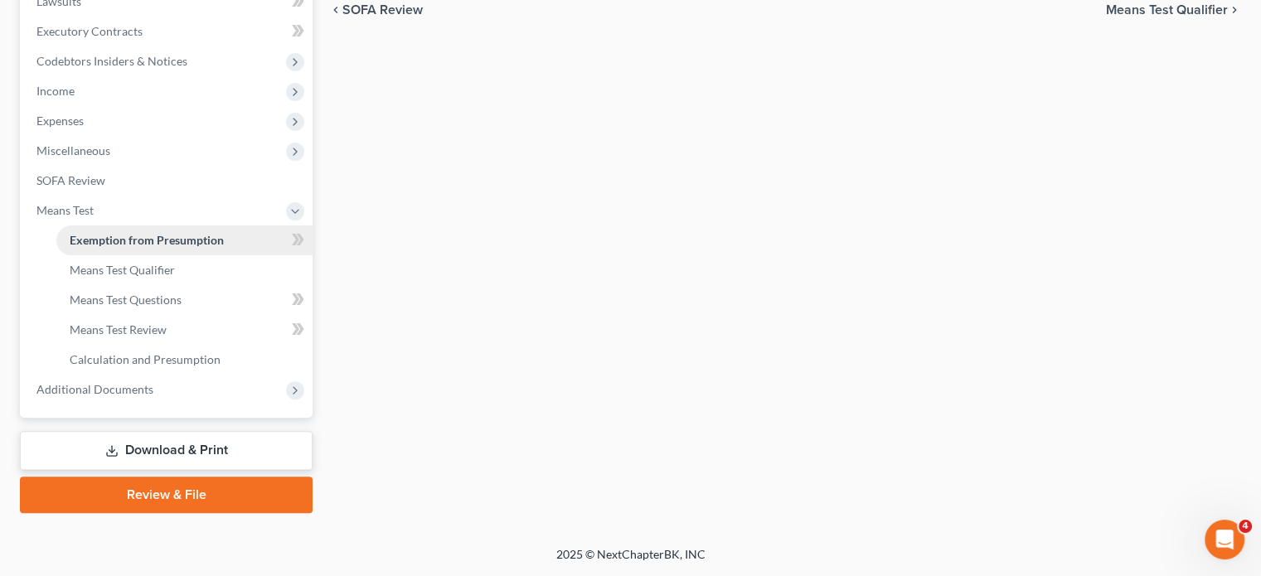
radio input "true"
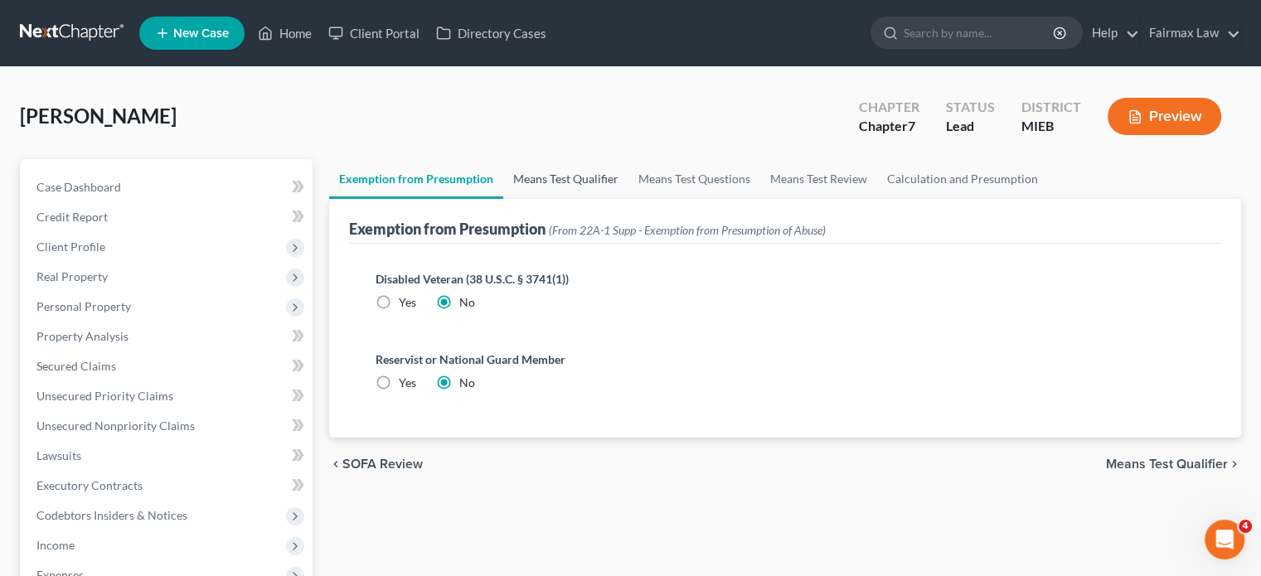
click at [629, 199] on link "Means Test Qualifier" at bounding box center [565, 179] width 125 height 40
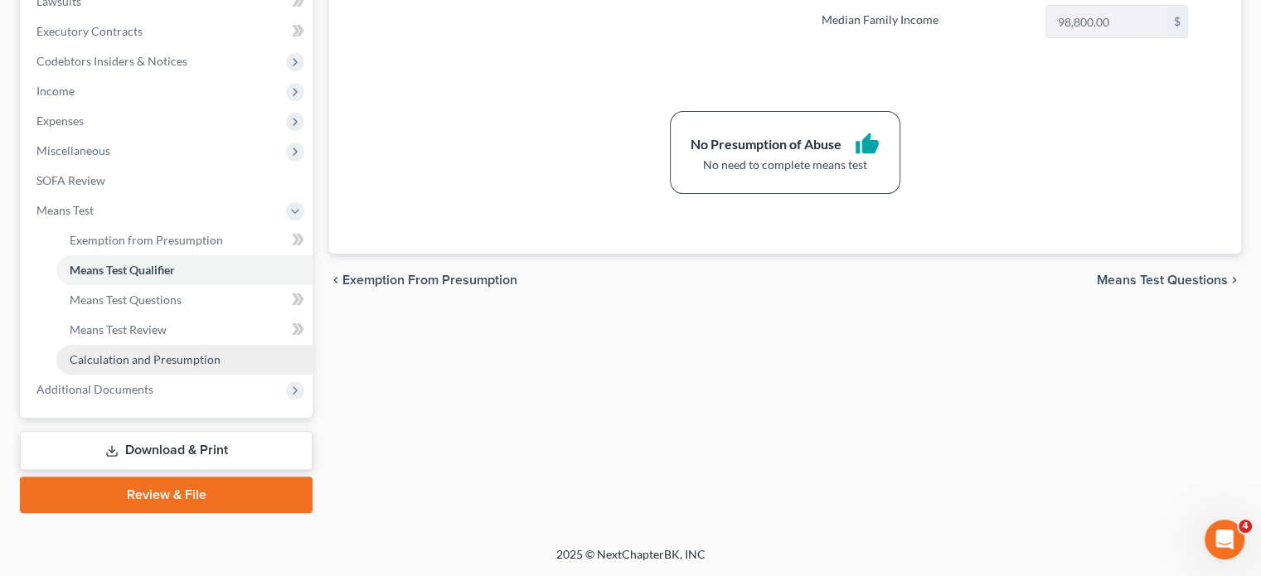
click at [179, 345] on link "Calculation and Presumption" at bounding box center [184, 360] width 256 height 30
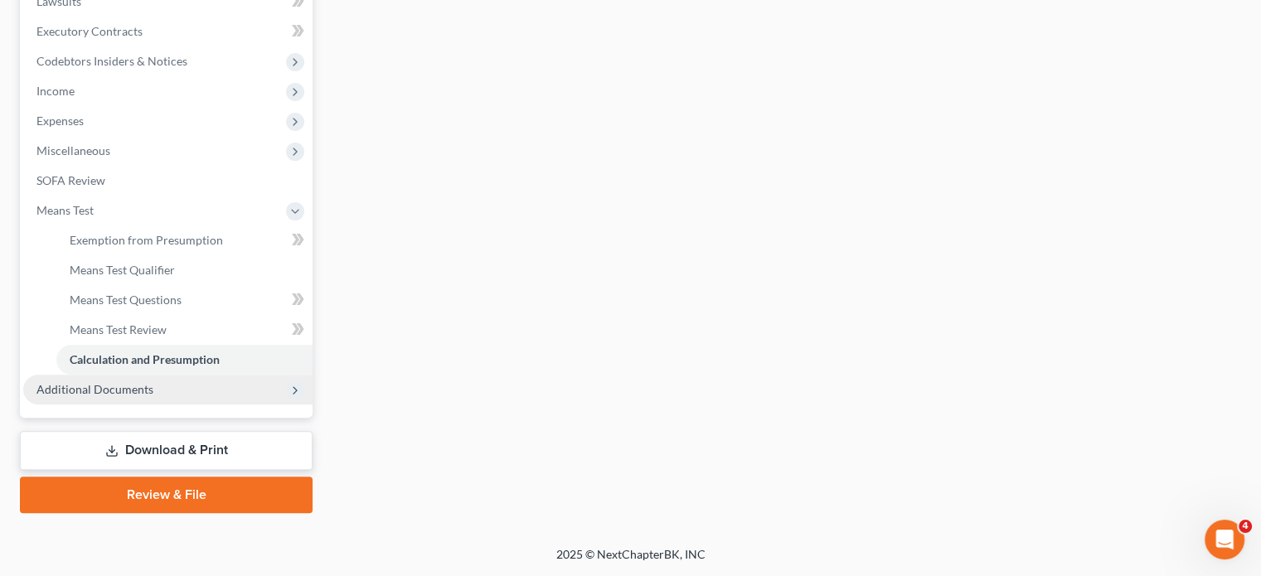
click at [126, 382] on span "Additional Documents" at bounding box center [94, 389] width 117 height 14
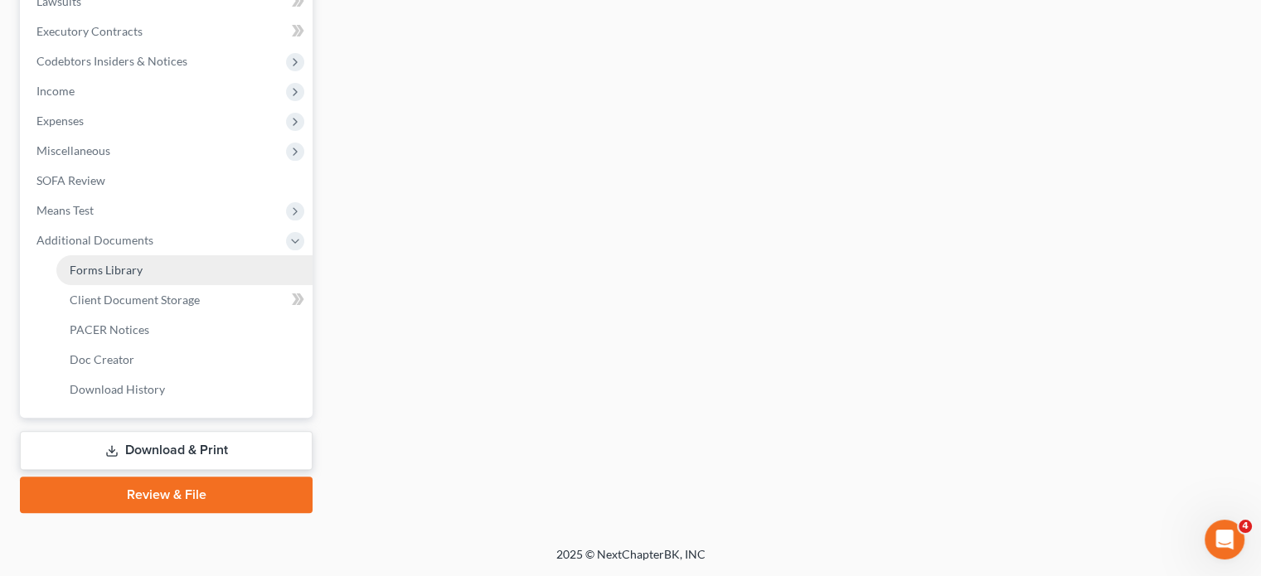
click at [143, 263] on span "Forms Library" at bounding box center [106, 270] width 73 height 14
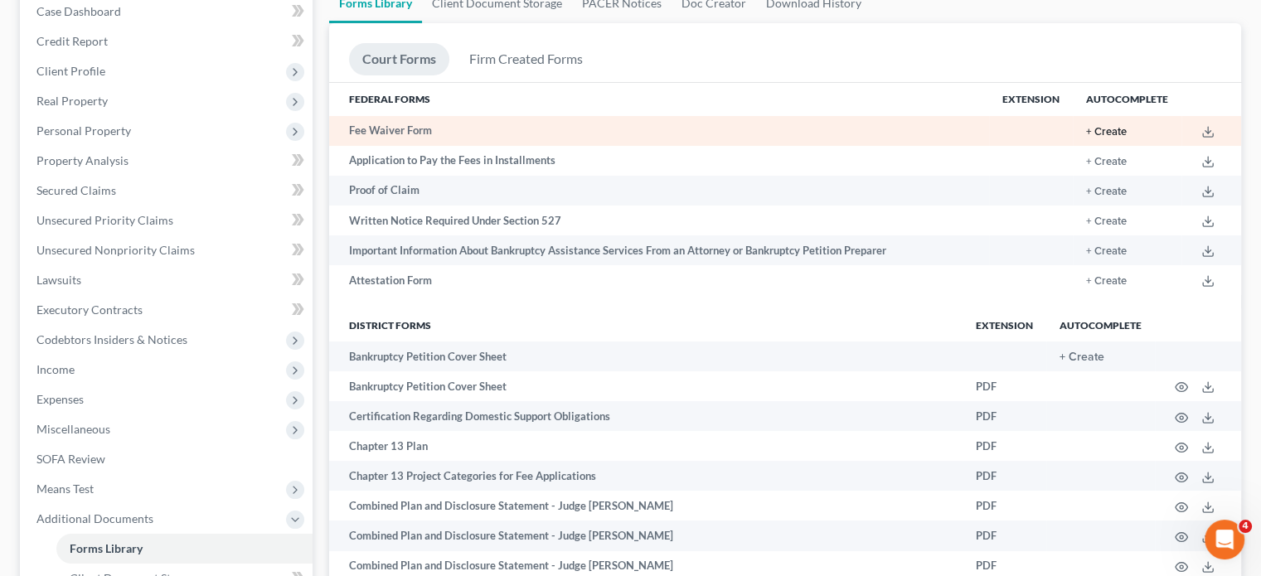
click at [1086, 138] on button "+ Create" at bounding box center [1106, 132] width 41 height 11
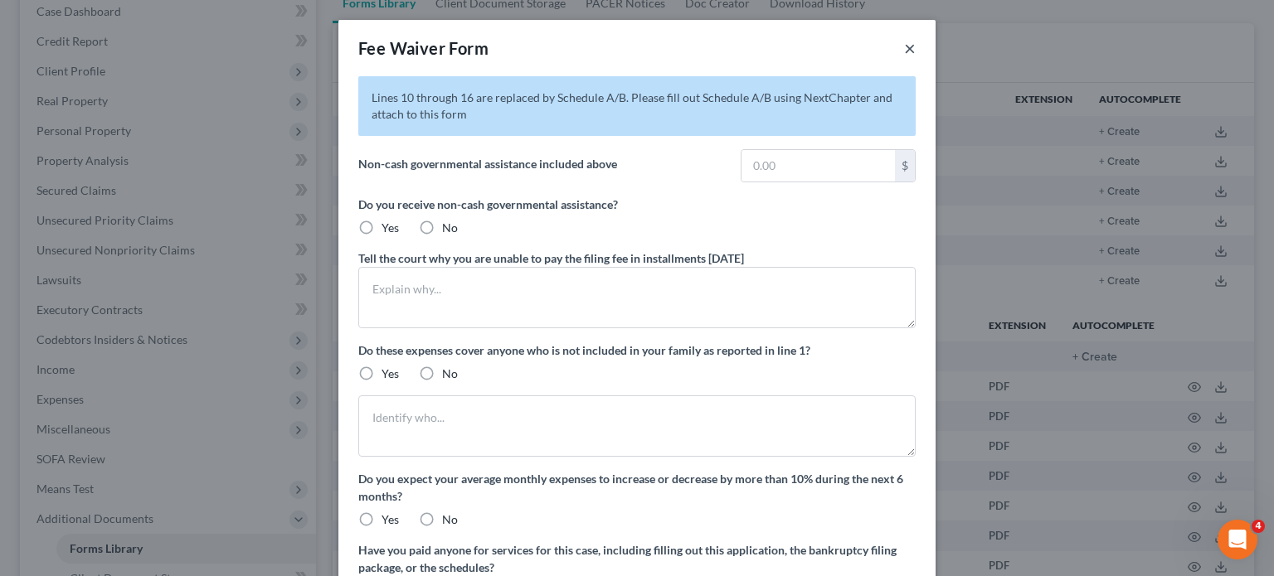
click at [915, 58] on button "×" at bounding box center [910, 48] width 12 height 20
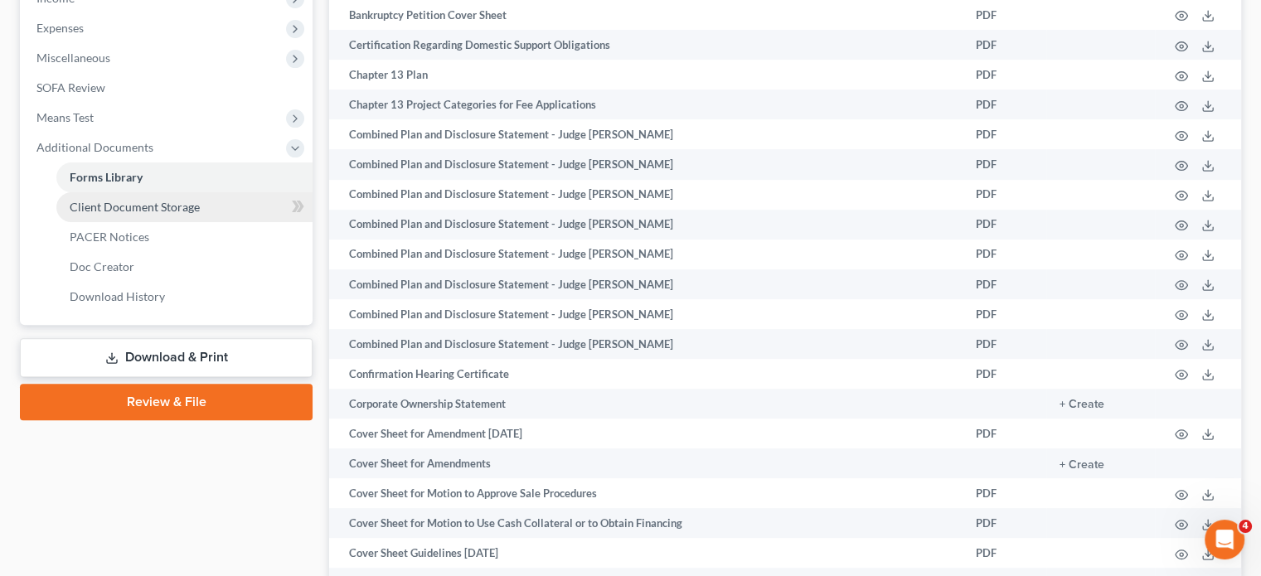
click at [128, 214] on span "Client Document Storage" at bounding box center [135, 207] width 130 height 14
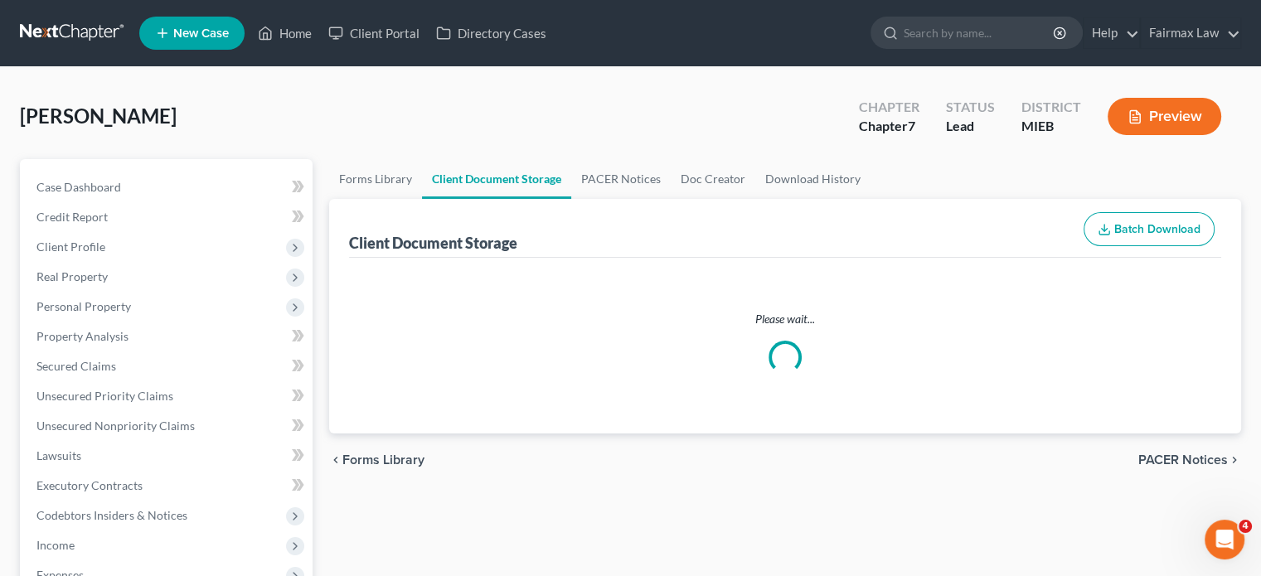
select select "7"
select select "6"
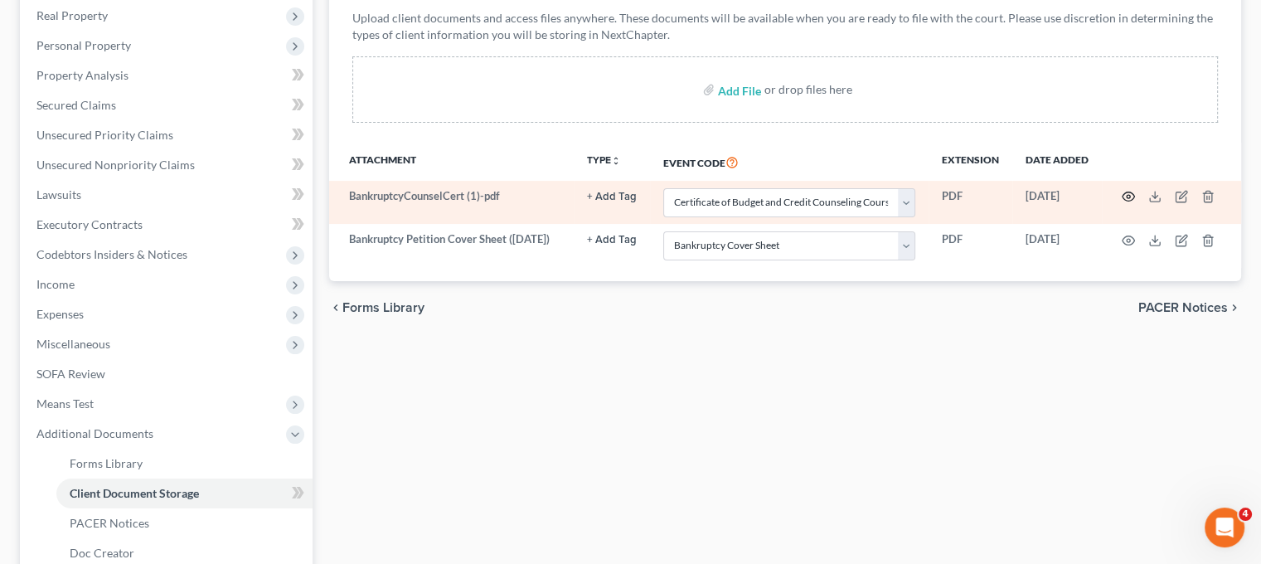
click at [1130, 198] on circle "button" at bounding box center [1128, 196] width 3 height 3
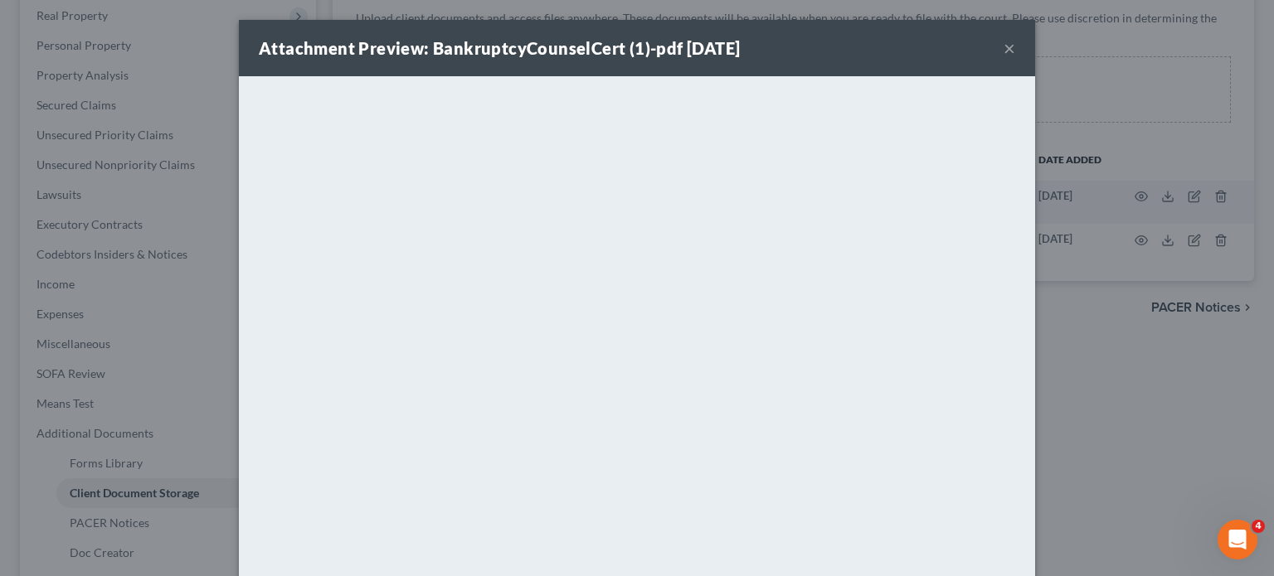
click at [1015, 58] on button "×" at bounding box center [1009, 48] width 12 height 20
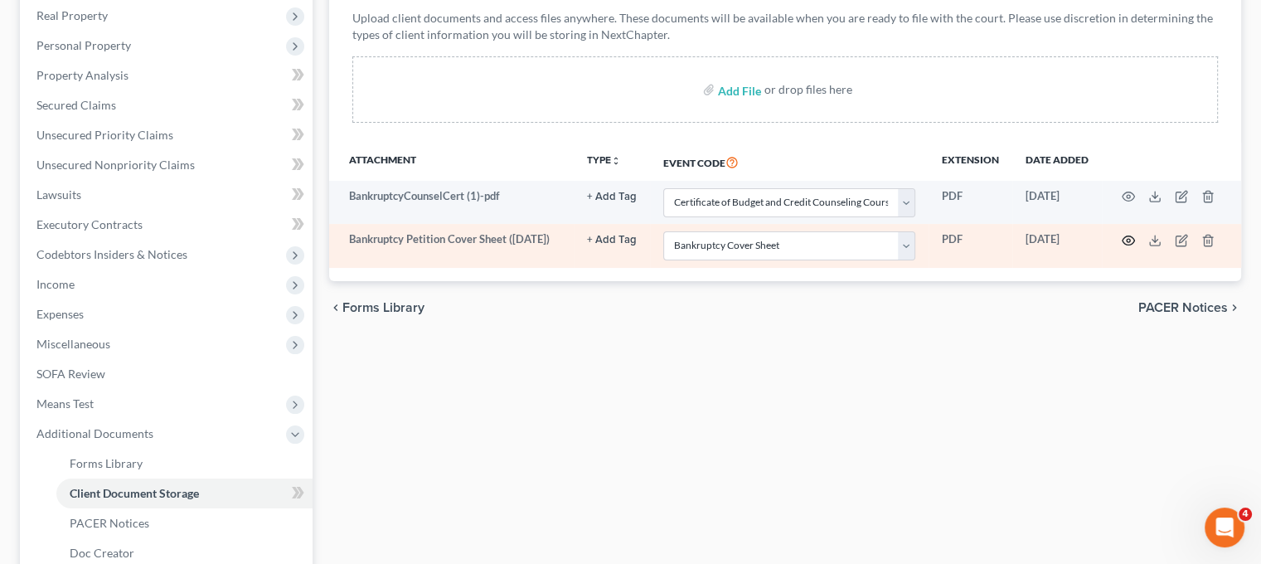
click at [1135, 247] on icon "button" at bounding box center [1128, 240] width 13 height 13
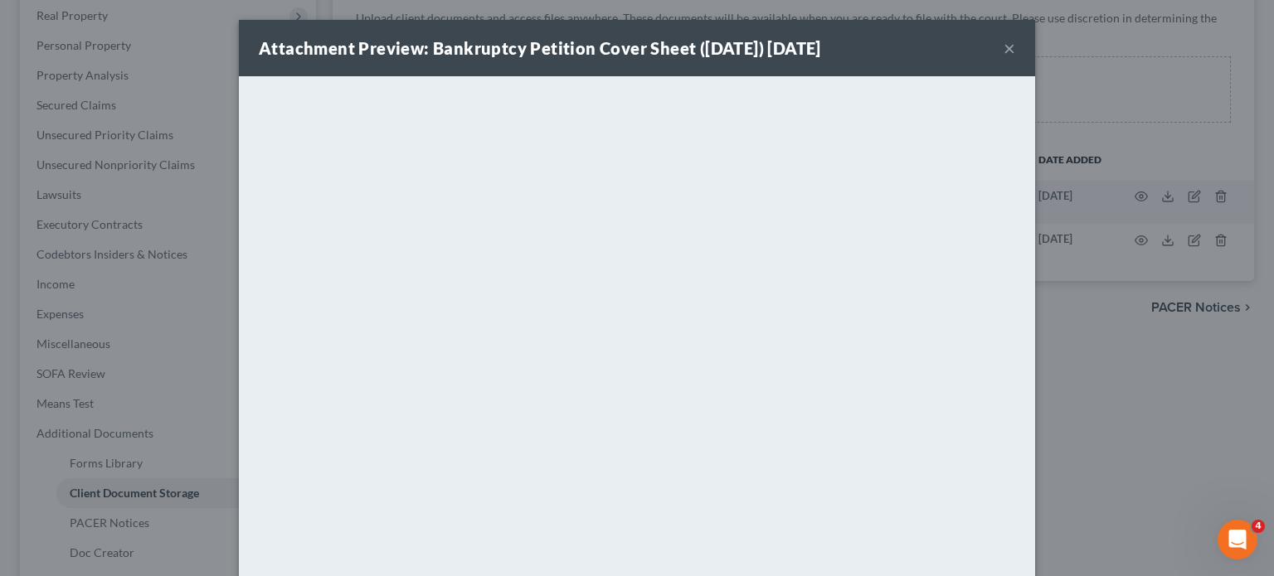
click at [1015, 50] on button "×" at bounding box center [1009, 48] width 12 height 20
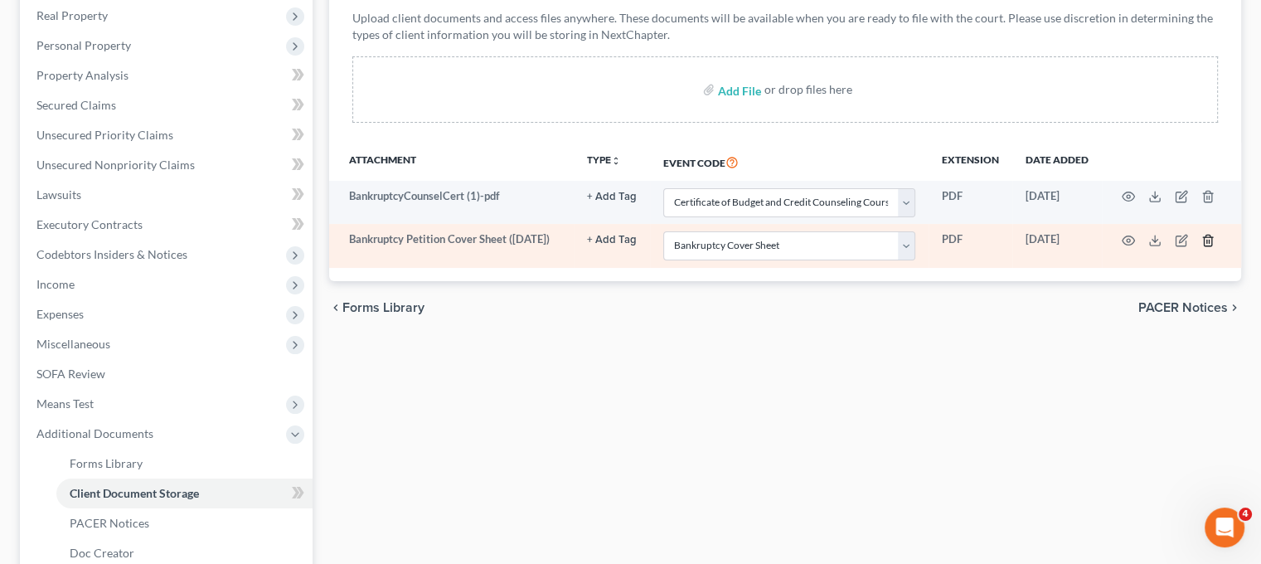
click at [1211, 245] on icon "button" at bounding box center [1207, 240] width 7 height 11
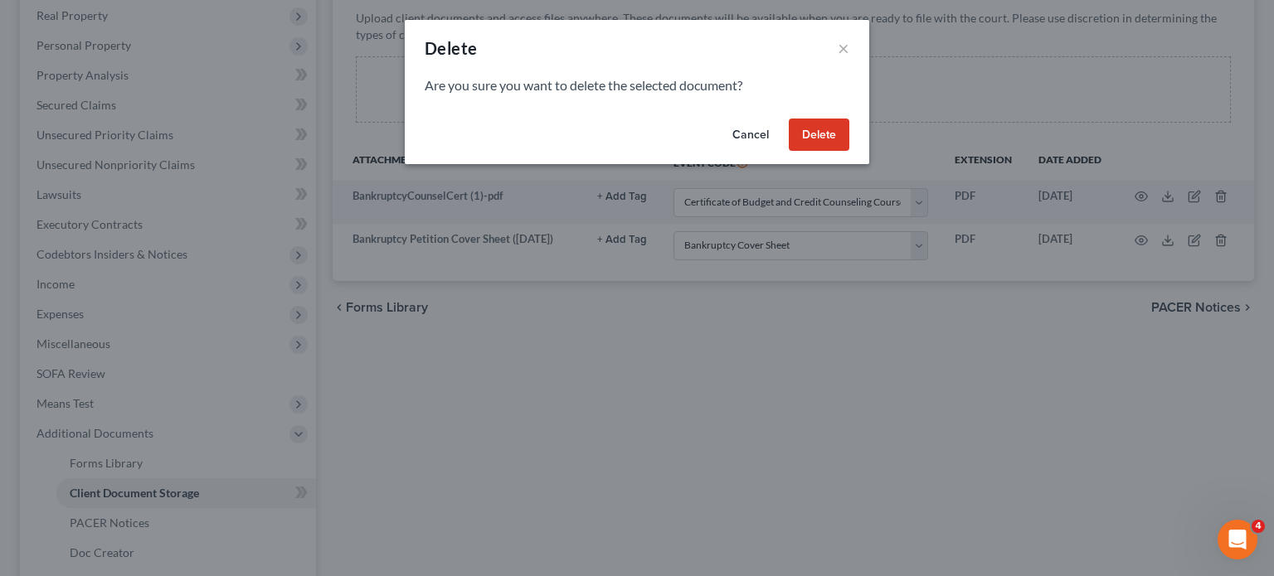
click at [848, 152] on button "Delete" at bounding box center [819, 135] width 61 height 33
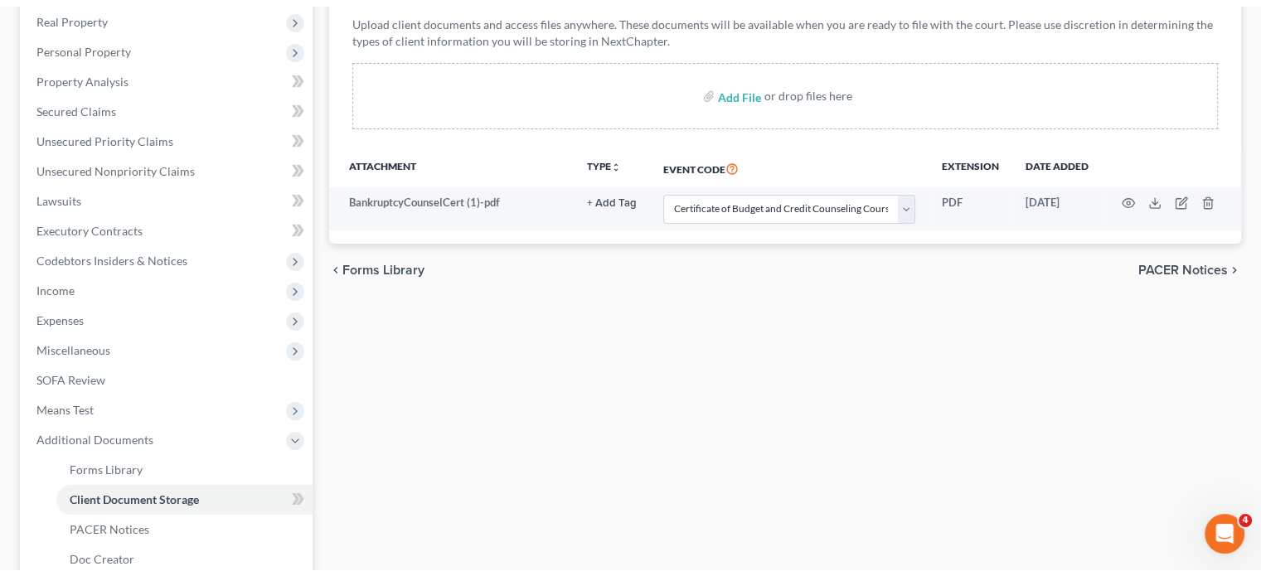
scroll to position [481, 0]
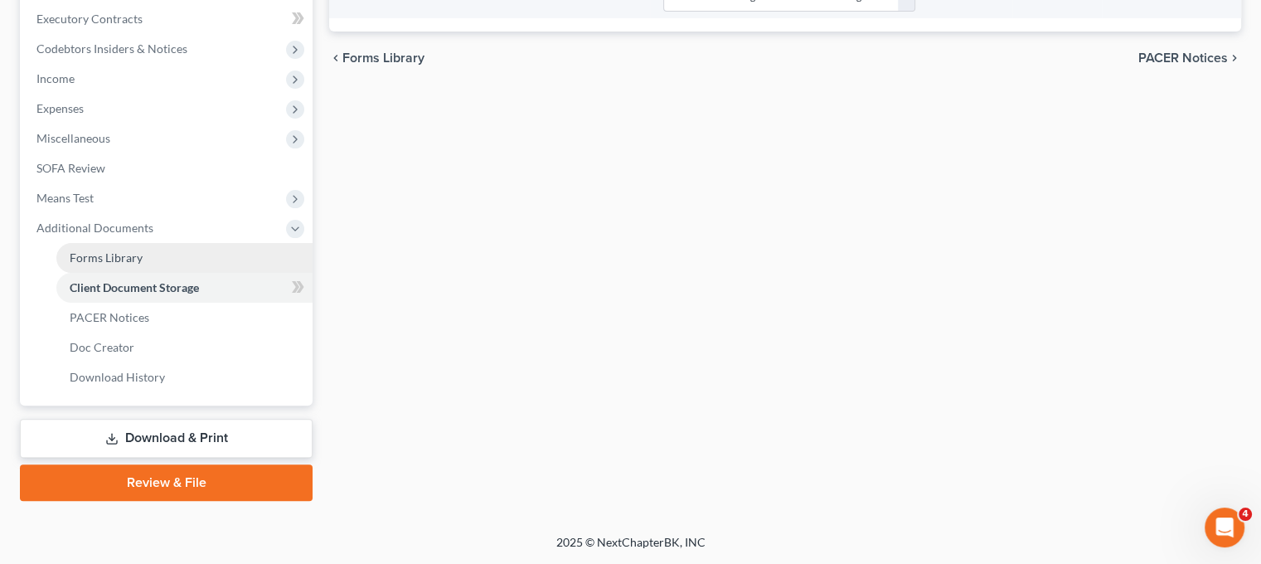
click at [138, 265] on span "Forms Library" at bounding box center [106, 257] width 73 height 14
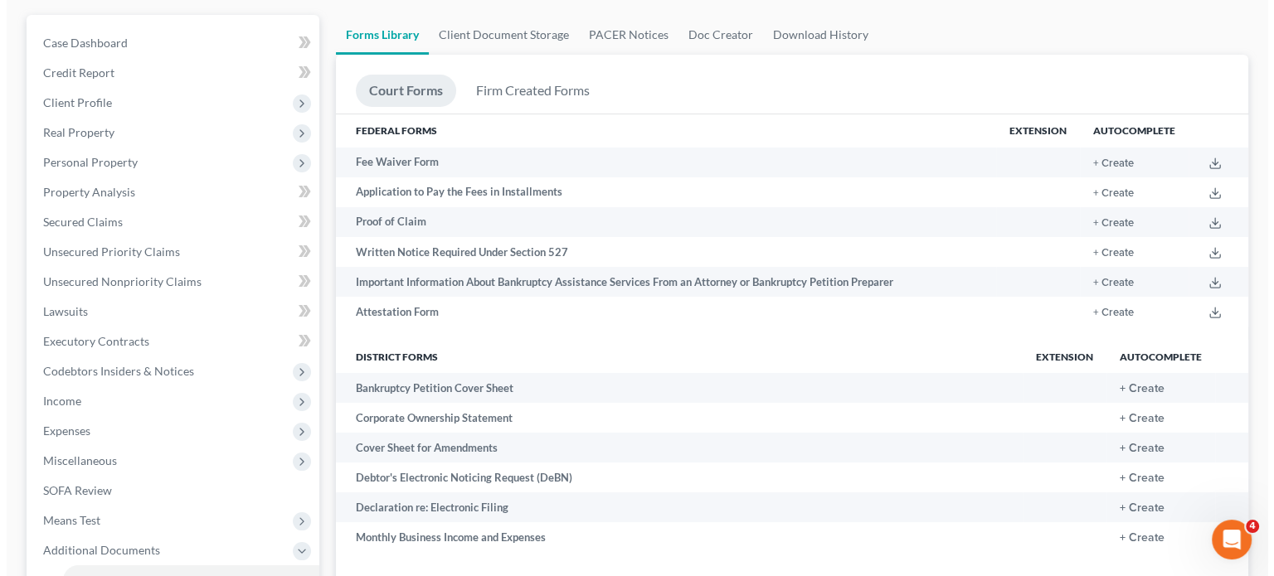
scroll to position [146, 0]
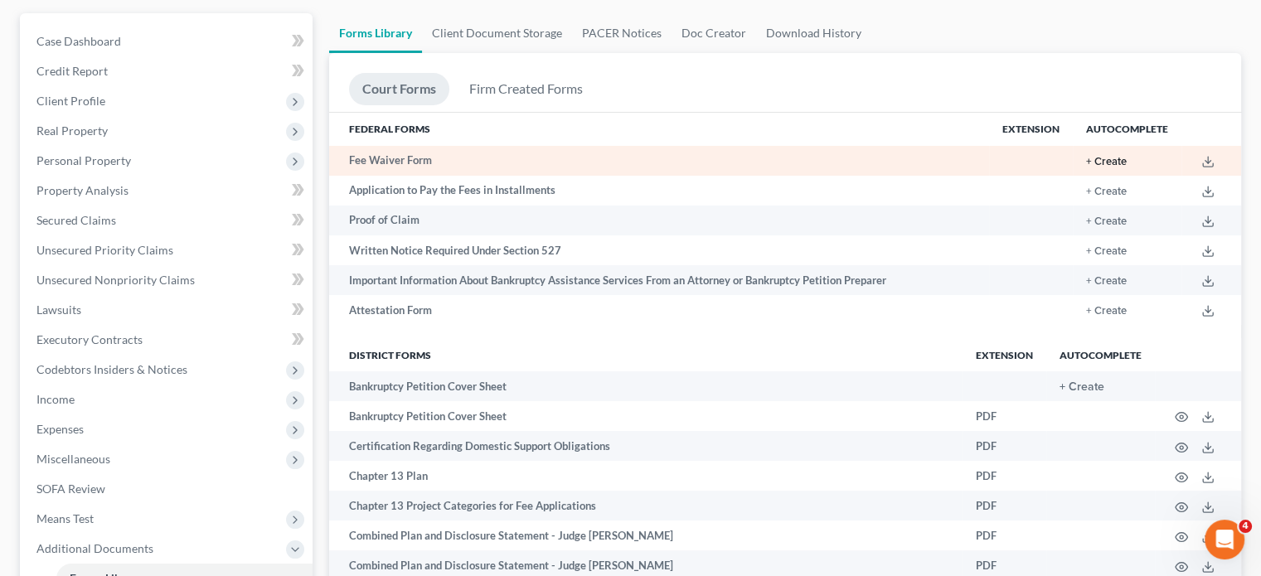
click at [1086, 168] on button "+ Create" at bounding box center [1106, 162] width 41 height 11
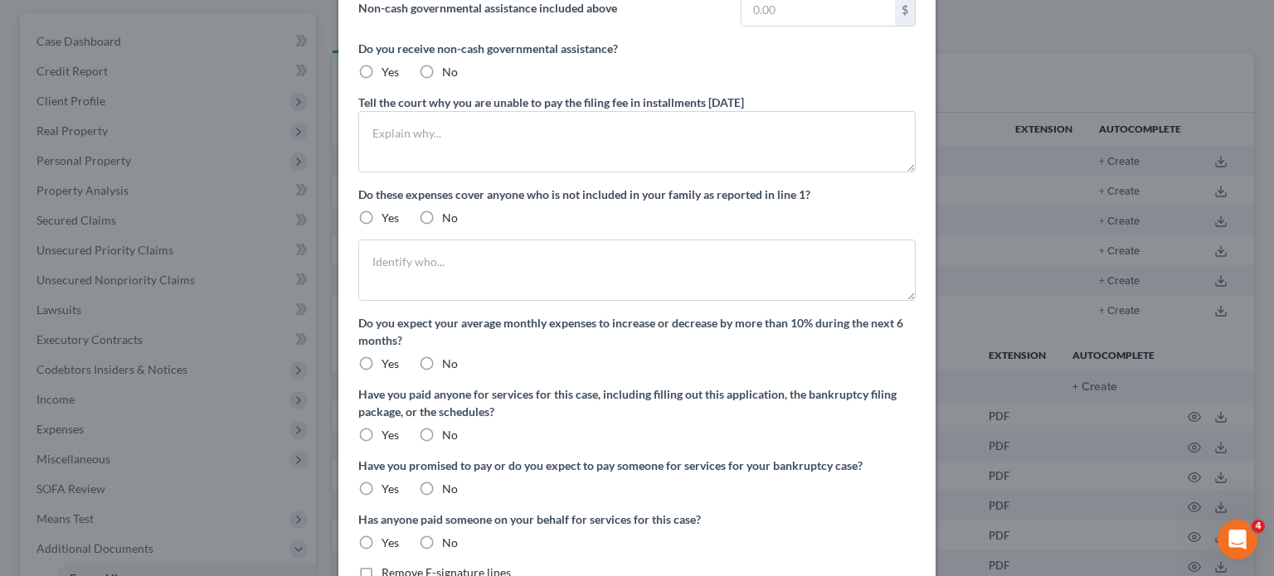
scroll to position [158, 0]
click at [442, 79] on label "No" at bounding box center [450, 70] width 16 height 17
click at [449, 73] on input "No" at bounding box center [454, 67] width 11 height 11
radio input "true"
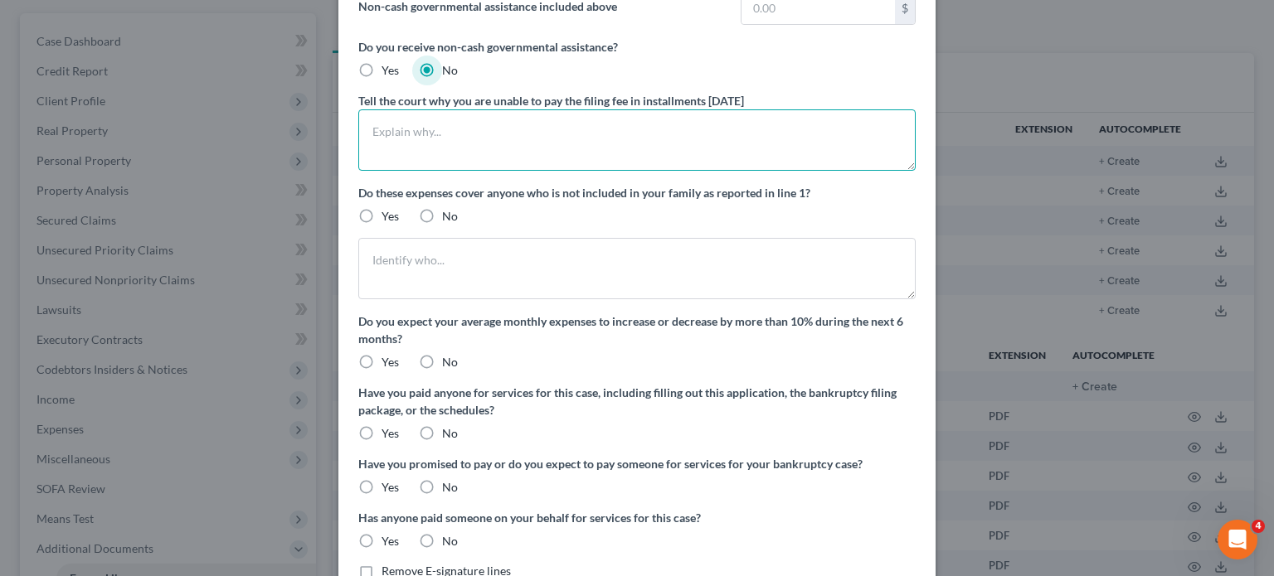
click at [410, 171] on textarea at bounding box center [636, 139] width 557 height 61
type textarea "f"
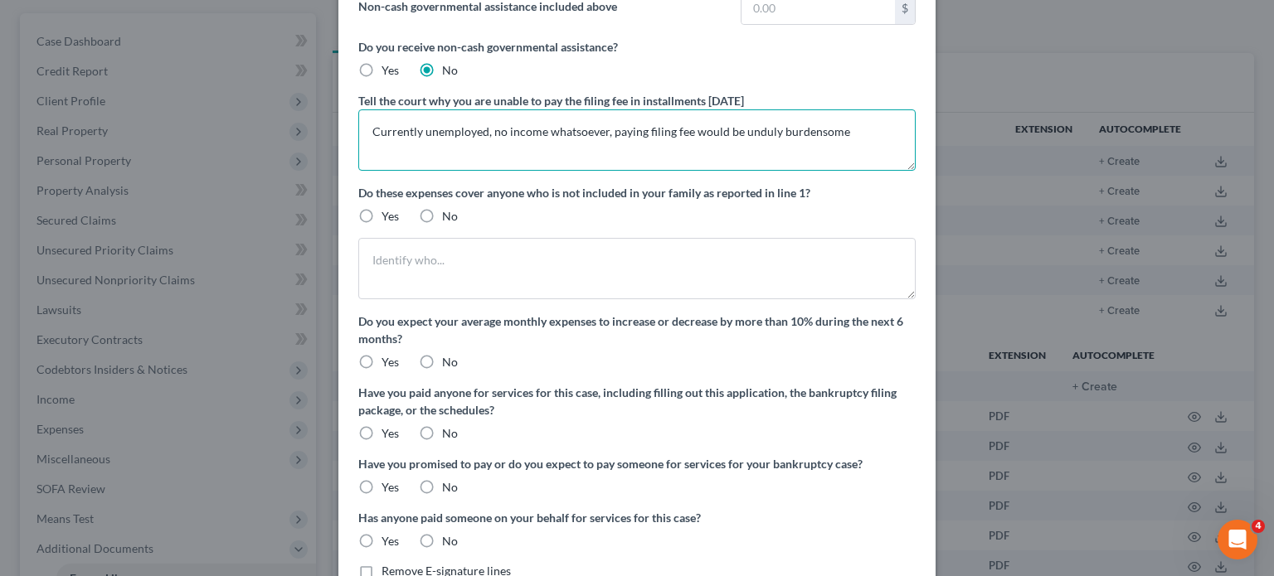
type textarea "Currently unemployed, no income whatsoever, paying filing fee would be unduly b…"
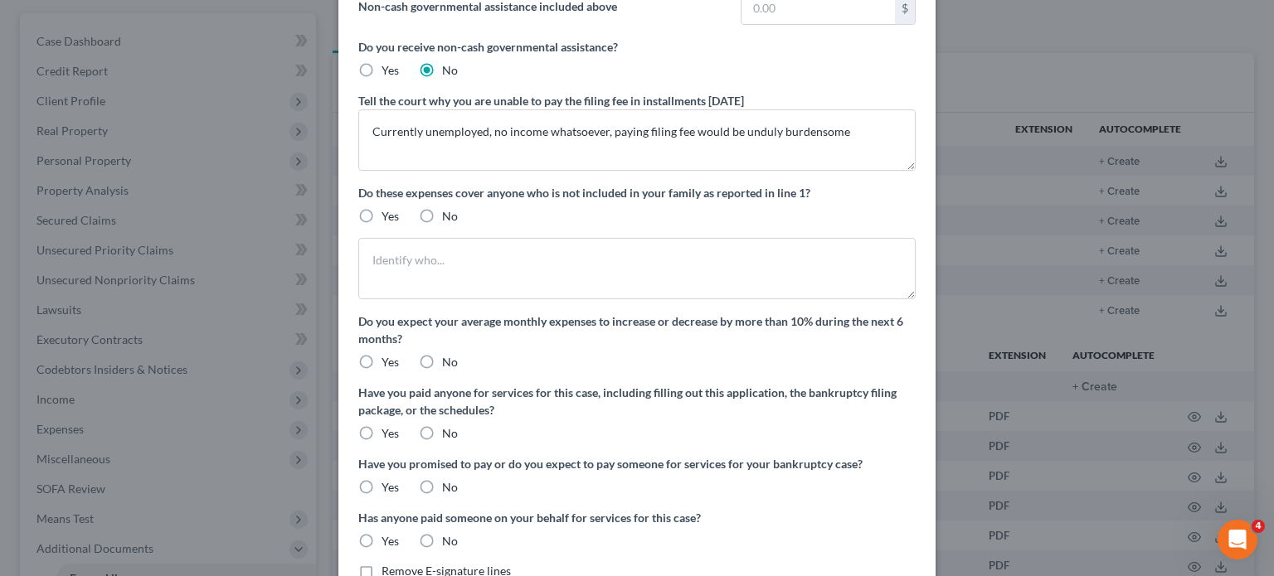
click at [442, 225] on label "No" at bounding box center [450, 216] width 16 height 17
click at [449, 219] on input "No" at bounding box center [454, 213] width 11 height 11
radio input "true"
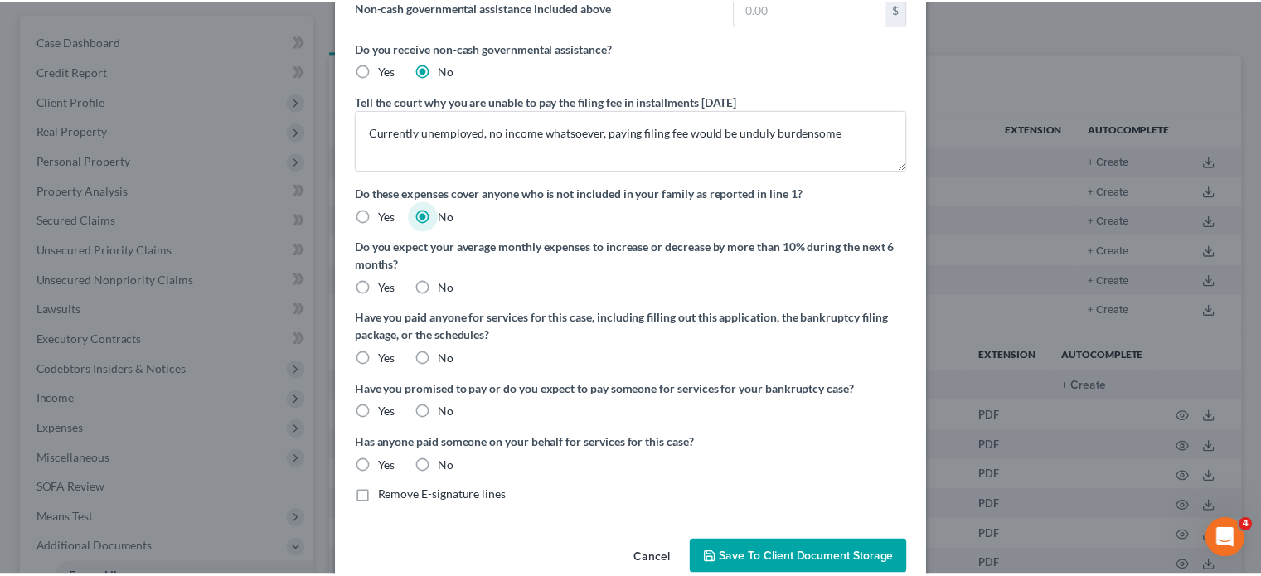
scroll to position [378, 0]
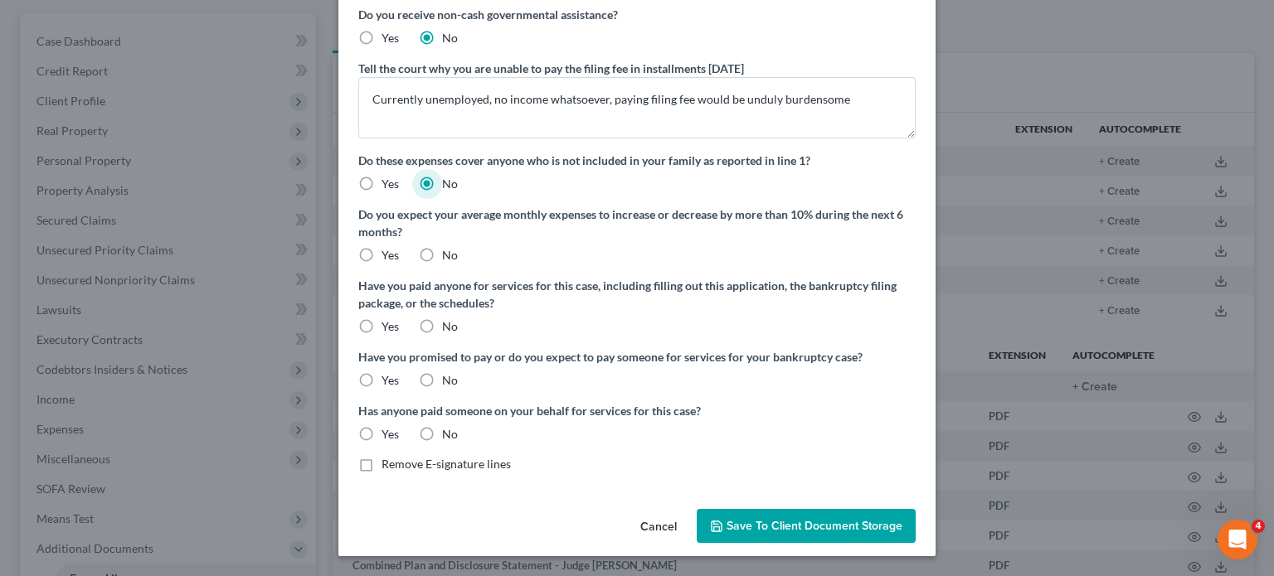
click at [442, 247] on label "No" at bounding box center [450, 255] width 16 height 17
click at [449, 247] on input "No" at bounding box center [454, 252] width 11 height 11
radio input "true"
click at [442, 318] on label "No" at bounding box center [450, 326] width 16 height 17
click at [449, 318] on input "No" at bounding box center [454, 323] width 11 height 11
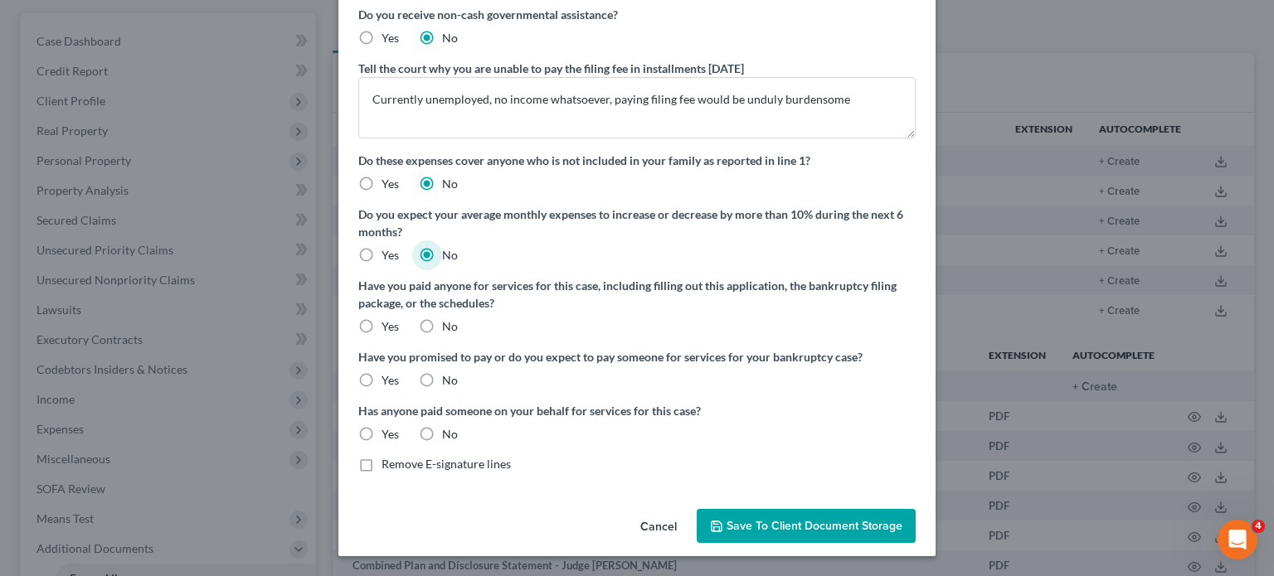
radio input "true"
click at [442, 372] on label "No" at bounding box center [450, 380] width 16 height 17
click at [449, 372] on input "No" at bounding box center [454, 377] width 11 height 11
radio input "true"
click at [442, 426] on label "No" at bounding box center [450, 434] width 16 height 17
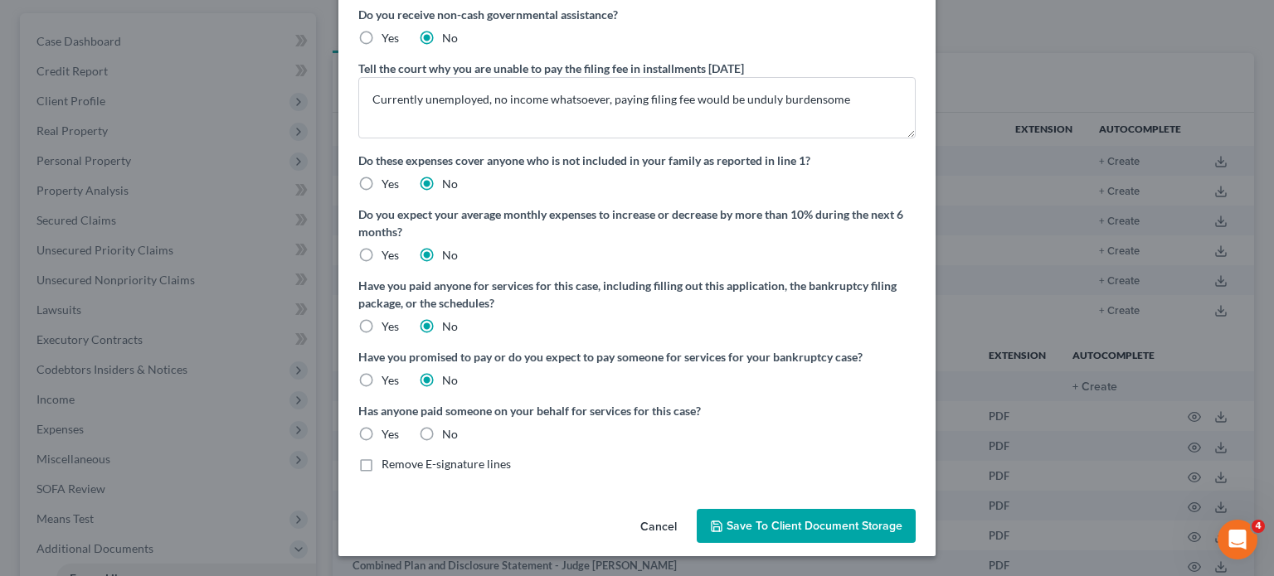
click at [449, 426] on input "No" at bounding box center [454, 431] width 11 height 11
radio input "true"
click at [770, 519] on span "Save to Client Document Storage" at bounding box center [814, 526] width 176 height 14
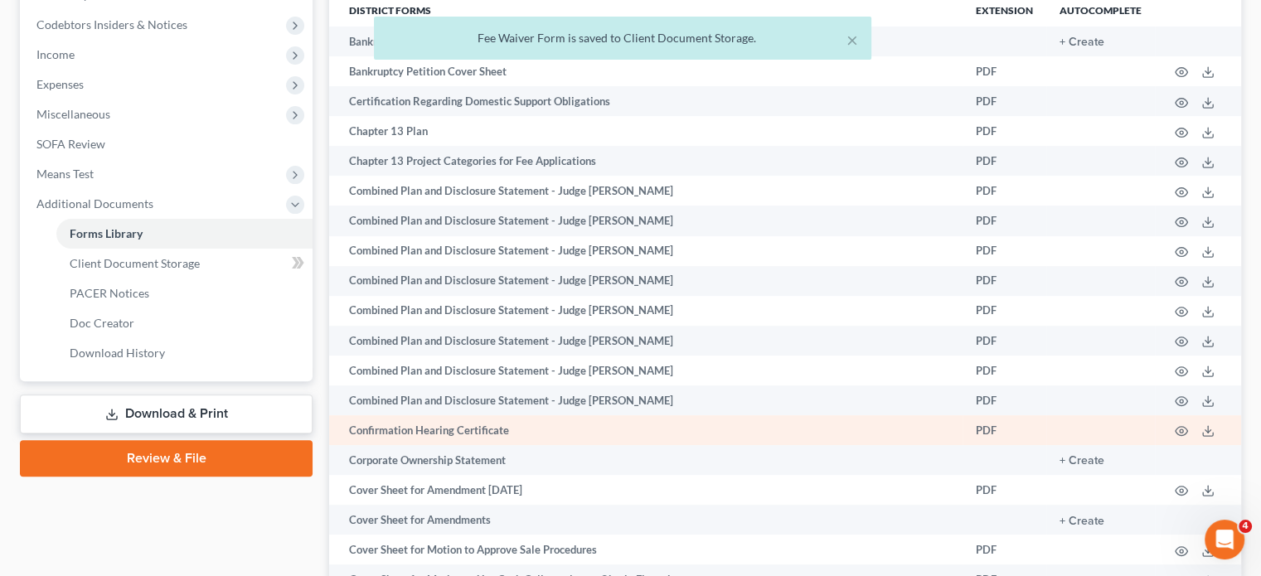
scroll to position [491, 0]
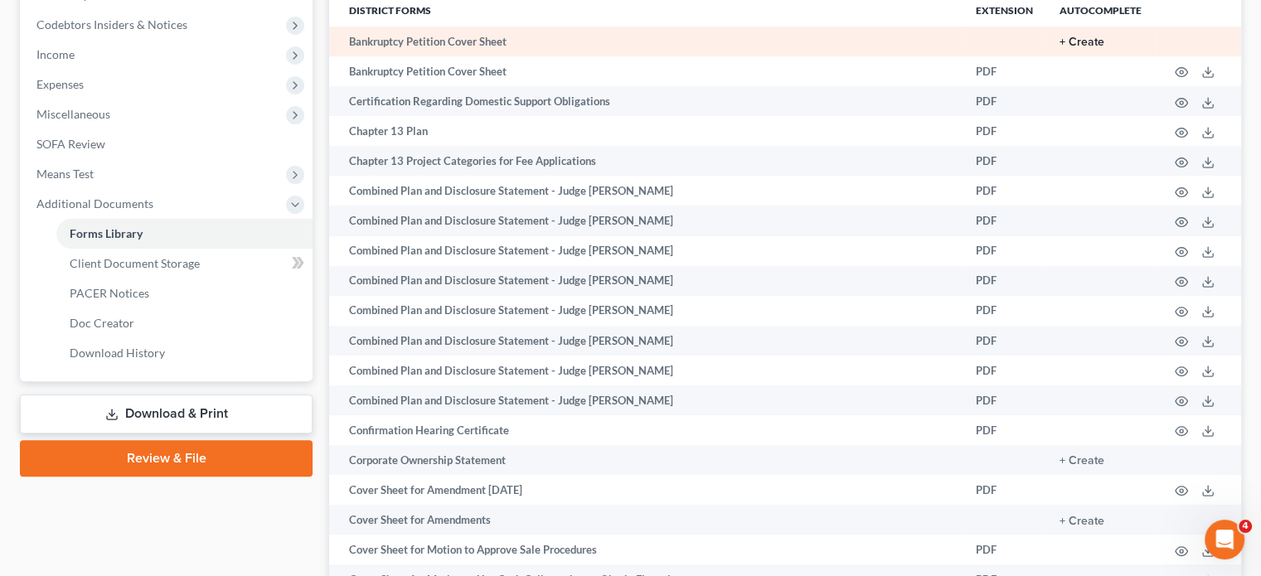
click at [1060, 48] on button "+ Create" at bounding box center [1082, 42] width 45 height 12
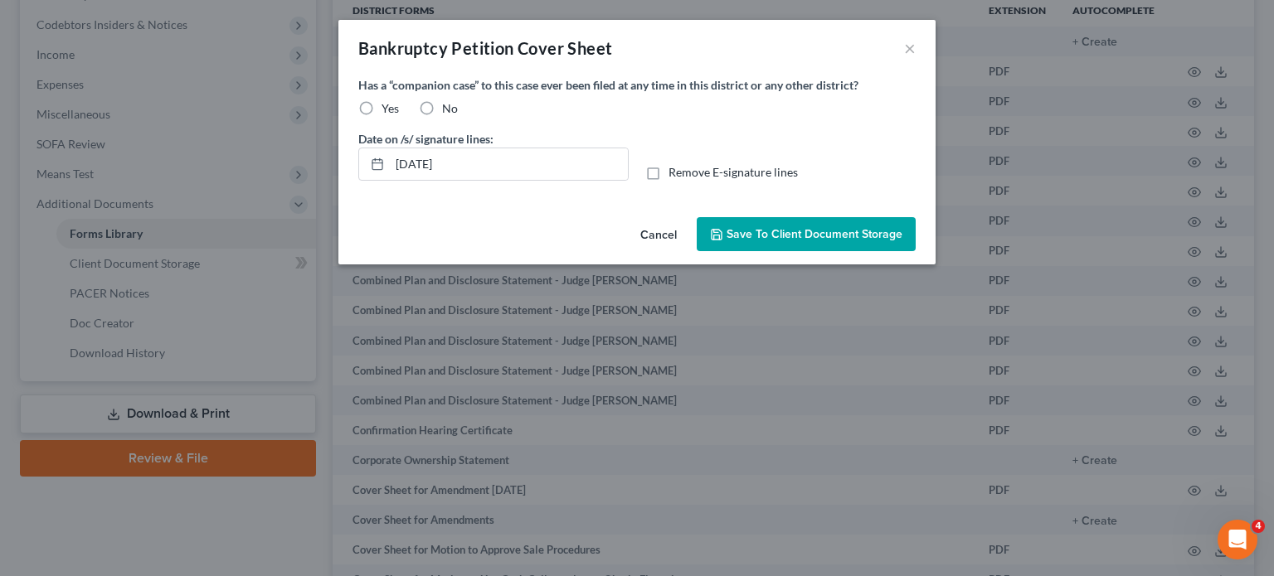
click at [442, 117] on label "No" at bounding box center [450, 108] width 16 height 17
click at [449, 111] on input "No" at bounding box center [454, 105] width 11 height 11
radio input "true"
click at [838, 241] on span "Save to Client Document Storage" at bounding box center [814, 234] width 176 height 14
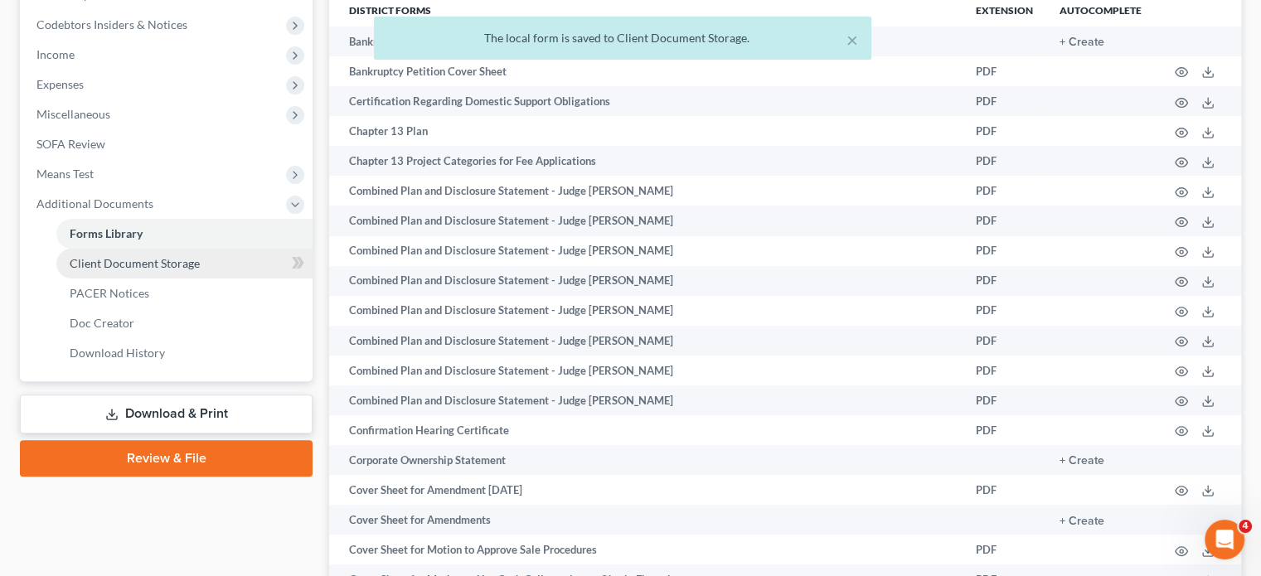
click at [172, 270] on span "Client Document Storage" at bounding box center [135, 263] width 130 height 14
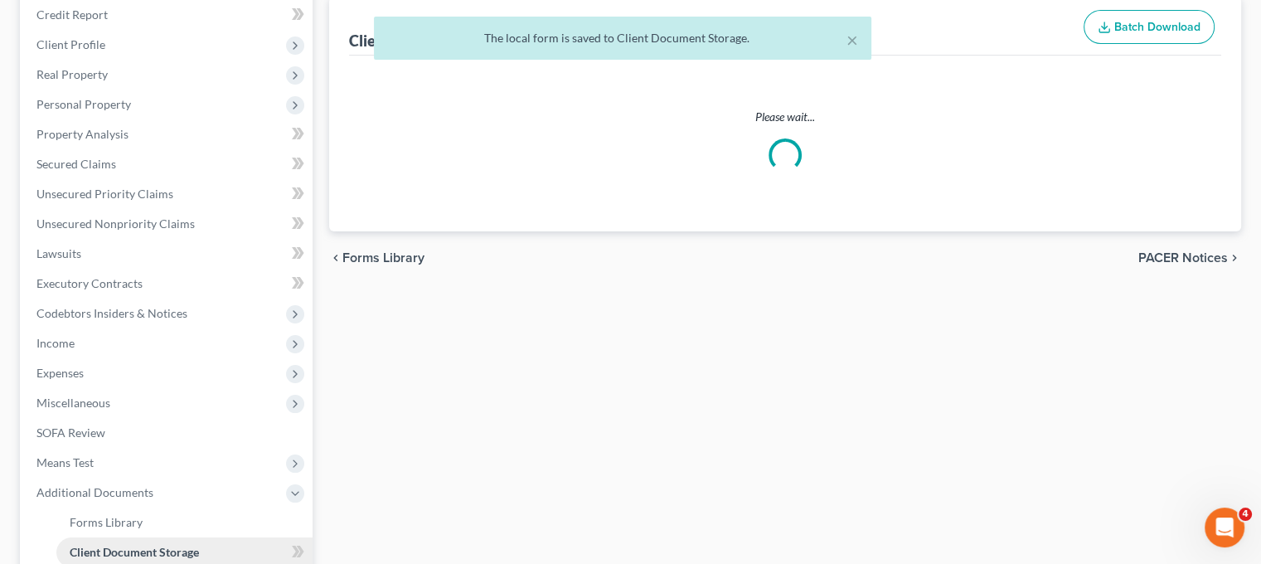
scroll to position [71, 0]
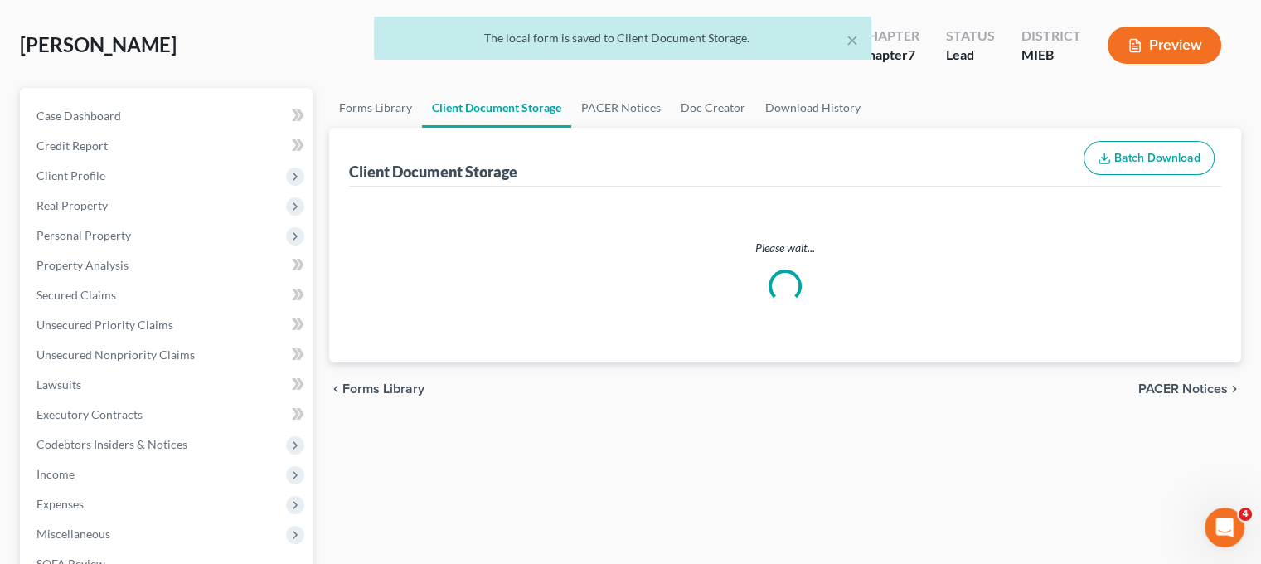
select select "7"
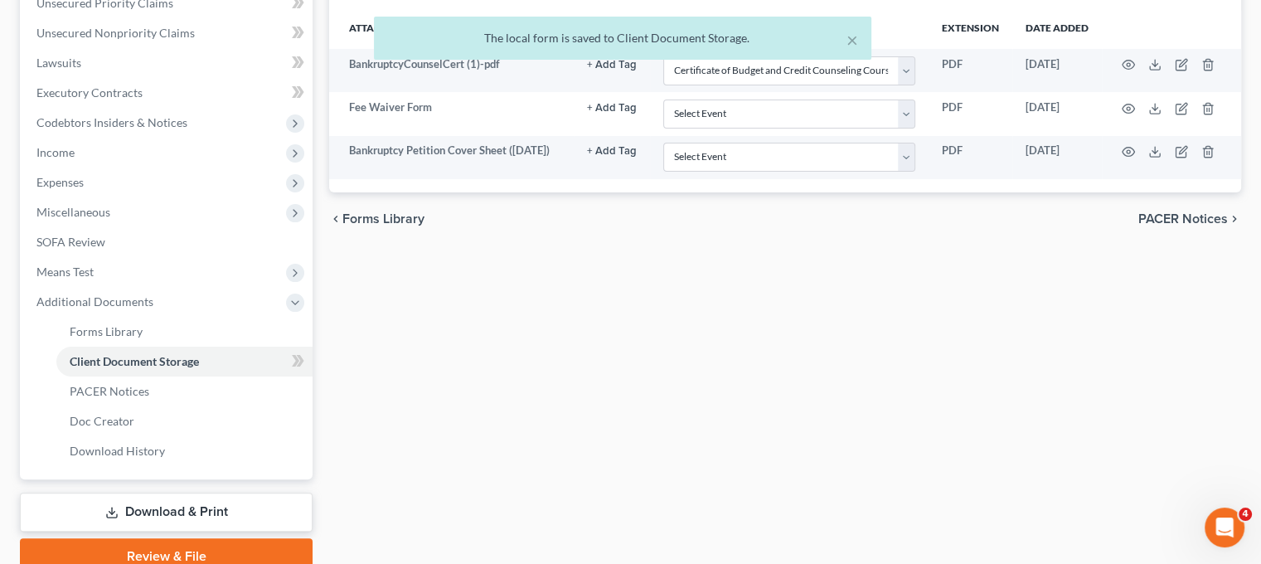
scroll to position [394, 13]
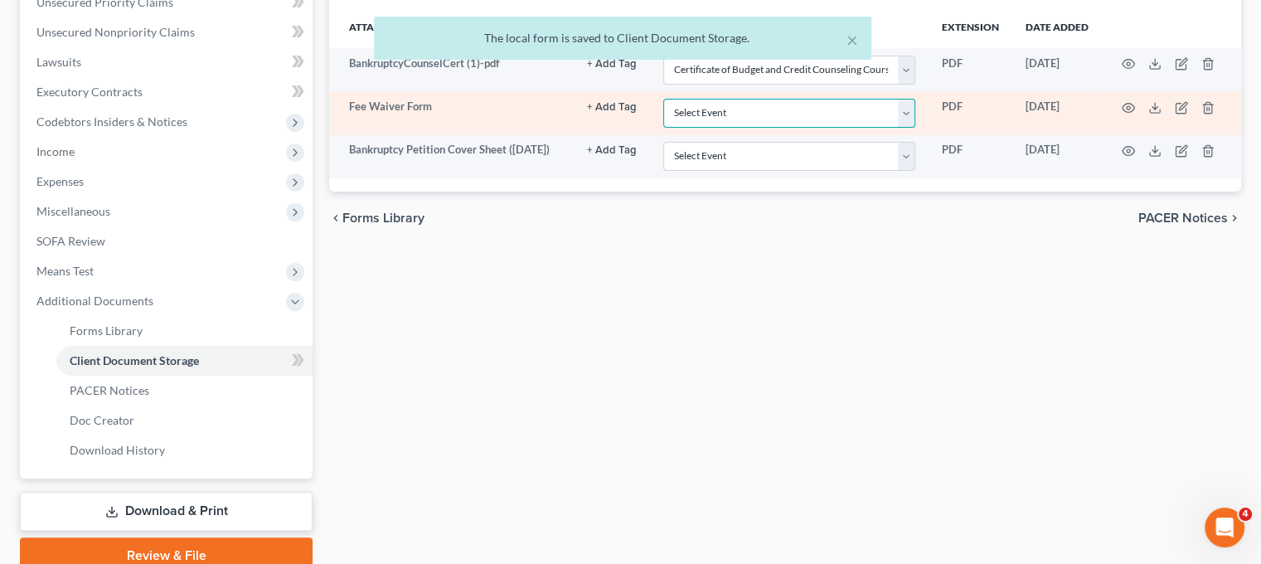
click at [702, 128] on select "Select Event 20 Largest Unsecured Creditors Amended Chapter 11 Plan Amended Cha…" at bounding box center [789, 113] width 252 height 29
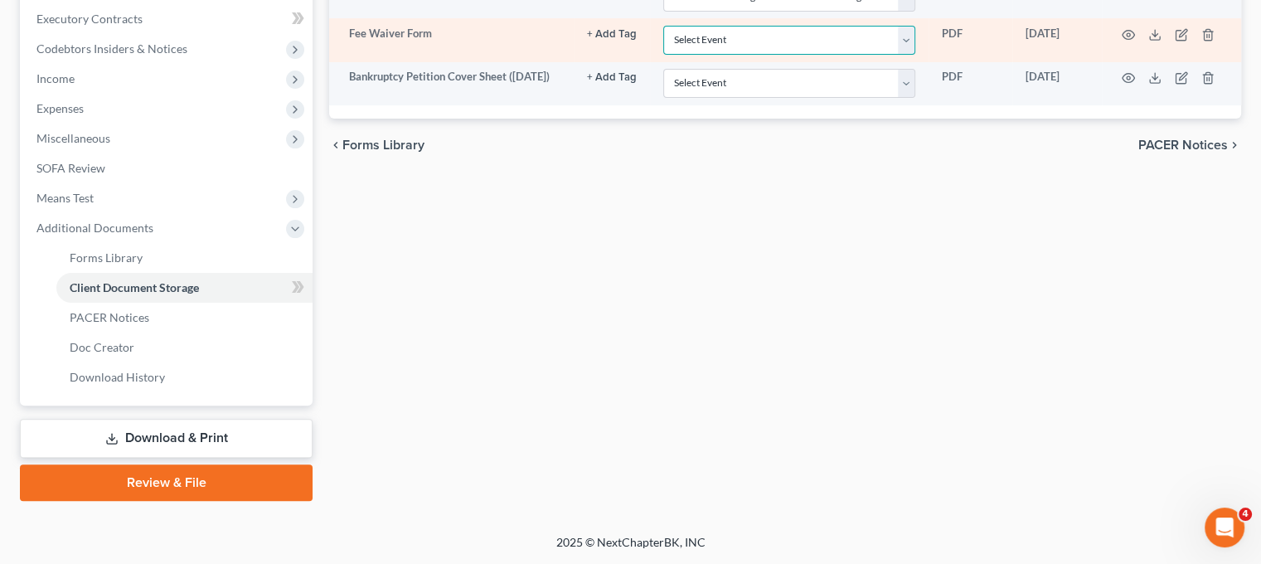
scroll to position [570, 13]
click at [663, 55] on select "Select Event 20 Largest Unsecured Creditors Amended Chapter 11 Plan Amended Cha…" at bounding box center [789, 40] width 252 height 29
select select "20"
click at [663, 41] on select "Select Event 20 Largest Unsecured Creditors Amended Chapter 11 Plan Amended Cha…" at bounding box center [789, 40] width 252 height 29
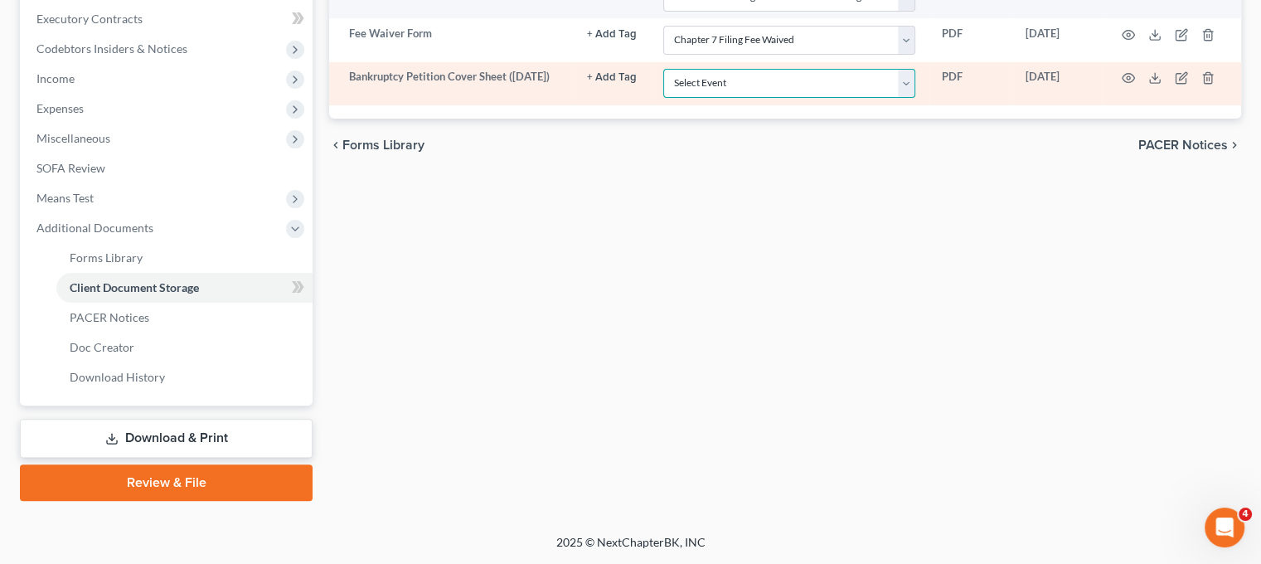
click at [731, 98] on select "Select Event 20 Largest Unsecured Creditors Amended Chapter 11 Plan Amended Cha…" at bounding box center [789, 83] width 252 height 29
select select "6"
click at [663, 95] on select "Select Event 20 Largest Unsecured Creditors Amended Chapter 11 Plan Amended Cha…" at bounding box center [789, 83] width 252 height 29
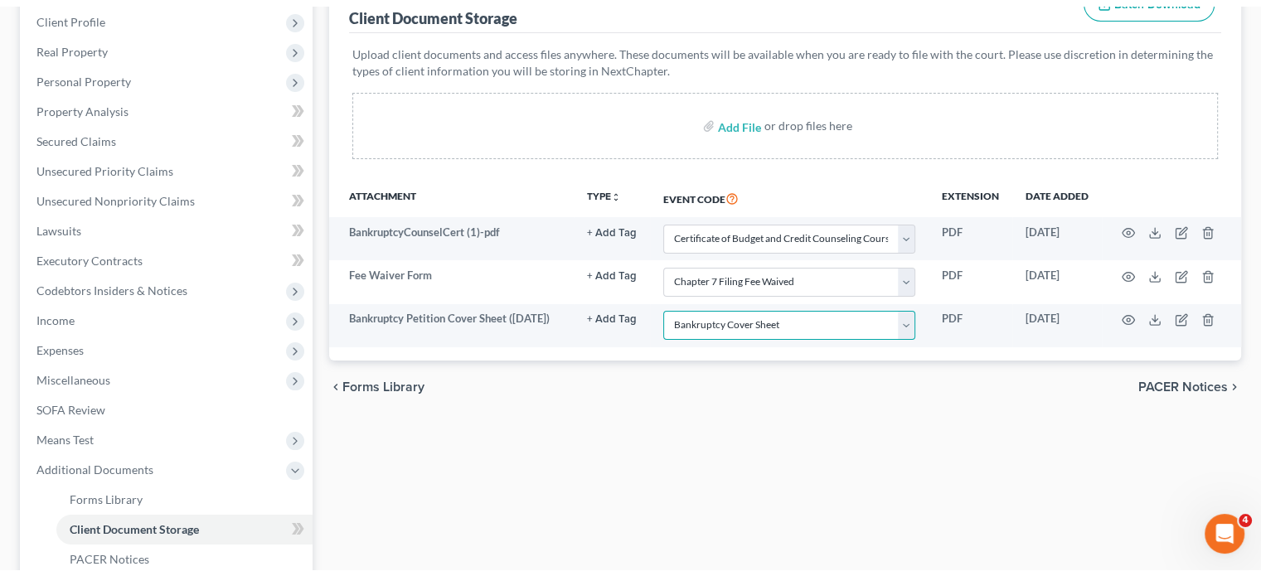
scroll to position [0, 0]
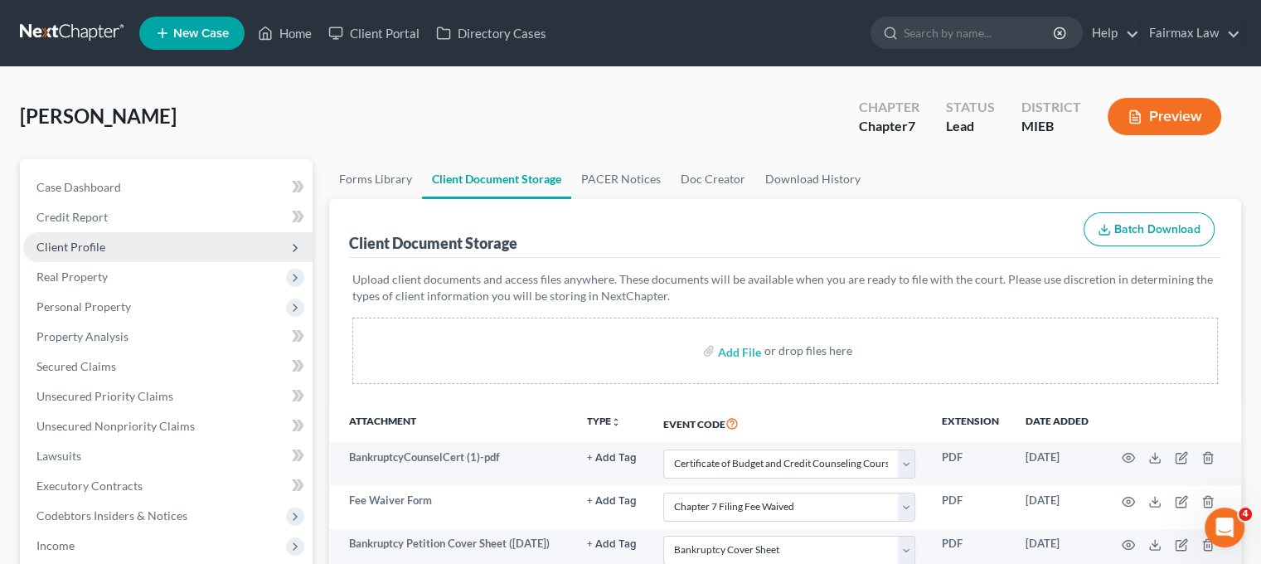
click at [119, 262] on span "Client Profile" at bounding box center [167, 247] width 289 height 30
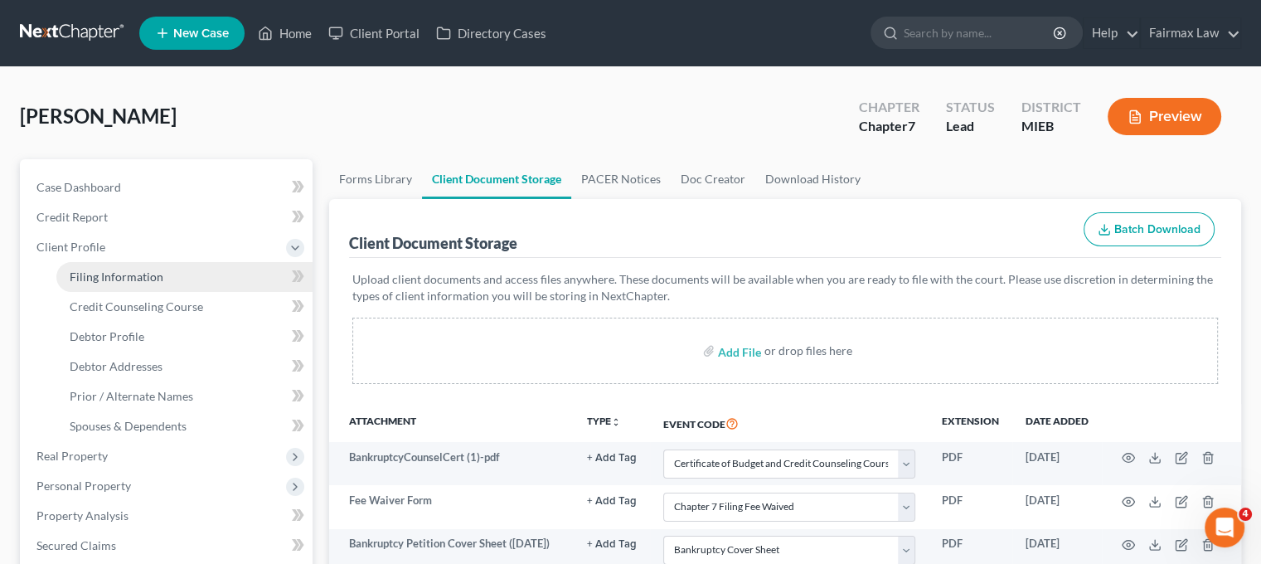
click at [158, 284] on span "Filing Information" at bounding box center [117, 276] width 94 height 14
select select "1"
select select "0"
select select "40"
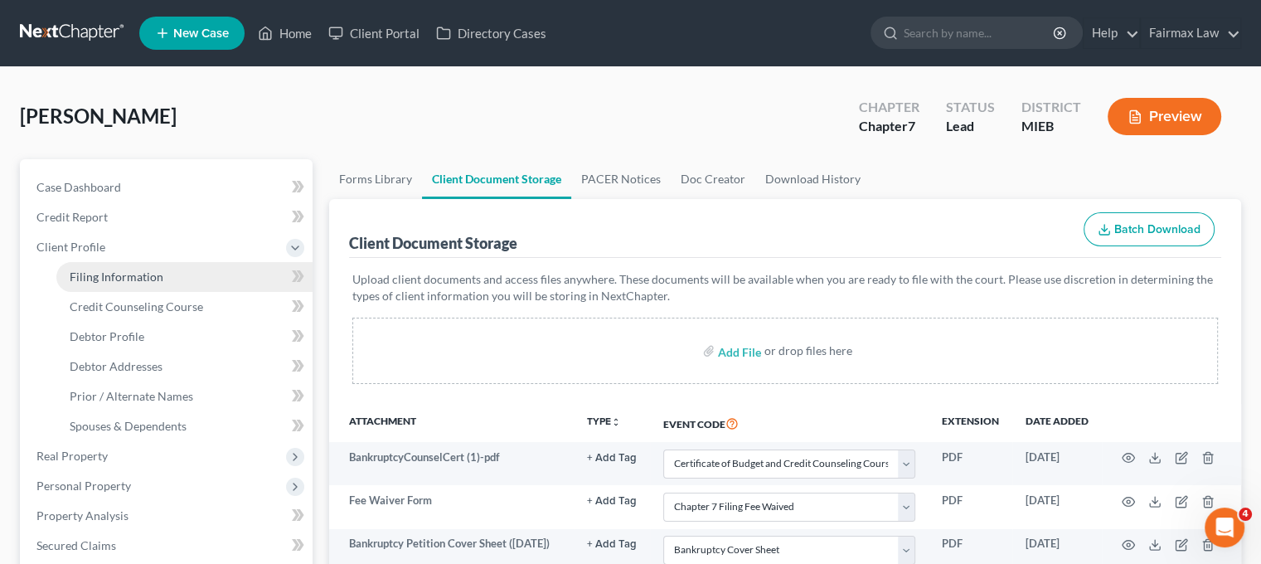
select select "0"
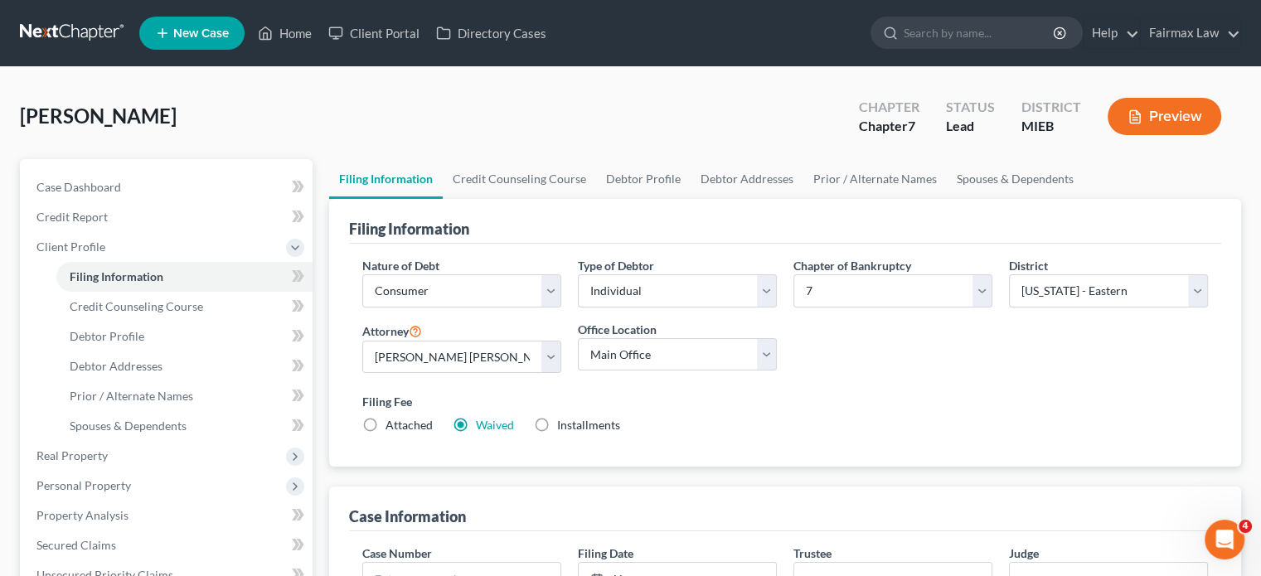
scroll to position [299, 0]
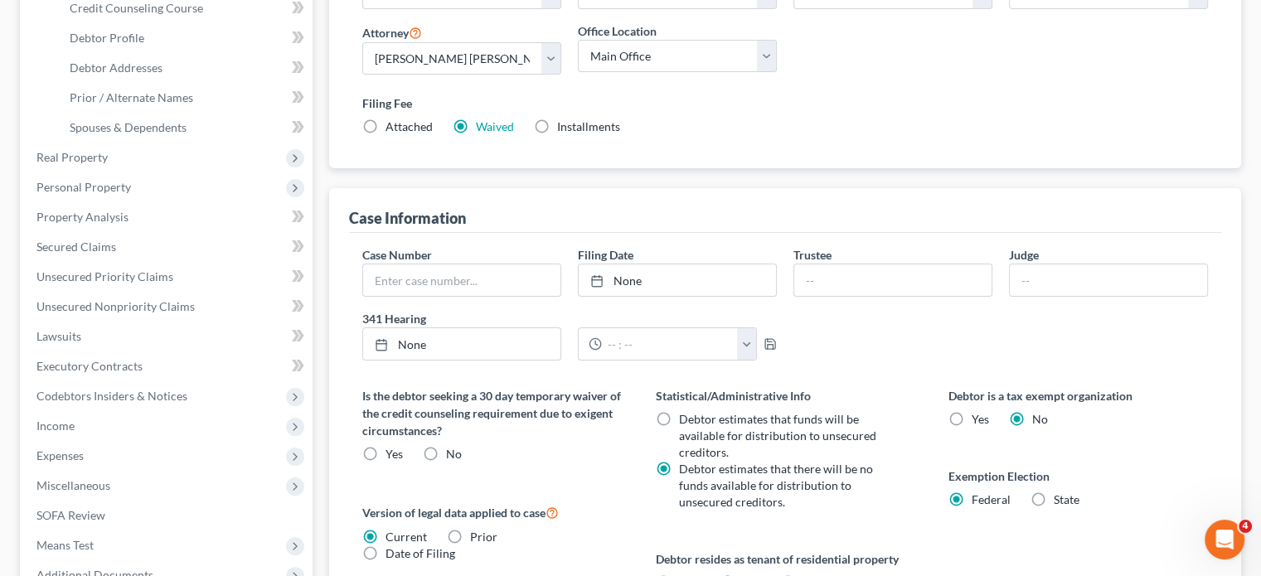
click at [774, 148] on div "Filing Fee Attached Waived Waived Installments Installments" at bounding box center [785, 118] width 862 height 61
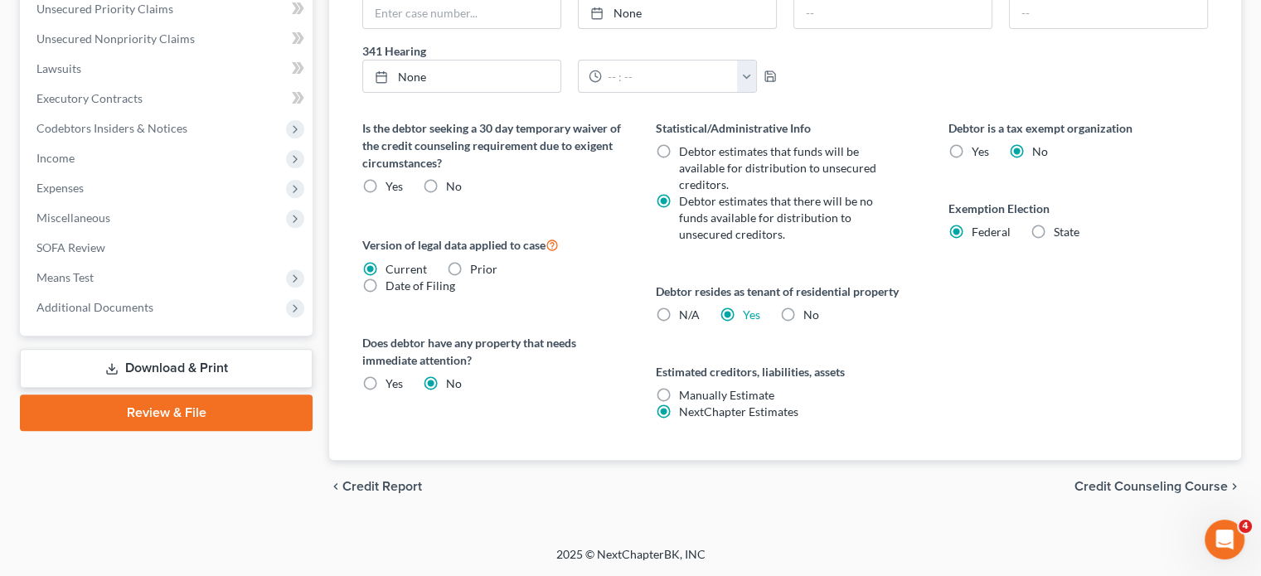
scroll to position [955, 0]
click at [212, 293] on span "Additional Documents" at bounding box center [167, 308] width 289 height 30
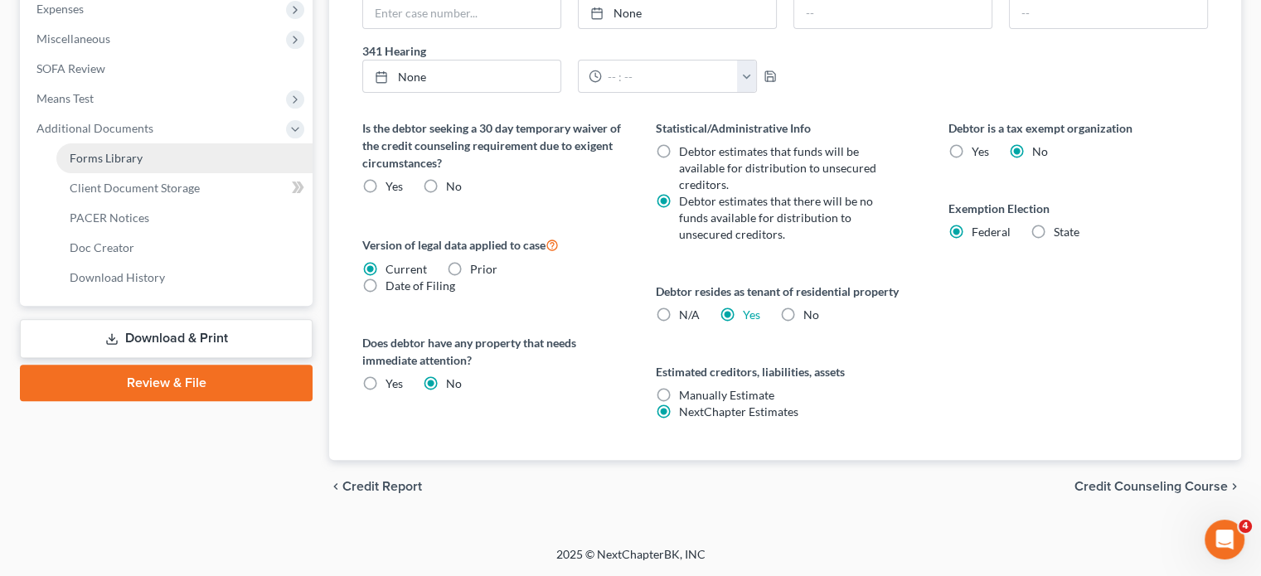
click at [196, 157] on link "Forms Library" at bounding box center [184, 158] width 256 height 30
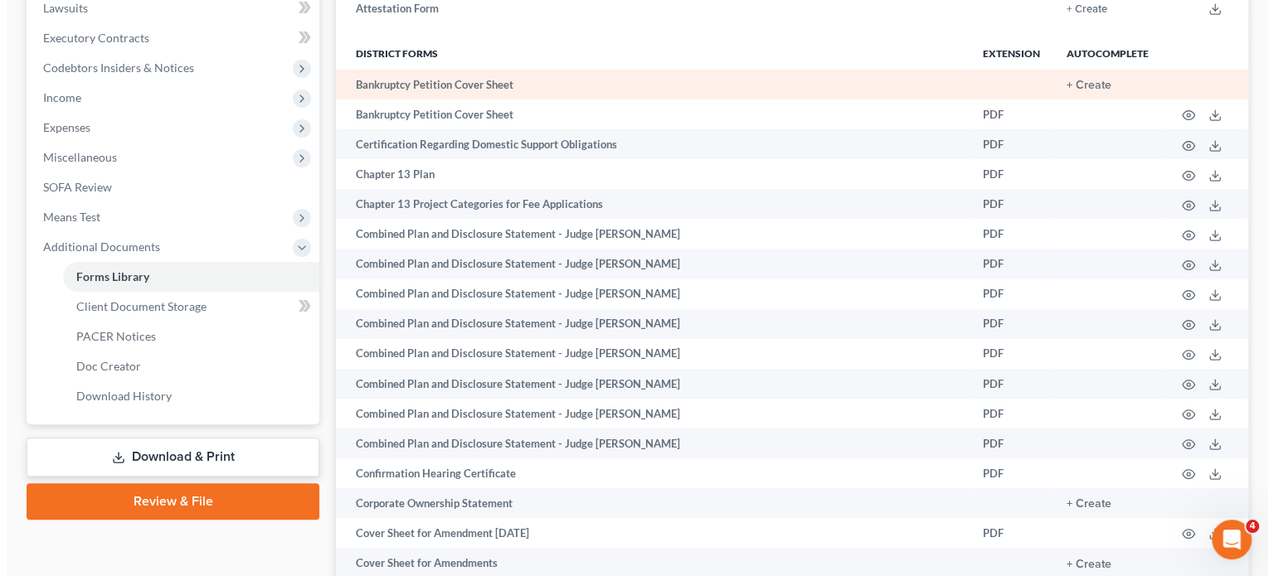
scroll to position [449, 0]
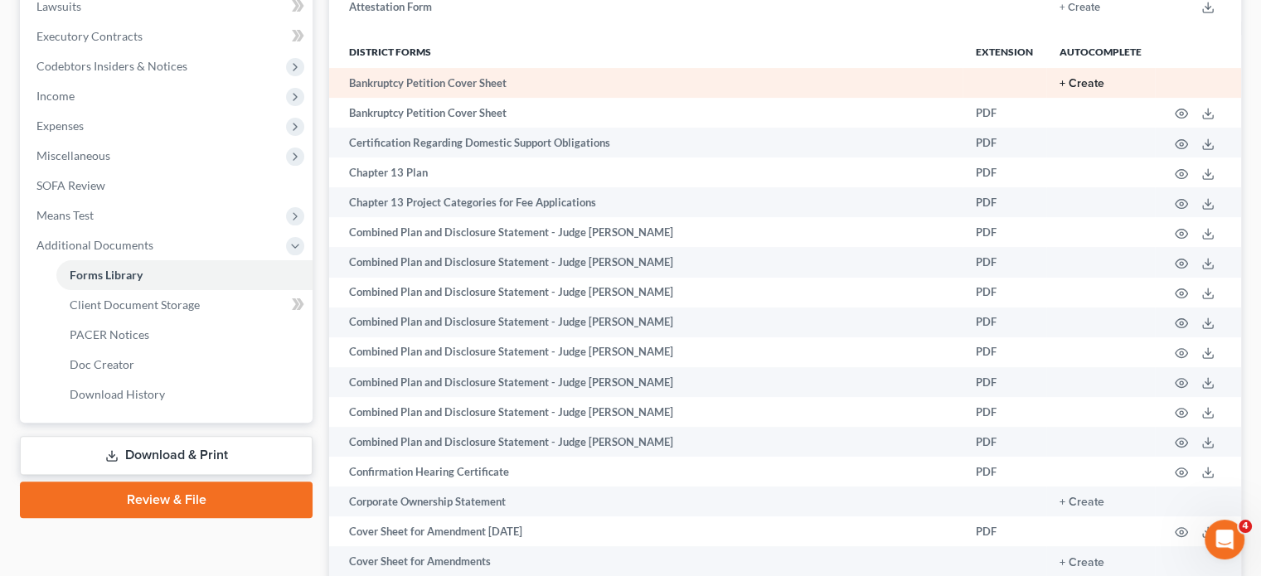
click at [1060, 90] on button "+ Create" at bounding box center [1082, 84] width 45 height 12
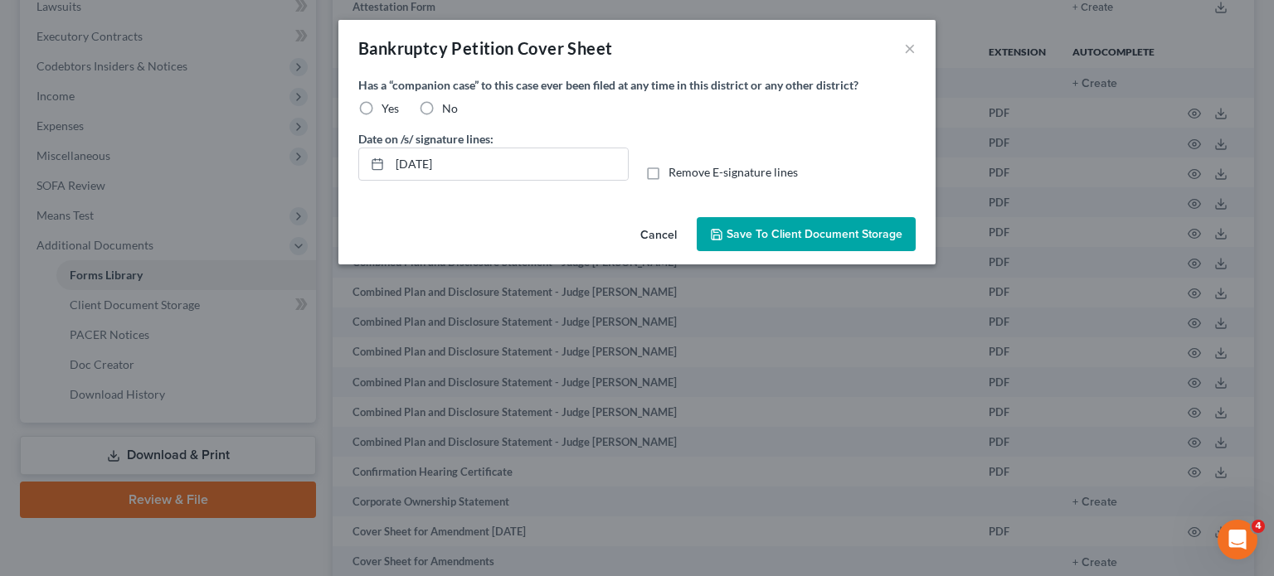
click at [381, 117] on label "Yes" at bounding box center [389, 108] width 17 height 17
click at [388, 111] on input "Yes" at bounding box center [393, 105] width 11 height 11
radio input "true"
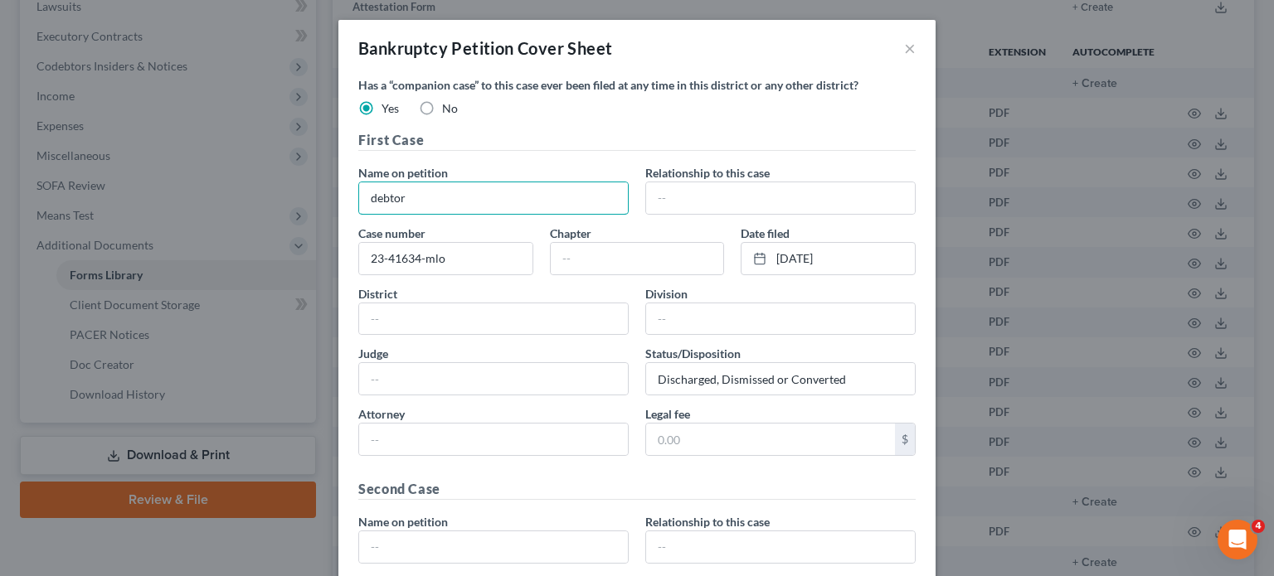
drag, startPoint x: 512, startPoint y: 231, endPoint x: 196, endPoint y: 223, distance: 316.0
click at [196, 223] on div "Bankruptcy Petition Cover Sheet × Has a “companion case” to this case ever been…" at bounding box center [637, 288] width 1274 height 576
paste input "[PERSON_NAME]"
type input "[PERSON_NAME]"
click at [682, 214] on input "text" at bounding box center [780, 198] width 269 height 32
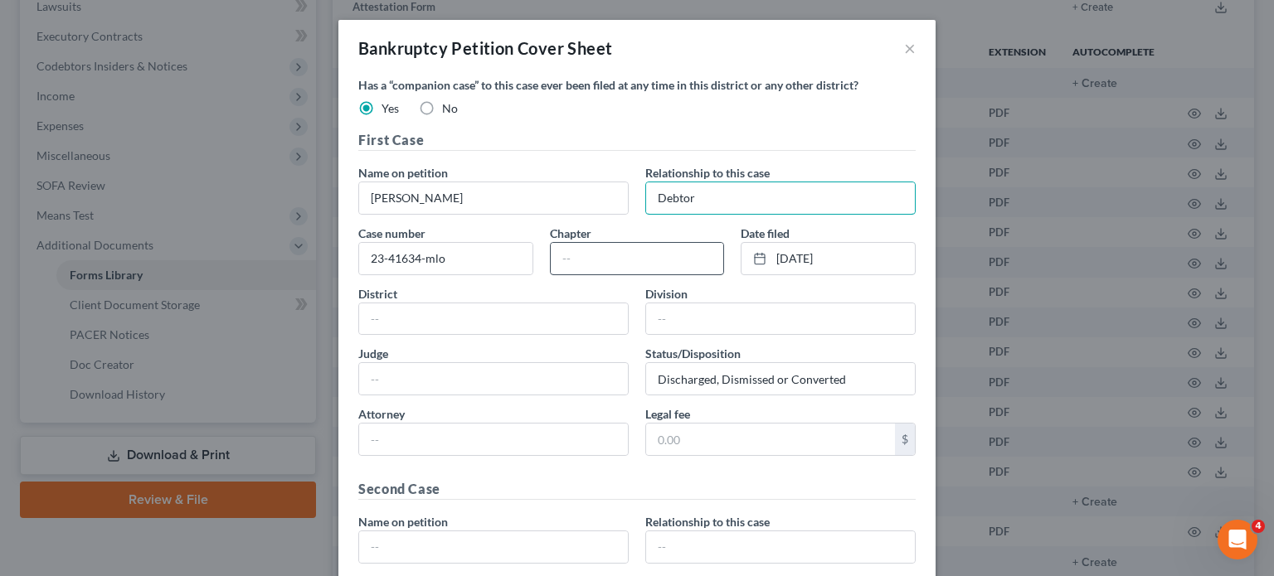
type input "Debtor"
click at [615, 274] on input "text" at bounding box center [637, 259] width 173 height 32
type input "7"
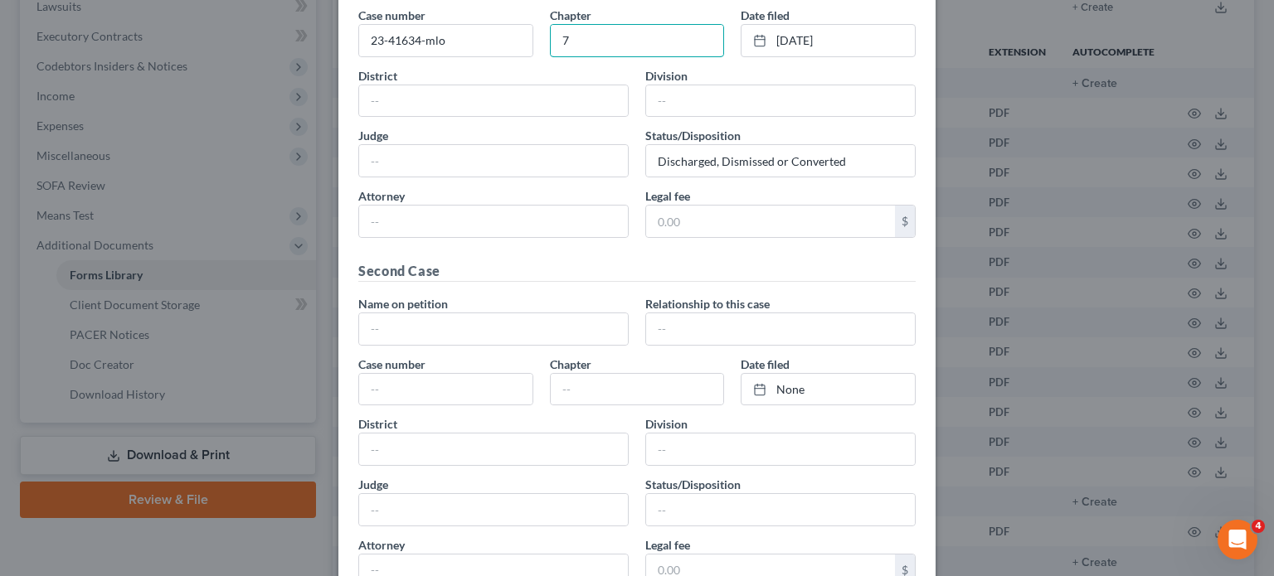
scroll to position [219, 0]
click at [362, 116] on input "text" at bounding box center [493, 101] width 269 height 32
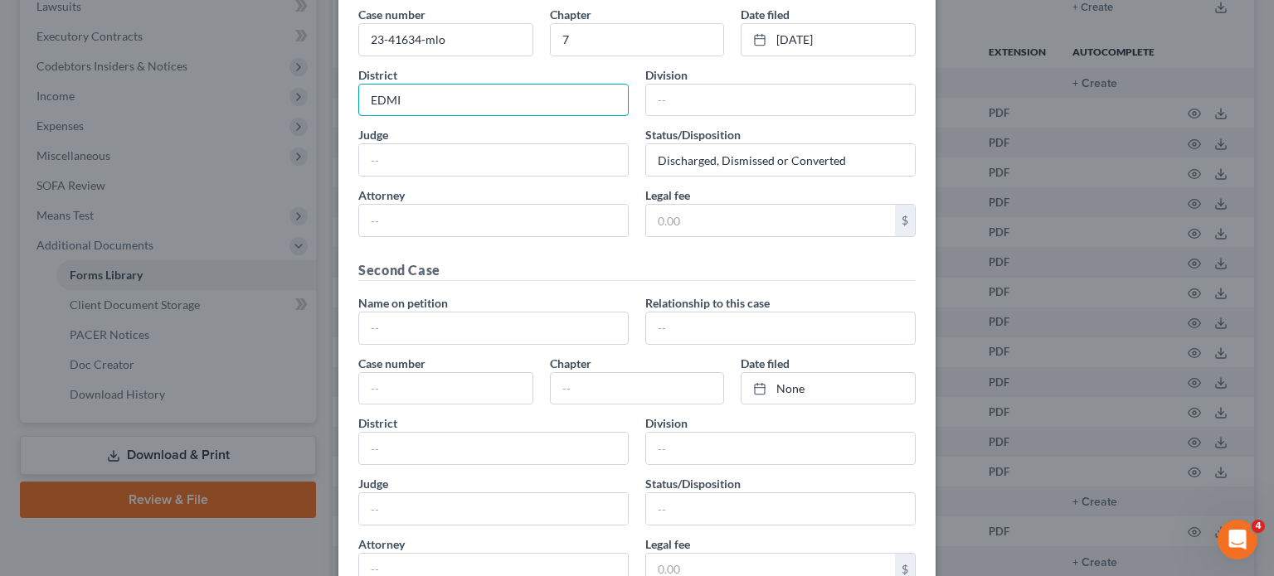
type input "EDMI"
click at [359, 176] on input "text" at bounding box center [493, 160] width 269 height 32
drag, startPoint x: 737, startPoint y: 182, endPoint x: 607, endPoint y: 165, distance: 131.2
click at [637, 117] on div "Division Southern" at bounding box center [780, 91] width 287 height 51
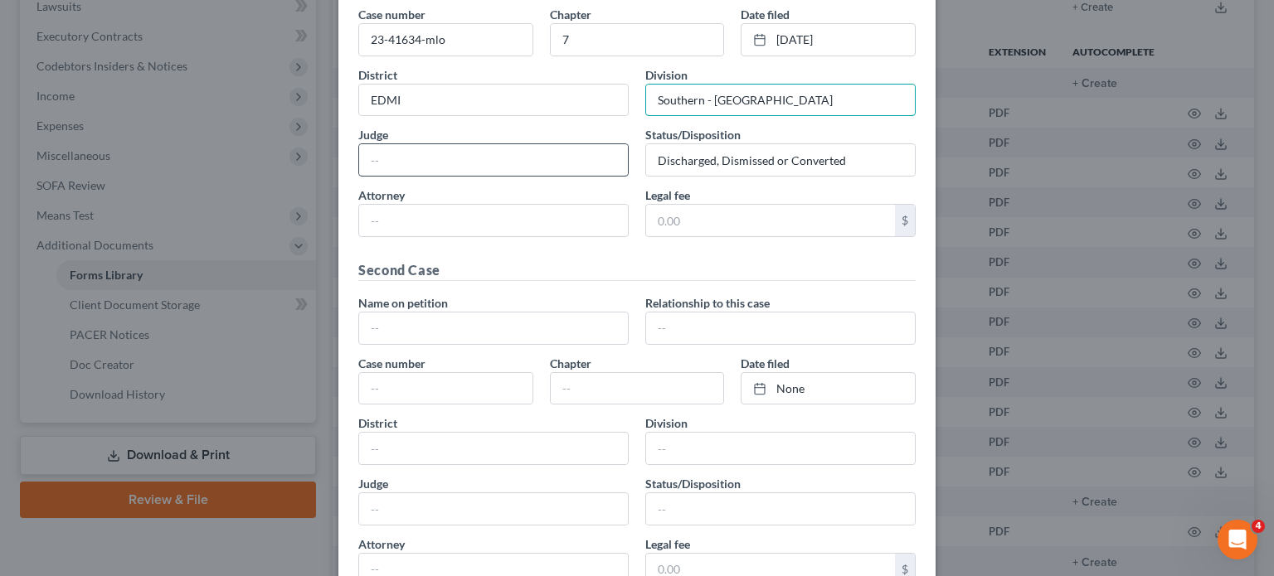
type input "Southern - [GEOGRAPHIC_DATA]"
click at [511, 176] on input "text" at bounding box center [493, 160] width 269 height 32
type input "Oxholm"
click at [729, 176] on input "Discharged, Dismissed or Converted" at bounding box center [780, 160] width 269 height 32
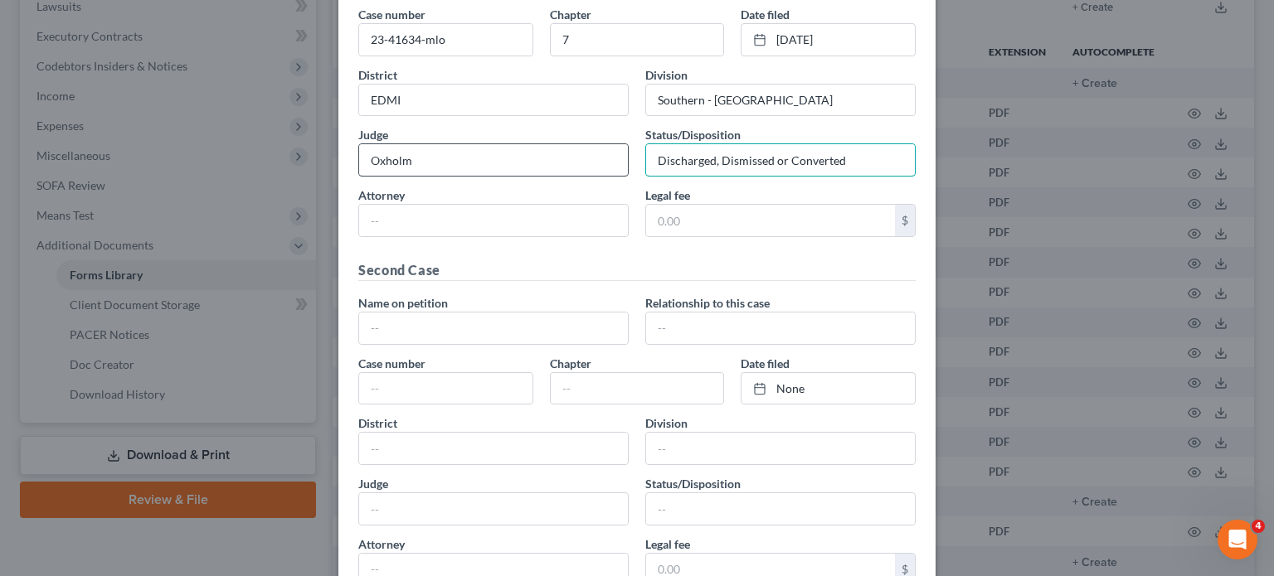
drag, startPoint x: 893, startPoint y: 263, endPoint x: 554, endPoint y: 258, distance: 339.2
click at [554, 183] on div "Judge [PERSON_NAME] Status/Disposition Discharged, Dismissed or Converted" at bounding box center [637, 154] width 574 height 57
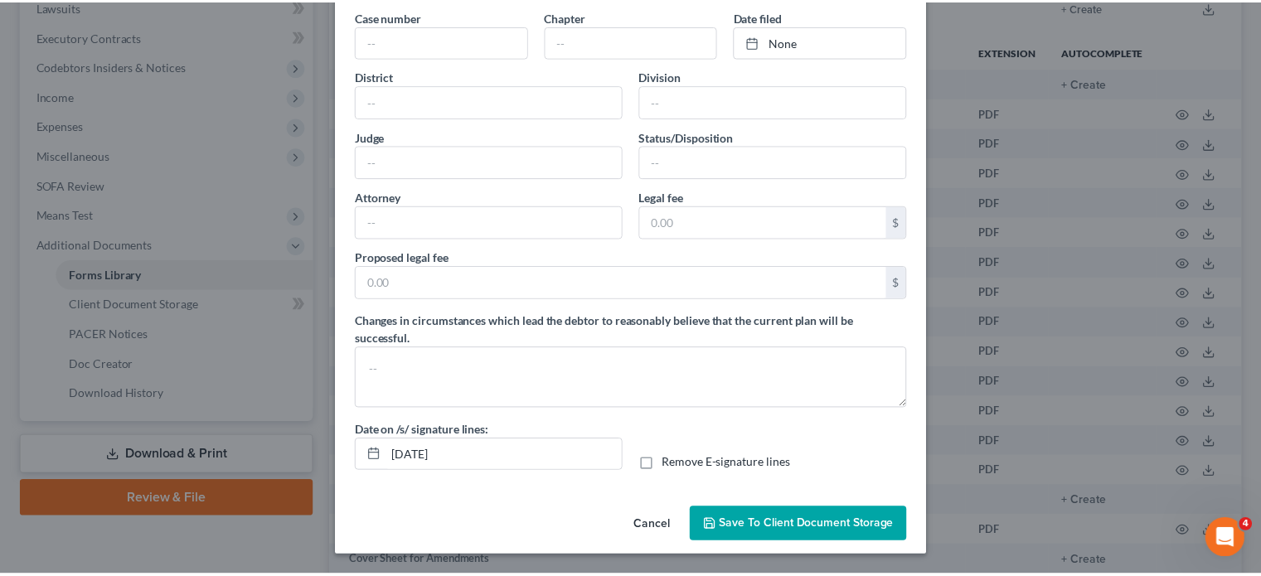
scroll to position [1272, 0]
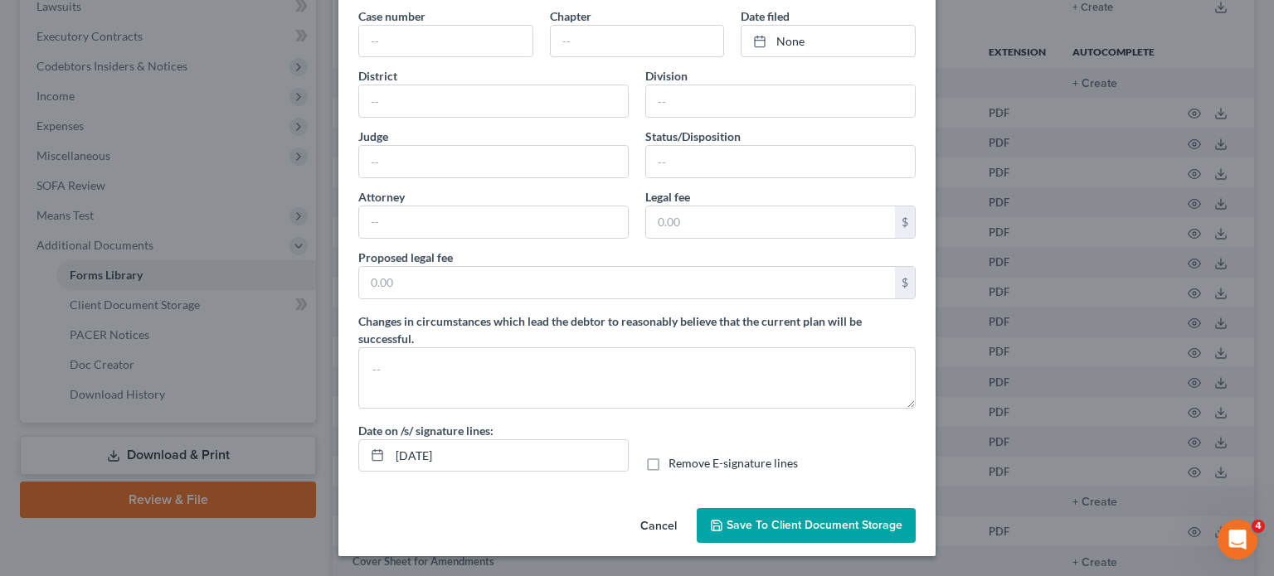
type input "Dismissed"
click at [808, 518] on span "Save to Client Document Storage" at bounding box center [814, 525] width 176 height 14
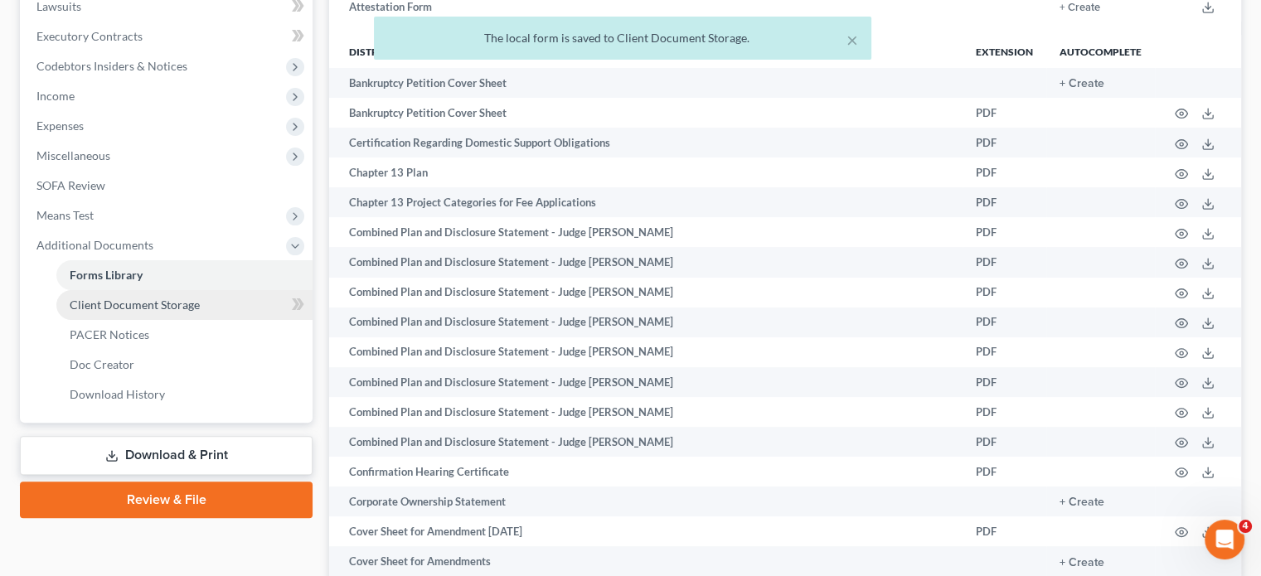
click at [189, 312] on span "Client Document Storage" at bounding box center [135, 305] width 130 height 14
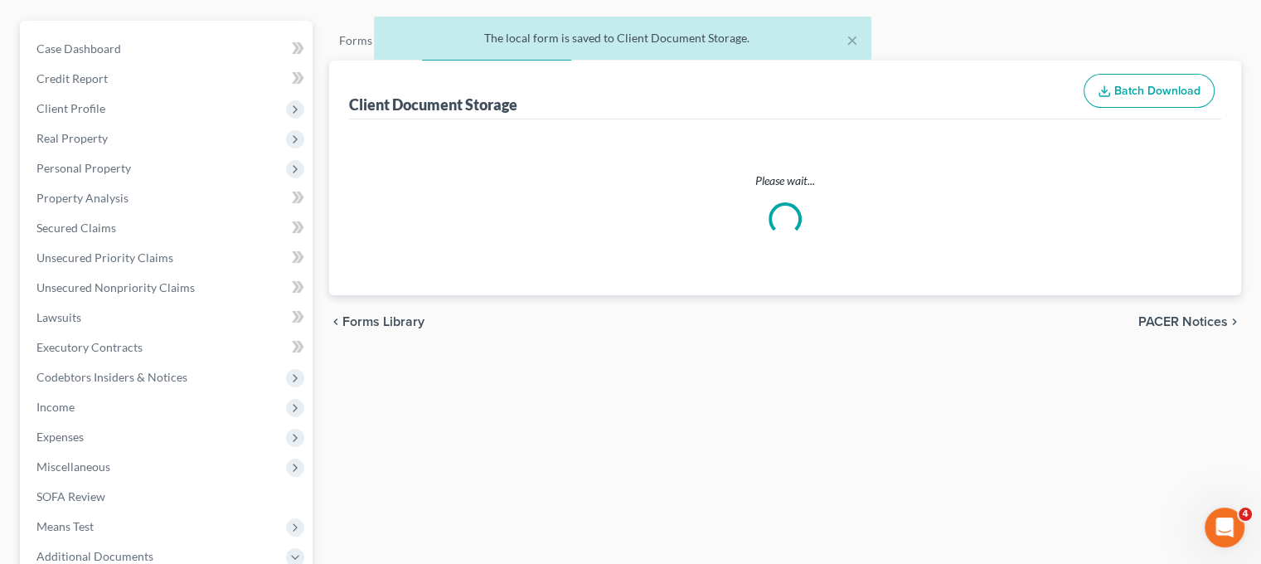
select select "7"
select select "20"
select select "6"
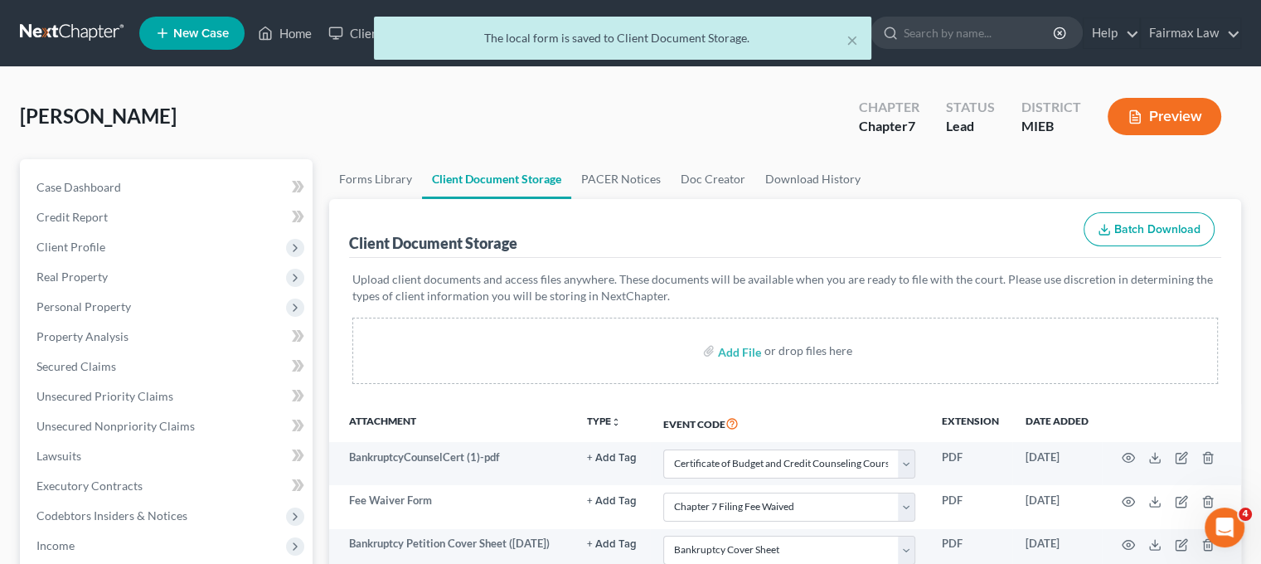
scroll to position [384, 0]
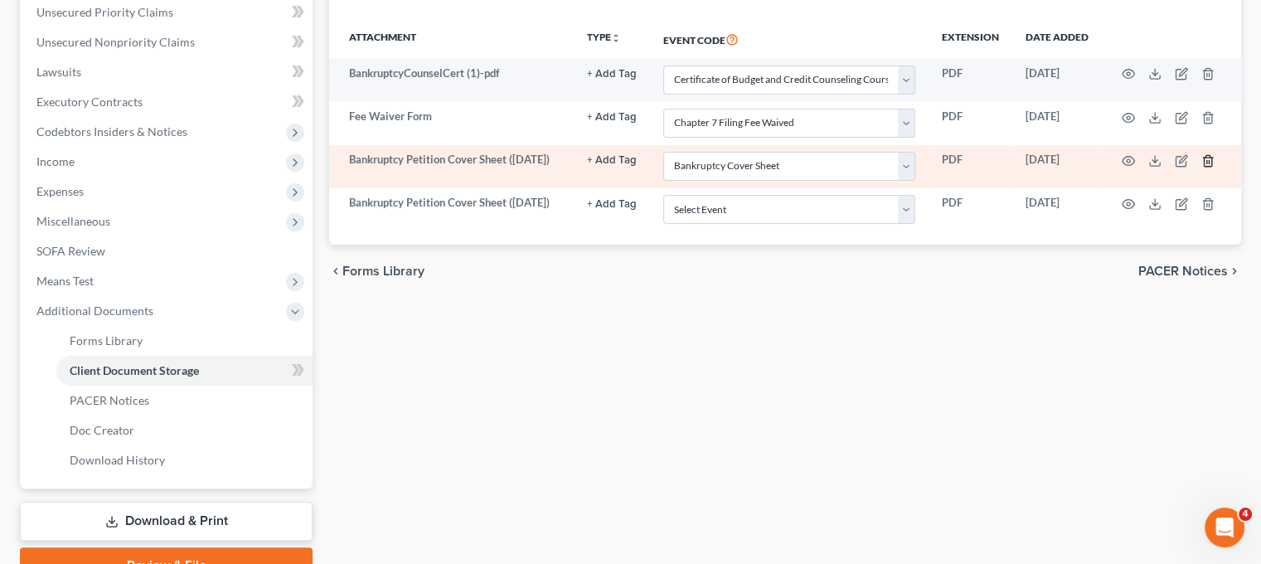
click at [1215, 168] on icon "button" at bounding box center [1208, 160] width 13 height 13
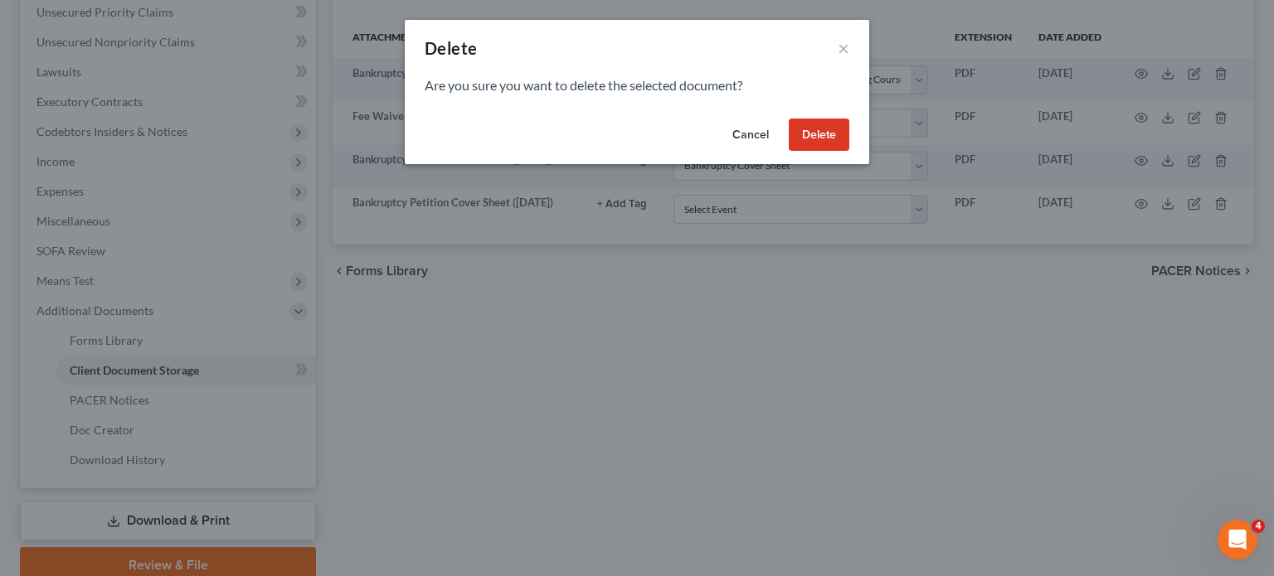
click at [849, 152] on button "Delete" at bounding box center [819, 135] width 61 height 33
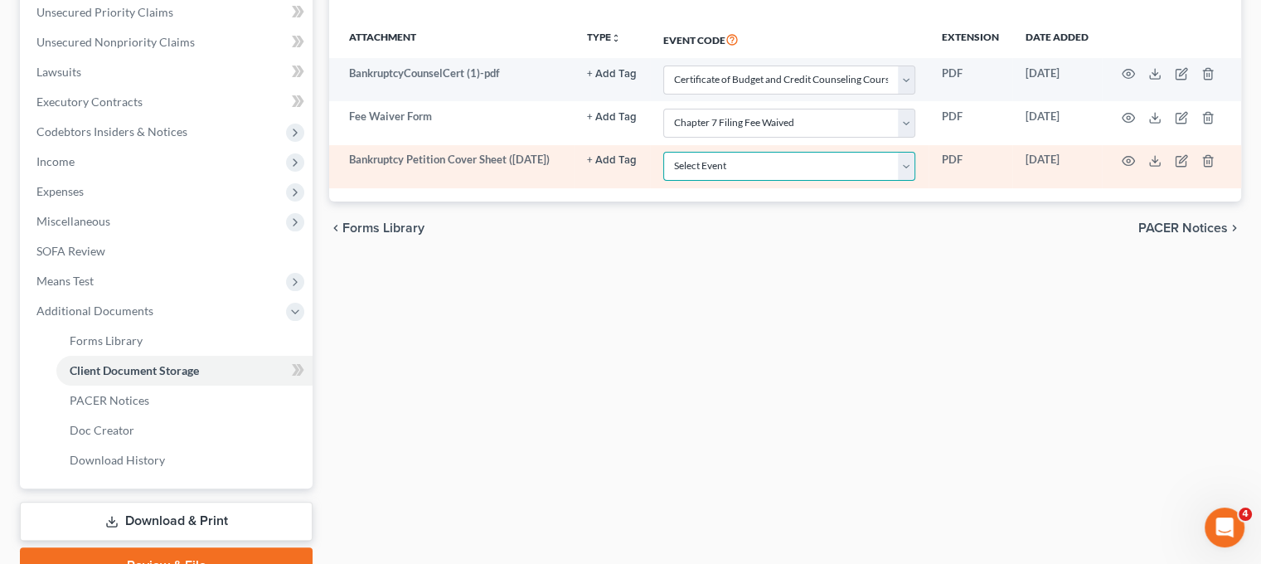
click at [789, 181] on select "Select Event 20 Largest Unsecured Creditors Amended Chapter 11 Plan Amended Cha…" at bounding box center [789, 166] width 252 height 29
select select "6"
click at [663, 181] on select "Select Event 20 Largest Unsecured Creditors Amended Chapter 11 Plan Amended Cha…" at bounding box center [789, 166] width 252 height 29
click at [1135, 168] on button "button" at bounding box center [1128, 160] width 13 height 13
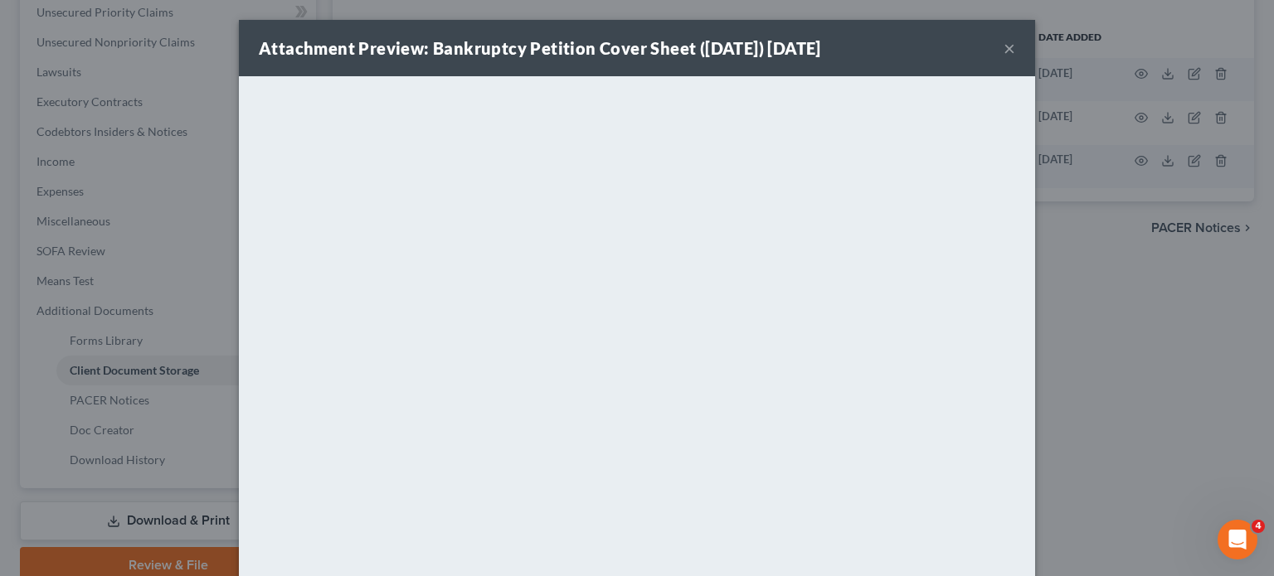
click at [1015, 58] on button "×" at bounding box center [1009, 48] width 12 height 20
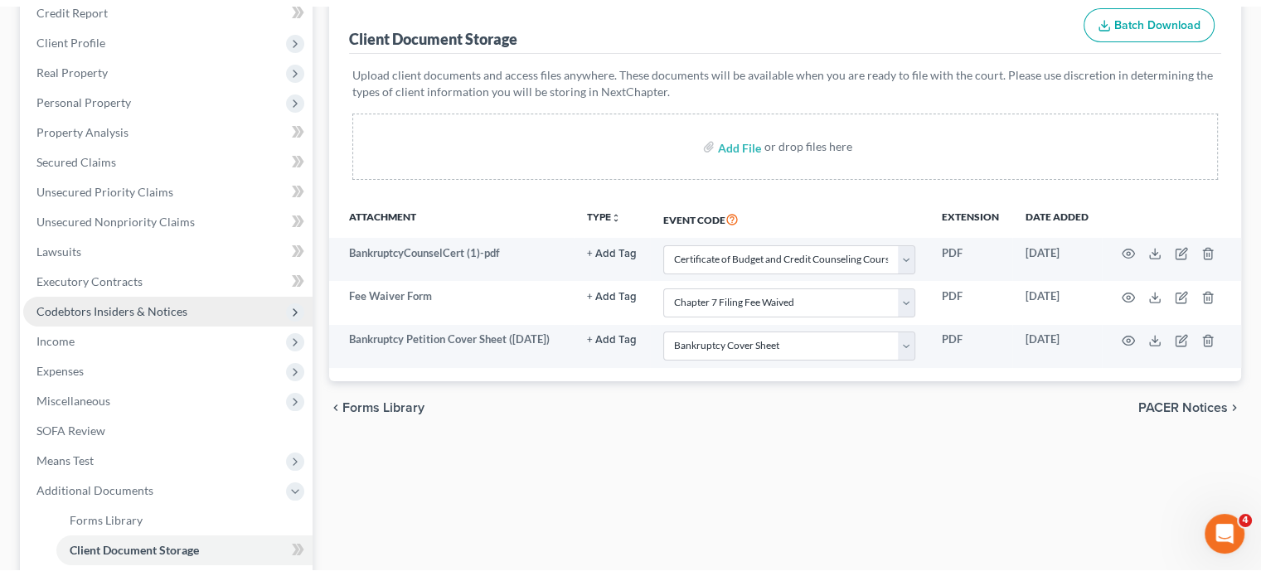
scroll to position [66, 0]
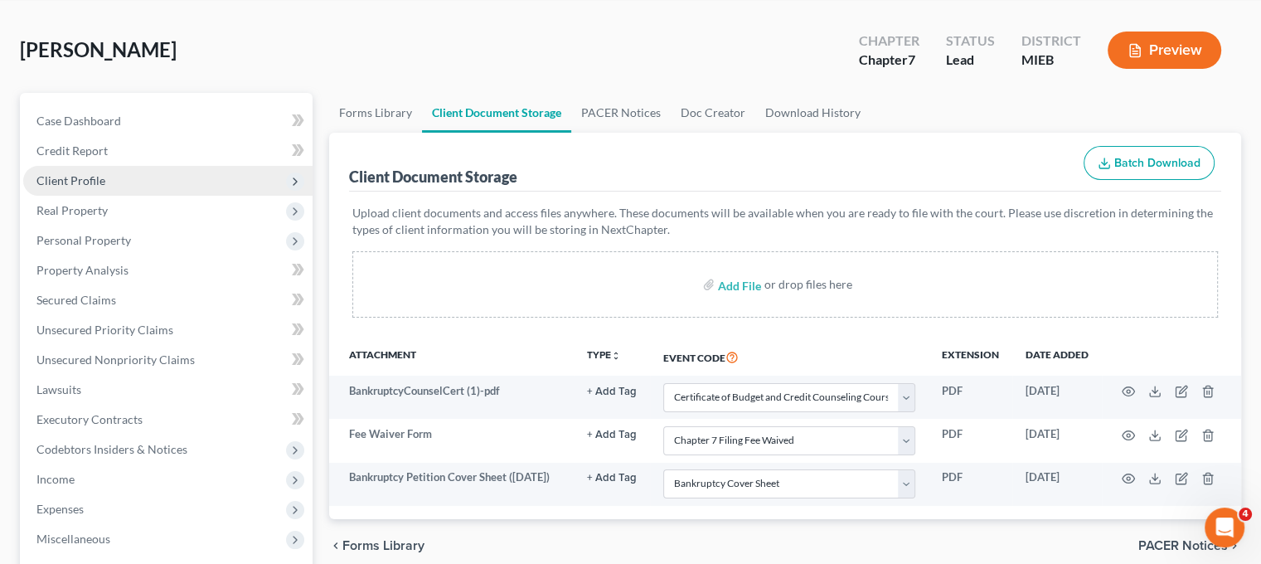
click at [177, 196] on span "Client Profile" at bounding box center [167, 181] width 289 height 30
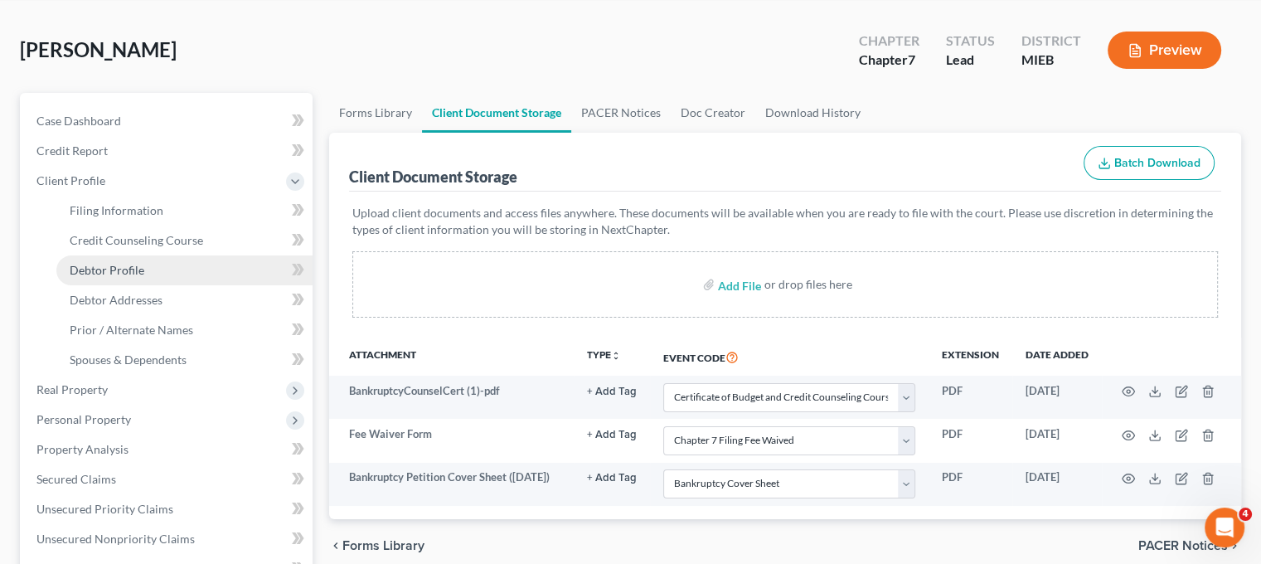
click at [197, 285] on link "Debtor Profile" at bounding box center [184, 270] width 256 height 30
select select "0"
select select "2"
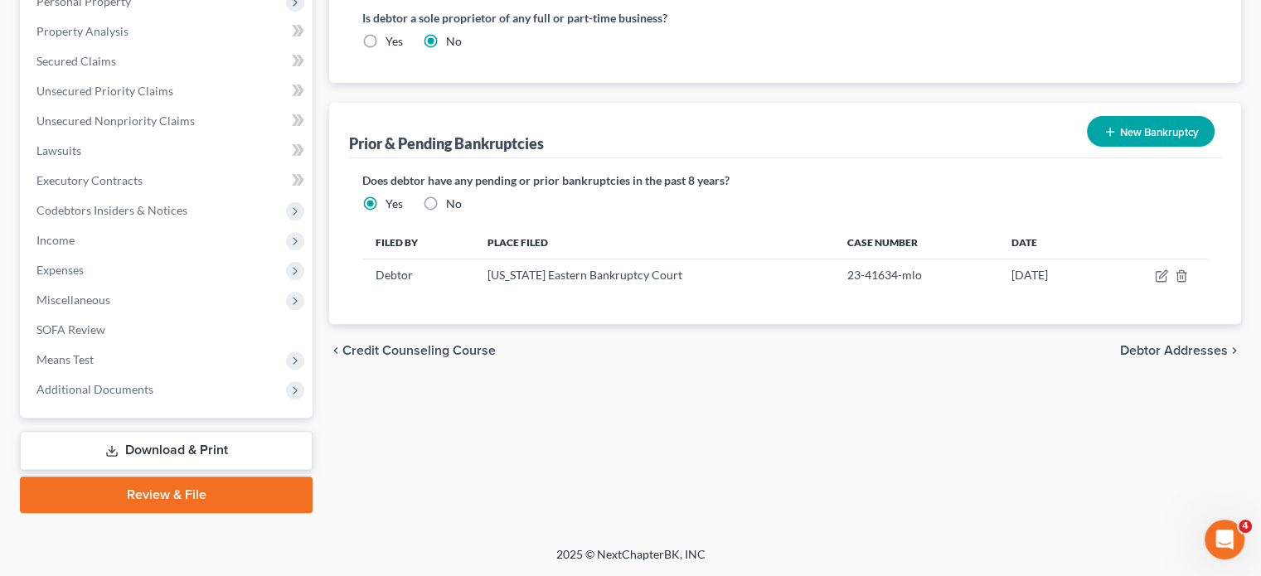
scroll to position [745, 0]
click at [153, 382] on span "Additional Documents" at bounding box center [94, 389] width 117 height 14
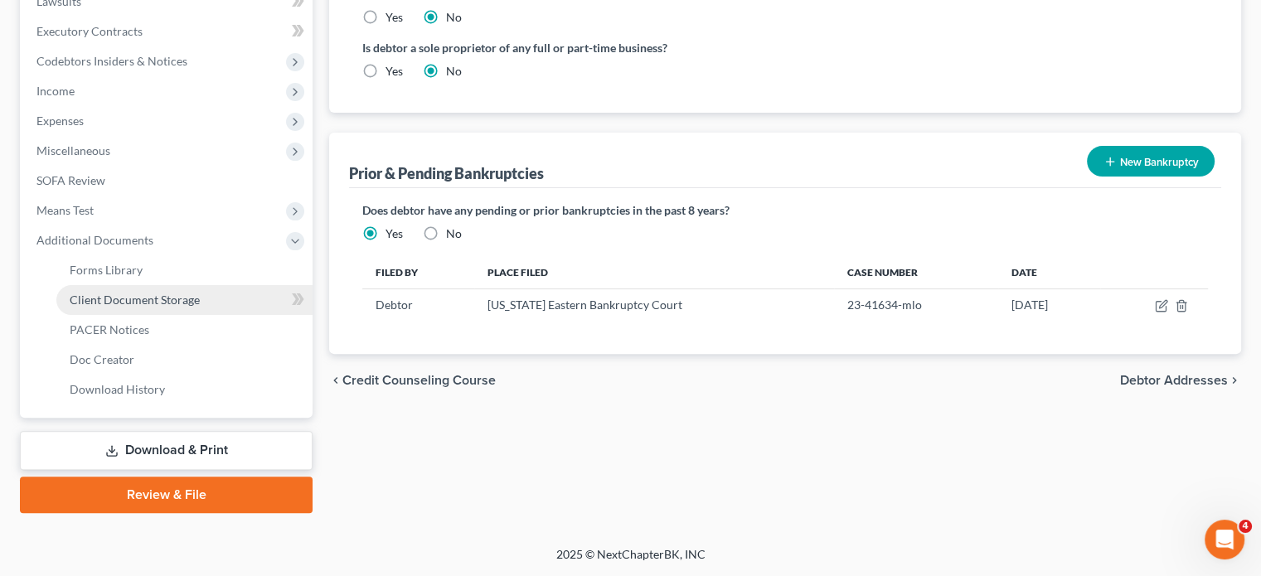
click at [143, 307] on span "Client Document Storage" at bounding box center [135, 300] width 130 height 14
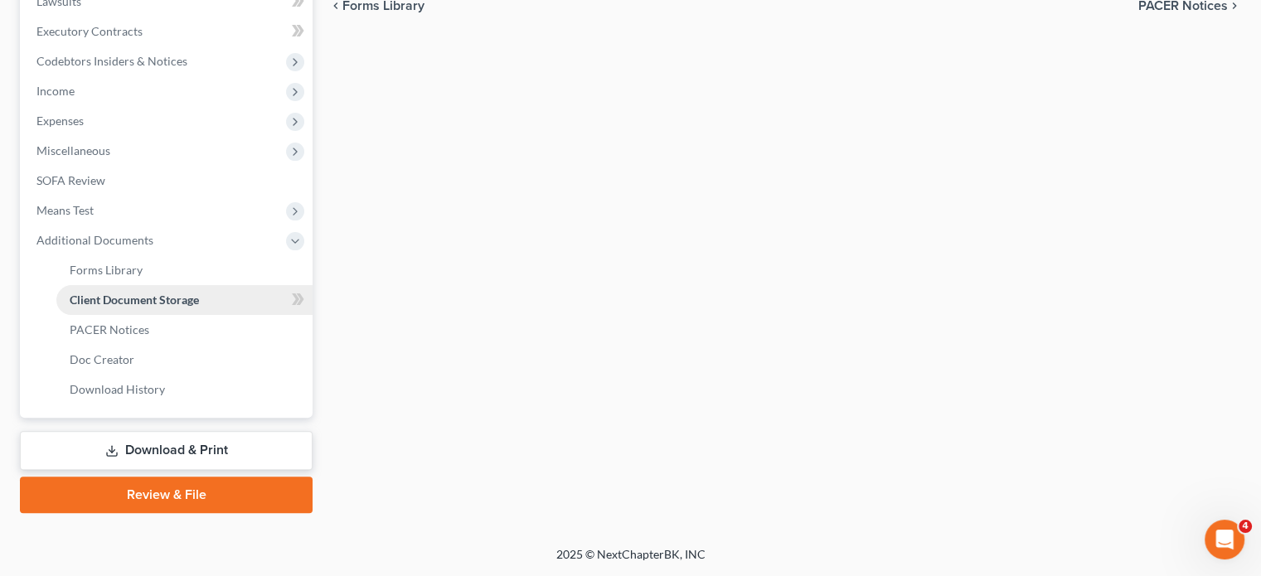
scroll to position [261, 0]
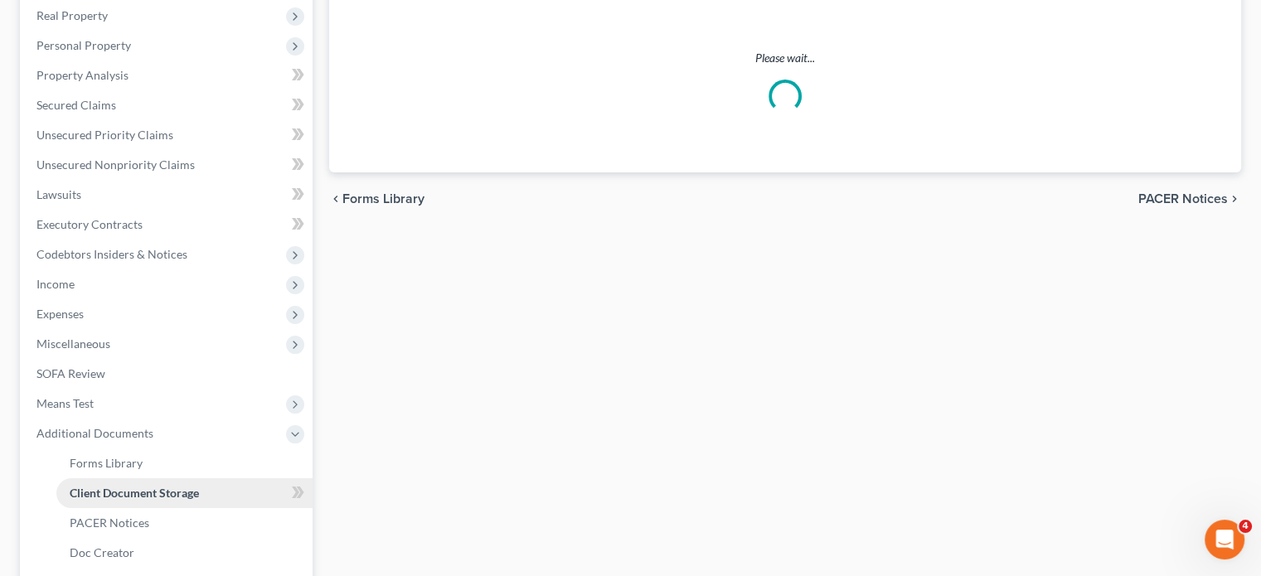
select select "7"
select select "20"
select select "6"
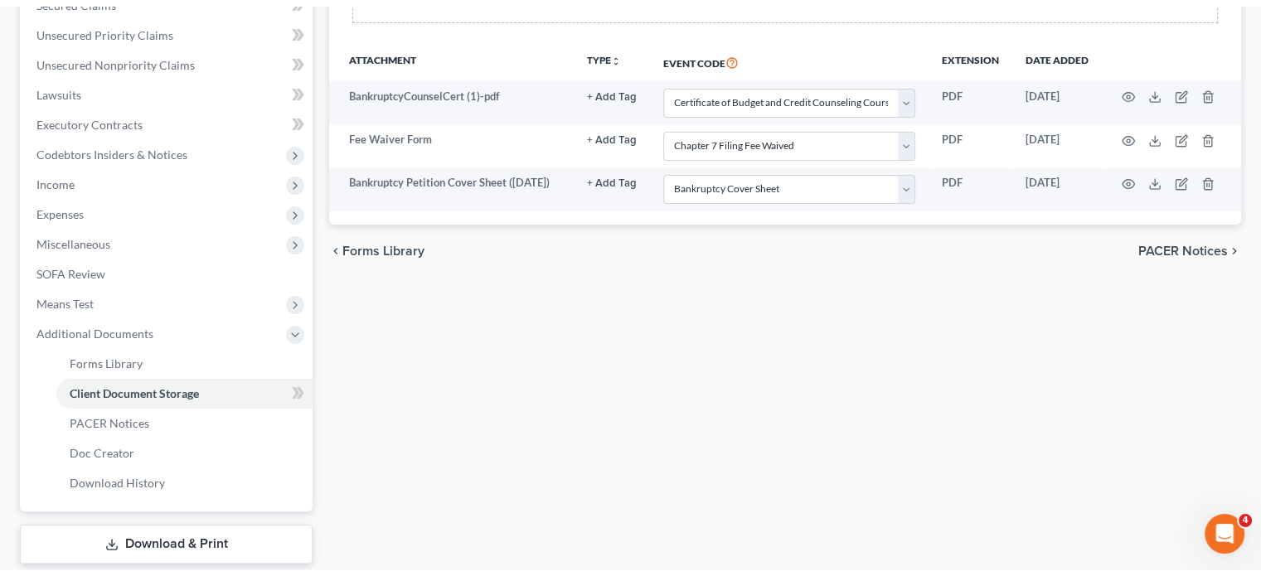
scroll to position [370, 0]
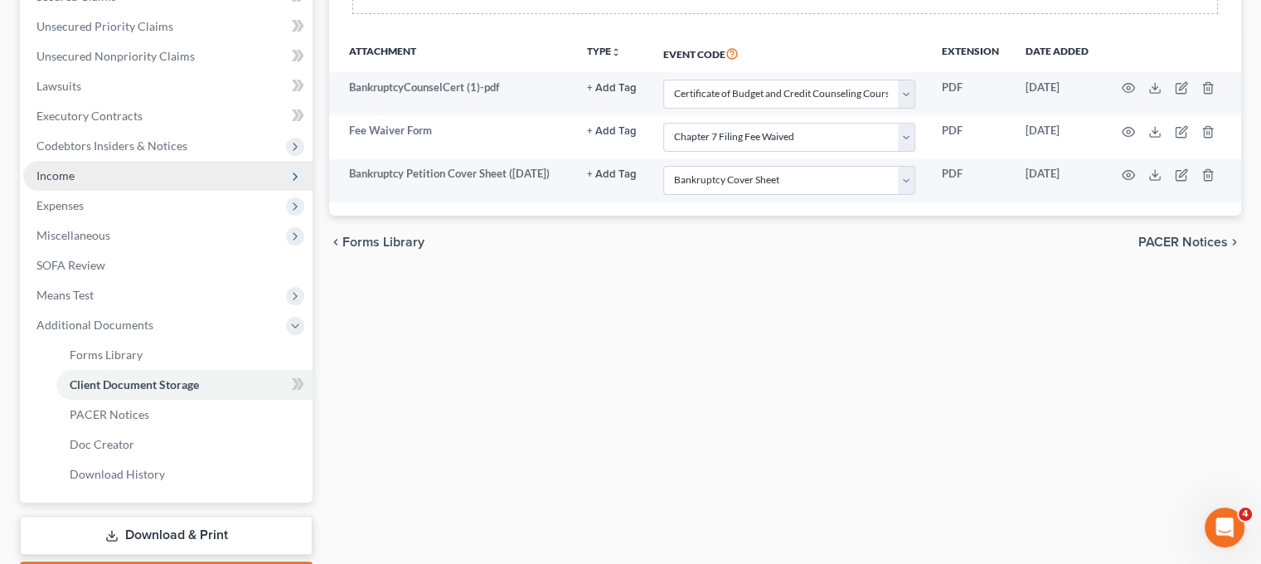
click at [95, 191] on span "Income" at bounding box center [167, 176] width 289 height 30
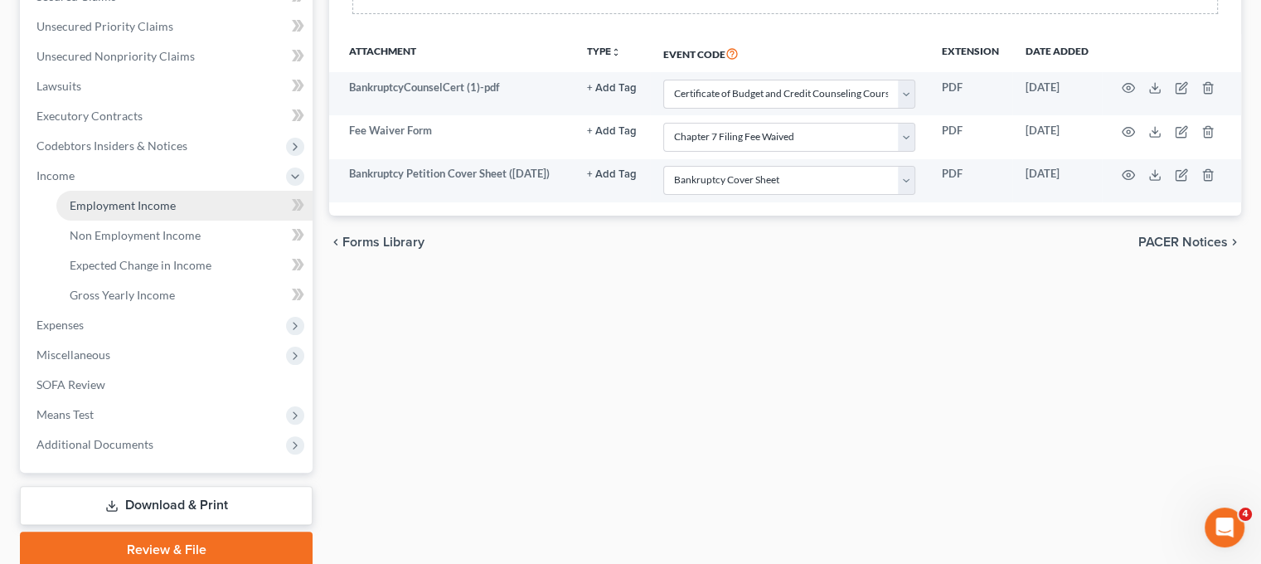
click at [106, 212] on span "Employment Income" at bounding box center [123, 205] width 106 height 14
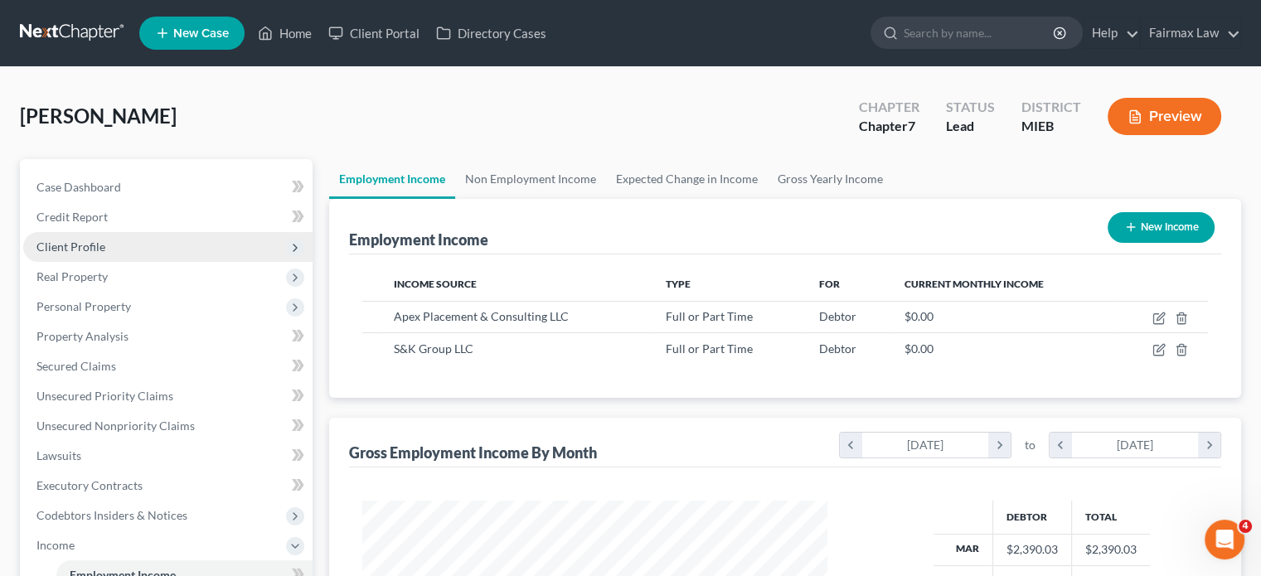
click at [117, 262] on span "Client Profile" at bounding box center [167, 247] width 289 height 30
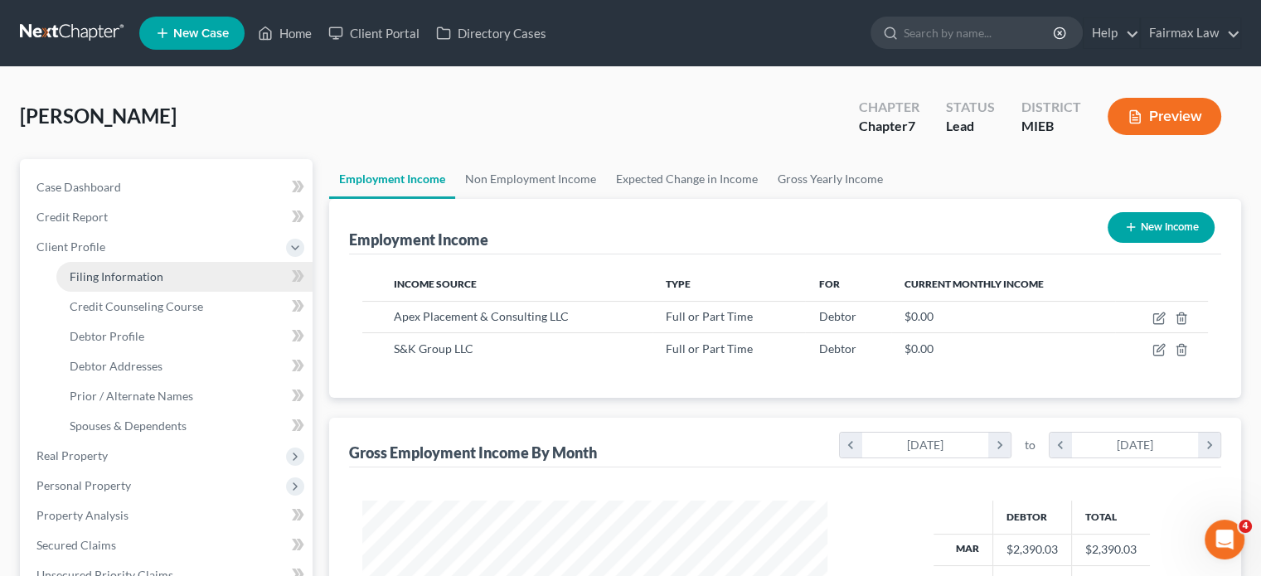
click at [134, 284] on span "Filing Information" at bounding box center [117, 276] width 94 height 14
select select "1"
select select "0"
select select "40"
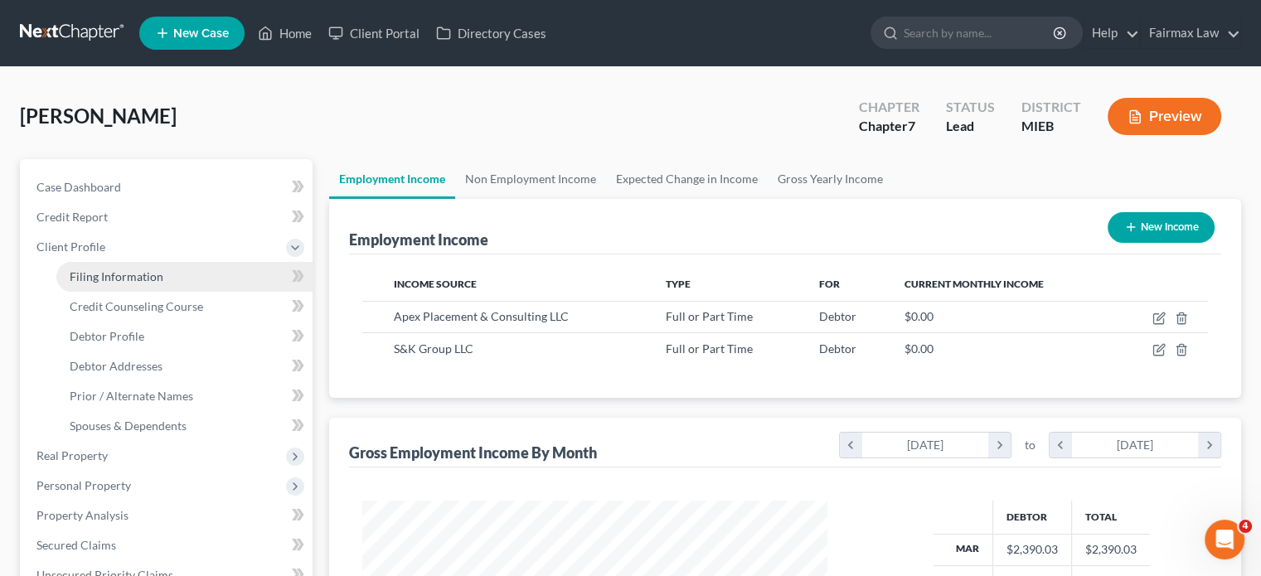
select select "0"
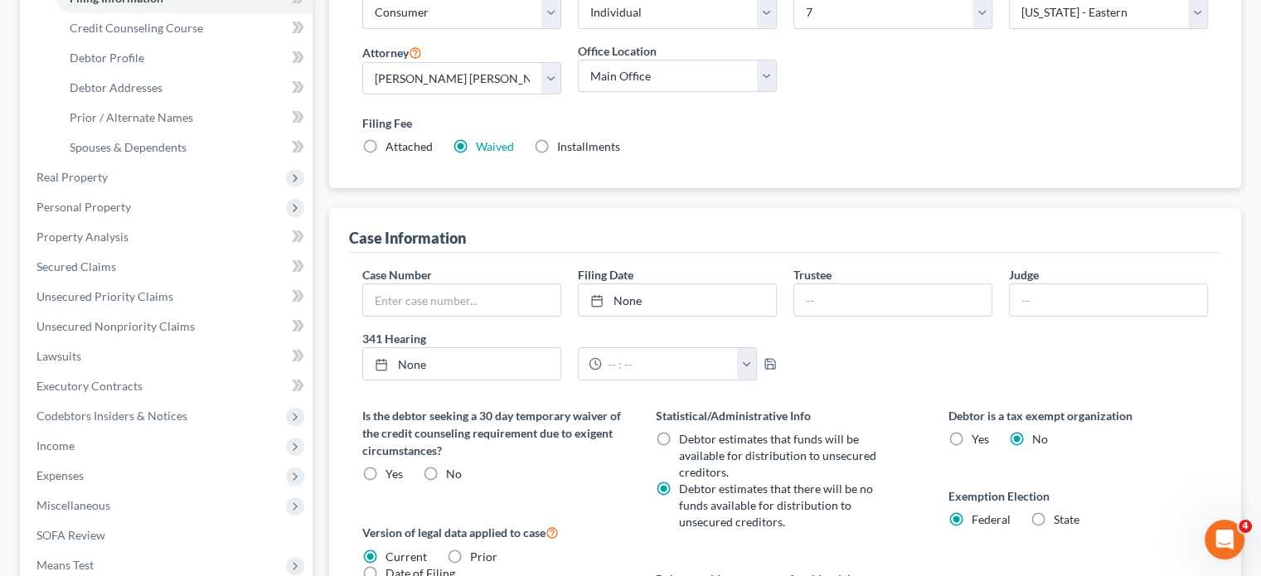
scroll to position [282, 0]
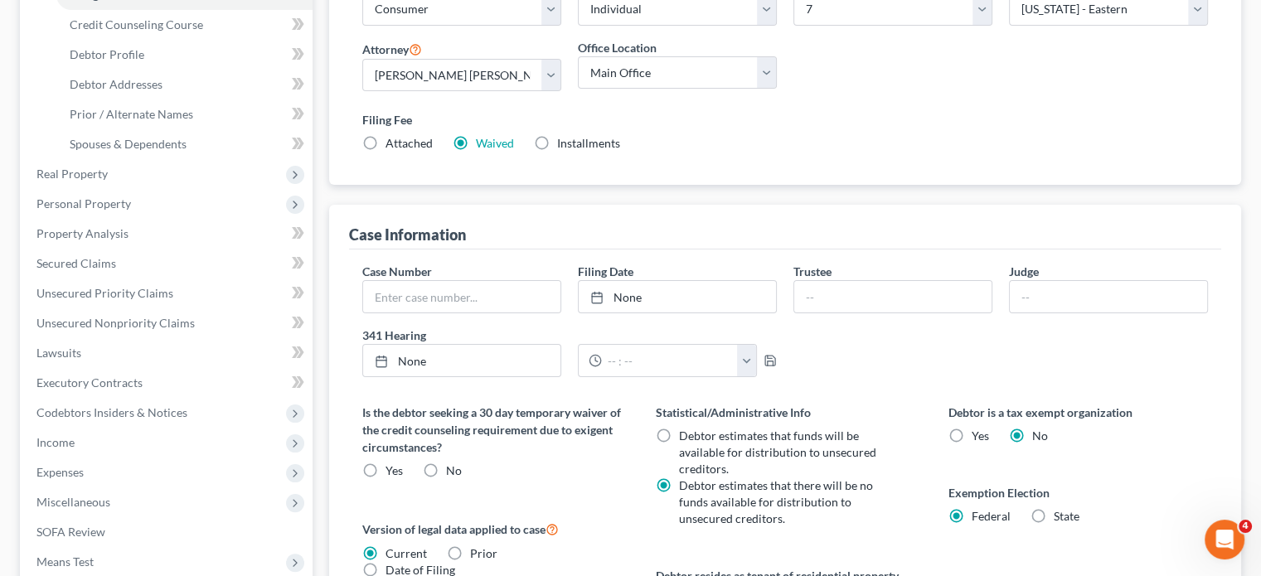
click at [846, 166] on div "Nature of Debt Select Business Consumer Other Nature of Business Select Clearin…" at bounding box center [785, 70] width 862 height 191
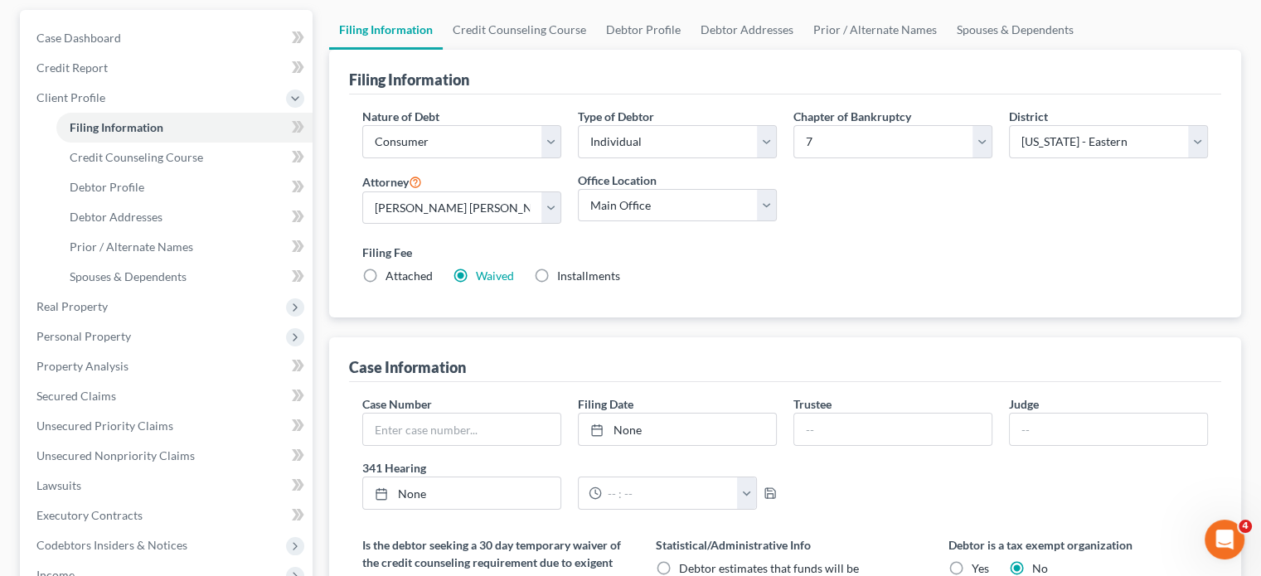
scroll to position [146, 0]
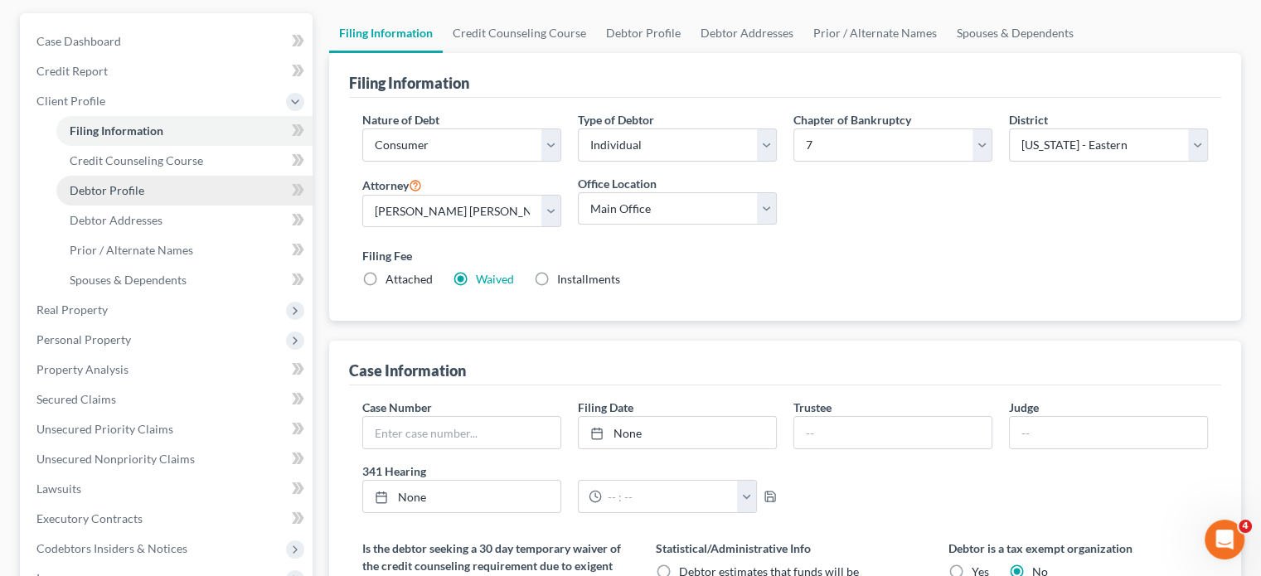
click at [142, 197] on span "Debtor Profile" at bounding box center [107, 190] width 75 height 14
select select "0"
select select "2"
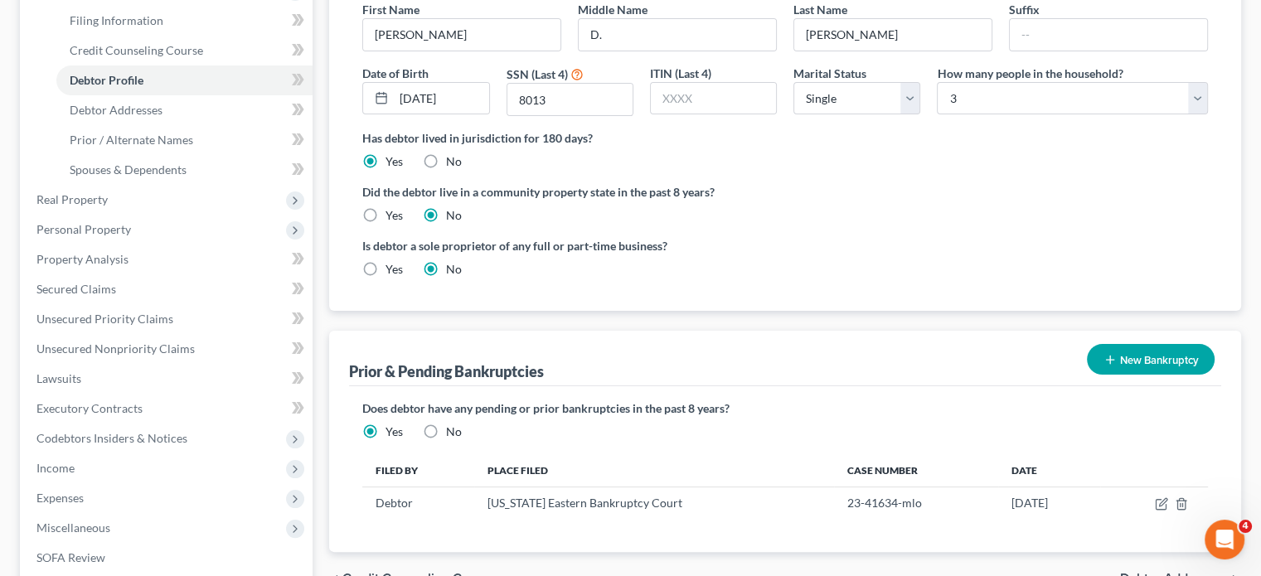
scroll to position [256, 0]
click at [352, 212] on div "Debtor Profile First Name [PERSON_NAME] Middle Name D. Last Name [PERSON_NAME] …" at bounding box center [785, 127] width 912 height 368
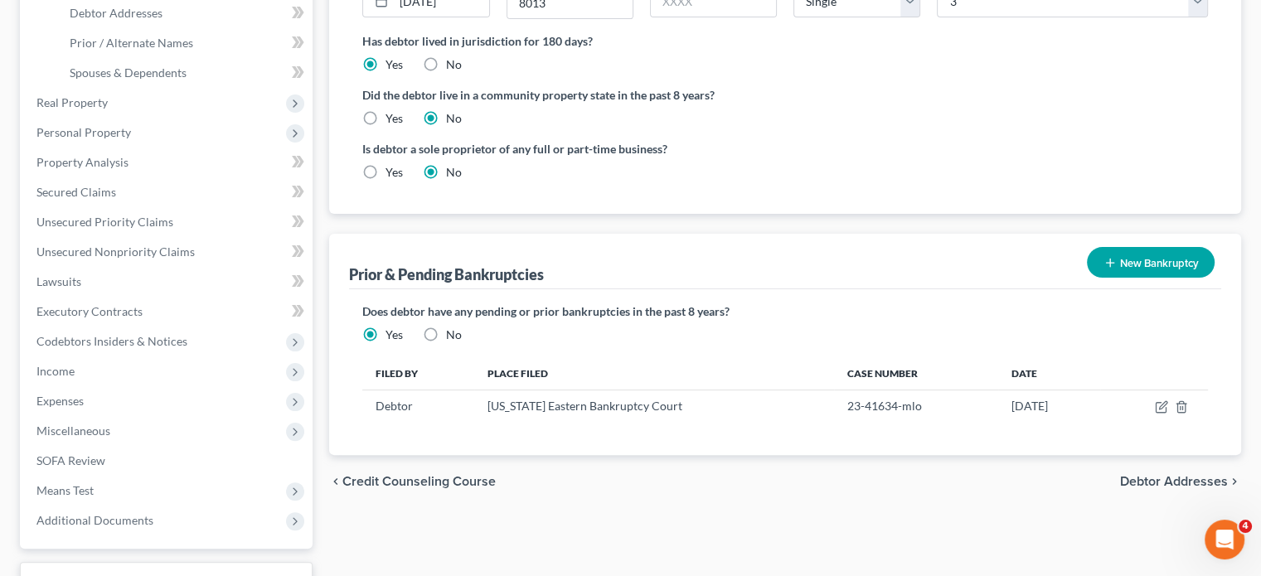
scroll to position [364, 0]
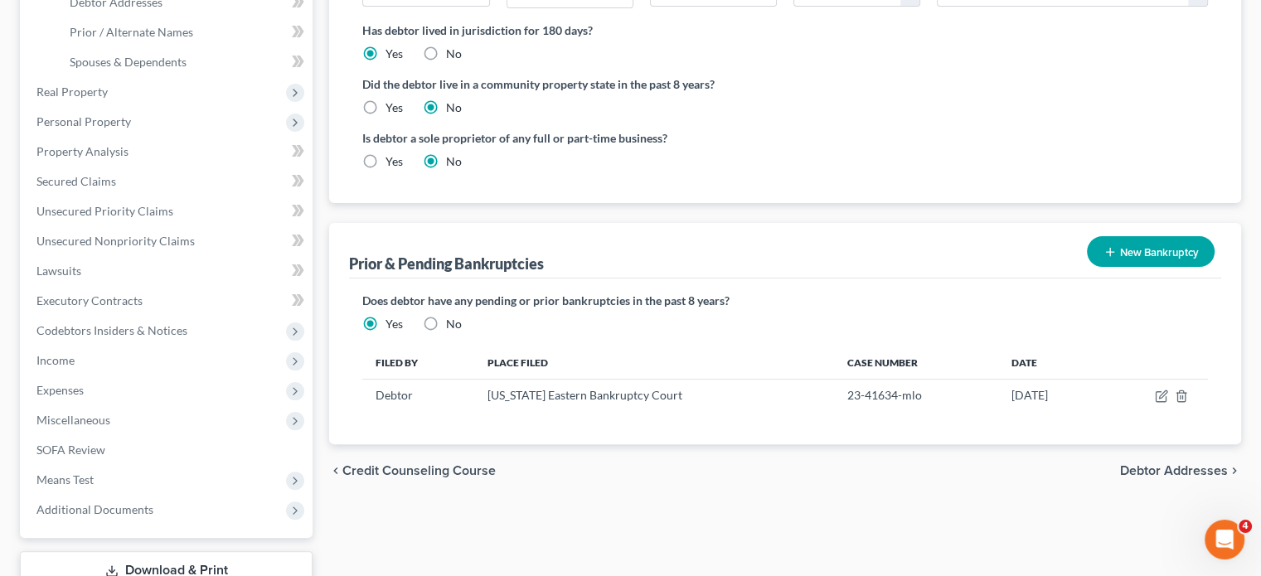
click at [345, 95] on div "Debtor Profile First Name [PERSON_NAME] Middle Name D. Last Name [PERSON_NAME] …" at bounding box center [785, 19] width 912 height 368
click at [348, 109] on div "Debtor Profile First Name [PERSON_NAME] Middle Name D. Last Name [PERSON_NAME] …" at bounding box center [785, 19] width 912 height 368
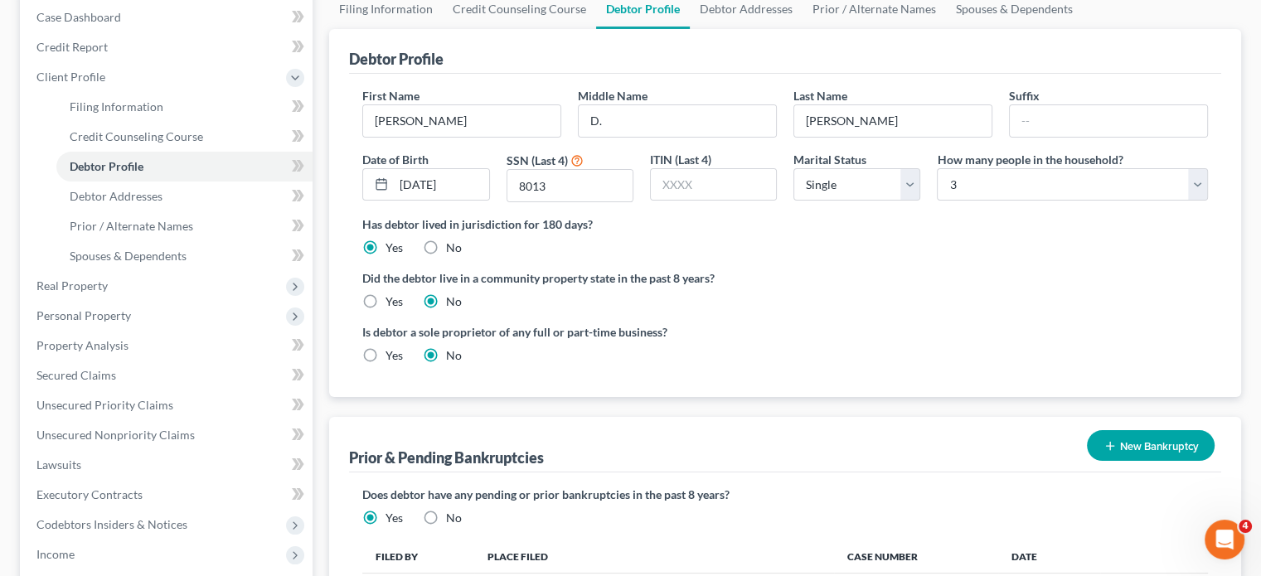
scroll to position [252, 0]
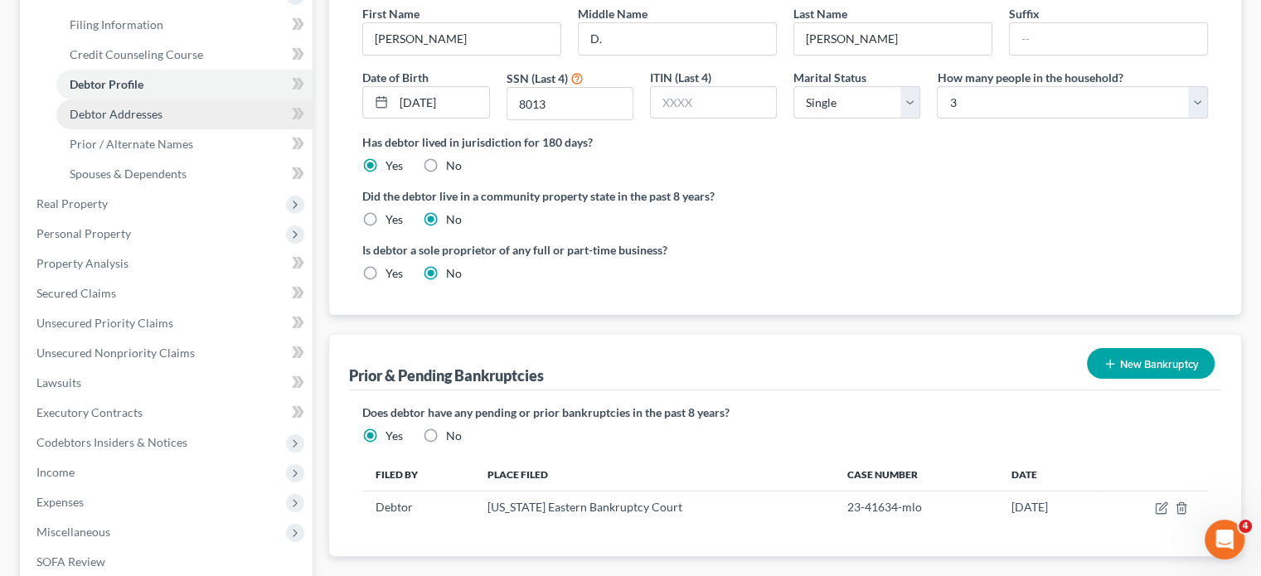
click at [163, 121] on span "Debtor Addresses" at bounding box center [116, 114] width 93 height 14
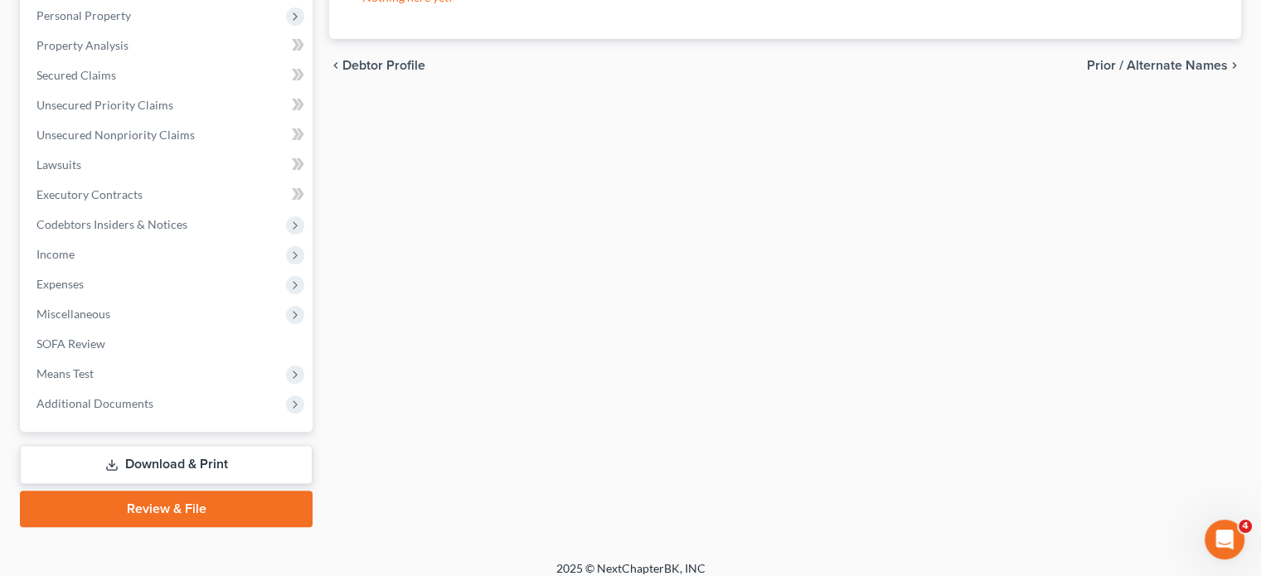
scroll to position [471, 0]
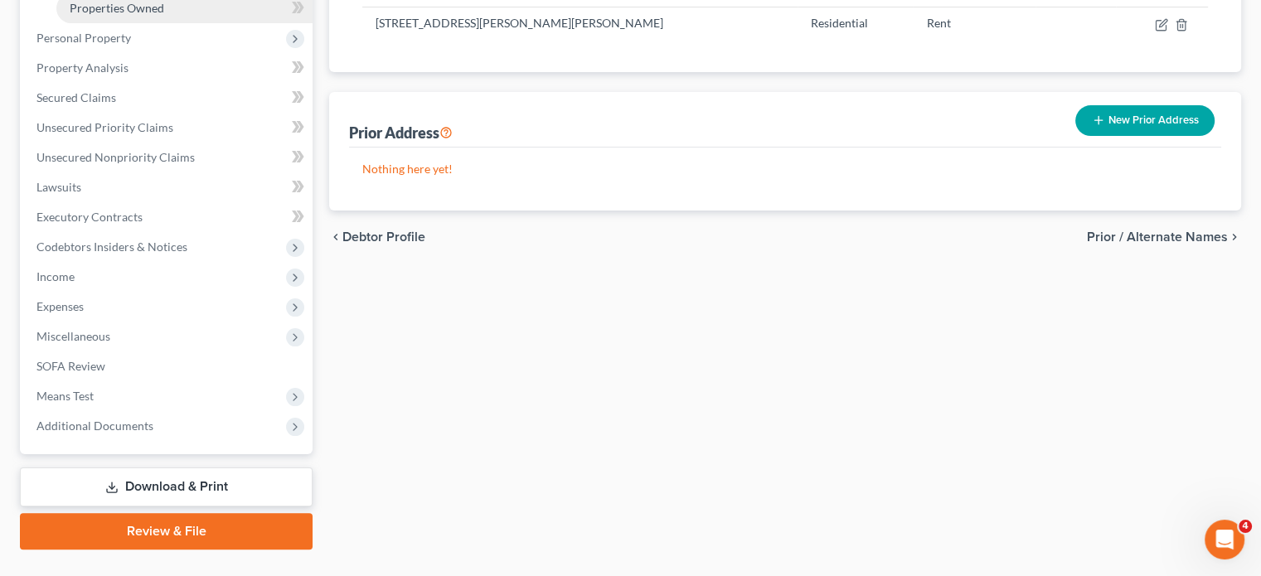
click at [164, 15] on span "Properties Owned" at bounding box center [117, 8] width 95 height 14
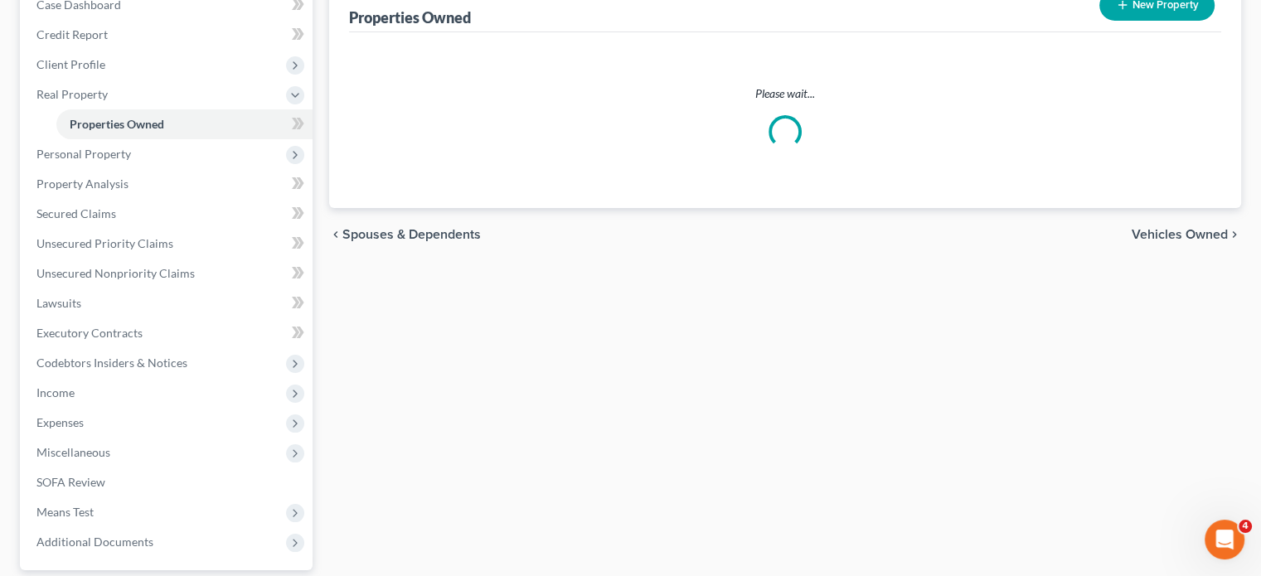
scroll to position [186, 0]
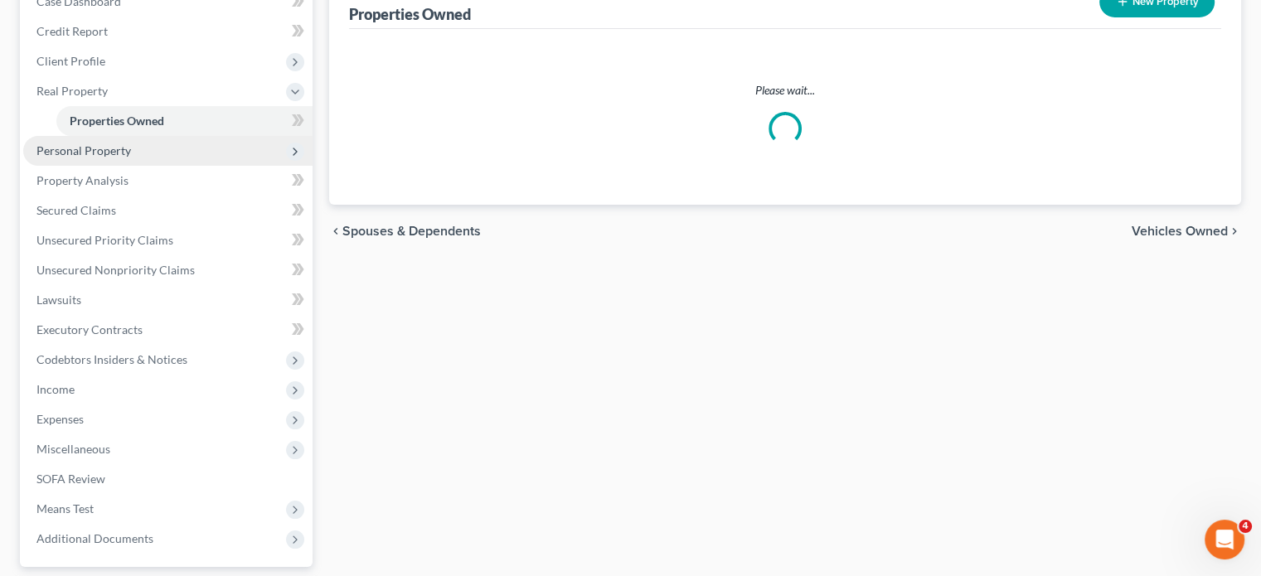
click at [201, 166] on span "Personal Property" at bounding box center [167, 151] width 289 height 30
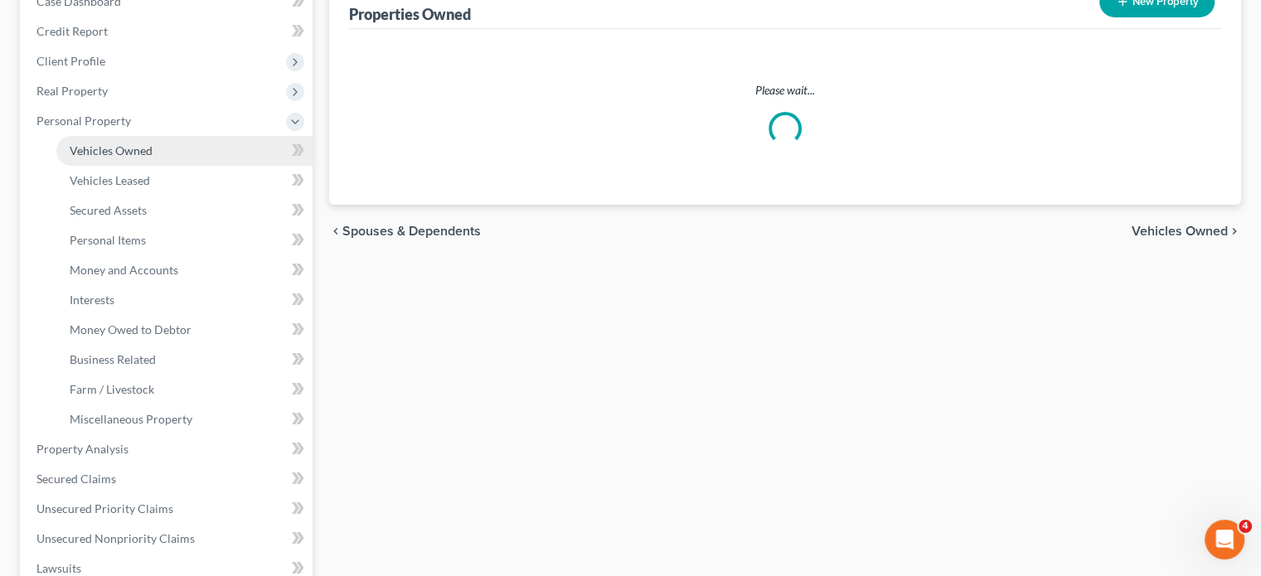
click at [153, 158] on span "Vehicles Owned" at bounding box center [111, 150] width 83 height 14
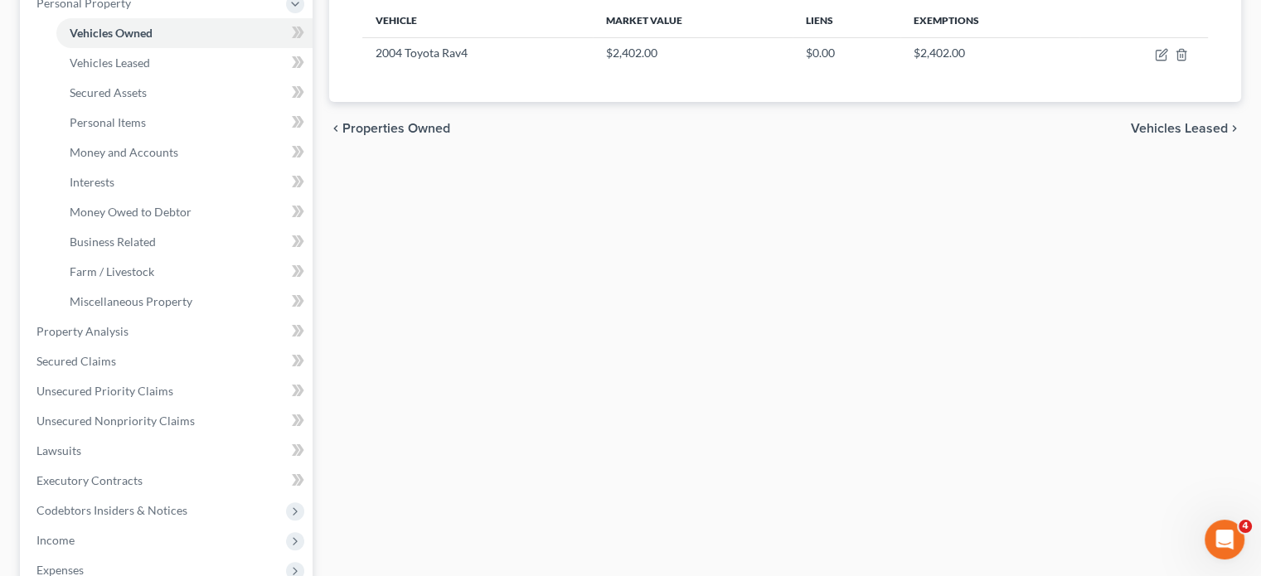
scroll to position [304, 0]
click at [178, 158] on span "Money and Accounts" at bounding box center [124, 151] width 109 height 14
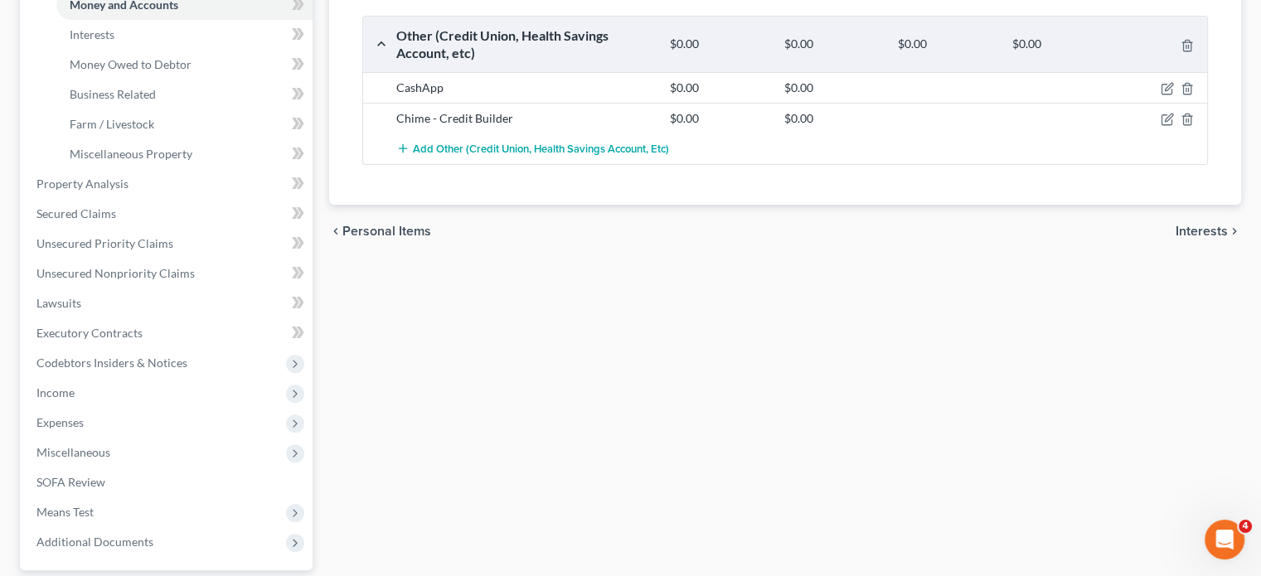
scroll to position [391, 0]
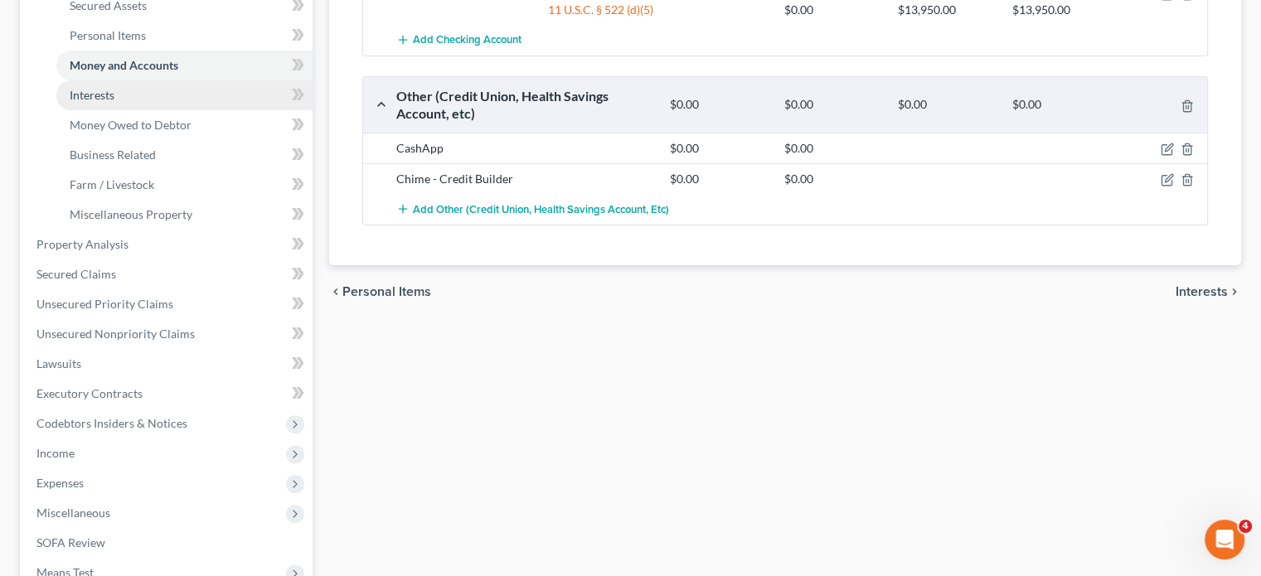
click at [238, 110] on link "Interests" at bounding box center [184, 95] width 256 height 30
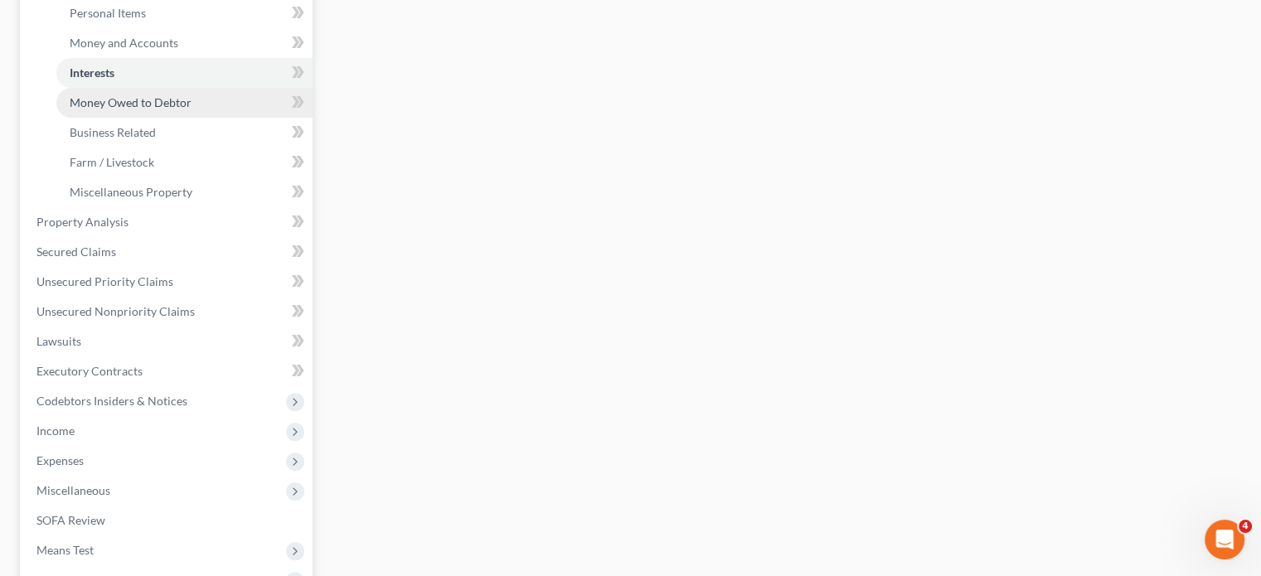
click at [184, 109] on span "Money Owed to Debtor" at bounding box center [131, 102] width 122 height 14
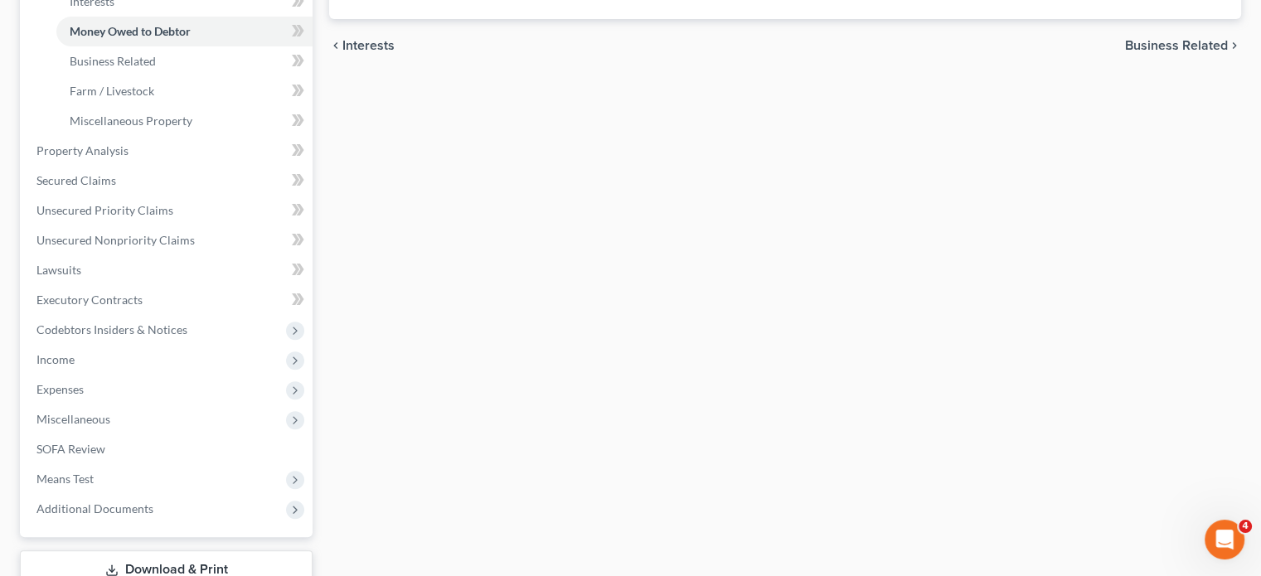
scroll to position [493, 0]
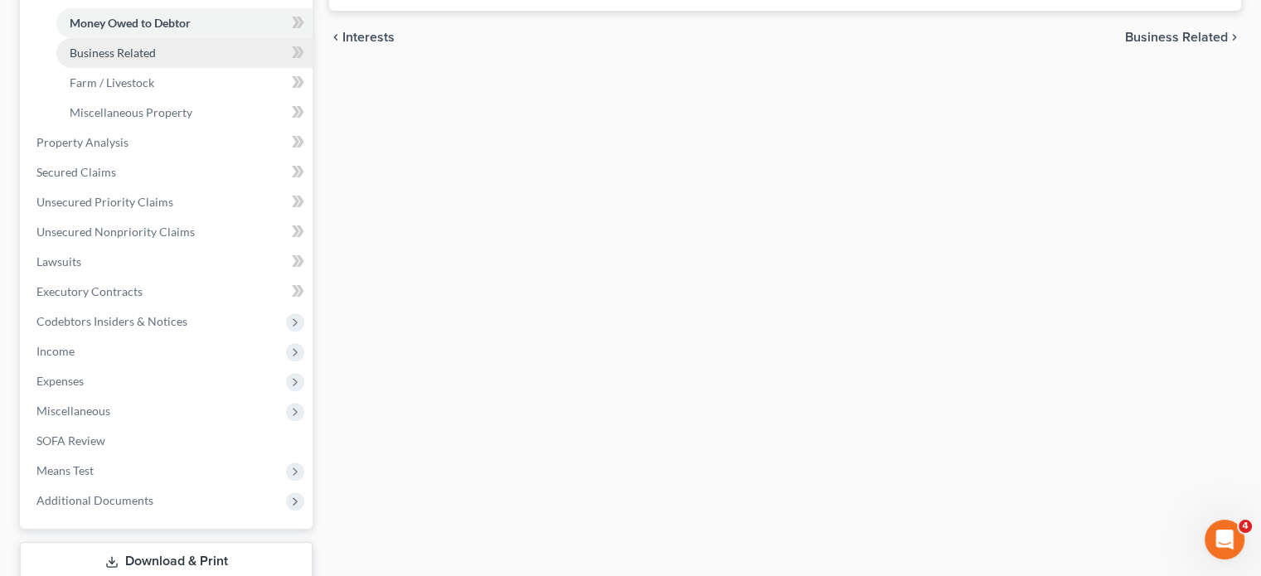
click at [156, 60] on span "Business Related" at bounding box center [113, 53] width 86 height 14
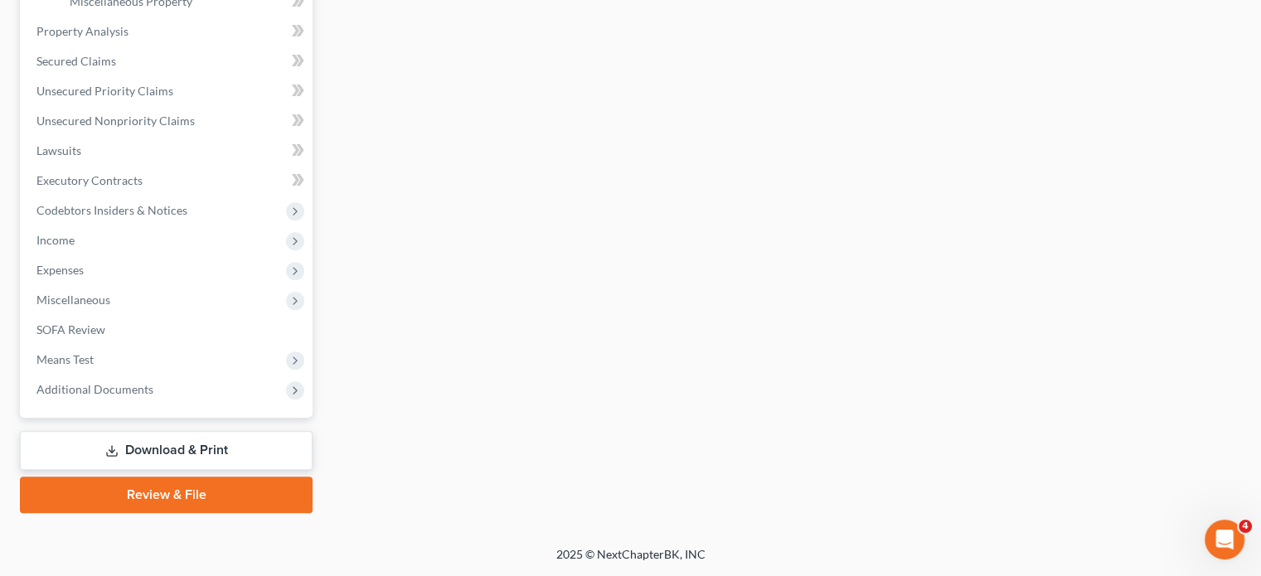
scroll to position [648, 0]
click at [129, 38] on span "Property Analysis" at bounding box center [82, 31] width 92 height 14
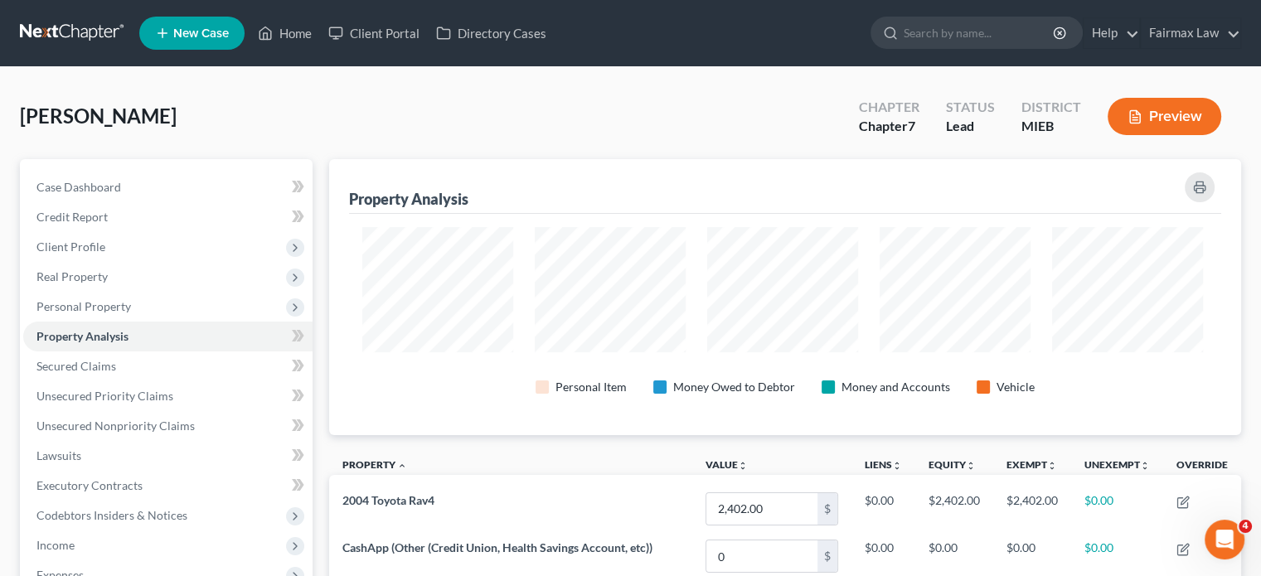
scroll to position [828908, 828316]
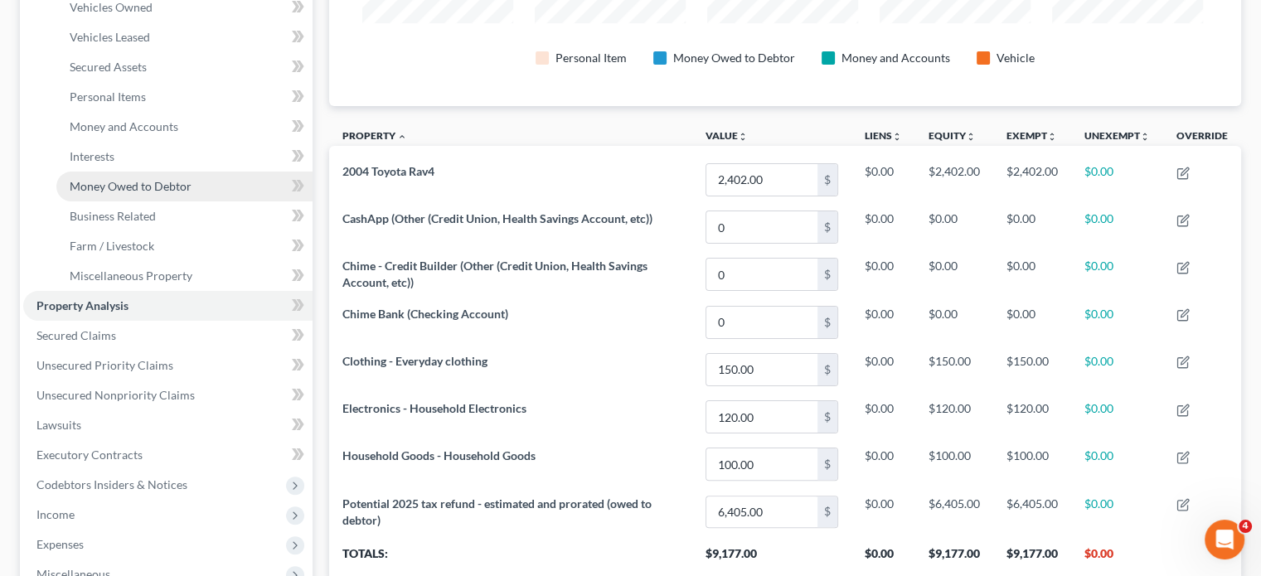
click at [149, 193] on span "Money Owed to Debtor" at bounding box center [131, 186] width 122 height 14
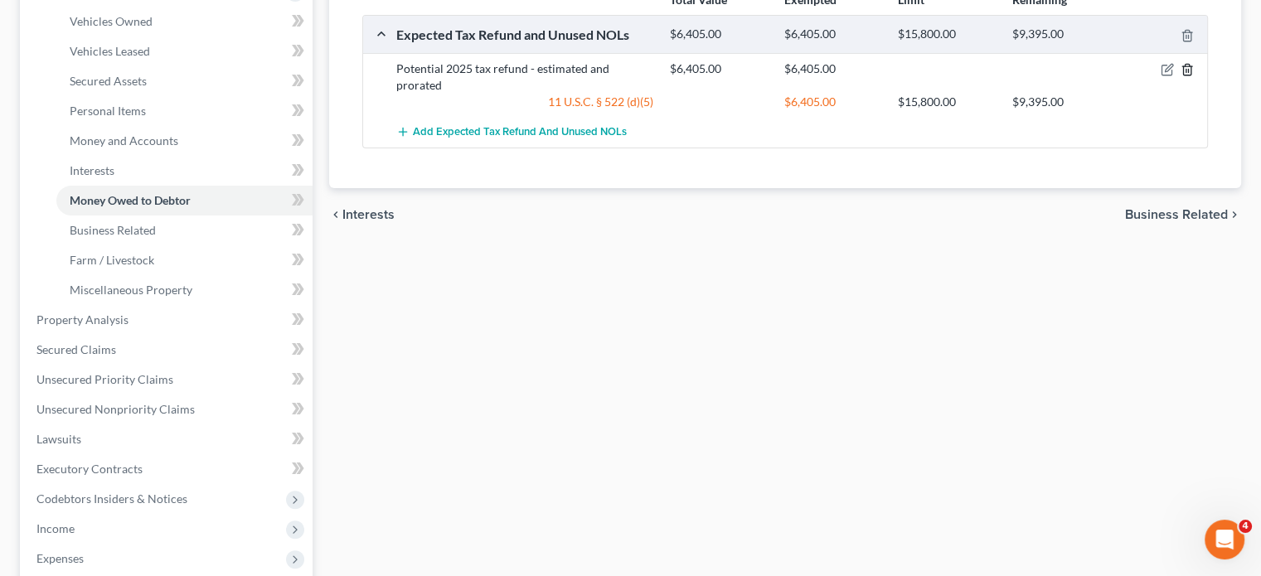
click at [1181, 76] on icon "button" at bounding box center [1187, 69] width 13 height 13
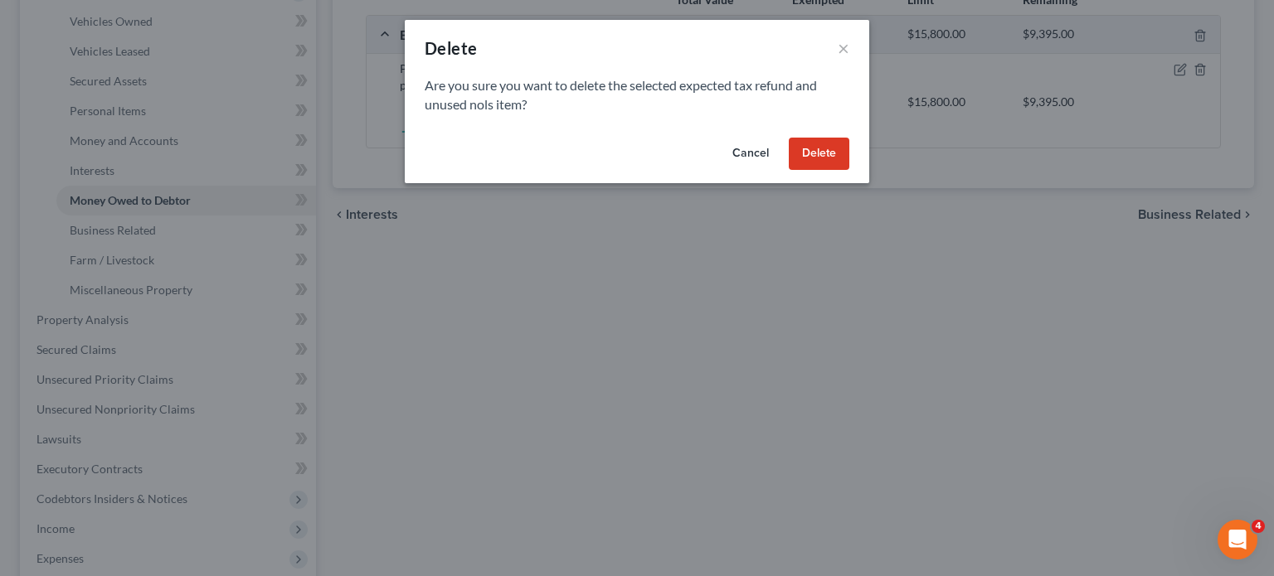
click at [849, 171] on button "Delete" at bounding box center [819, 154] width 61 height 33
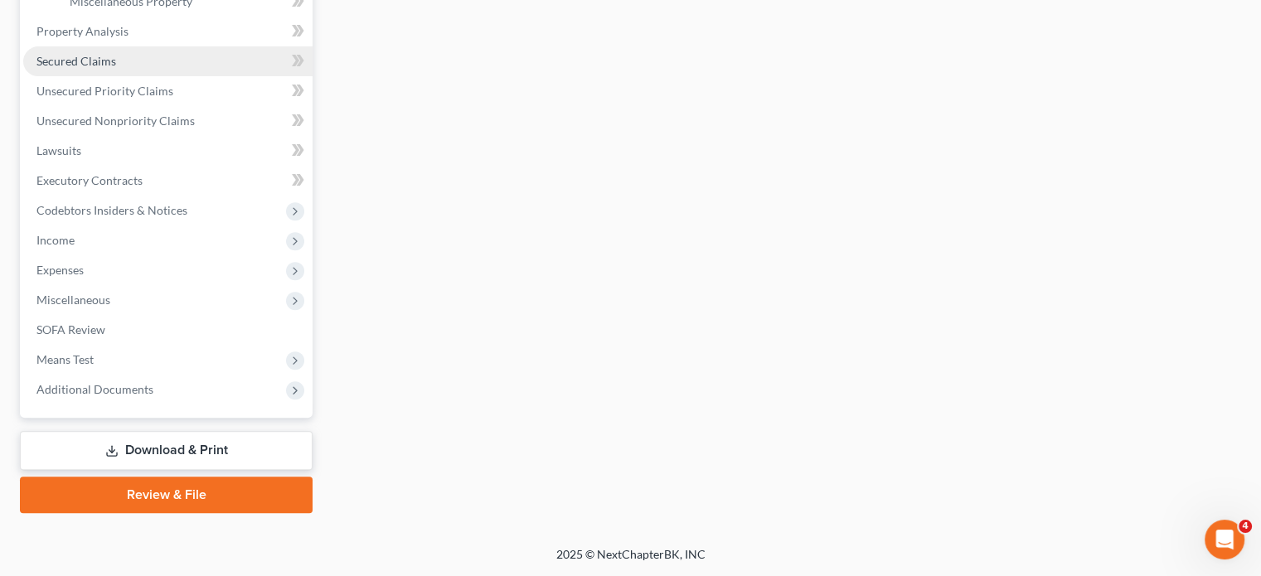
click at [149, 76] on link "Secured Claims" at bounding box center [167, 61] width 289 height 30
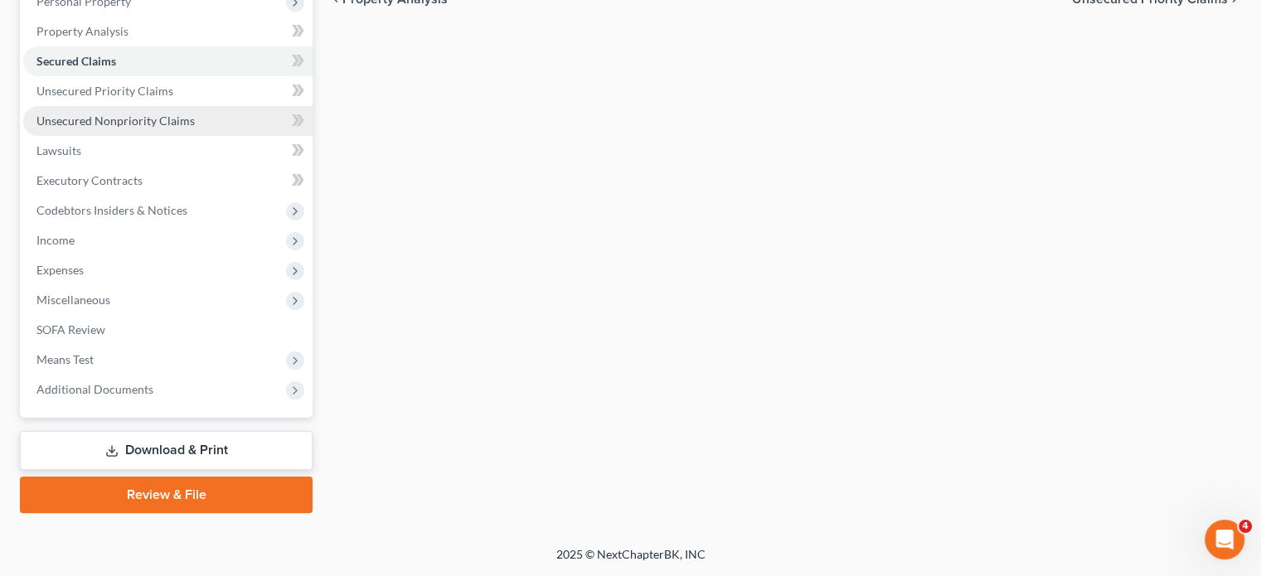
click at [172, 114] on span "Unsecured Nonpriority Claims" at bounding box center [115, 121] width 158 height 14
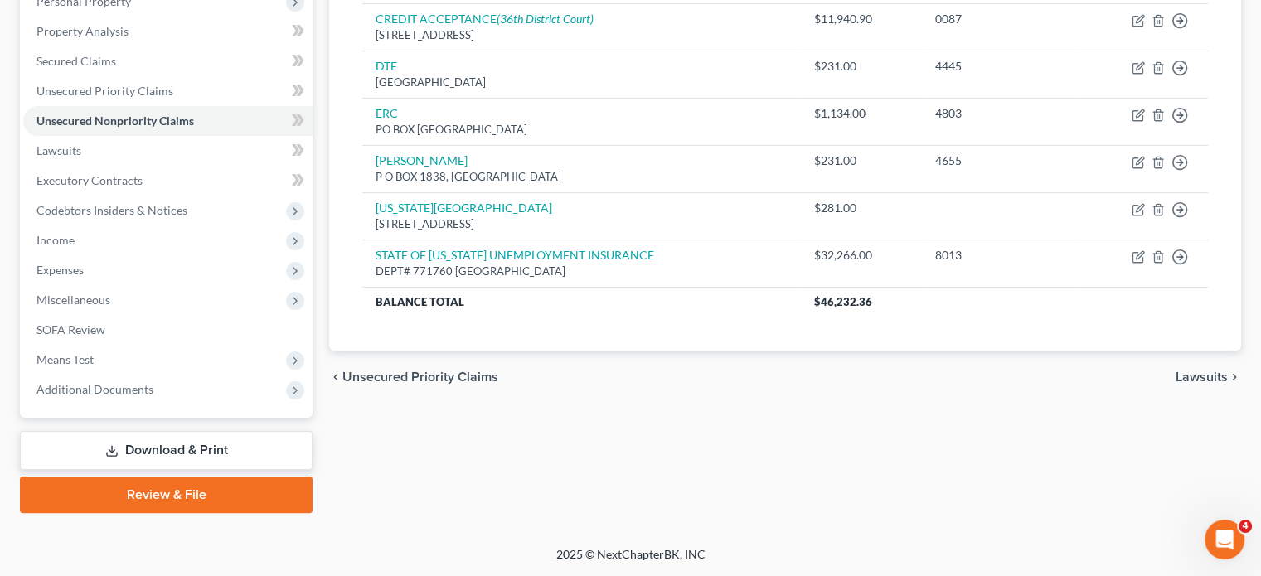
scroll to position [454, 0]
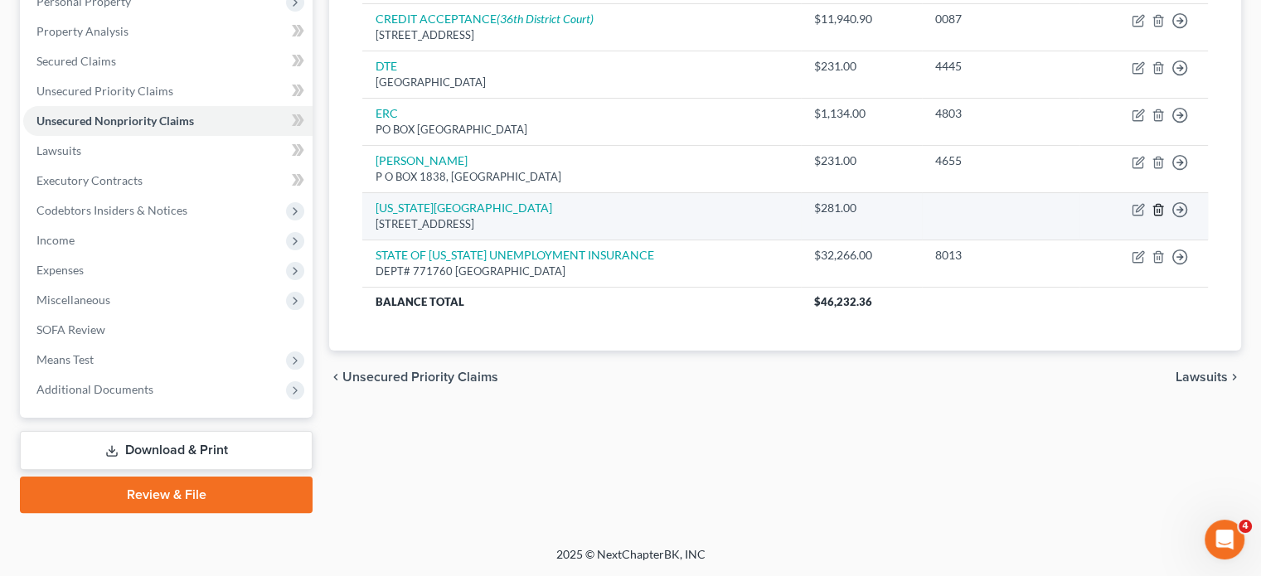
click at [1154, 204] on icon "button" at bounding box center [1157, 209] width 7 height 11
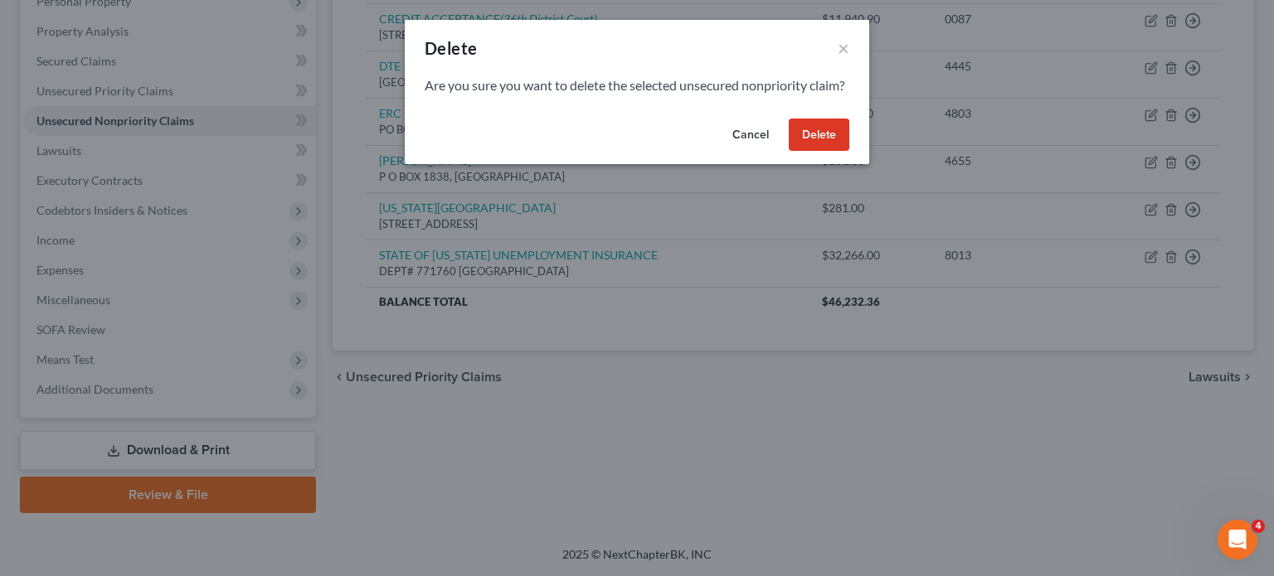
click at [849, 152] on button "Delete" at bounding box center [819, 135] width 61 height 33
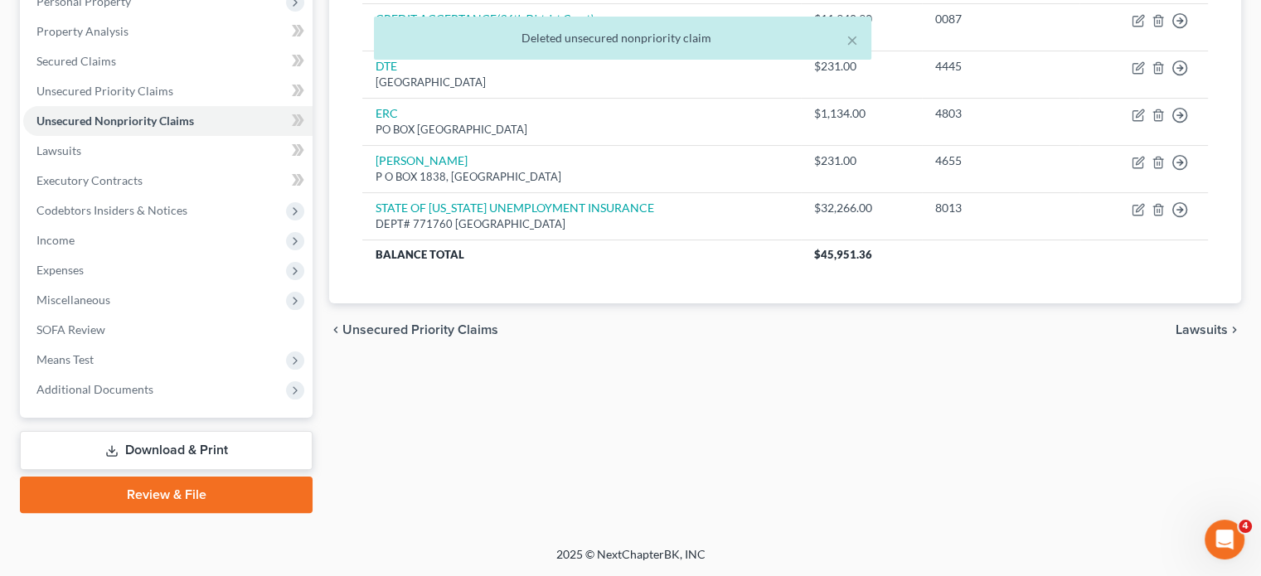
click at [512, 266] on div "Creditor expand_more expand_less unfold_more Balance expand_more expand_less un…" at bounding box center [785, 107] width 872 height 394
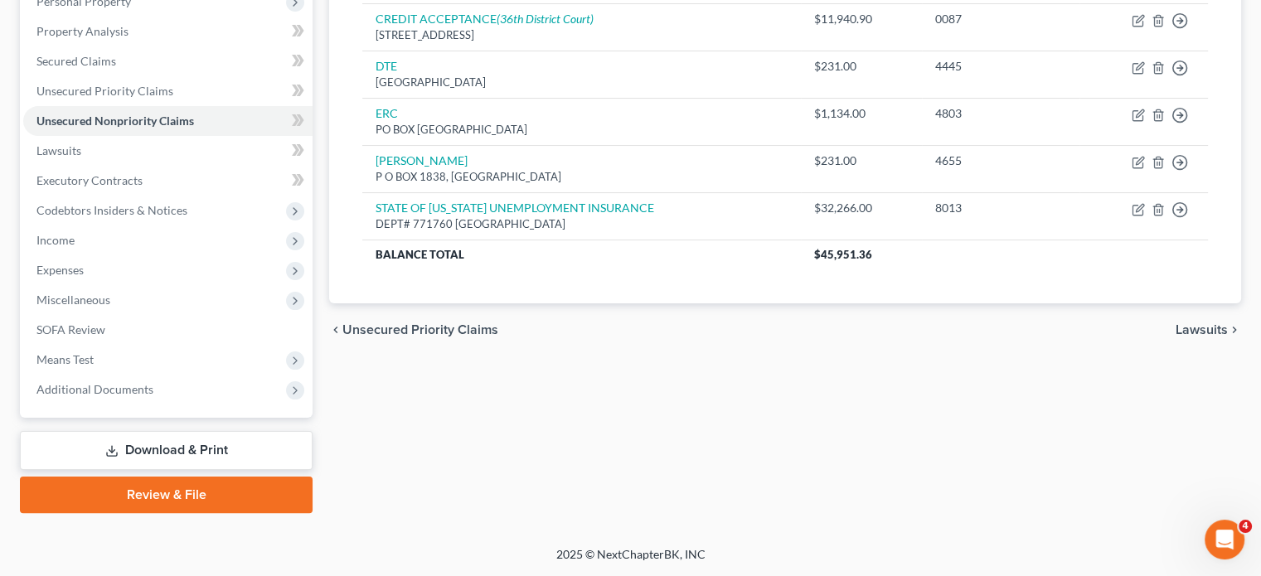
scroll to position [362, 0]
click at [171, 166] on link "Lawsuits" at bounding box center [167, 151] width 289 height 30
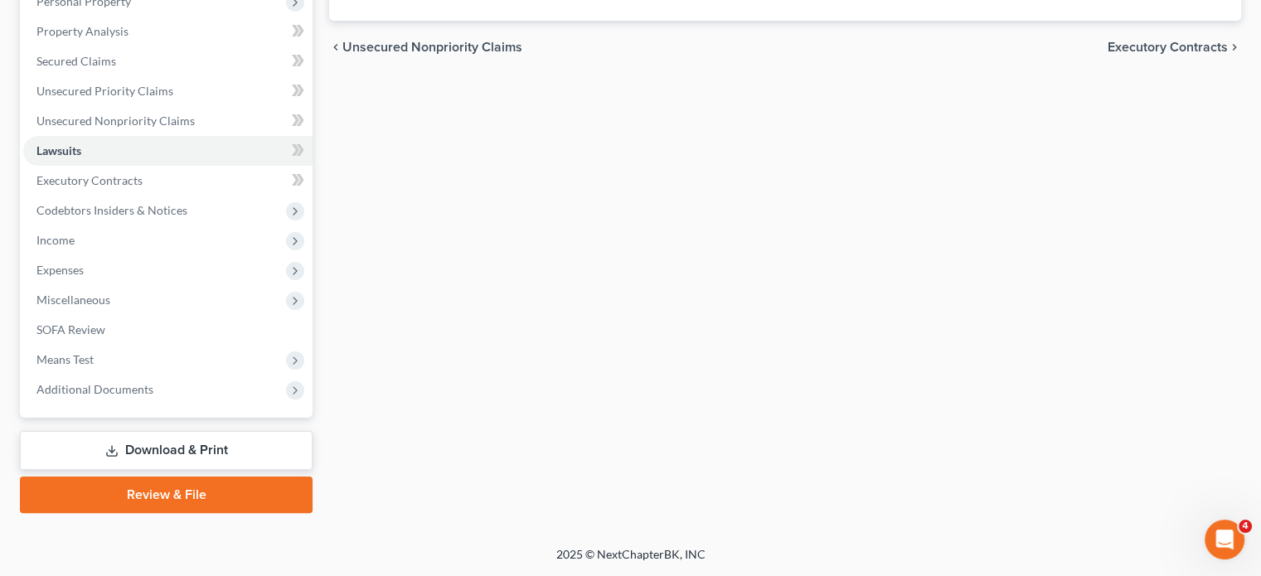
scroll to position [418, 0]
click at [143, 183] on span "Executory Contracts" at bounding box center [89, 180] width 106 height 14
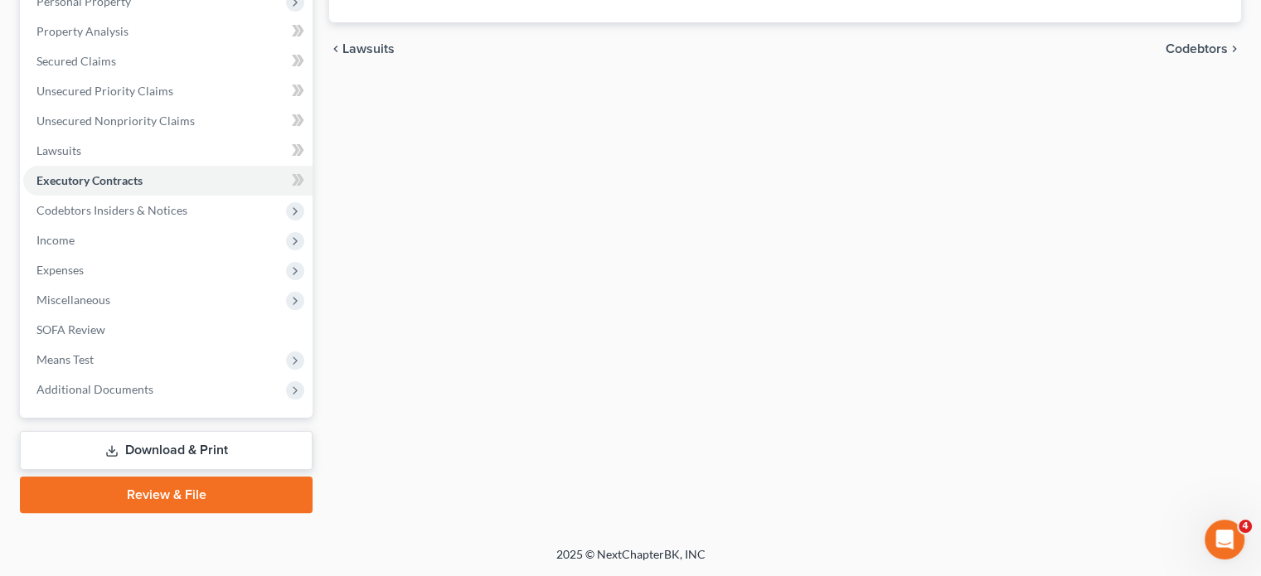
scroll to position [491, 0]
click at [104, 226] on span "Income" at bounding box center [167, 241] width 289 height 30
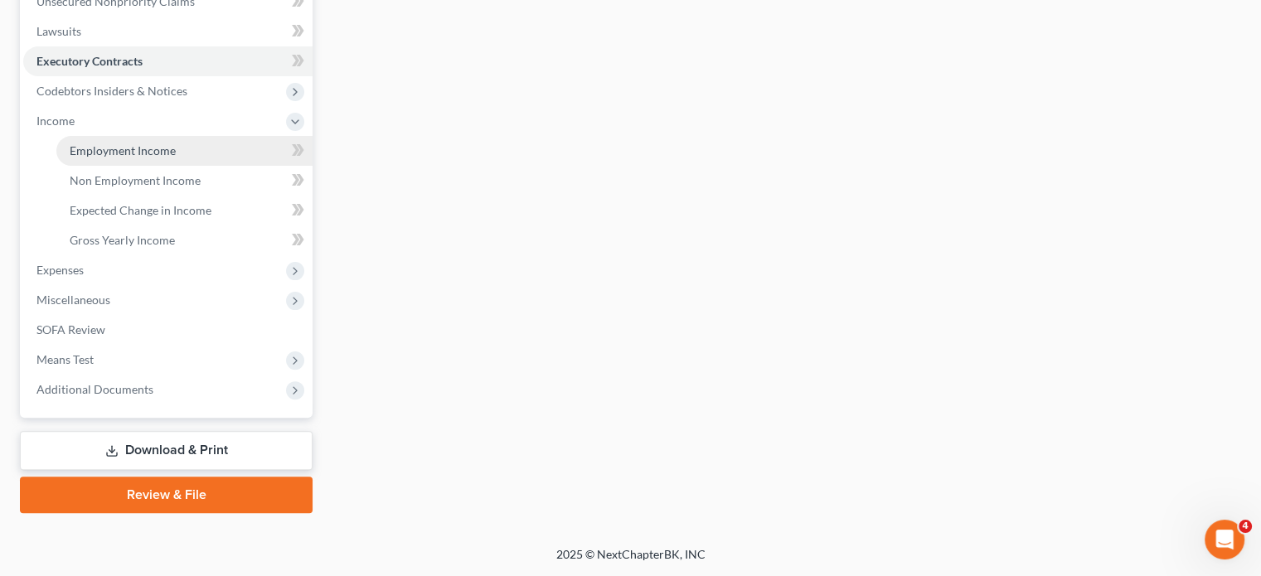
click at [106, 158] on span "Employment Income" at bounding box center [123, 150] width 106 height 14
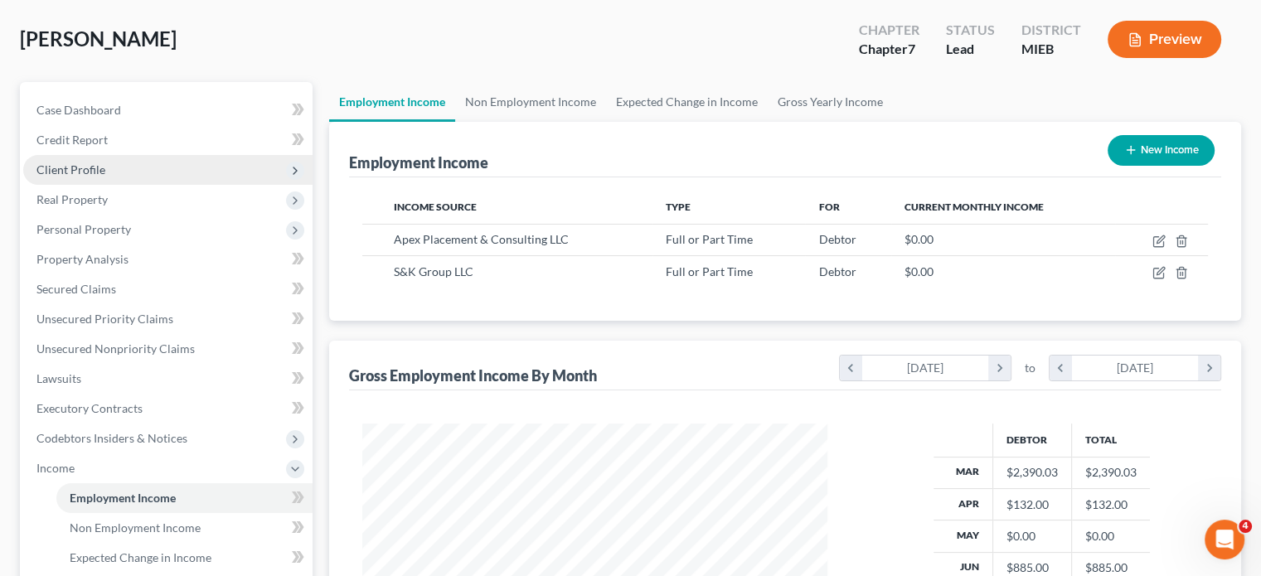
scroll to position [76, 0]
click at [121, 186] on span "Client Profile" at bounding box center [167, 171] width 289 height 30
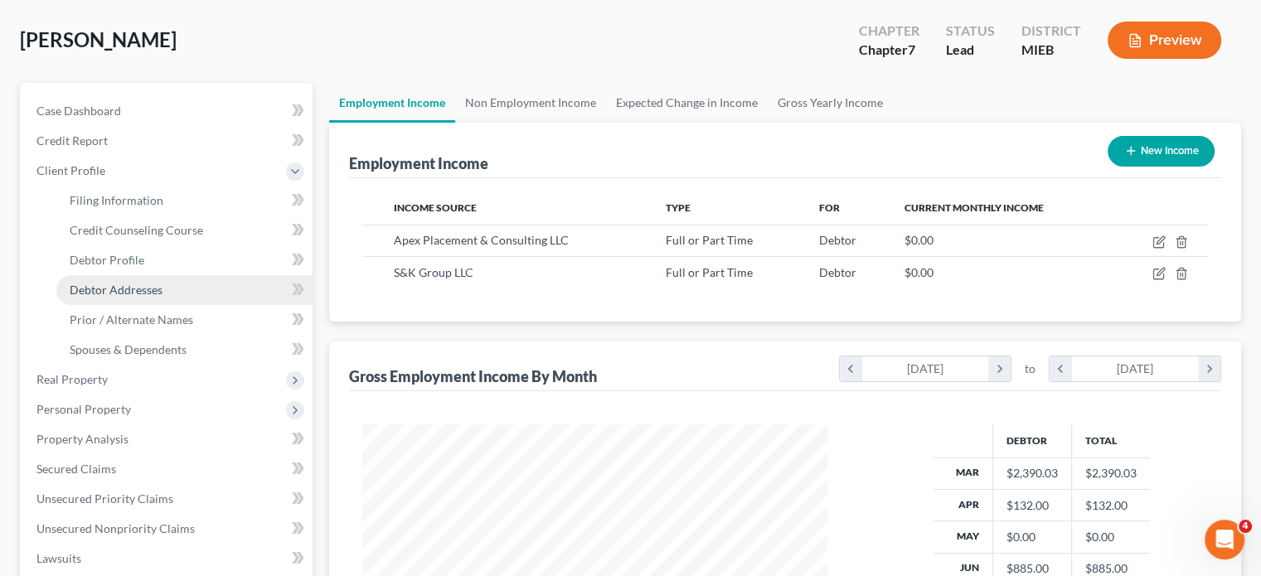
click at [148, 297] on span "Debtor Addresses" at bounding box center [116, 290] width 93 height 14
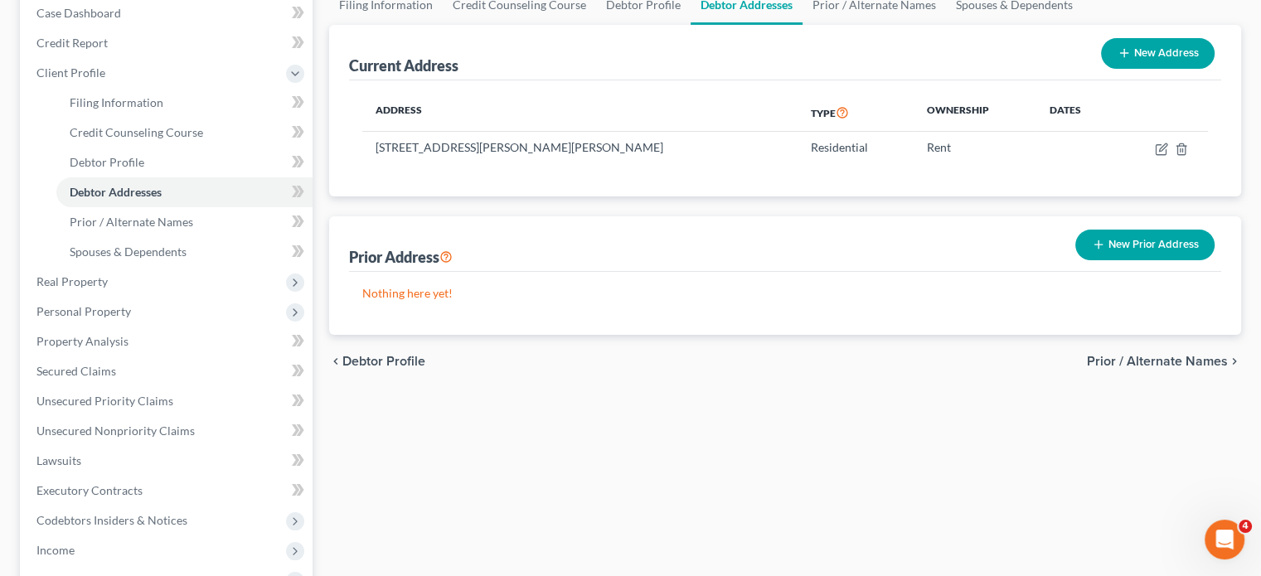
scroll to position [187, 0]
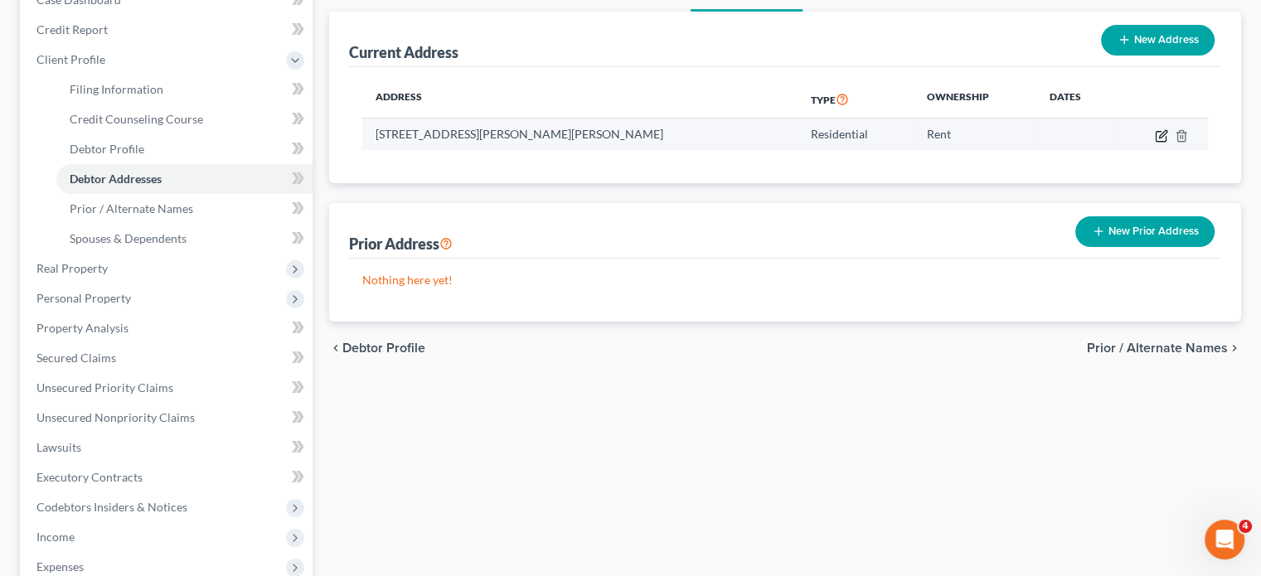
click at [1155, 143] on icon "button" at bounding box center [1161, 135] width 13 height 13
select select "23"
select select "0"
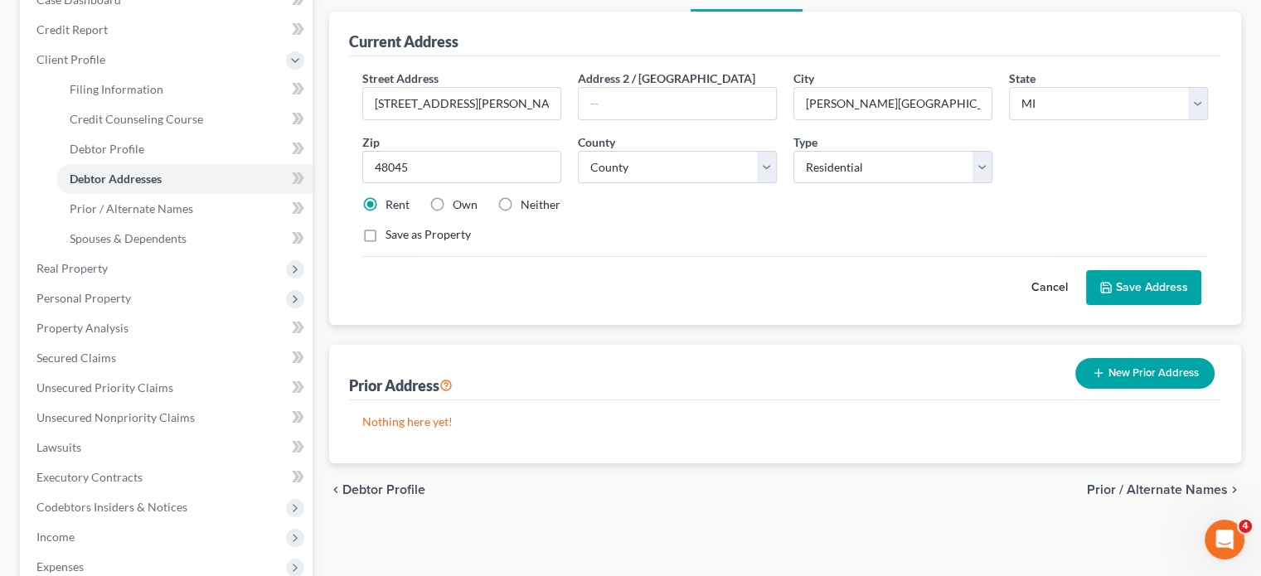
click at [559, 213] on label "Neither" at bounding box center [541, 205] width 40 height 17
click at [538, 207] on input "Neither" at bounding box center [532, 202] width 11 height 11
radio input "true"
click at [1116, 305] on button "Save Address" at bounding box center [1143, 287] width 115 height 35
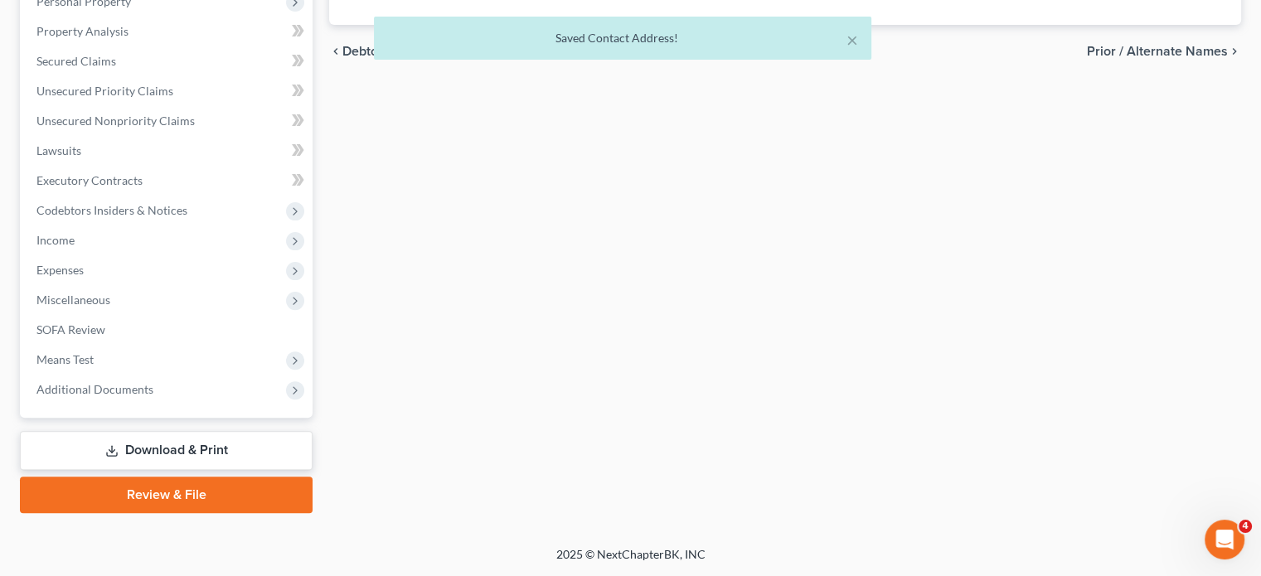
scroll to position [610, 0]
click at [182, 196] on link "Executory Contracts" at bounding box center [167, 181] width 289 height 30
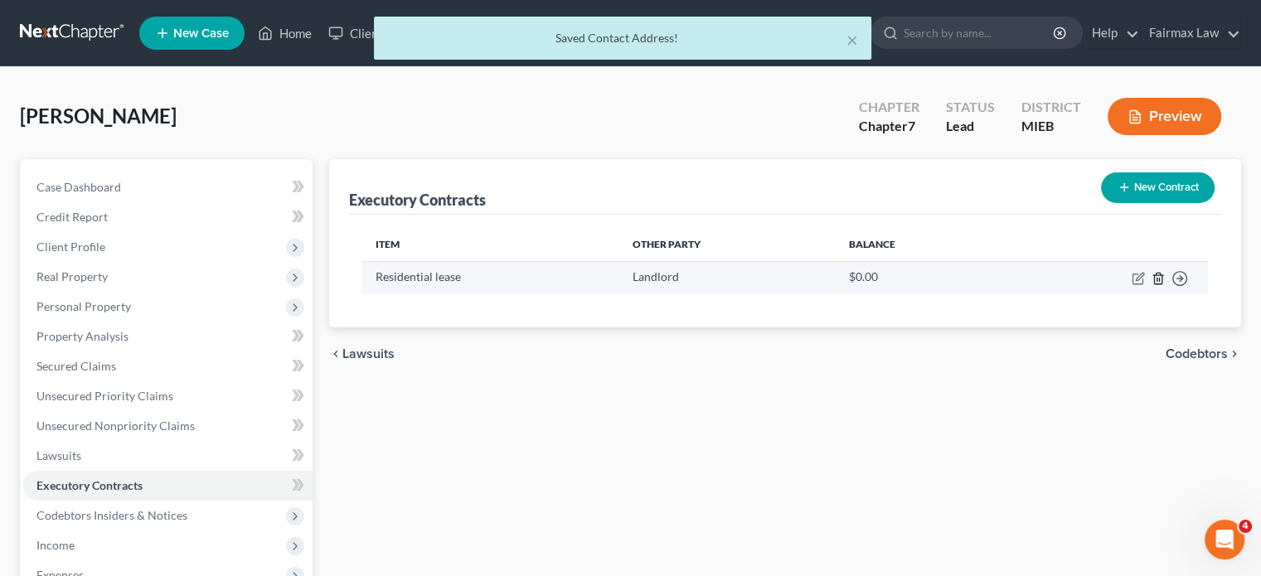
click at [1152, 285] on icon "button" at bounding box center [1158, 278] width 13 height 13
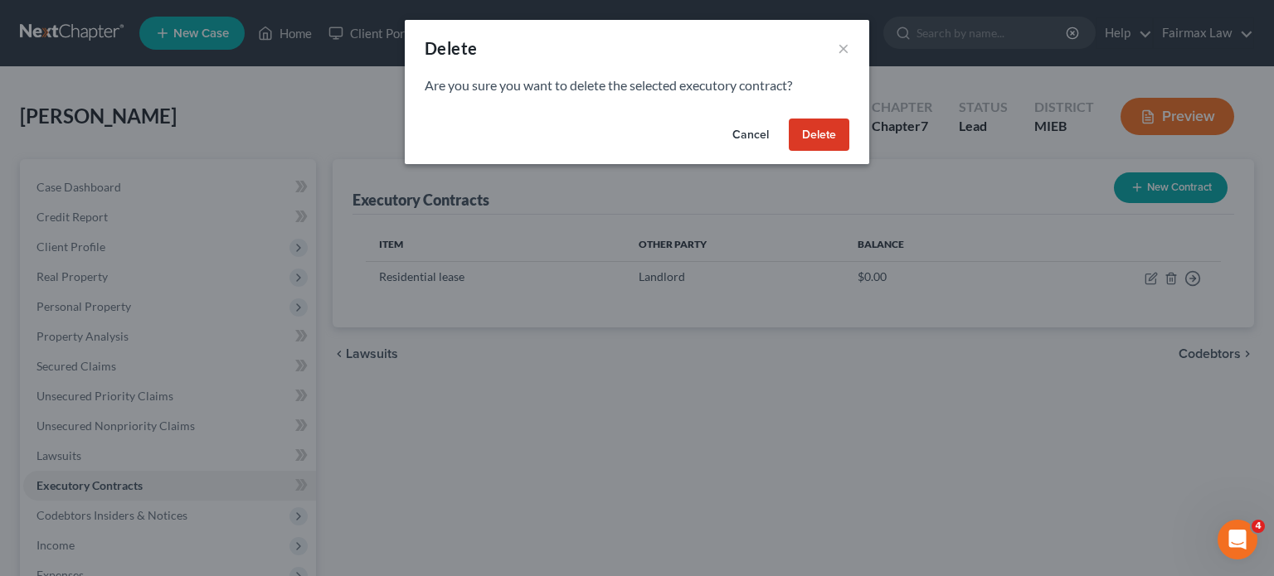
click at [849, 152] on button "Delete" at bounding box center [819, 135] width 61 height 33
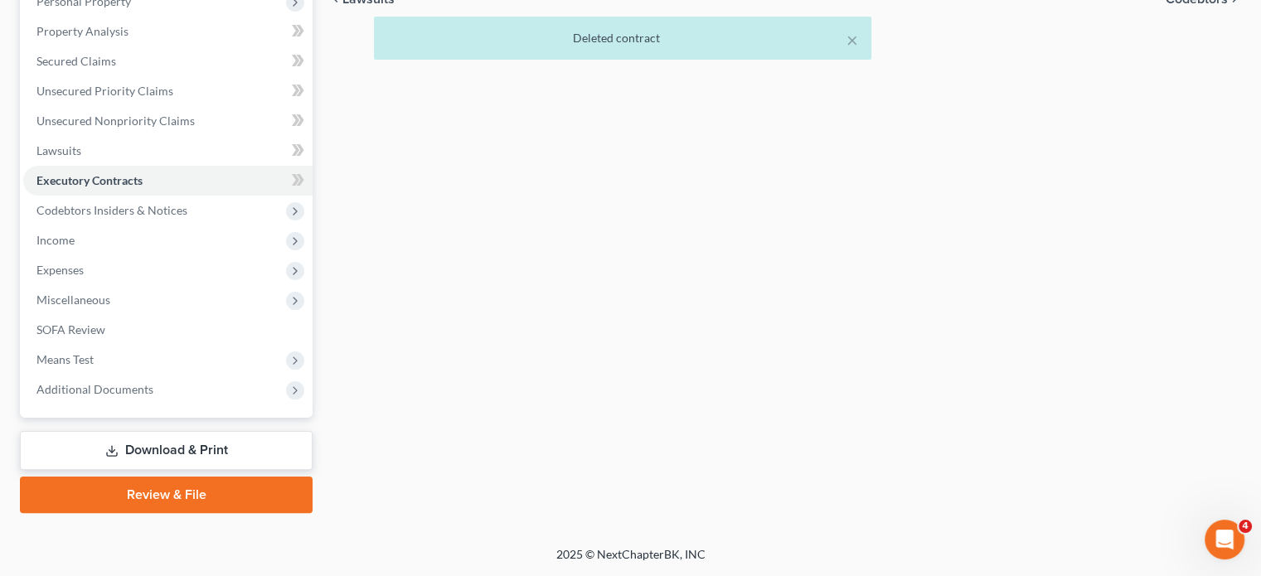
scroll to position [436, 0]
click at [168, 244] on span "Income" at bounding box center [167, 241] width 289 height 30
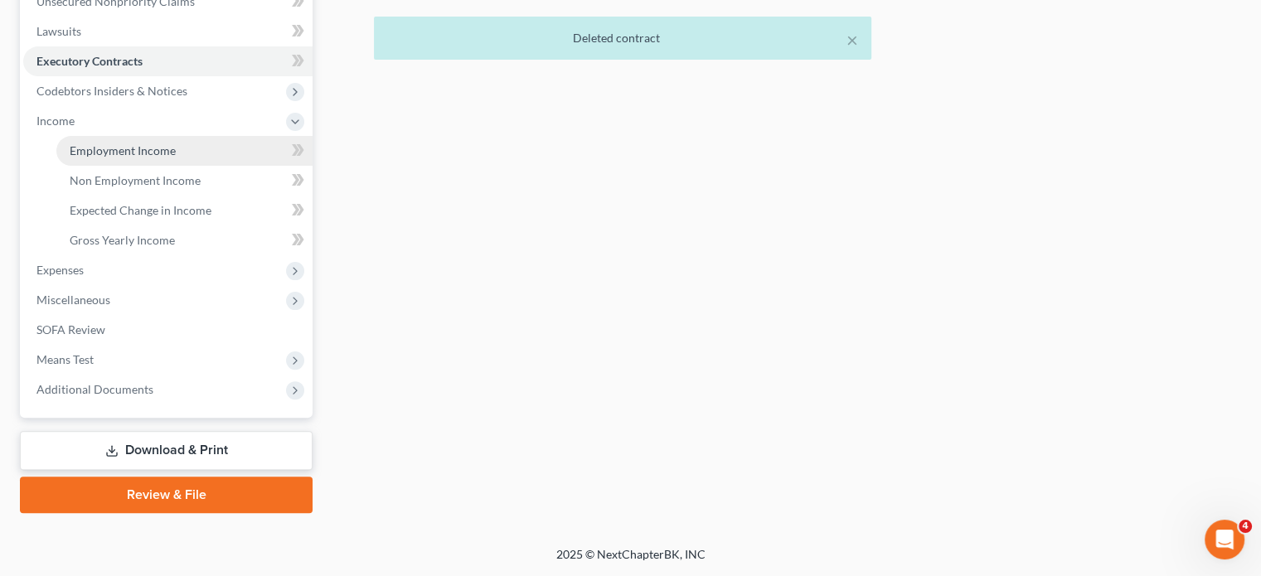
click at [152, 158] on span "Employment Income" at bounding box center [123, 150] width 106 height 14
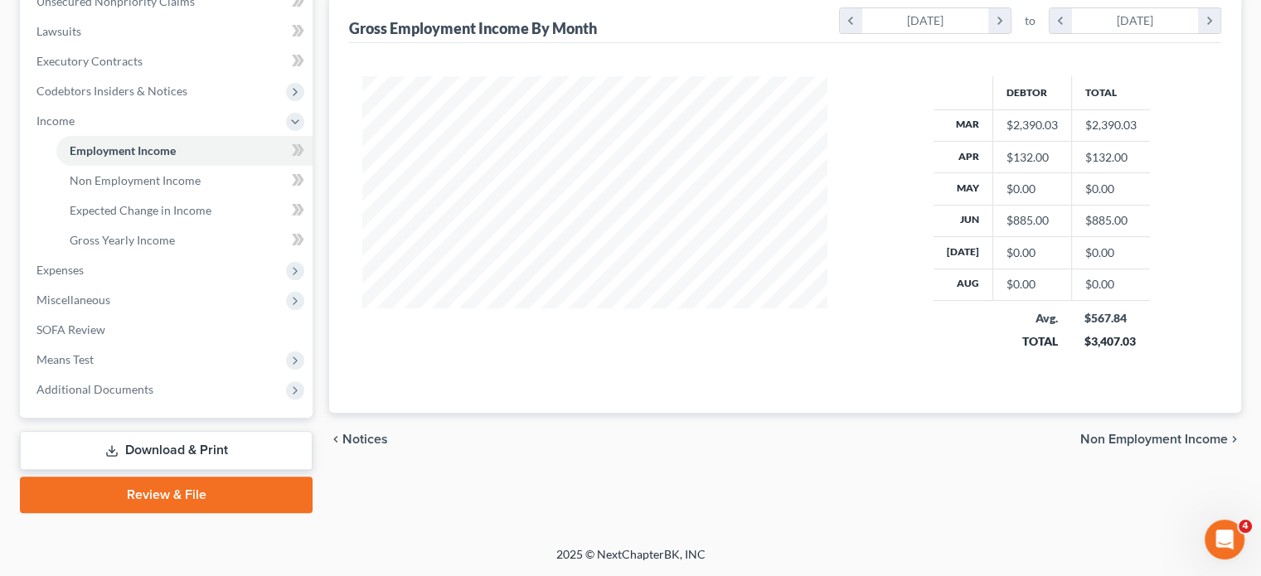
scroll to position [670, 0]
click at [143, 255] on span "Expenses" at bounding box center [167, 270] width 289 height 30
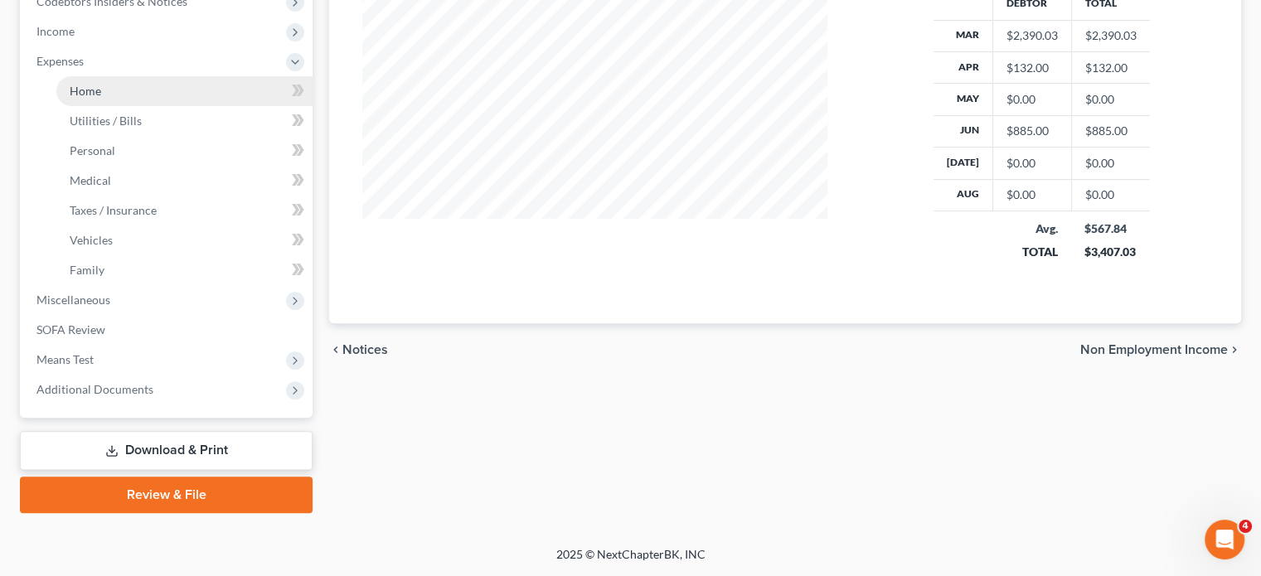
click at [119, 76] on link "Home" at bounding box center [184, 91] width 256 height 30
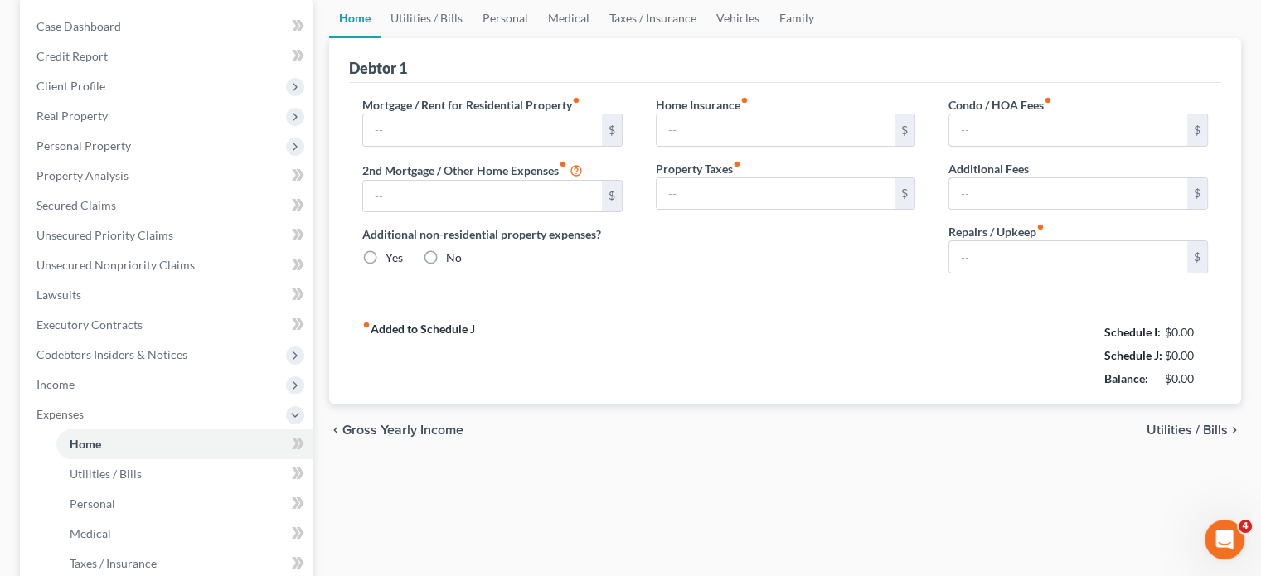
type input "0.00"
radio input "true"
type input "0.00"
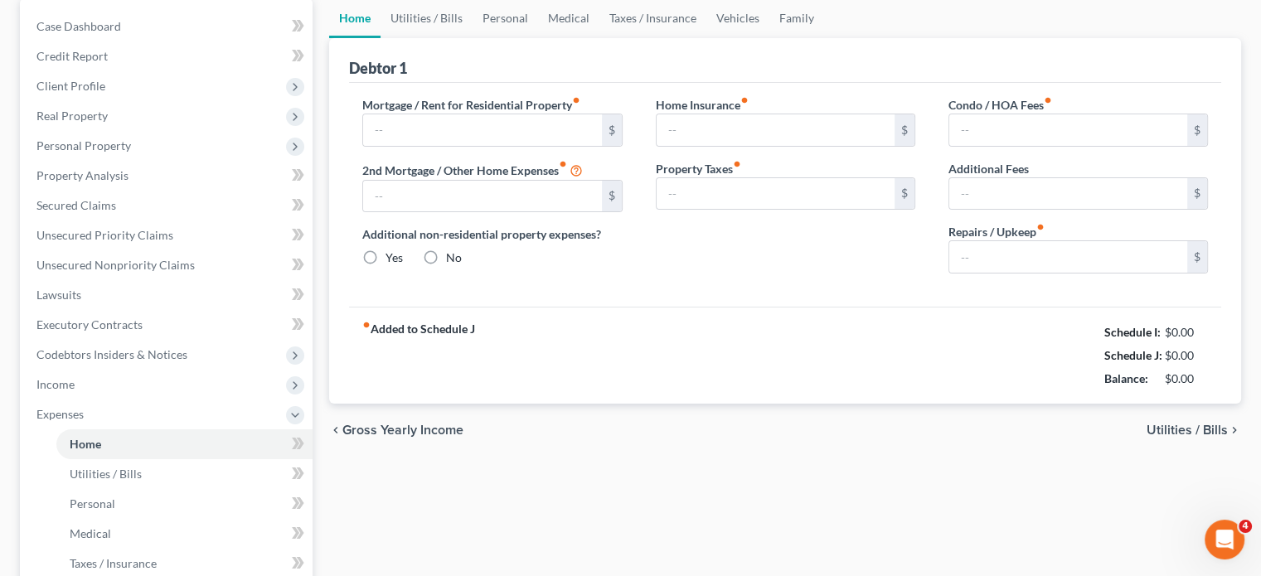
type input "0.00"
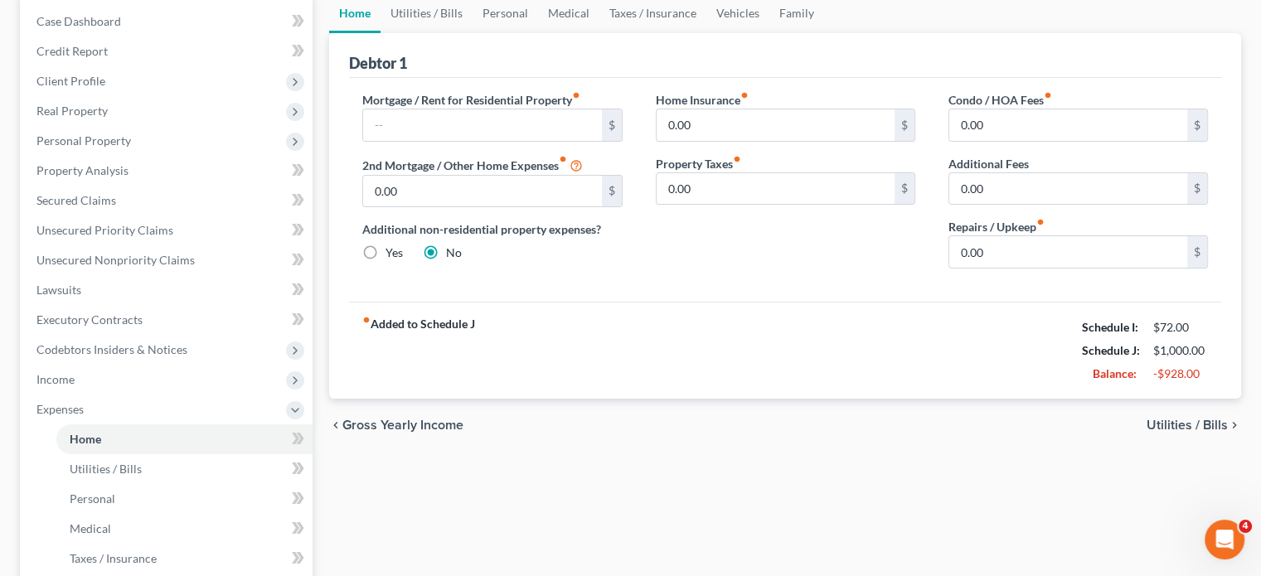
scroll to position [163, 0]
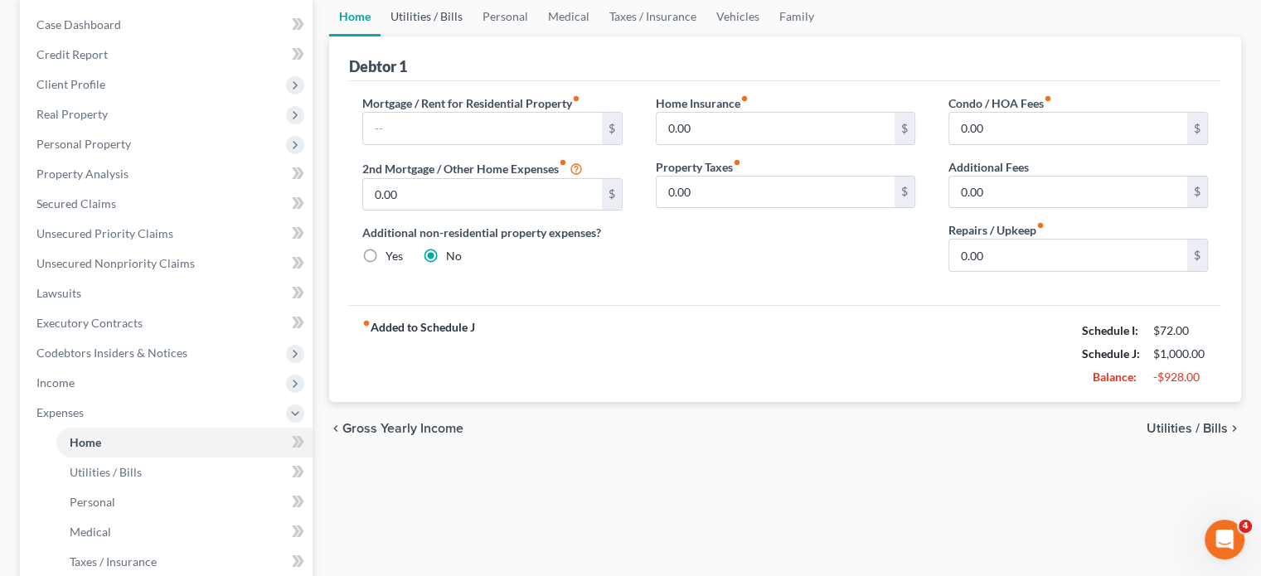
click at [444, 36] on link "Utilities / Bills" at bounding box center [427, 17] width 92 height 40
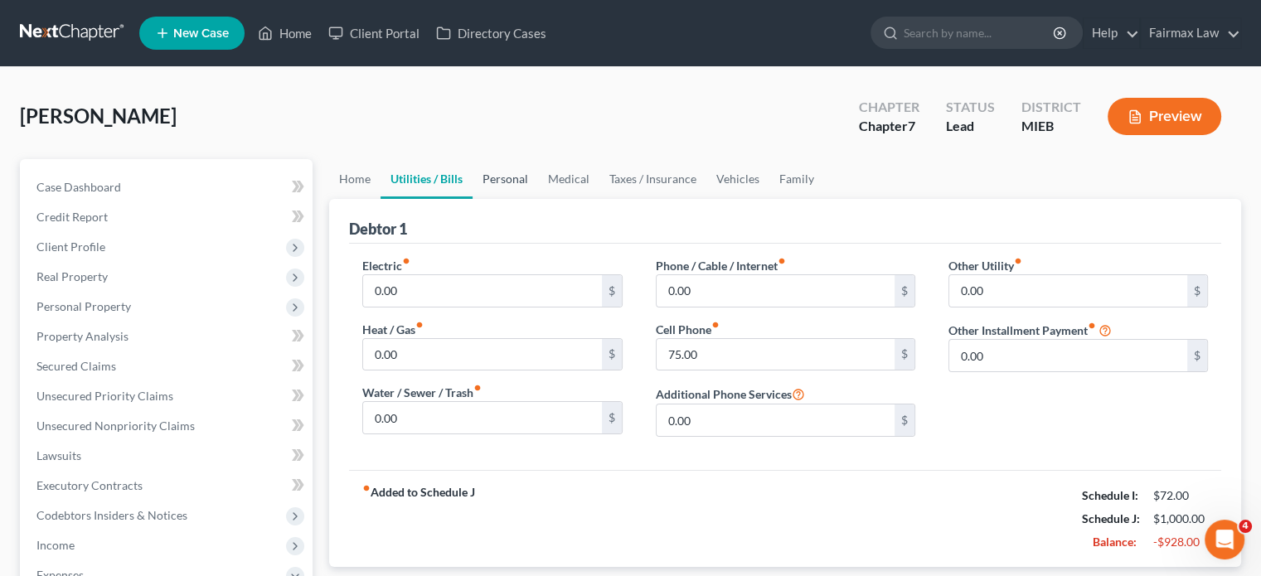
click at [538, 199] on link "Personal" at bounding box center [506, 179] width 66 height 40
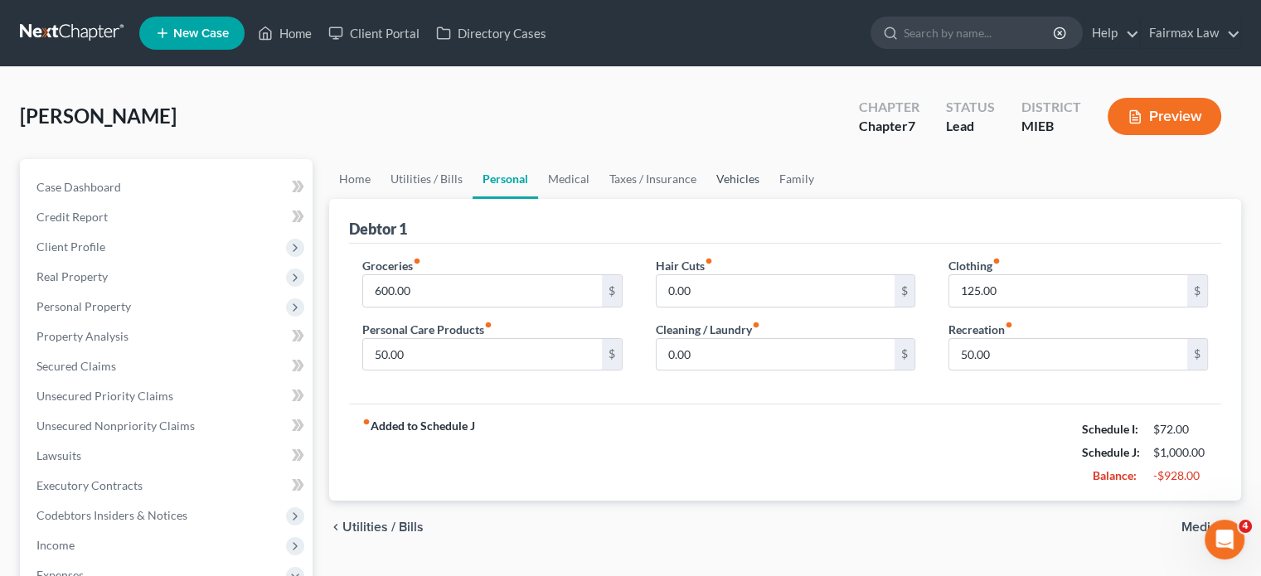
click at [770, 199] on link "Vehicles" at bounding box center [737, 179] width 63 height 40
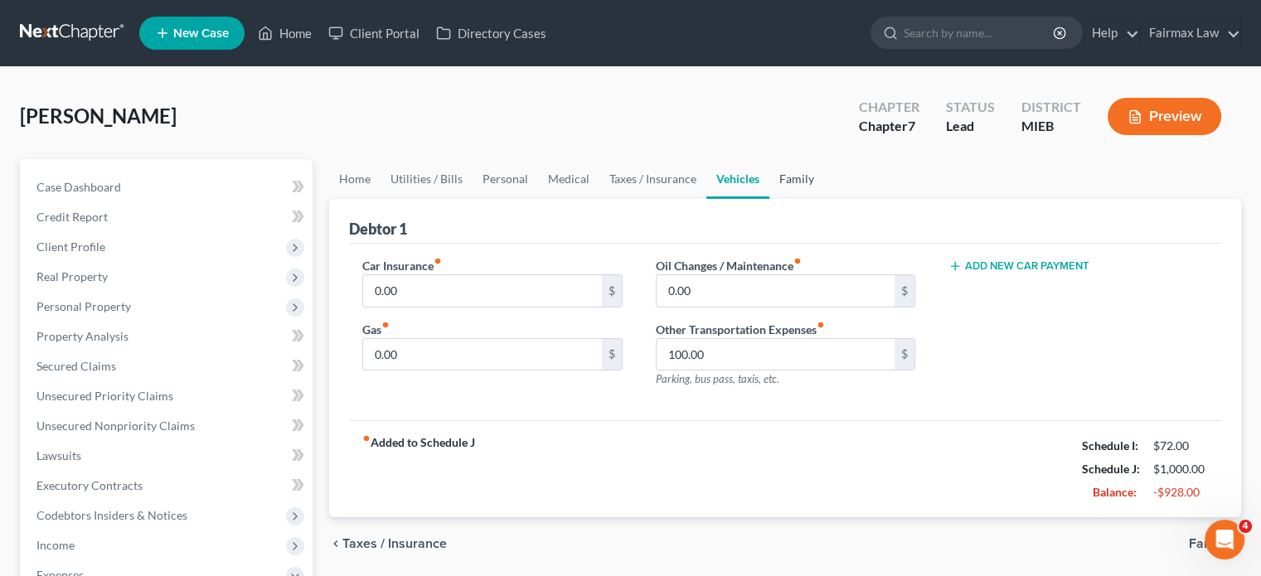
click at [824, 199] on link "Family" at bounding box center [797, 179] width 55 height 40
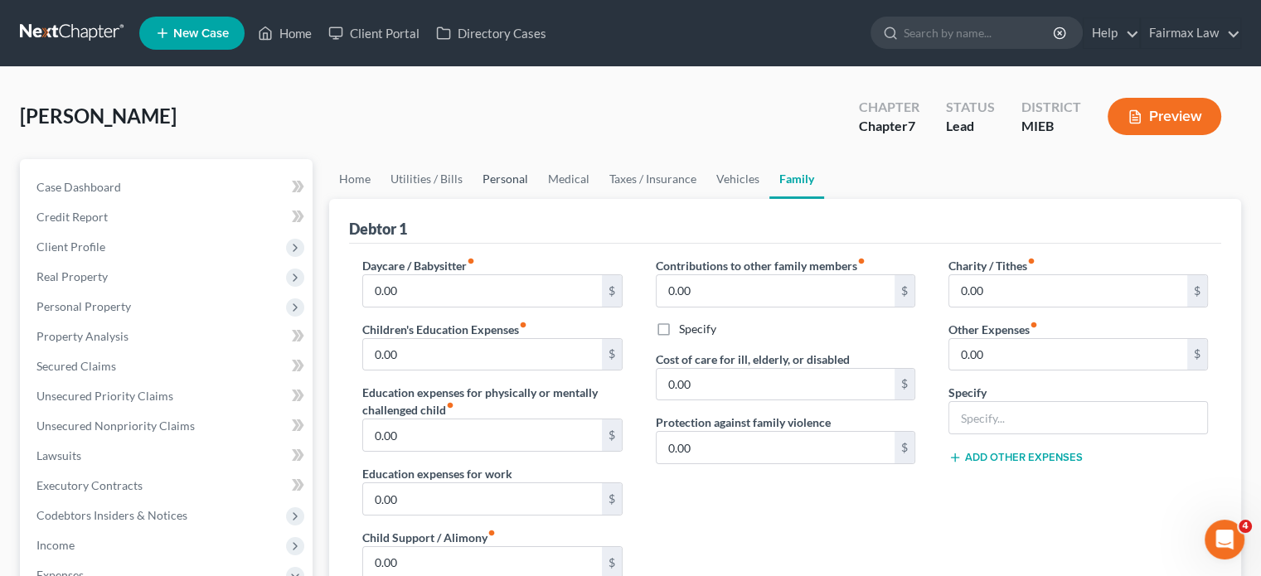
click at [538, 199] on link "Personal" at bounding box center [506, 179] width 66 height 40
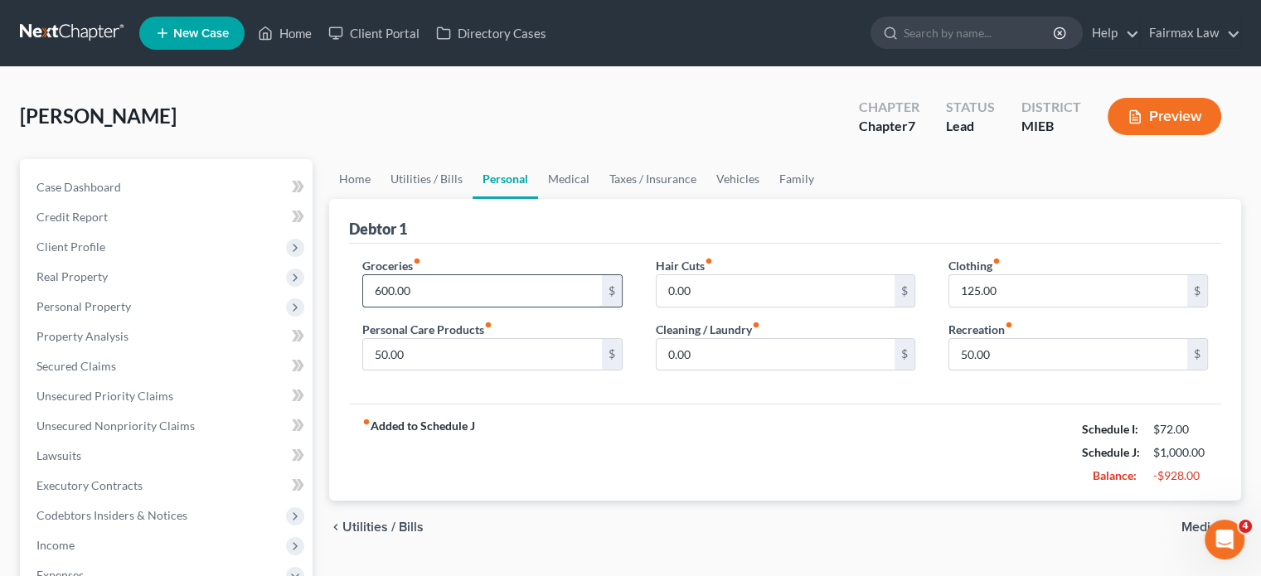
click at [431, 307] on input "600.00" at bounding box center [482, 291] width 238 height 32
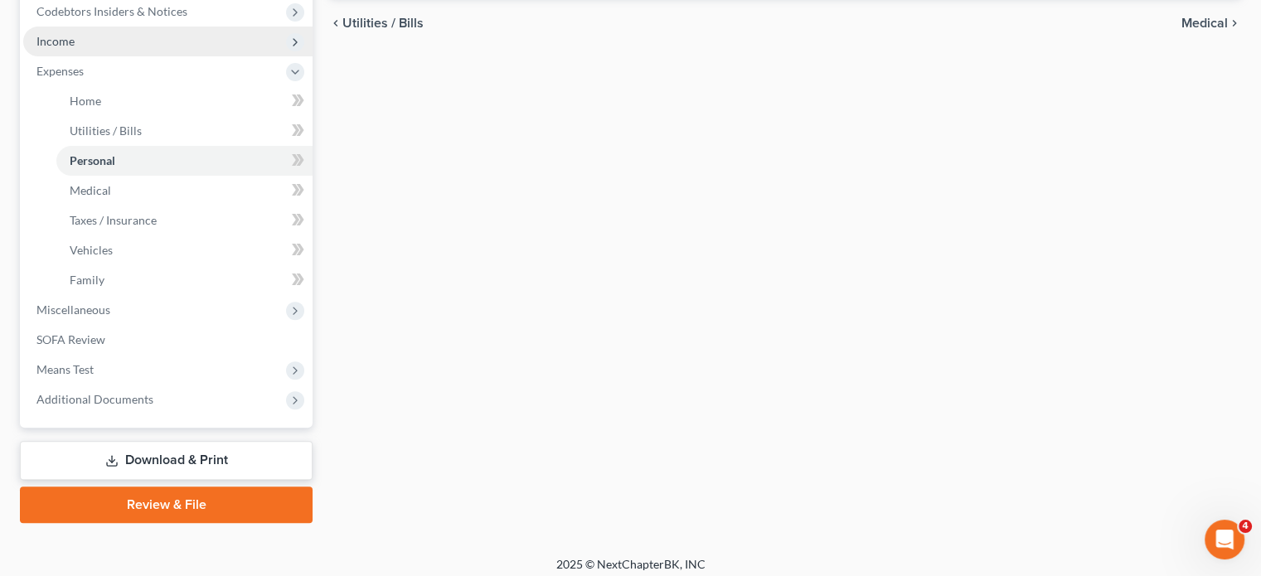
scroll to position [507, 0]
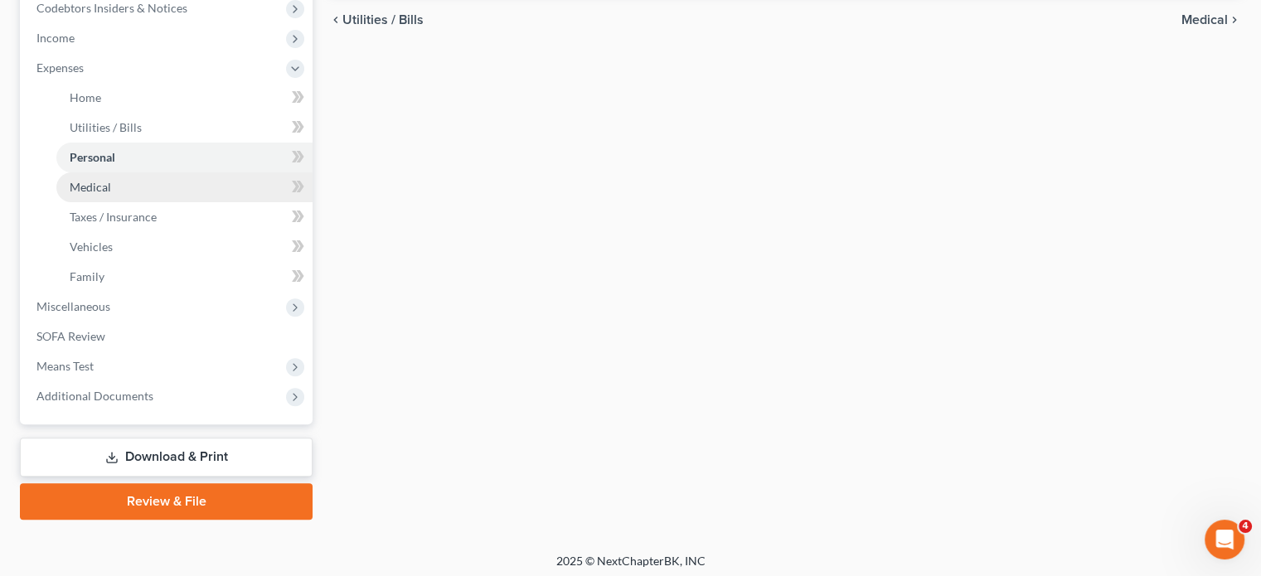
type input "400"
click at [148, 202] on link "Medical" at bounding box center [184, 187] width 256 height 30
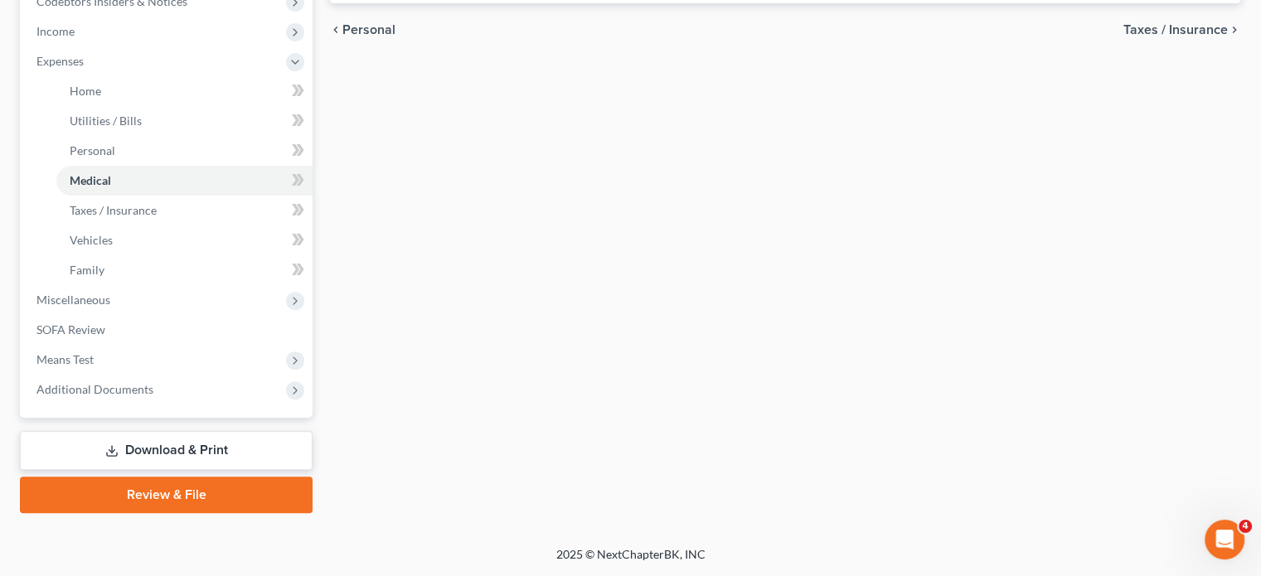
scroll to position [716, 0]
click at [134, 309] on span "Miscellaneous" at bounding box center [167, 300] width 289 height 30
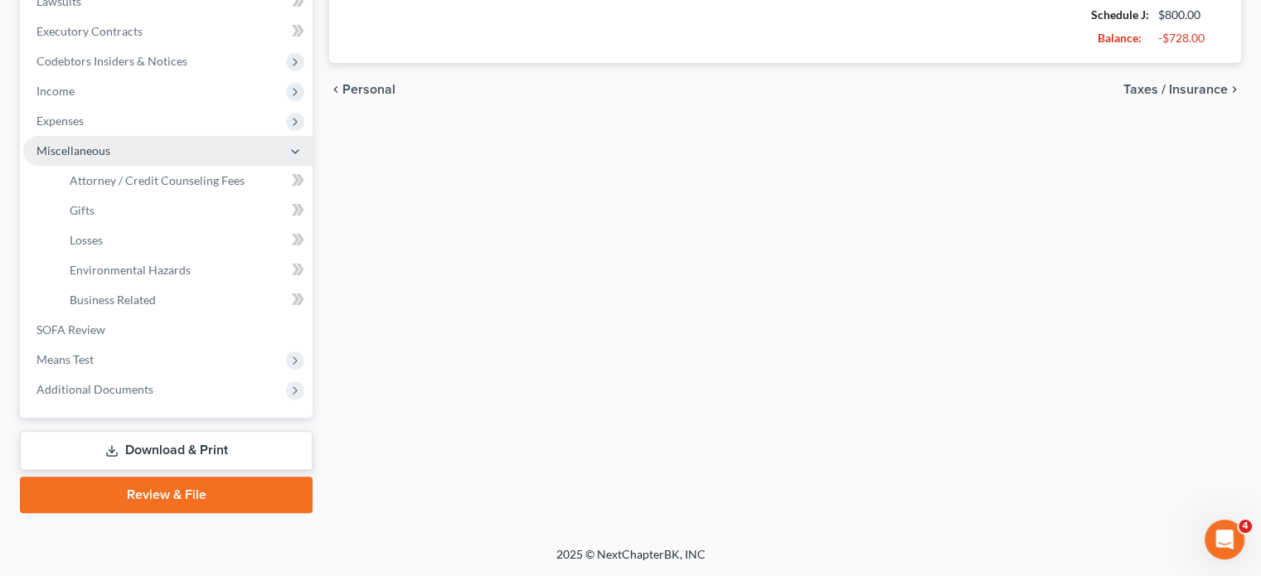
scroll to position [707, 0]
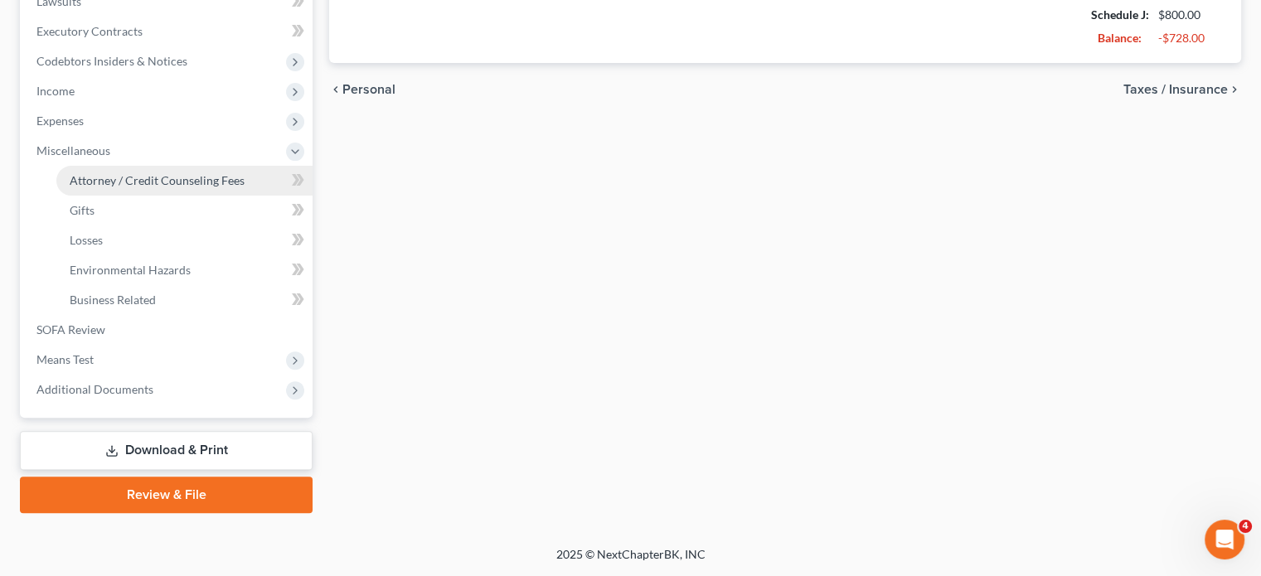
click at [177, 173] on span "Attorney / Credit Counseling Fees" at bounding box center [157, 180] width 175 height 14
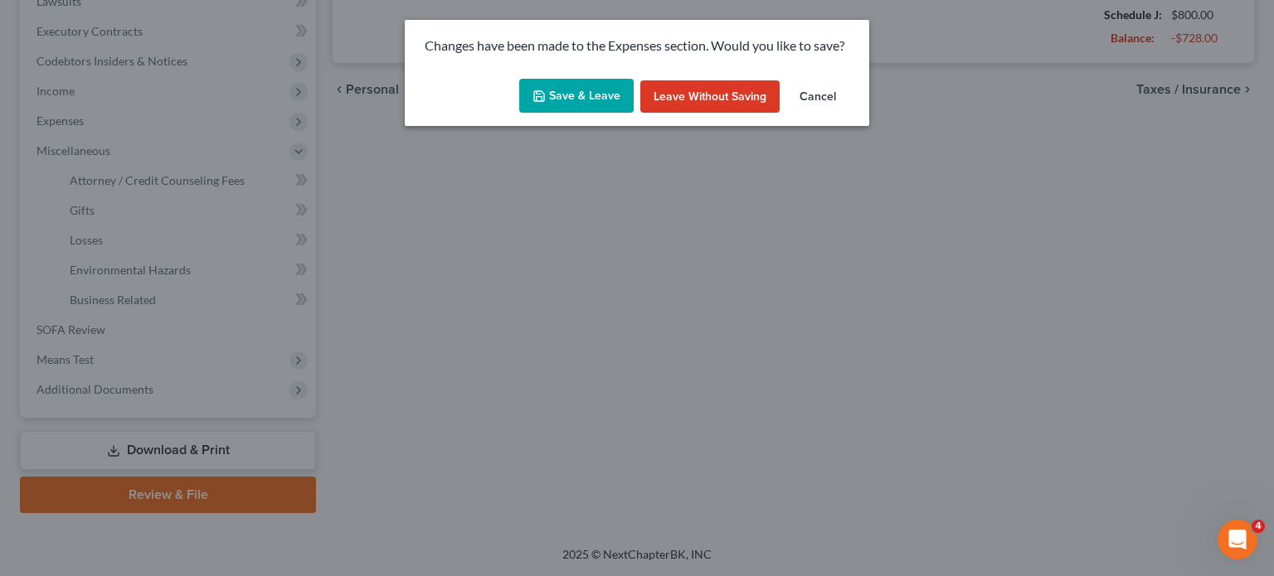
click at [527, 100] on button "Save & Leave" at bounding box center [576, 96] width 114 height 35
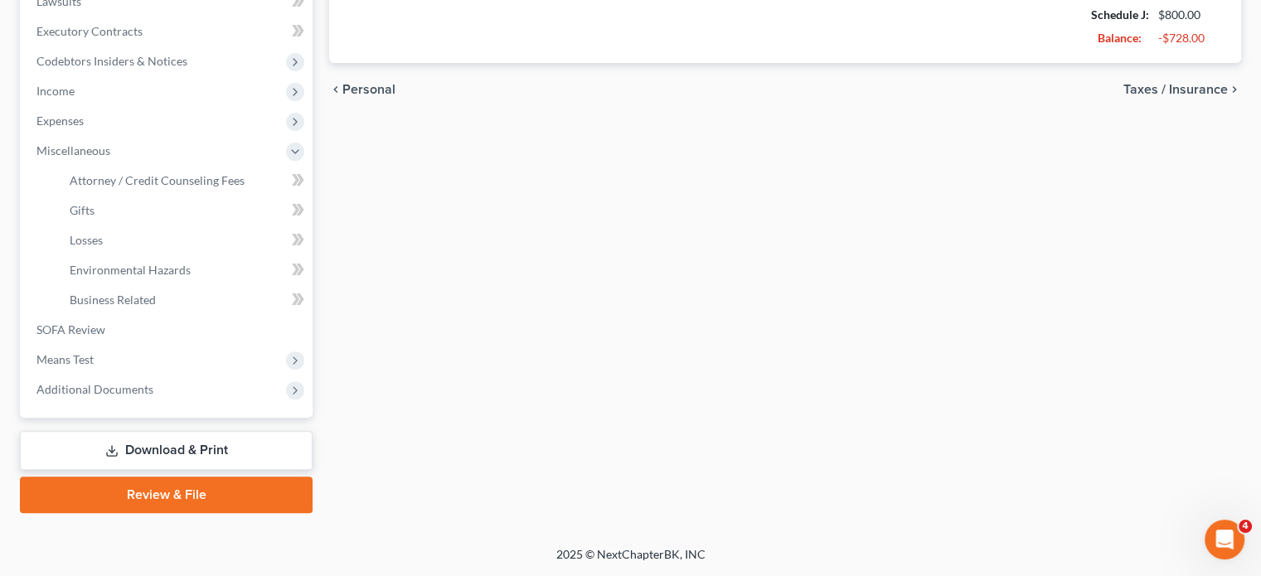
select select "2"
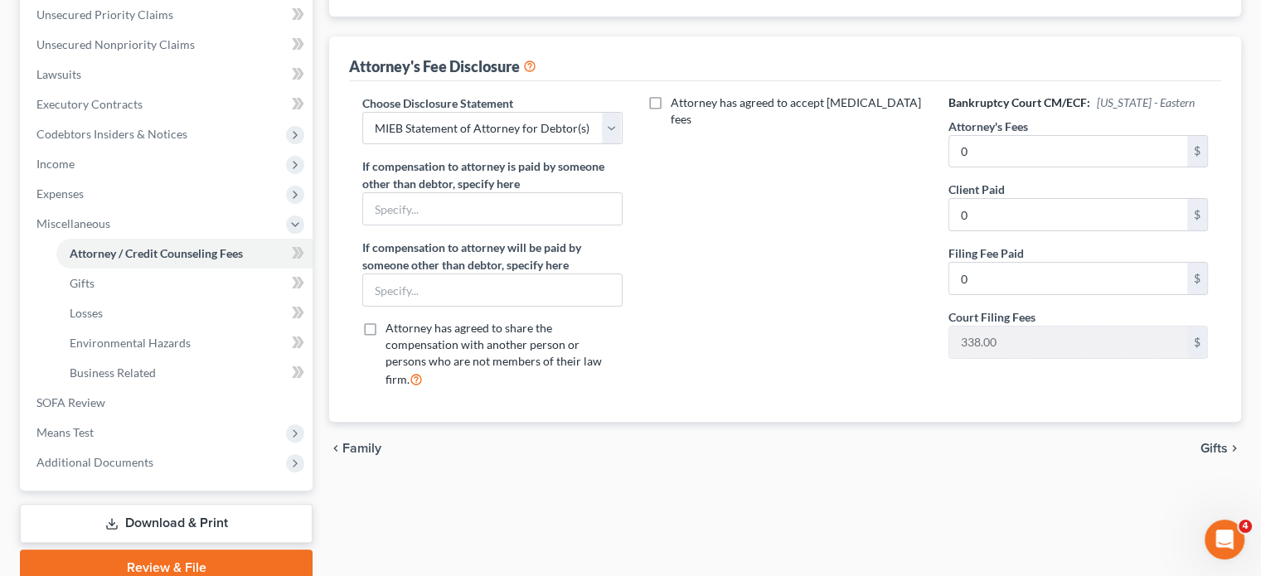
scroll to position [384, 0]
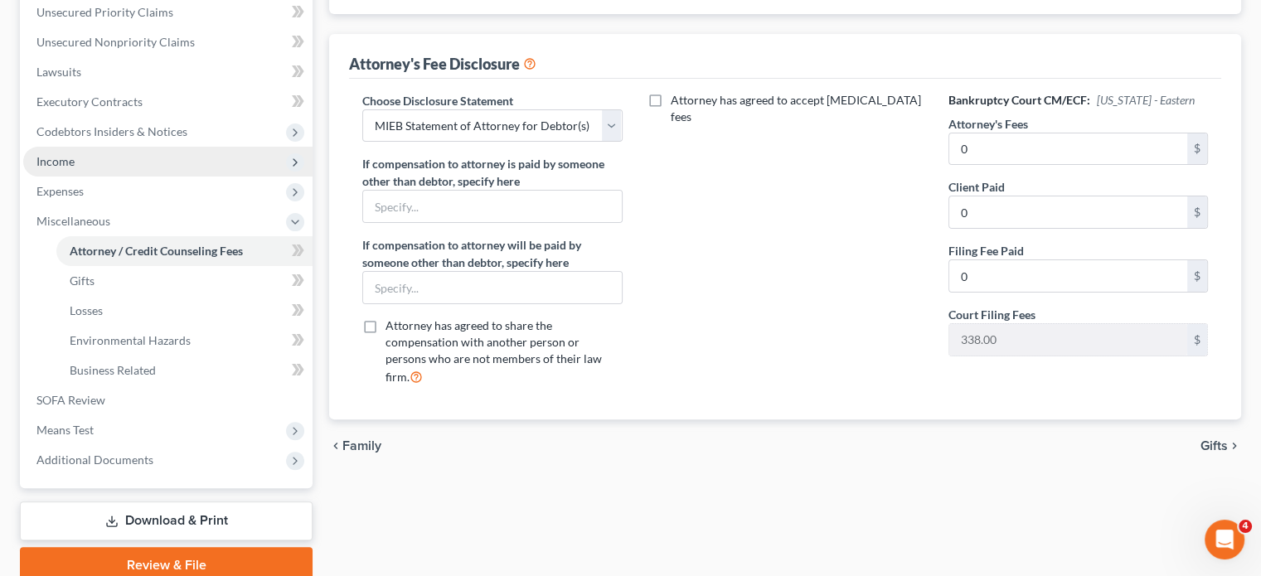
click at [125, 177] on span "Income" at bounding box center [167, 162] width 289 height 30
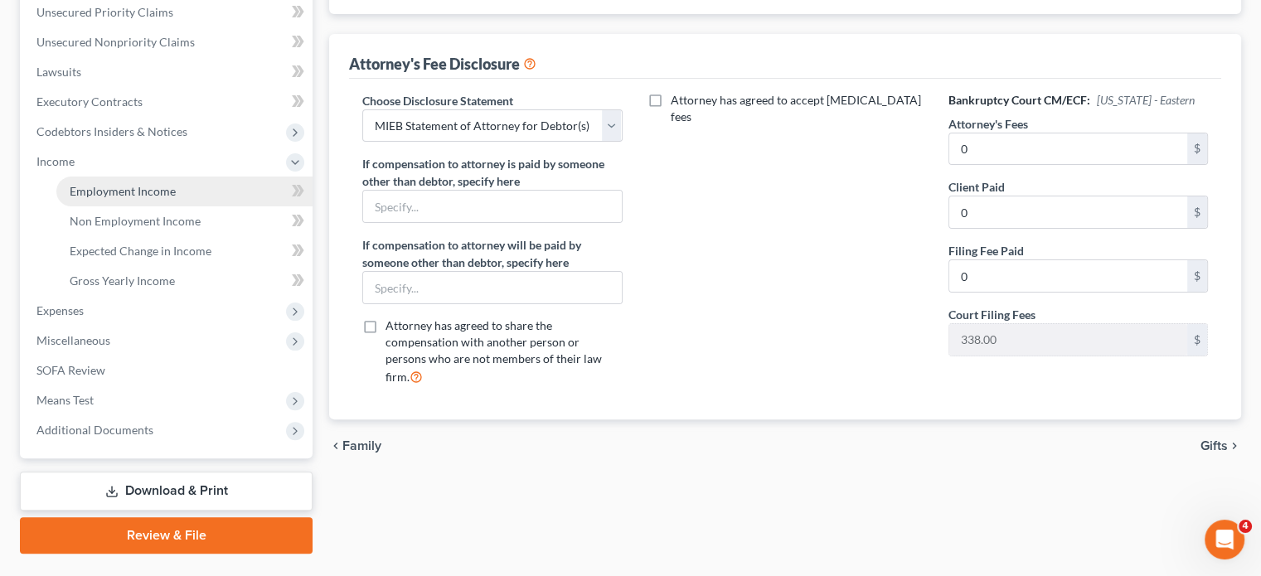
click at [147, 206] on link "Employment Income" at bounding box center [184, 192] width 256 height 30
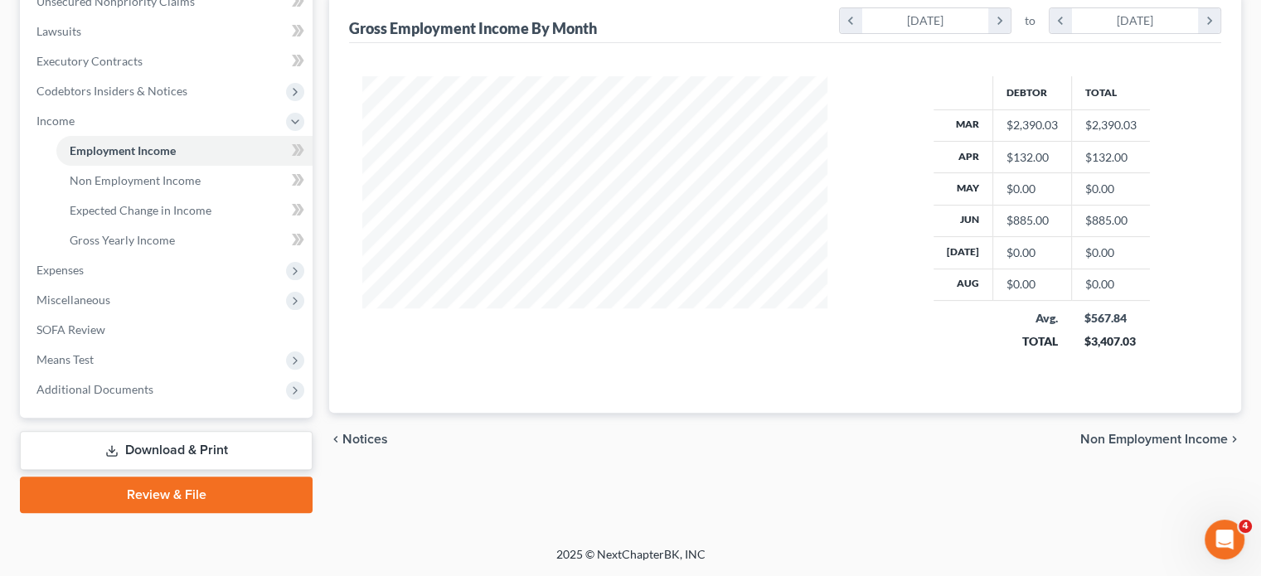
scroll to position [498, 0]
click at [181, 196] on link "Non Employment Income" at bounding box center [184, 181] width 256 height 30
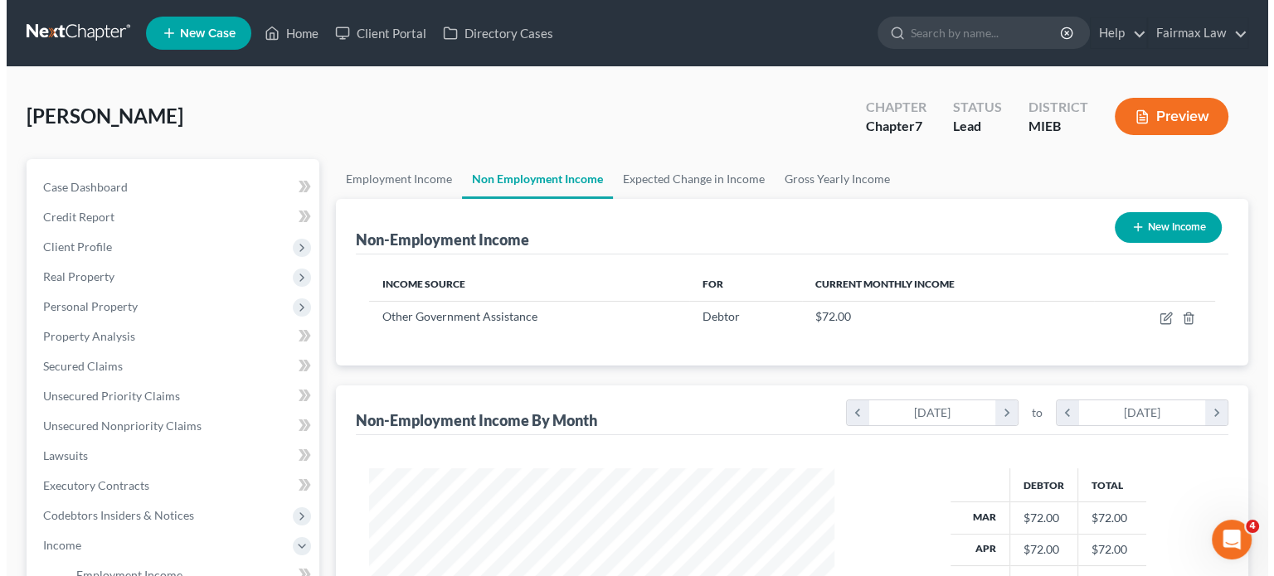
scroll to position [368, 498]
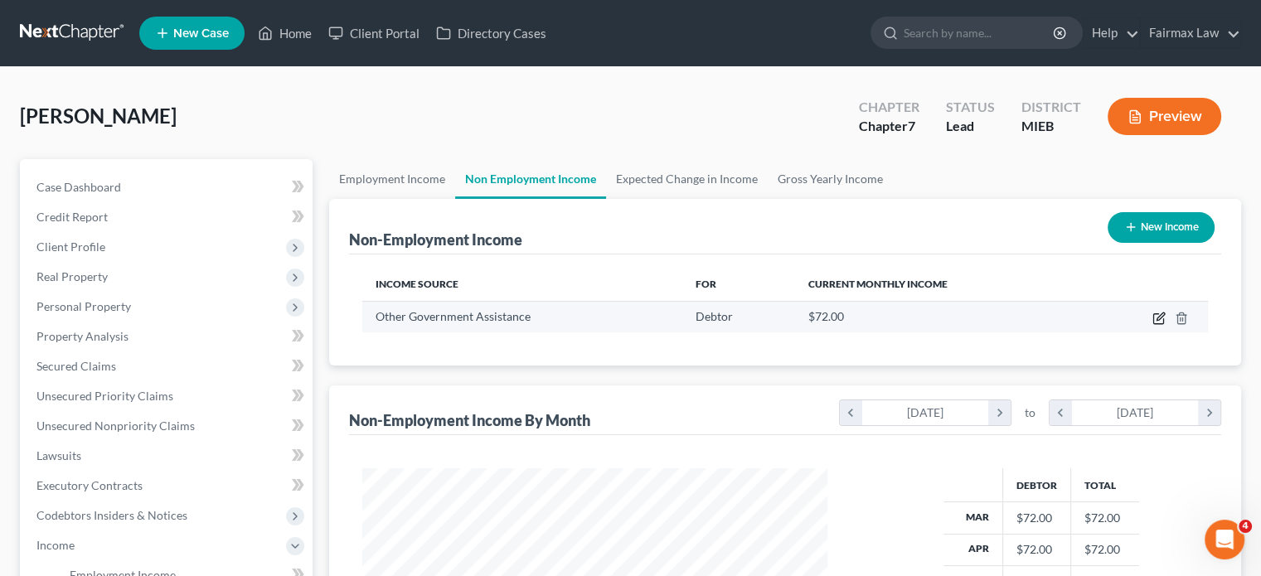
click at [1153, 325] on icon "button" at bounding box center [1159, 318] width 13 height 13
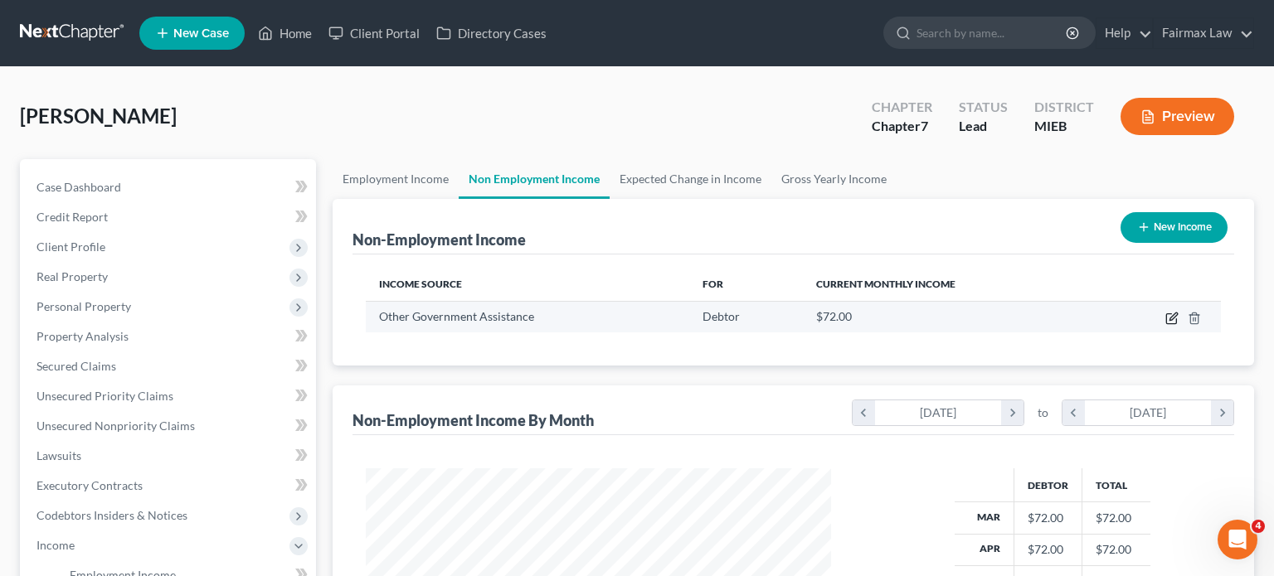
select select "5"
select select "0"
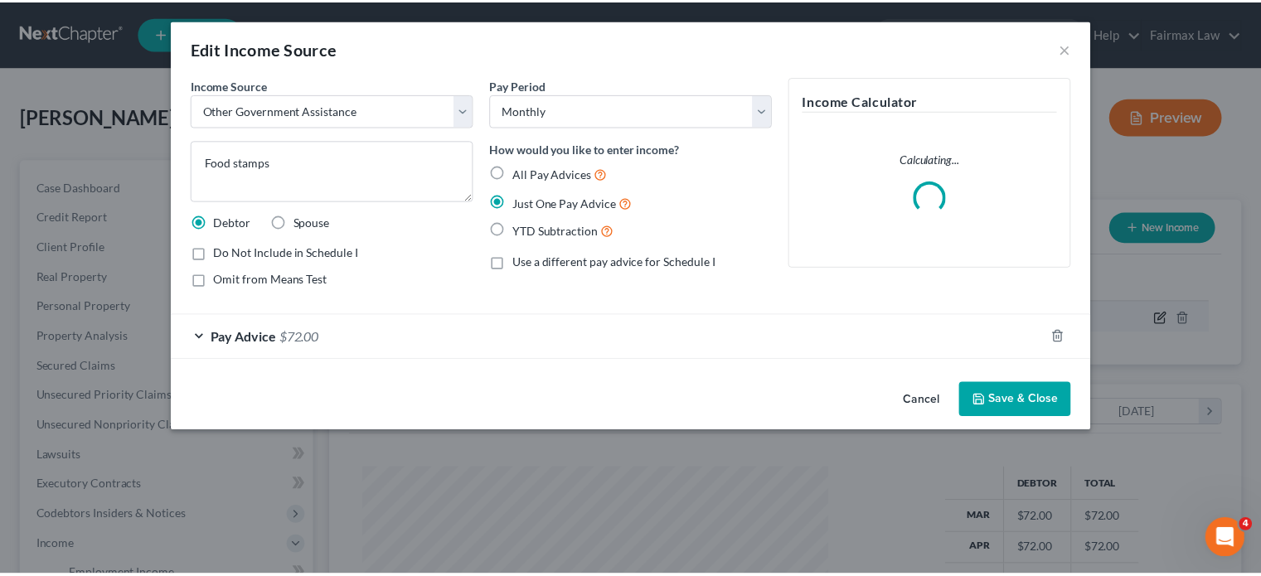
scroll to position [368, 504]
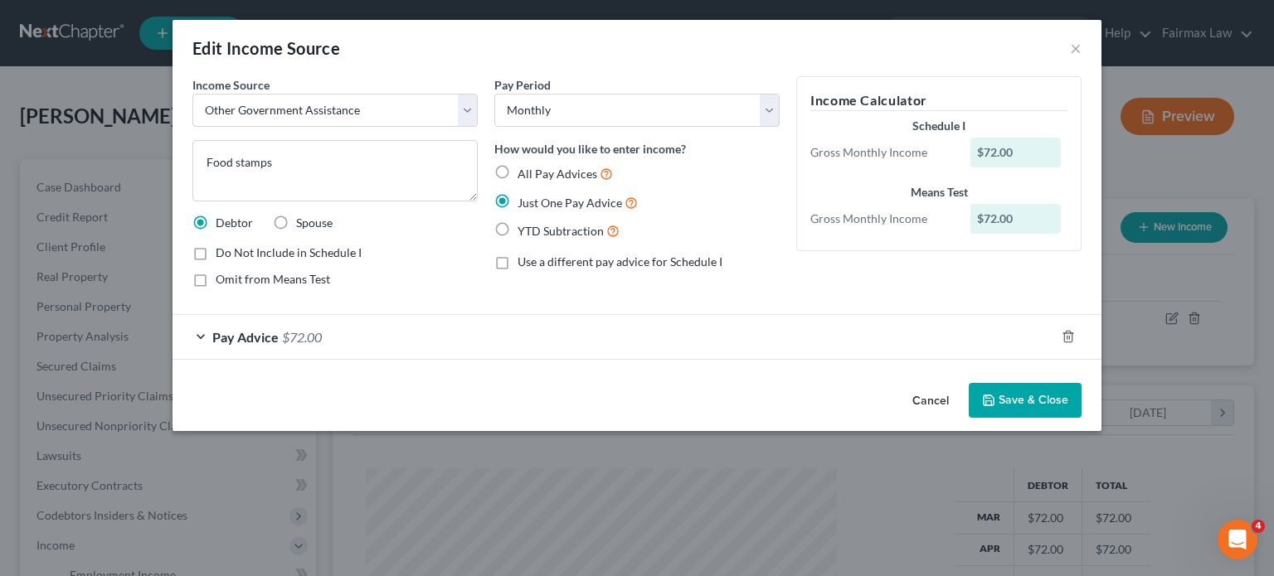
click at [962, 418] on button "Cancel" at bounding box center [930, 401] width 63 height 33
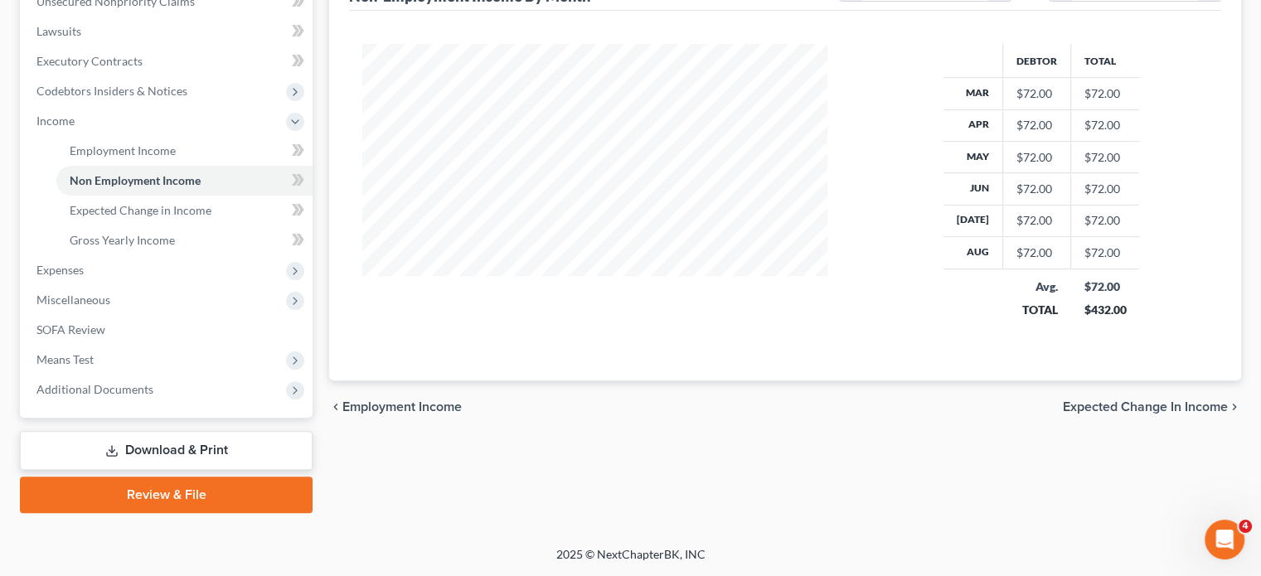
scroll to position [624, 0]
click at [155, 255] on span "Expenses" at bounding box center [167, 270] width 289 height 30
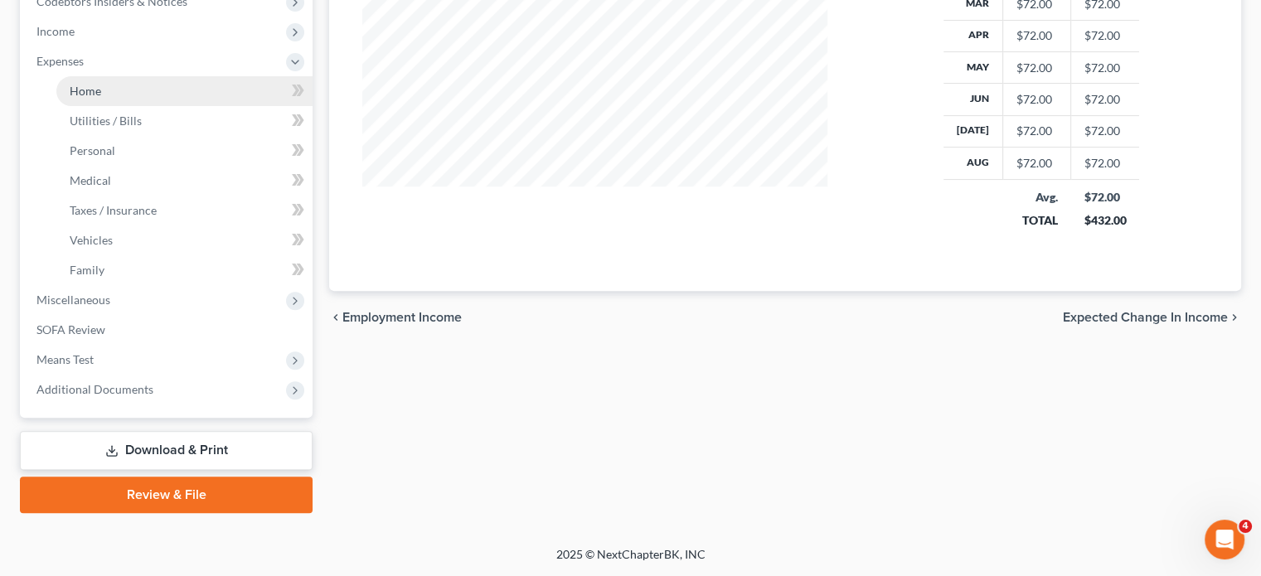
click at [119, 106] on link "Home" at bounding box center [184, 91] width 256 height 30
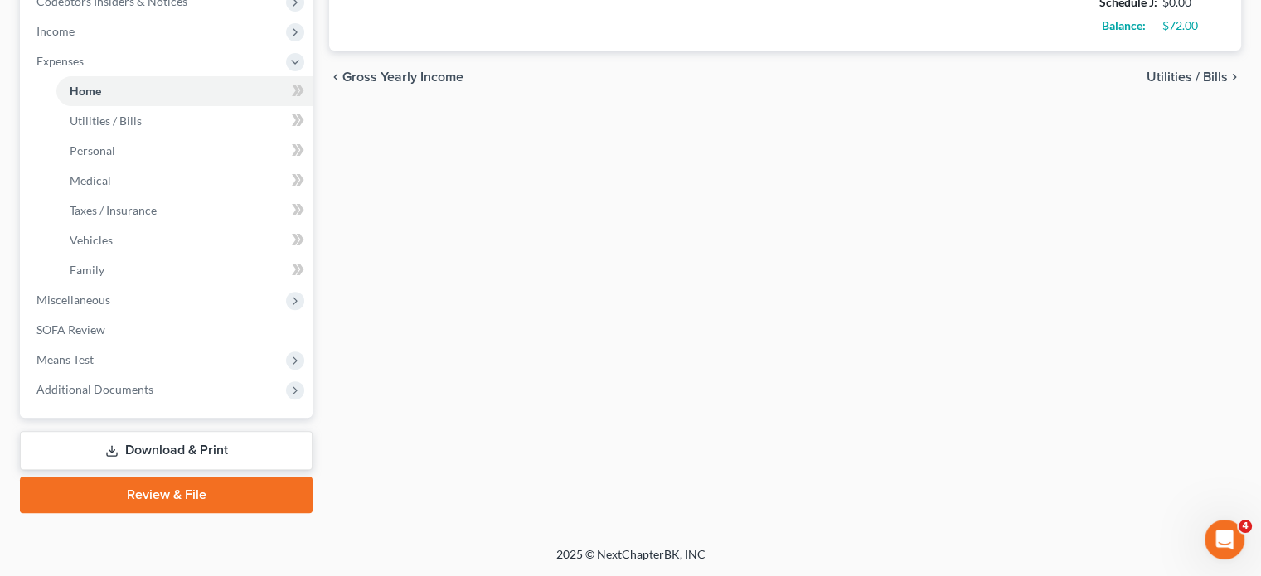
type input "0.00"
radio input "true"
type input "0.00"
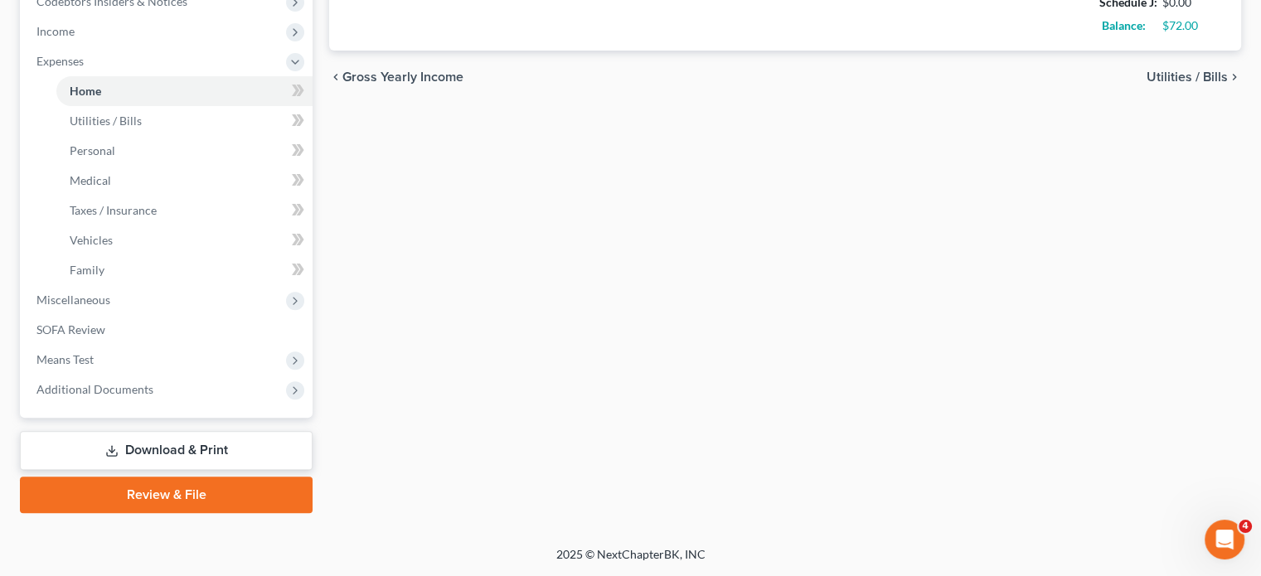
type input "0.00"
click at [166, 285] on span "Miscellaneous" at bounding box center [167, 300] width 289 height 30
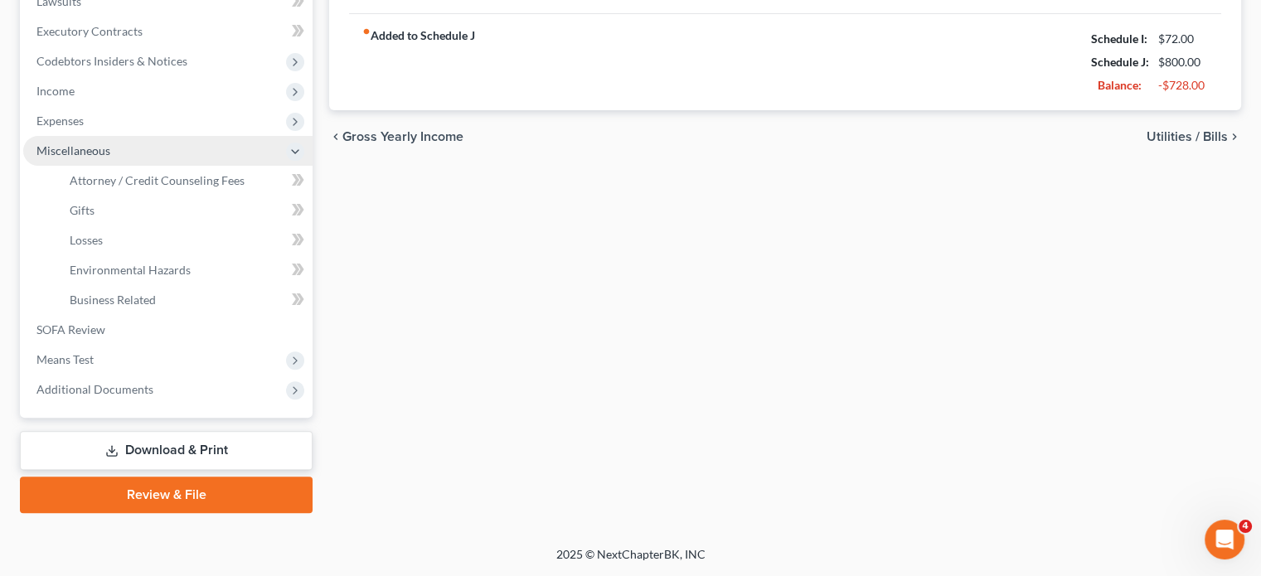
scroll to position [707, 0]
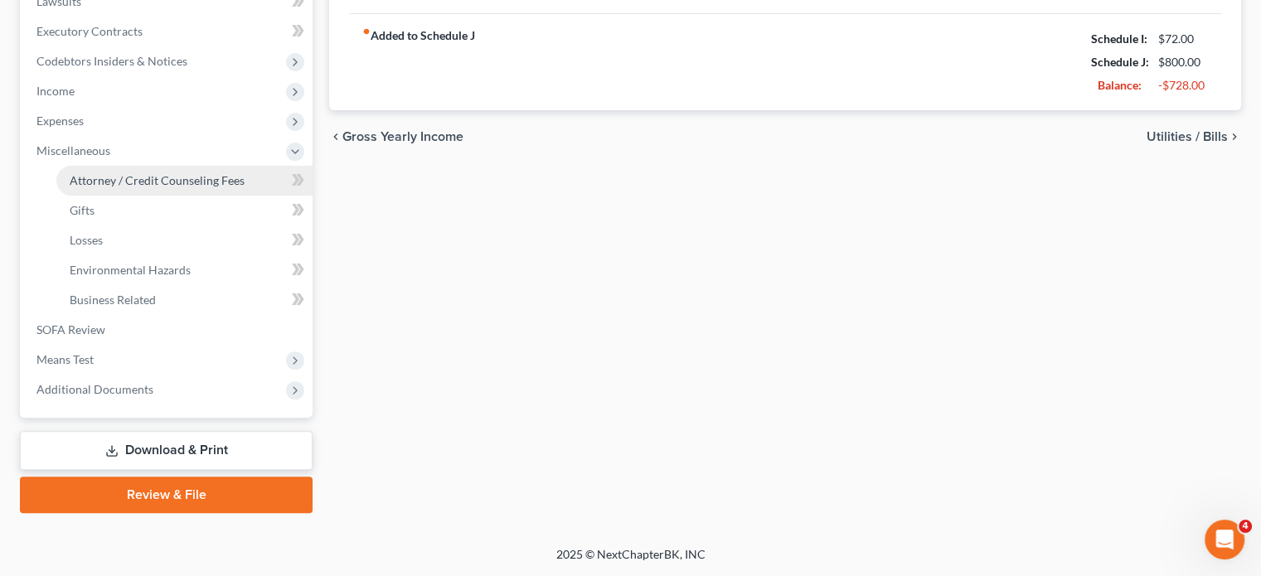
click at [153, 173] on span "Attorney / Credit Counseling Fees" at bounding box center [157, 180] width 175 height 14
select select "2"
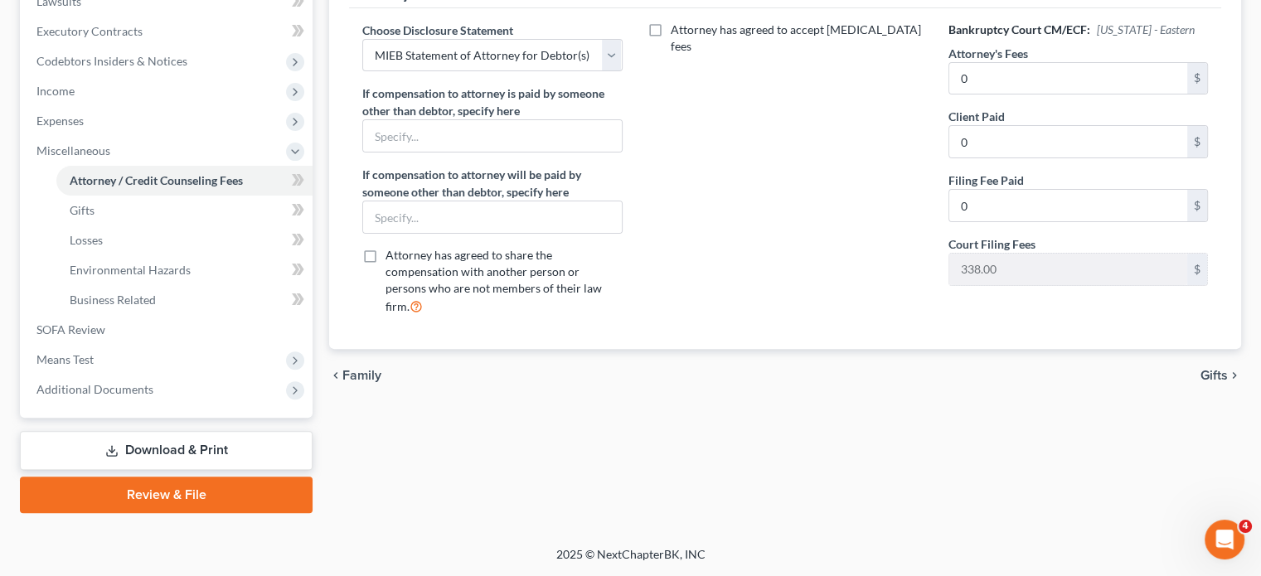
scroll to position [707, 0]
click at [136, 345] on span "Means Test" at bounding box center [167, 360] width 289 height 30
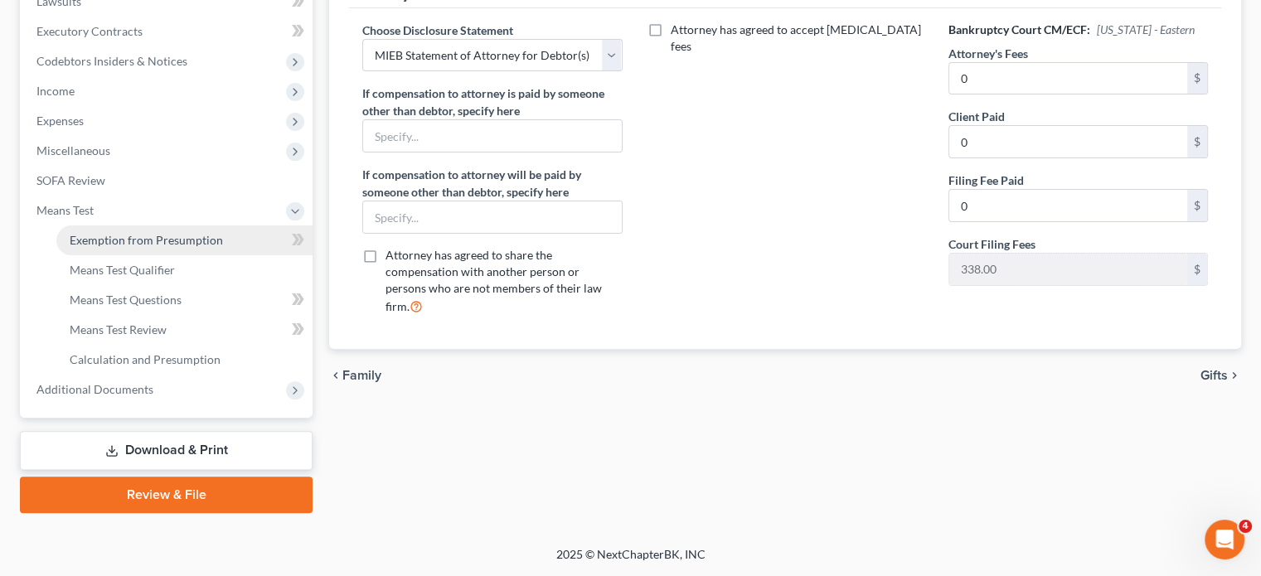
click at [129, 226] on link "Exemption from Presumption" at bounding box center [184, 241] width 256 height 30
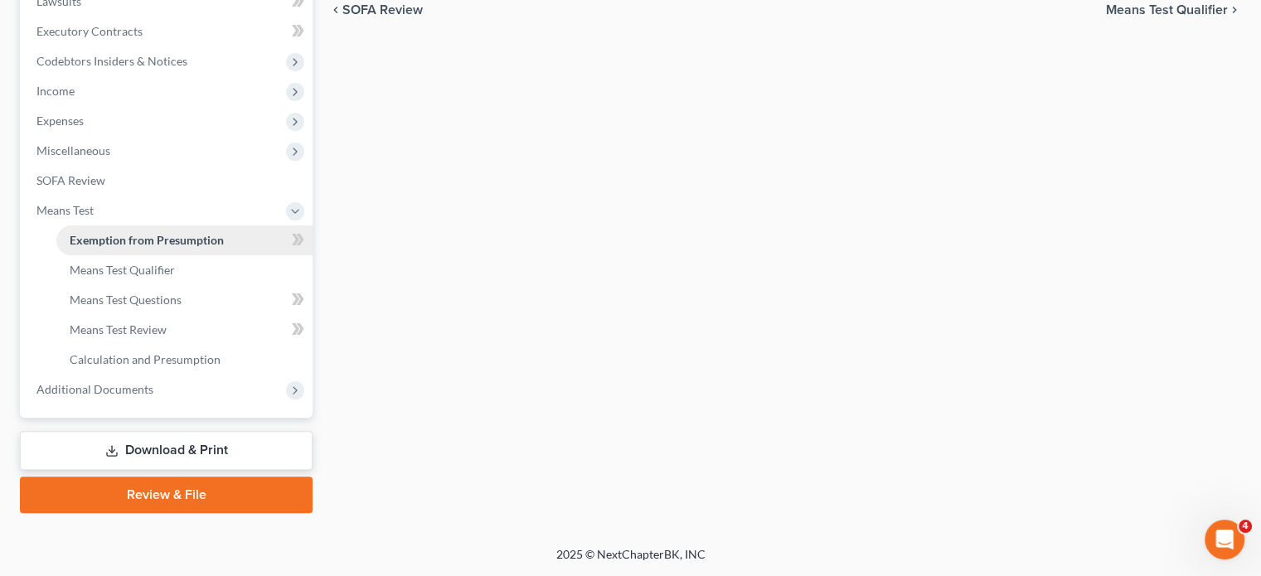
radio input "true"
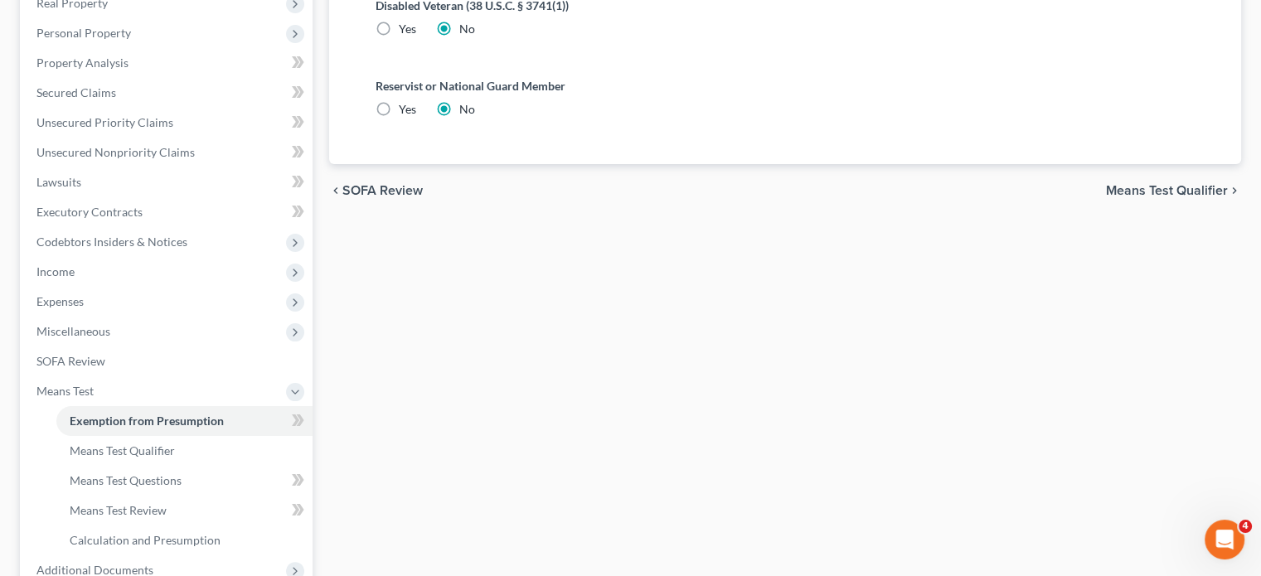
scroll to position [275, 0]
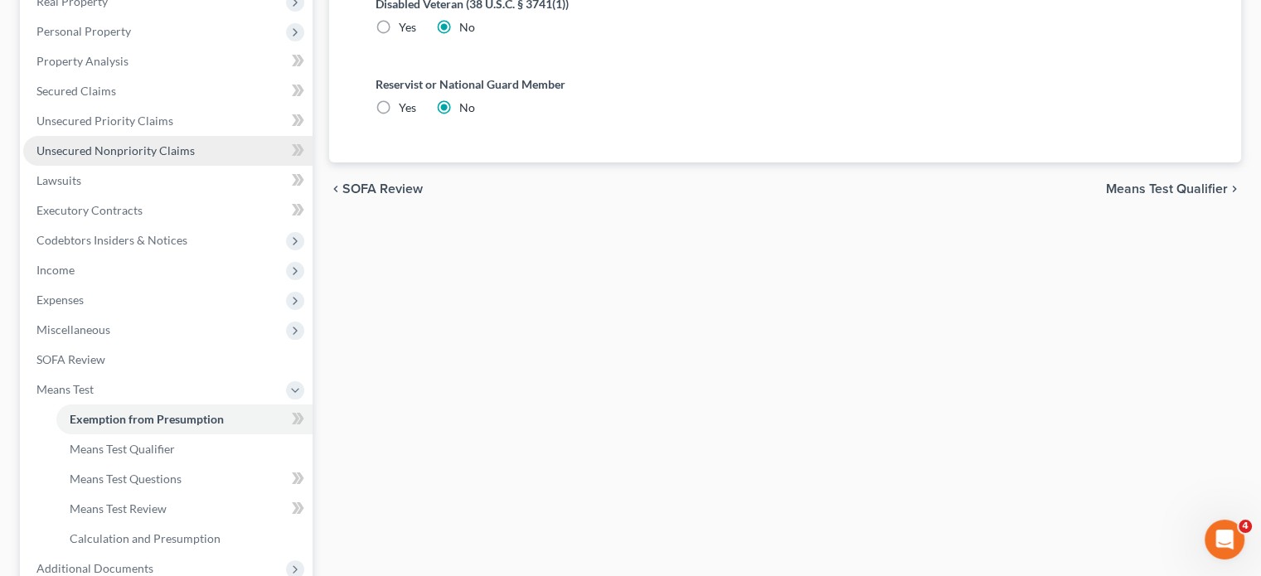
click at [156, 158] on span "Unsecured Nonpriority Claims" at bounding box center [115, 150] width 158 height 14
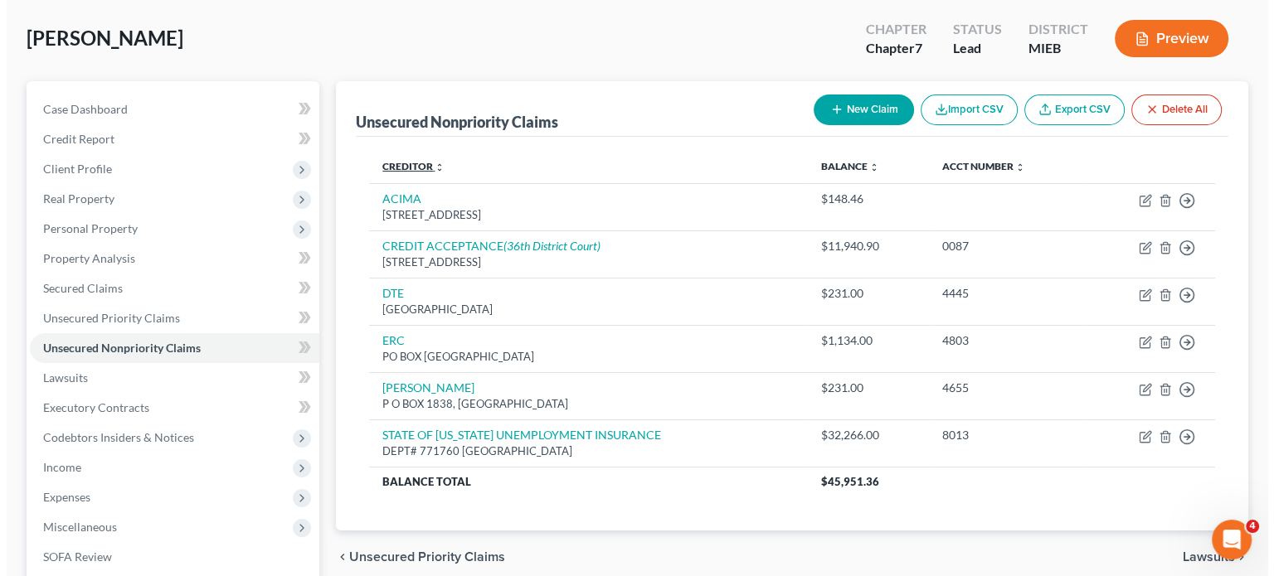
scroll to position [76, 0]
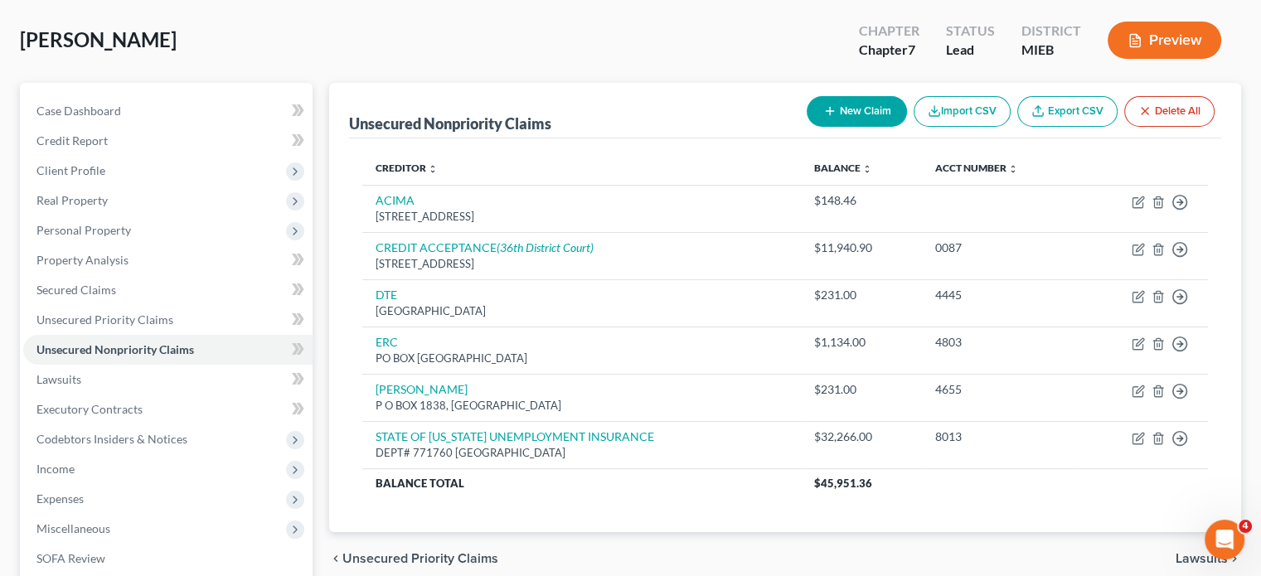
click at [807, 127] on button "New Claim" at bounding box center [857, 111] width 100 height 31
select select "0"
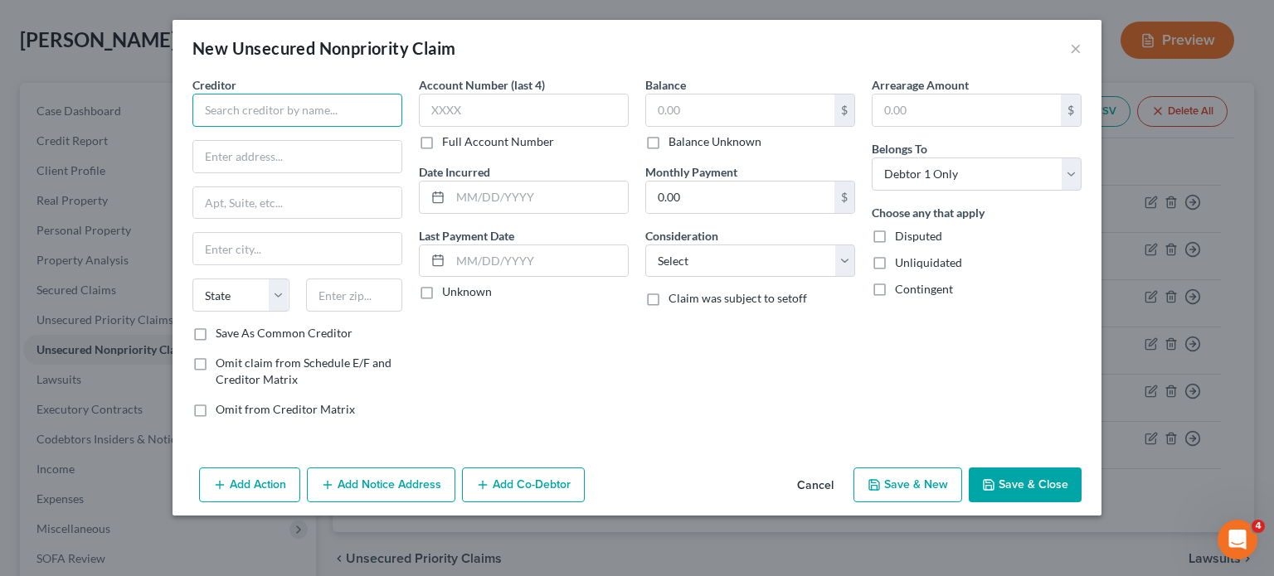
click at [192, 127] on input "text" at bounding box center [297, 110] width 210 height 33
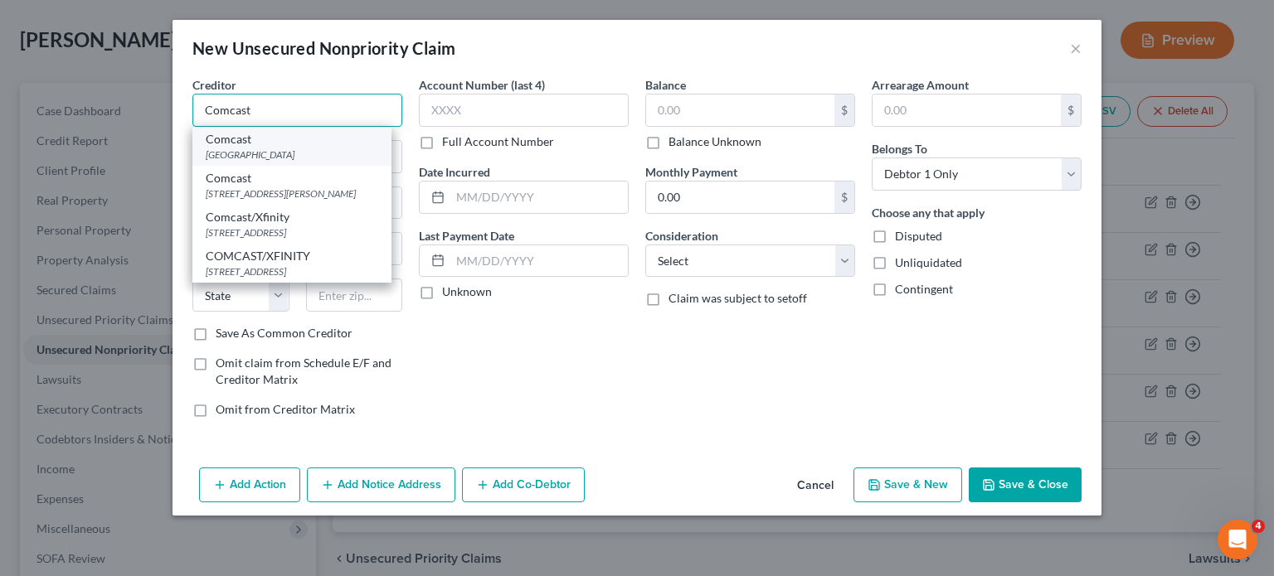
type input "Comcast"
click at [206, 148] on div "Comcast" at bounding box center [292, 139] width 172 height 17
type input "PO BOX 7500"
type input "Southeastern"
select select "39"
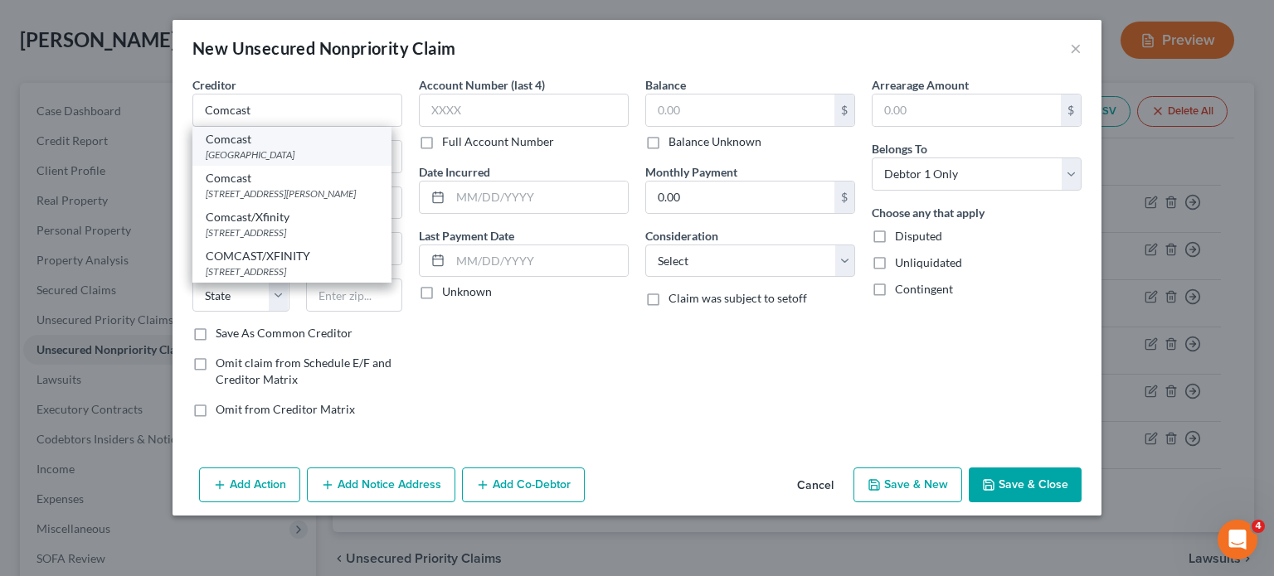
type input "19398"
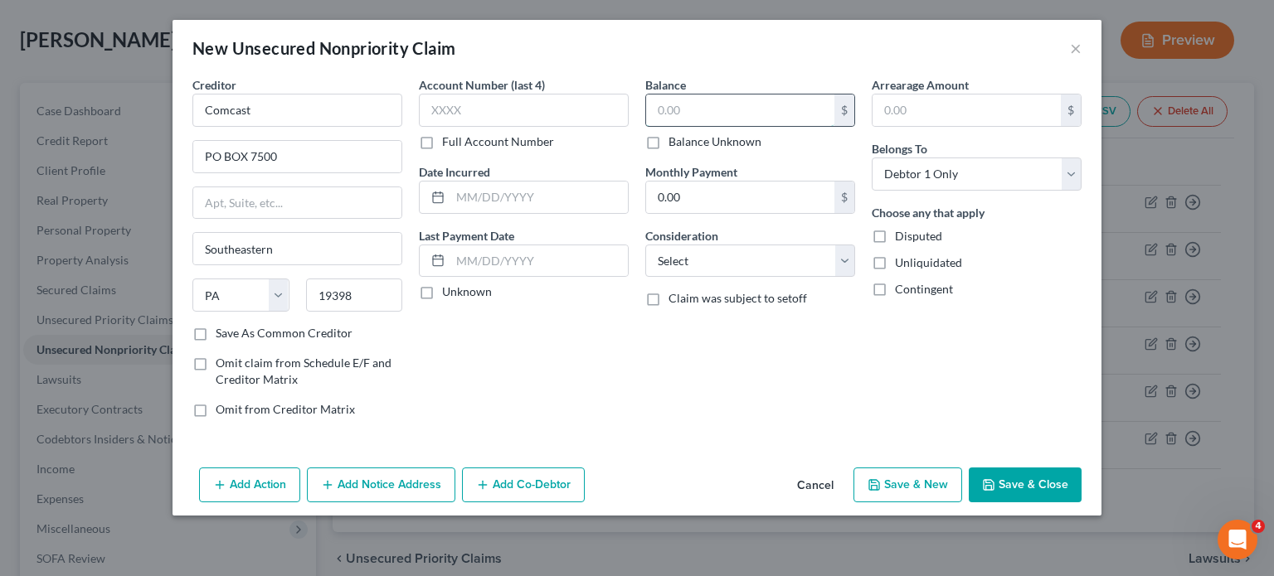
click at [729, 126] on input "text" at bounding box center [740, 111] width 188 height 32
type input "281"
click at [741, 278] on select "Select Cable / Satellite Services Collection Agency Credit Card Debt Debt Couns…" at bounding box center [750, 261] width 210 height 33
select select "20"
click at [645, 278] on select "Select Cable / Satellite Services Collection Agency Credit Card Debt Debt Couns…" at bounding box center [750, 261] width 210 height 33
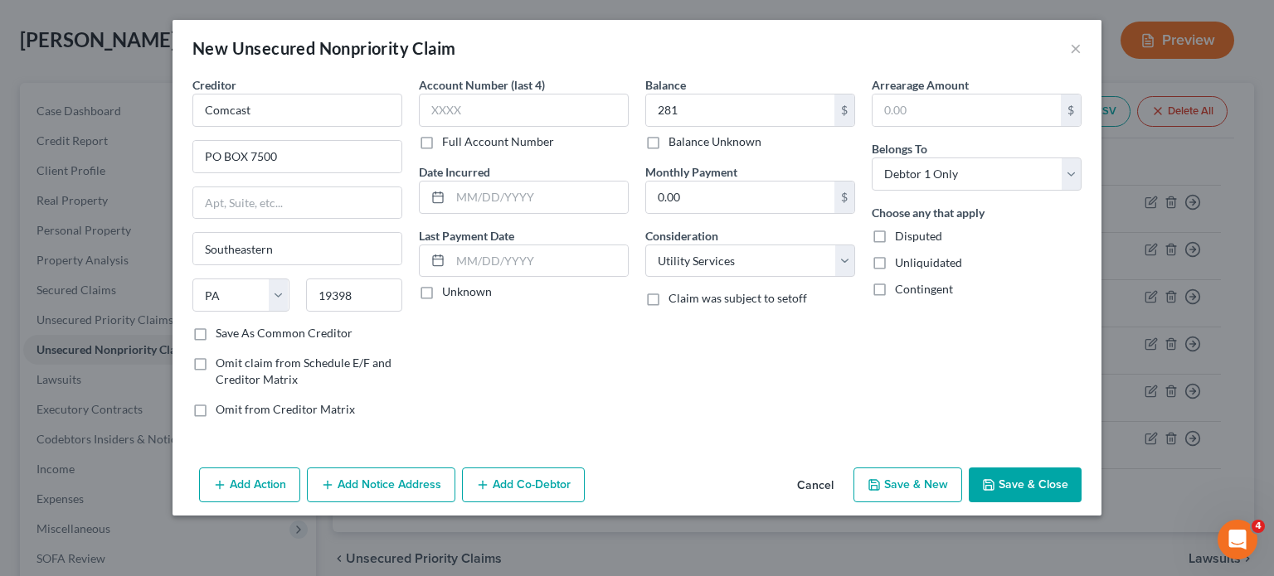
click at [863, 431] on div "Balance 281.00 $ Balance Unknown Balance Undetermined 281 $ Balance Unknown Mon…" at bounding box center [750, 253] width 226 height 355
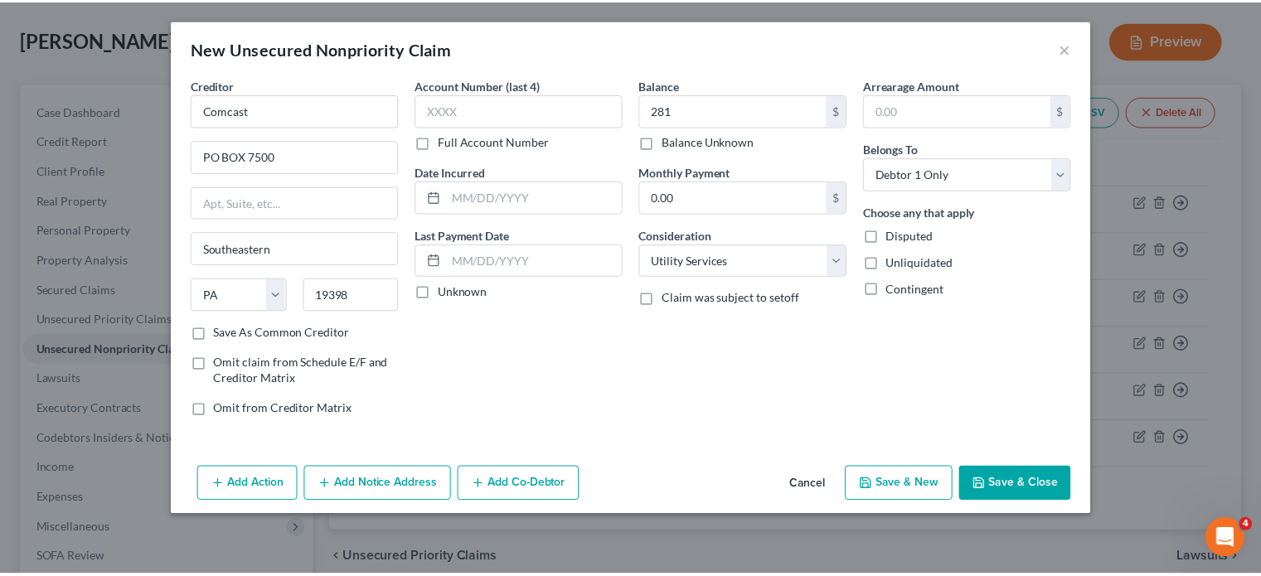
scroll to position [87, 0]
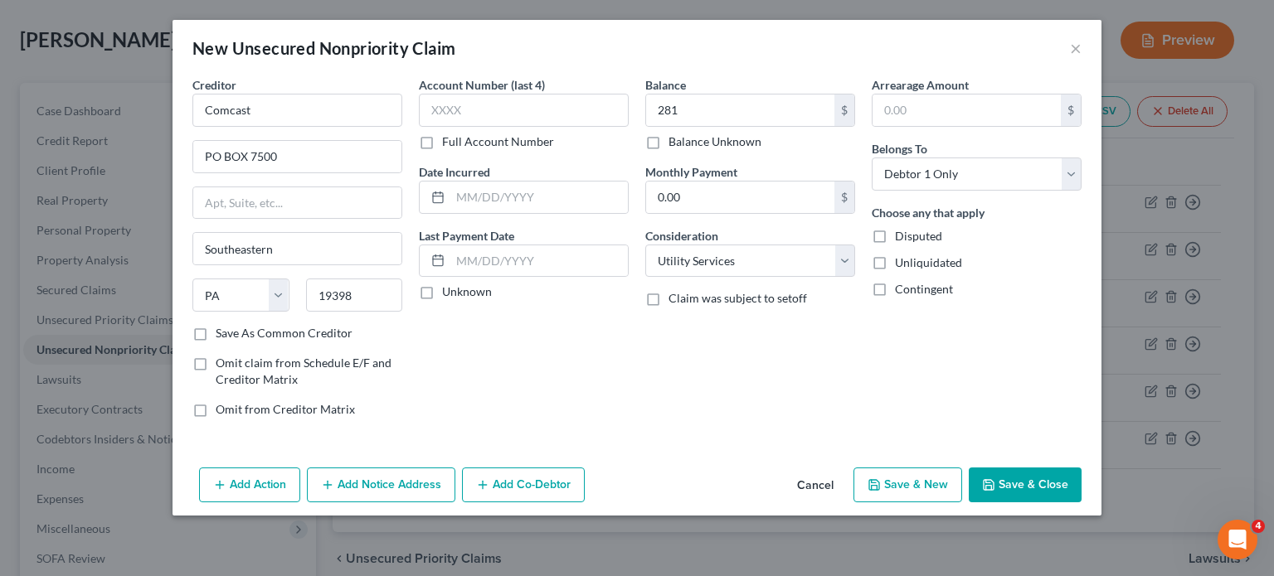
click at [1081, 503] on button "Save & Close" at bounding box center [1025, 485] width 113 height 35
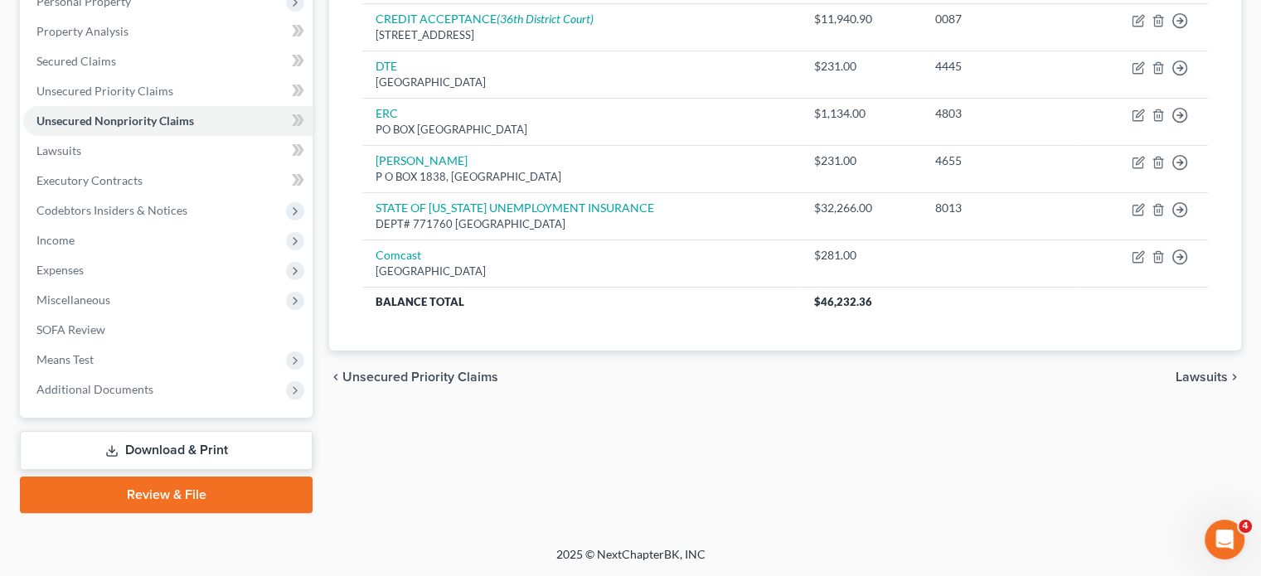
scroll to position [0, 0]
